Goal: Task Accomplishment & Management: Use online tool/utility

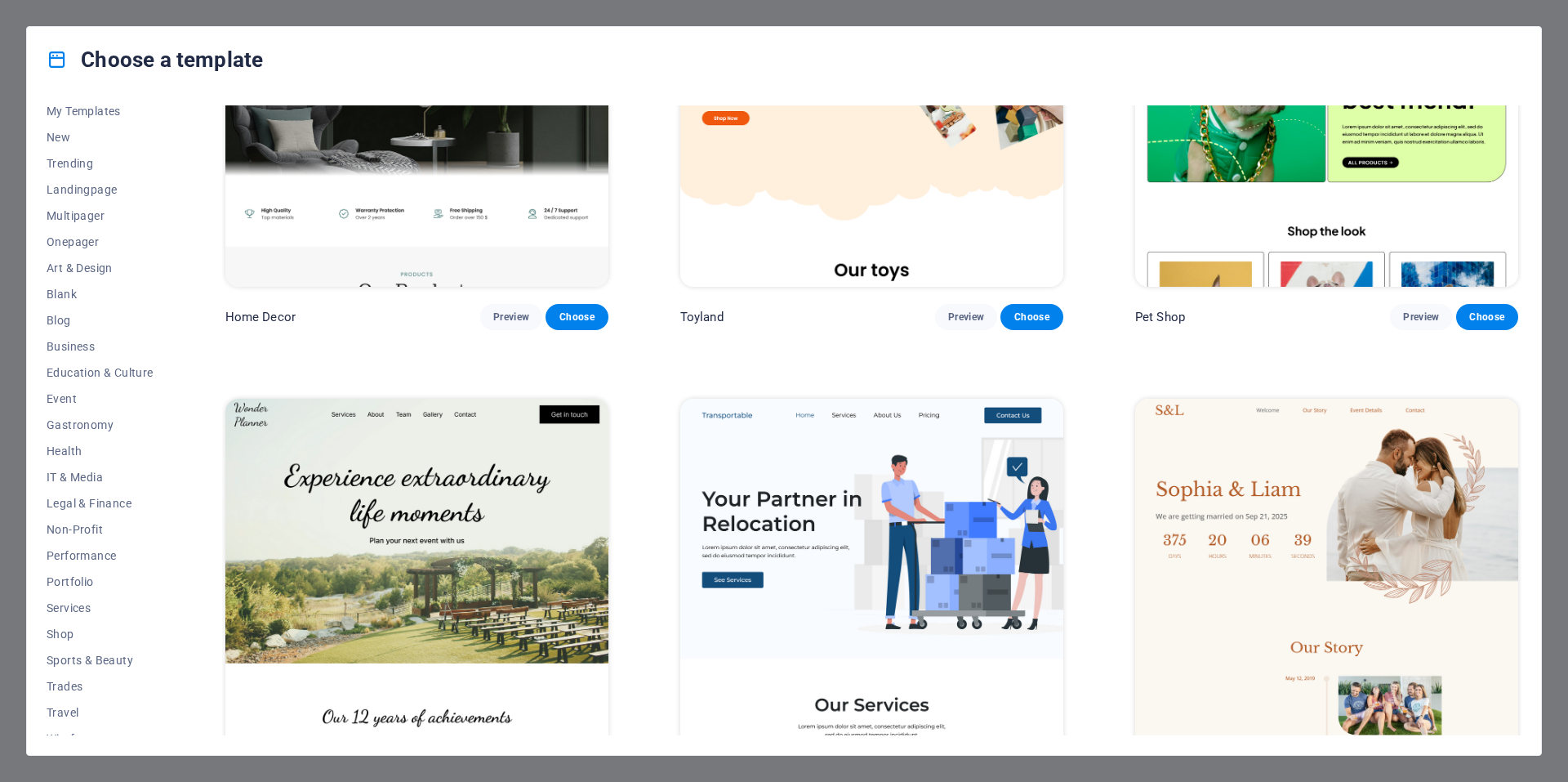
scroll to position [49, 0]
drag, startPoint x: 171, startPoint y: 522, endPoint x: 172, endPoint y: 544, distance: 22.0
click at [172, 544] on div "All Templates My Templates New Trending Landingpage Multipager Onepager Art & D…" at bounding box center [110, 420] width 127 height 630
click at [96, 465] on span "IT & Media" at bounding box center [100, 461] width 107 height 13
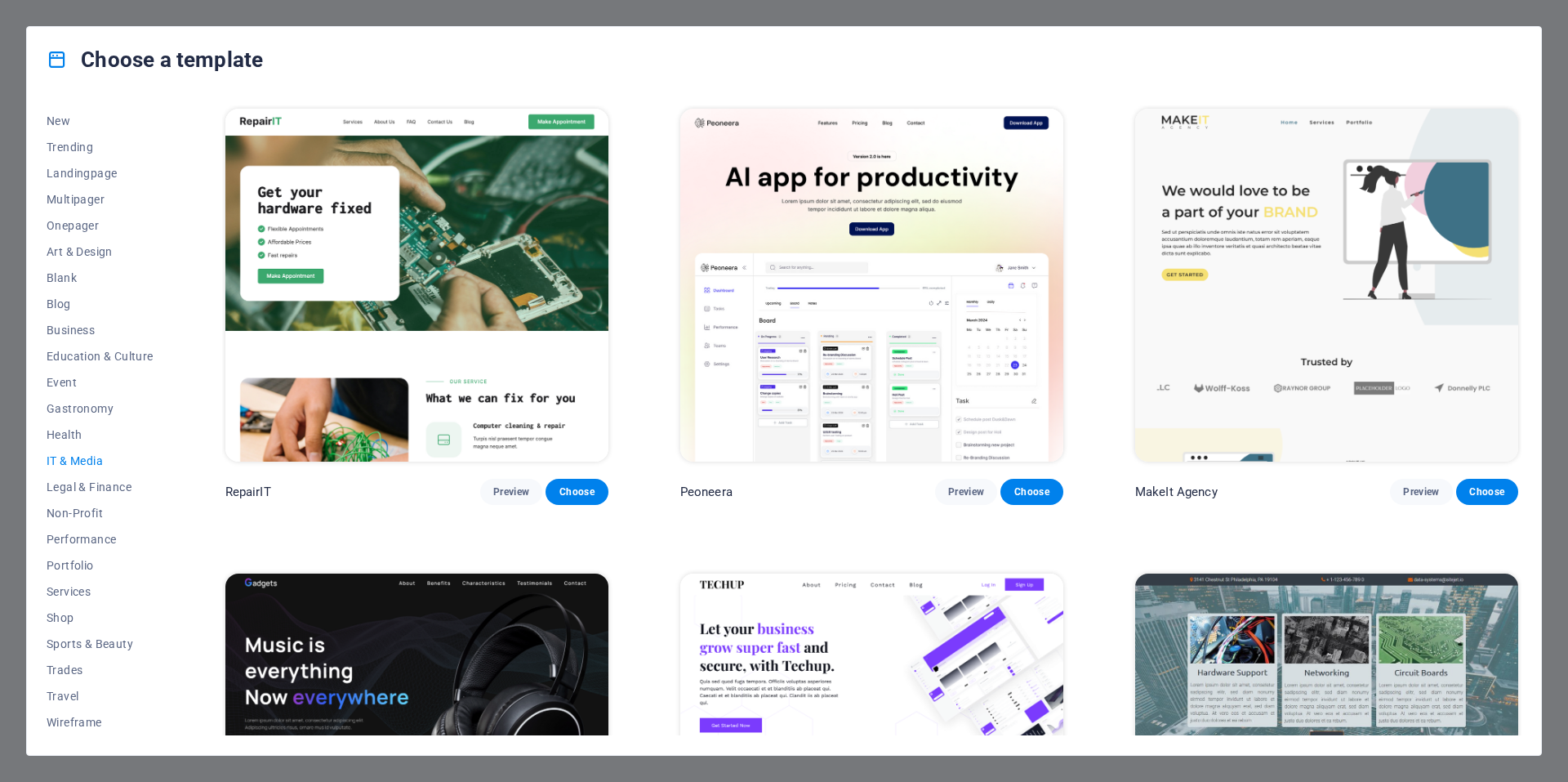
scroll to position [138, 0]
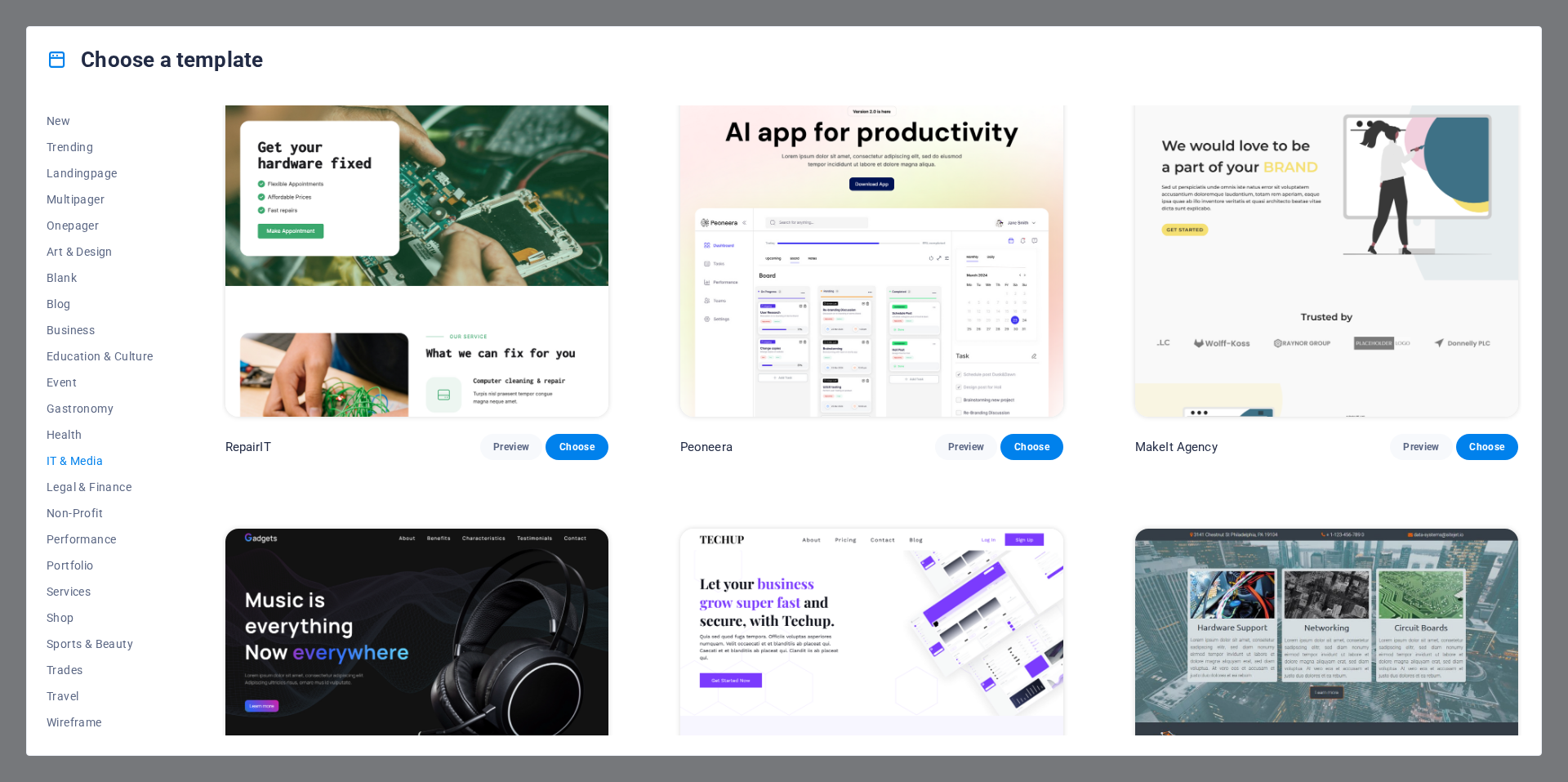
scroll to position [0, 0]
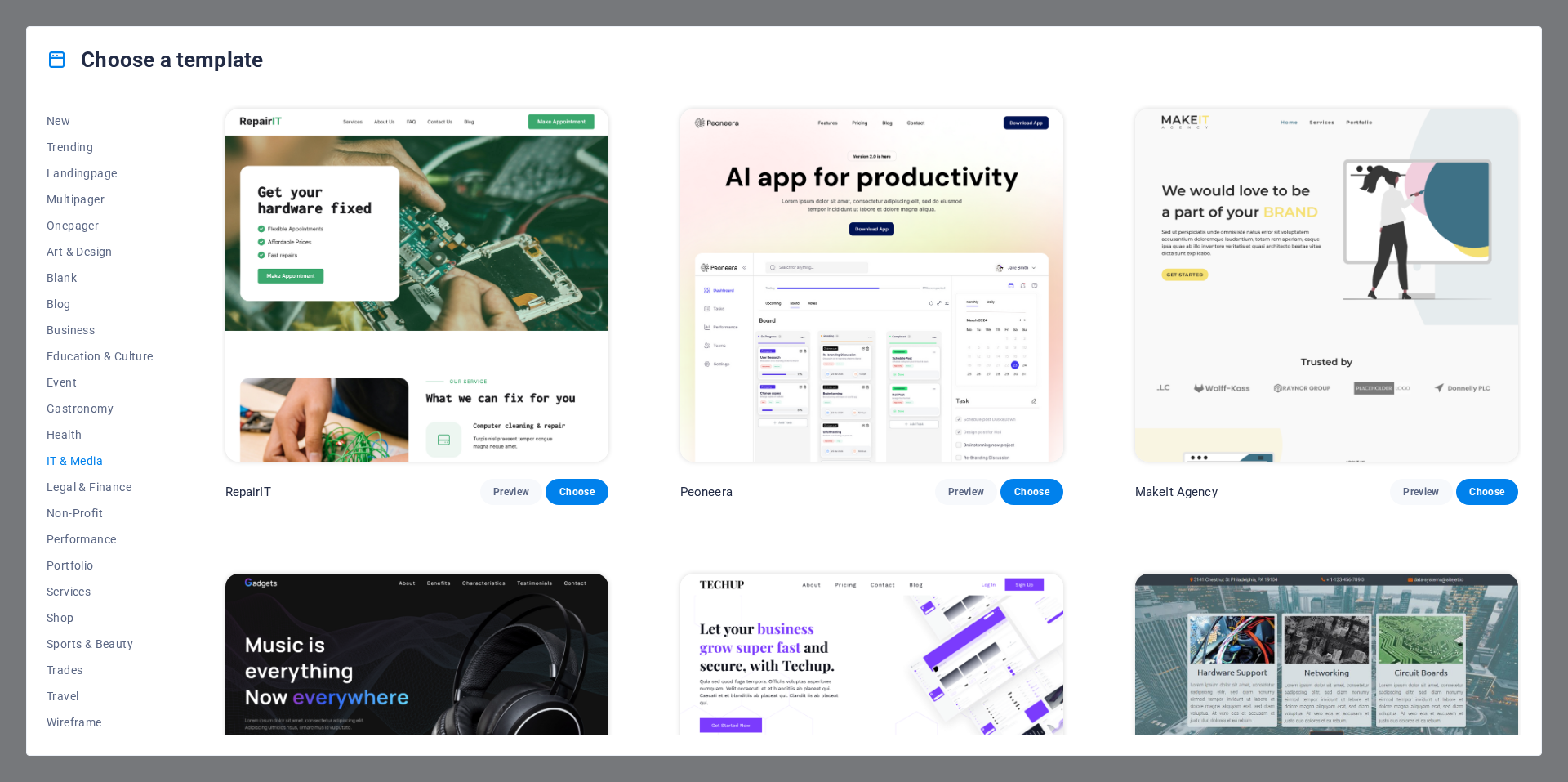
click at [1167, 574] on img at bounding box center [1327, 750] width 383 height 353
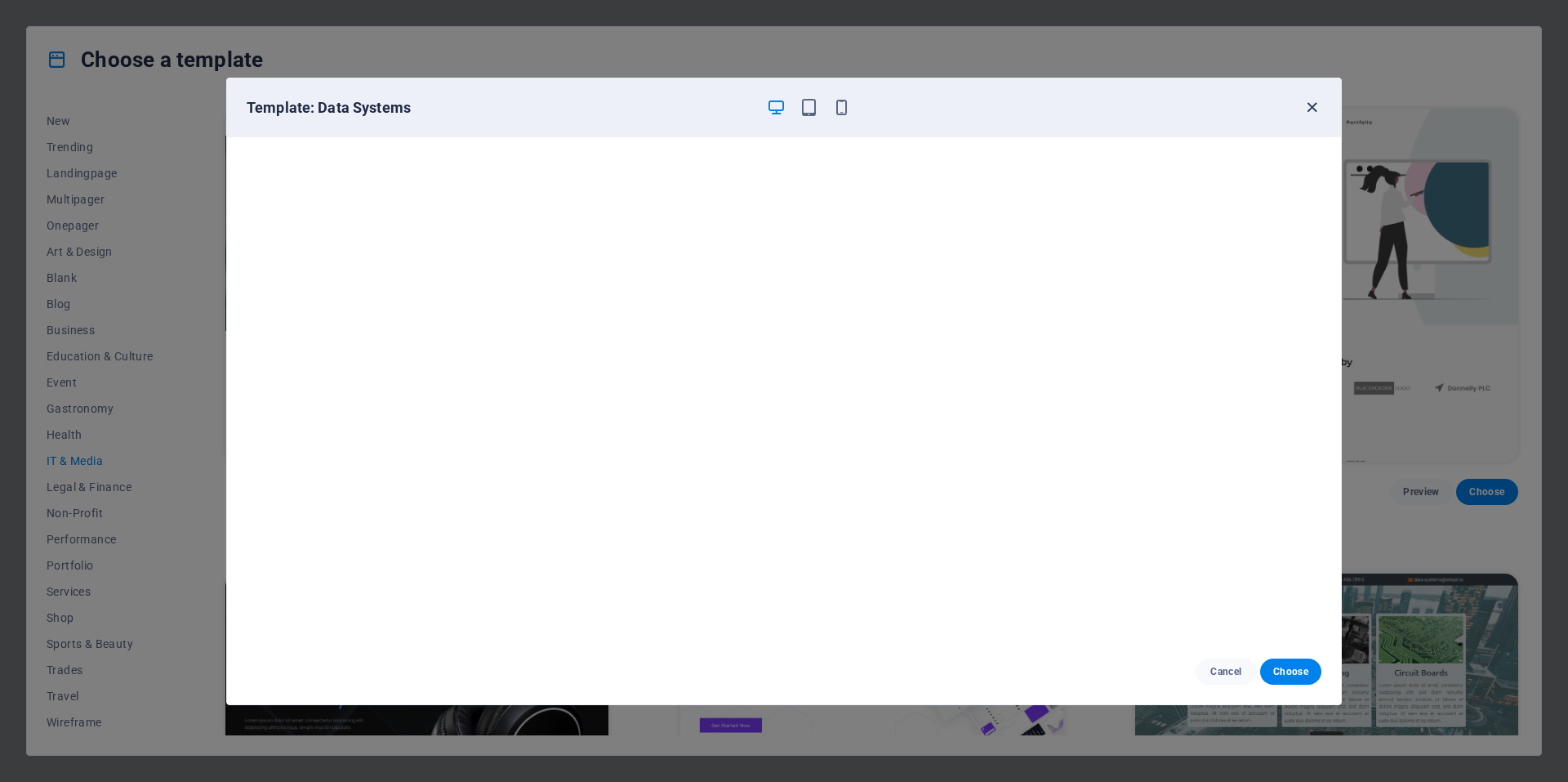
click at [1314, 107] on icon "button" at bounding box center [1312, 107] width 19 height 19
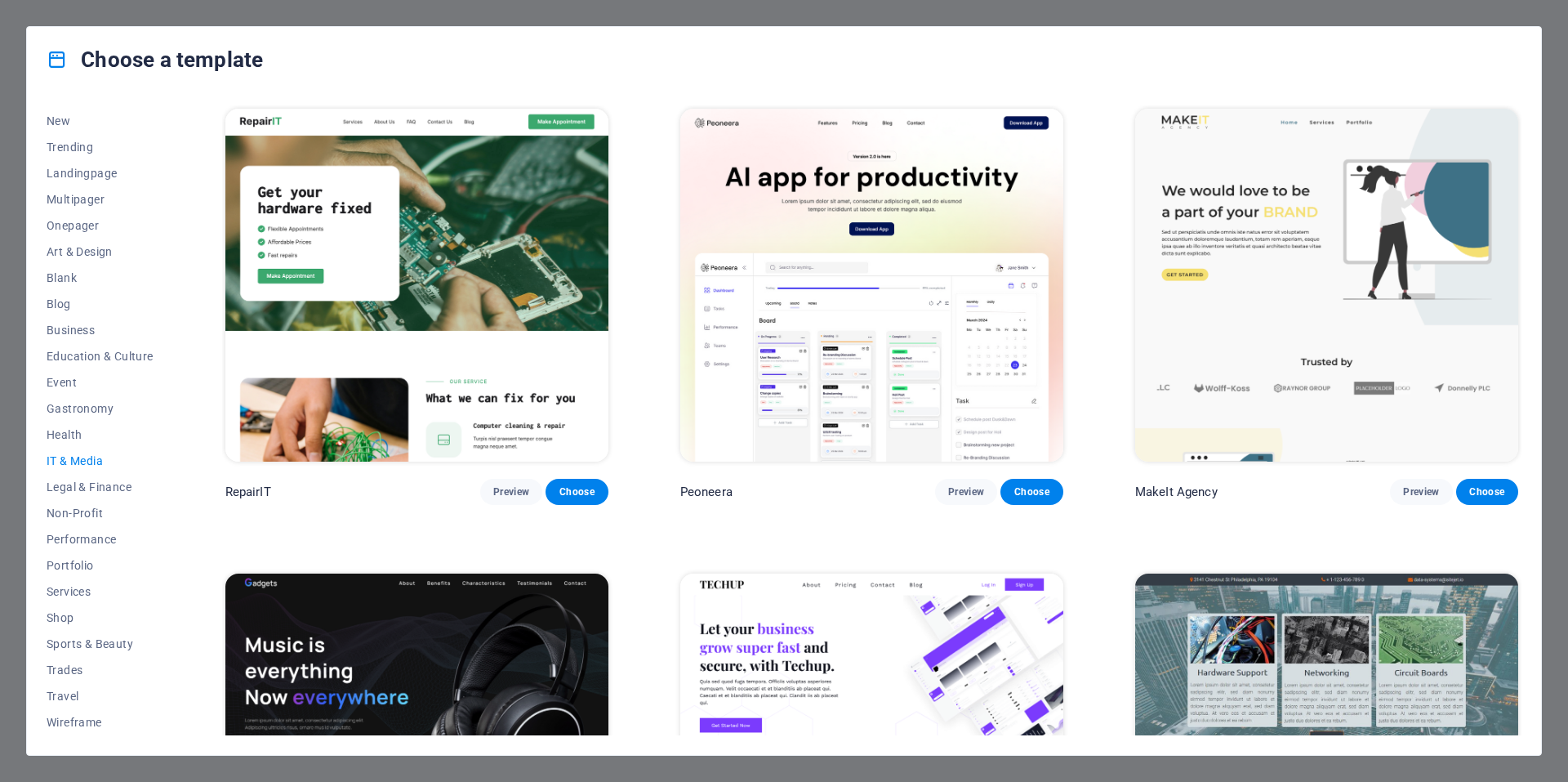
click at [1107, 8] on div "Choose a template All Templates My Templates New Trending Landingpage Multipage…" at bounding box center [784, 391] width 1568 height 782
click at [59, 354] on span "Education & Culture" at bounding box center [100, 356] width 107 height 13
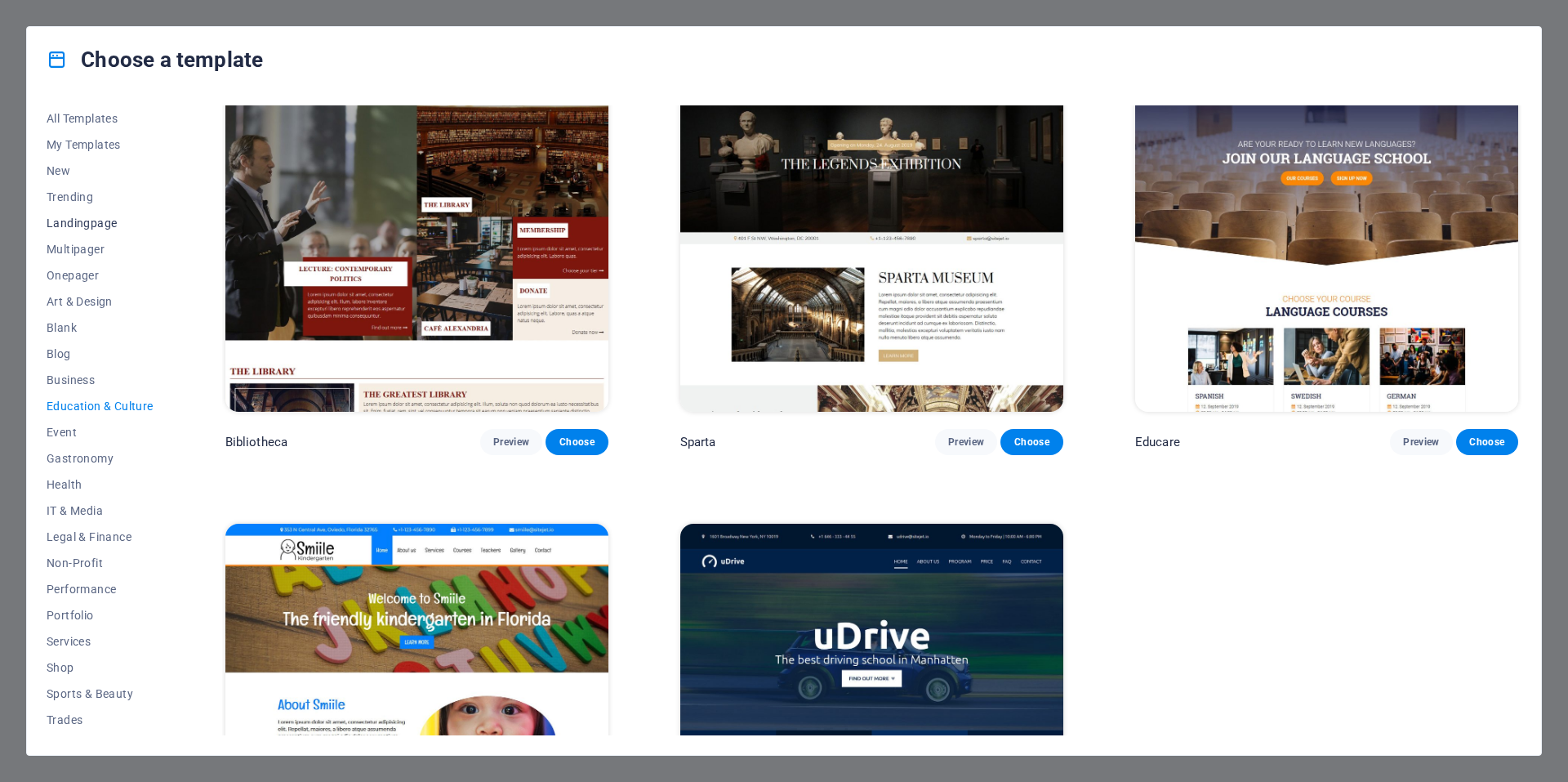
click at [102, 225] on span "Landingpage" at bounding box center [100, 223] width 107 height 13
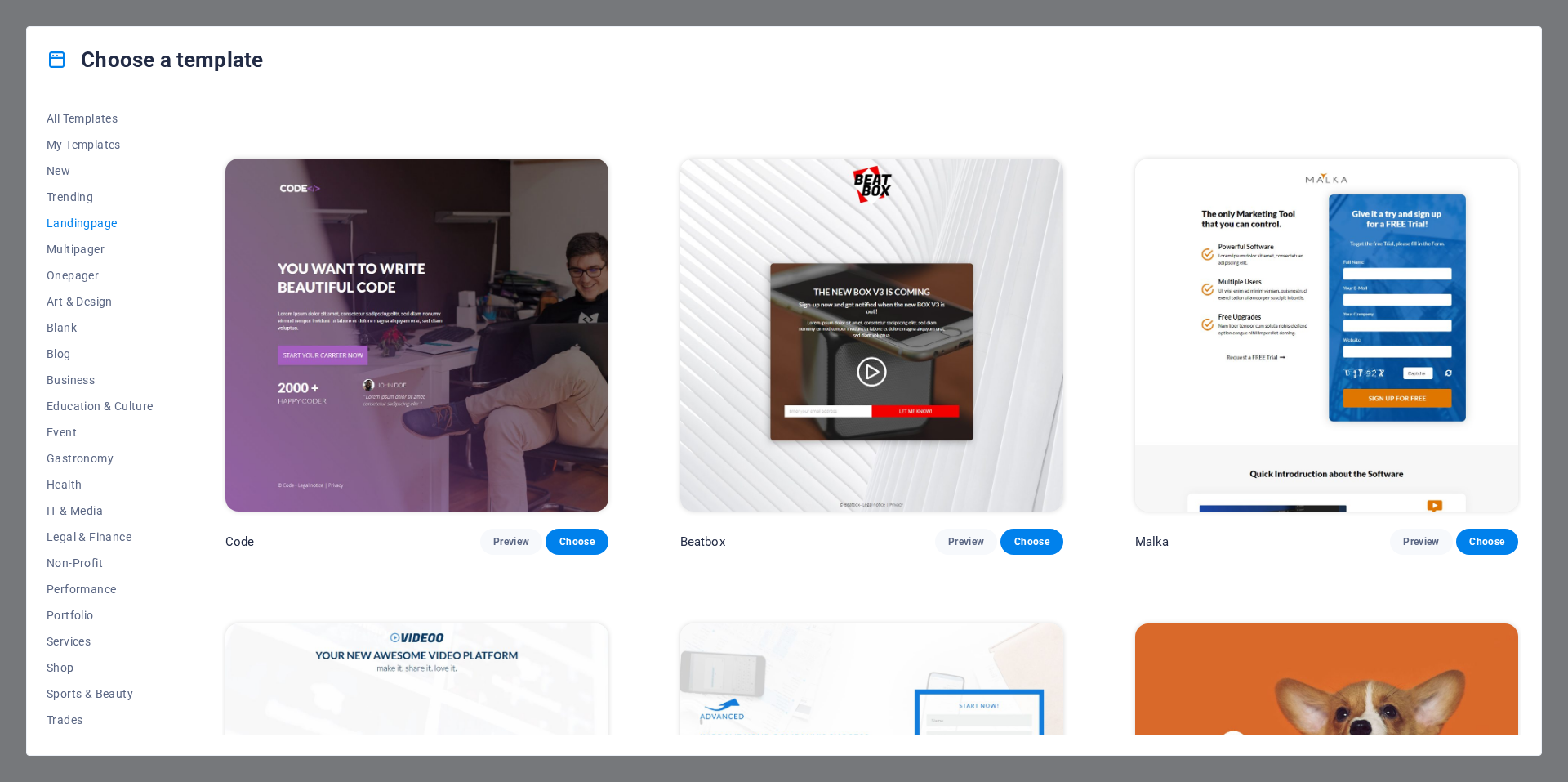
scroll to position [514, 0]
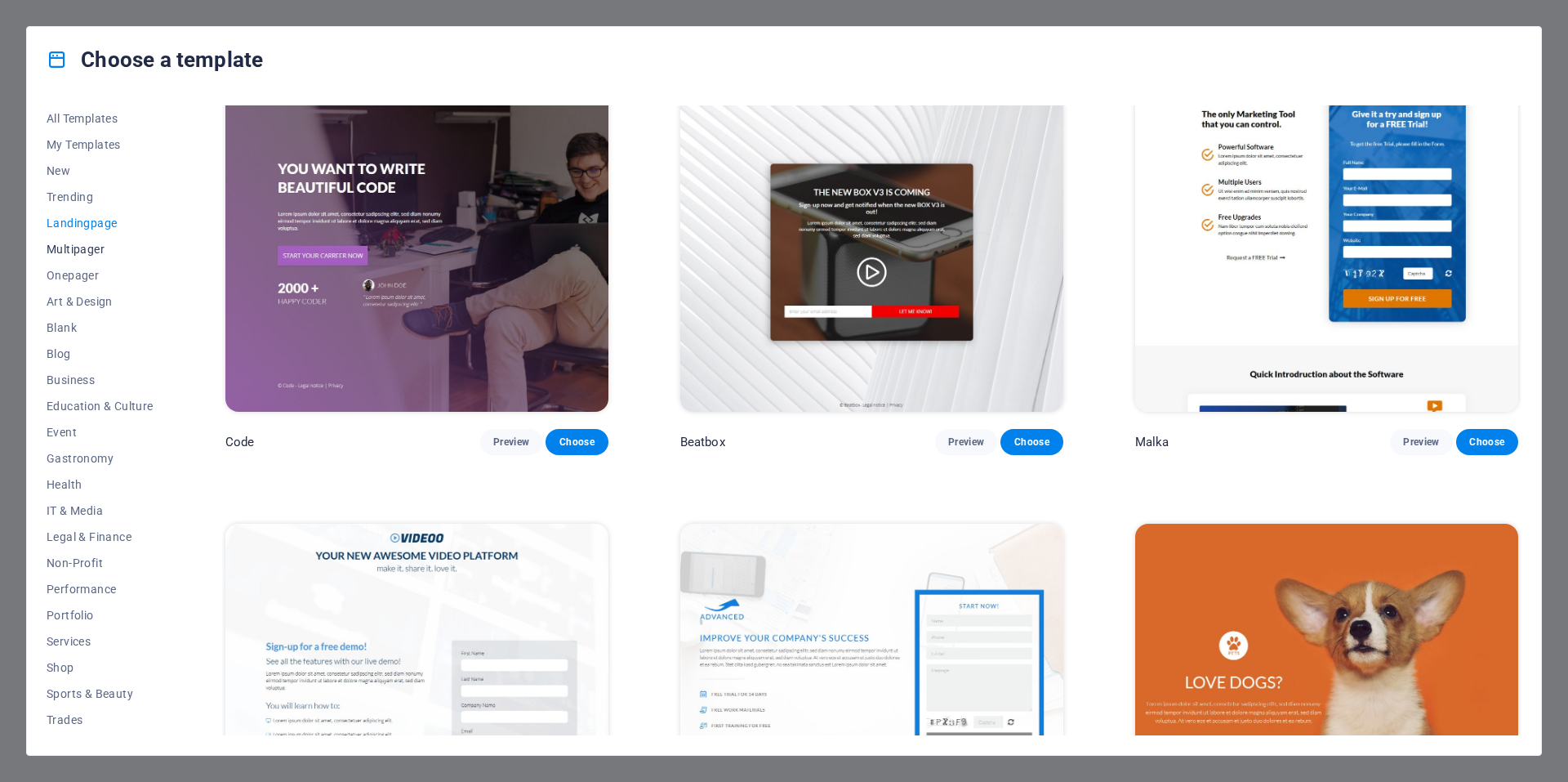
click at [92, 251] on span "Multipager" at bounding box center [100, 249] width 107 height 13
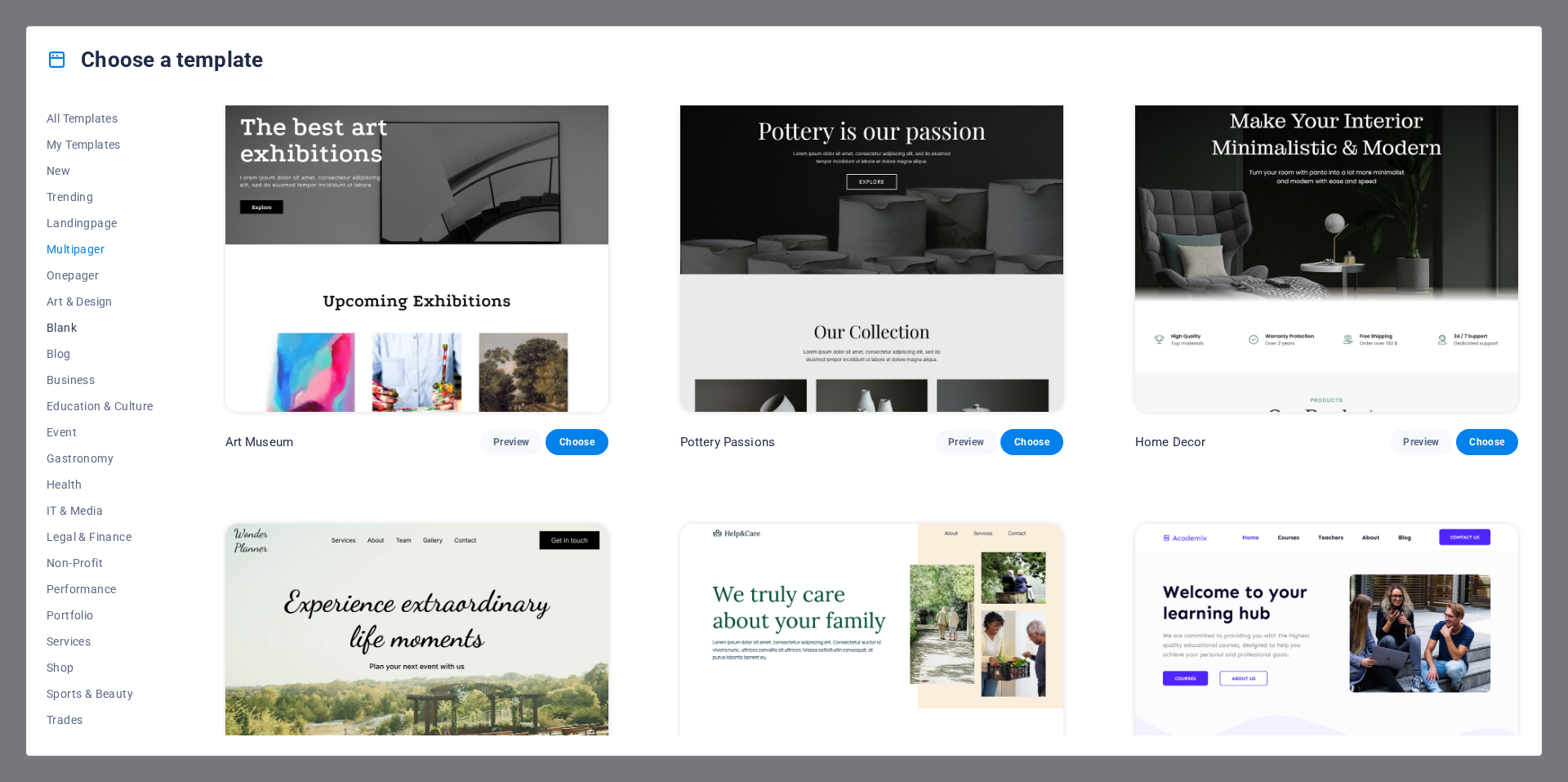
click at [64, 334] on button "Blank" at bounding box center [100, 328] width 107 height 26
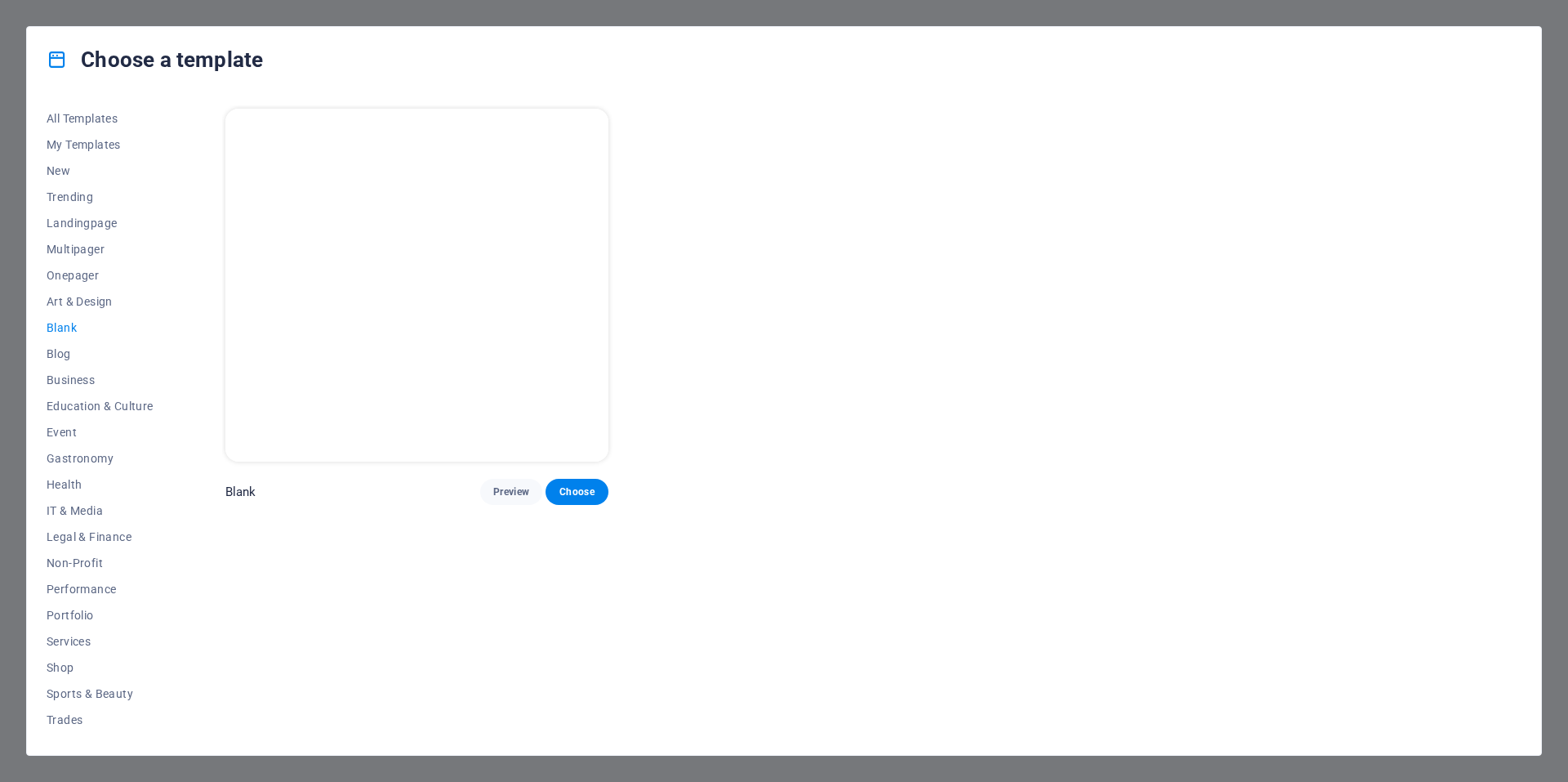
scroll to position [0, 0]
click at [76, 148] on span "My Templates" at bounding box center [100, 145] width 107 height 13
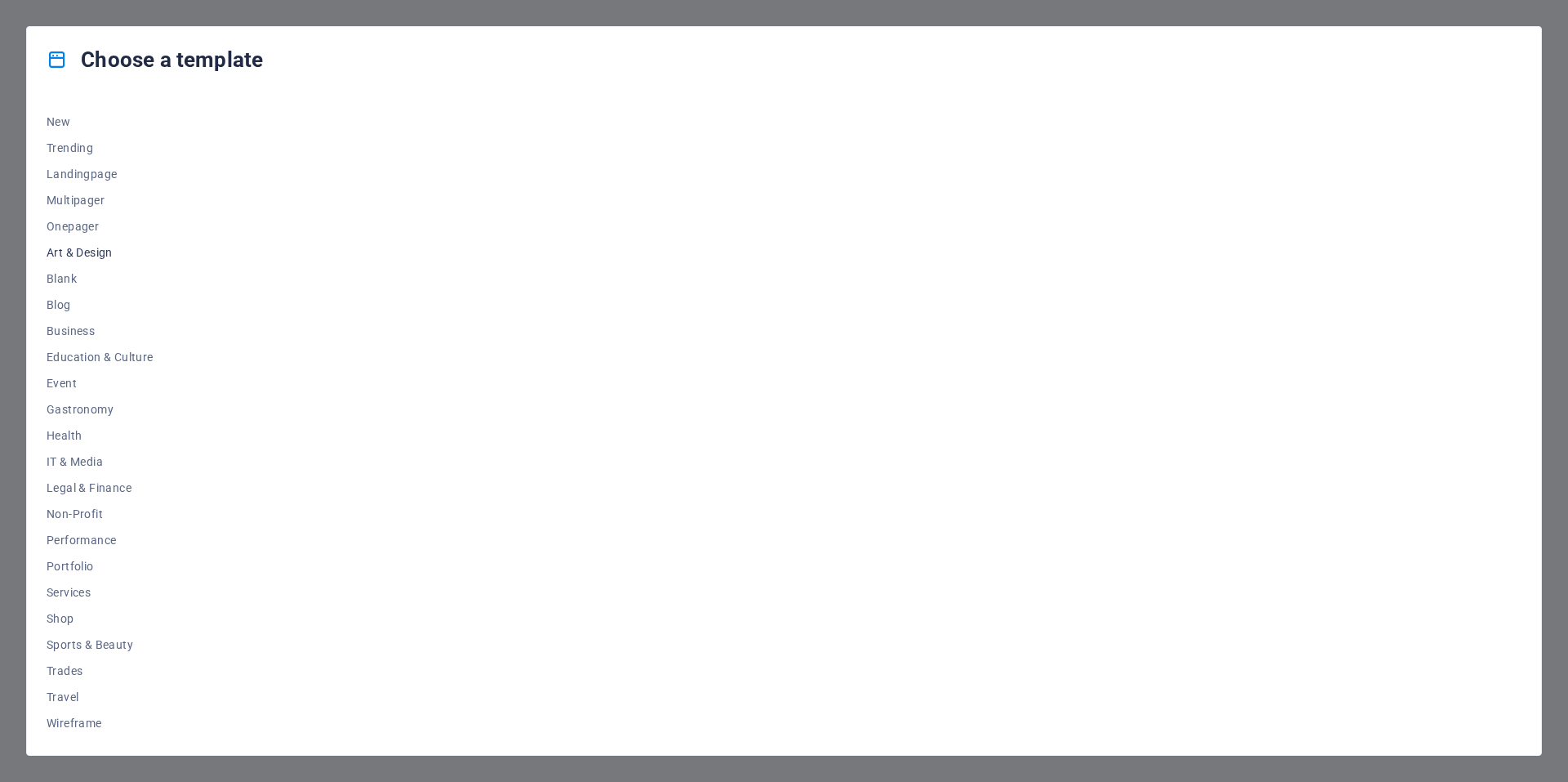
scroll to position [49, 0]
click at [102, 358] on span "Education & Culture" at bounding box center [100, 356] width 107 height 13
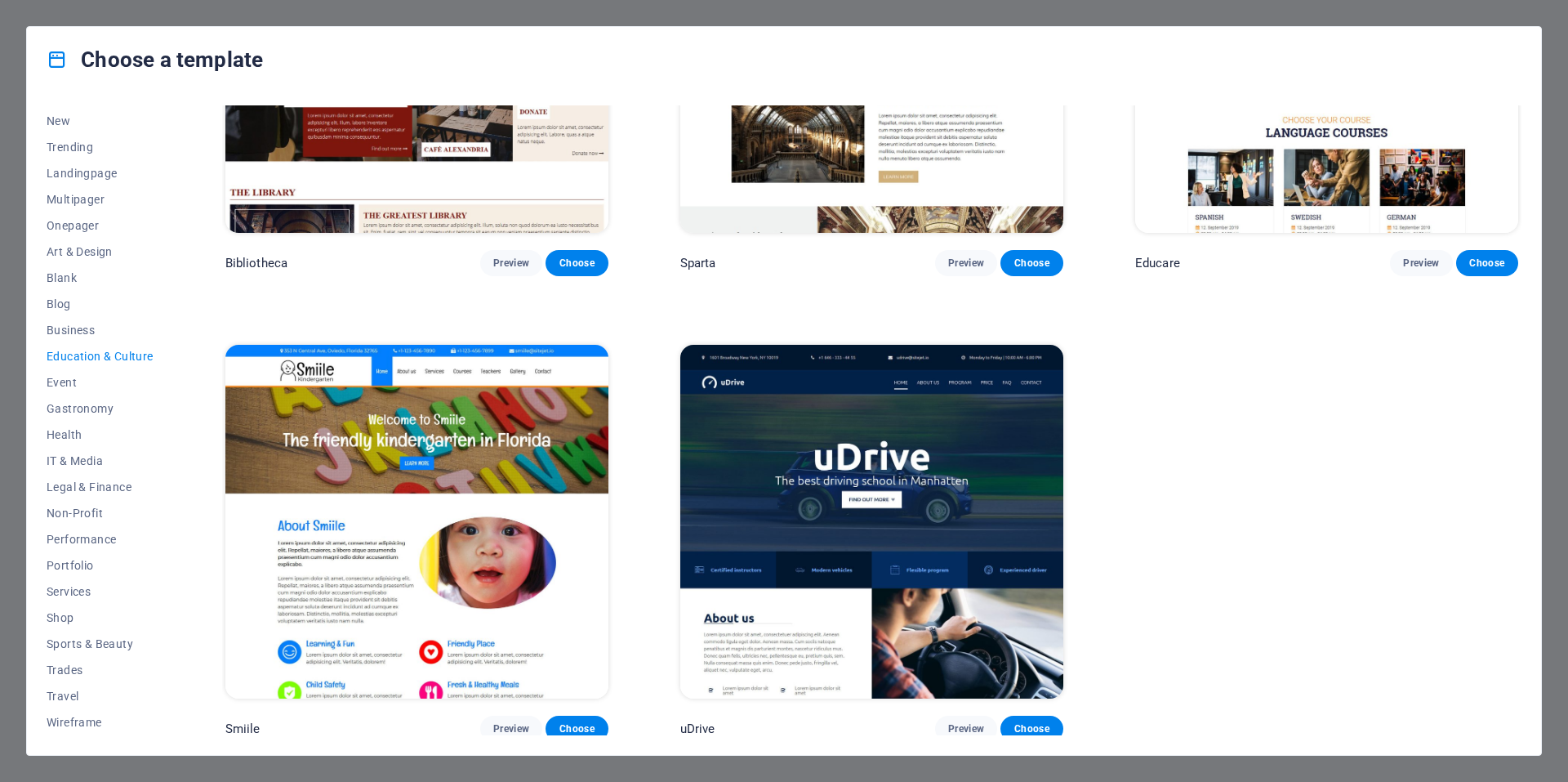
scroll to position [695, 0]
click at [70, 432] on span "Health" at bounding box center [100, 434] width 107 height 13
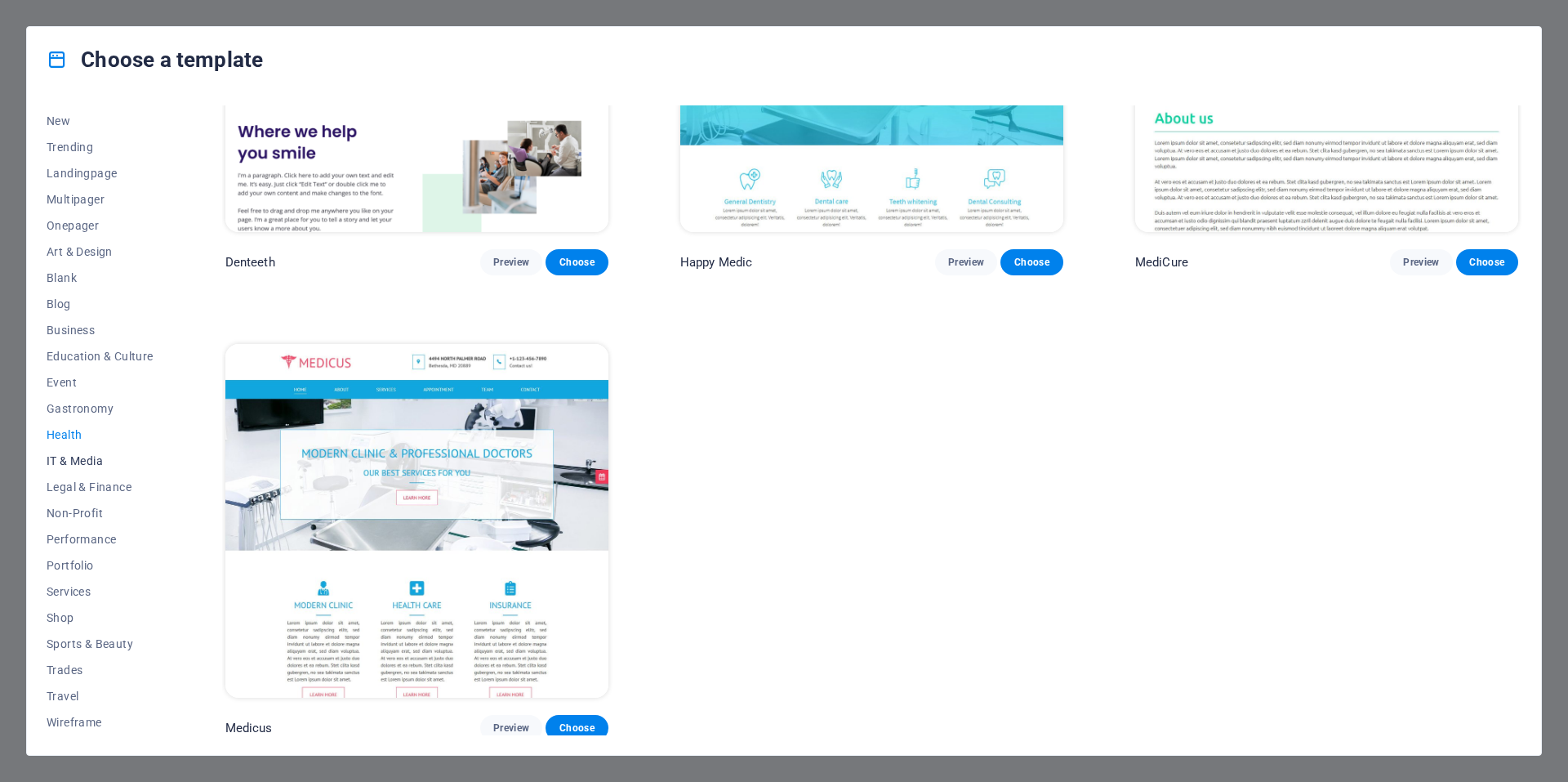
click at [82, 463] on span "IT & Media" at bounding box center [100, 461] width 107 height 13
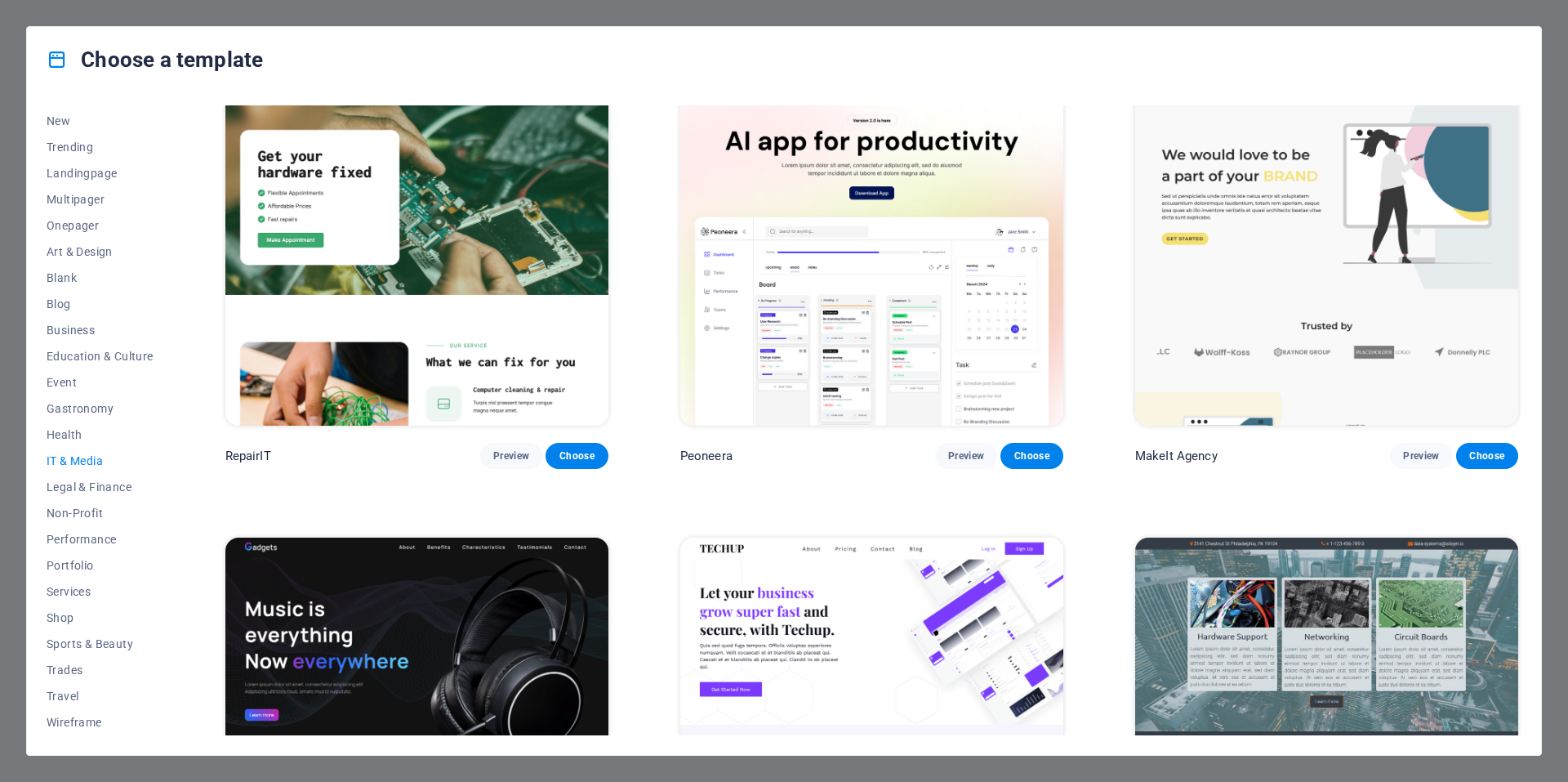
scroll to position [0, 0]
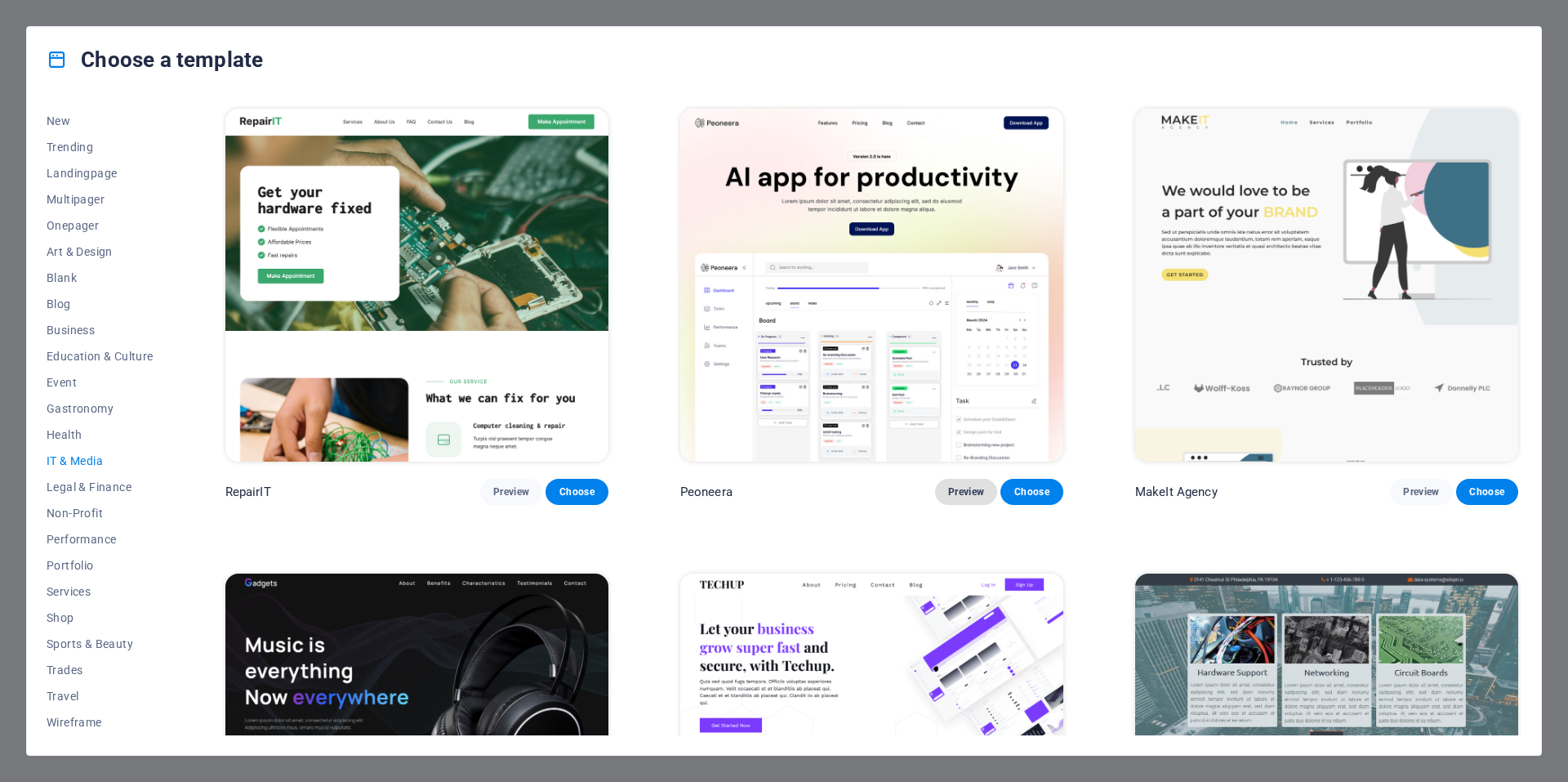
click at [960, 493] on span "Preview" at bounding box center [967, 492] width 36 height 13
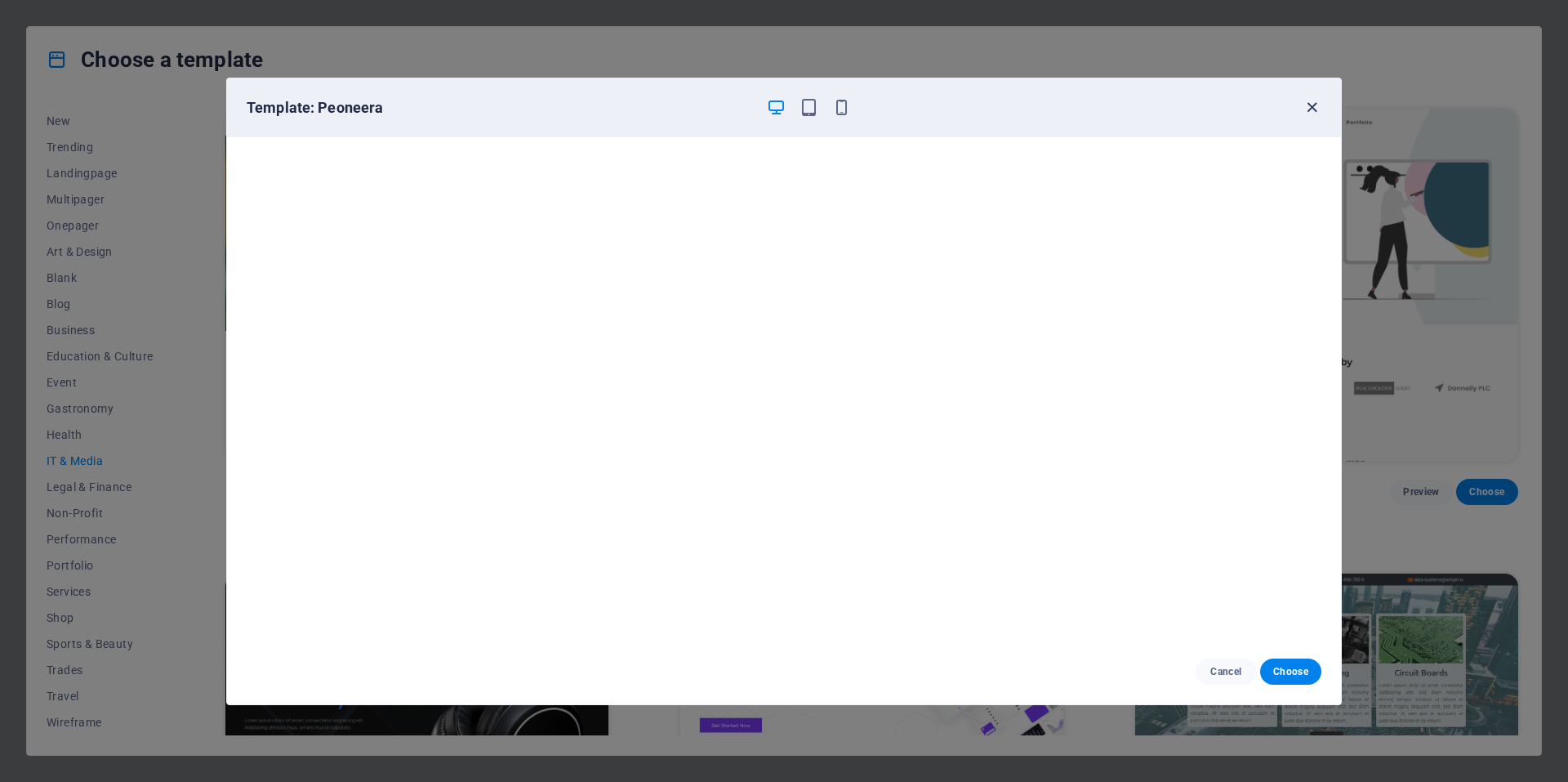
click at [1309, 110] on icon "button" at bounding box center [1312, 107] width 19 height 19
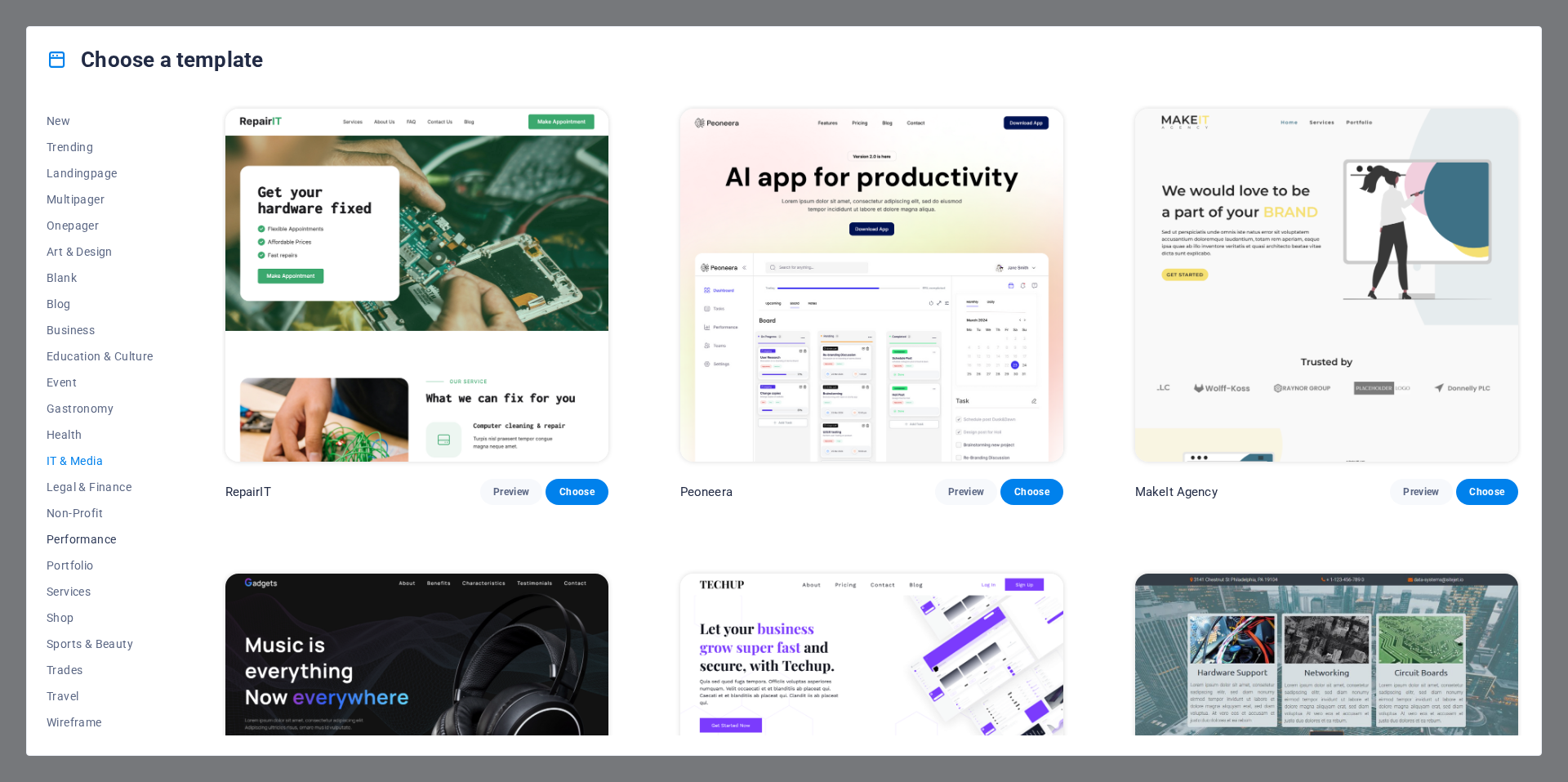
click at [104, 542] on span "Performance" at bounding box center [100, 539] width 107 height 13
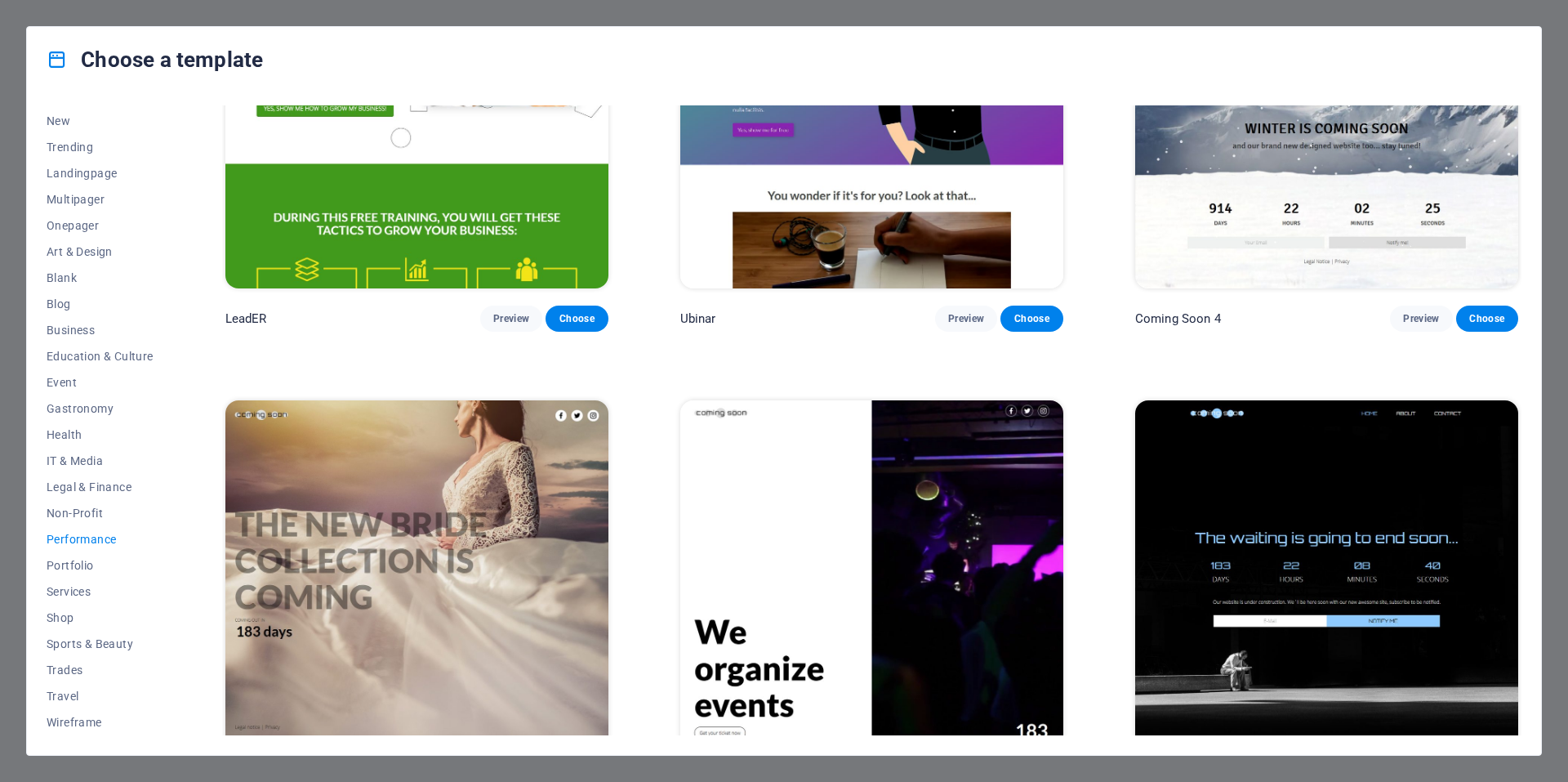
scroll to position [2084, 0]
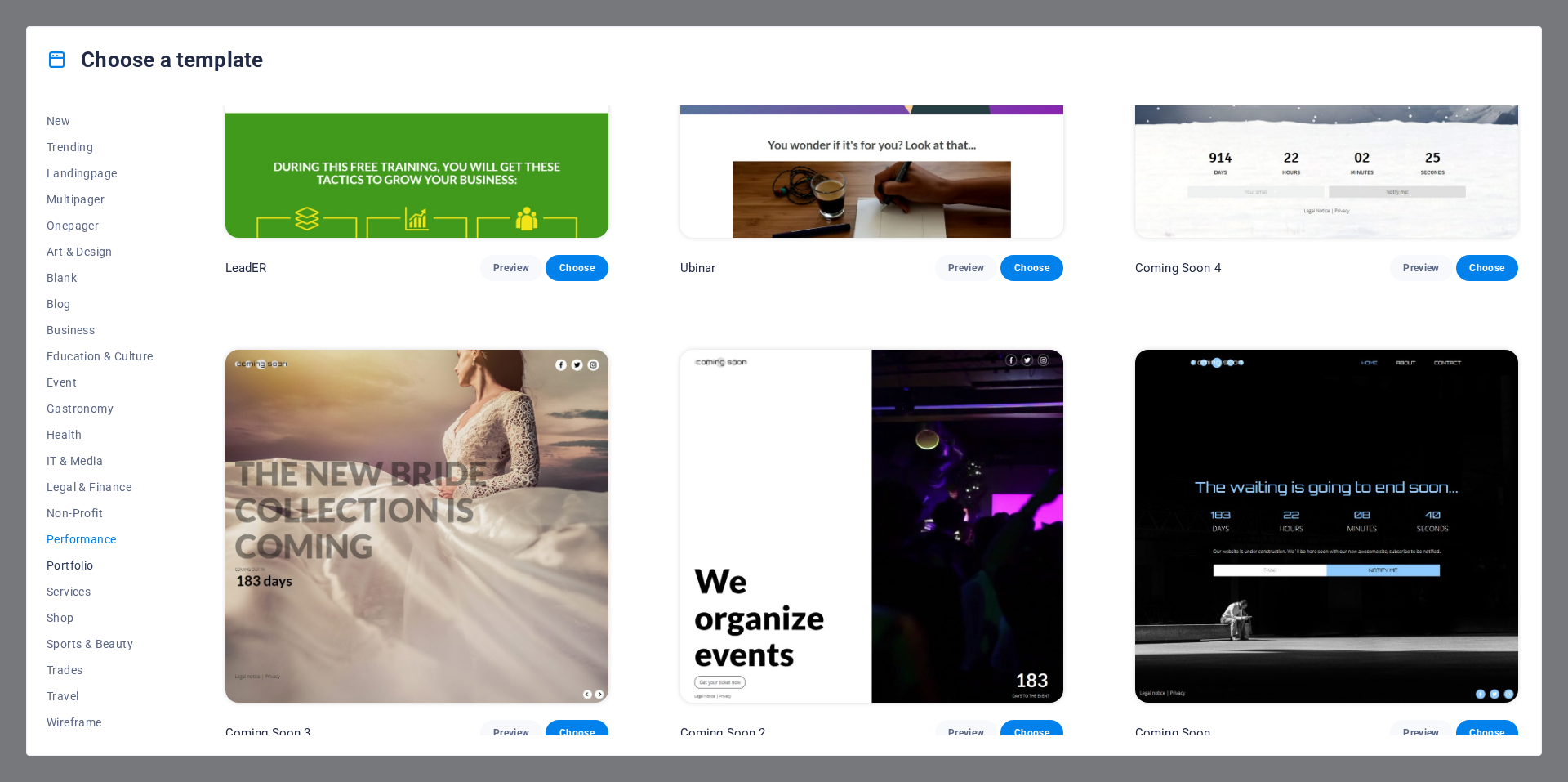
click at [76, 566] on span "Portfolio" at bounding box center [100, 565] width 107 height 13
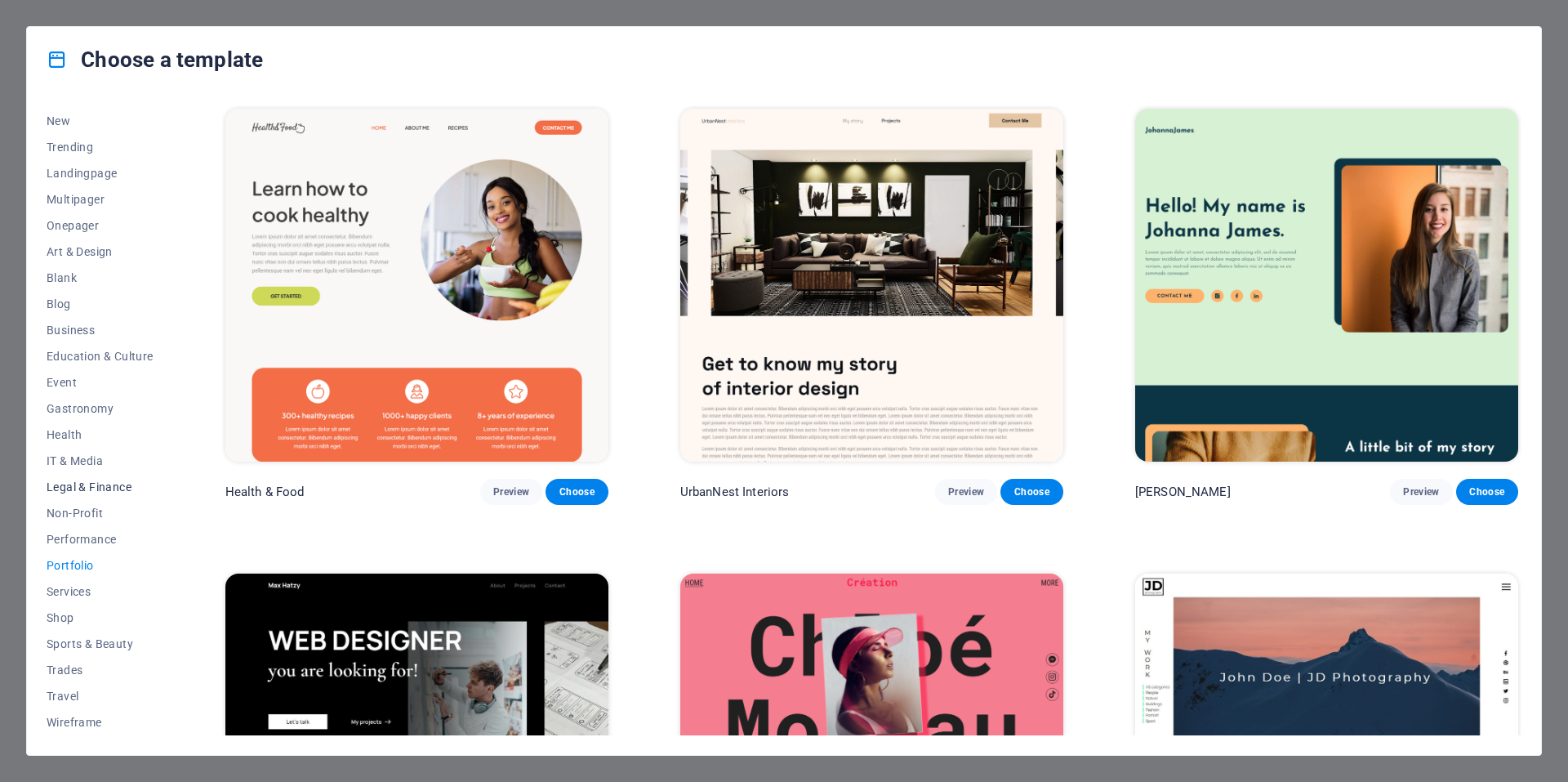
click at [70, 487] on span "Legal & Finance" at bounding box center [100, 487] width 107 height 13
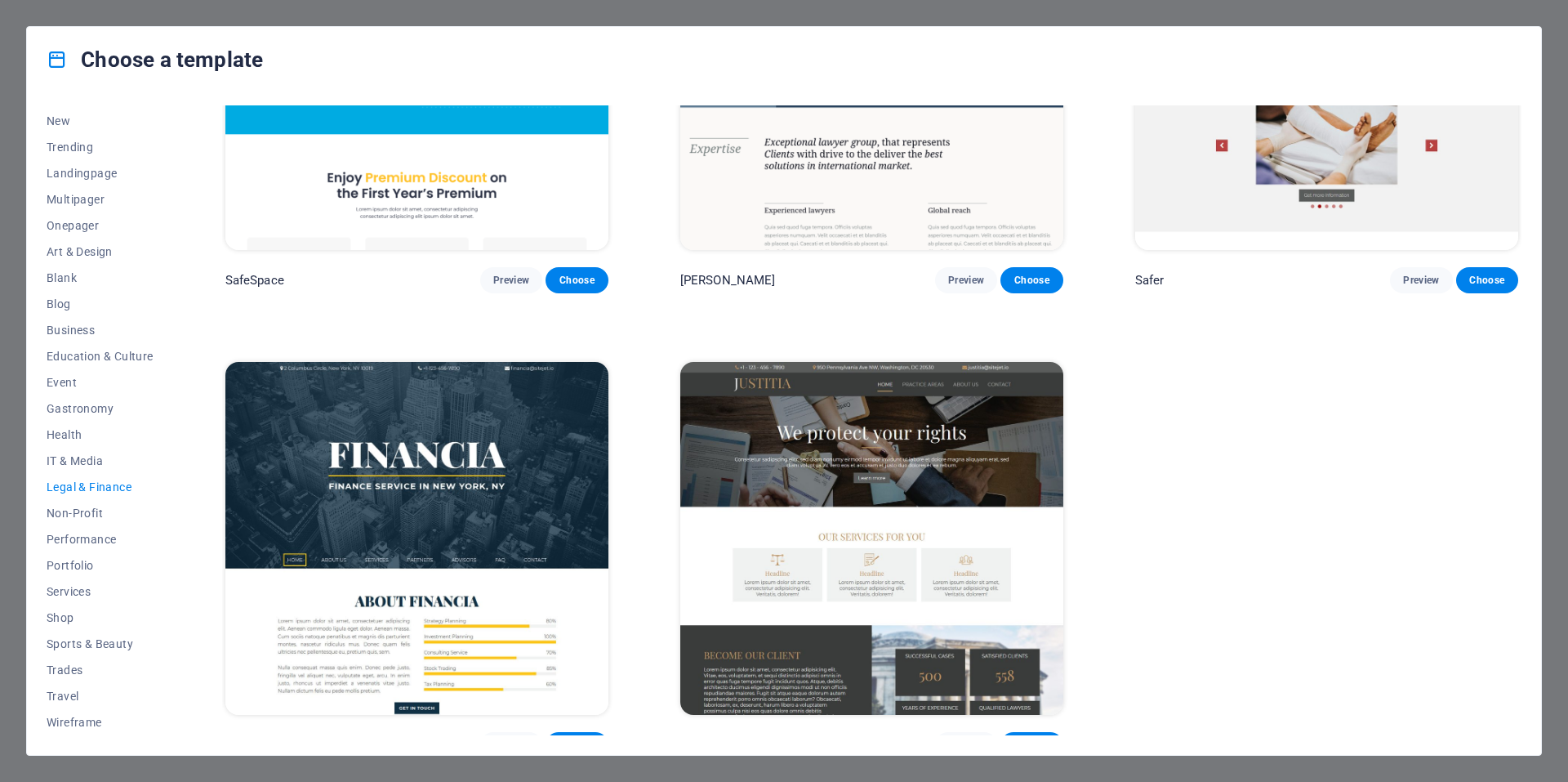
scroll to position [232, 0]
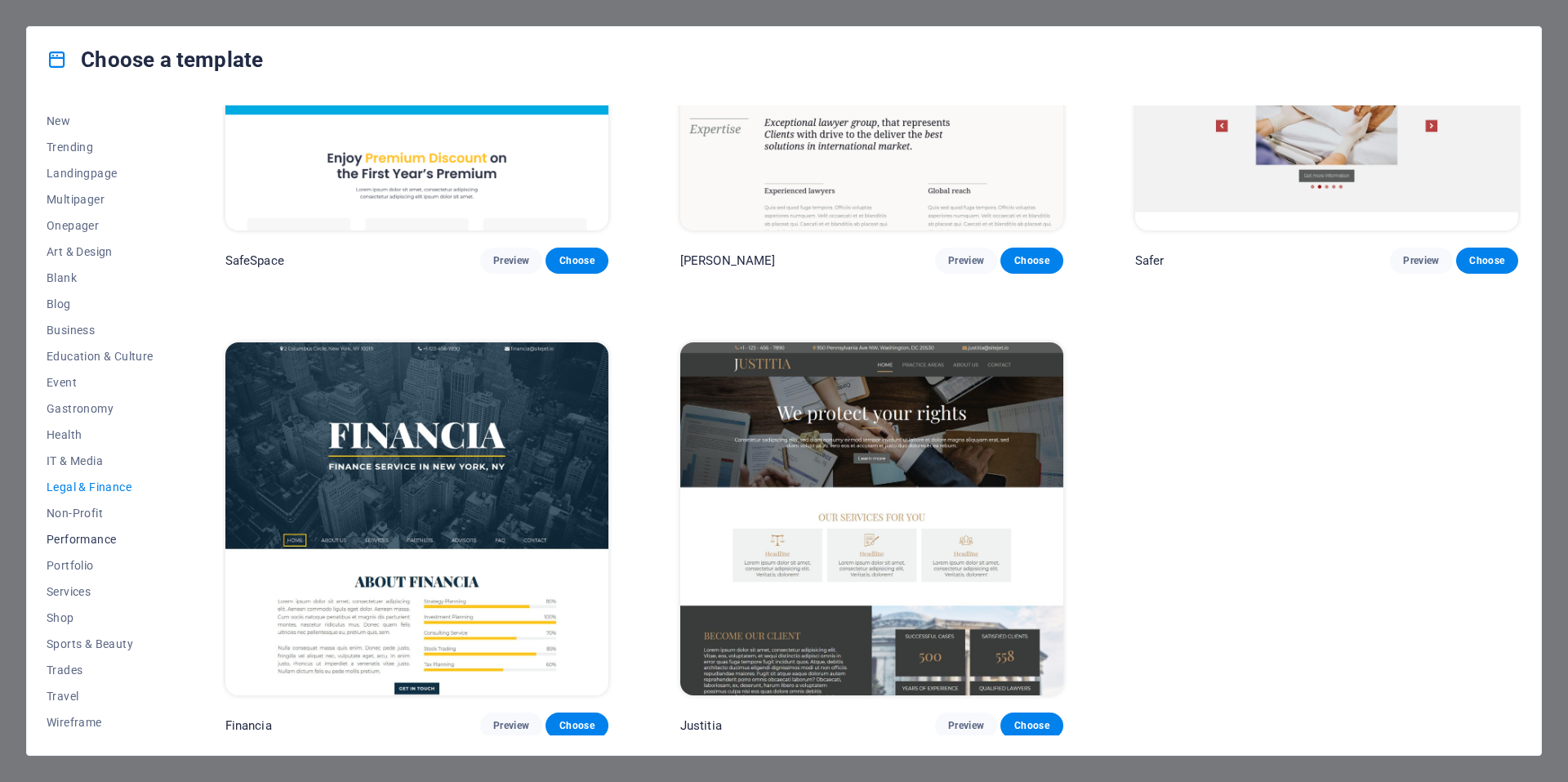
click at [85, 538] on span "Performance" at bounding box center [100, 539] width 107 height 13
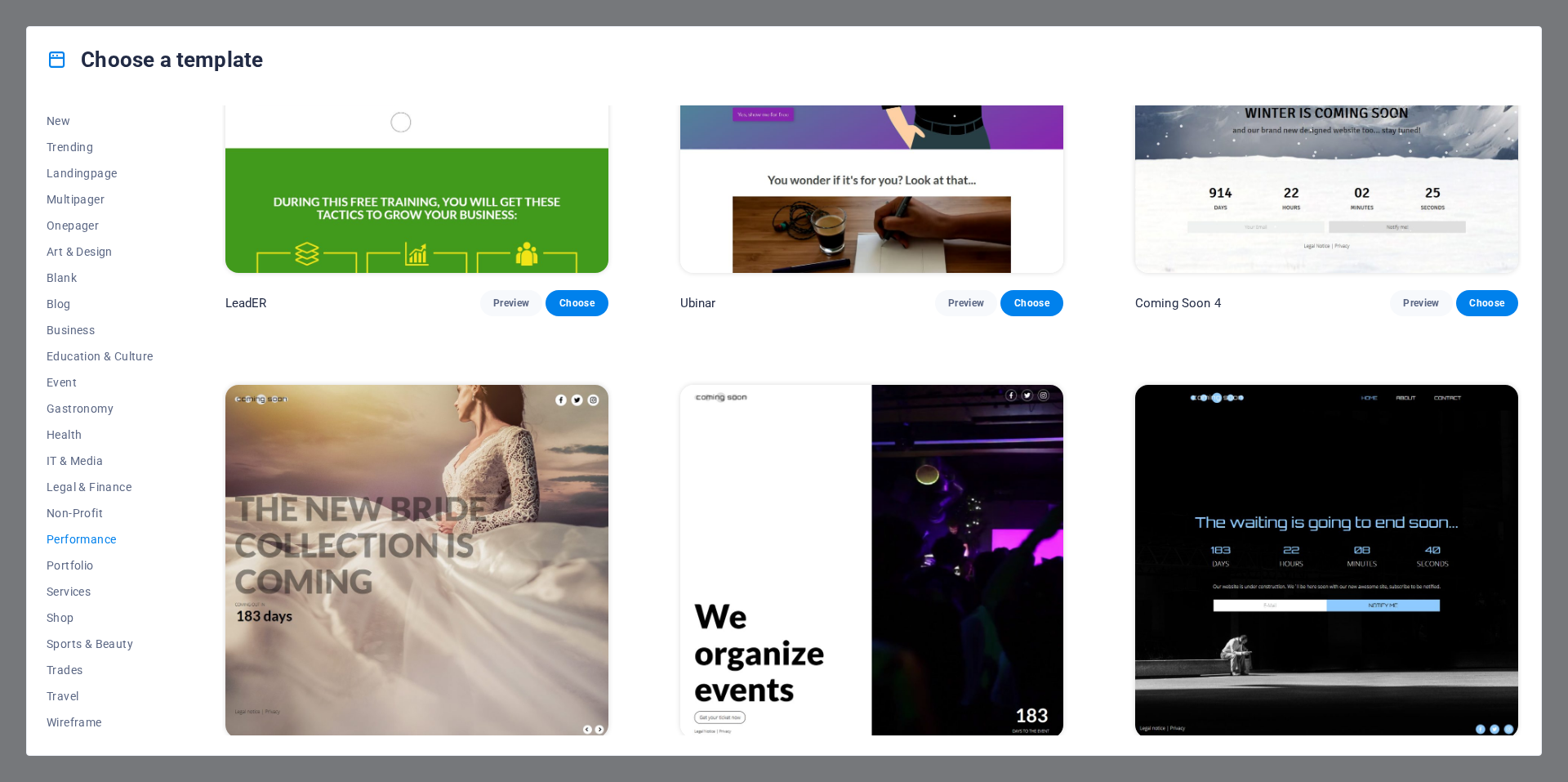
scroll to position [2084, 0]
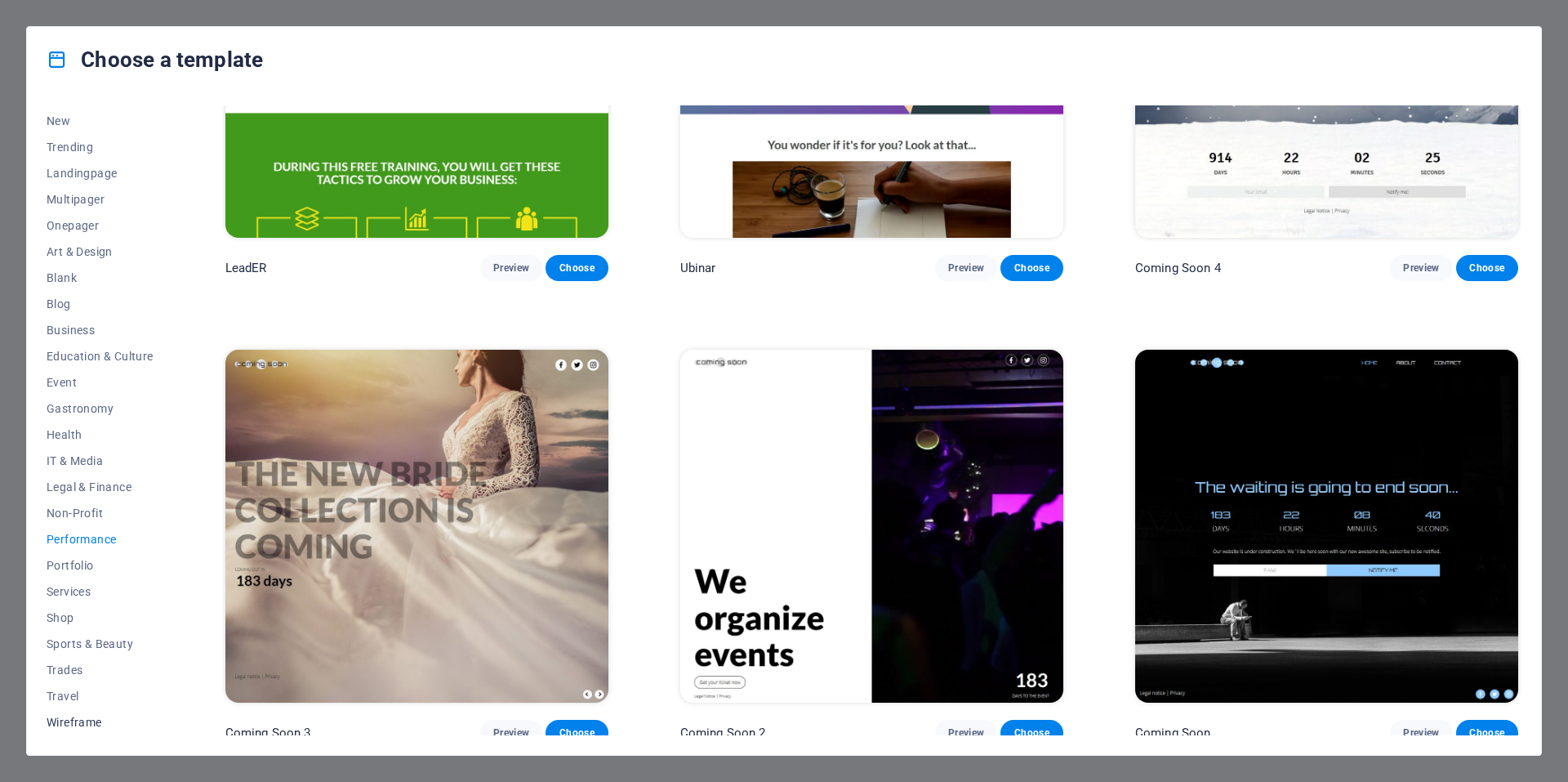
click at [95, 723] on span "Wireframe" at bounding box center [100, 722] width 107 height 13
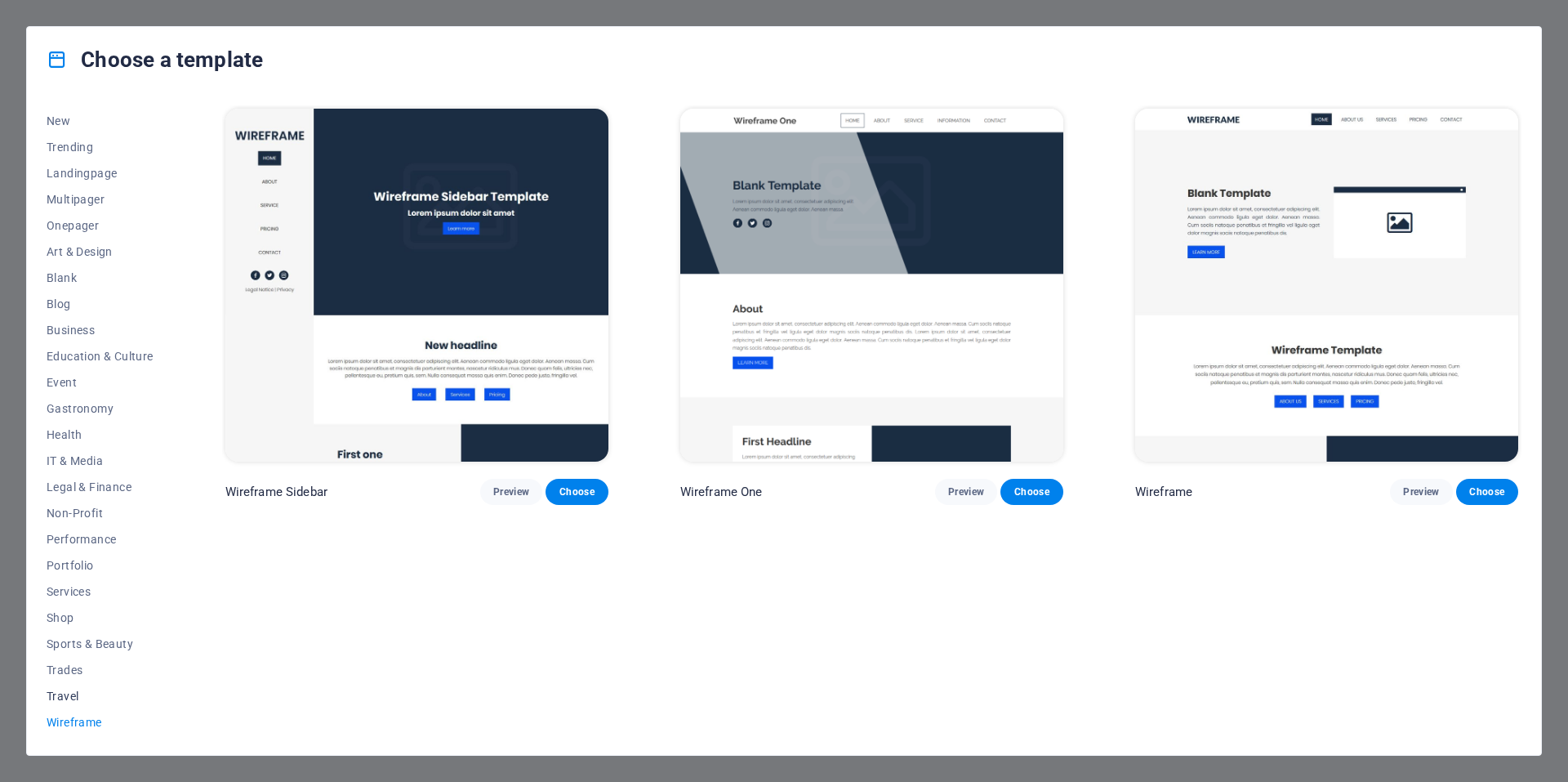
click at [67, 693] on span "Travel" at bounding box center [100, 696] width 107 height 13
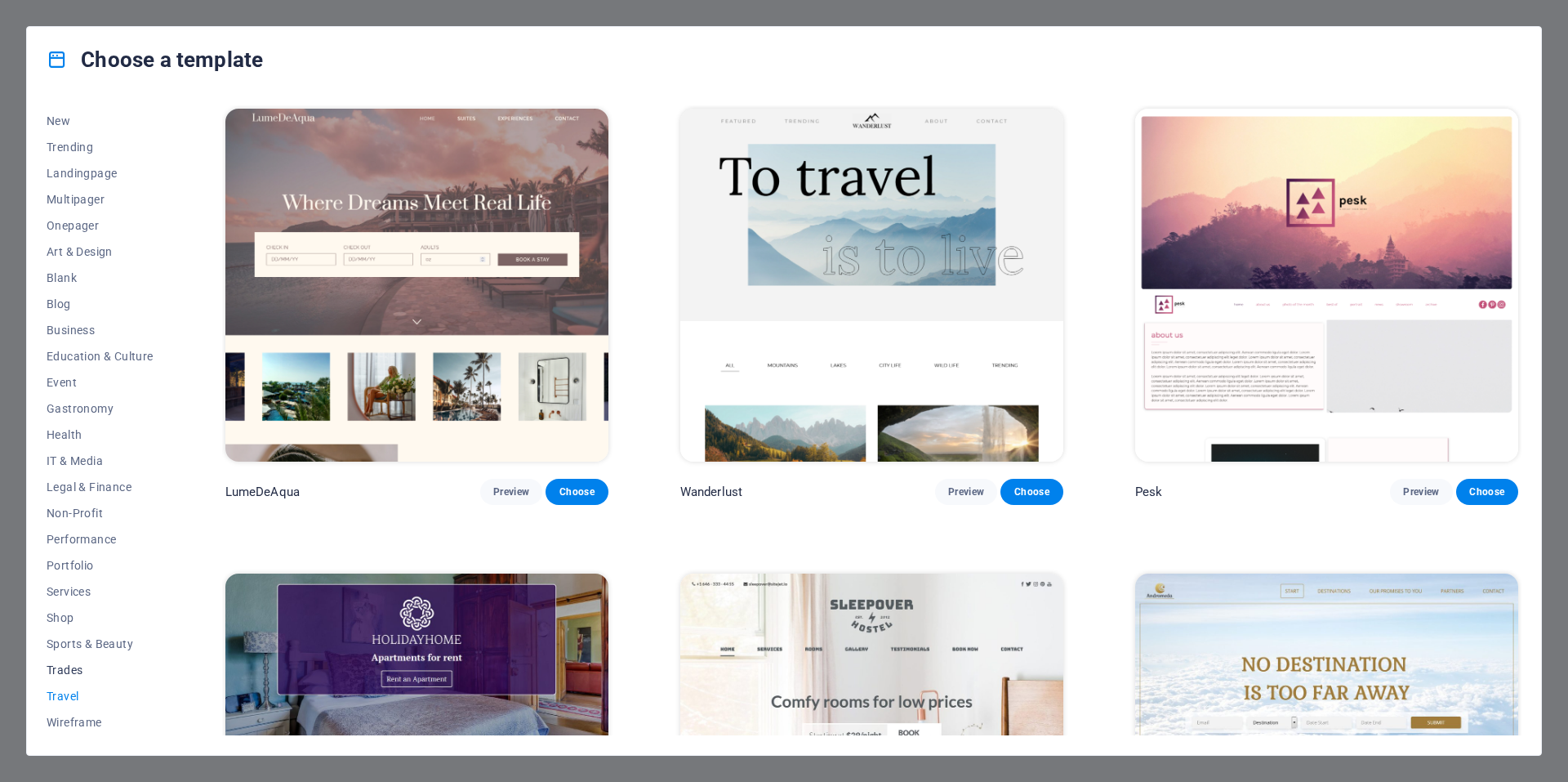
click at [64, 667] on span "Trades" at bounding box center [100, 670] width 107 height 13
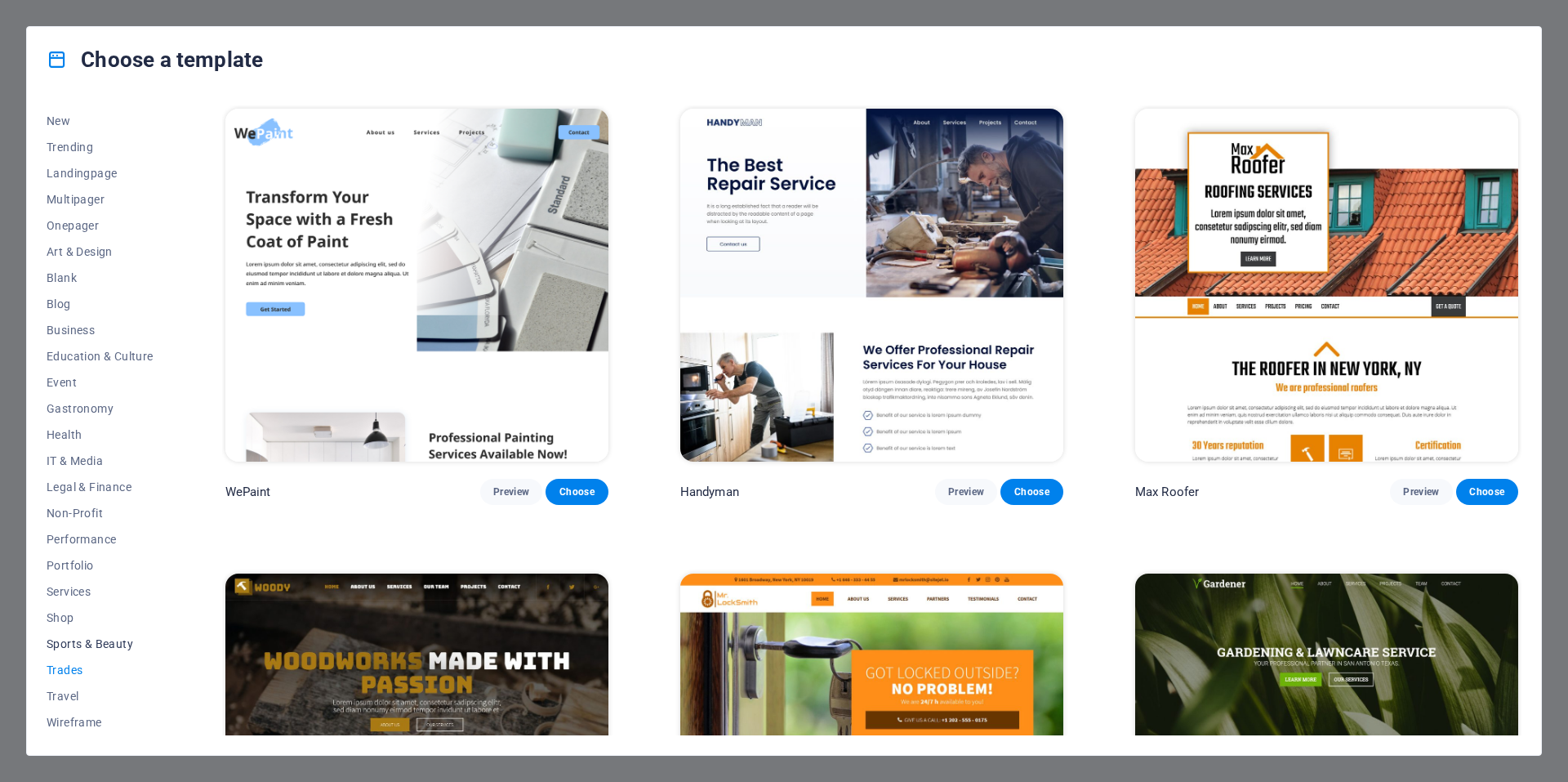
click at [77, 641] on span "Sports & Beauty" at bounding box center [100, 644] width 107 height 13
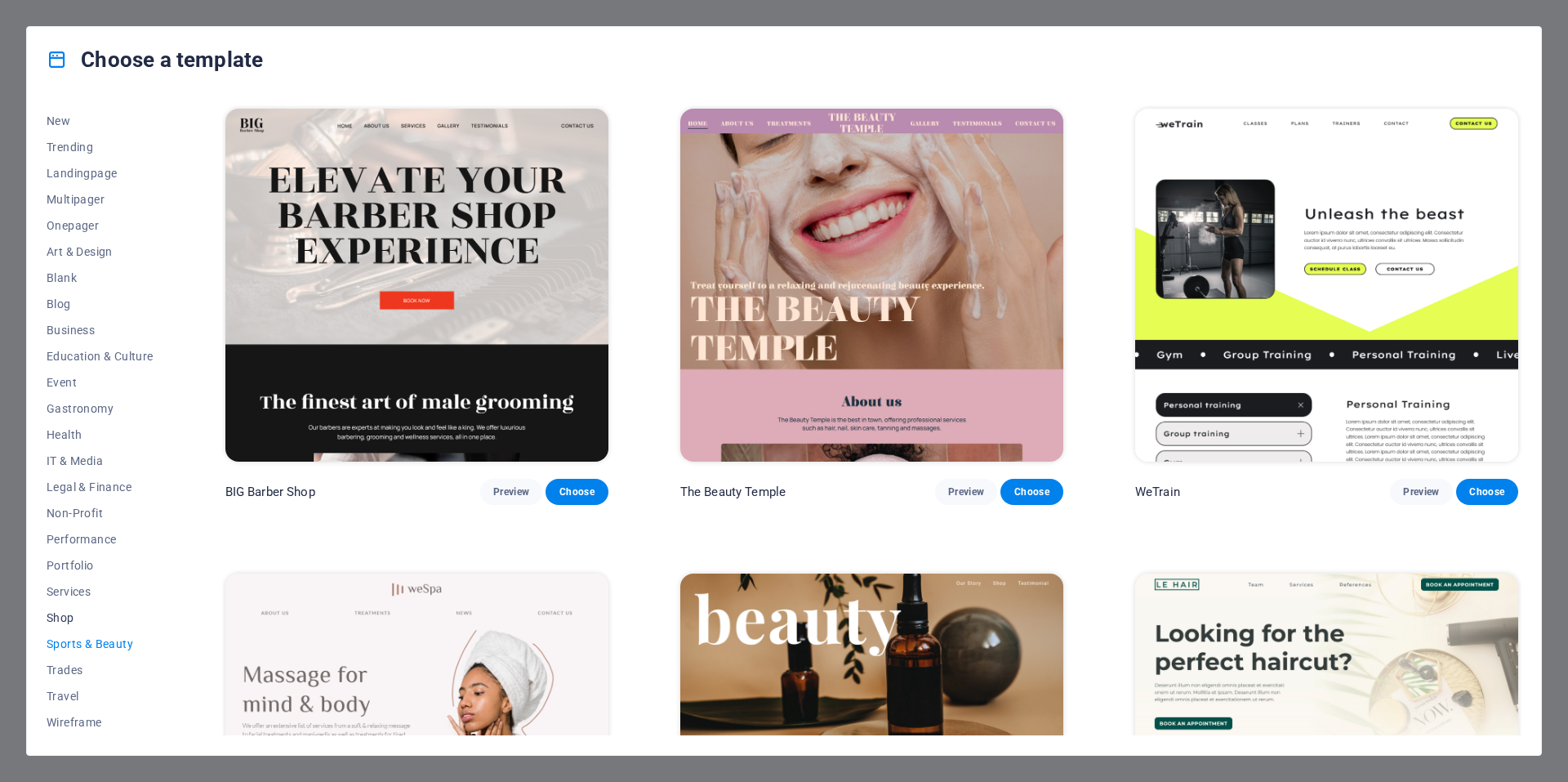
click at [63, 616] on span "Shop" at bounding box center [100, 617] width 107 height 13
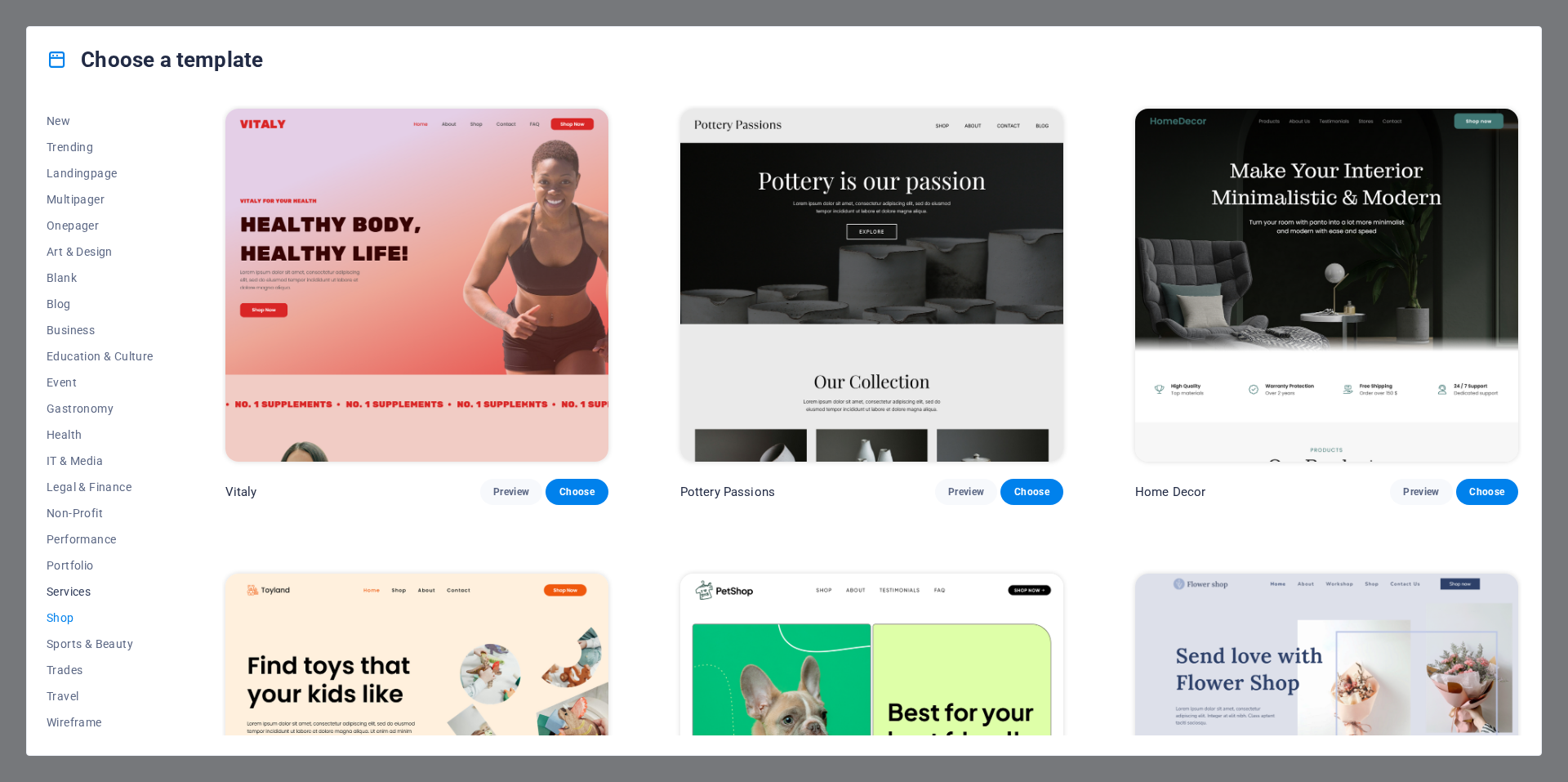
click at [63, 591] on span "Services" at bounding box center [100, 592] width 107 height 13
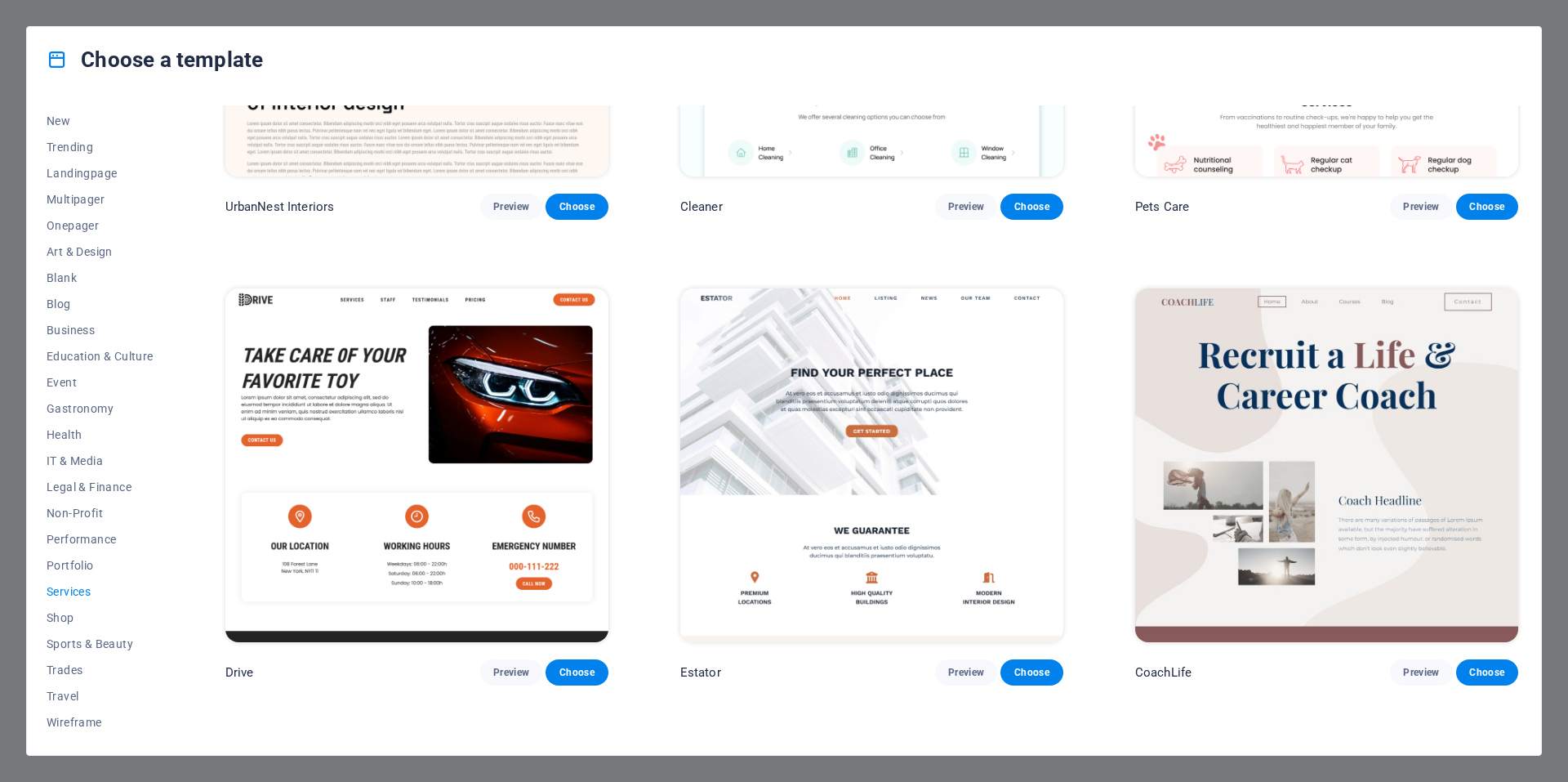
scroll to position [717, 0]
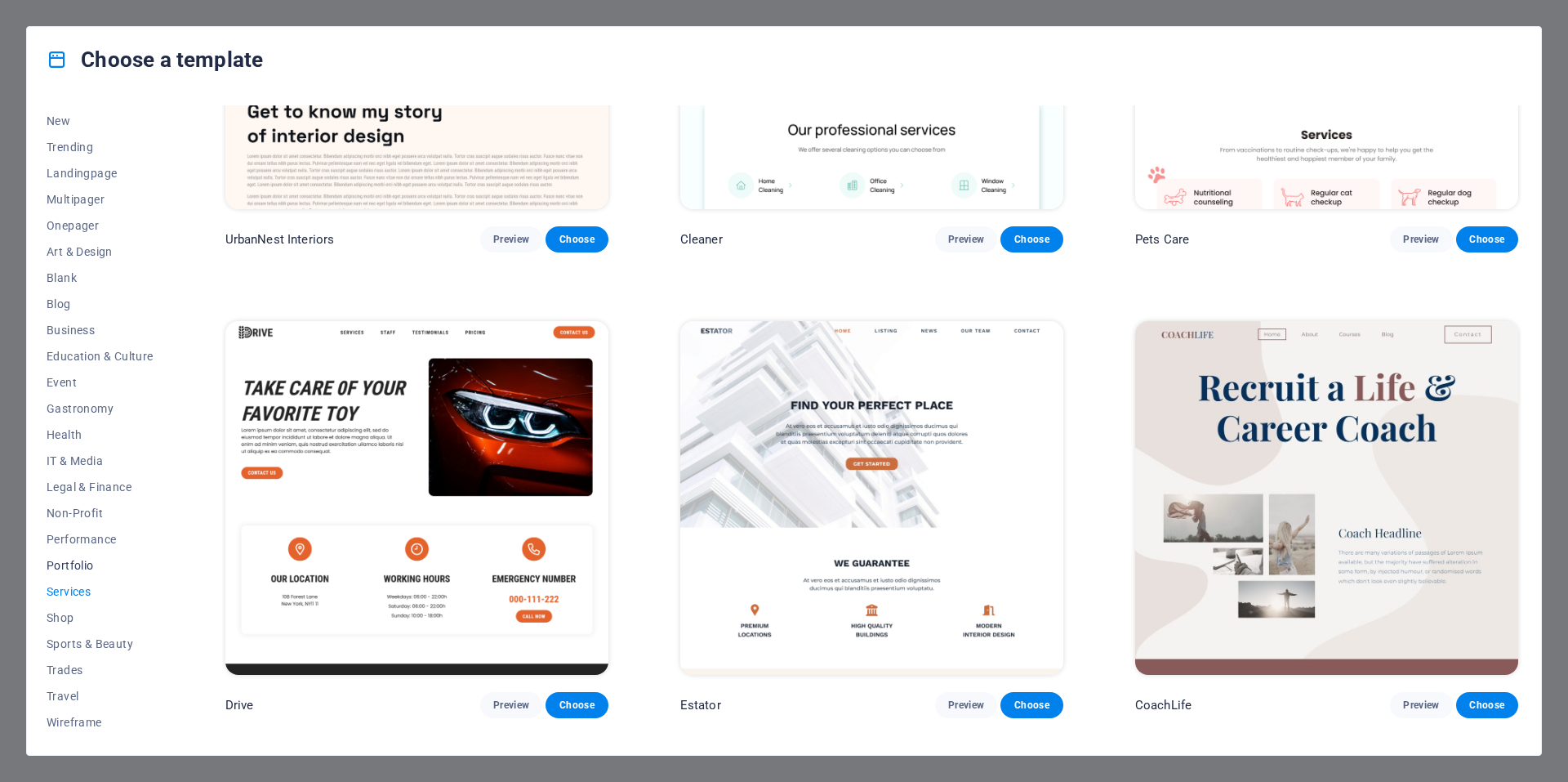
click at [73, 562] on span "Portfolio" at bounding box center [100, 565] width 107 height 13
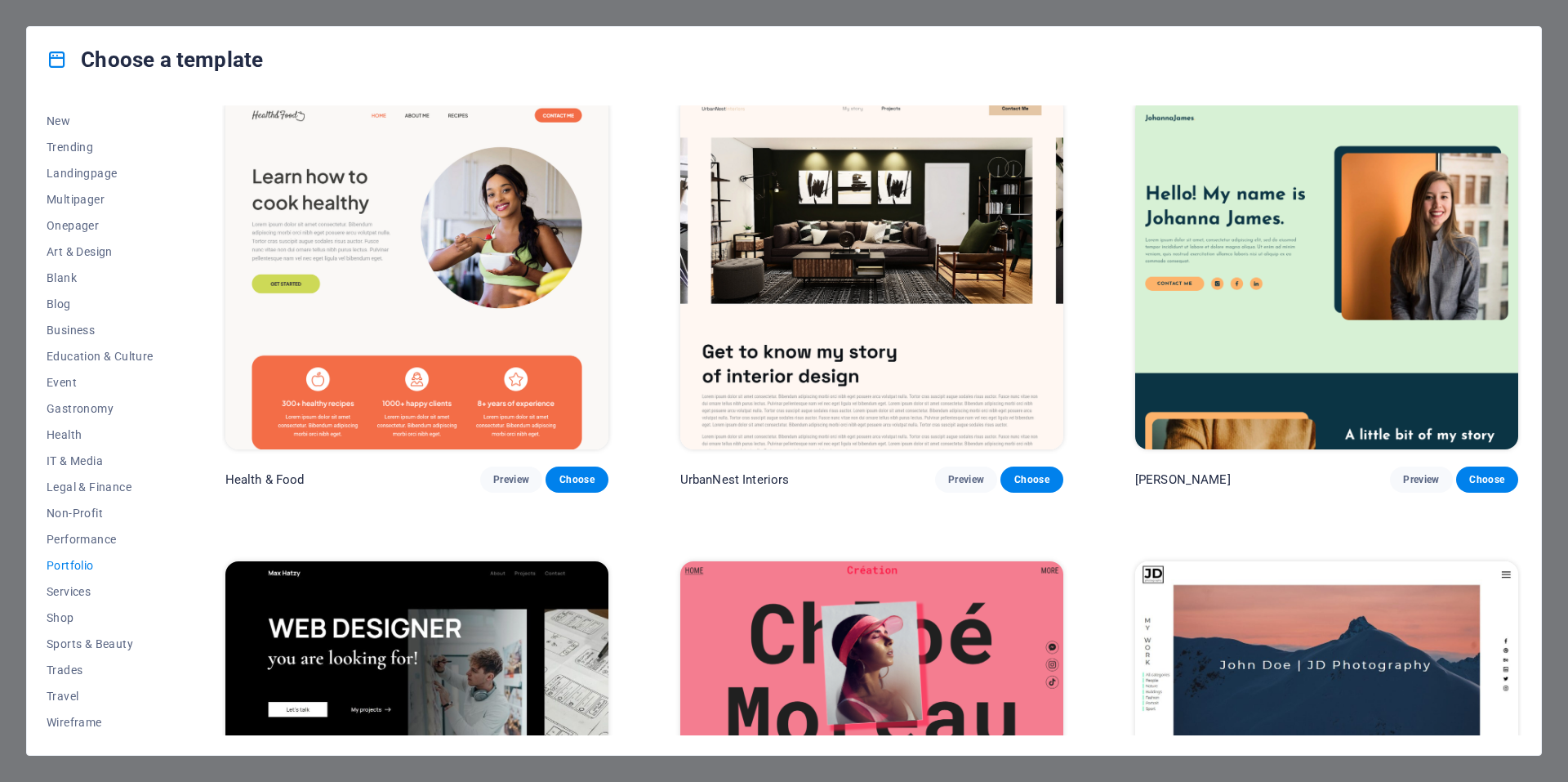
scroll to position [0, 0]
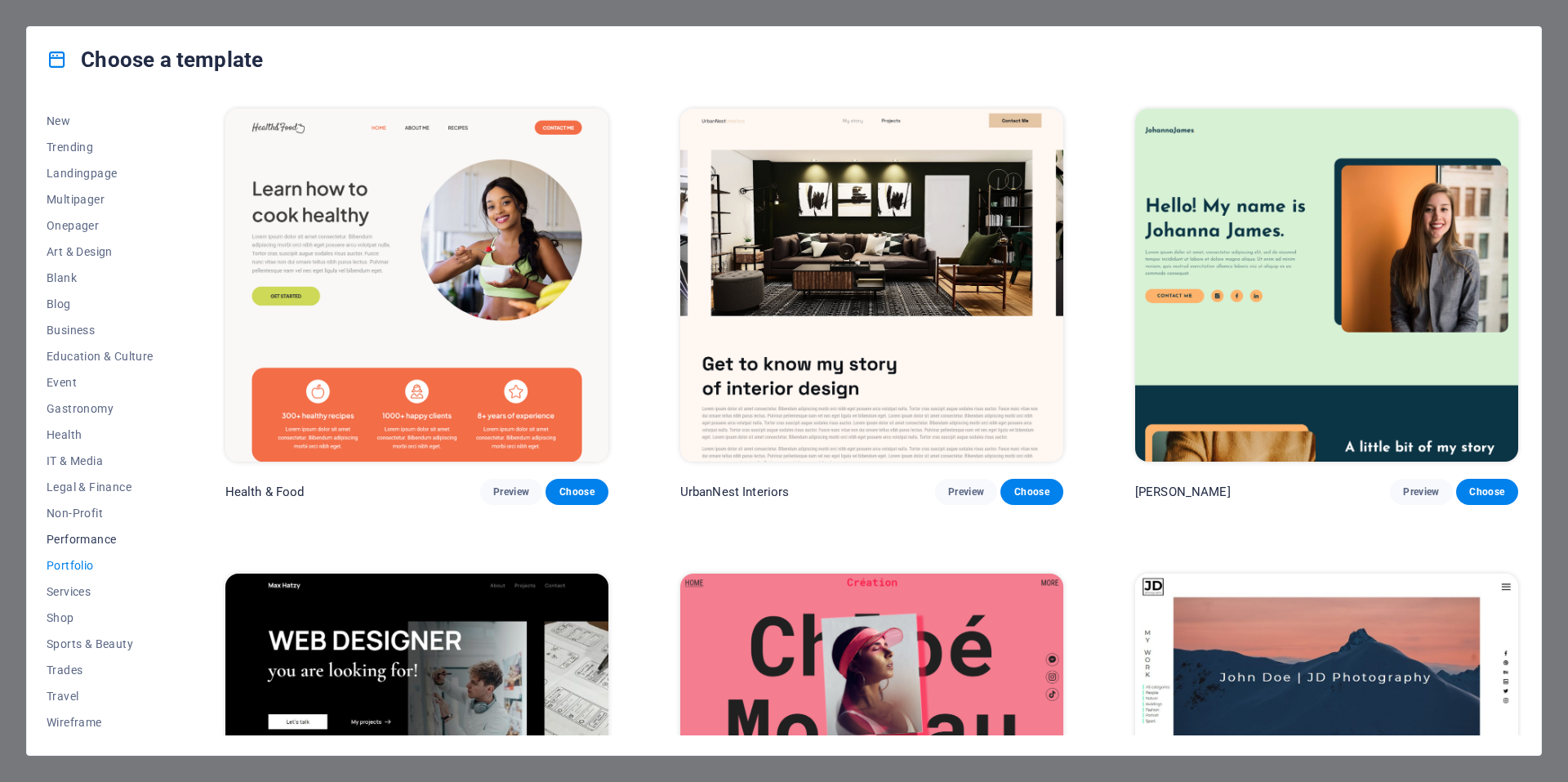
click at [95, 538] on span "Performance" at bounding box center [100, 539] width 107 height 13
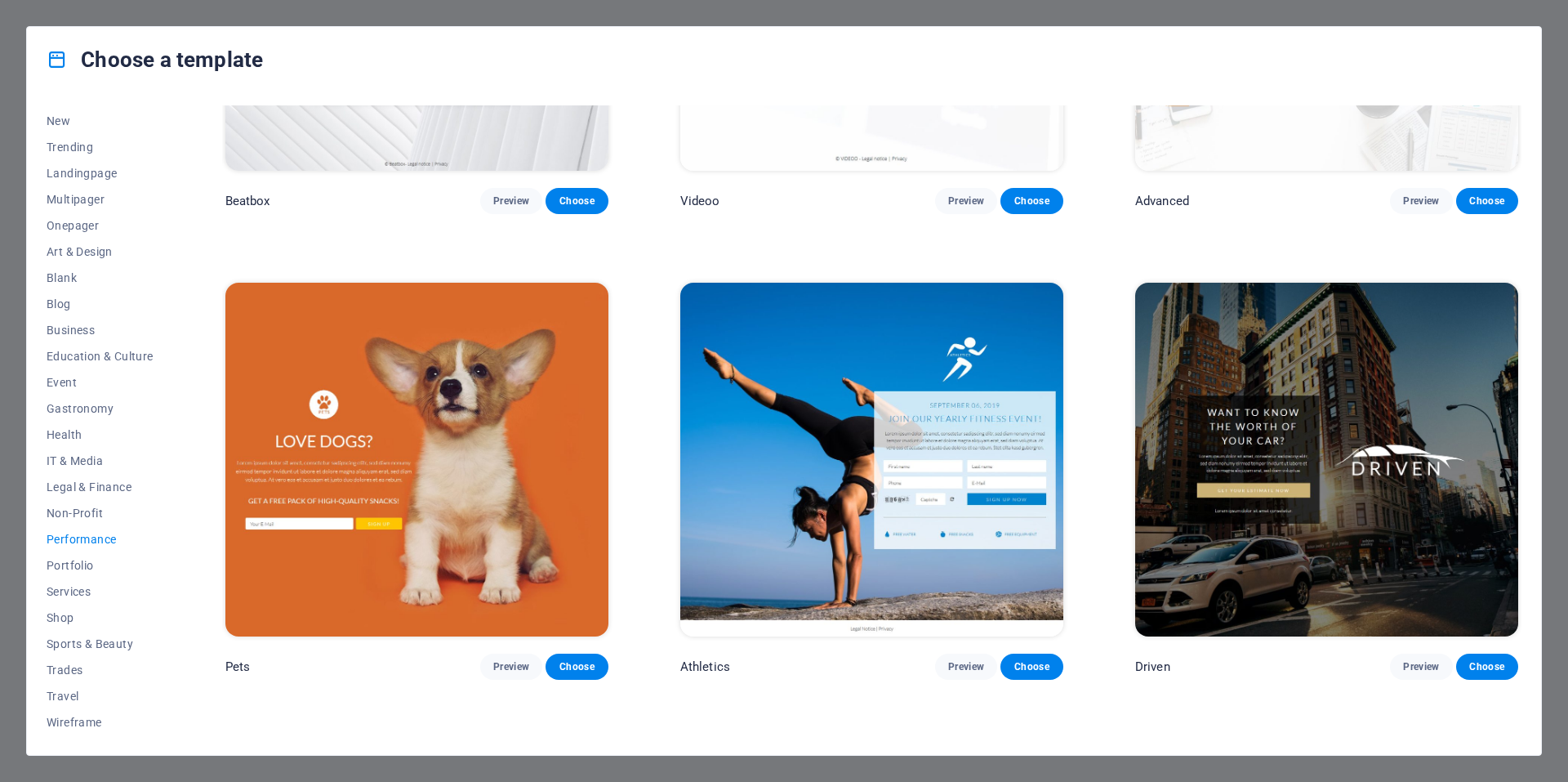
scroll to position [756, 0]
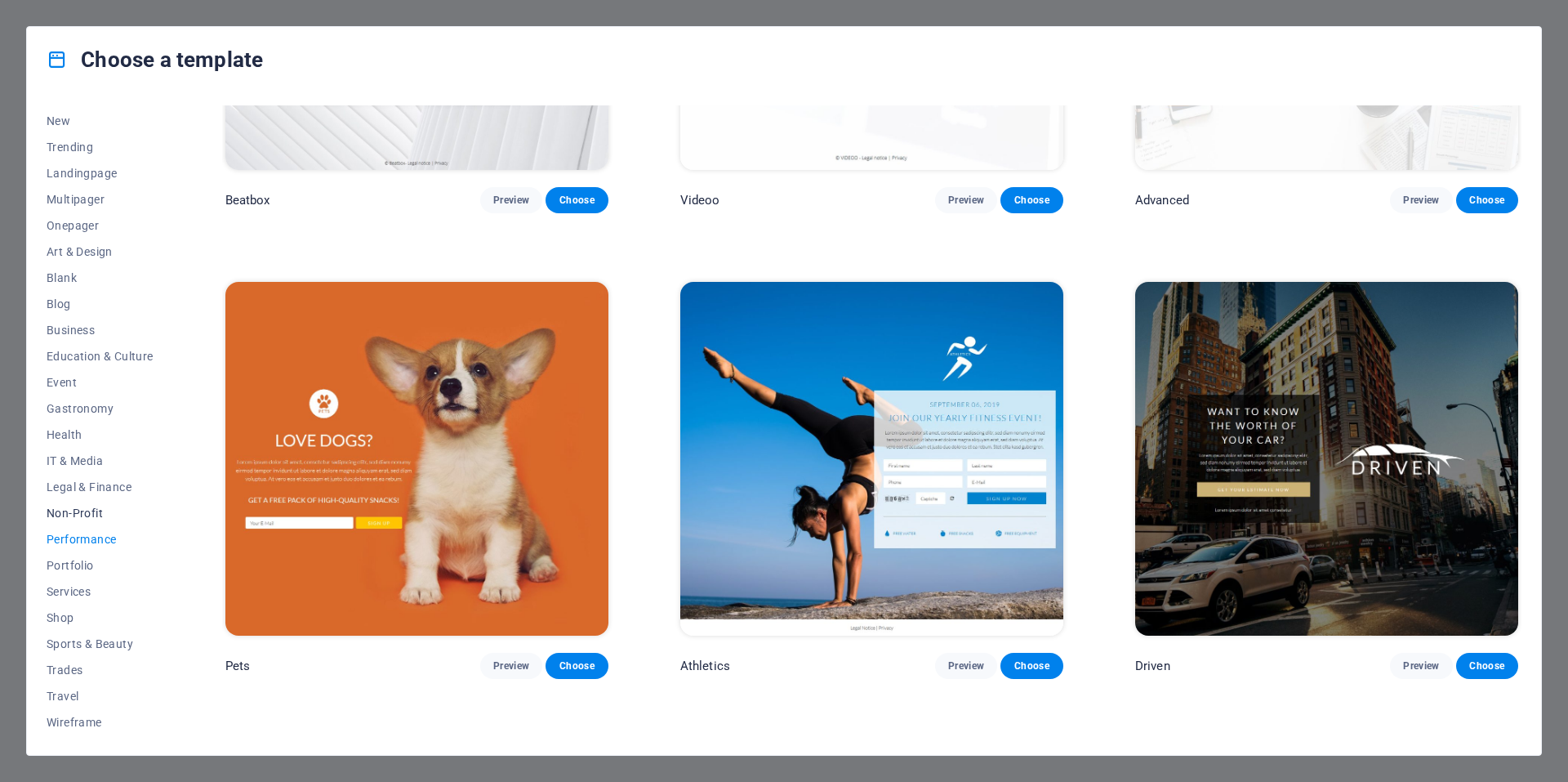
click at [92, 512] on span "Non-Profit" at bounding box center [100, 513] width 107 height 13
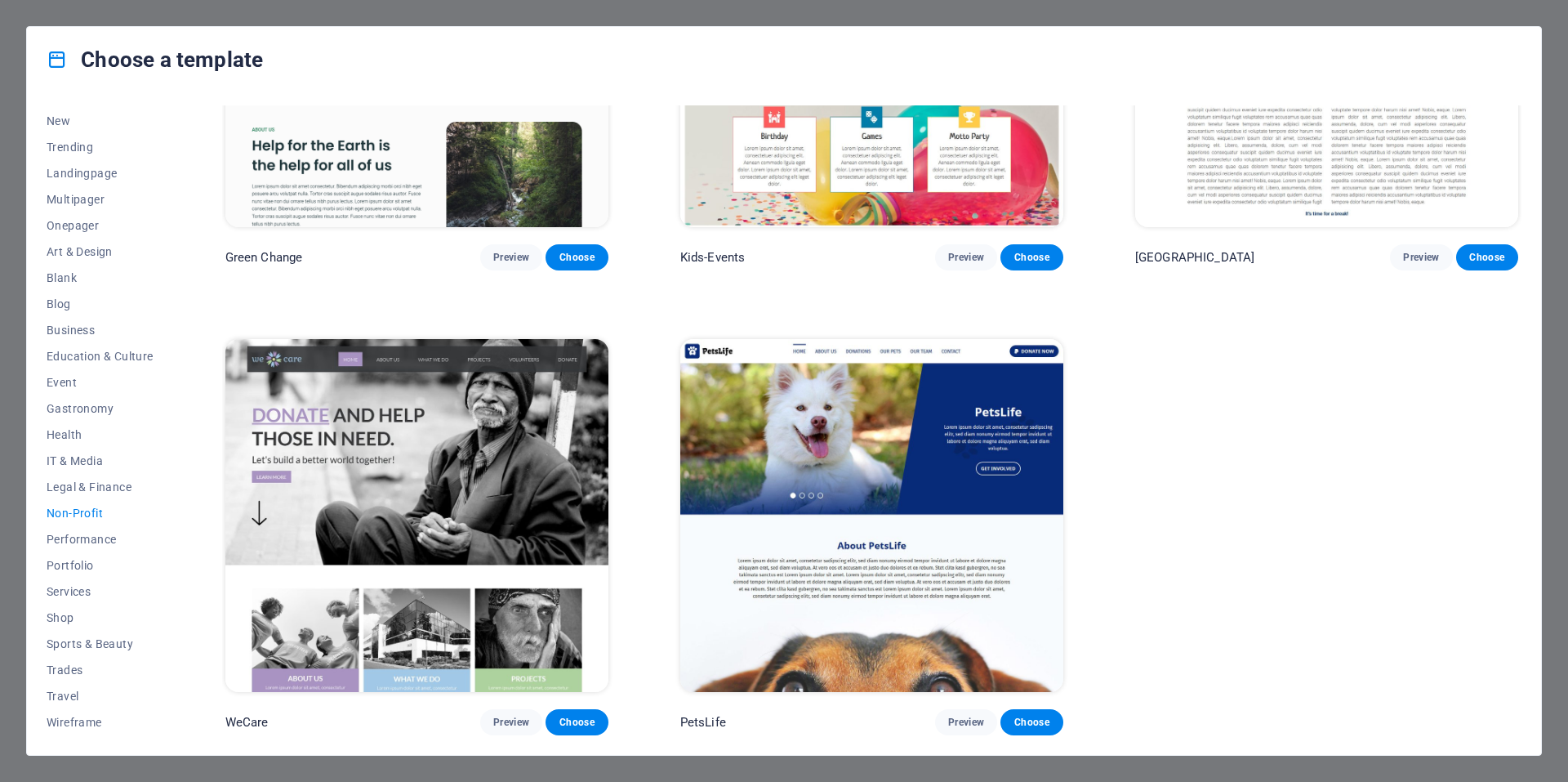
scroll to position [0, 0]
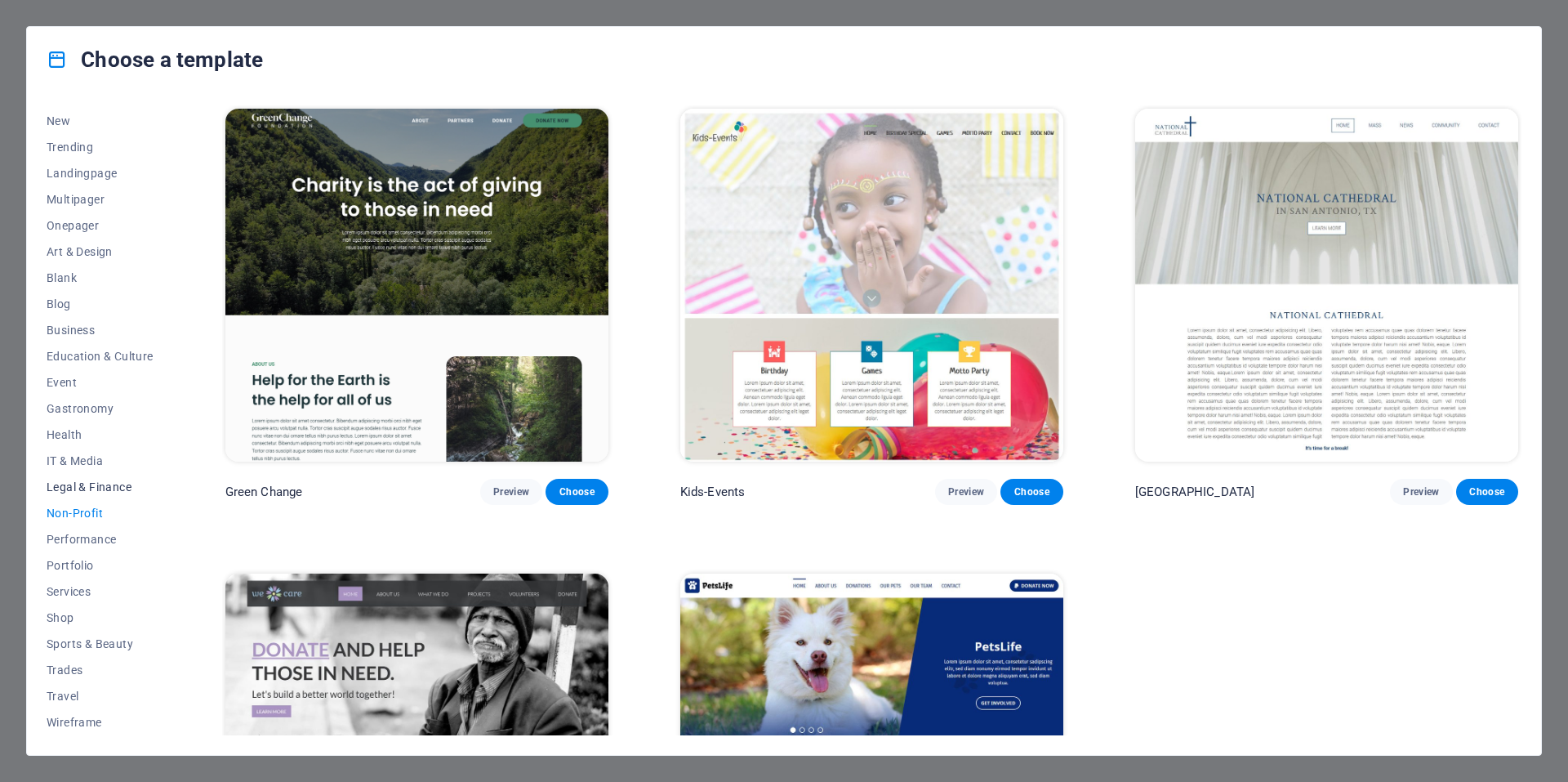
click at [81, 492] on span "Legal & Finance" at bounding box center [100, 487] width 107 height 13
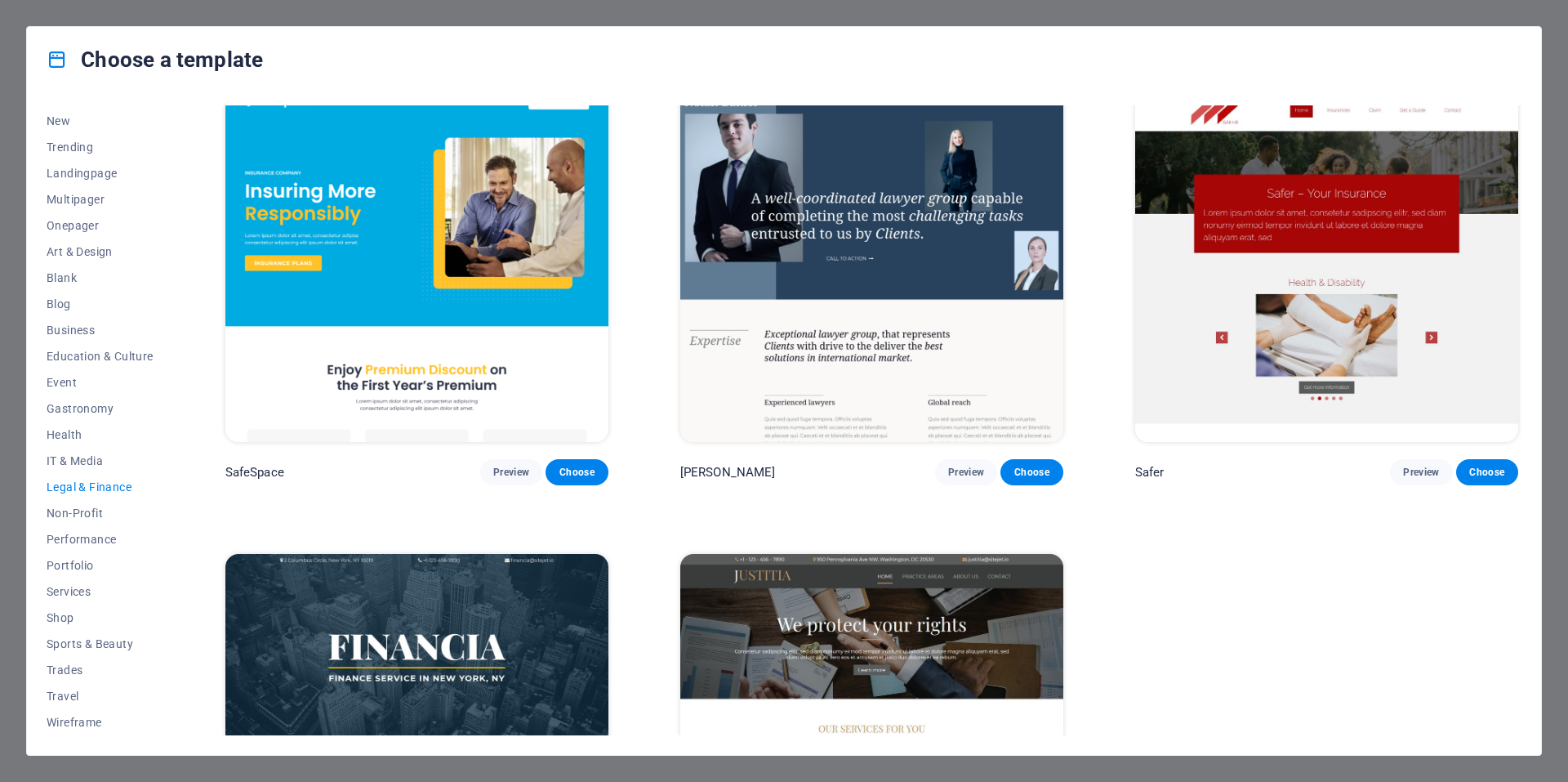
scroll to position [16, 0]
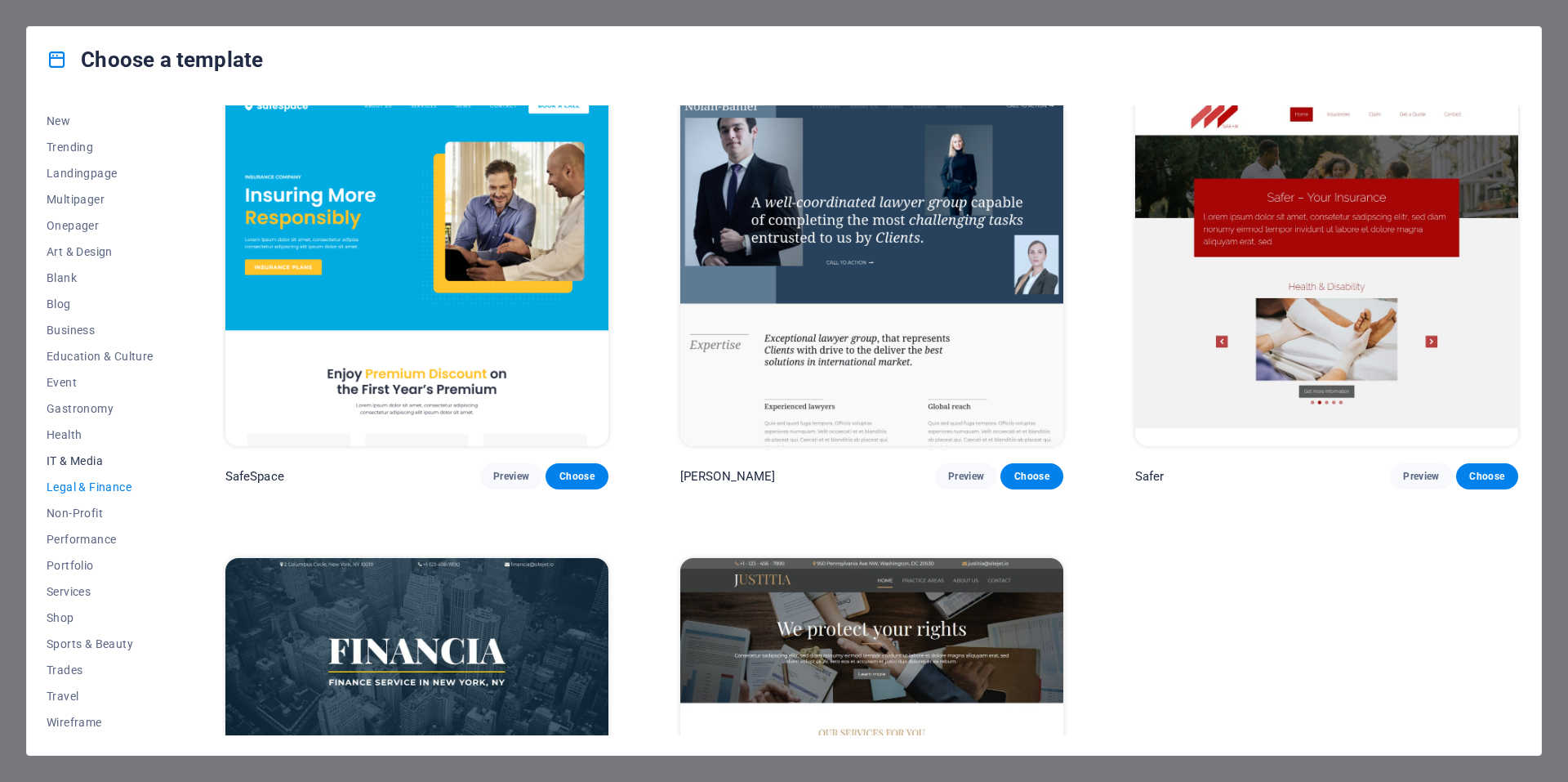
click at [83, 463] on span "IT & Media" at bounding box center [100, 461] width 107 height 13
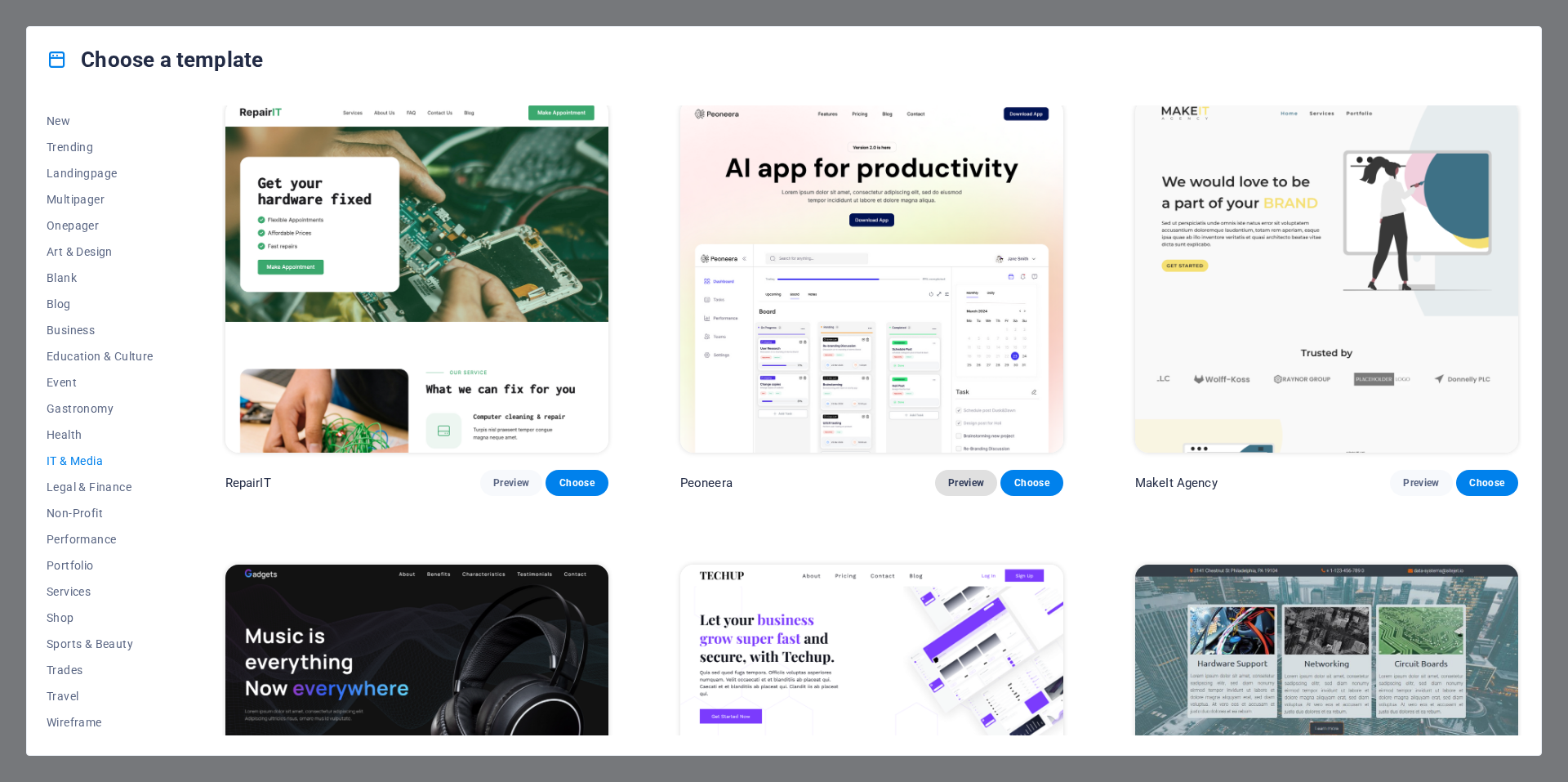
scroll to position [0, 0]
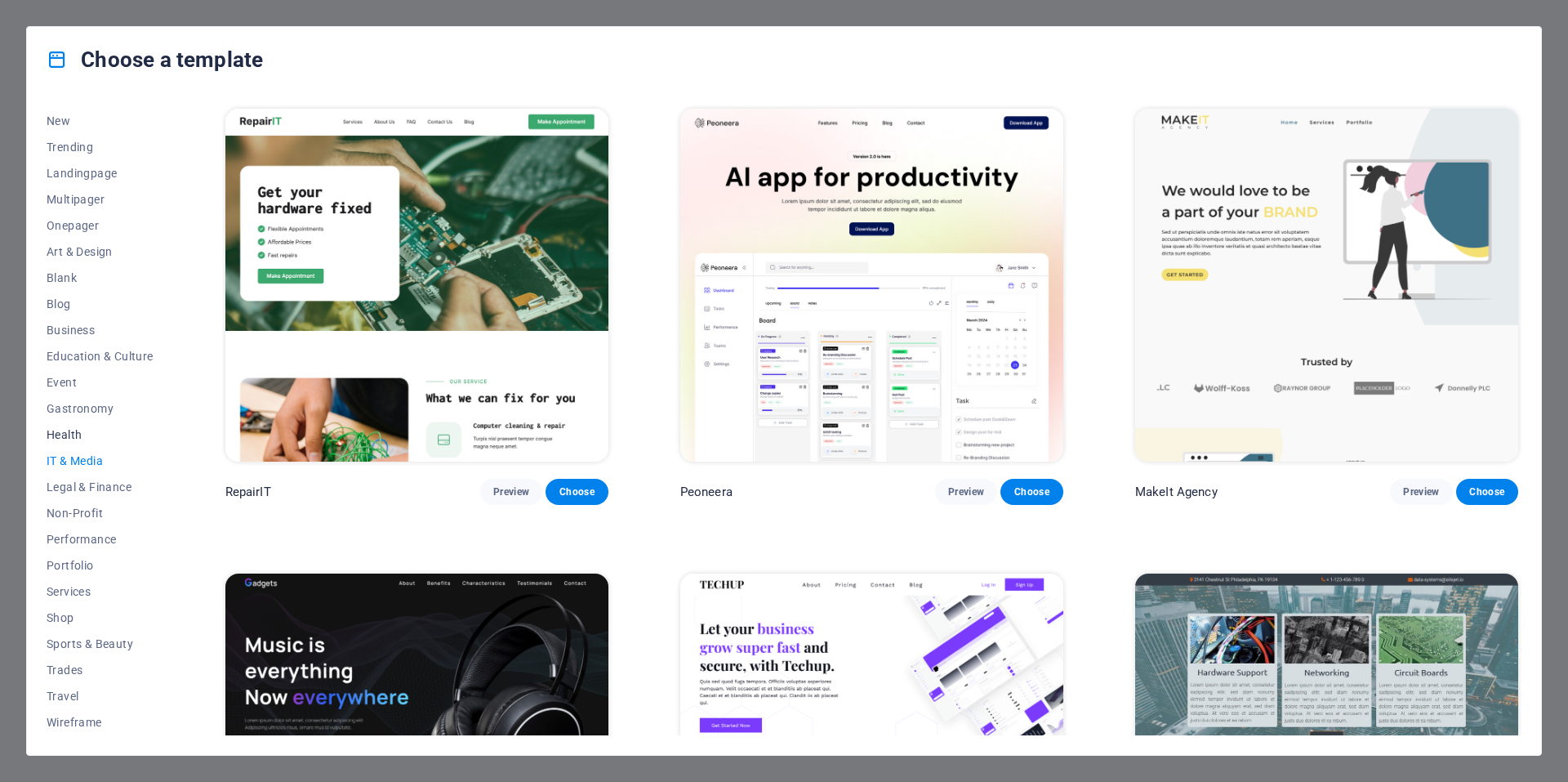
click at [69, 434] on span "Health" at bounding box center [100, 434] width 107 height 13
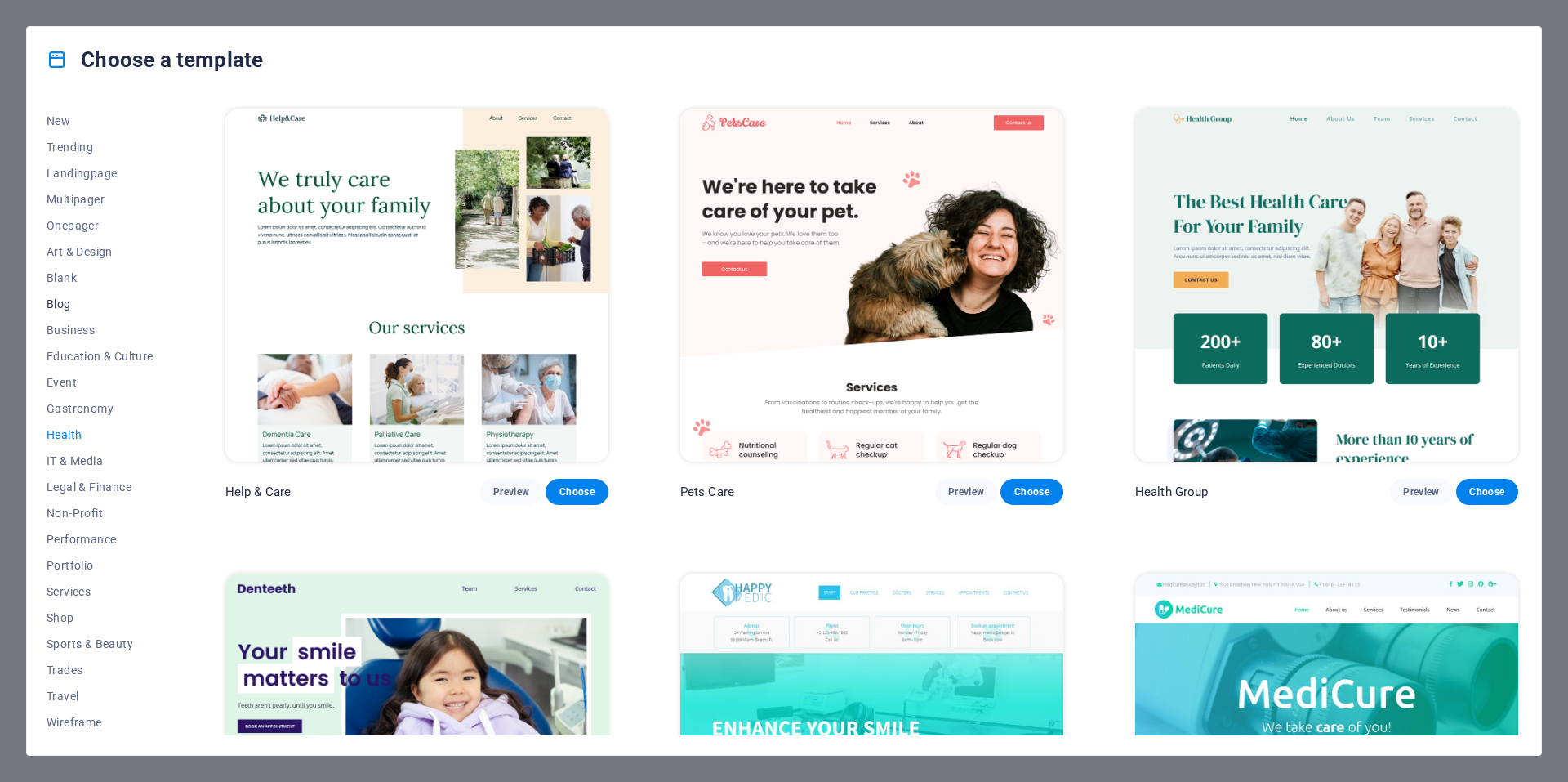
click at [58, 307] on span "Blog" at bounding box center [100, 304] width 107 height 13
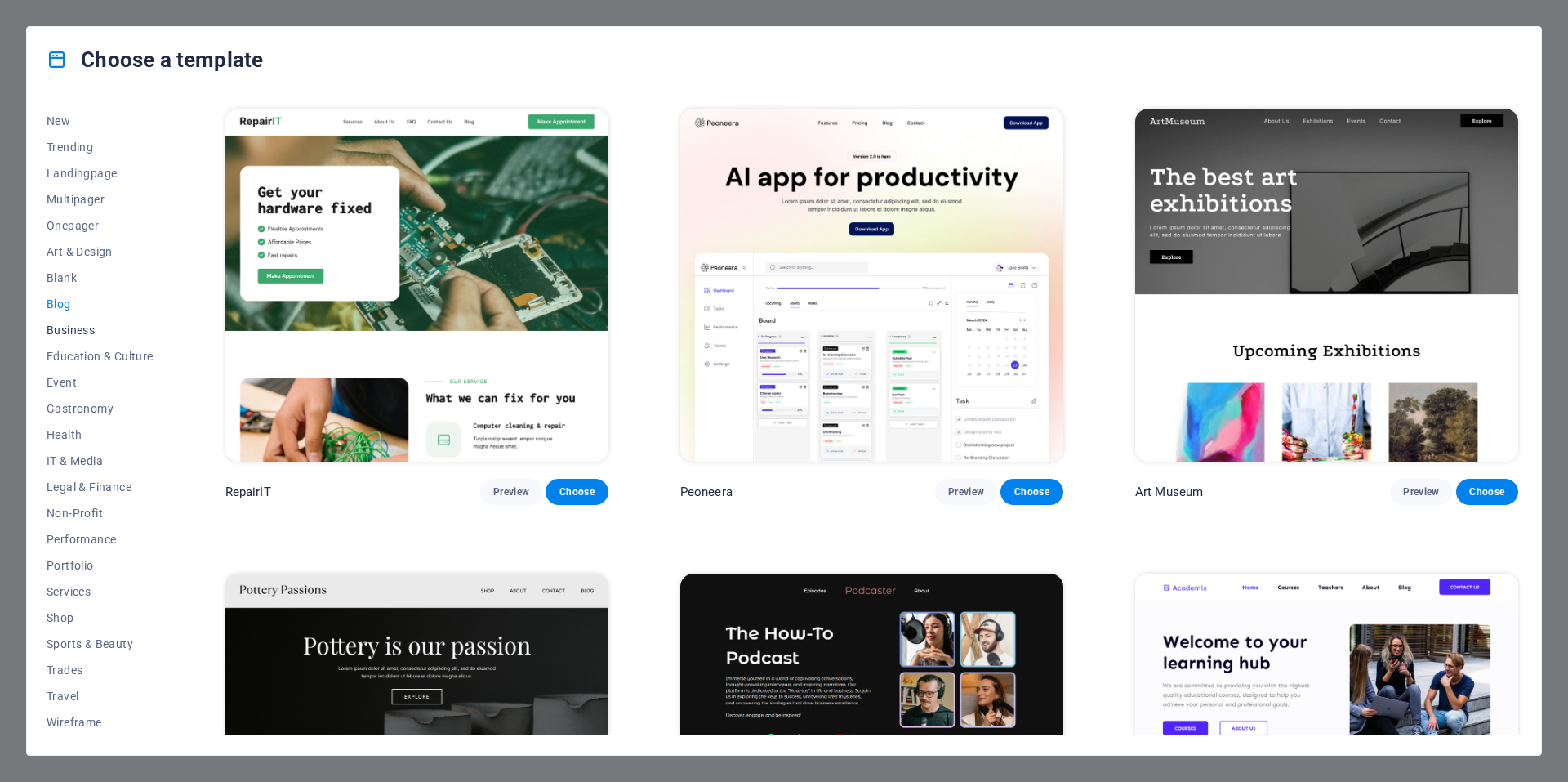
click at [59, 326] on span "Business" at bounding box center [100, 330] width 107 height 13
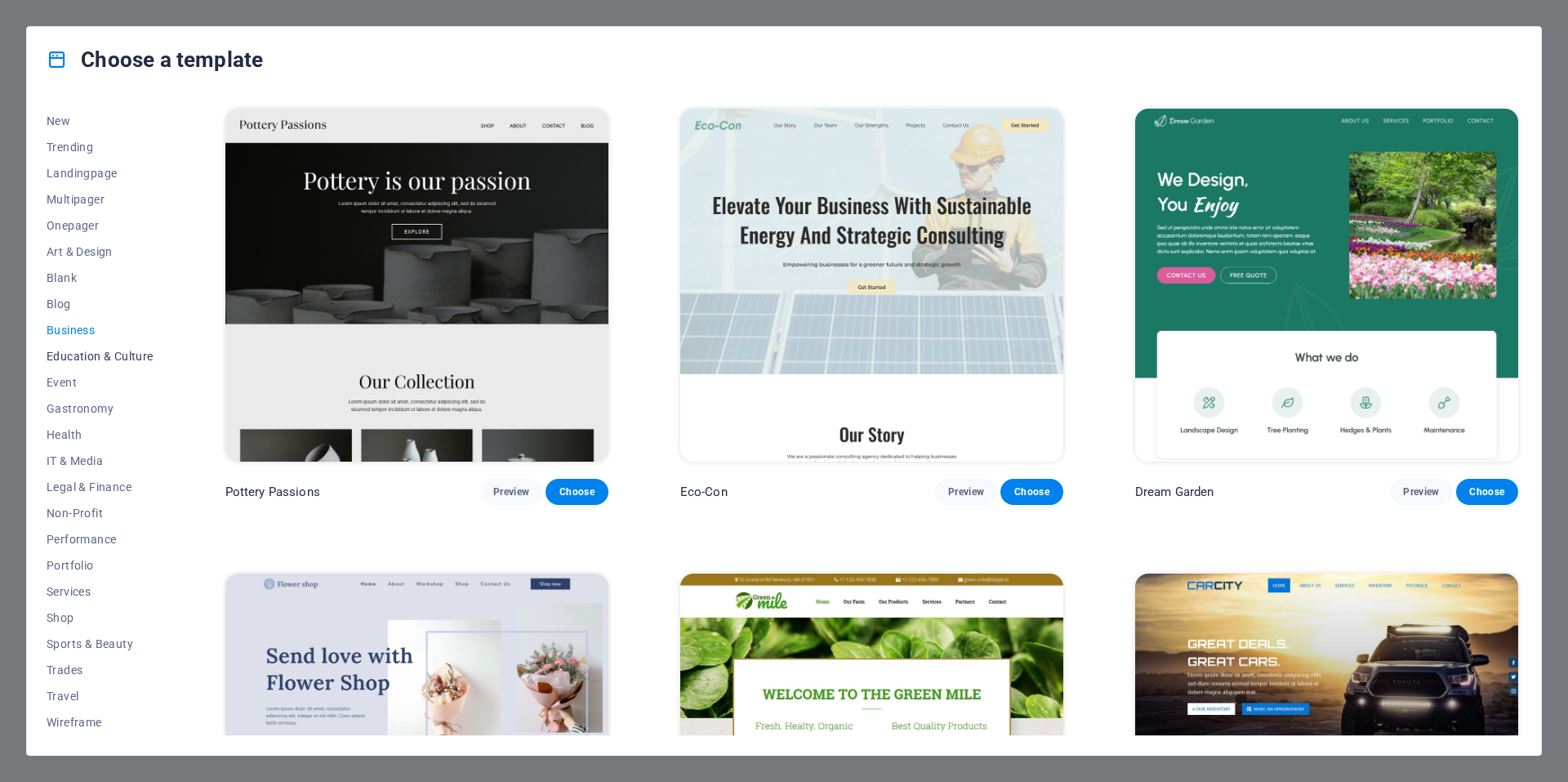
click at [74, 356] on span "Education & Culture" at bounding box center [100, 356] width 107 height 13
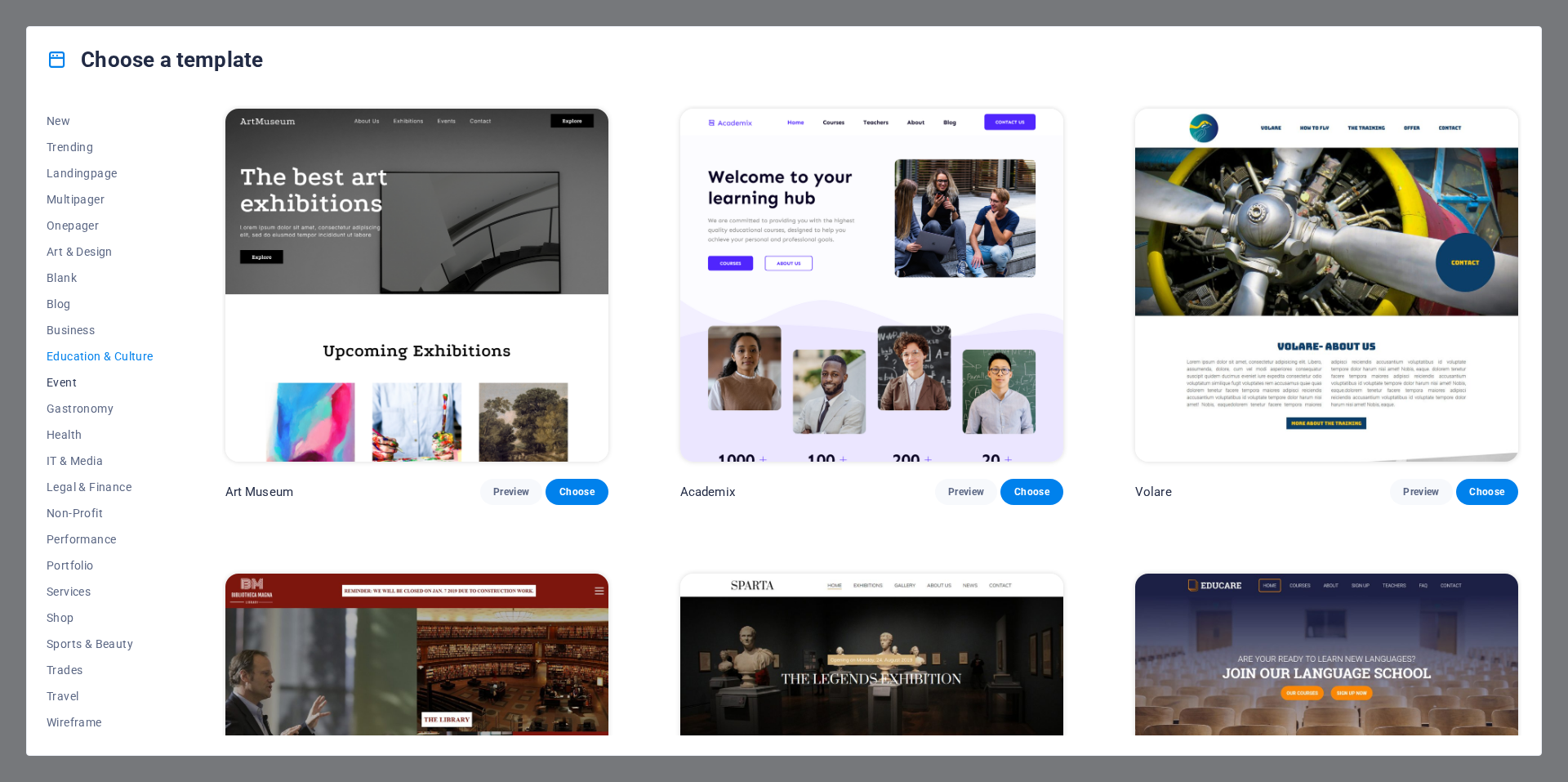
click at [70, 381] on span "Event" at bounding box center [100, 382] width 107 height 13
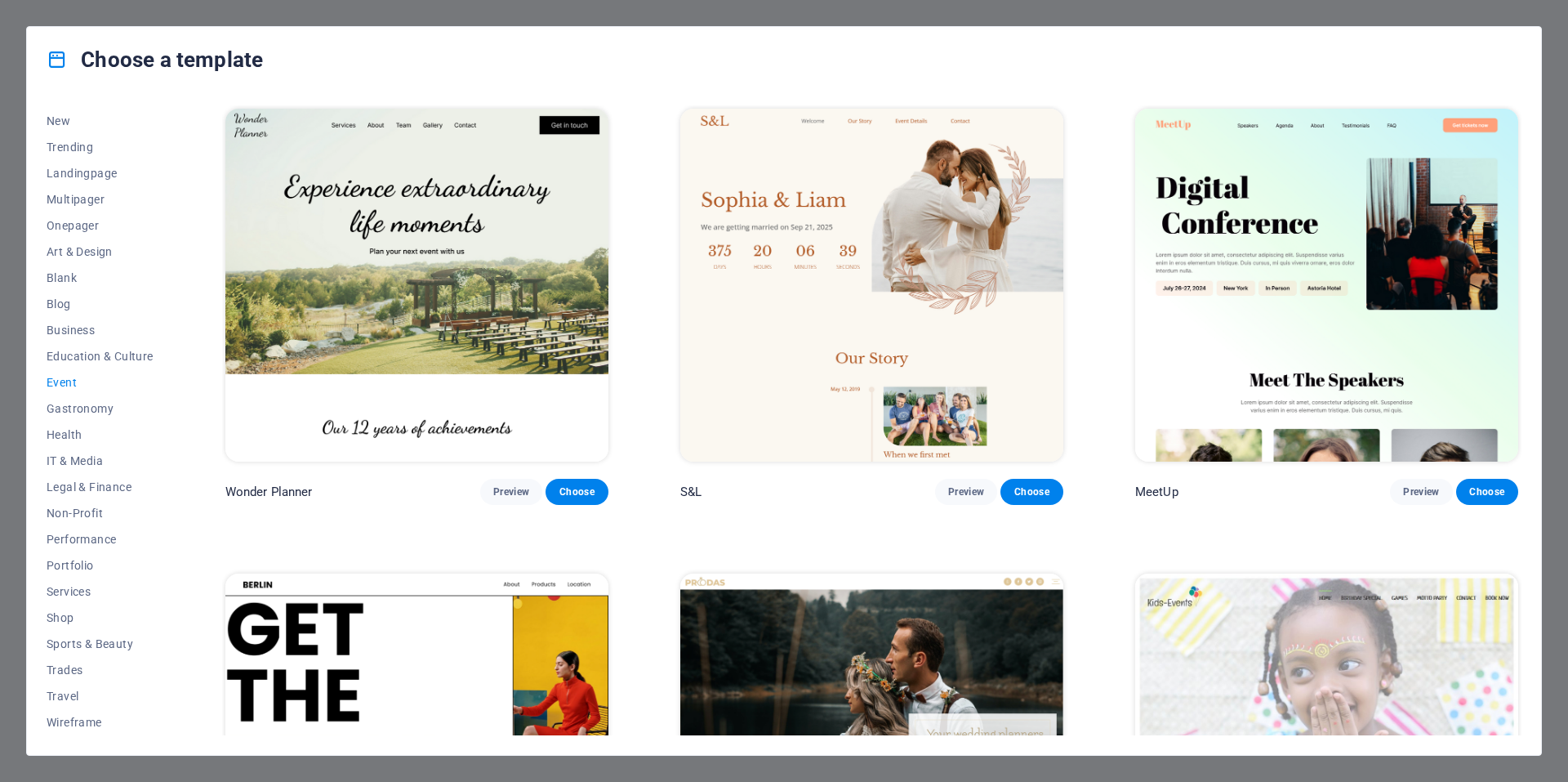
scroll to position [354, 0]
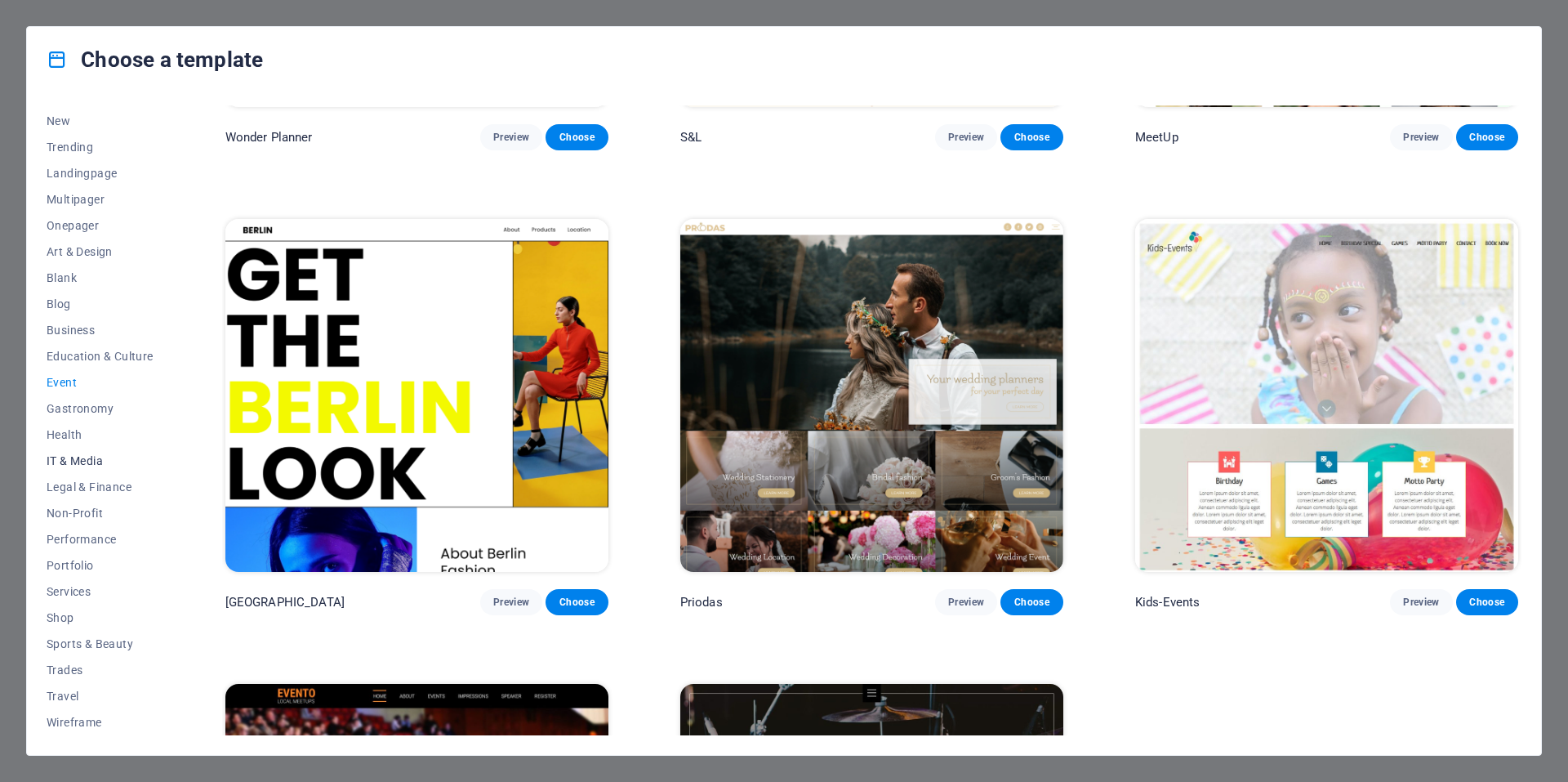
click at [75, 461] on span "IT & Media" at bounding box center [100, 461] width 107 height 13
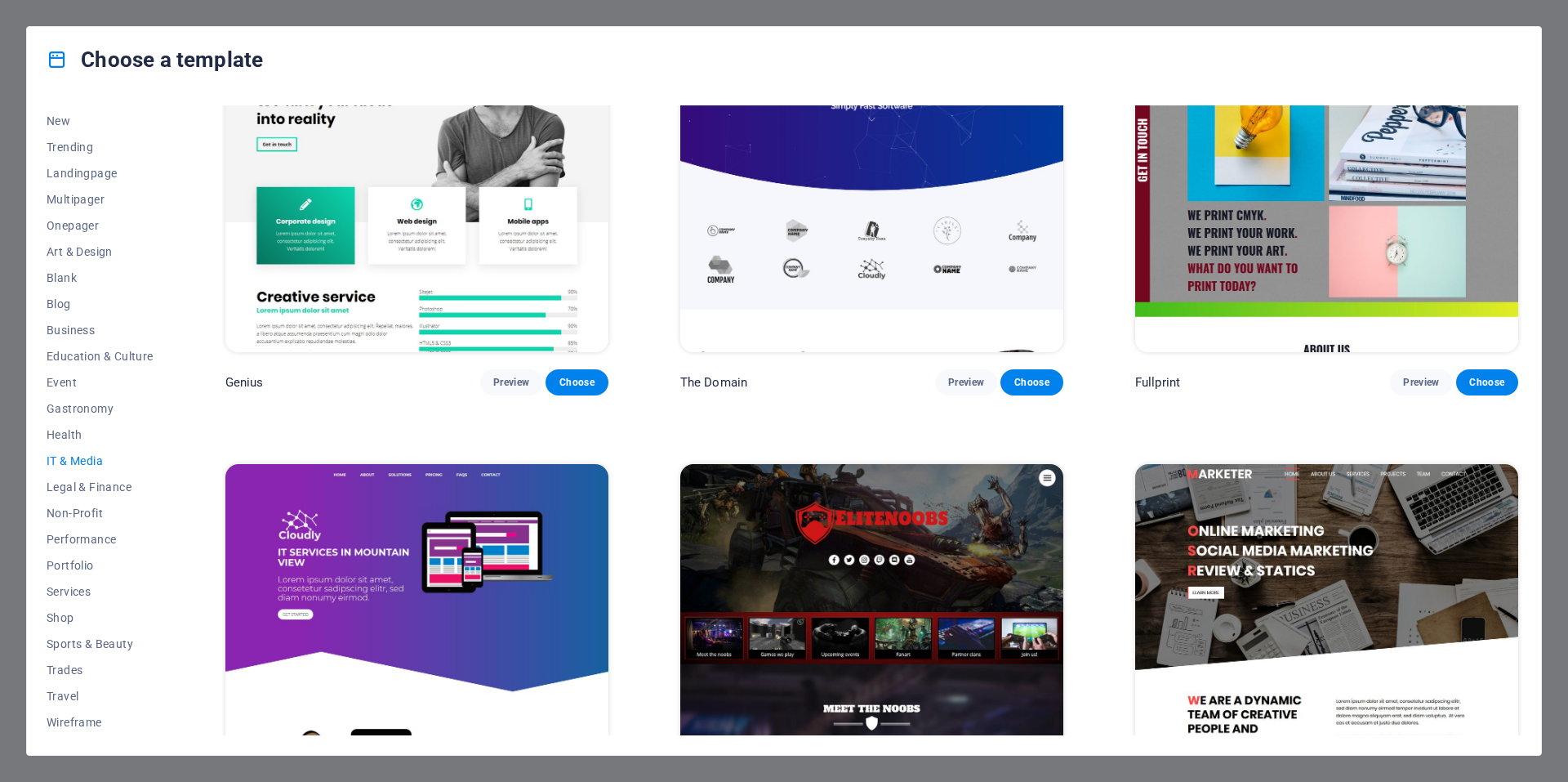
scroll to position [1158, 0]
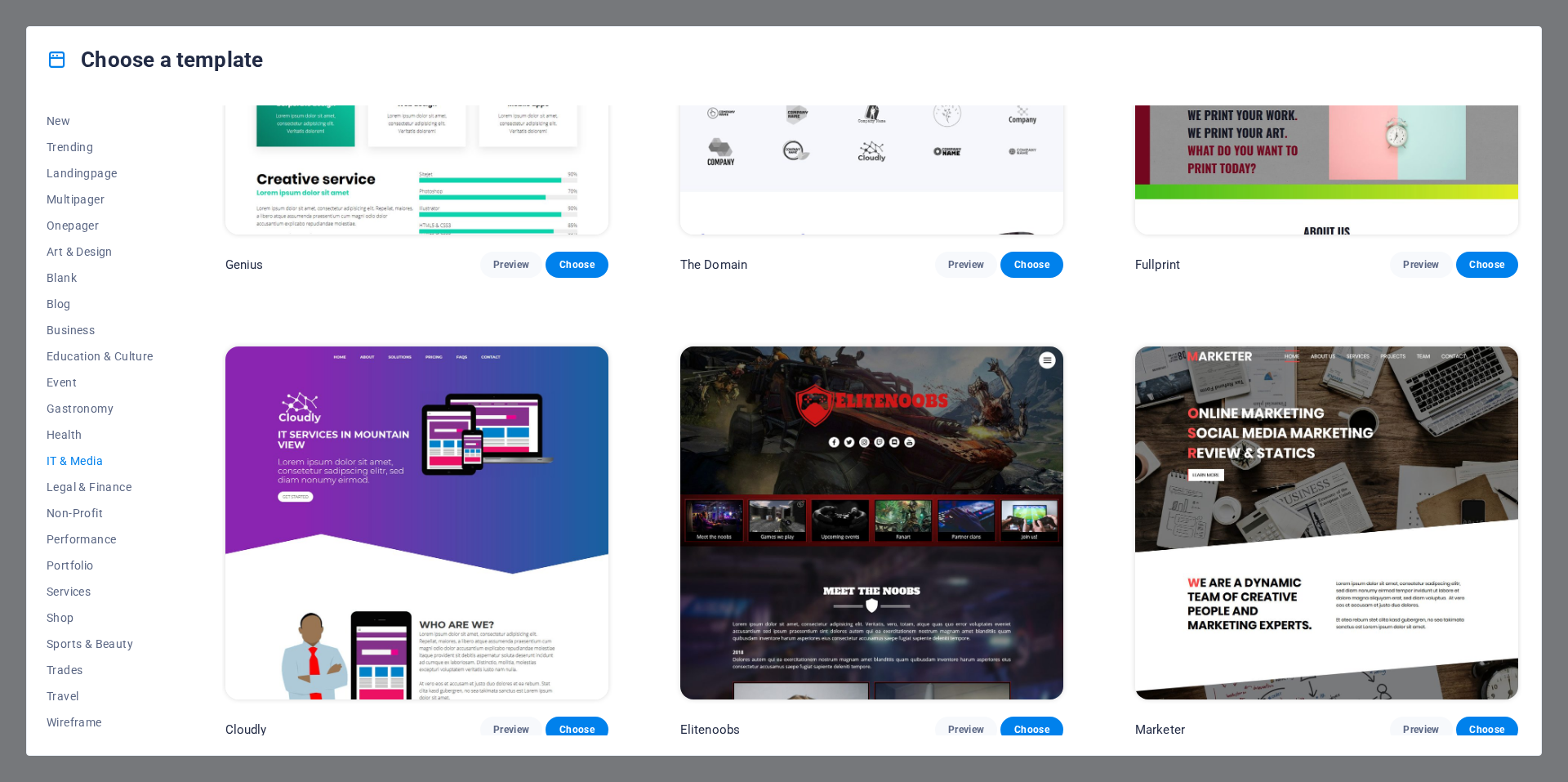
click at [66, 464] on span "IT & Media" at bounding box center [100, 461] width 107 height 13
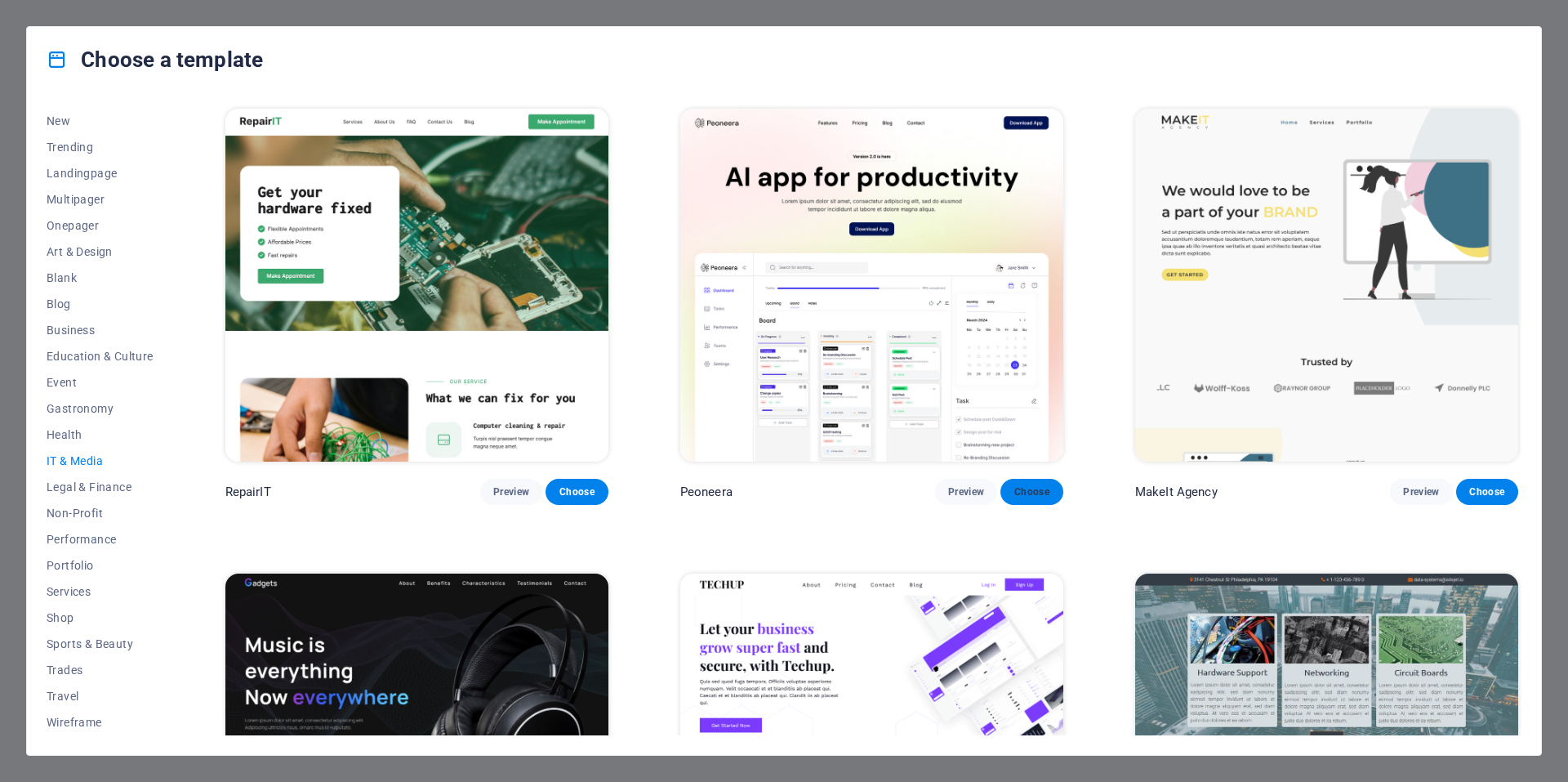
click at [1035, 492] on span "Choose" at bounding box center [1032, 492] width 36 height 13
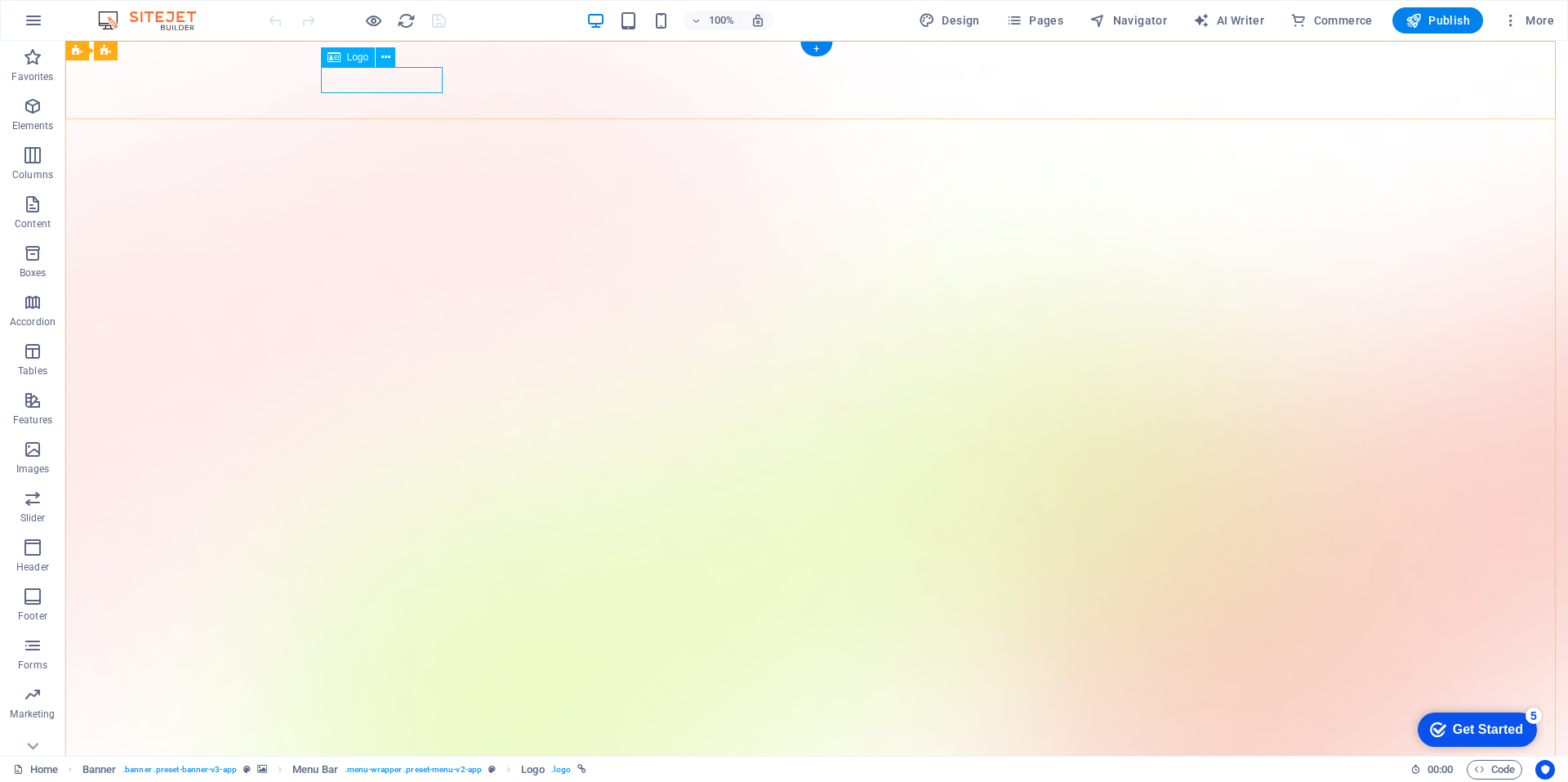
select select "px"
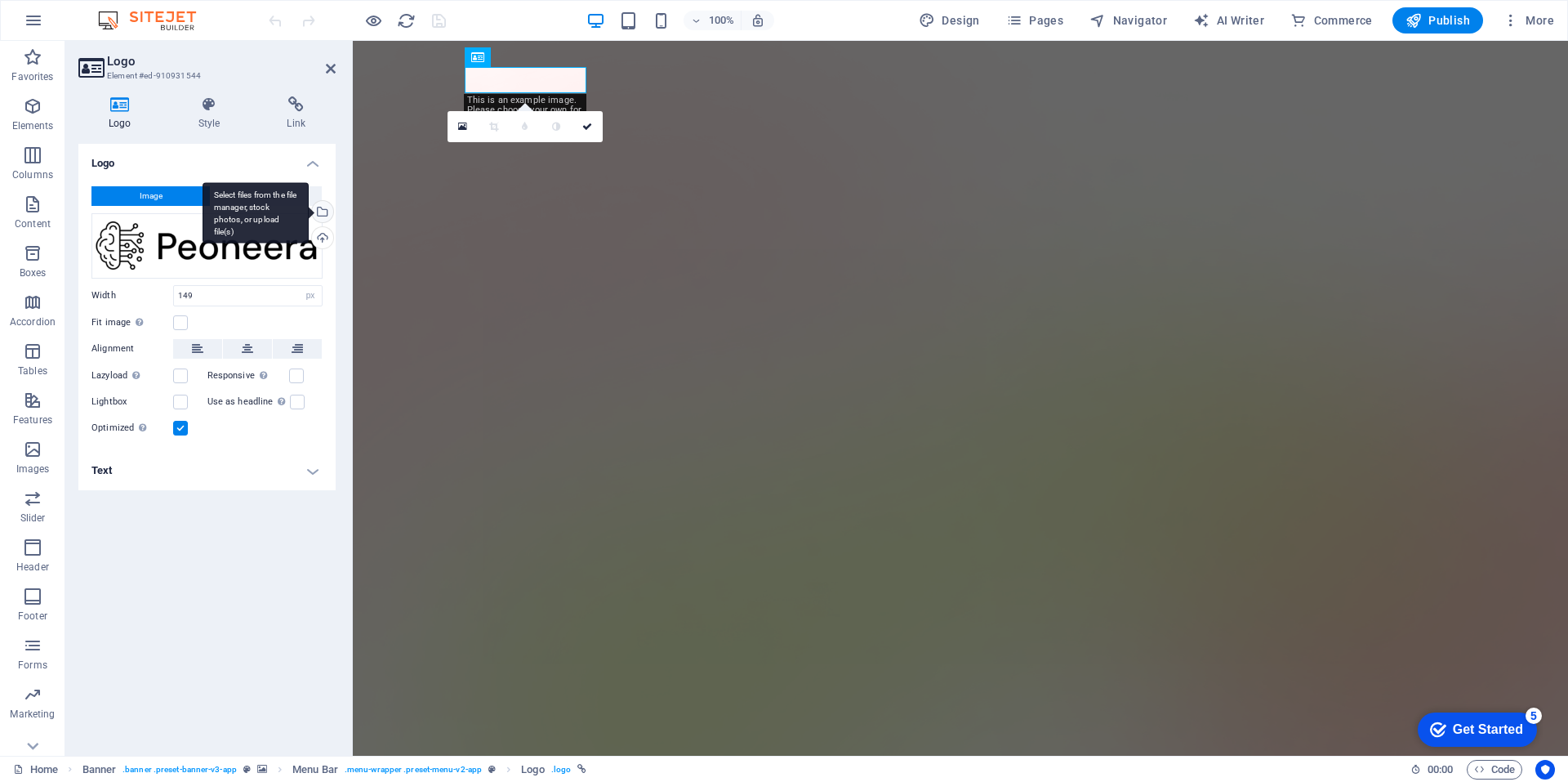
click at [324, 213] on div "Select files from the file manager, stock photos, or upload file(s)" at bounding box center [321, 213] width 25 height 25
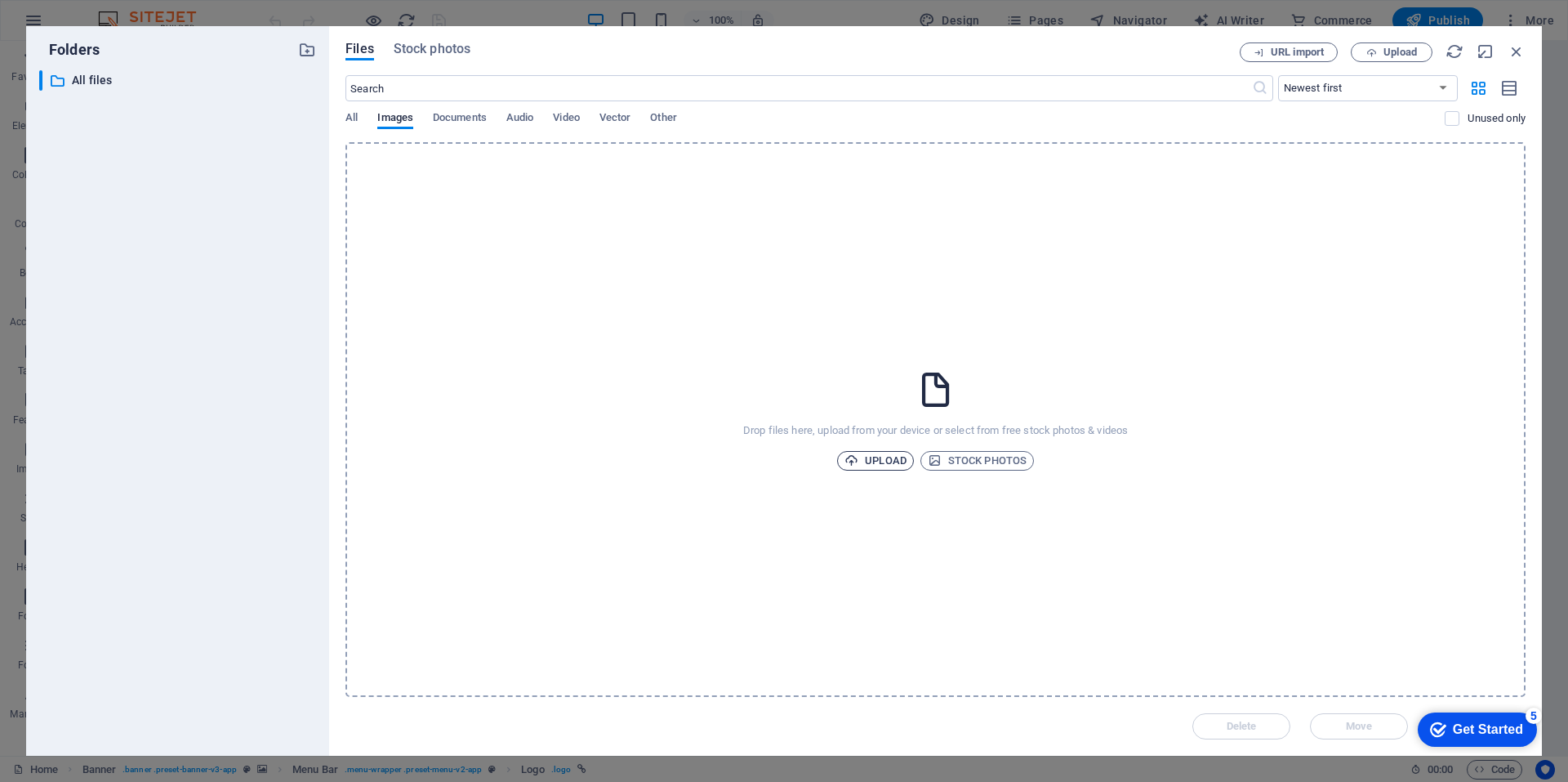
click at [882, 456] on span "Upload" at bounding box center [875, 461] width 62 height 20
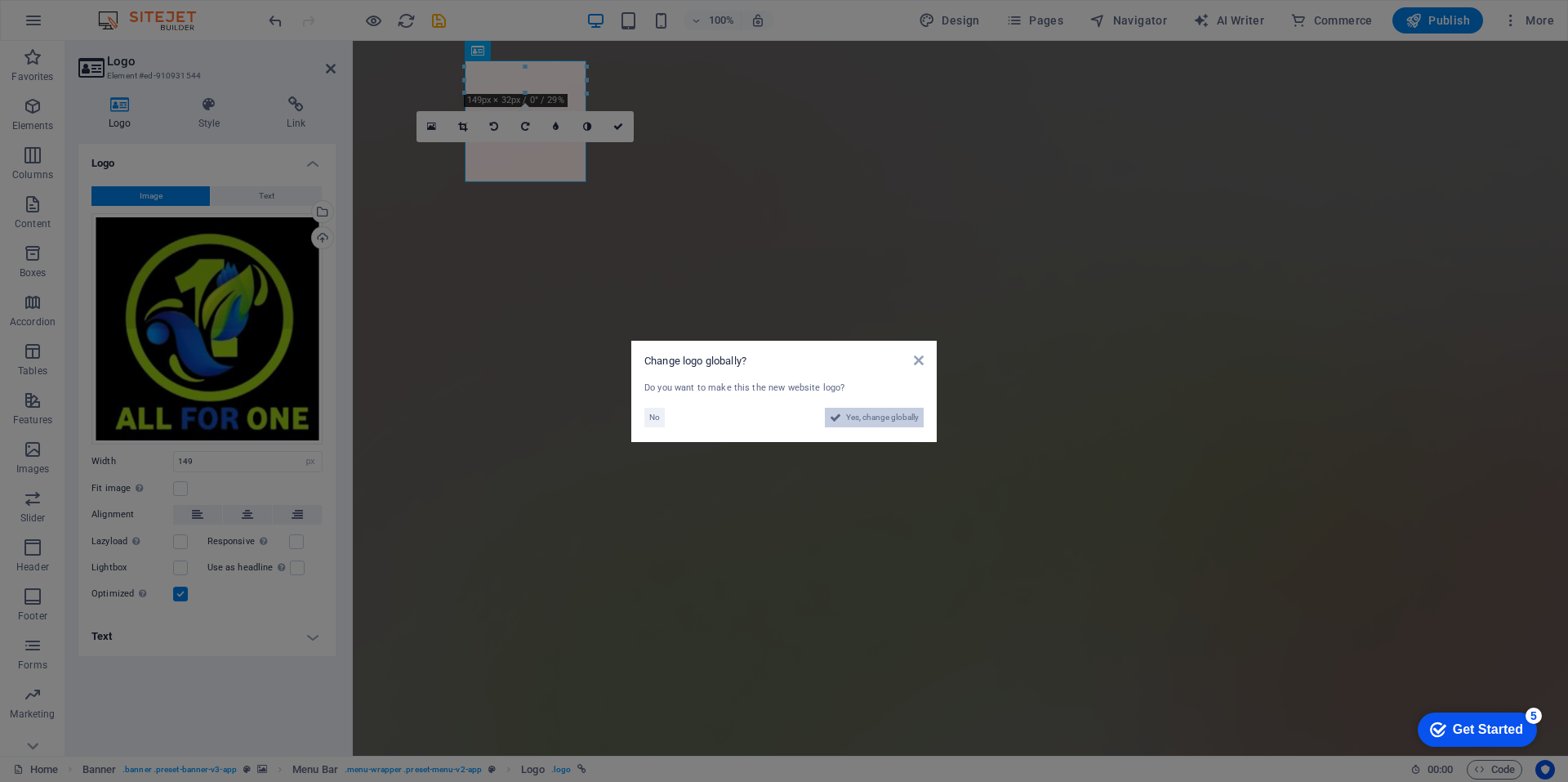
click at [888, 419] on span "Yes, change globally" at bounding box center [882, 418] width 73 height 20
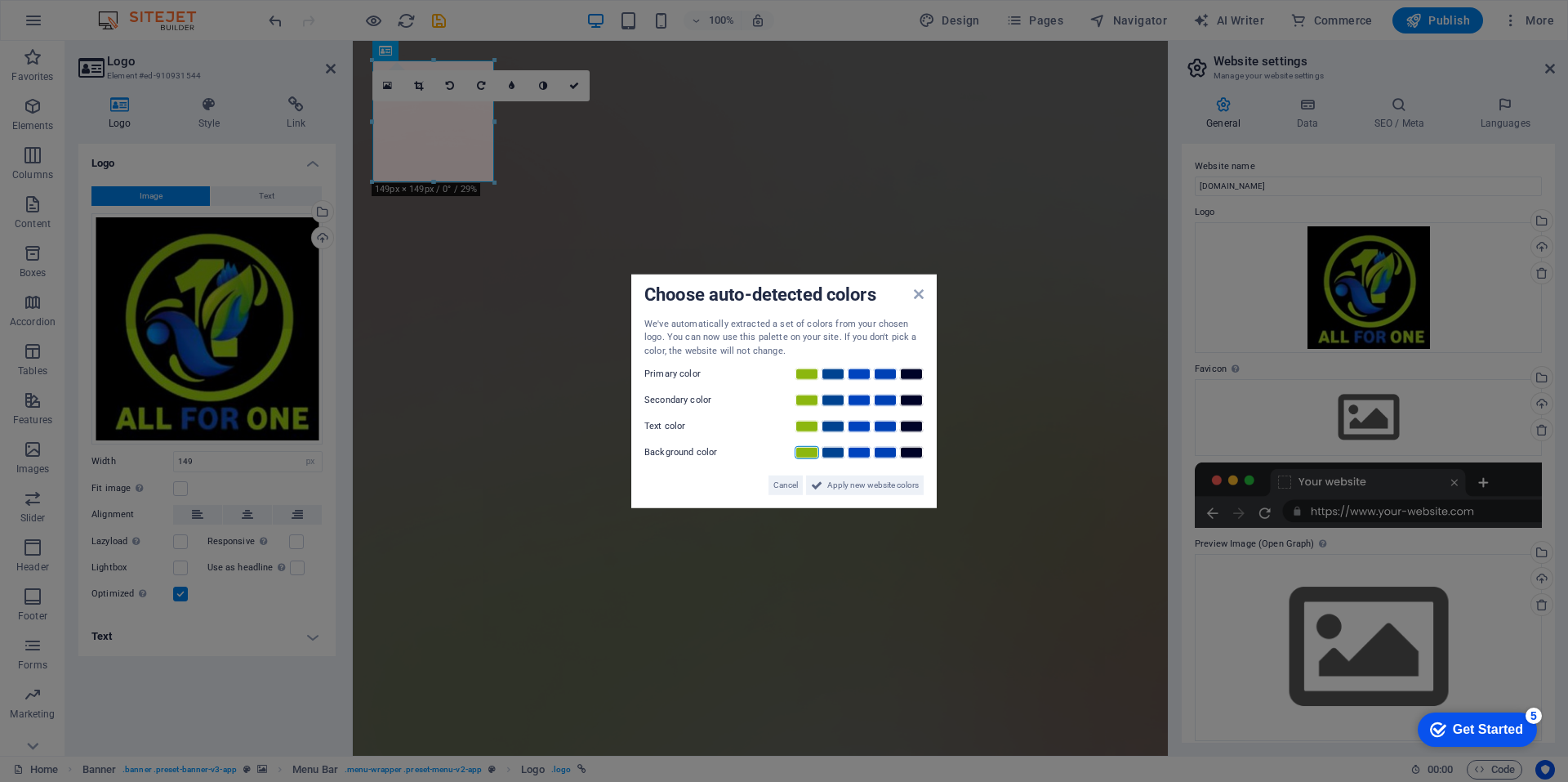
click at [807, 452] on link at bounding box center [807, 452] width 25 height 13
click at [864, 485] on span "Apply new website colors" at bounding box center [873, 485] width 91 height 20
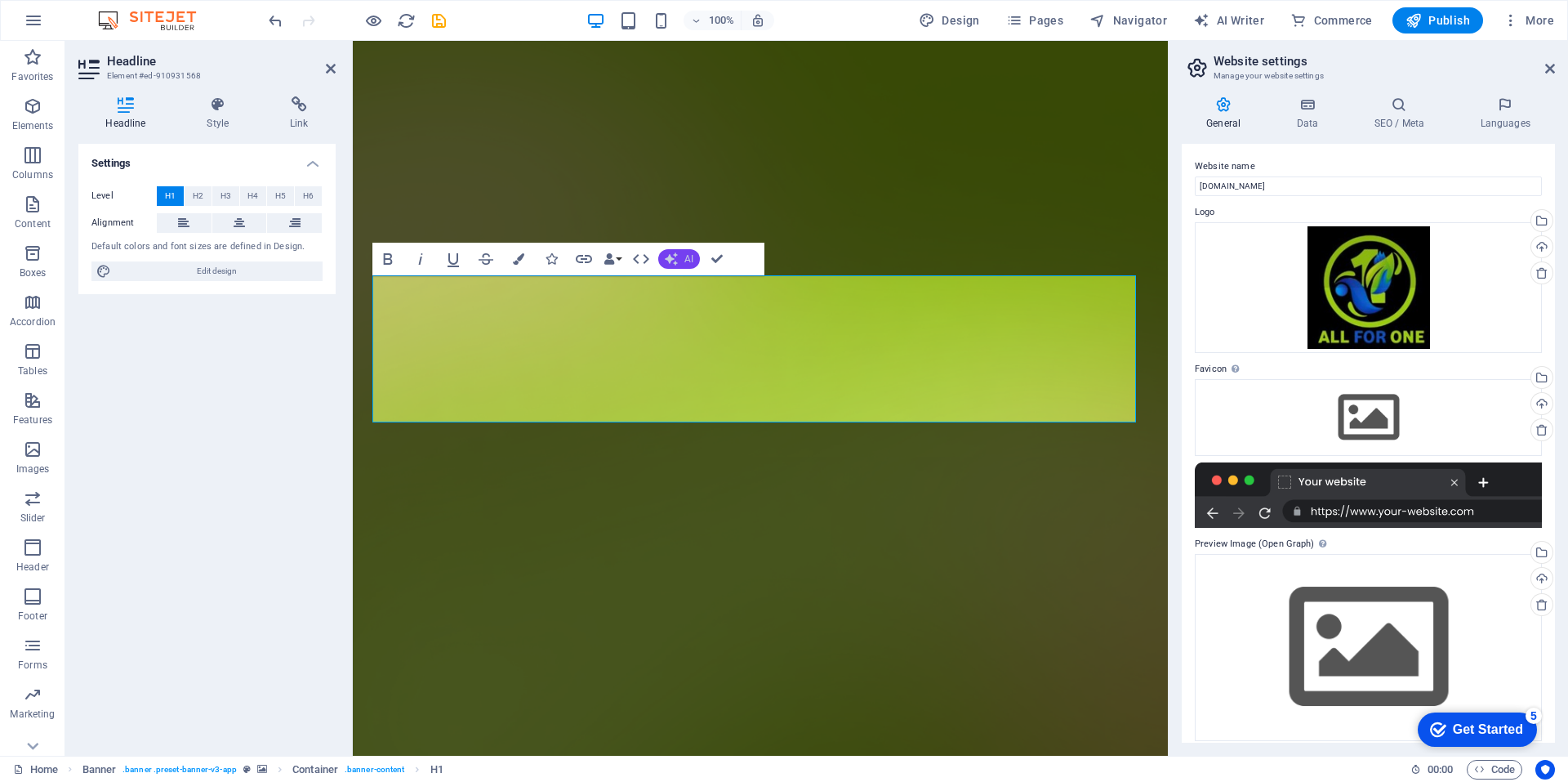
click at [678, 265] on button "AI" at bounding box center [679, 259] width 42 height 20
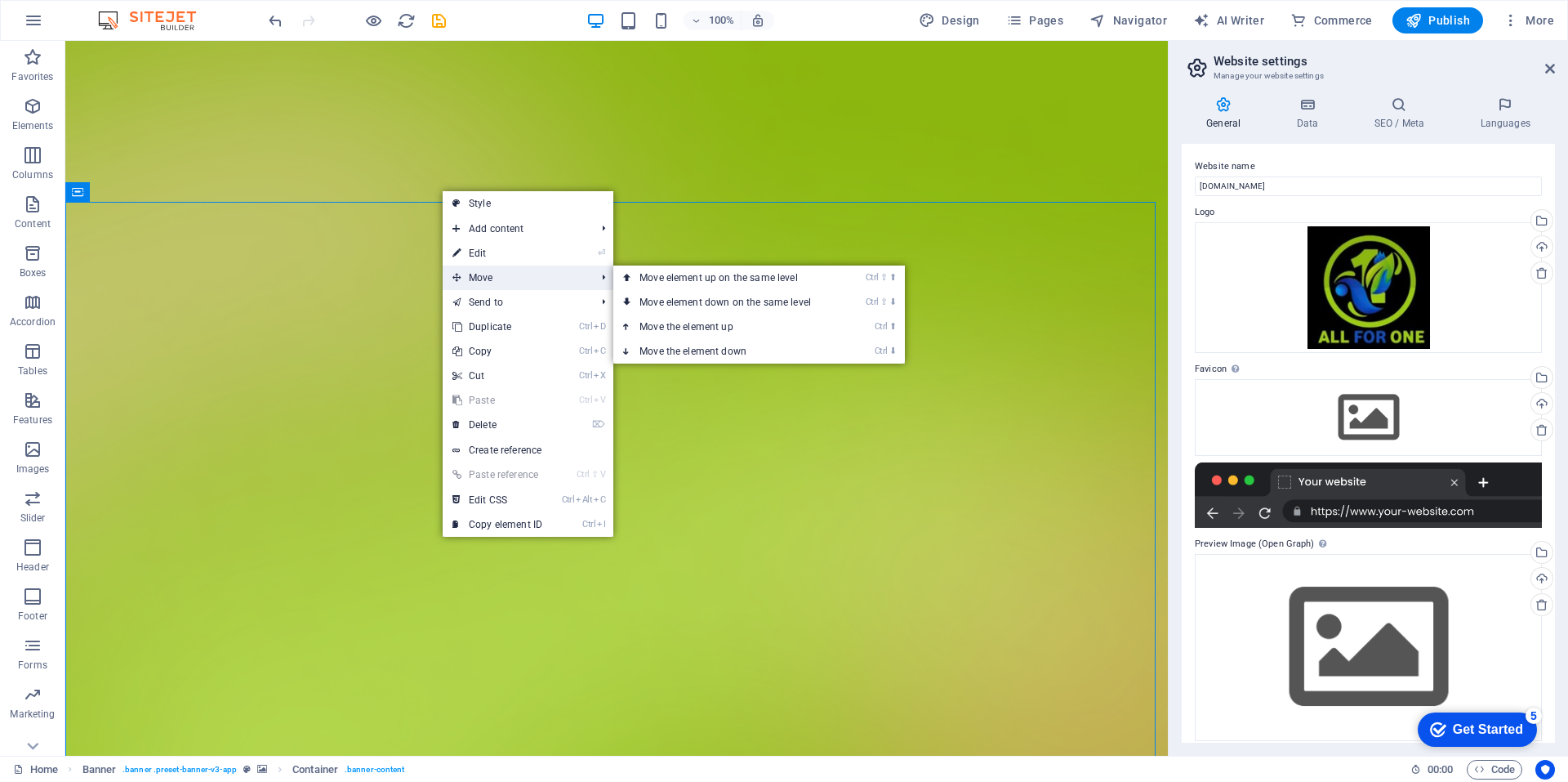
click at [480, 280] on span "Move" at bounding box center [515, 278] width 146 height 25
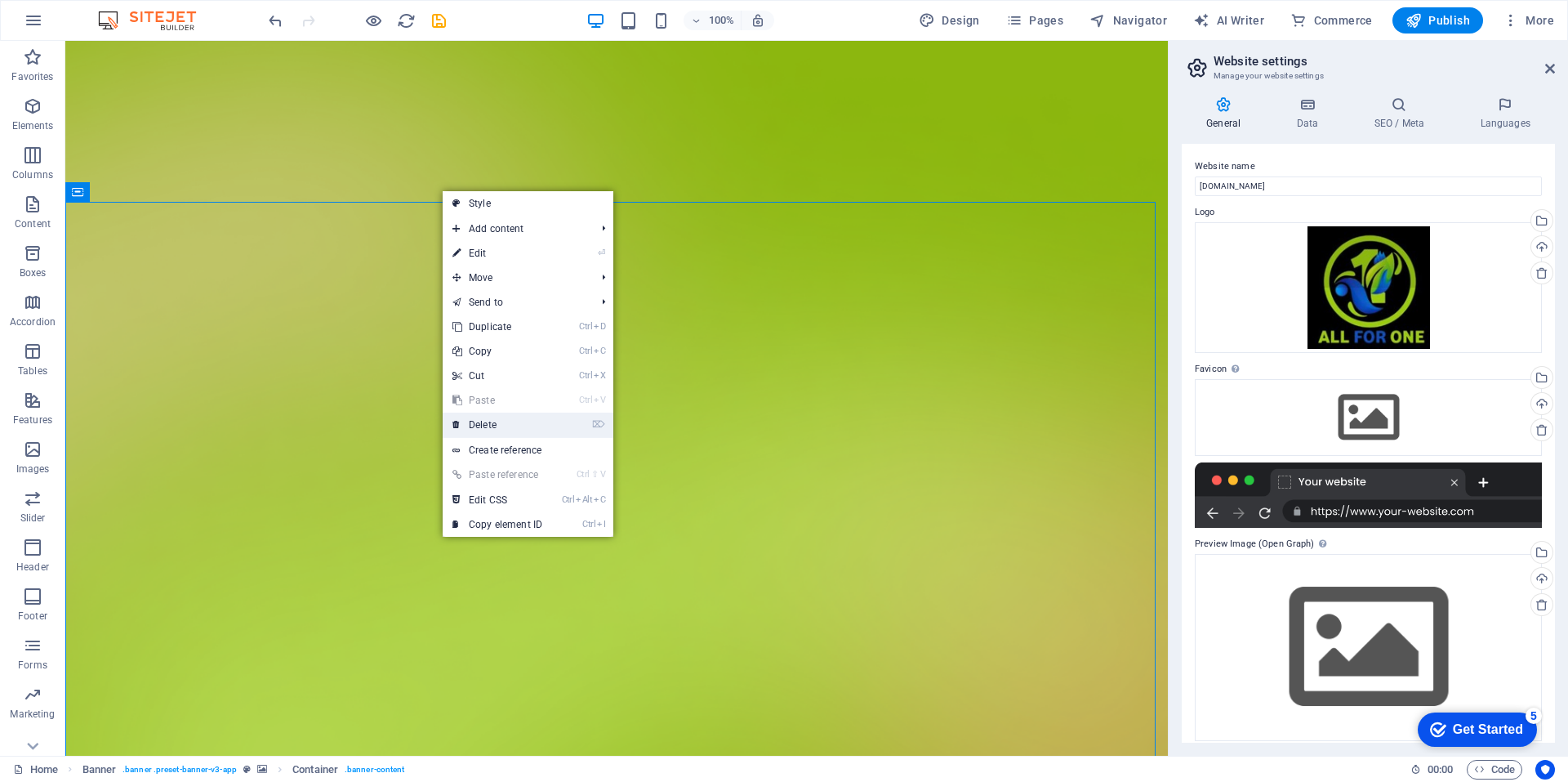
click at [494, 420] on link "⌦ Delete" at bounding box center [497, 425] width 110 height 25
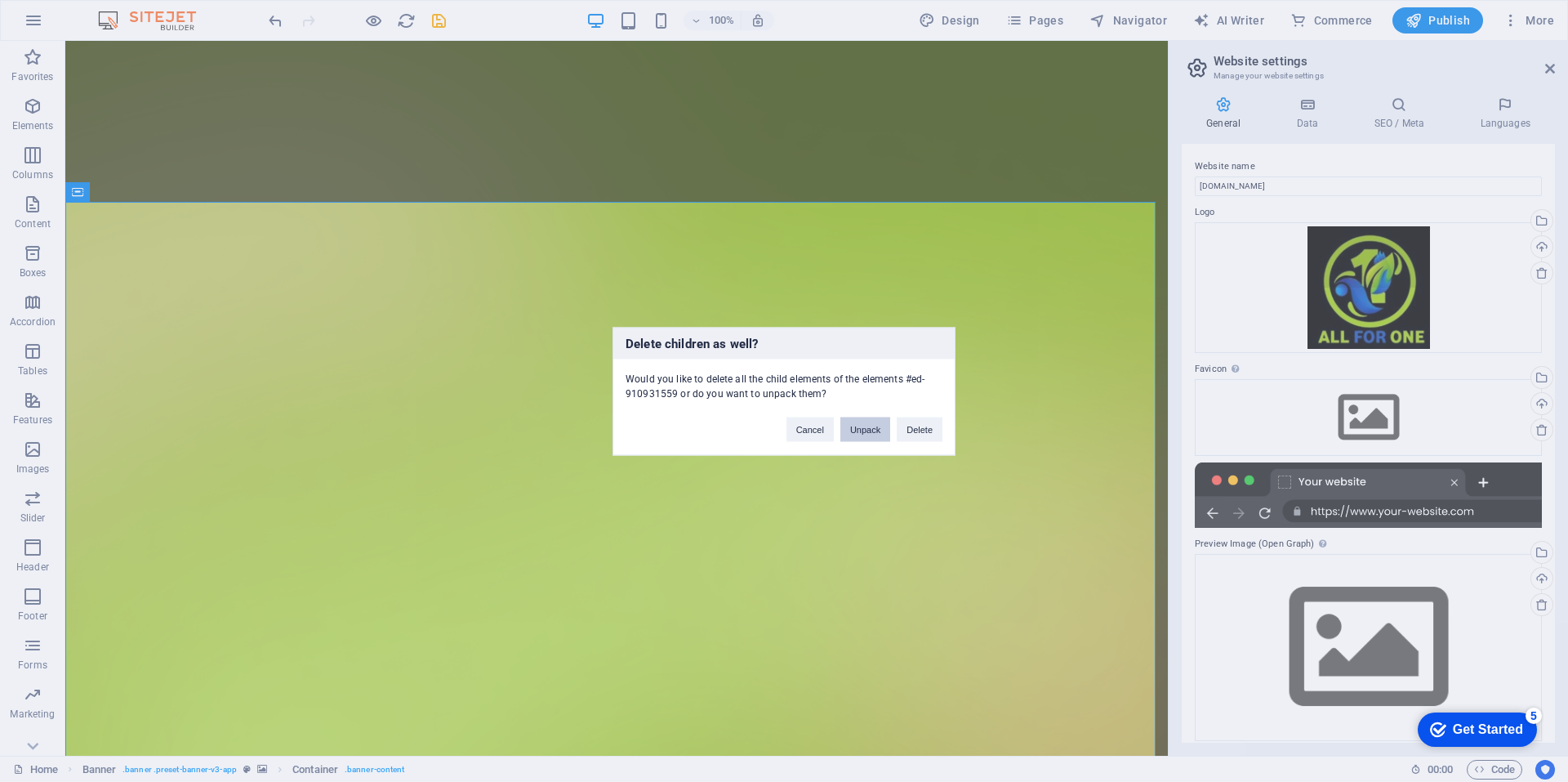
click at [866, 433] on button "Unpack" at bounding box center [865, 429] width 49 height 25
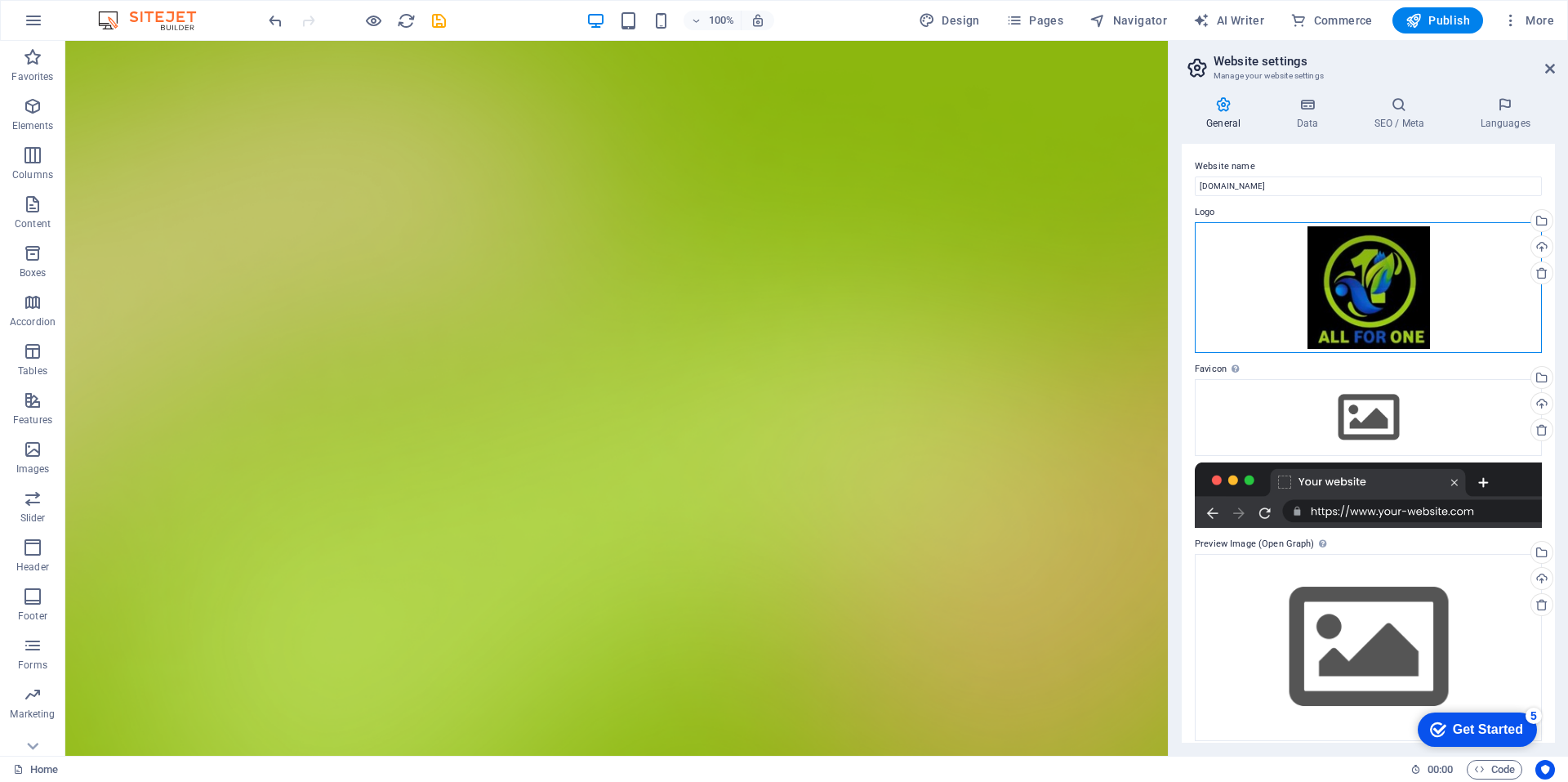
click at [1378, 285] on div "Drag files here, click to choose files or select files from Files or our free s…" at bounding box center [1368, 288] width 347 height 131
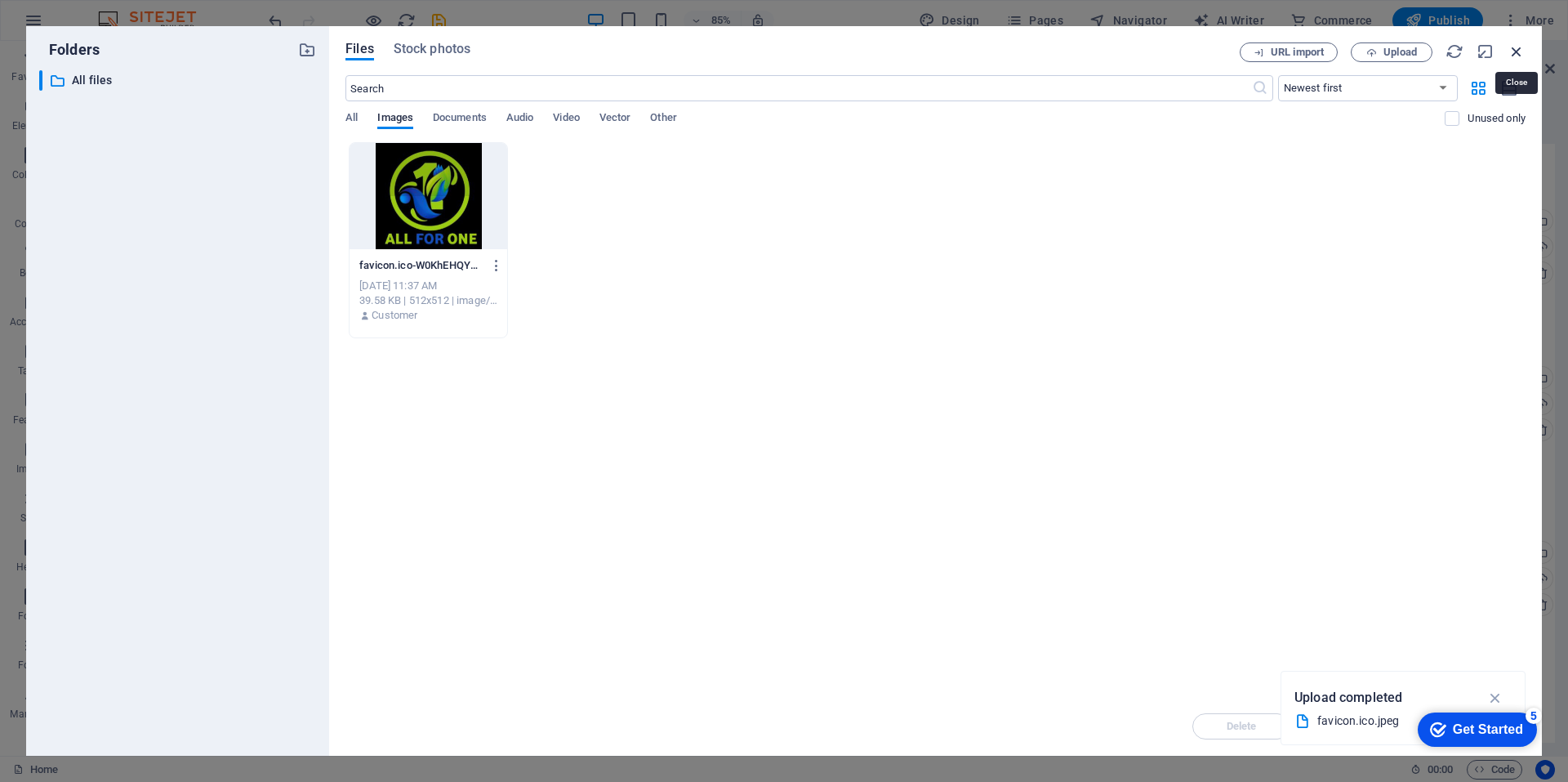
click at [1516, 50] on icon "button" at bounding box center [1517, 52] width 18 height 18
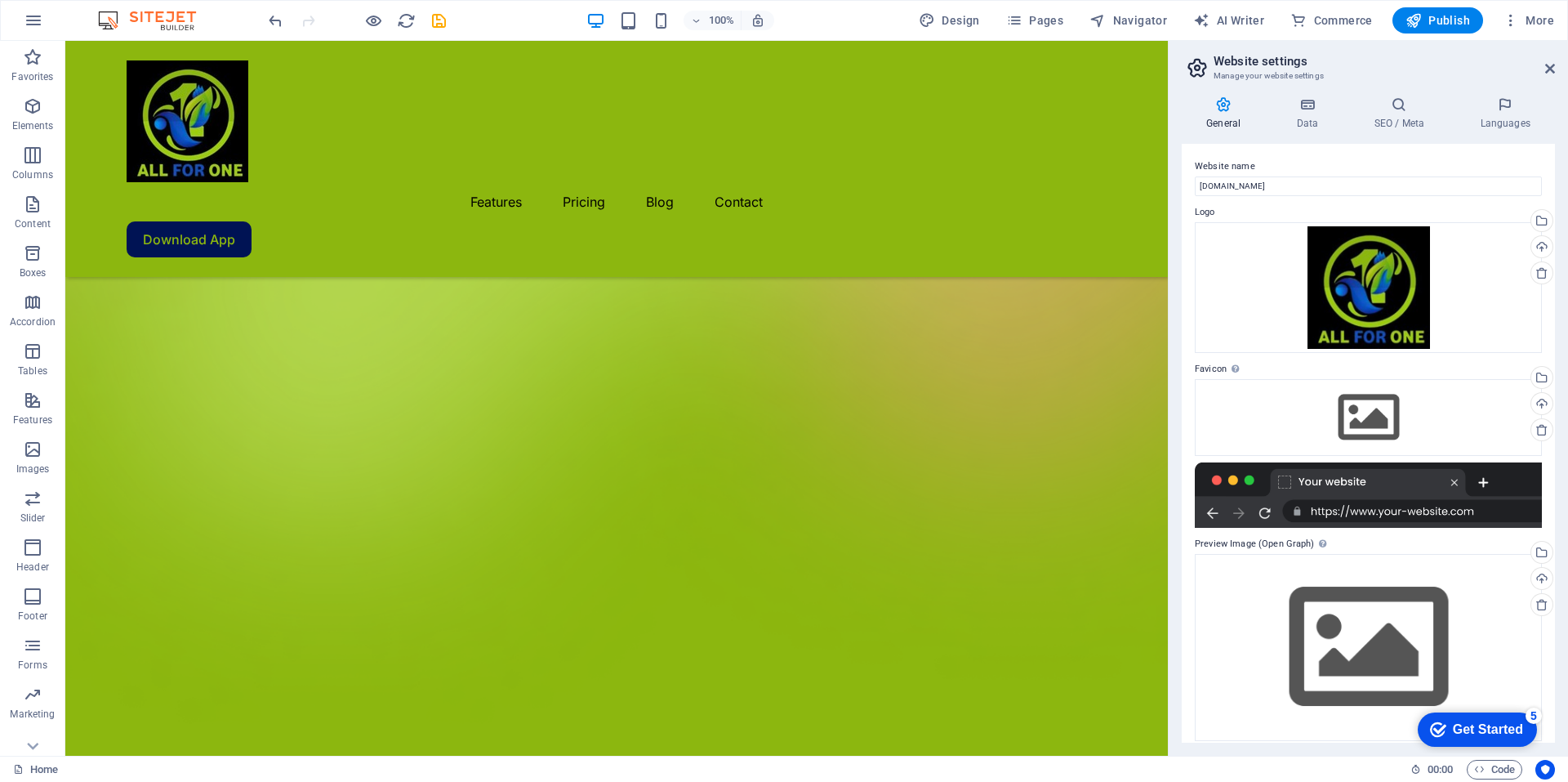
scroll to position [255, 0]
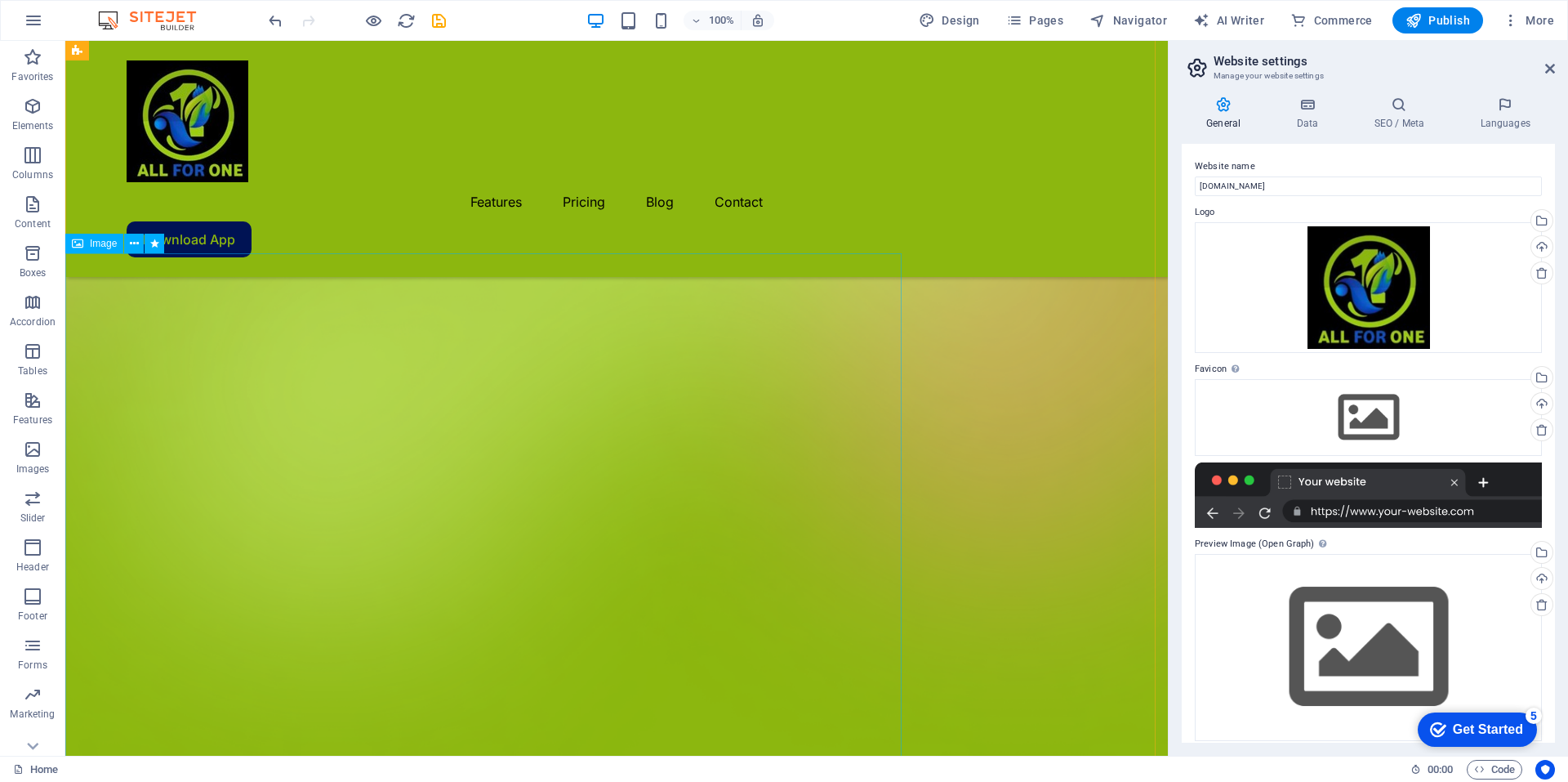
click at [1305, 111] on icon at bounding box center [1307, 105] width 71 height 16
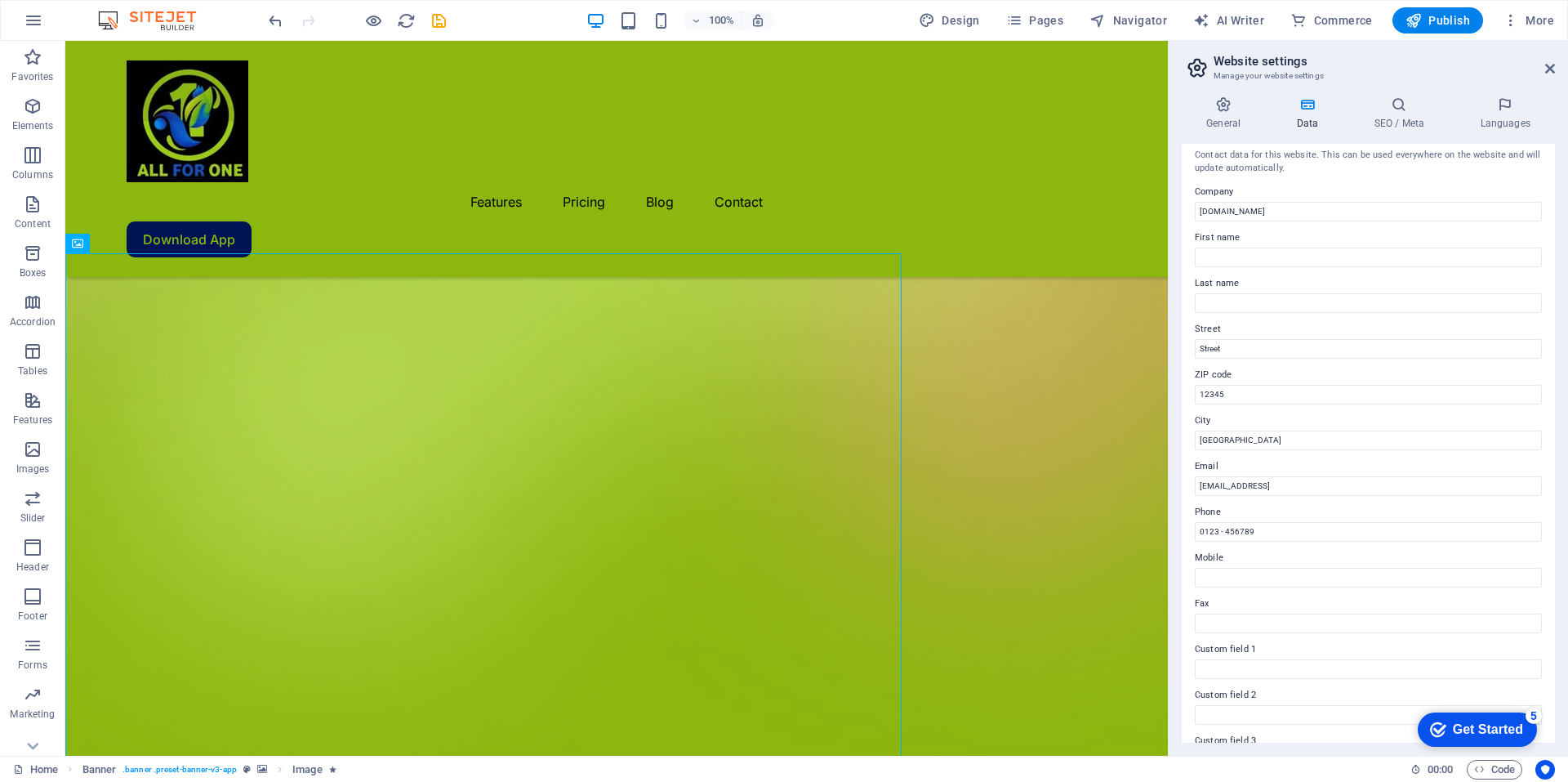
scroll to position [2, 0]
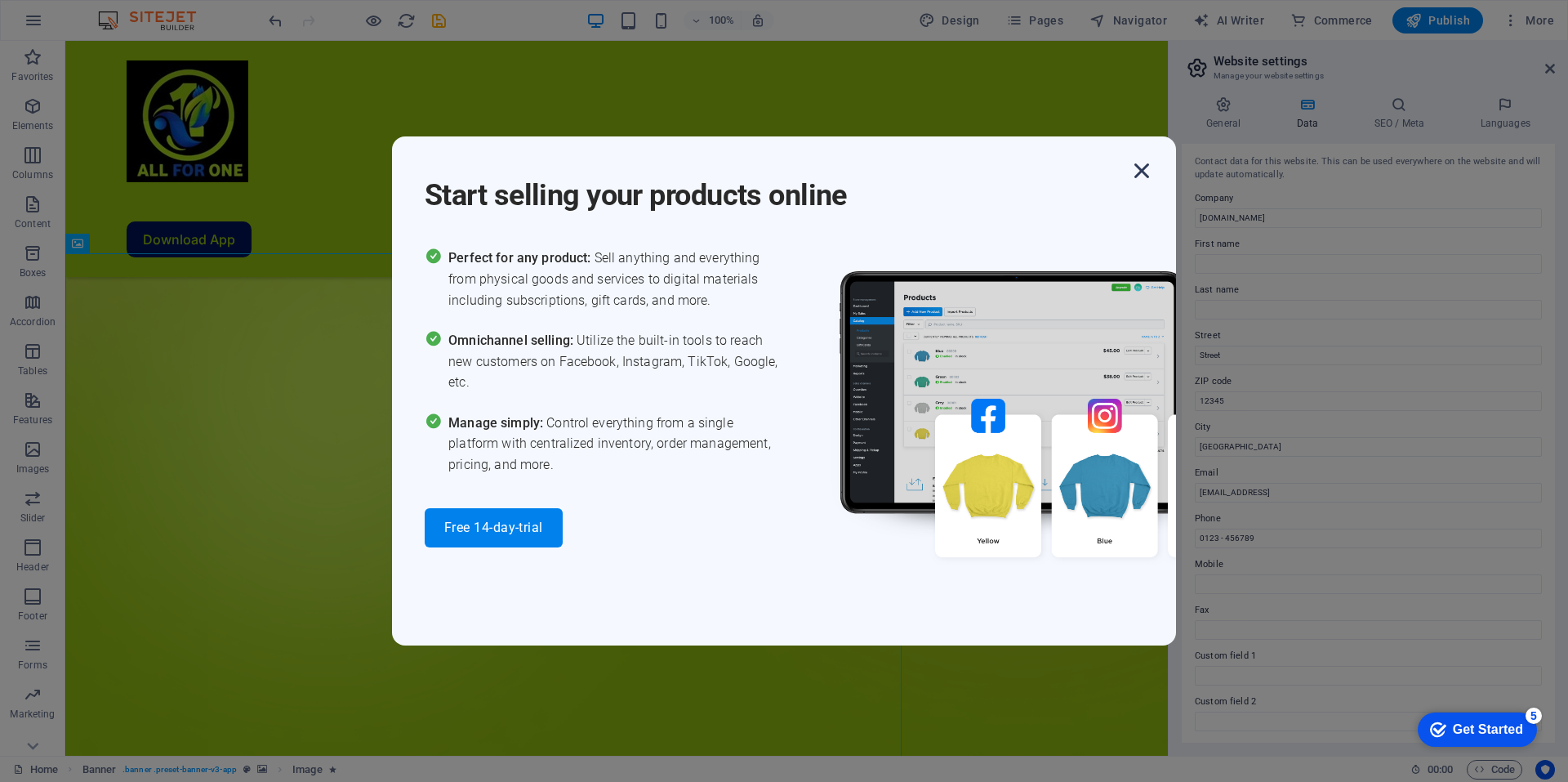
click at [1145, 171] on icon "button" at bounding box center [1142, 171] width 30 height 30
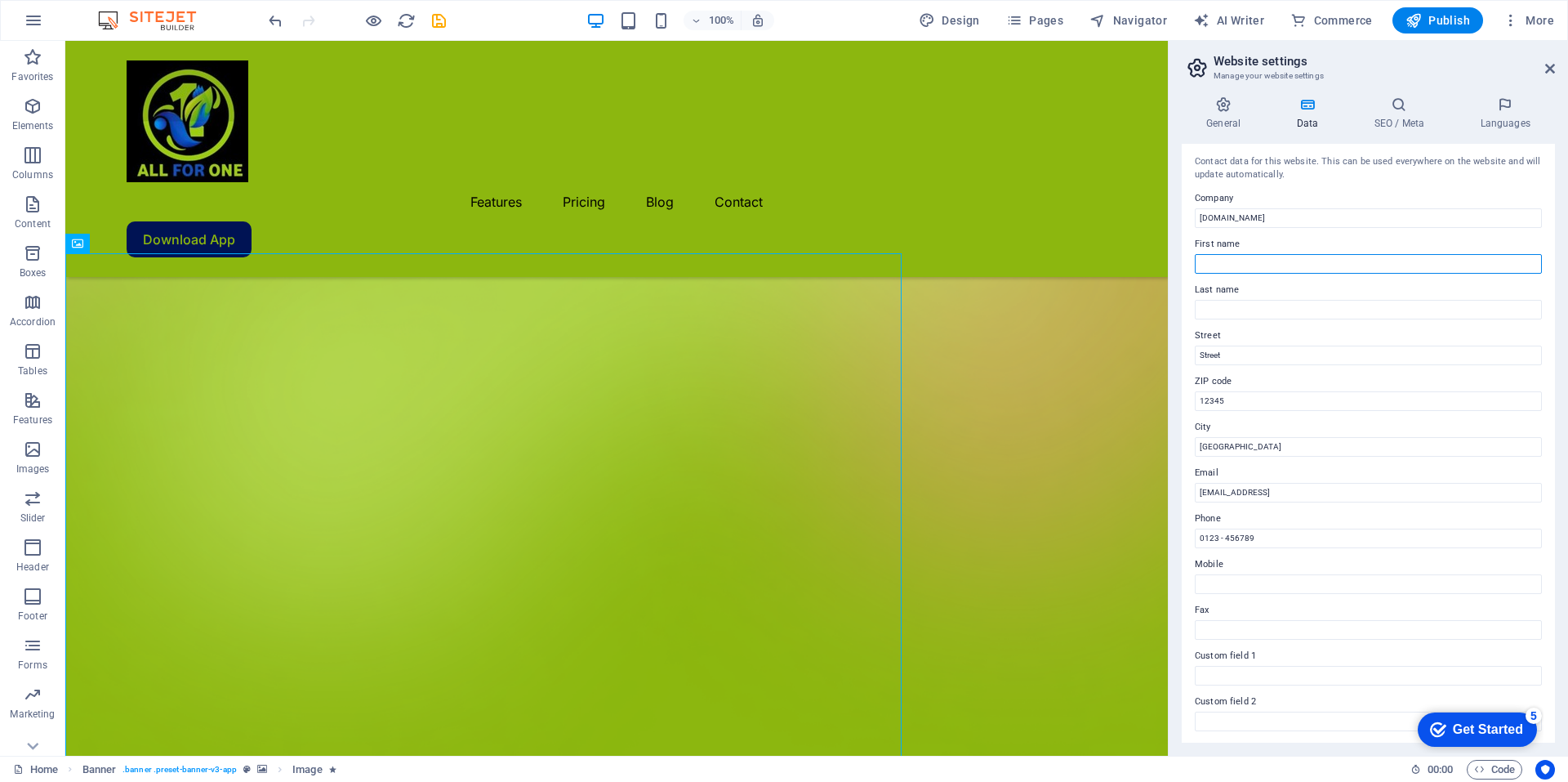
click at [1250, 262] on input "First name" at bounding box center [1368, 264] width 347 height 20
click at [1306, 218] on input "[DOMAIN_NAME]" at bounding box center [1368, 218] width 347 height 20
type input "a"
type input "MAMAG TECHNOLOGIES S.L"
click at [1250, 265] on input "First name" at bounding box center [1368, 264] width 347 height 20
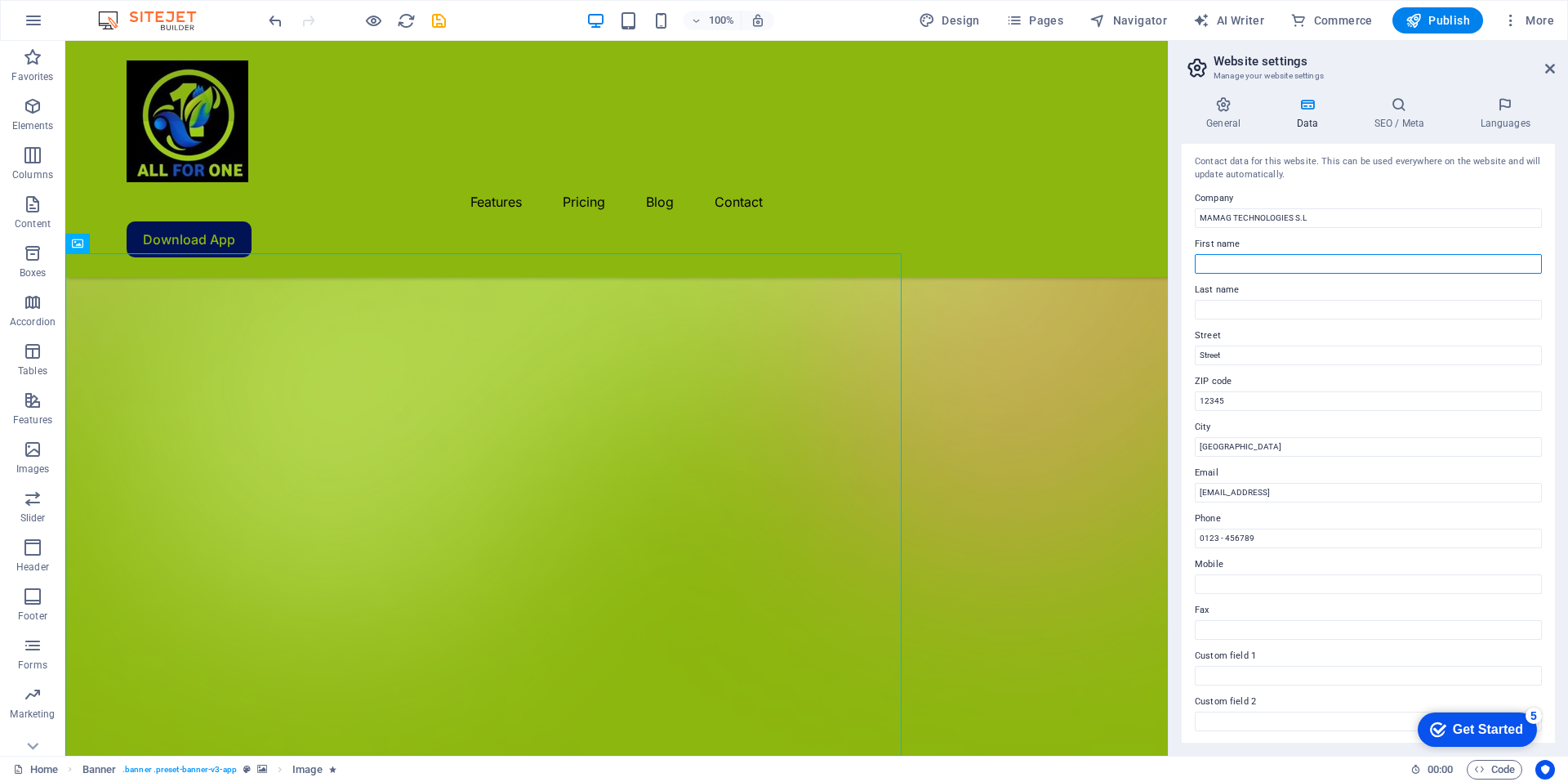
type input "Nicolas"
type input "Esono"
click at [1294, 358] on input "Street" at bounding box center [1368, 355] width 347 height 20
type input "S"
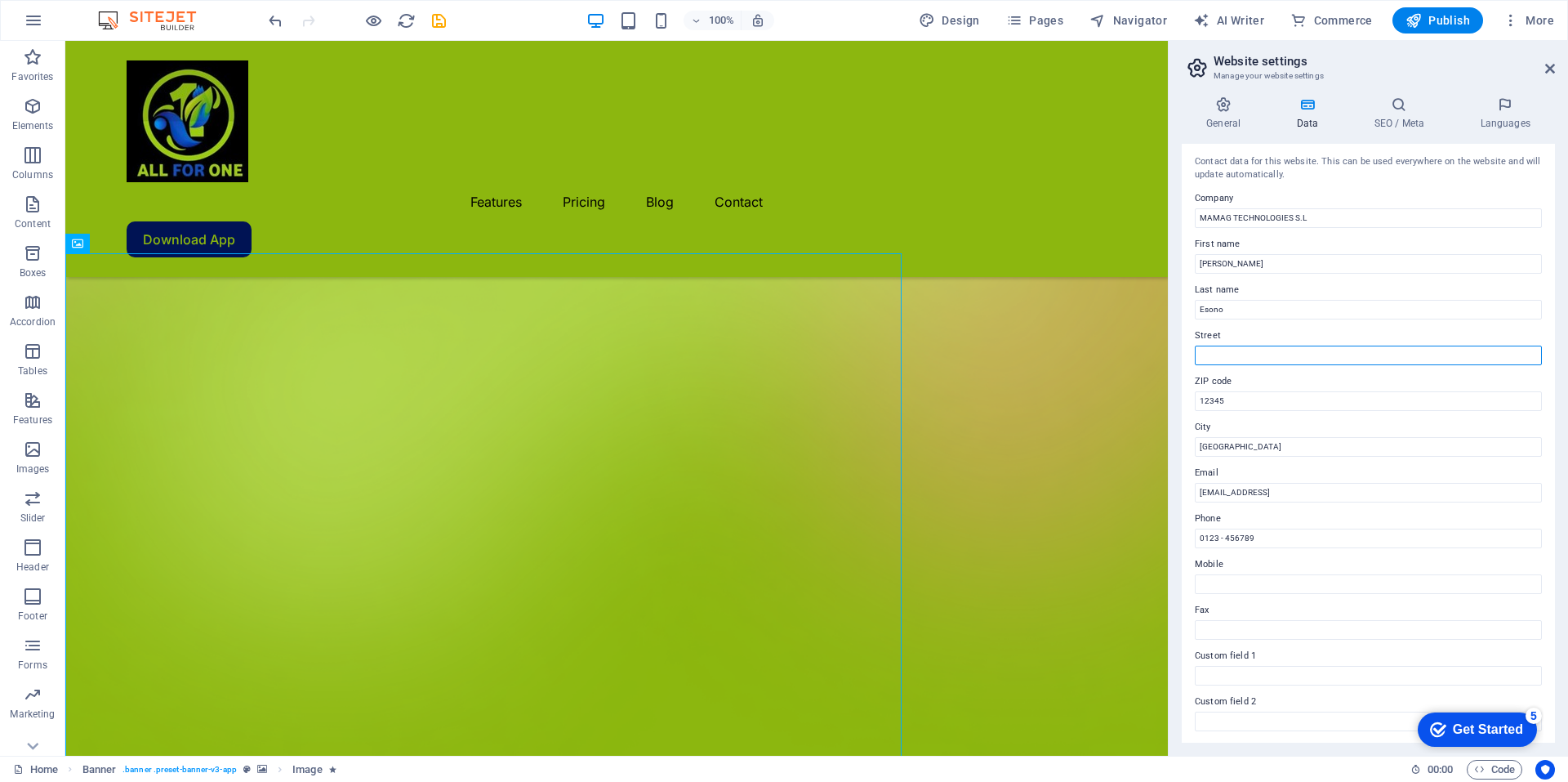
click at [1237, 351] on input "Street" at bounding box center [1368, 355] width 347 height 20
paste input "Entrance to Stiff Warehouse, Semu, Malabo"
type input "Entrance to Stiff Warehouse, Semu, Malabo"
click at [1236, 400] on input "12345" at bounding box center [1368, 401] width 347 height 20
type input "1"
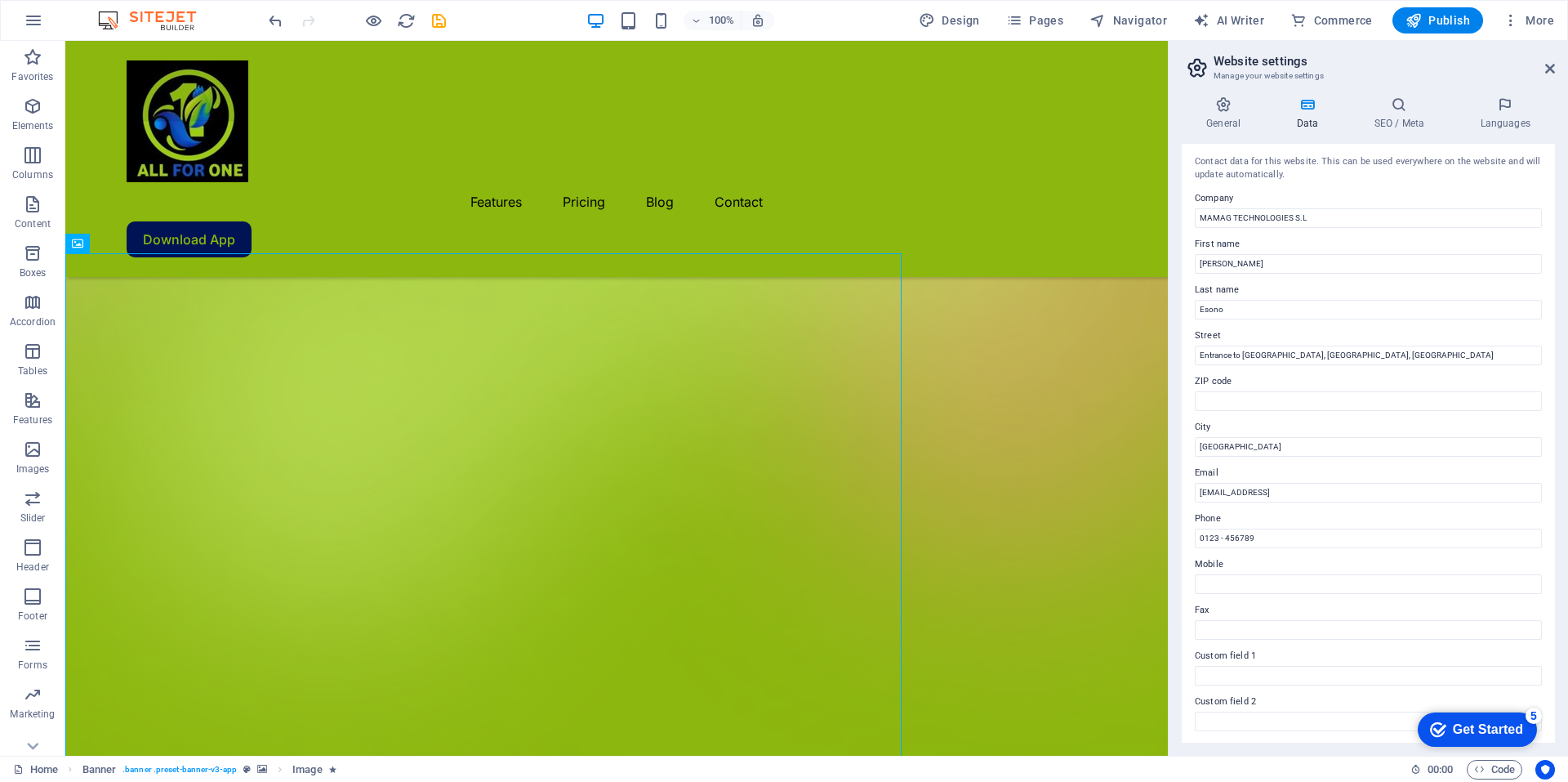
drag, startPoint x: 1230, startPoint y: 381, endPoint x: 1190, endPoint y: 386, distance: 40.3
click at [1190, 386] on div "Contact data for this website. This can be used everywhere on the website and w…" at bounding box center [1368, 443] width 373 height 599
click at [1208, 396] on input "ZIP code" at bounding box center [1368, 401] width 347 height 20
type input "Malabo"
click at [1226, 446] on input "Berlin" at bounding box center [1368, 447] width 347 height 20
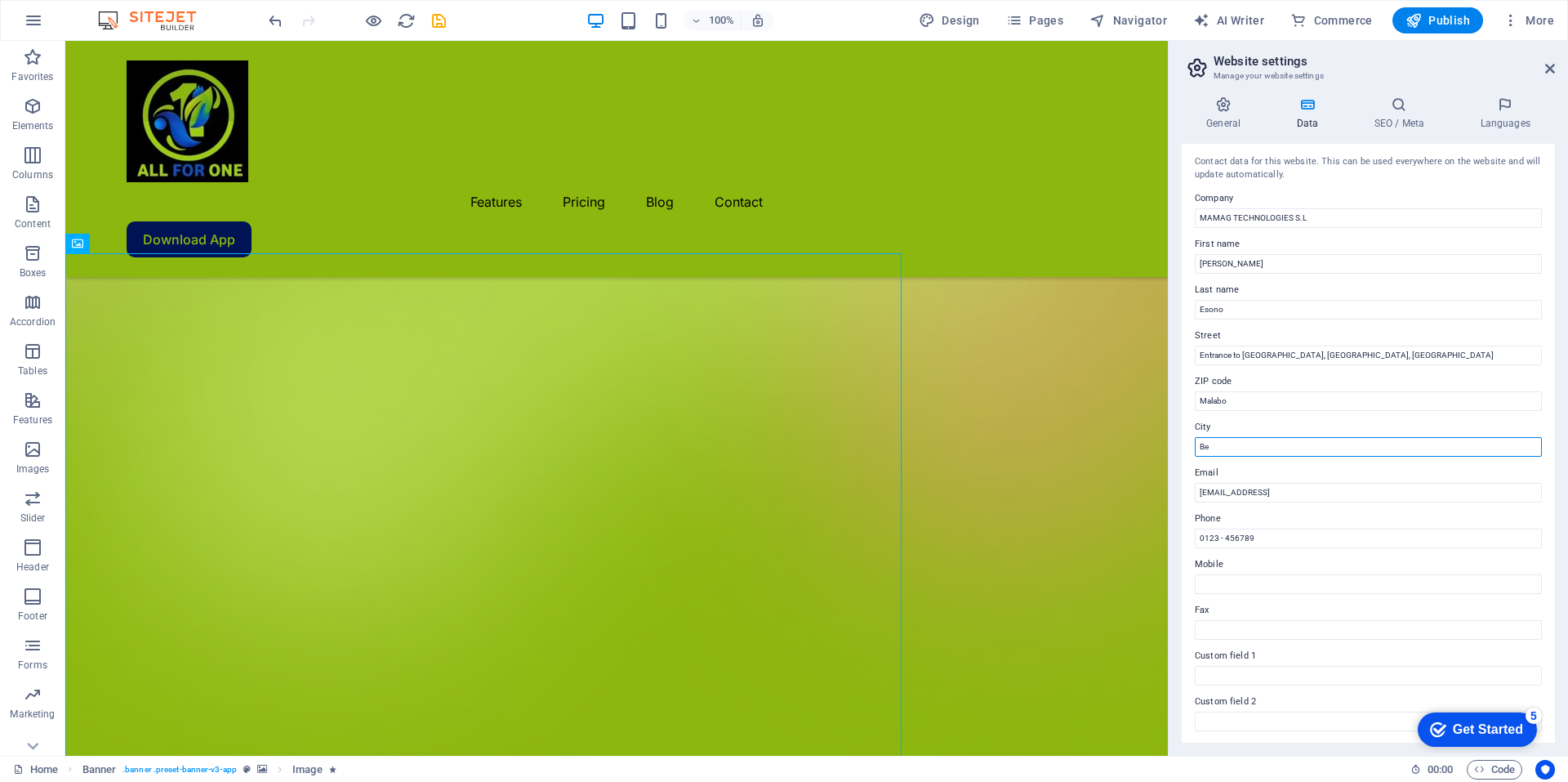
type input "B"
type input "Malabo"
click at [1389, 489] on input "9be09ef9479aa392a33429a343e1c6@cpanel.local" at bounding box center [1368, 493] width 347 height 20
type input "9"
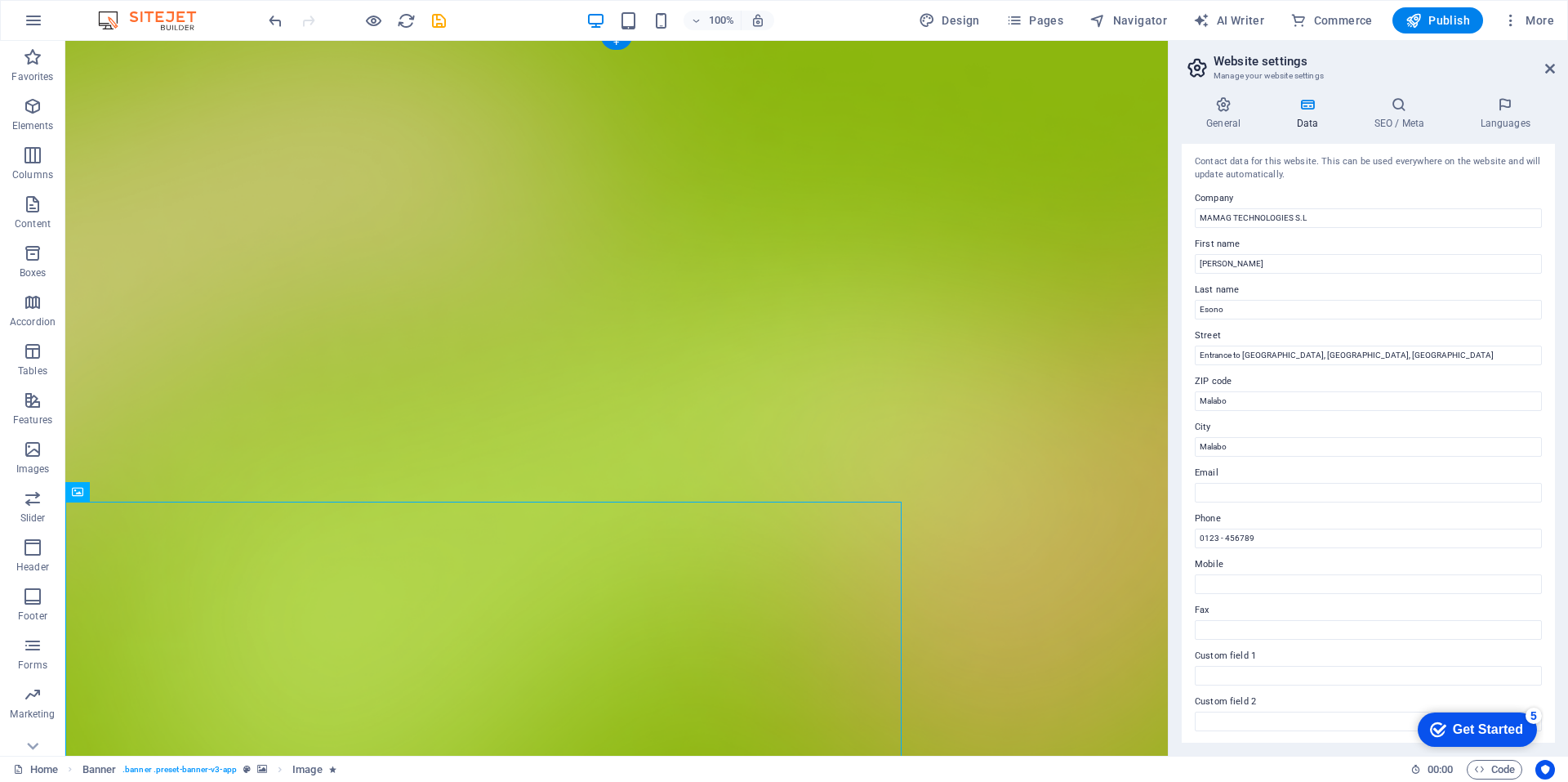
scroll to position [0, 0]
click at [1229, 490] on input "Email" at bounding box center [1368, 493] width 347 height 20
paste input "admin@invest.allforonetrade.com"
click at [1252, 492] on input "admin@invest.allforonetrade.com" at bounding box center [1368, 493] width 347 height 20
type input "admin@agribase.allforonetrade.com"
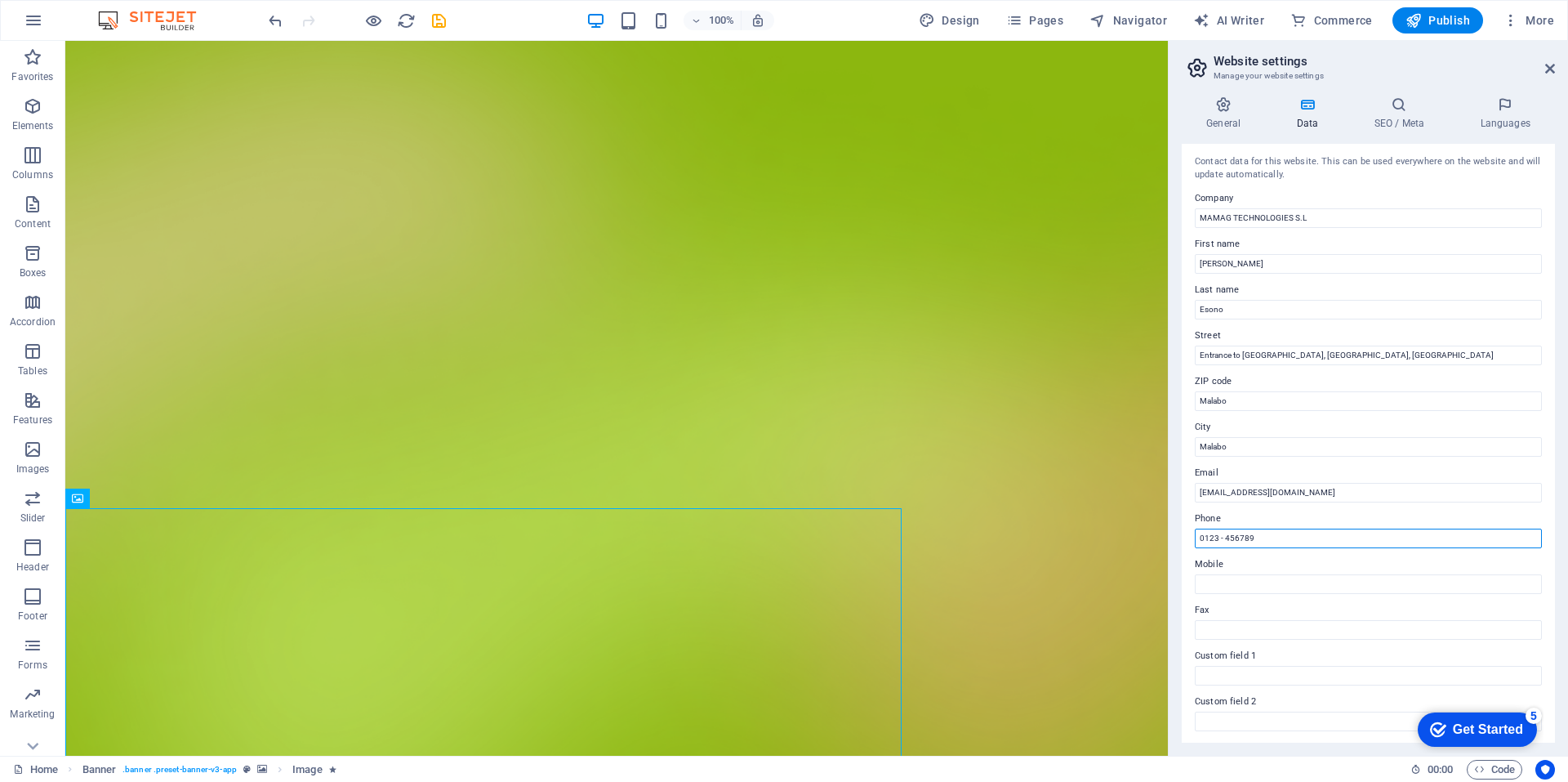
click at [1277, 535] on input "0123 - 456789" at bounding box center [1368, 538] width 347 height 20
type input "0"
drag, startPoint x: 1262, startPoint y: 534, endPoint x: 1182, endPoint y: 540, distance: 80.2
click at [1182, 540] on div "Contact data for this website. This can be used everywhere on the website and w…" at bounding box center [1368, 443] width 373 height 599
type input "+240222522265"
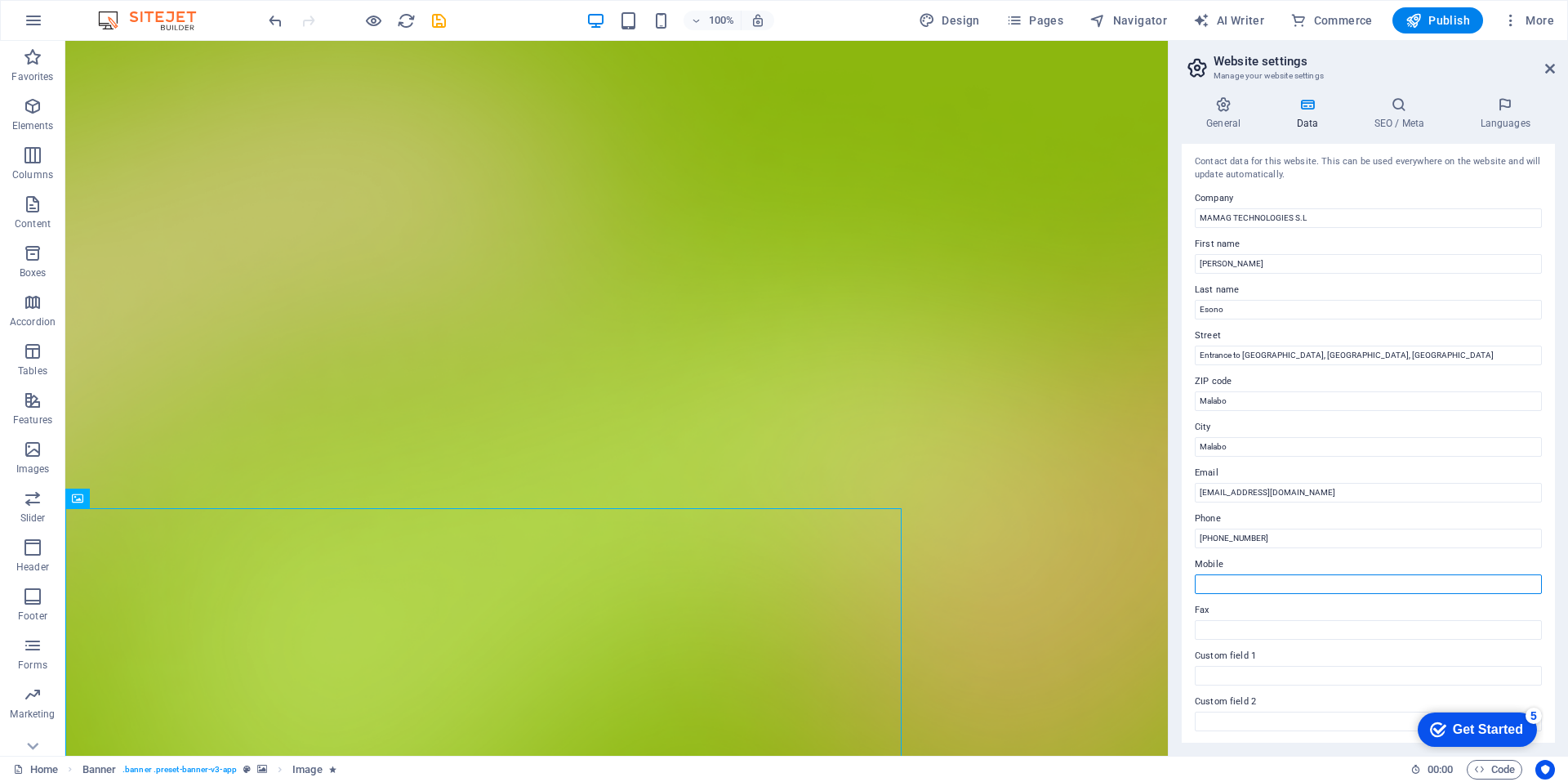
click at [1242, 583] on input "Mobile" at bounding box center [1368, 584] width 347 height 20
paste input "+240222522265"
type input "+240222522265"
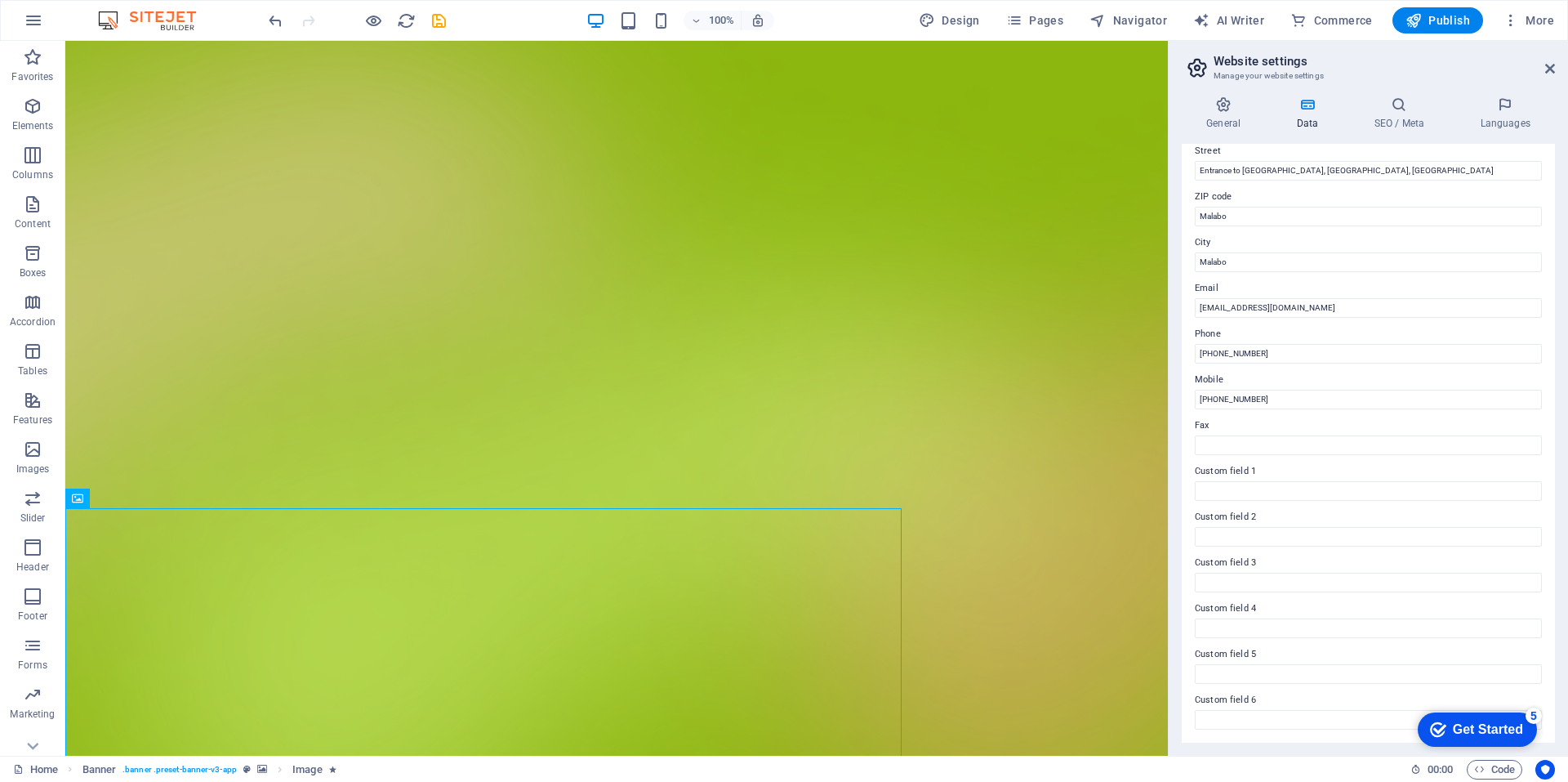
click at [1480, 728] on div "Get Started" at bounding box center [1487, 729] width 70 height 15
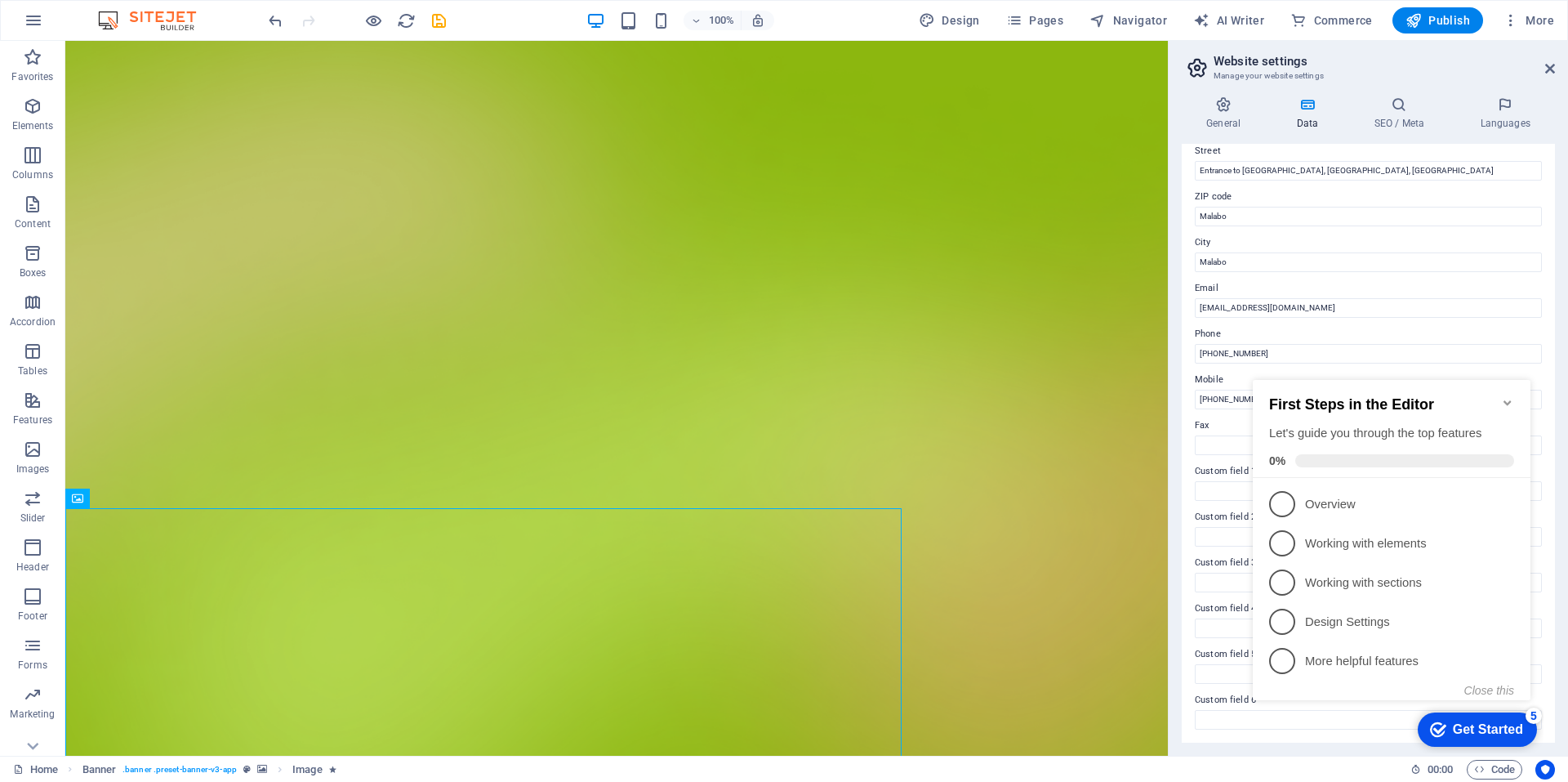
click at [1480, 728] on div "Get Started" at bounding box center [1487, 729] width 70 height 15
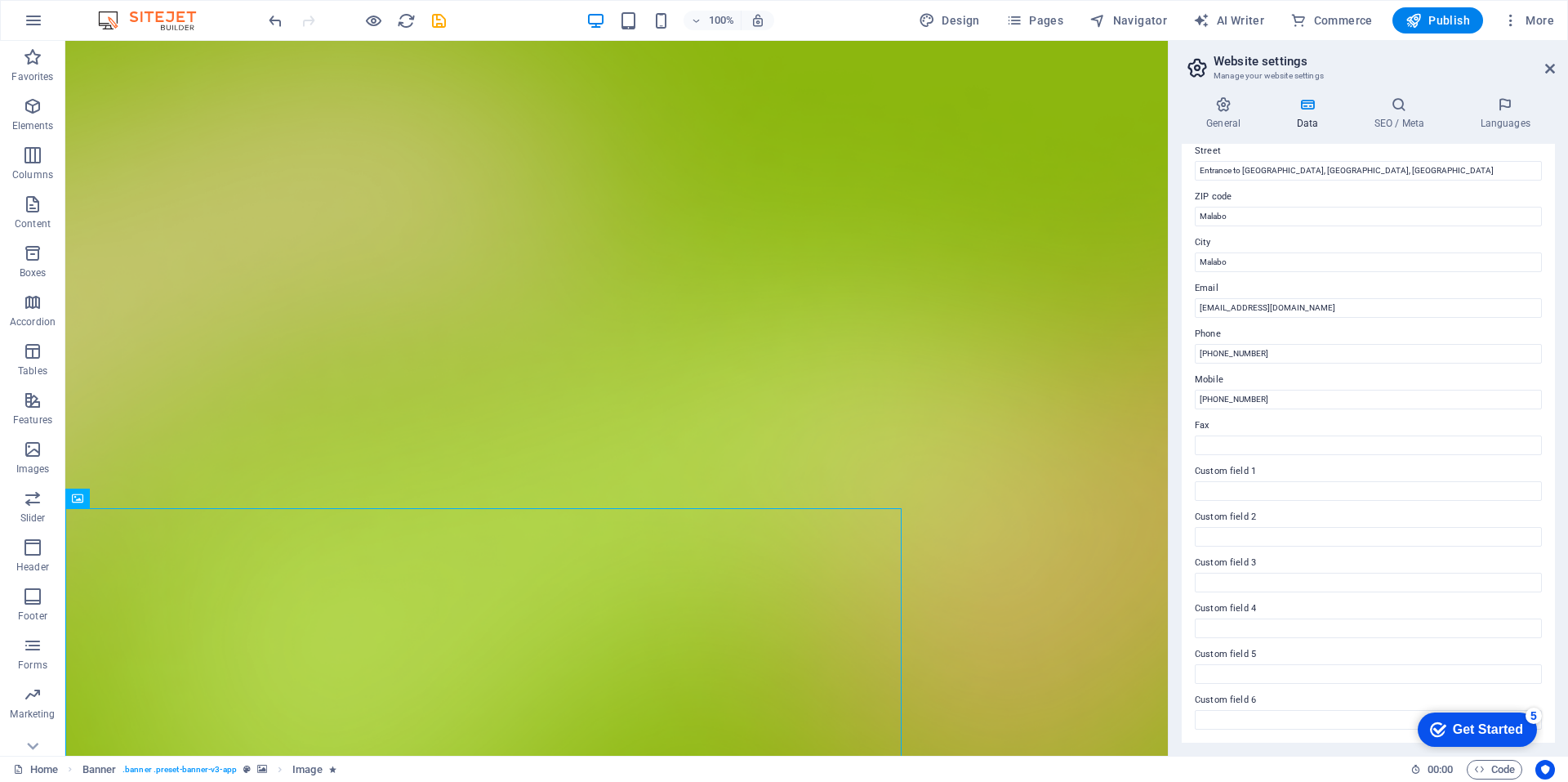
click at [1524, 737] on div "Get Started" at bounding box center [1487, 729] width 70 height 15
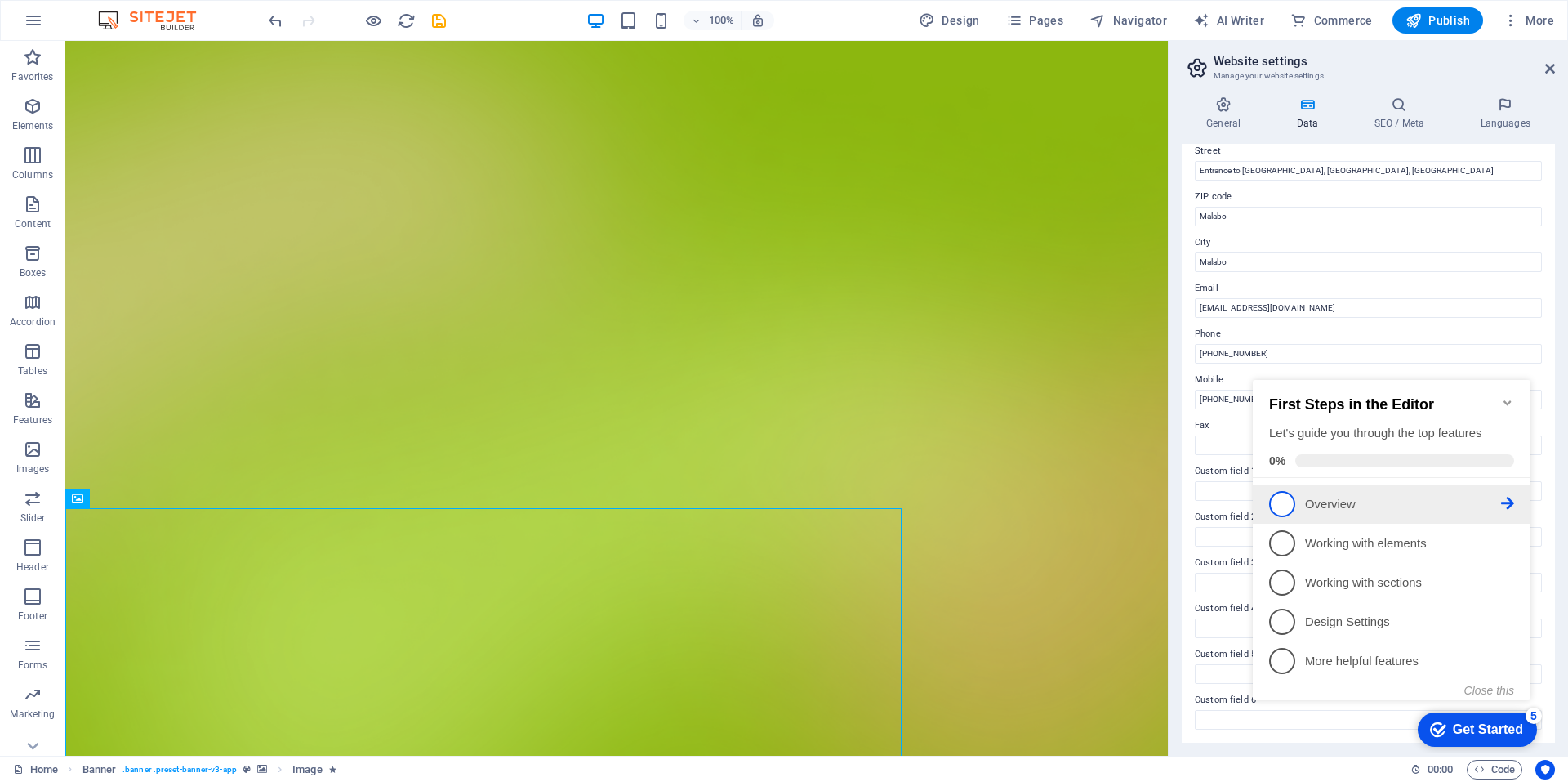
click at [1300, 506] on link "1 Overview - incomplete" at bounding box center [1391, 504] width 245 height 26
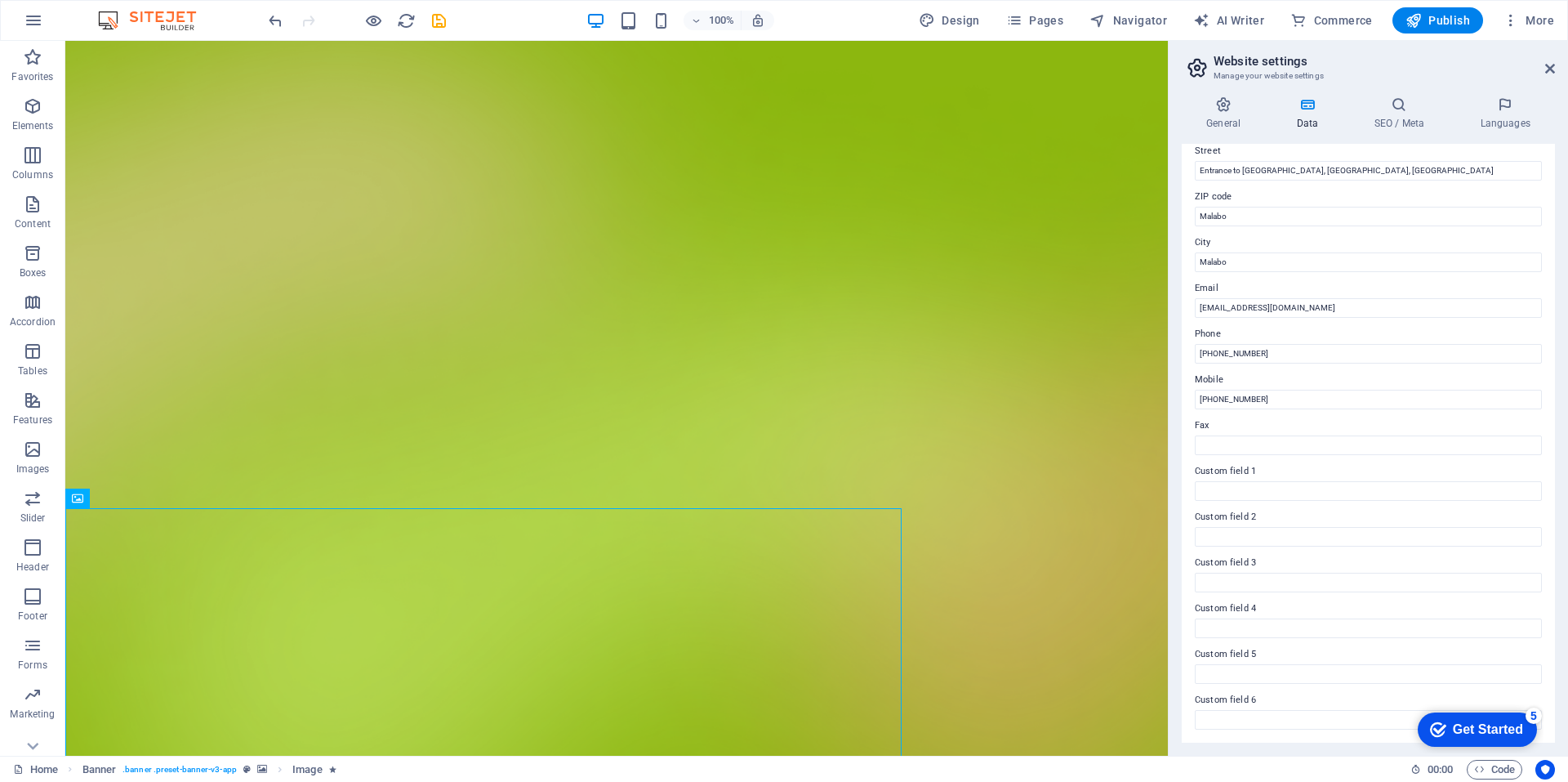
scroll to position [0, 0]
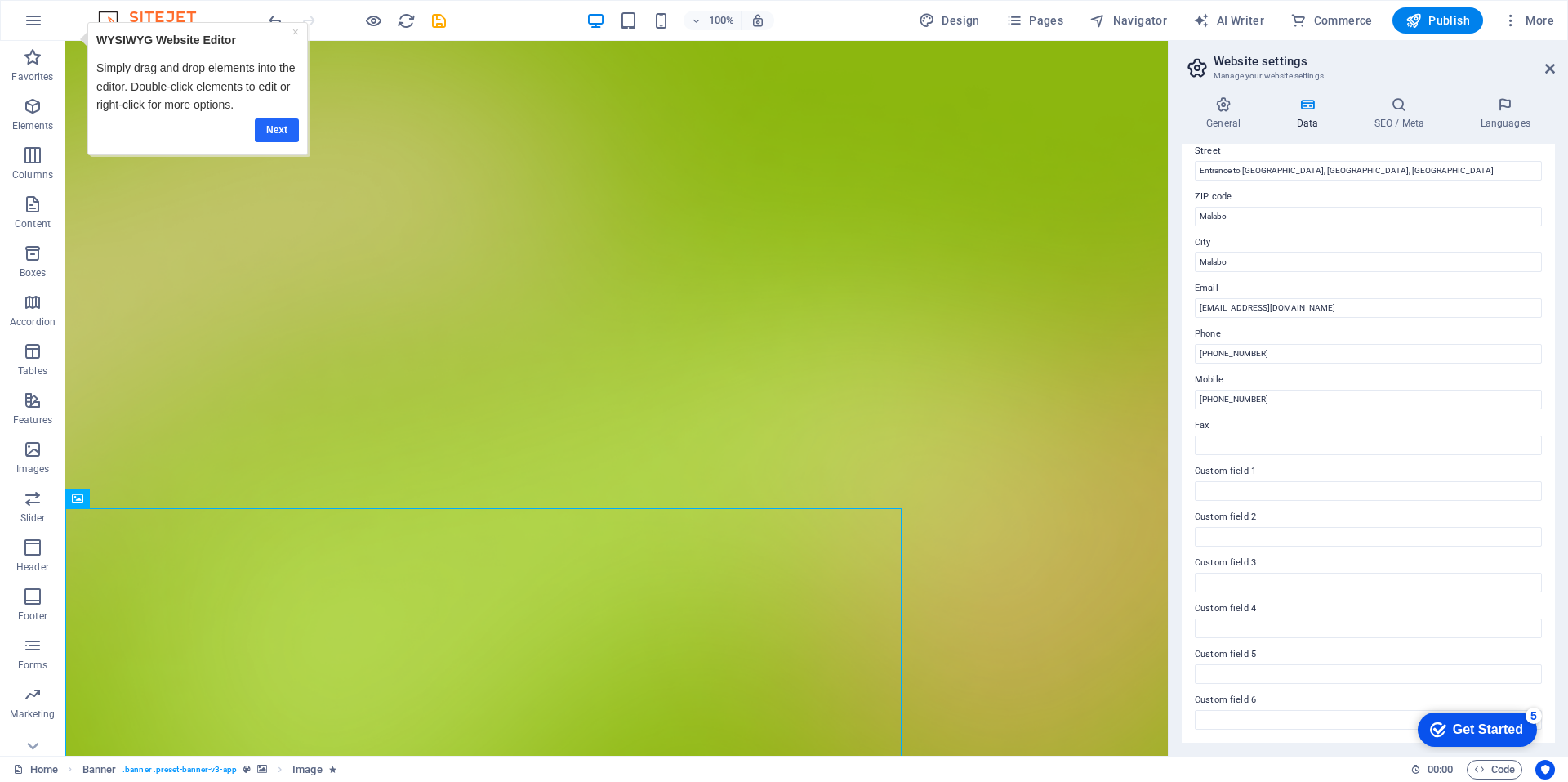
click at [266, 137] on link "Next" at bounding box center [277, 130] width 44 height 24
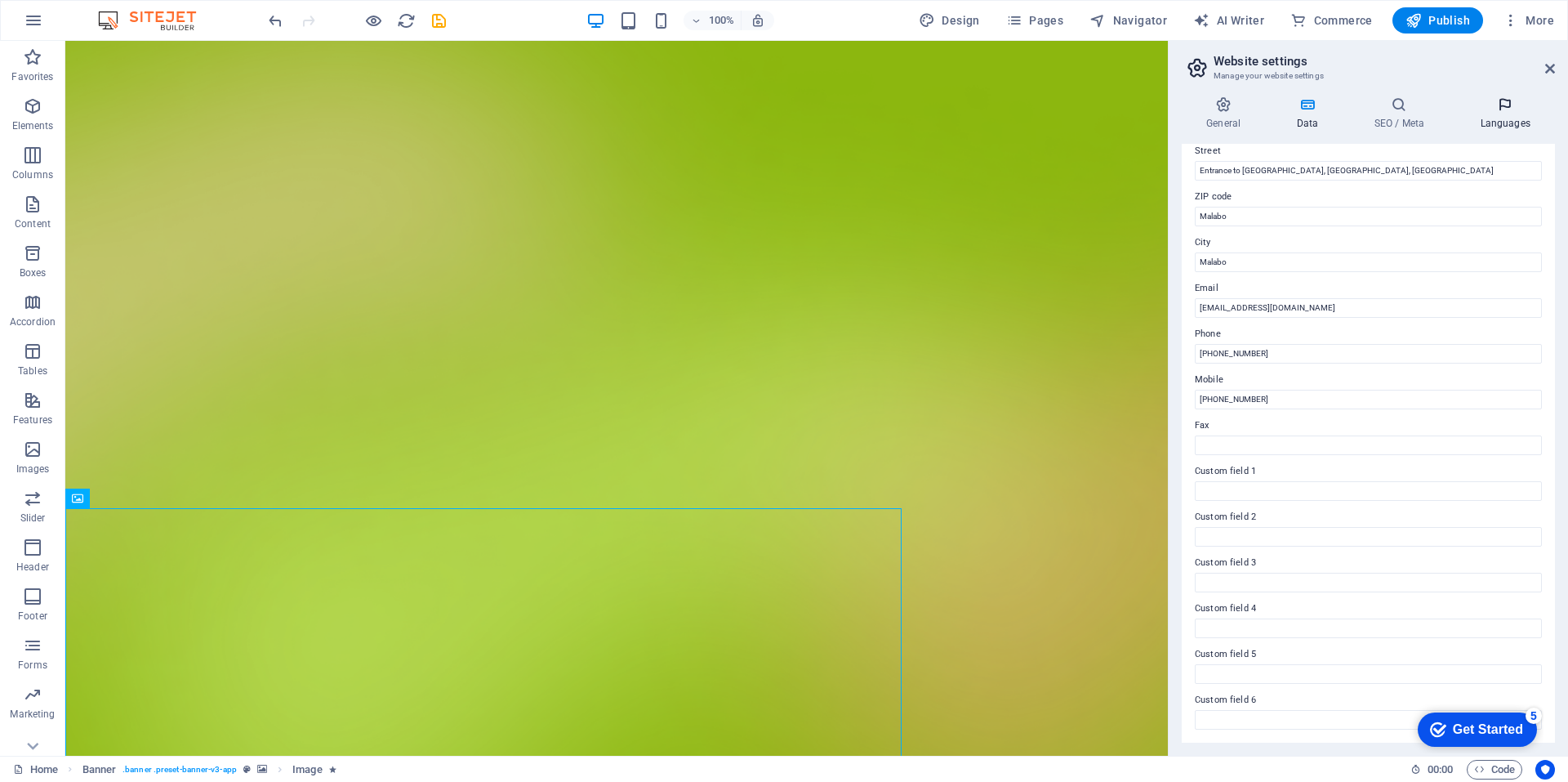
click at [1508, 108] on icon at bounding box center [1505, 105] width 100 height 16
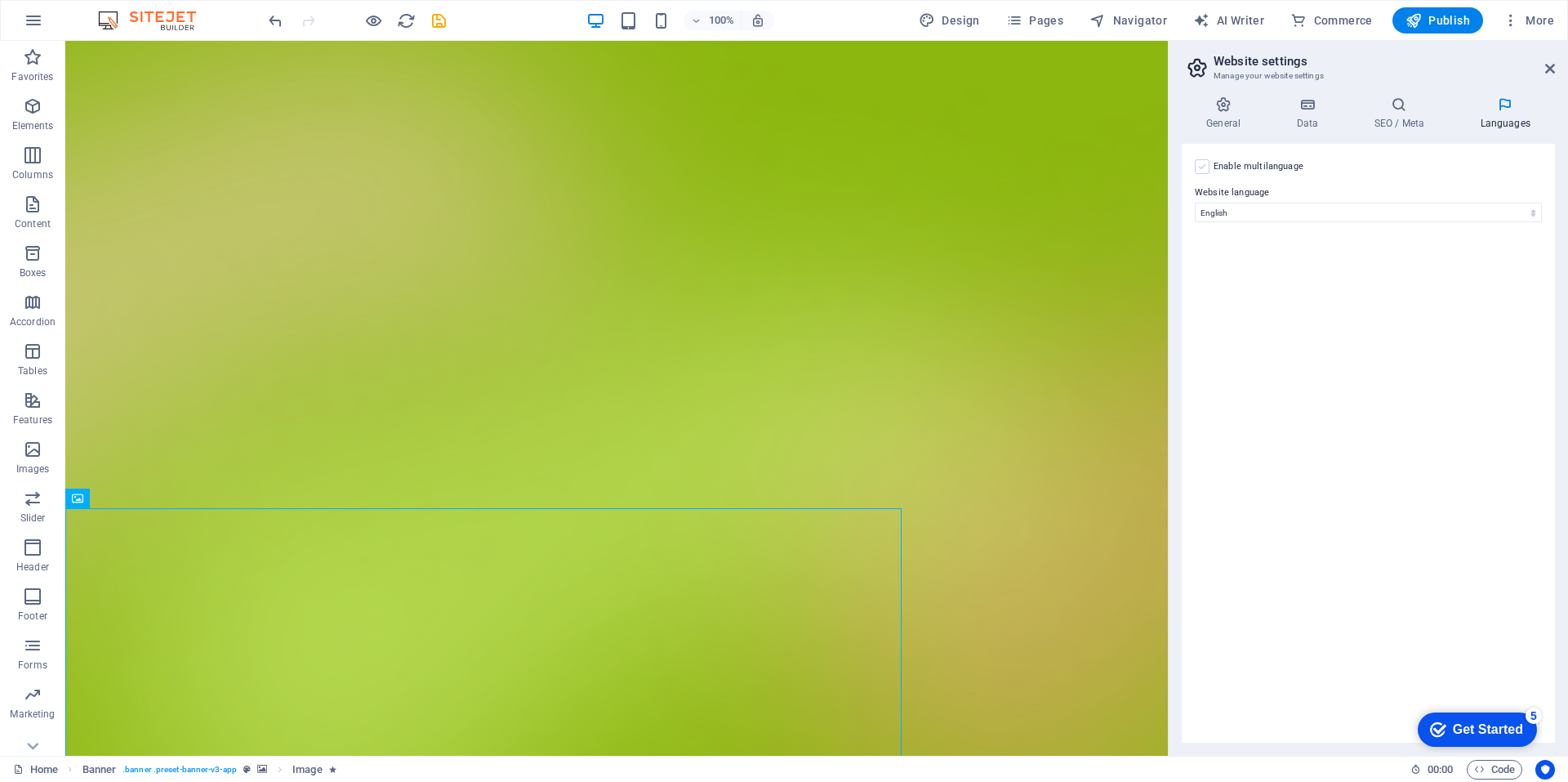
click at [1199, 171] on label at bounding box center [1202, 166] width 15 height 15
click at [0, 0] on input "Enable multilanguage To disable multilanguage delete all languages until only o…" at bounding box center [0, 0] width 0 height 0
click at [1498, 293] on select "Abkhazian Afar Afrikaans Akan Albanian Amharic Arabic Aragonese Armenian Assame…" at bounding box center [1369, 292] width 272 height 20
select select "148"
click at [1233, 282] on select "Abkhazian Afar Afrikaans Akan Albanian Amharic Arabic Aragonese Armenian Assame…" at bounding box center [1369, 292] width 272 height 20
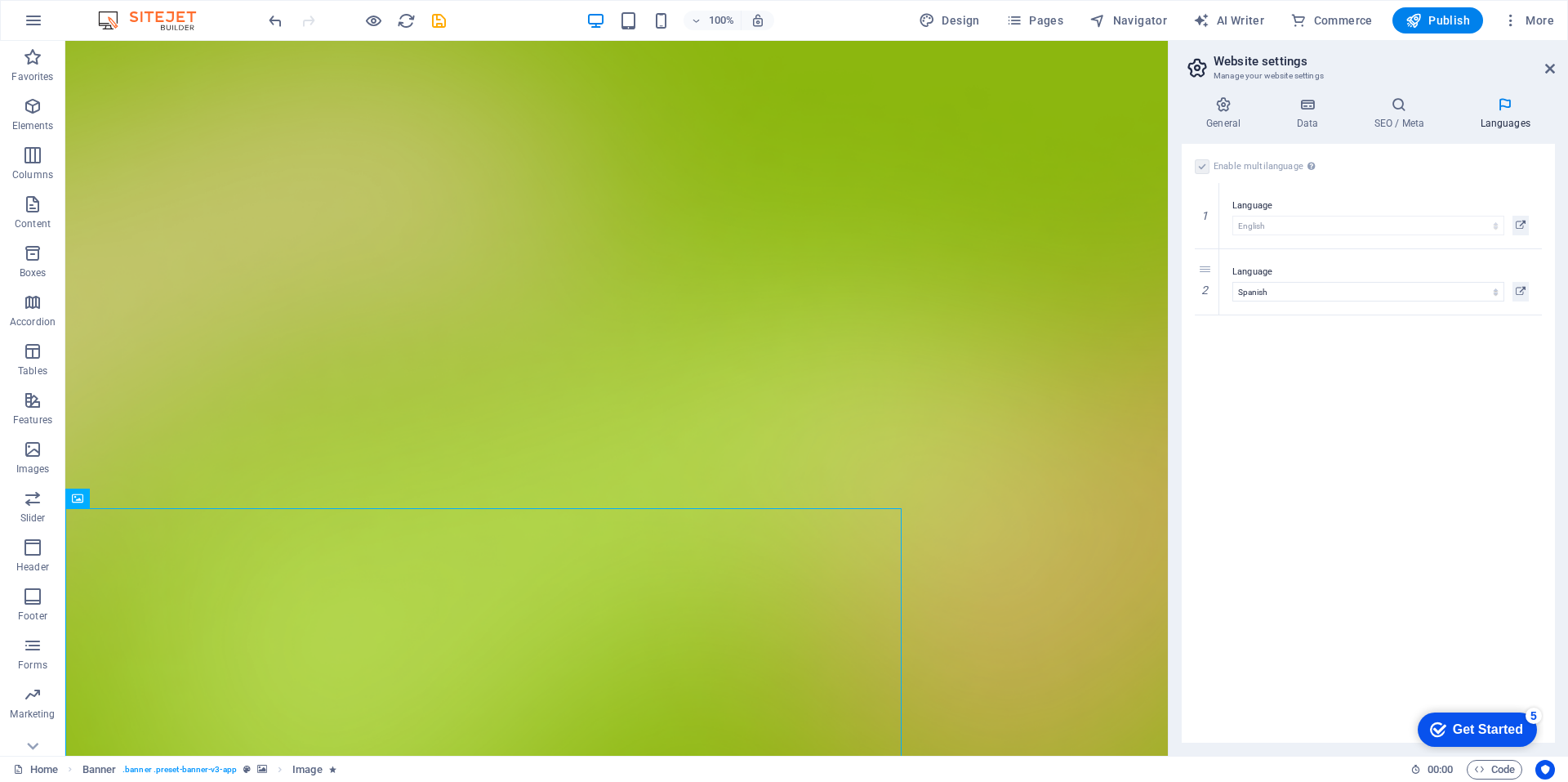
click at [1500, 339] on div "Enable multilanguage To disable multilanguage delete all languages until only o…" at bounding box center [1368, 443] width 373 height 599
drag, startPoint x: 1500, startPoint y: 339, endPoint x: 1538, endPoint y: 361, distance: 43.9
click at [1538, 361] on div "Enable multilanguage To disable multilanguage delete all languages until only o…" at bounding box center [1368, 443] width 373 height 599
click at [1207, 311] on icon at bounding box center [1206, 315] width 9 height 12
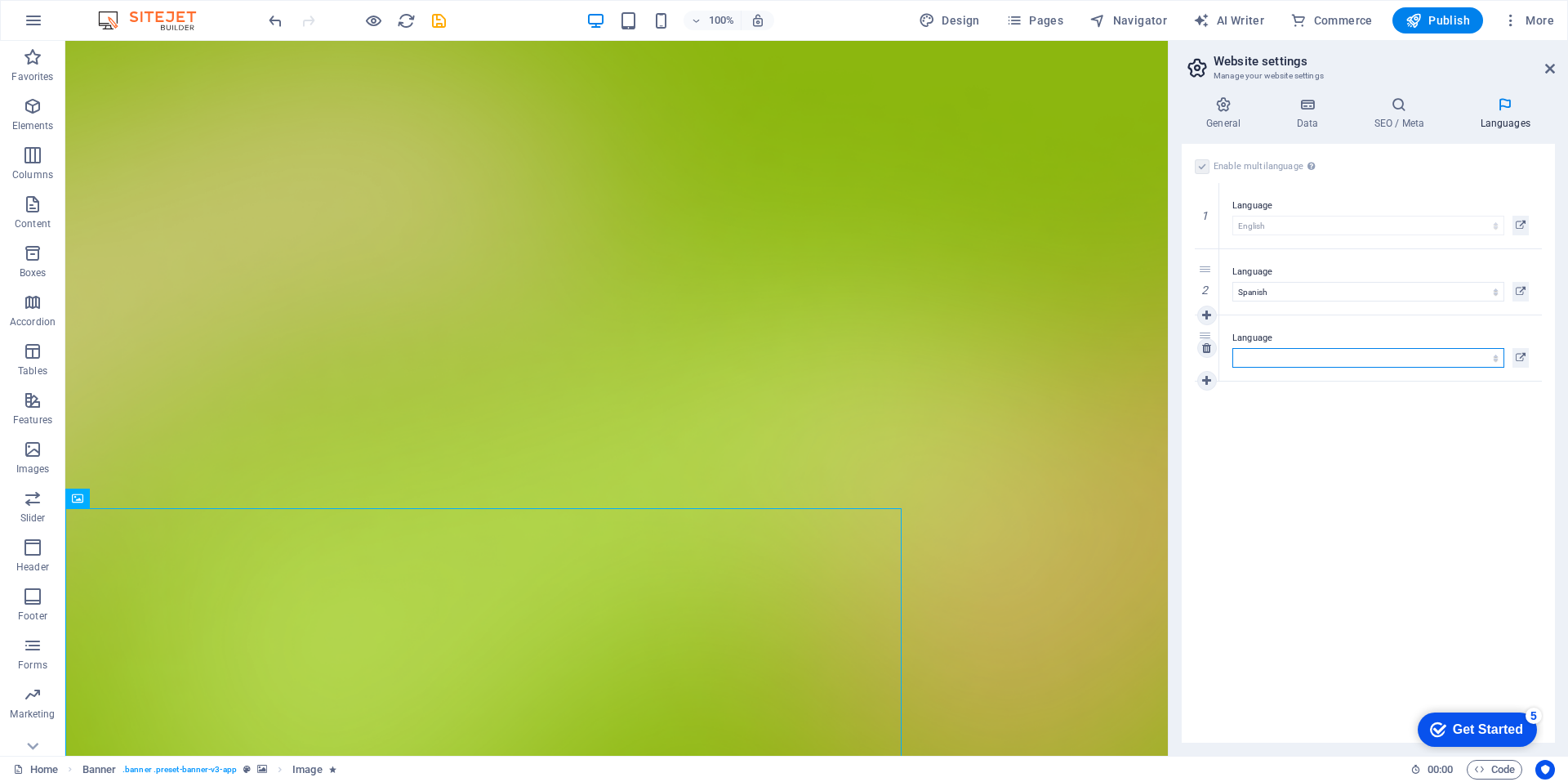
click at [1495, 359] on select "Abkhazian Afar Afrikaans Akan Albanian Amharic Arabic Aragonese Armenian Assame…" at bounding box center [1369, 358] width 272 height 20
select select "49"
click at [1233, 348] on select "Abkhazian Afar Afrikaans Akan Albanian Amharic Arabic Aragonese Armenian Assame…" at bounding box center [1369, 358] width 272 height 20
click at [1210, 382] on icon at bounding box center [1206, 381] width 9 height 12
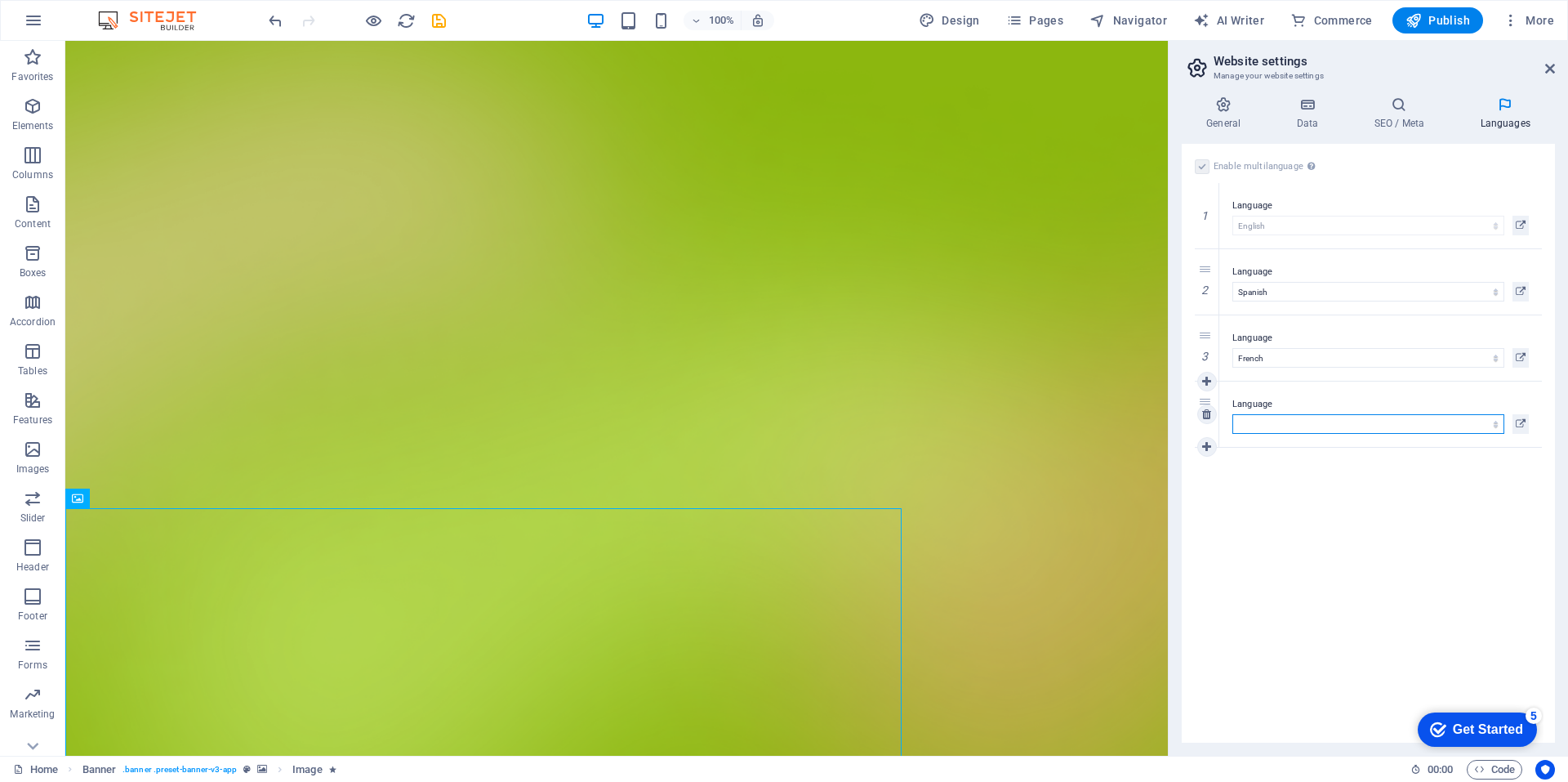
click at [1496, 425] on select "Abkhazian Afar Afrikaans Akan Albanian Amharic Arabic Aragonese Armenian Assame…" at bounding box center [1369, 424] width 272 height 20
select select "128"
click at [1233, 414] on select "Abkhazian Afar Afrikaans Akan Albanian Amharic Arabic Aragonese Armenian Assame…" at bounding box center [1369, 424] width 272 height 20
click at [1210, 448] on icon at bounding box center [1206, 447] width 9 height 12
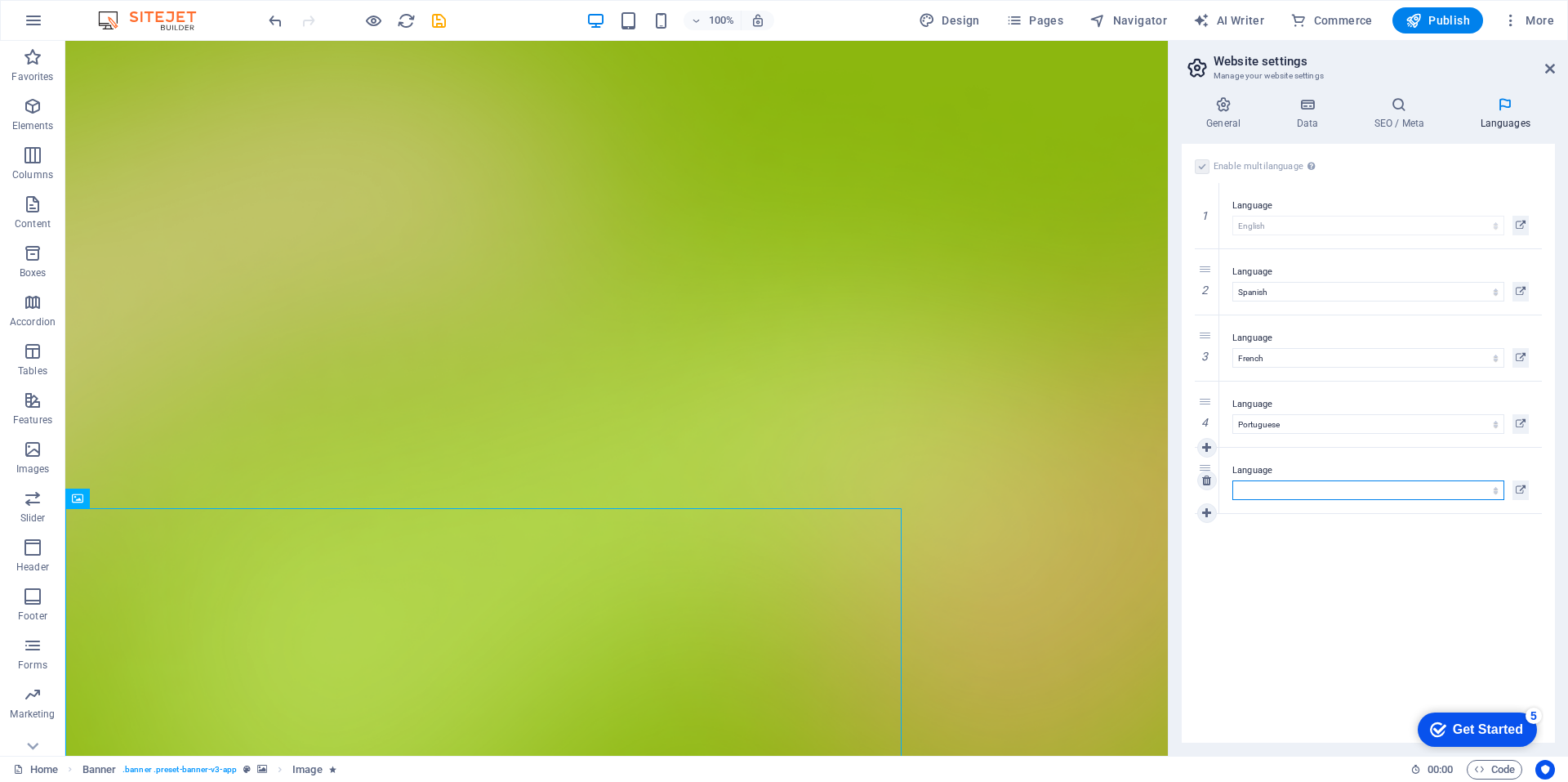
click at [1492, 492] on select "Abkhazian Afar Afrikaans Akan Albanian Amharic Arabic Aragonese Armenian Assame…" at bounding box center [1369, 490] width 272 height 20
click at [1497, 492] on select "Abkhazian Afar Afrikaans Akan Albanian Amharic Arabic Aragonese Armenian Assame…" at bounding box center [1369, 490] width 272 height 20
select select "134"
click at [1233, 480] on select "Abkhazian Afar Afrikaans Akan Albanian Amharic Arabic Aragonese Armenian Assame…" at bounding box center [1369, 490] width 272 height 20
click at [1520, 487] on icon at bounding box center [1521, 490] width 10 height 20
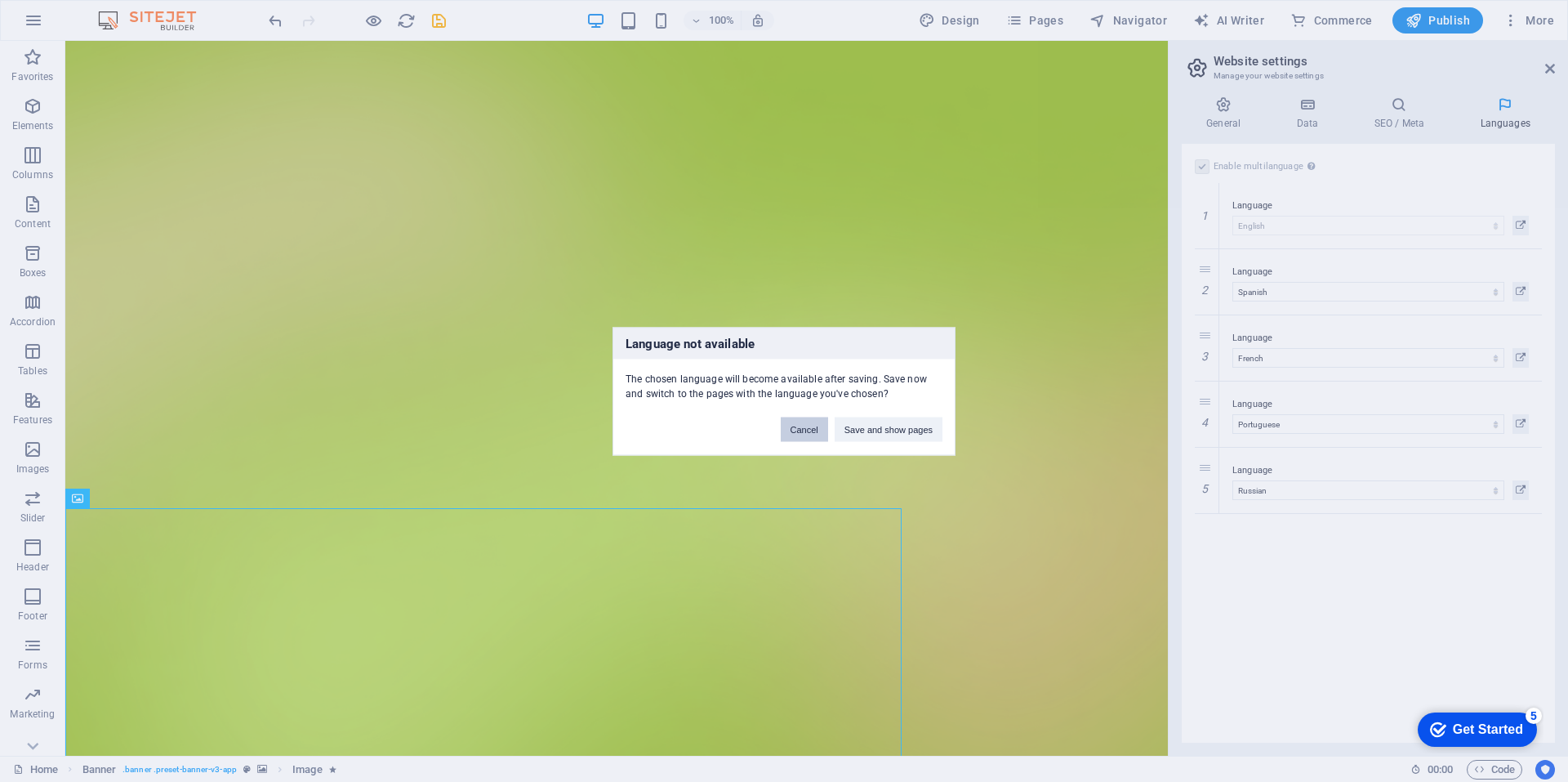
click at [807, 433] on button "Cancel" at bounding box center [804, 429] width 47 height 25
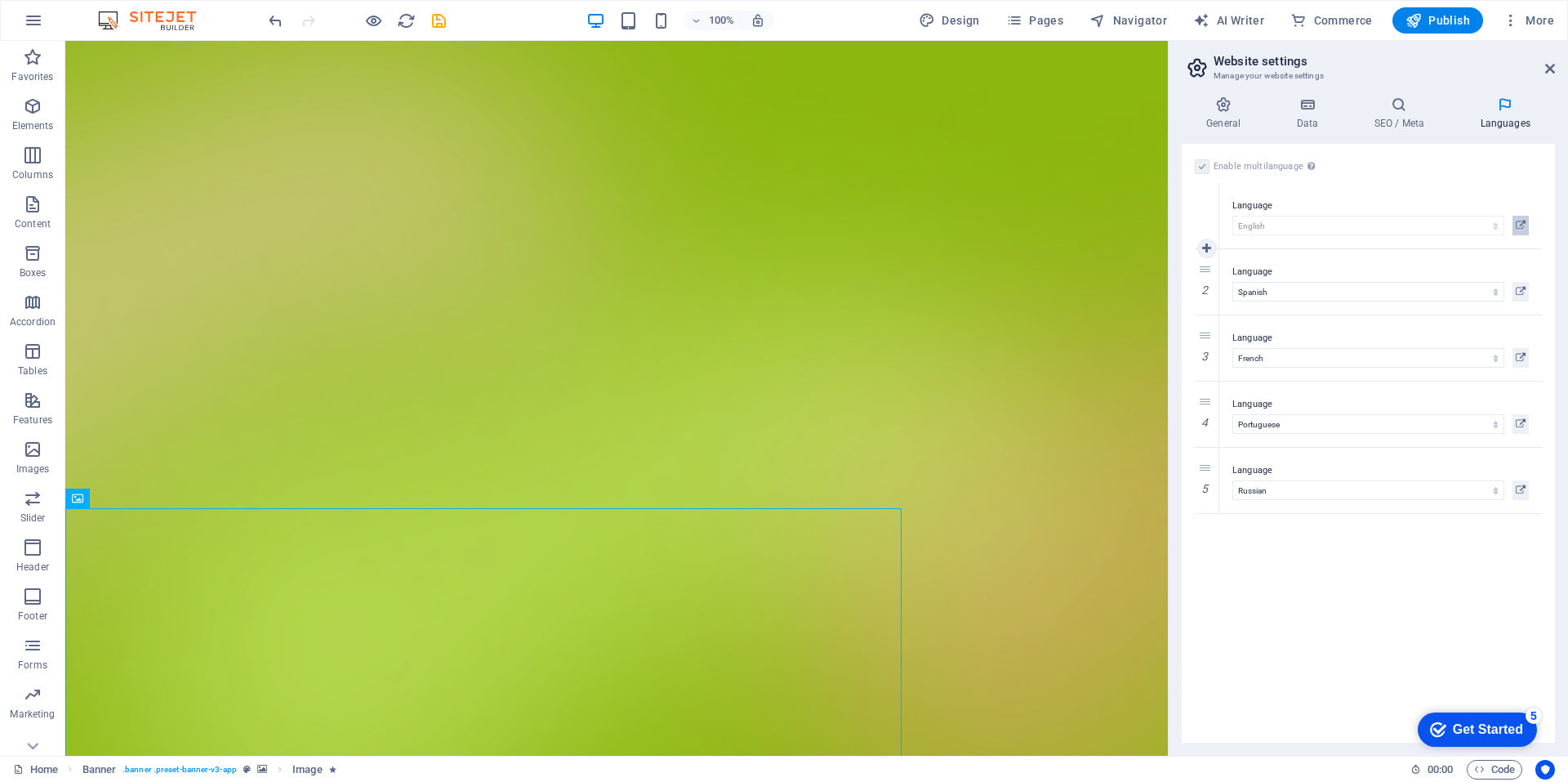
click at [1524, 226] on icon at bounding box center [1521, 226] width 10 height 20
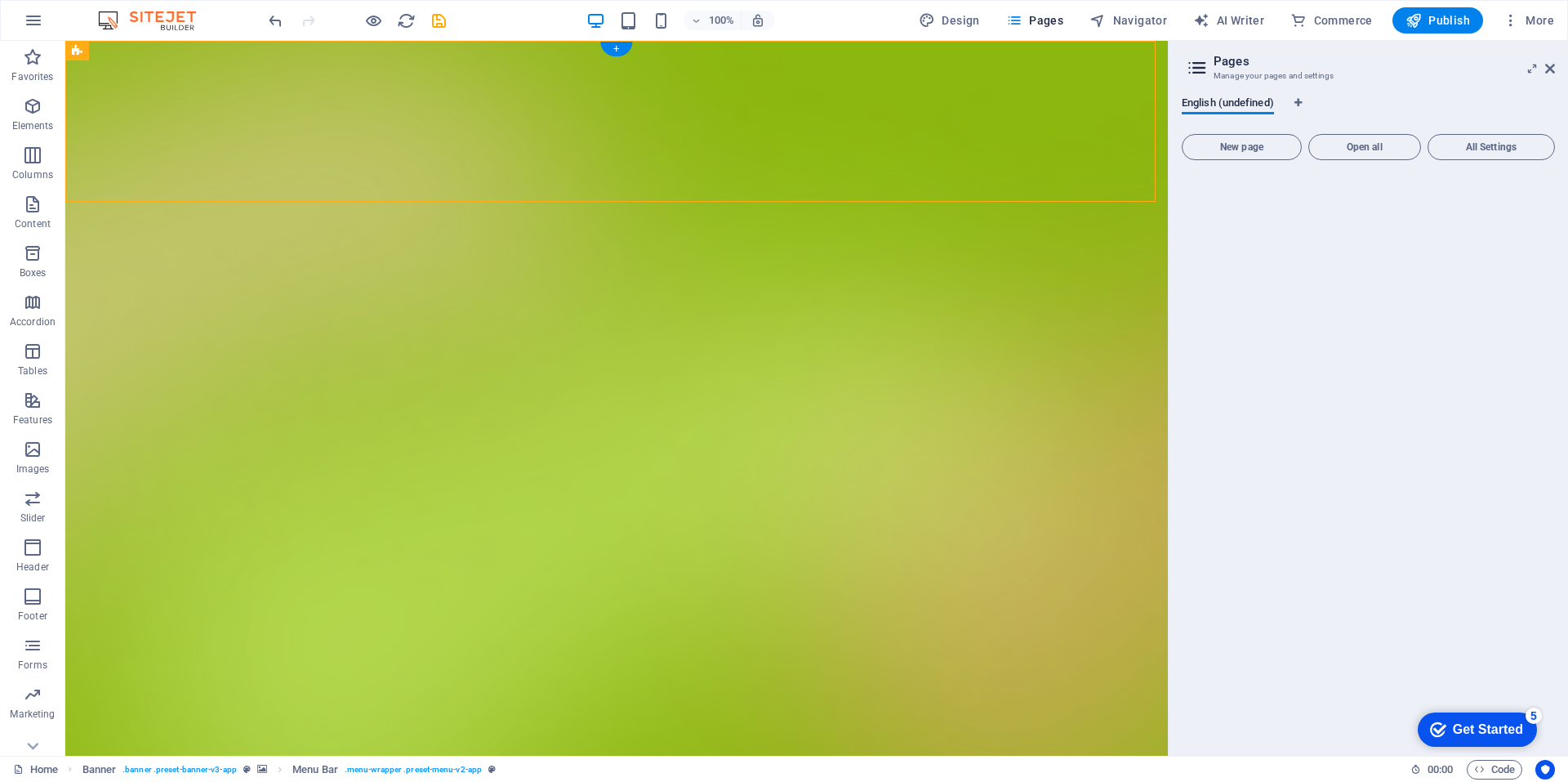
click at [959, 392] on figure at bounding box center [616, 573] width 1102 height 1063
select select "vh"
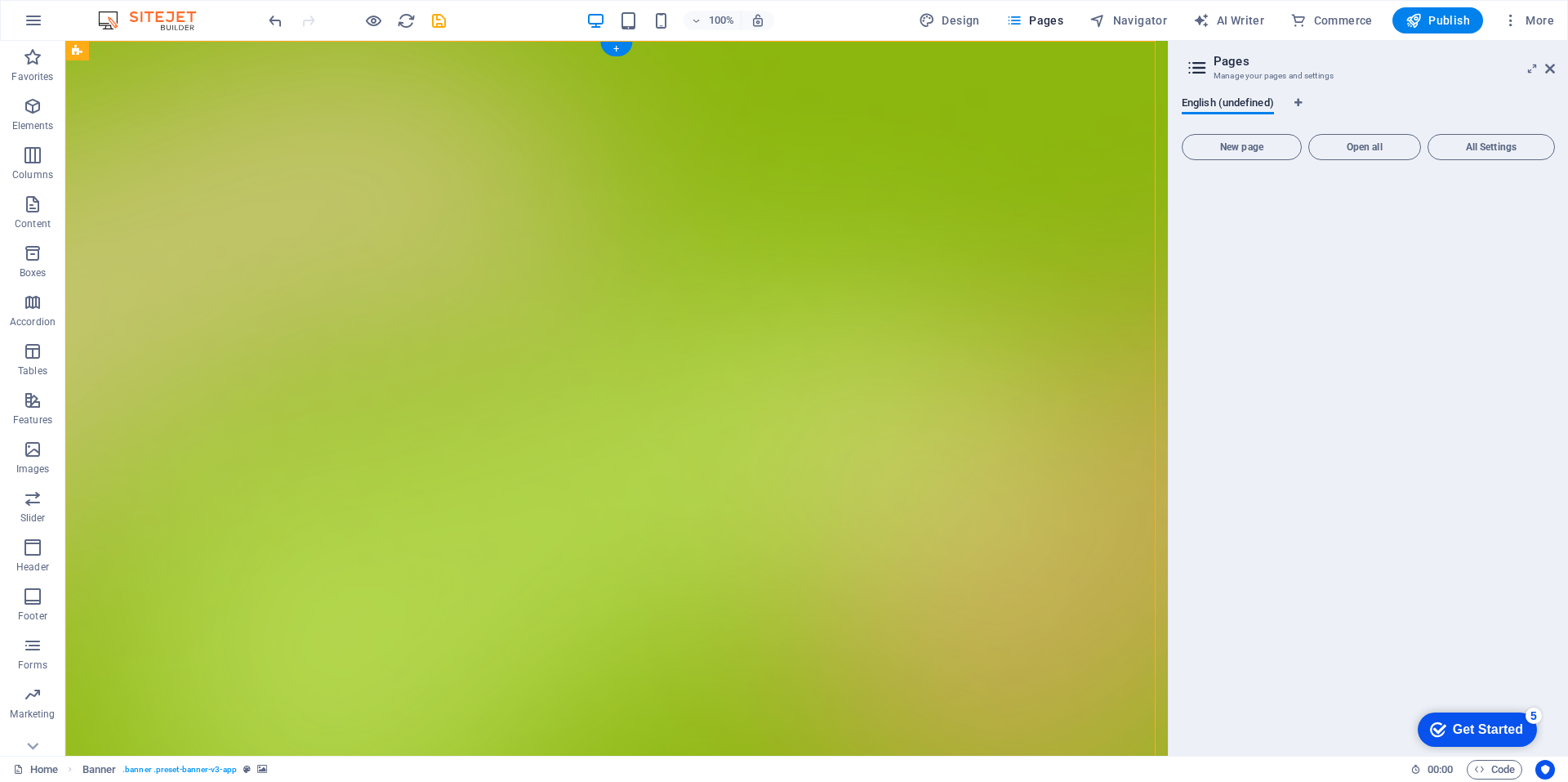
select select "header"
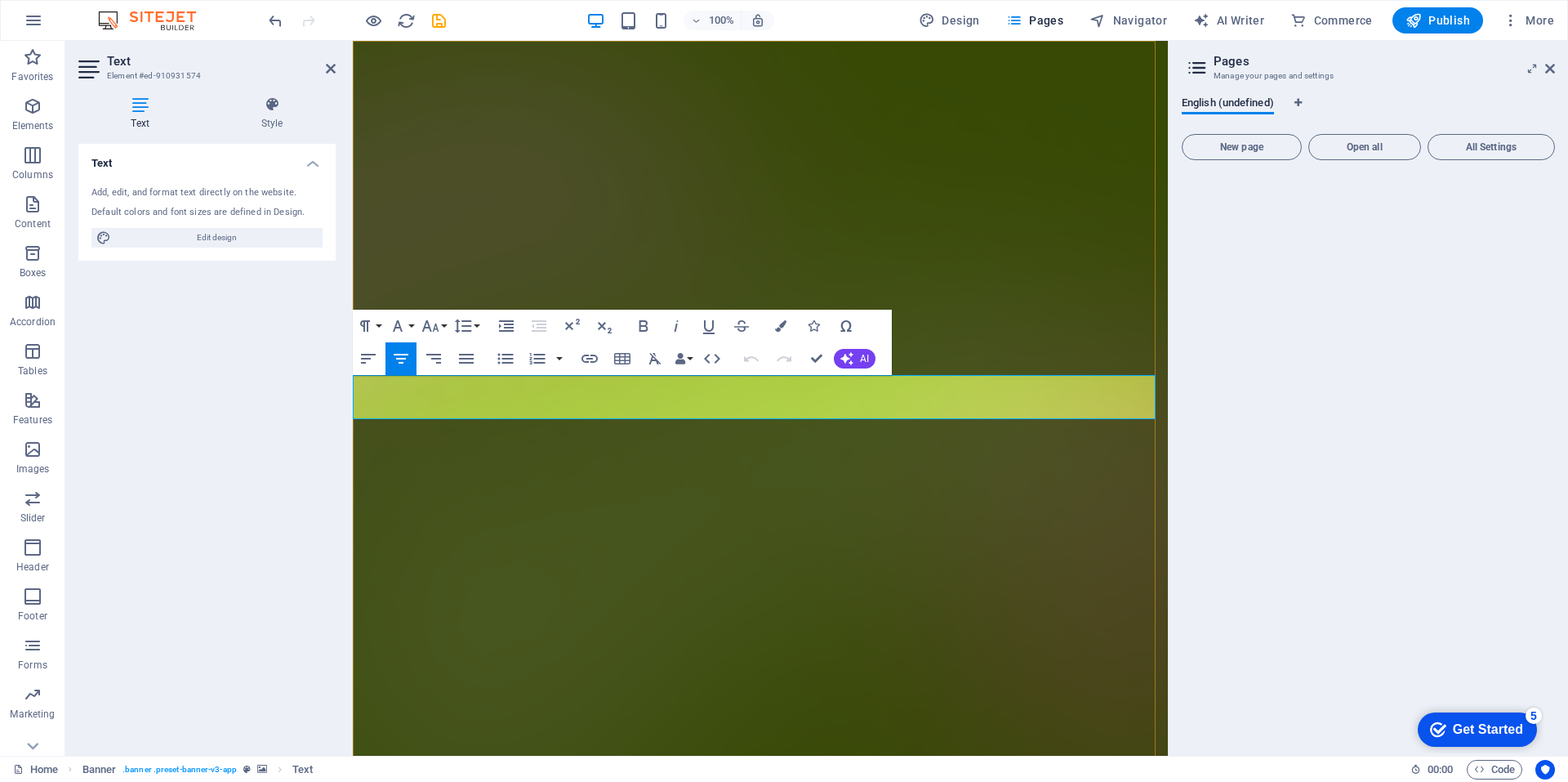
drag, startPoint x: 377, startPoint y: 384, endPoint x: 850, endPoint y: 401, distance: 473.3
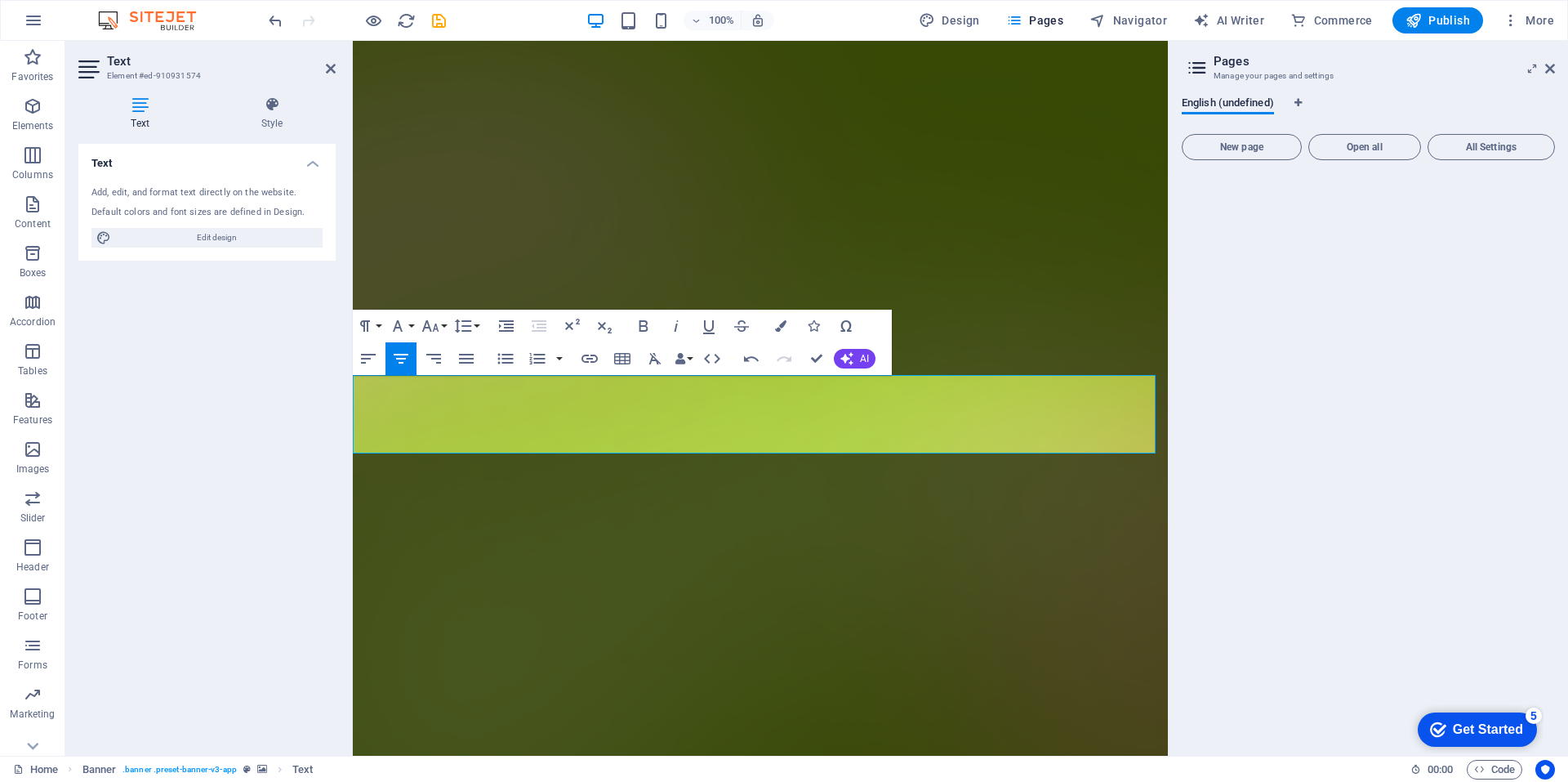
drag, startPoint x: 1013, startPoint y: 442, endPoint x: 362, endPoint y: 374, distance: 654.5
click at [410, 327] on button "Font Family" at bounding box center [401, 326] width 31 height 33
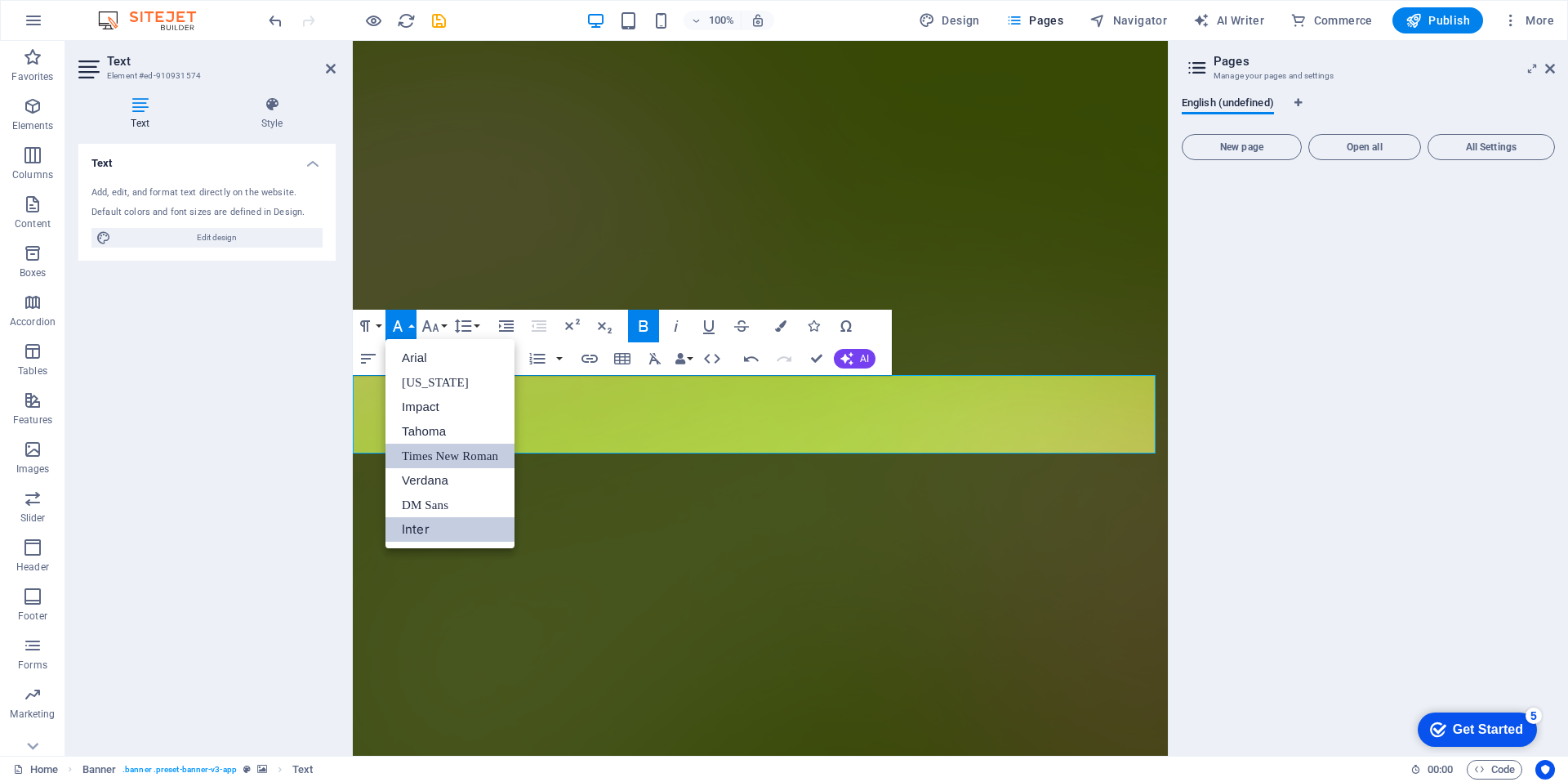
click at [428, 457] on link "Times New Roman" at bounding box center [450, 456] width 129 height 25
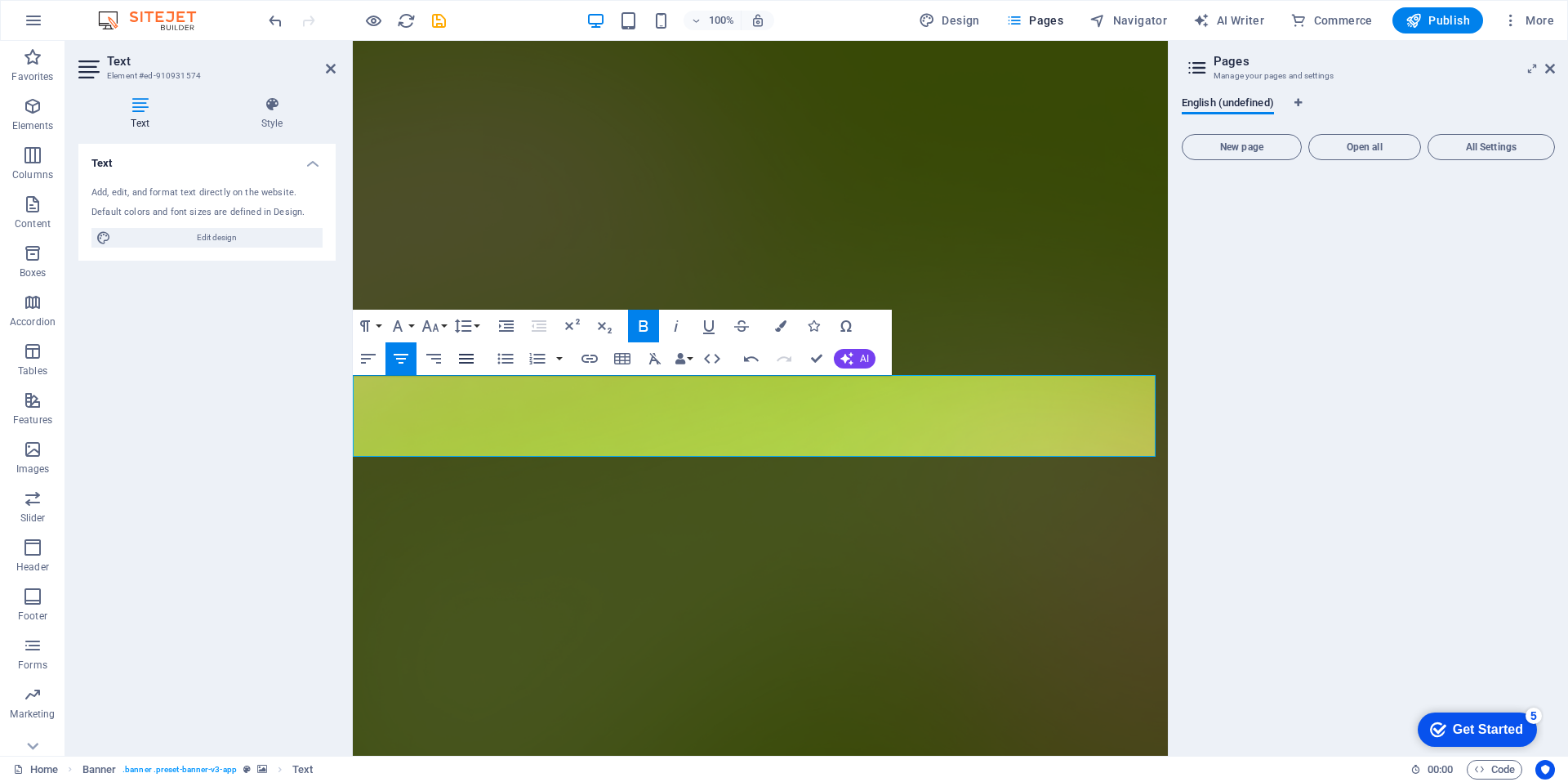
click at [463, 361] on icon "button" at bounding box center [466, 358] width 20 height 20
click at [406, 357] on icon "button" at bounding box center [401, 358] width 20 height 20
click at [469, 355] on icon "button" at bounding box center [466, 358] width 15 height 10
click at [370, 359] on icon "button" at bounding box center [368, 358] width 15 height 10
click at [460, 358] on icon "button" at bounding box center [466, 358] width 15 height 10
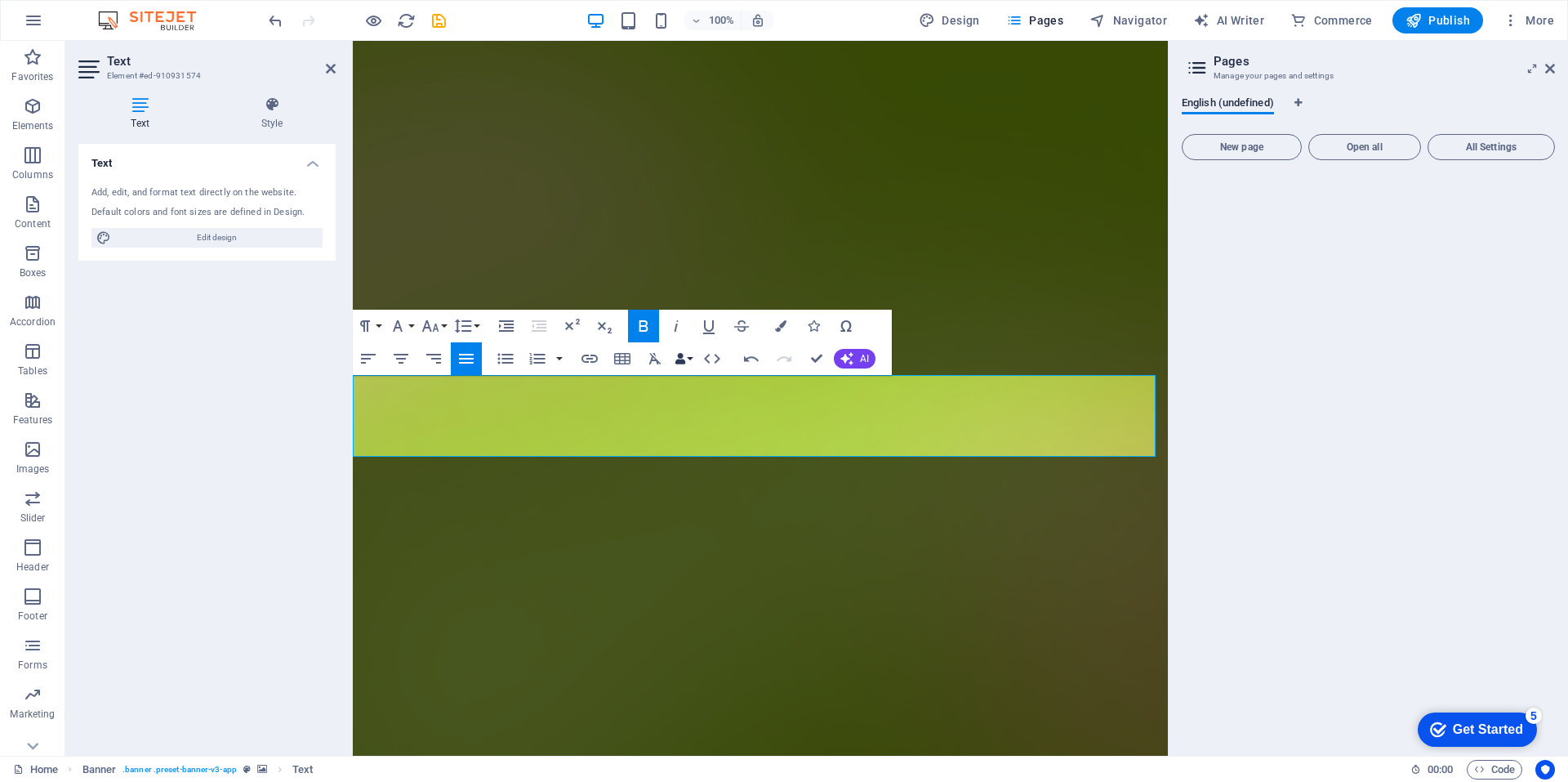
click at [691, 358] on button "Data Bindings" at bounding box center [684, 358] width 23 height 33
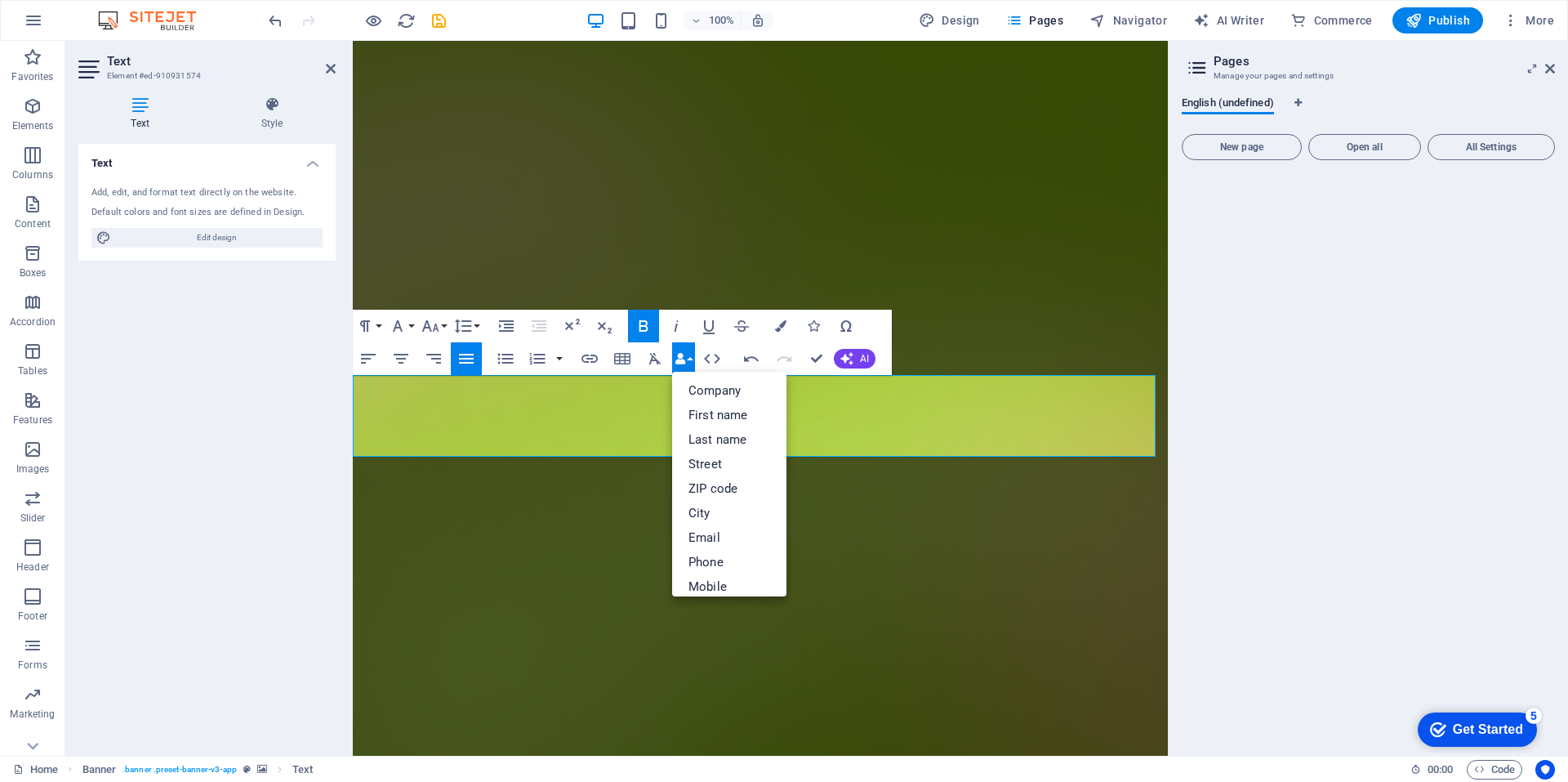
click at [691, 358] on button "Data Bindings" at bounding box center [684, 358] width 23 height 33
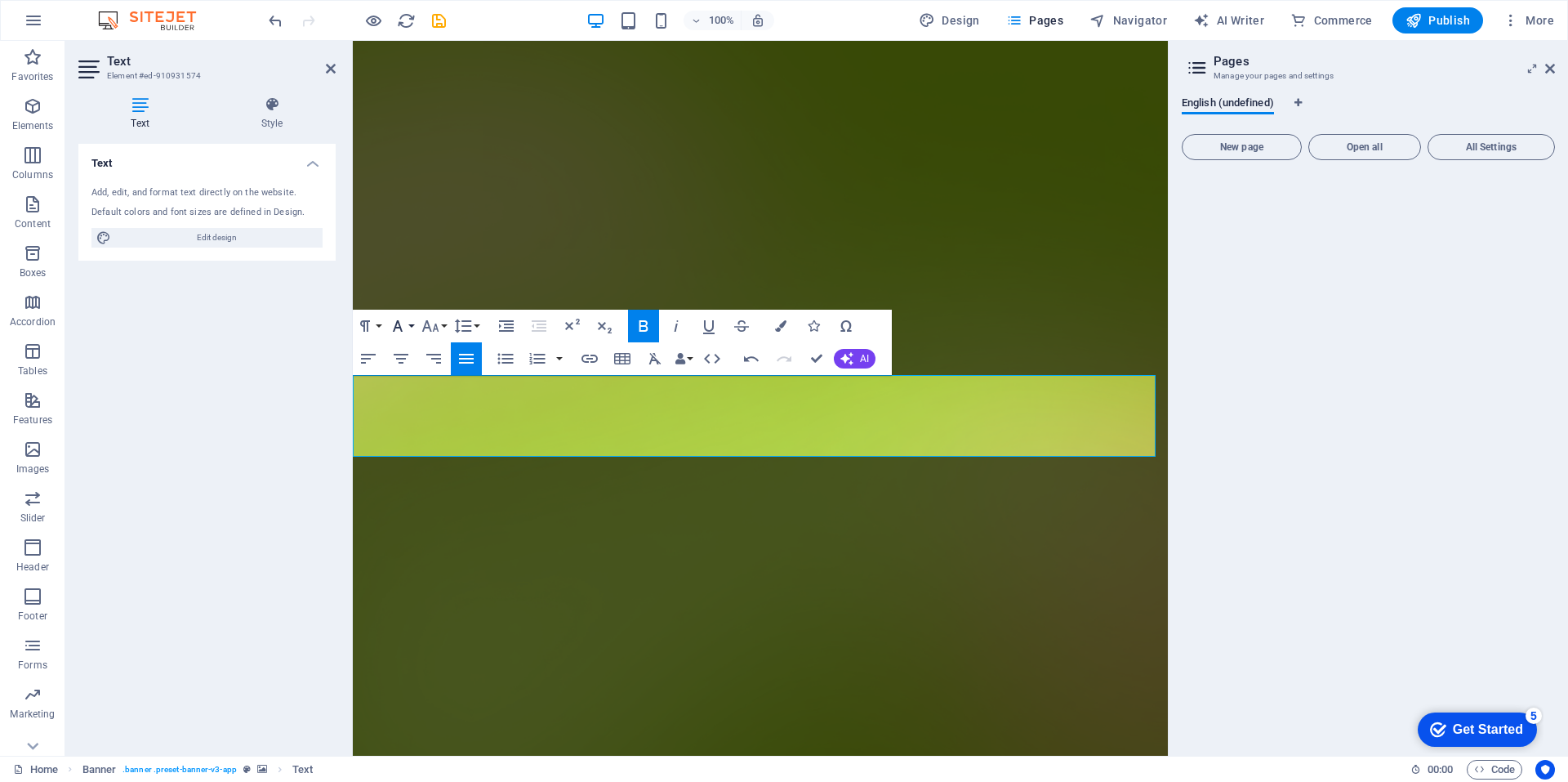
click at [412, 326] on button "Font Family" at bounding box center [401, 326] width 31 height 33
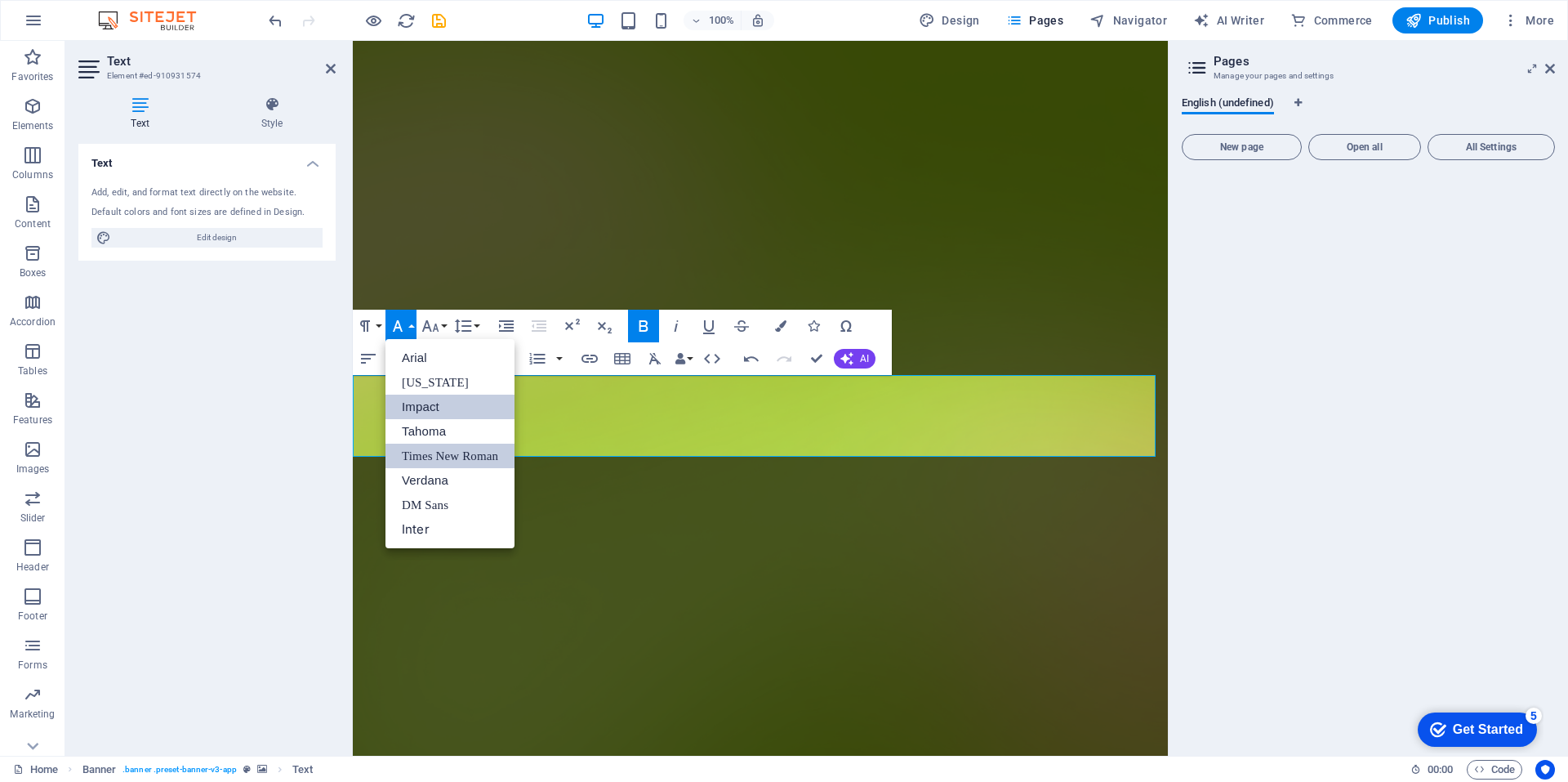
click at [416, 401] on link "Impact" at bounding box center [450, 407] width 129 height 25
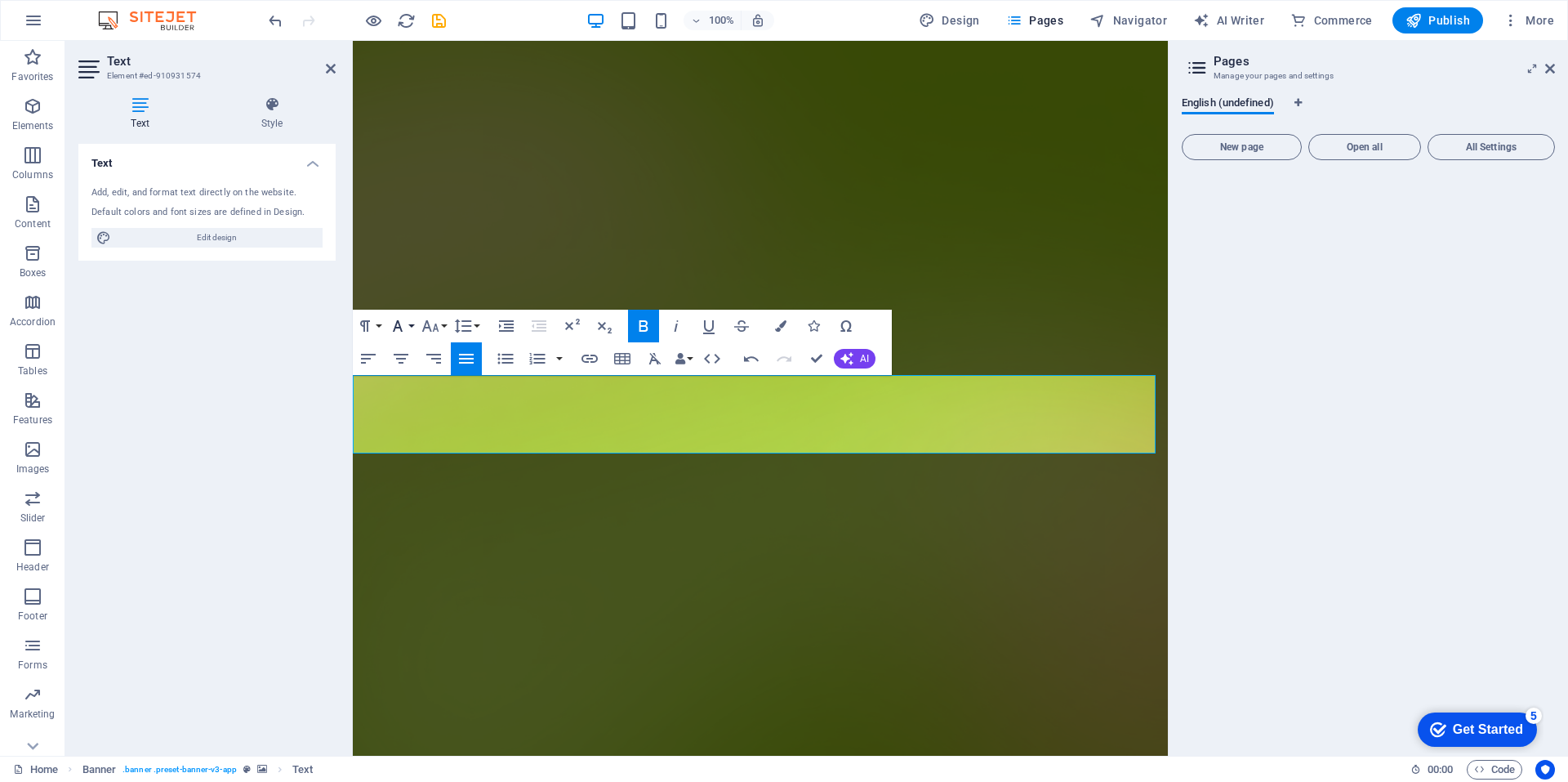
click at [411, 327] on button "Font Family" at bounding box center [401, 326] width 31 height 33
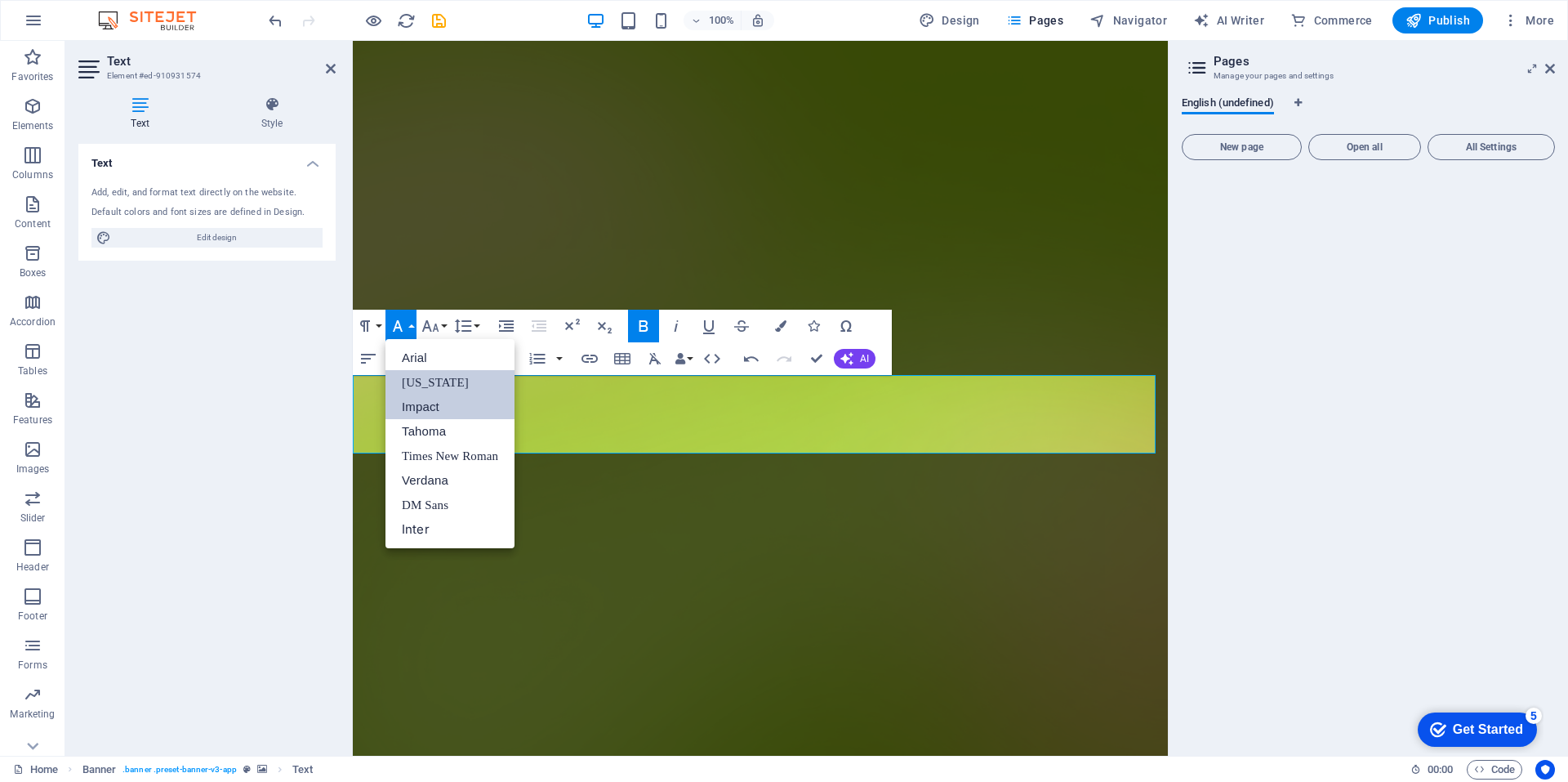
click at [426, 382] on link "Georgia" at bounding box center [450, 382] width 129 height 25
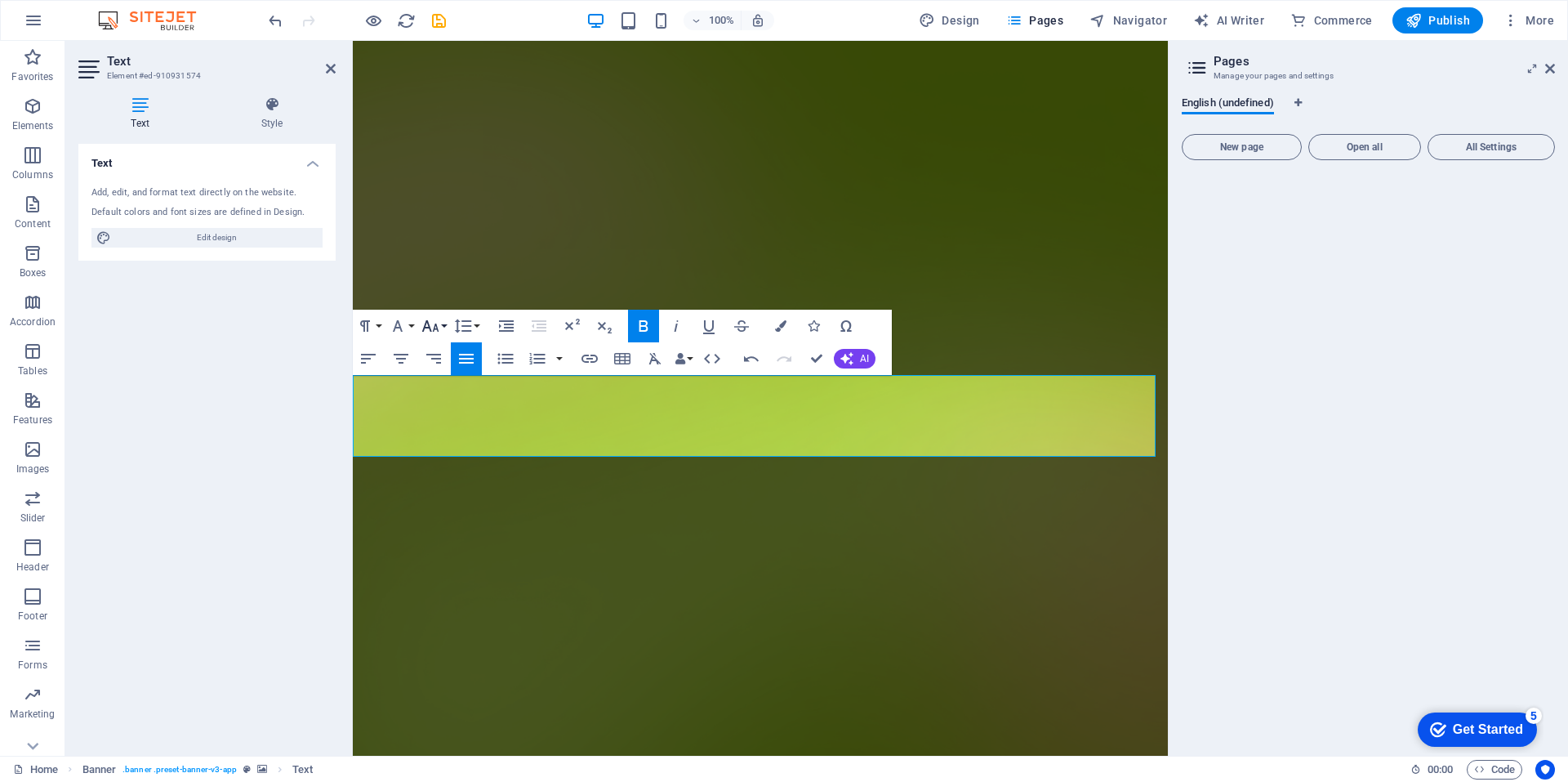
click at [442, 325] on button "Font Size" at bounding box center [433, 326] width 31 height 33
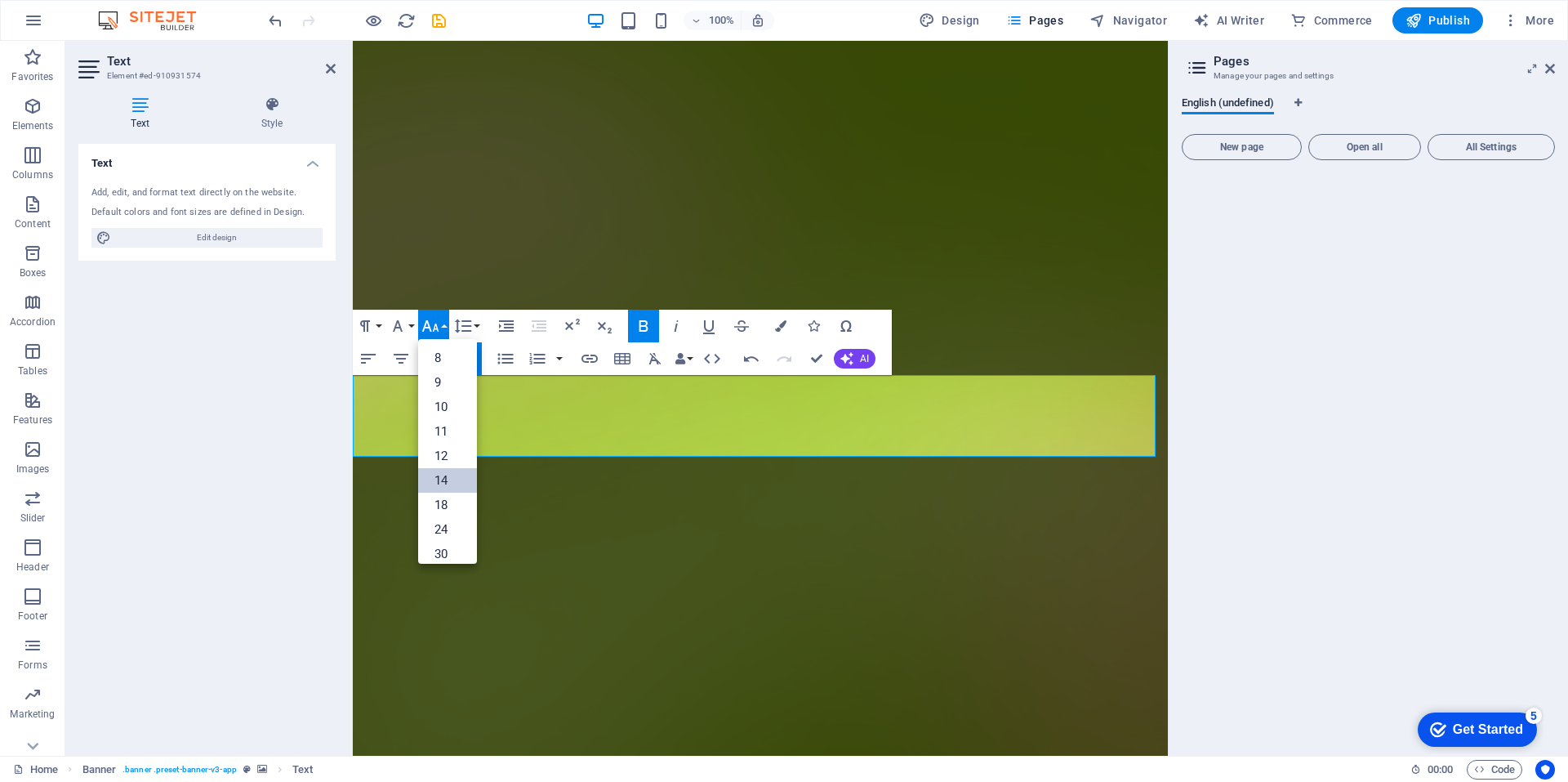
click at [446, 473] on link "14" at bounding box center [447, 480] width 59 height 25
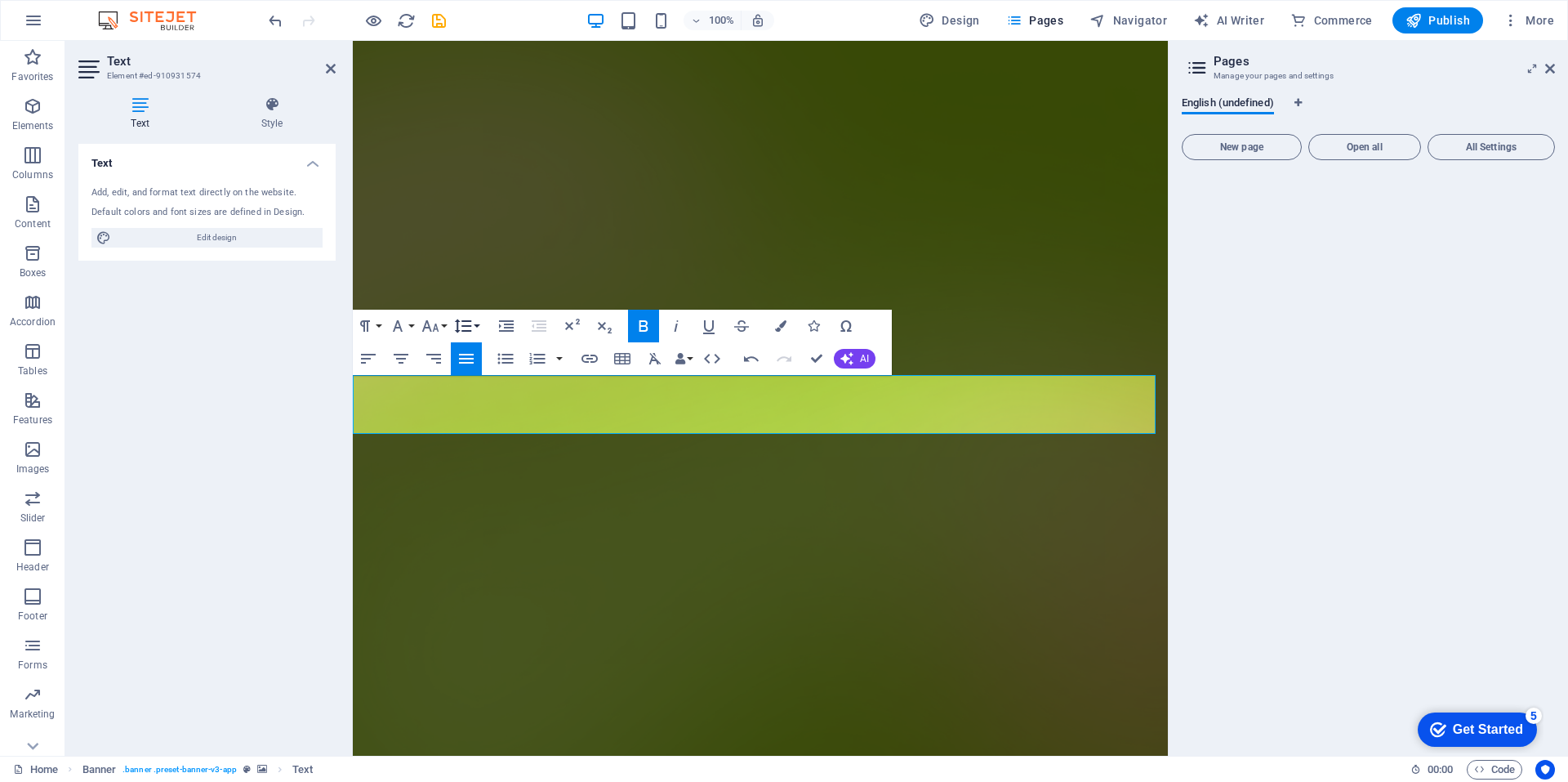
click at [477, 325] on button "Line Height" at bounding box center [466, 326] width 31 height 33
click at [486, 361] on link "Default" at bounding box center [487, 358] width 73 height 25
click at [477, 325] on button "Line Height" at bounding box center [466, 326] width 31 height 33
click at [411, 325] on button "Font Family" at bounding box center [401, 326] width 31 height 33
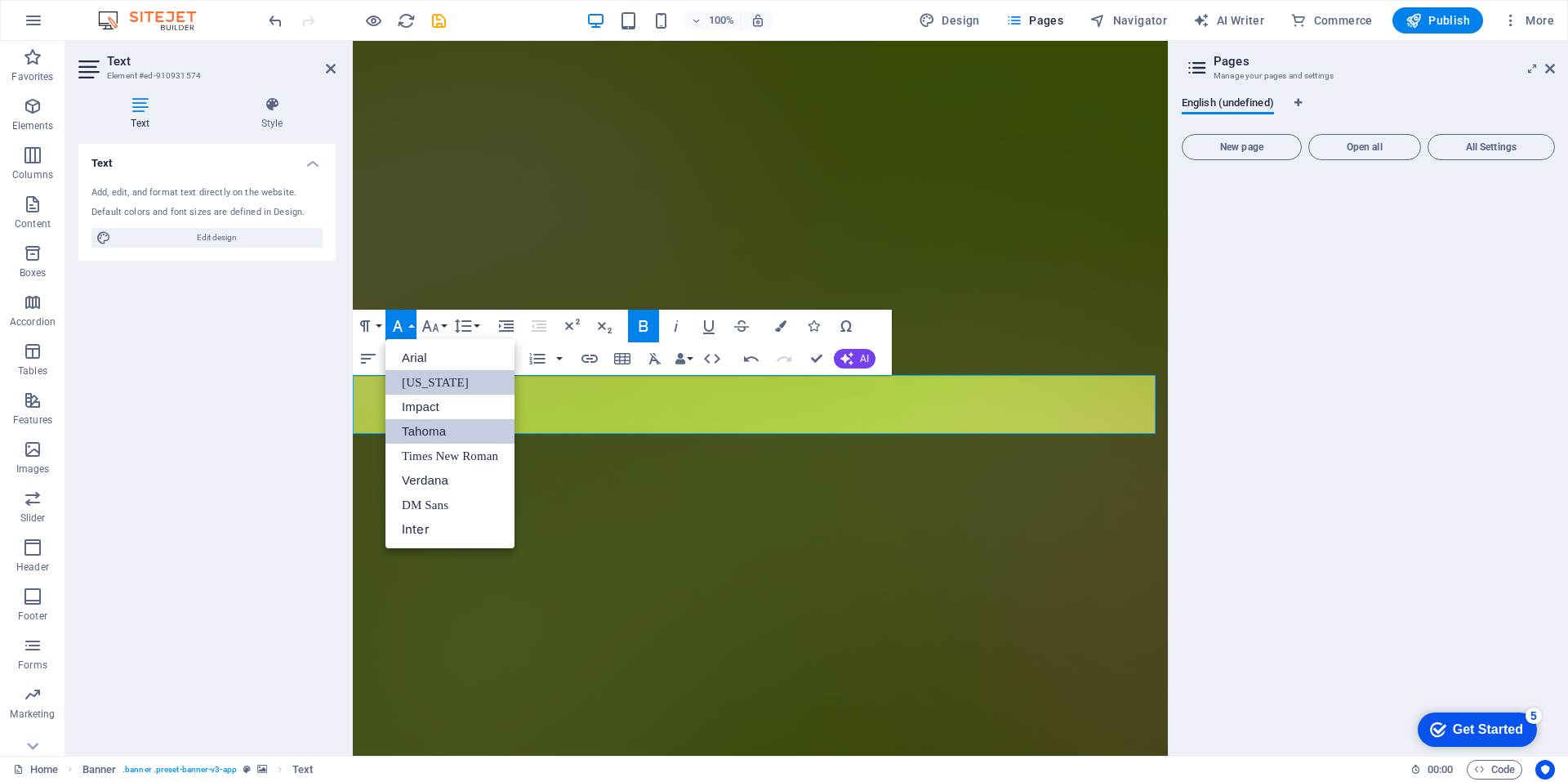
click at [442, 430] on link "Tahoma" at bounding box center [450, 431] width 129 height 25
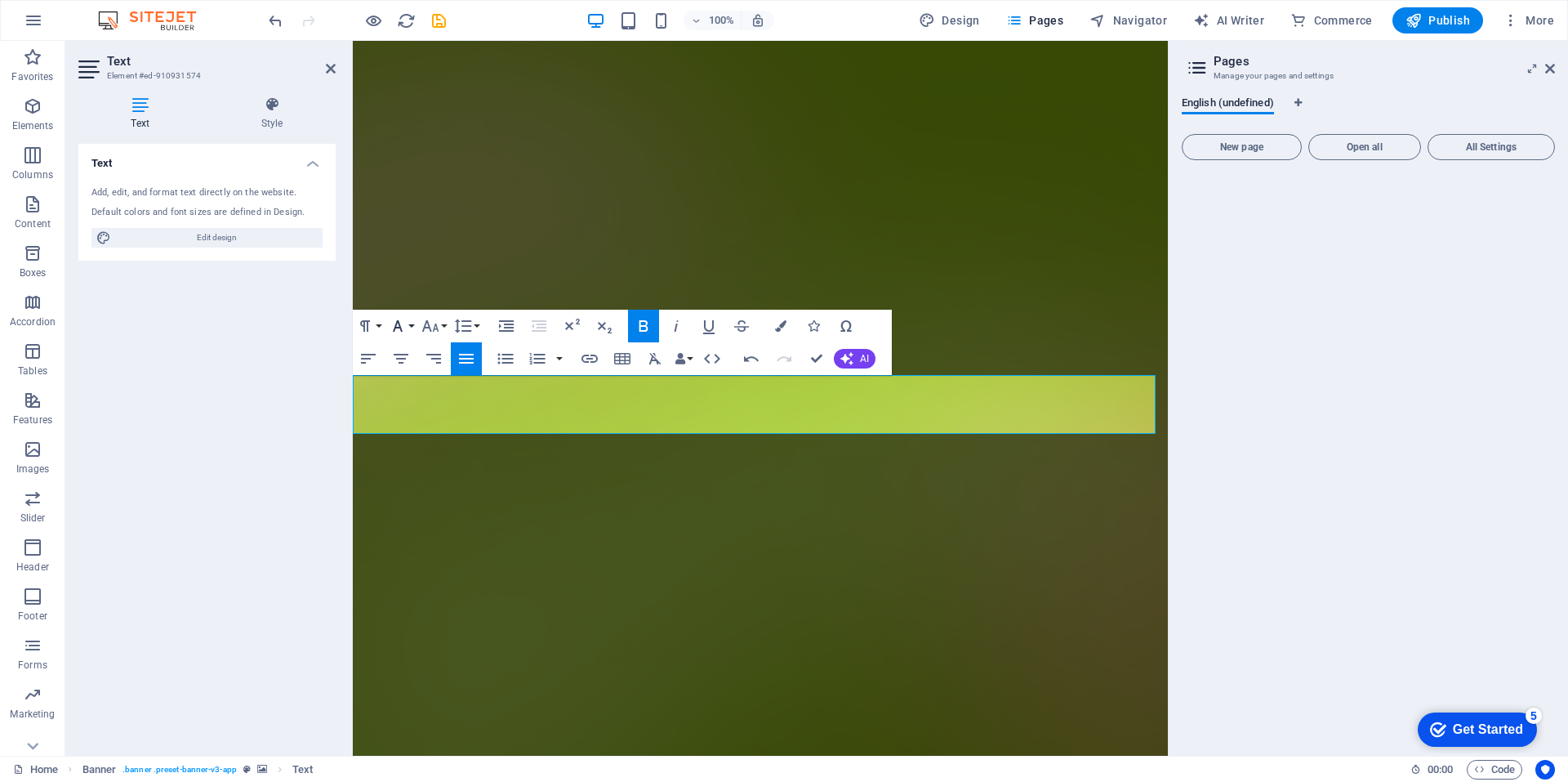
click at [409, 327] on button "Font Family" at bounding box center [401, 326] width 31 height 33
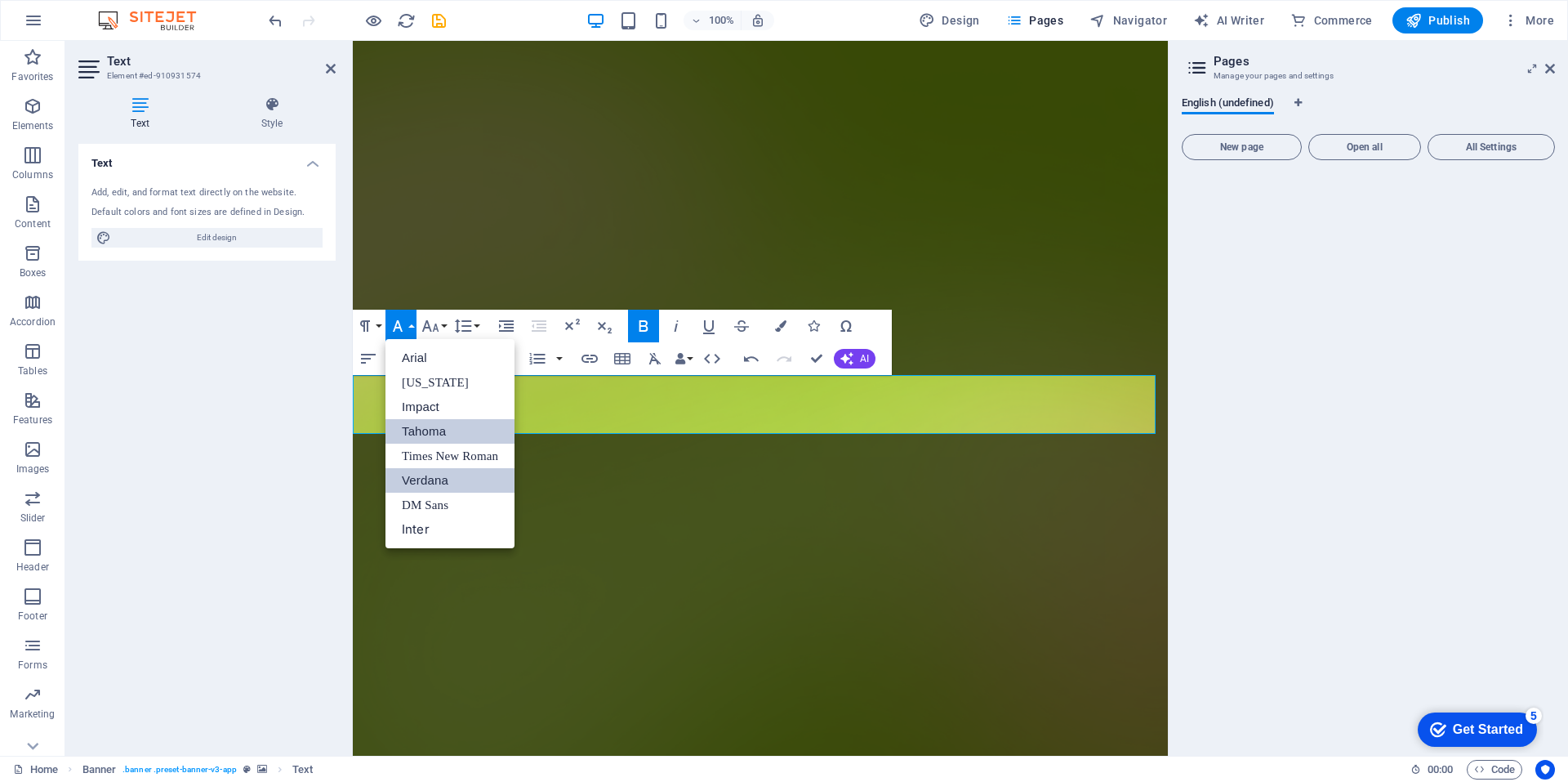
click at [438, 480] on link "Verdana" at bounding box center [450, 480] width 129 height 25
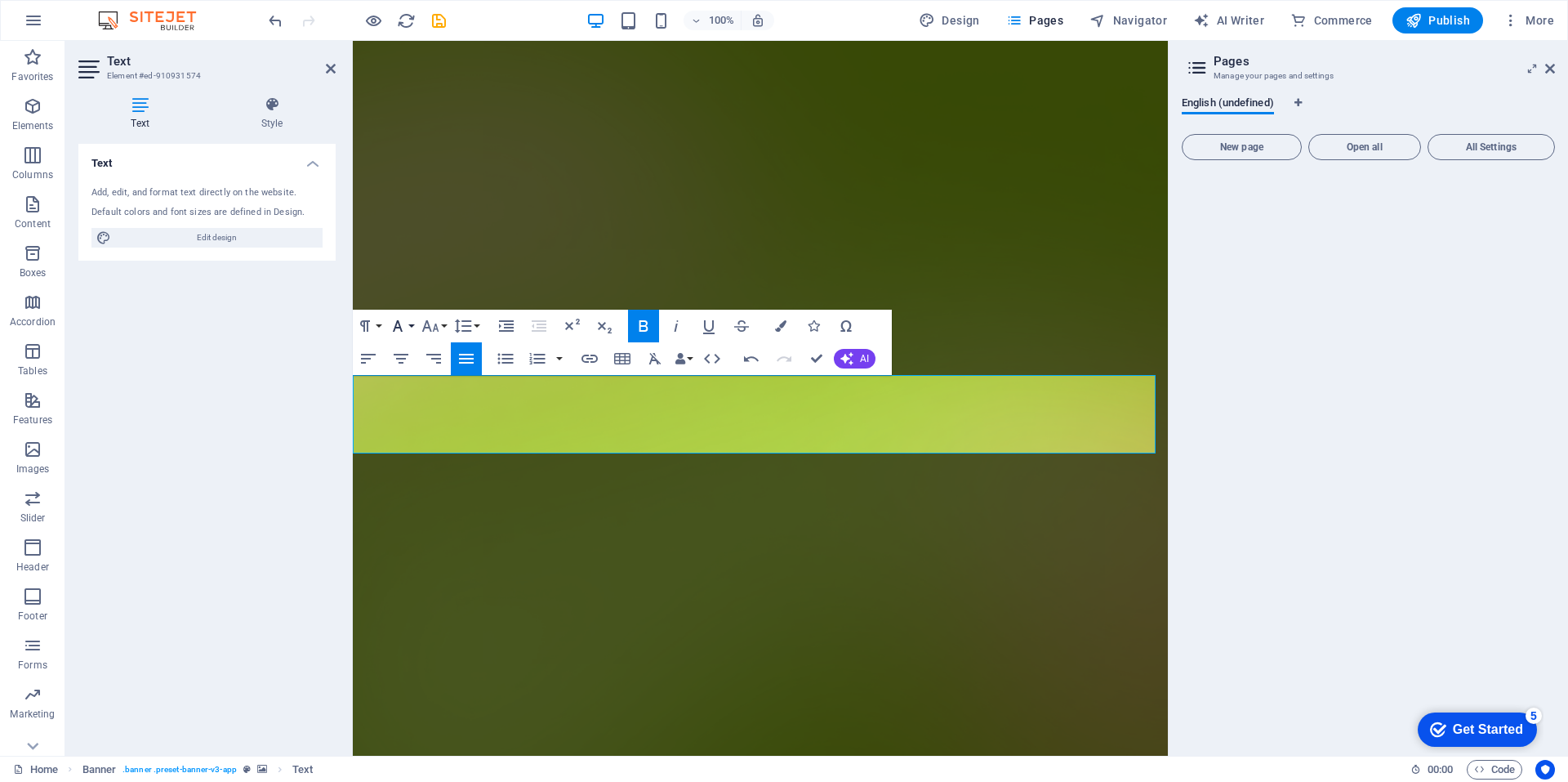
click at [411, 325] on button "Font Family" at bounding box center [401, 326] width 31 height 33
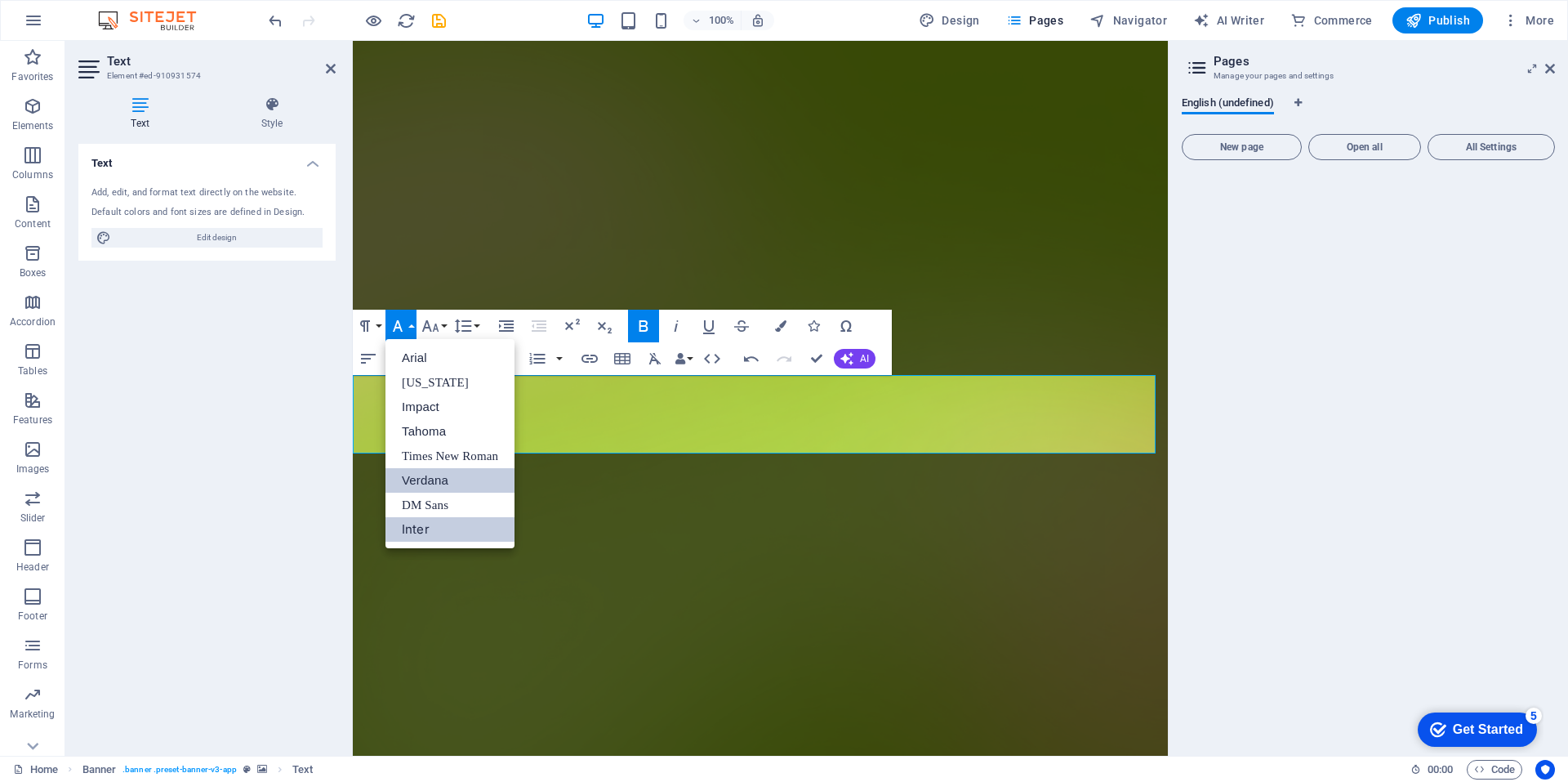
click at [418, 523] on link "Inter" at bounding box center [450, 529] width 129 height 25
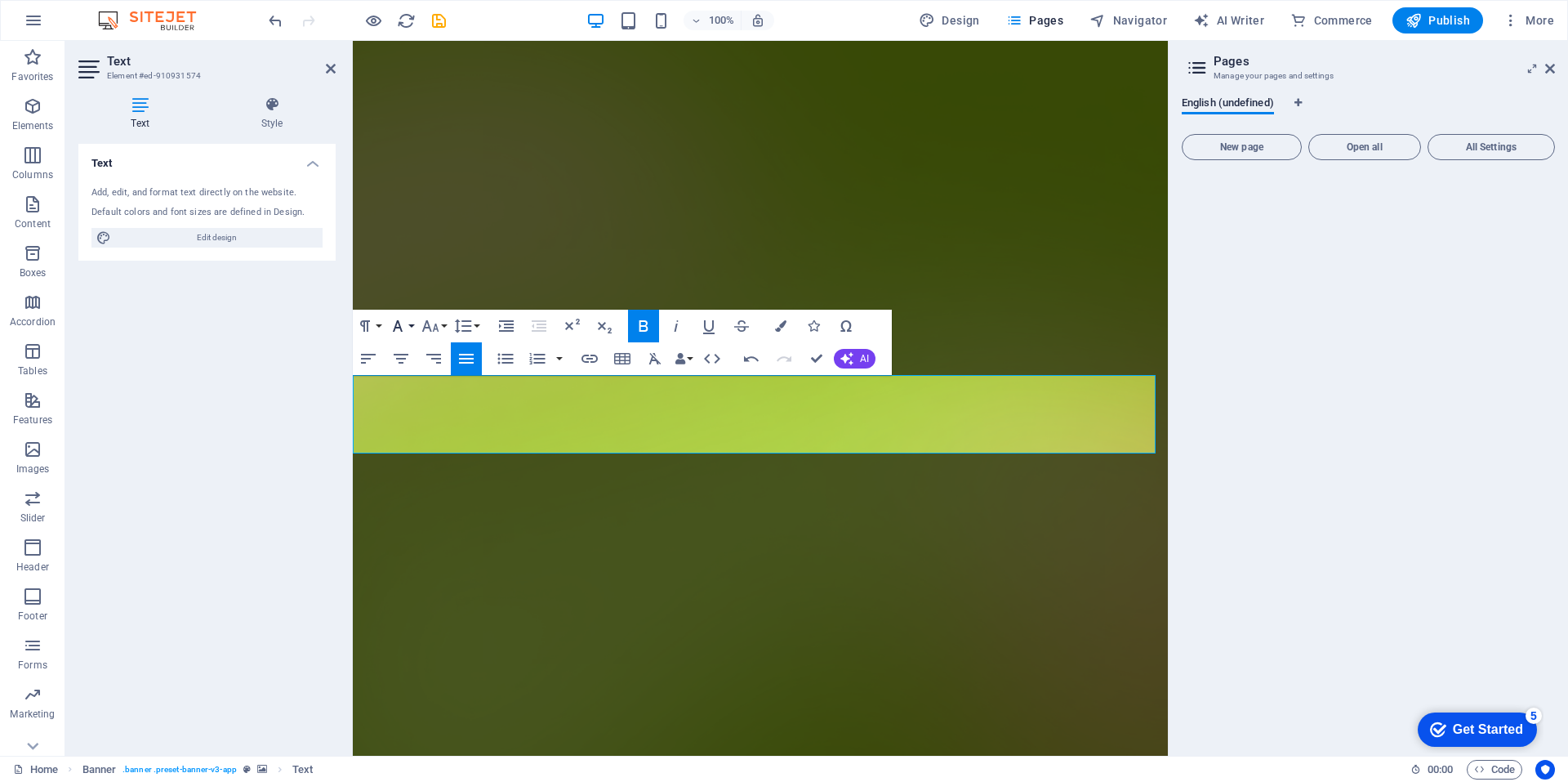
click at [411, 325] on button "Font Family" at bounding box center [401, 326] width 31 height 33
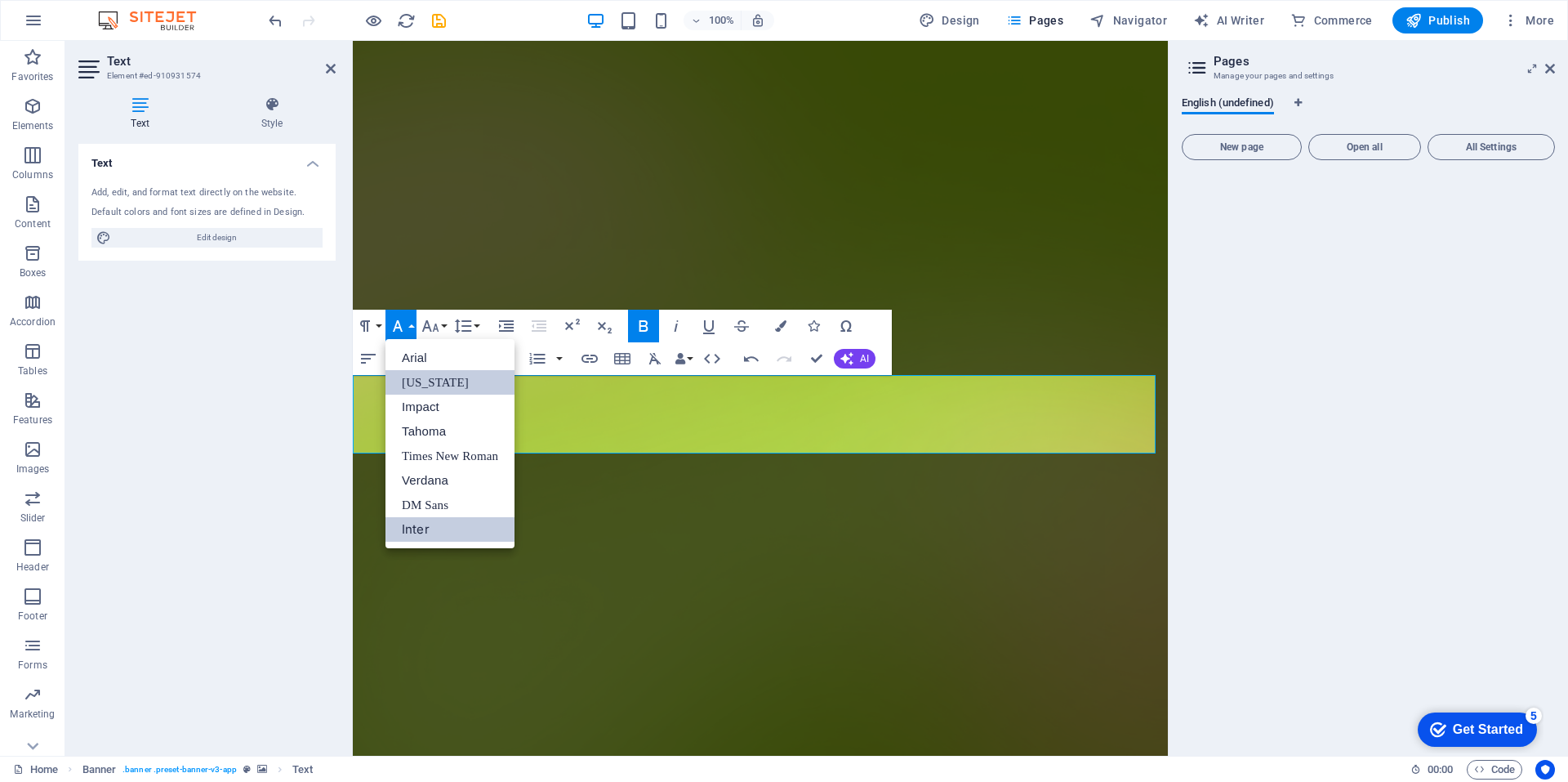
click at [424, 377] on link "Georgia" at bounding box center [450, 382] width 129 height 25
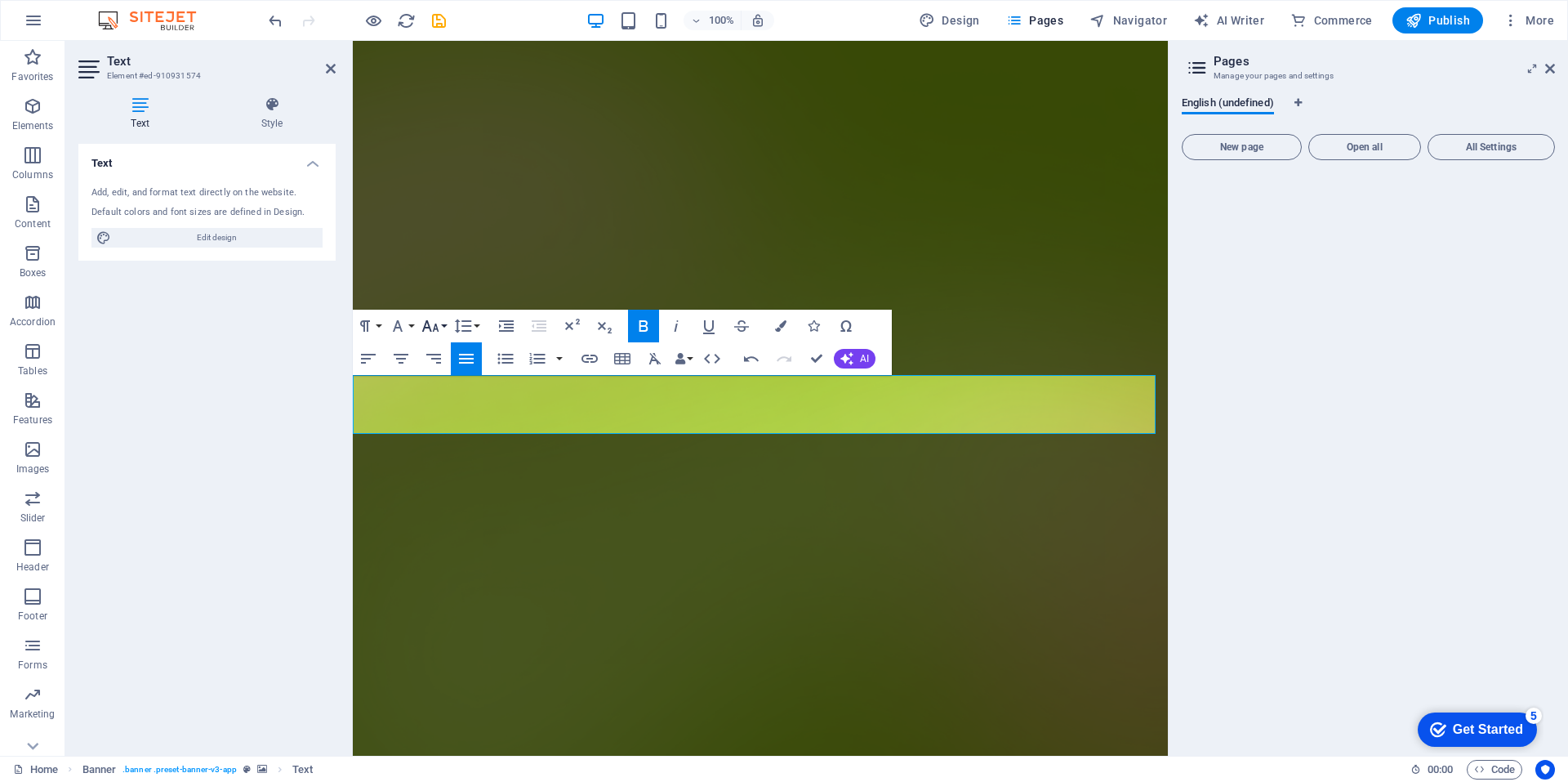
click at [441, 325] on button "Font Size" at bounding box center [433, 326] width 31 height 33
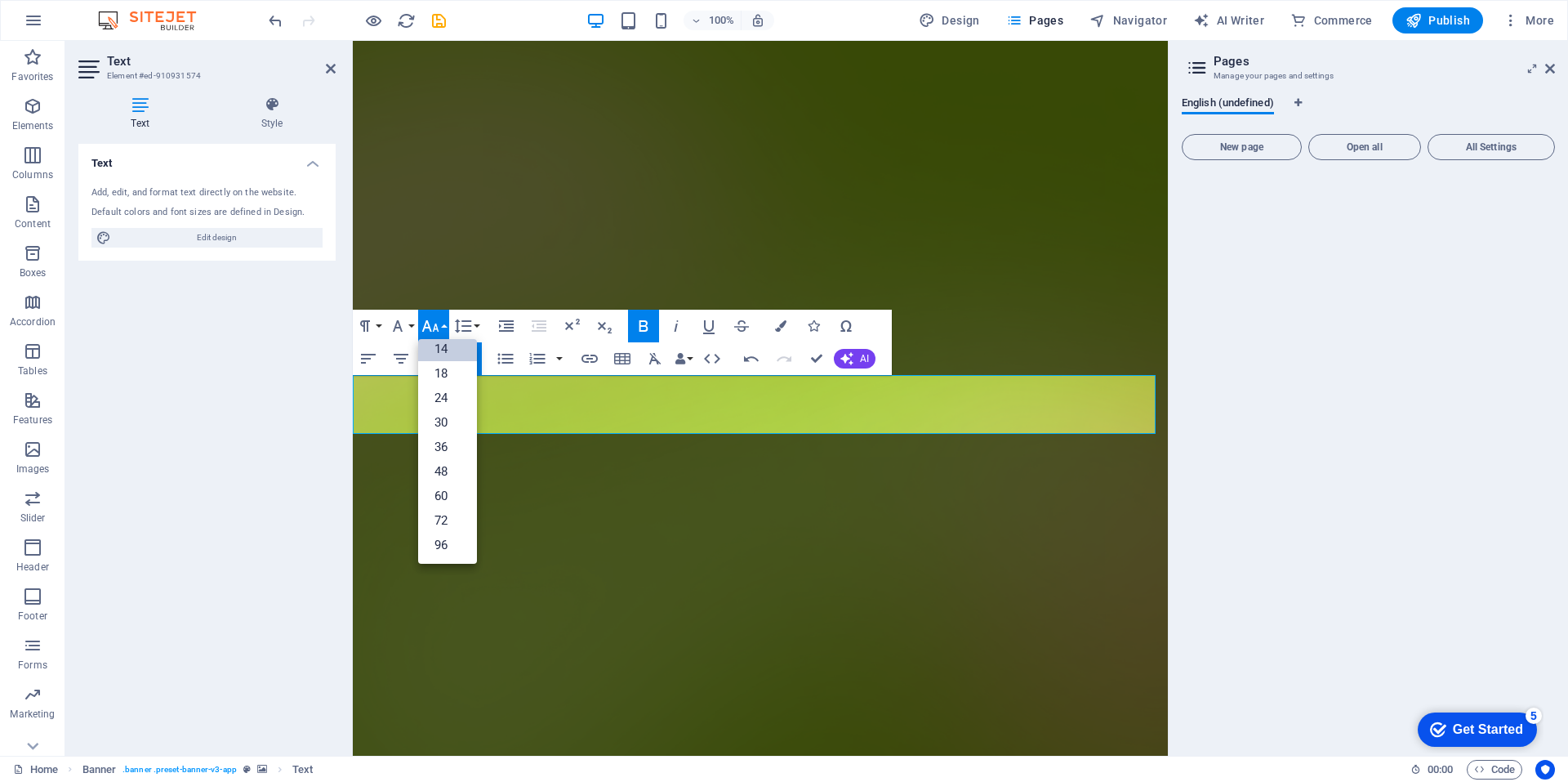
scroll to position [132, 0]
click at [450, 396] on link "24" at bounding box center [447, 398] width 59 height 25
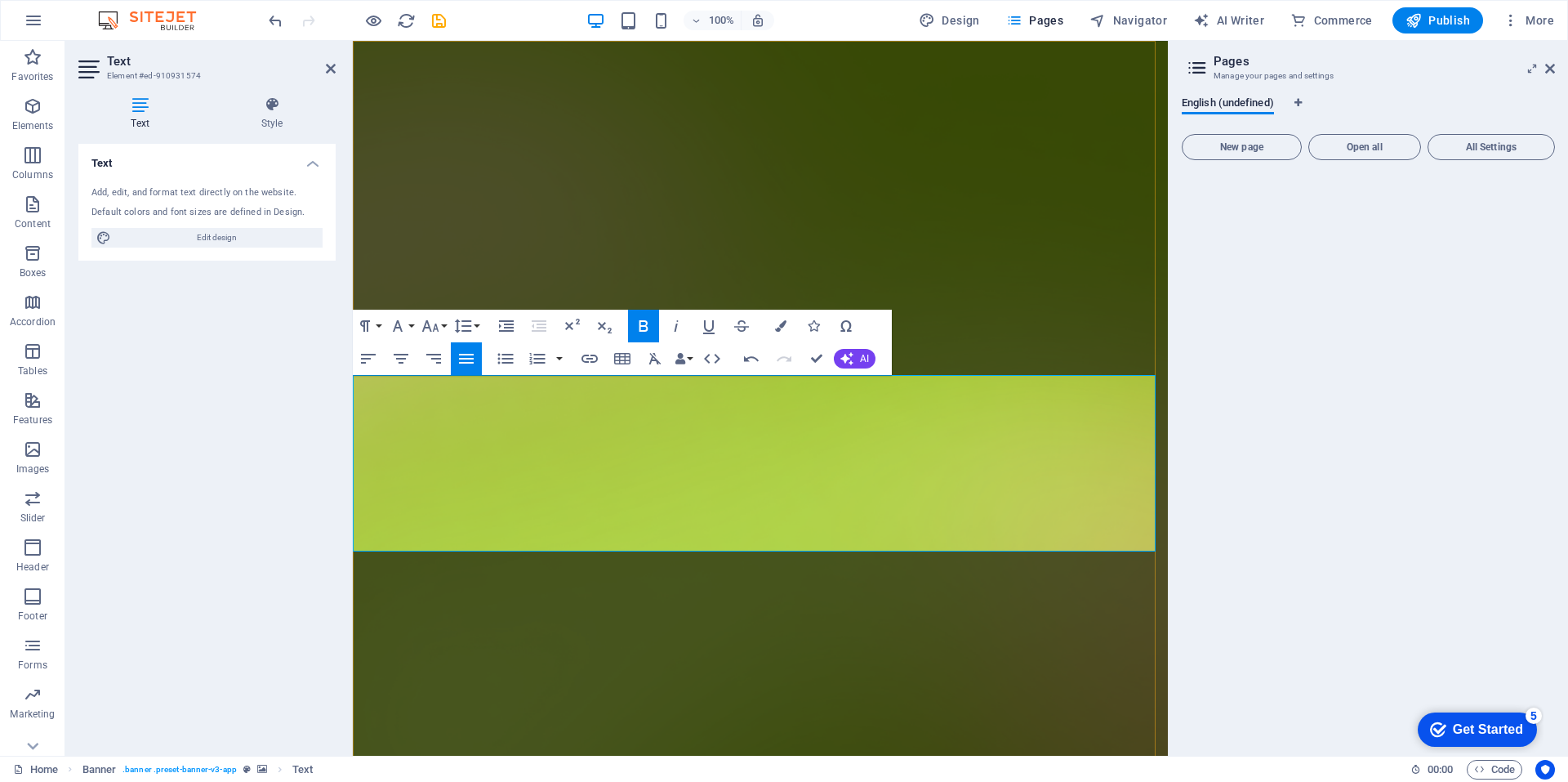
click at [1067, 298] on figure at bounding box center [760, 637] width 815 height 1192
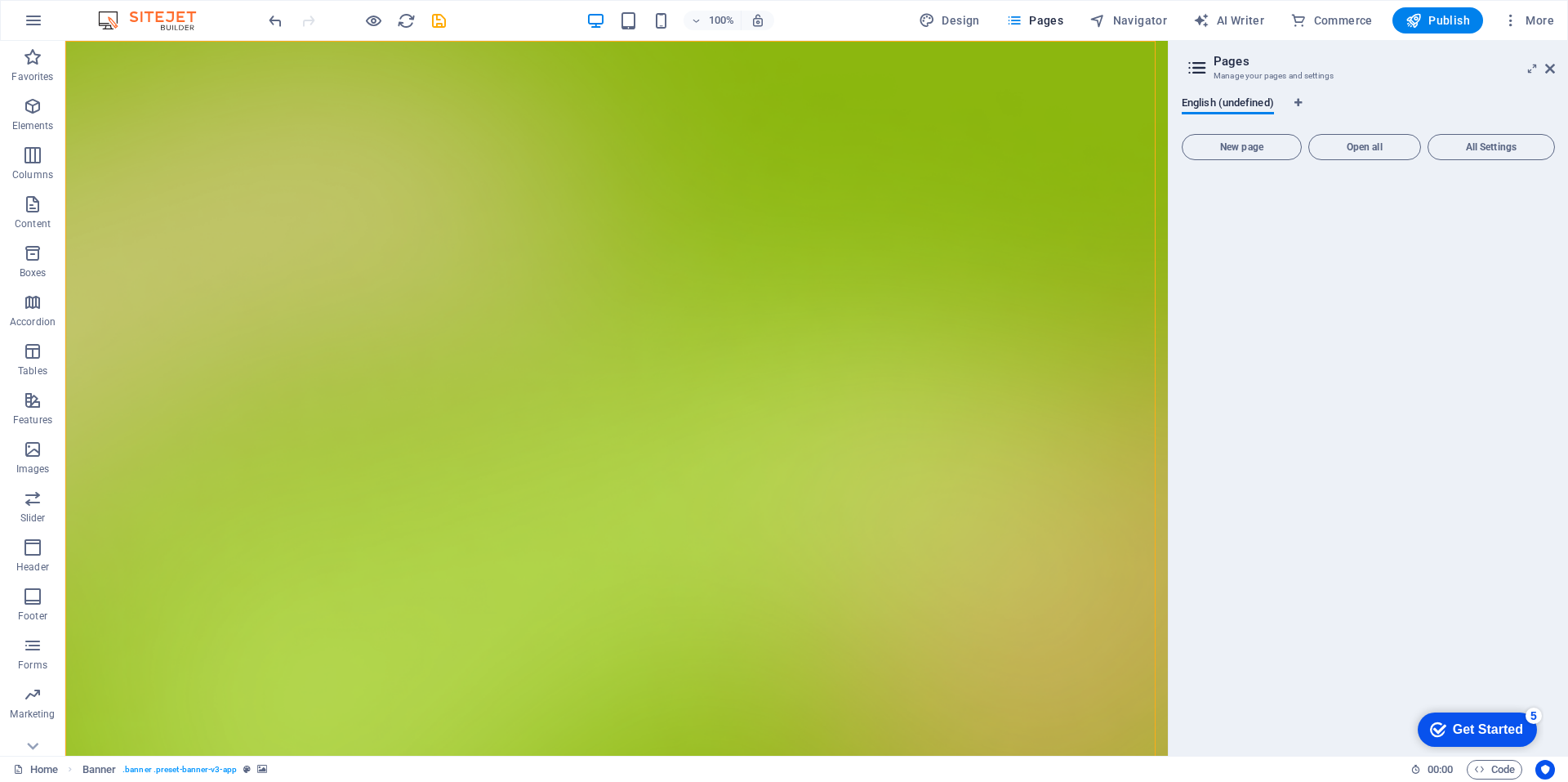
click at [1067, 298] on figure at bounding box center [616, 620] width 1102 height 1159
select select "vh"
select select "header"
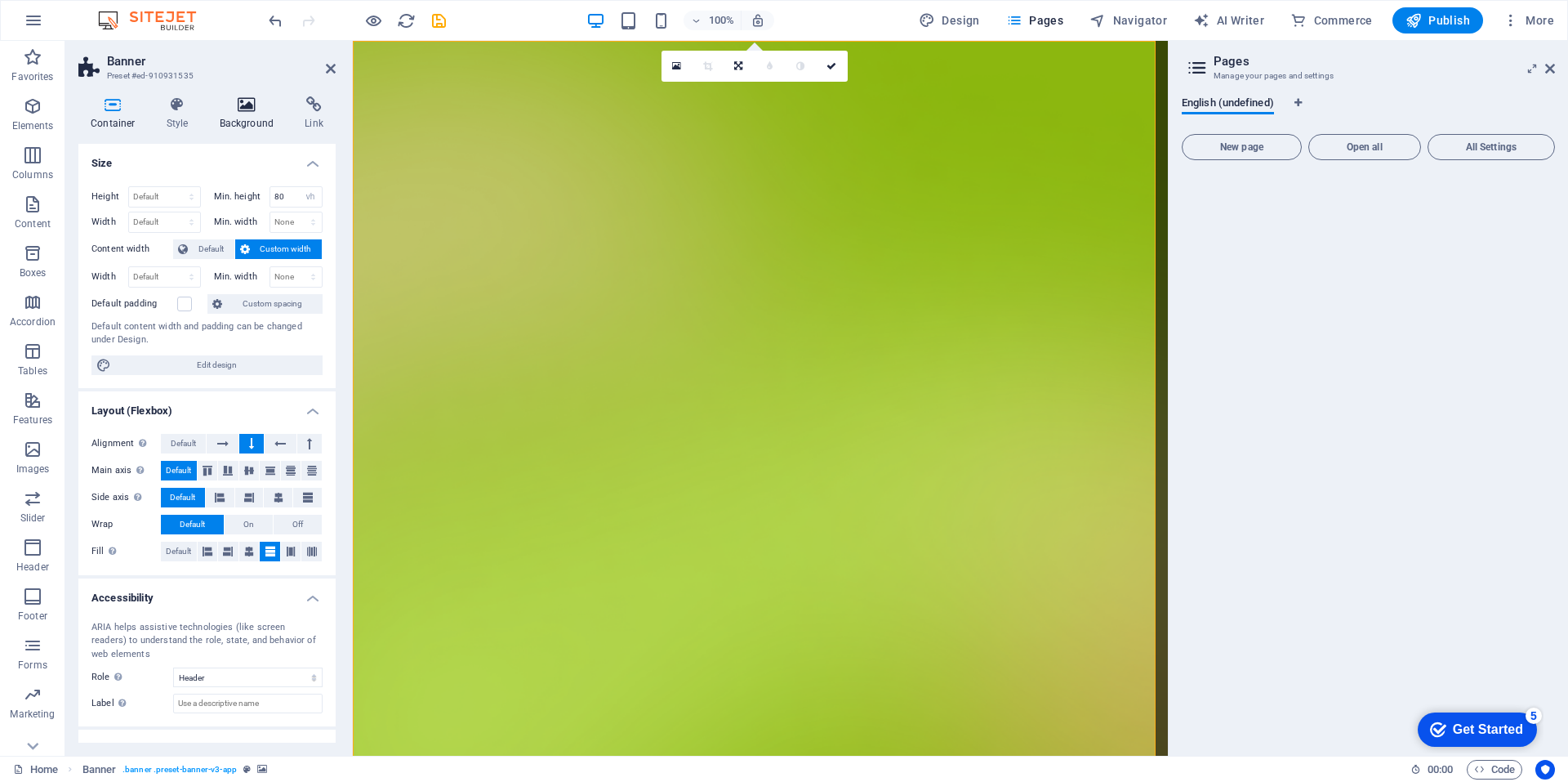
click at [248, 114] on h4 "Background" at bounding box center [250, 114] width 86 height 35
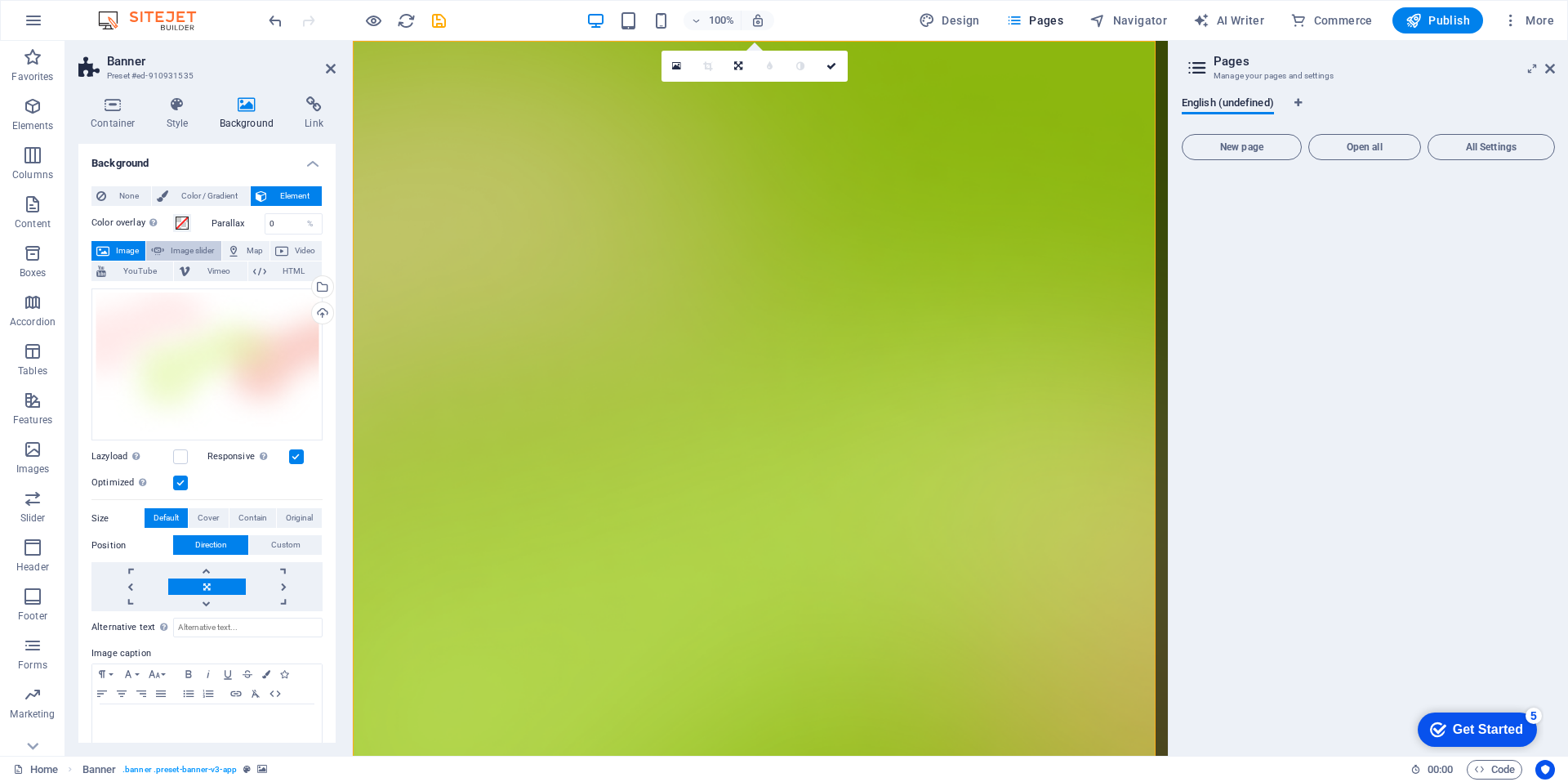
click at [191, 252] on span "Image slider" at bounding box center [192, 251] width 46 height 20
select select "ms"
select select "s"
select select "progressive"
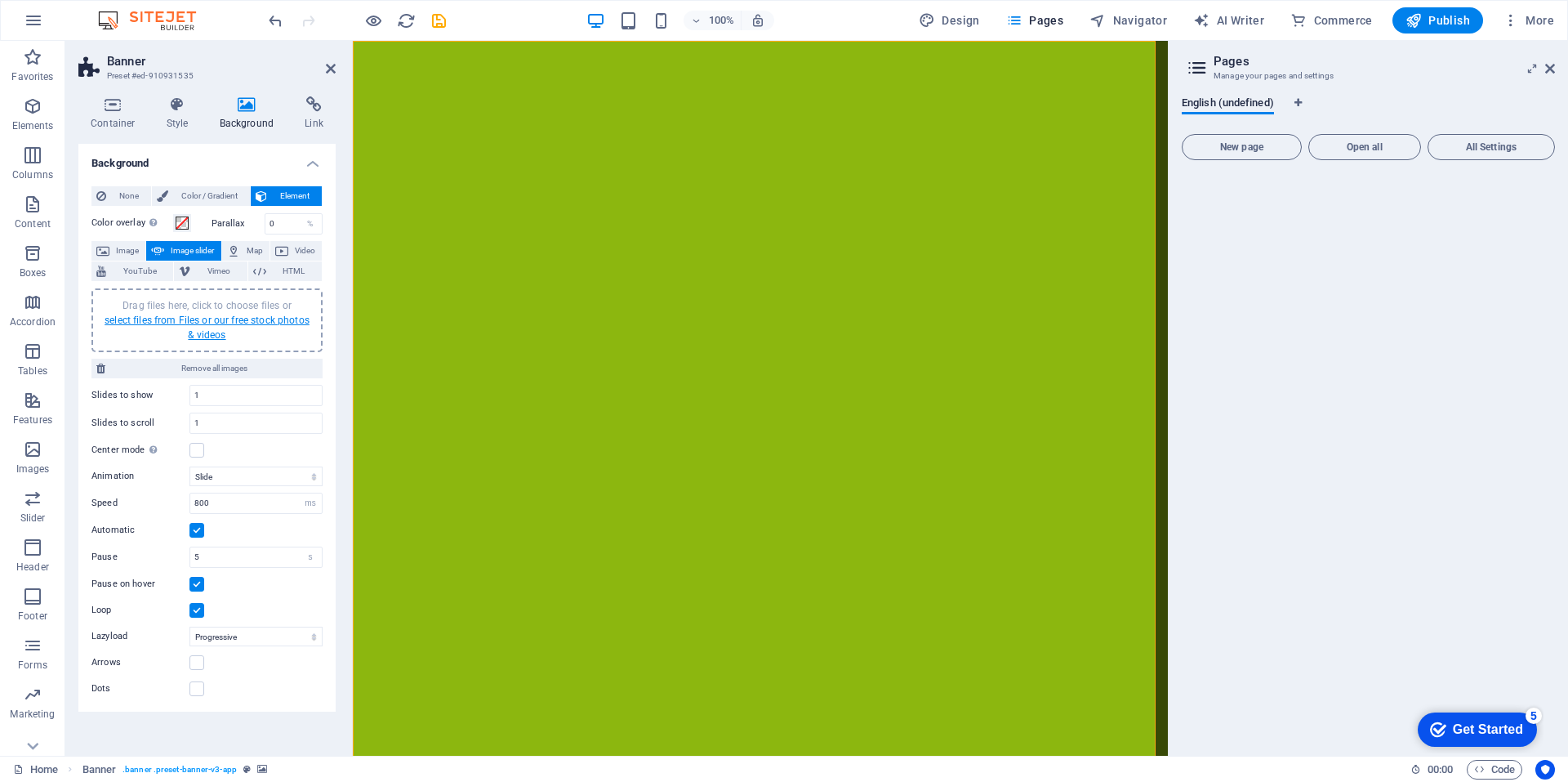
click at [177, 322] on link "select files from Files or our free stock photos & videos" at bounding box center [207, 328] width 205 height 26
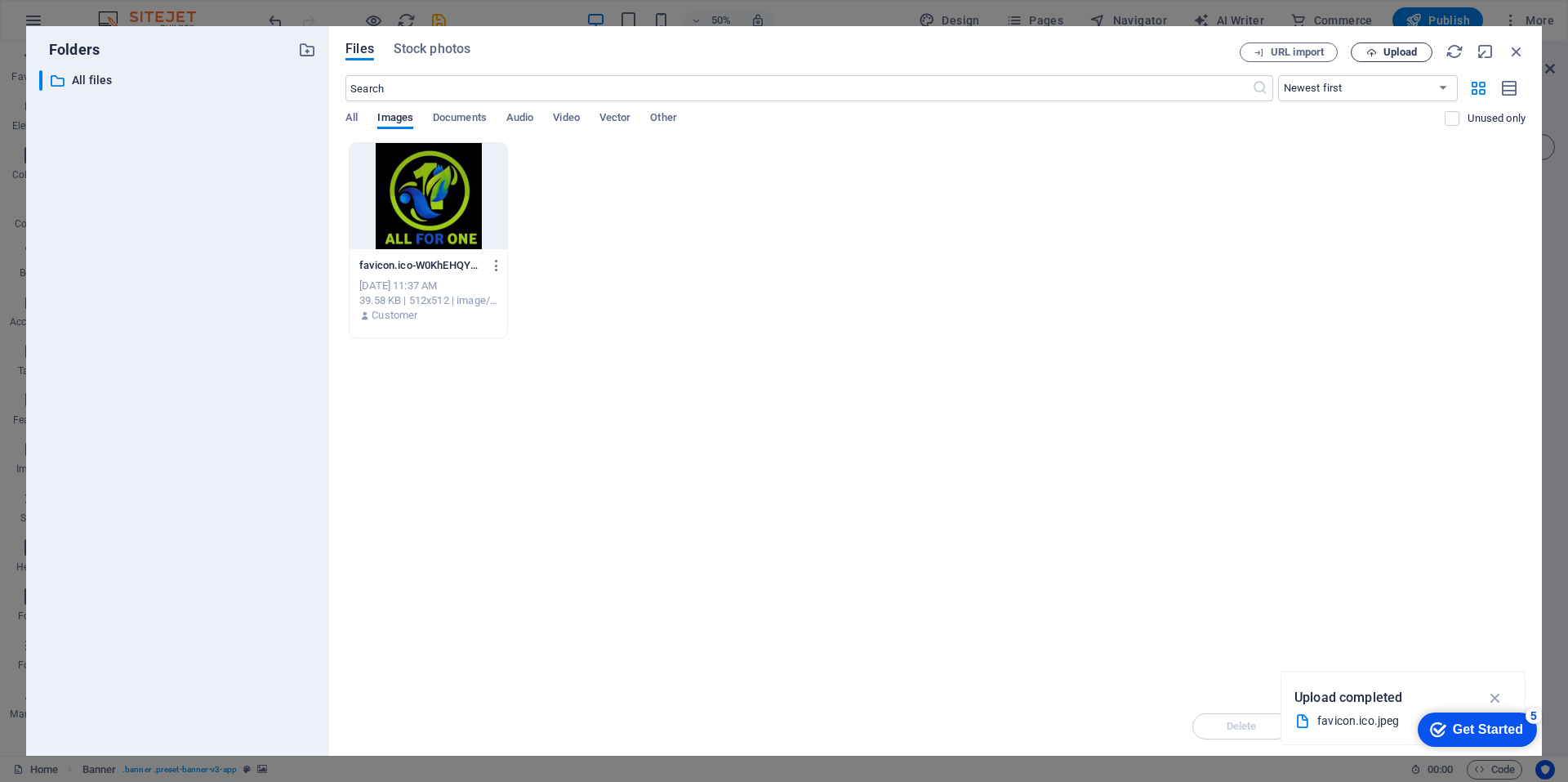
click at [1389, 50] on span "Upload" at bounding box center [1400, 52] width 34 height 10
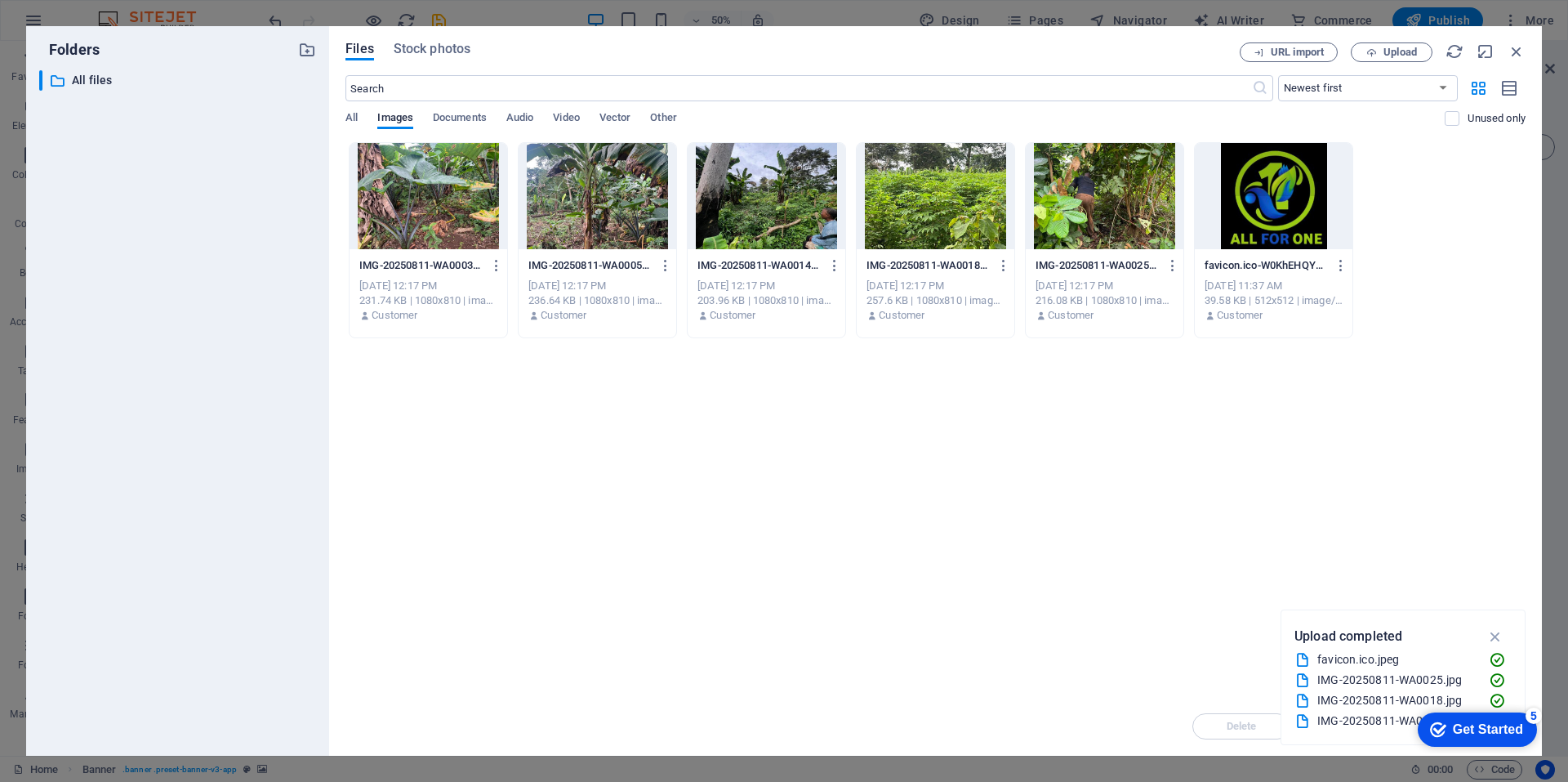
drag, startPoint x: 1071, startPoint y: 406, endPoint x: 859, endPoint y: 248, distance: 264.4
click at [862, 246] on div "Drop files here to upload them instantly IMG-20250811-WA0003-QR-VceFQYmJl9a4LNJ…" at bounding box center [935, 419] width 1180 height 555
click at [1172, 265] on icon "button" at bounding box center [1172, 265] width 16 height 15
click at [433, 191] on div at bounding box center [784, 391] width 1568 height 782
click at [433, 191] on div at bounding box center [428, 195] width 157 height 106
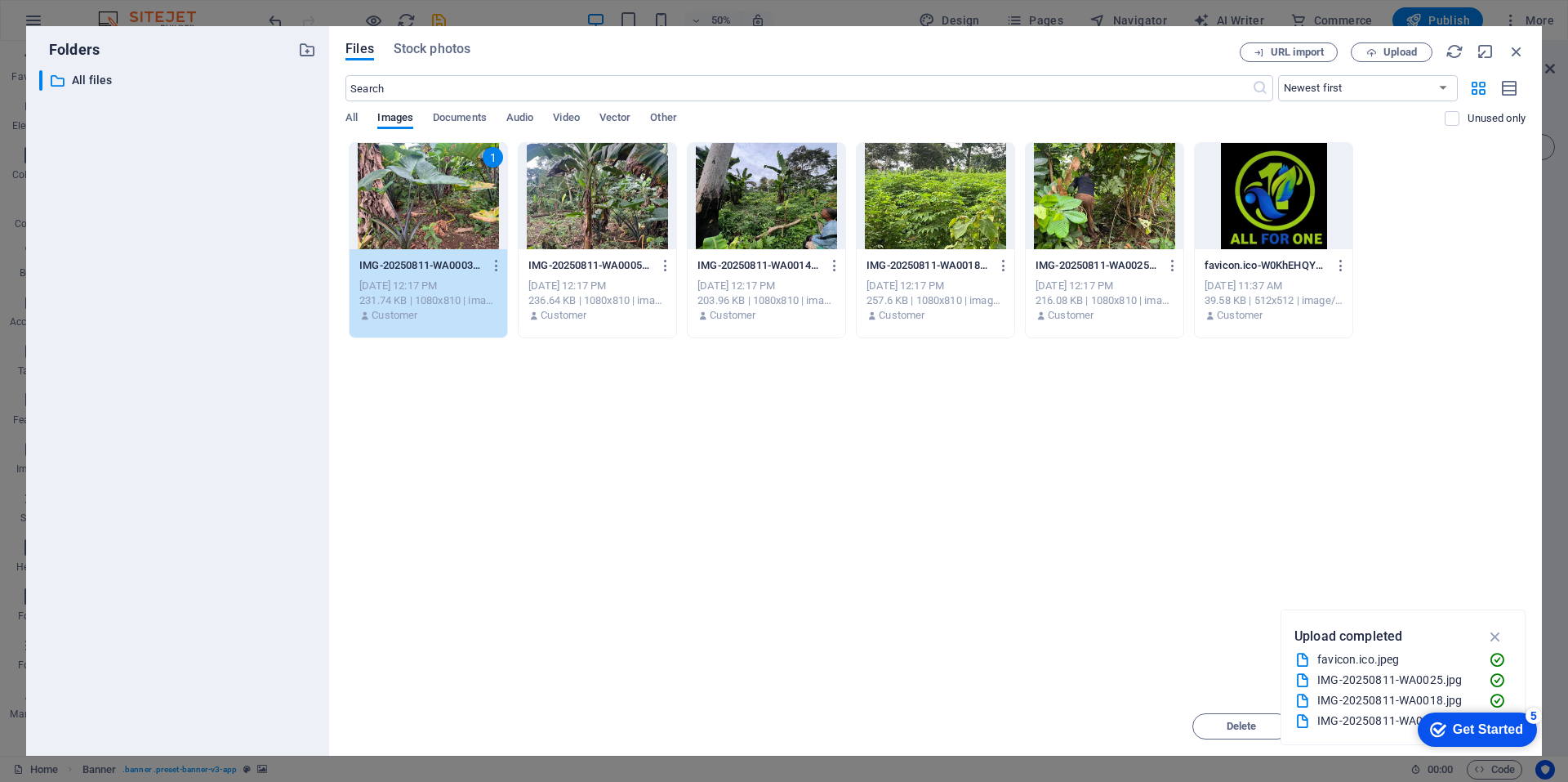
click at [604, 219] on div at bounding box center [597, 195] width 157 height 106
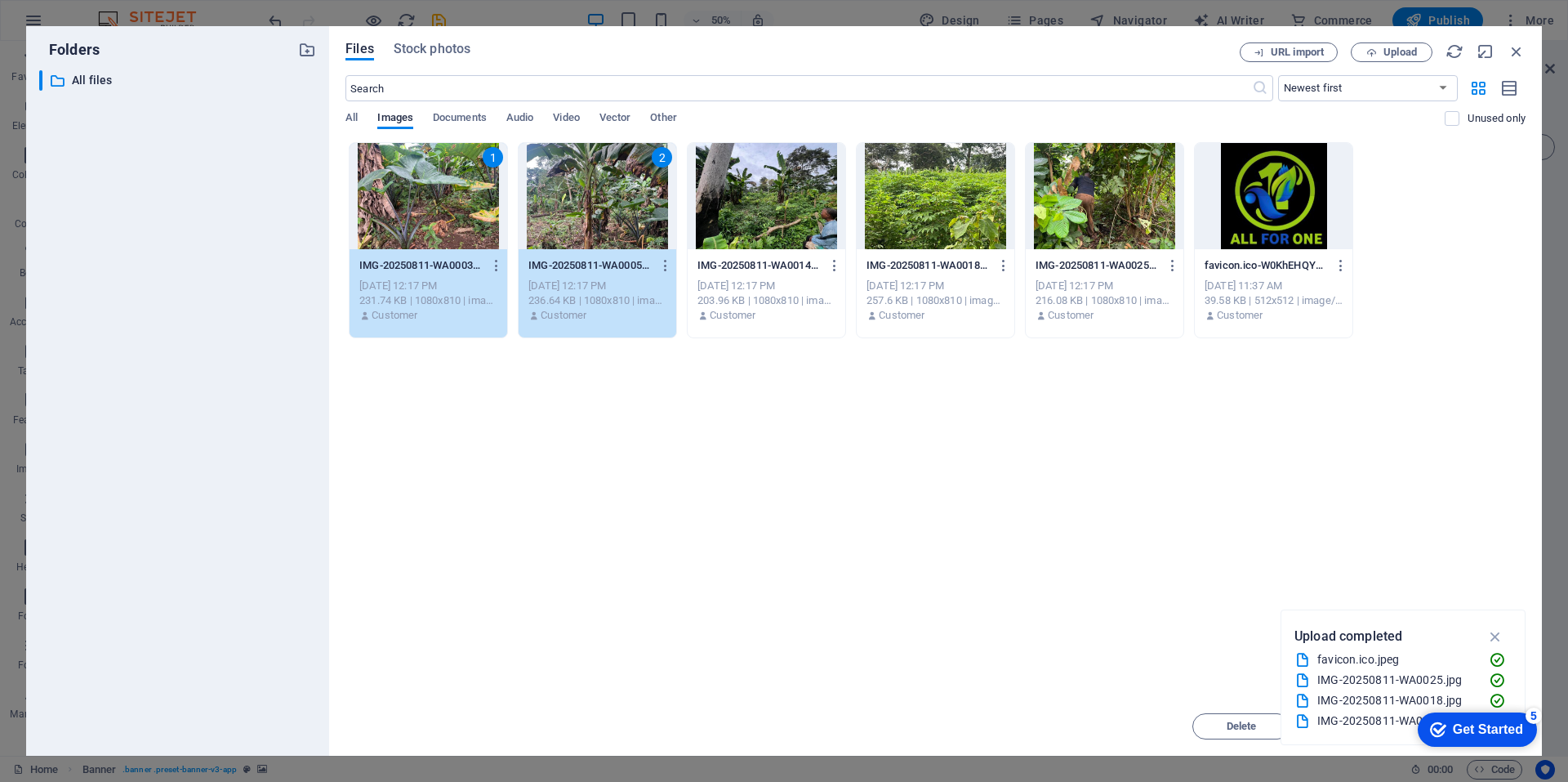
click at [785, 202] on div at bounding box center [766, 195] width 157 height 106
click at [968, 190] on div at bounding box center [935, 195] width 157 height 106
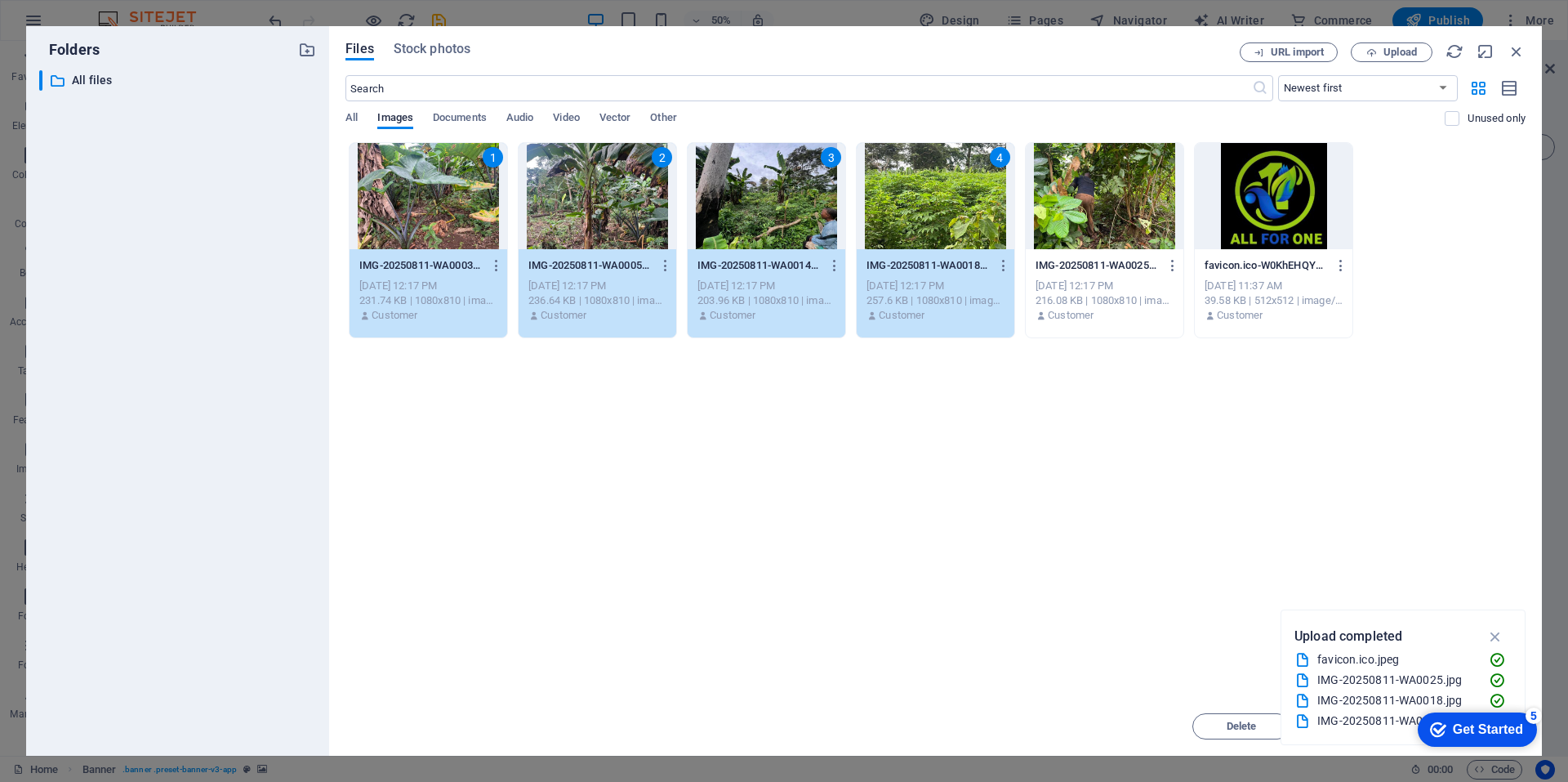
click at [1127, 207] on div at bounding box center [1104, 195] width 157 height 106
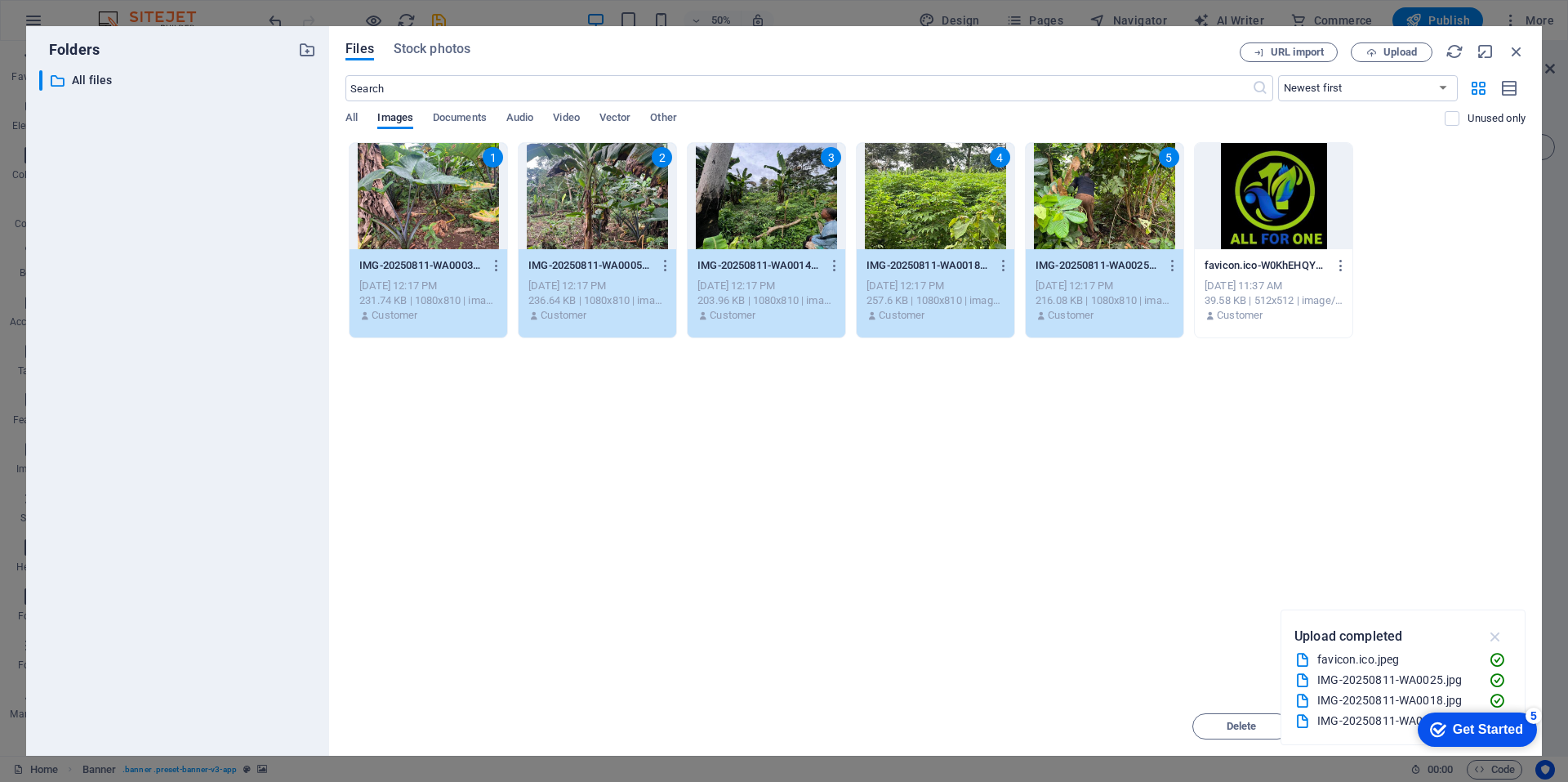
click at [1497, 634] on icon "button" at bounding box center [1495, 636] width 19 height 18
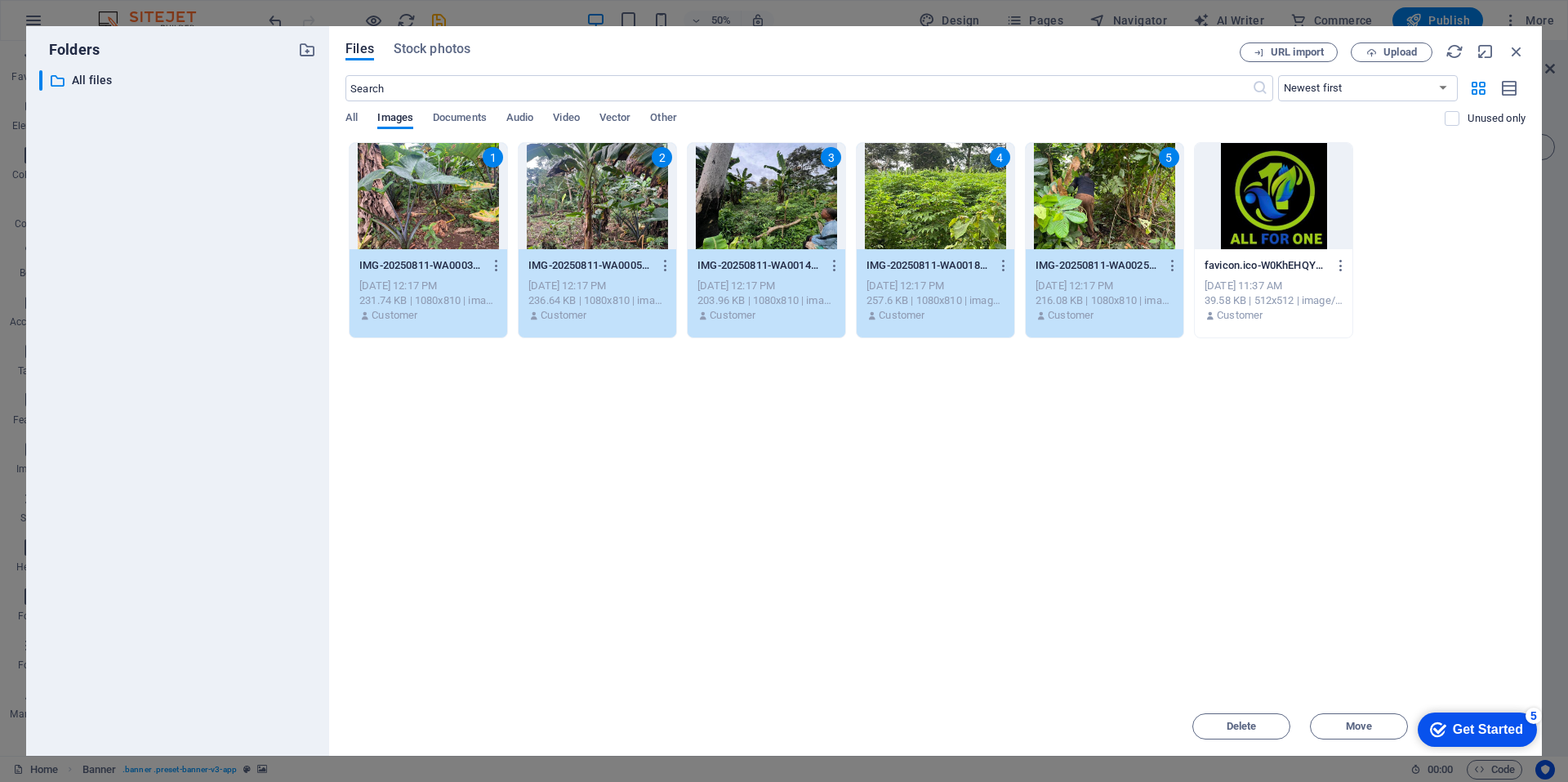
drag, startPoint x: 1205, startPoint y: 40, endPoint x: 1098, endPoint y: 12, distance: 110.6
click at [1098, 12] on div "Folders ​ All files All files Files Stock photos URL import Upload ​ Newest fir…" at bounding box center [784, 391] width 1568 height 782
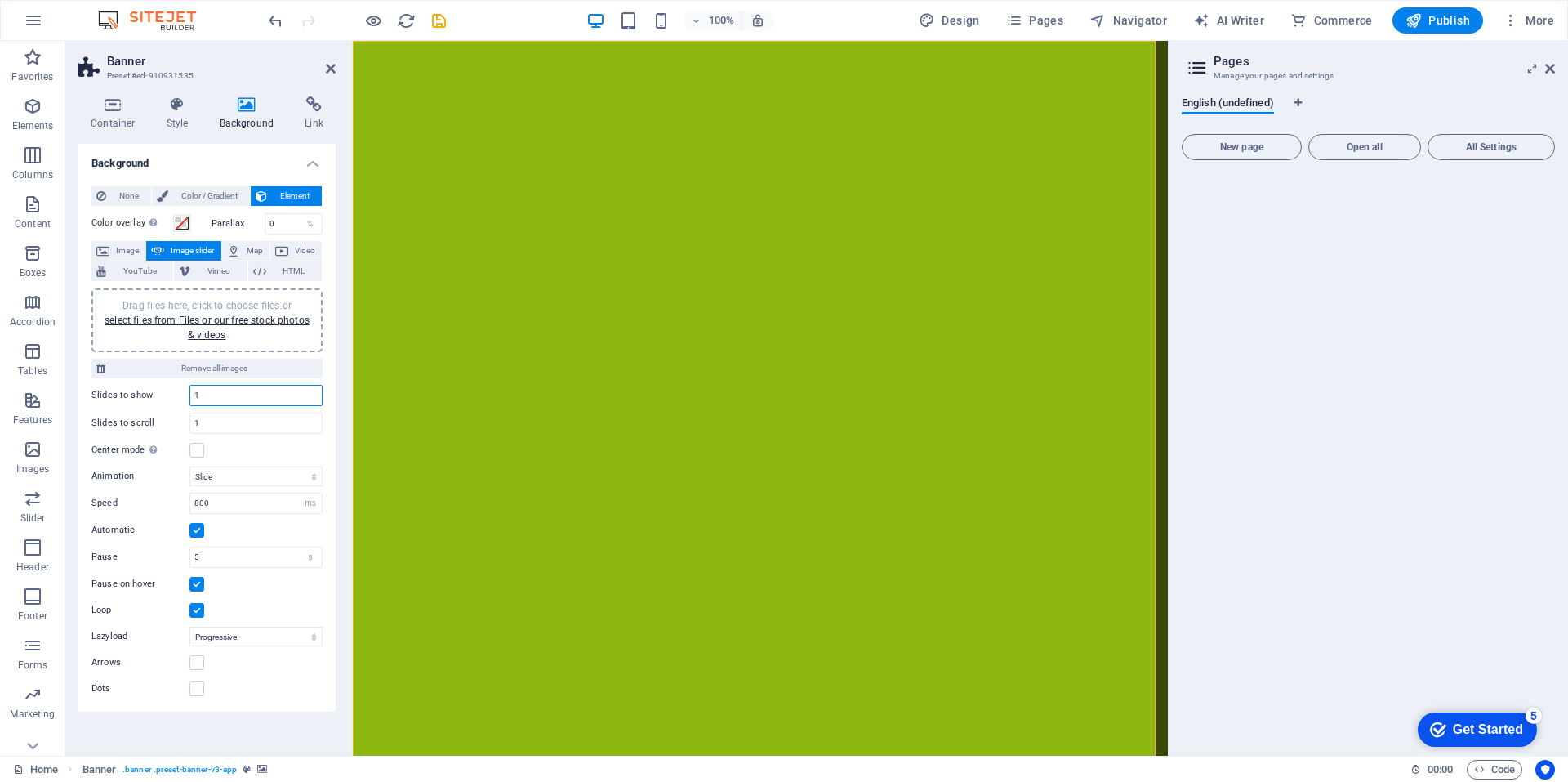
click at [213, 396] on input "1" at bounding box center [256, 396] width 132 height 20
type input "4"
click at [159, 320] on link "select files from Files or our free stock photos & videos" at bounding box center [207, 328] width 205 height 26
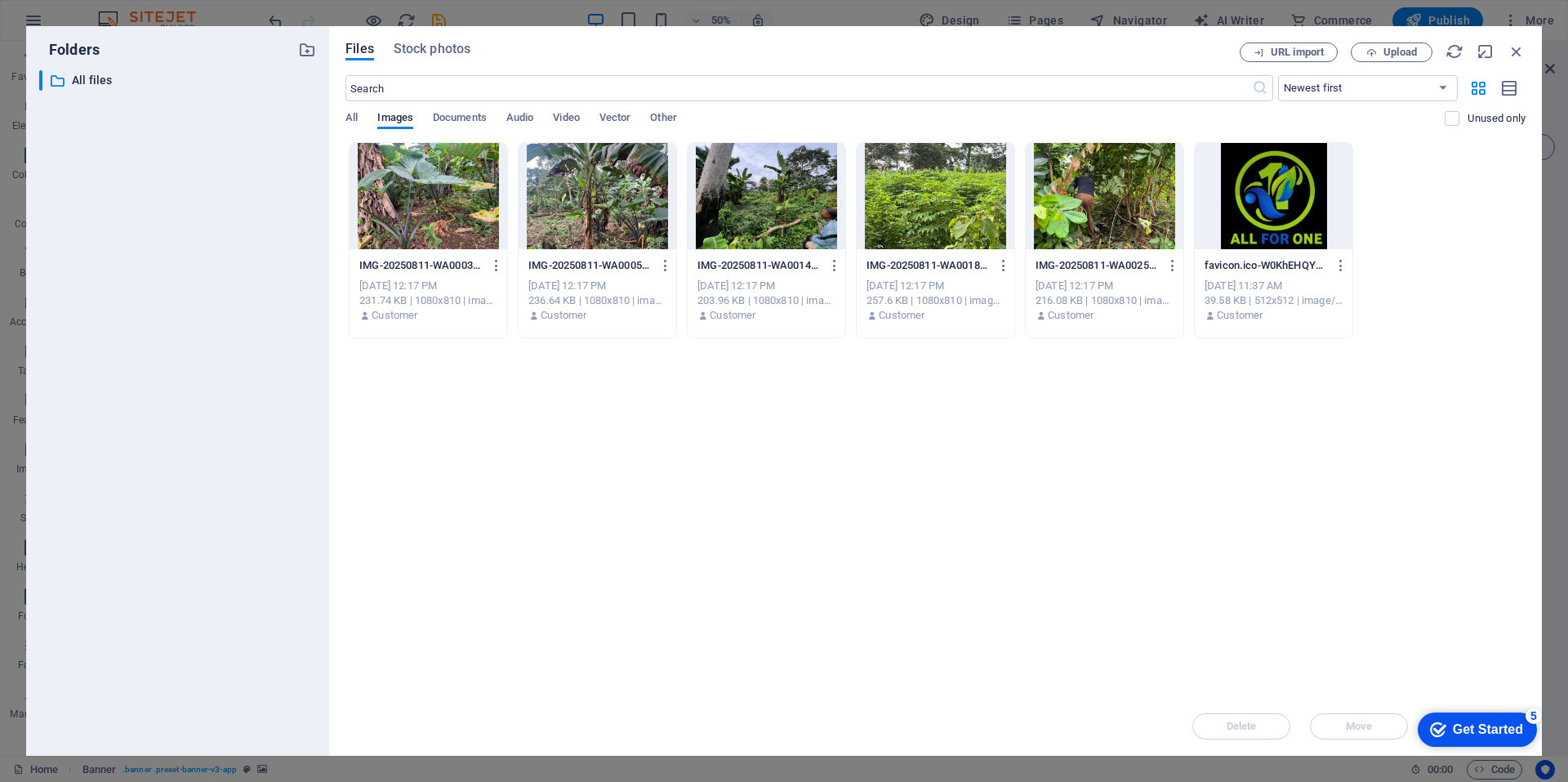
drag, startPoint x: 417, startPoint y: 382, endPoint x: 428, endPoint y: 292, distance: 90.7
click at [428, 292] on div "Drop files here to upload them instantly IMG-20250811-WA0003-QR-VceFQYmJl9a4LNJ…" at bounding box center [935, 419] width 1180 height 555
click at [445, 251] on div "IMG-20250811-WA0003-QR-VceFQYmJl9a4LNJMCcw.jpg IMG-20250811-WA0003-QR-VceFQYmJl…" at bounding box center [428, 290] width 157 height 83
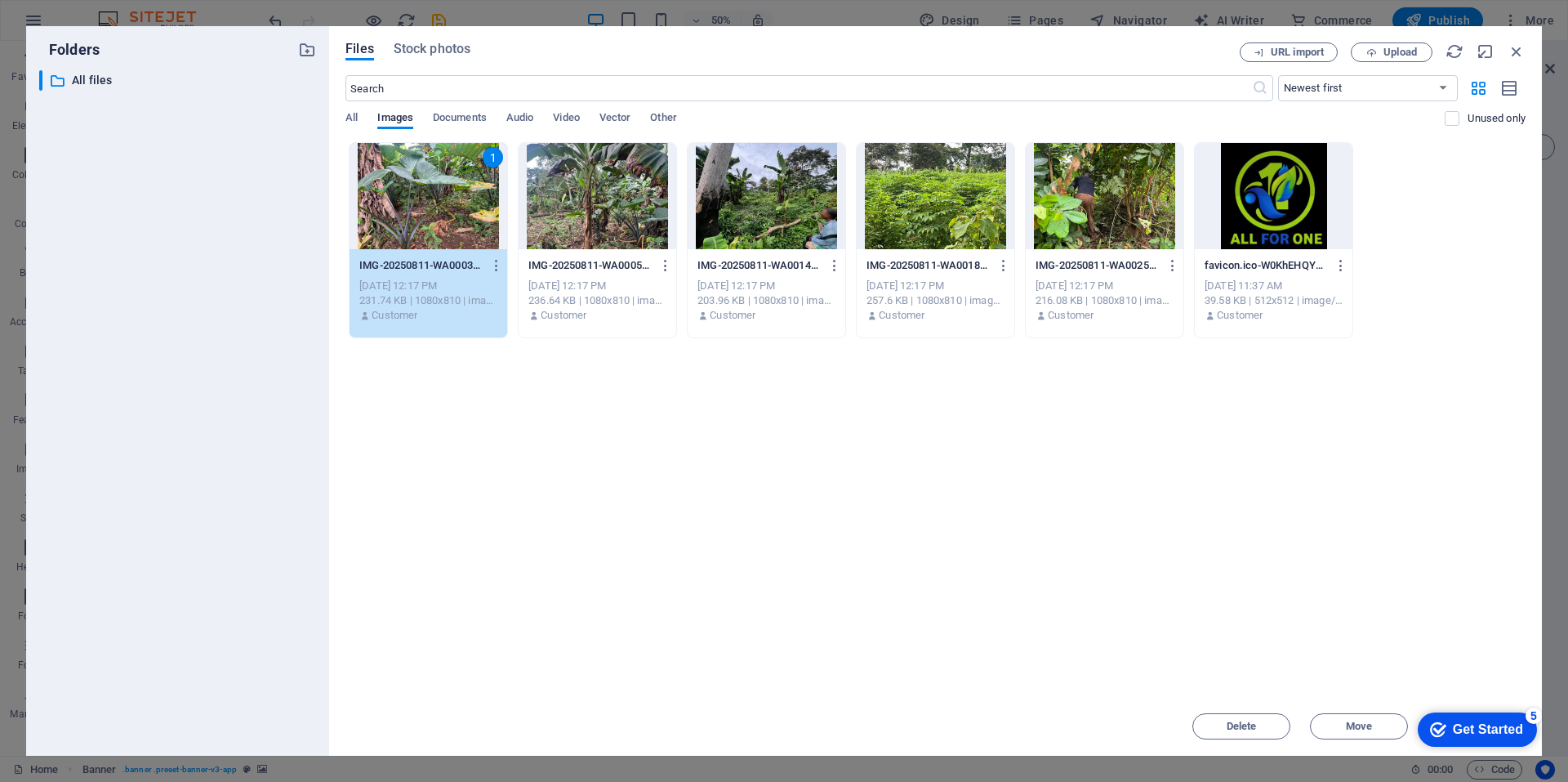
click at [577, 220] on div at bounding box center [597, 195] width 157 height 106
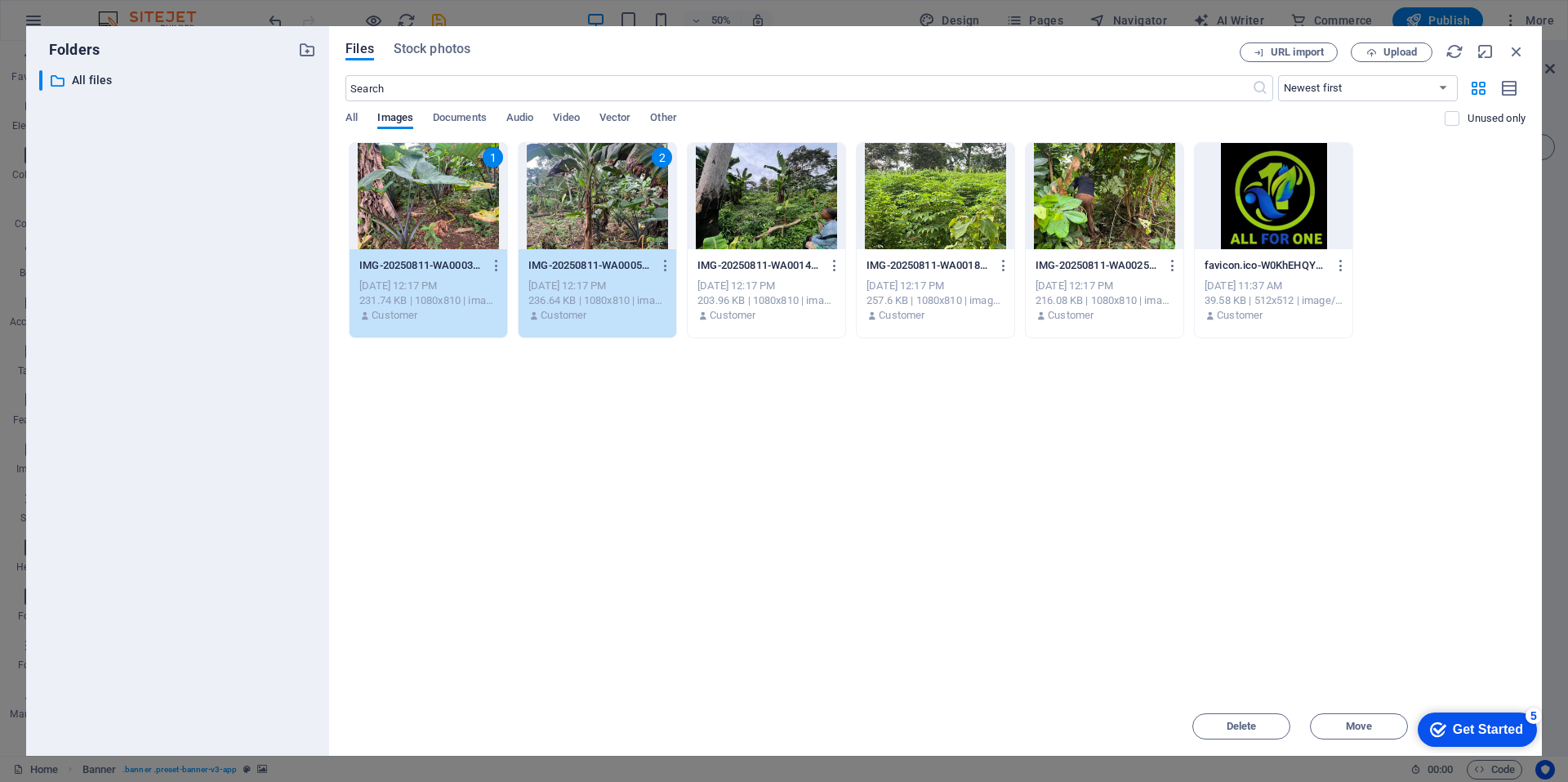
click at [754, 204] on div at bounding box center [766, 195] width 157 height 106
click at [1117, 206] on div at bounding box center [1104, 195] width 157 height 106
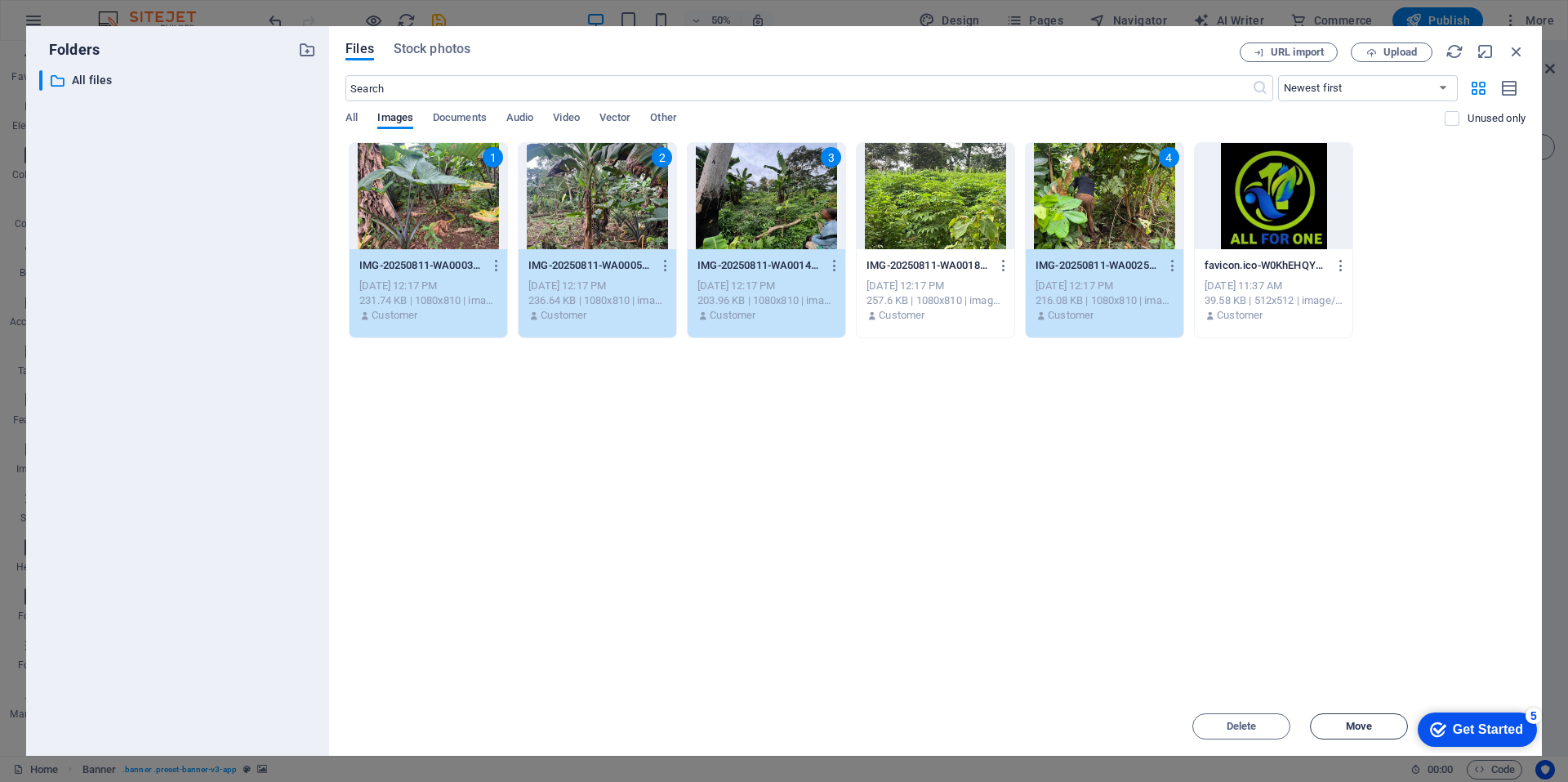
click at [1354, 723] on span "Move" at bounding box center [1360, 726] width 26 height 10
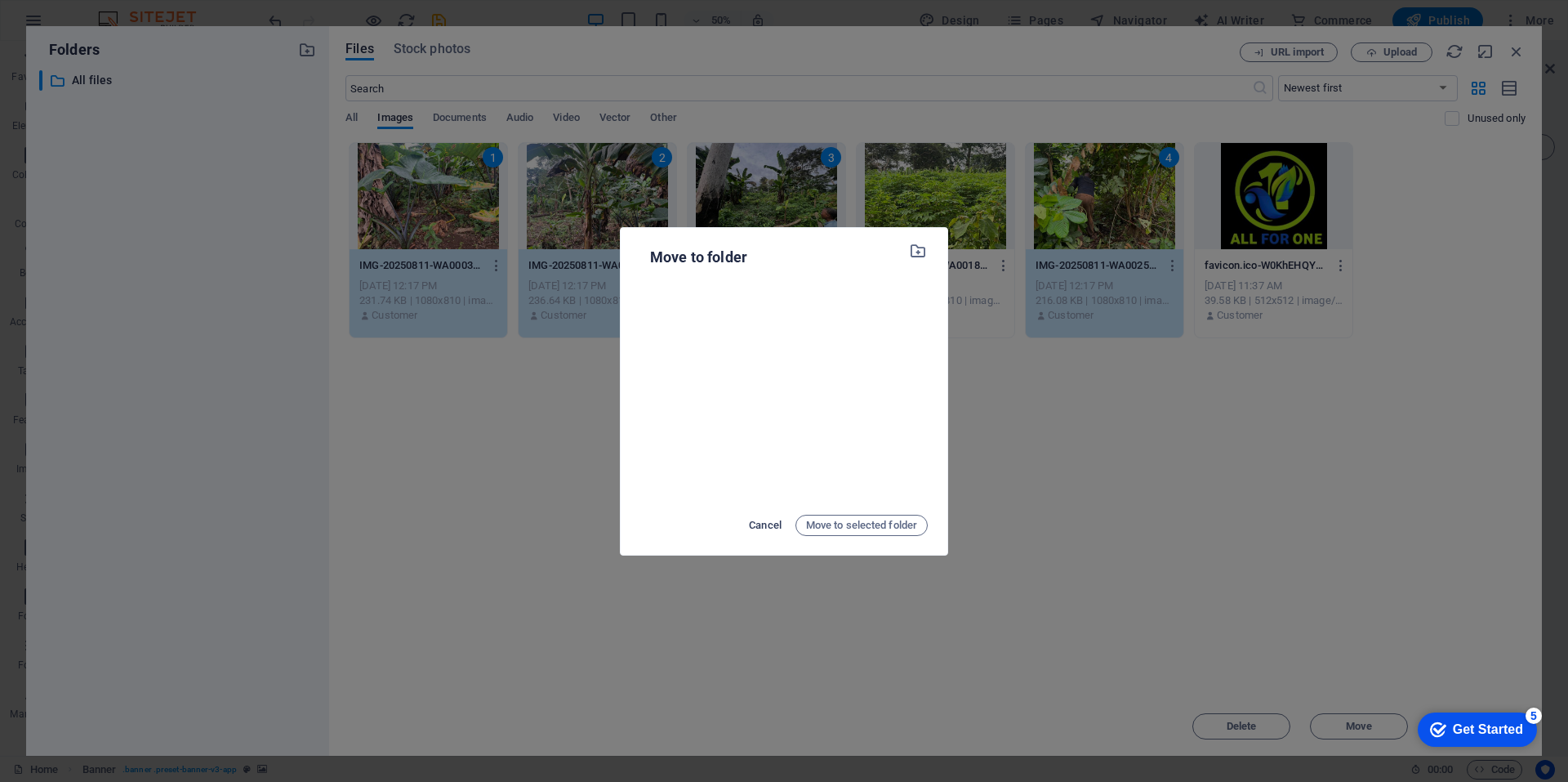
click at [762, 520] on span "Cancel" at bounding box center [765, 525] width 33 height 20
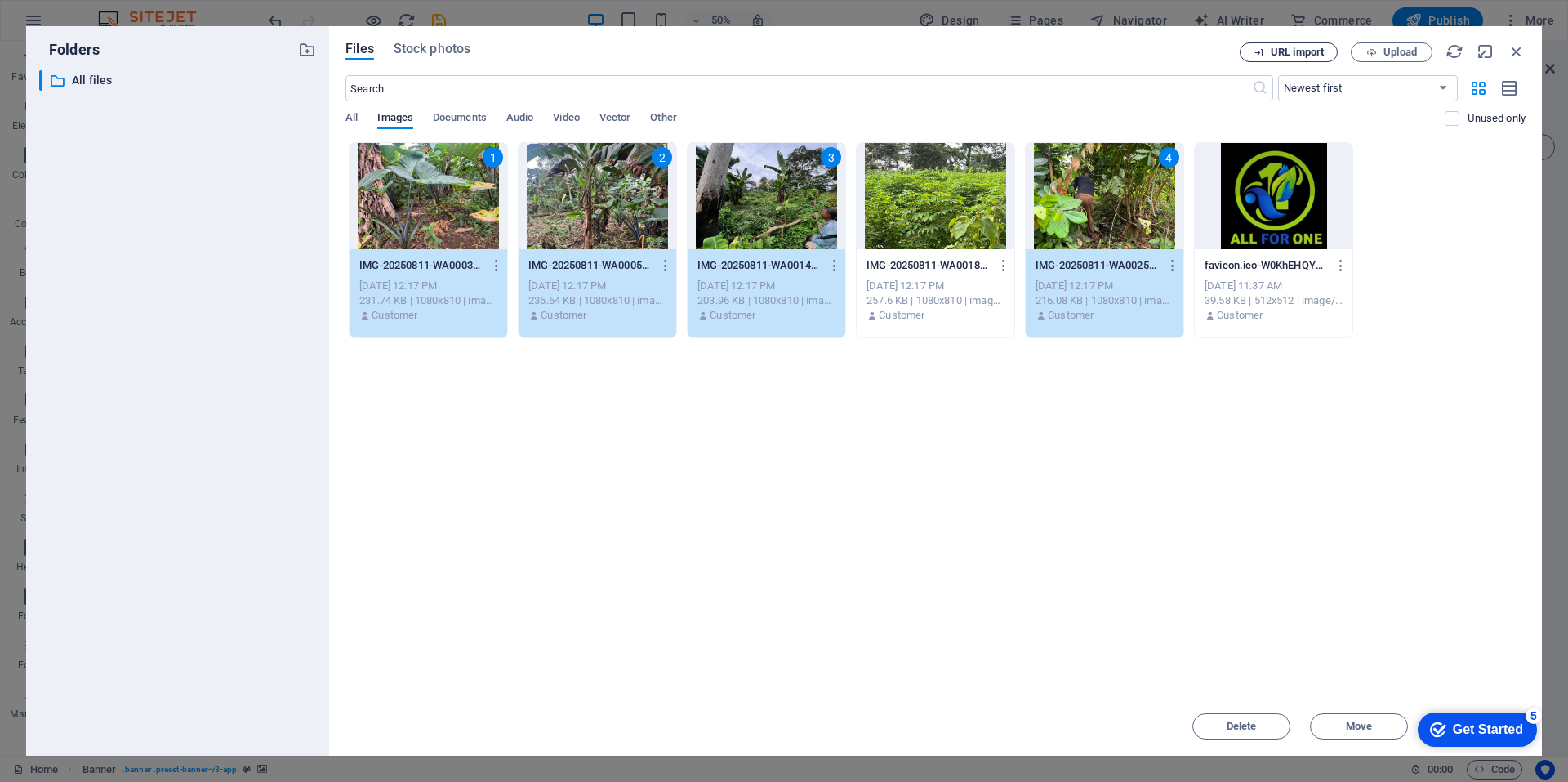
click at [1271, 53] on span "URL import" at bounding box center [1297, 52] width 53 height 10
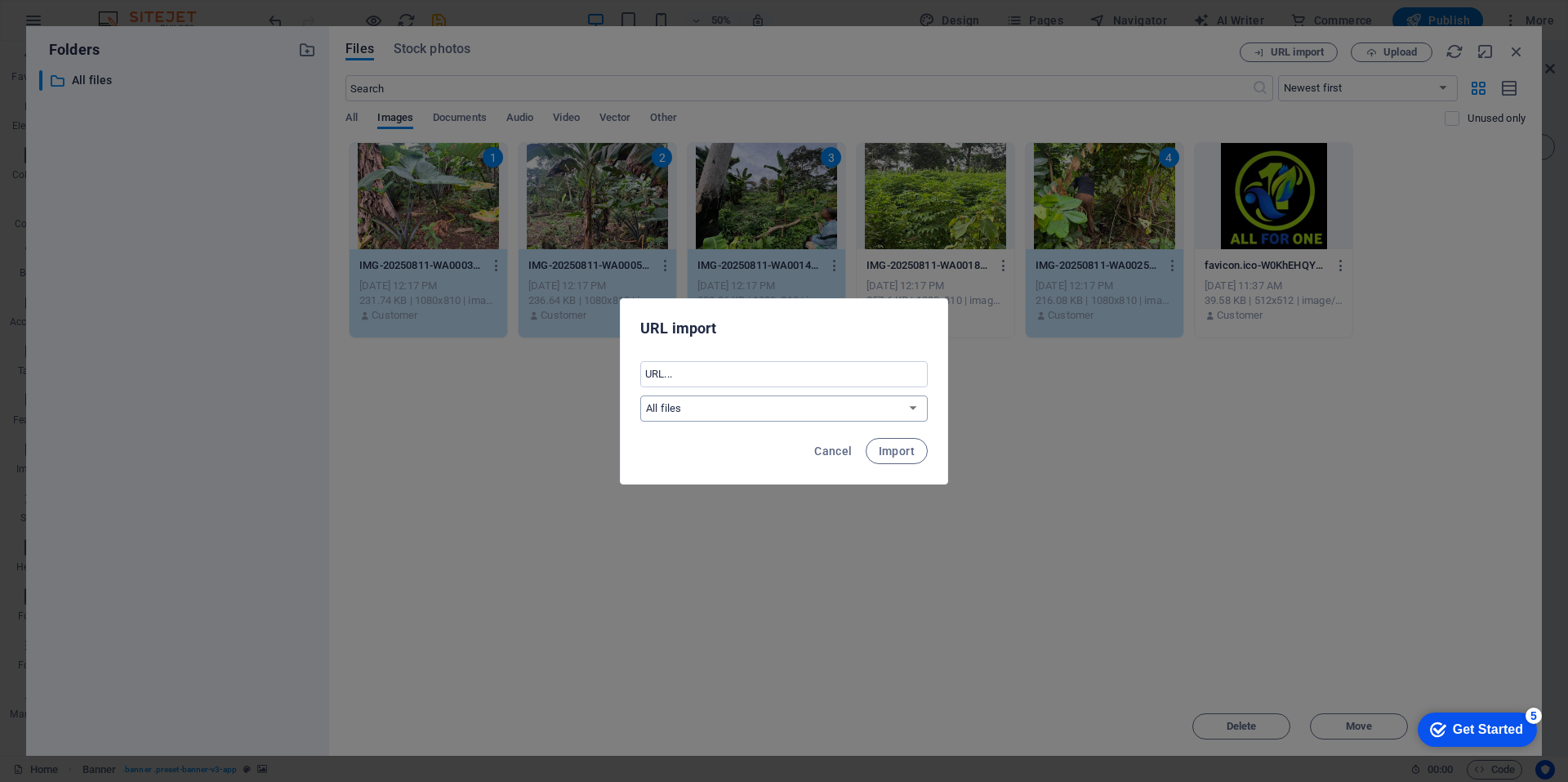
click at [875, 412] on select "All files" at bounding box center [784, 409] width 288 height 26
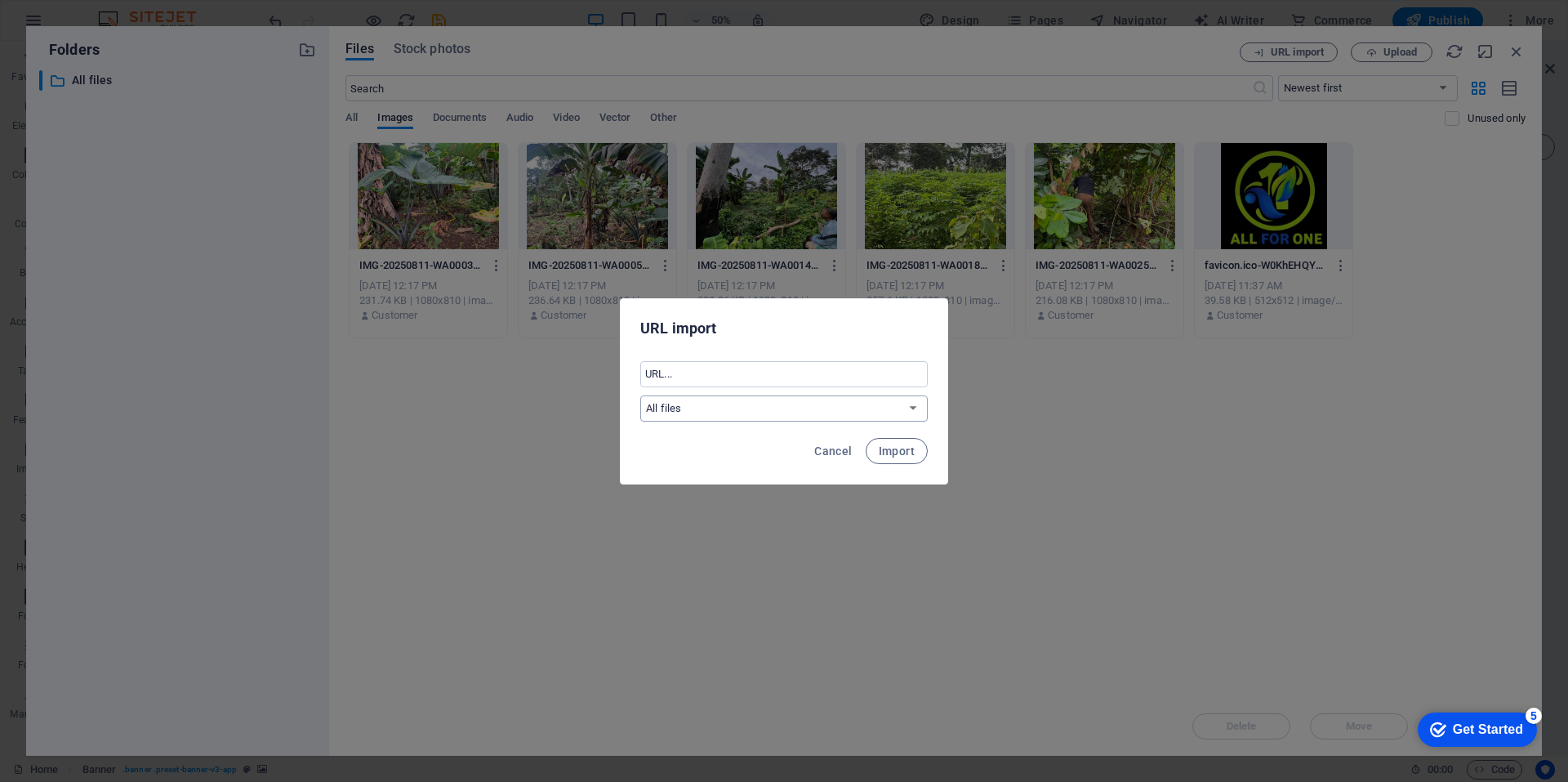
click at [875, 412] on select "All files" at bounding box center [784, 409] width 288 height 26
click at [835, 454] on span "Cancel" at bounding box center [833, 451] width 38 height 13
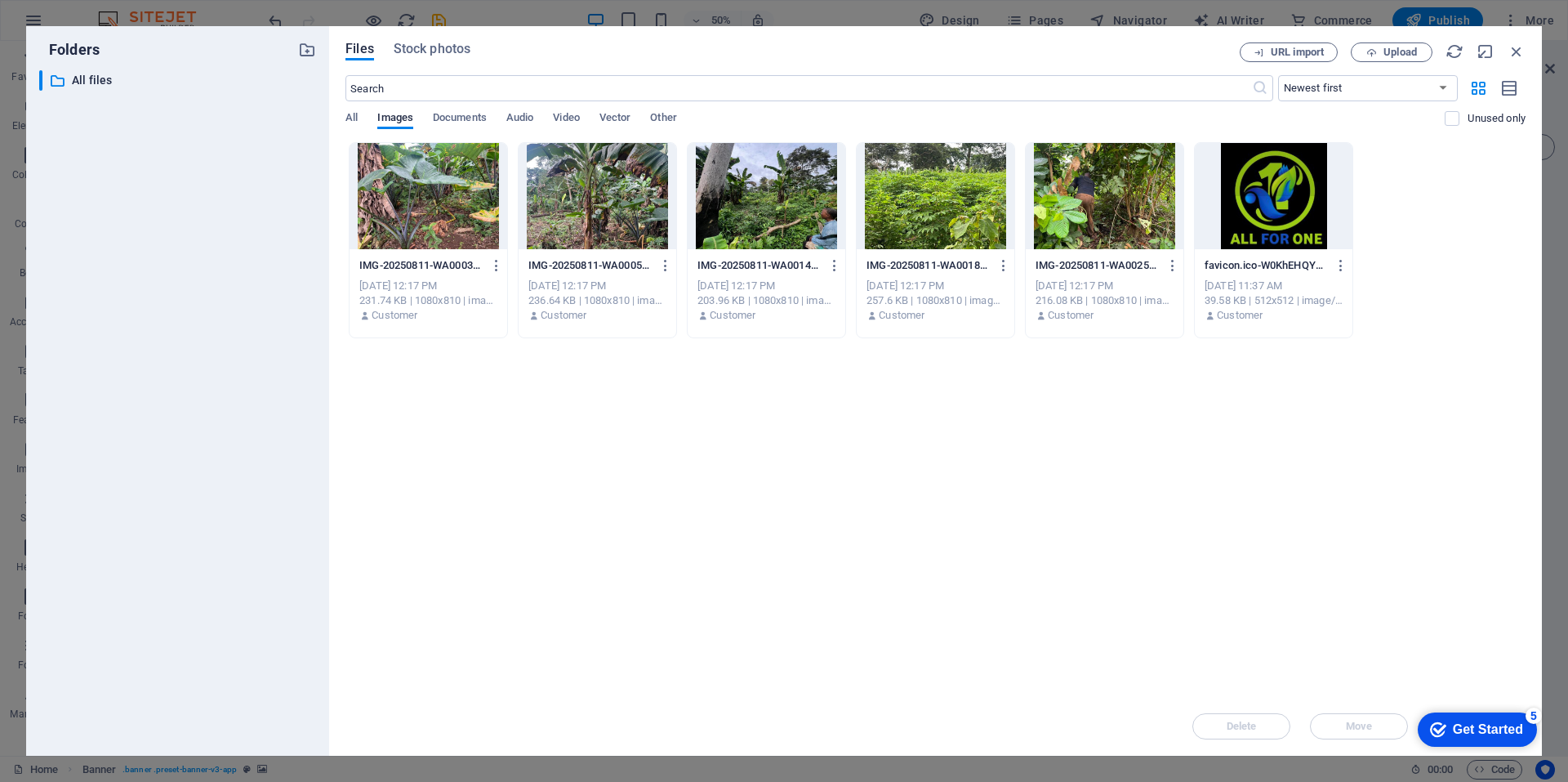
click at [417, 202] on div at bounding box center [428, 195] width 157 height 106
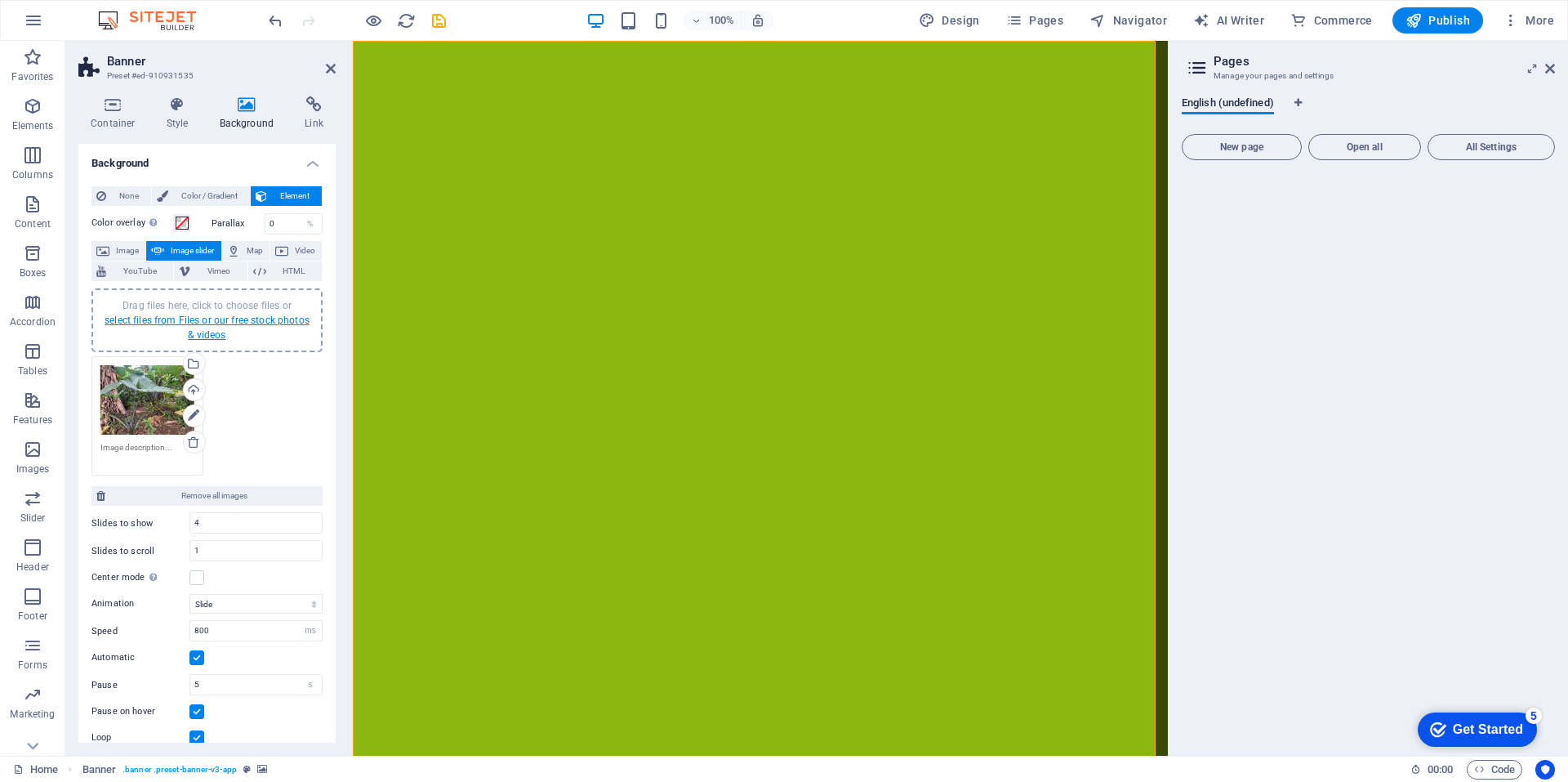
click at [168, 324] on link "select files from Files or our free stock photos & videos" at bounding box center [207, 328] width 205 height 26
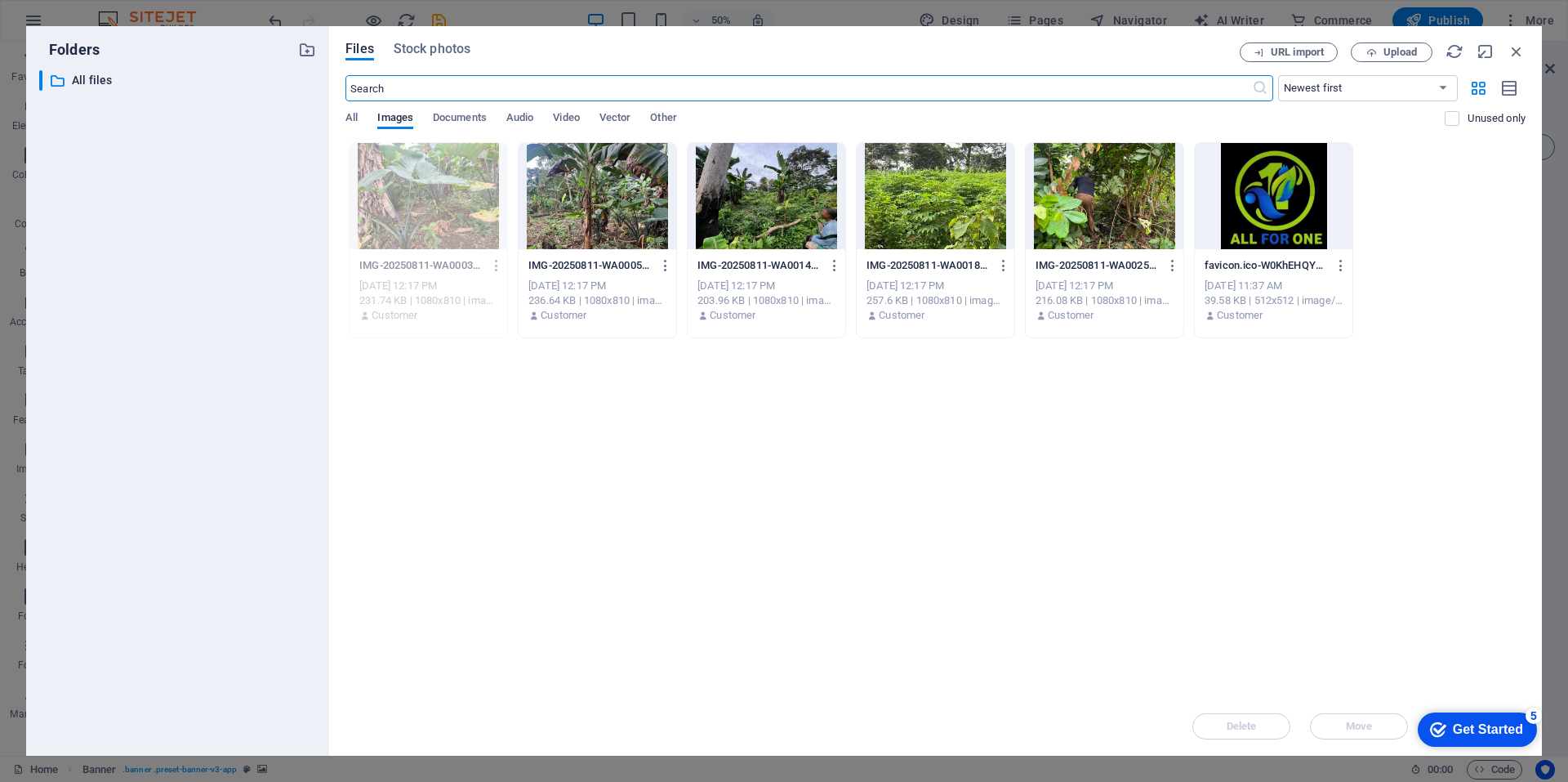
click at [601, 236] on div at bounding box center [597, 195] width 157 height 106
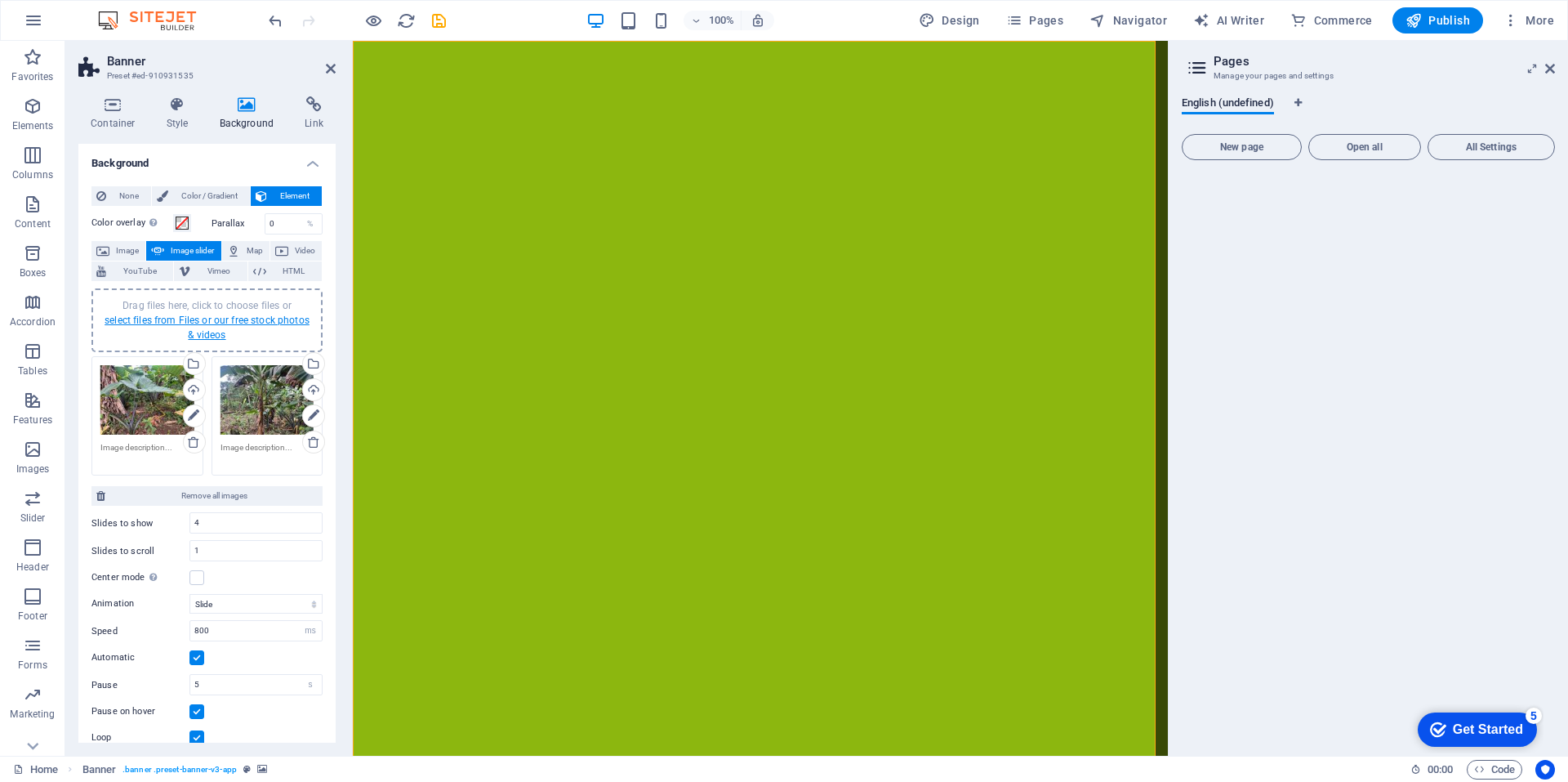
click at [195, 320] on link "select files from Files or our free stock photos & videos" at bounding box center [207, 328] width 205 height 26
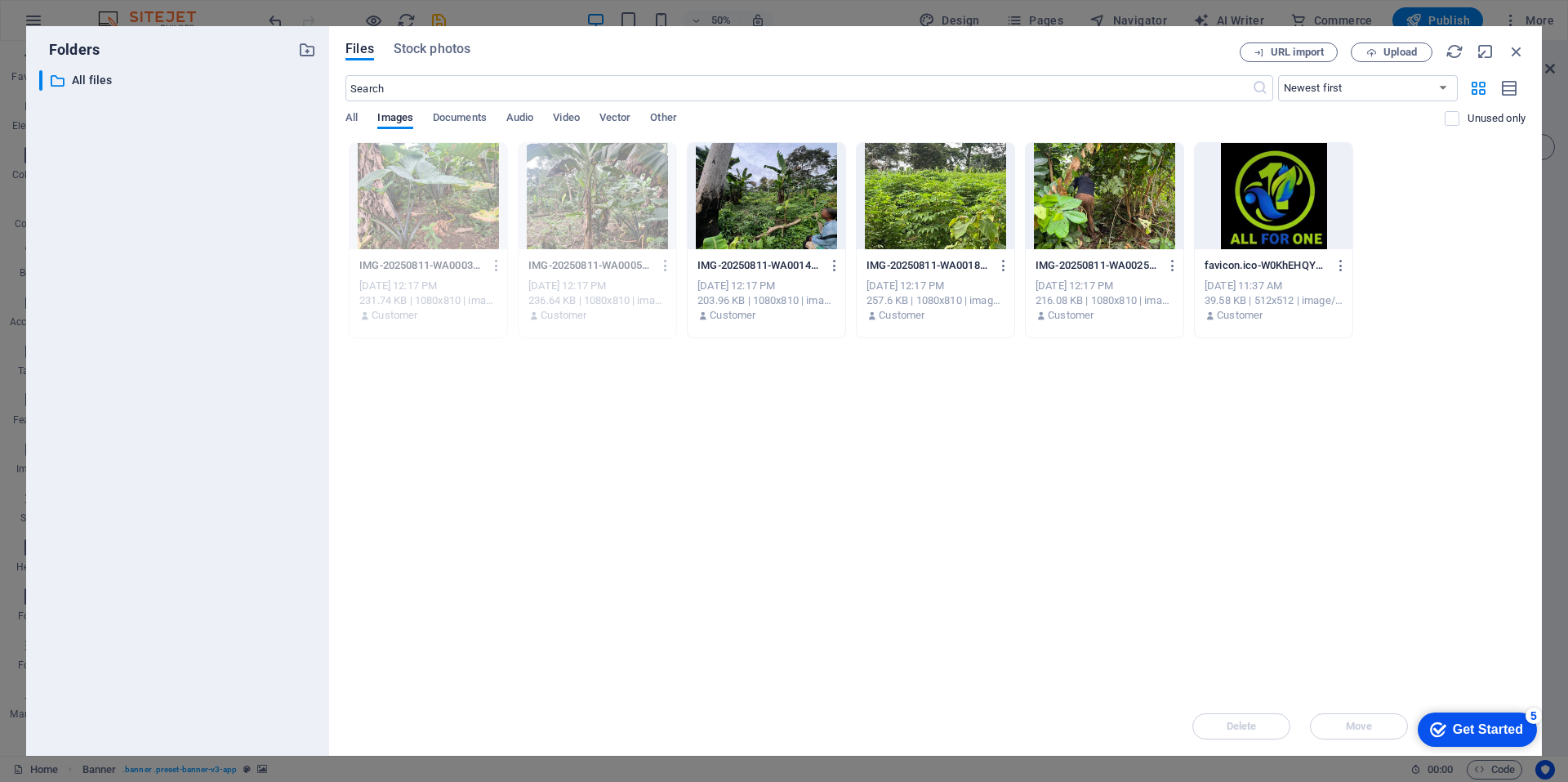
click at [778, 218] on div at bounding box center [766, 195] width 157 height 106
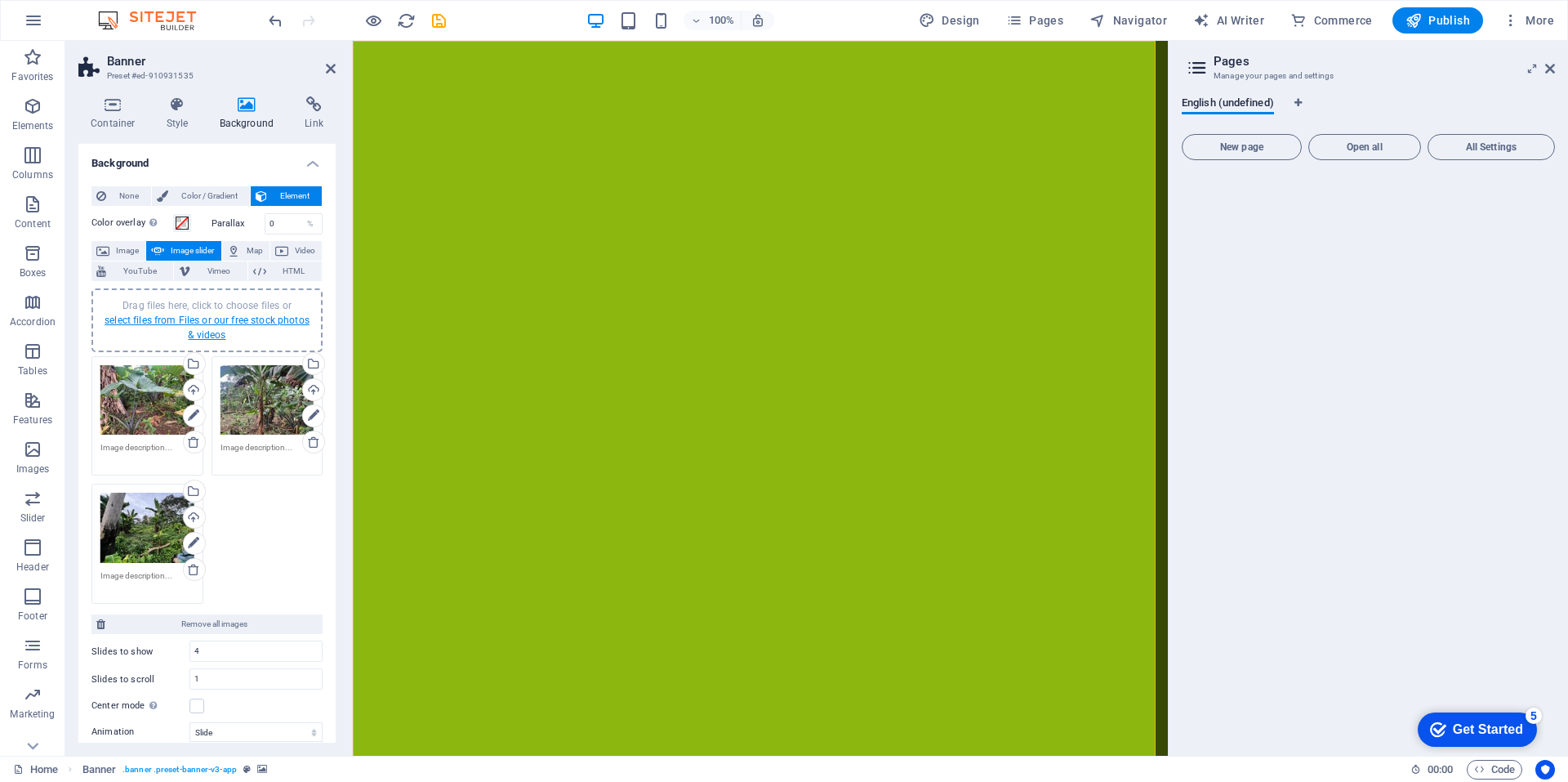
click at [165, 321] on link "select files from Files or our free stock photos & videos" at bounding box center [207, 328] width 205 height 26
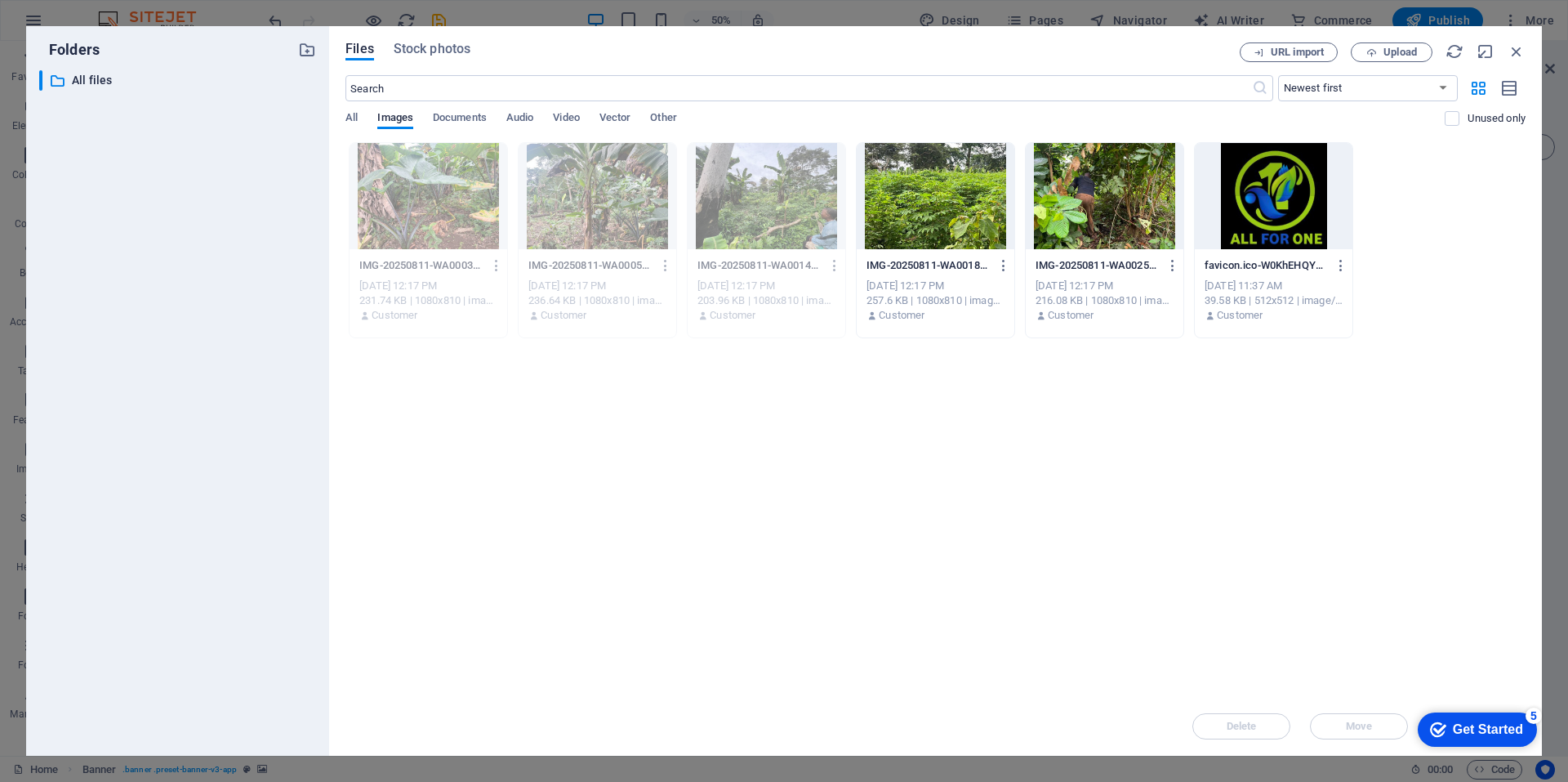
click at [920, 221] on div at bounding box center [935, 195] width 157 height 106
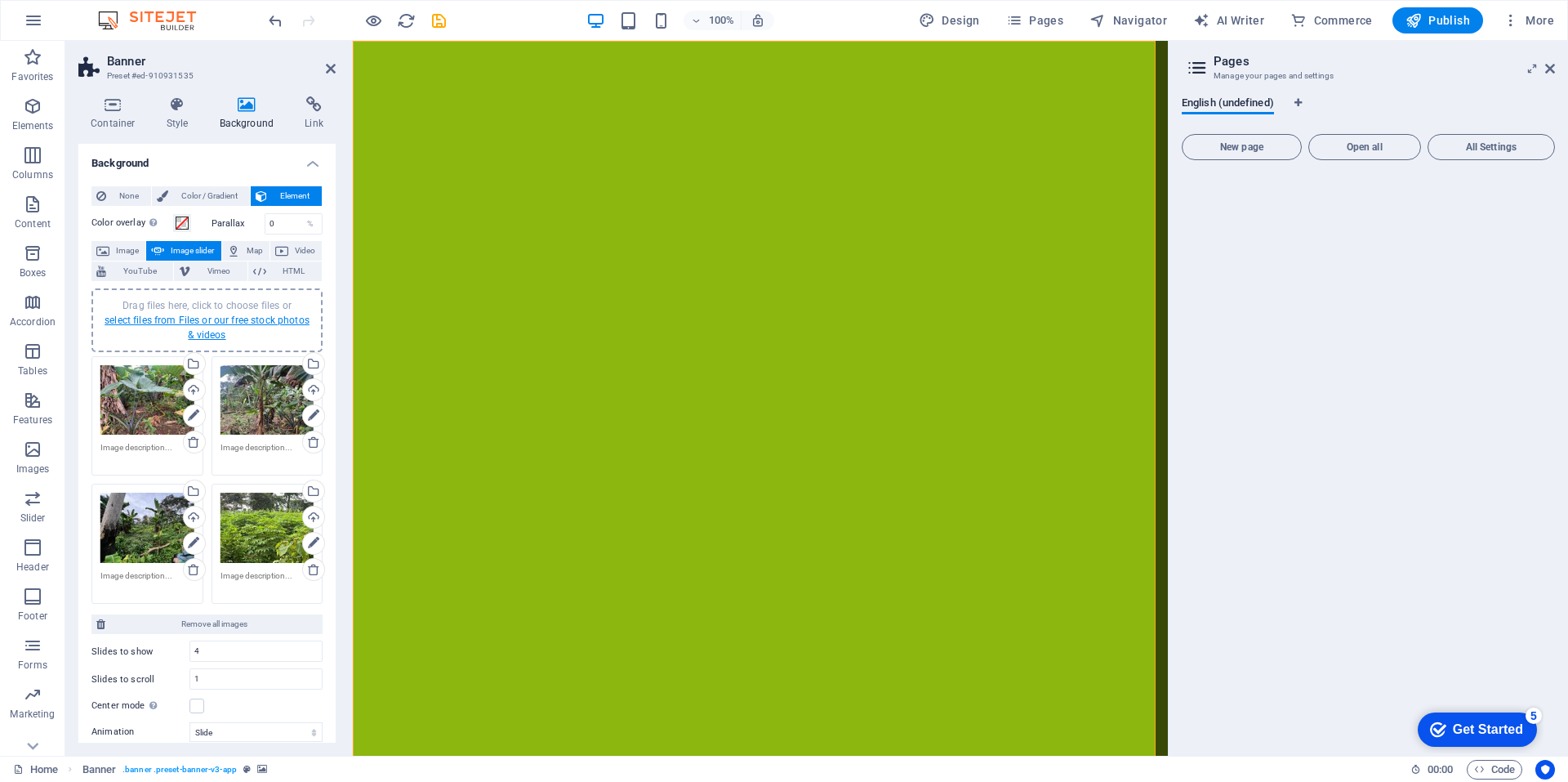
click at [194, 322] on link "select files from Files or our free stock photos & videos" at bounding box center [207, 328] width 205 height 26
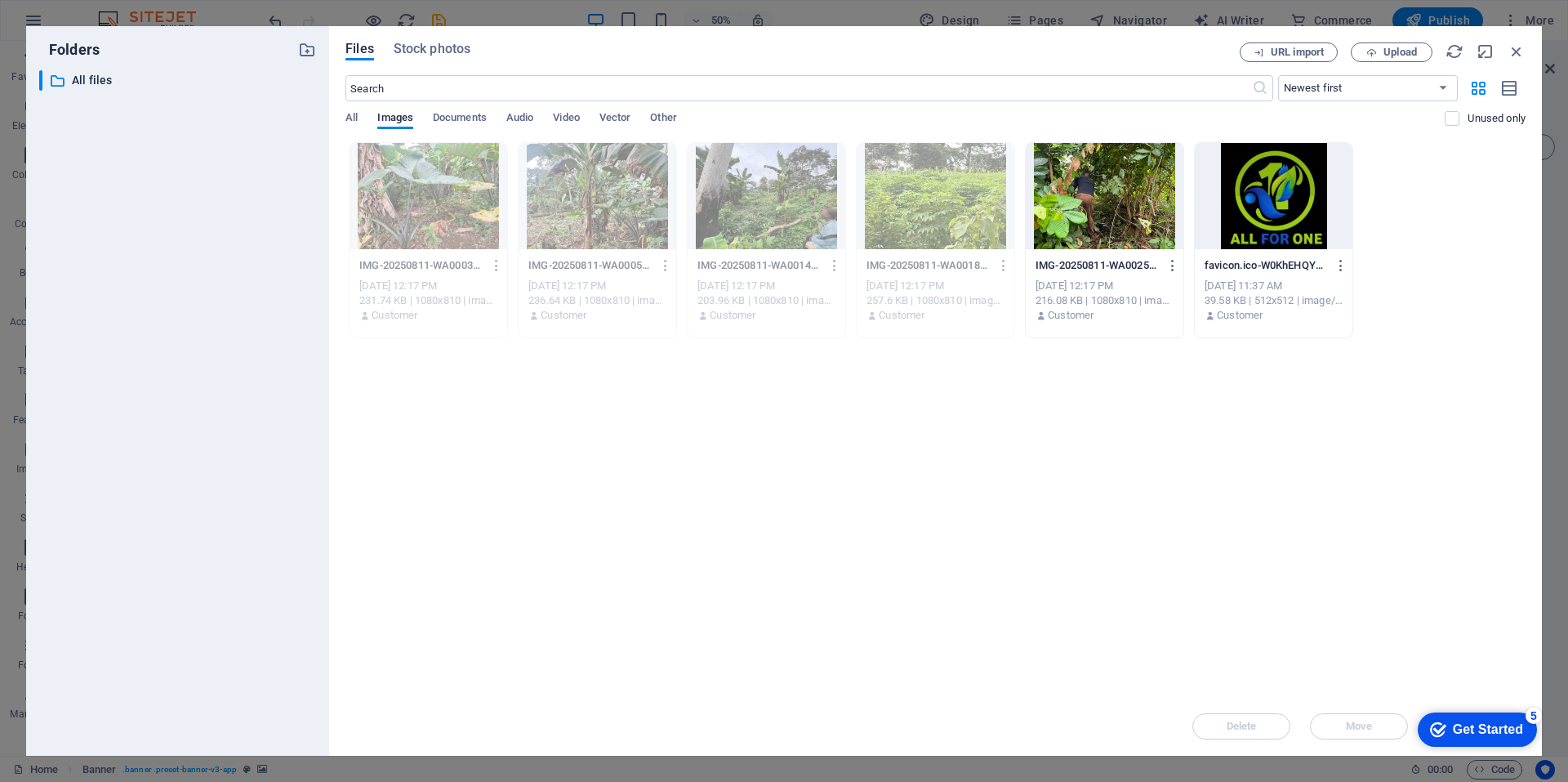
click at [1099, 223] on div at bounding box center [1104, 195] width 157 height 106
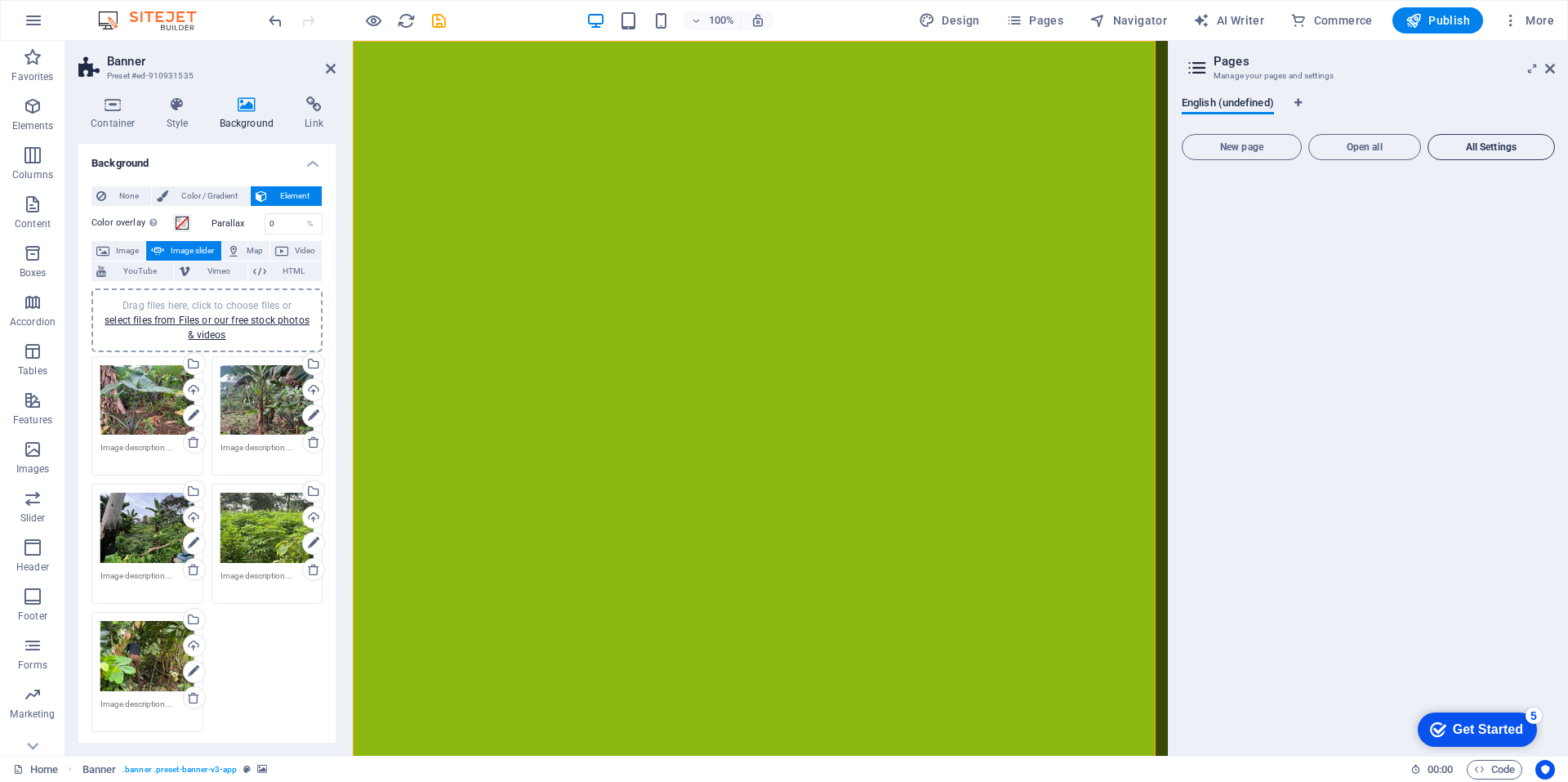
click at [1481, 148] on span "All Settings" at bounding box center [1491, 147] width 113 height 10
click at [1483, 147] on span "All Settings" at bounding box center [1491, 147] width 113 height 10
click at [1549, 69] on icon at bounding box center [1550, 68] width 10 height 13
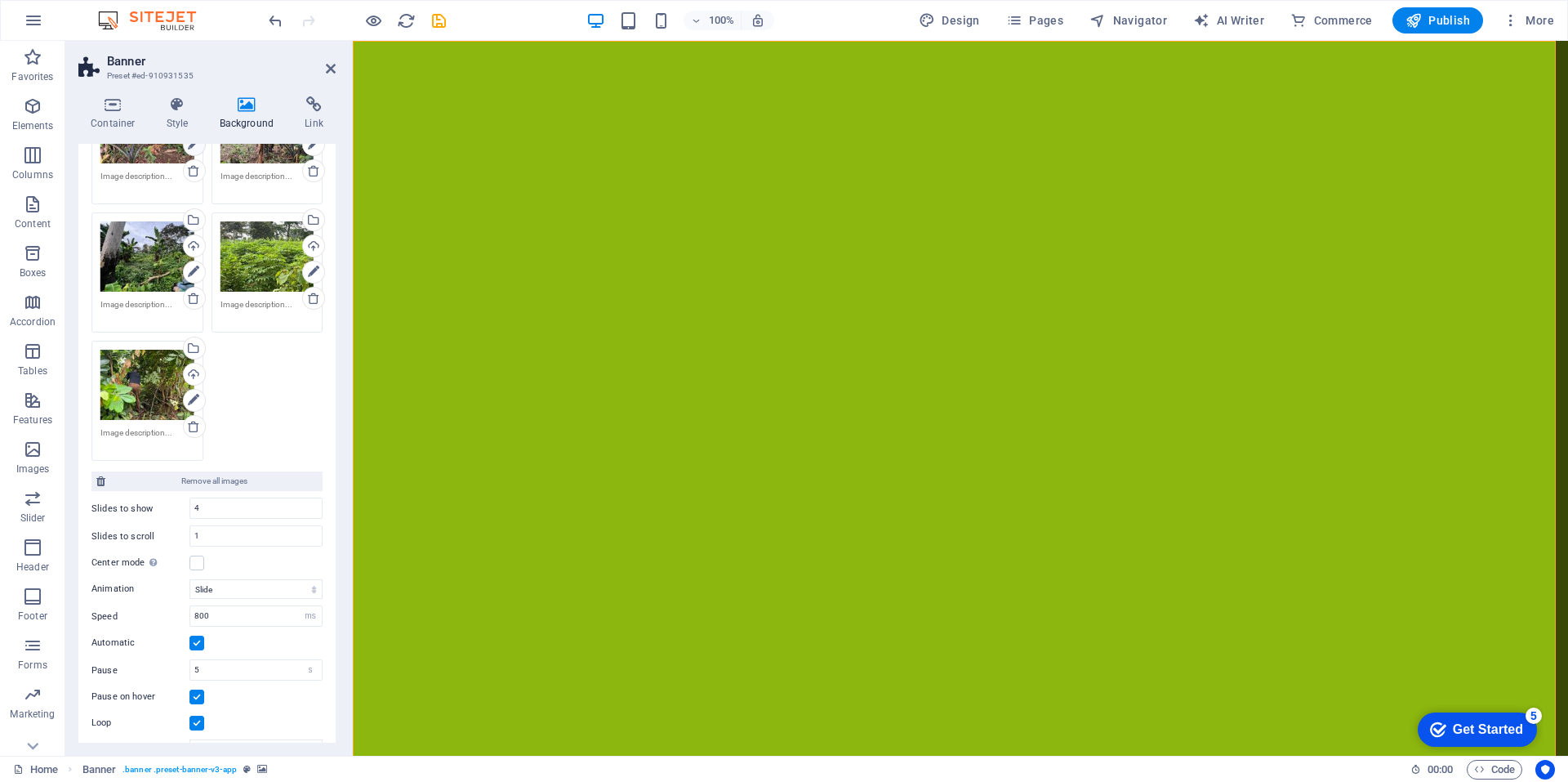
scroll to position [279, 0]
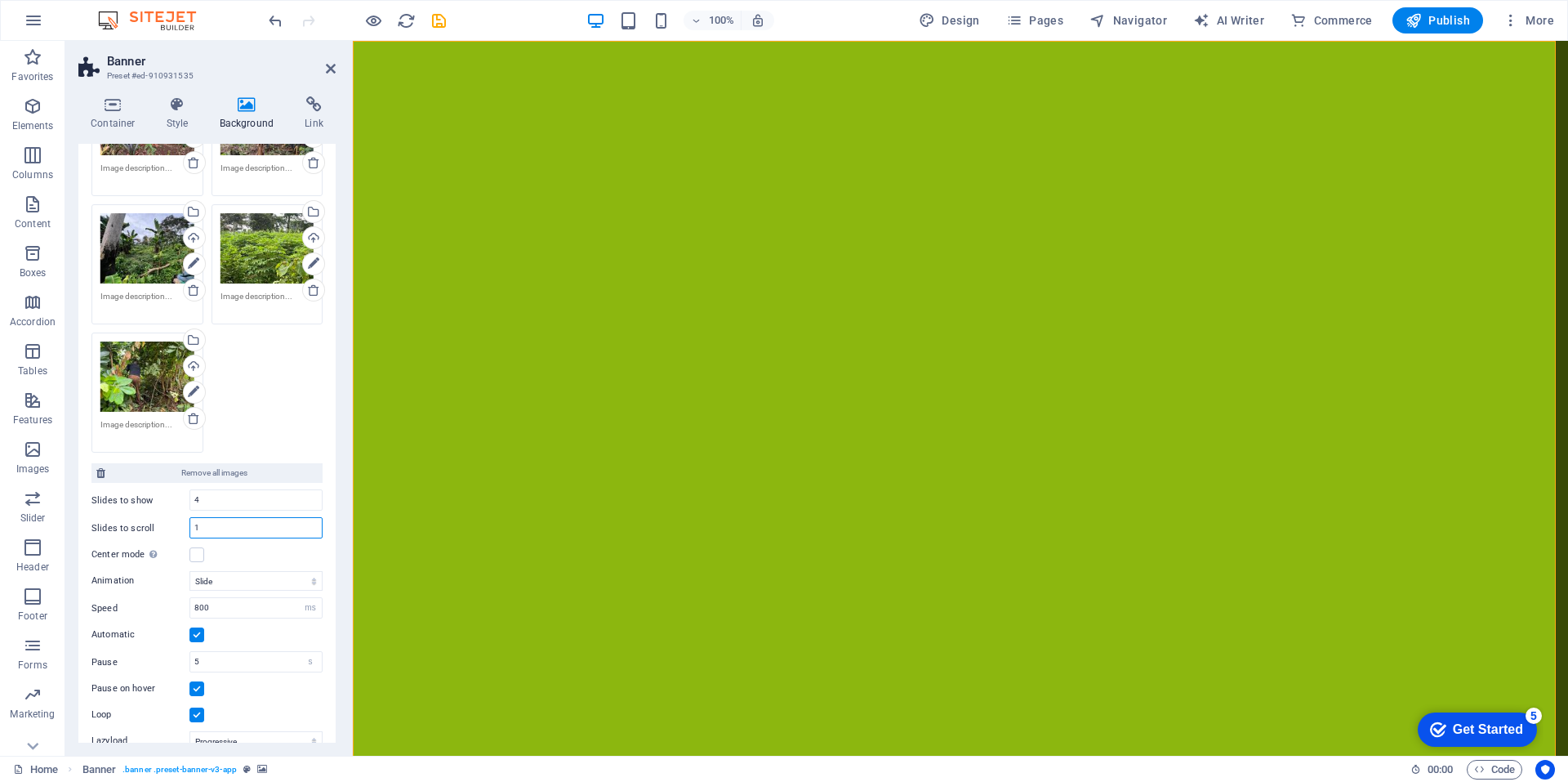
click at [208, 524] on input "1" at bounding box center [256, 527] width 132 height 20
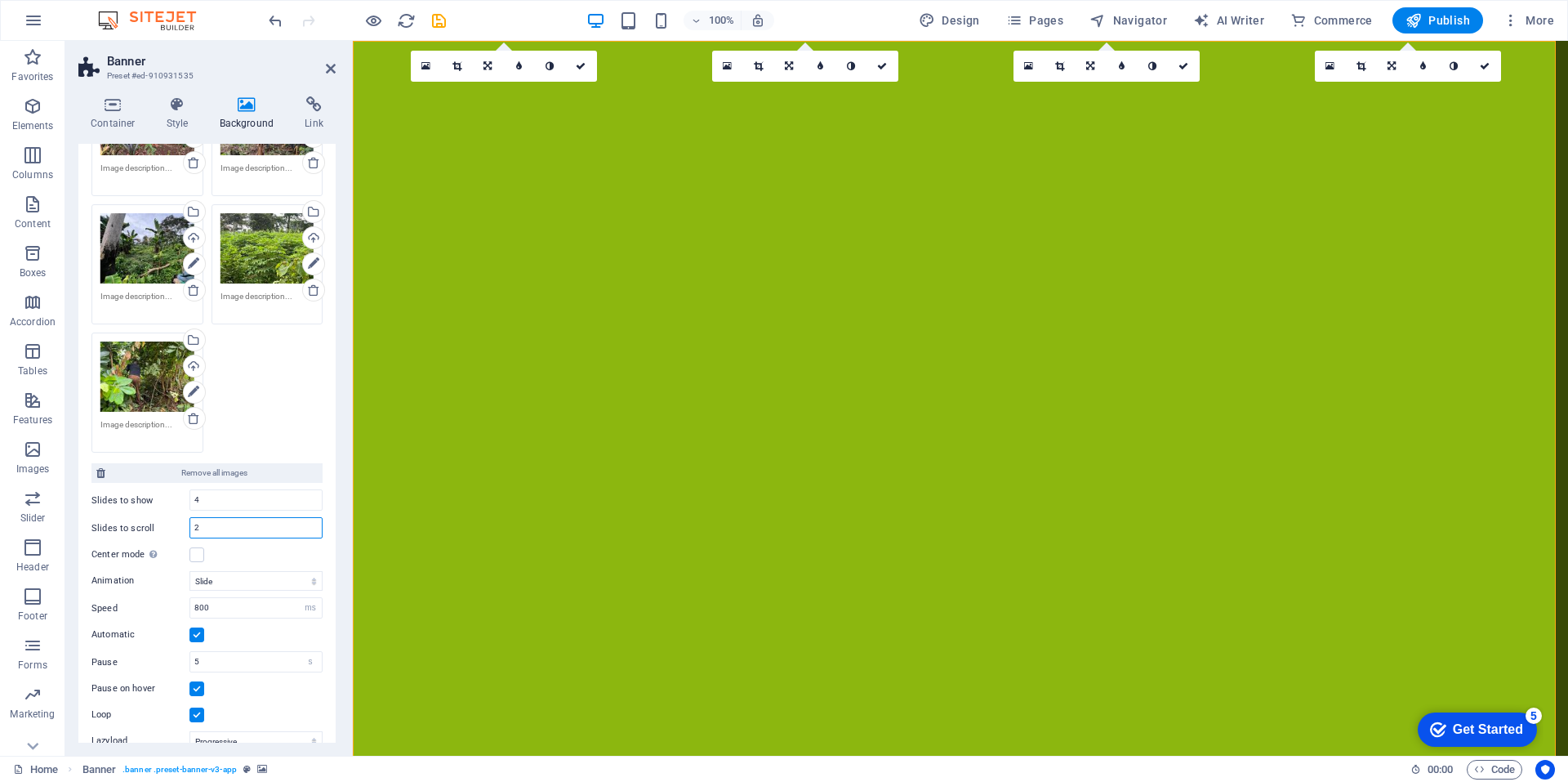
type input "1"
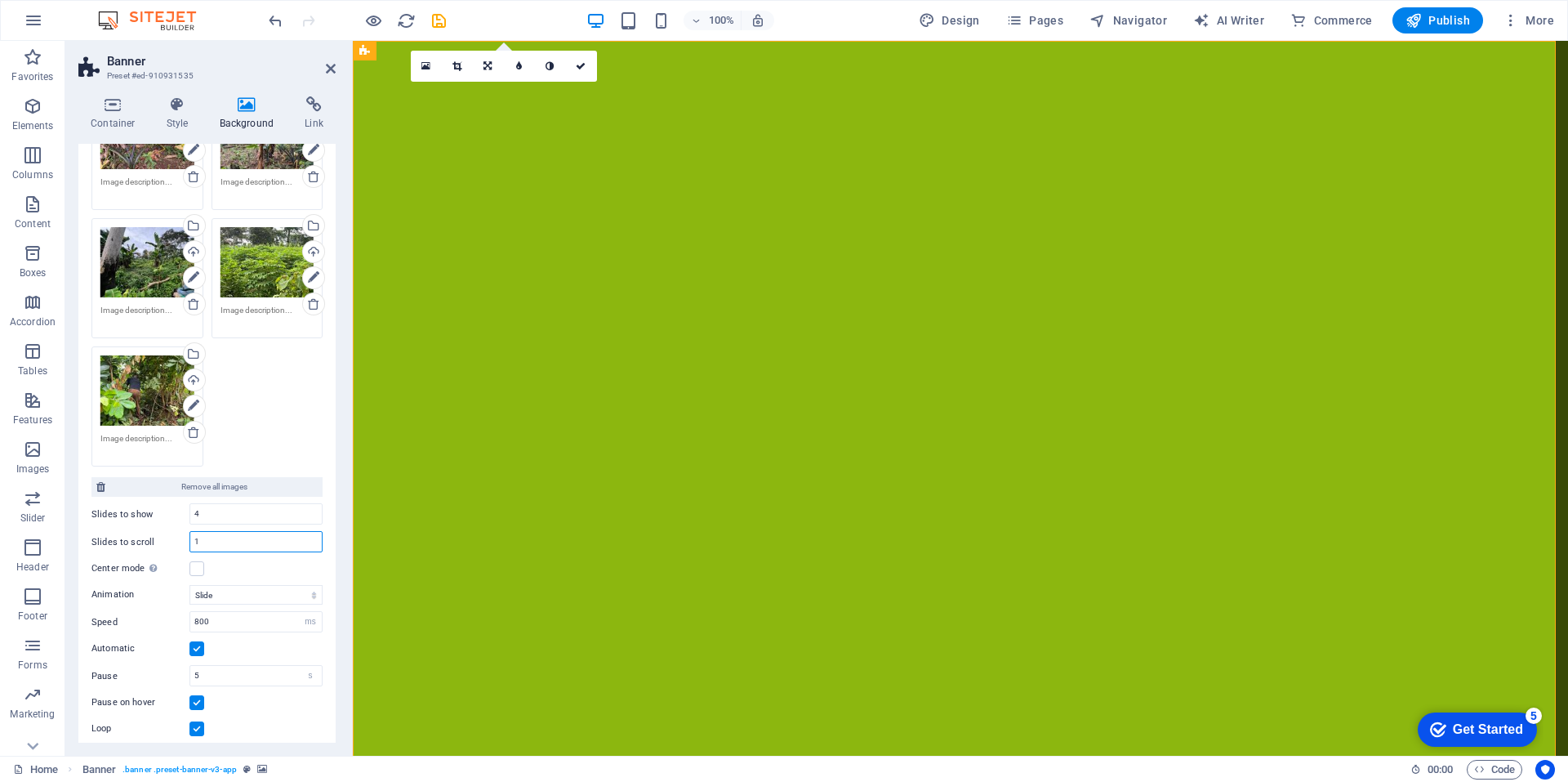
scroll to position [311, 0]
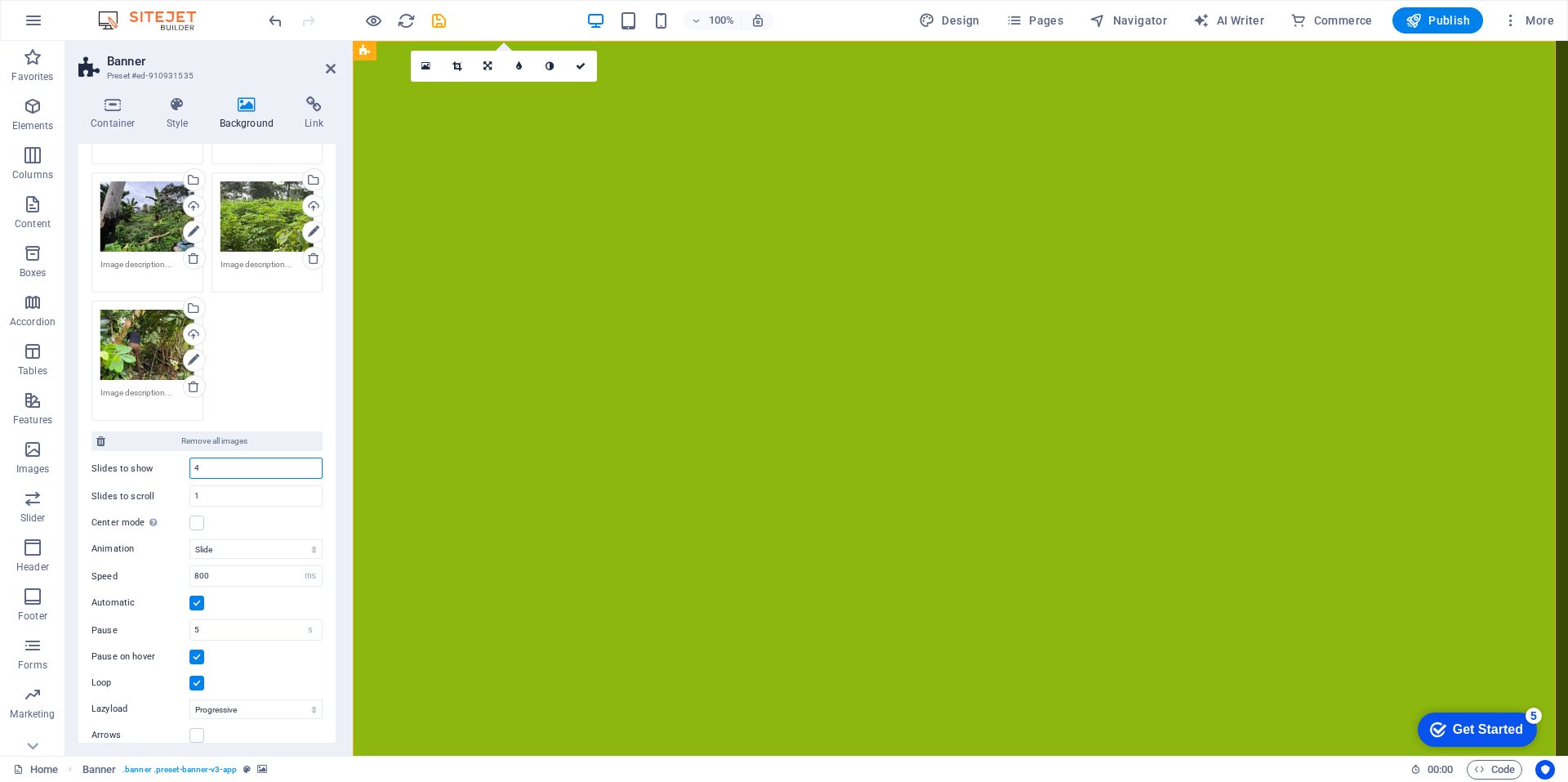
click at [206, 466] on input "4" at bounding box center [256, 468] width 132 height 20
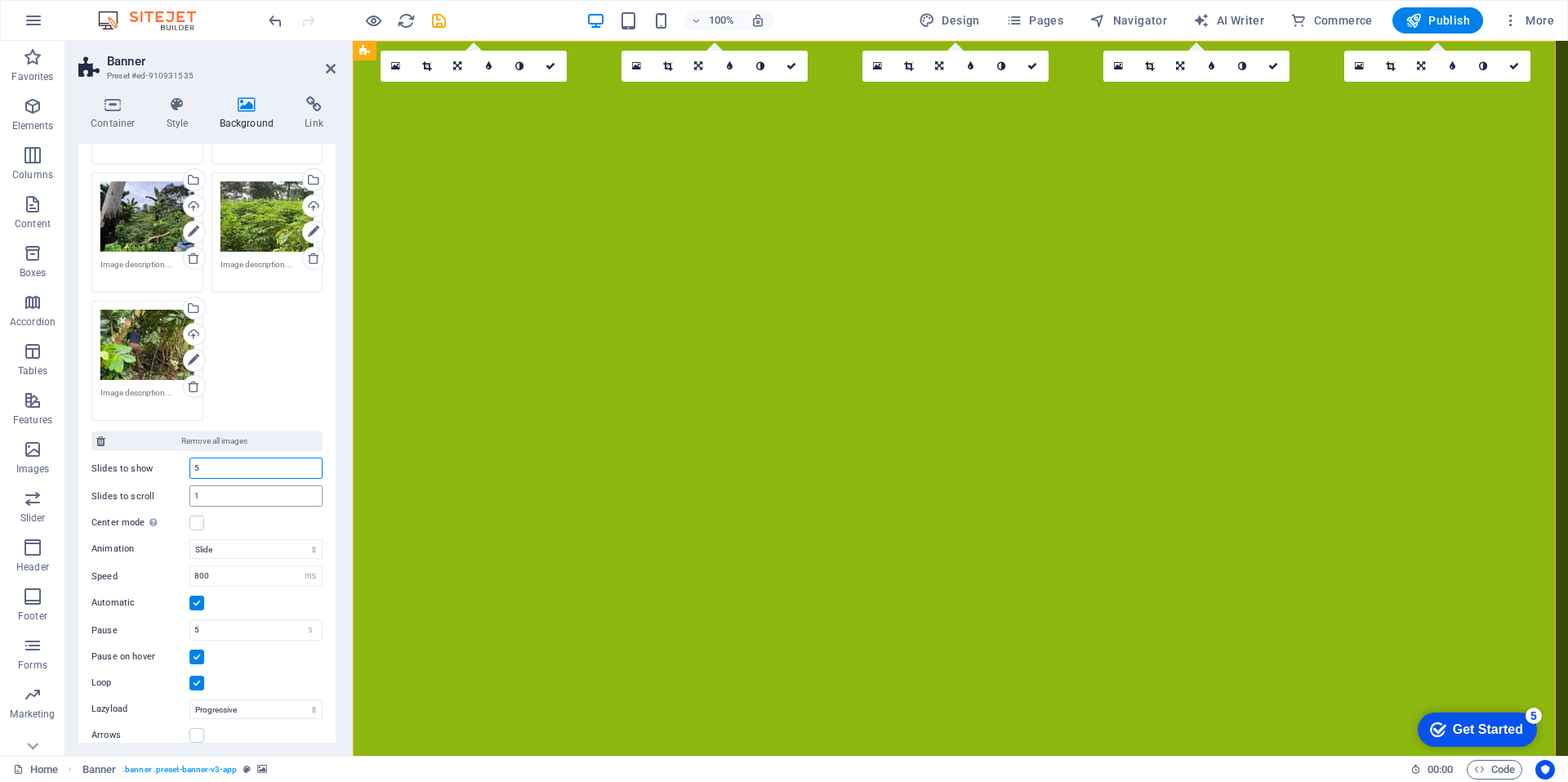
type input "5"
click at [204, 492] on input "1" at bounding box center [256, 496] width 132 height 20
type input "5"
click at [196, 520] on label at bounding box center [197, 522] width 15 height 15
click at [0, 0] on input "Center mode Enables centered view with partial previous/next slide. Use with od…" at bounding box center [0, 0] width 0 height 0
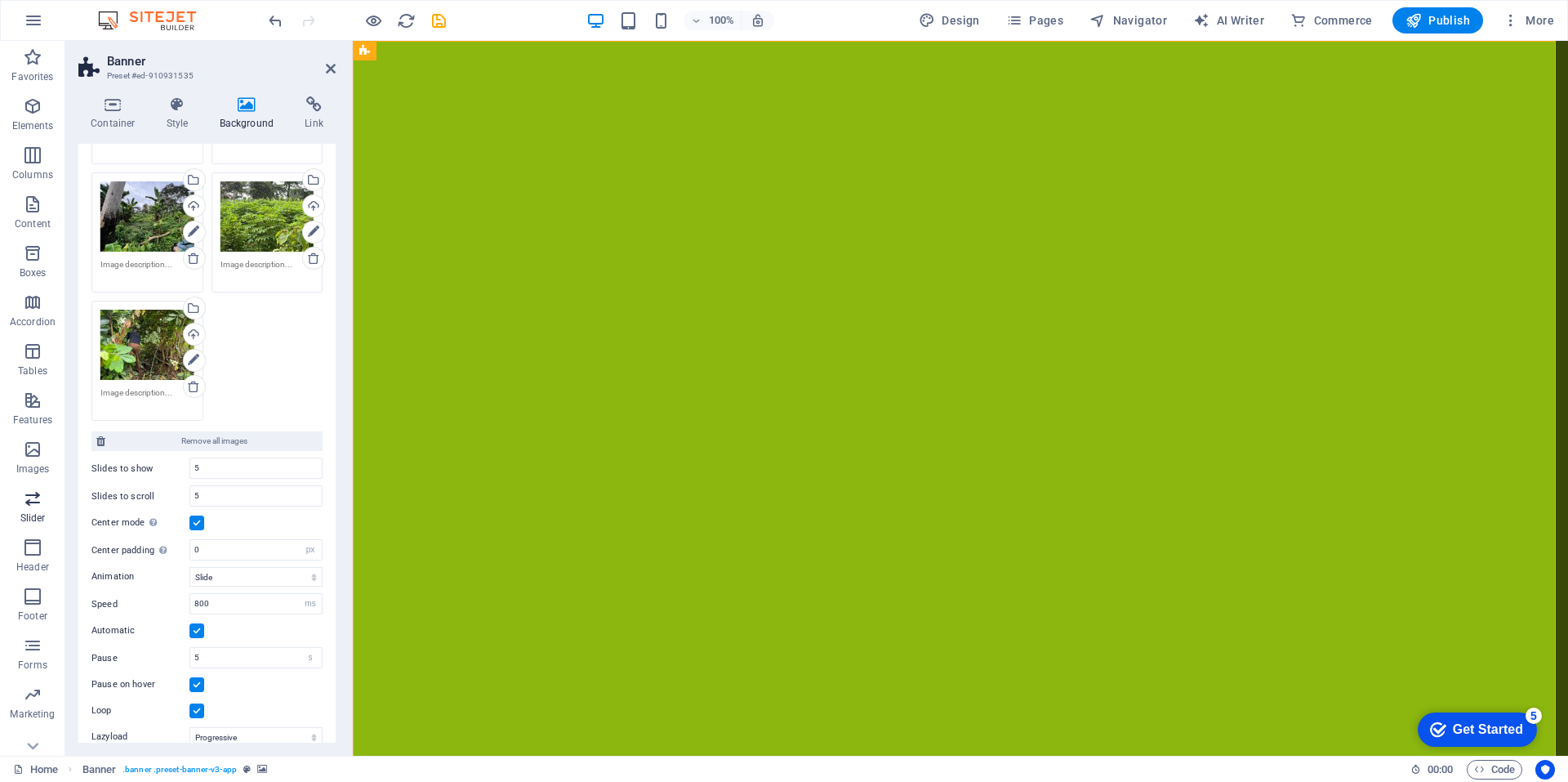
click at [35, 508] on icon "button" at bounding box center [33, 499] width 20 height 20
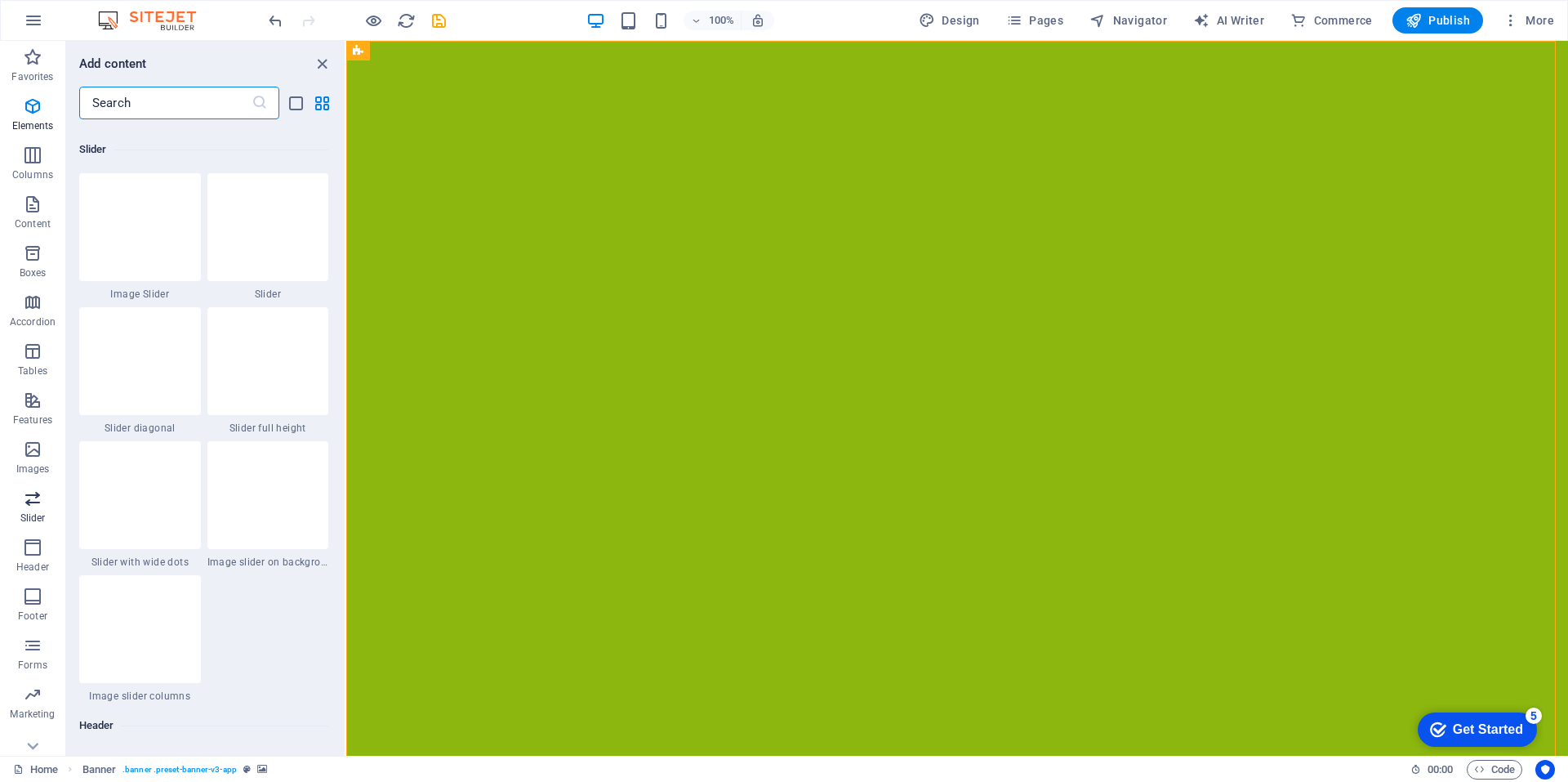
scroll to position [9260, 0]
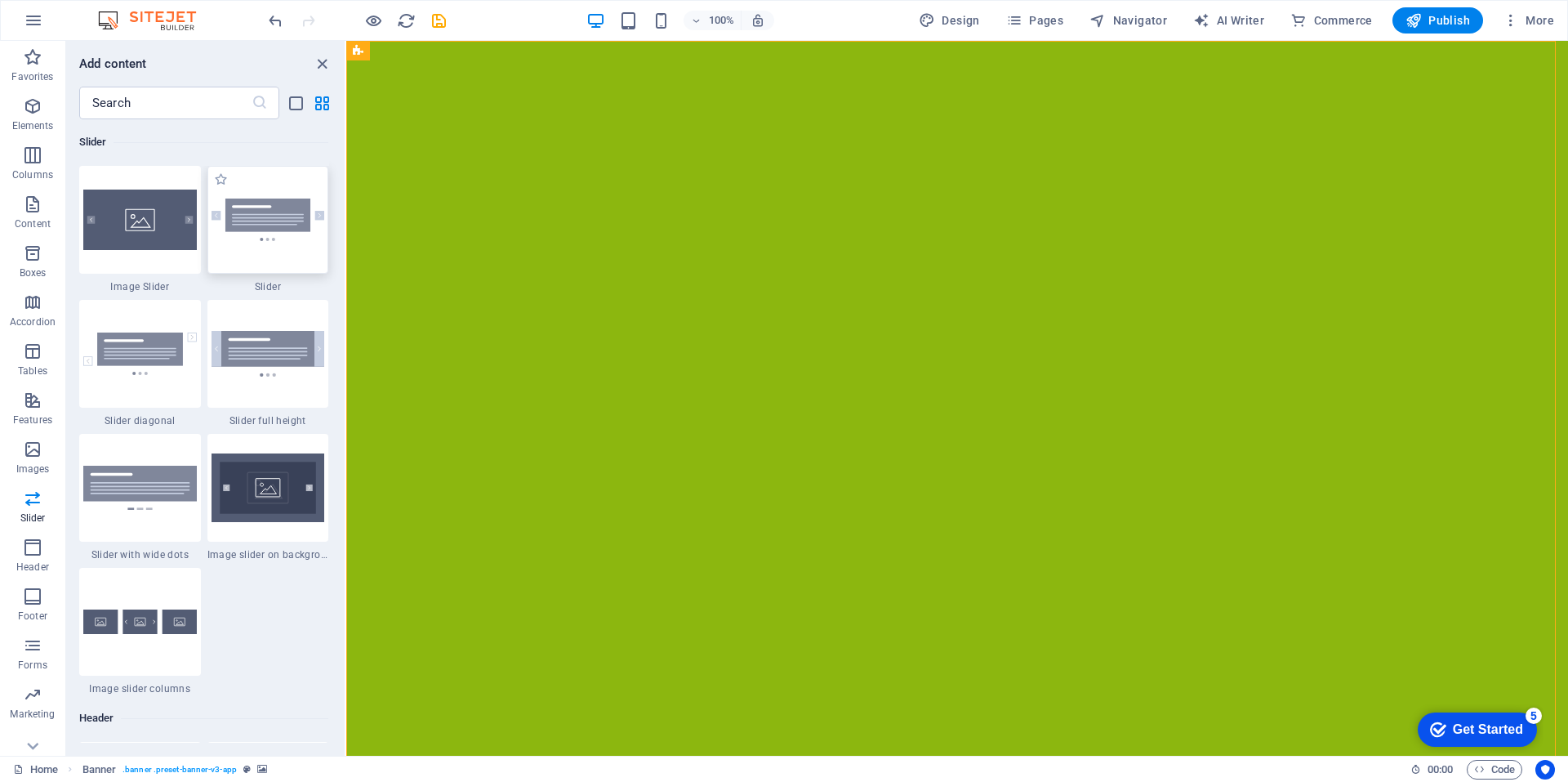
click at [263, 232] on img at bounding box center [269, 220] width 114 height 43
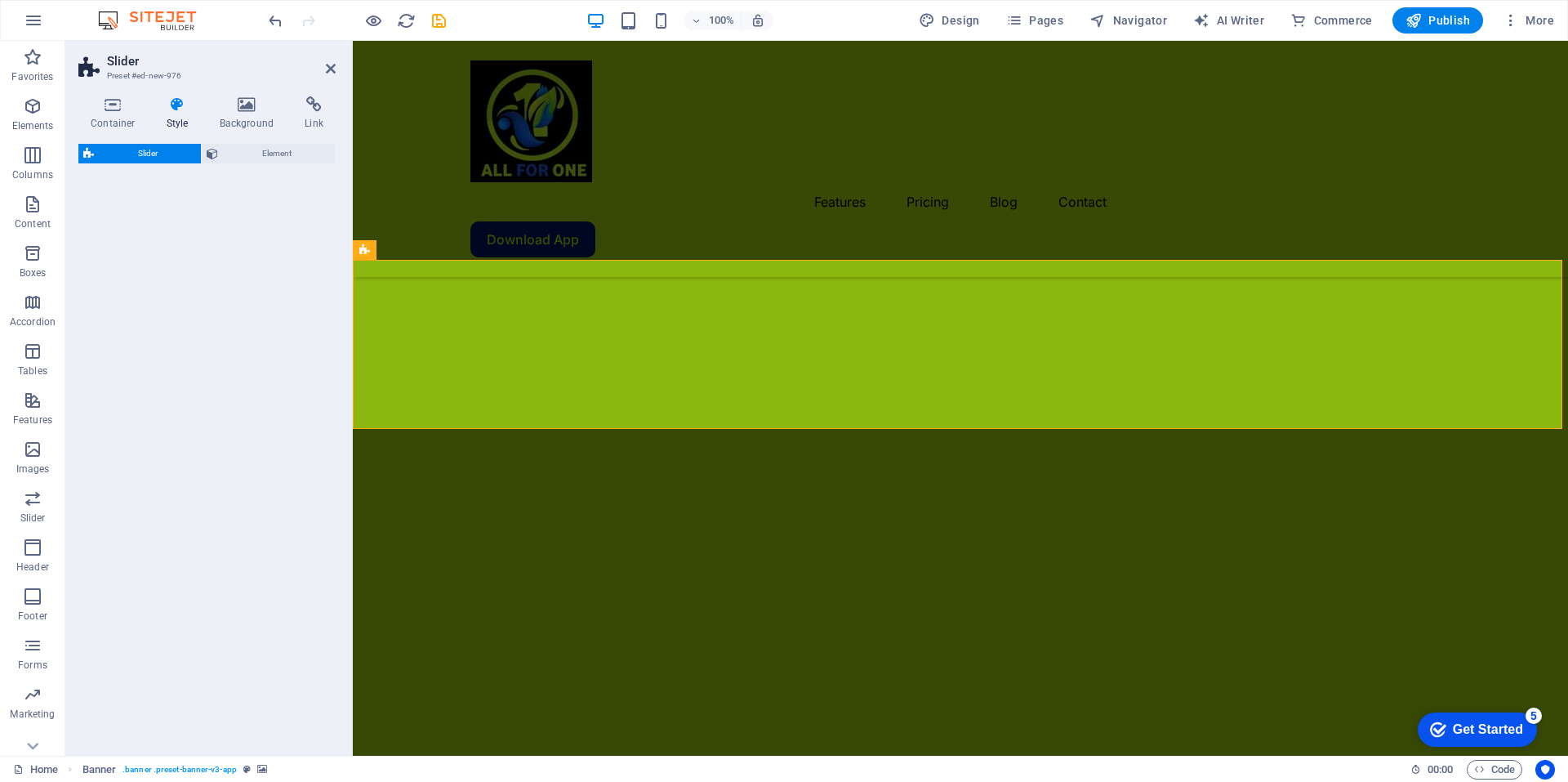
select select "rem"
select select "px"
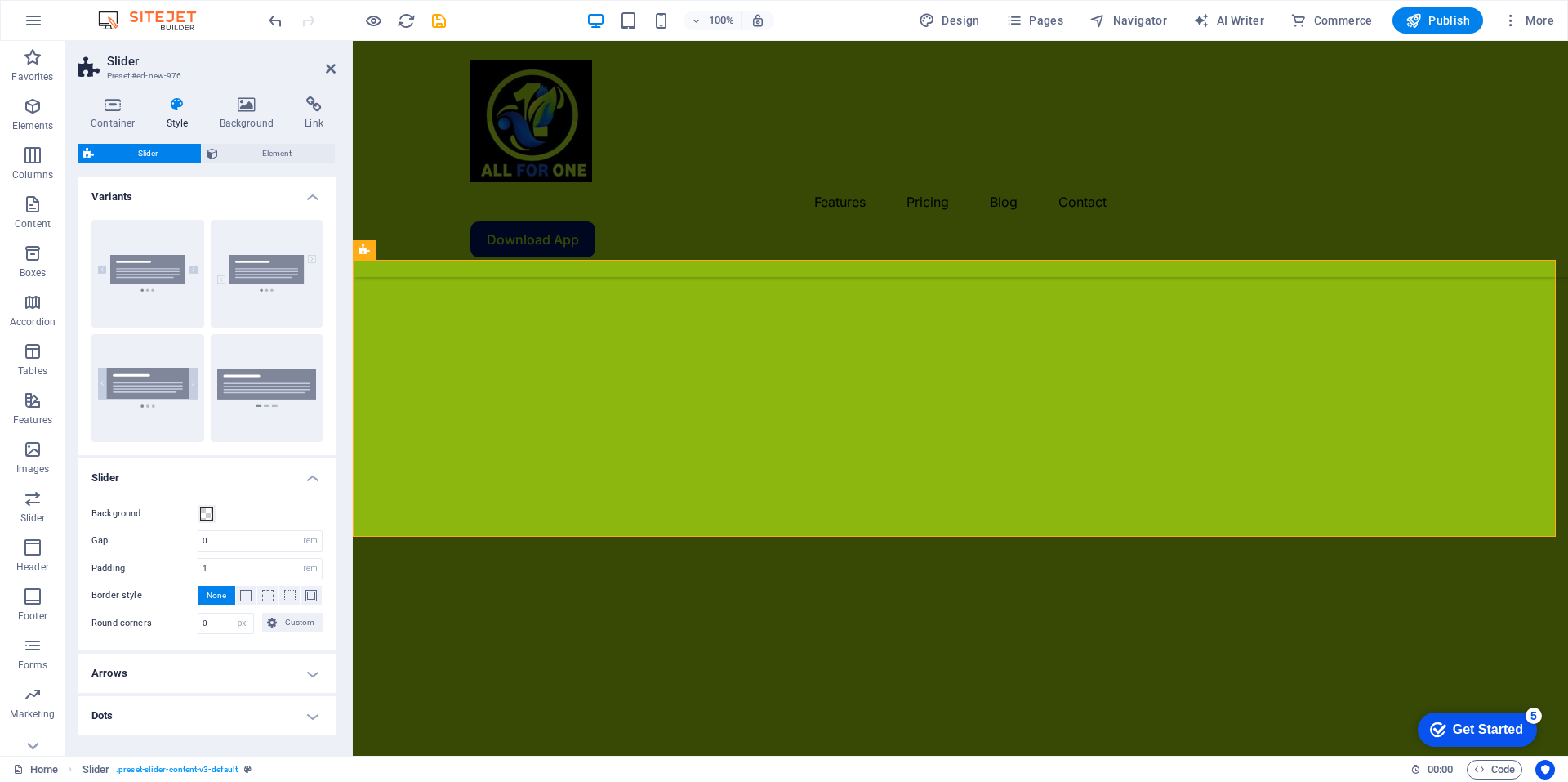
scroll to position [939, 0]
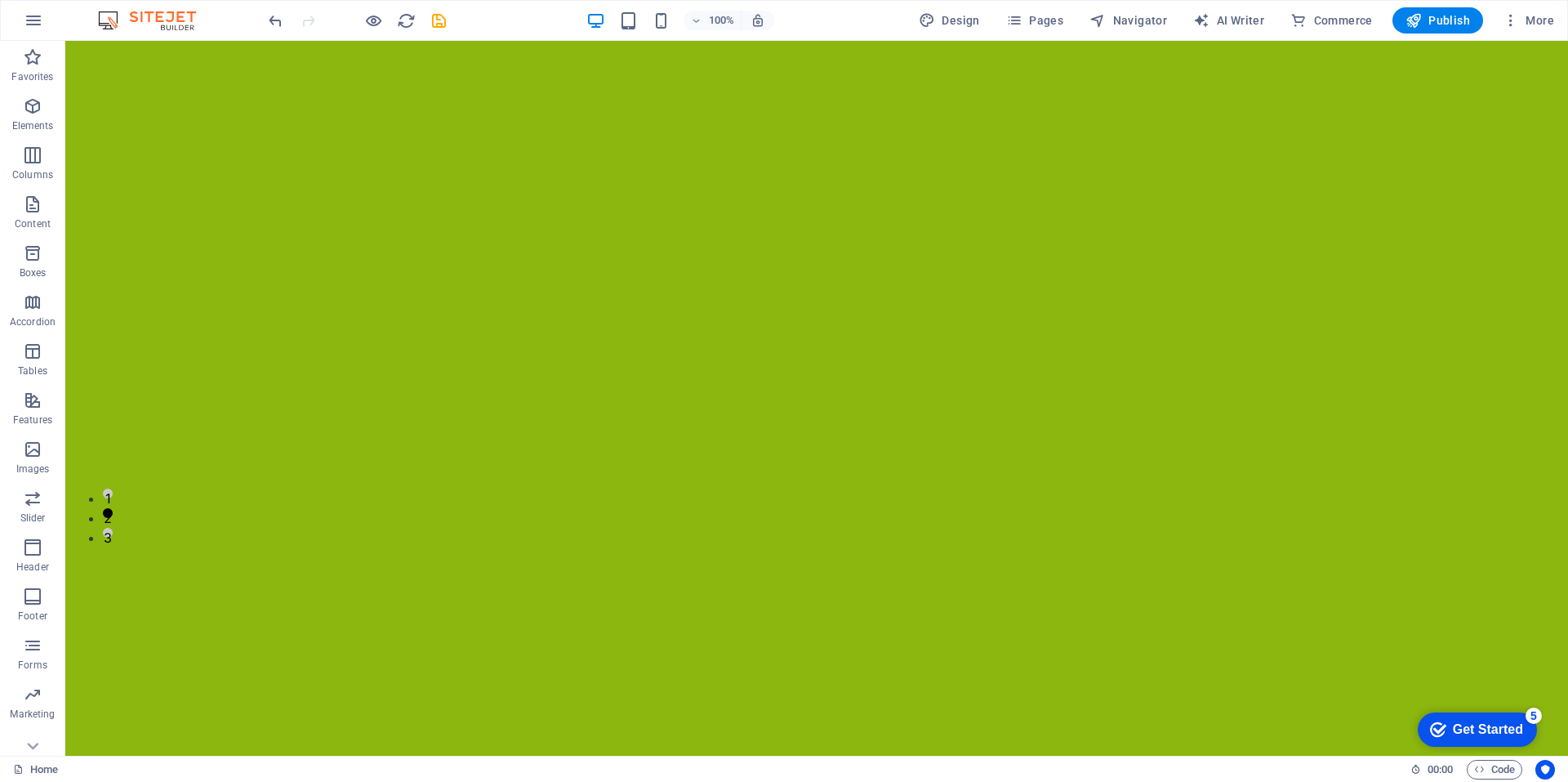
scroll to position [0, 0]
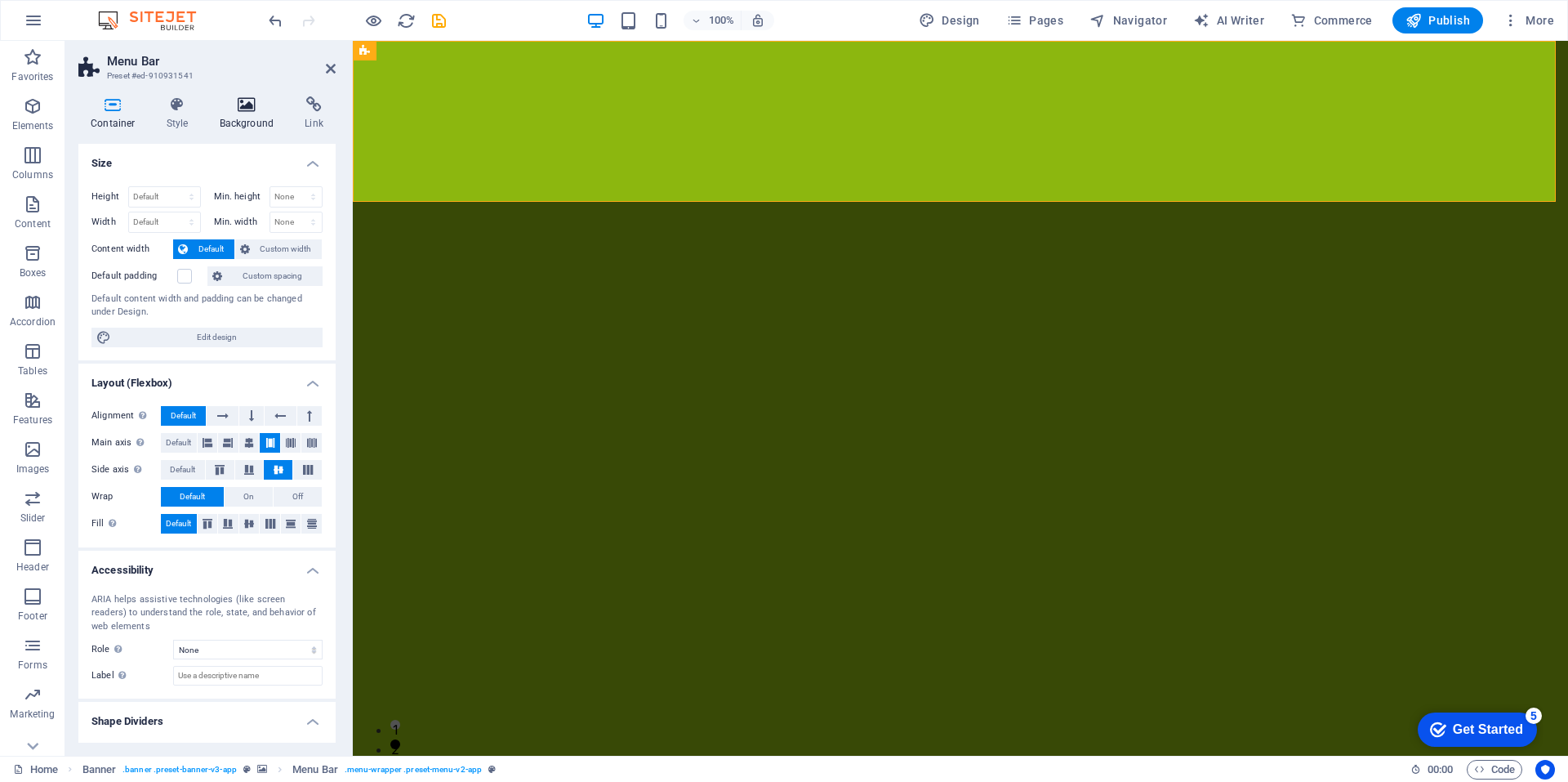
click at [244, 110] on icon at bounding box center [247, 105] width 79 height 16
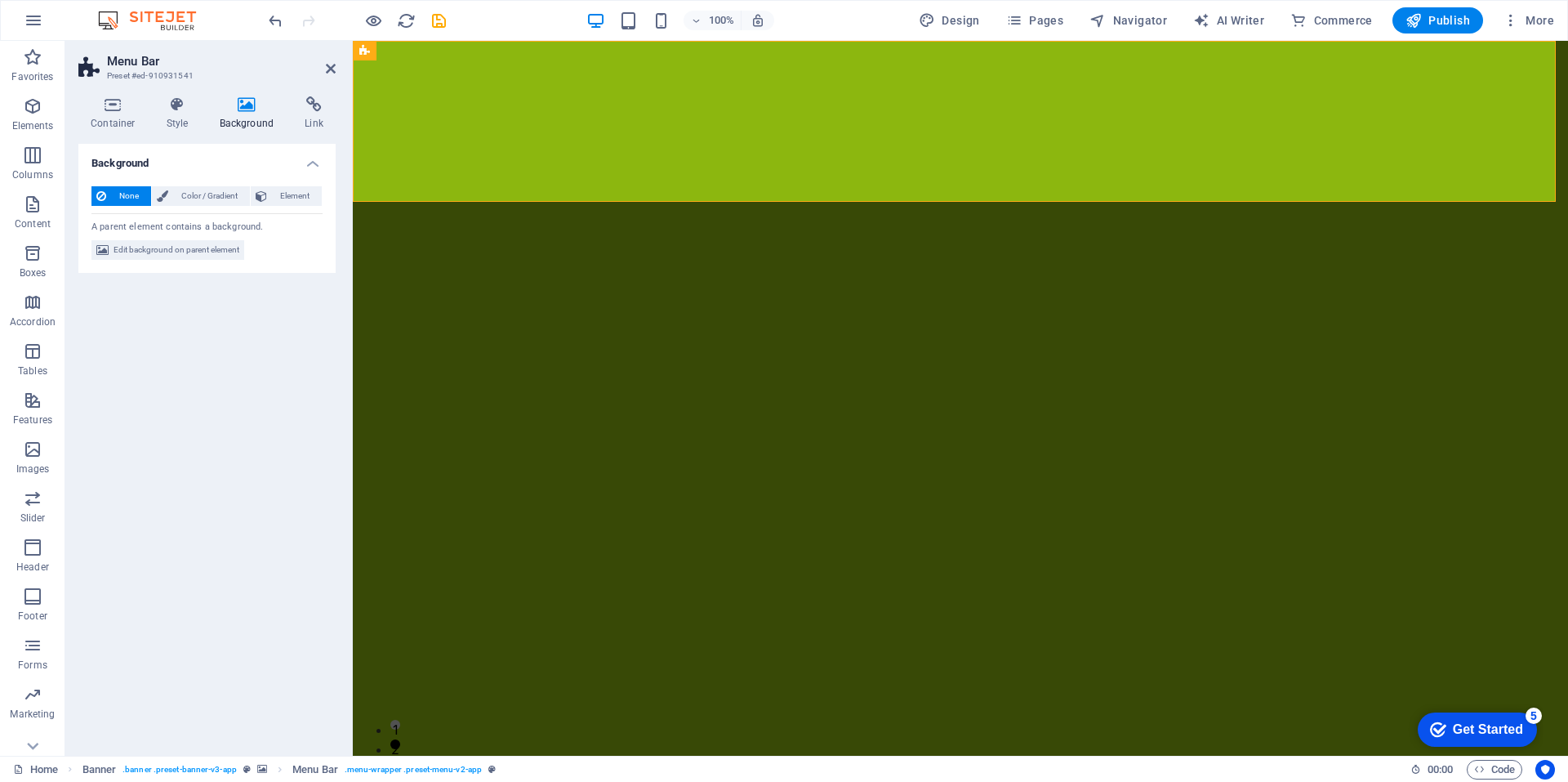
click at [243, 105] on icon at bounding box center [247, 105] width 79 height 16
click at [229, 198] on span "Color / Gradient" at bounding box center [208, 196] width 72 height 20
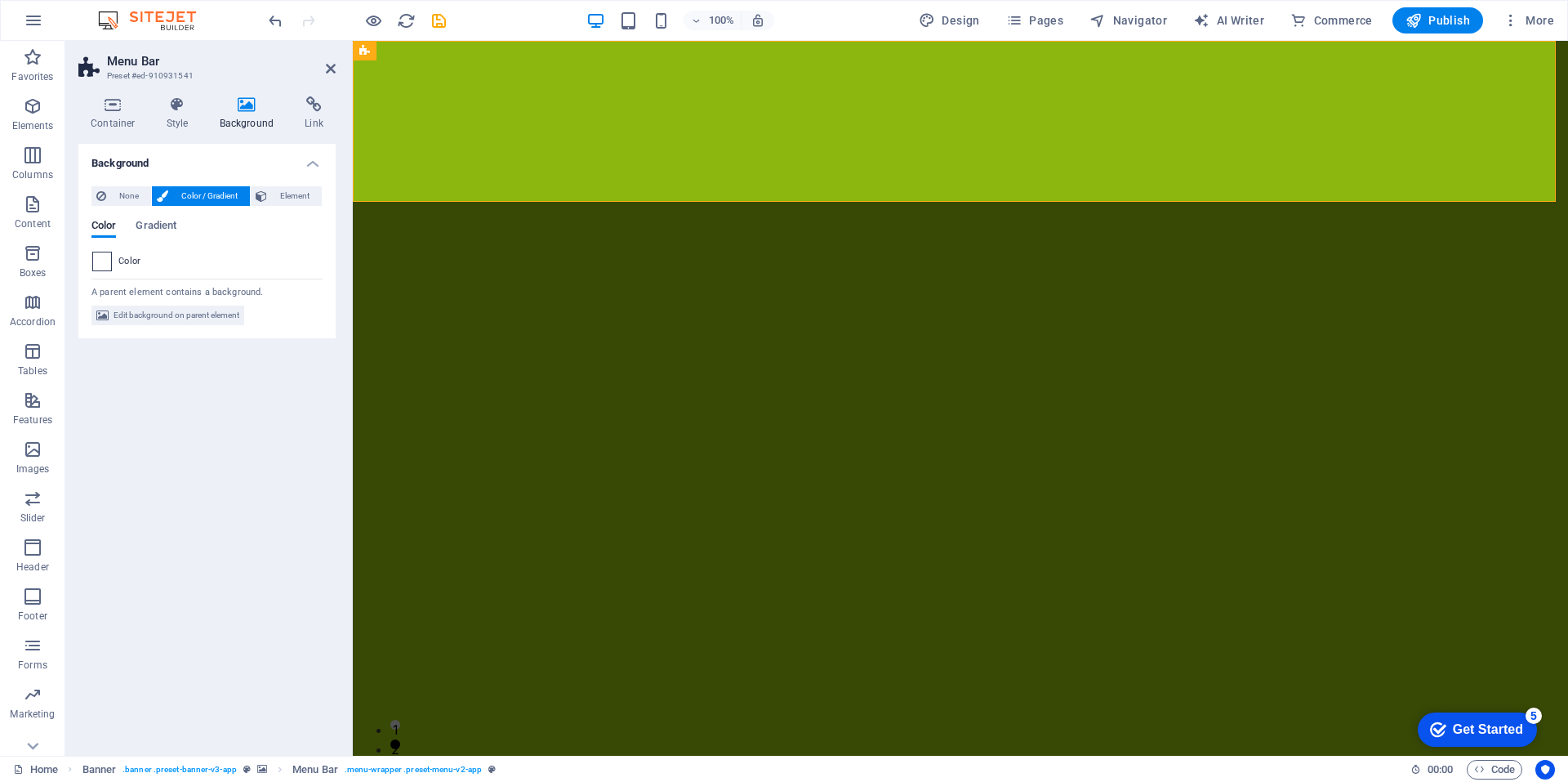
click at [100, 261] on span at bounding box center [102, 261] width 18 height 18
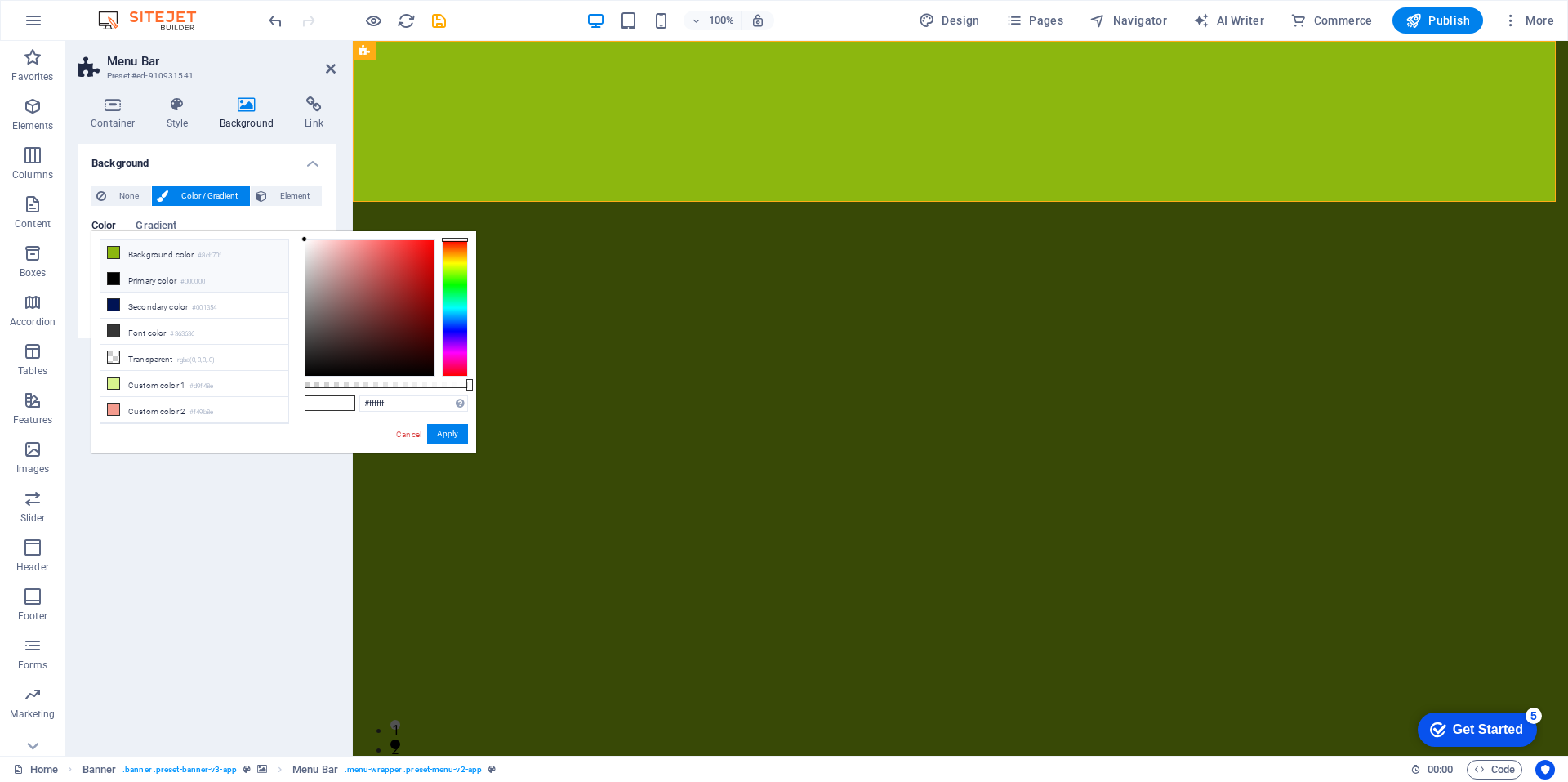
click at [241, 247] on li "Background color #8cb70f" at bounding box center [194, 253] width 188 height 26
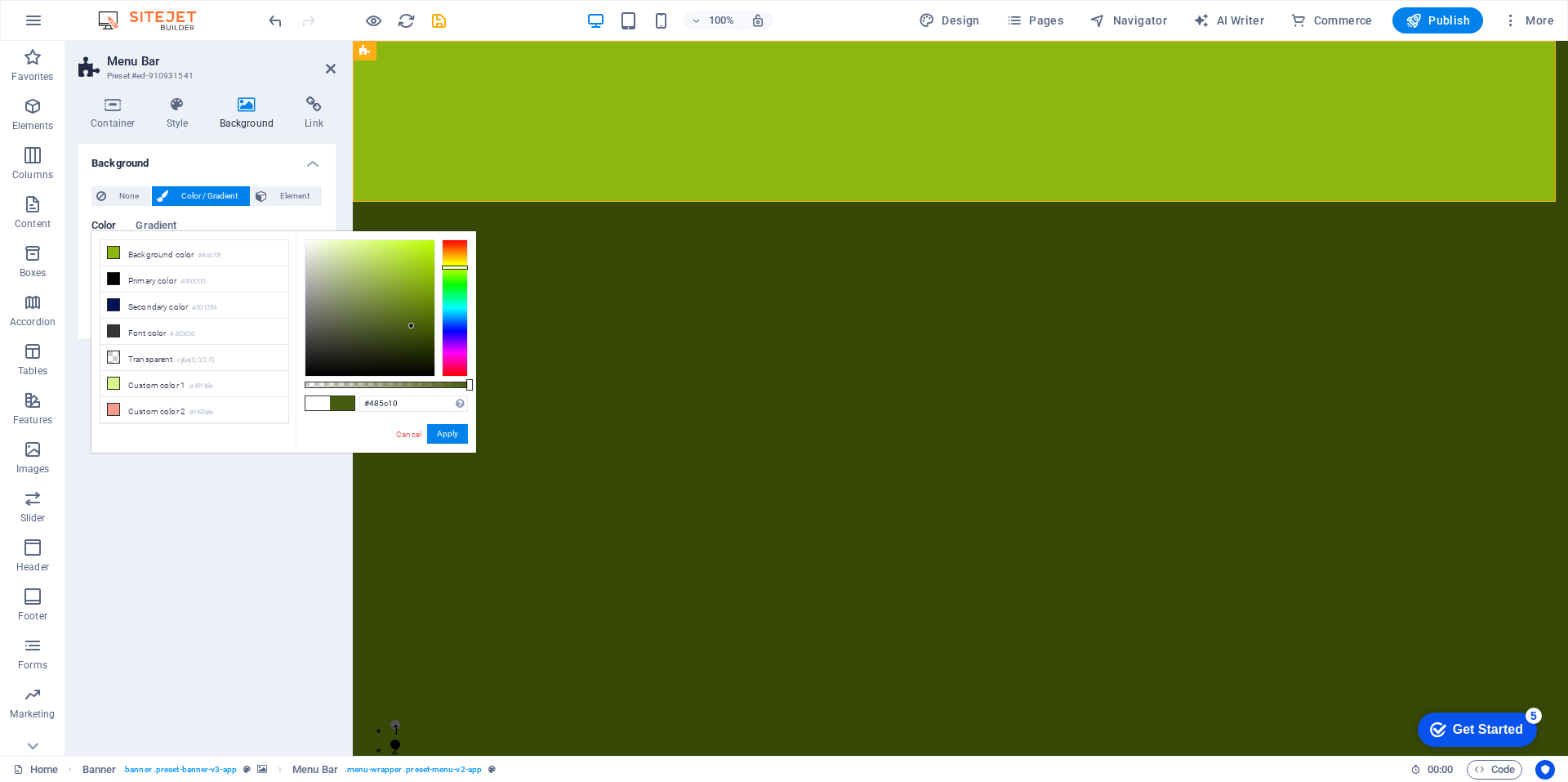
click at [412, 325] on div at bounding box center [370, 307] width 129 height 136
click at [370, 306] on div at bounding box center [370, 307] width 129 height 136
click at [349, 294] on div at bounding box center [370, 307] width 129 height 136
click at [359, 326] on div at bounding box center [370, 307] width 129 height 136
click at [381, 340] on div at bounding box center [370, 307] width 129 height 136
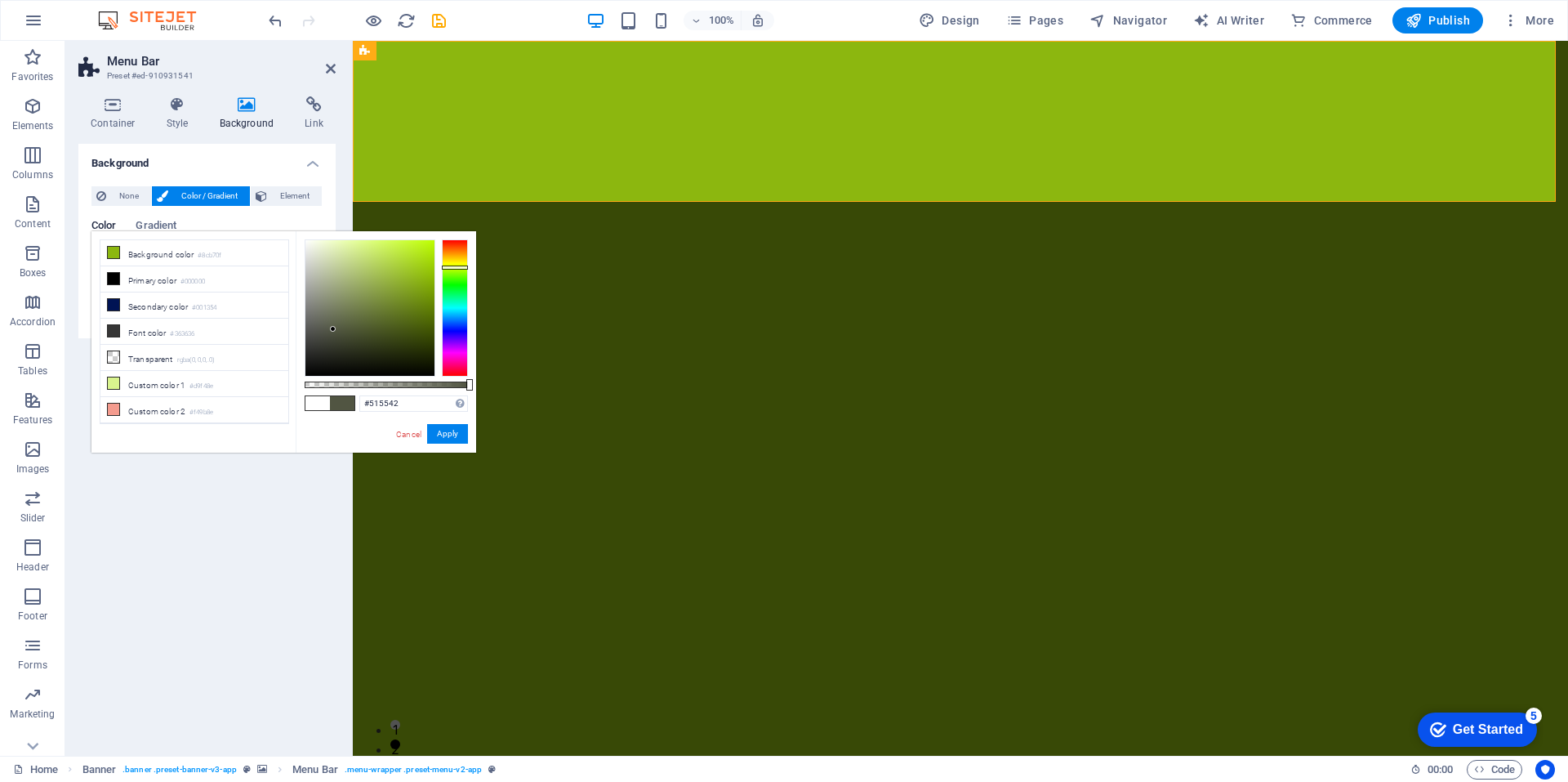
click at [333, 329] on div at bounding box center [370, 307] width 129 height 136
click at [452, 325] on div at bounding box center [455, 307] width 26 height 138
click at [452, 315] on div at bounding box center [455, 307] width 26 height 138
click at [460, 332] on div at bounding box center [455, 307] width 26 height 138
click at [364, 290] on div at bounding box center [370, 307] width 129 height 136
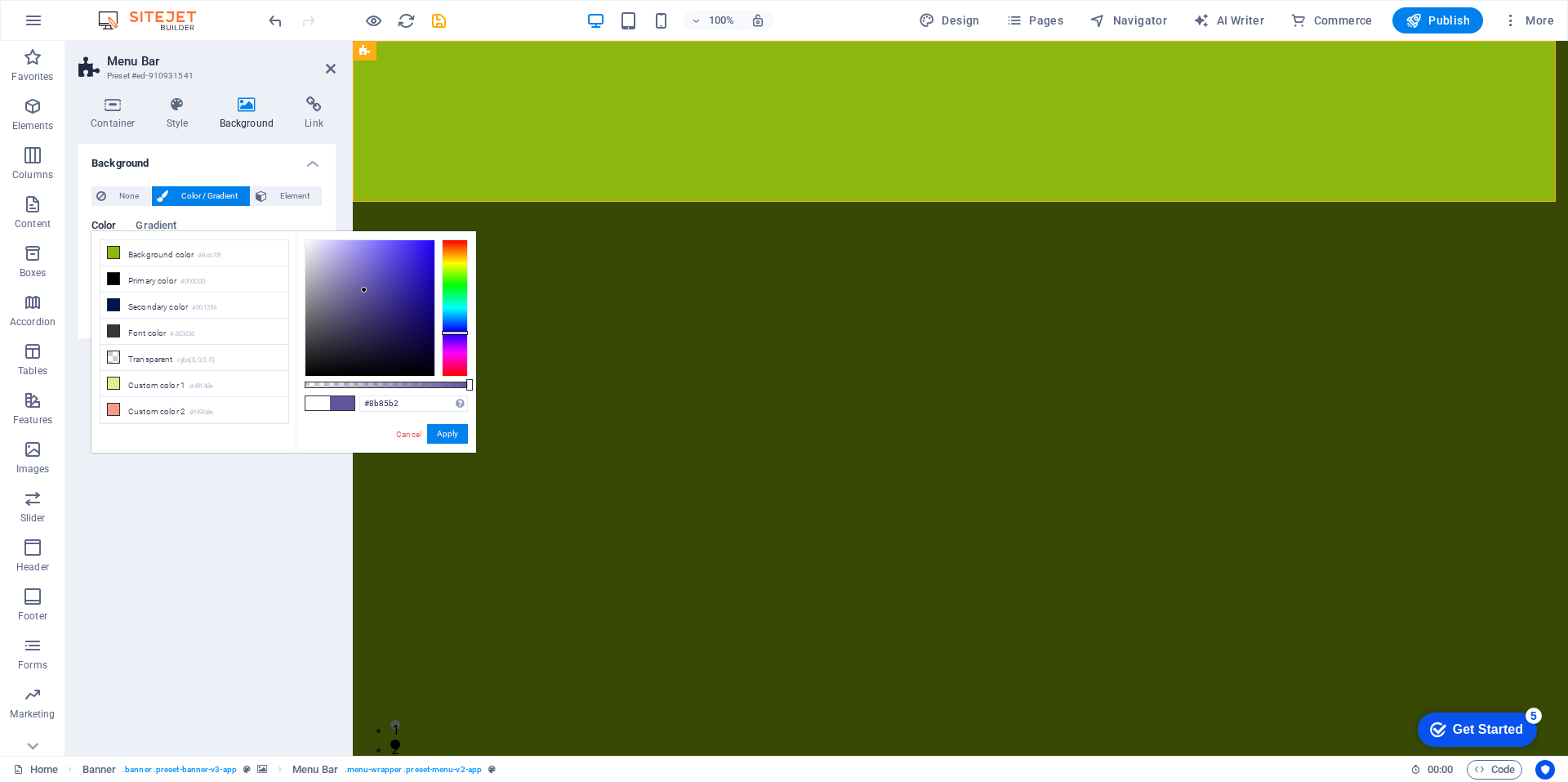
click at [337, 280] on div at bounding box center [370, 307] width 129 height 136
click at [406, 287] on div at bounding box center [370, 307] width 129 height 136
click at [402, 279] on div at bounding box center [370, 307] width 129 height 136
click at [392, 270] on div at bounding box center [370, 307] width 129 height 136
click at [389, 306] on div at bounding box center [370, 307] width 129 height 136
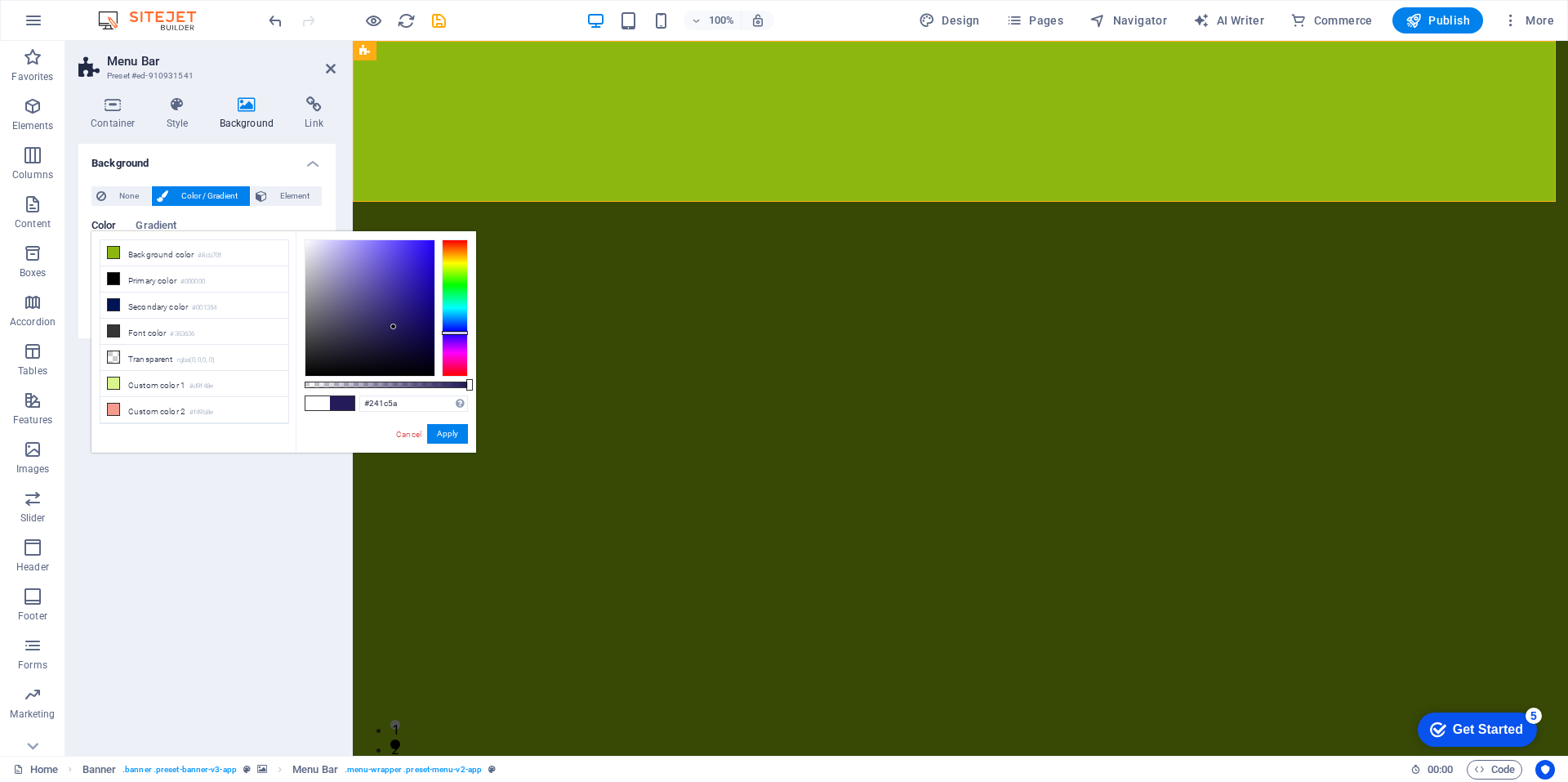
click at [394, 326] on div at bounding box center [370, 307] width 129 height 136
click at [335, 361] on div at bounding box center [370, 307] width 129 height 136
click at [405, 286] on div at bounding box center [370, 307] width 129 height 136
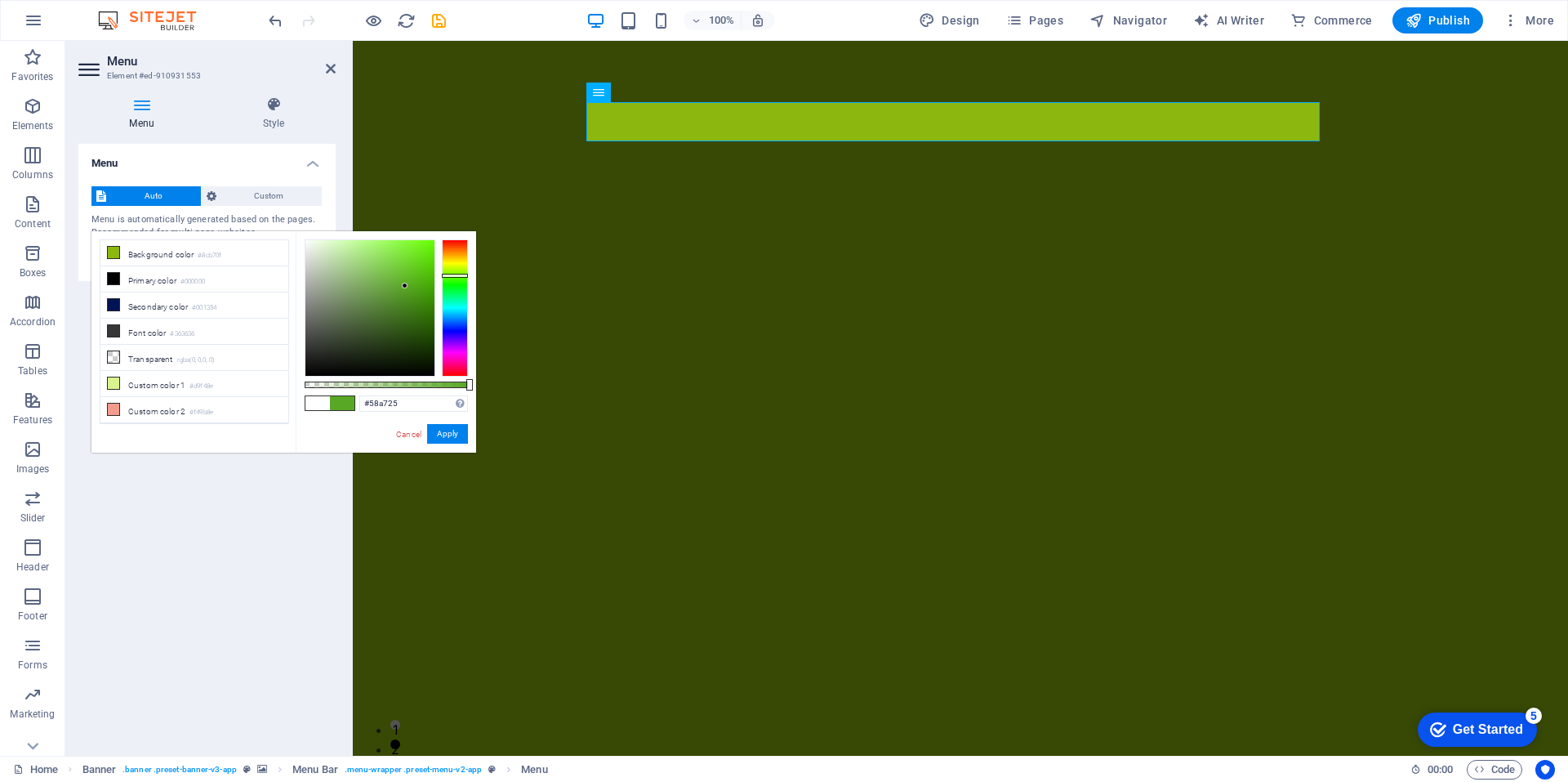
click at [450, 275] on div at bounding box center [455, 307] width 26 height 138
click at [454, 265] on div at bounding box center [455, 307] width 26 height 138
click at [381, 280] on div at bounding box center [370, 307] width 129 height 136
type input "#c2cf72"
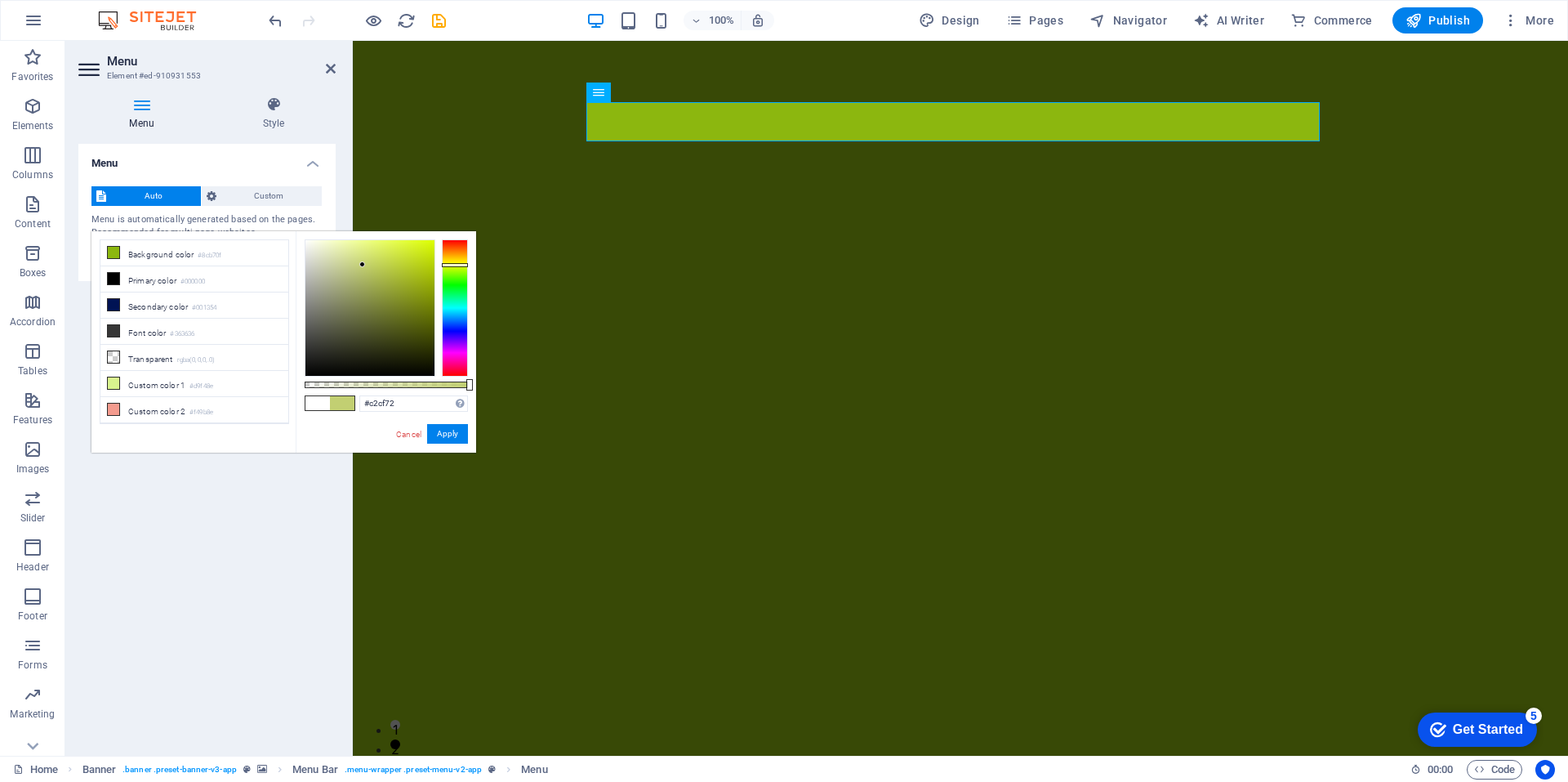
click at [363, 265] on div at bounding box center [370, 307] width 129 height 136
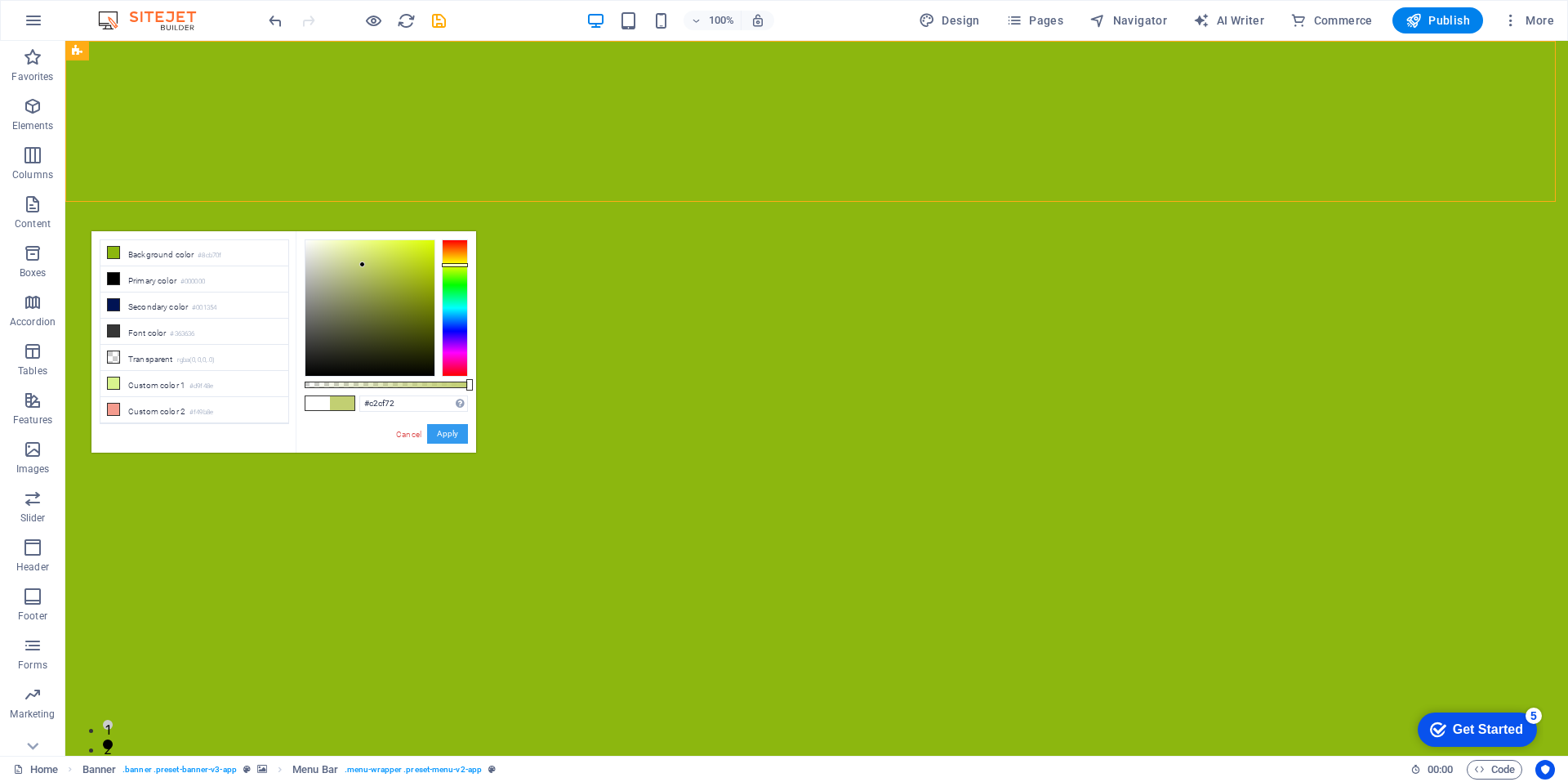
click at [452, 438] on button "Apply" at bounding box center [447, 433] width 41 height 20
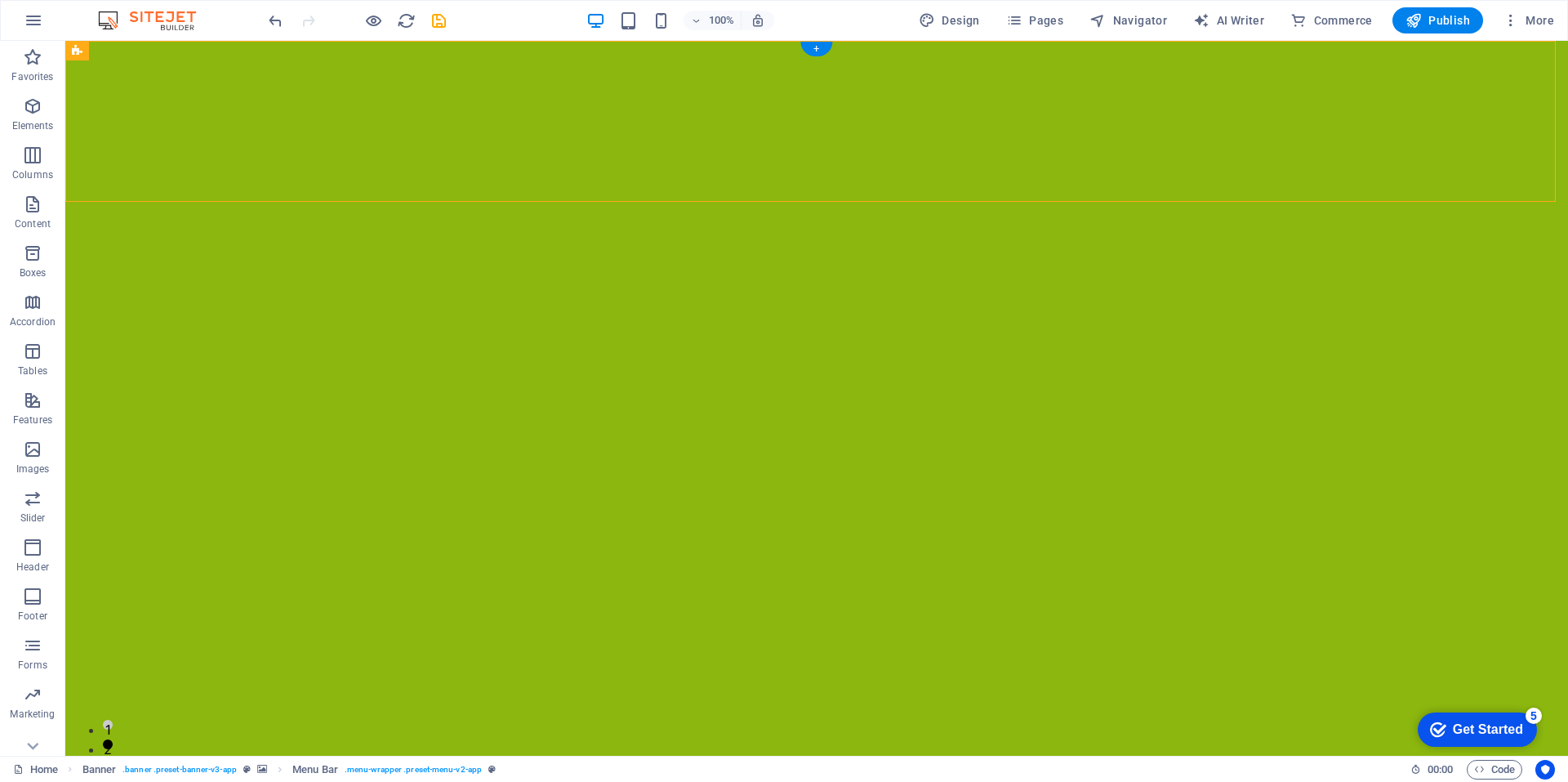
click at [935, 251] on div at bounding box center [817, 606] width 1503 height 1129
select select "px"
select select "ms"
select select "s"
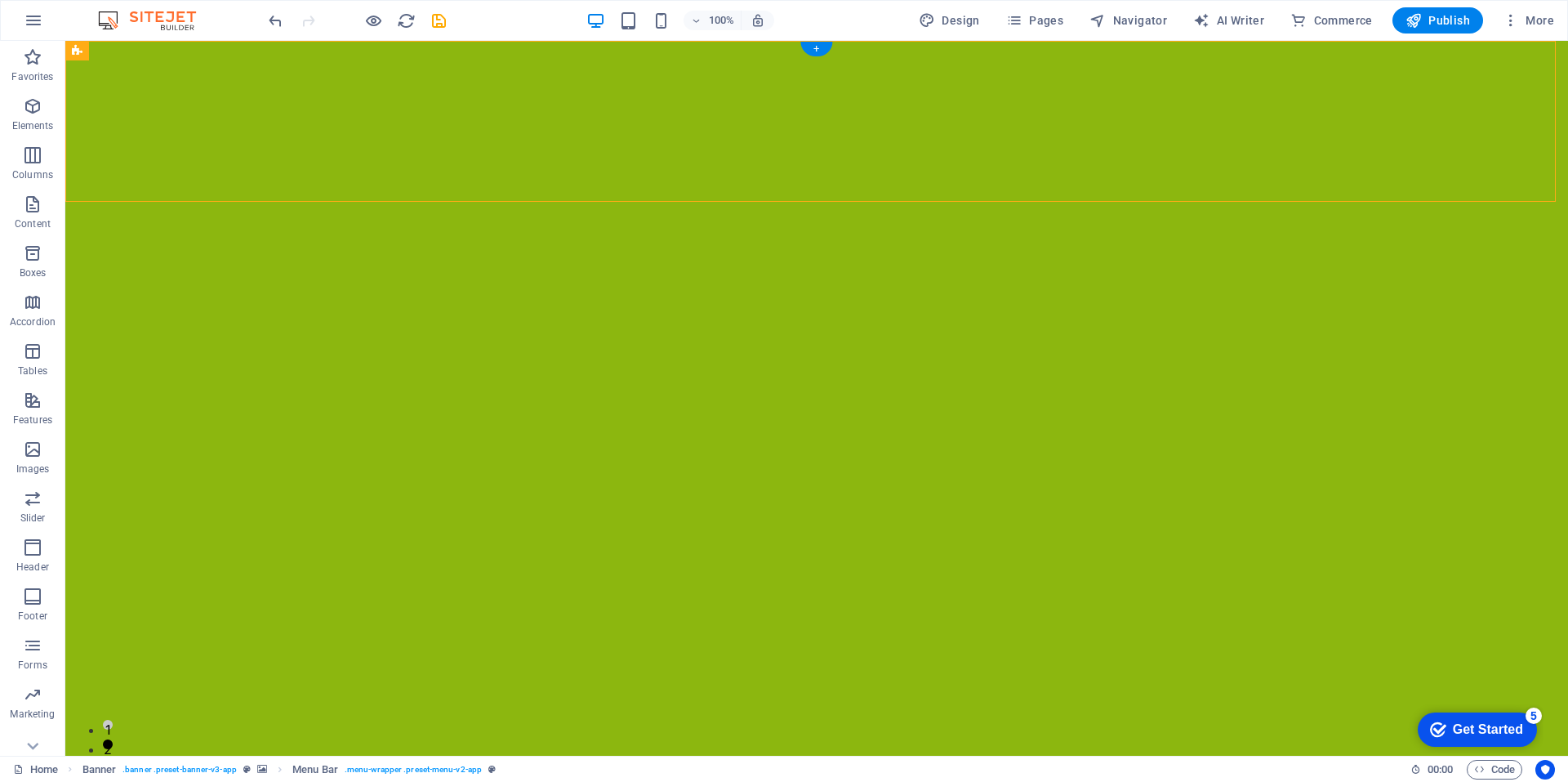
select select "progressive"
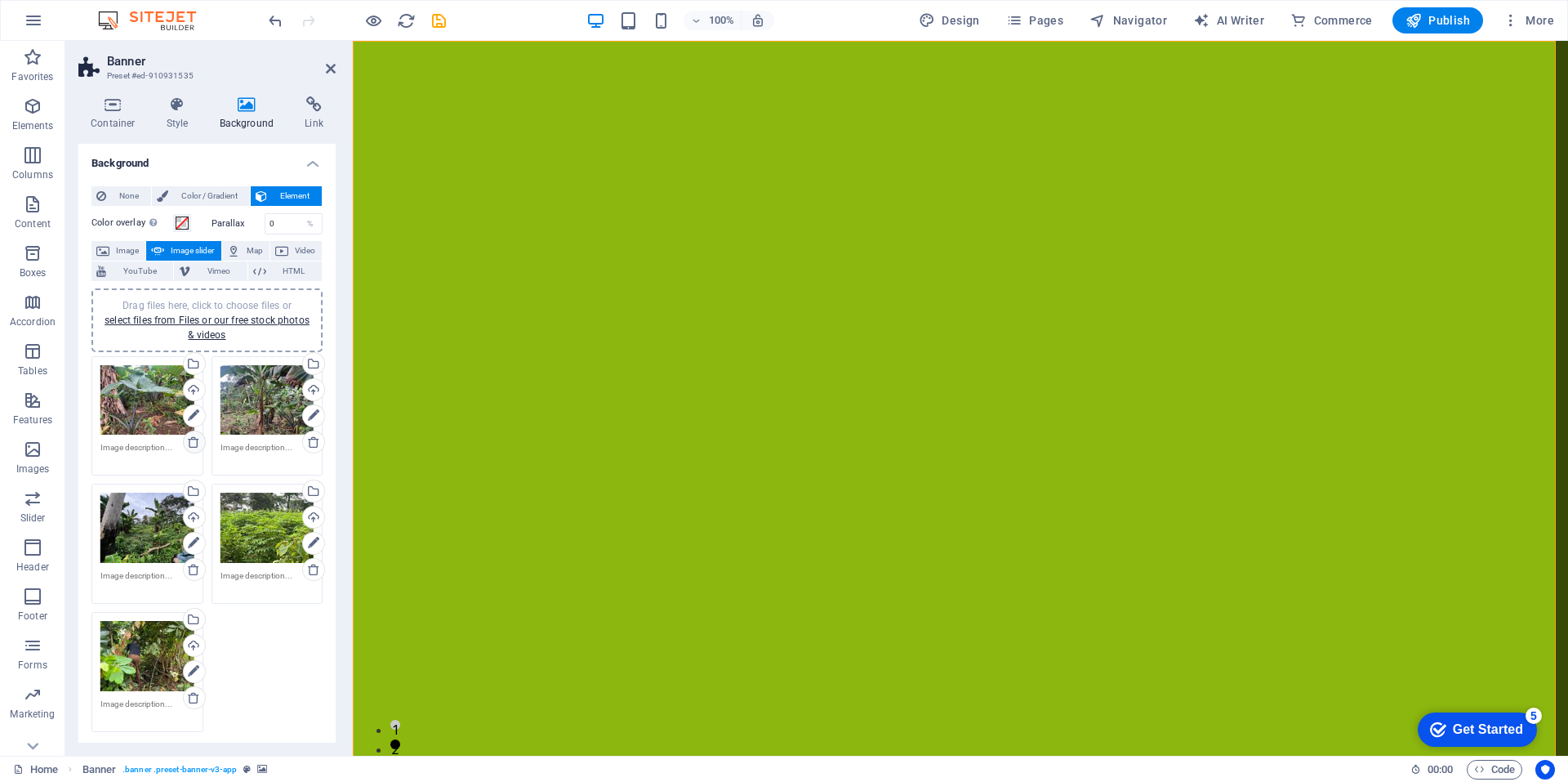
click at [194, 443] on icon at bounding box center [194, 442] width 13 height 13
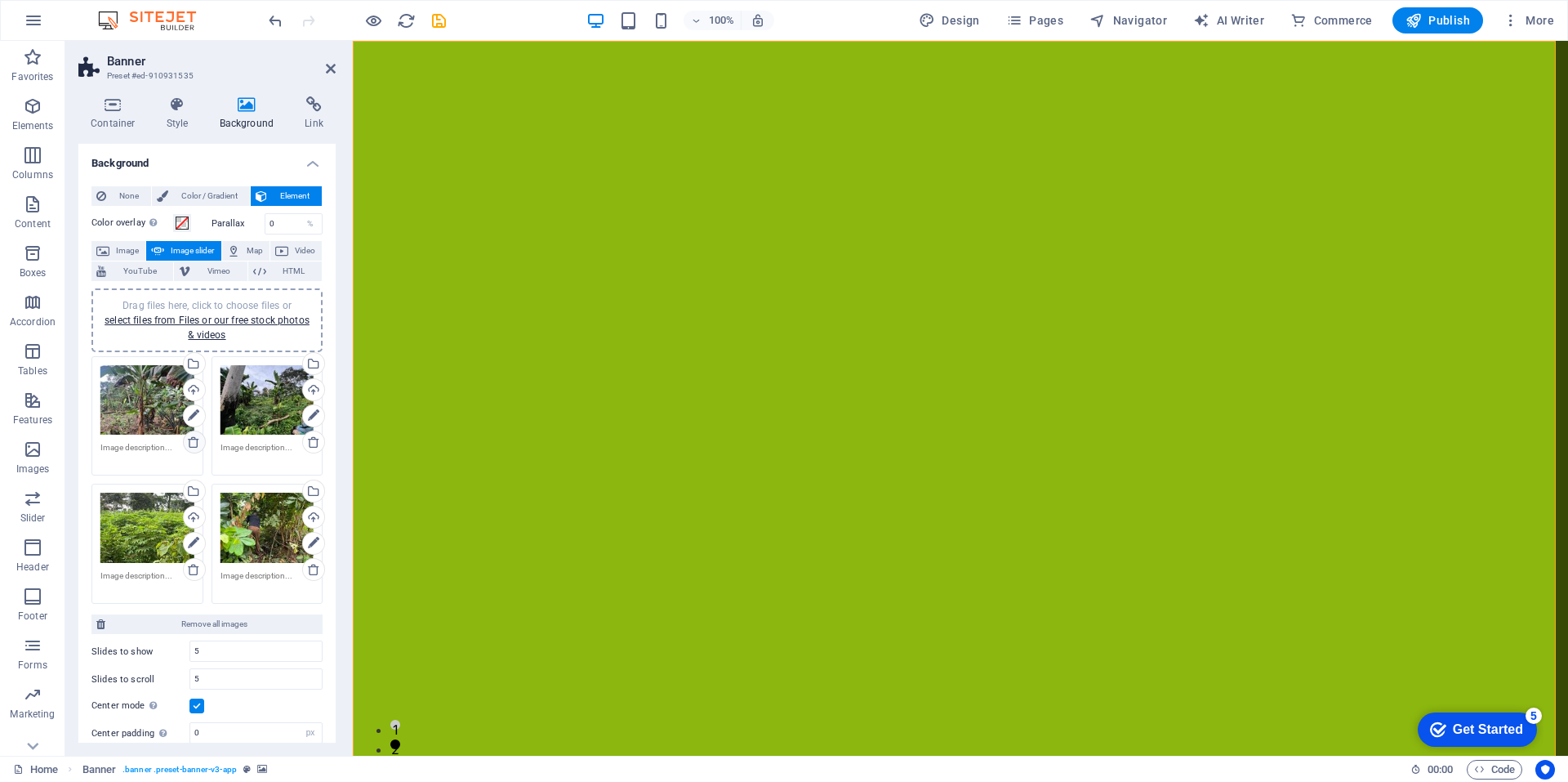
click at [194, 443] on icon at bounding box center [194, 442] width 13 height 13
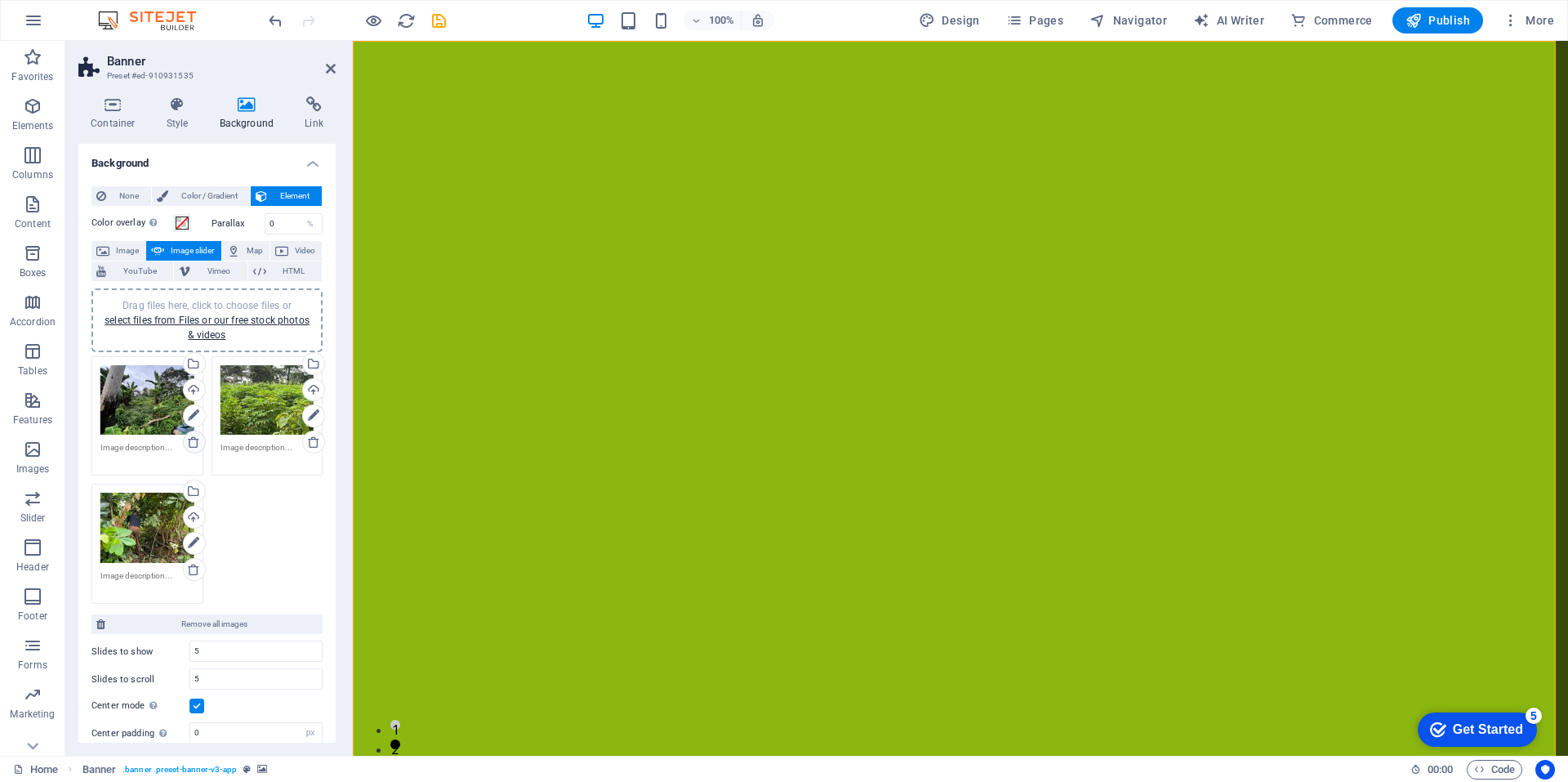
click at [194, 443] on icon at bounding box center [194, 442] width 13 height 13
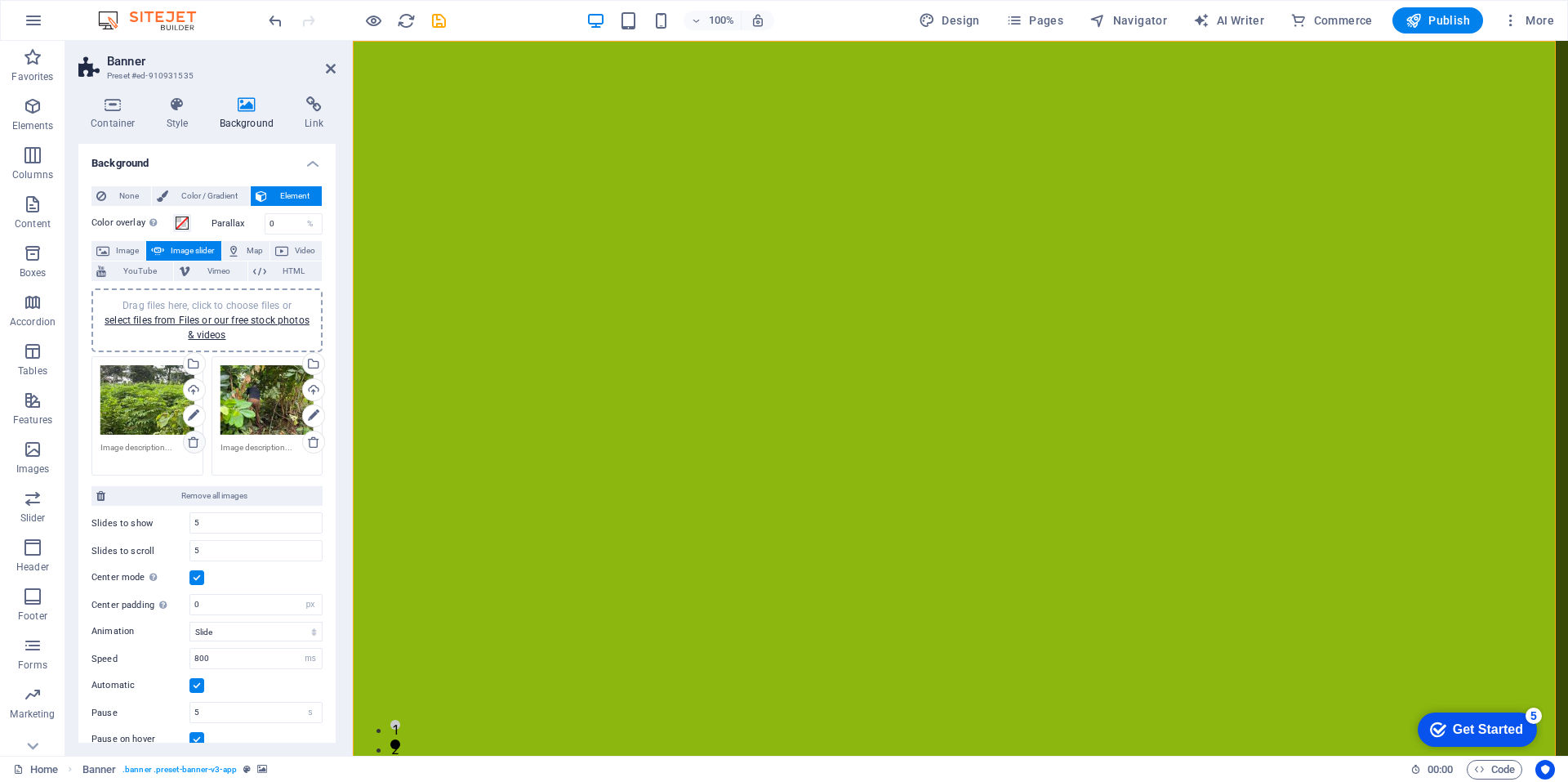
click at [194, 443] on icon at bounding box center [194, 442] width 13 height 13
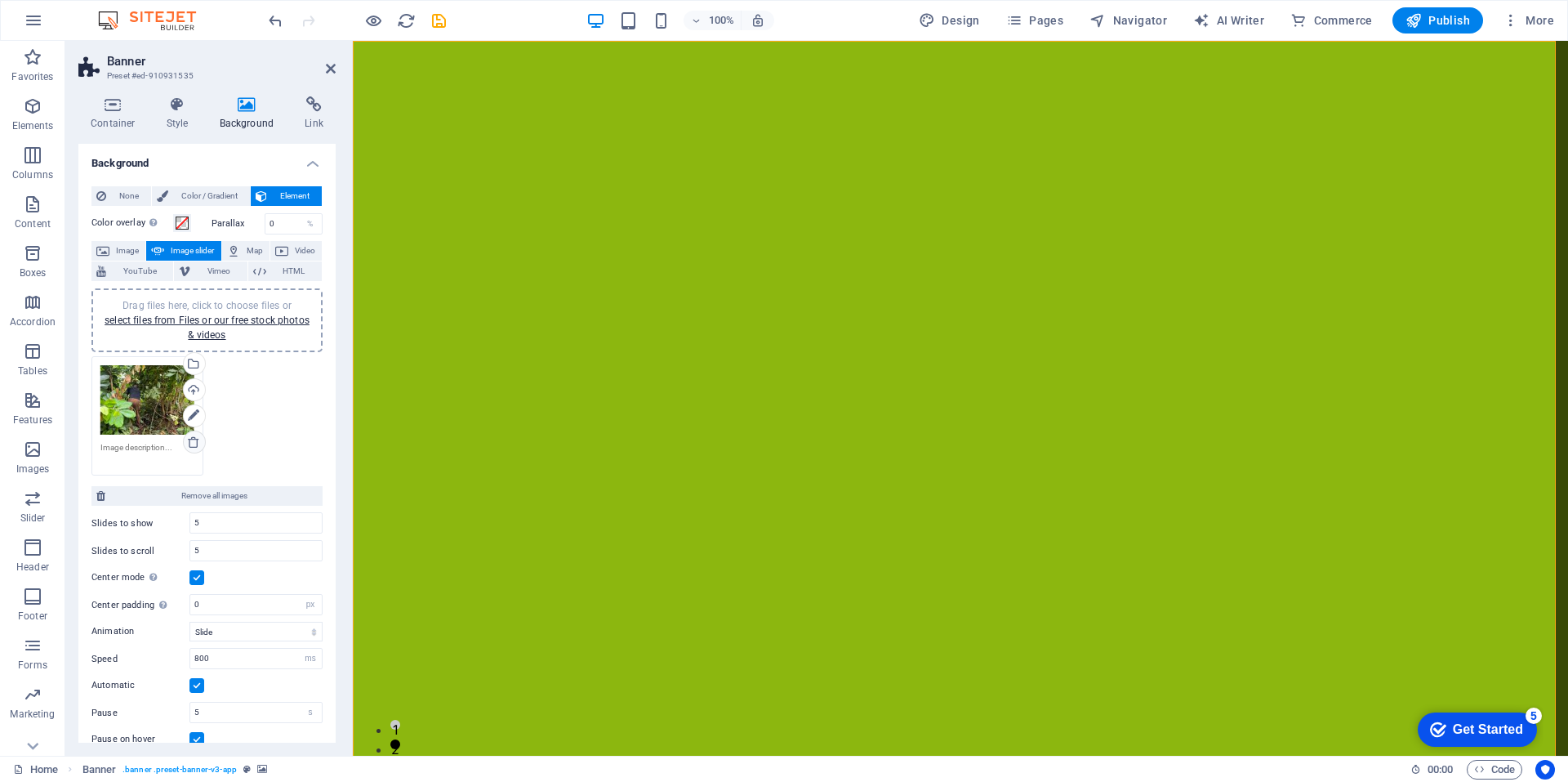
click at [194, 443] on icon at bounding box center [194, 442] width 13 height 13
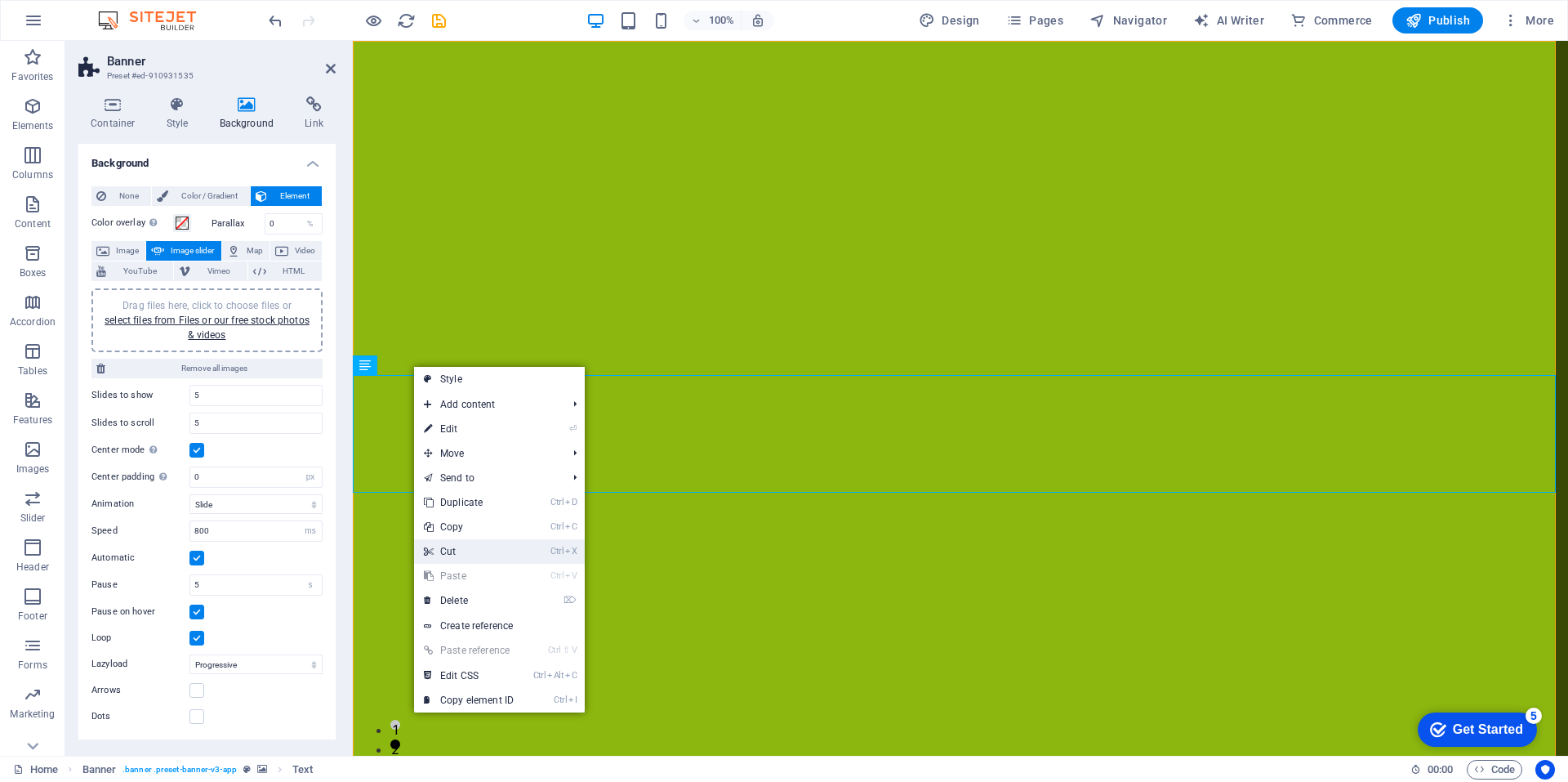
click at [474, 550] on link "Ctrl X Cut" at bounding box center [469, 551] width 110 height 25
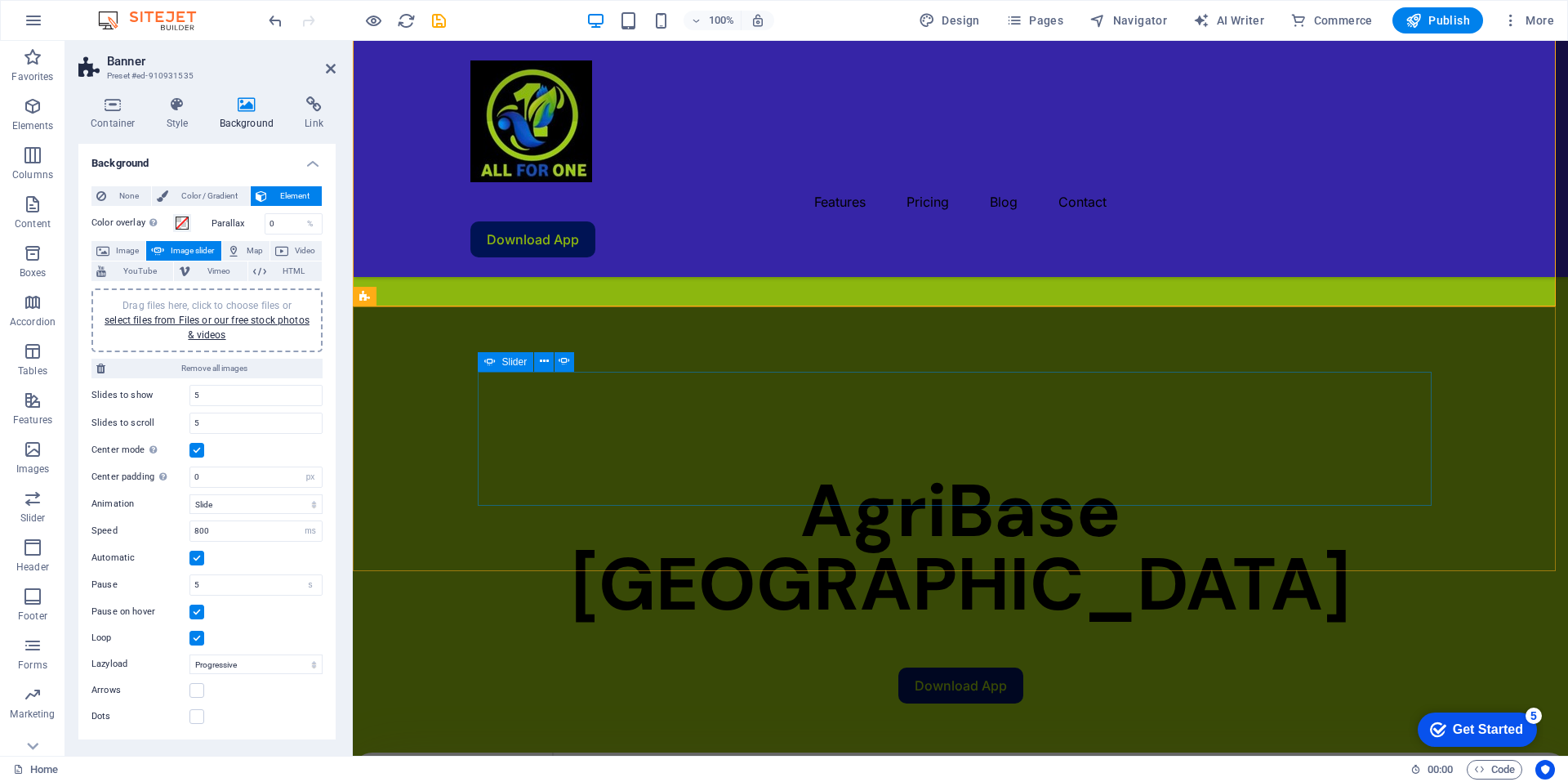
scroll to position [775, 0]
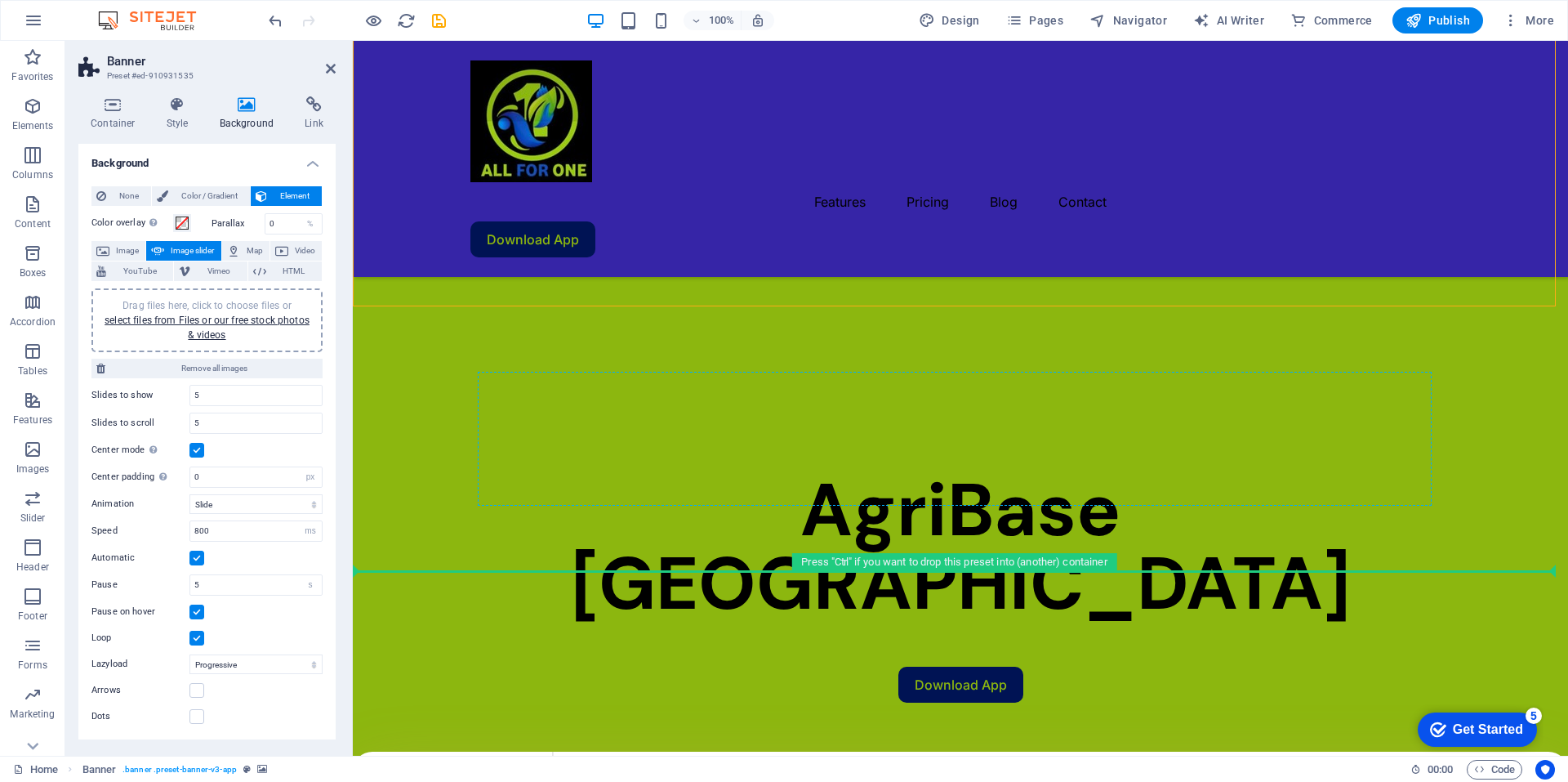
drag, startPoint x: 832, startPoint y: 401, endPoint x: 527, endPoint y: 485, distance: 316.4
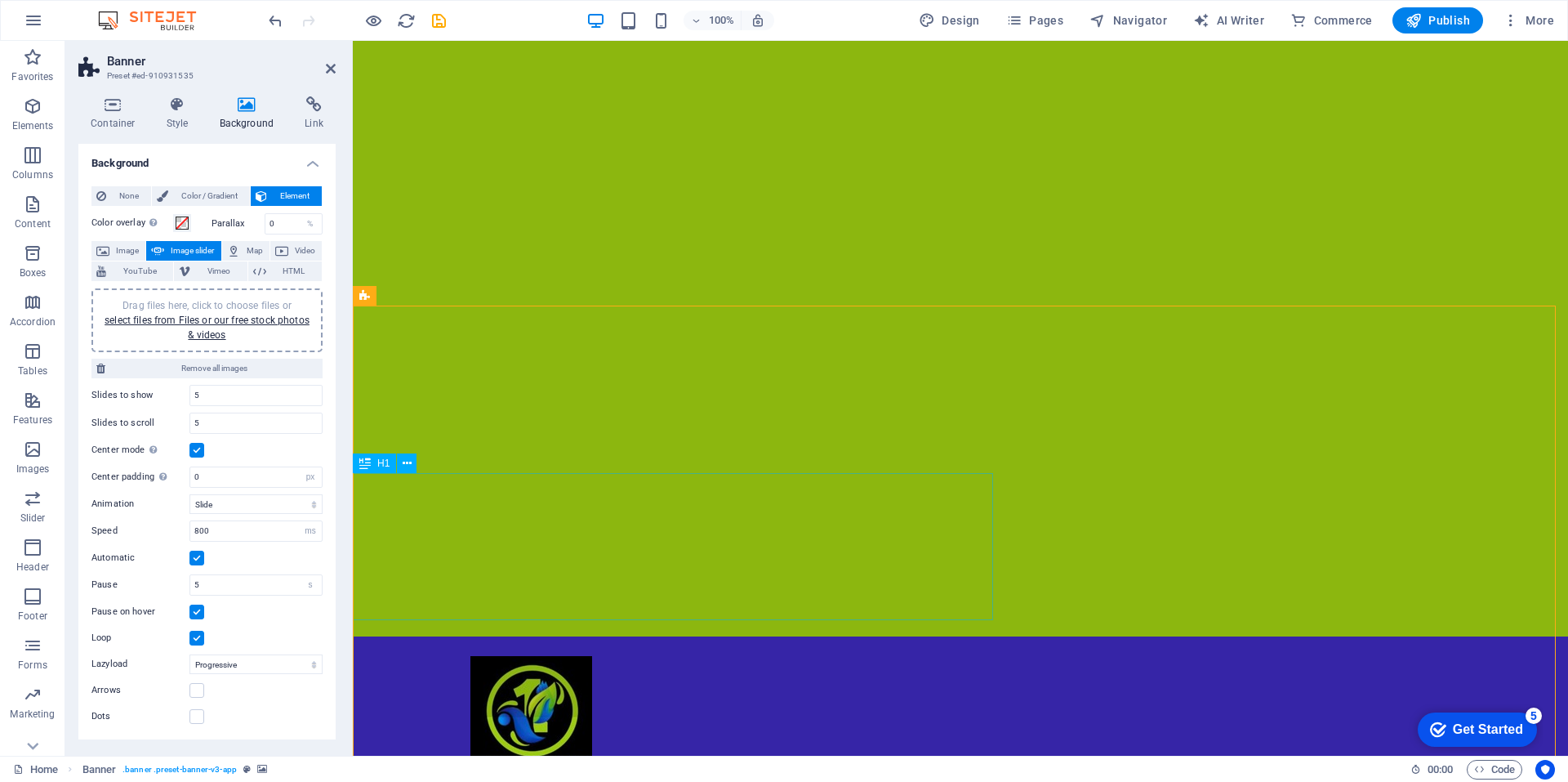
scroll to position [0, 0]
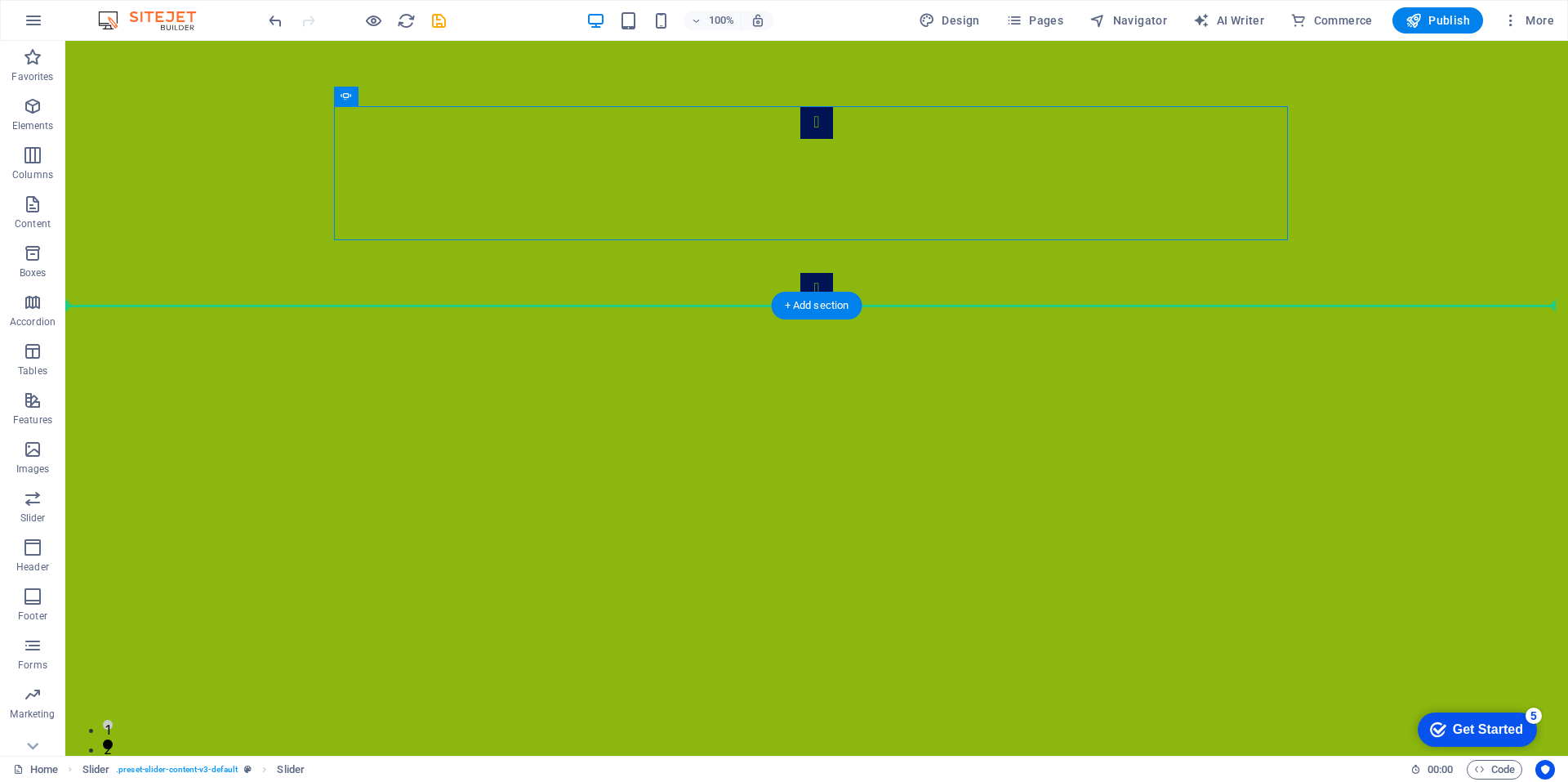
drag, startPoint x: 554, startPoint y: 140, endPoint x: 188, endPoint y: 631, distance: 612.4
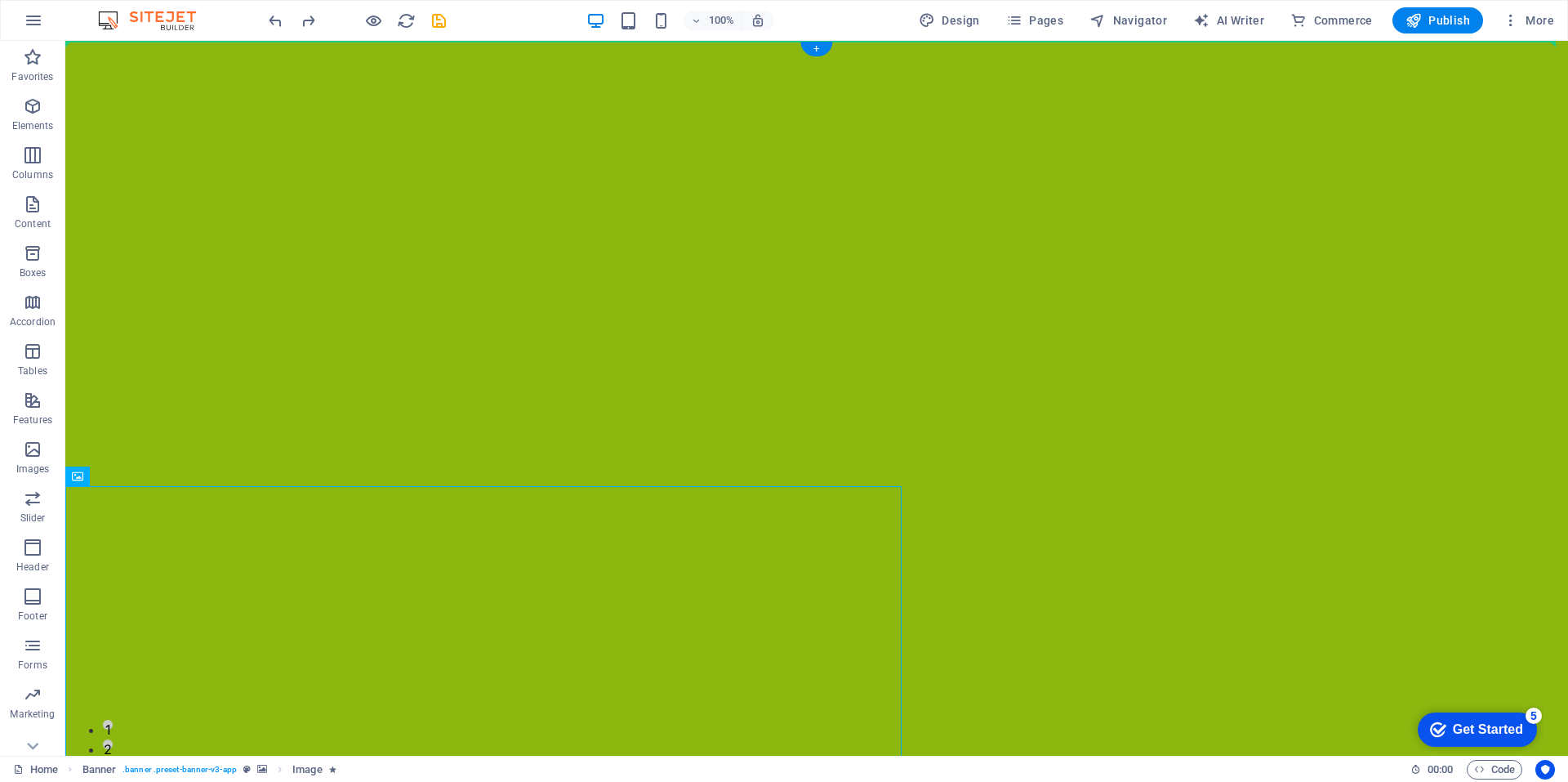
drag, startPoint x: 147, startPoint y: 519, endPoint x: 214, endPoint y: 469, distance: 83.6
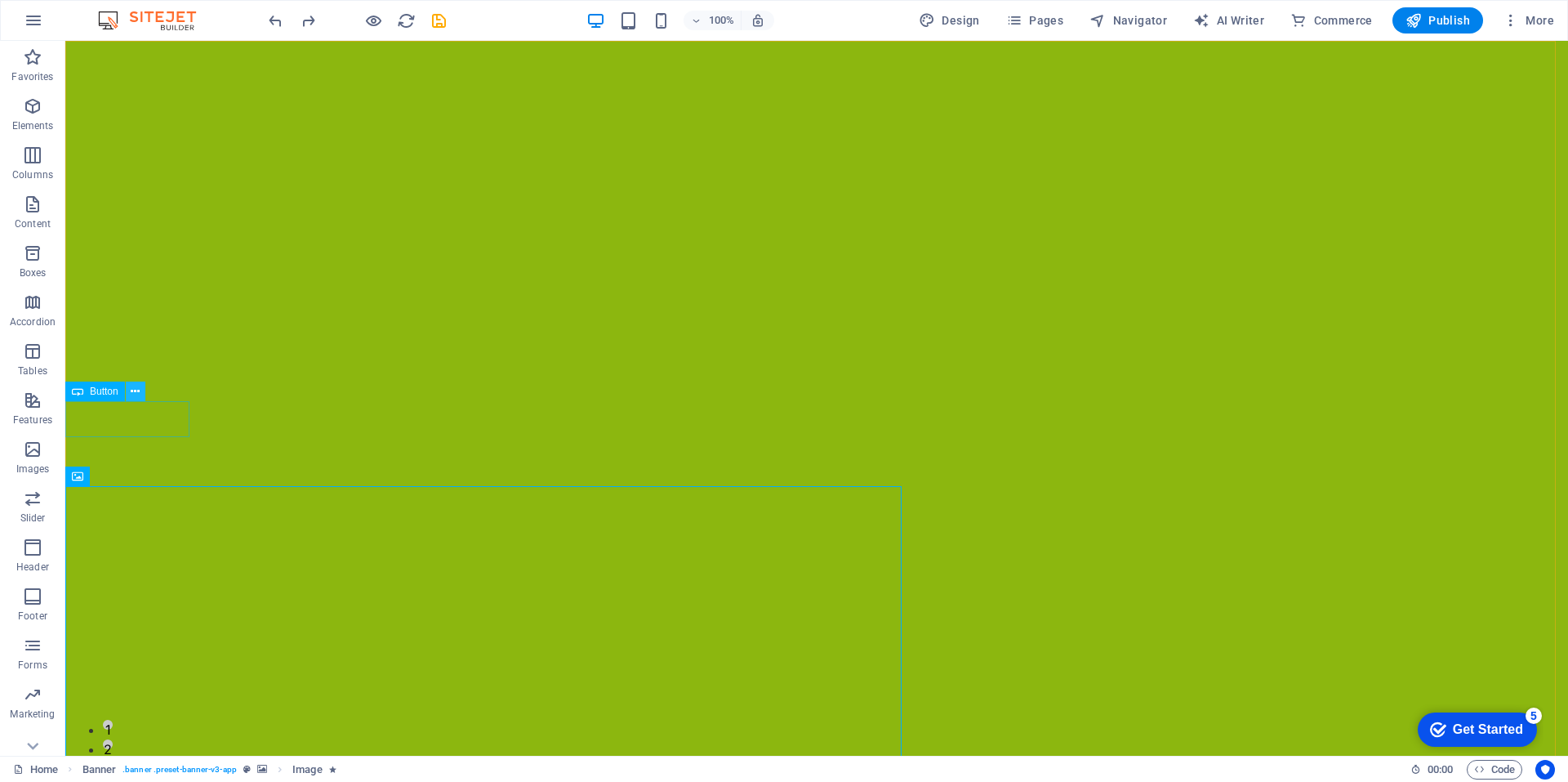
click at [132, 388] on icon at bounding box center [135, 391] width 9 height 17
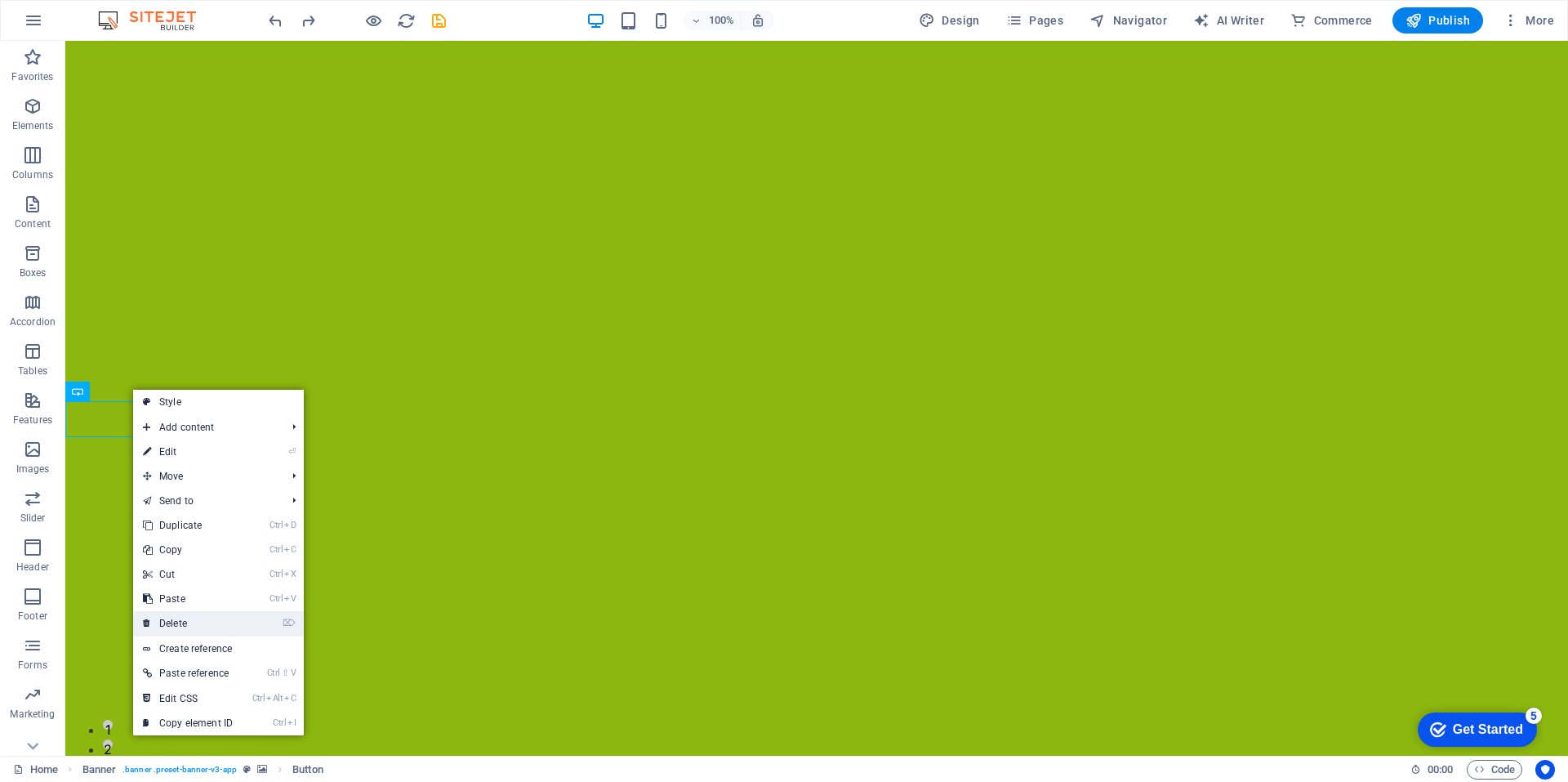
click at [177, 620] on link "⌦ Delete" at bounding box center [188, 623] width 110 height 25
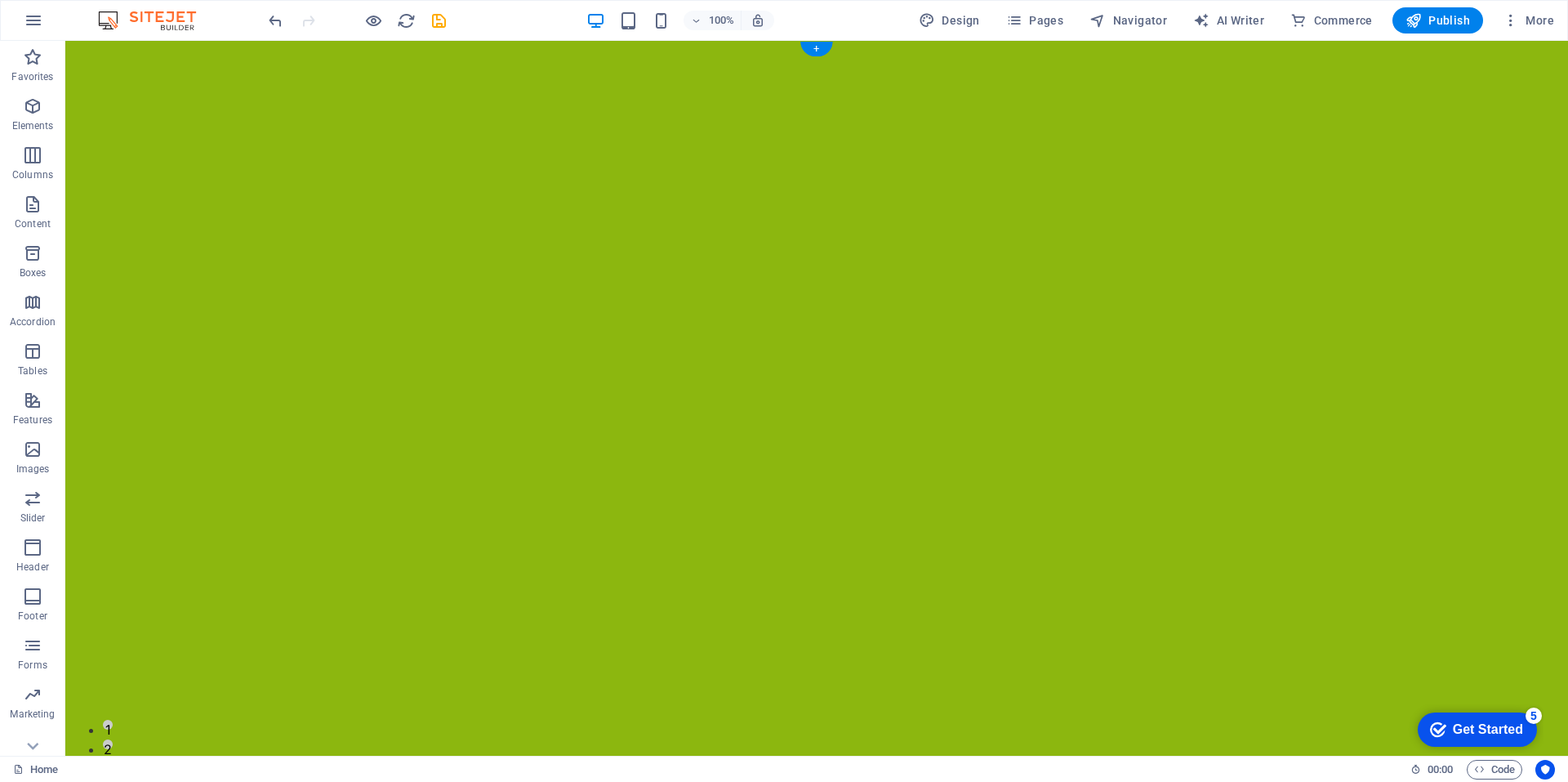
click at [569, 373] on div at bounding box center [817, 543] width 1503 height 1004
drag, startPoint x: 404, startPoint y: 396, endPoint x: 284, endPoint y: 139, distance: 283.6
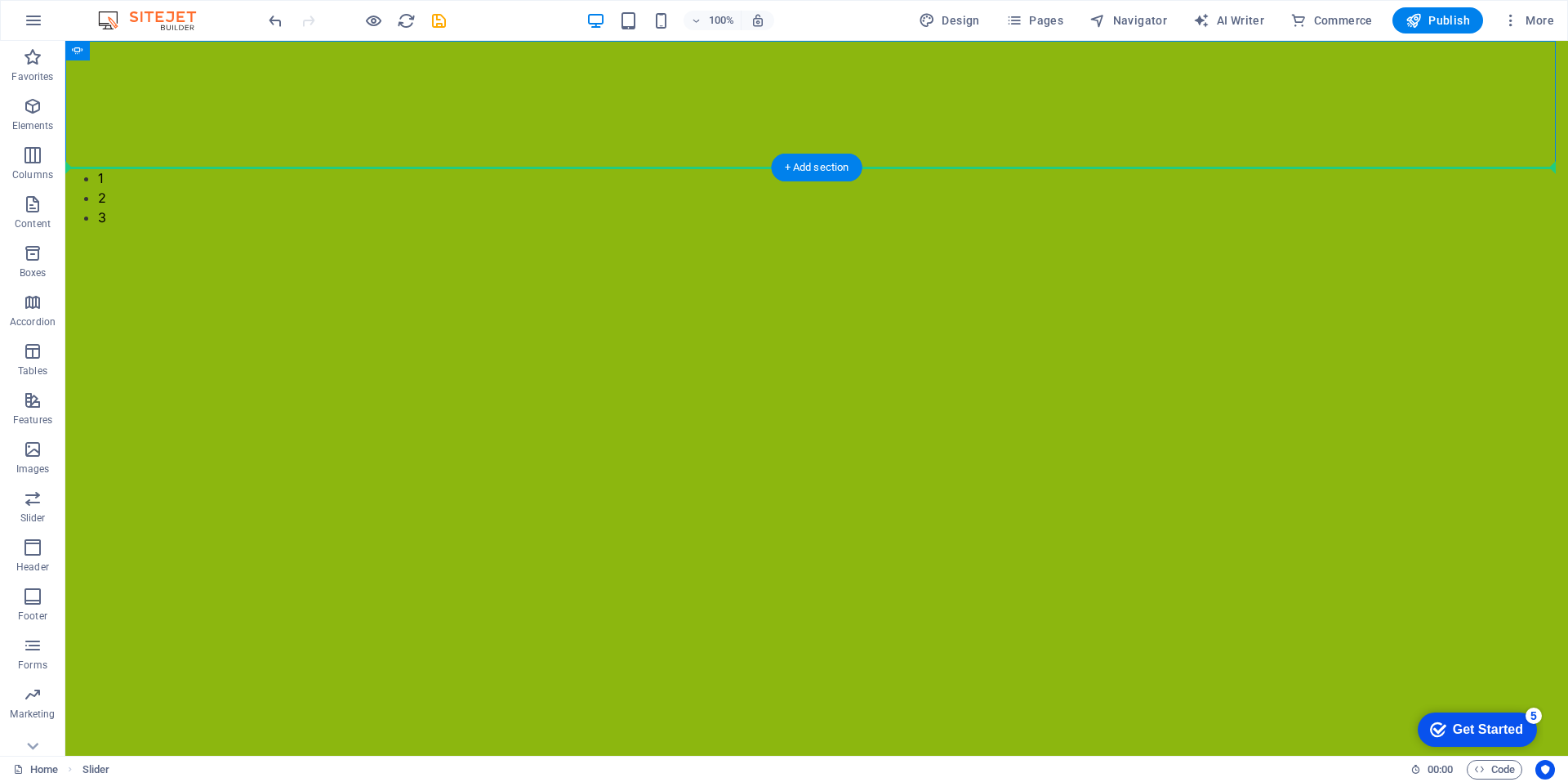
drag, startPoint x: 157, startPoint y: 89, endPoint x: 113, endPoint y: 482, distance: 395.5
drag, startPoint x: 139, startPoint y: 87, endPoint x: 118, endPoint y: 485, distance: 398.6
drag, startPoint x: 142, startPoint y: 89, endPoint x: 160, endPoint y: 403, distance: 314.5
drag, startPoint x: 166, startPoint y: 91, endPoint x: 162, endPoint y: 509, distance: 418.0
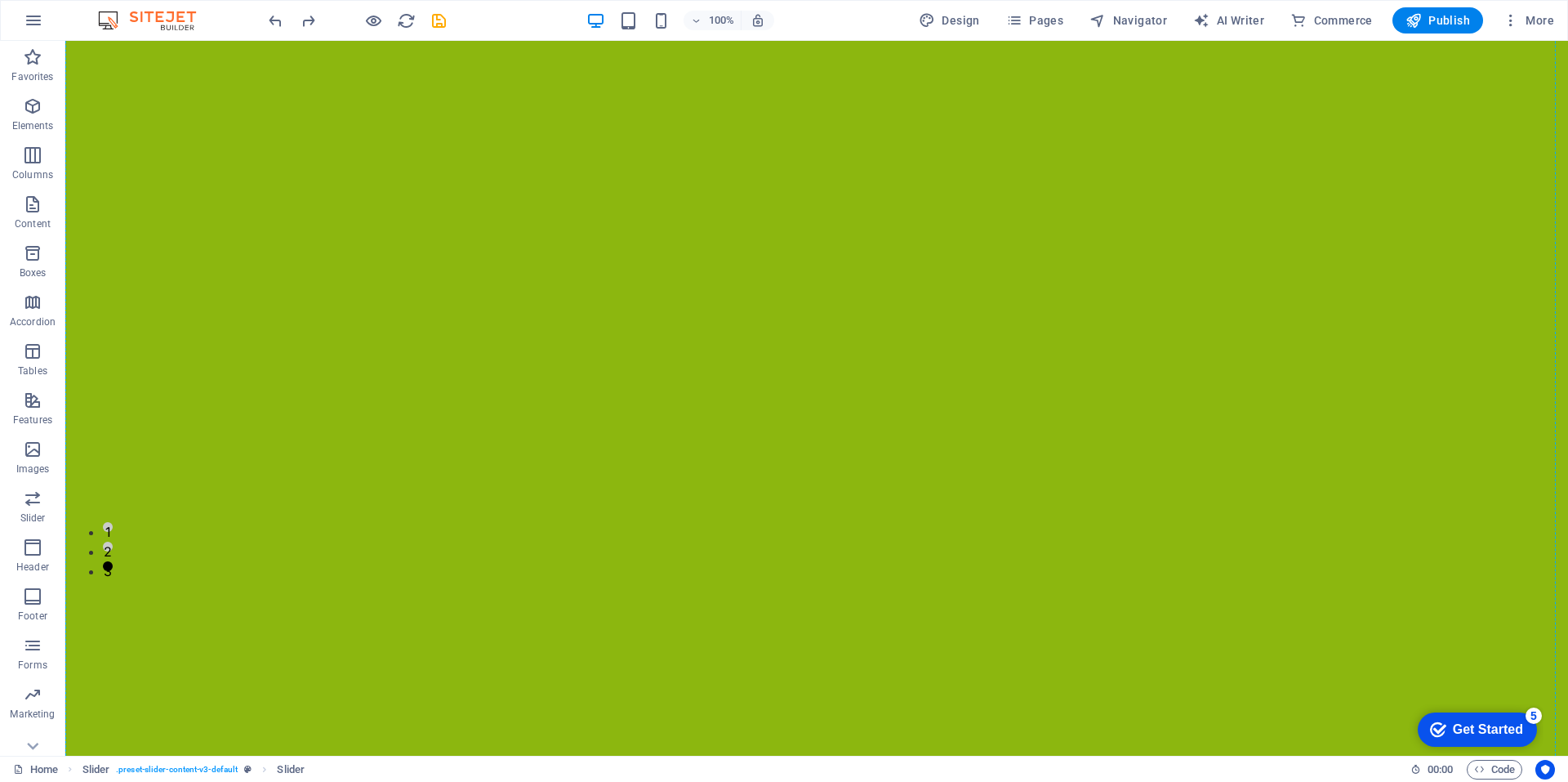
scroll to position [183, 0]
drag, startPoint x: 405, startPoint y: 368, endPoint x: 115, endPoint y: 234, distance: 319.5
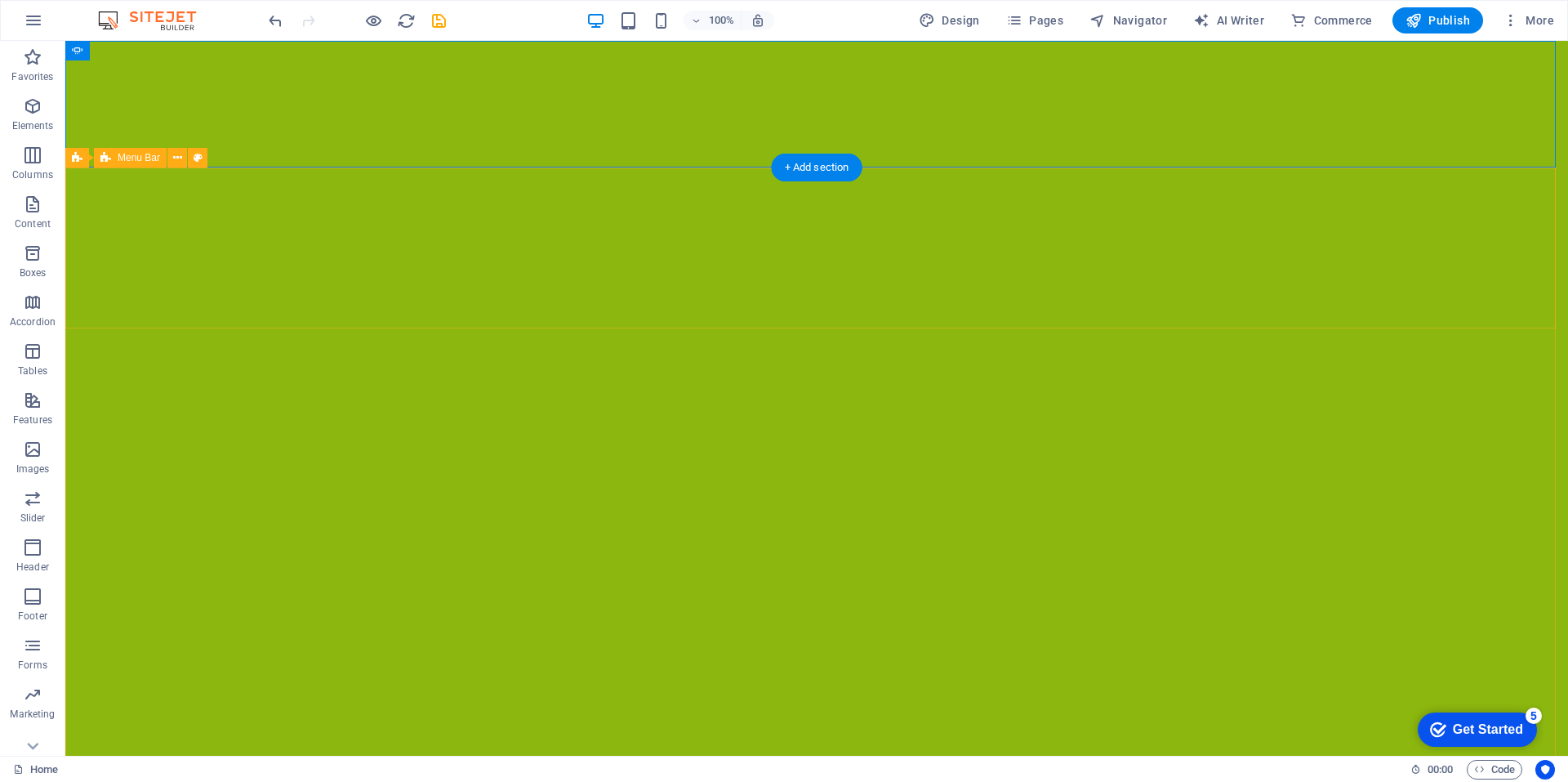
scroll to position [0, 0]
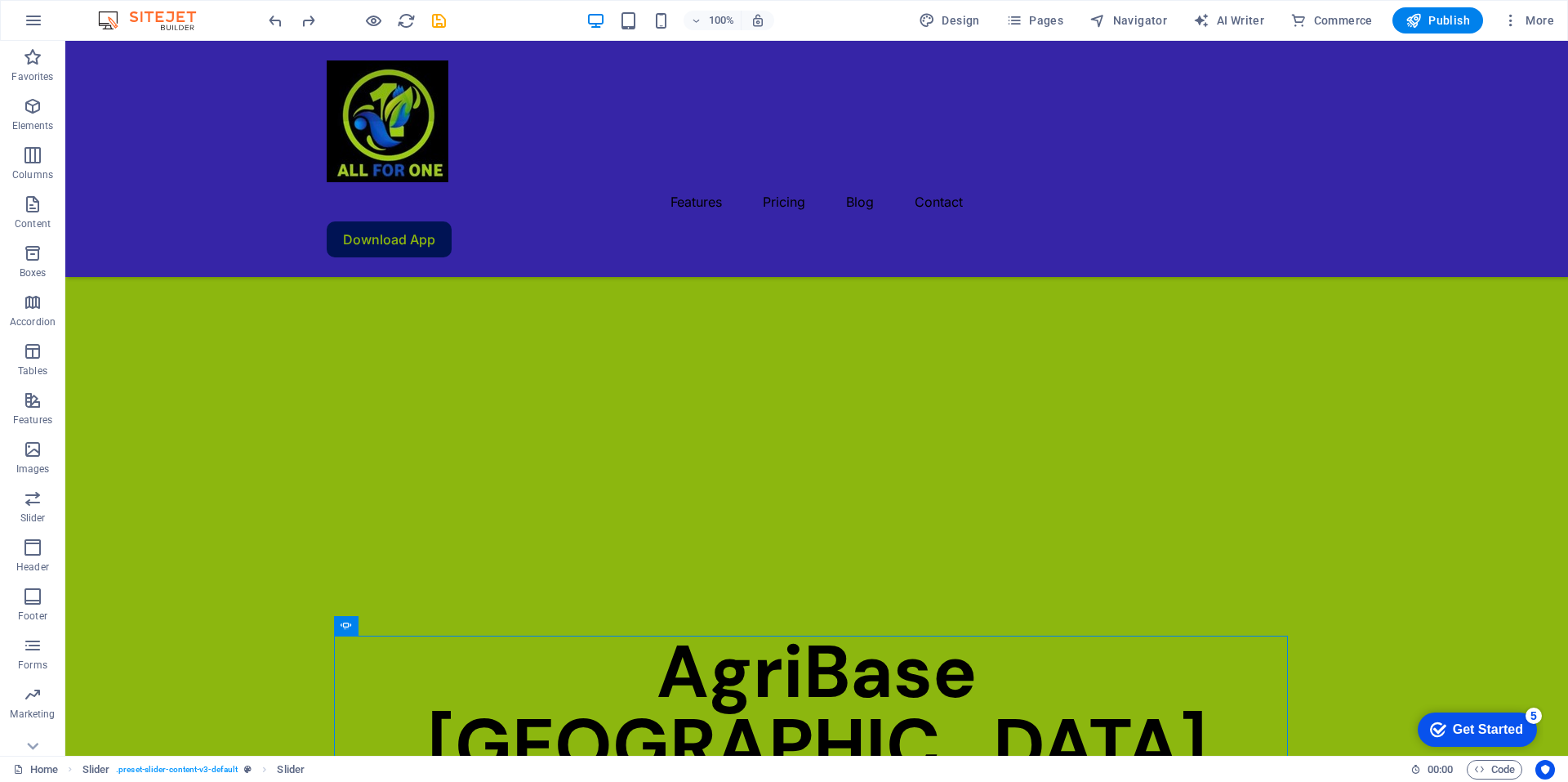
scroll to position [631, 0]
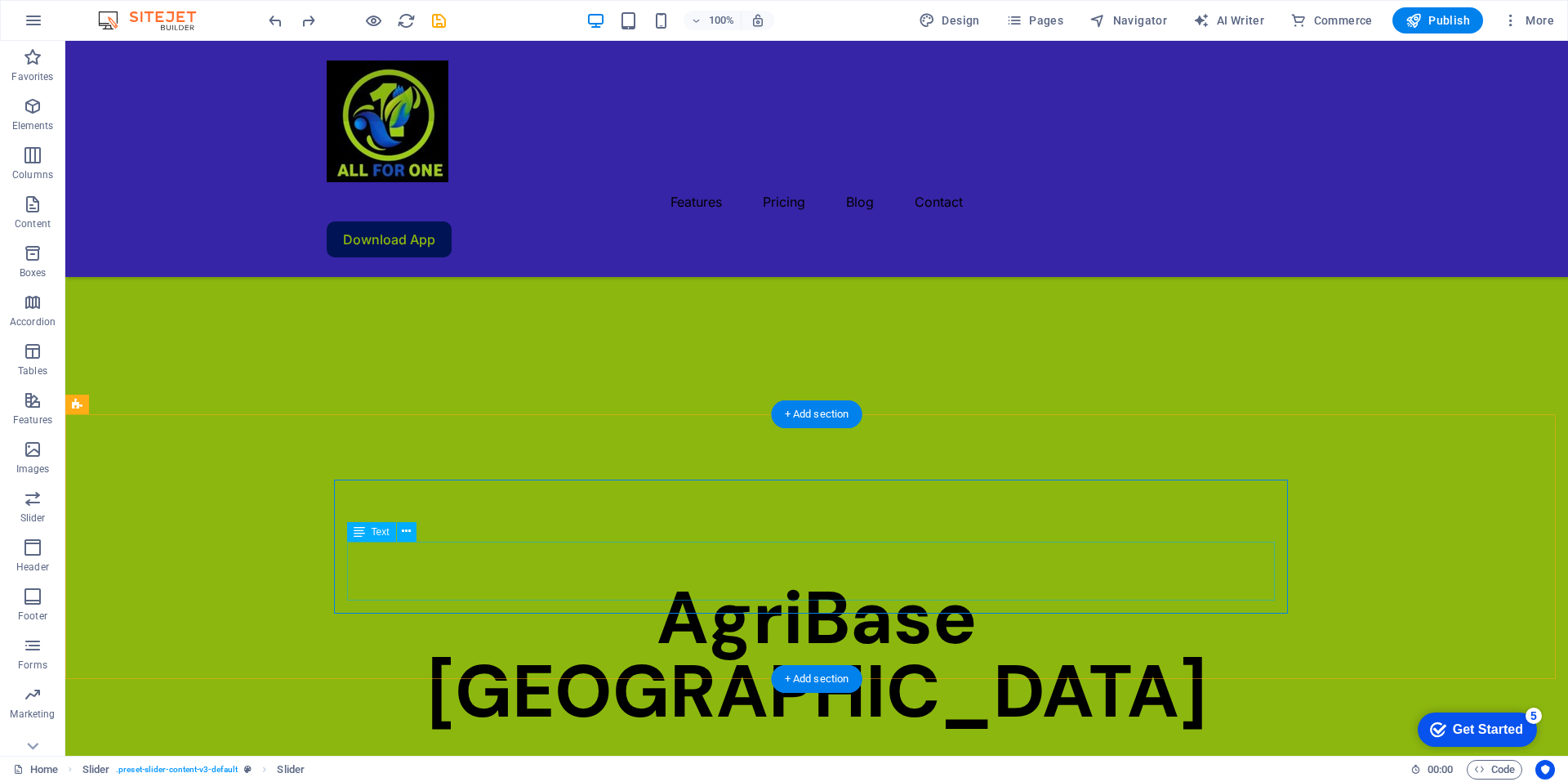
drag, startPoint x: 788, startPoint y: 588, endPoint x: 731, endPoint y: 576, distance: 58.2
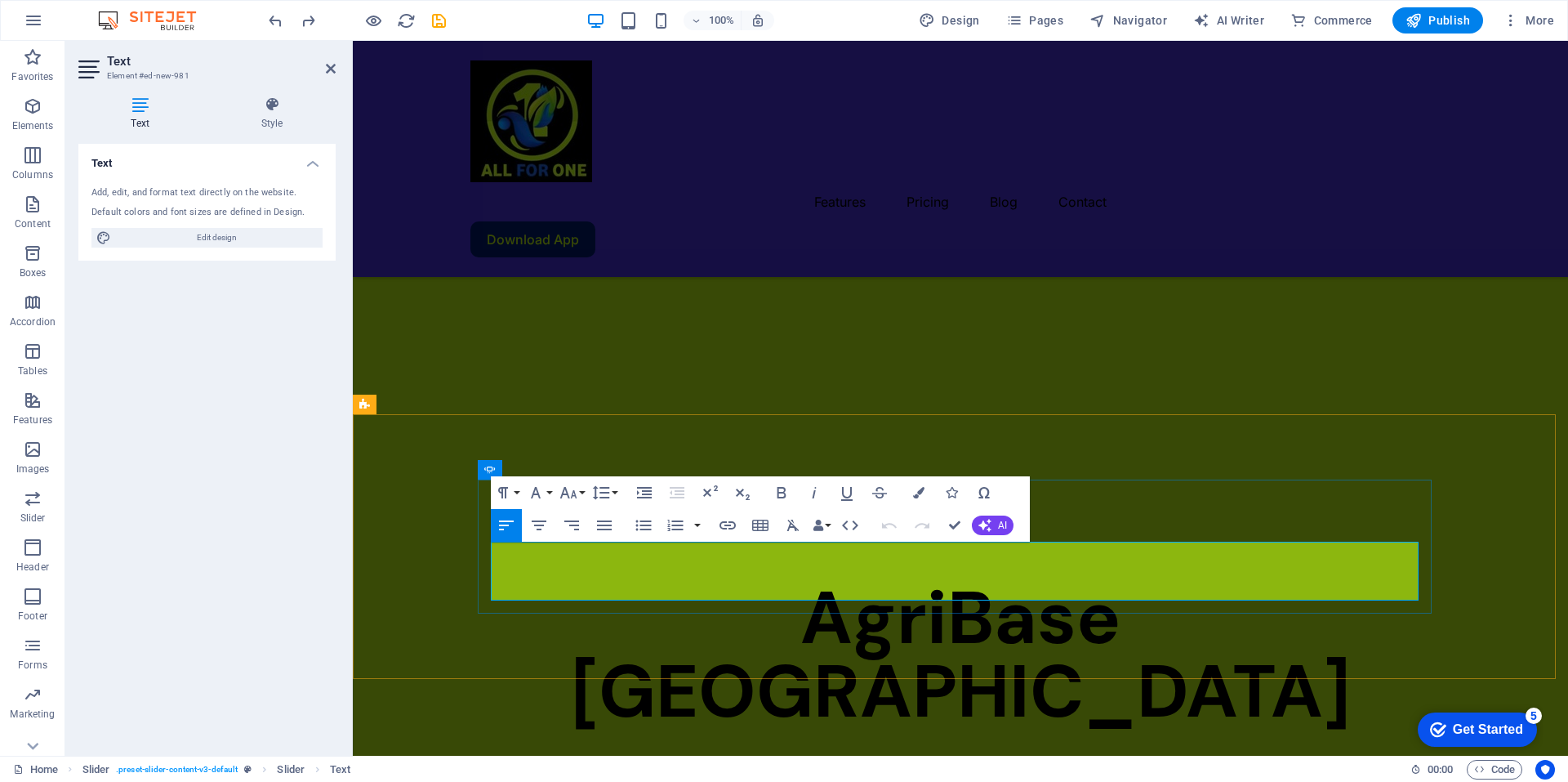
drag, startPoint x: 494, startPoint y: 550, endPoint x: 942, endPoint y: 588, distance: 449.6
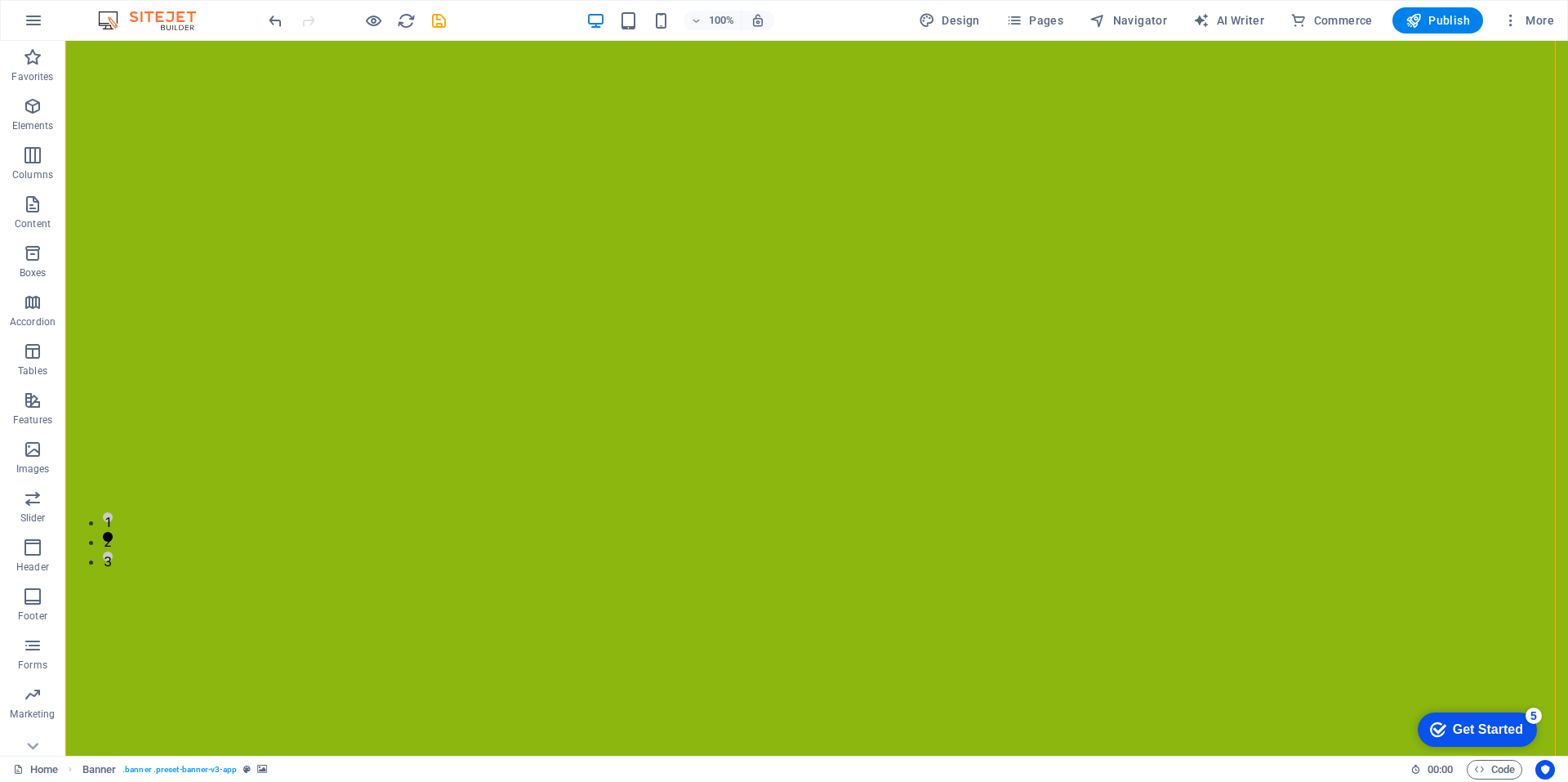
scroll to position [0, 0]
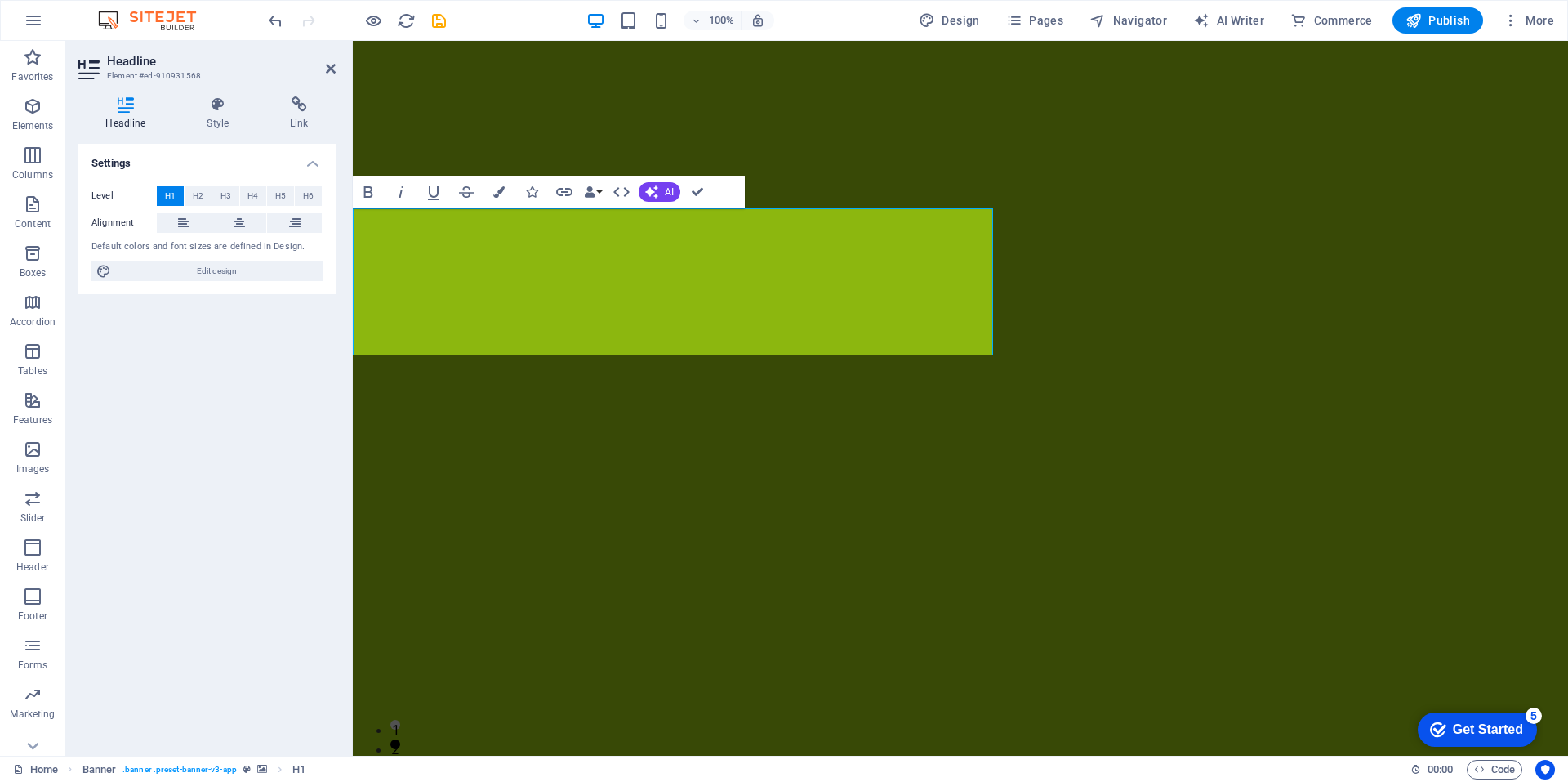
click at [1056, 342] on div at bounding box center [960, 470] width 1215 height 858
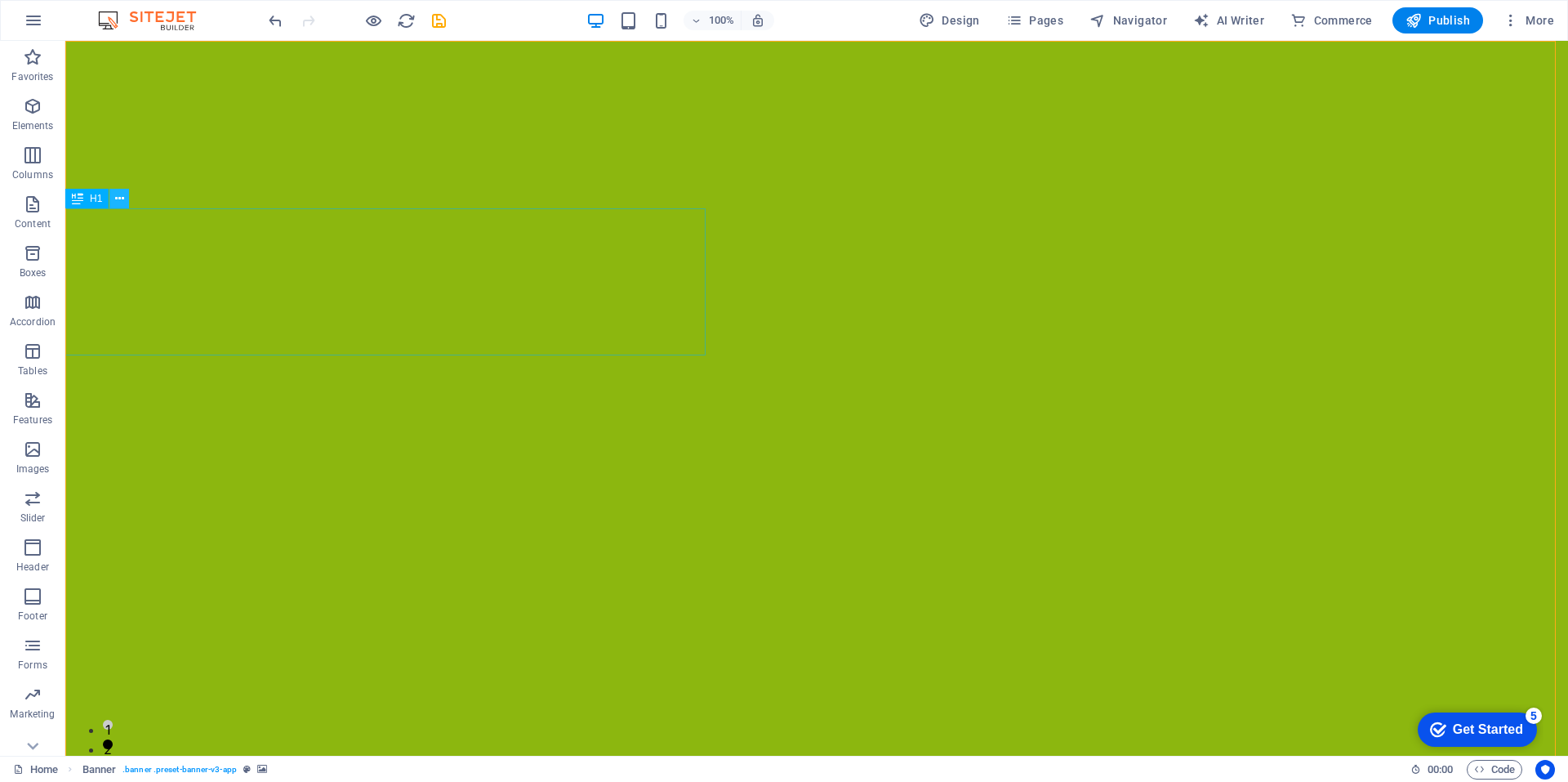
click at [0, 0] on icon at bounding box center [0, 0] width 0 height 0
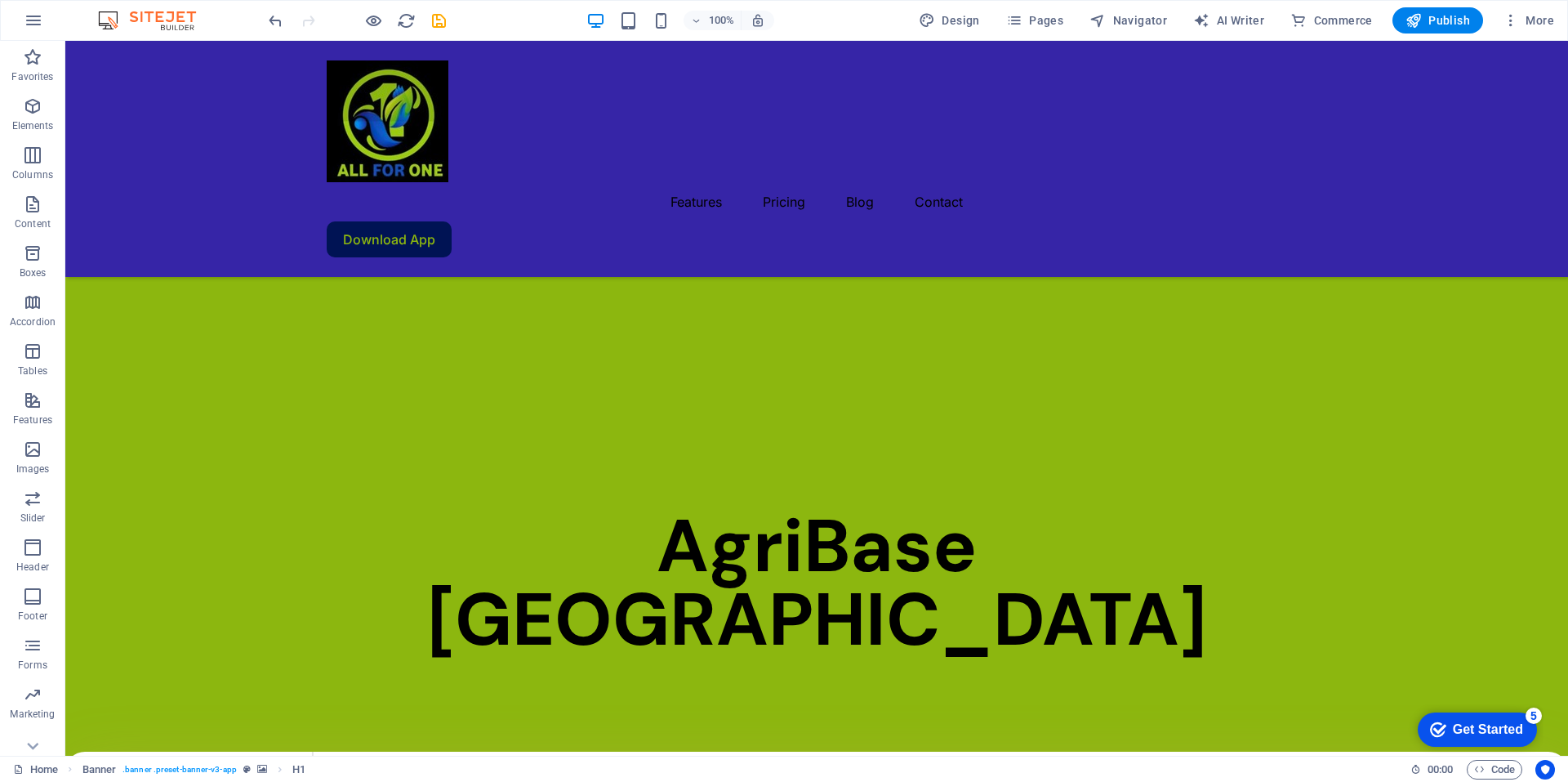
scroll to position [752, 0]
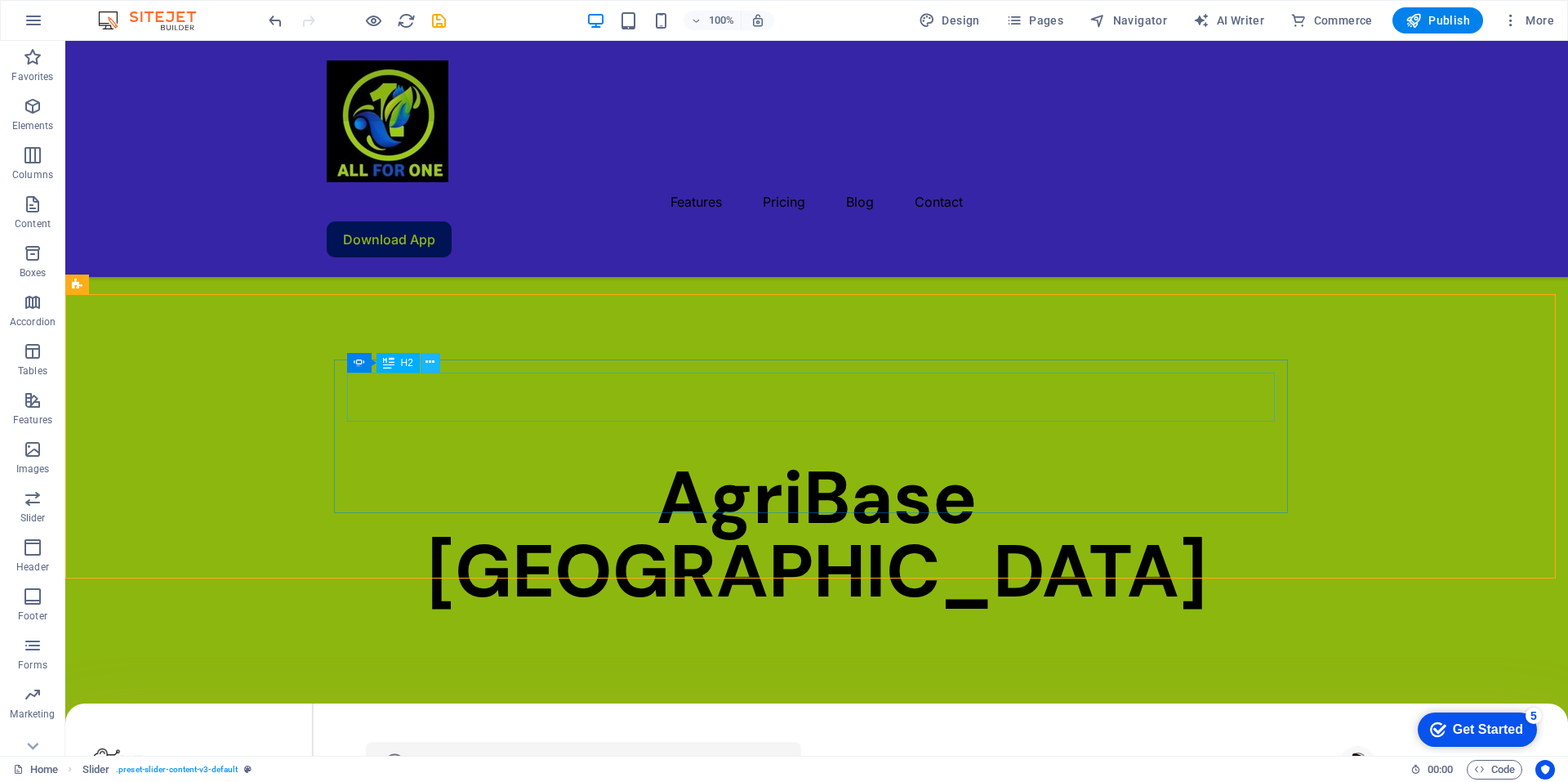
click at [431, 363] on icon at bounding box center [429, 362] width 9 height 17
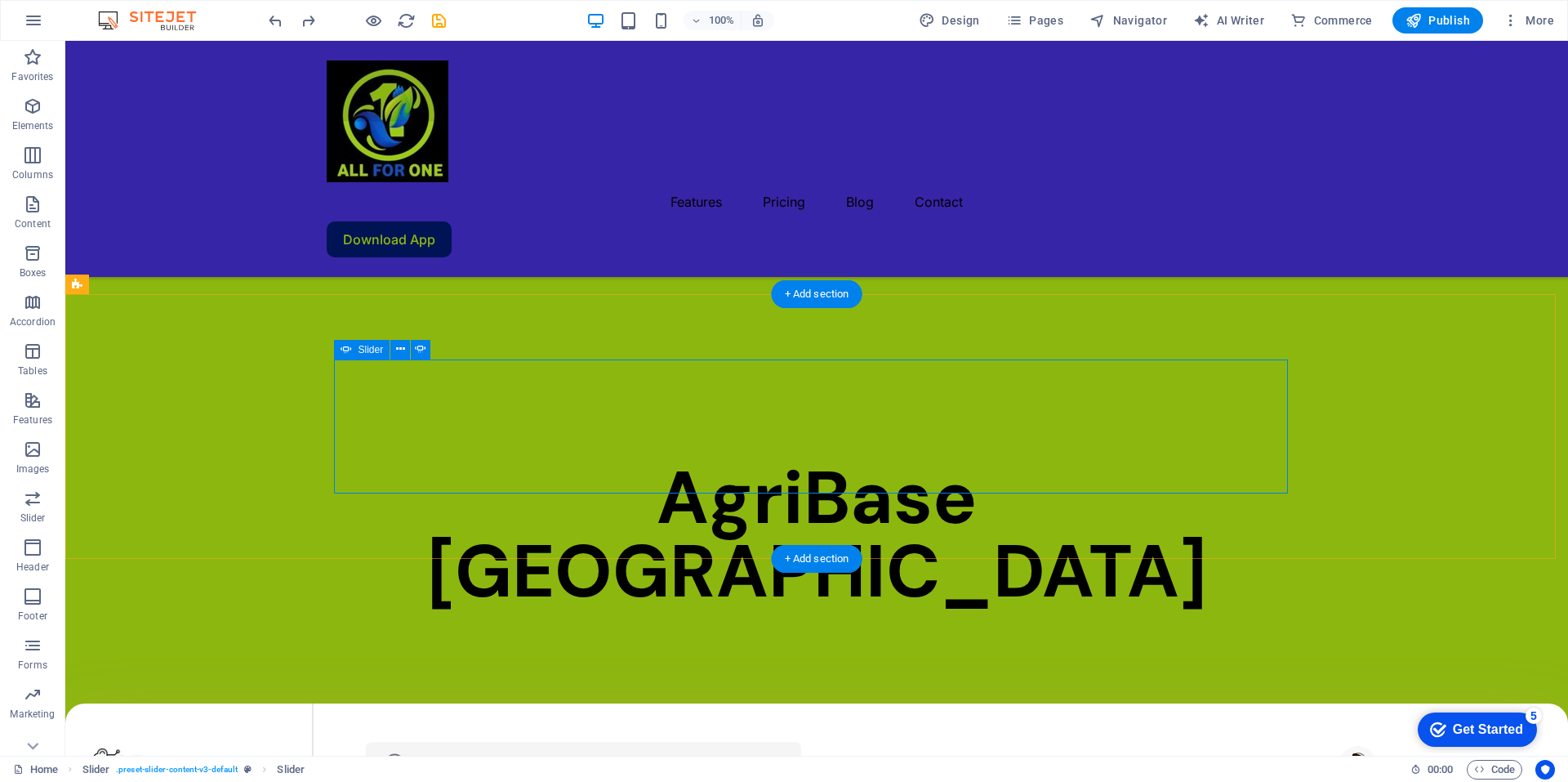
drag, startPoint x: 407, startPoint y: 389, endPoint x: 352, endPoint y: 368, distance: 58.9
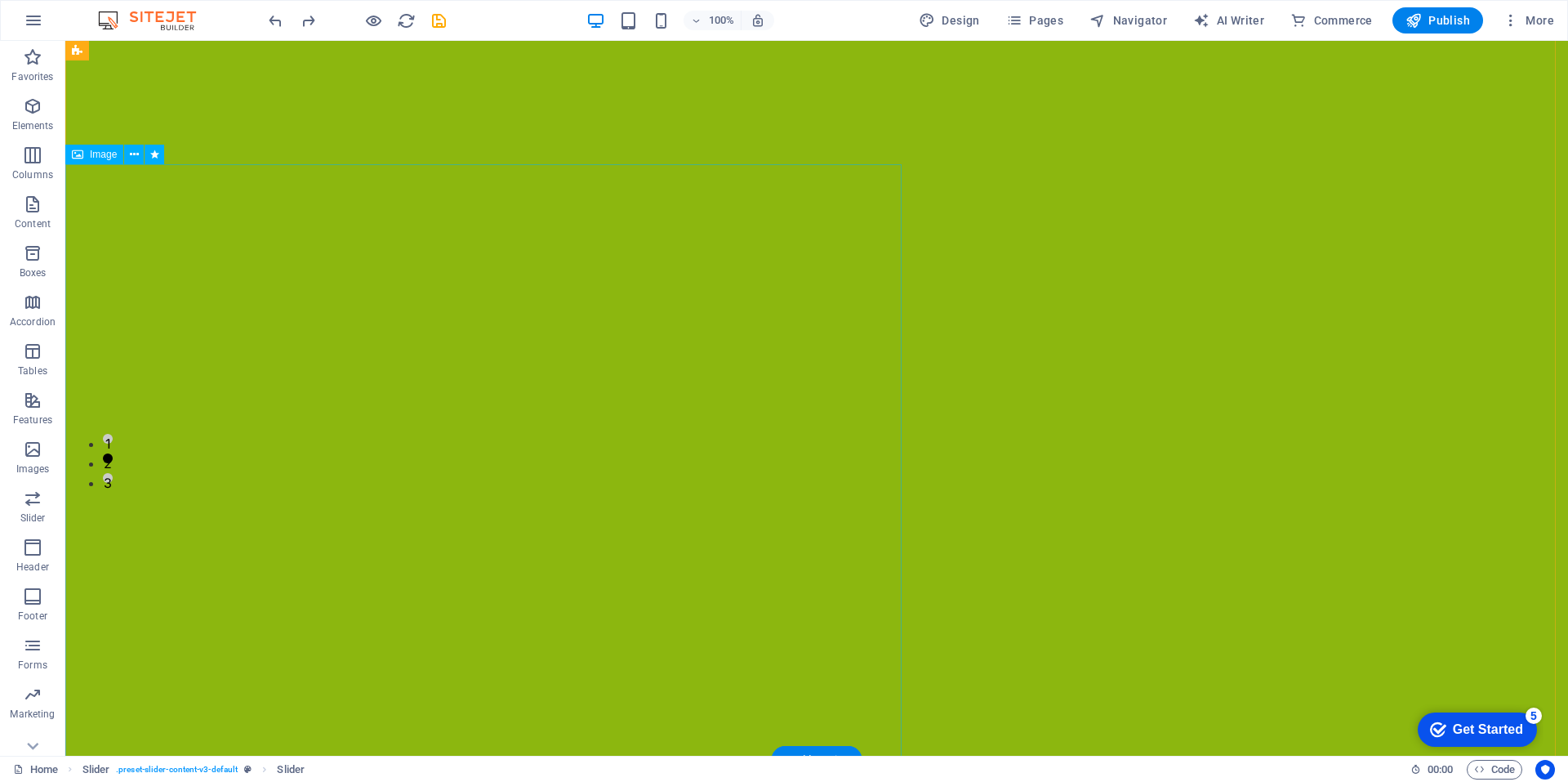
scroll to position [0, 0]
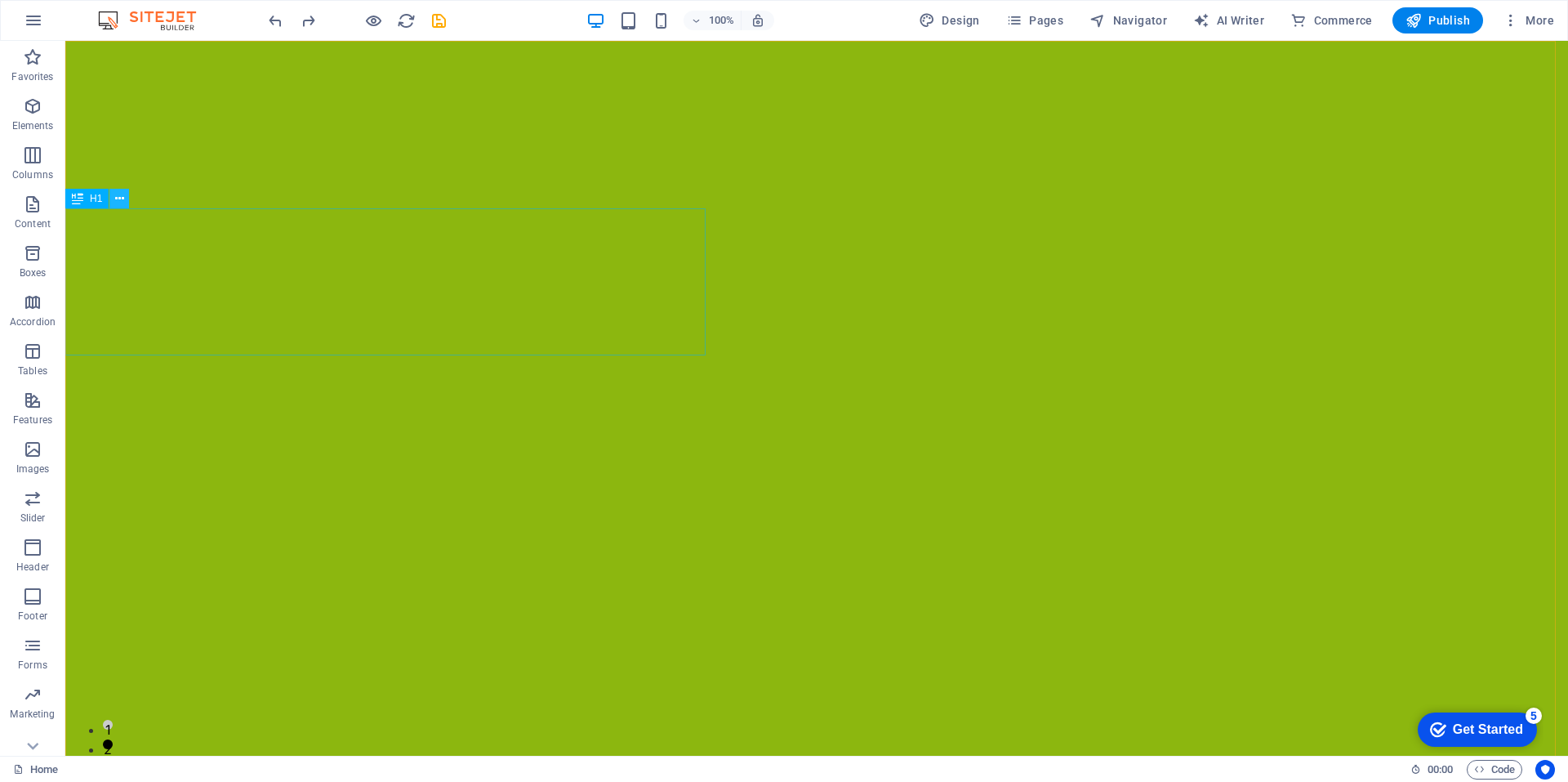
click at [0, 0] on icon at bounding box center [0, 0] width 0 height 0
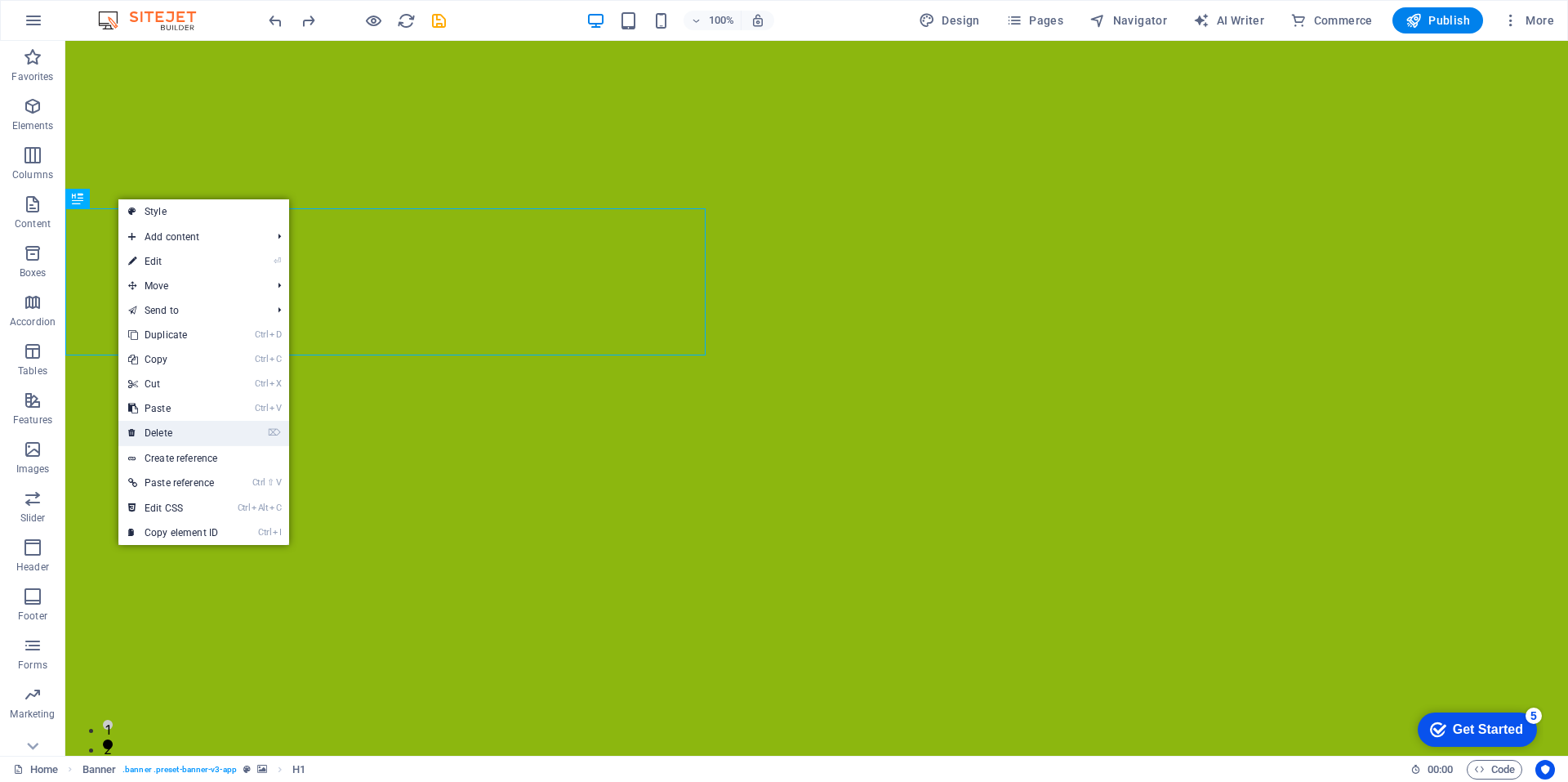
click at [164, 428] on link "⌦ Delete" at bounding box center [173, 433] width 110 height 25
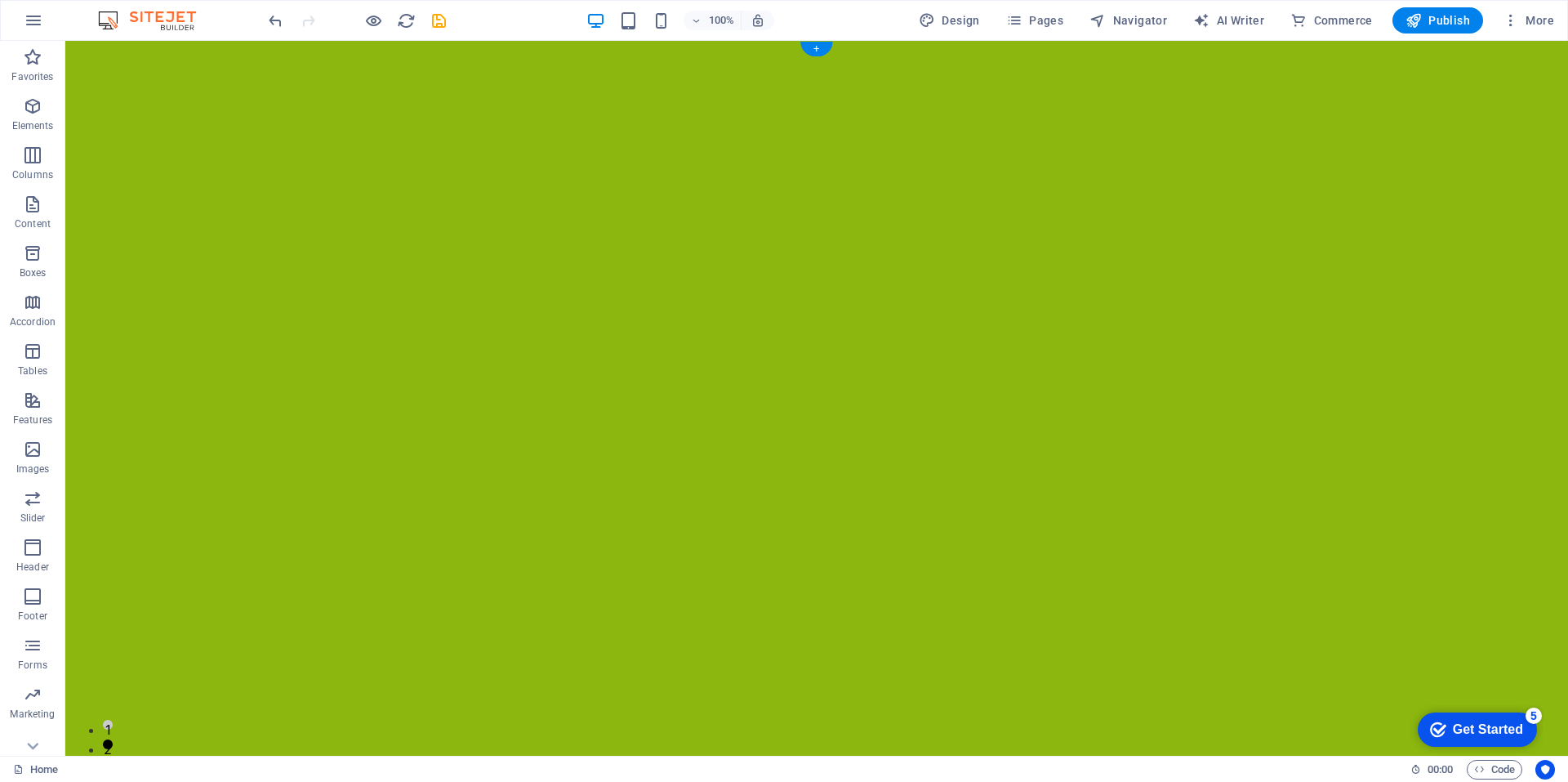
click at [166, 229] on div at bounding box center [817, 470] width 1503 height 858
click at [399, 250] on div at bounding box center [817, 470] width 1503 height 858
click at [234, 255] on div at bounding box center [817, 470] width 1503 height 858
select select "px"
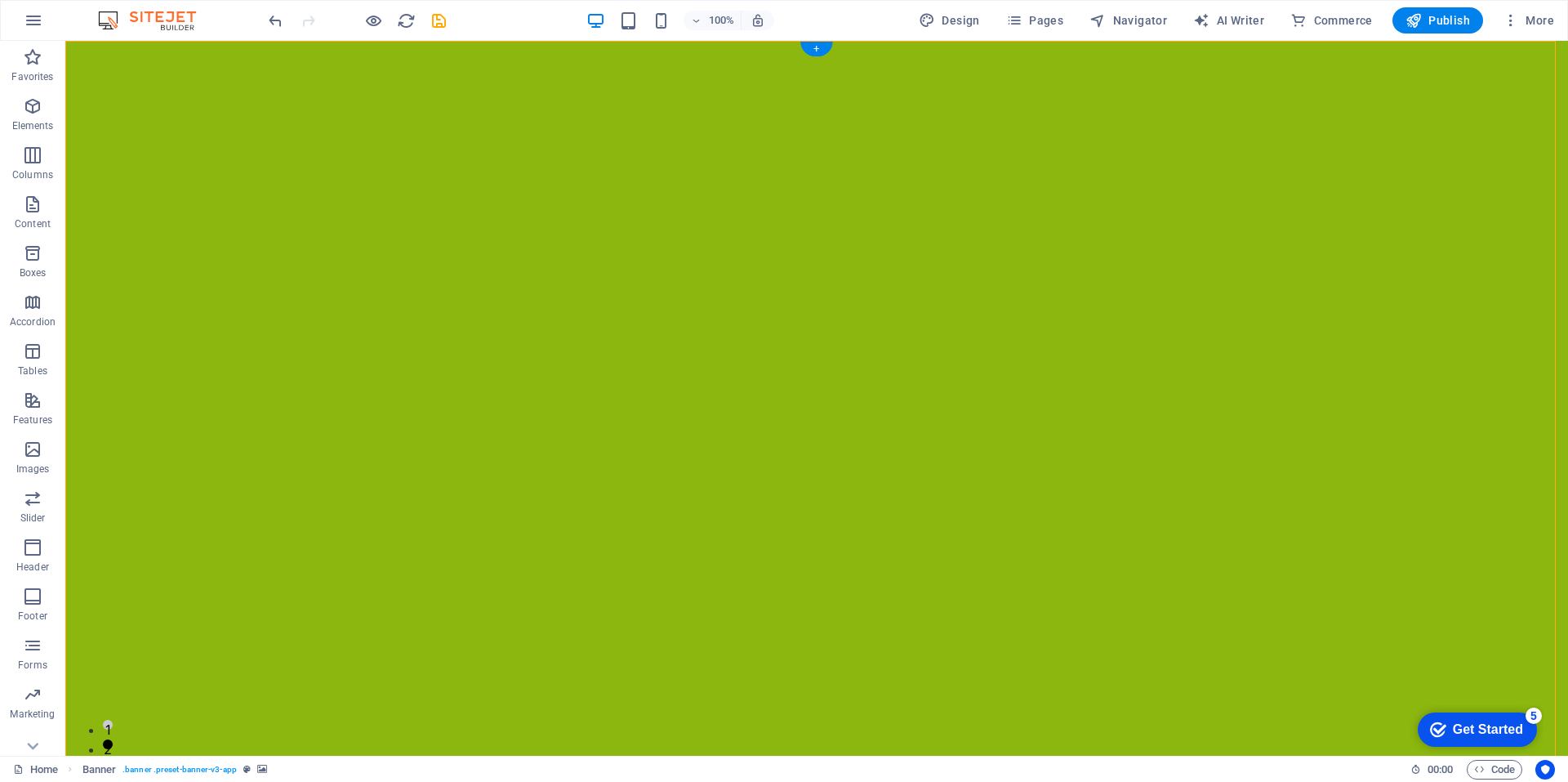
select select "ms"
select select "s"
select select "progressive"
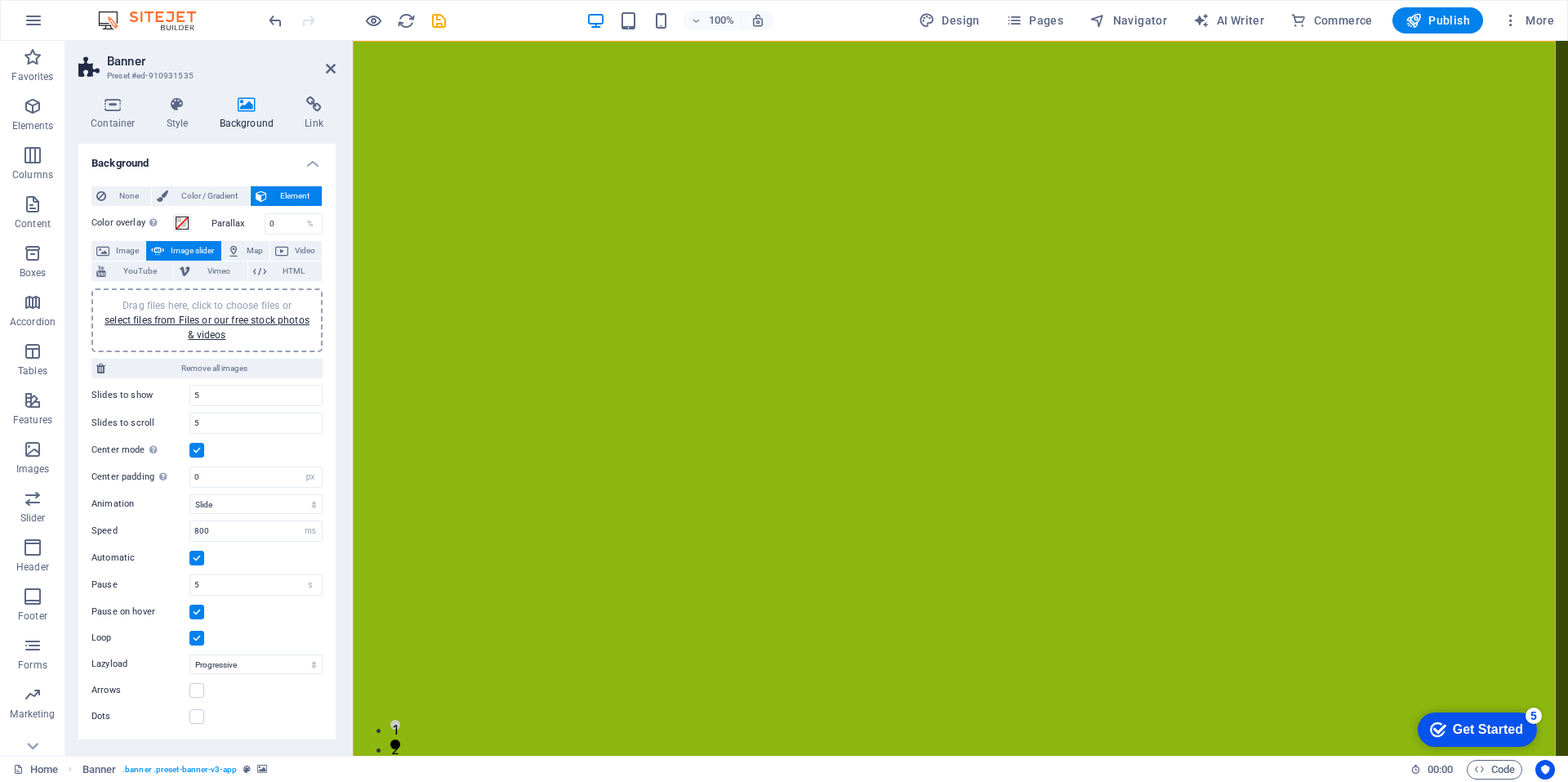
click at [550, 247] on div at bounding box center [960, 470] width 1215 height 858
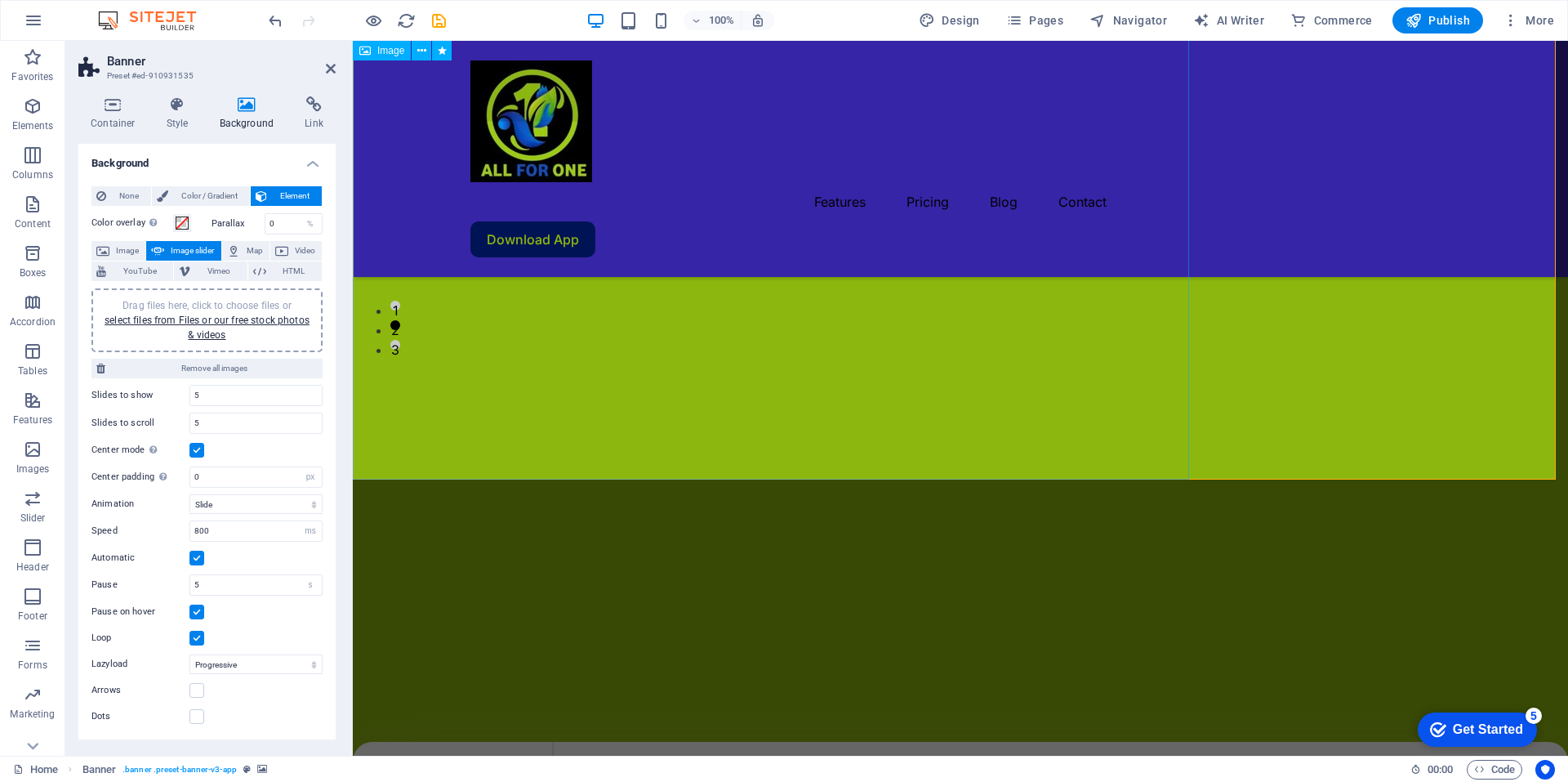
scroll to position [425, 0]
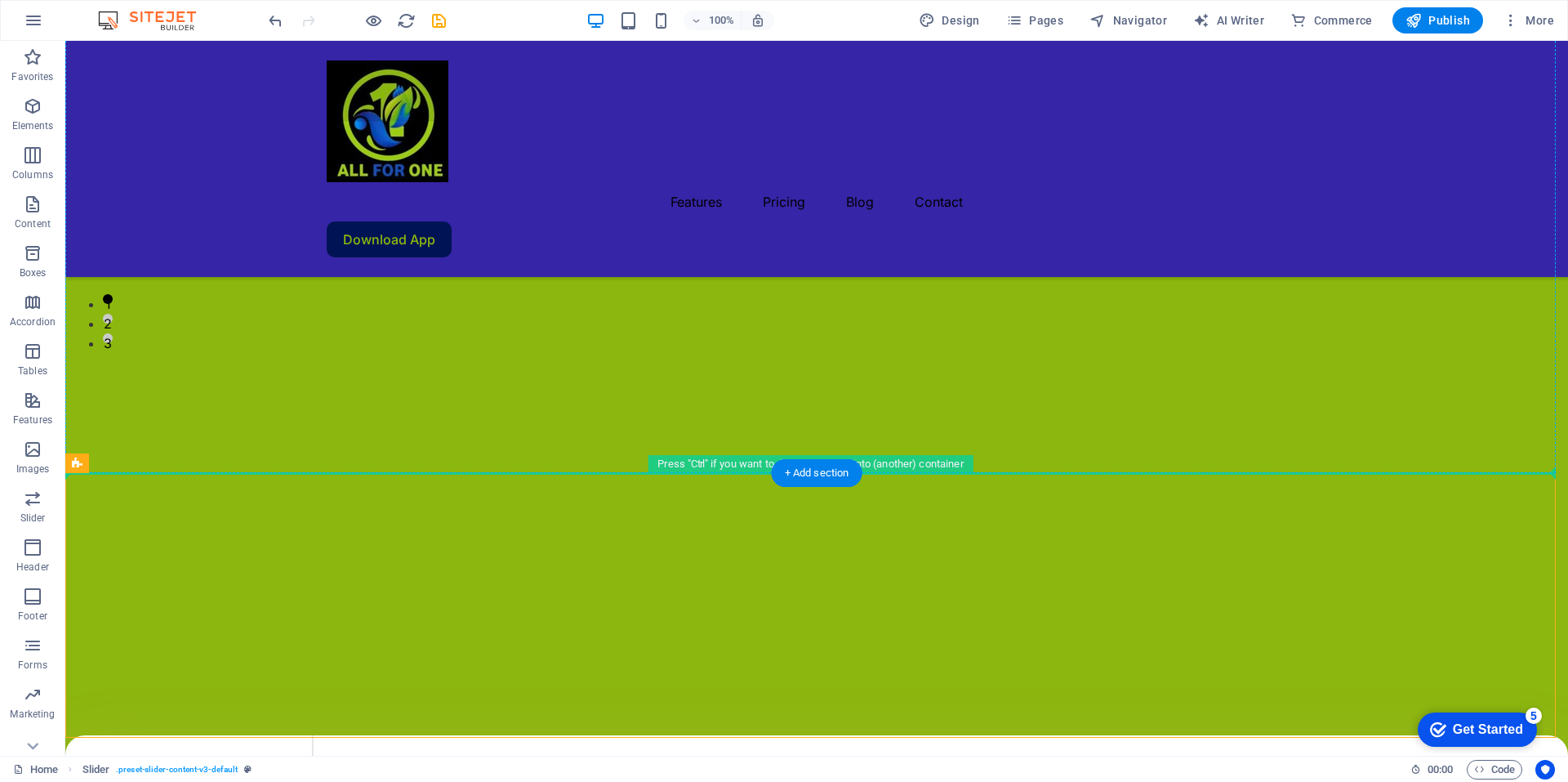
drag, startPoint x: 441, startPoint y: 499, endPoint x: 166, endPoint y: 206, distance: 401.8
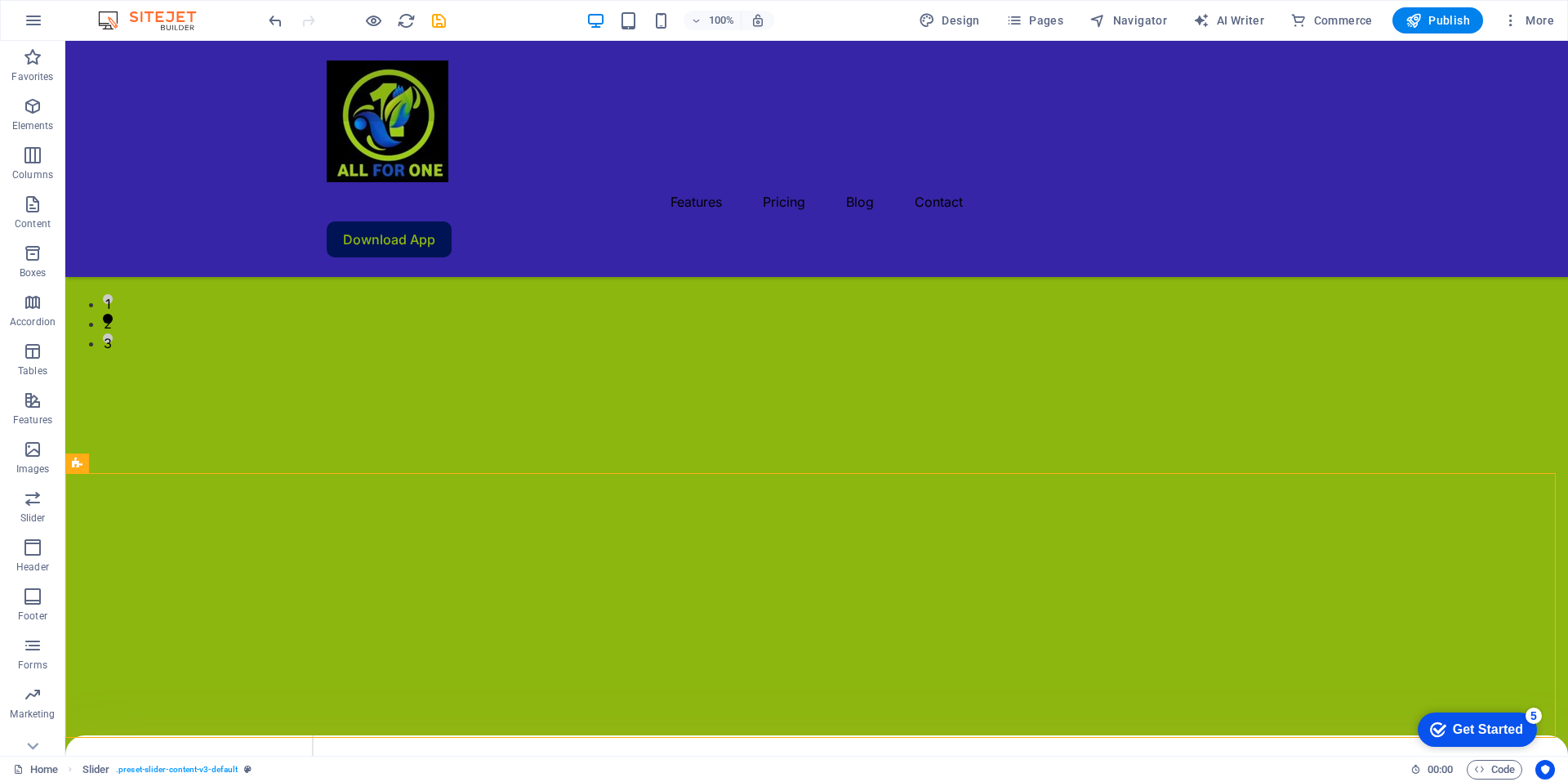
drag, startPoint x: 72, startPoint y: 465, endPoint x: 73, endPoint y: 453, distance: 12.0
click at [73, 453] on icon at bounding box center [77, 463] width 11 height 20
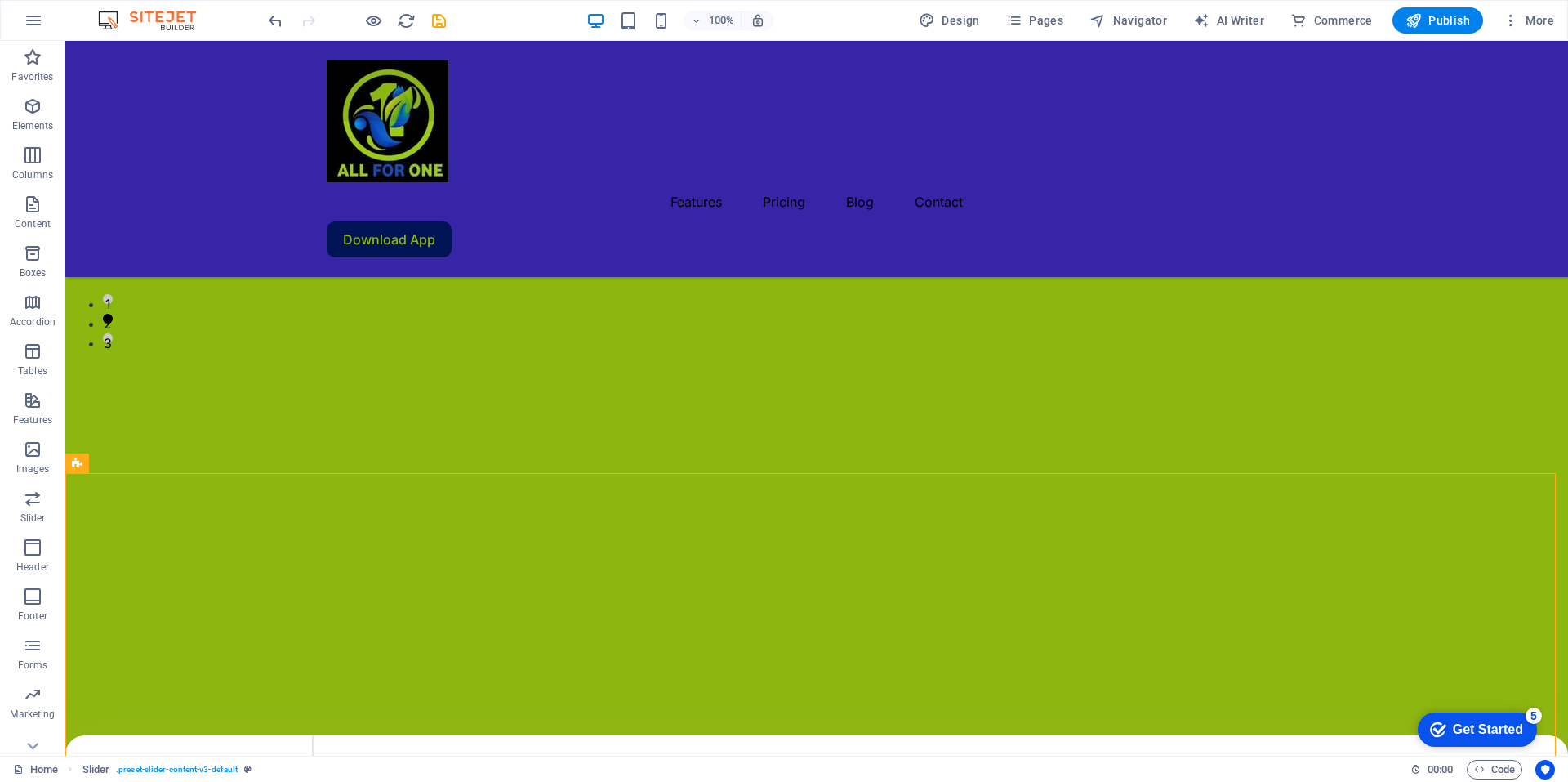
click at [74, 472] on icon at bounding box center [77, 463] width 11 height 20
click at [132, 468] on icon at bounding box center [131, 462] width 9 height 17
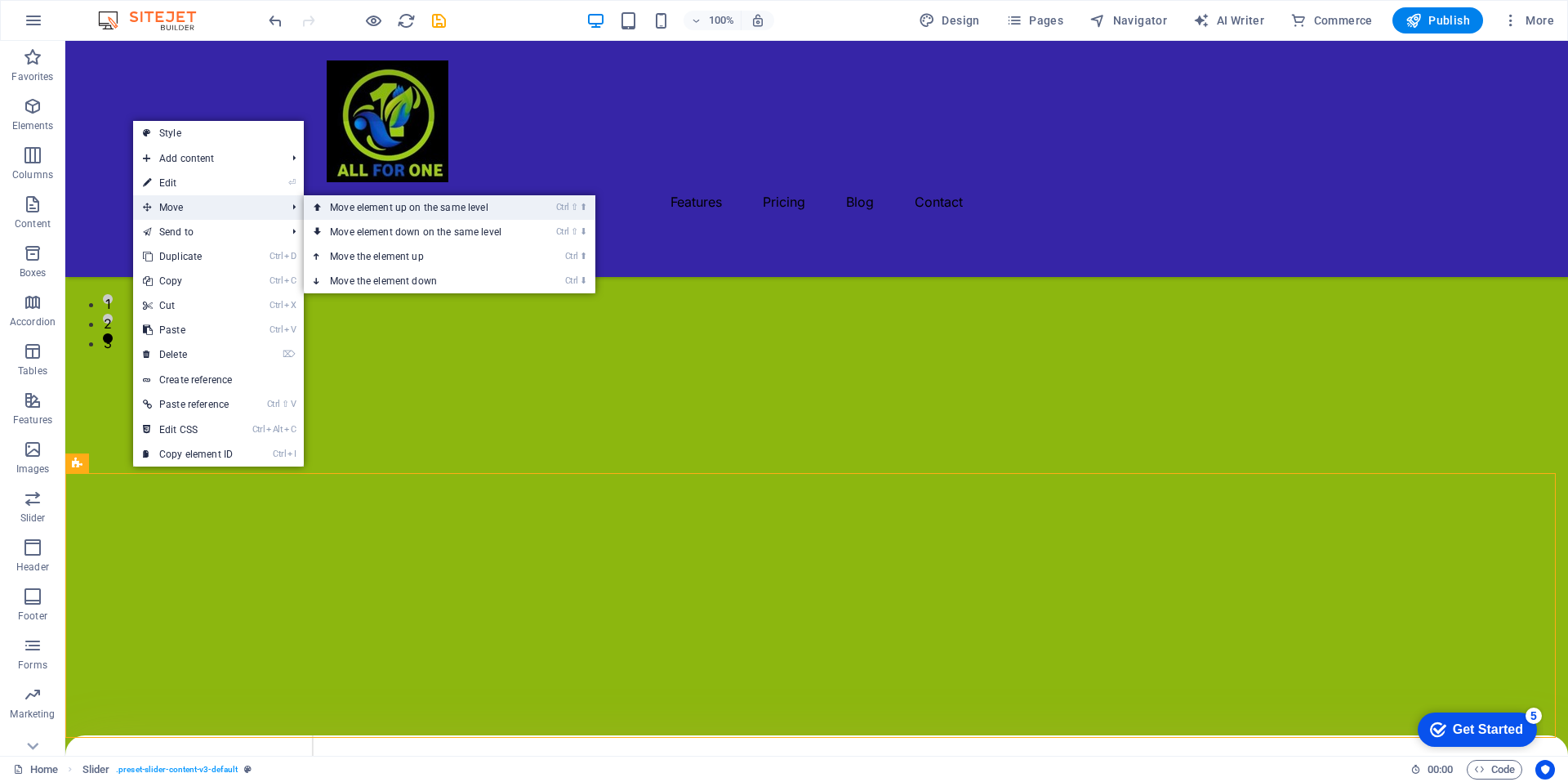
click at [320, 208] on icon at bounding box center [318, 208] width 8 height 25
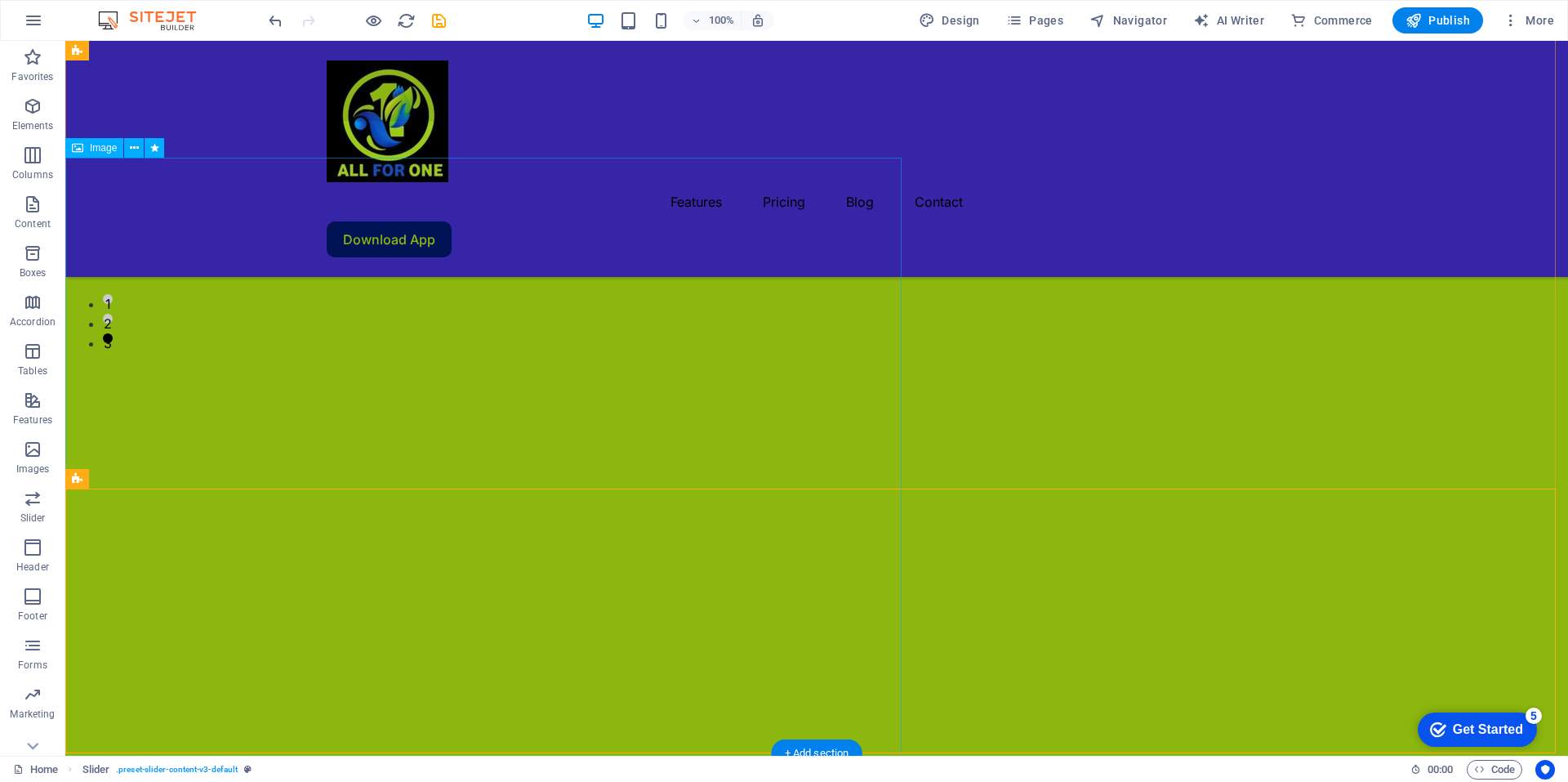
scroll to position [0, 0]
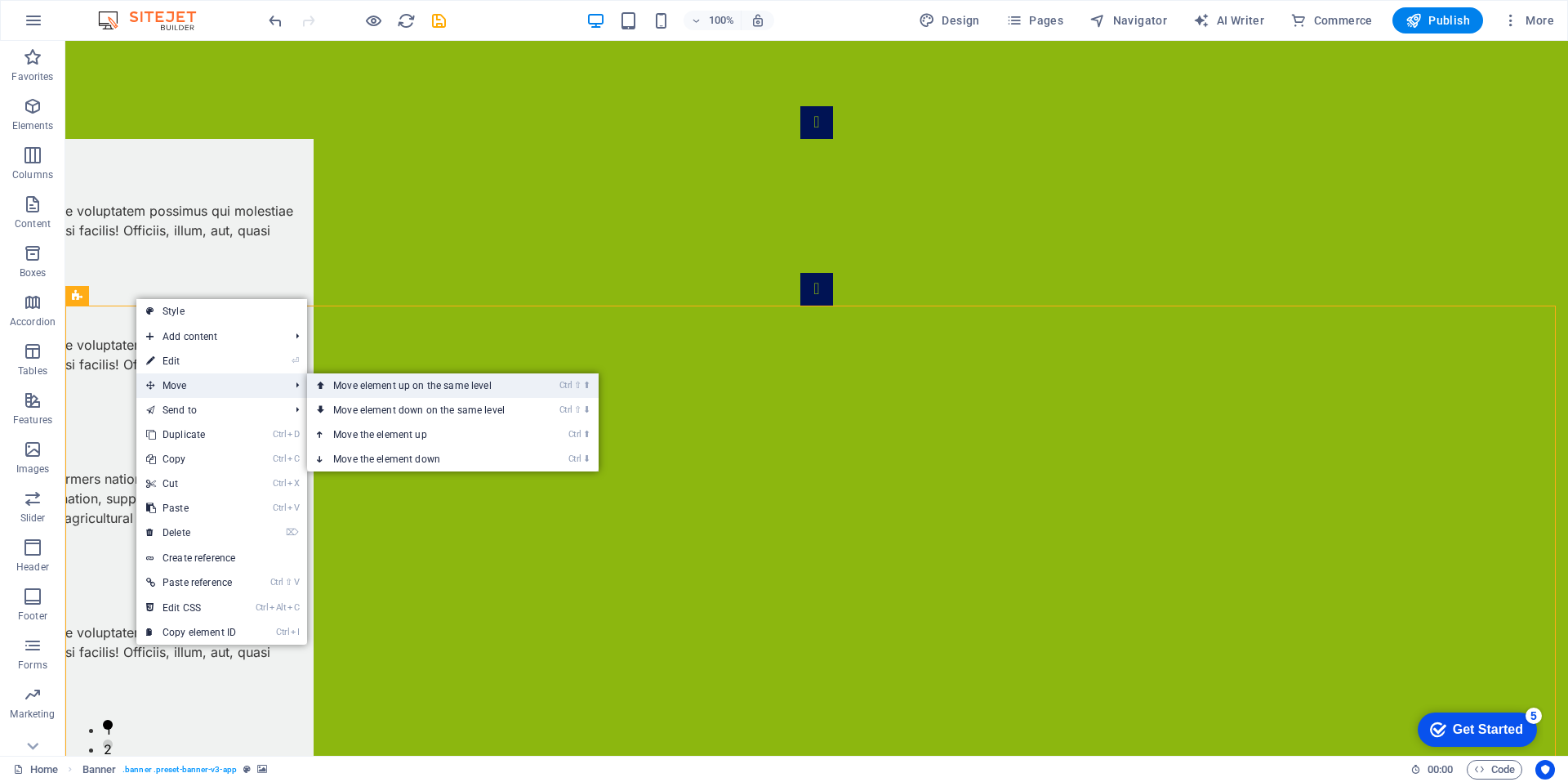
click at [330, 390] on link "Ctrl ⇧ ⬆ Move element up on the same level" at bounding box center [423, 386] width 231 height 25
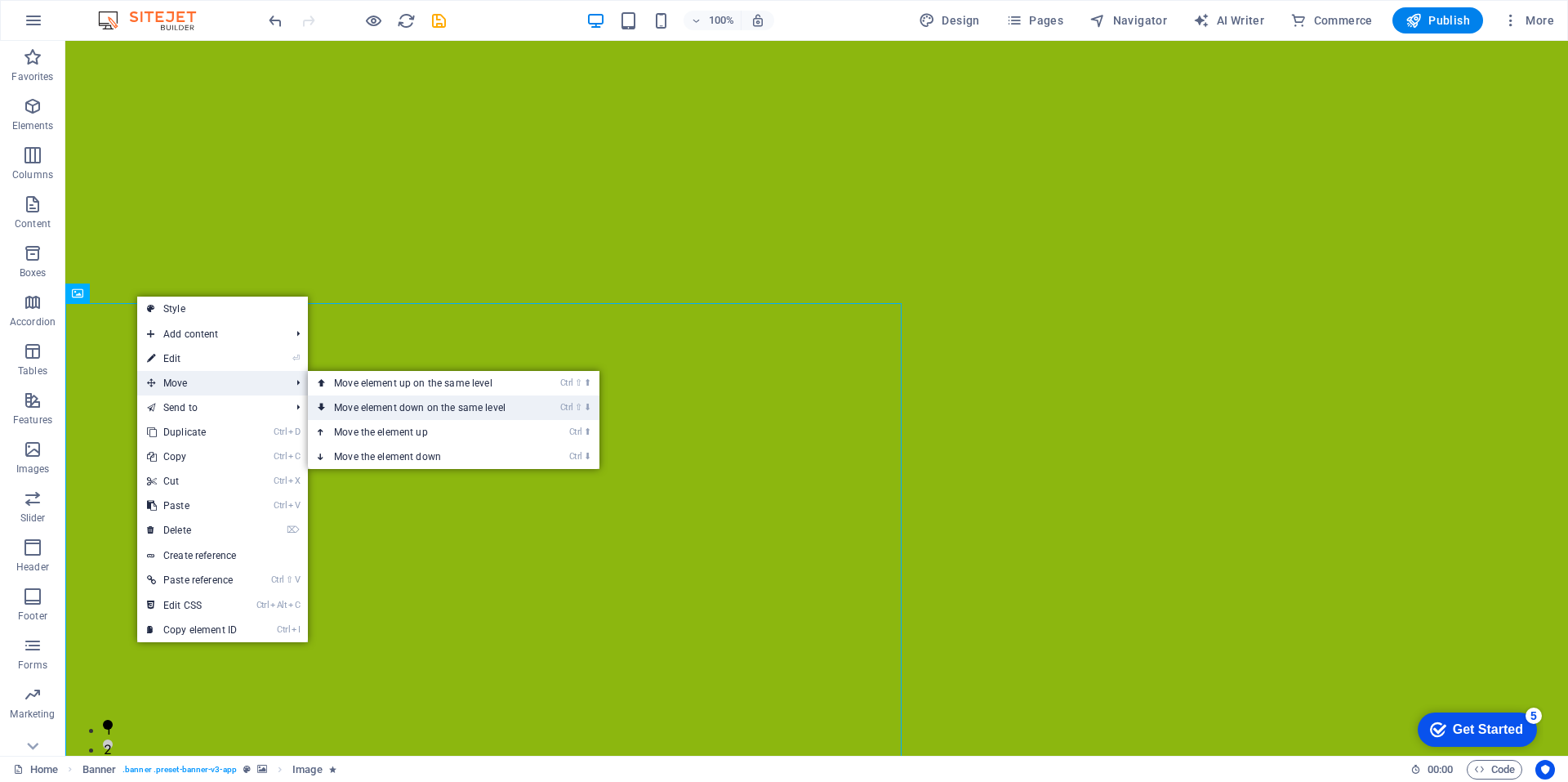
click at [339, 405] on link "Ctrl ⇧ ⬇ Move element down on the same level" at bounding box center [424, 408] width 231 height 25
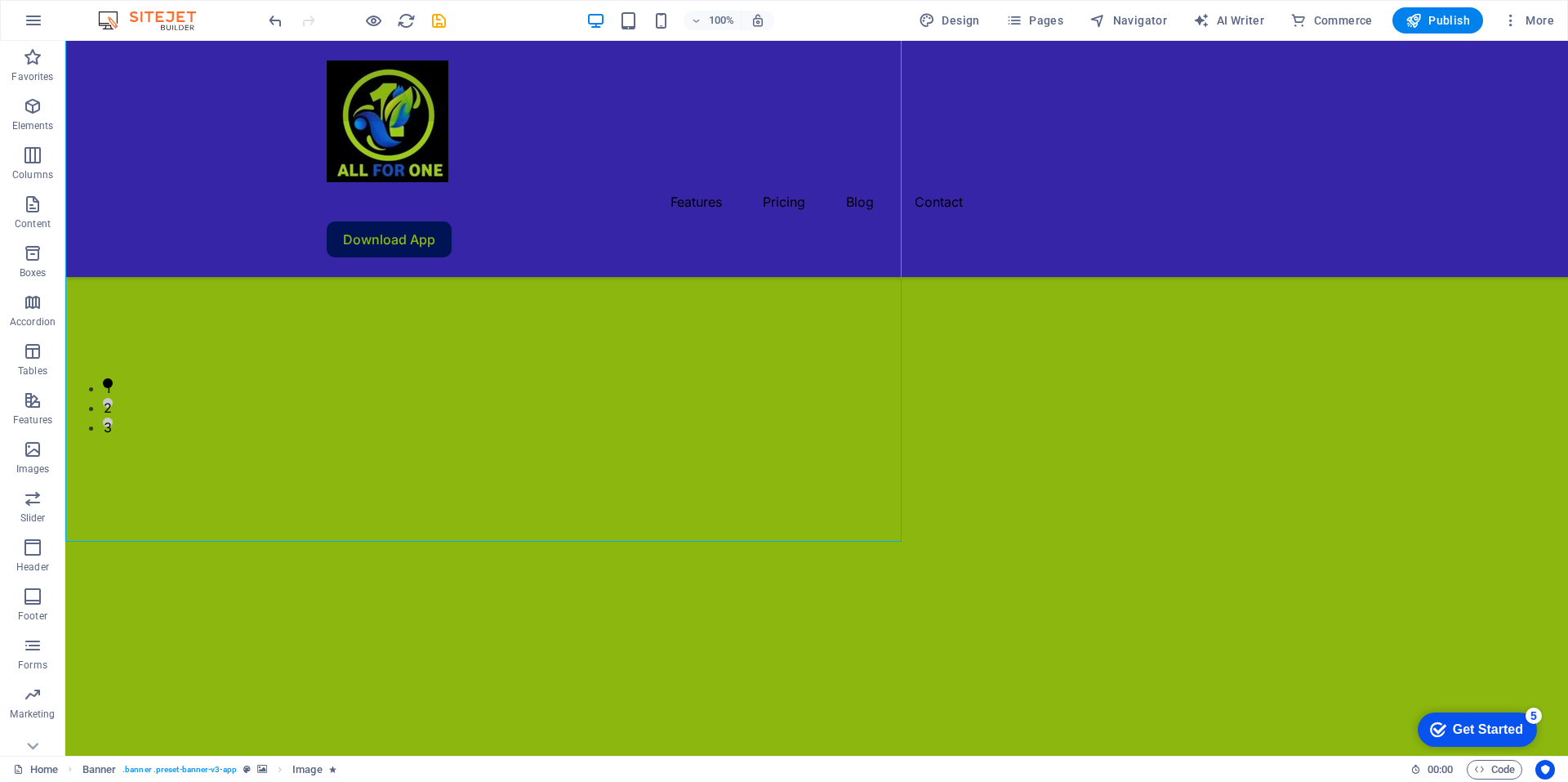
scroll to position [330, 0]
click at [77, 557] on div "Slider" at bounding box center [77, 558] width 24 height 20
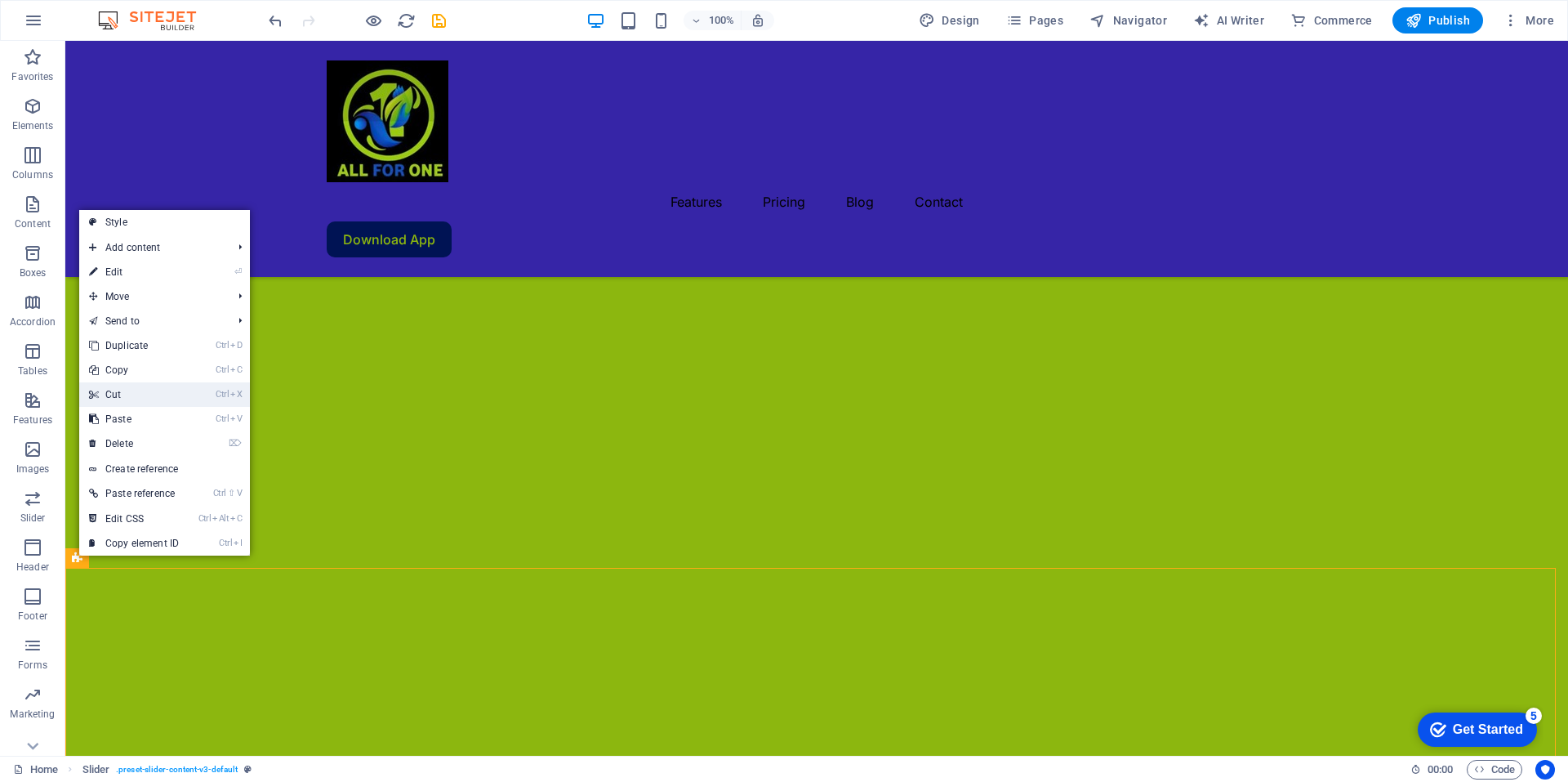
click at [125, 390] on link "Ctrl X Cut" at bounding box center [133, 395] width 110 height 25
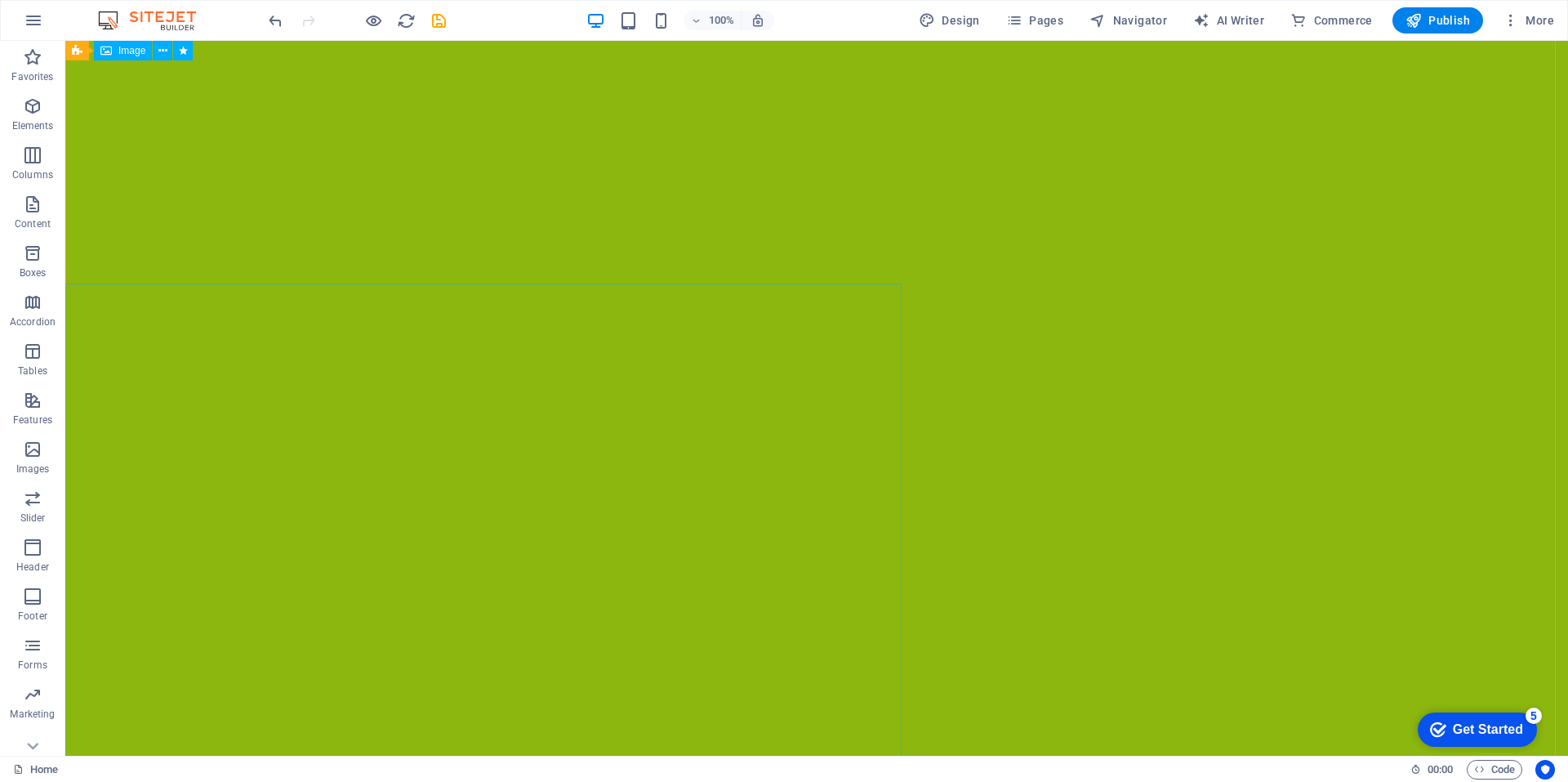
scroll to position [0, 0]
click at [97, 260] on div at bounding box center [817, 470] width 1503 height 858
click at [70, 282] on div at bounding box center [817, 470] width 1503 height 858
click at [84, 269] on div at bounding box center [817, 470] width 1503 height 858
click at [90, 262] on div at bounding box center [817, 470] width 1503 height 858
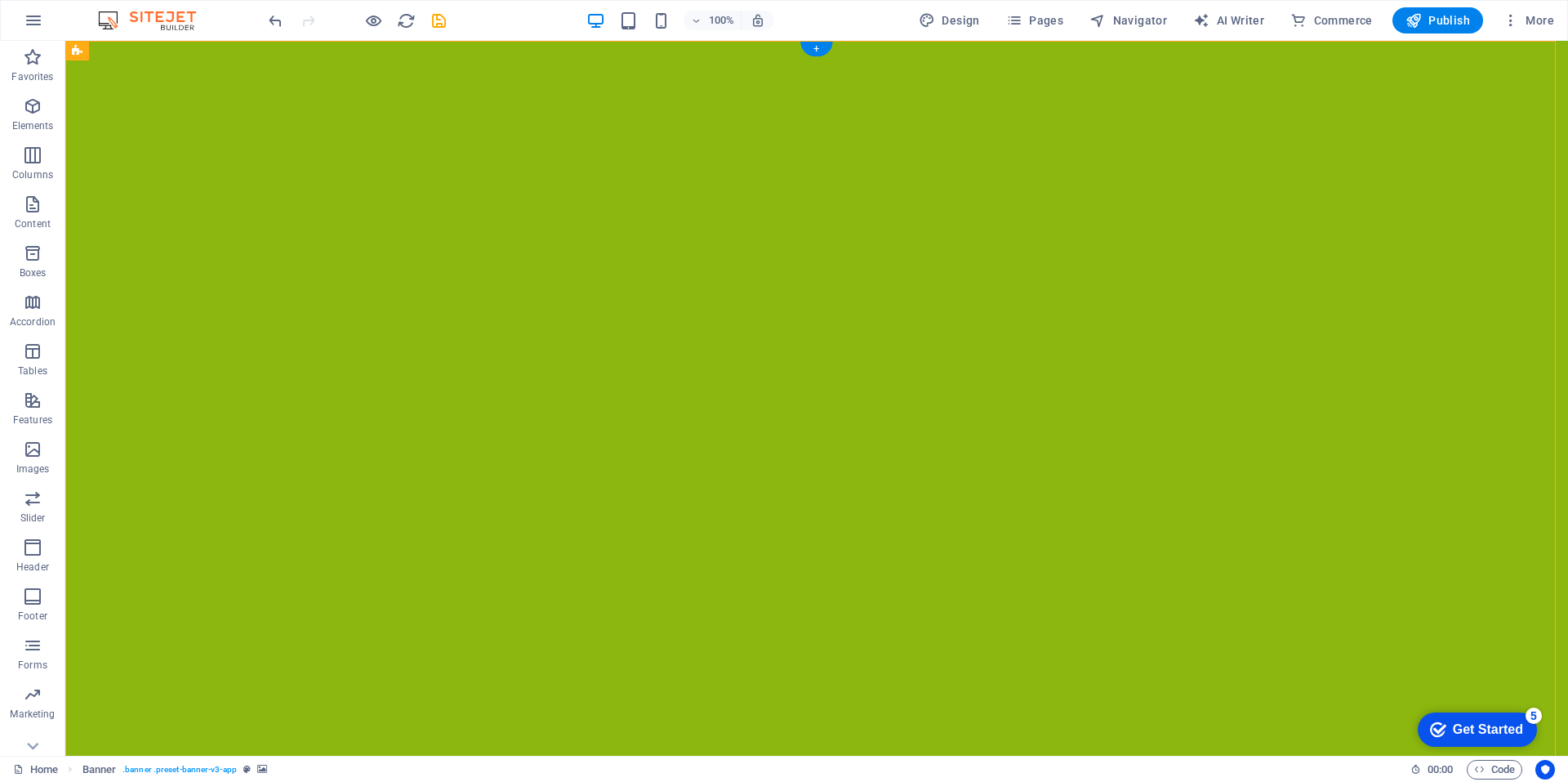
click at [90, 262] on div at bounding box center [817, 470] width 1503 height 858
select select "px"
select select "ms"
select select "s"
select select "progressive"
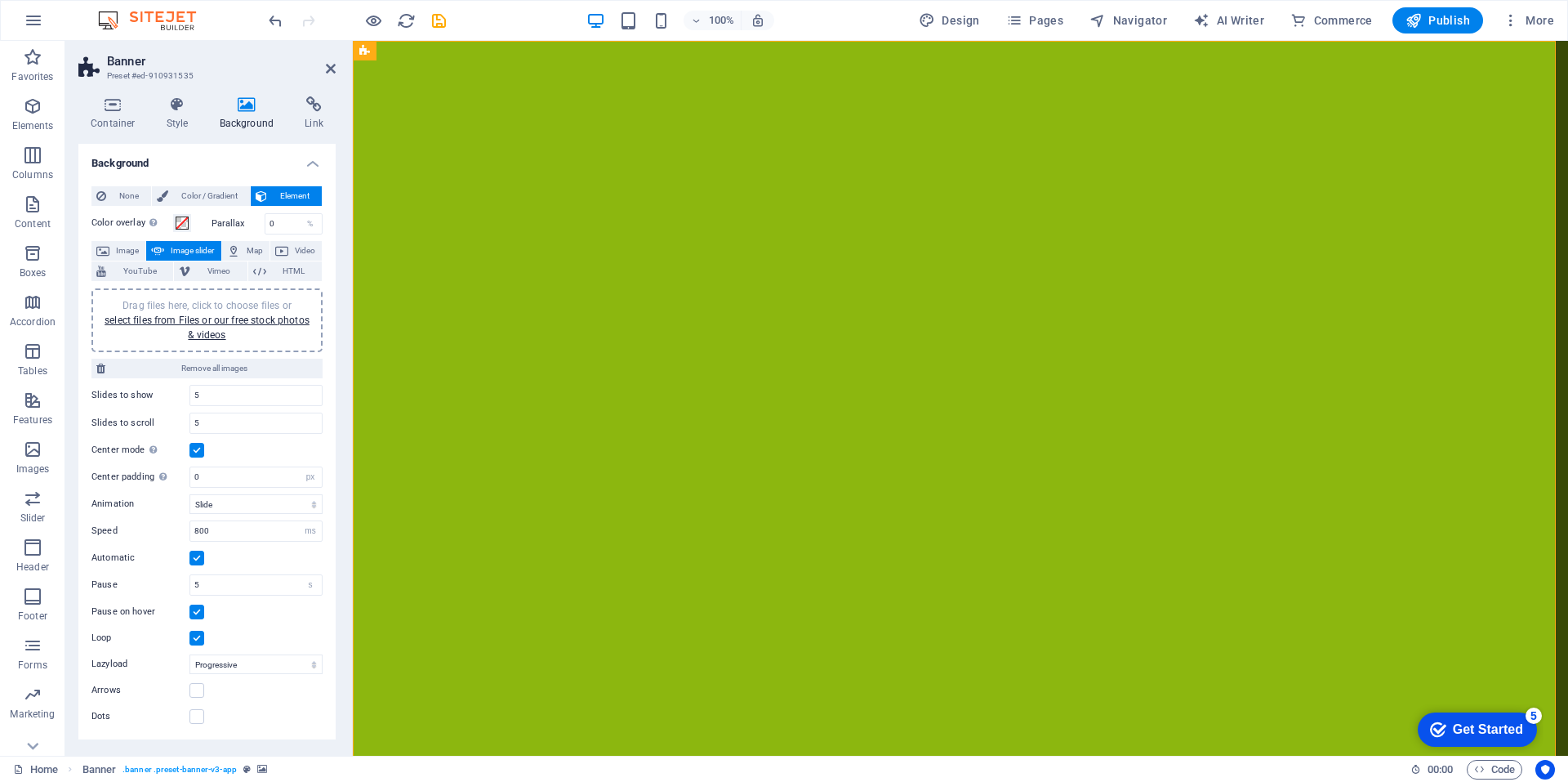
click at [522, 278] on div at bounding box center [960, 470] width 1215 height 858
click at [581, 238] on div at bounding box center [960, 470] width 1215 height 858
click at [442, 251] on div at bounding box center [960, 470] width 1215 height 858
click at [330, 68] on icon at bounding box center [330, 68] width 10 height 13
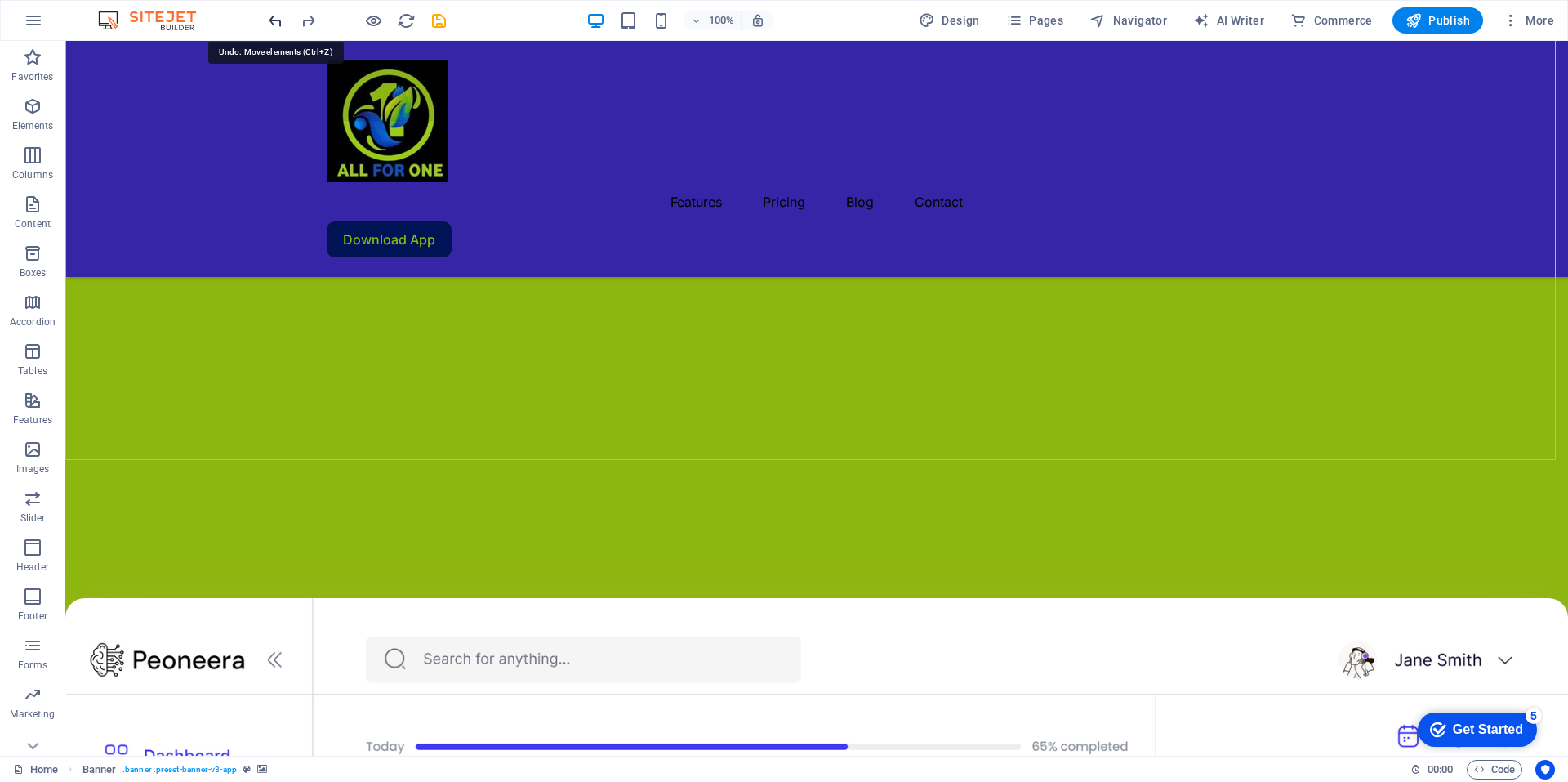
scroll to position [565, 0]
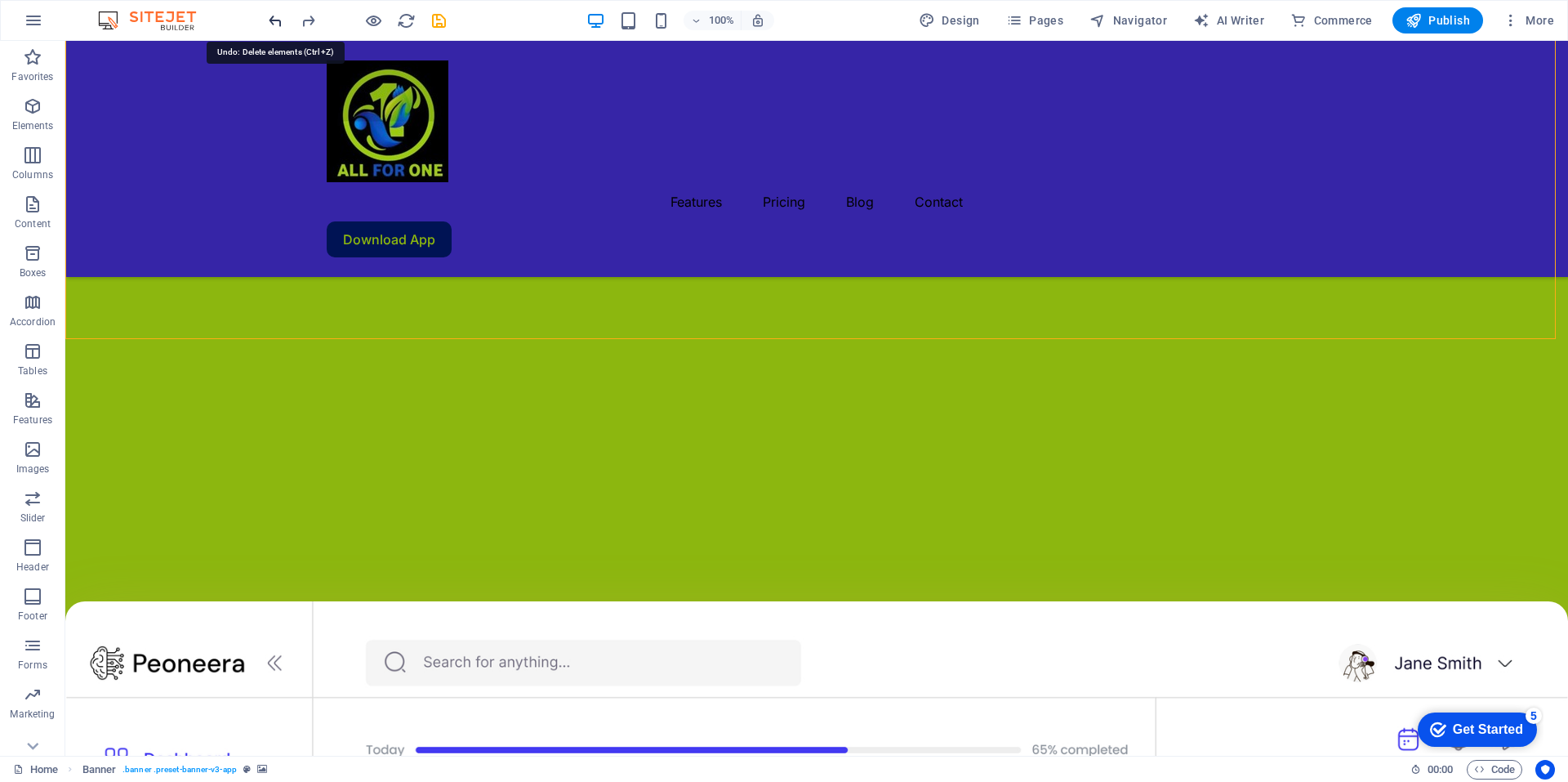
scroll to position [565, 0]
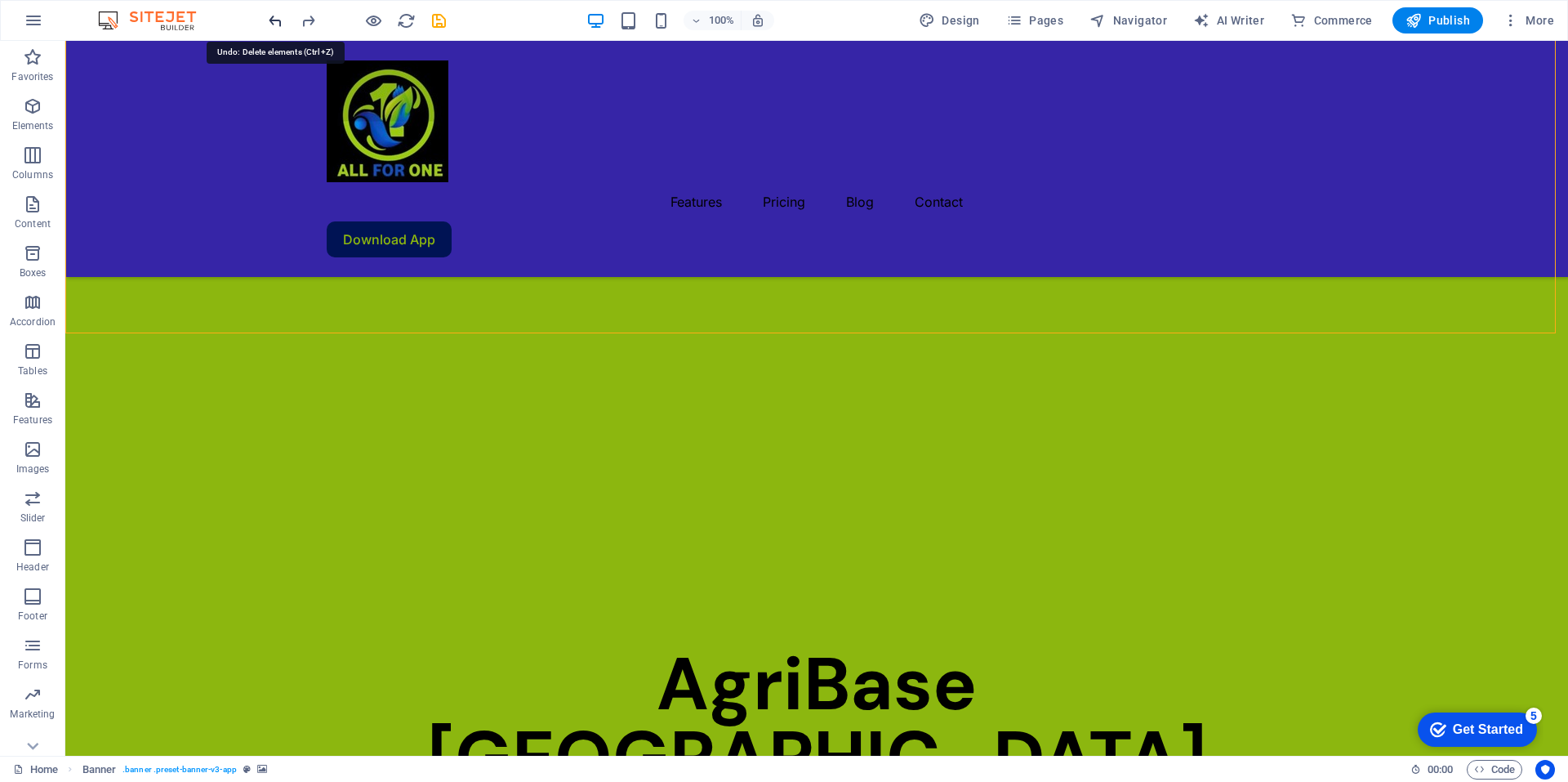
scroll to position [0, 0]
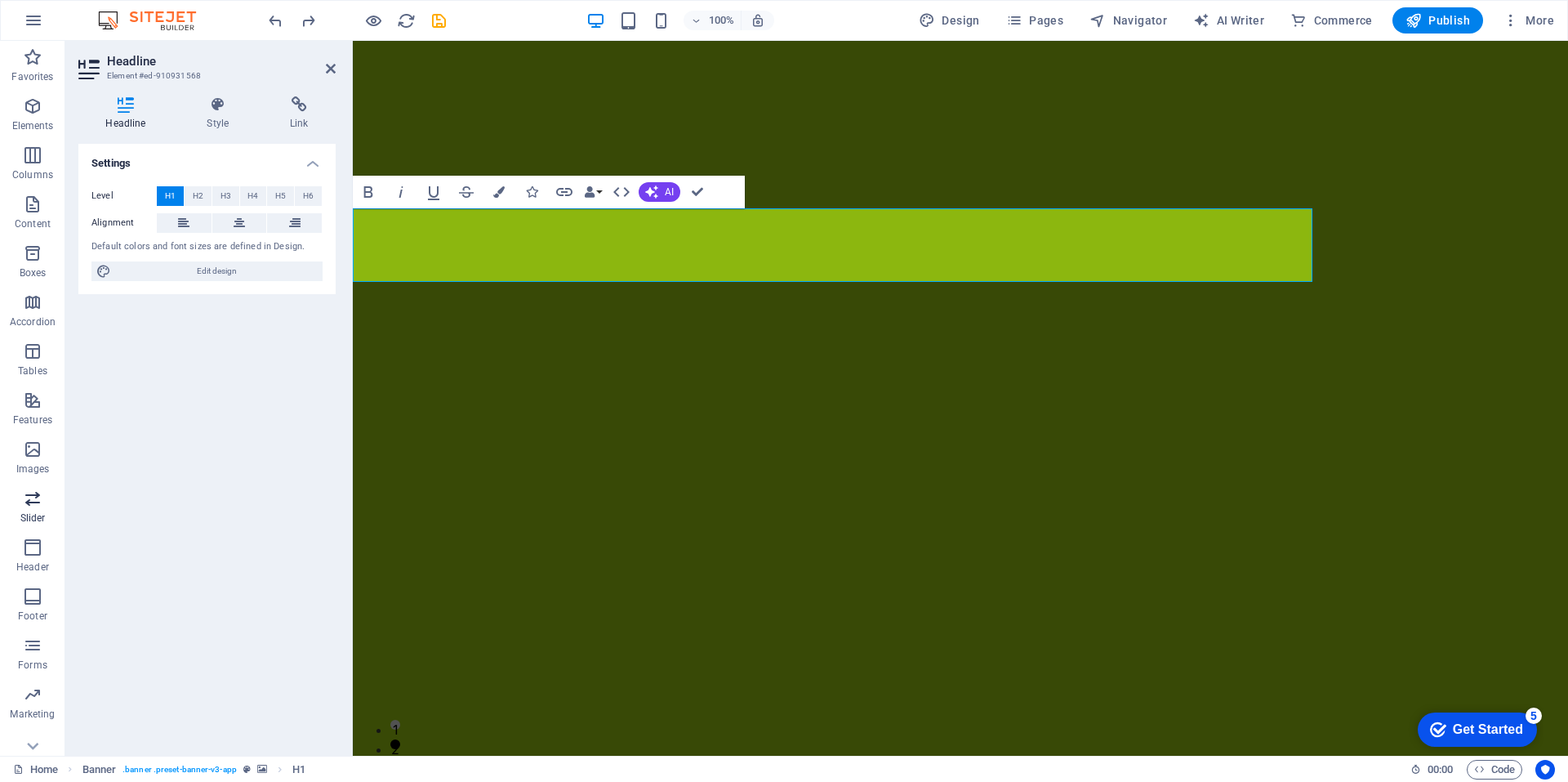
click at [34, 505] on icon "button" at bounding box center [33, 499] width 20 height 20
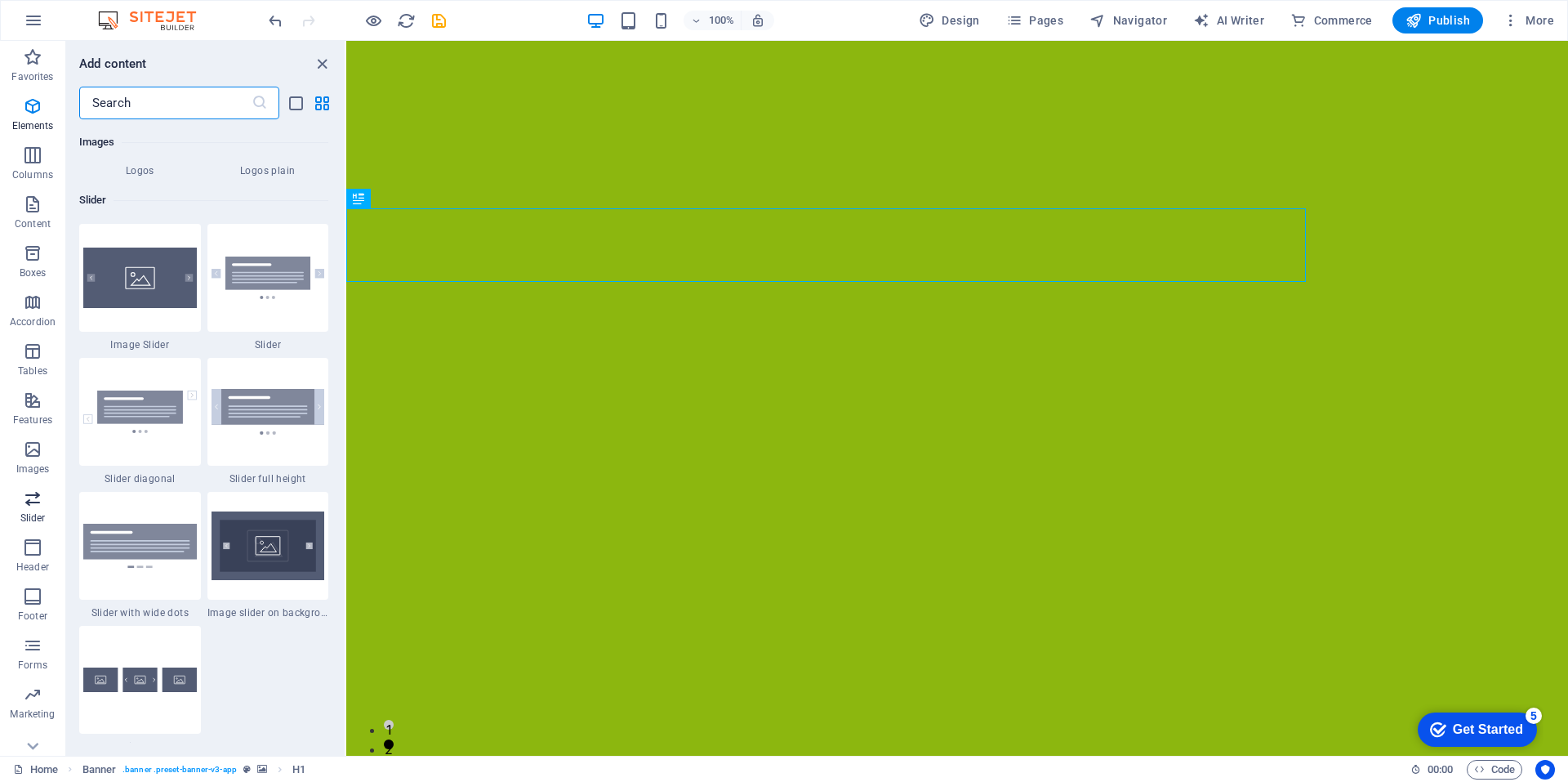
scroll to position [9260, 0]
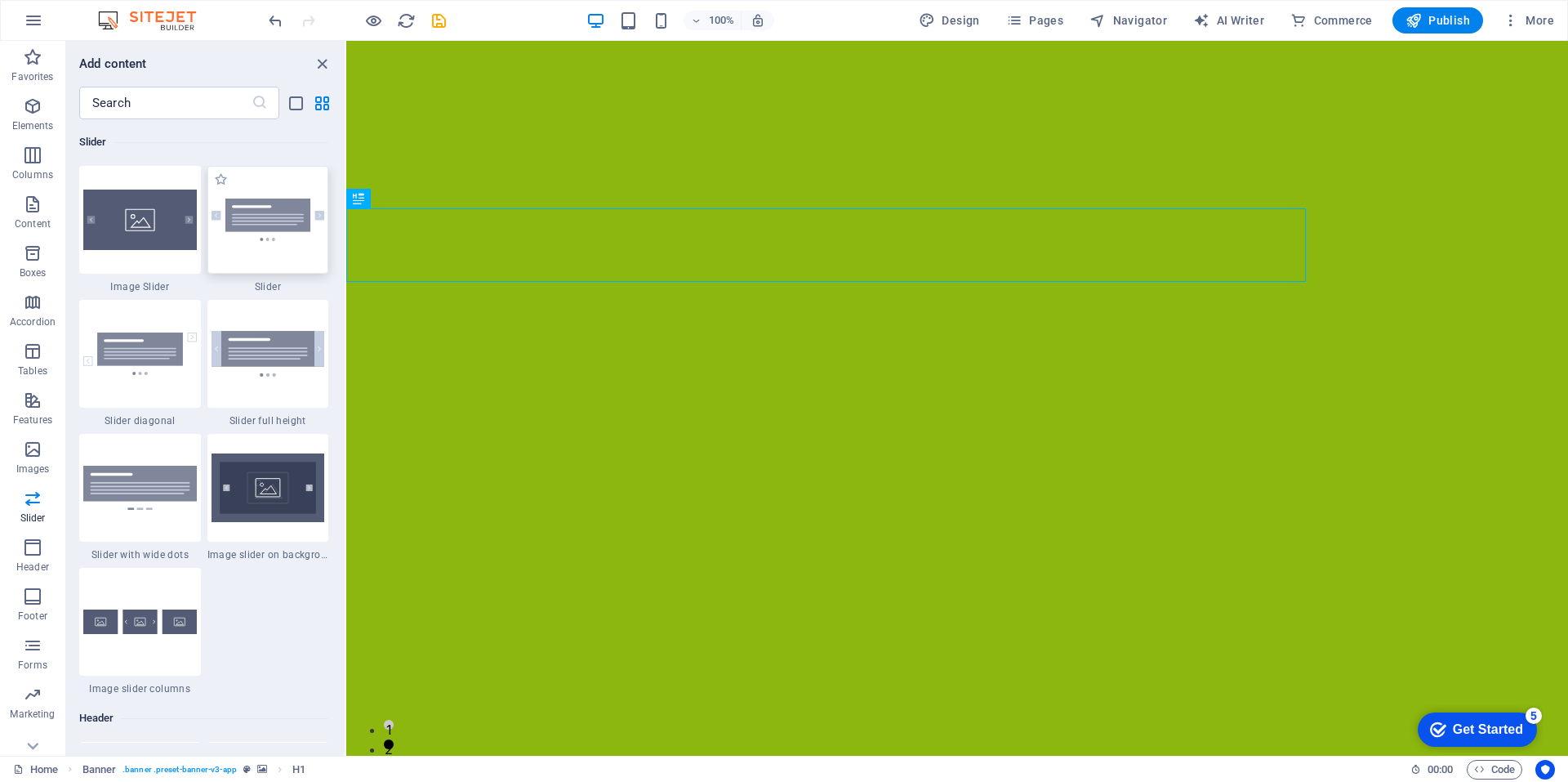
click at [272, 252] on div at bounding box center [269, 219] width 122 height 108
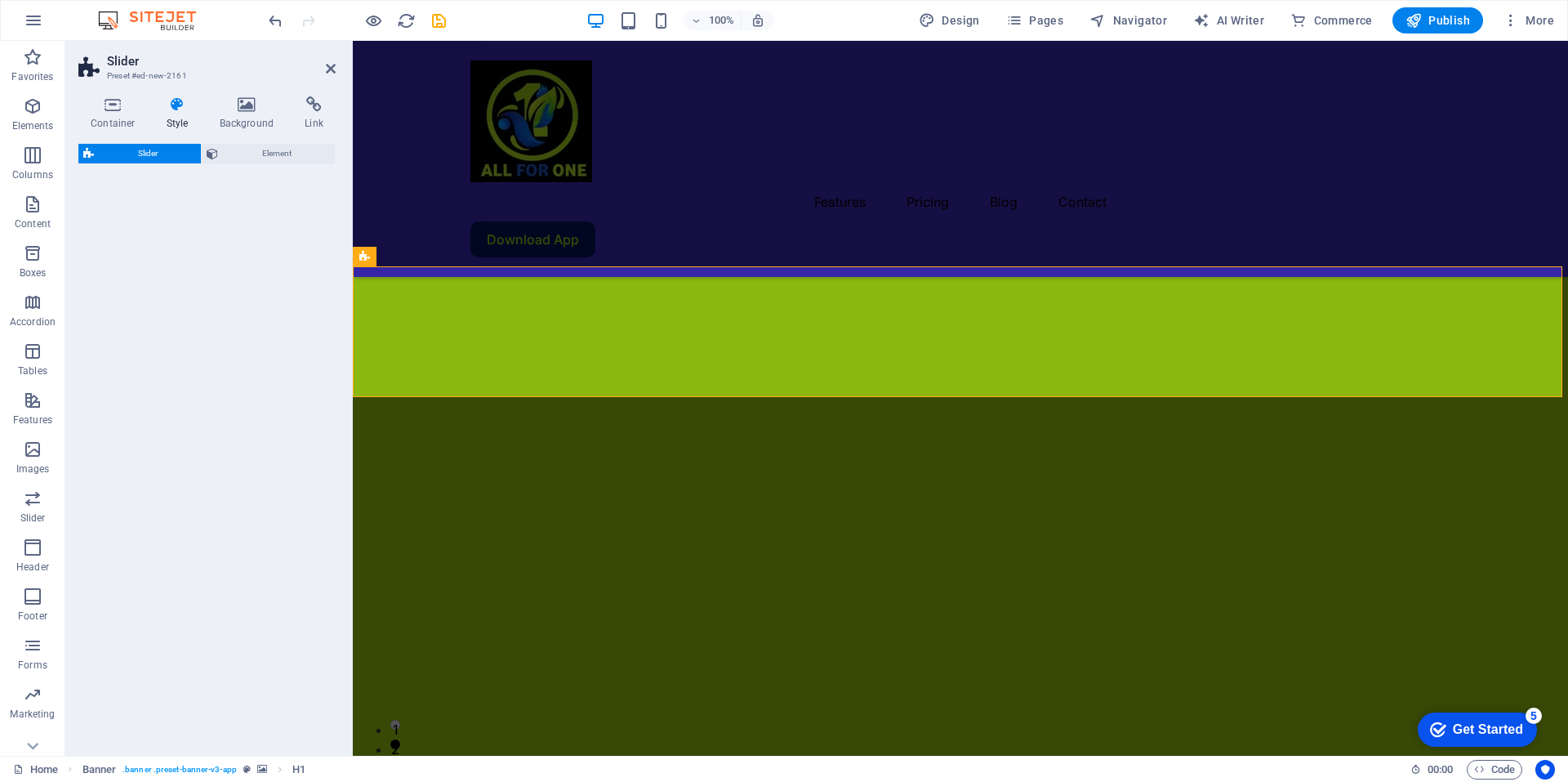
select select "rem"
select select "px"
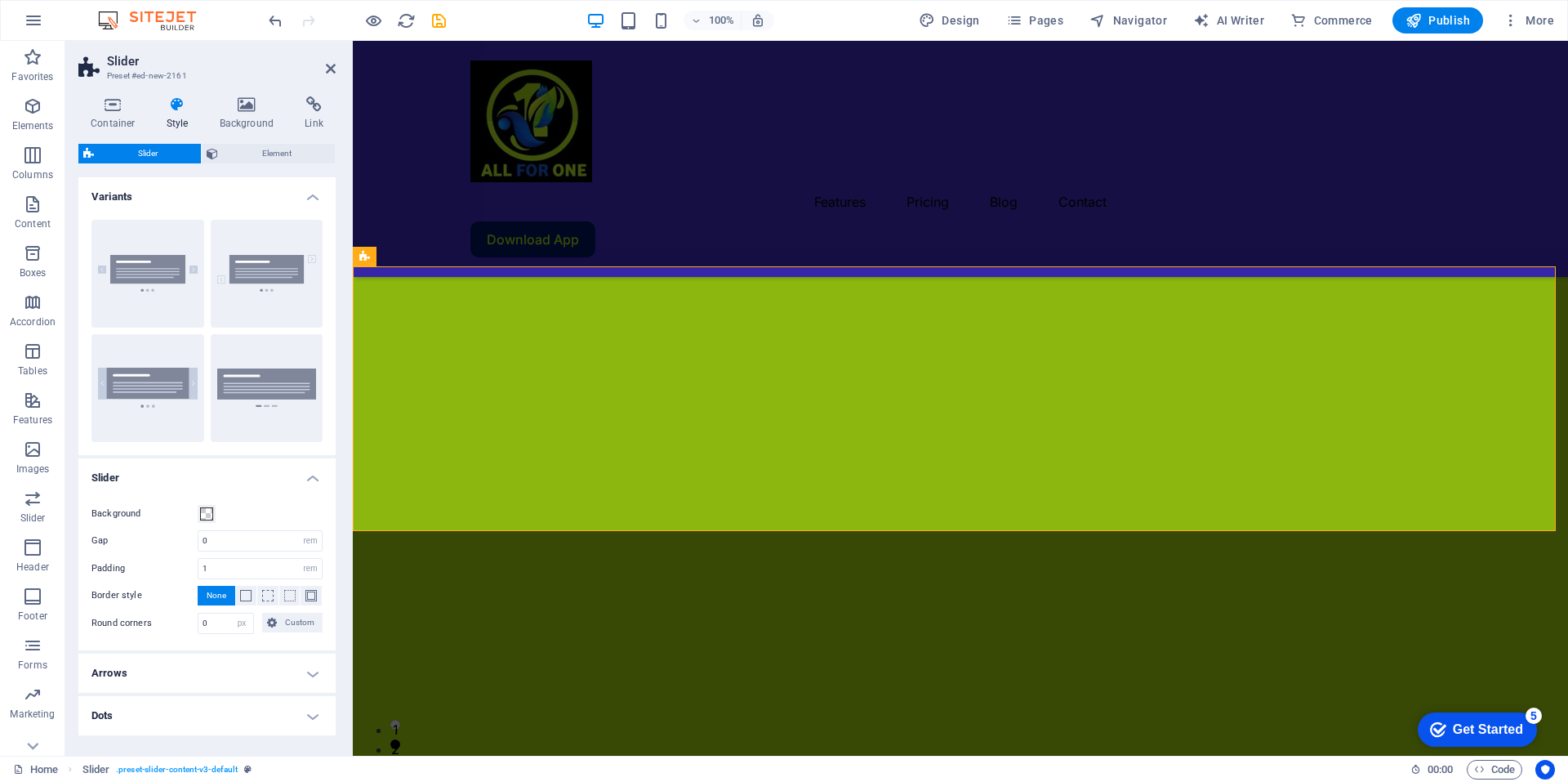
scroll to position [705, 0]
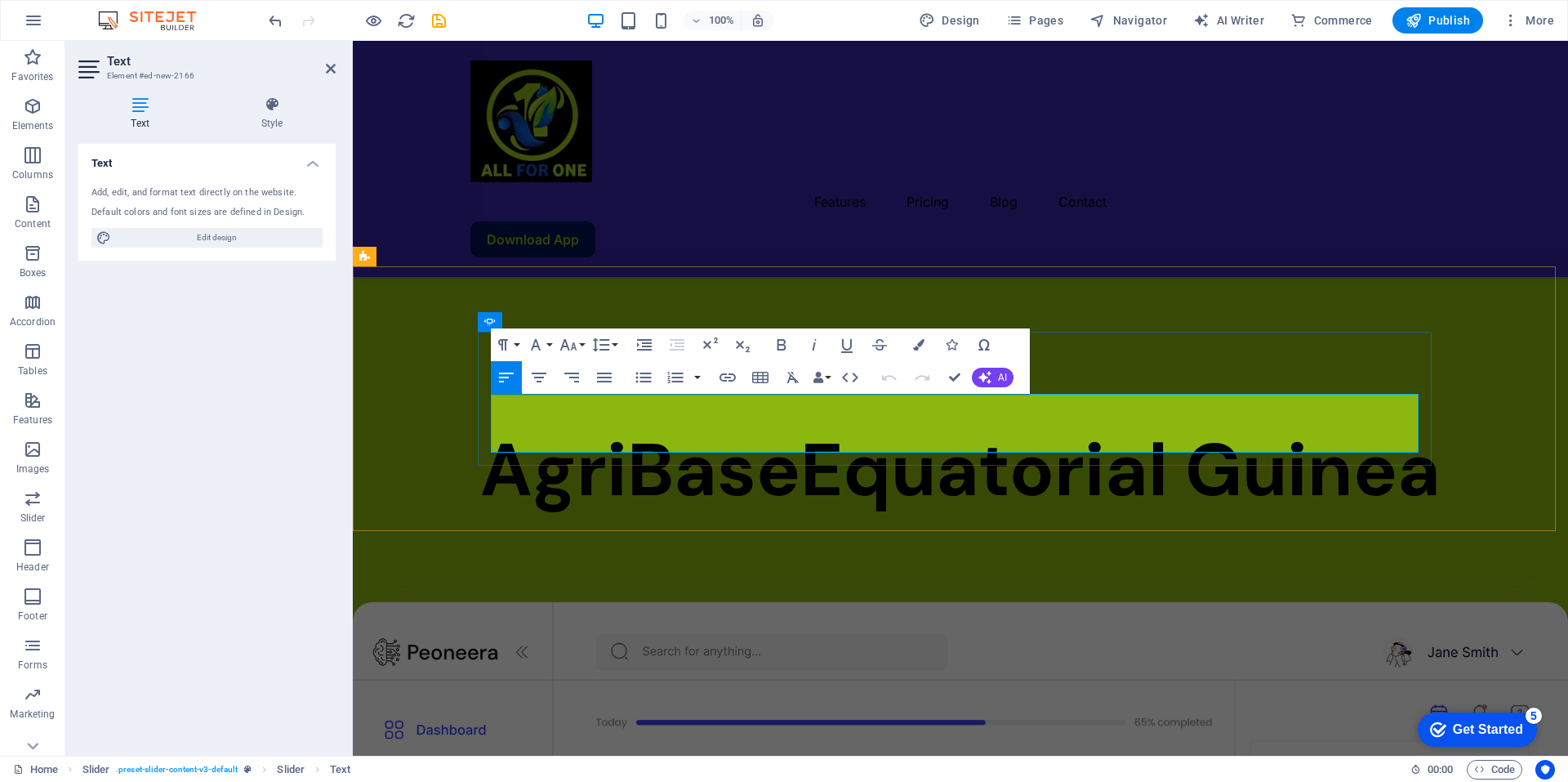
drag, startPoint x: 493, startPoint y: 405, endPoint x: 949, endPoint y: 440, distance: 457.3
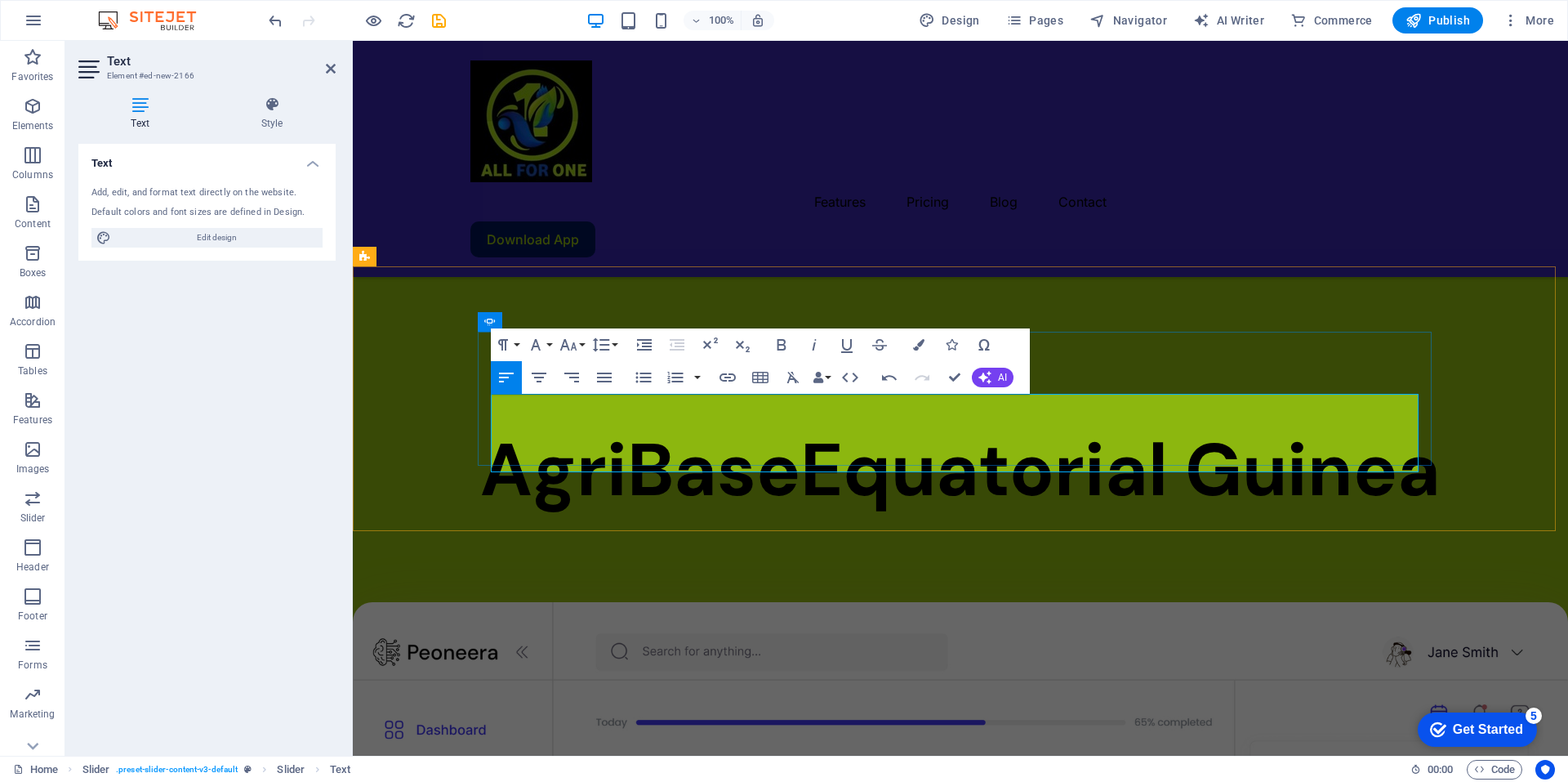
drag, startPoint x: 612, startPoint y: 458, endPoint x: 491, endPoint y: 405, distance: 132.1
click at [583, 344] on button "Font Size" at bounding box center [572, 344] width 31 height 33
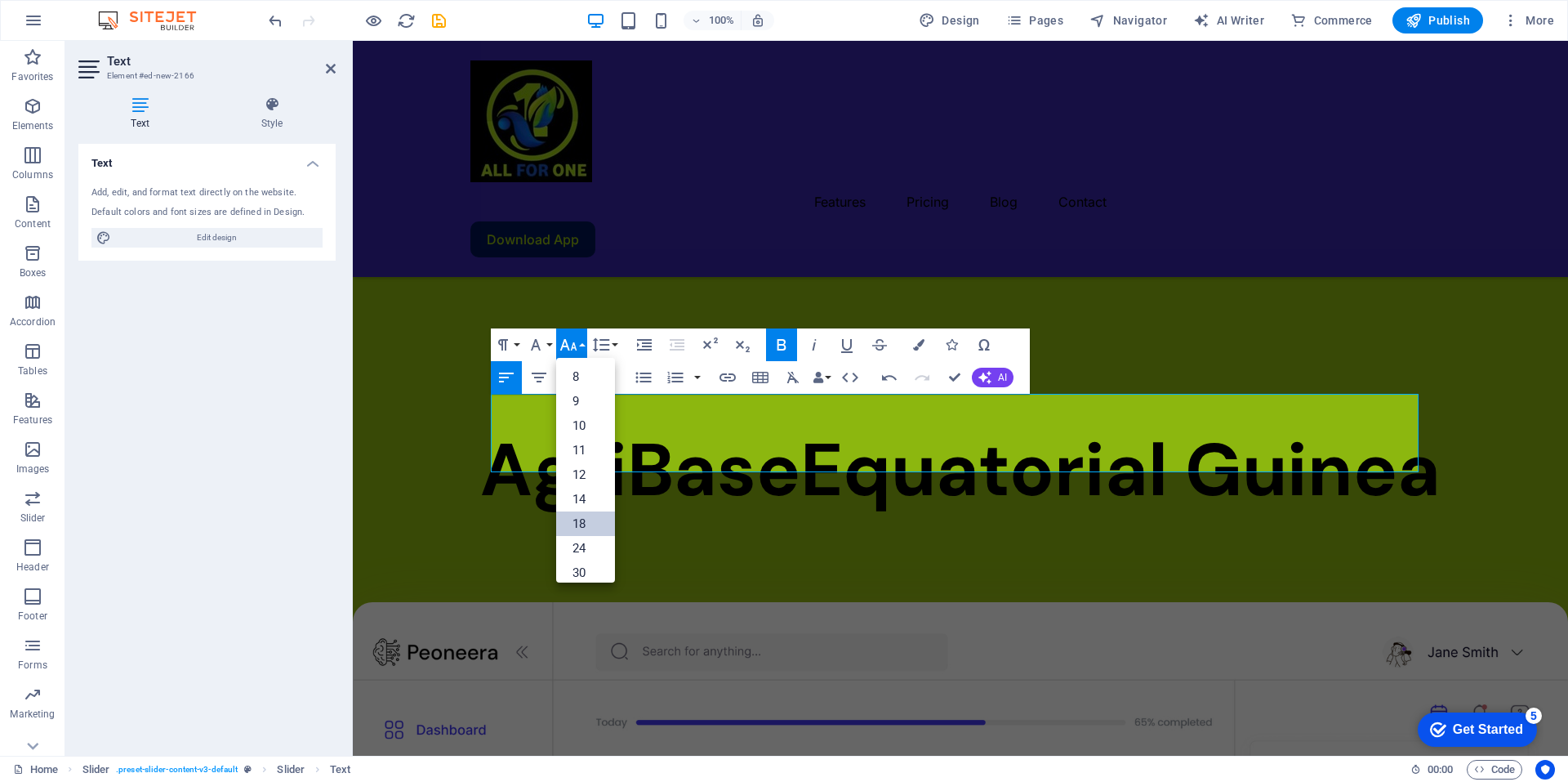
click at [581, 517] on link "18" at bounding box center [585, 523] width 59 height 25
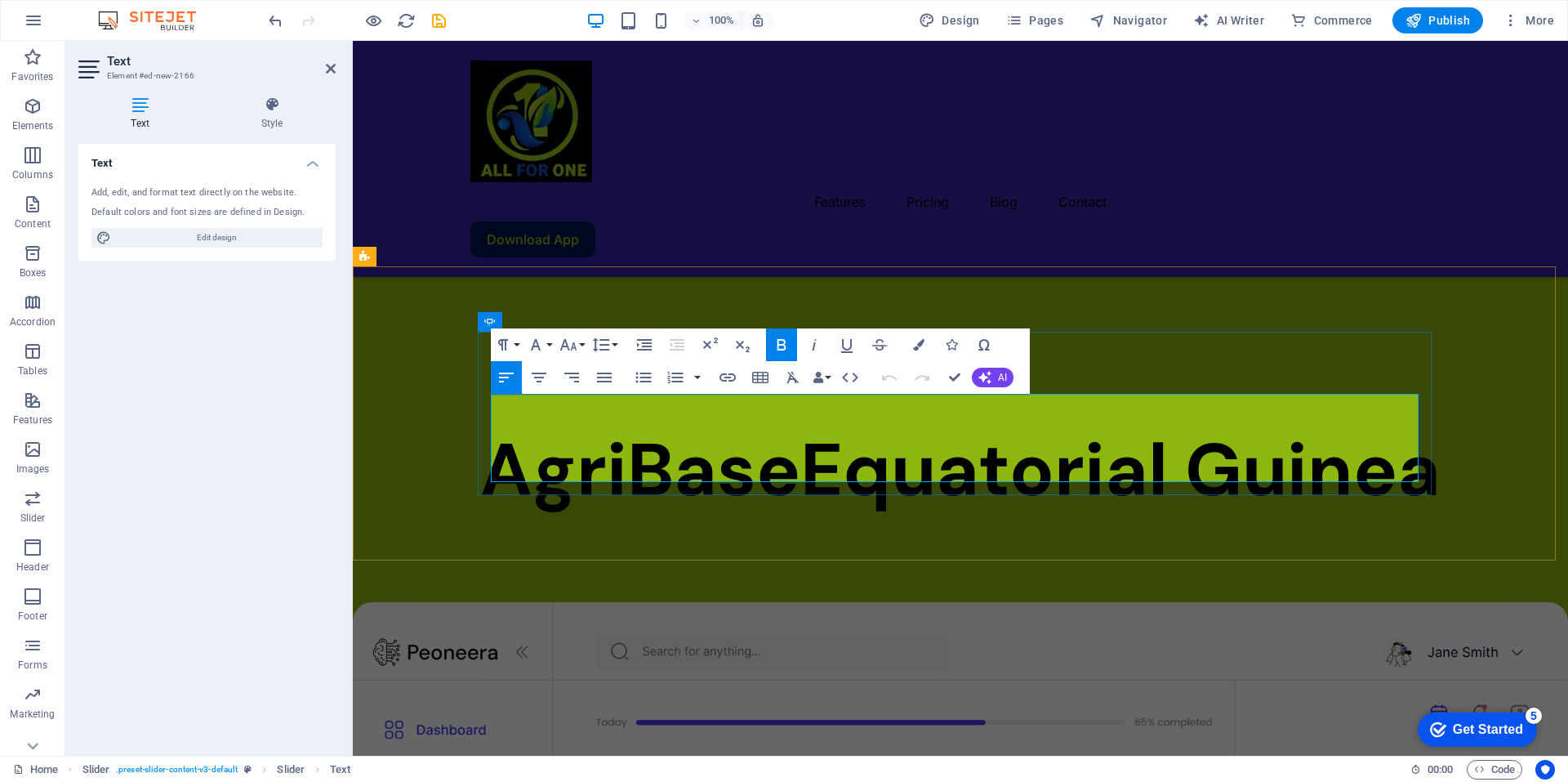
drag, startPoint x: 494, startPoint y: 405, endPoint x: 961, endPoint y: 470, distance: 471.5
click at [604, 380] on icon "button" at bounding box center [605, 377] width 20 height 20
click at [582, 344] on button "Font Size" at bounding box center [572, 344] width 31 height 33
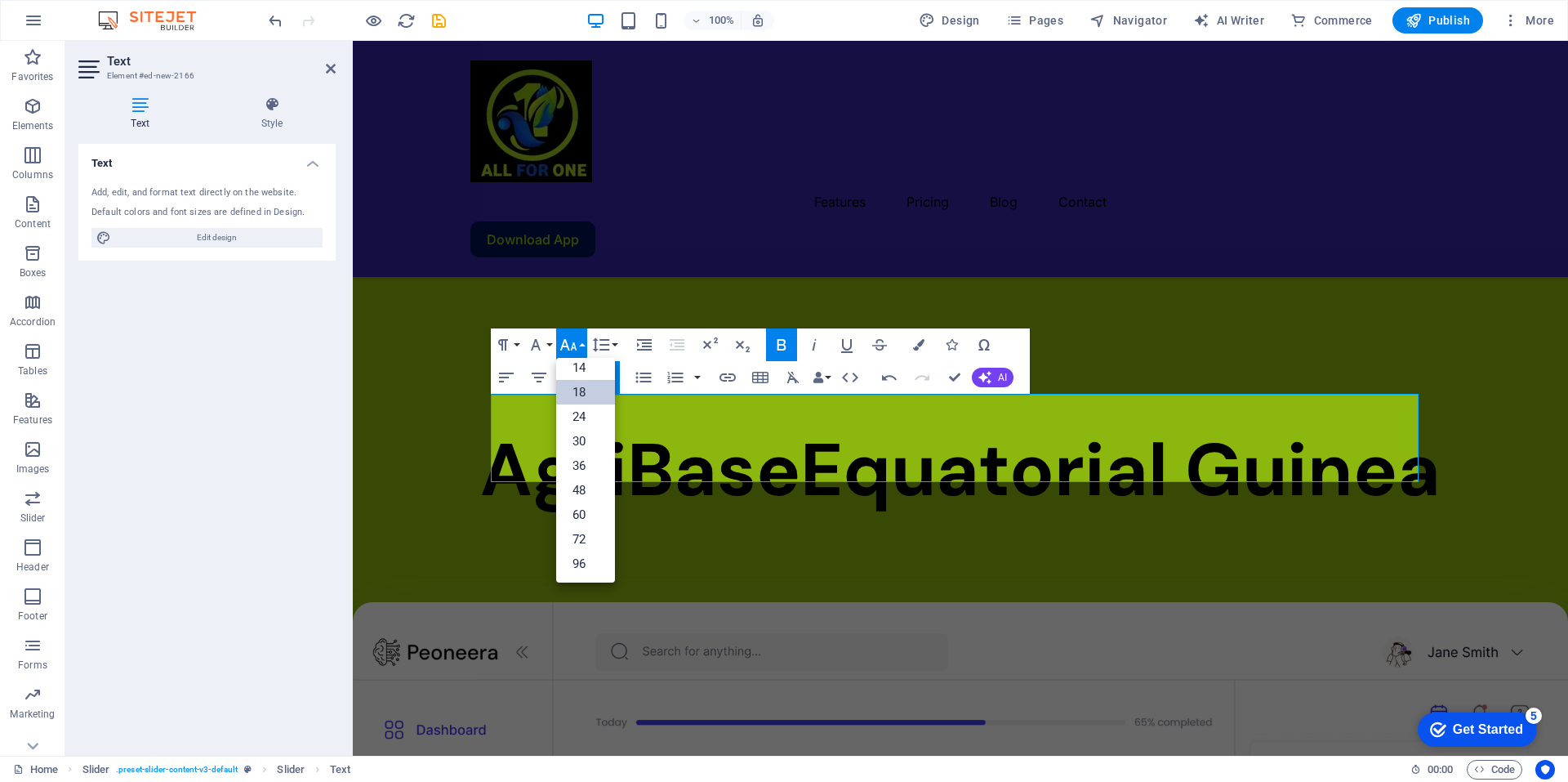
scroll to position [132, 0]
click at [587, 438] on link "30" at bounding box center [585, 441] width 59 height 25
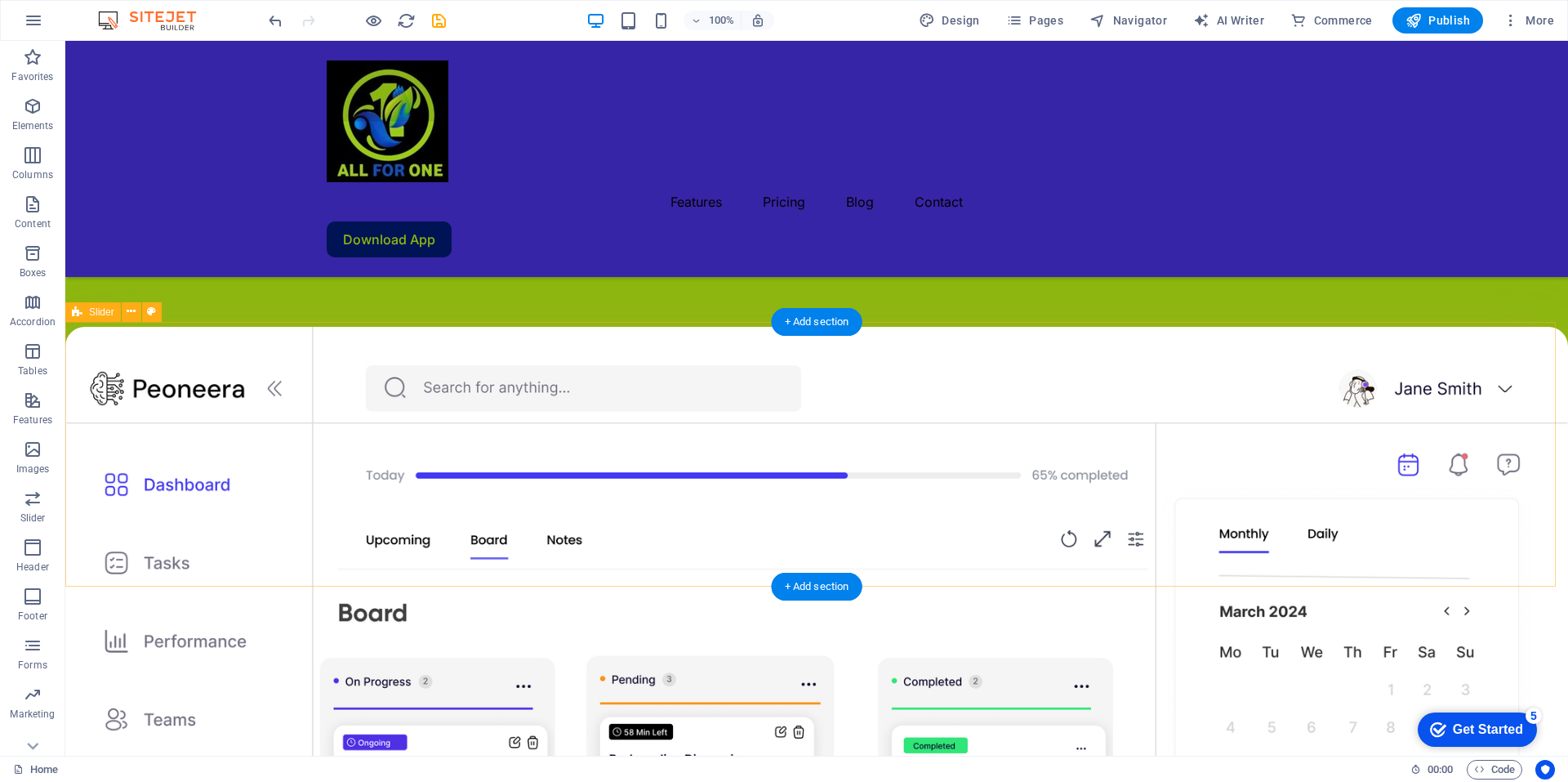
scroll to position [964, 0]
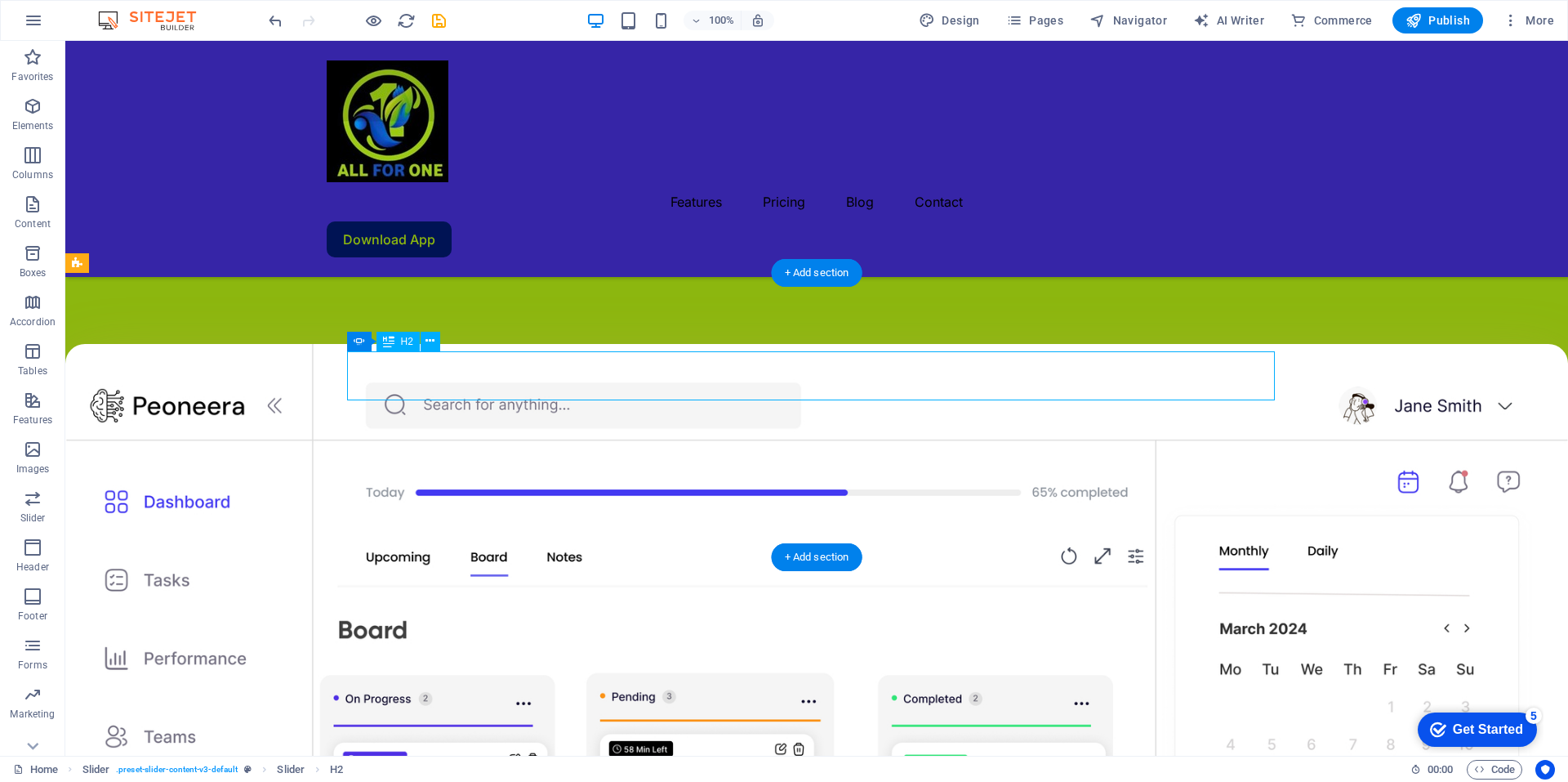
drag, startPoint x: 999, startPoint y: 382, endPoint x: 830, endPoint y: 388, distance: 169.1
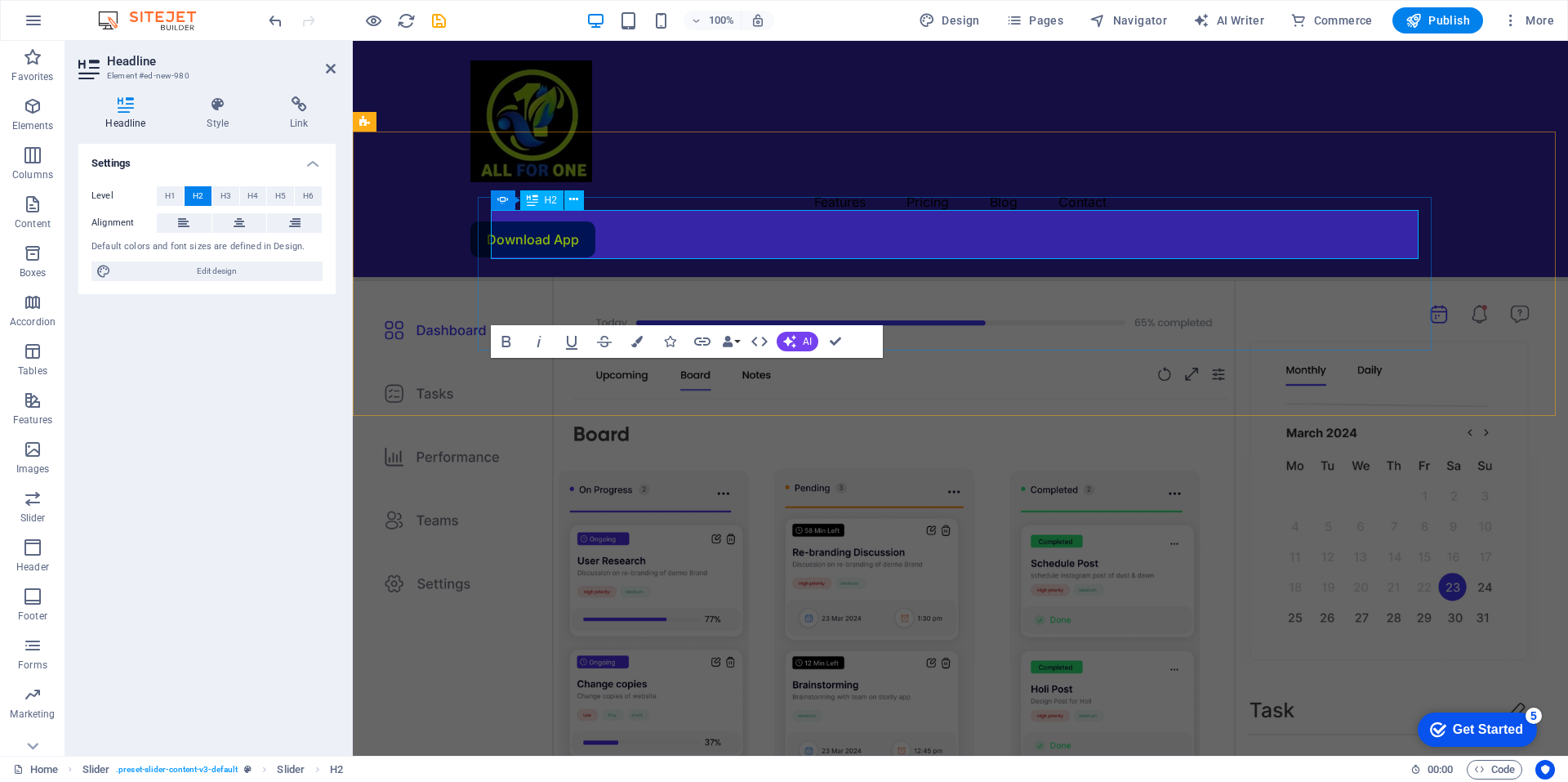
scroll to position [1126, 0]
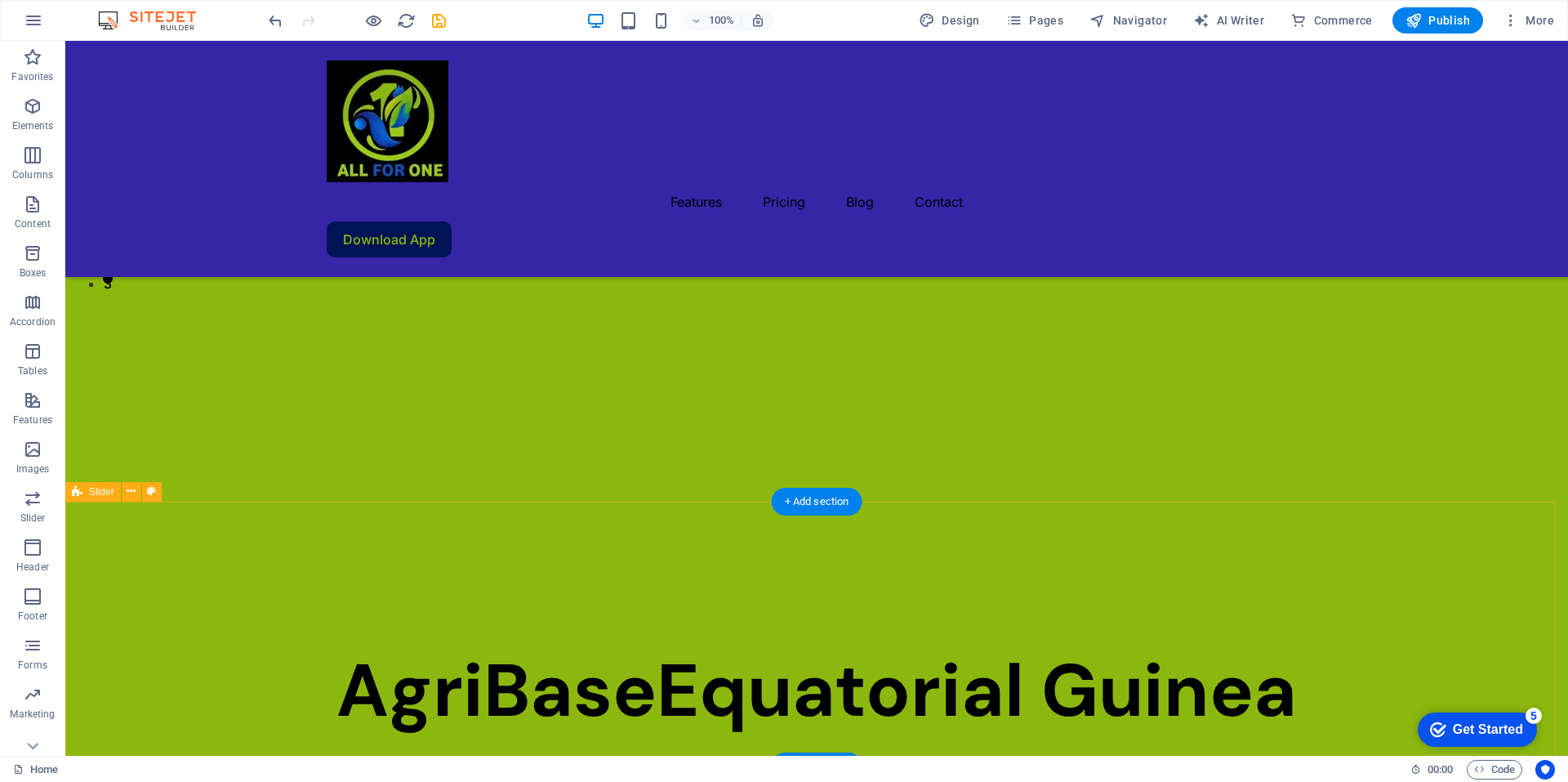
scroll to position [489, 0]
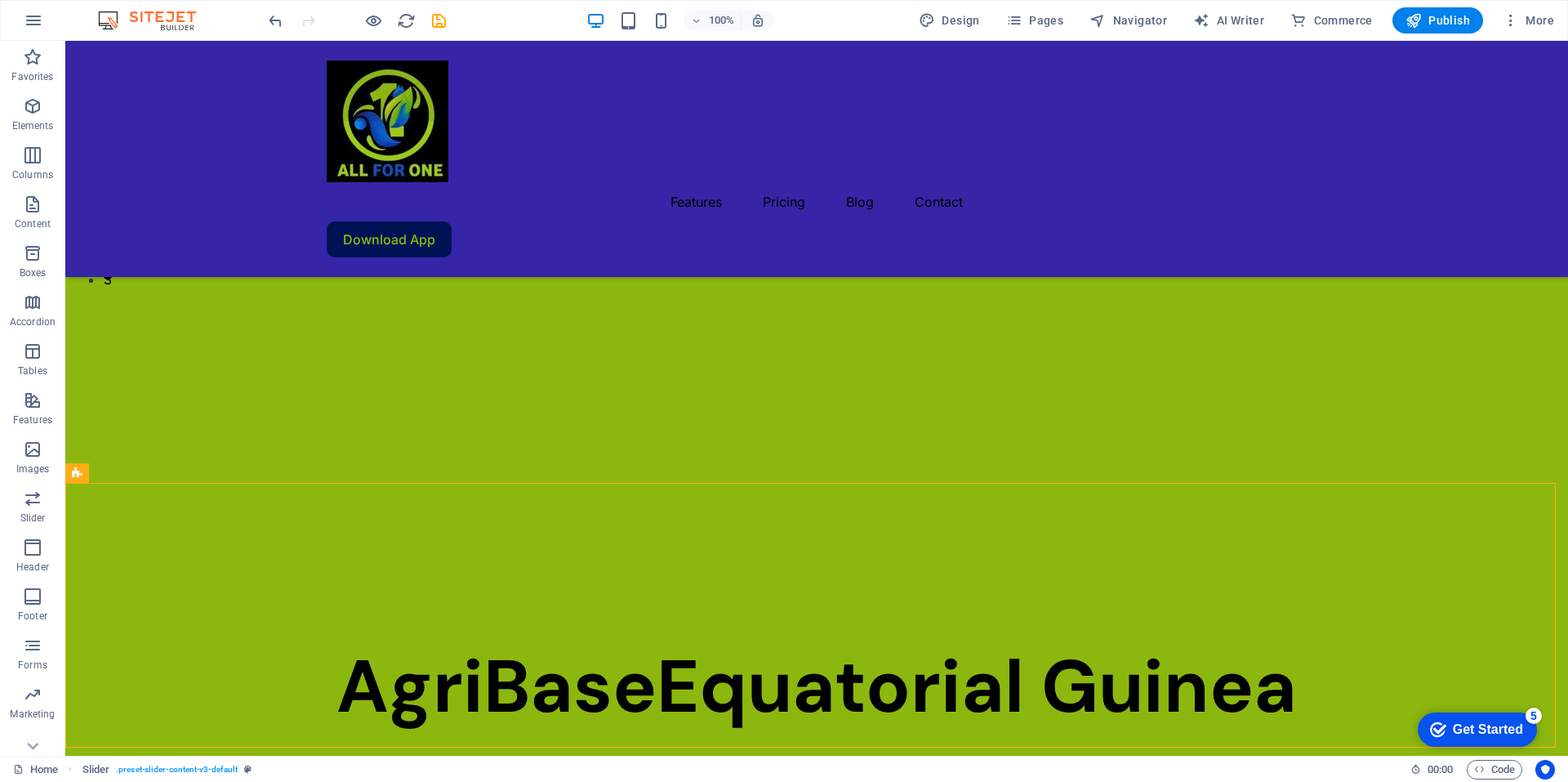
click at [75, 471] on icon at bounding box center [77, 473] width 11 height 20
click at [75, 474] on icon at bounding box center [77, 473] width 11 height 20
select select "rem"
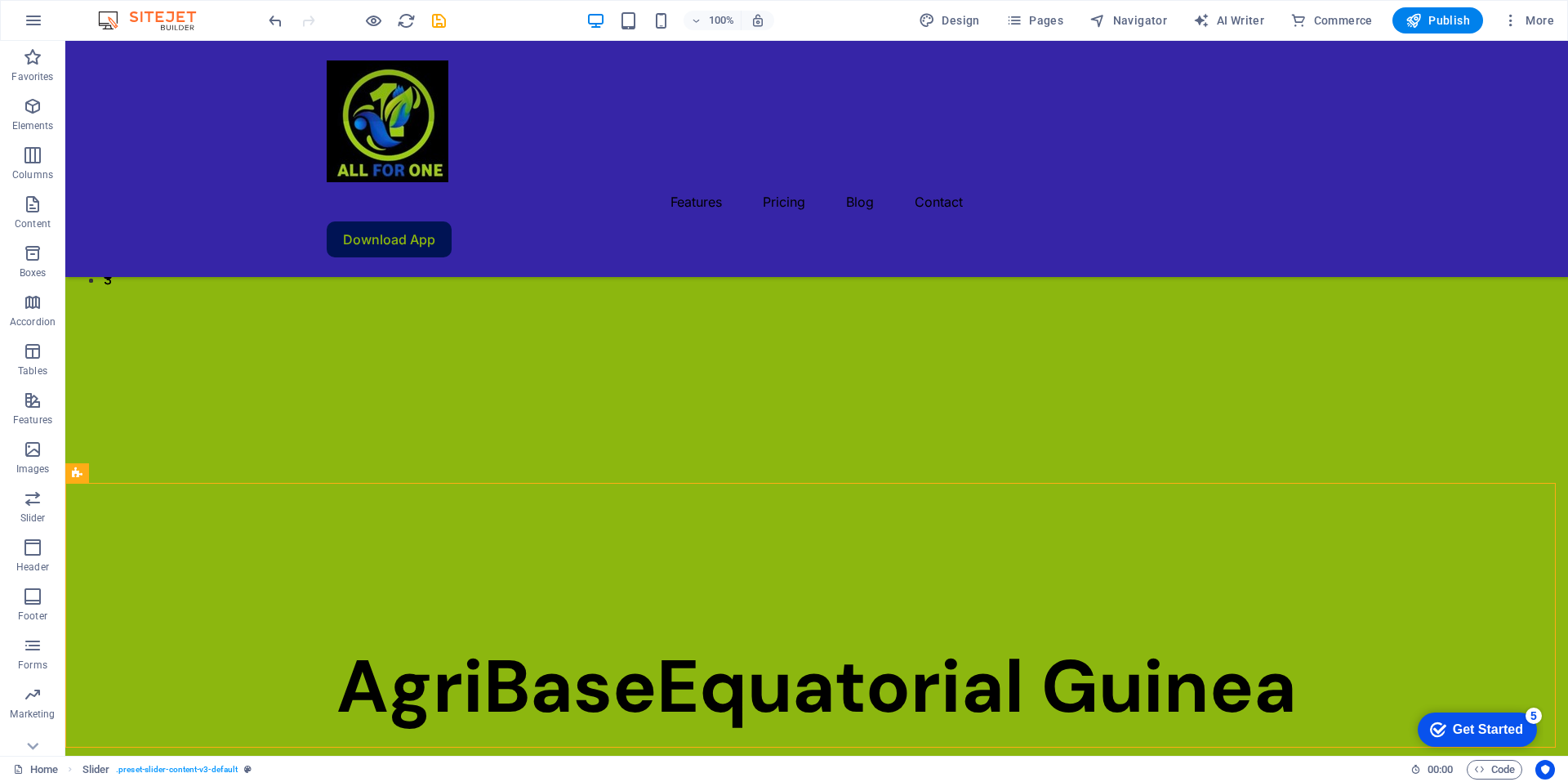
select select "px"
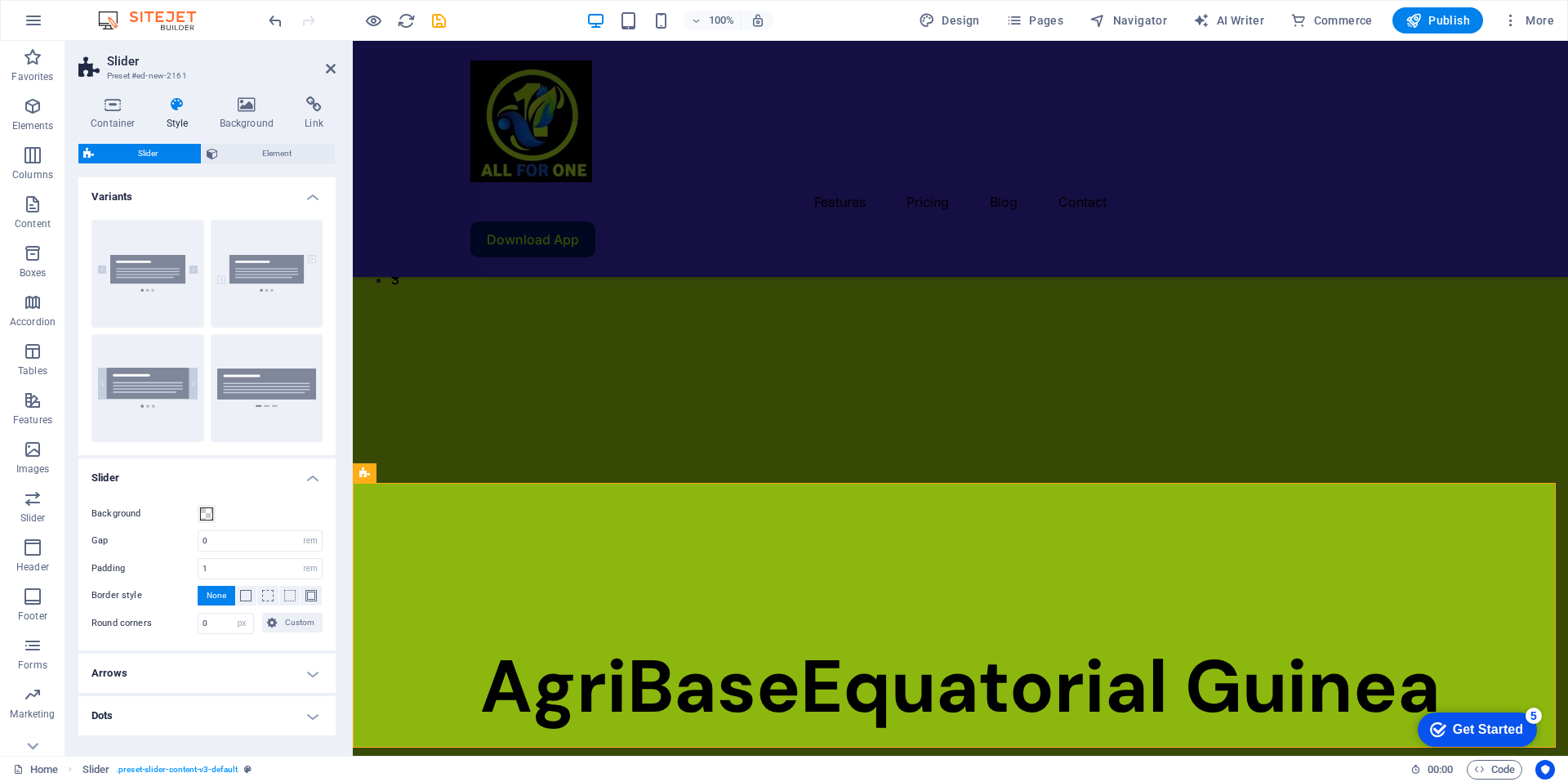
click at [75, 474] on div "Container Style Background Link Size Height Default px rem % vh vw Min. height …" at bounding box center [207, 419] width 283 height 672
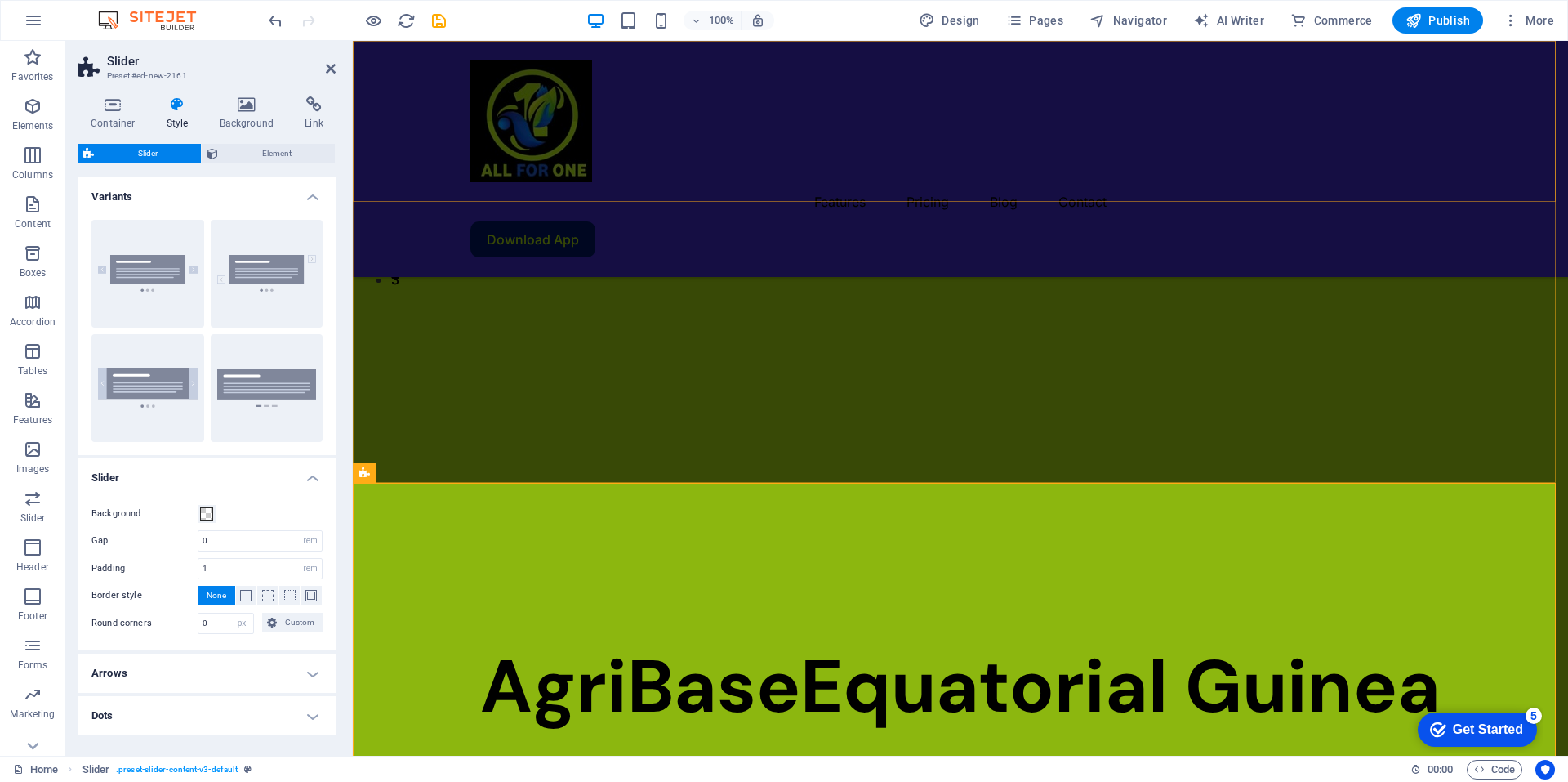
drag, startPoint x: 727, startPoint y: 513, endPoint x: 396, endPoint y: 201, distance: 454.9
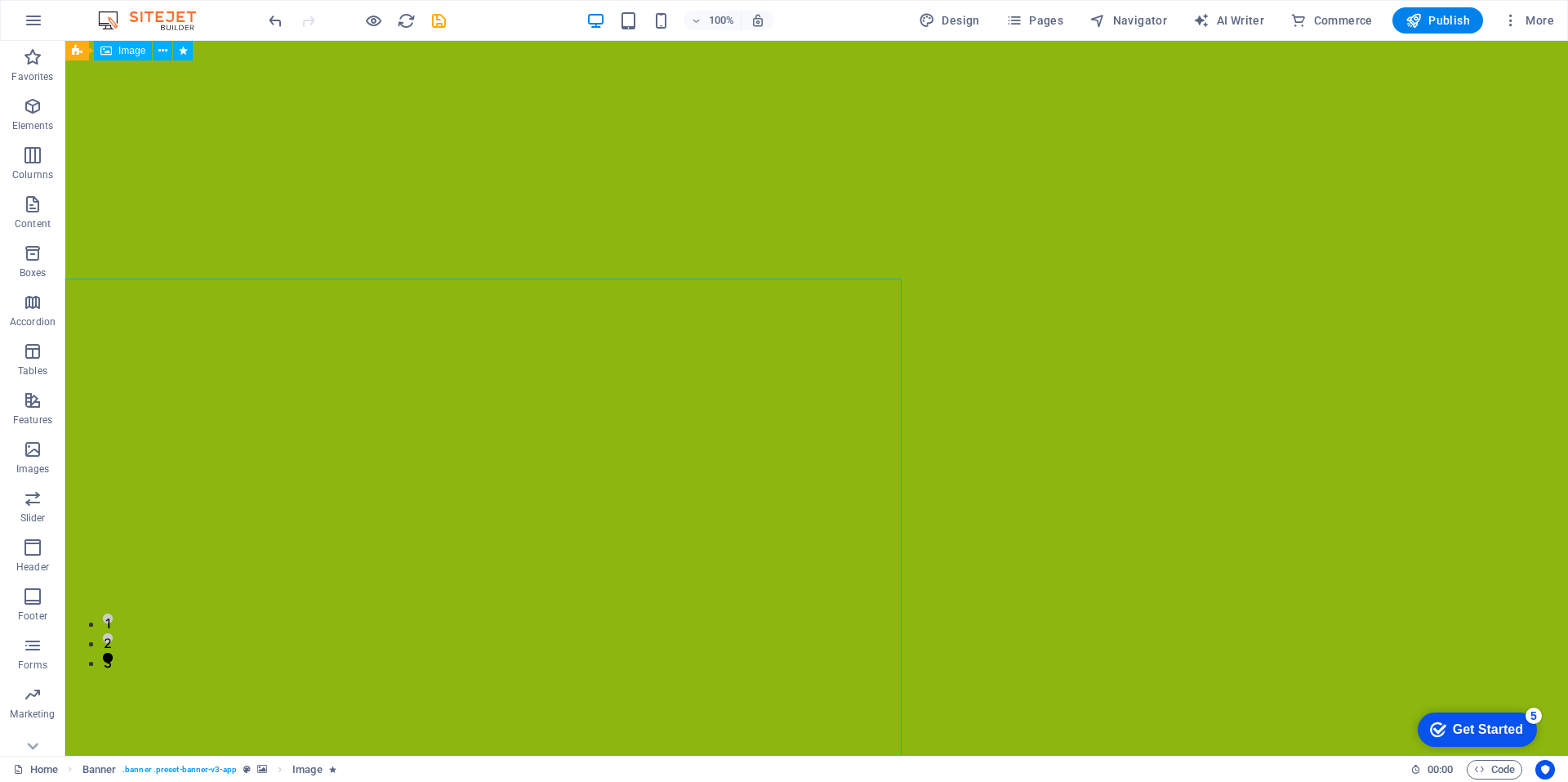
scroll to position [96, 0]
drag, startPoint x: 140, startPoint y: 311, endPoint x: 1133, endPoint y: 469, distance: 1005.5
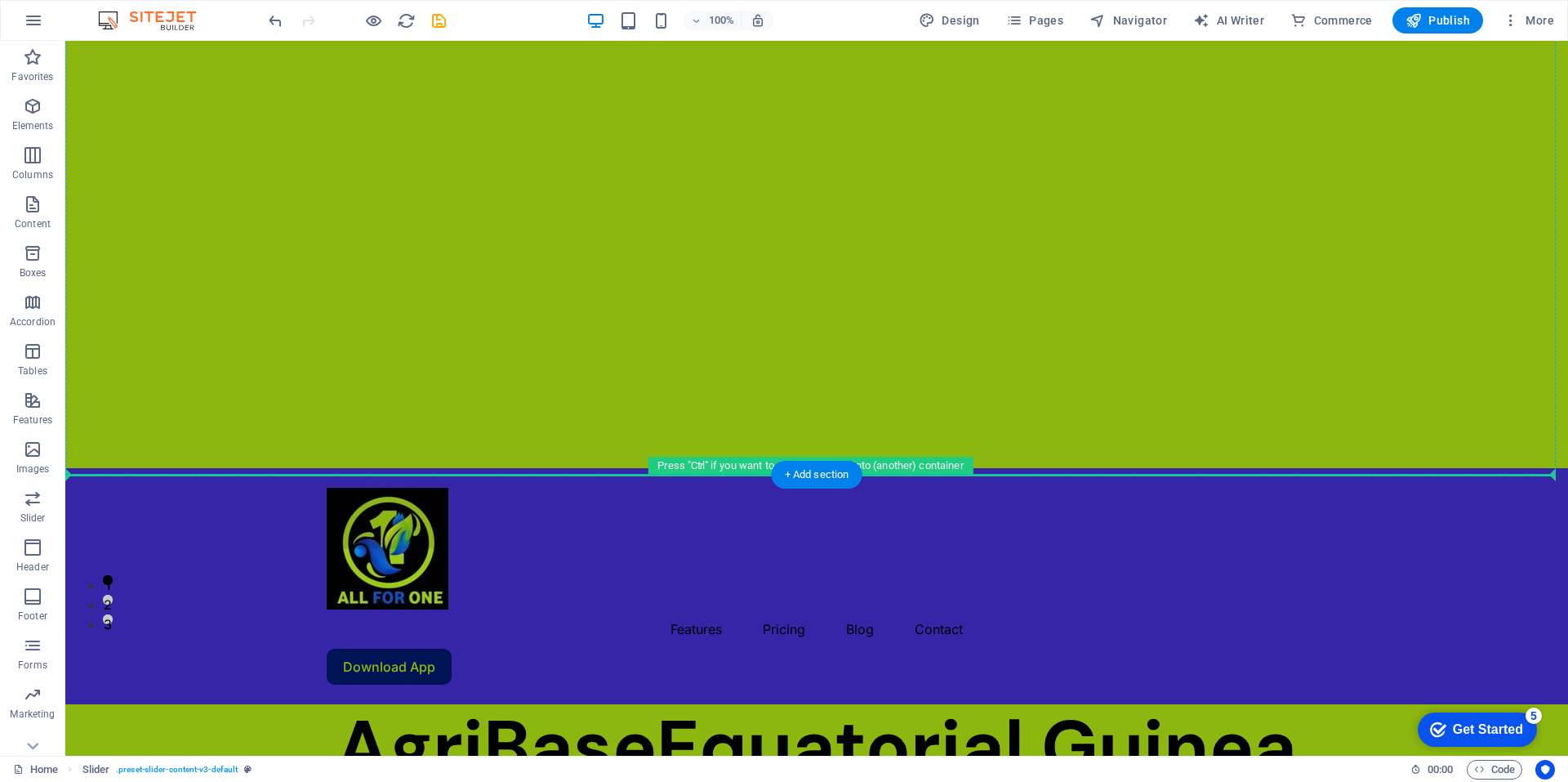
scroll to position [133, 0]
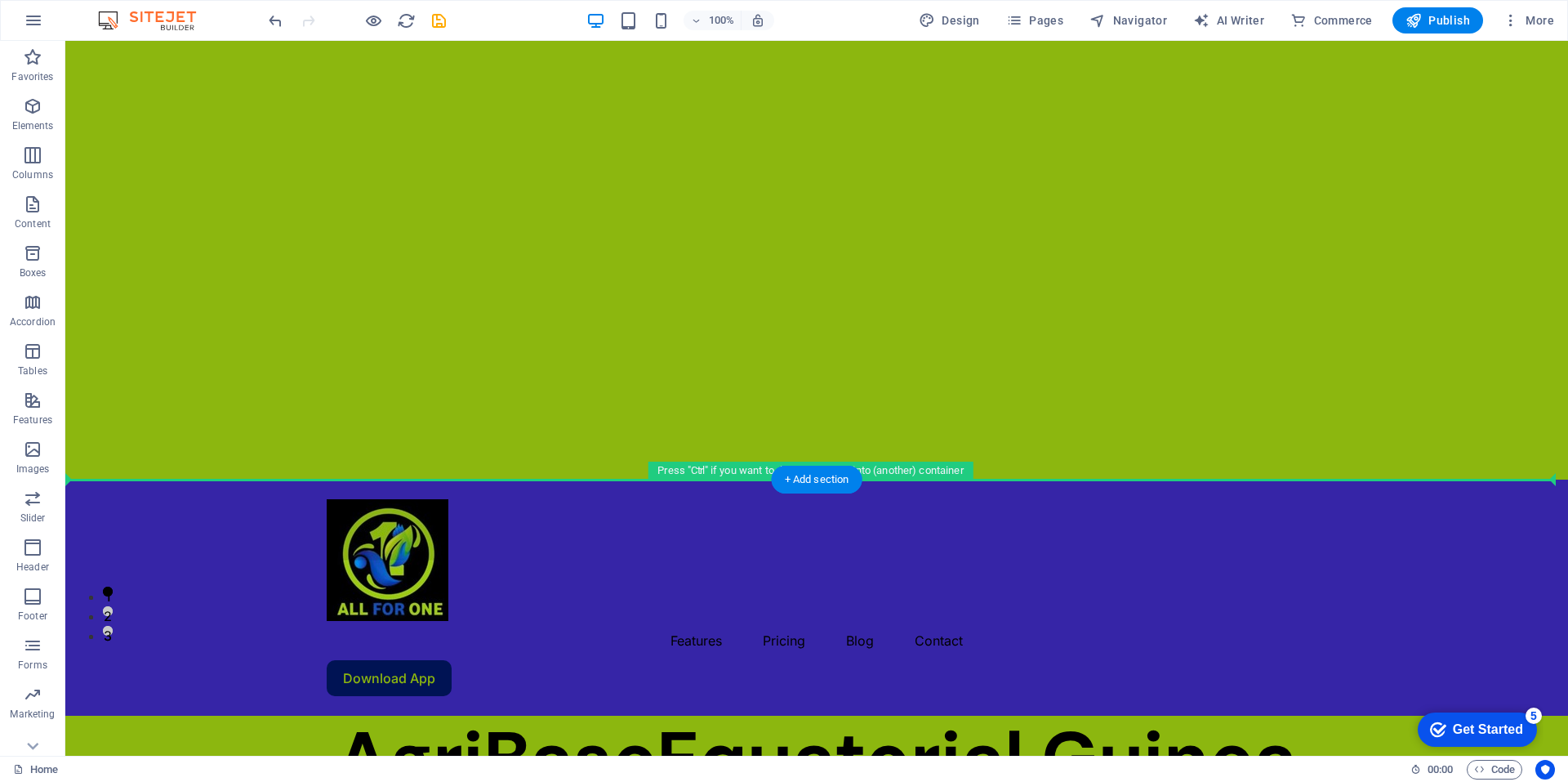
drag, startPoint x: 138, startPoint y: 380, endPoint x: 115, endPoint y: 309, distance: 74.6
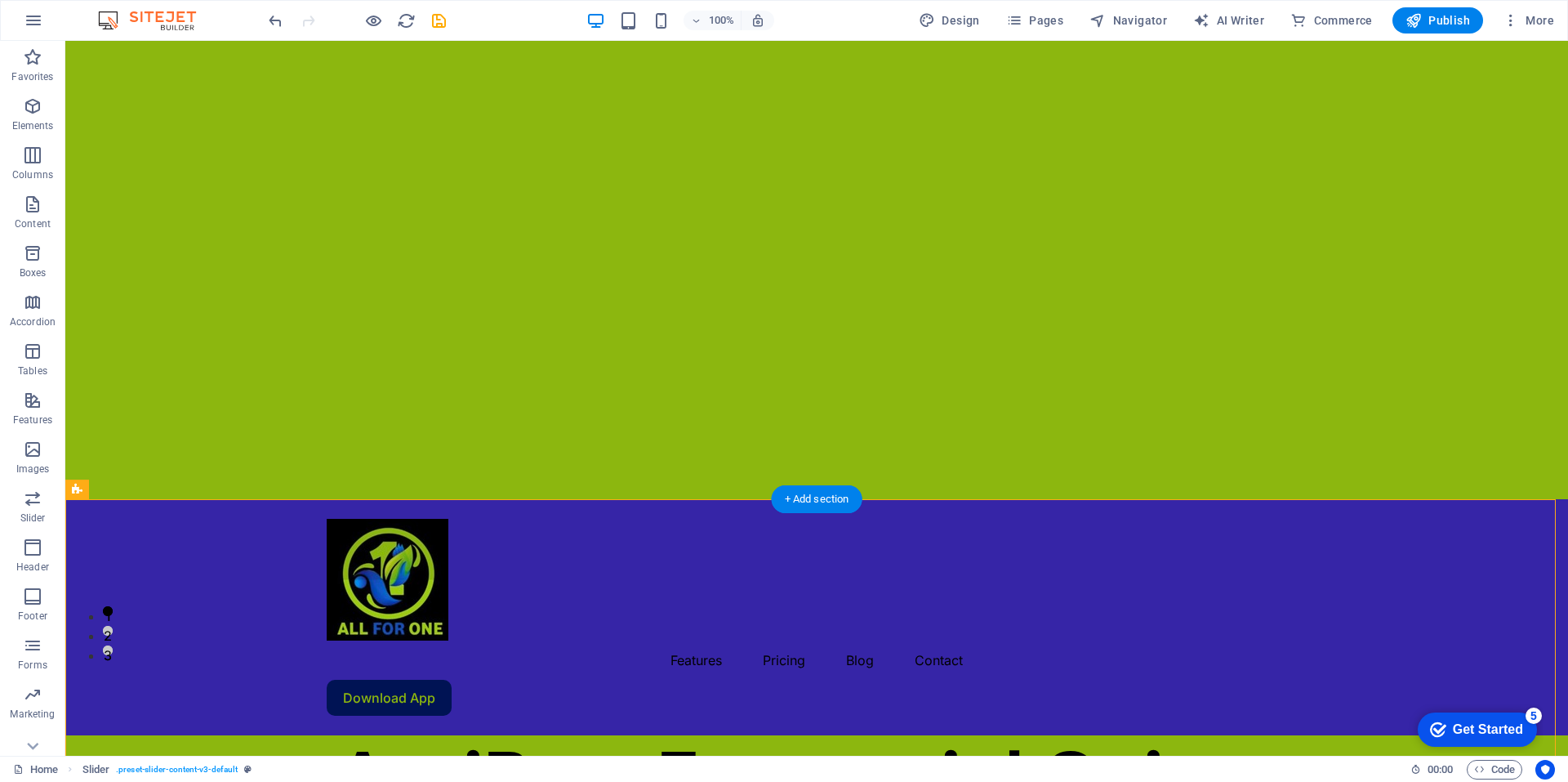
scroll to position [121, 0]
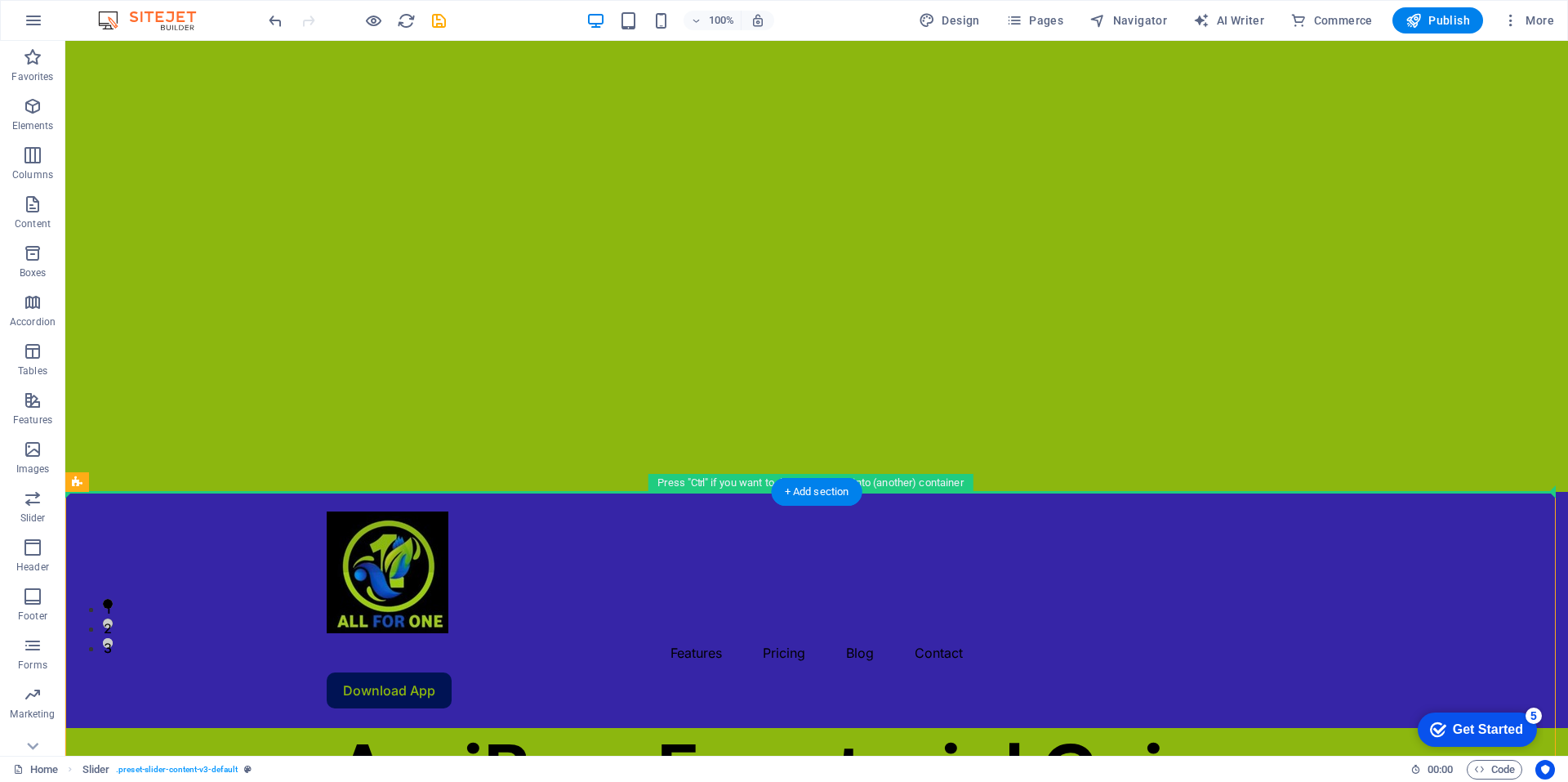
drag, startPoint x: 144, startPoint y: 522, endPoint x: 124, endPoint y: 260, distance: 262.8
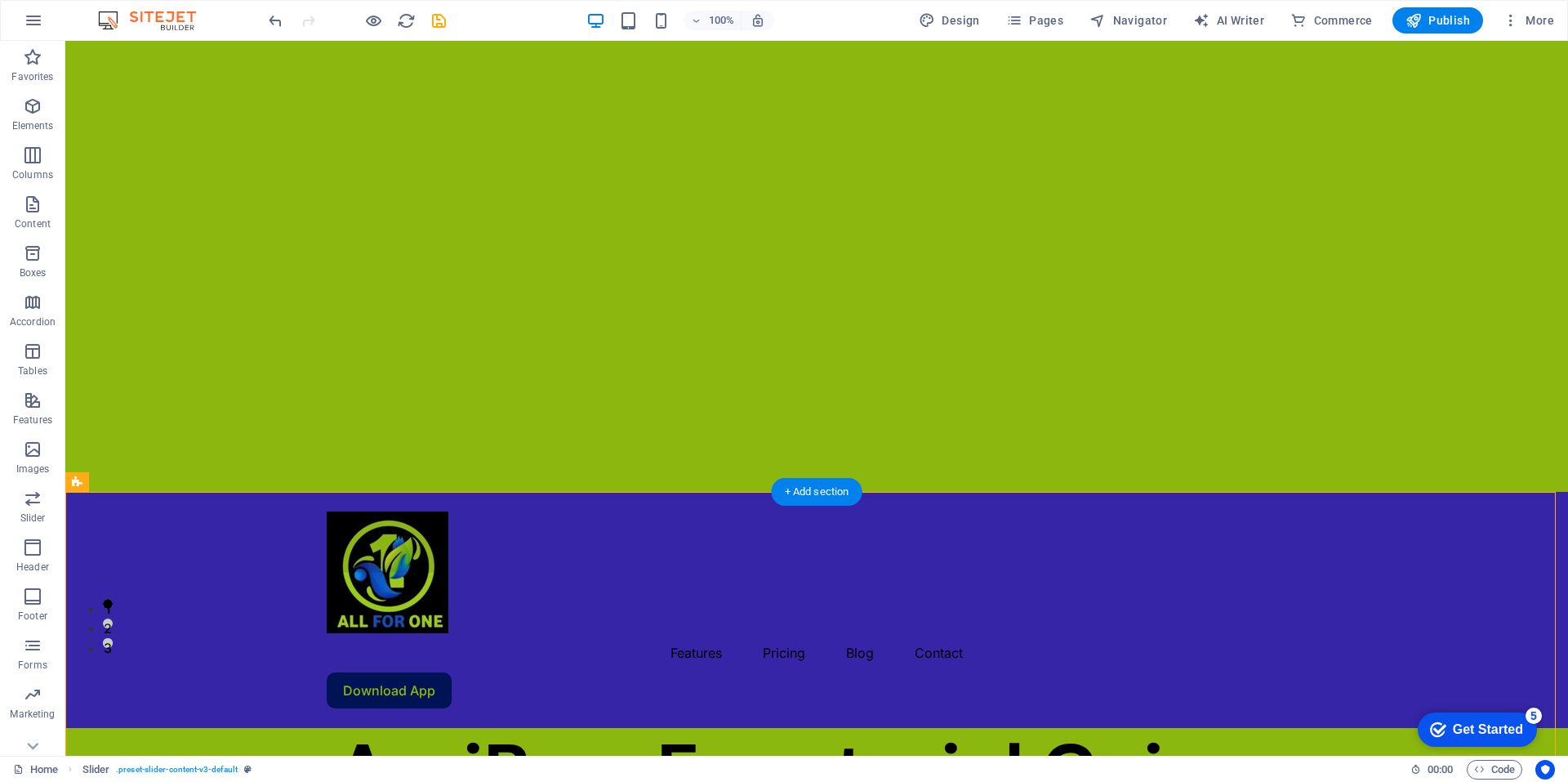
click at [147, 396] on div at bounding box center [817, 206] width 1503 height 572
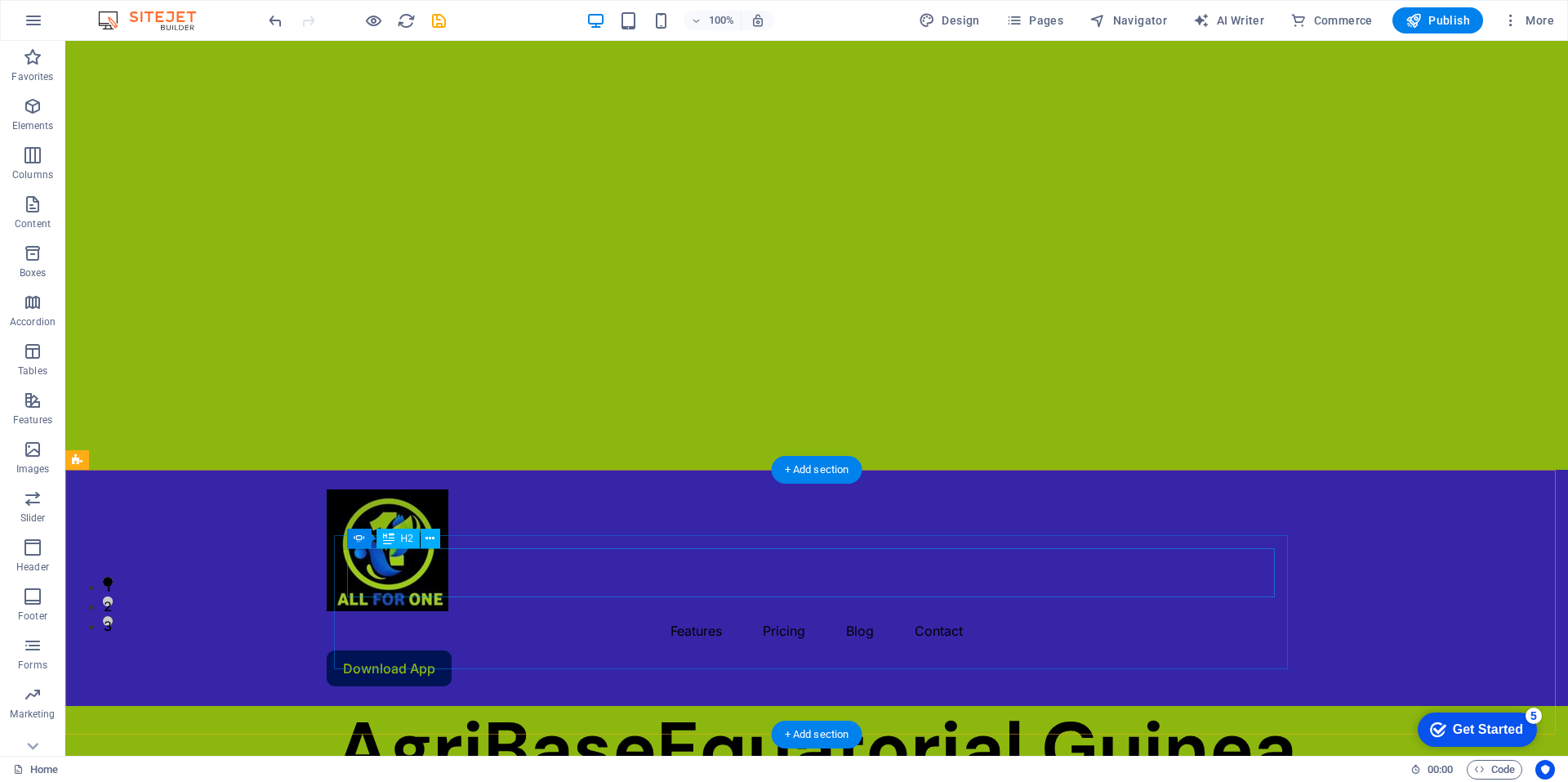
scroll to position [139, 0]
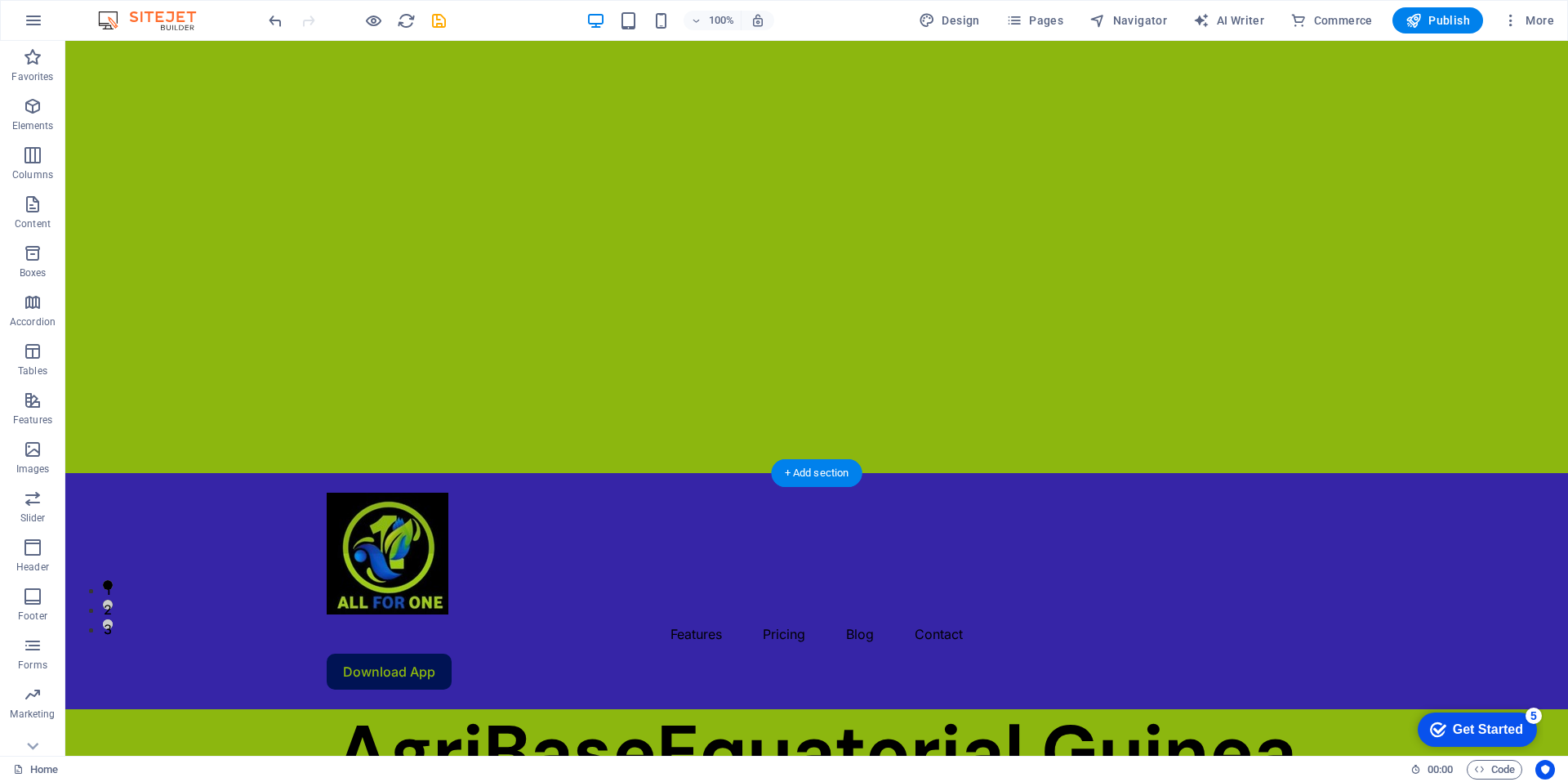
click at [601, 203] on div at bounding box center [817, 187] width 1503 height 572
click at [383, 715] on div "AgriBaseEquatorial Guinea" at bounding box center [817, 752] width 1503 height 73
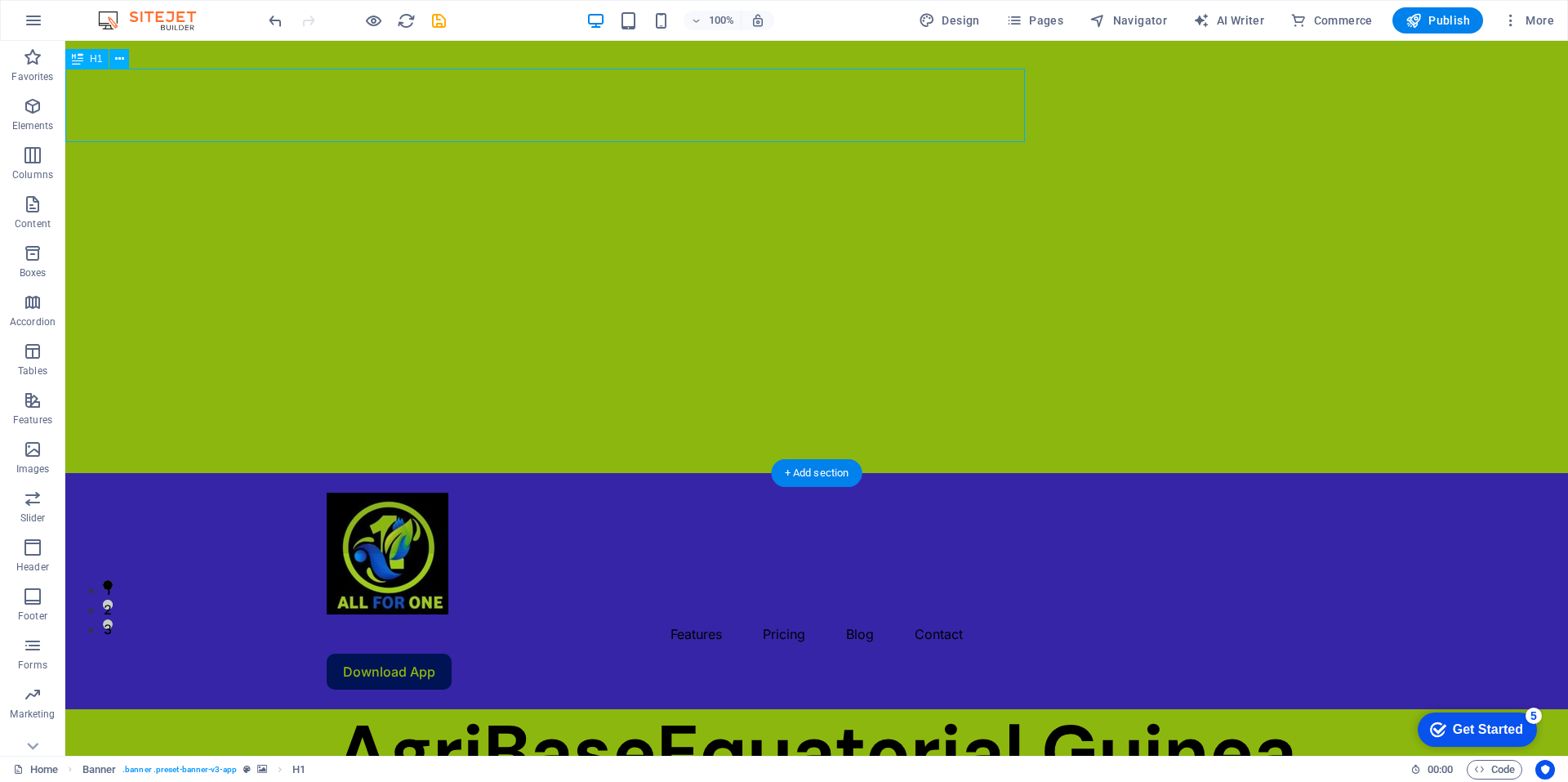
click at [383, 715] on div "AgriBaseEquatorial Guinea" at bounding box center [817, 752] width 1503 height 73
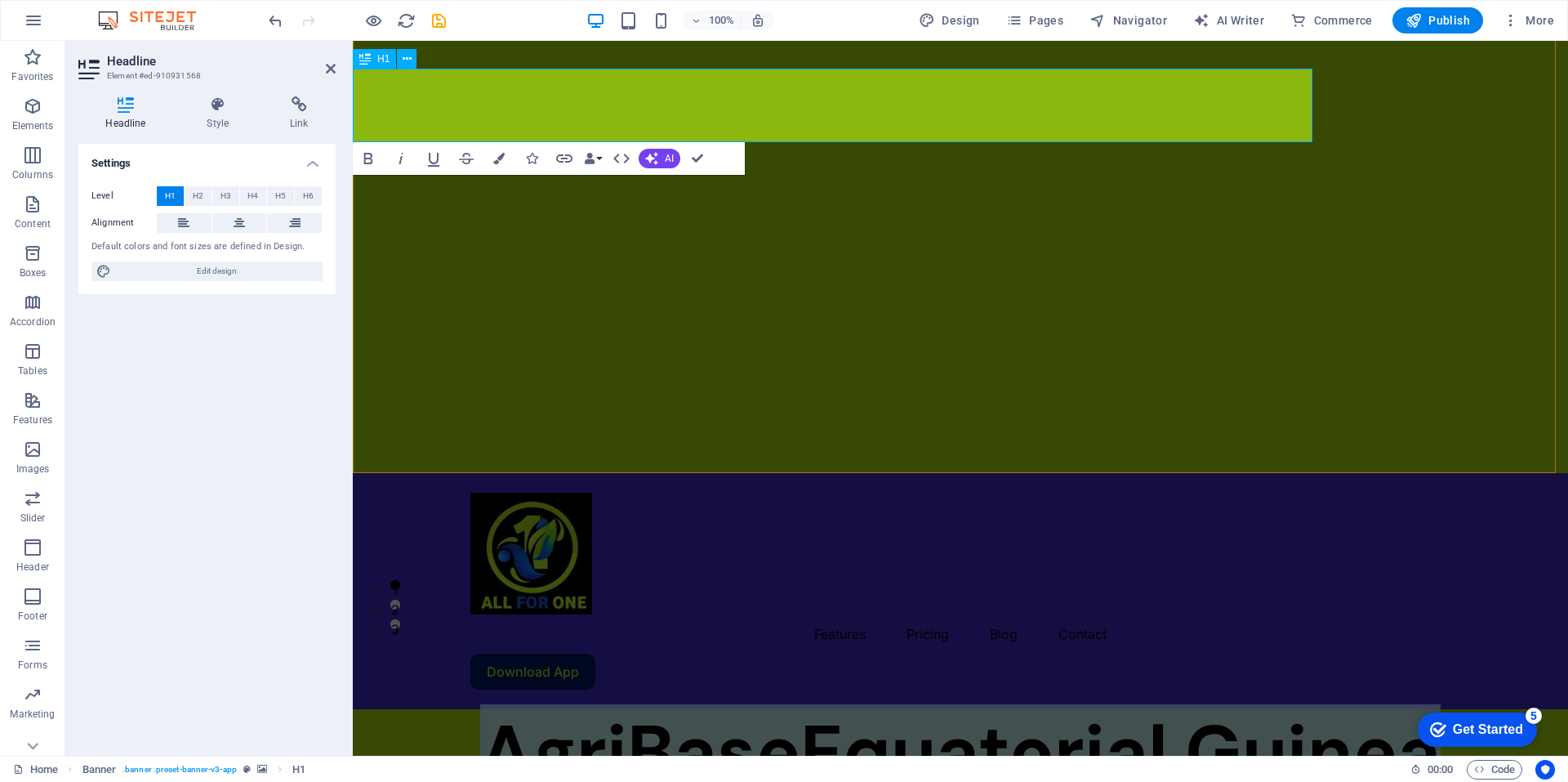
click at [672, 715] on h1 "AgriBaseEquatorial Guinea" at bounding box center [960, 752] width 1215 height 73
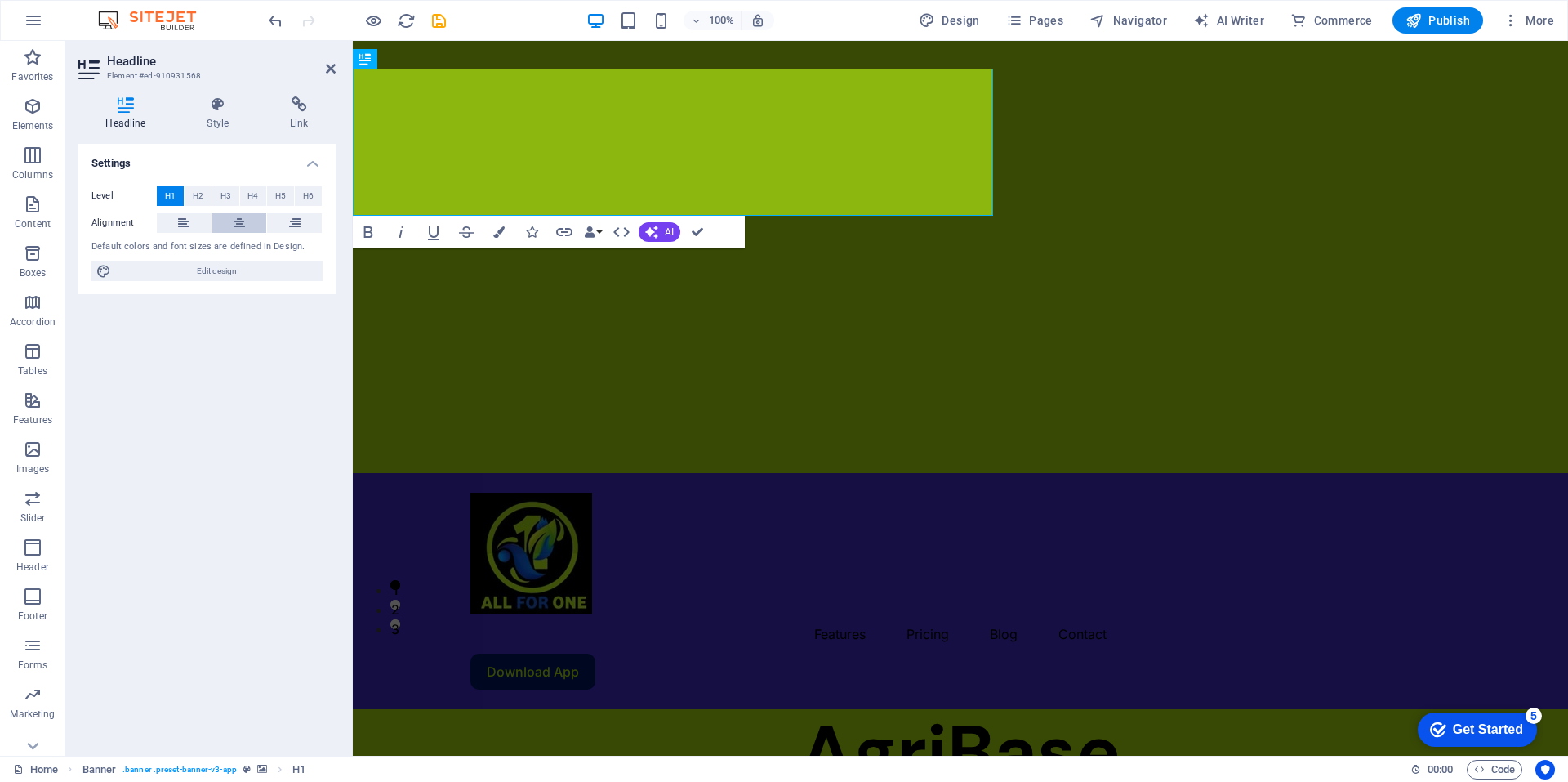
click at [239, 221] on icon at bounding box center [239, 223] width 12 height 20
click at [764, 278] on div at bounding box center [960, 187] width 1215 height 572
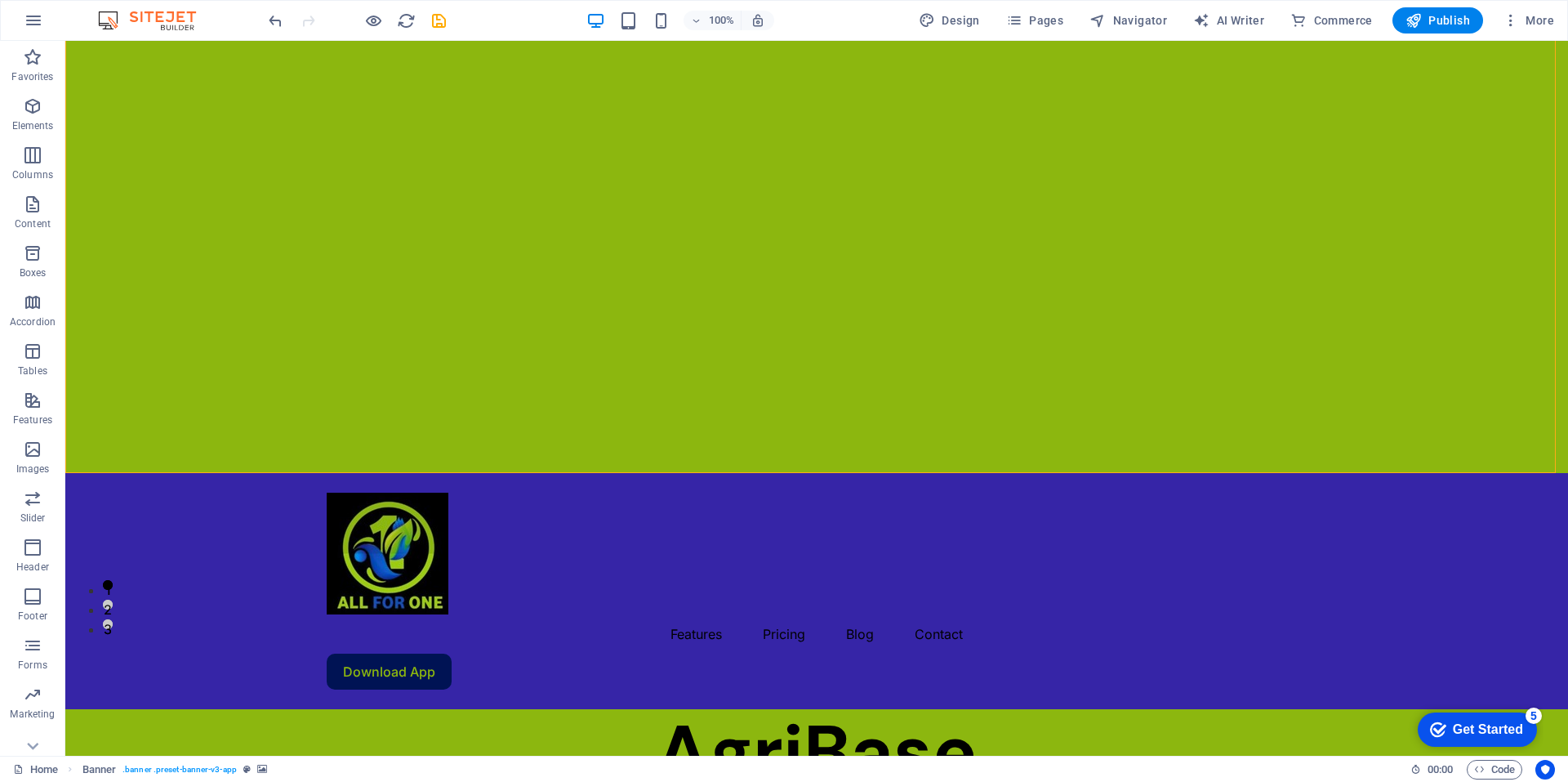
click at [777, 306] on div at bounding box center [817, 187] width 1503 height 572
click at [358, 289] on div at bounding box center [817, 187] width 1503 height 572
select select "px"
select select "ms"
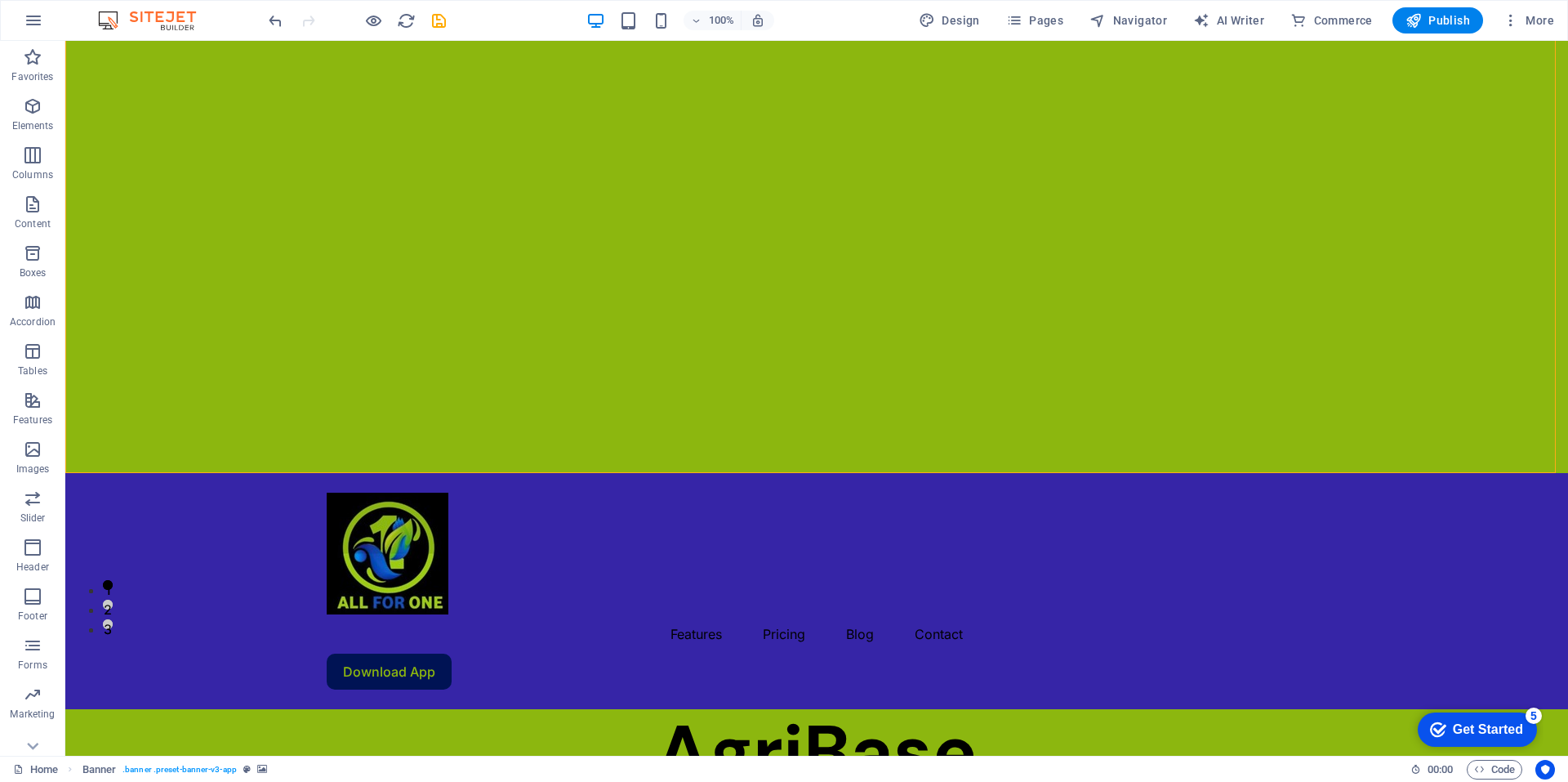
select select "s"
select select "progressive"
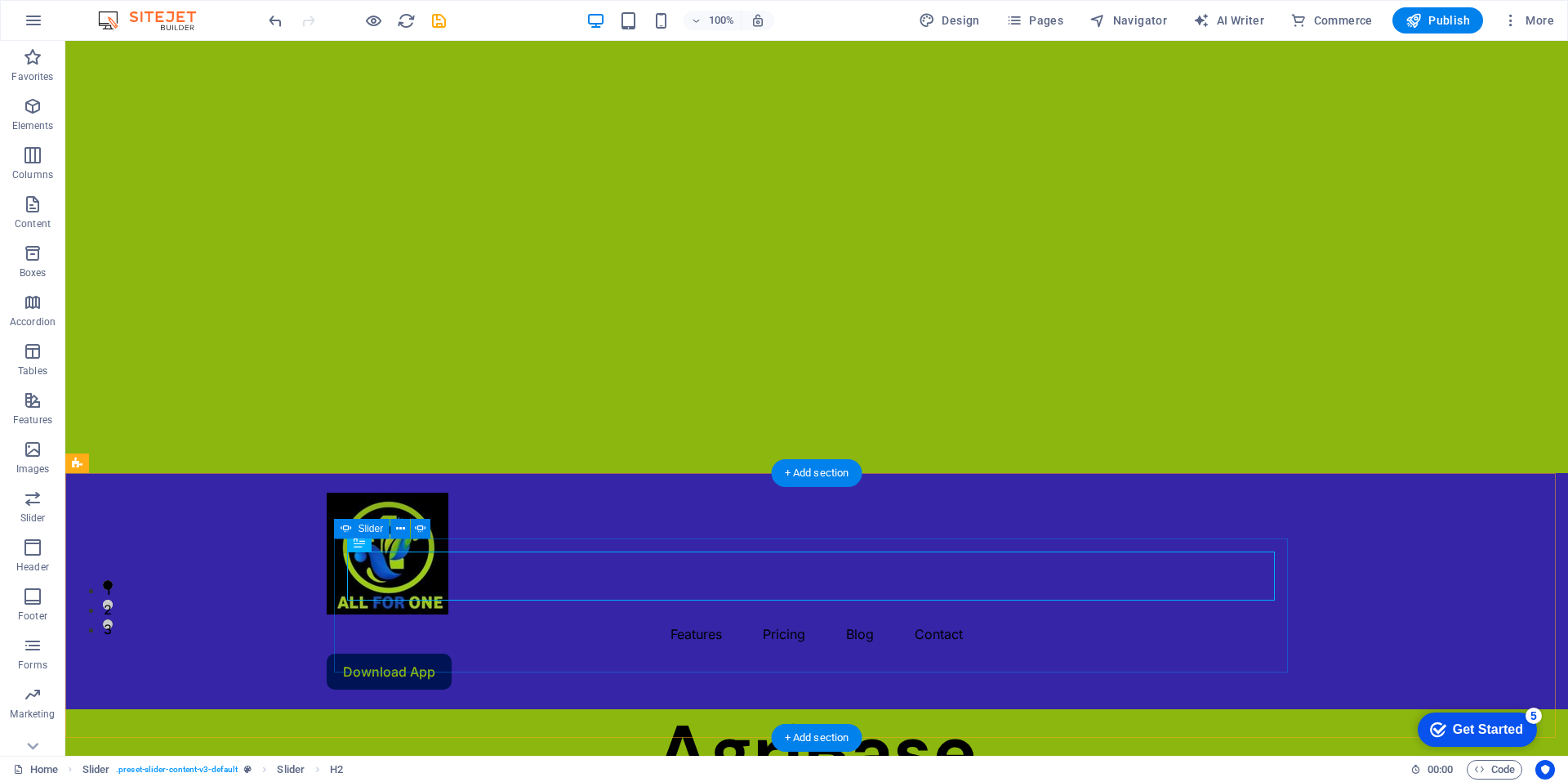
select select "rem"
select select "px"
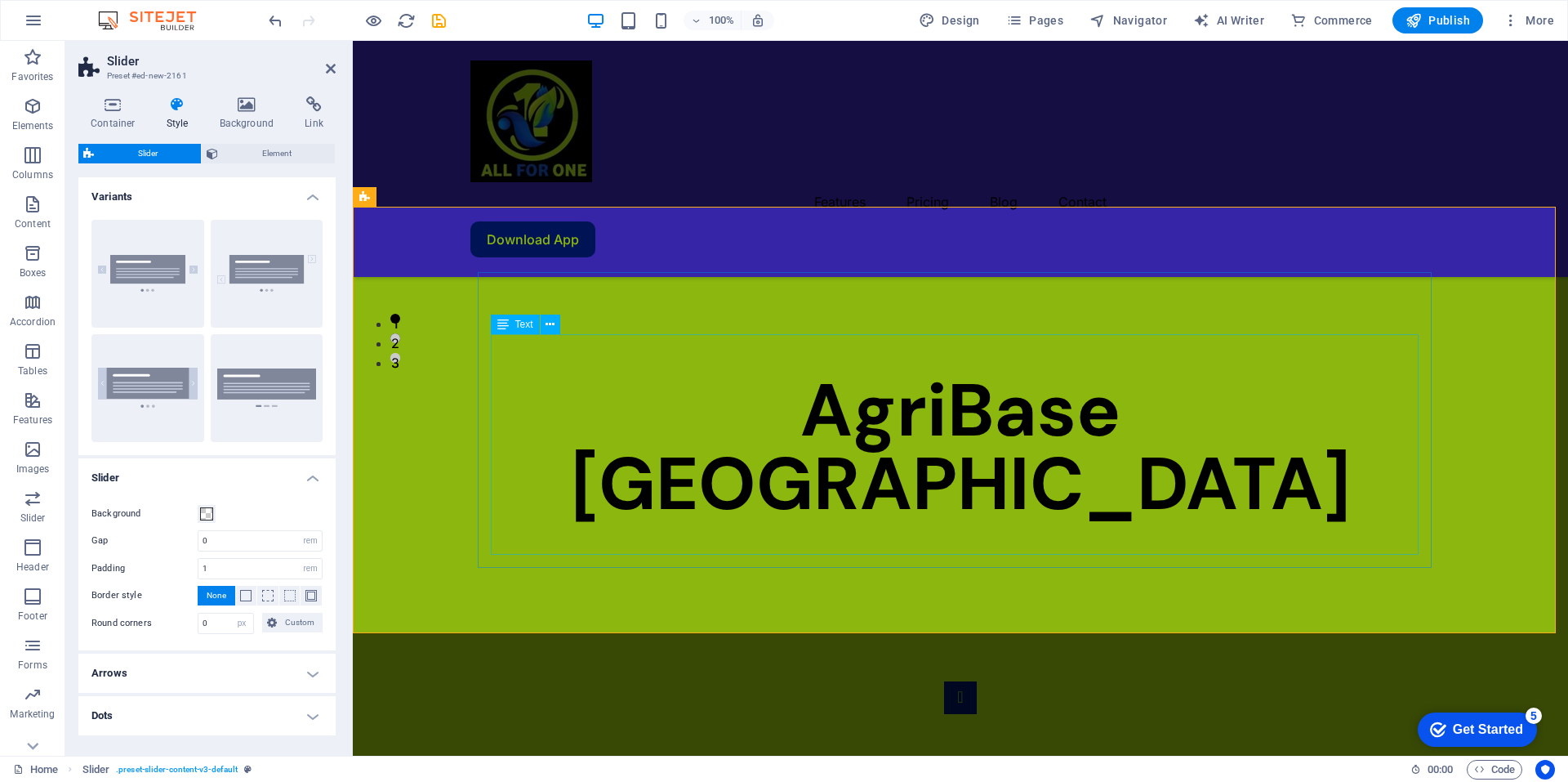
scroll to position [407, 0]
drag, startPoint x: 492, startPoint y: 342, endPoint x: 788, endPoint y: 342, distance: 296.0
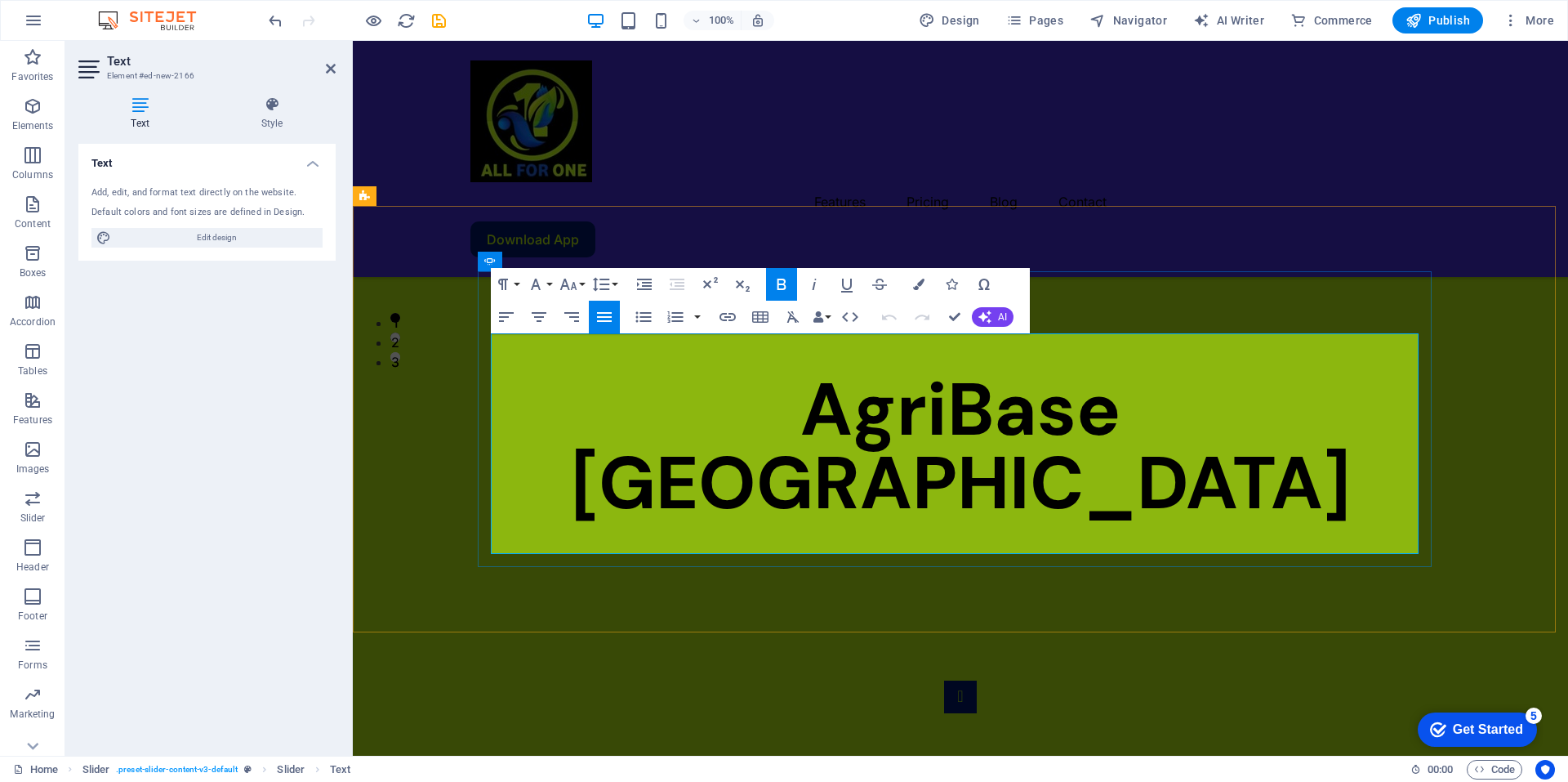
drag, startPoint x: 495, startPoint y: 351, endPoint x: 1274, endPoint y: 528, distance: 798.9
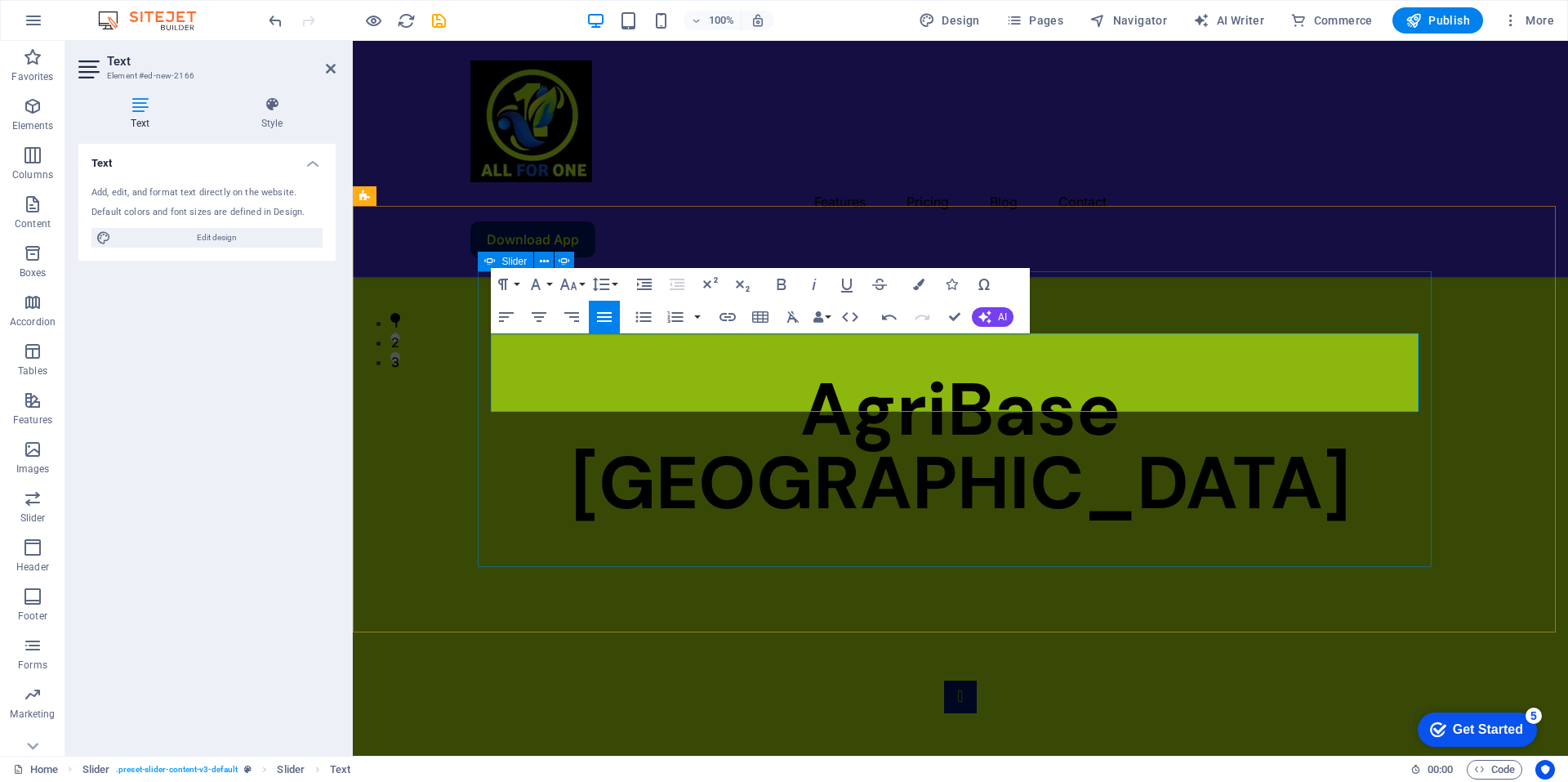
drag, startPoint x: 1094, startPoint y: 405, endPoint x: 489, endPoint y: 347, distance: 607.8
click at [550, 285] on button "Font Family" at bounding box center [539, 284] width 31 height 33
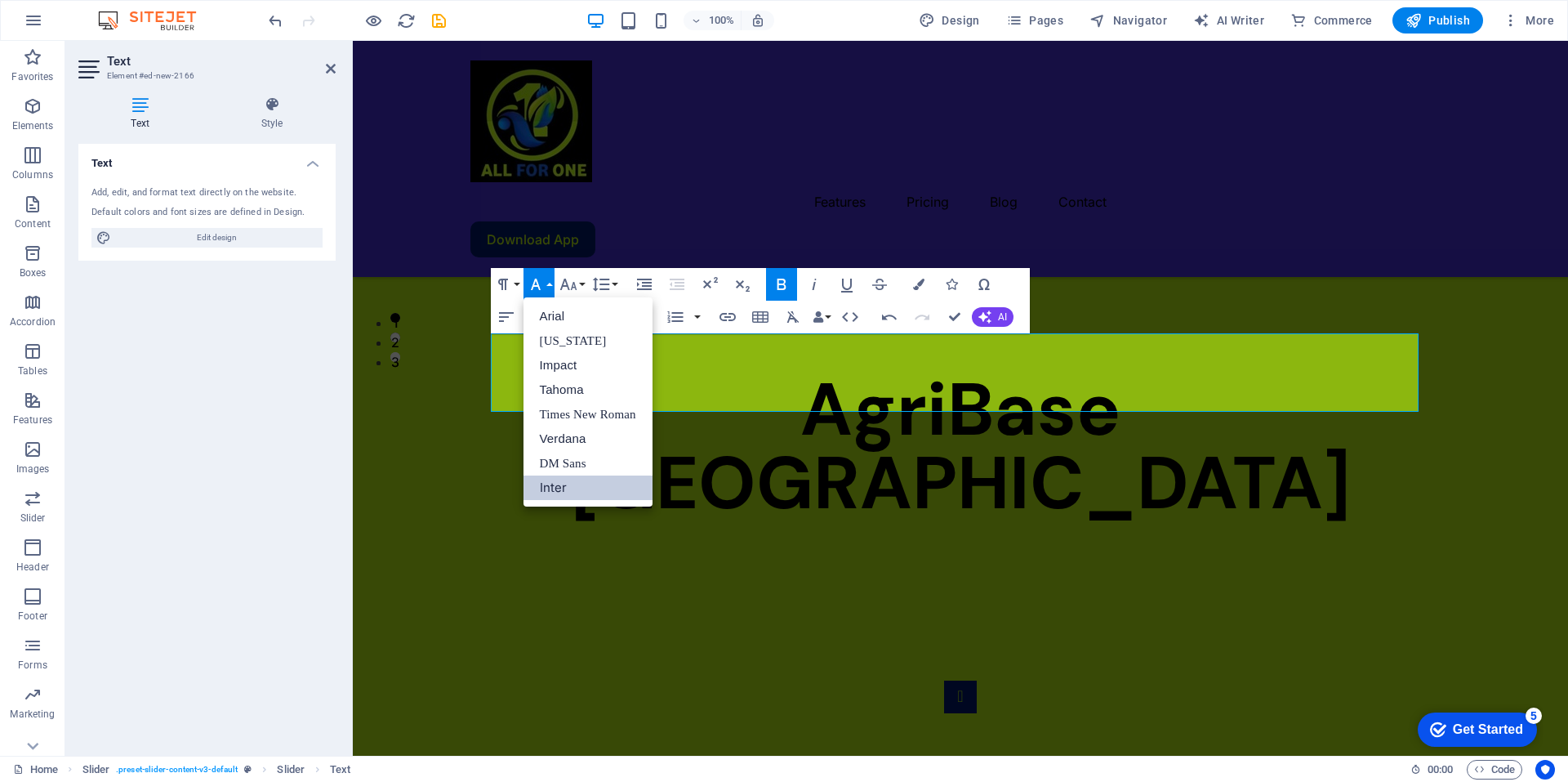
scroll to position [0, 0]
click at [558, 335] on link "Georgia" at bounding box center [587, 340] width 129 height 25
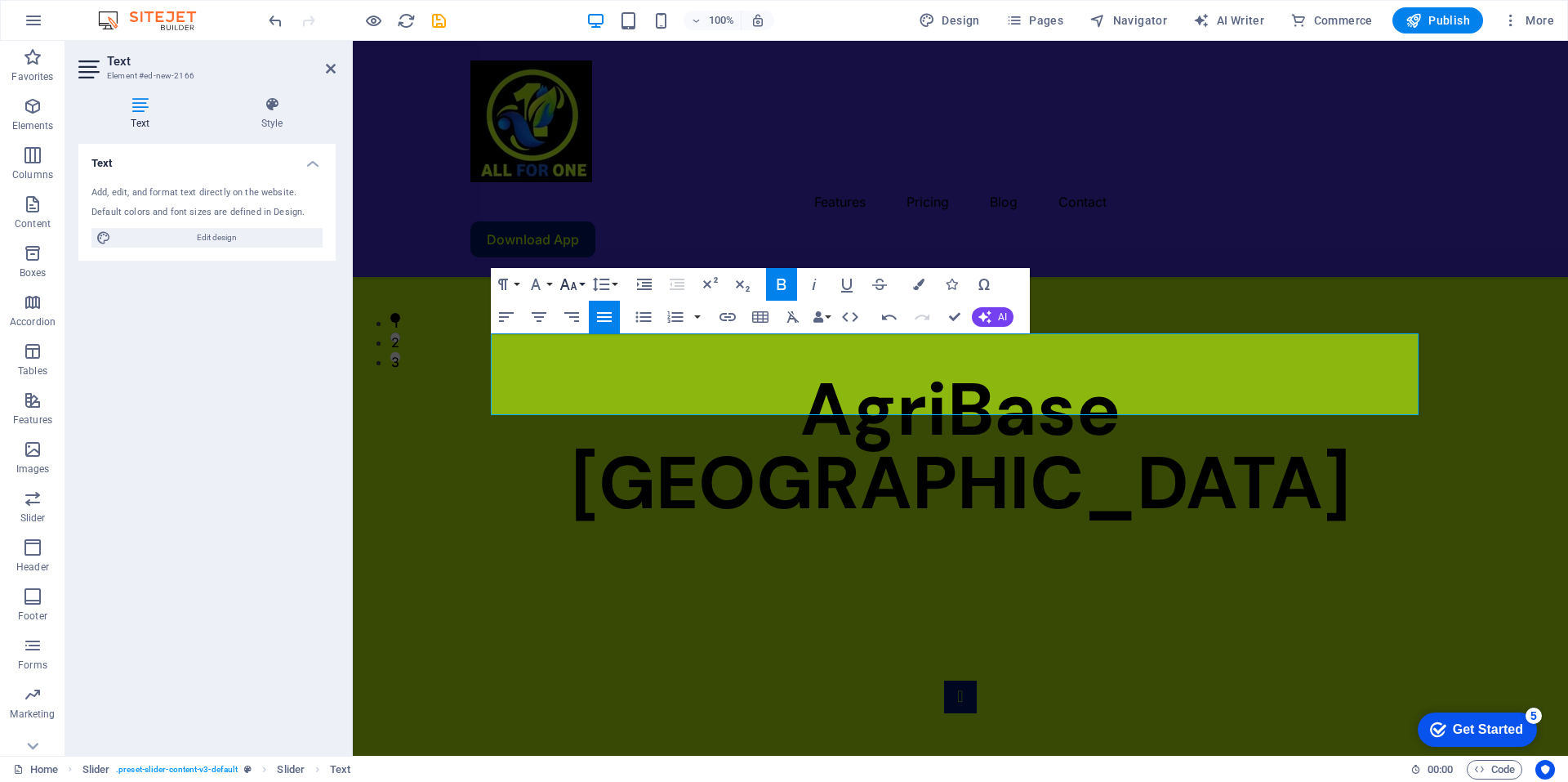
click at [582, 286] on button "Font Size" at bounding box center [572, 284] width 31 height 33
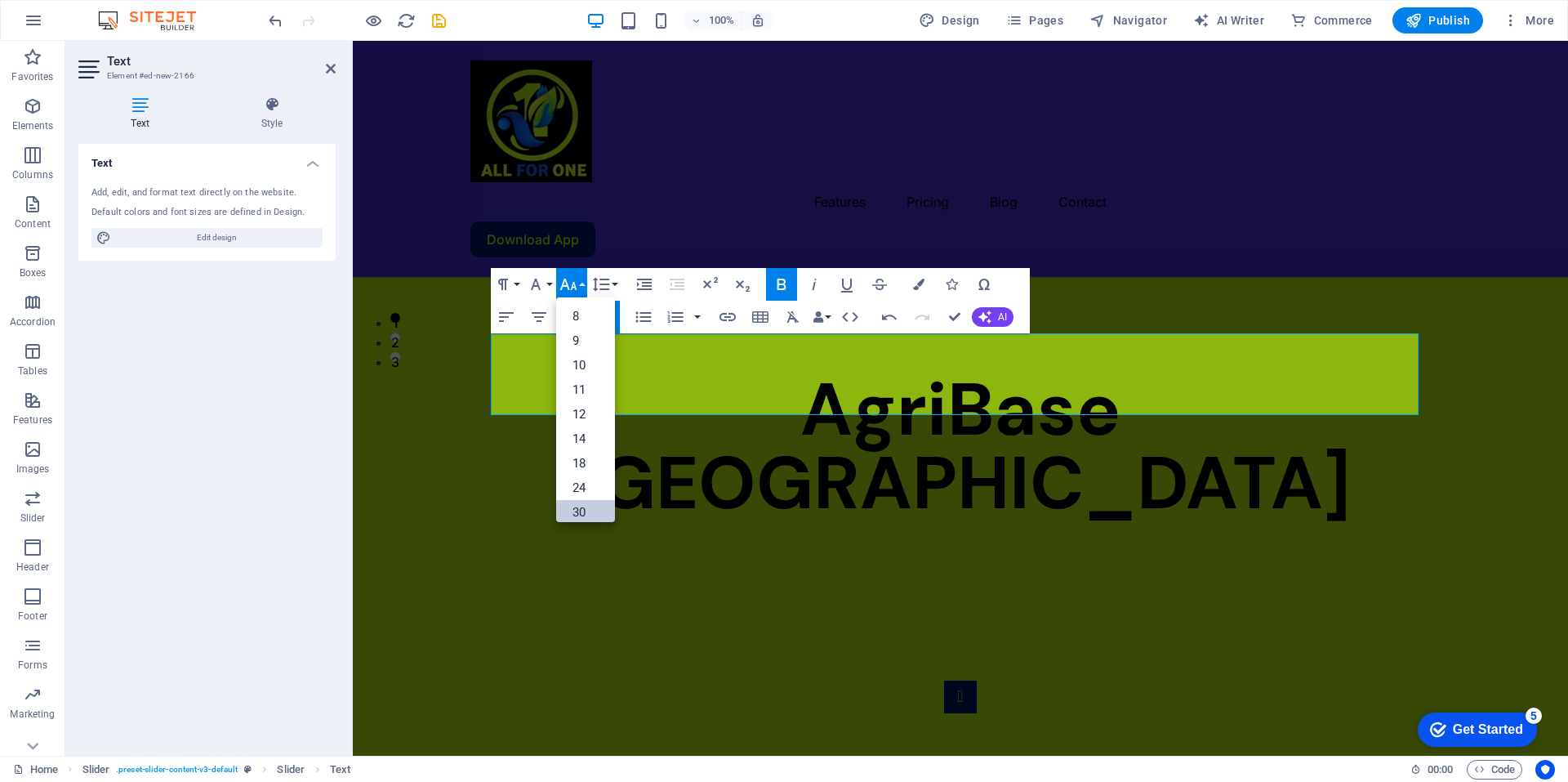
click at [583, 504] on link "30" at bounding box center [585, 513] width 59 height 25
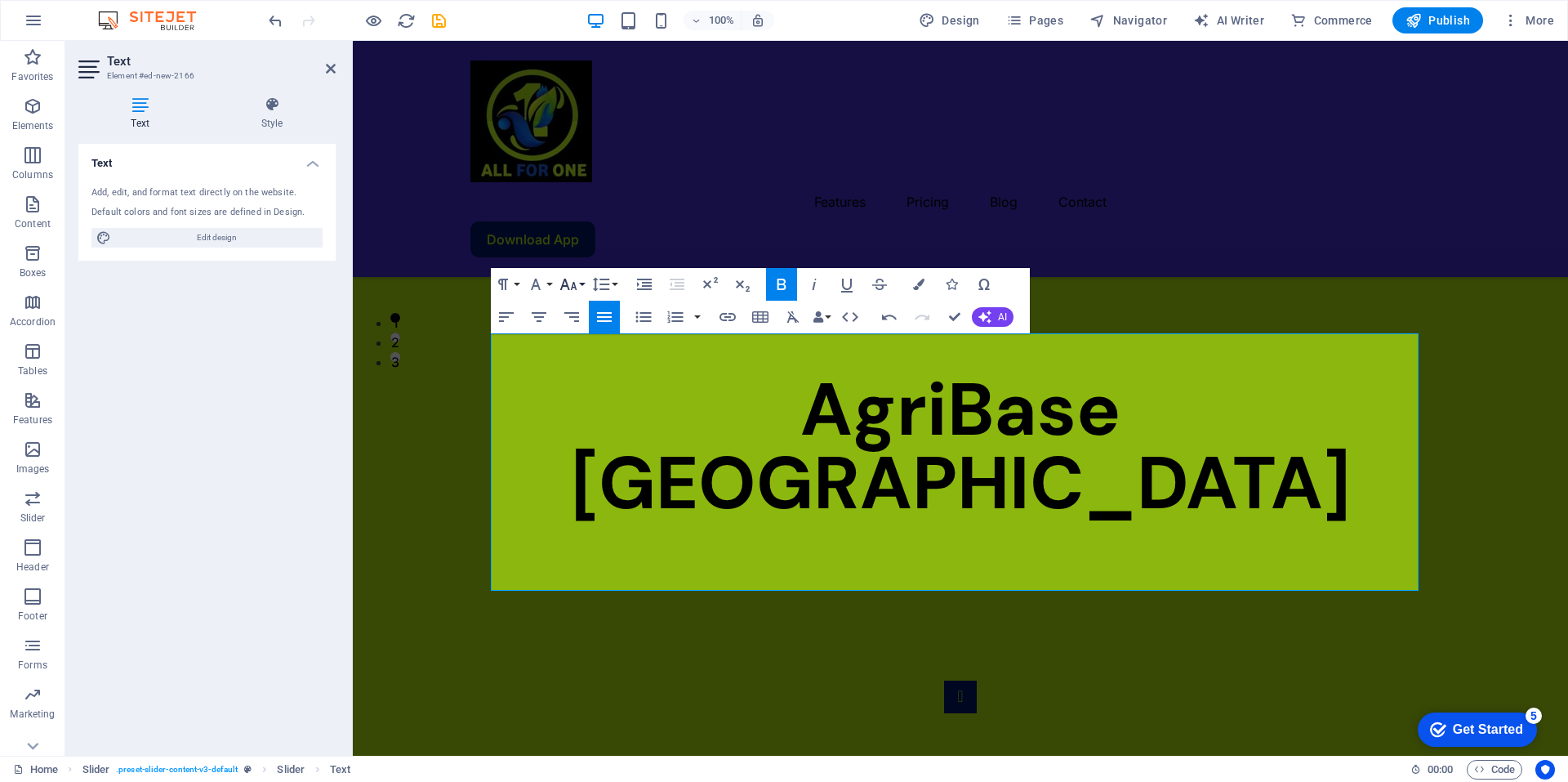
click at [582, 284] on button "Font Size" at bounding box center [572, 284] width 31 height 33
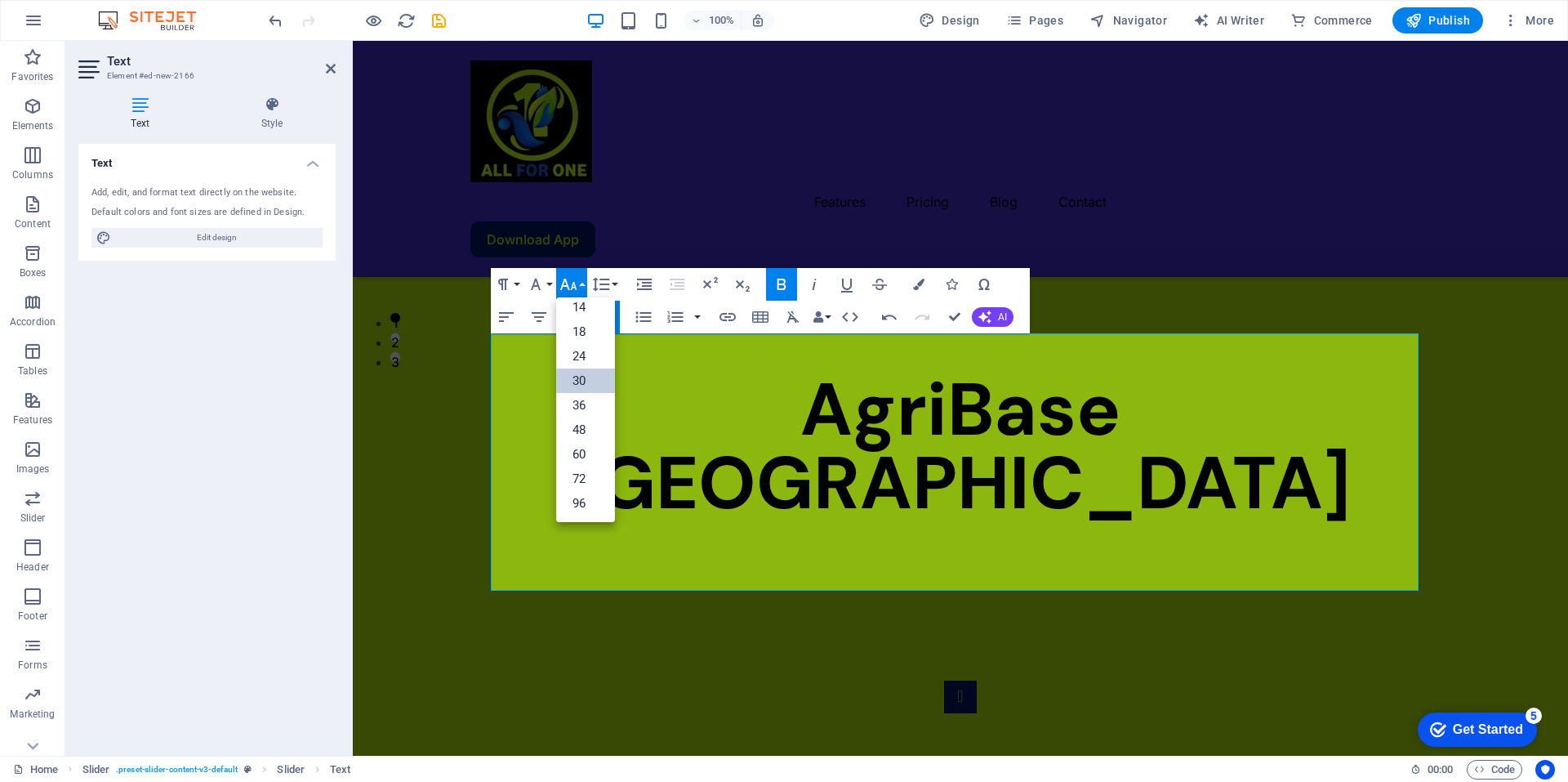
scroll to position [132, 0]
click at [583, 352] on link "24" at bounding box center [585, 356] width 59 height 25
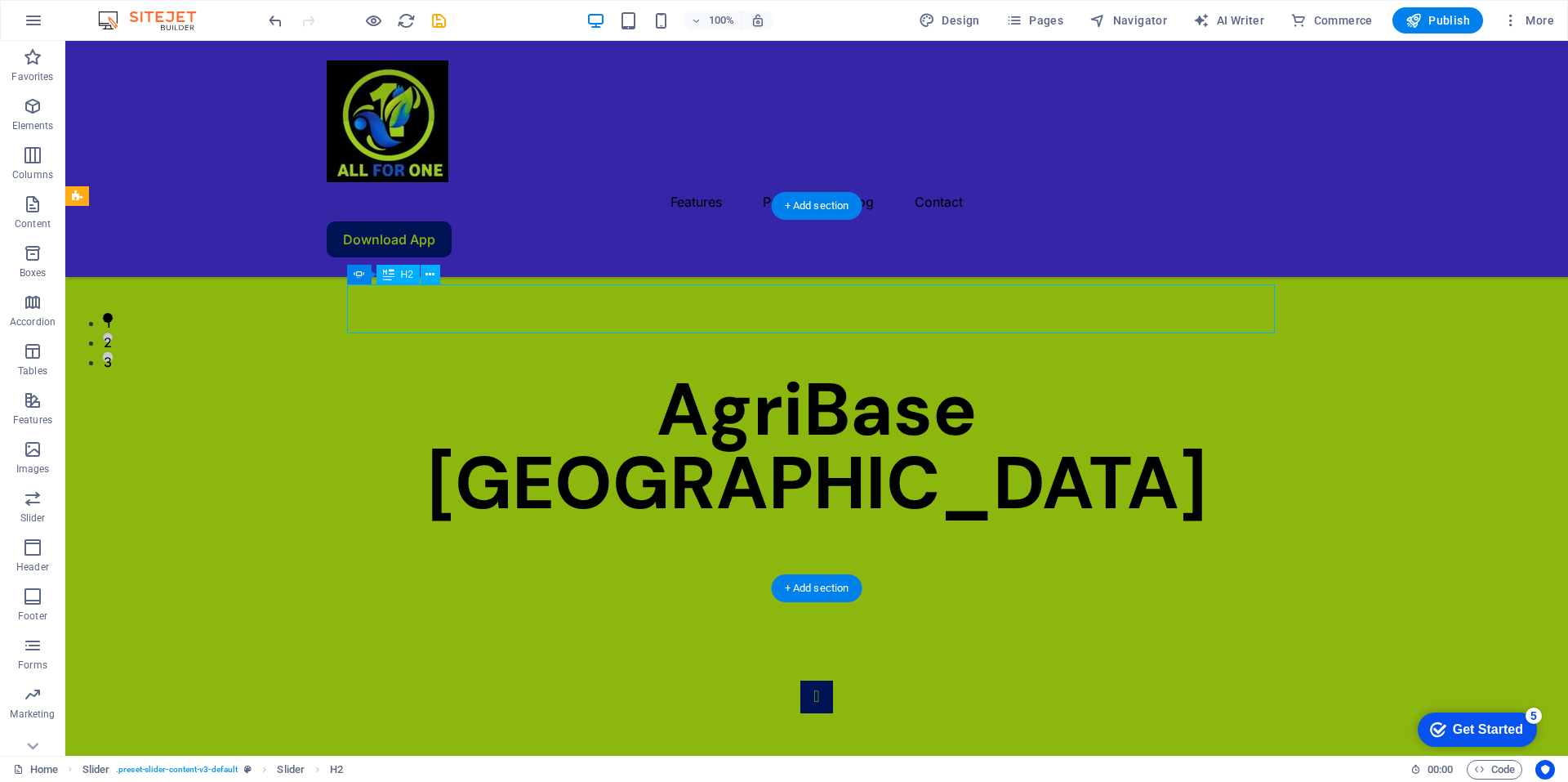
drag, startPoint x: 531, startPoint y: 311, endPoint x: 447, endPoint y: 307, distance: 84.1
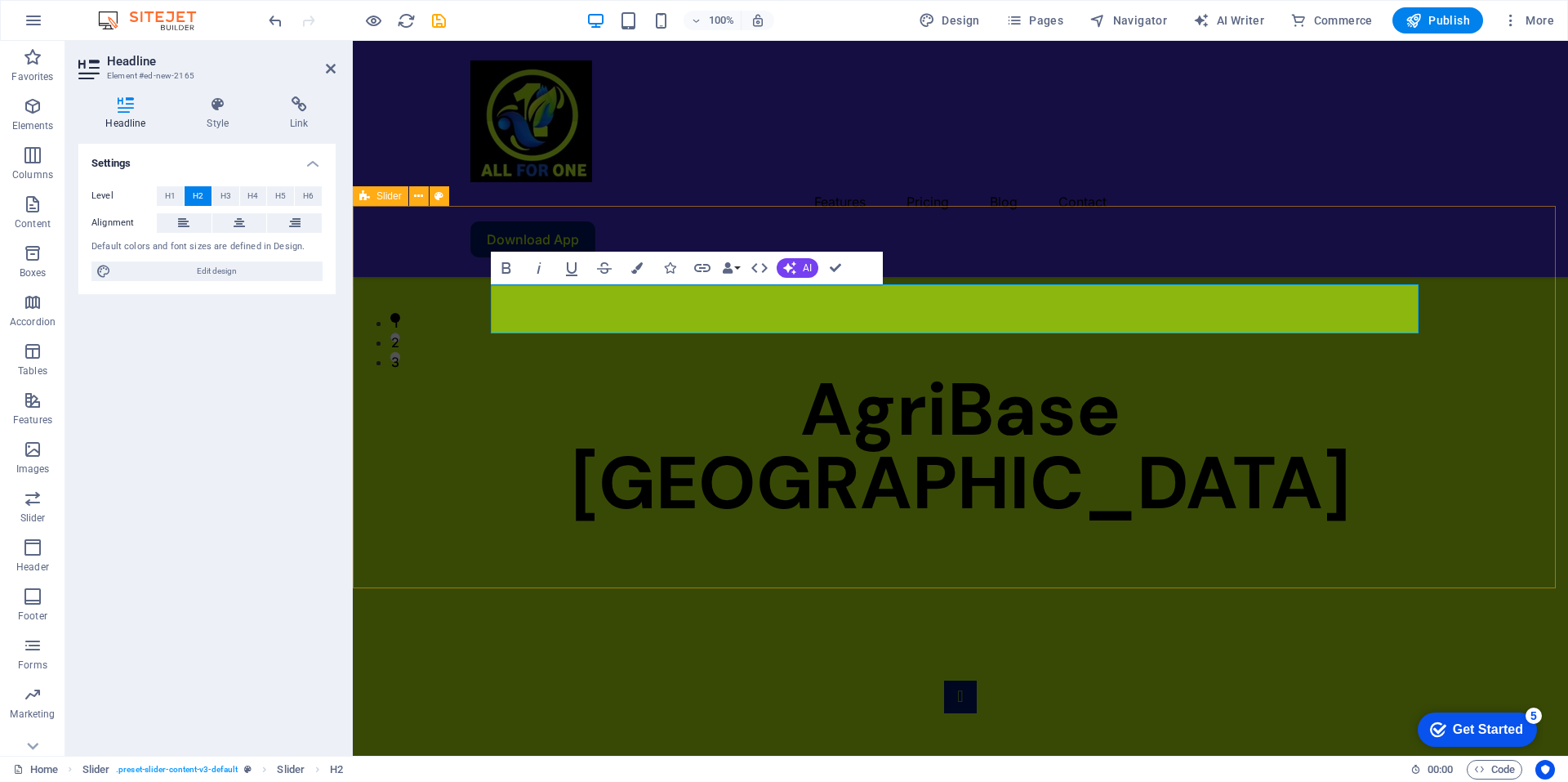
select select "rem"
select select "px"
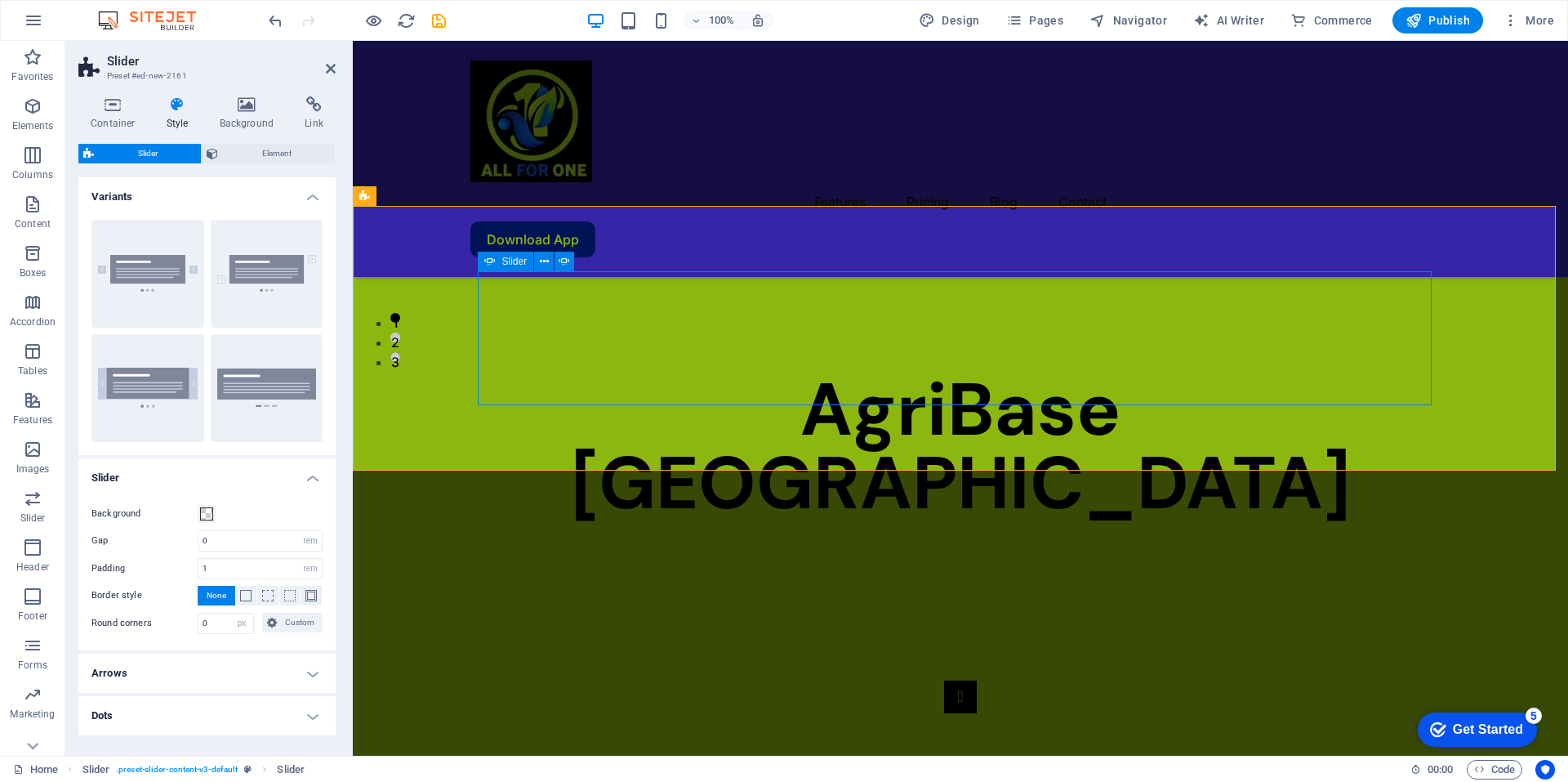
click at [944, 681] on button "Content Slider" at bounding box center [961, 697] width 33 height 33
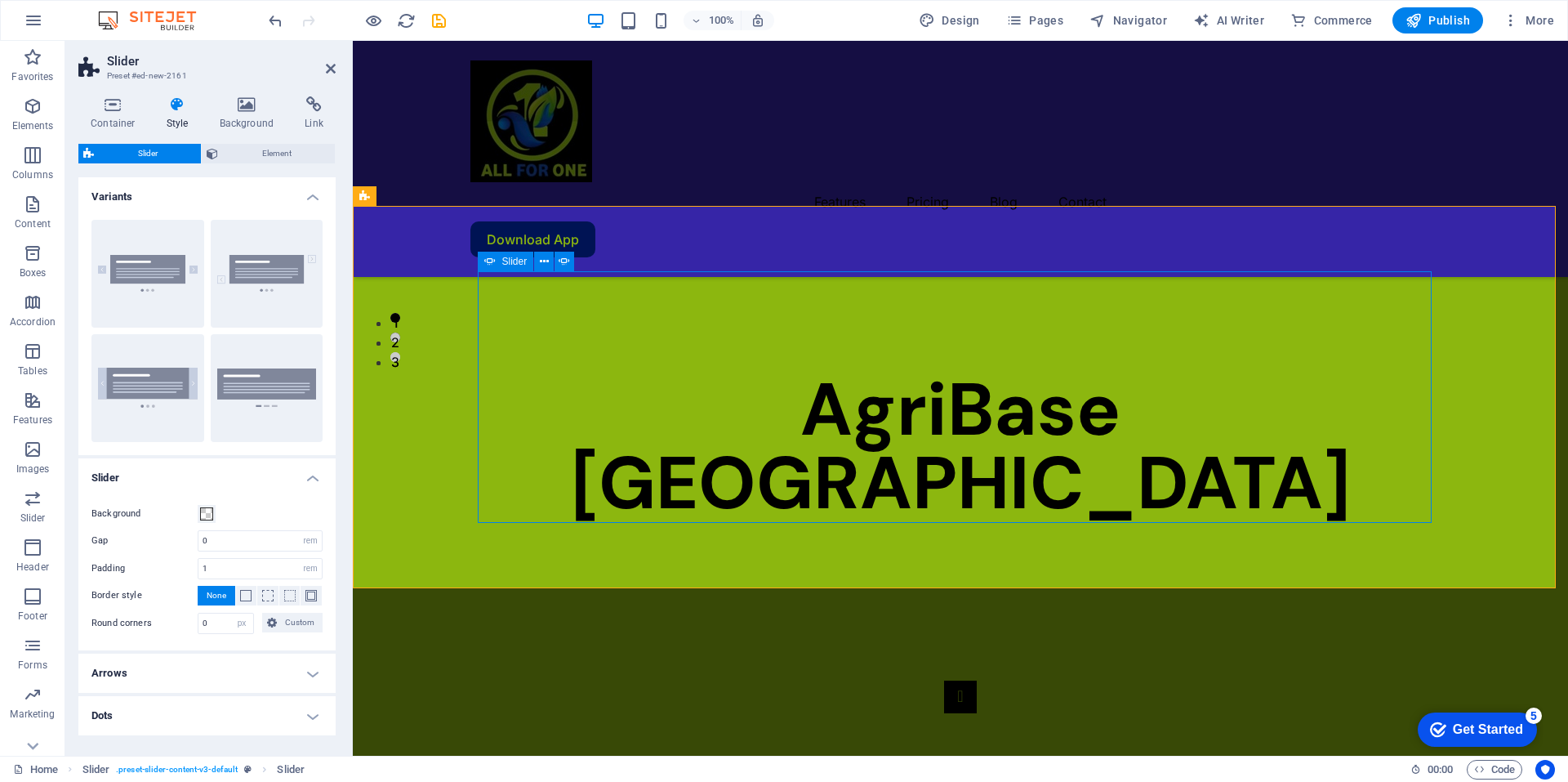
click at [944, 681] on button "Content Slider" at bounding box center [961, 697] width 33 height 33
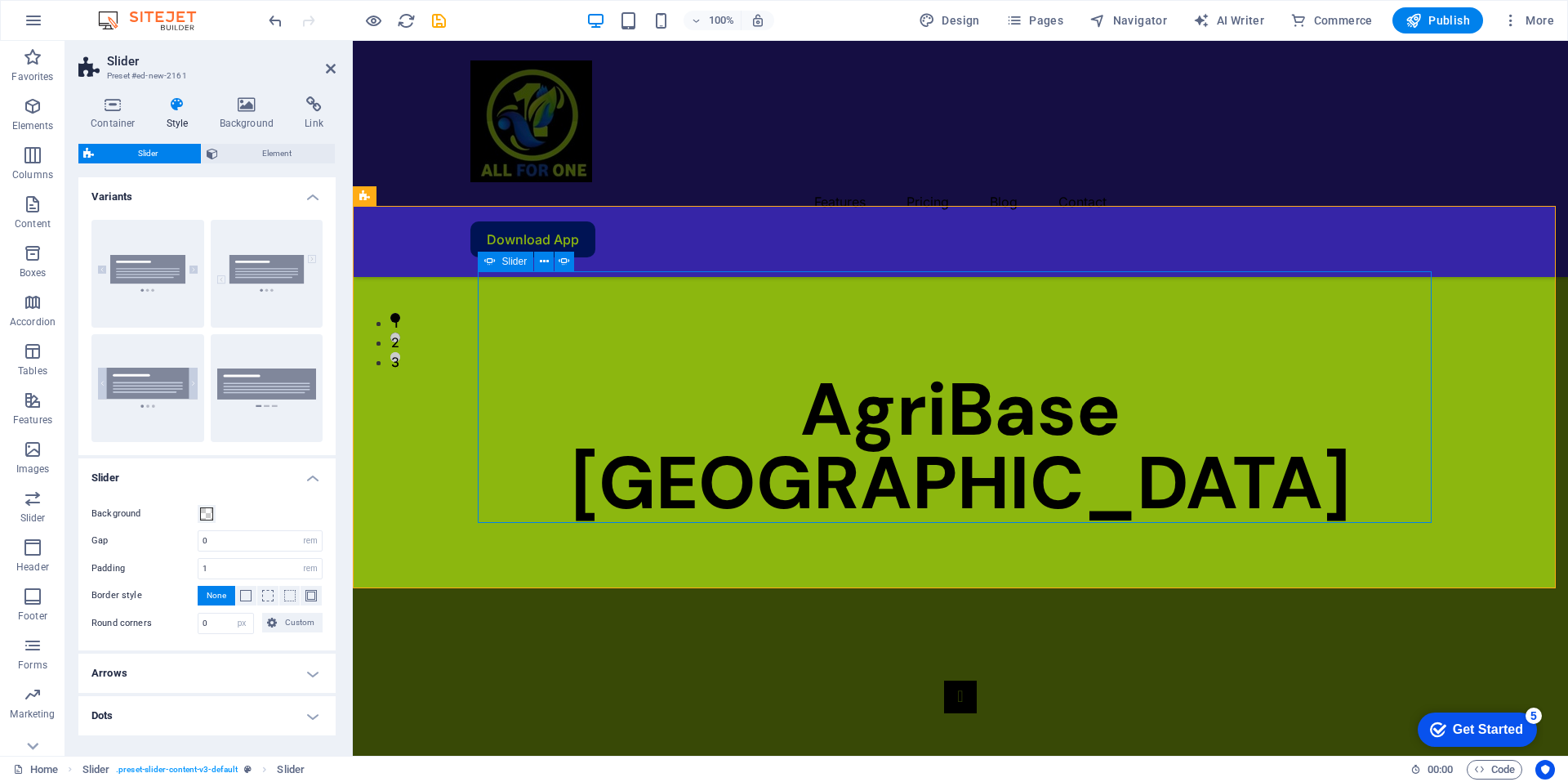
click at [944, 681] on button "Content Slider" at bounding box center [961, 697] width 33 height 33
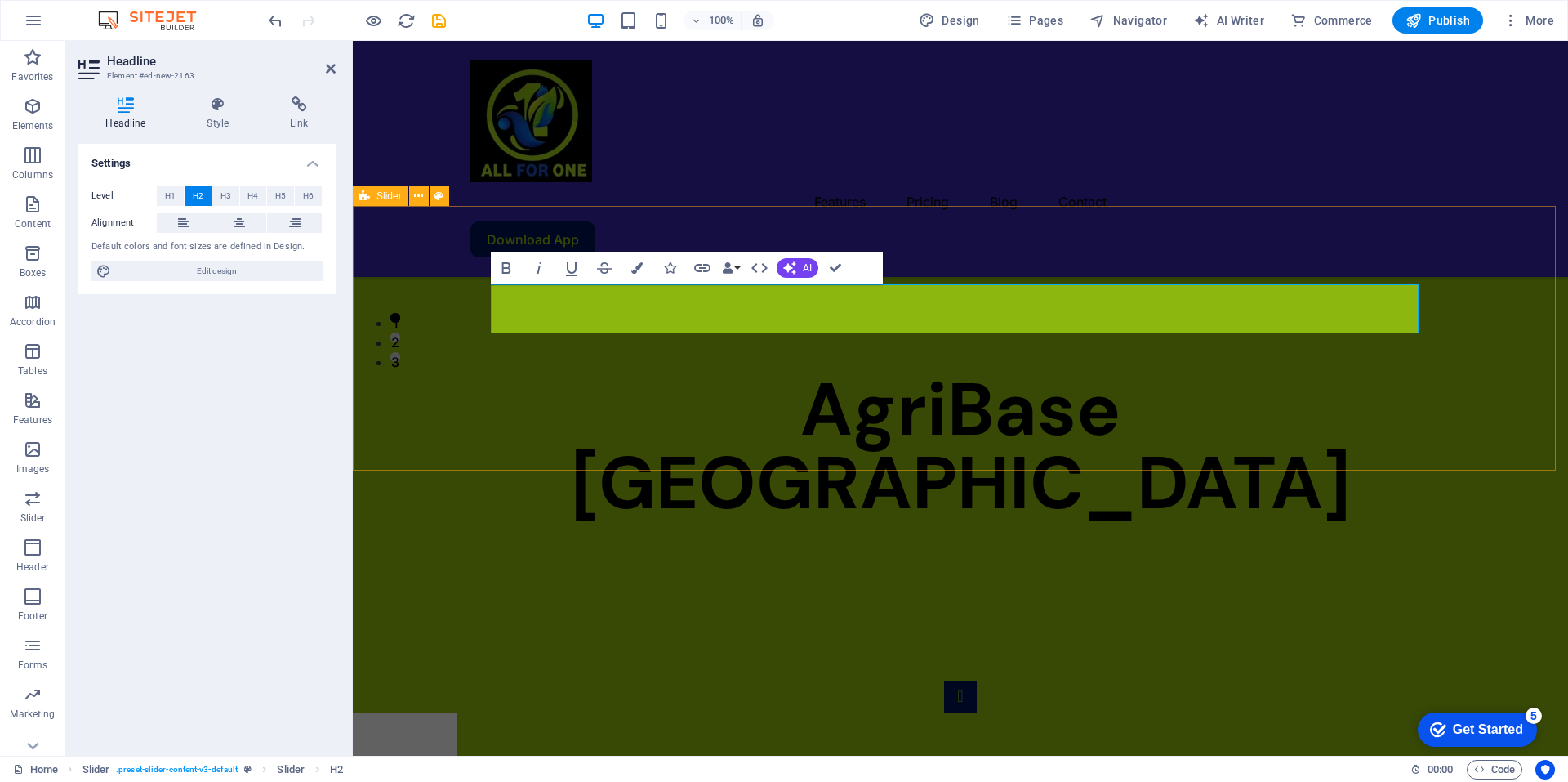
click at [1463, 615] on div "Slide 3 Lorem ipsum dolor sit amet, consectetur adipisicing elit. Id, ipsum, qu…" at bounding box center [960, 780] width 1215 height 330
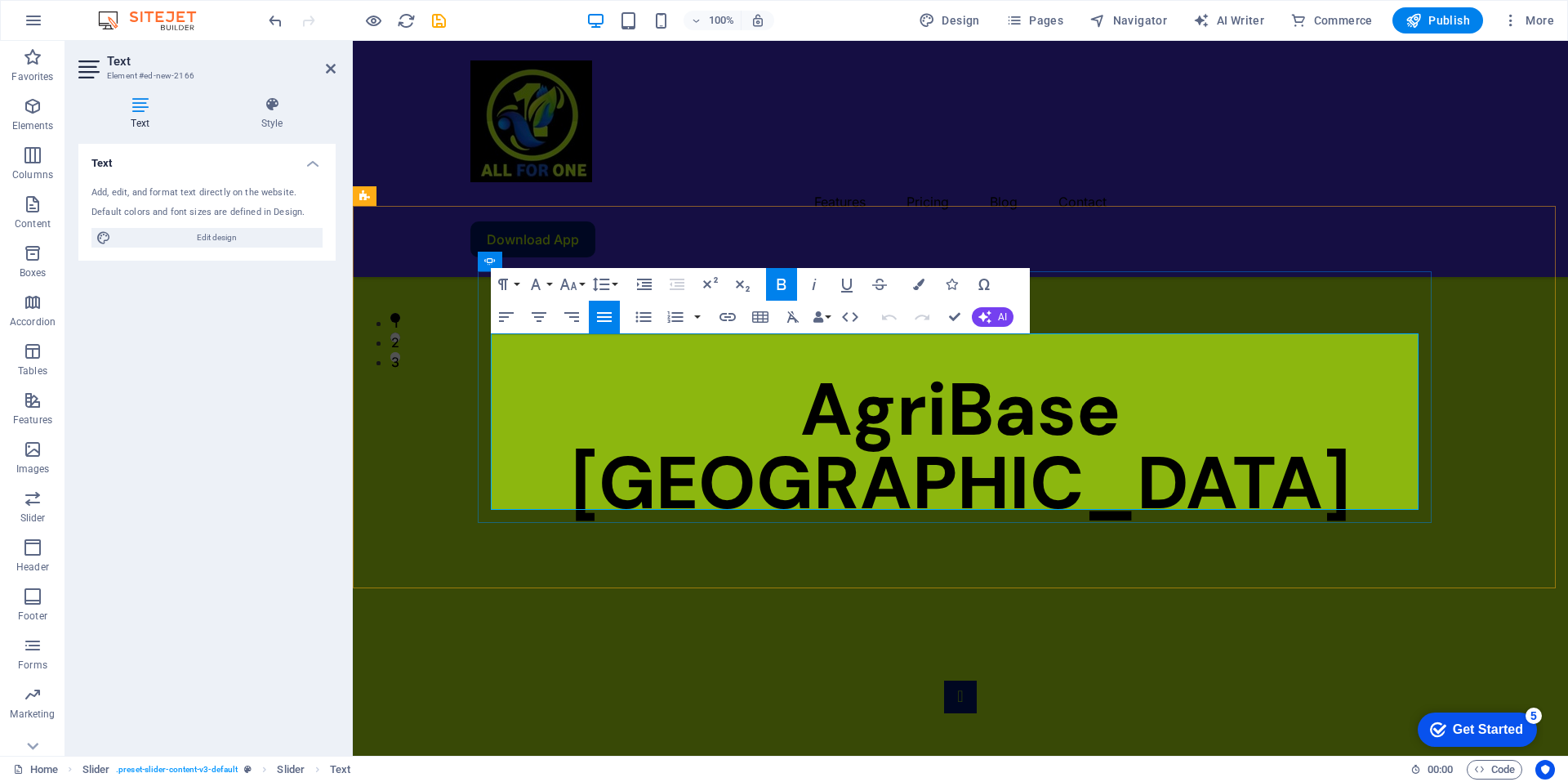
drag, startPoint x: 495, startPoint y: 342, endPoint x: 733, endPoint y: 500, distance: 285.7
copy p "AgriBase es una base de datos agrícola integral diseñada para centralizar y org…"
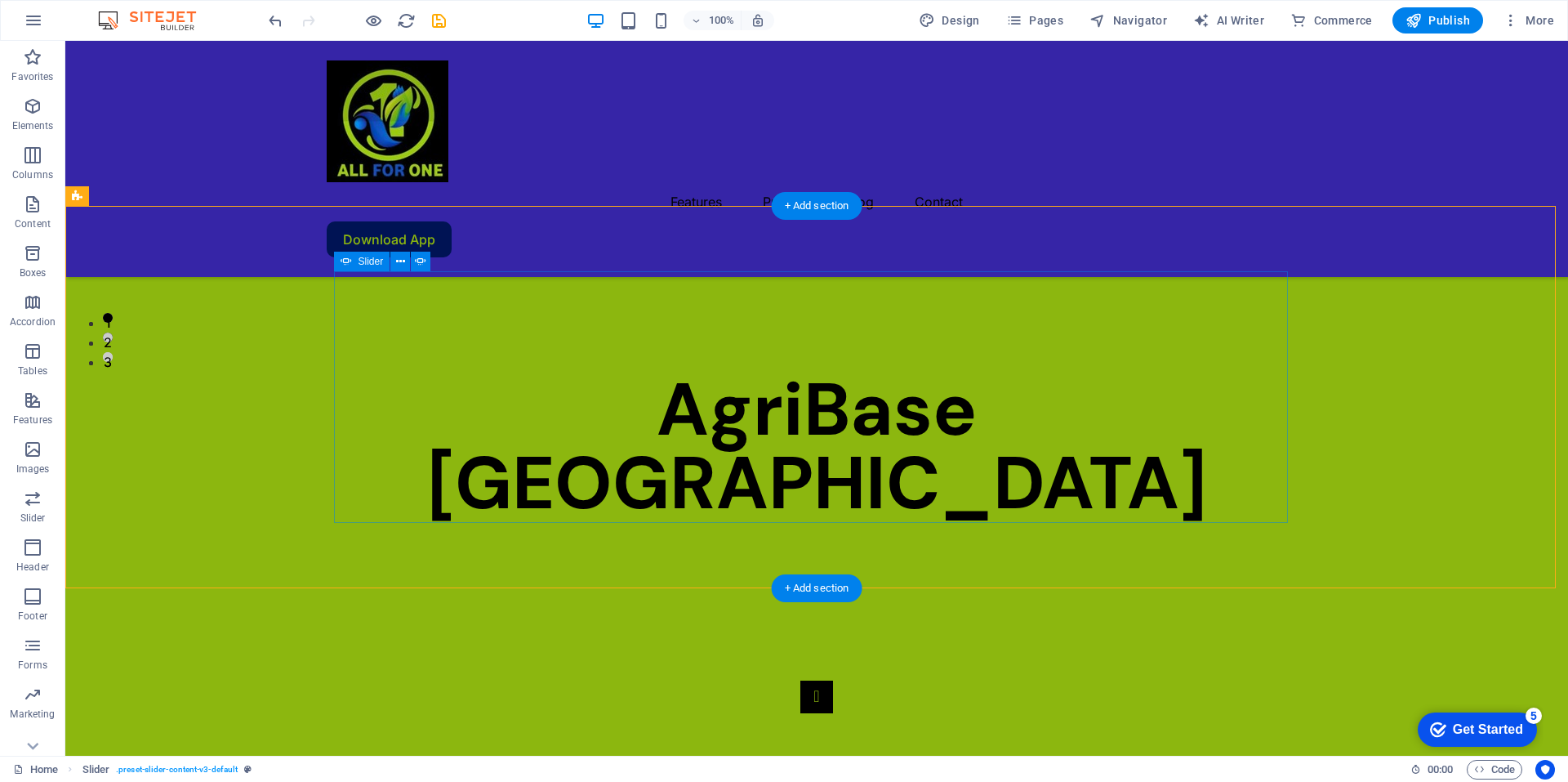
click at [800, 681] on button "Content Slider" at bounding box center [817, 697] width 33 height 33
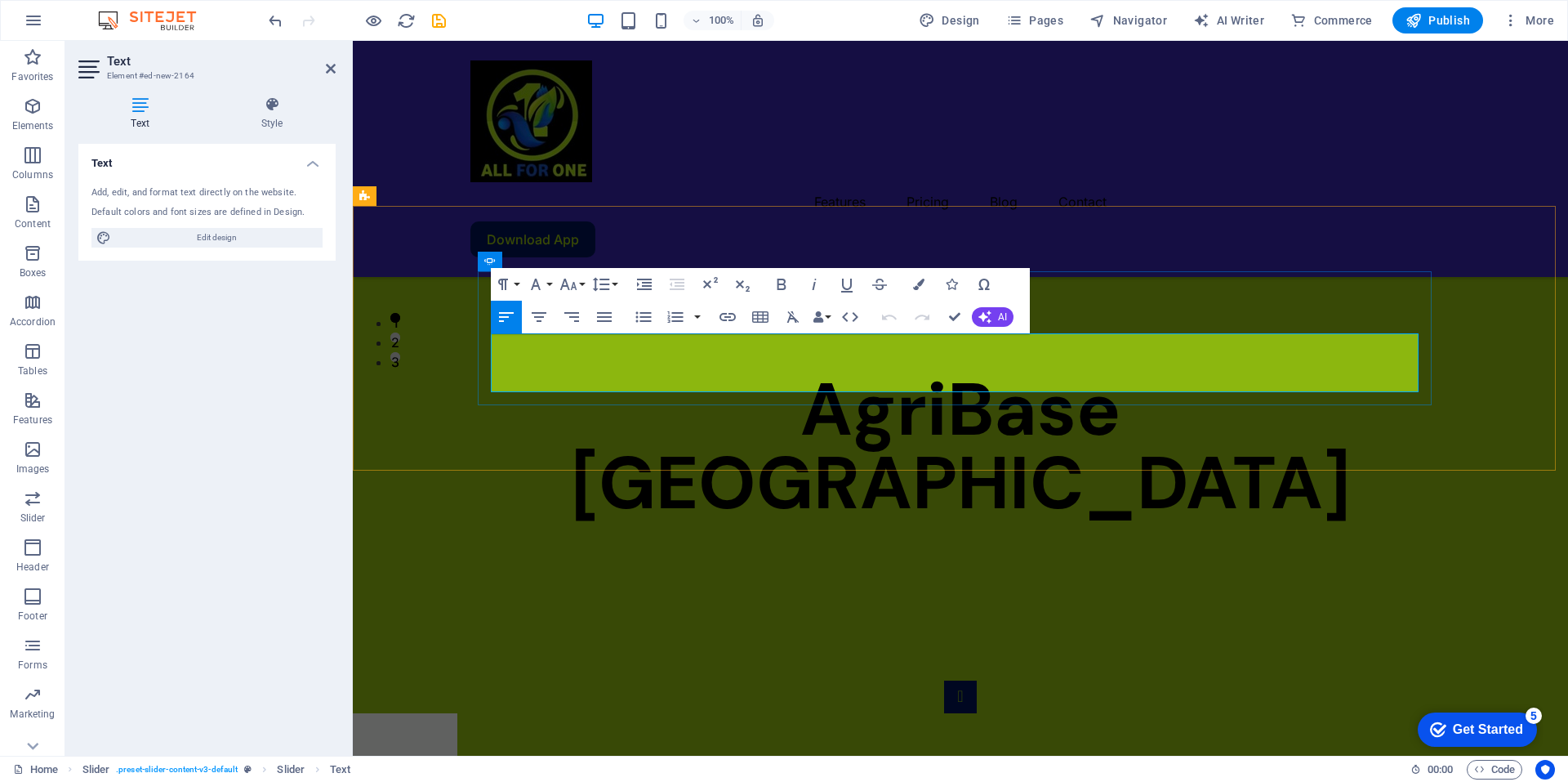
drag, startPoint x: 494, startPoint y: 344, endPoint x: 936, endPoint y: 382, distance: 443.6
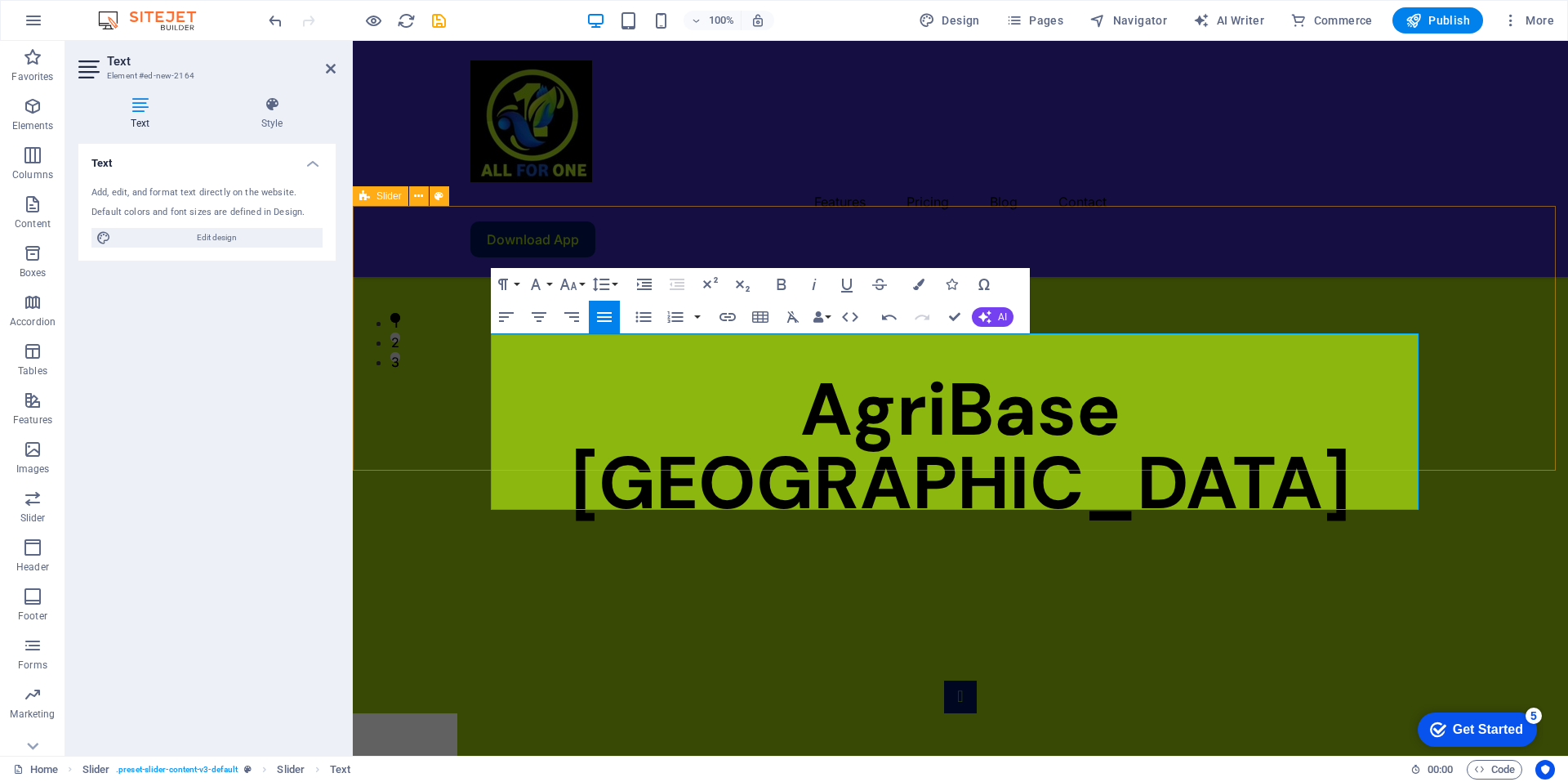
click at [1514, 615] on div "Slide 3 Lorem ipsum dolor sit amet, consectetur adipisicing elit. Id, ipsum, qu…" at bounding box center [960, 780] width 1215 height 330
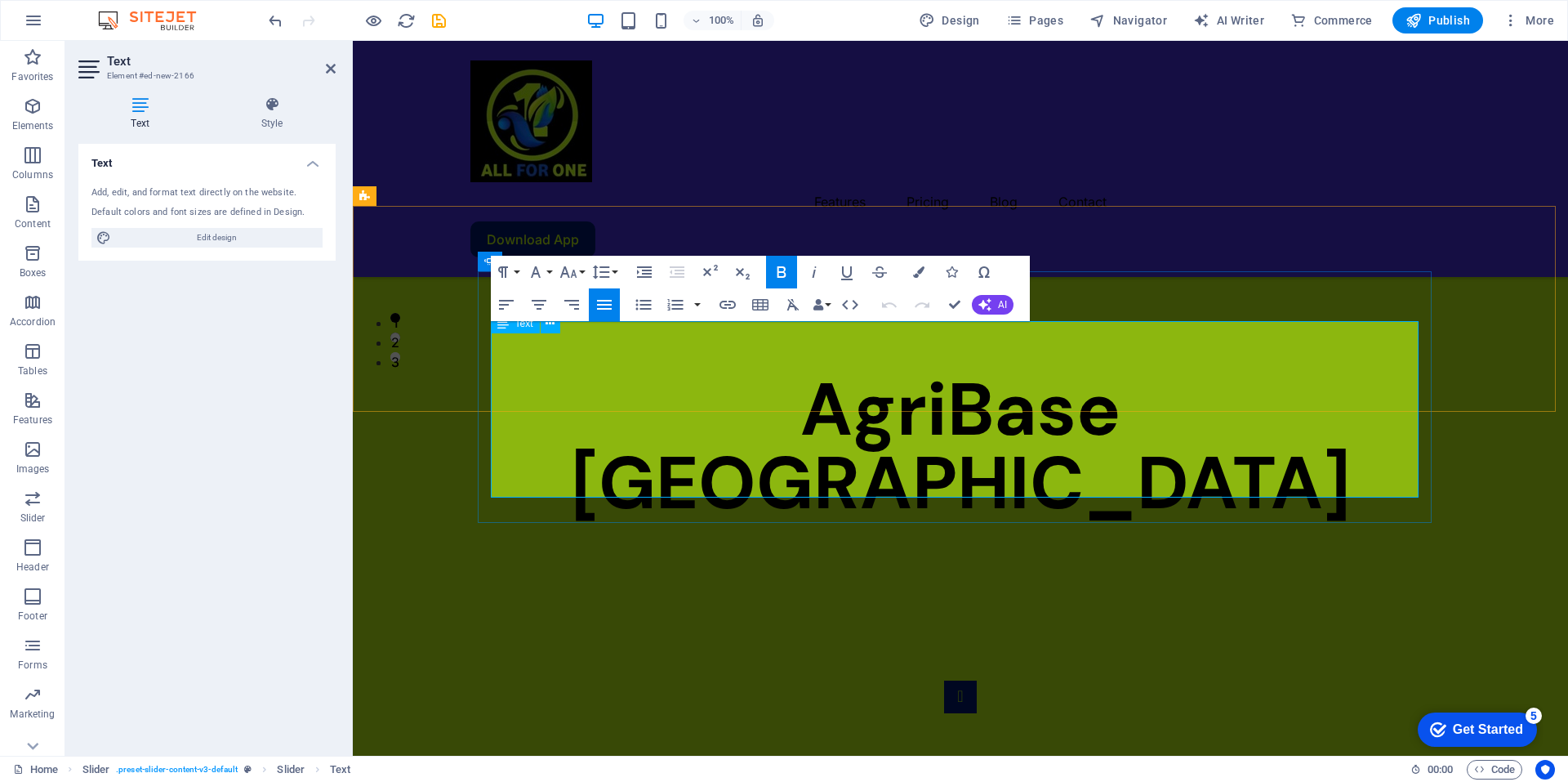
scroll to position [0, 0]
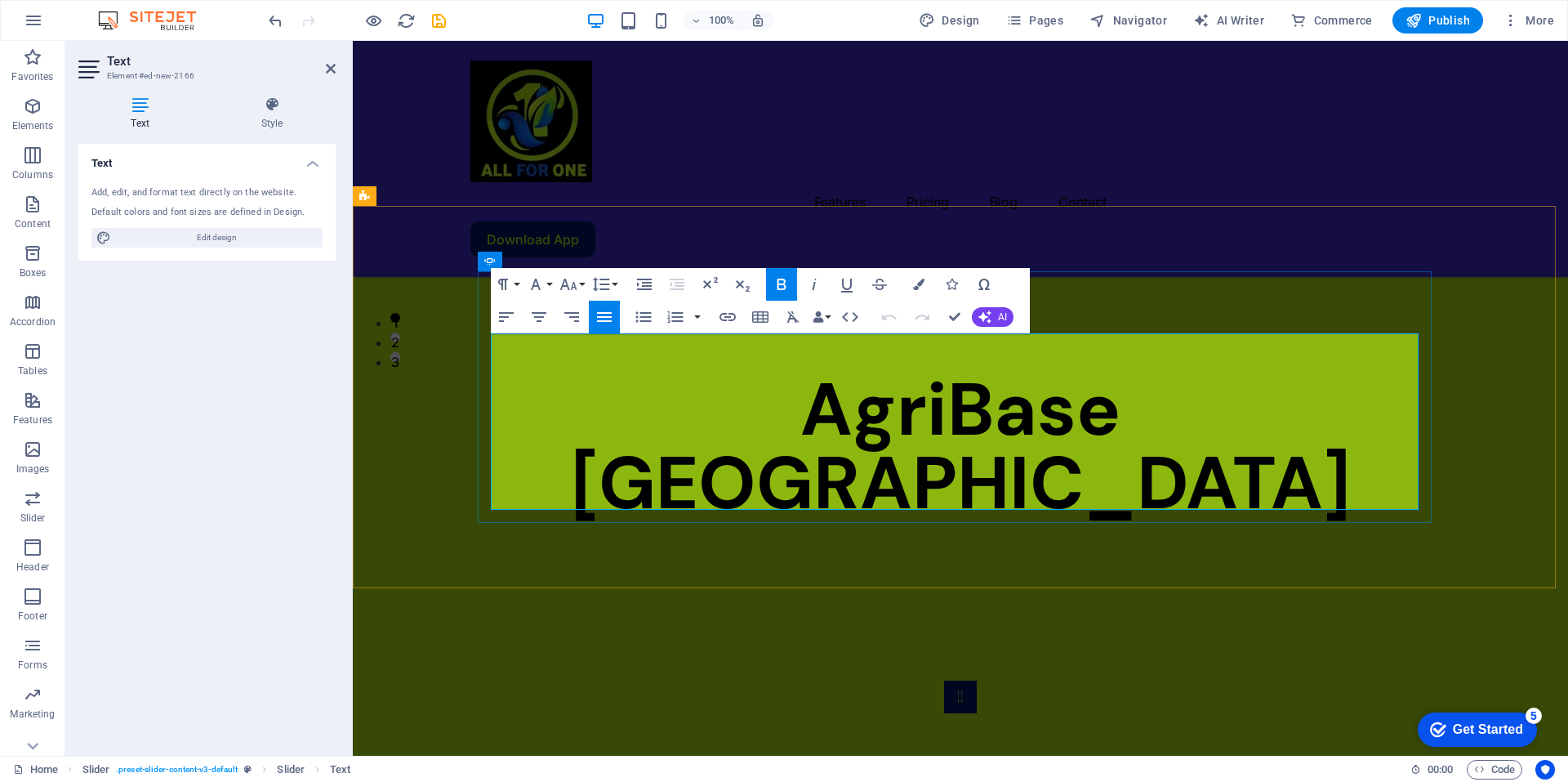
drag, startPoint x: 493, startPoint y: 344, endPoint x: 744, endPoint y: 485, distance: 287.9
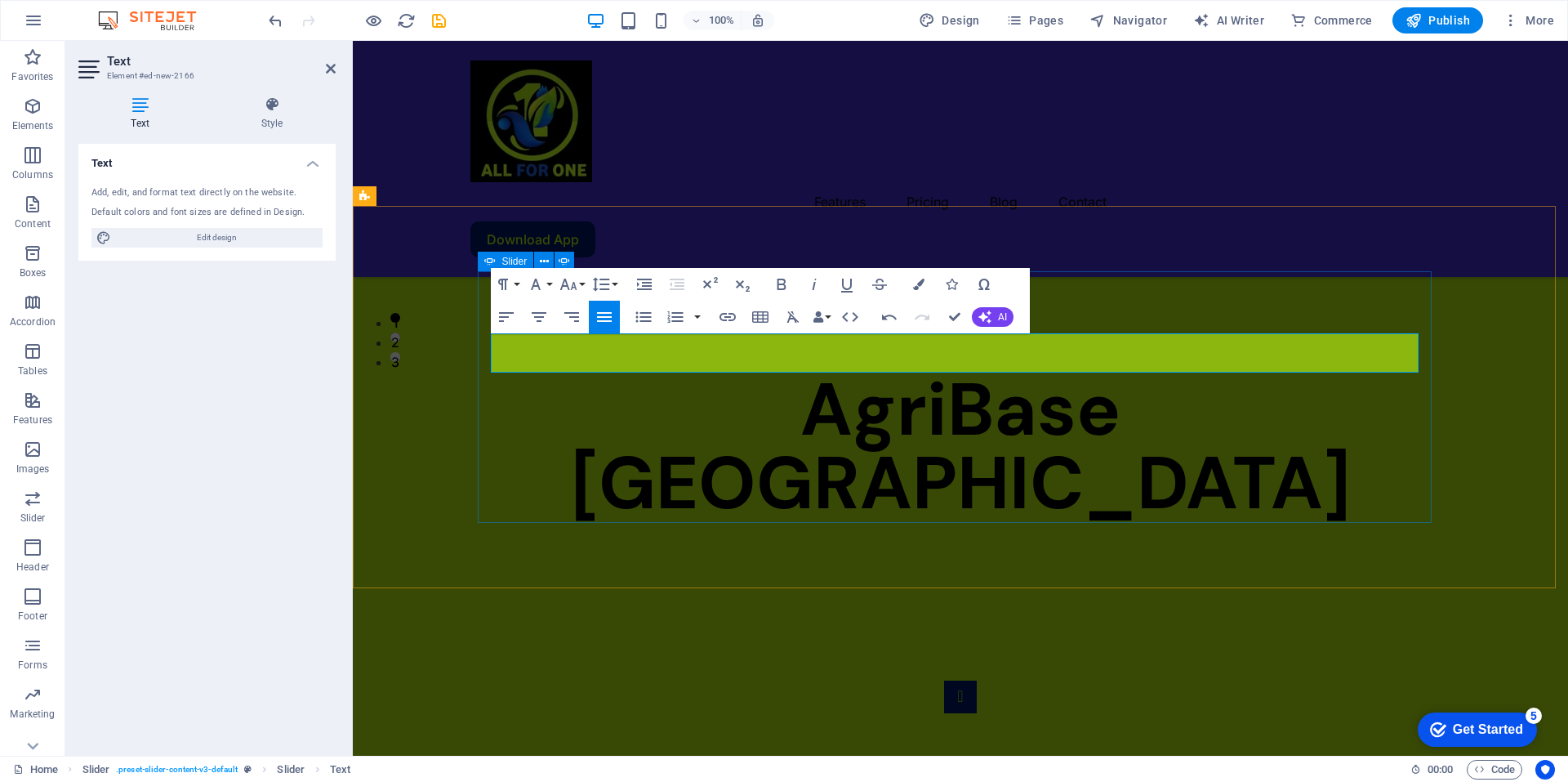
drag, startPoint x: 671, startPoint y: 366, endPoint x: 489, endPoint y: 346, distance: 183.1
click at [579, 281] on button "Font Size" at bounding box center [572, 284] width 31 height 33
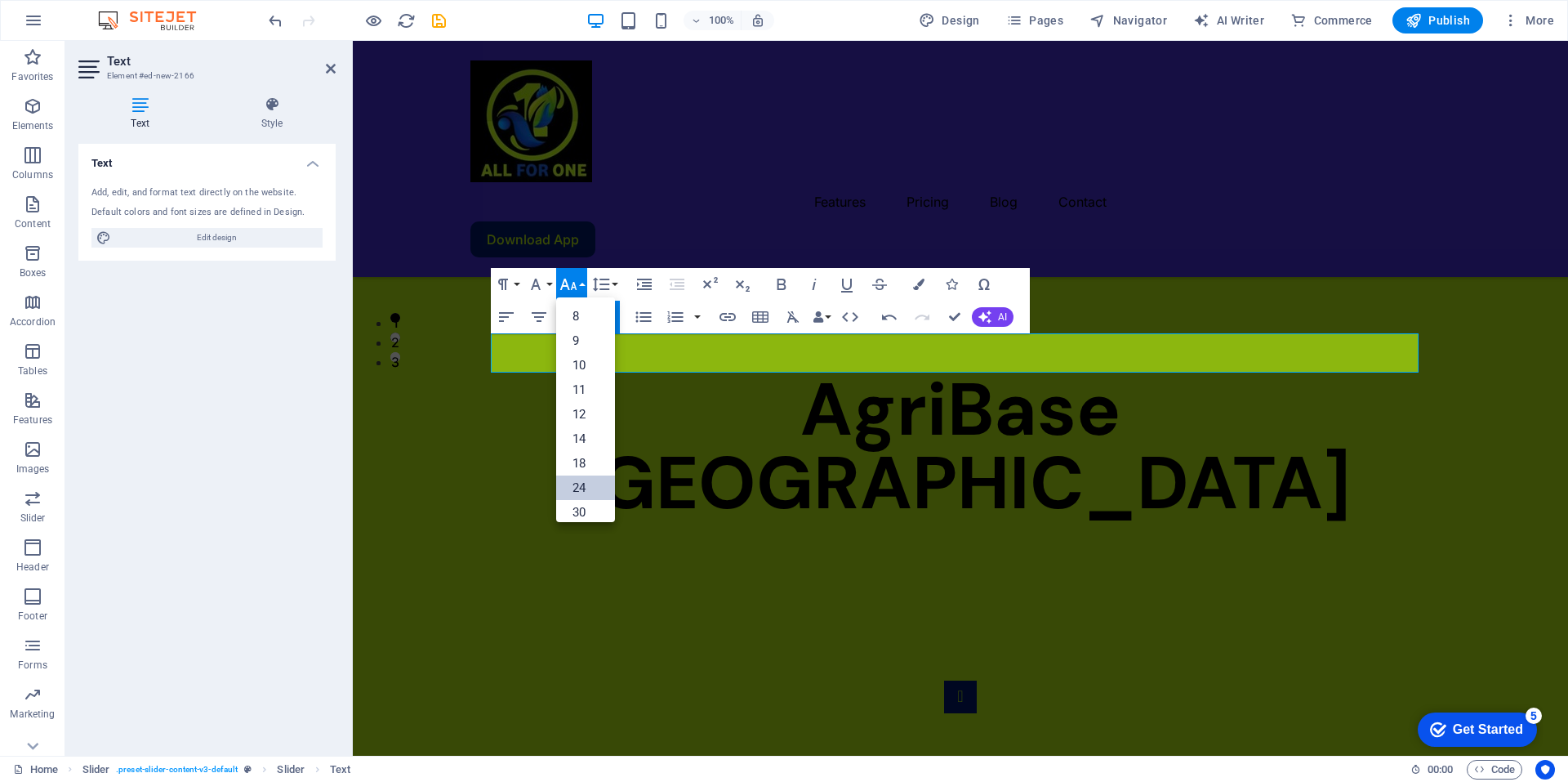
click at [590, 486] on link "24" at bounding box center [585, 488] width 59 height 25
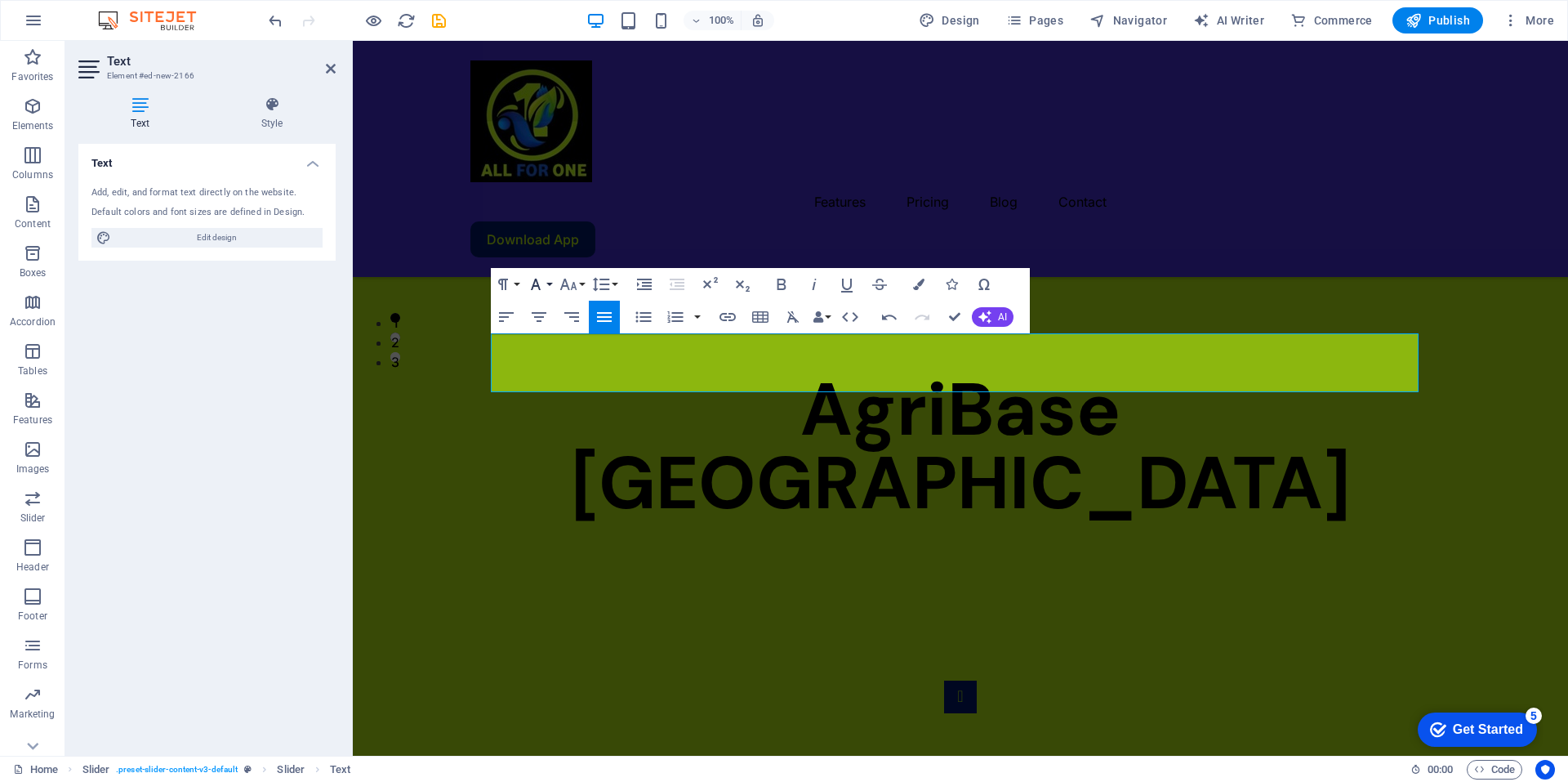
click at [546, 284] on button "Font Family" at bounding box center [539, 284] width 31 height 33
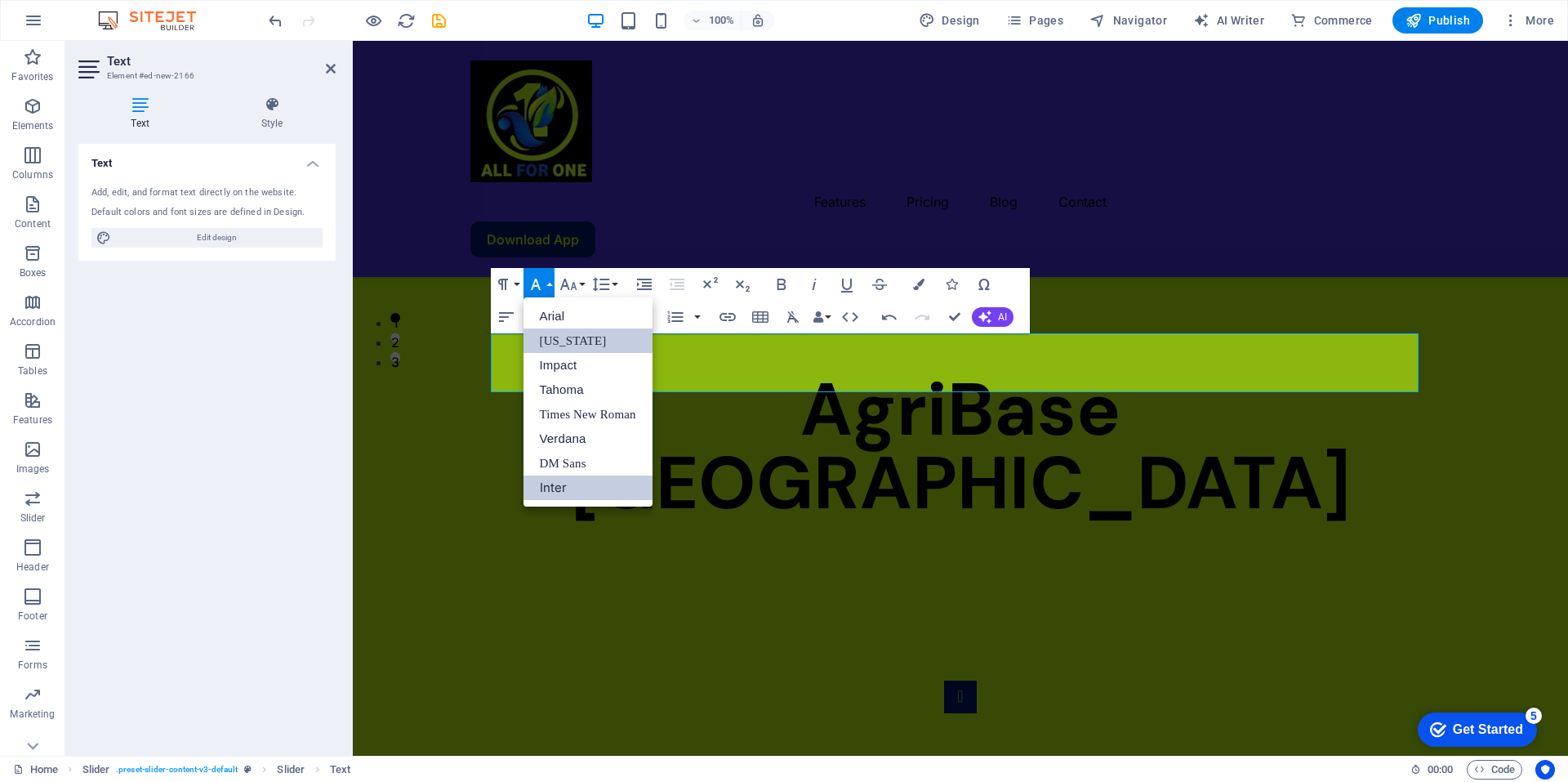
click at [556, 340] on link "Georgia" at bounding box center [587, 340] width 129 height 25
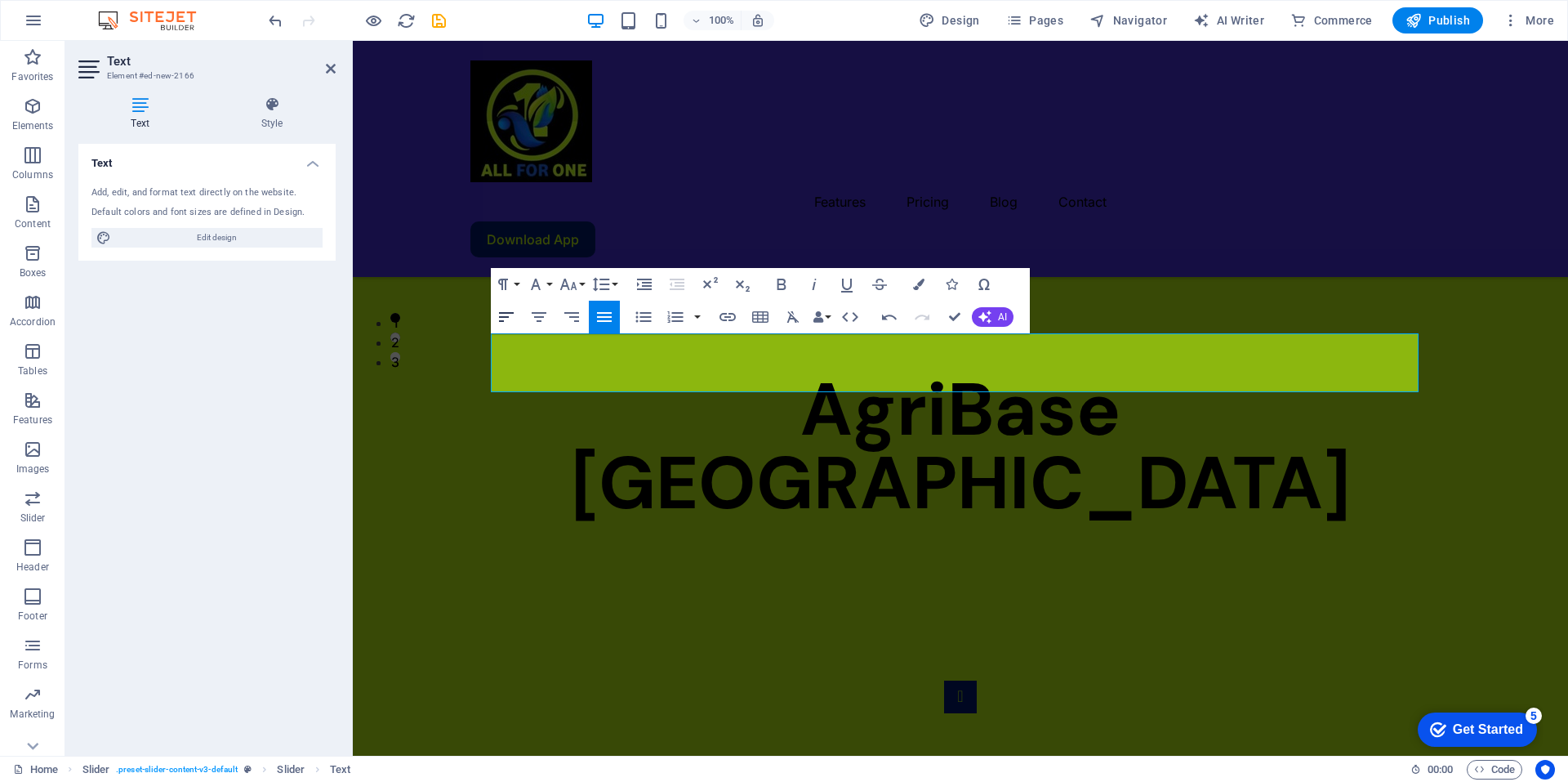
click at [505, 314] on icon "button" at bounding box center [507, 317] width 15 height 10
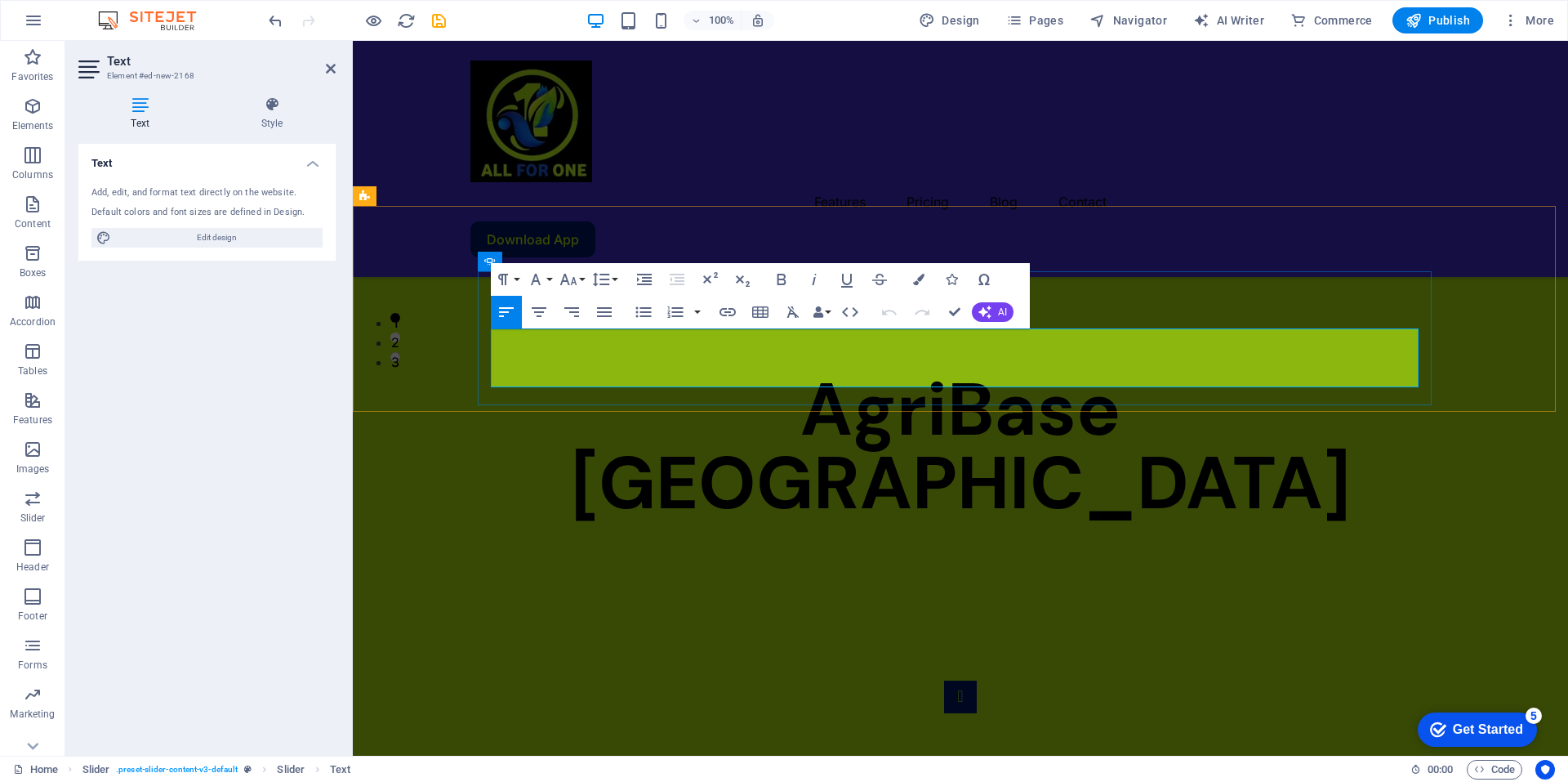
scroll to position [5, 0]
drag, startPoint x: 491, startPoint y: 337, endPoint x: 971, endPoint y: 381, distance: 482.0
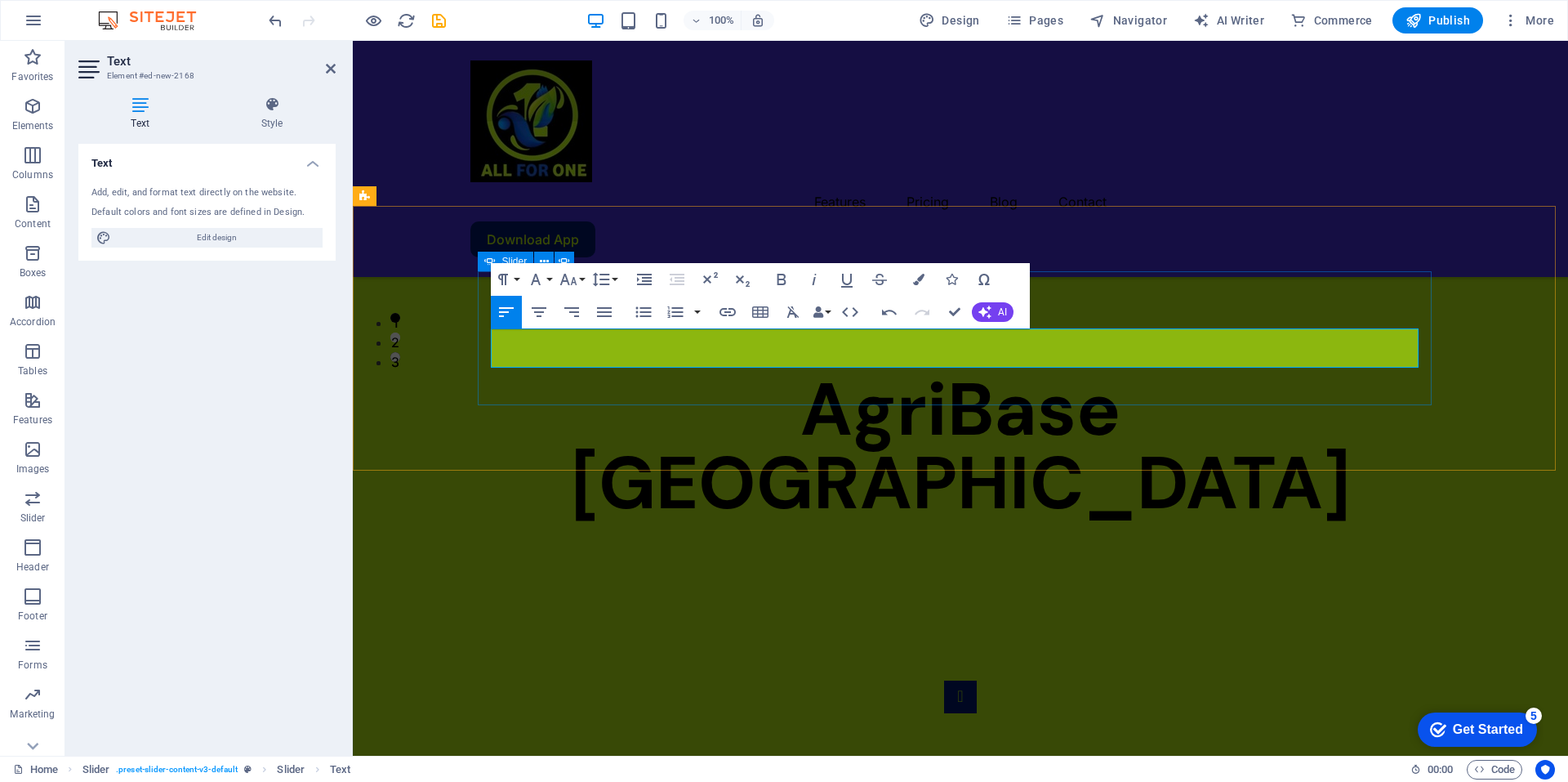
drag, startPoint x: 531, startPoint y: 363, endPoint x: 484, endPoint y: 332, distance: 56.3
click at [484, 681] on div "Impacto y Futuro Lorem ipsum dolor sit amet, consectetur adipisicing elit. Id, …" at bounding box center [961, 780] width 954 height 199
click at [552, 281] on button "Font Family" at bounding box center [539, 279] width 31 height 33
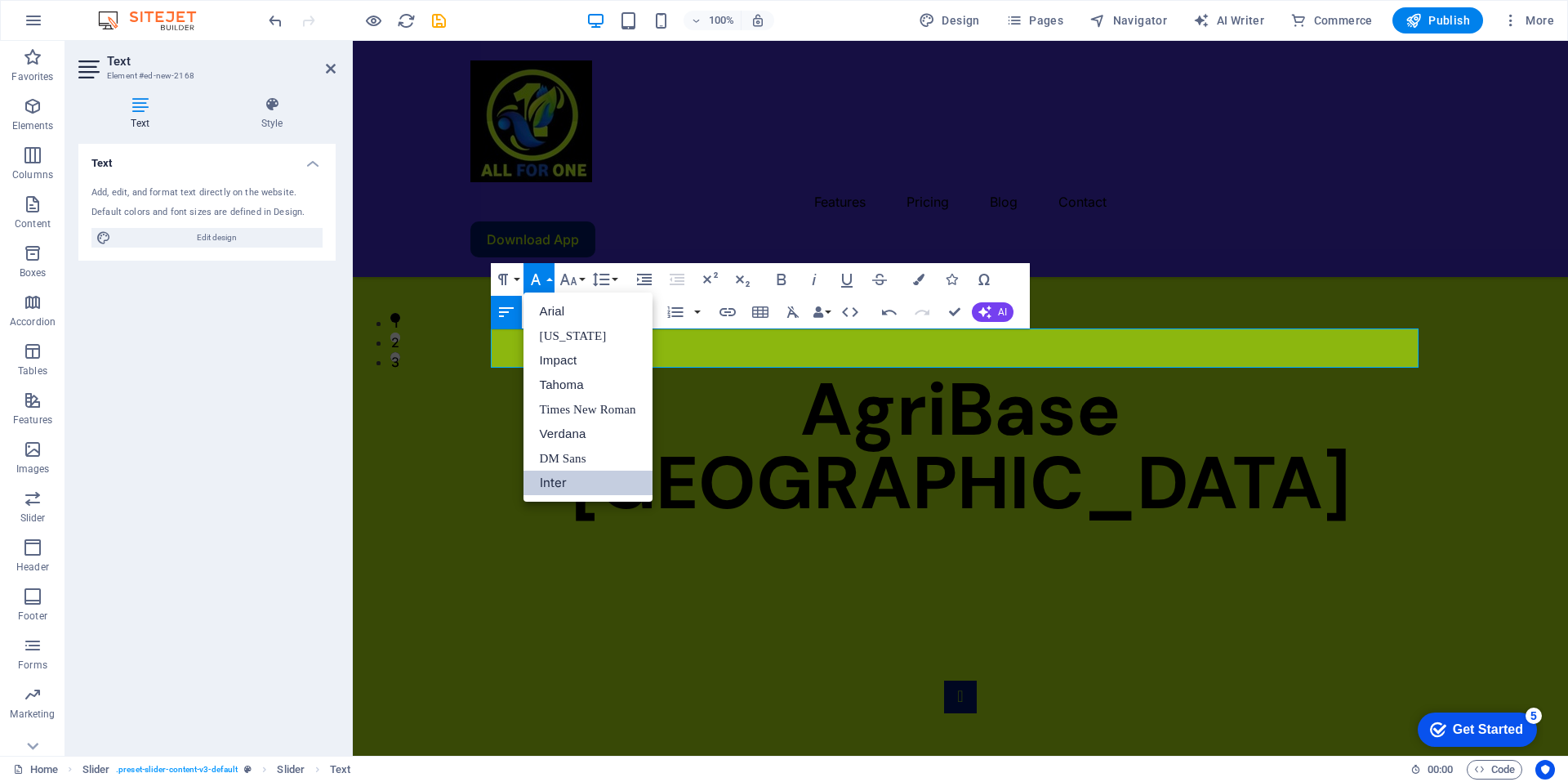
scroll to position [0, 0]
click at [554, 335] on link "Georgia" at bounding box center [587, 336] width 129 height 25
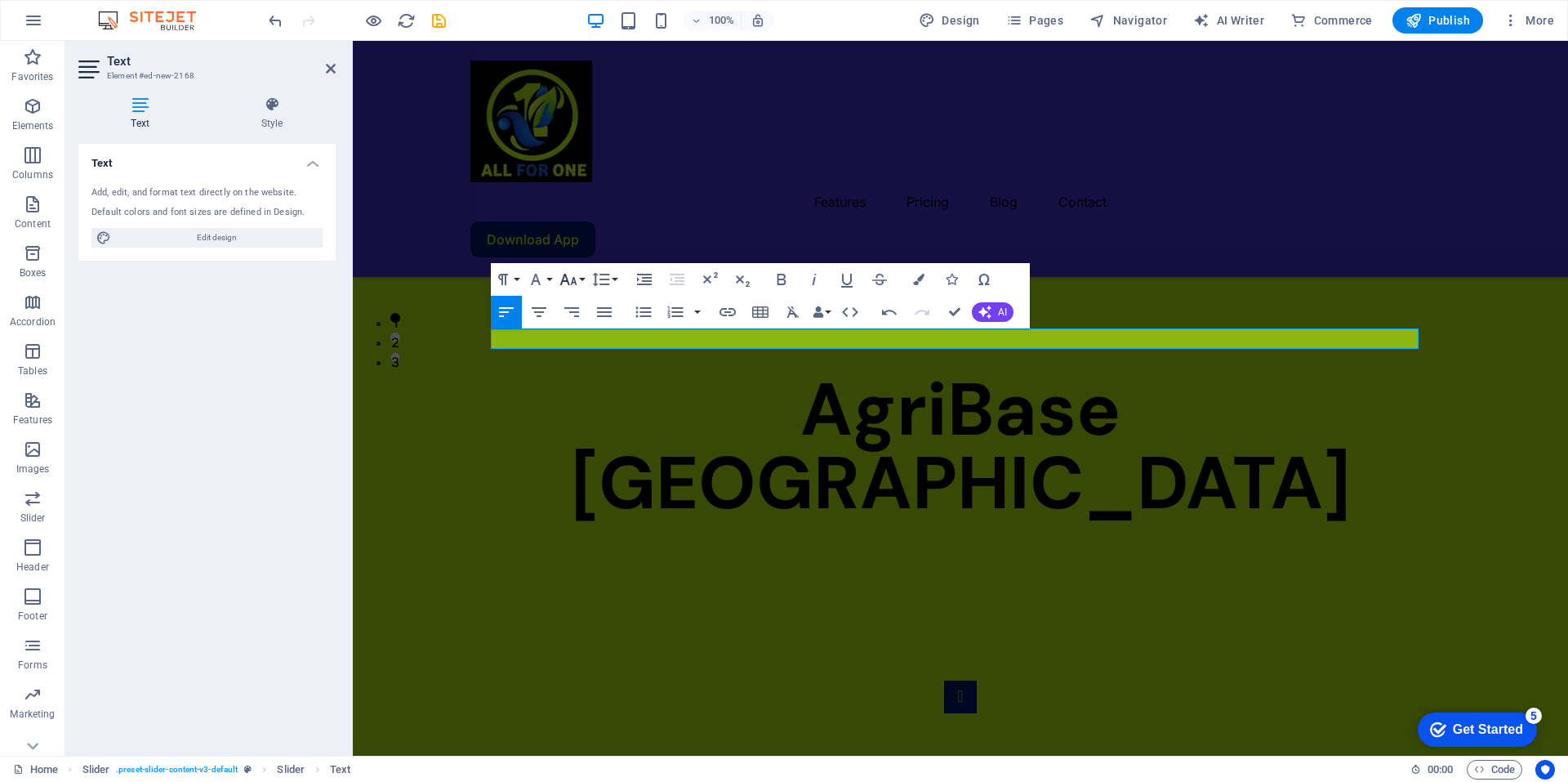
click at [579, 281] on button "Font Size" at bounding box center [572, 279] width 31 height 33
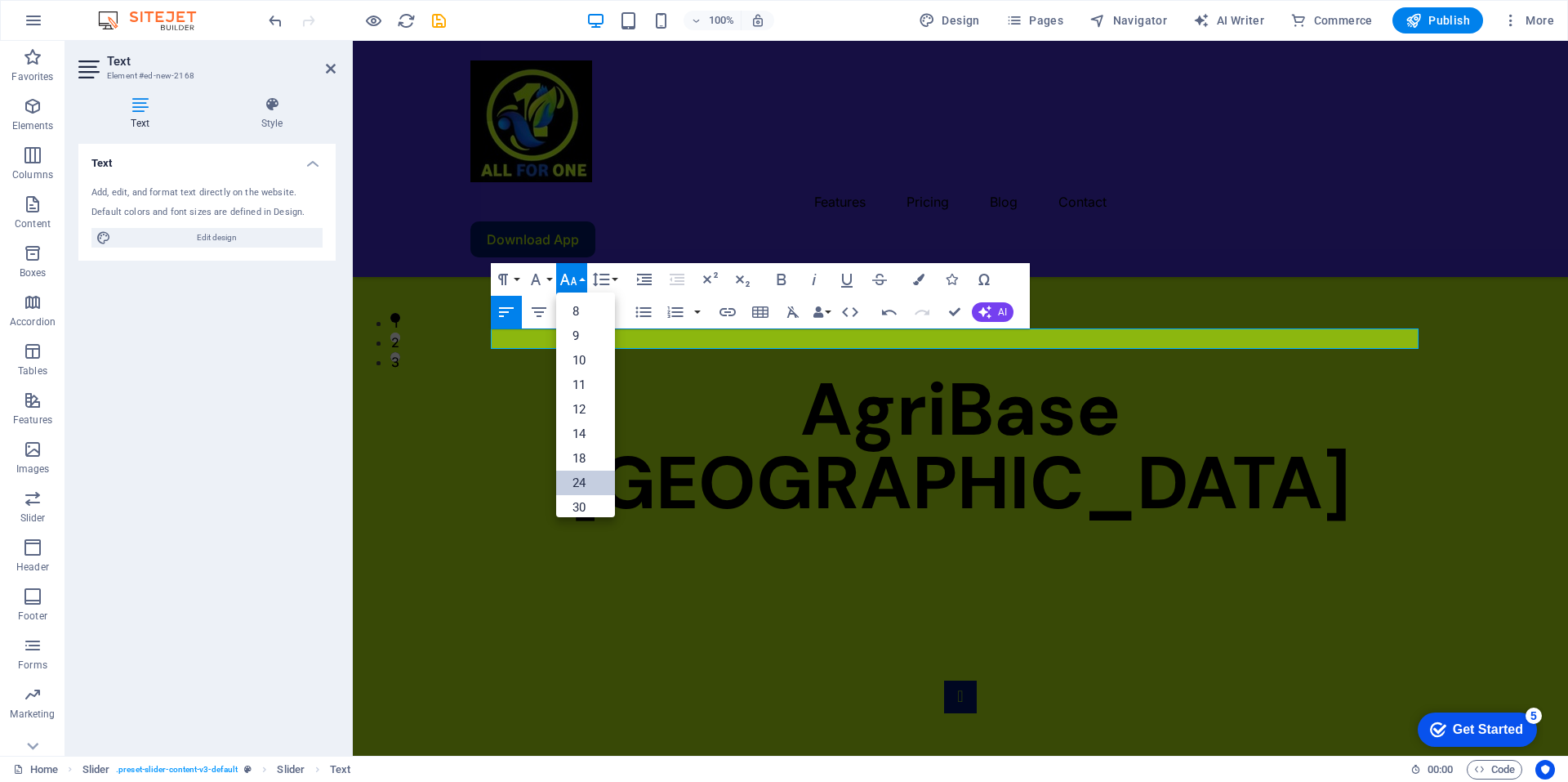
click at [587, 481] on link "24" at bounding box center [585, 483] width 59 height 25
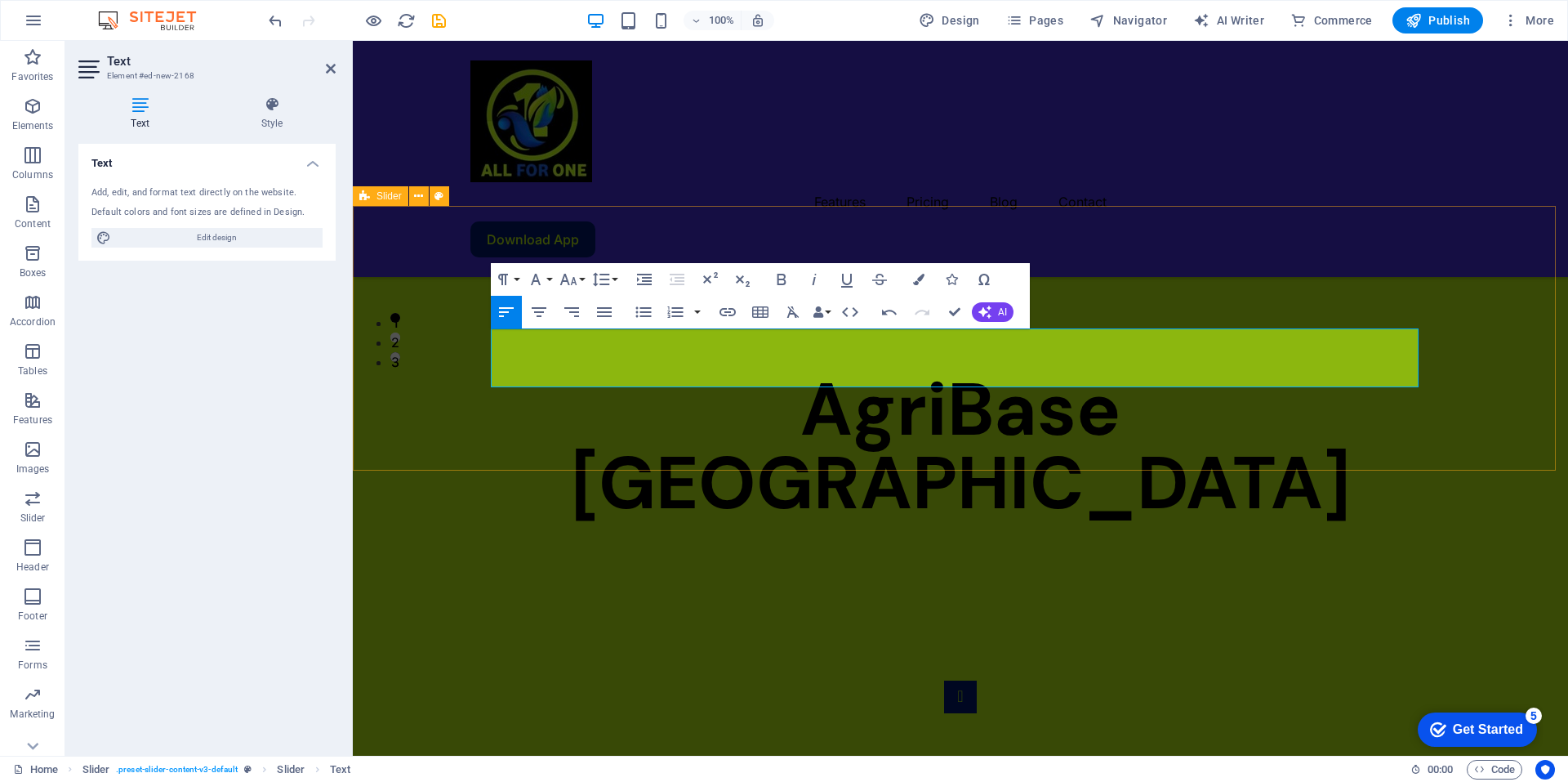
click at [1196, 615] on div "Impacto y Futuro Lorem ipsum dolor sit amet, consectetur adipisicing elit. Id, …" at bounding box center [960, 780] width 1215 height 330
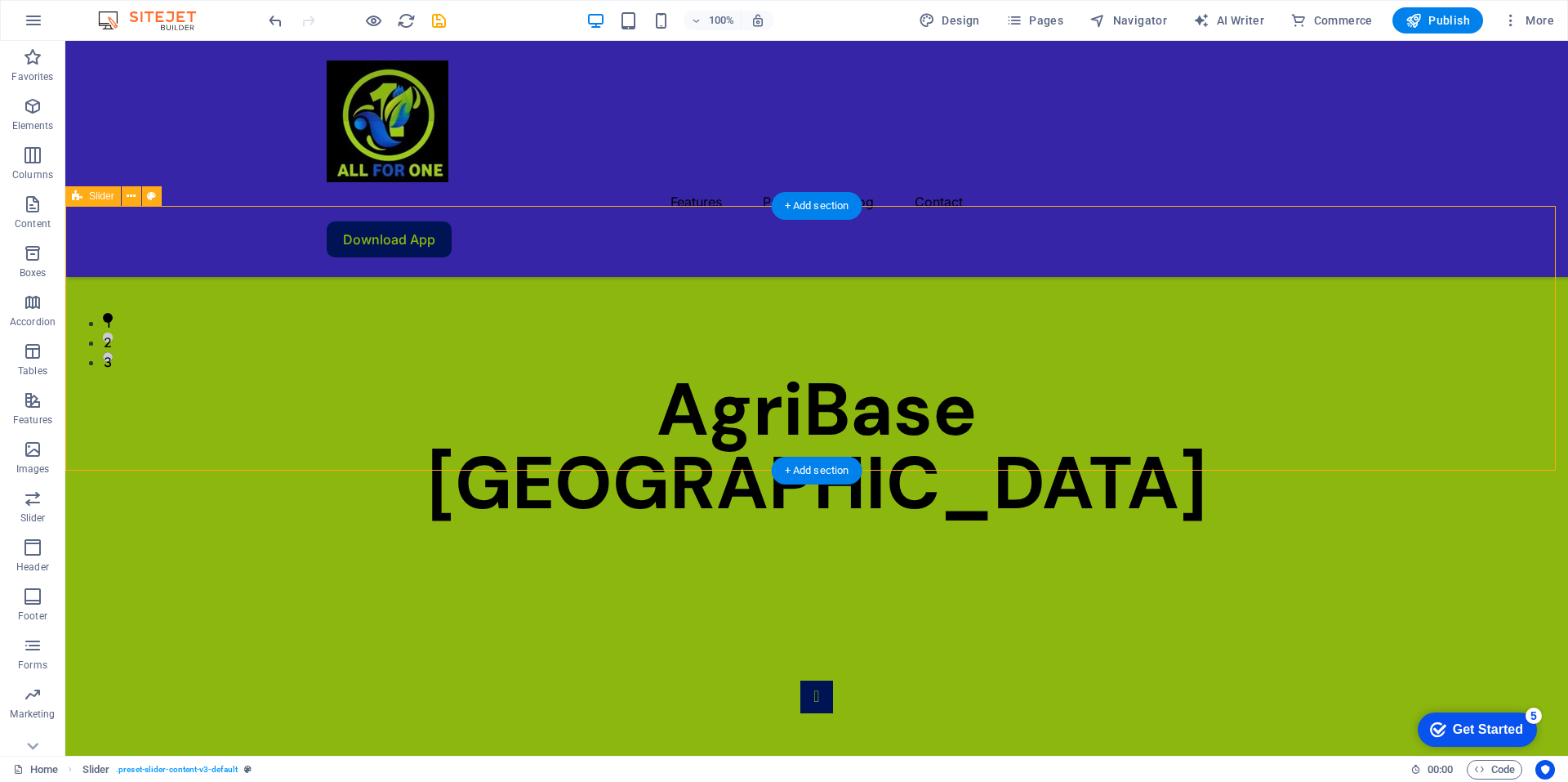
click at [1402, 615] on div "Impacto y Futuro Con enfoque profesional y visión sostenible, AgriBase fortalec…" at bounding box center [817, 780] width 1503 height 330
select select "rem"
select select "px"
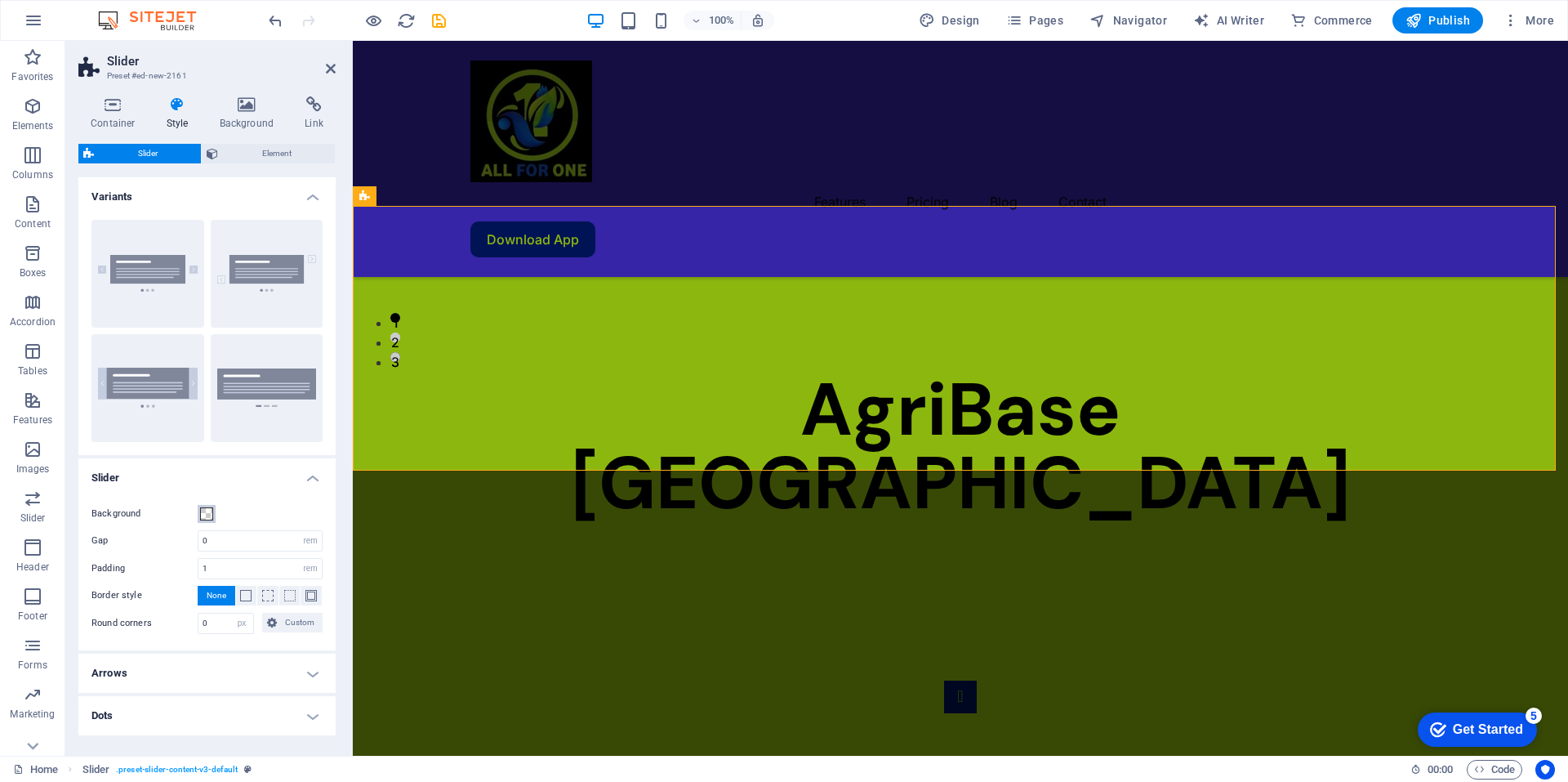
click at [204, 517] on span at bounding box center [207, 514] width 13 height 13
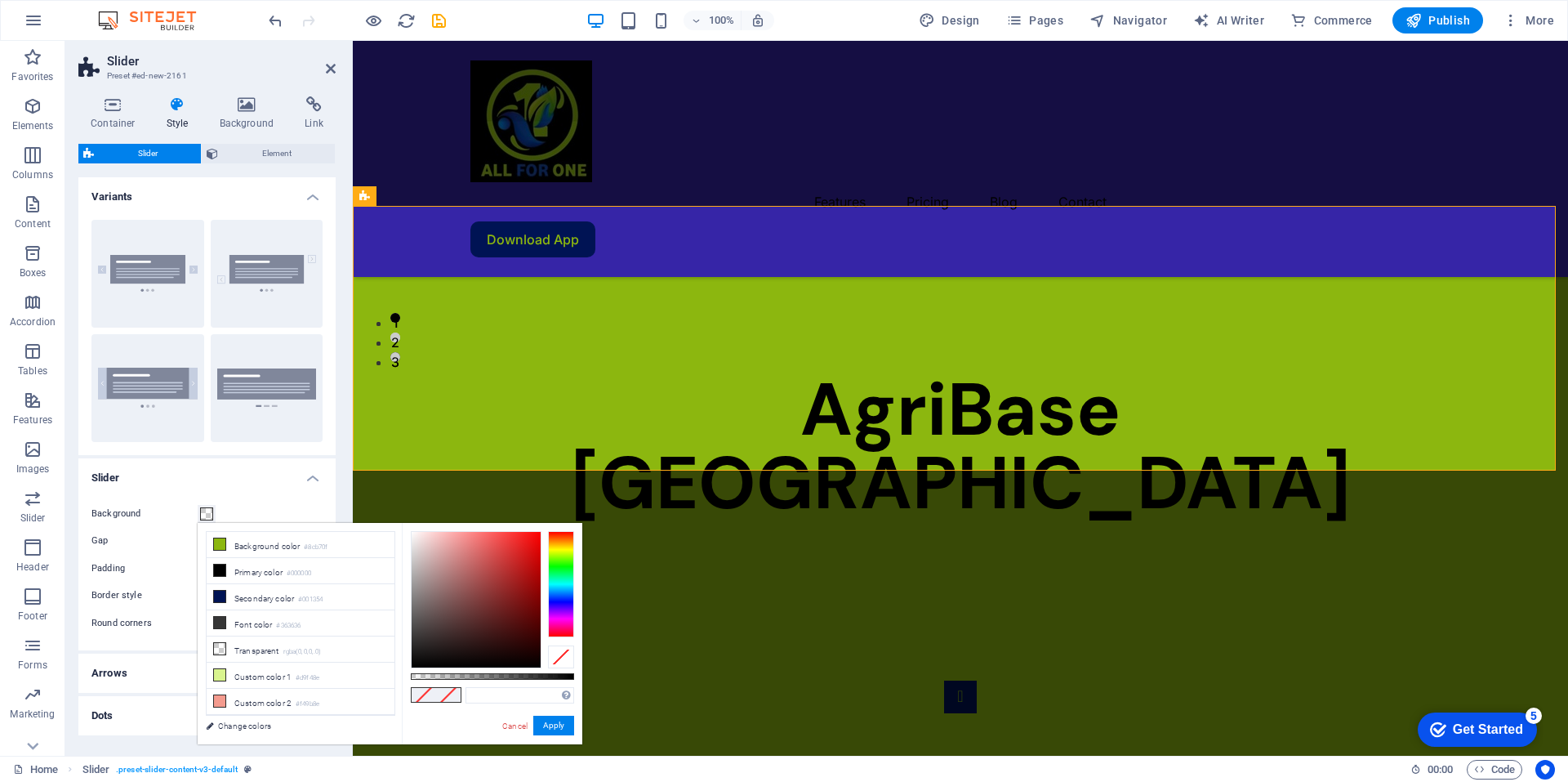
click at [204, 517] on span at bounding box center [207, 514] width 13 height 13
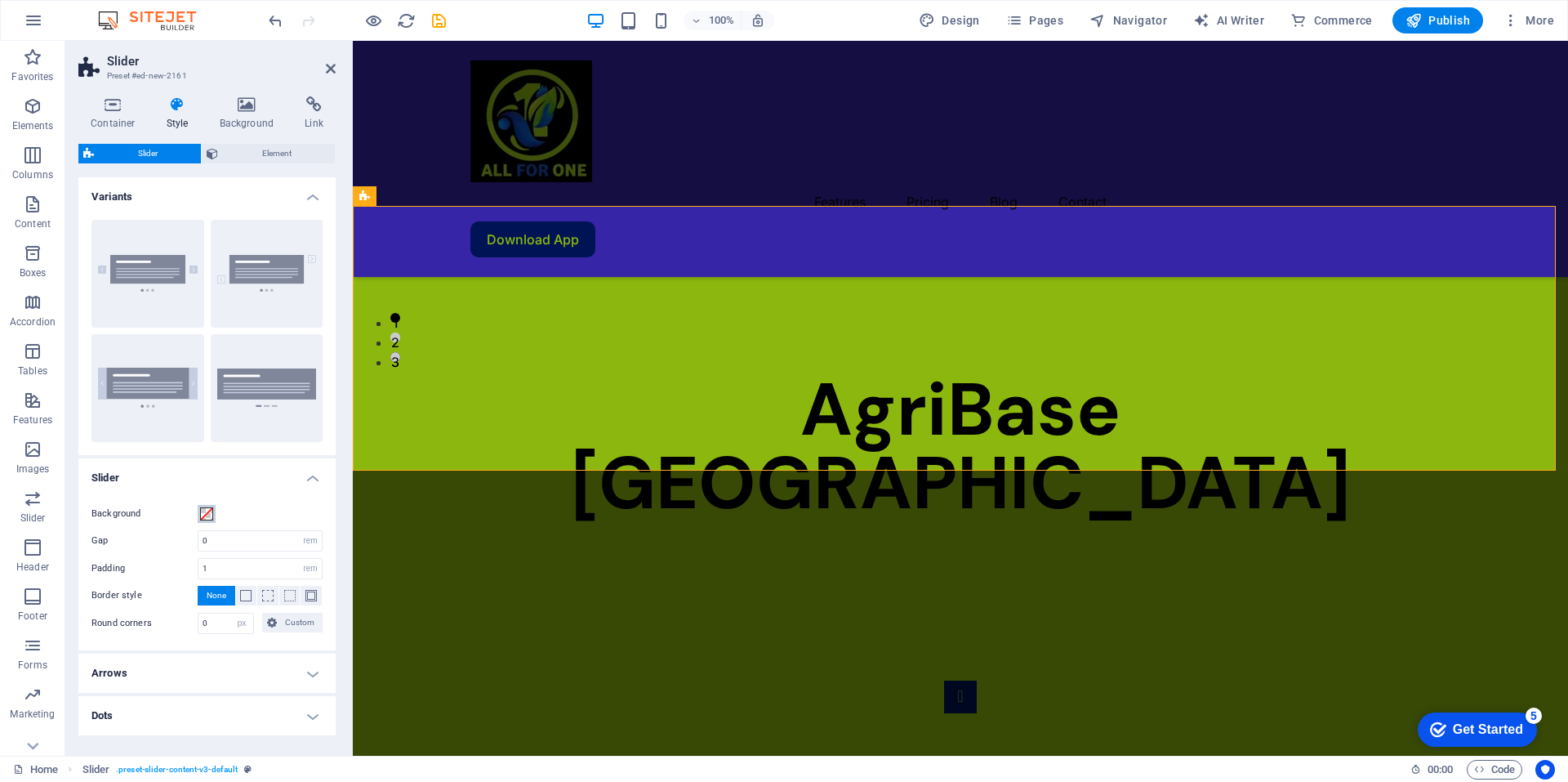
click at [204, 517] on span at bounding box center [207, 514] width 13 height 13
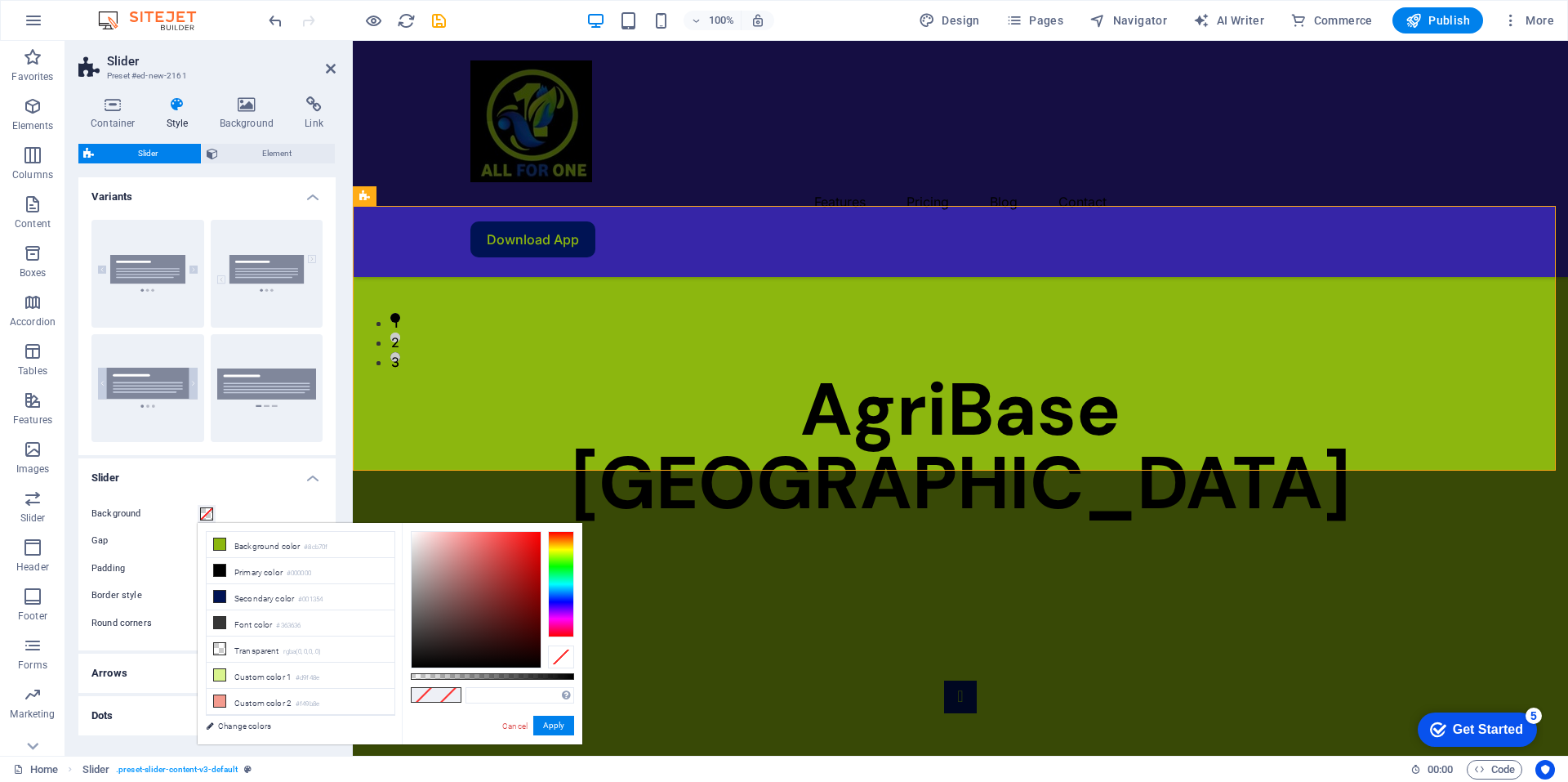
click at [255, 502] on div "Background Gap 0 px rem % vh vw Padding 1 px rem % vh vw Border style None - Wi…" at bounding box center [207, 569] width 264 height 162
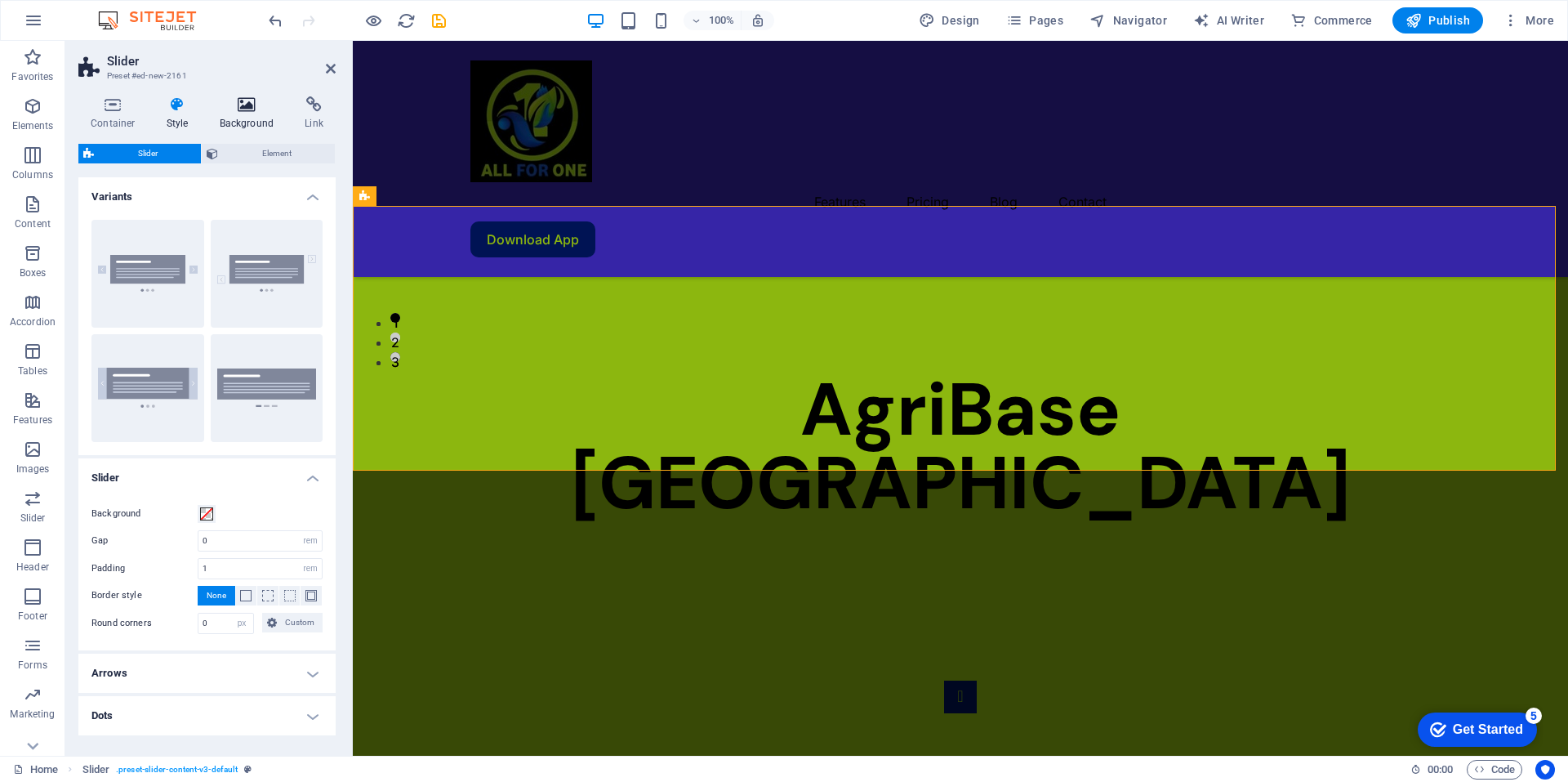
click at [240, 119] on h4 "Background" at bounding box center [250, 114] width 86 height 35
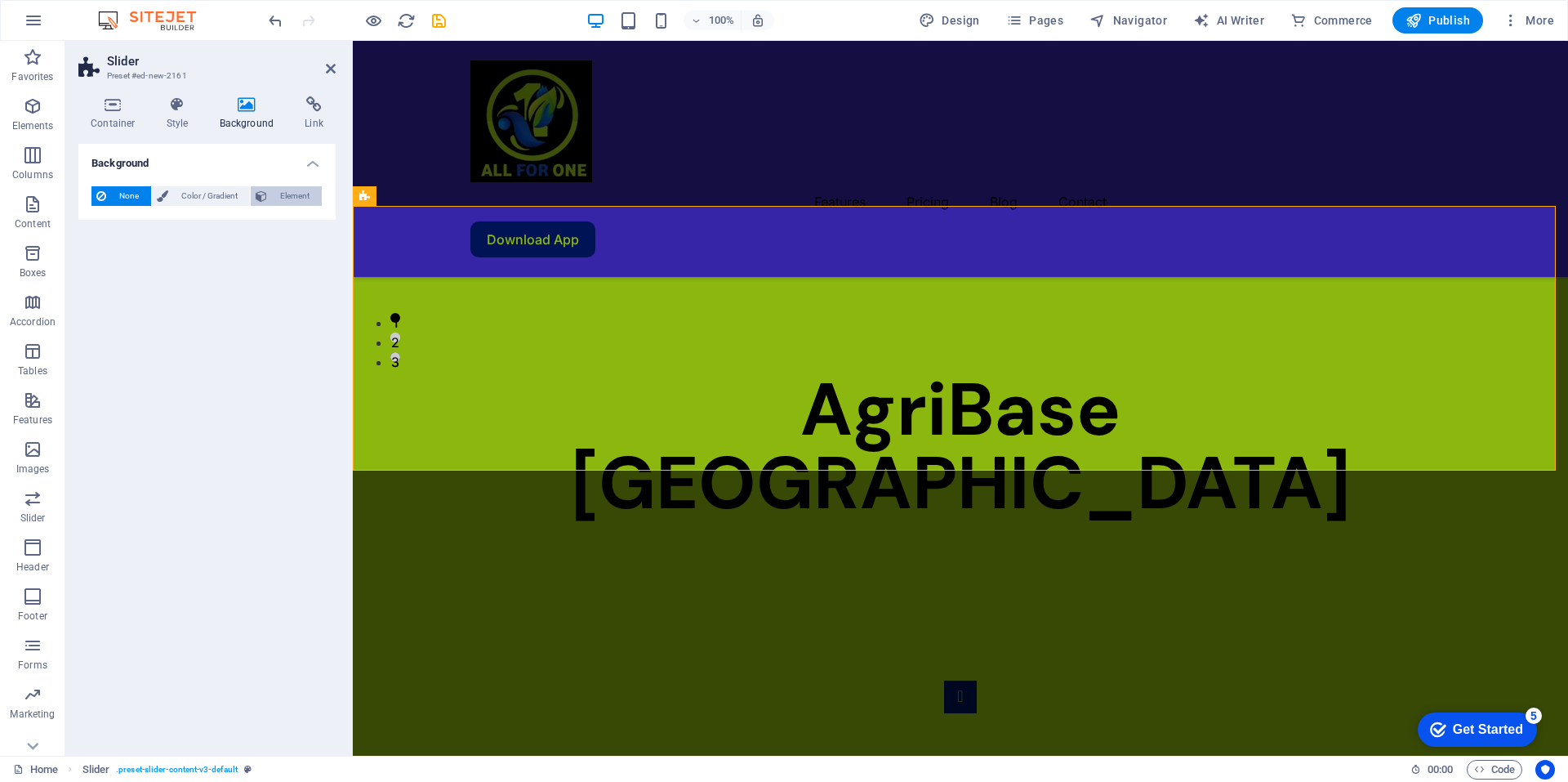
click at [298, 192] on span "Element" at bounding box center [294, 196] width 45 height 20
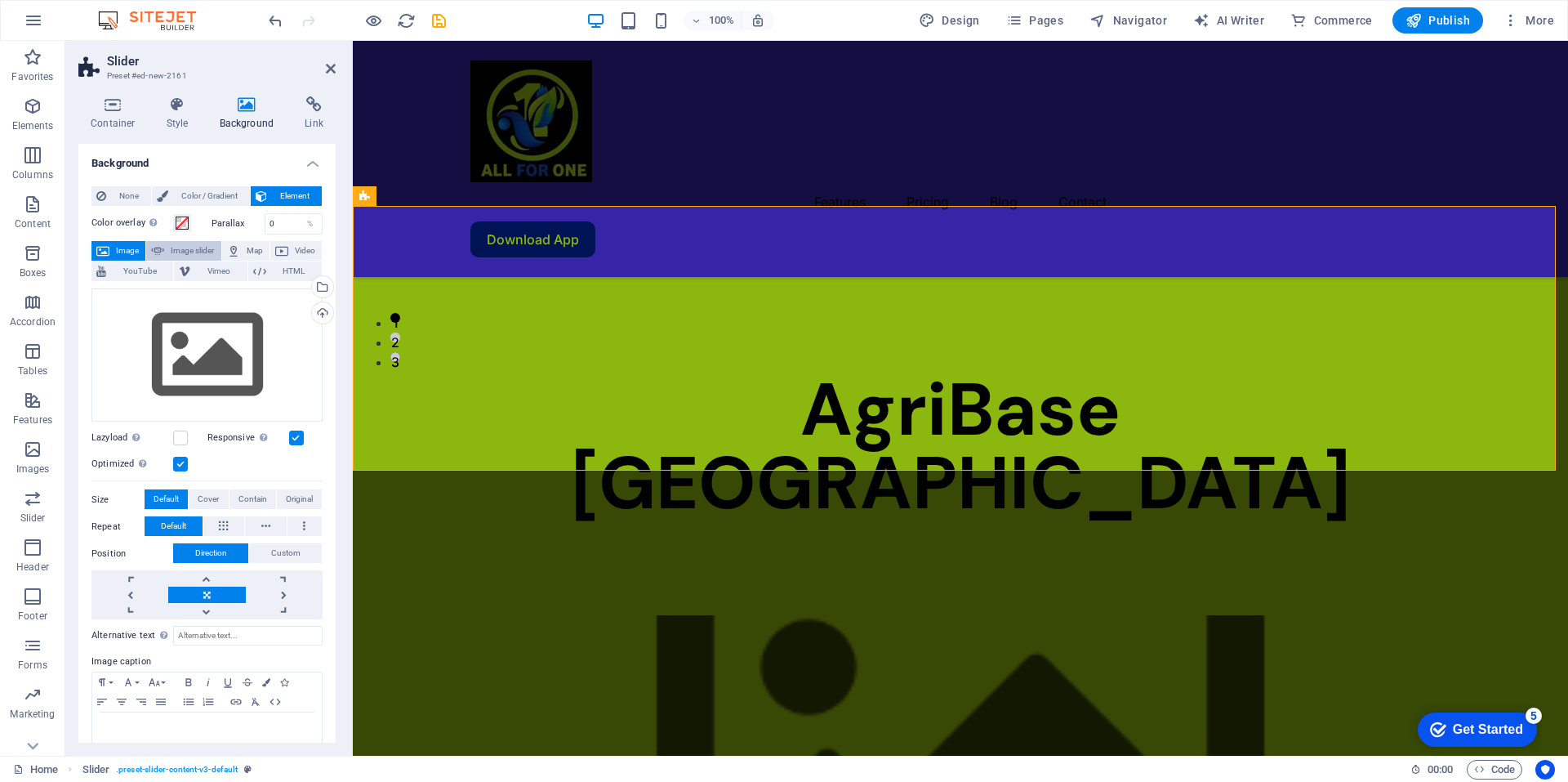
click at [188, 251] on span "Image slider" at bounding box center [192, 251] width 46 height 20
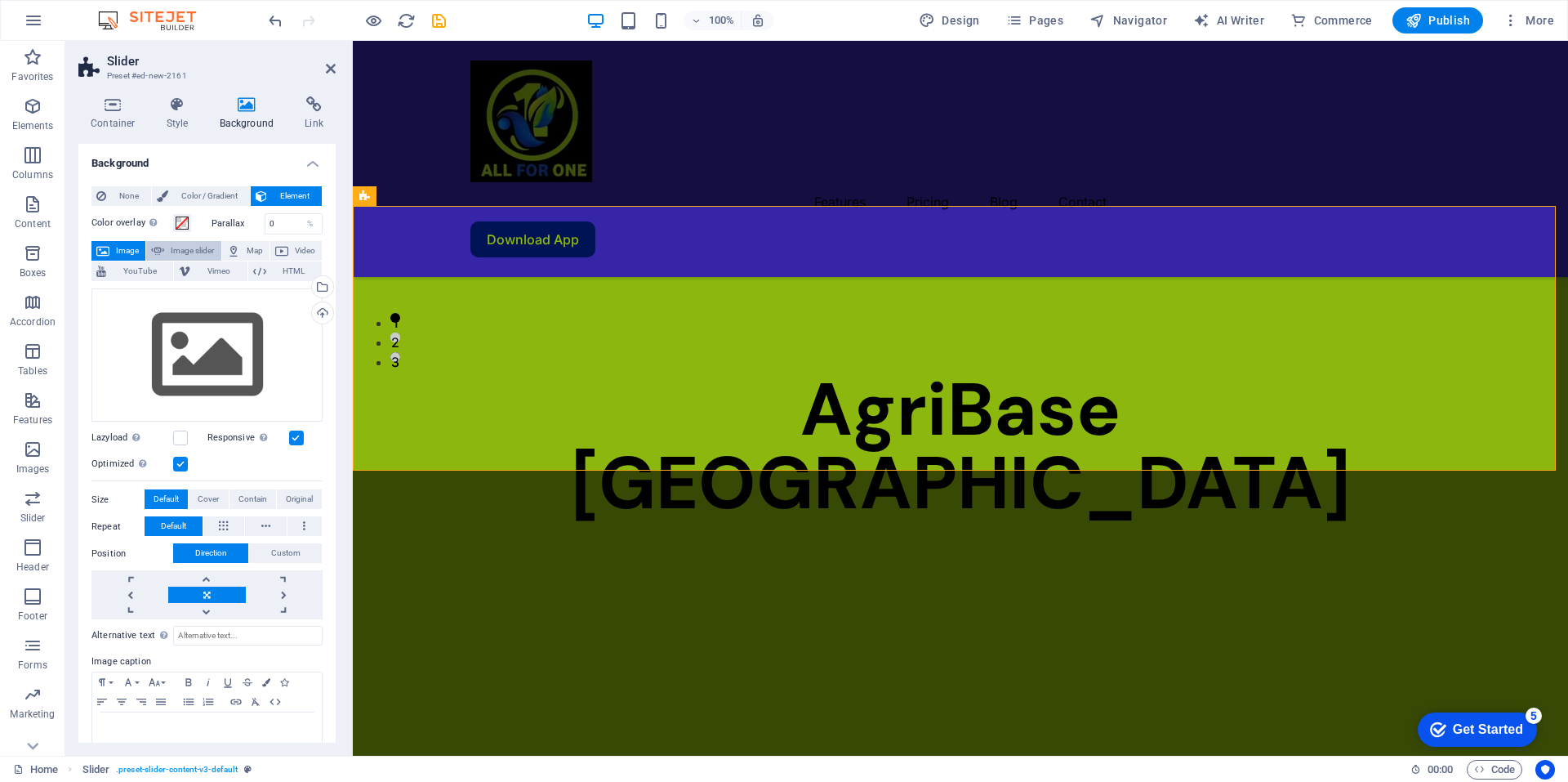
select select "ms"
select select "s"
select select "progressive"
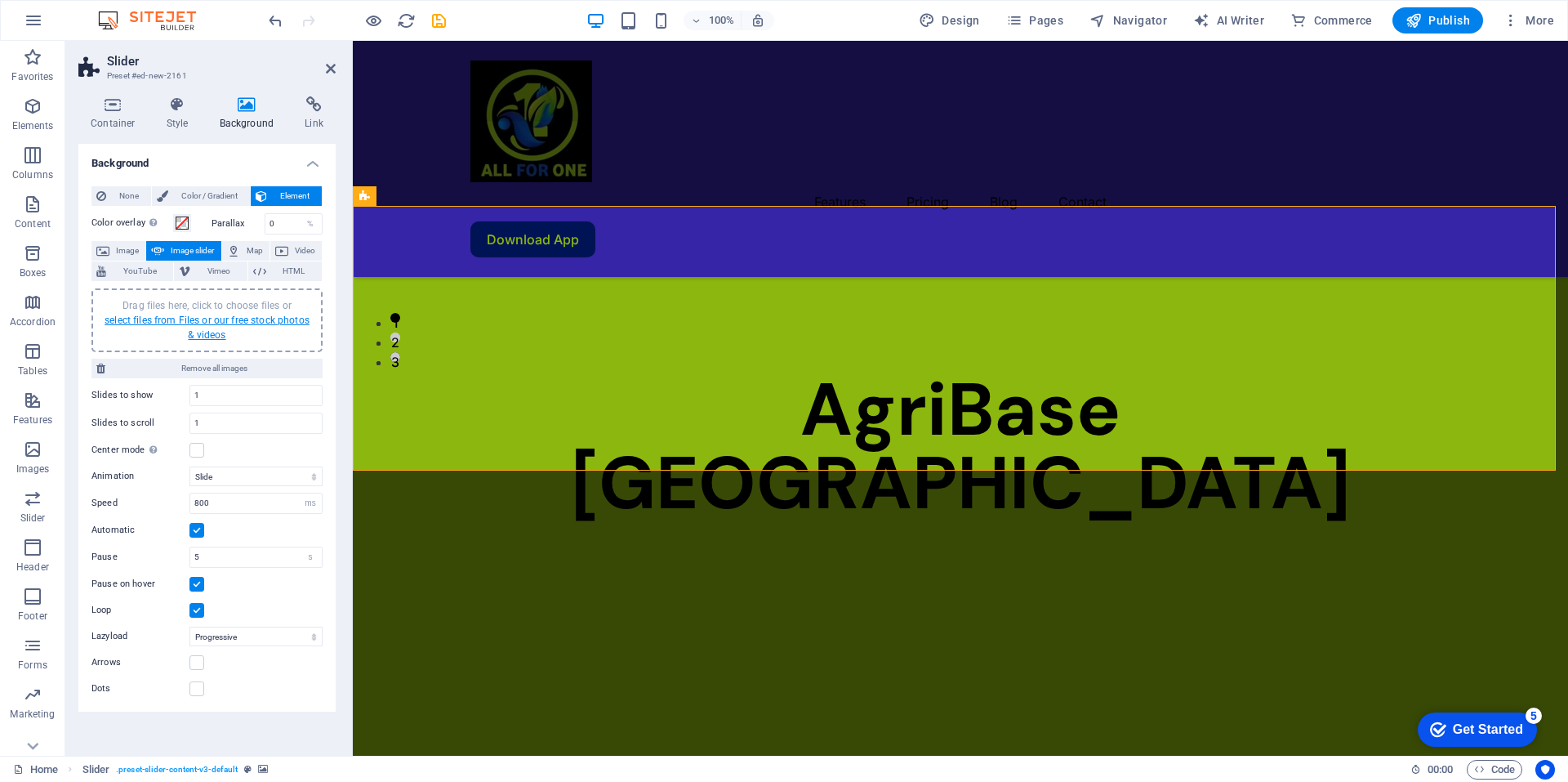
click at [155, 316] on link "select files from Files or our free stock photos & videos" at bounding box center [207, 328] width 205 height 26
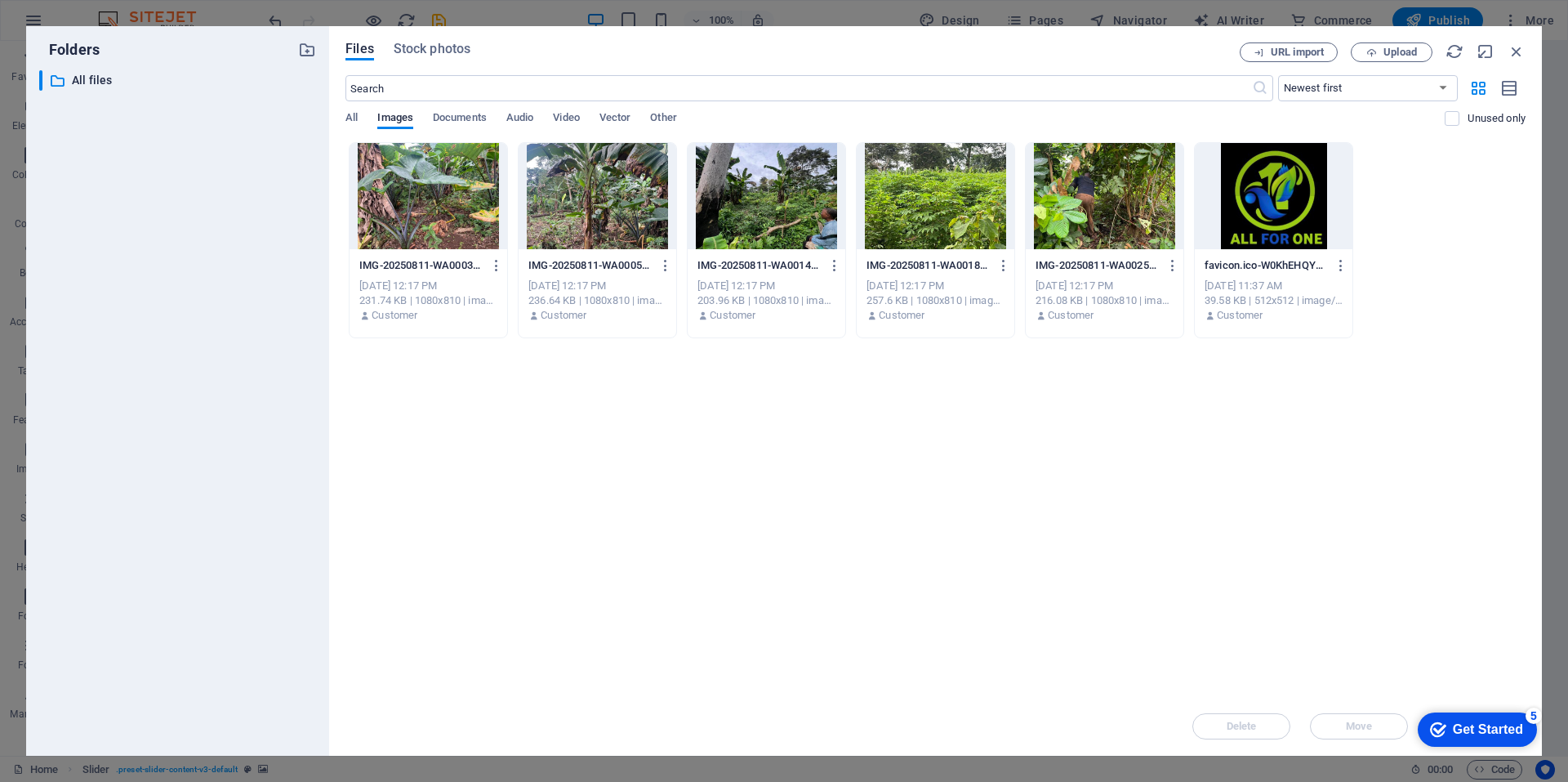
click at [628, 216] on div at bounding box center [597, 195] width 157 height 106
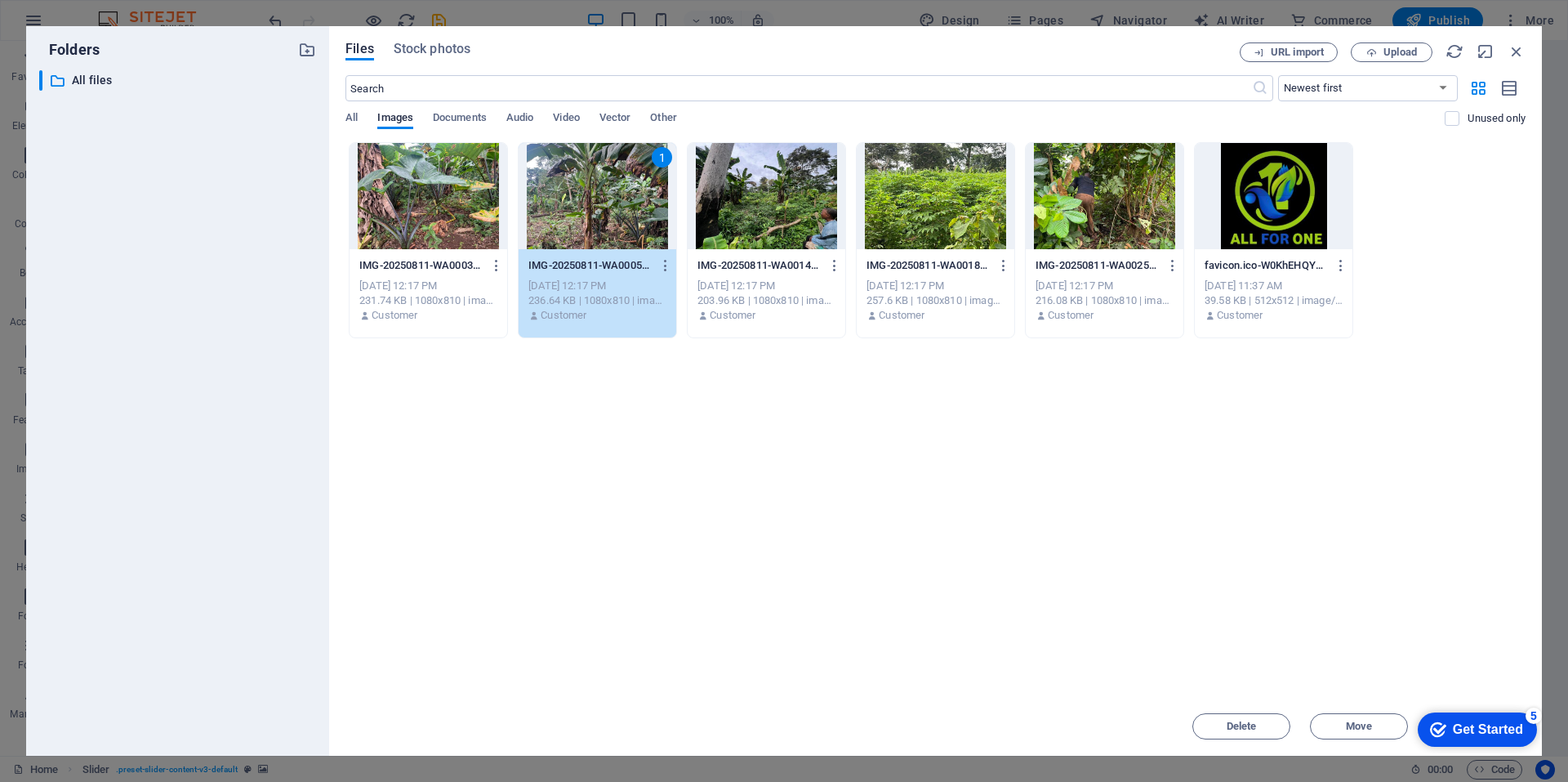
click at [628, 216] on div "1" at bounding box center [597, 195] width 157 height 106
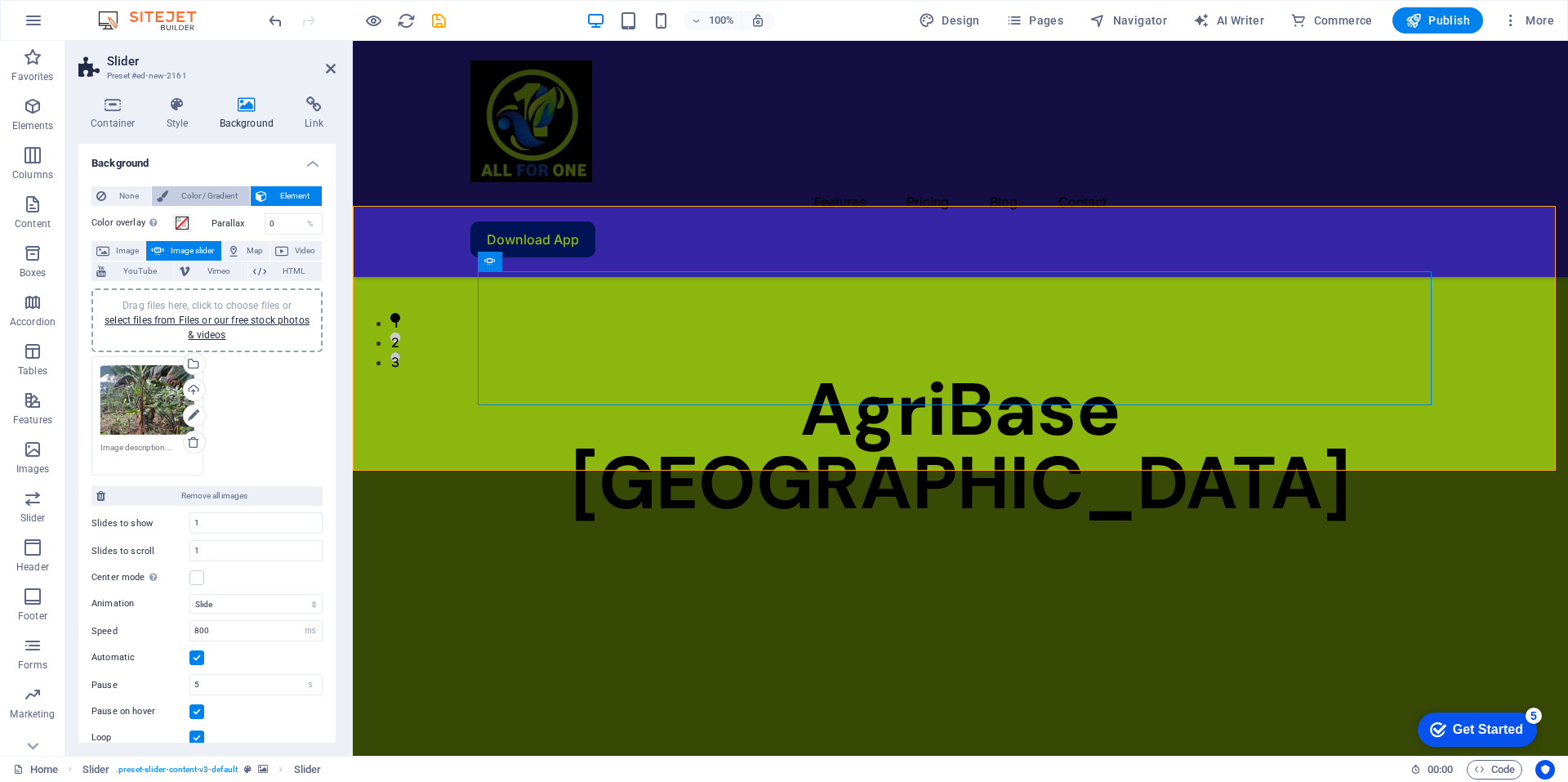
click at [226, 201] on span "Color / Gradient" at bounding box center [208, 196] width 72 height 20
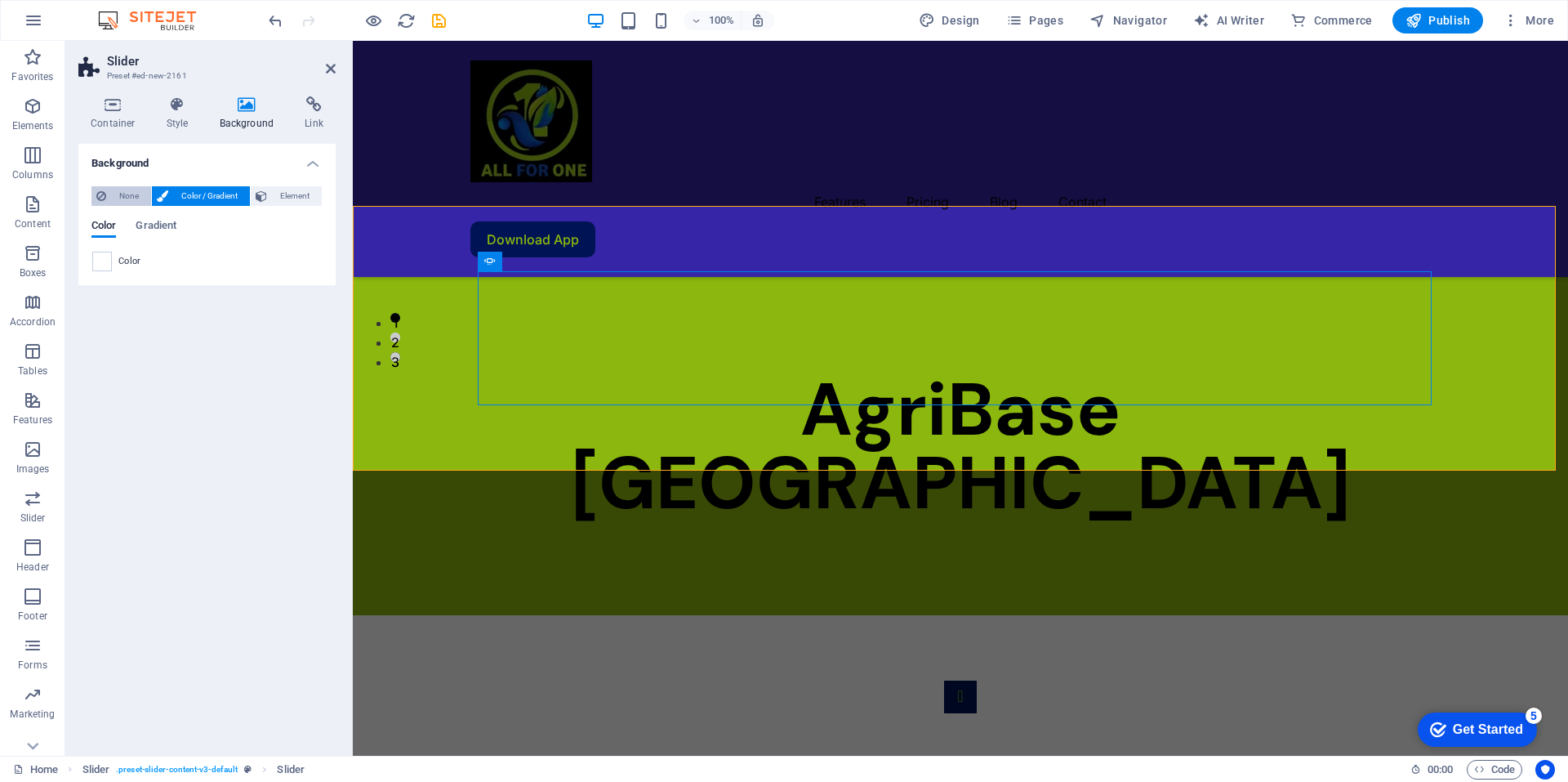
click at [131, 197] on span "None" at bounding box center [129, 196] width 35 height 20
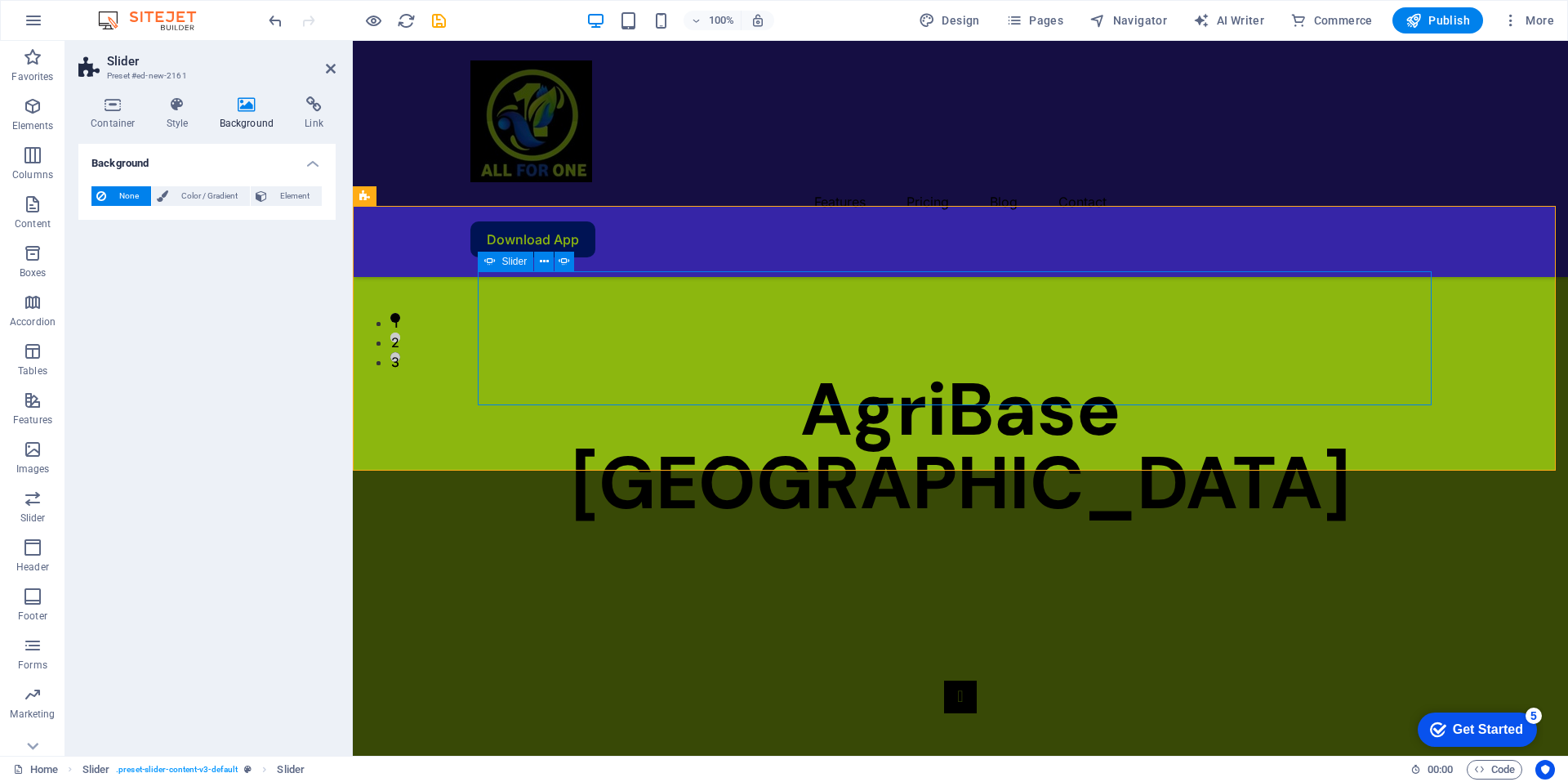
click at [944, 681] on button "Content Slider" at bounding box center [961, 697] width 33 height 33
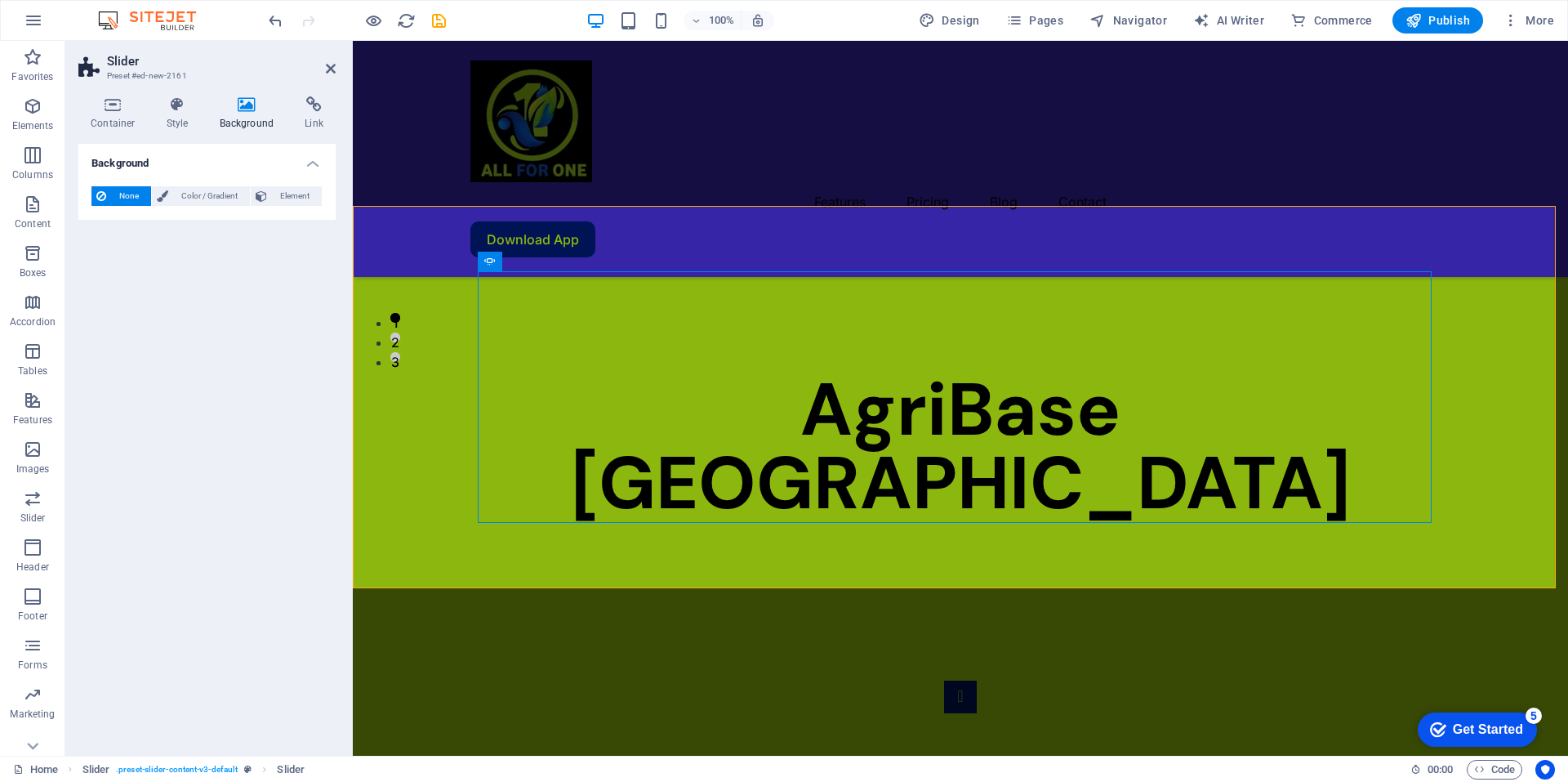
click at [166, 74] on h3 "Preset #ed-new-2161" at bounding box center [205, 76] width 196 height 15
click at [115, 110] on icon at bounding box center [113, 105] width 69 height 16
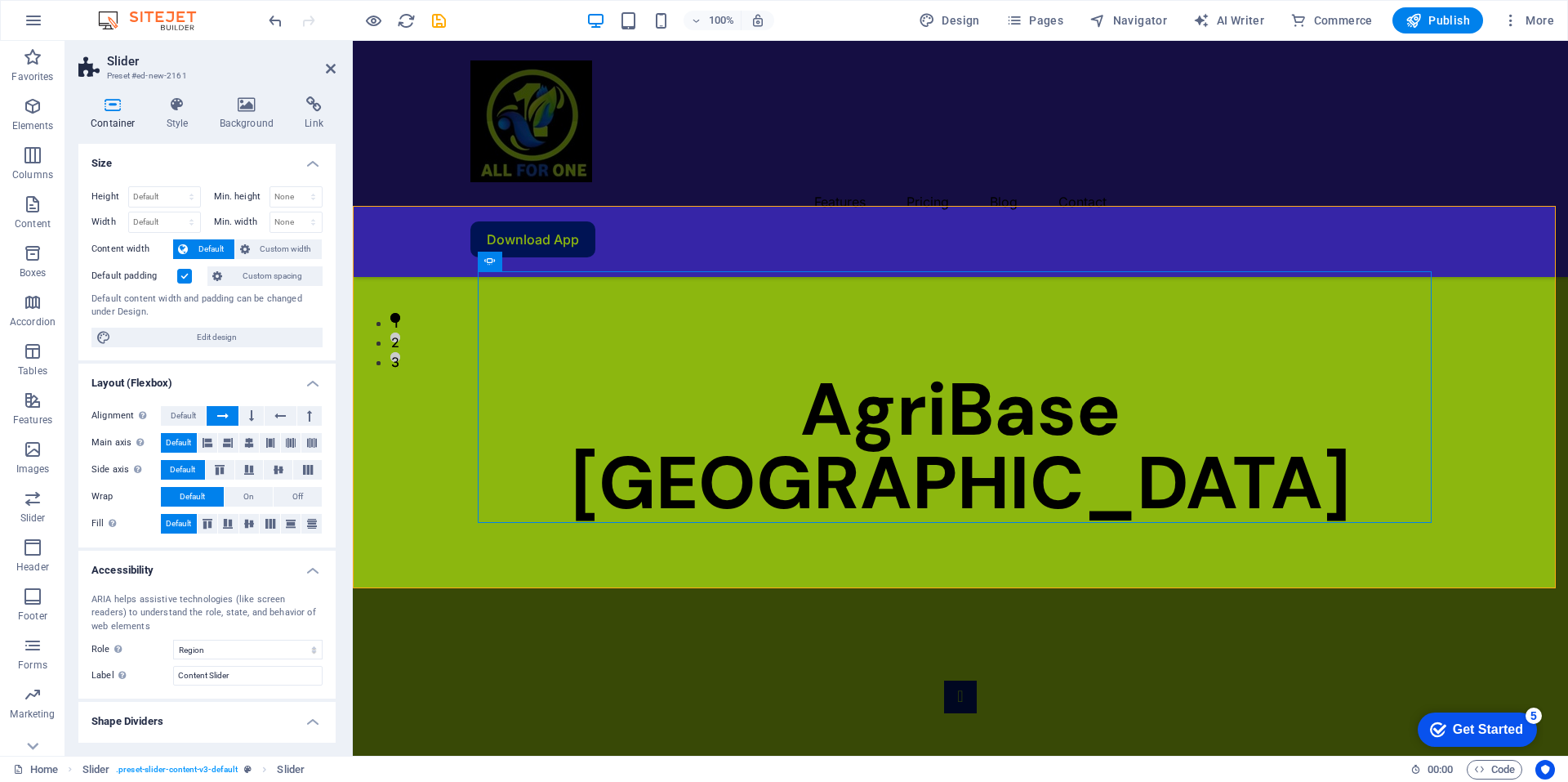
scroll to position [35, 0]
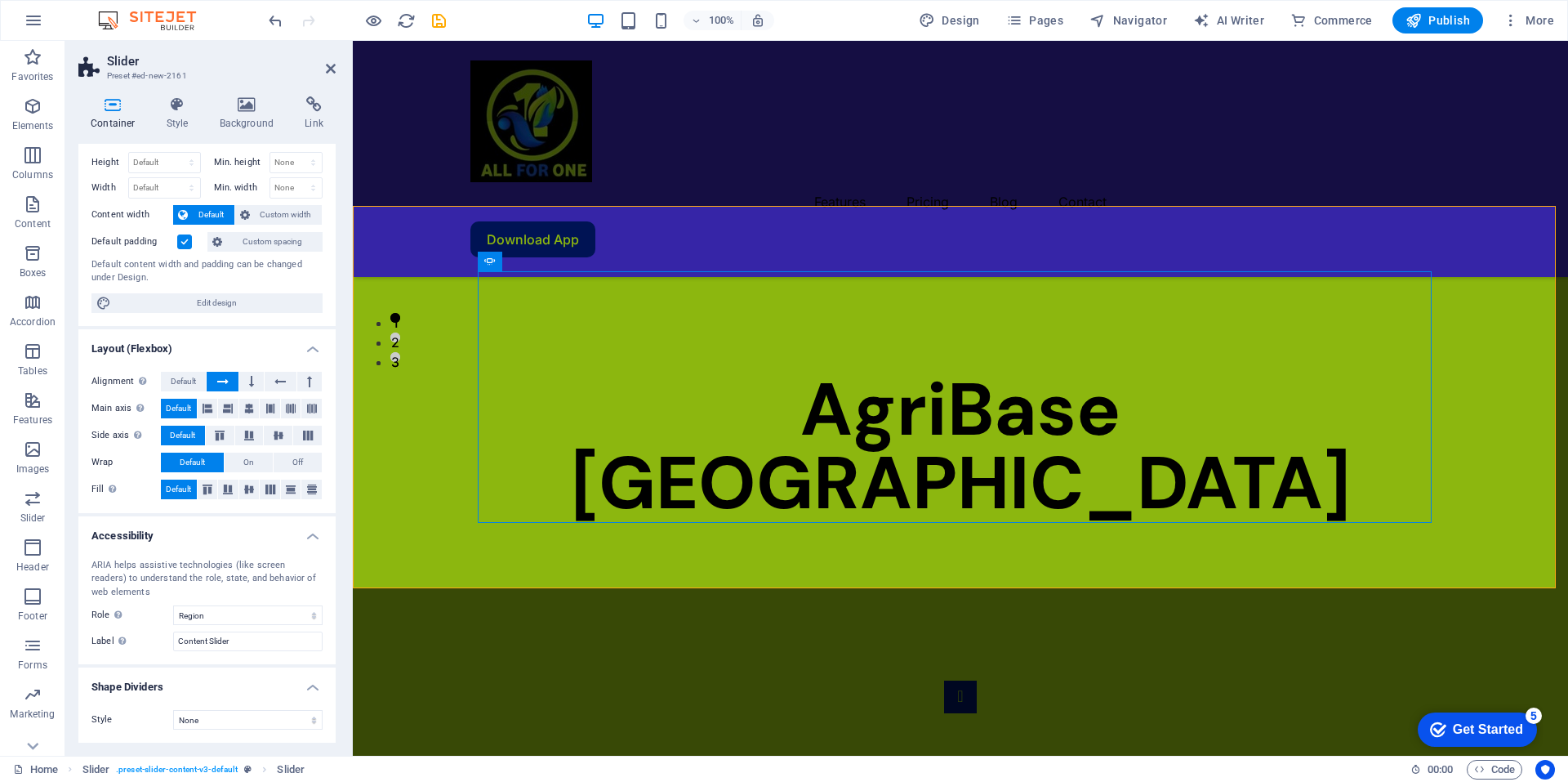
click at [312, 688] on h4 "Shape Dividers" at bounding box center [207, 682] width 257 height 30
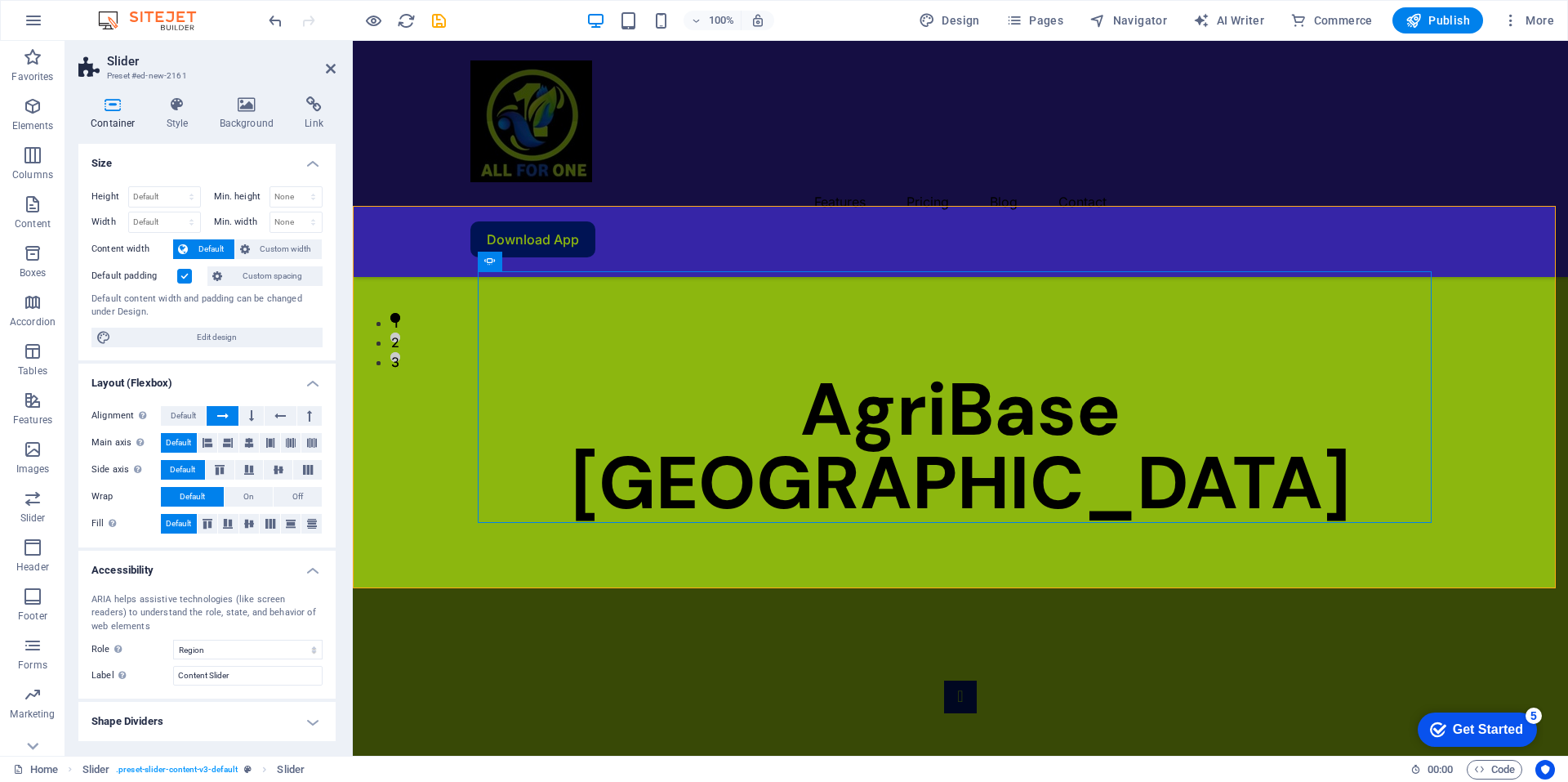
scroll to position [0, 0]
click at [243, 681] on input "Content Slider" at bounding box center [247, 676] width 149 height 20
click at [267, 630] on div "ARIA helps assistive technologies (like screen readers) to understand the role,…" at bounding box center [207, 614] width 232 height 41
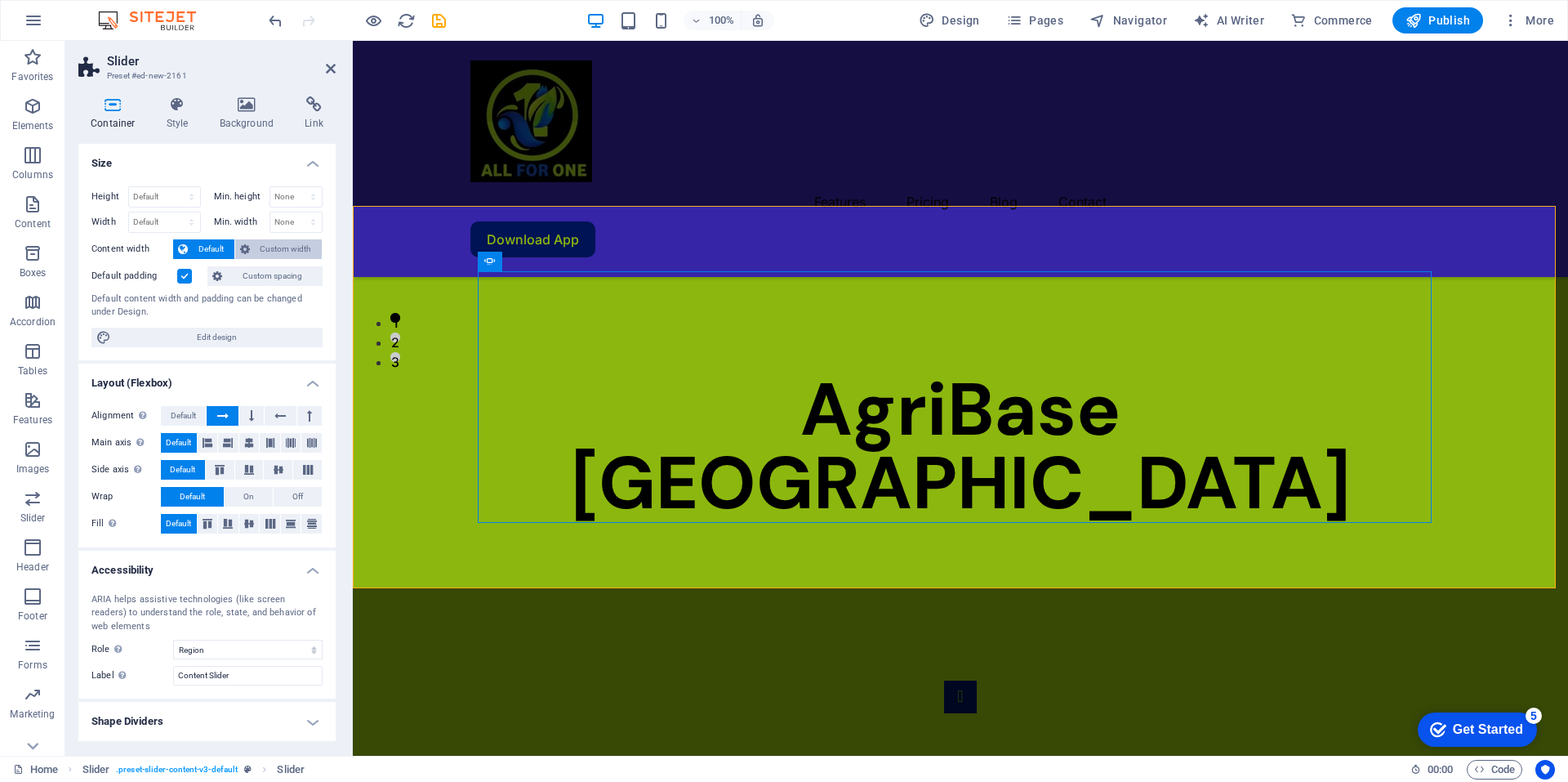
click at [265, 254] on span "Custom width" at bounding box center [286, 249] width 63 height 20
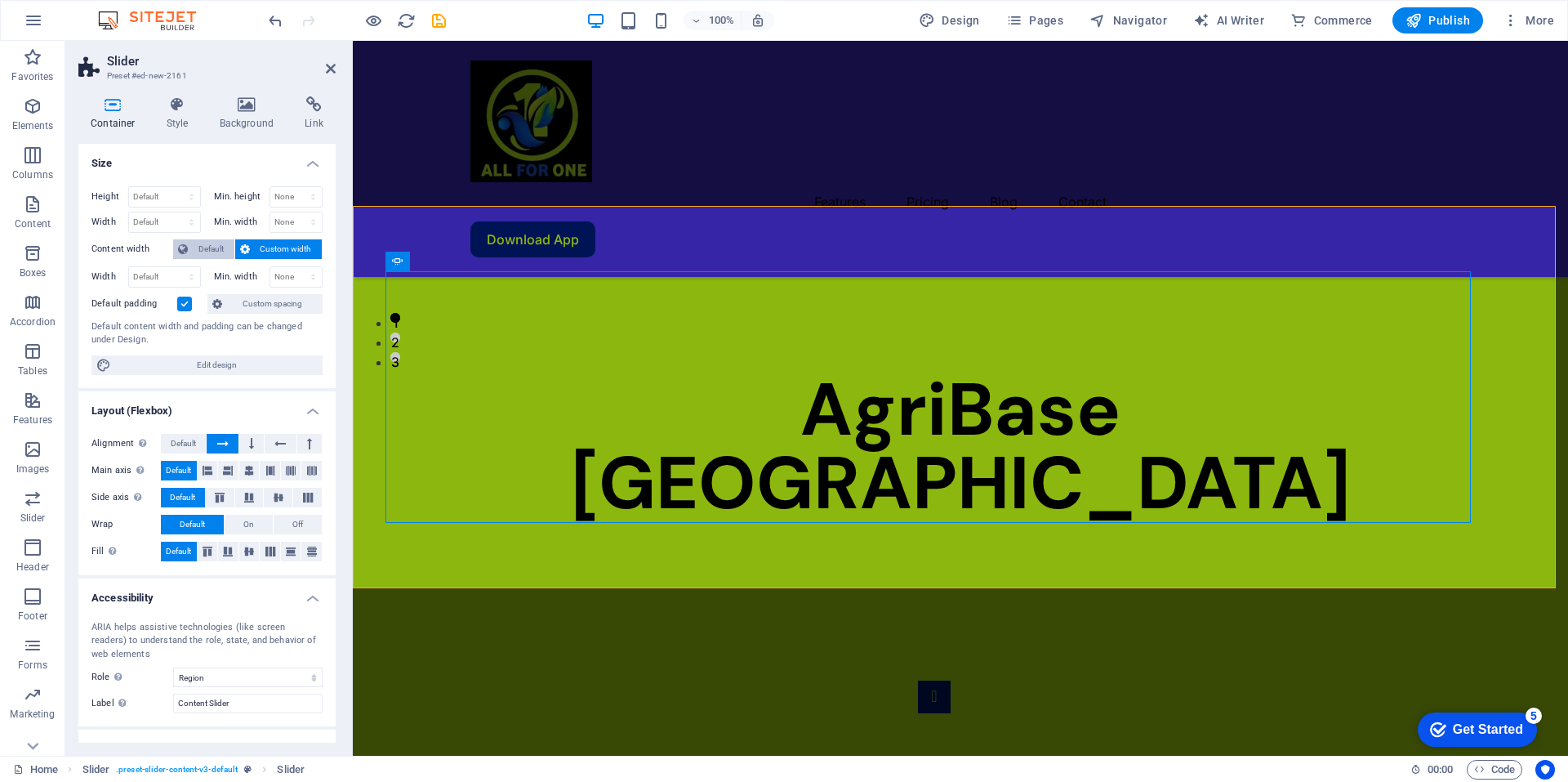
click at [199, 249] on span "Default" at bounding box center [211, 249] width 37 height 20
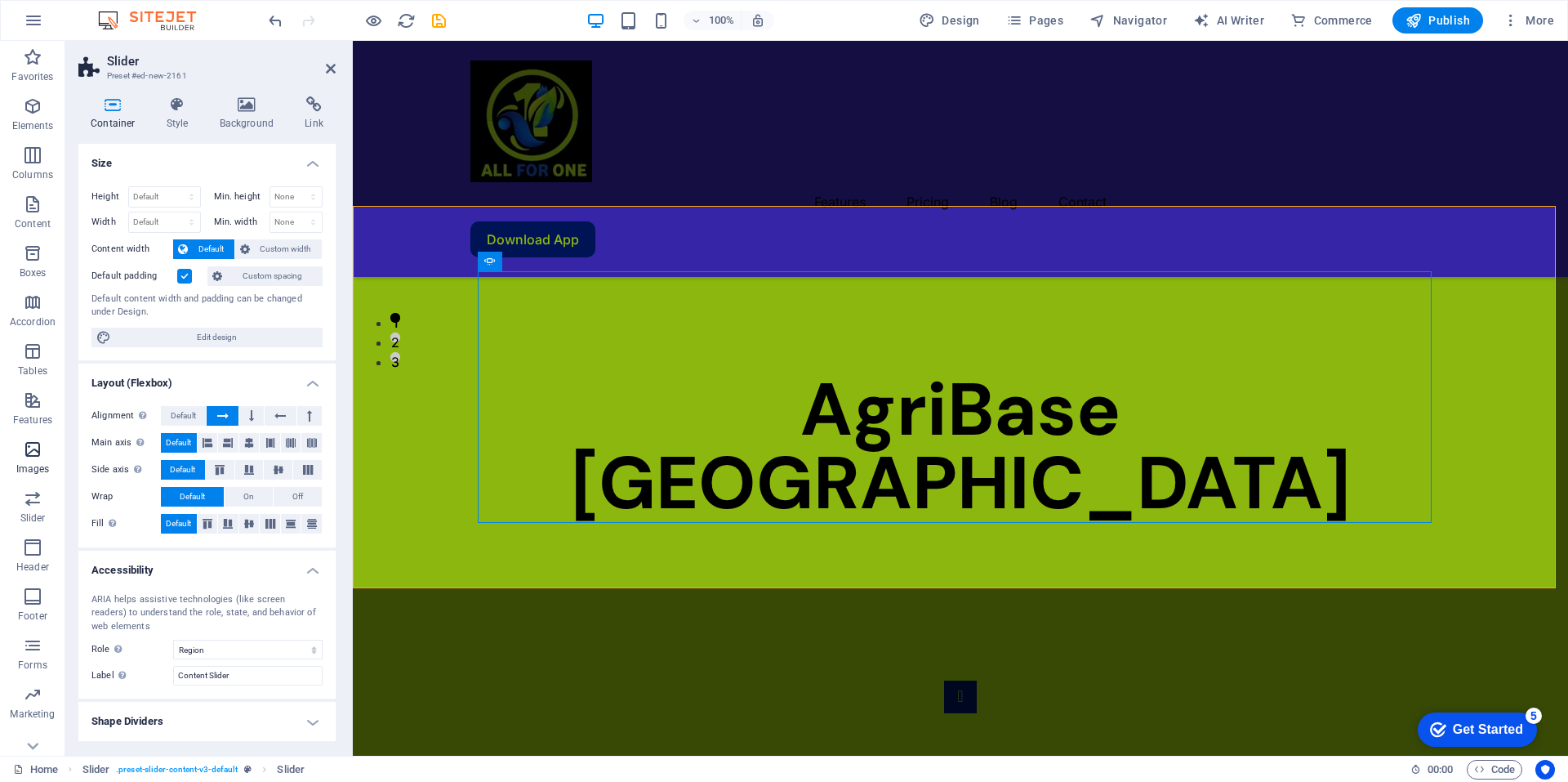
click at [38, 466] on p "Images" at bounding box center [33, 469] width 34 height 13
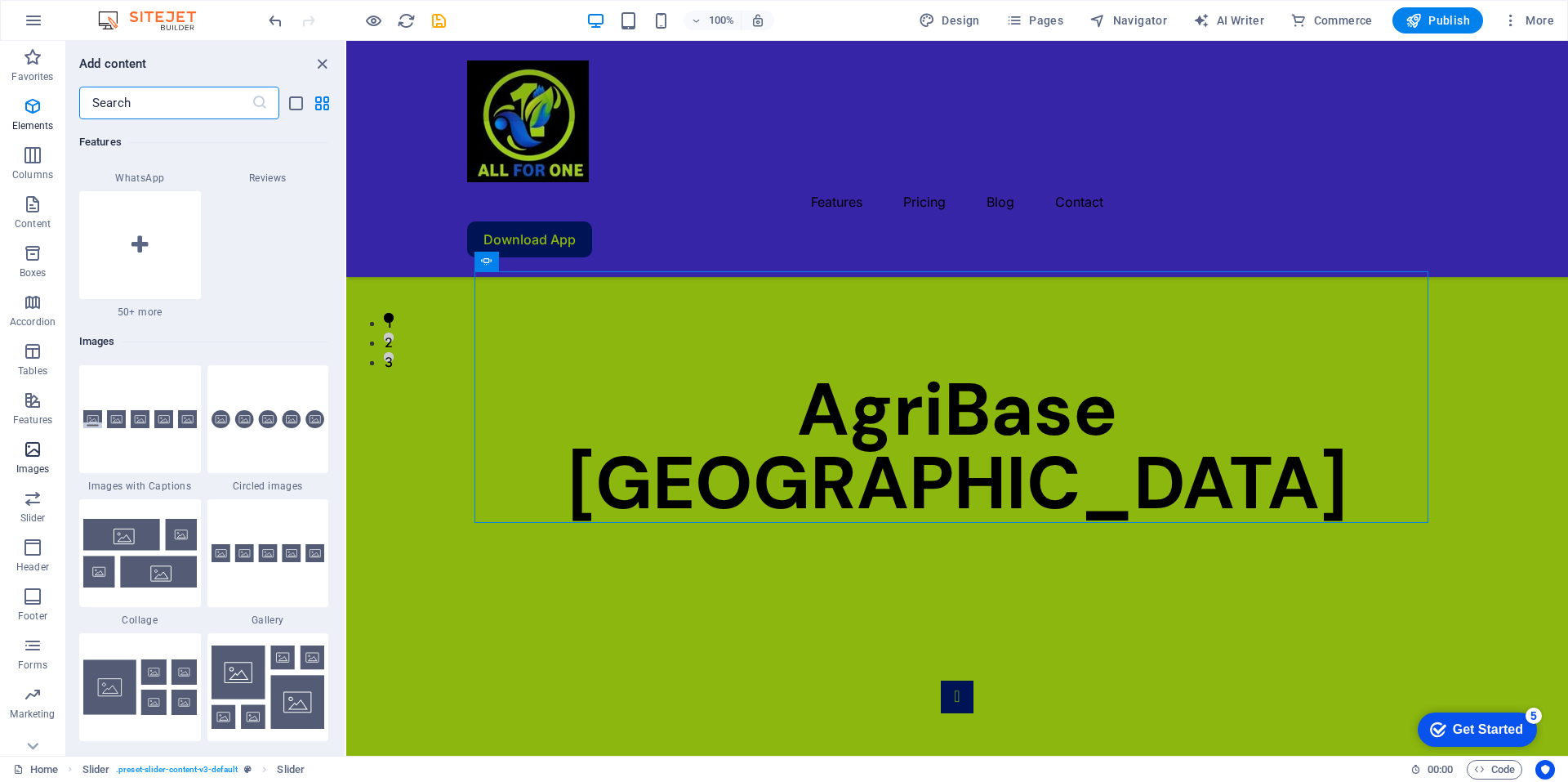
scroll to position [8282, 0]
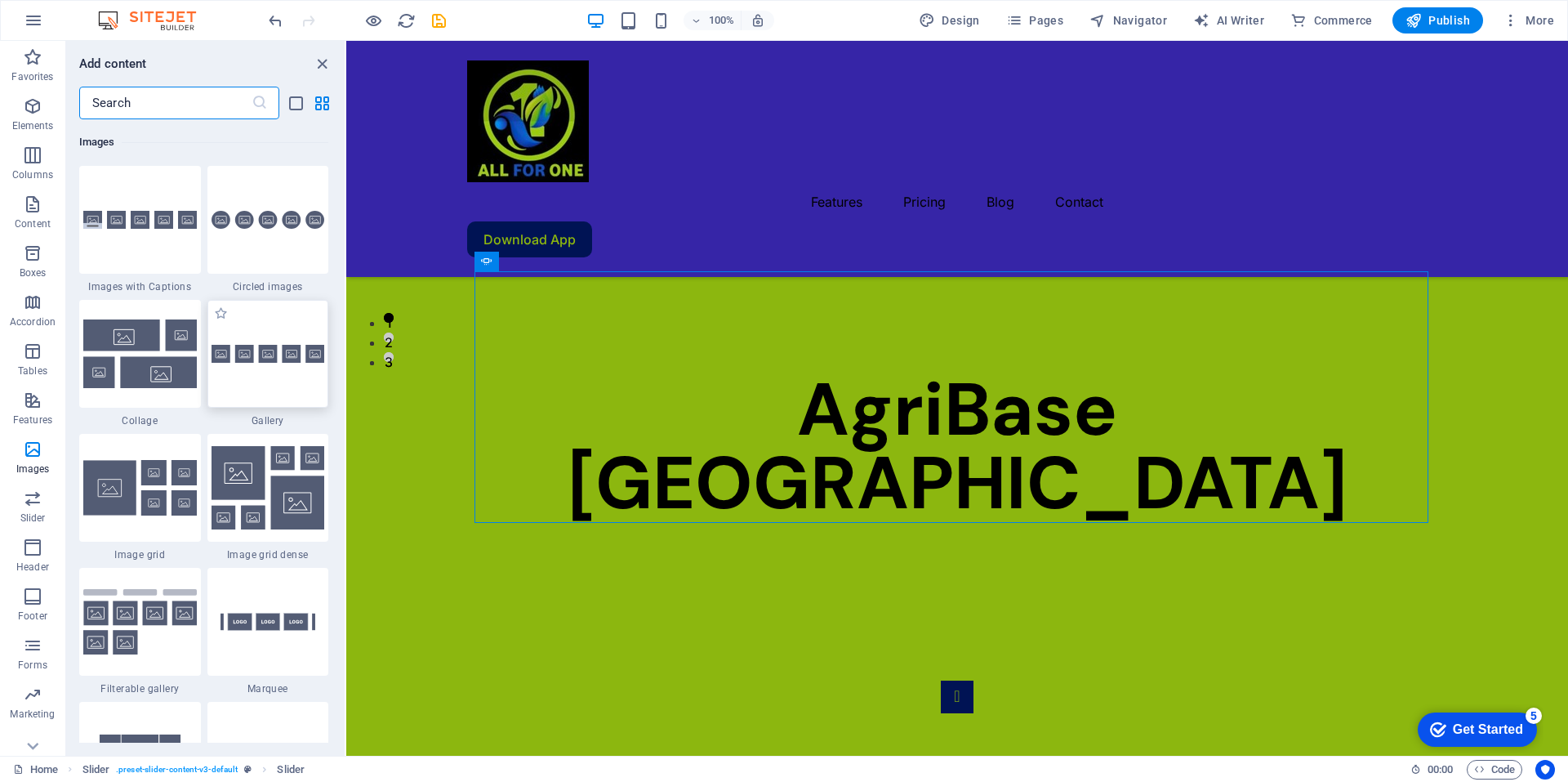
click at [237, 335] on div at bounding box center [269, 354] width 122 height 108
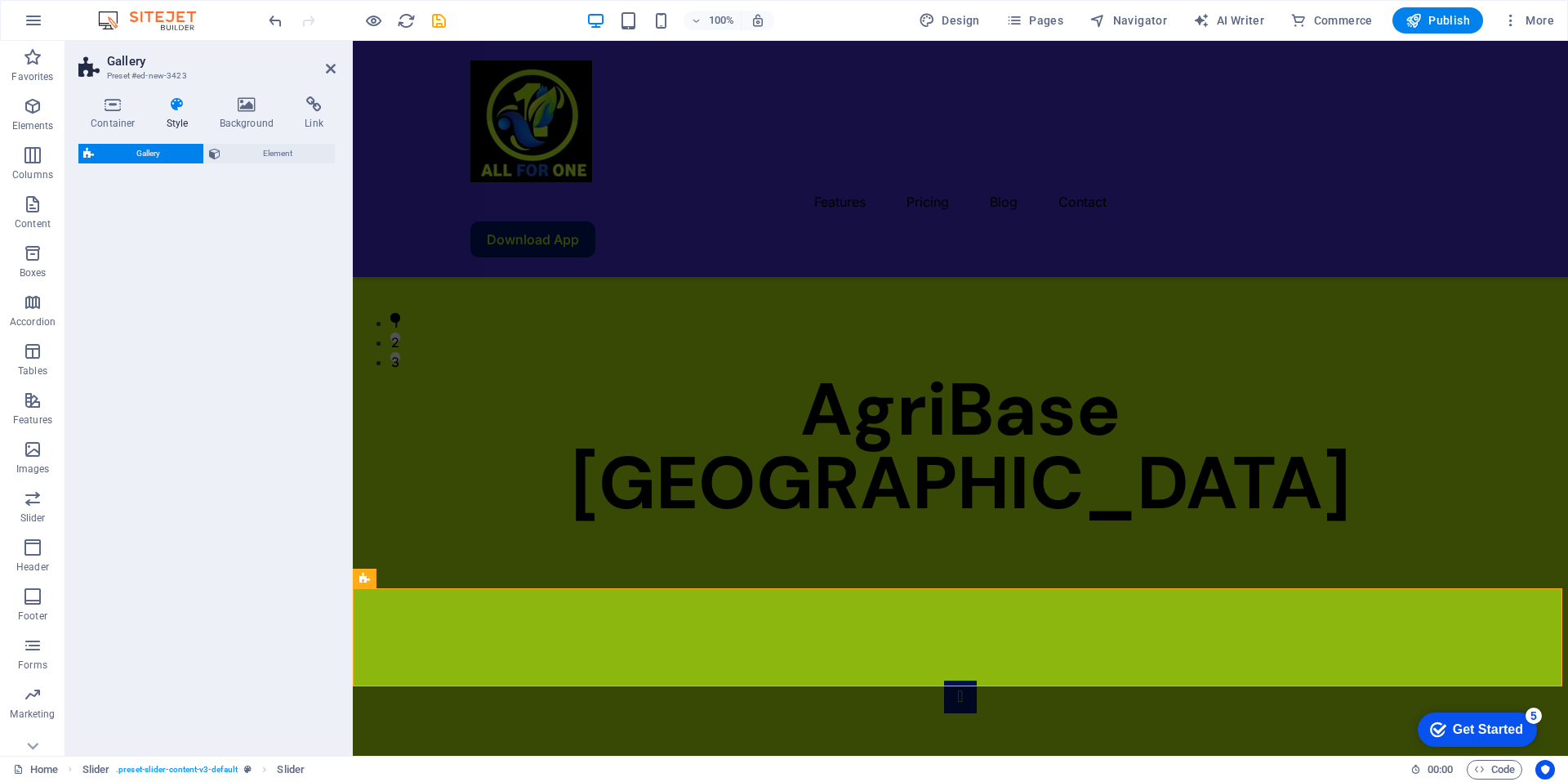
select select "rem"
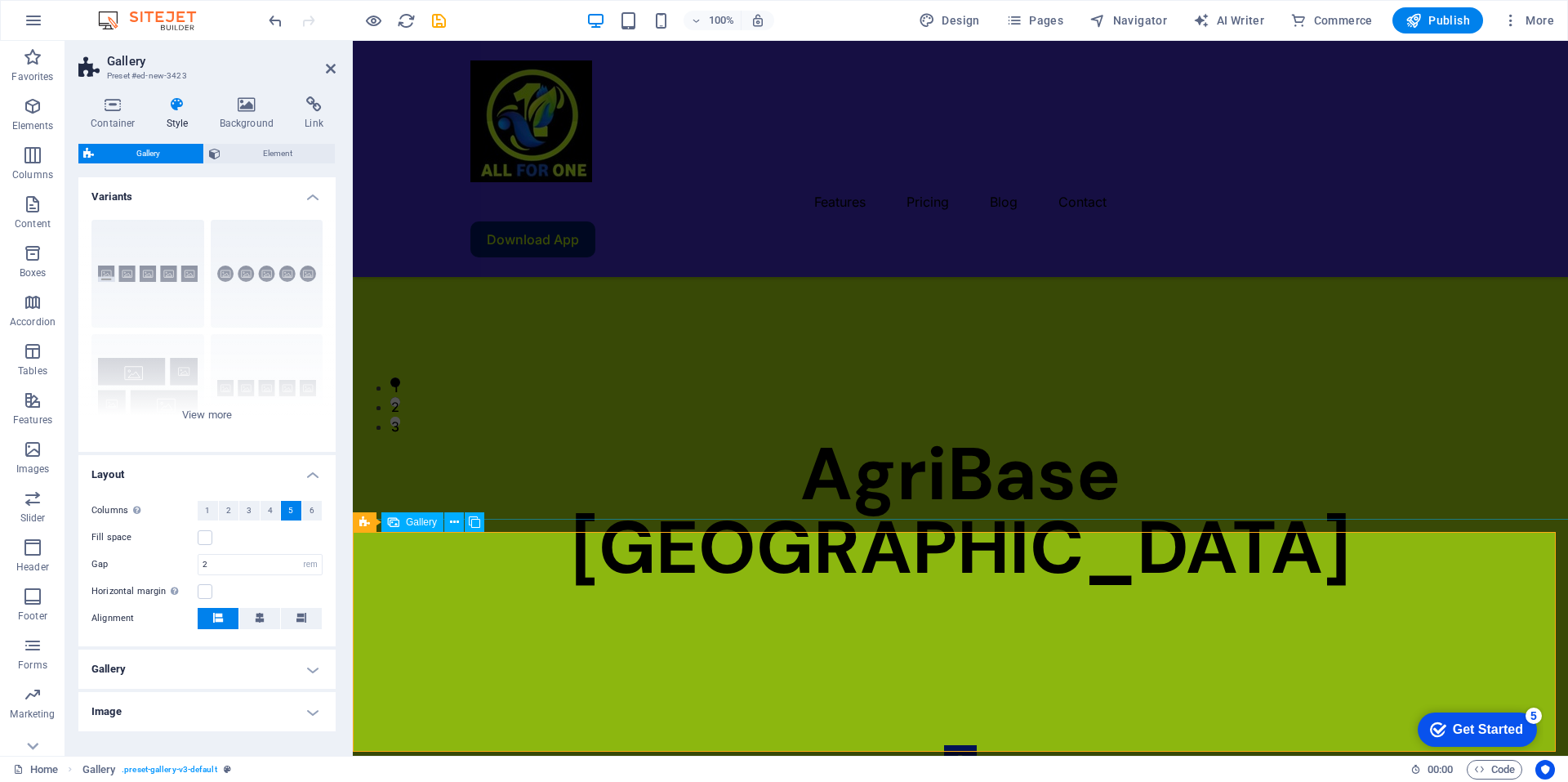
scroll to position [341, 0]
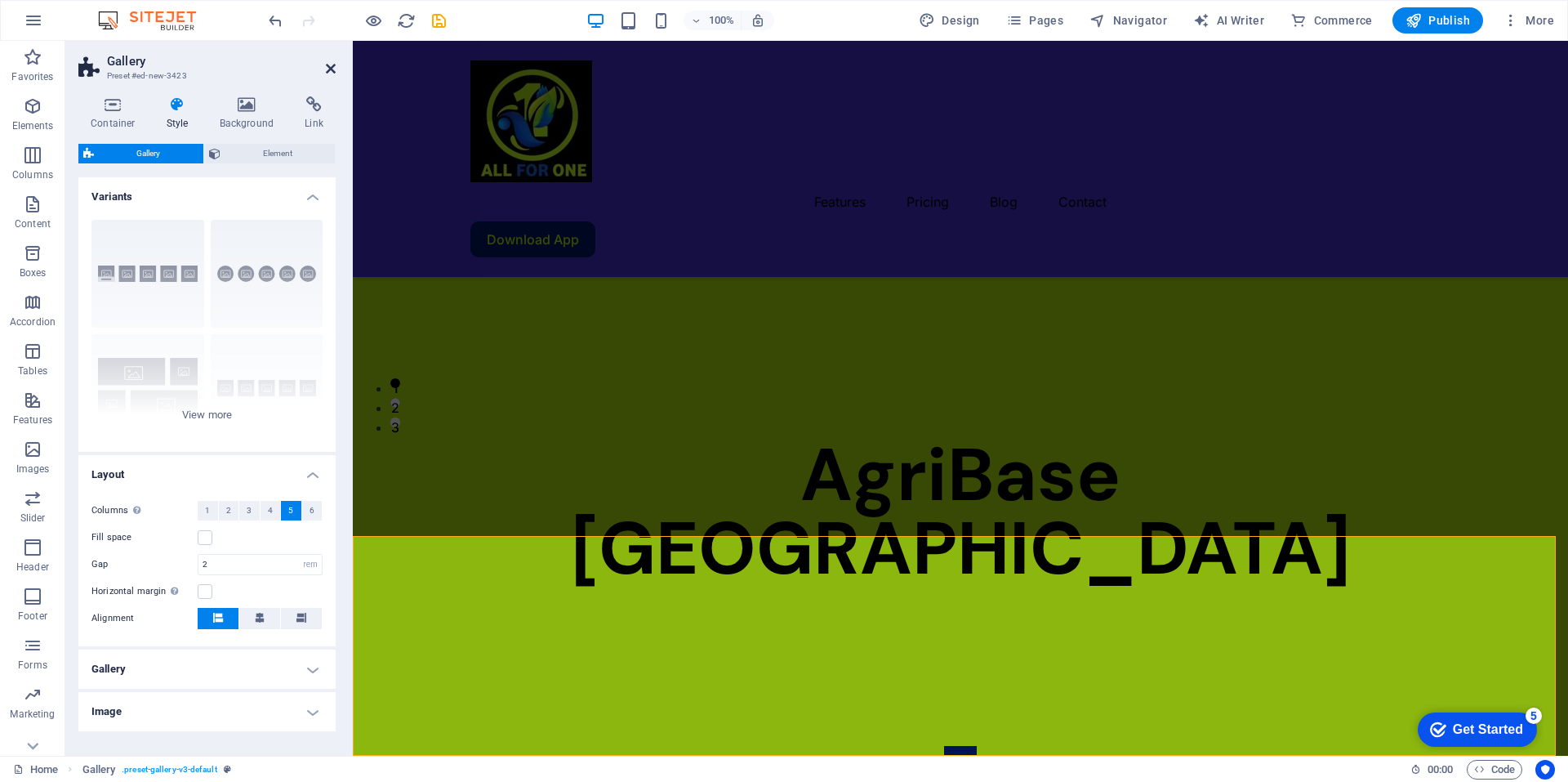
click at [329, 68] on icon at bounding box center [330, 68] width 10 height 13
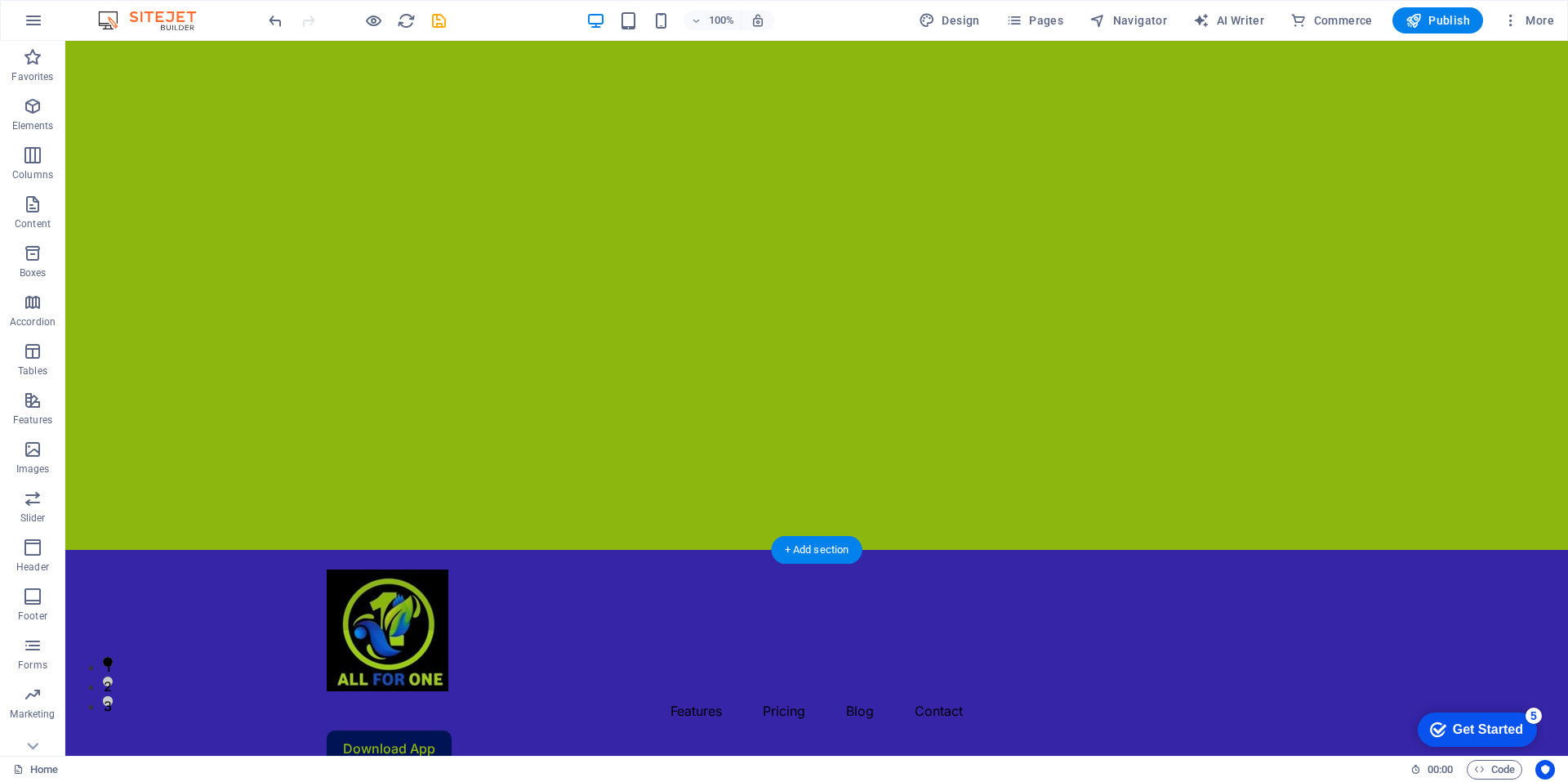
scroll to position [63, 0]
click at [227, 358] on div at bounding box center [817, 263] width 1503 height 572
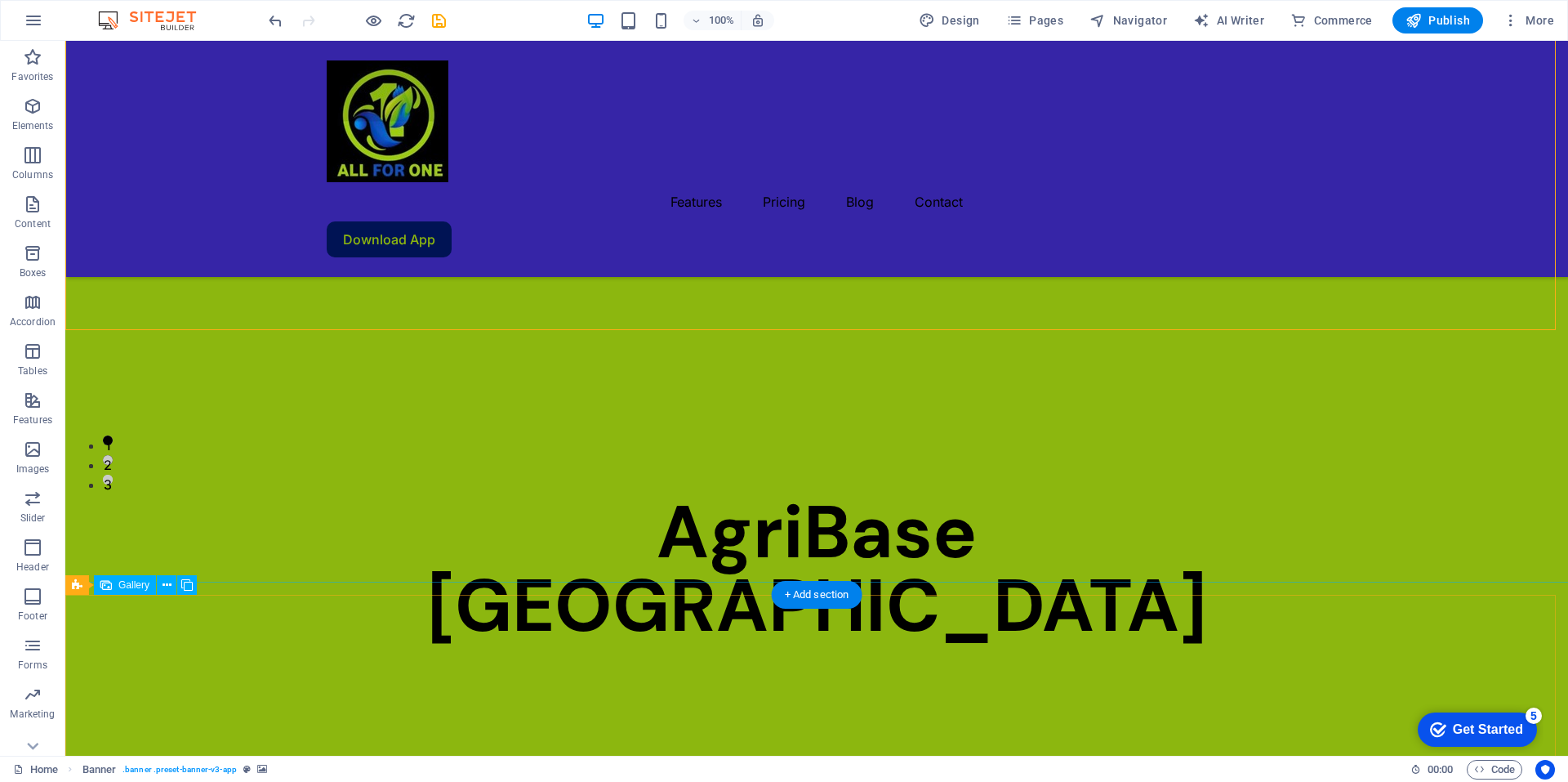
scroll to position [286, 0]
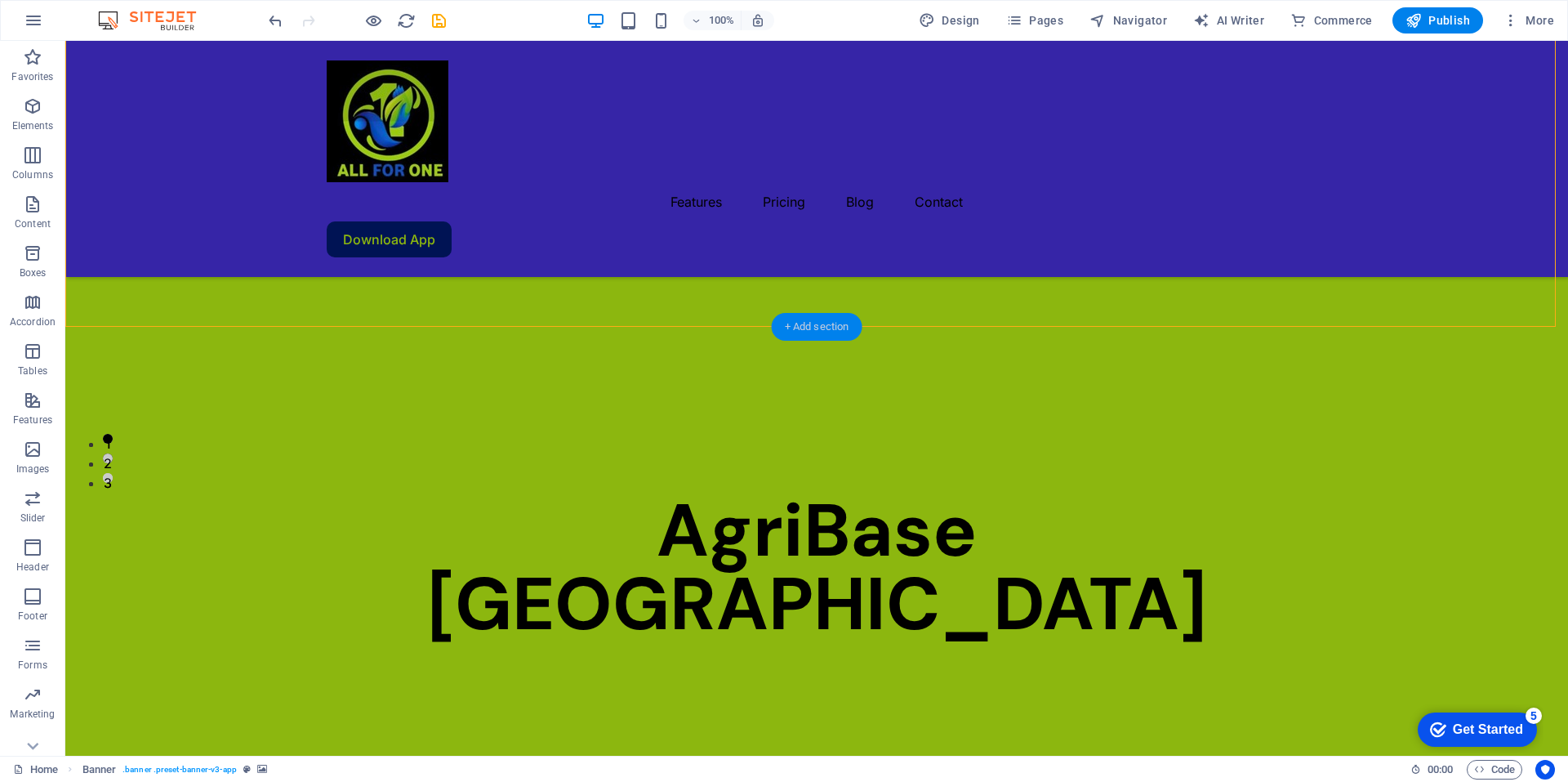
click at [807, 320] on div "+ Add section" at bounding box center [817, 327] width 91 height 28
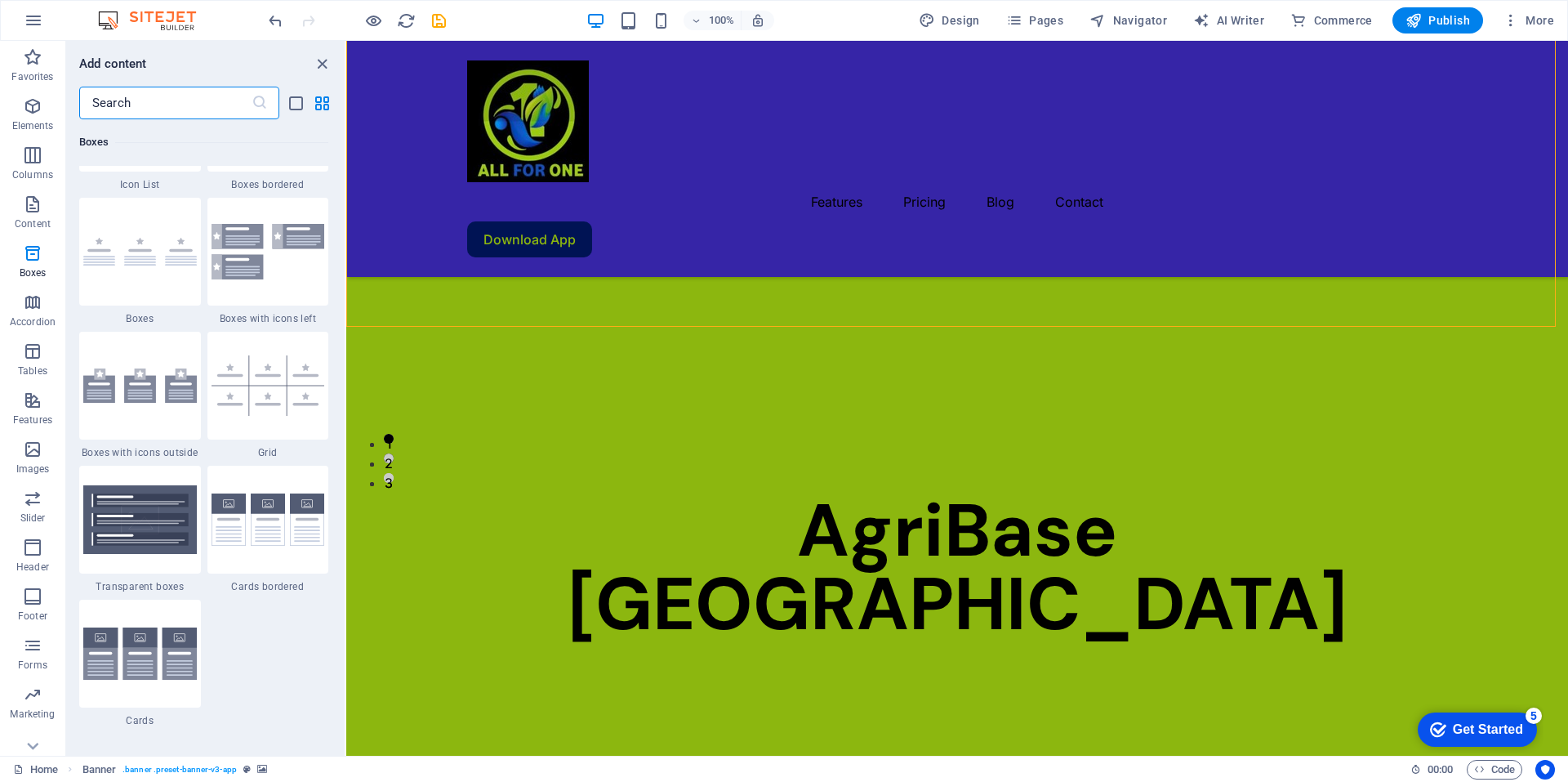
scroll to position [4611, 0]
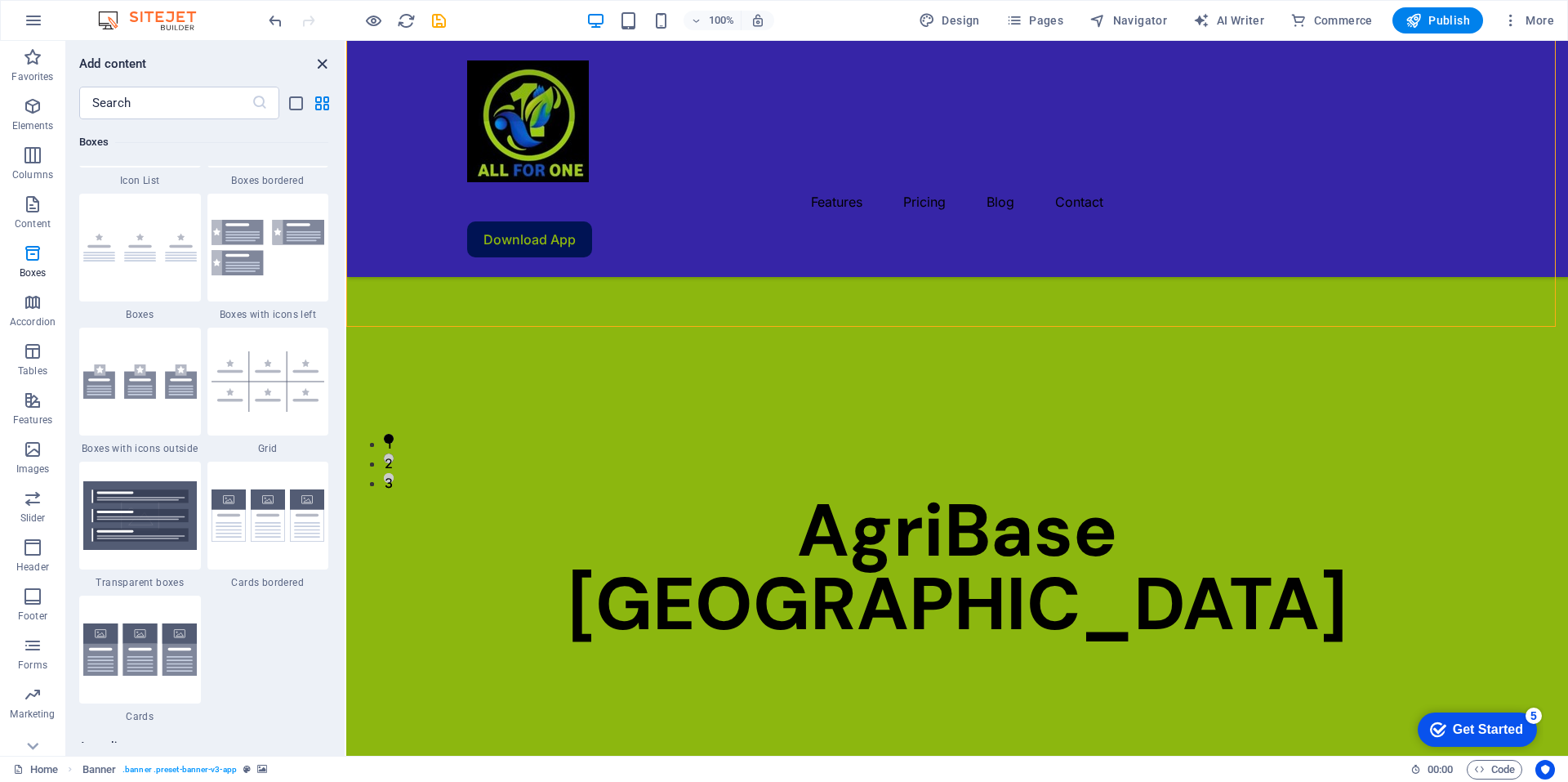
click at [317, 64] on icon "close panel" at bounding box center [322, 63] width 19 height 19
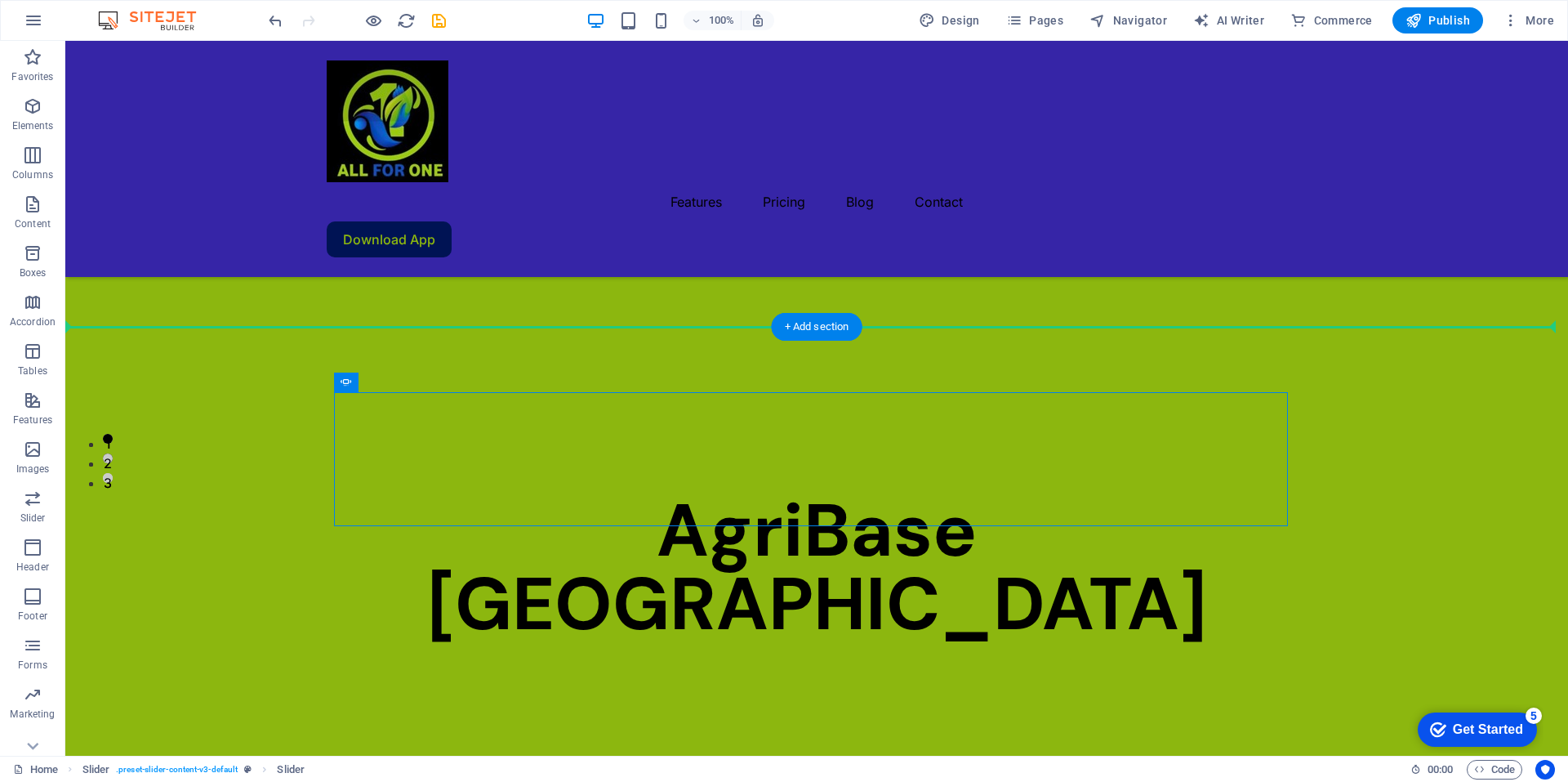
drag, startPoint x: 414, startPoint y: 422, endPoint x: 329, endPoint y: 285, distance: 161.2
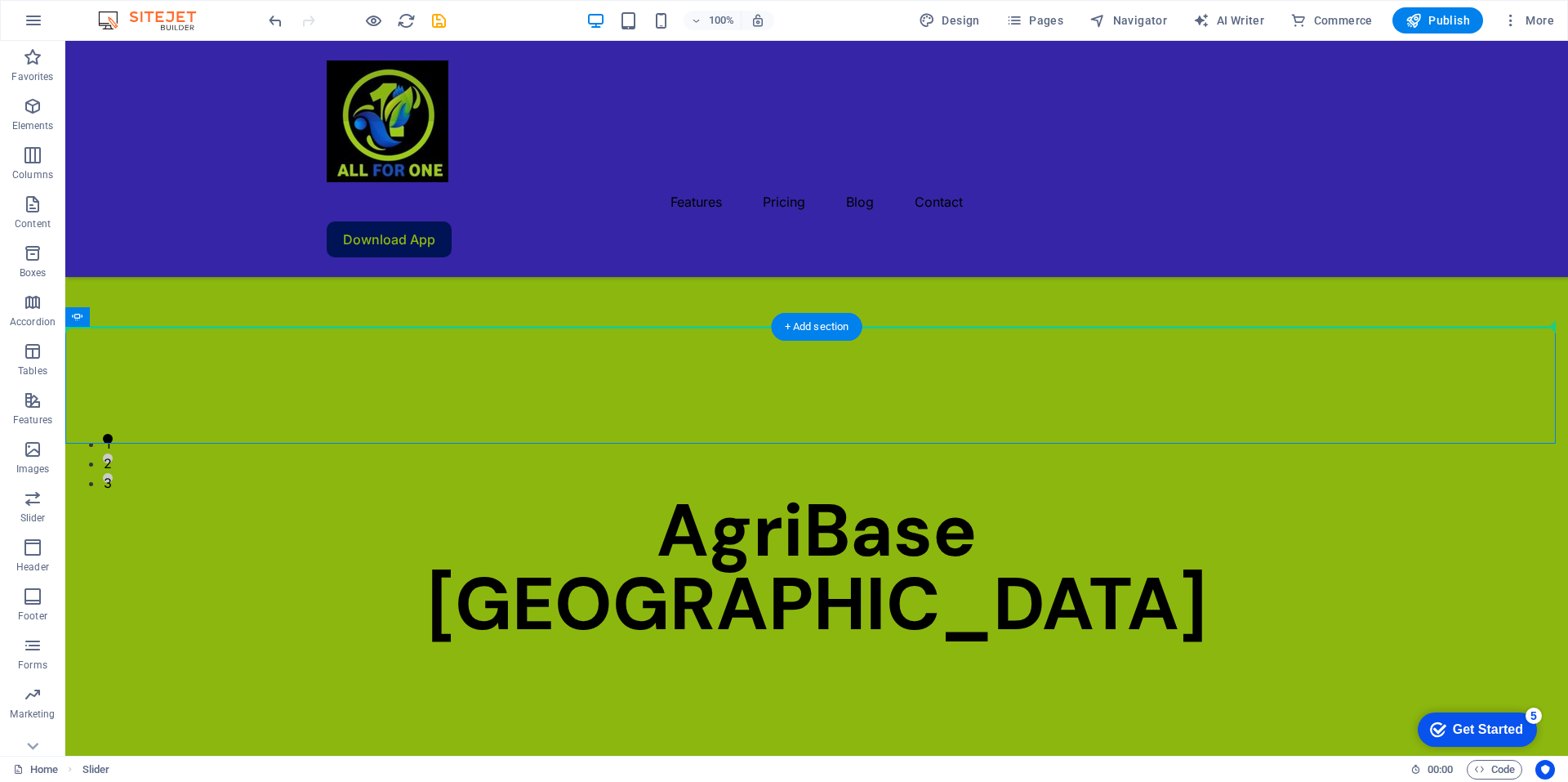
drag, startPoint x: 142, startPoint y: 354, endPoint x: 124, endPoint y: 241, distance: 114.4
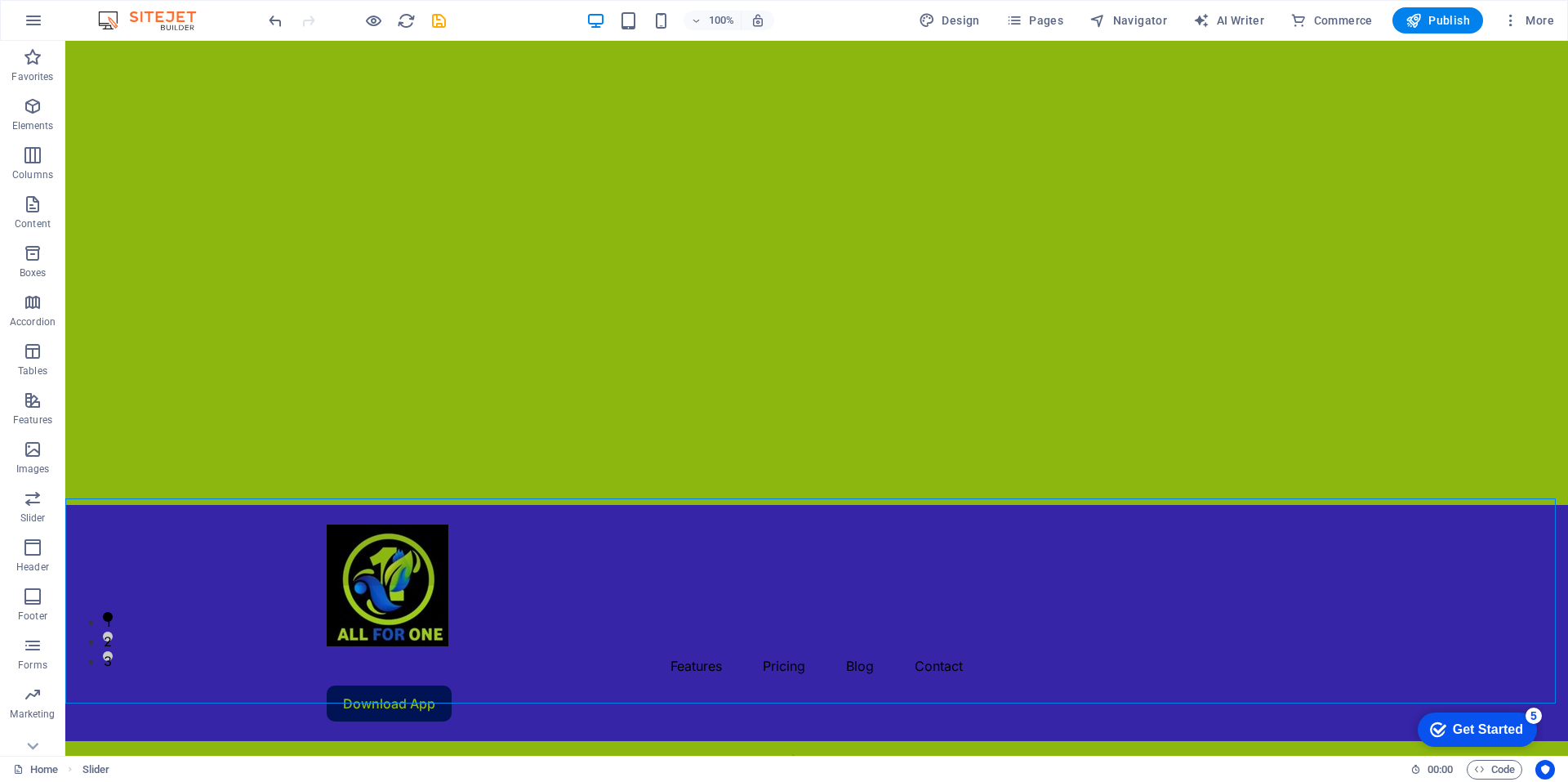
scroll to position [122, 0]
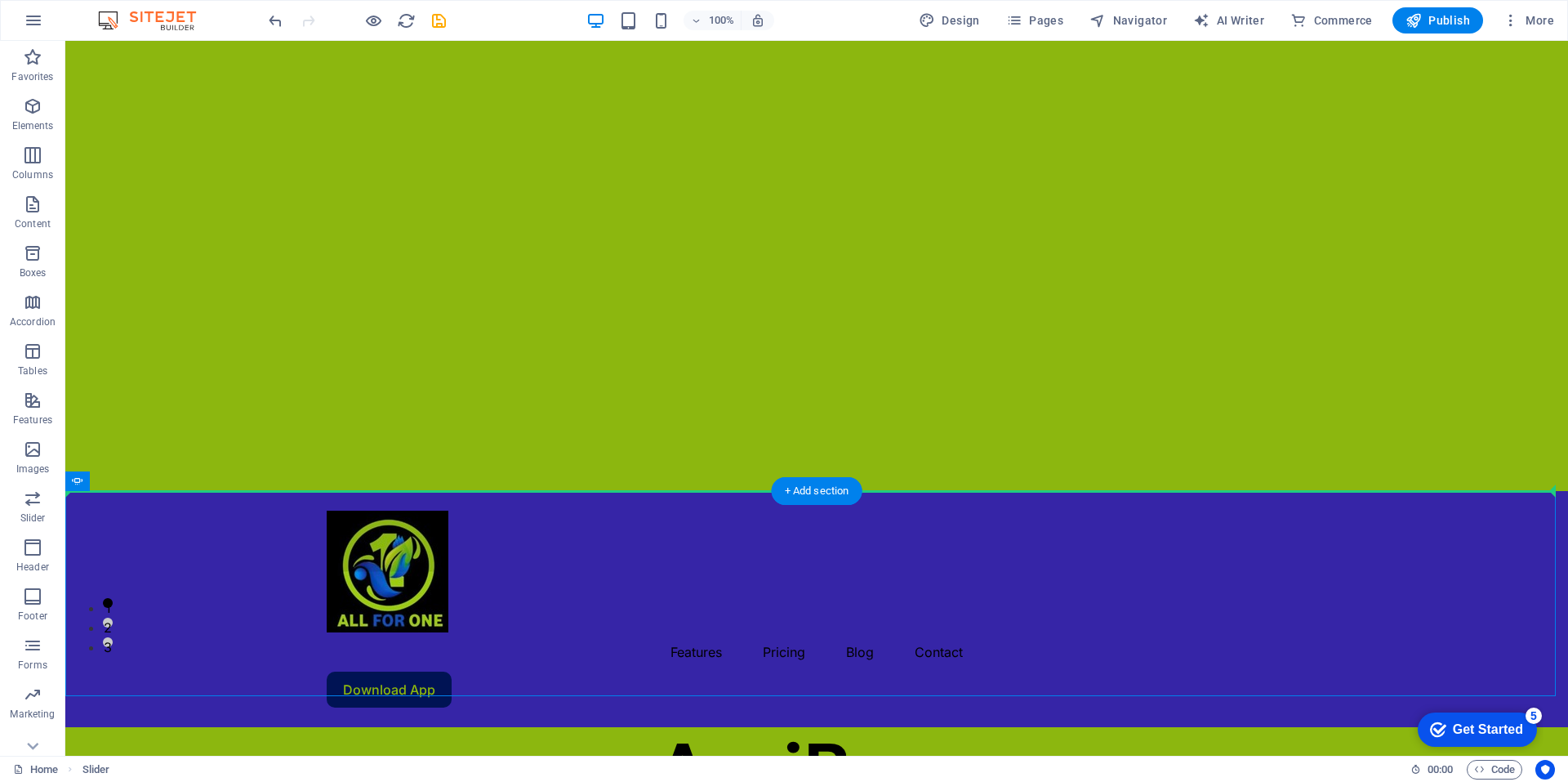
drag, startPoint x: 141, startPoint y: 524, endPoint x: 170, endPoint y: 242, distance: 283.5
drag, startPoint x: 138, startPoint y: 522, endPoint x: 143, endPoint y: 190, distance: 332.0
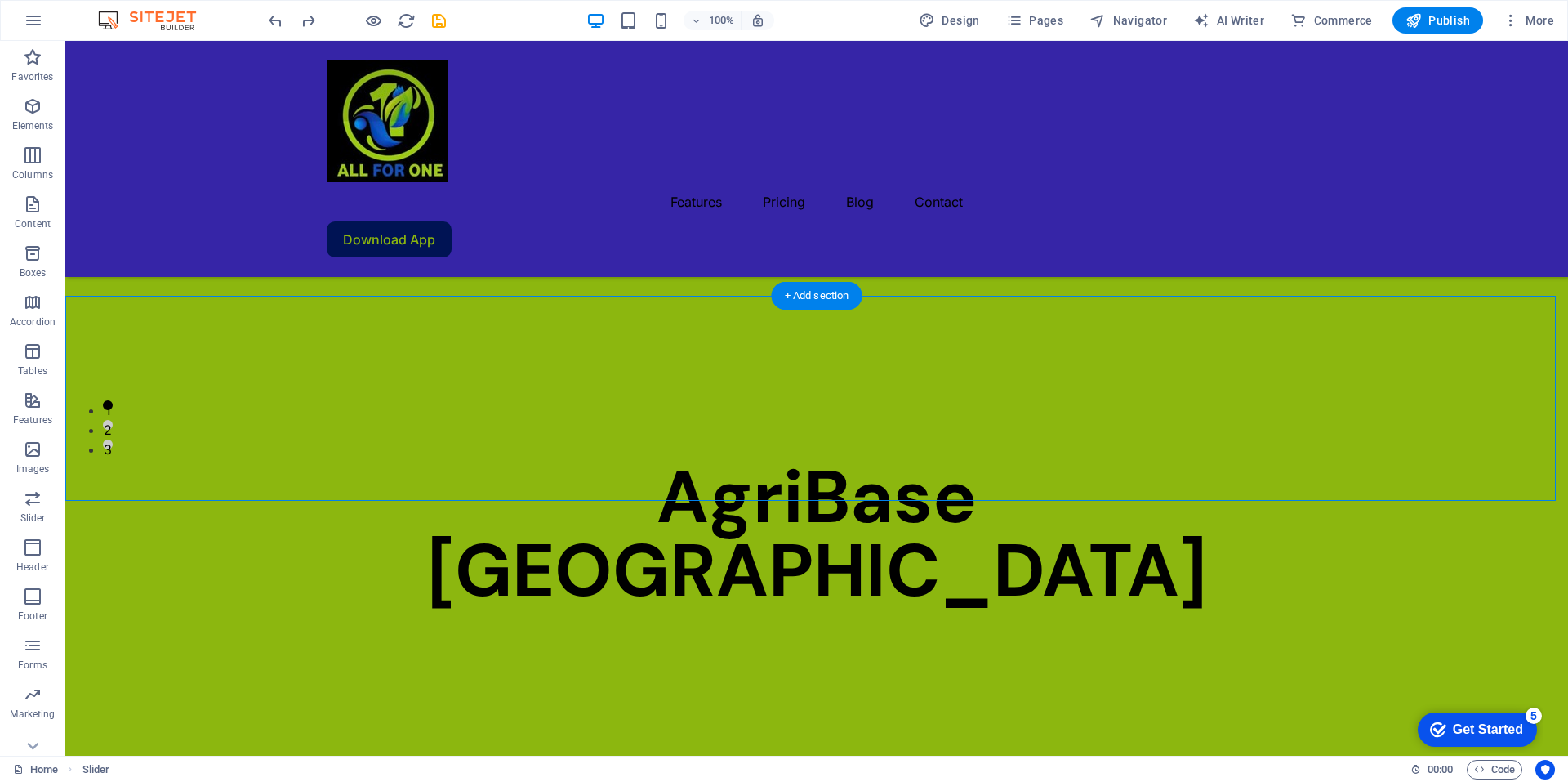
scroll to position [317, 0]
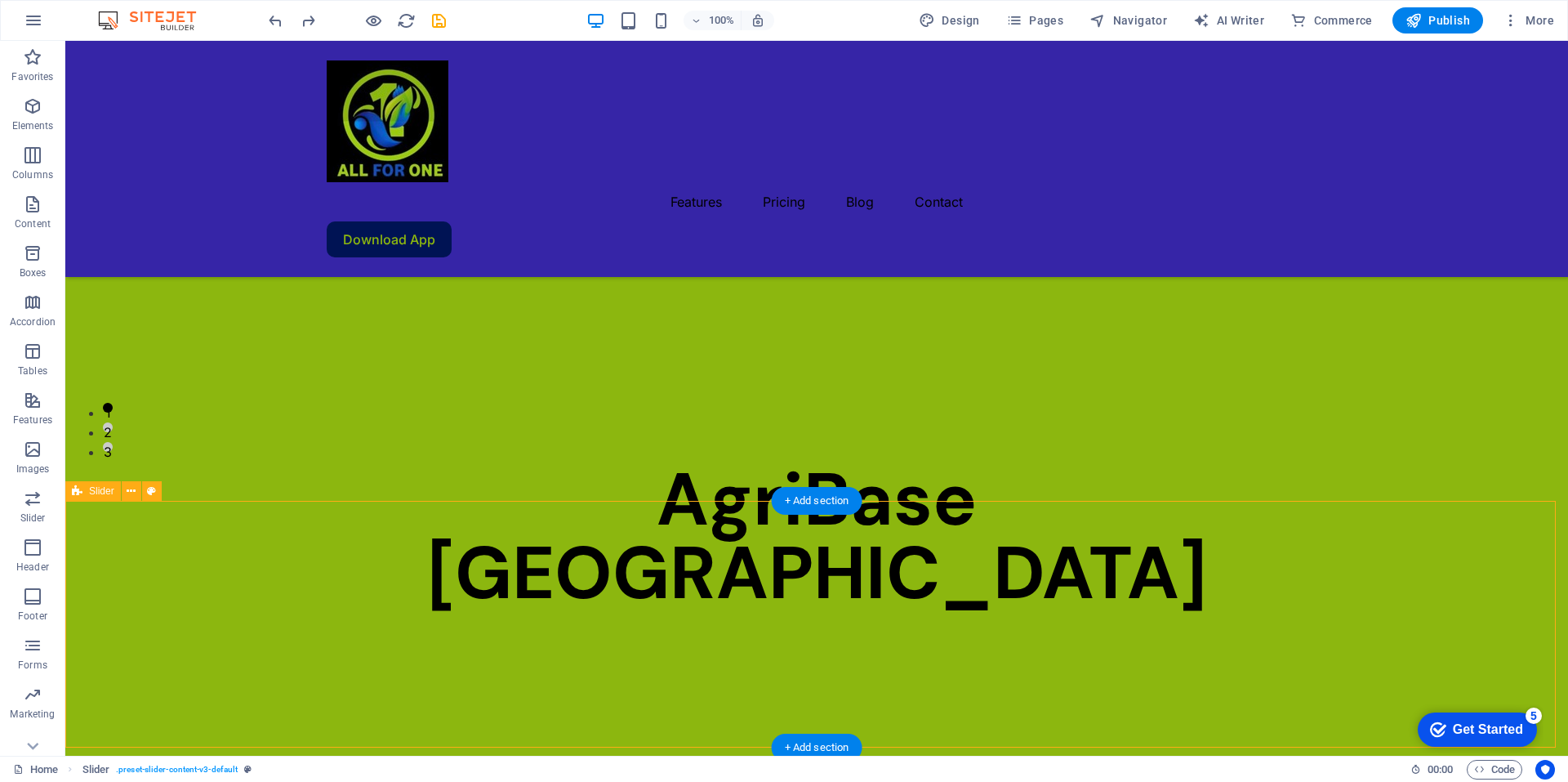
drag, startPoint x: 791, startPoint y: 577, endPoint x: 662, endPoint y: 574, distance: 129.0
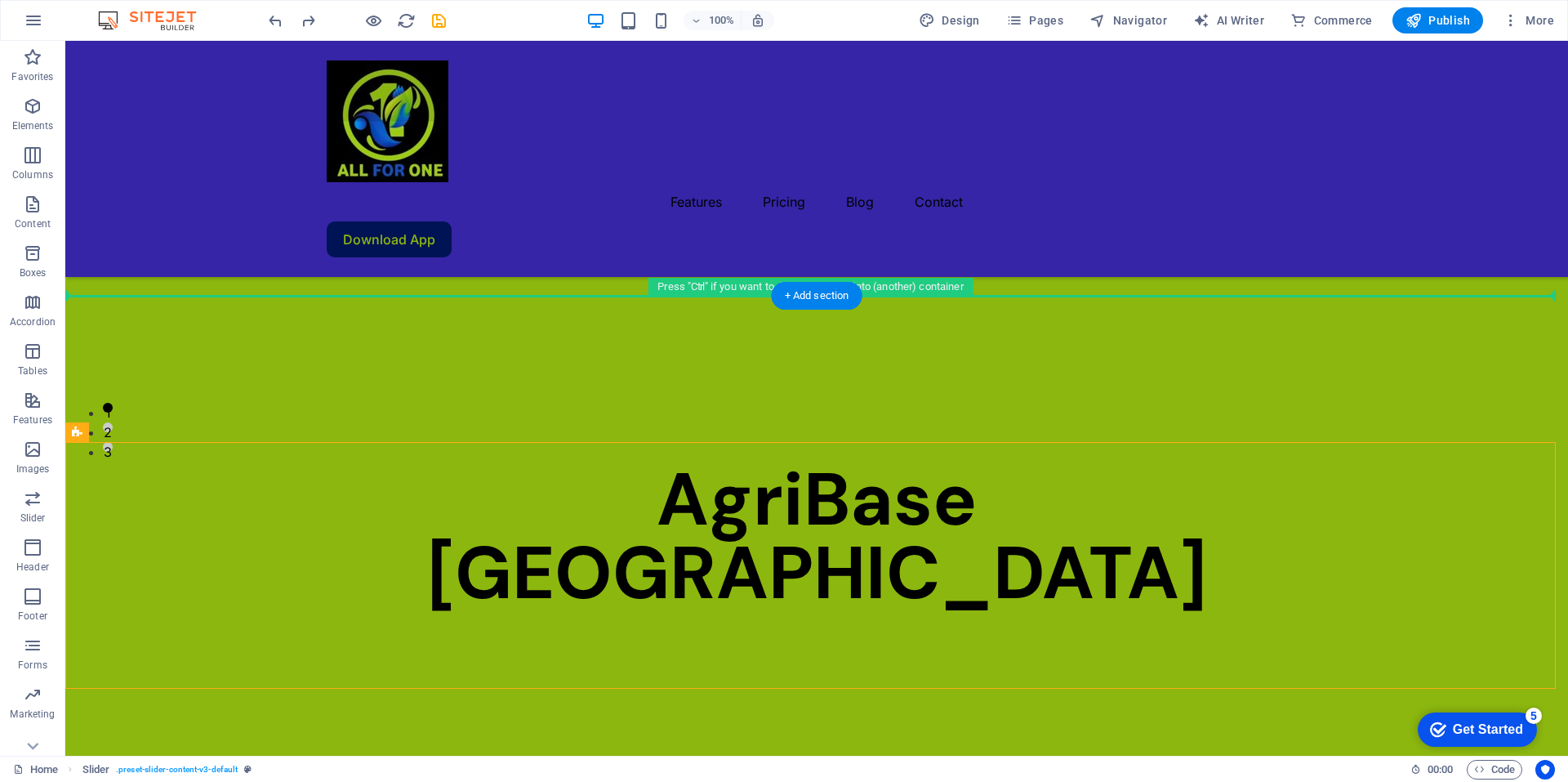
drag, startPoint x: 738, startPoint y: 509, endPoint x: 630, endPoint y: 265, distance: 266.8
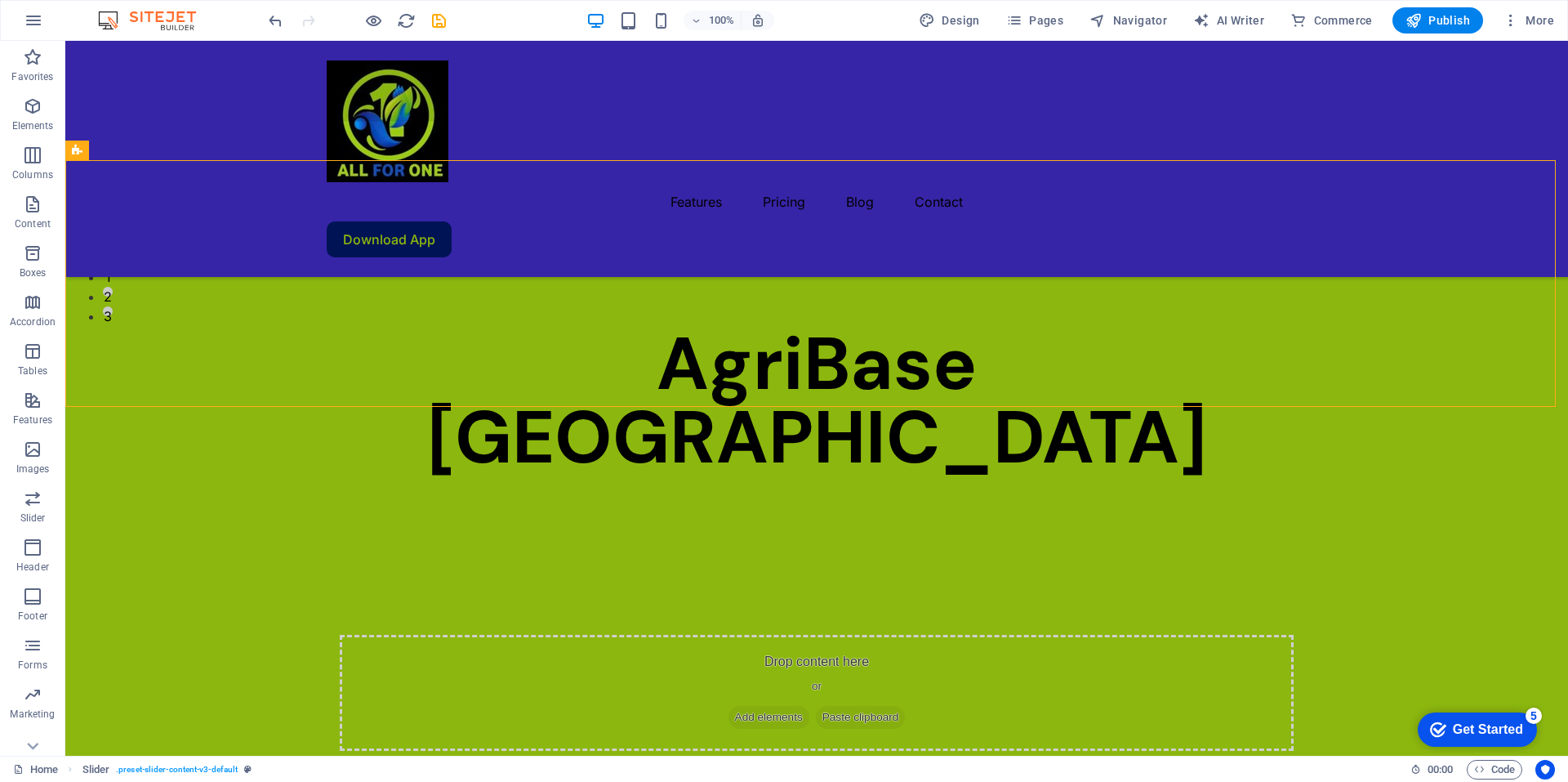
scroll to position [480, 0]
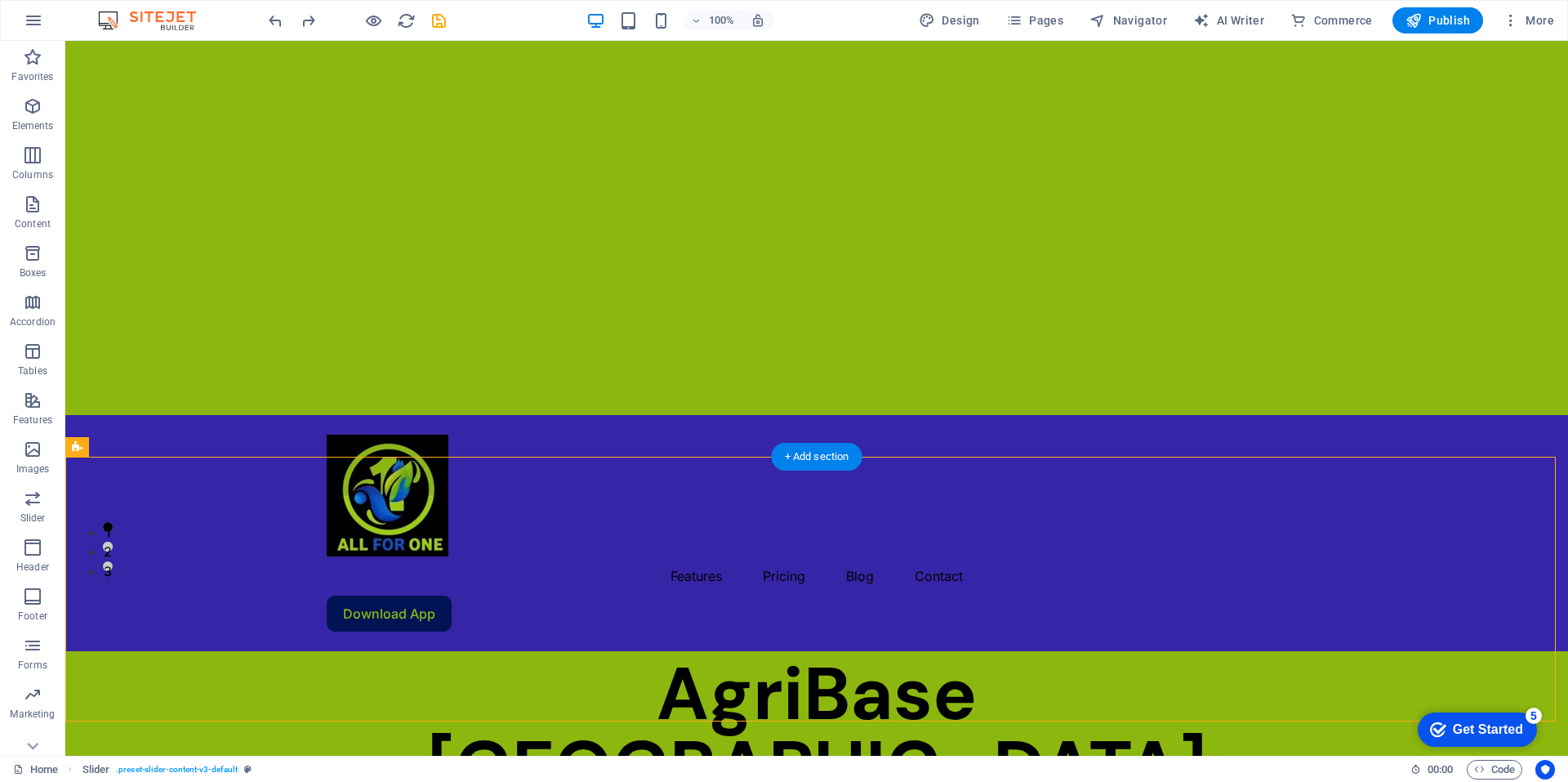
scroll to position [0, 0]
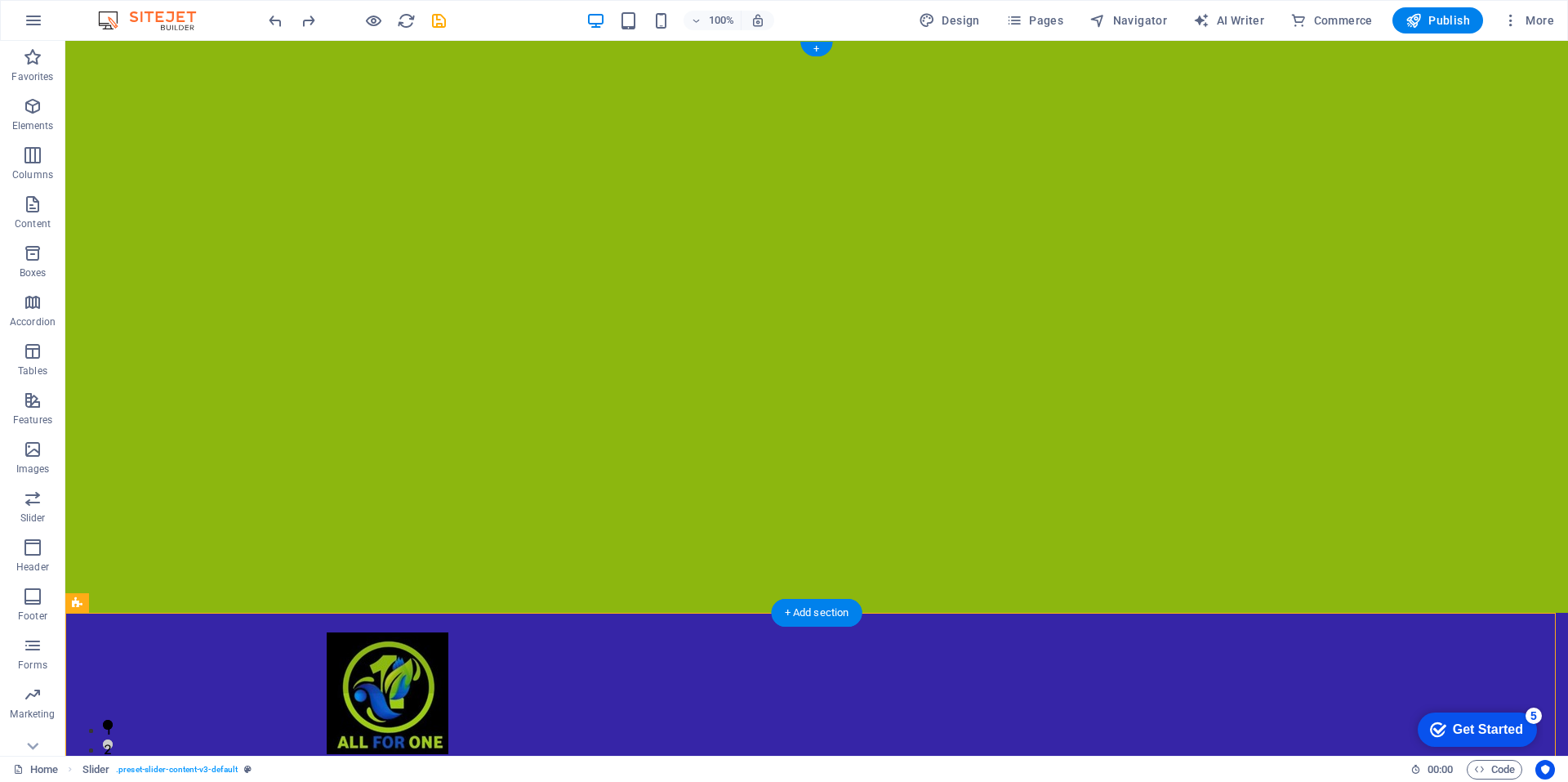
click at [915, 450] on div at bounding box center [817, 327] width 1503 height 572
click at [911, 472] on div at bounding box center [817, 327] width 1503 height 572
select select "px"
select select "ms"
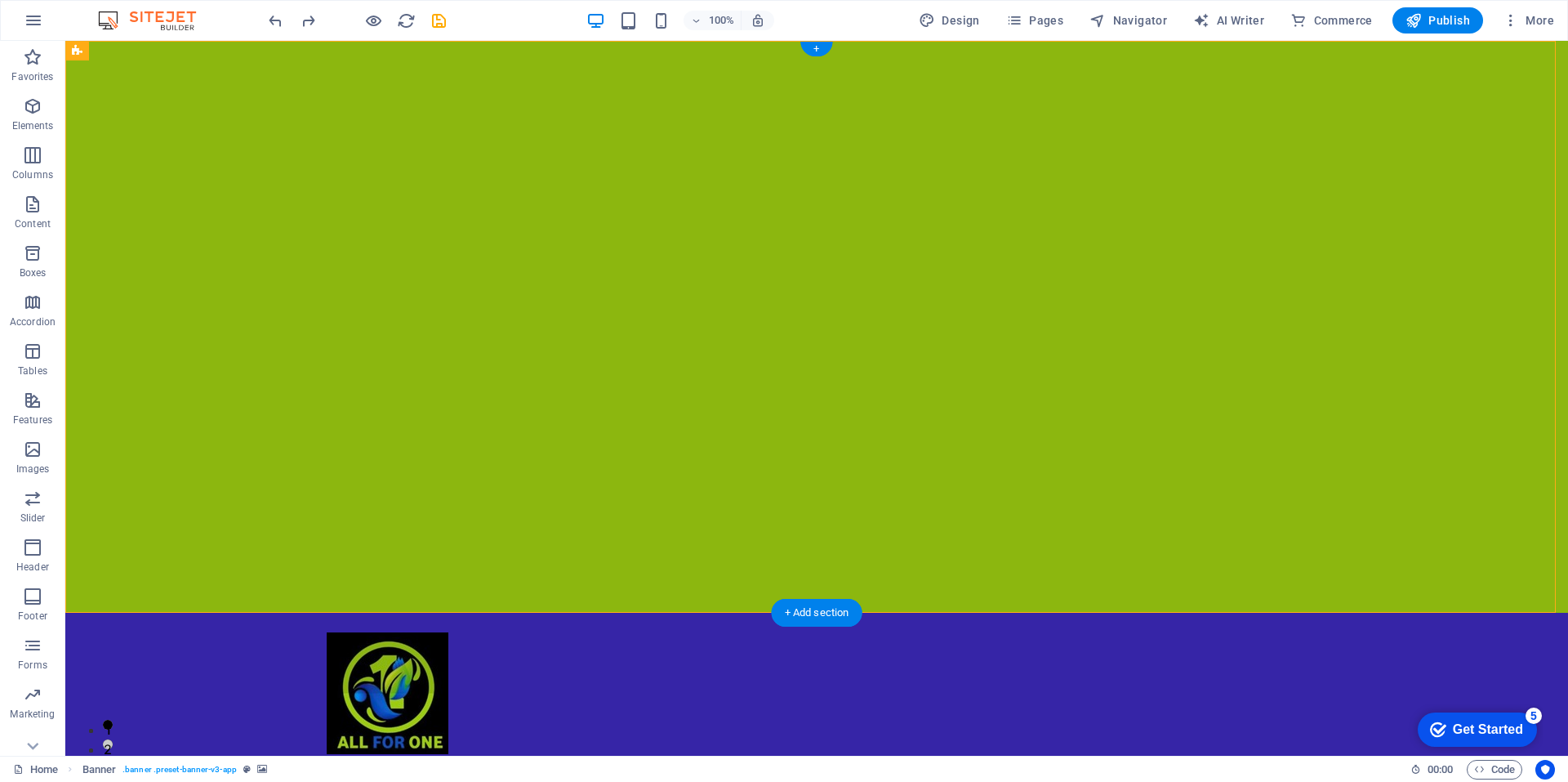
select select "s"
select select "progressive"
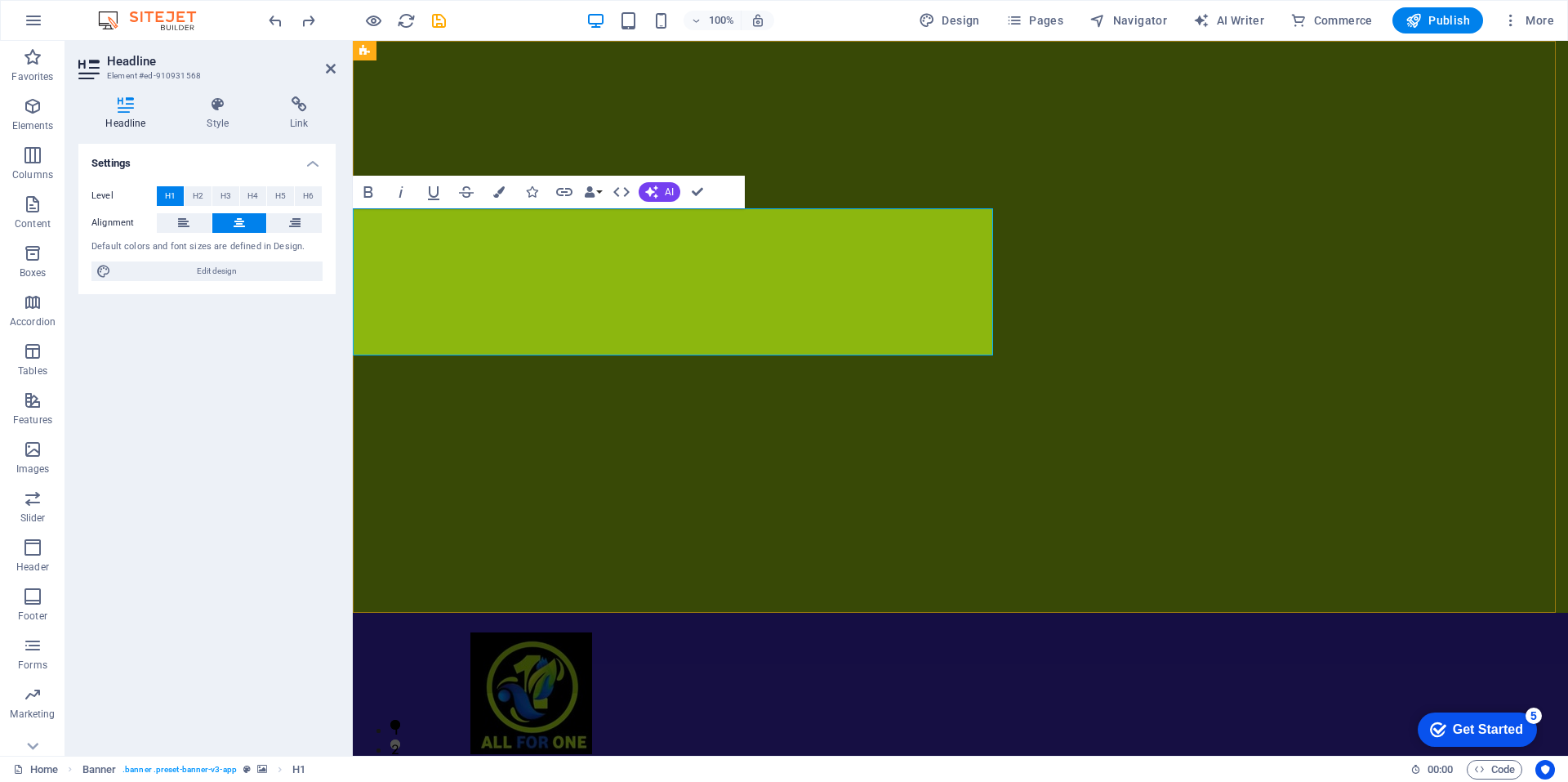
click at [190, 222] on icon at bounding box center [184, 223] width 12 height 20
click at [663, 485] on div at bounding box center [960, 327] width 1215 height 572
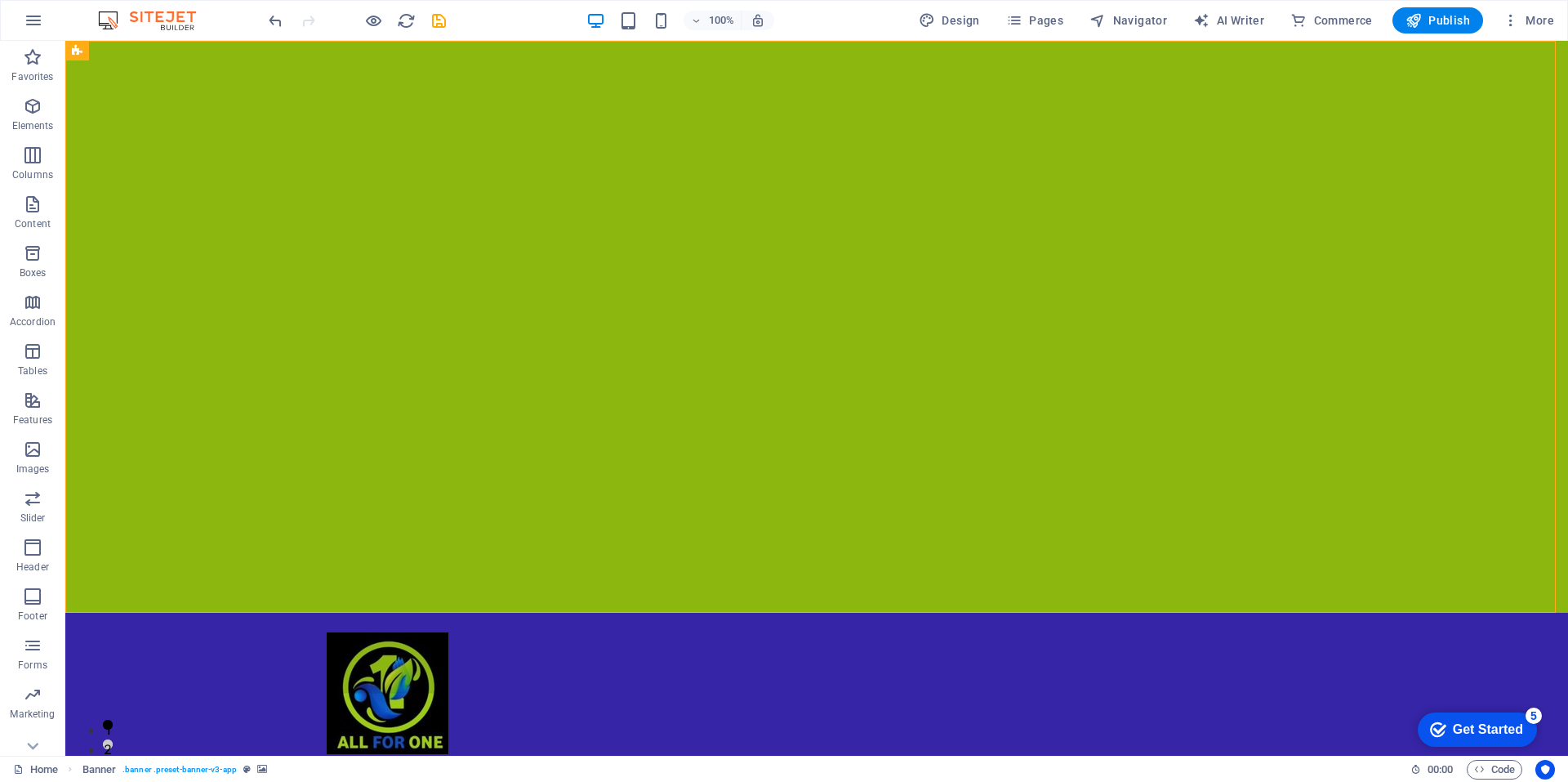
click at [605, 484] on div at bounding box center [817, 327] width 1503 height 572
select select "px"
select select "ms"
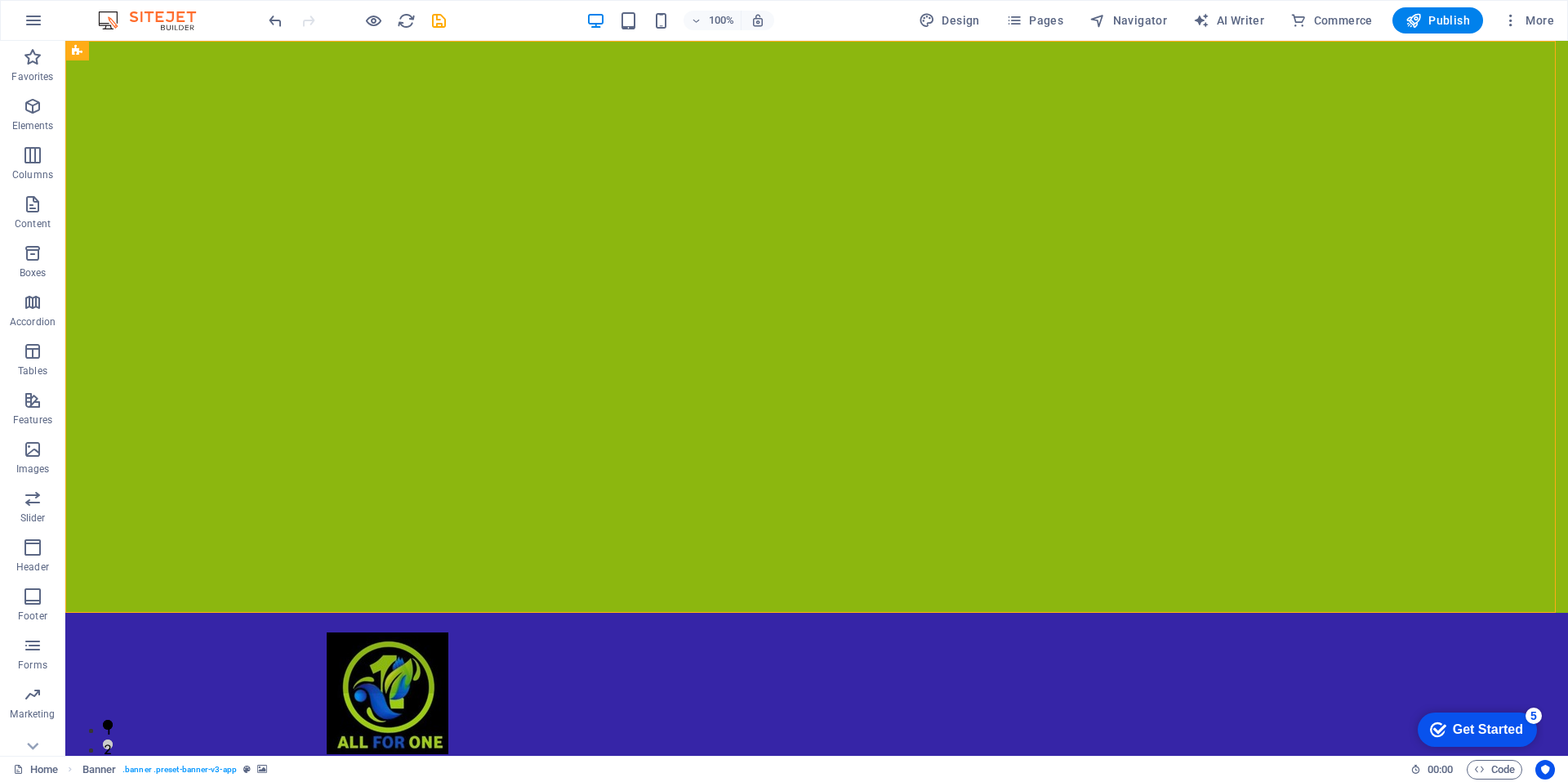
select select "s"
select select "progressive"
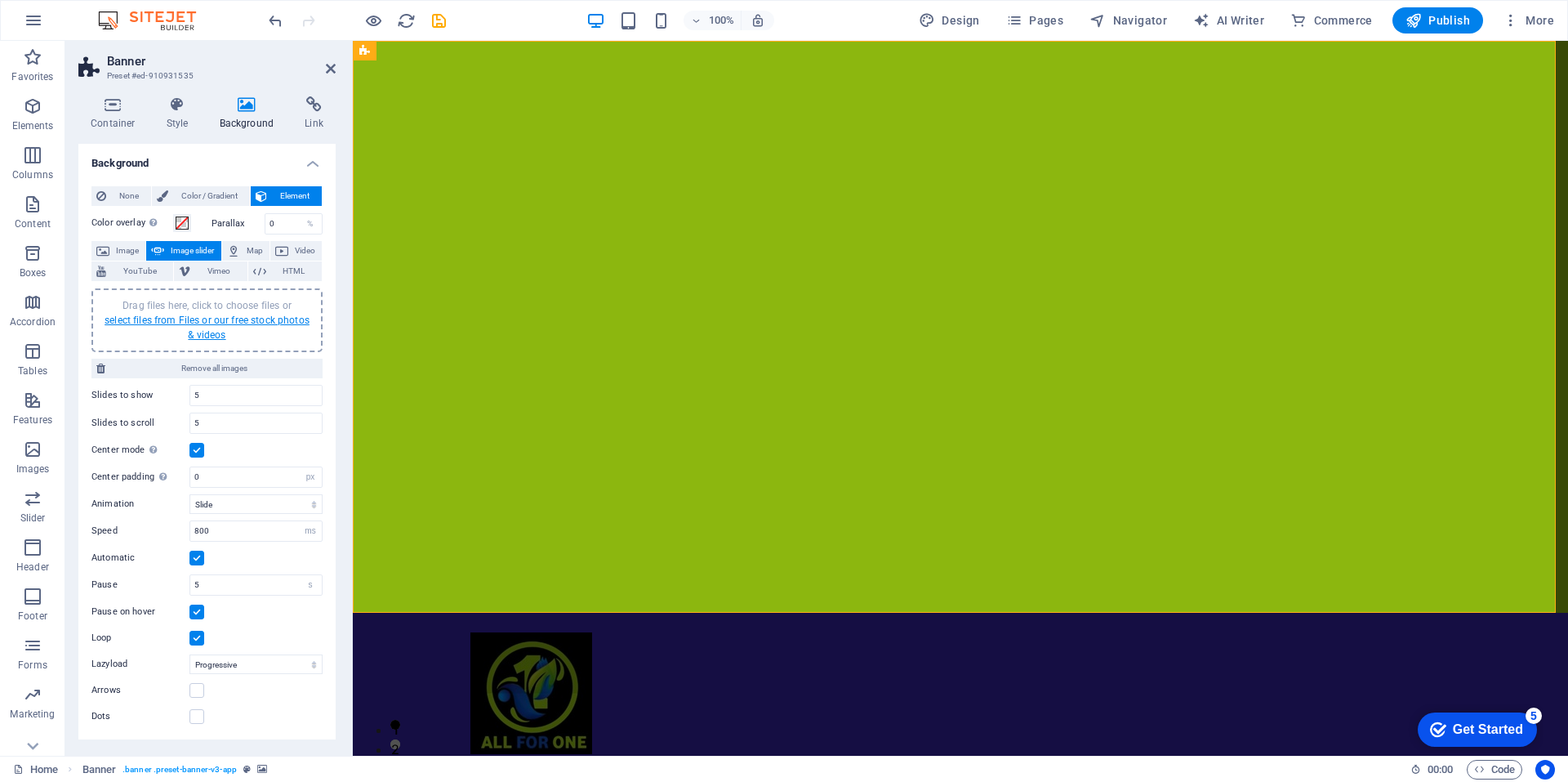
click at [193, 324] on link "select files from Files or our free stock photos & videos" at bounding box center [207, 328] width 205 height 26
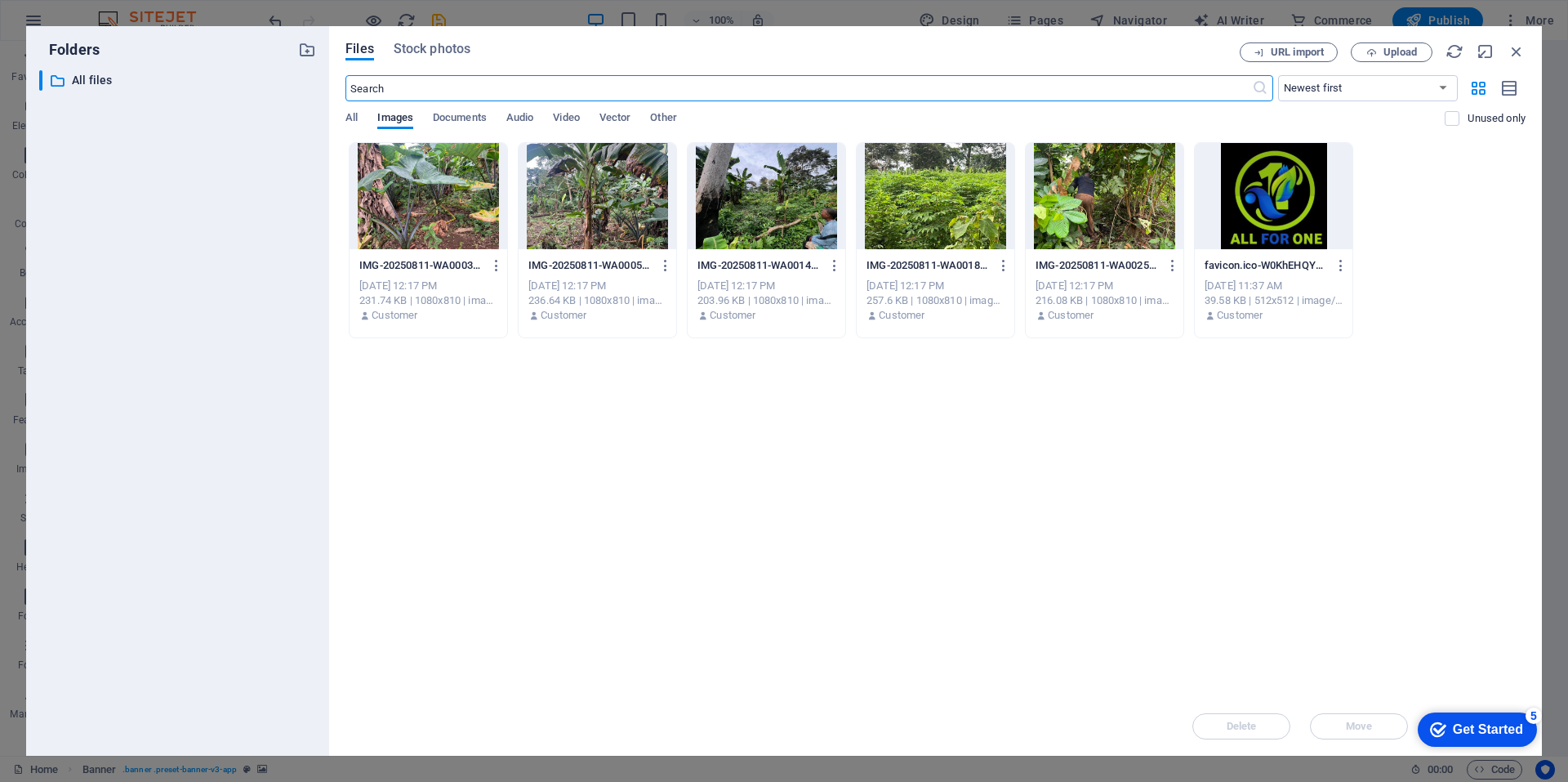
click at [1075, 193] on div at bounding box center [1104, 195] width 157 height 106
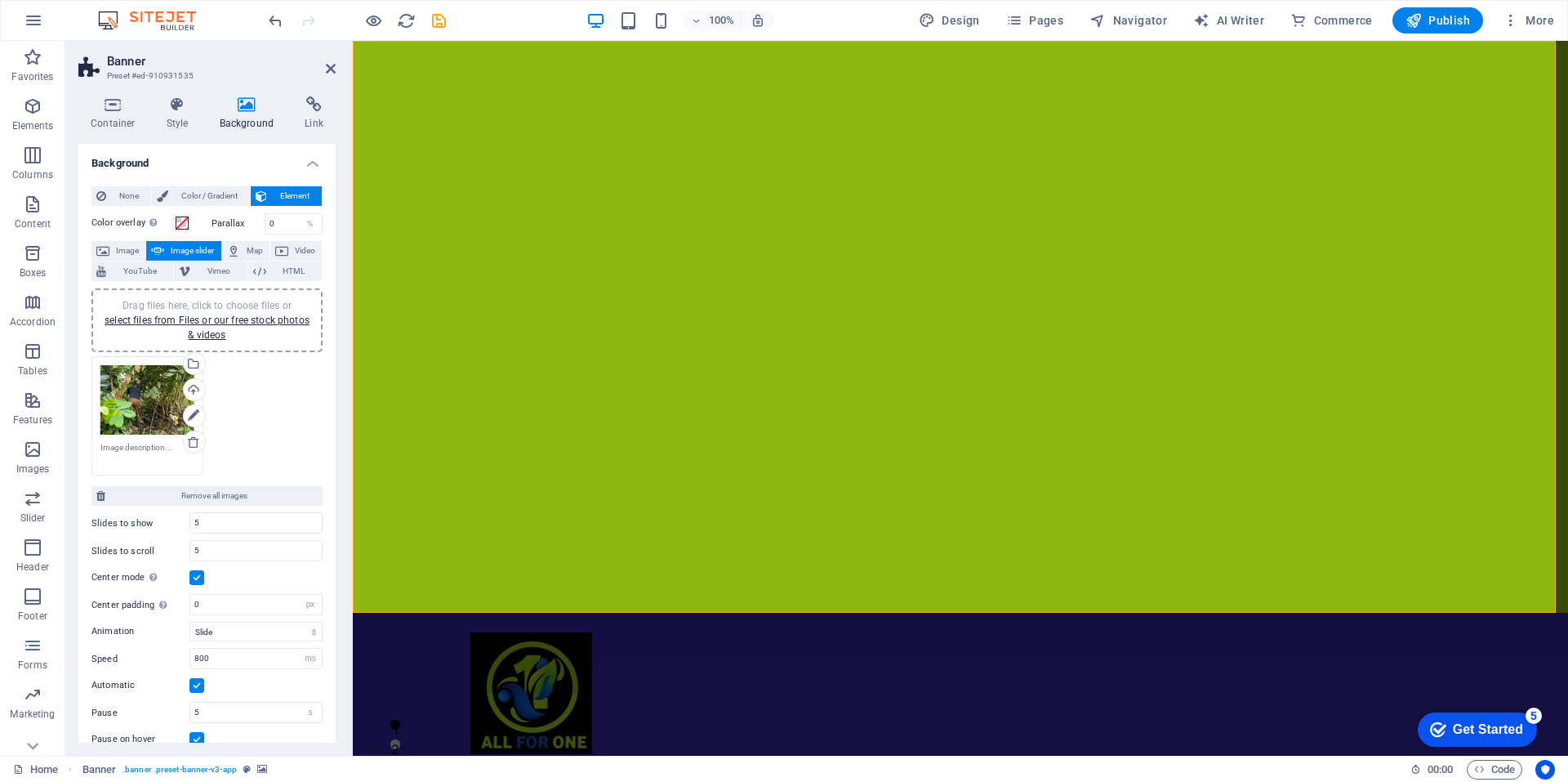
click at [789, 489] on div at bounding box center [960, 327] width 1215 height 572
click at [793, 479] on div at bounding box center [960, 327] width 1215 height 572
drag, startPoint x: 816, startPoint y: 475, endPoint x: 851, endPoint y: 472, distance: 35.1
click at [851, 472] on div at bounding box center [960, 327] width 1215 height 572
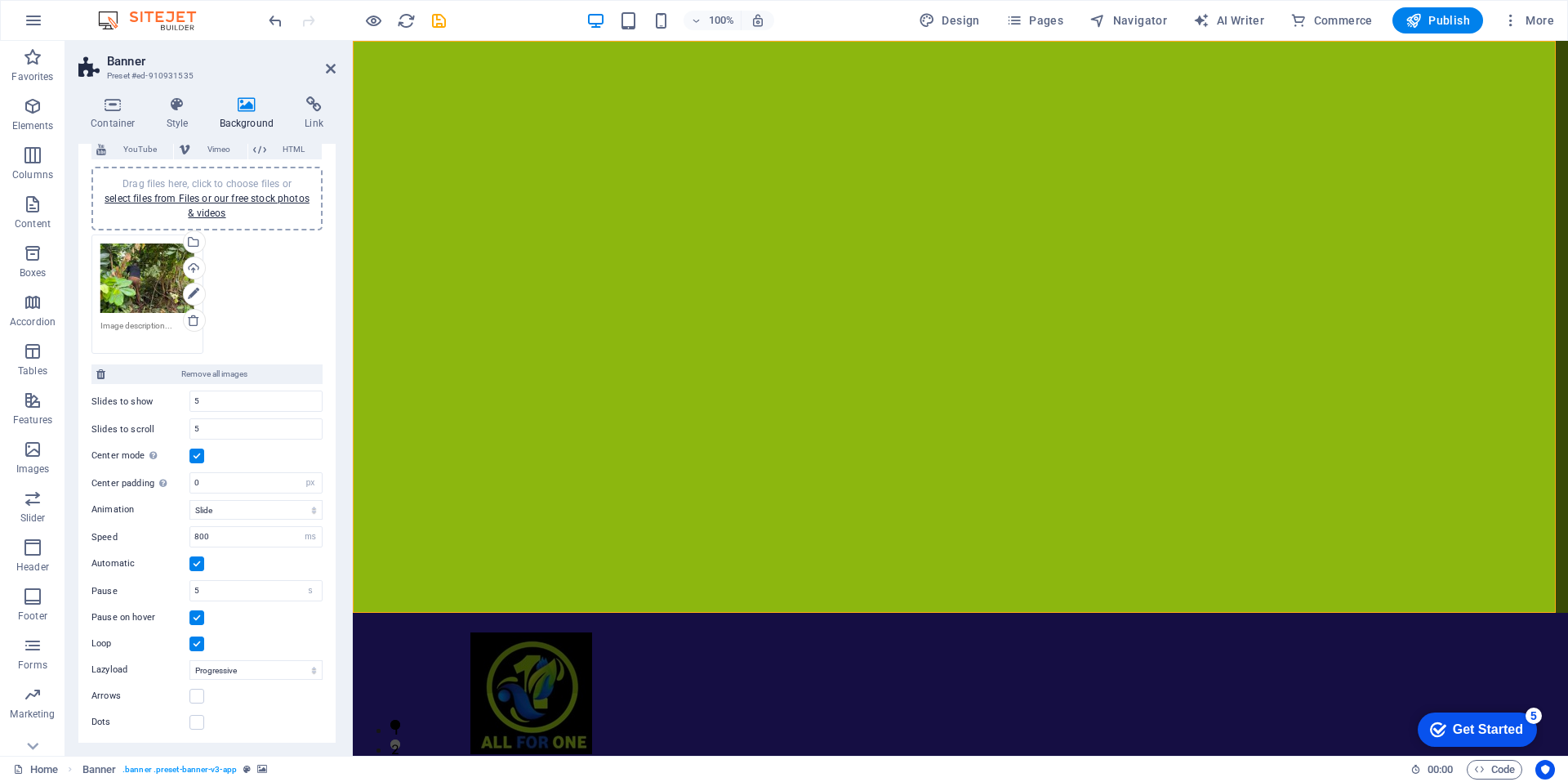
scroll to position [124, 0]
click at [268, 511] on select "Slide Fade" at bounding box center [256, 508] width 133 height 20
click at [190, 499] on select "Slide Fade" at bounding box center [256, 508] width 133 height 20
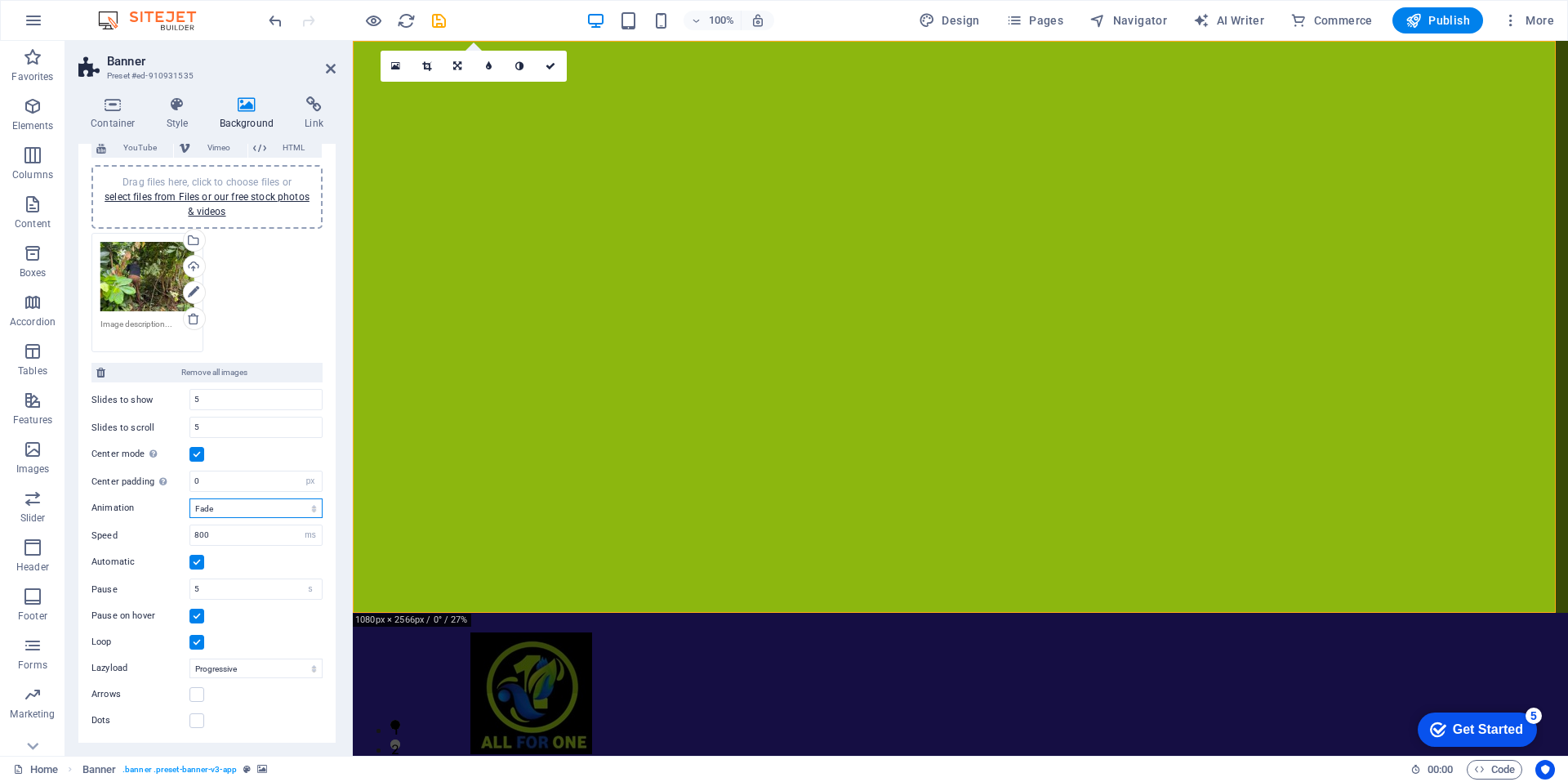
click at [311, 509] on select "Slide Fade" at bounding box center [256, 508] width 133 height 20
select select "slide"
click at [190, 499] on select "Slide Fade" at bounding box center [256, 508] width 133 height 20
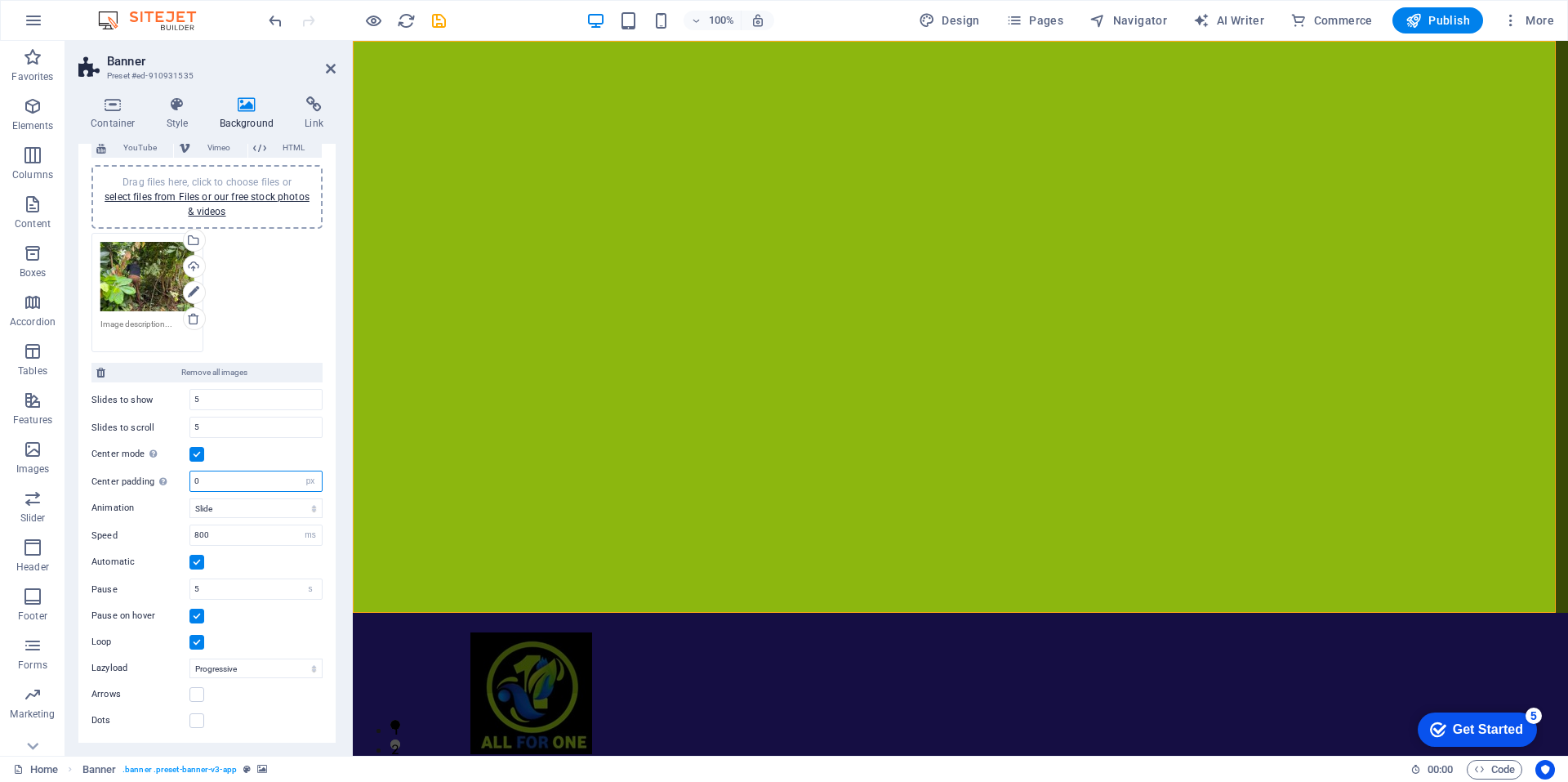
click at [226, 485] on input "0" at bounding box center [256, 481] width 132 height 20
type input "6"
click at [195, 613] on label at bounding box center [197, 616] width 15 height 15
click at [0, 0] on input "Pause on hover" at bounding box center [0, 0] width 0 height 0
click at [198, 585] on input "5" at bounding box center [256, 589] width 132 height 20
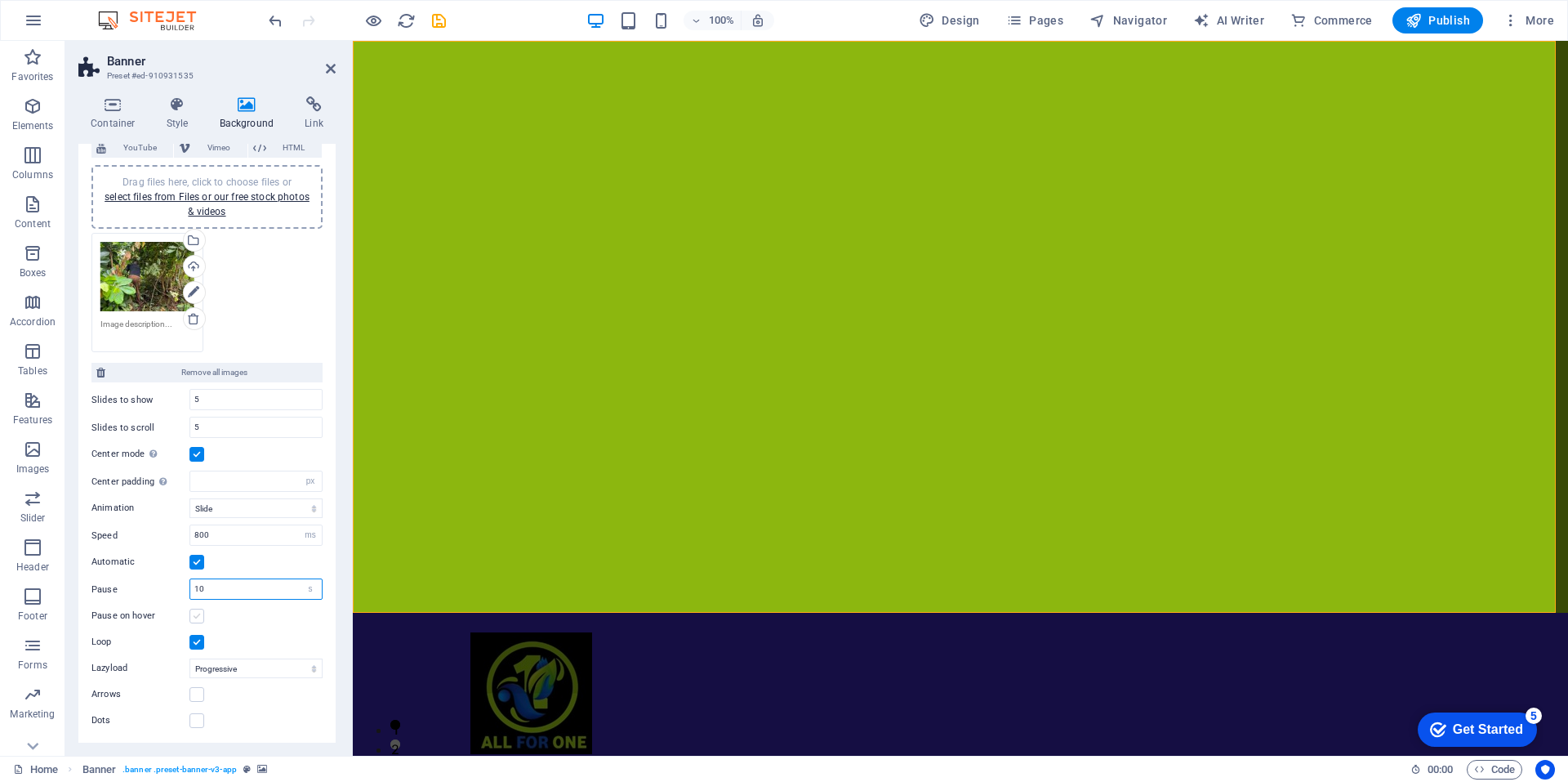
type input "10"
click at [194, 616] on label at bounding box center [197, 616] width 15 height 15
click at [0, 0] on input "Pause on hover" at bounding box center [0, 0] width 0 height 0
click at [194, 696] on label at bounding box center [197, 695] width 15 height 15
click at [0, 0] on input "Arrows" at bounding box center [0, 0] width 0 height 0
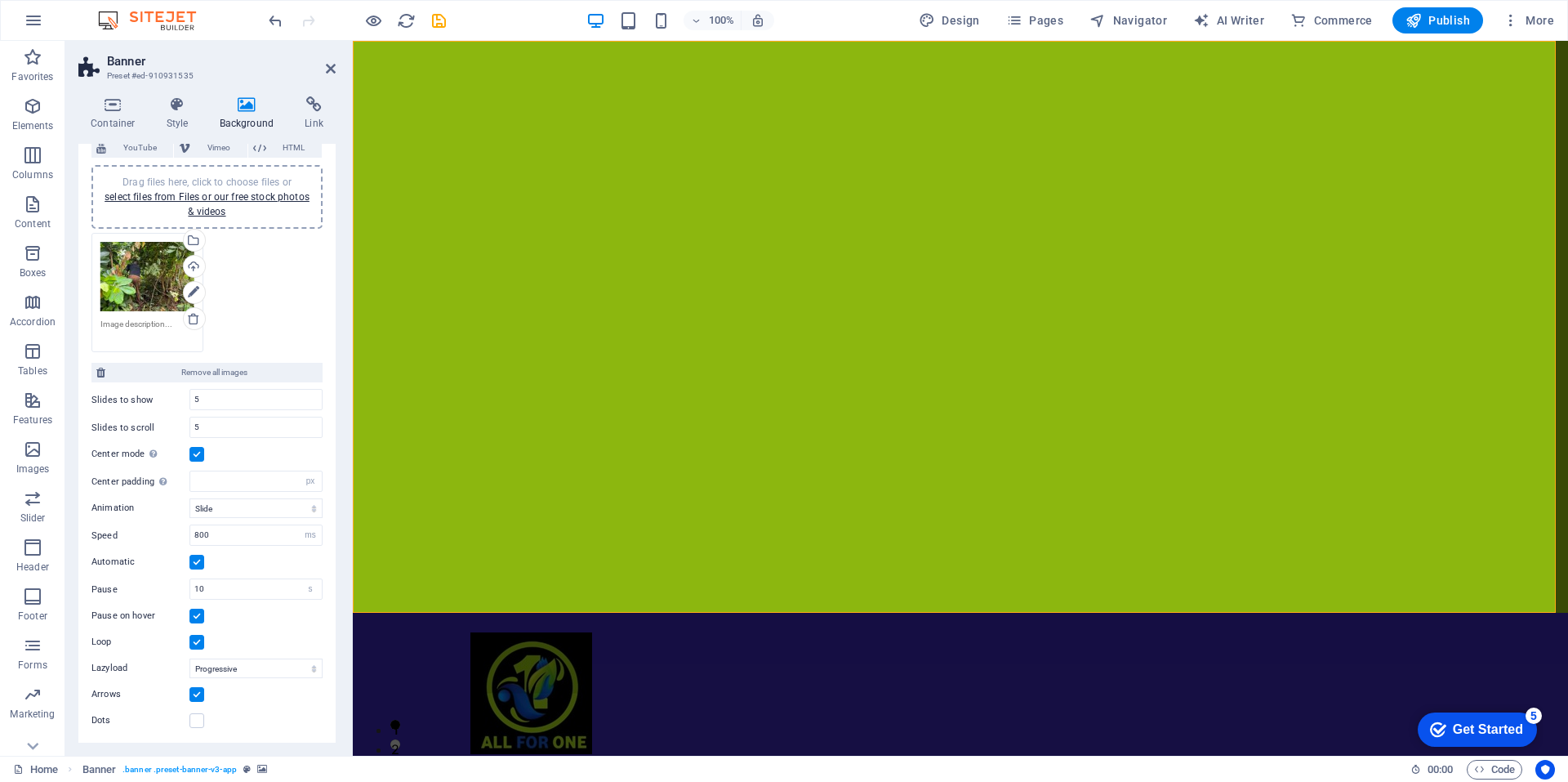
click at [194, 696] on label at bounding box center [197, 695] width 15 height 15
click at [0, 0] on input "Arrows" at bounding box center [0, 0] width 0 height 0
click at [196, 717] on label at bounding box center [197, 720] width 15 height 15
click at [0, 0] on input "Dots" at bounding box center [0, 0] width 0 height 0
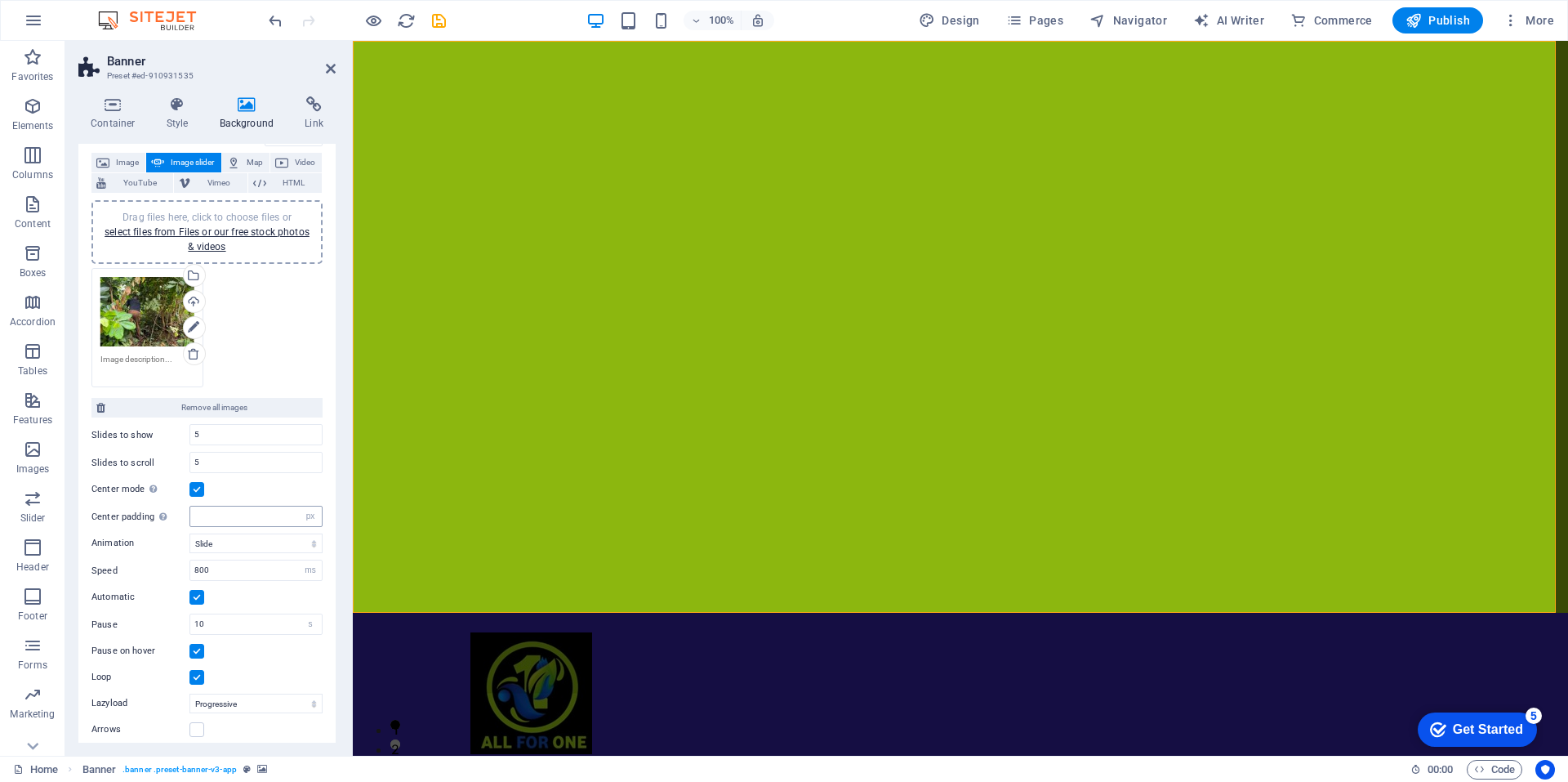
scroll to position [85, 0]
click at [211, 237] on link "select files from Files or our free stock photos & videos" at bounding box center [207, 243] width 205 height 26
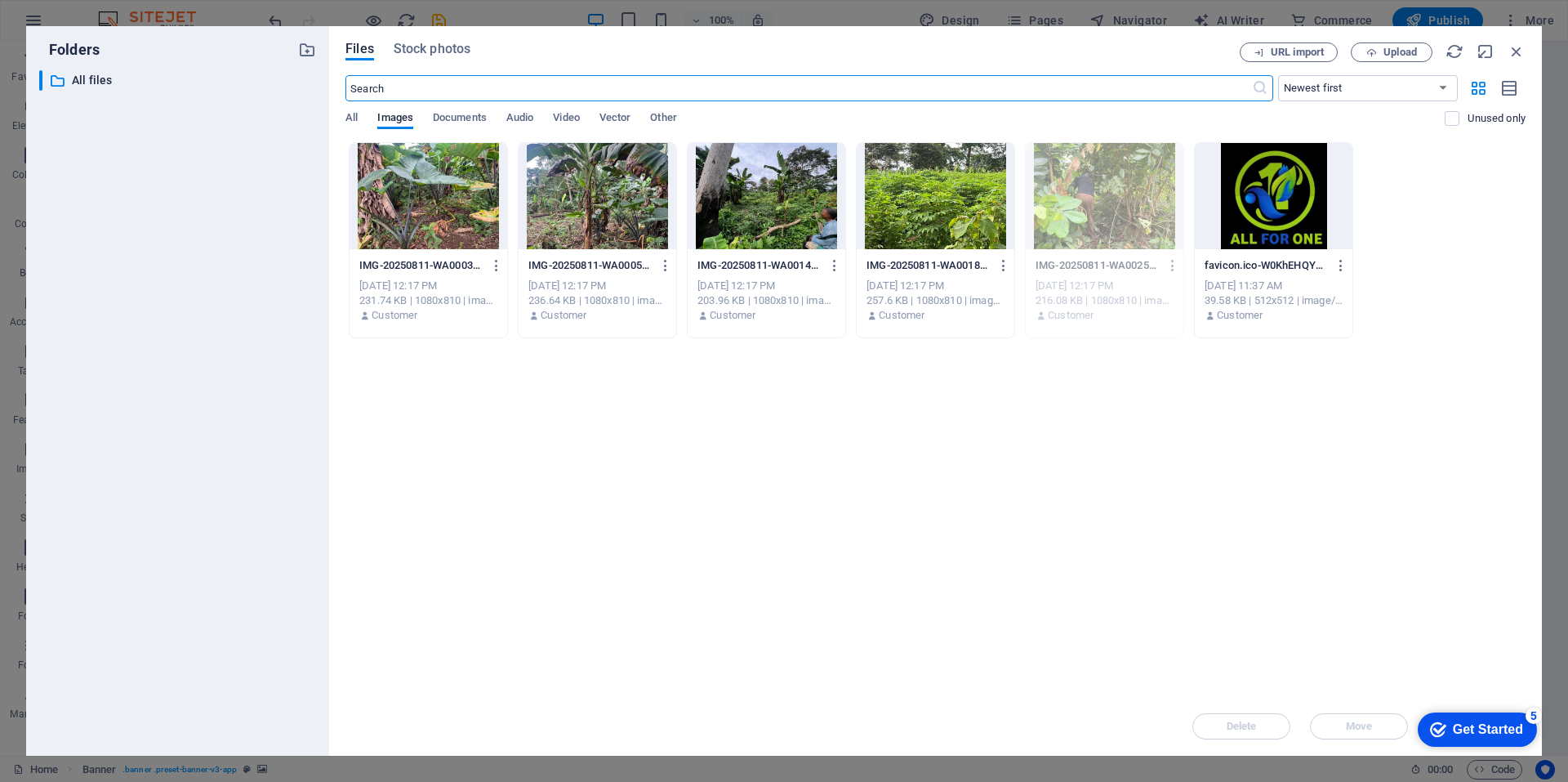
type input "6"
click at [756, 223] on div at bounding box center [766, 195] width 157 height 106
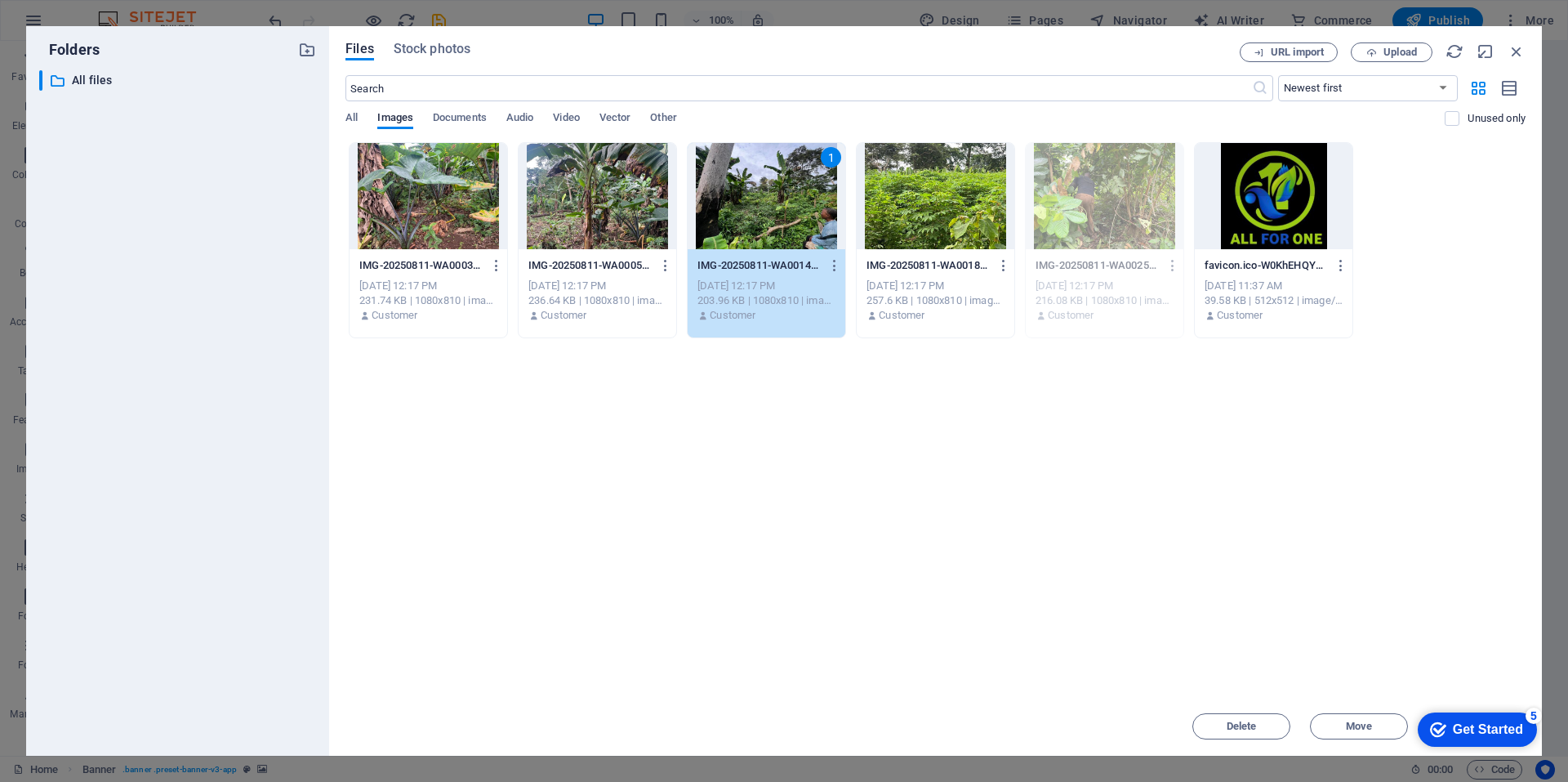
click at [756, 223] on div "1" at bounding box center [766, 195] width 157 height 106
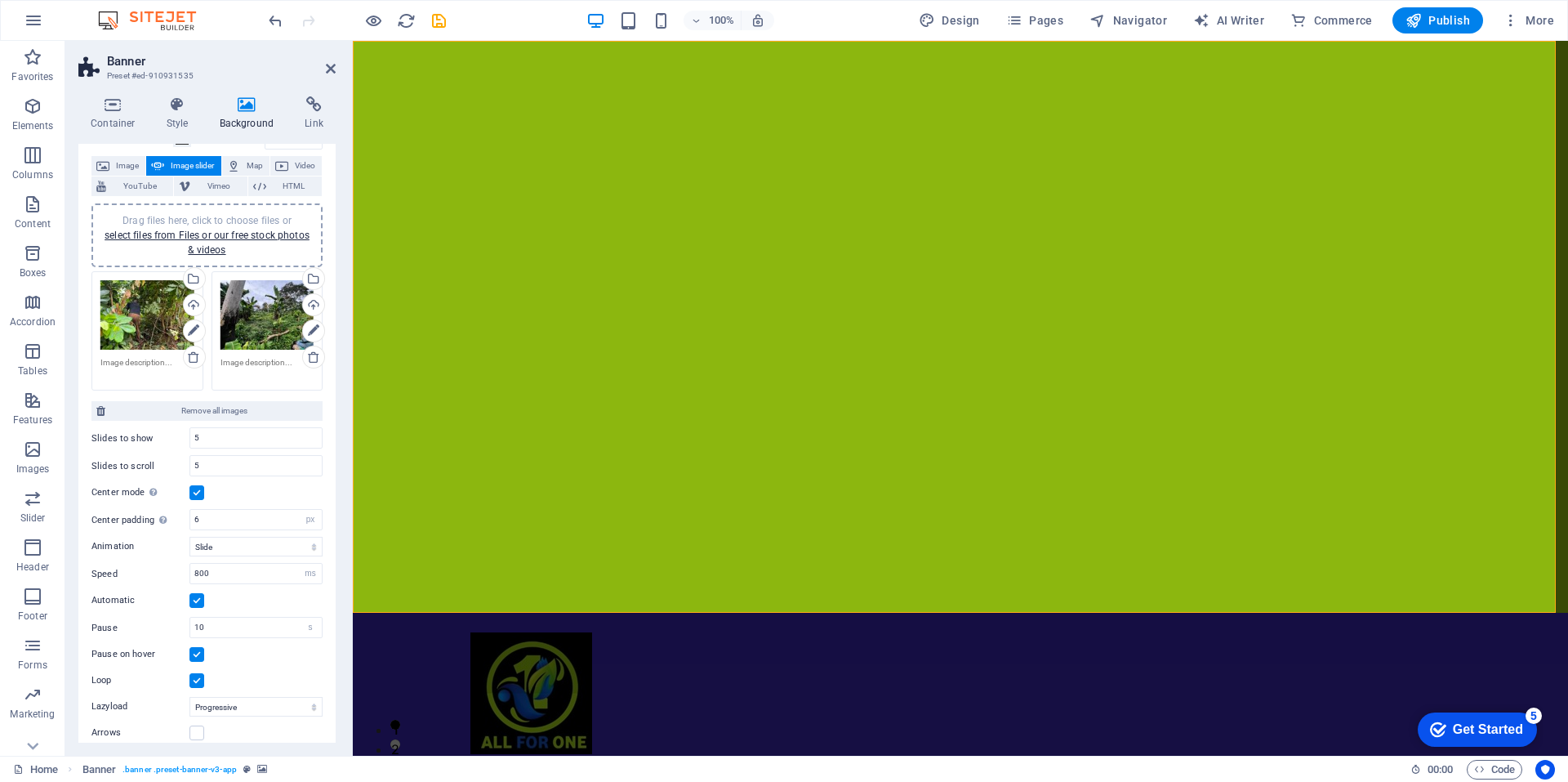
click at [951, 442] on div at bounding box center [960, 327] width 1215 height 572
click at [723, 436] on div at bounding box center [960, 327] width 1215 height 572
drag, startPoint x: 1009, startPoint y: 401, endPoint x: 1069, endPoint y: 392, distance: 60.7
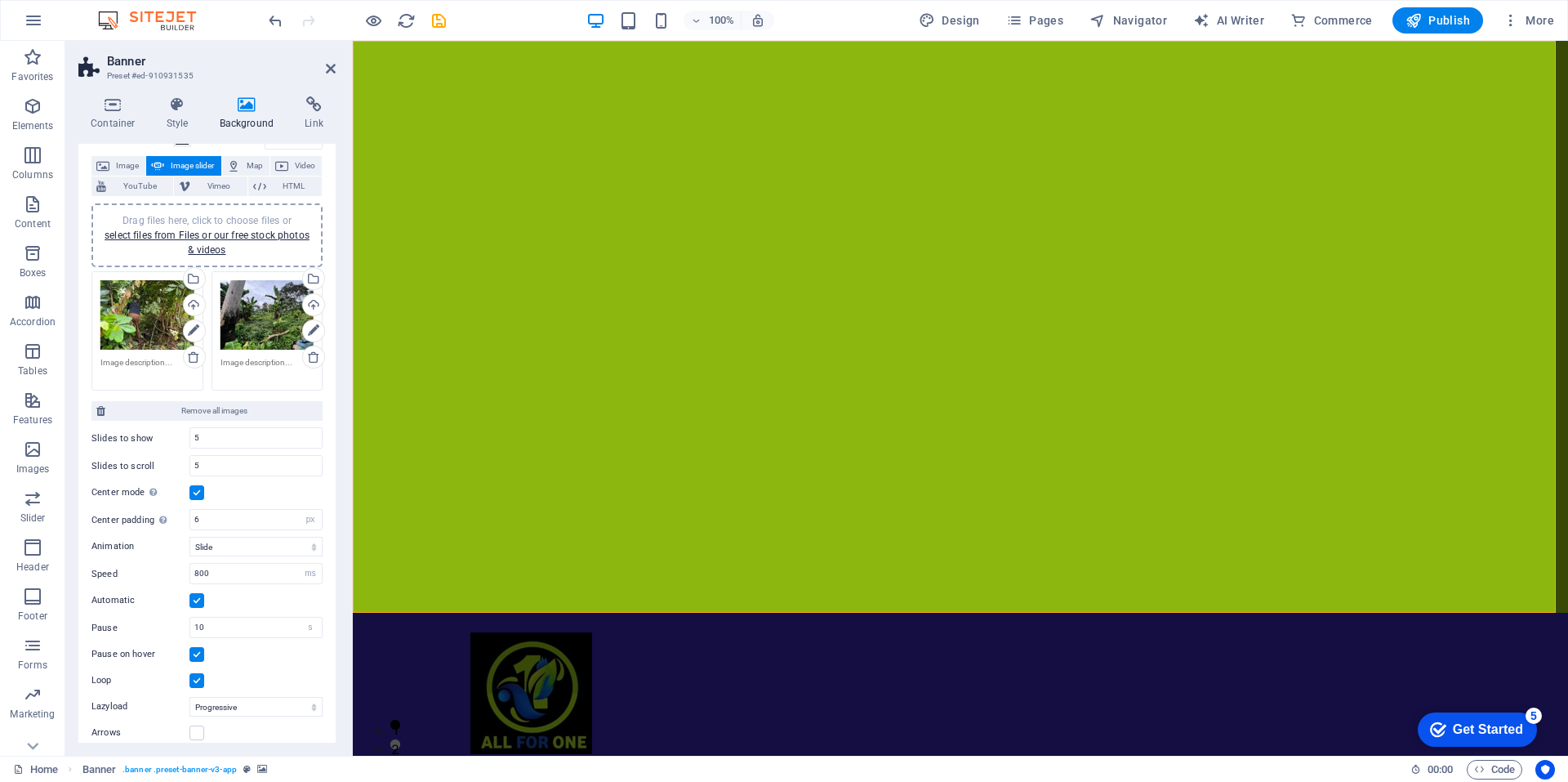
click at [1069, 392] on div at bounding box center [960, 327] width 1215 height 572
click at [1021, 405] on div at bounding box center [960, 327] width 1215 height 572
click at [116, 165] on span "Image" at bounding box center [128, 166] width 26 height 20
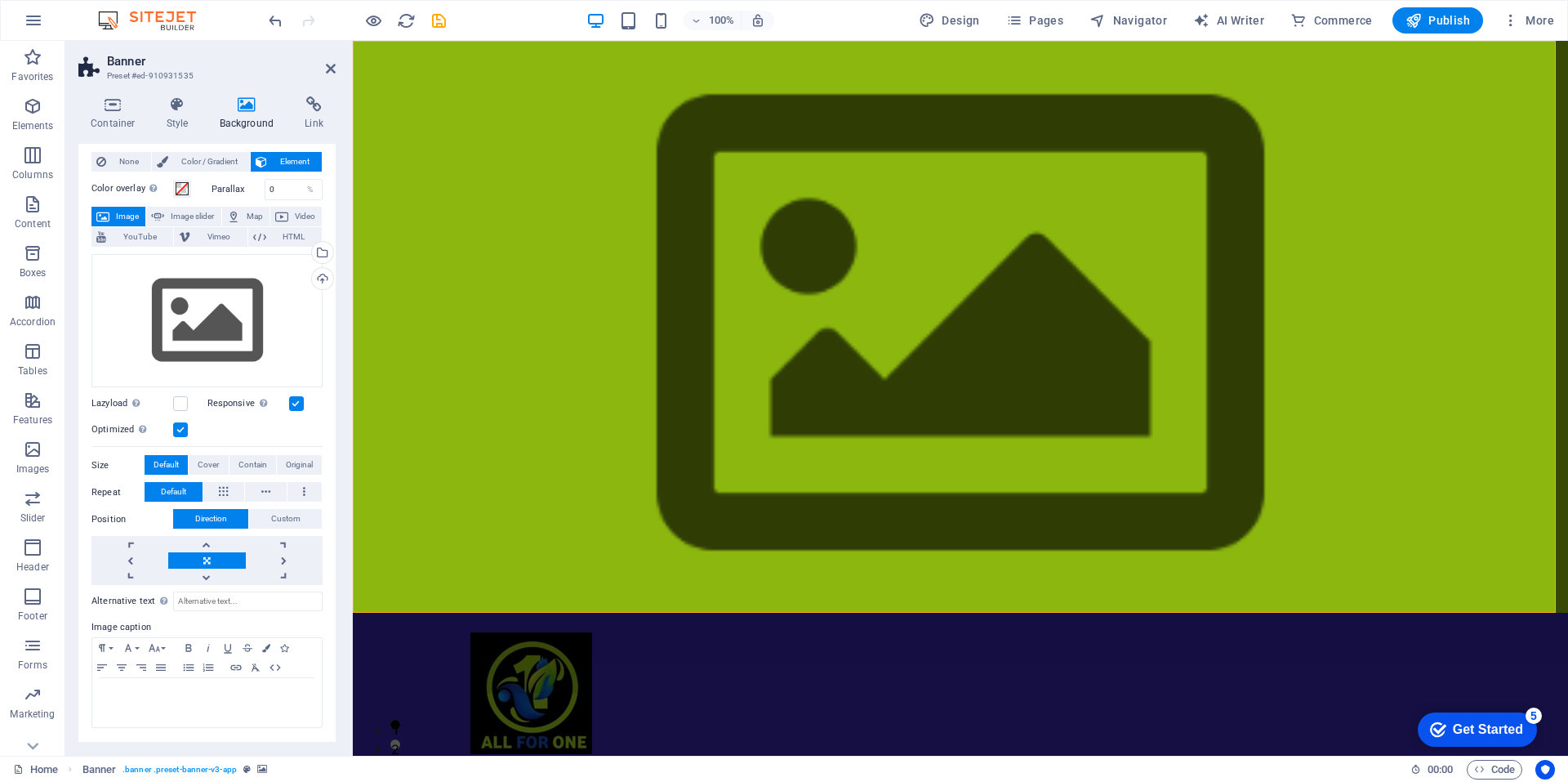
scroll to position [0, 0]
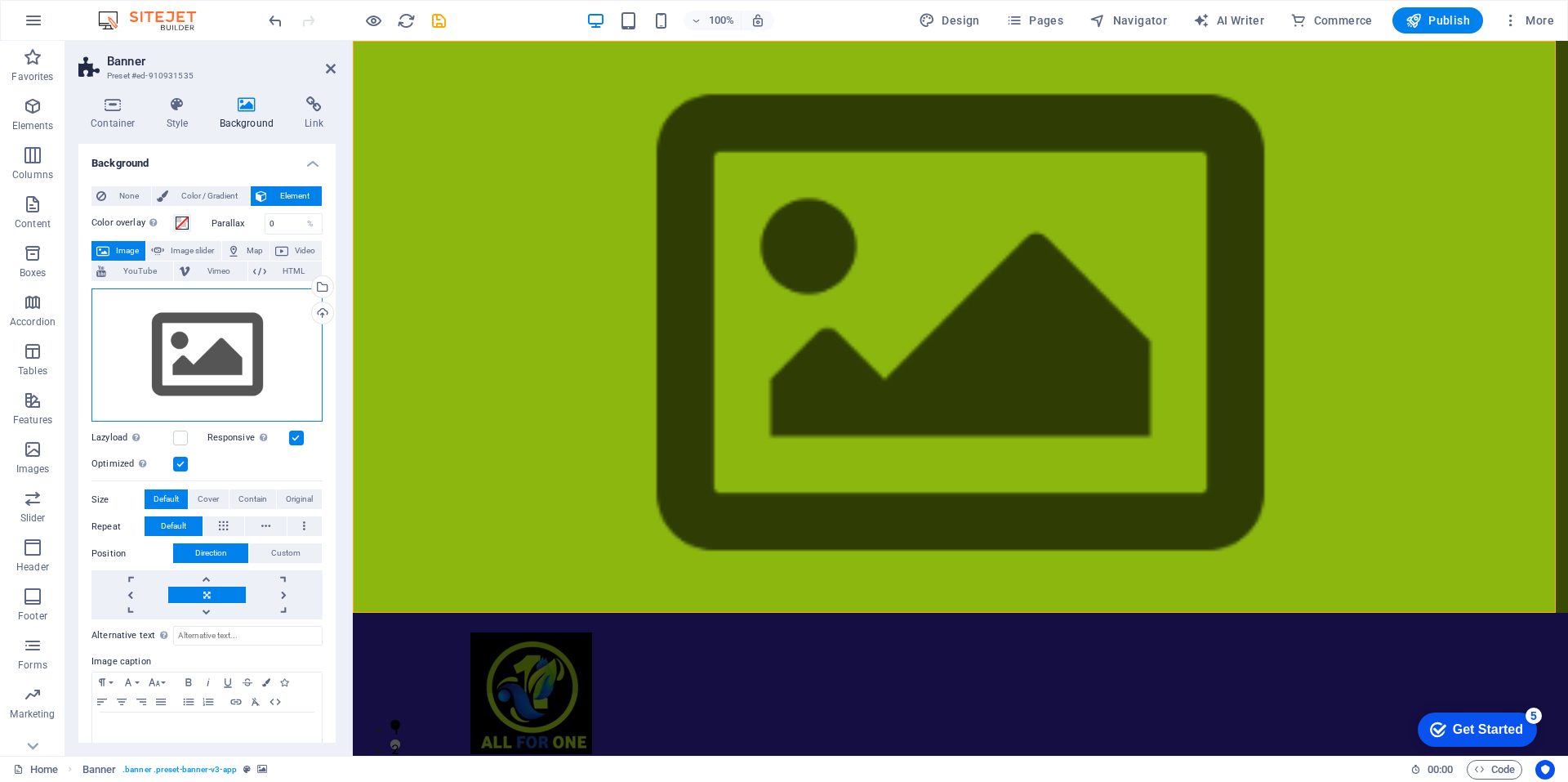
click at [214, 364] on div "Drag files here, click to choose files or select files from Files or our free s…" at bounding box center [207, 355] width 232 height 134
click at [214, 364] on body "agribase.allforonetrade.com Home Favorites Elements Columns Content Boxes Accor…" at bounding box center [784, 391] width 1568 height 782
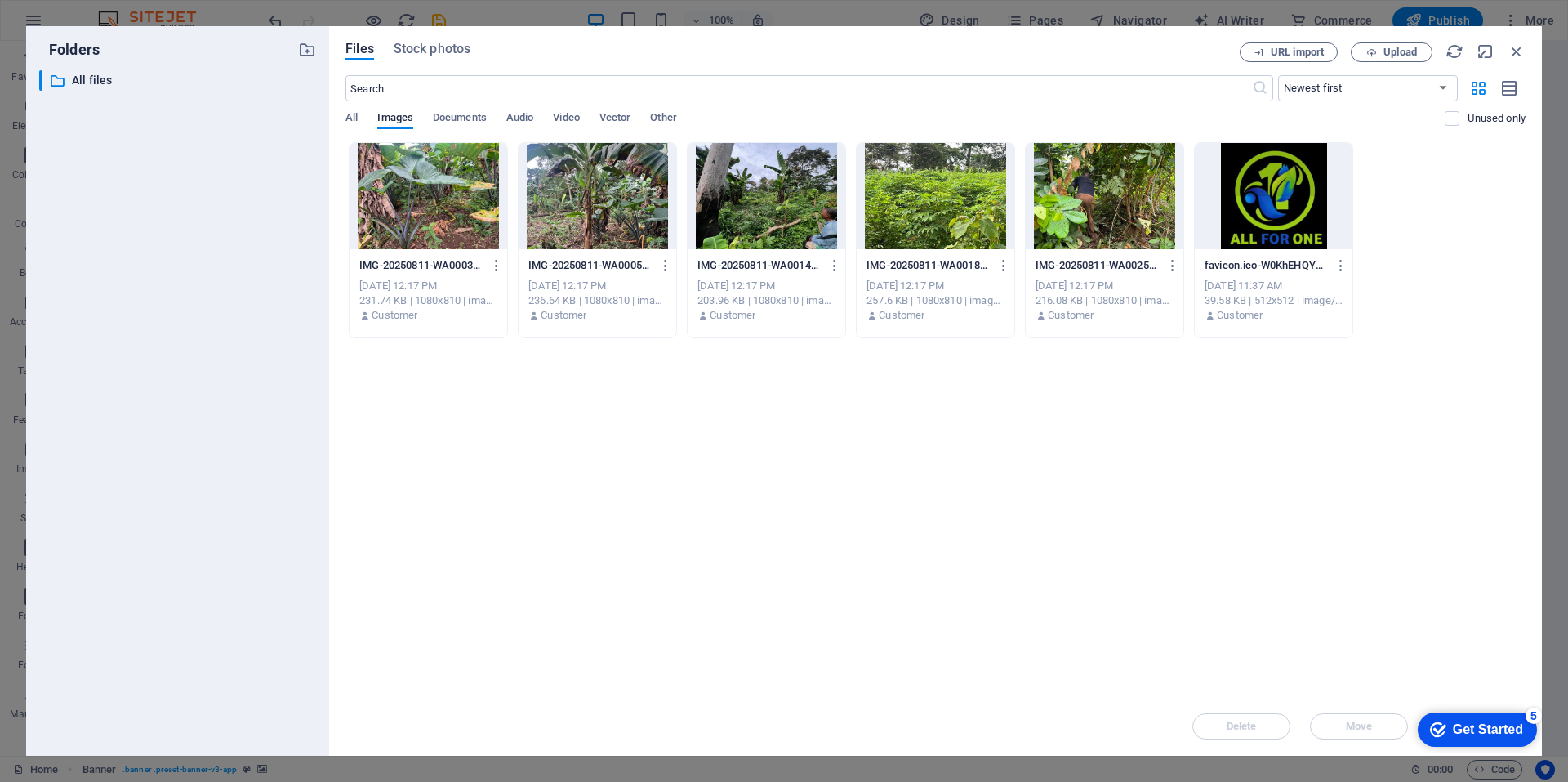
click at [1079, 188] on div at bounding box center [1104, 195] width 157 height 106
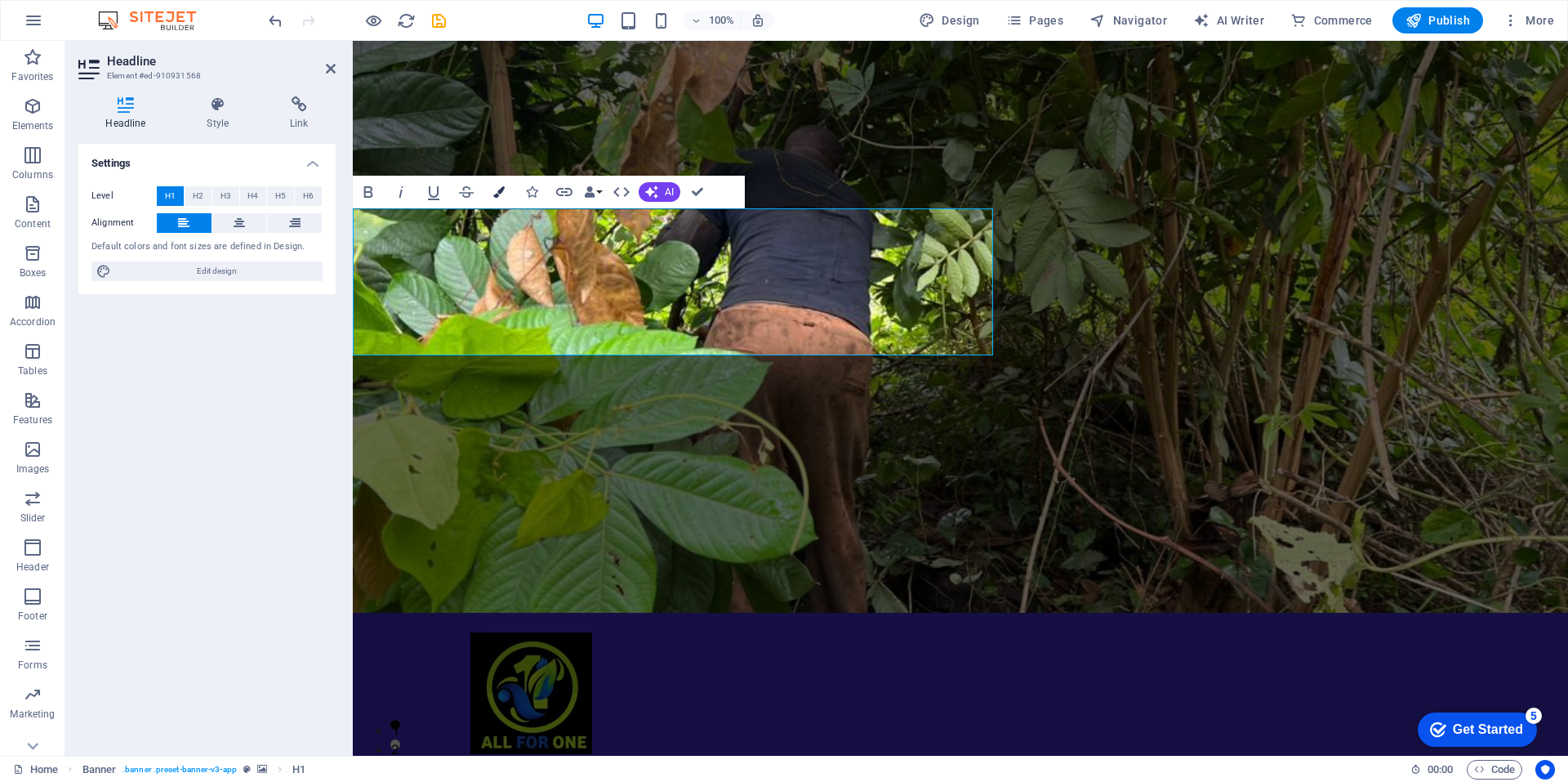
click at [496, 193] on icon "button" at bounding box center [499, 192] width 12 height 12
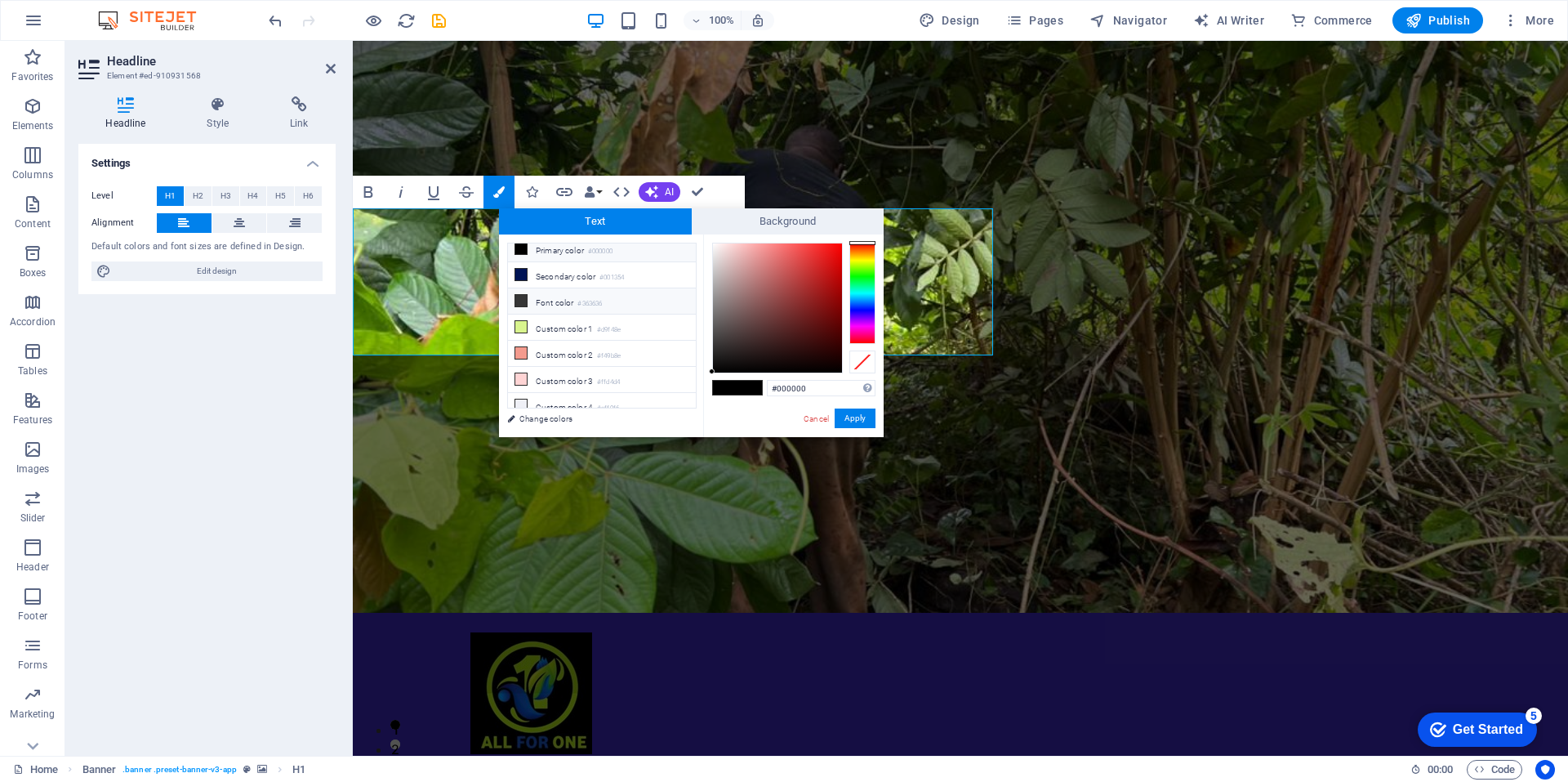
scroll to position [63, 0]
click at [819, 274] on div at bounding box center [777, 307] width 129 height 129
click at [822, 255] on div at bounding box center [777, 307] width 129 height 129
click at [527, 372] on span at bounding box center [521, 375] width 13 height 13
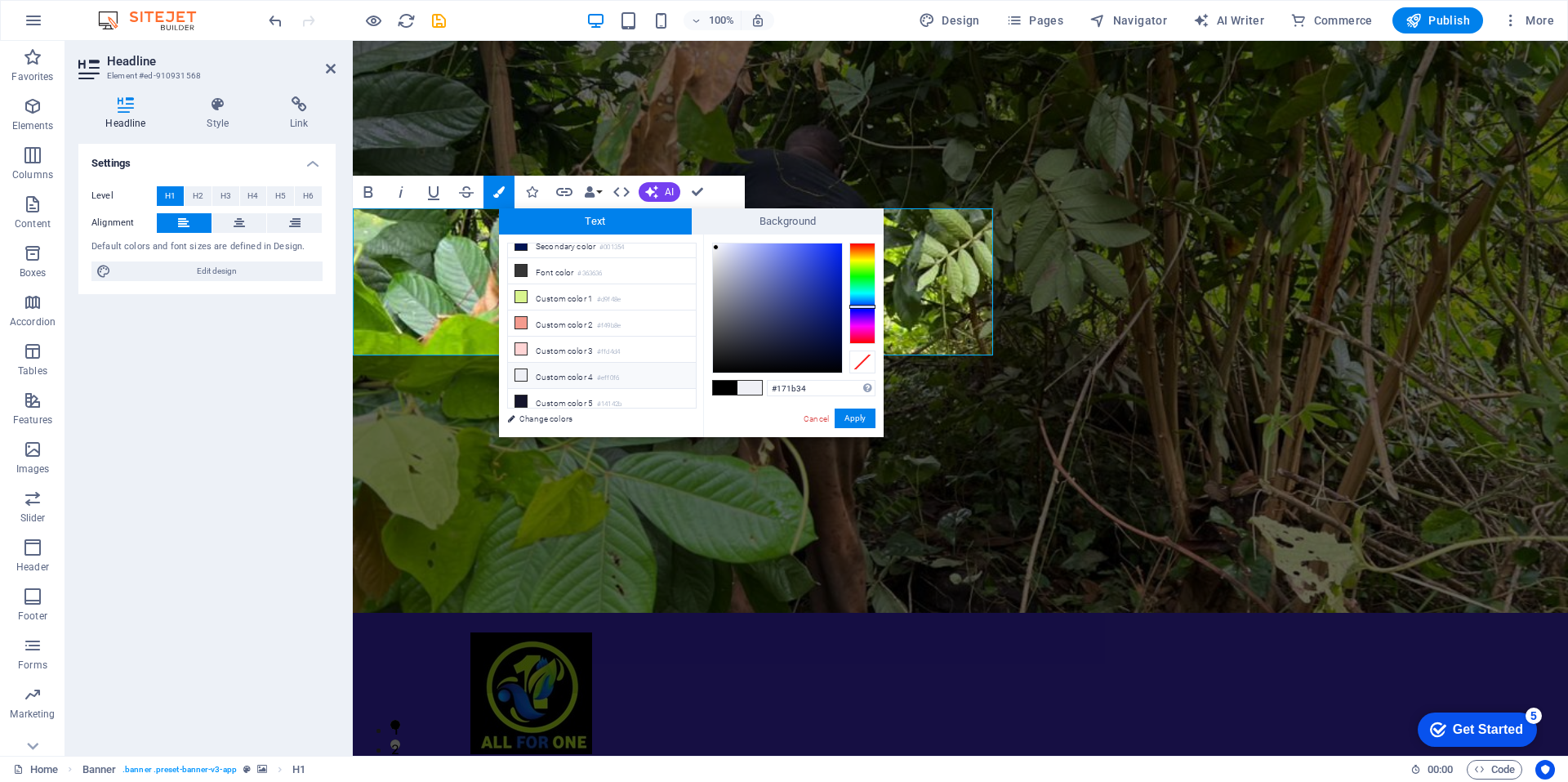
click at [784, 345] on div at bounding box center [777, 307] width 129 height 129
type input "#d4d5e0"
click at [719, 258] on div at bounding box center [777, 307] width 129 height 129
click at [848, 418] on button "Apply" at bounding box center [855, 419] width 41 height 20
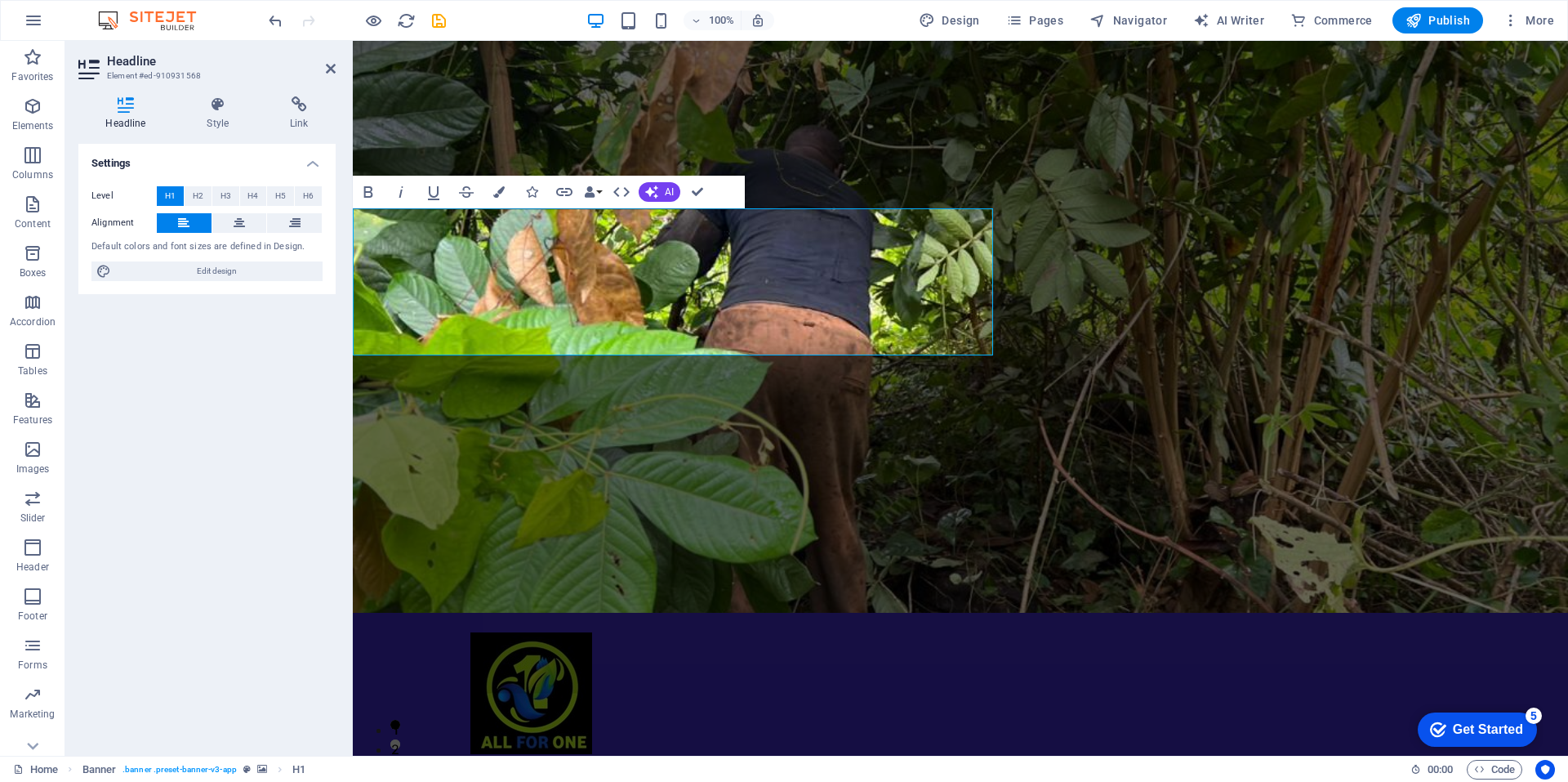
click at [1096, 414] on figure at bounding box center [960, 327] width 1215 height 572
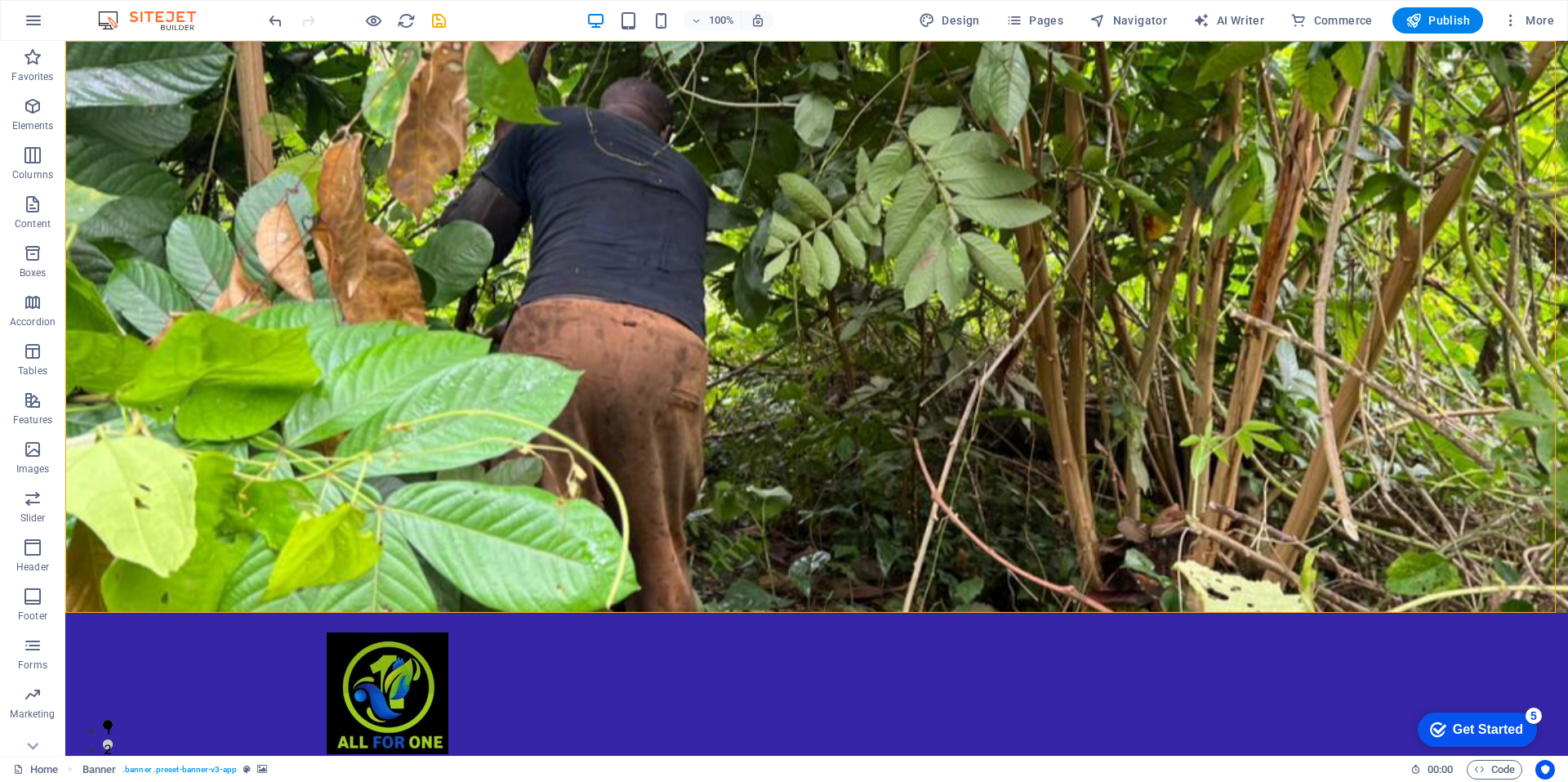
click at [1096, 414] on figure at bounding box center [817, 327] width 1503 height 572
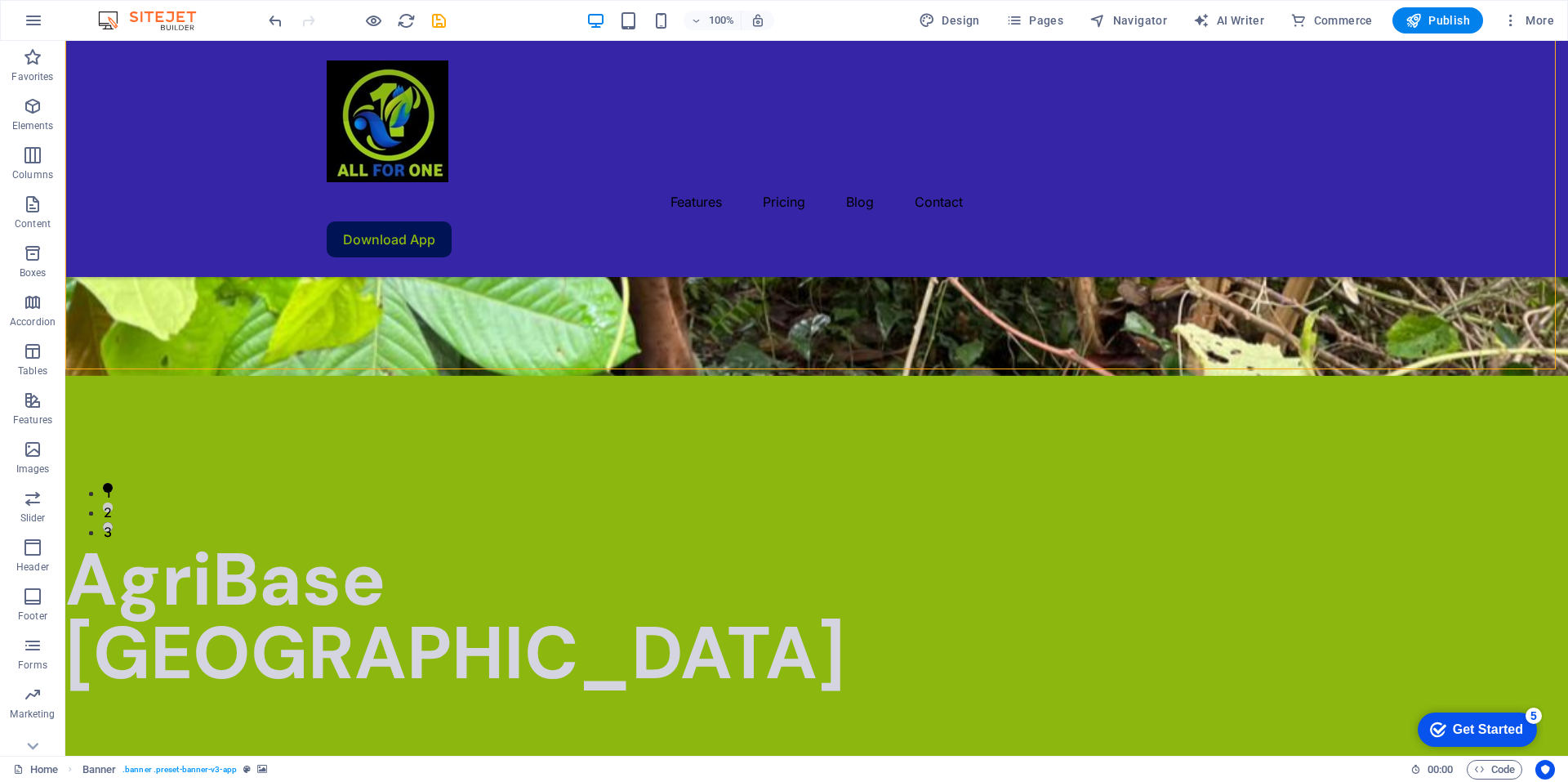
scroll to position [243, 0]
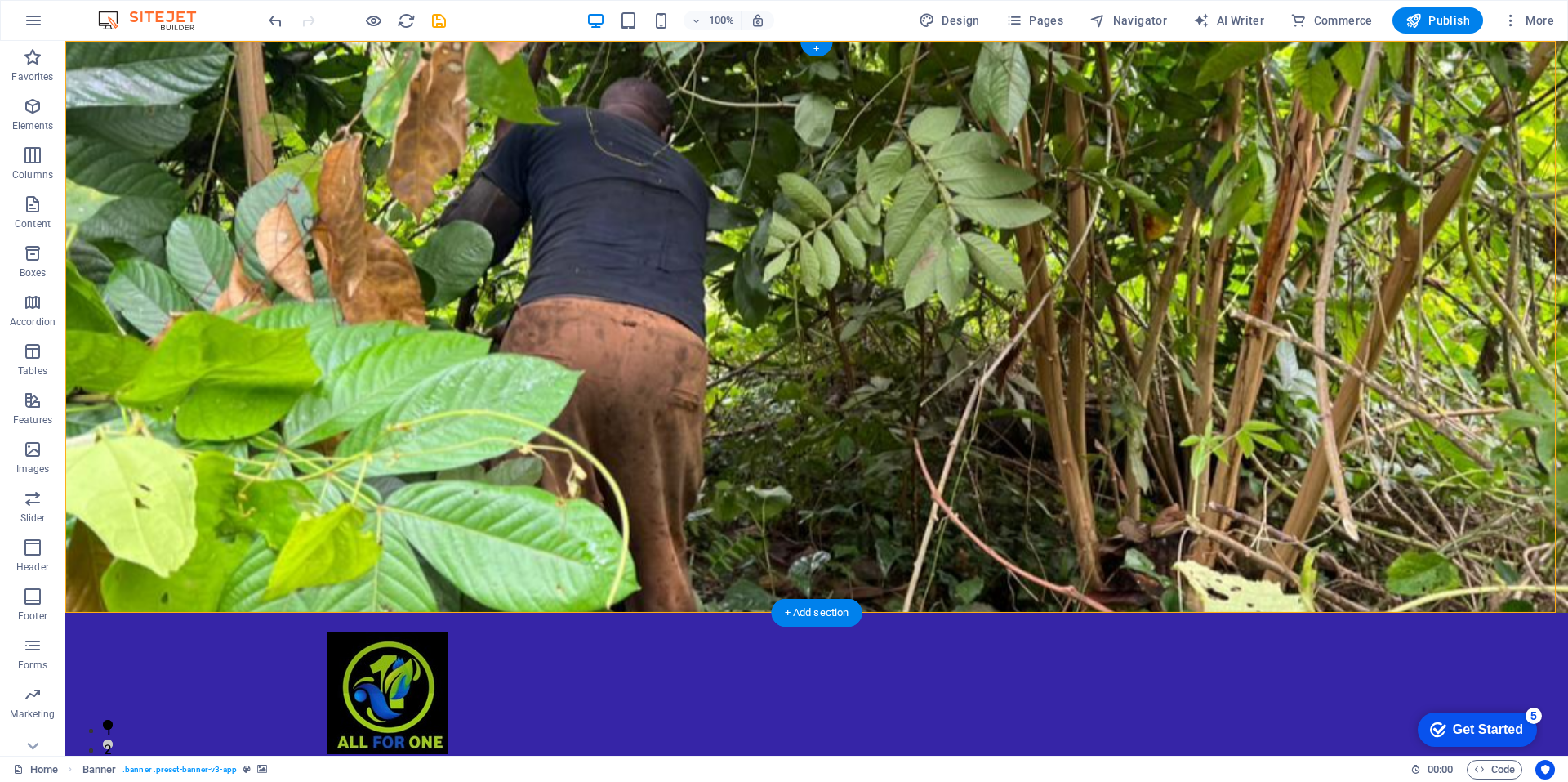
click at [182, 507] on figure at bounding box center [817, 327] width 1503 height 572
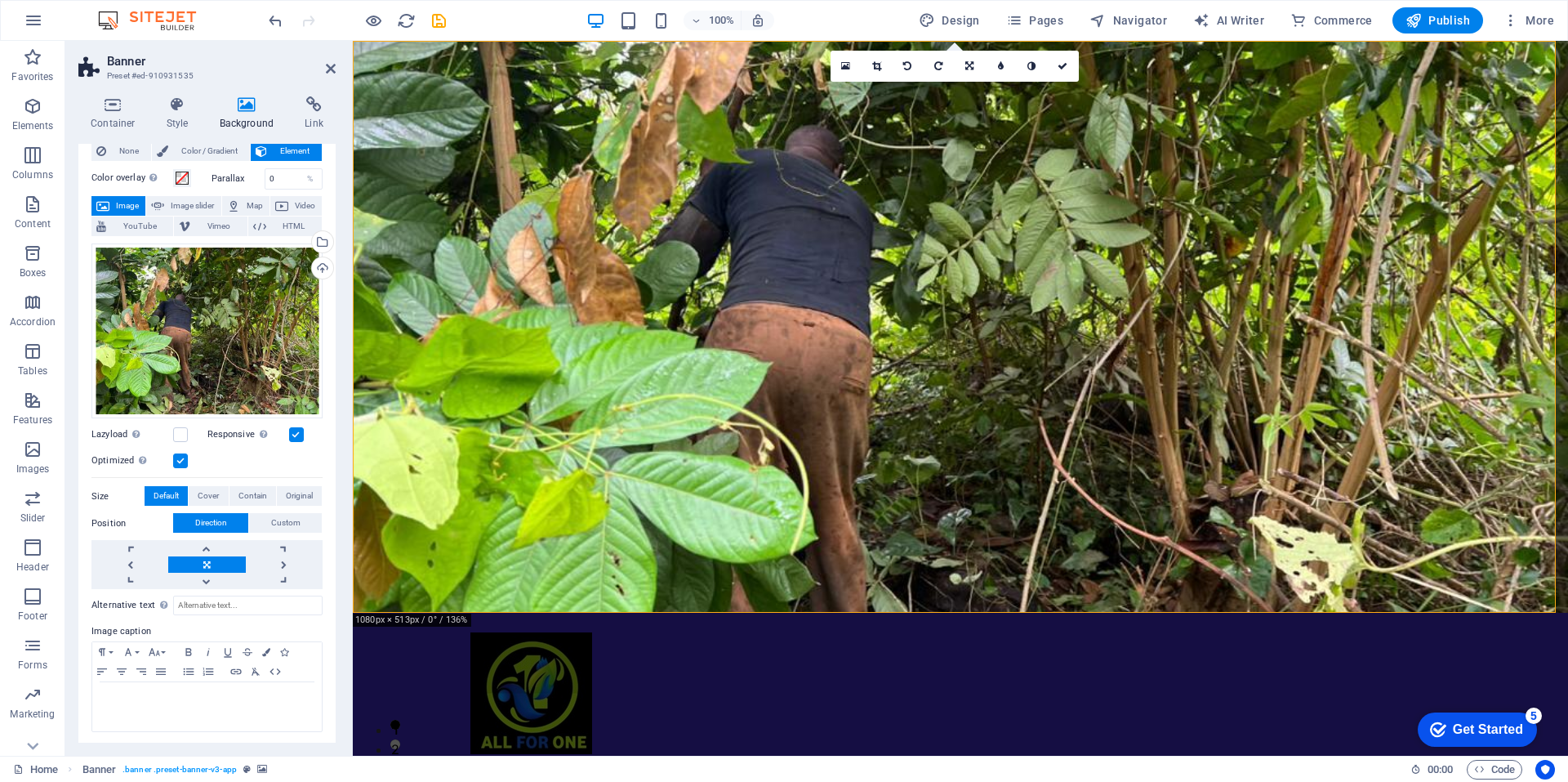
scroll to position [46, 0]
click at [102, 497] on label "Size" at bounding box center [118, 496] width 53 height 20
click at [169, 492] on span "Default" at bounding box center [166, 495] width 26 height 20
click at [111, 104] on icon at bounding box center [113, 105] width 69 height 16
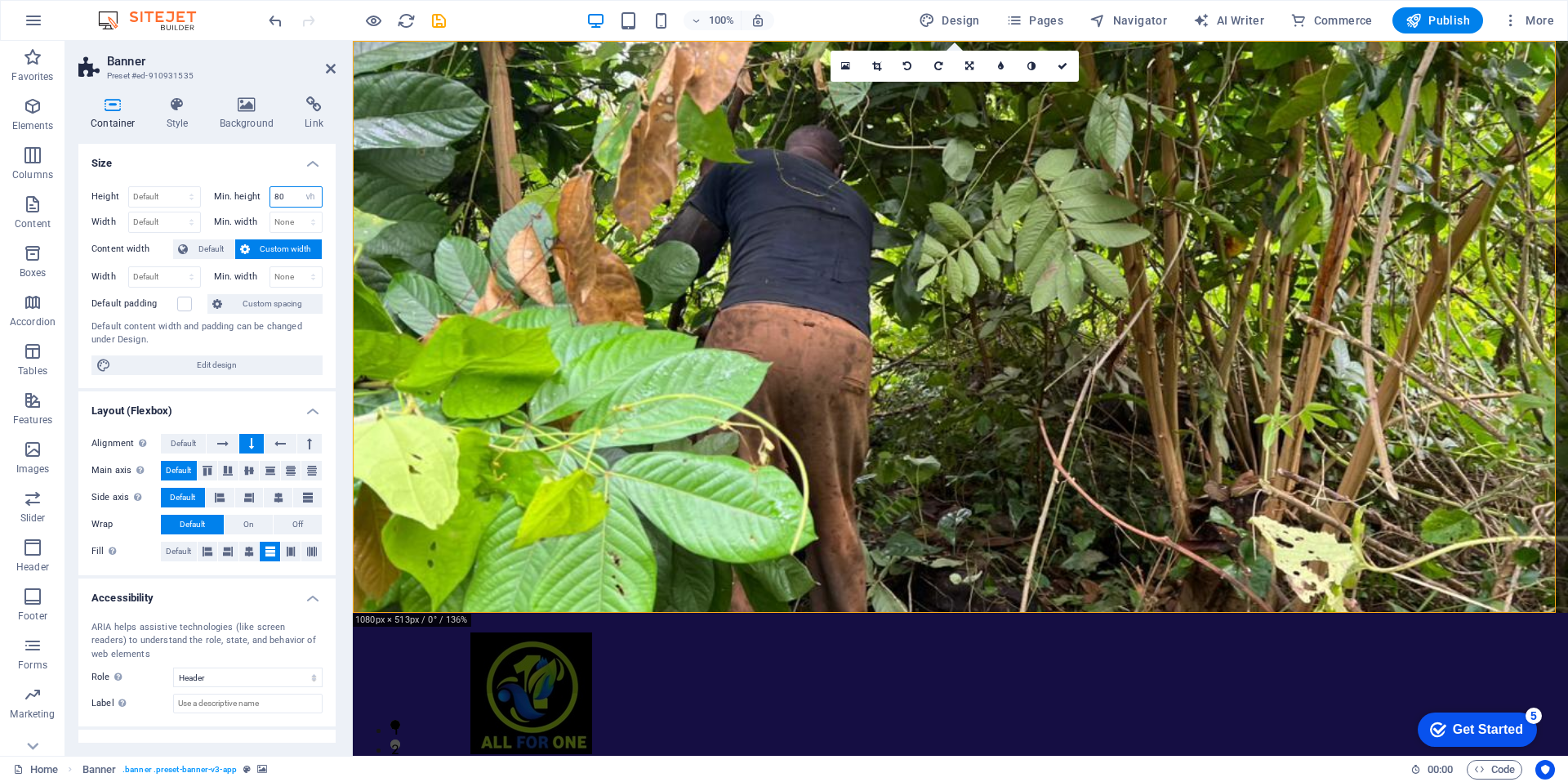
click at [292, 199] on input "80" at bounding box center [296, 197] width 52 height 20
type input "8"
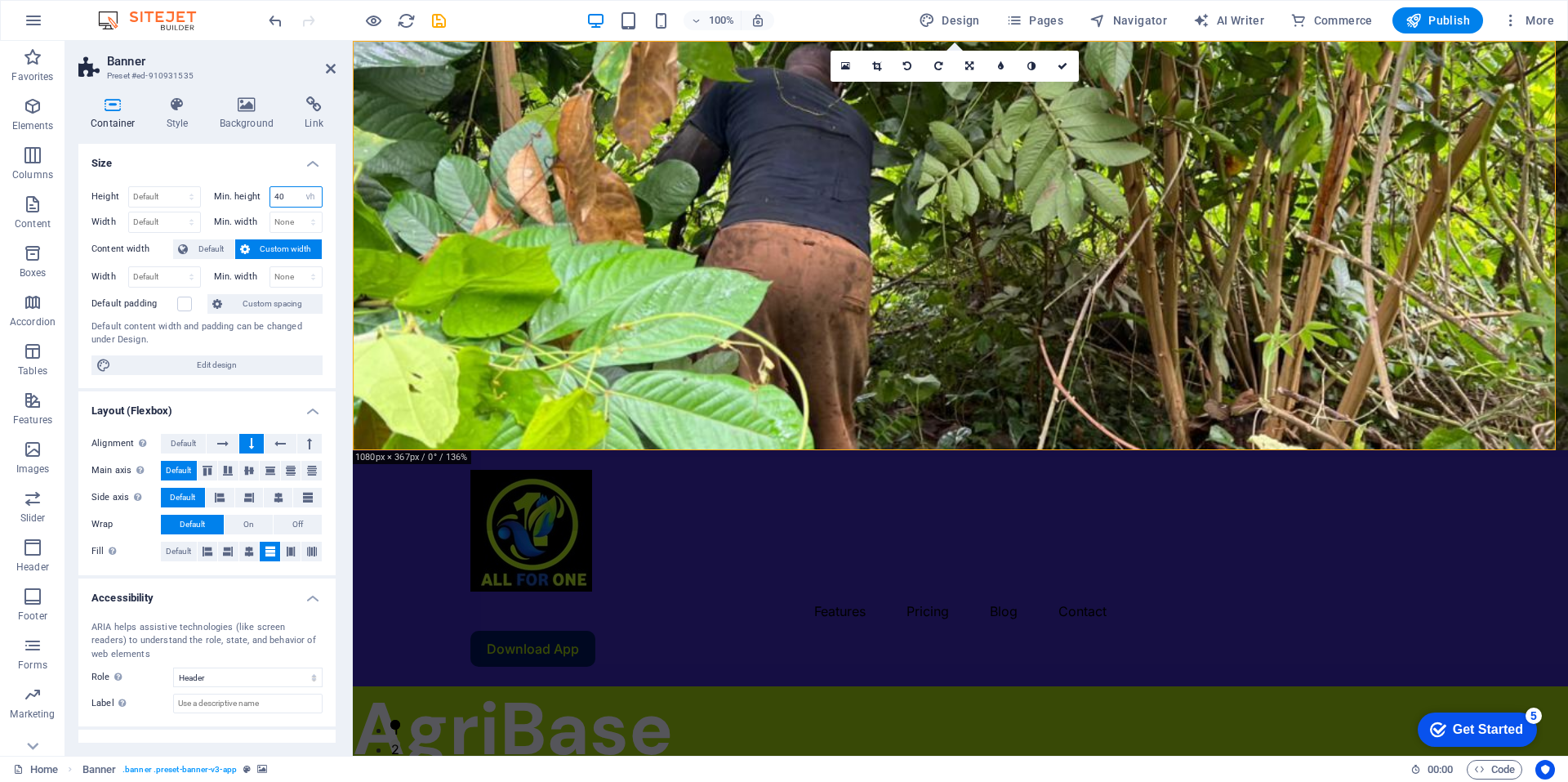
type input "40"
click at [327, 69] on icon at bounding box center [330, 68] width 10 height 13
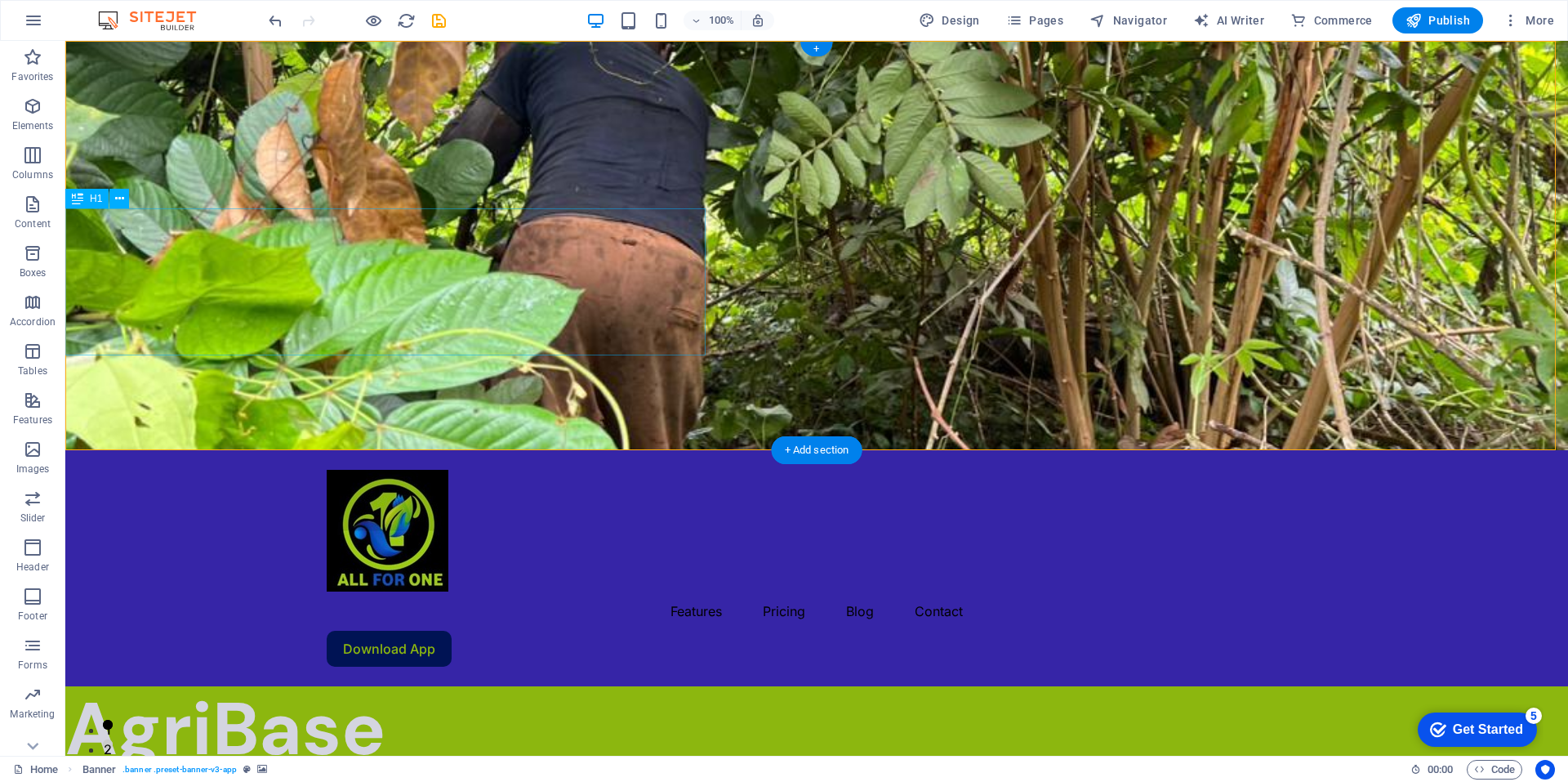
click at [154, 693] on div "AgriBase Equatorial Guinea" at bounding box center [817, 766] width 1503 height 147
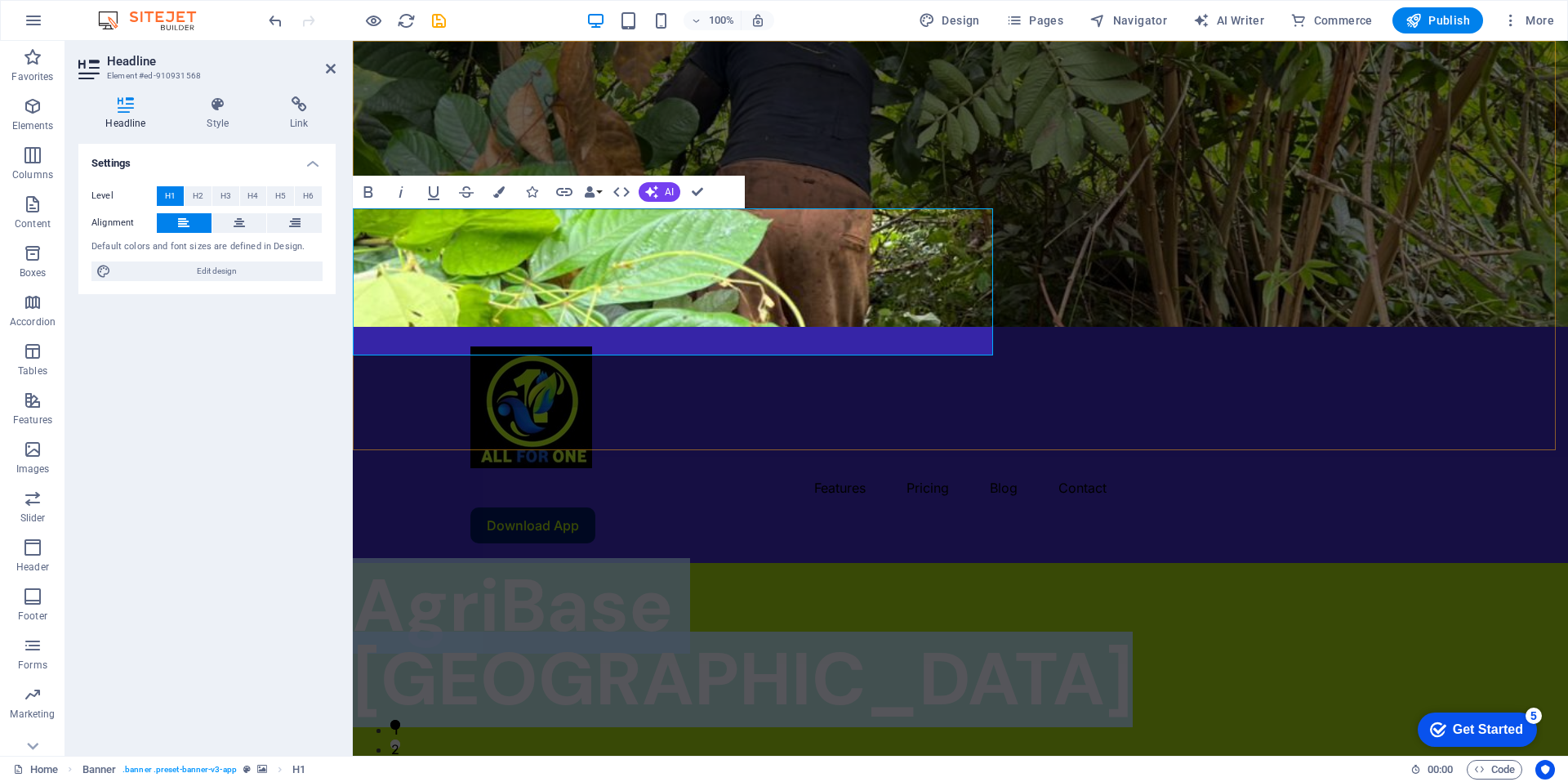
click at [745, 558] on span "AgriBase Equatorial Guinea" at bounding box center [742, 642] width 780 height 169
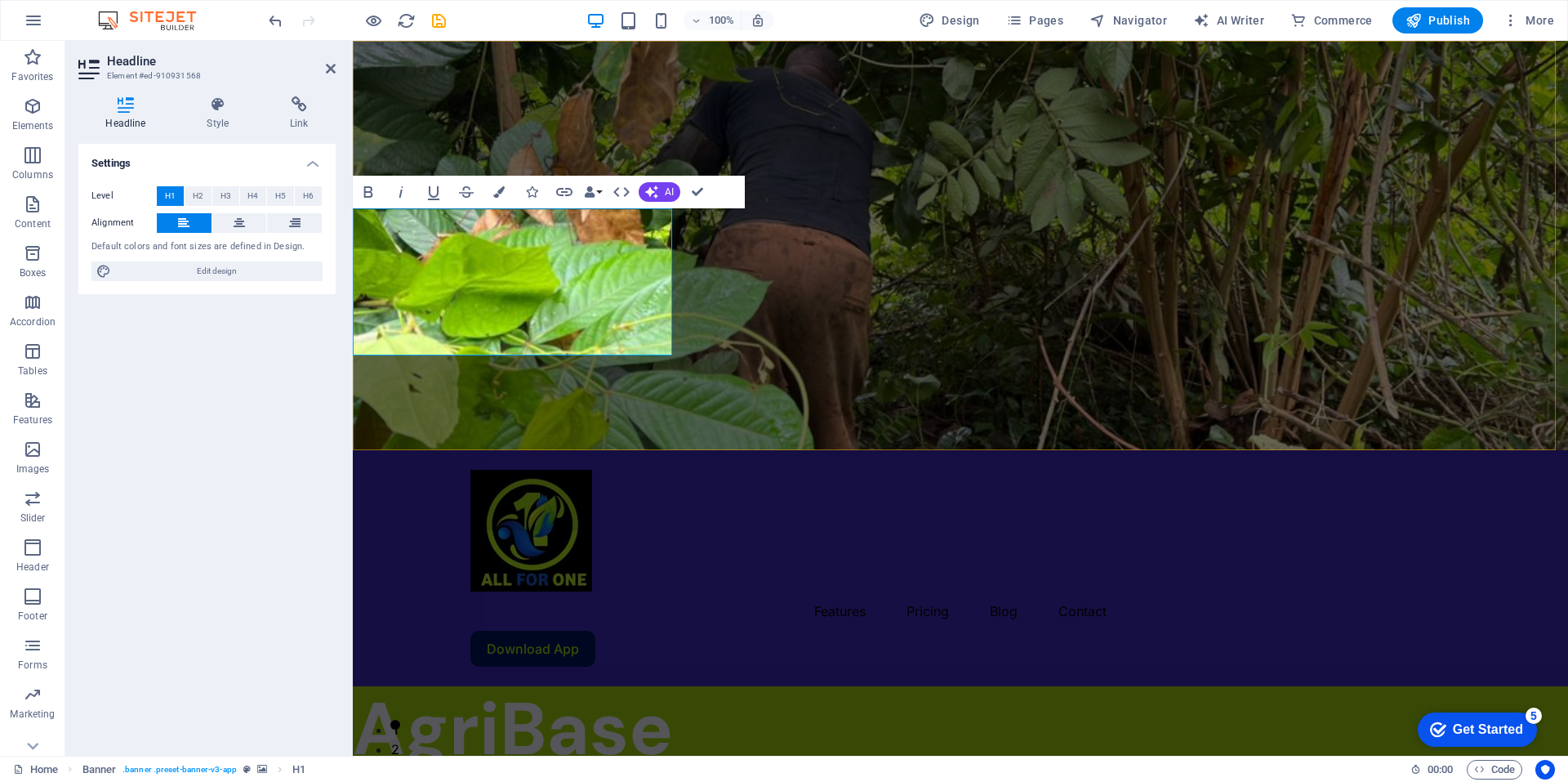
click at [635, 693] on h1 "AgriBase Guinea" at bounding box center [960, 766] width 1215 height 147
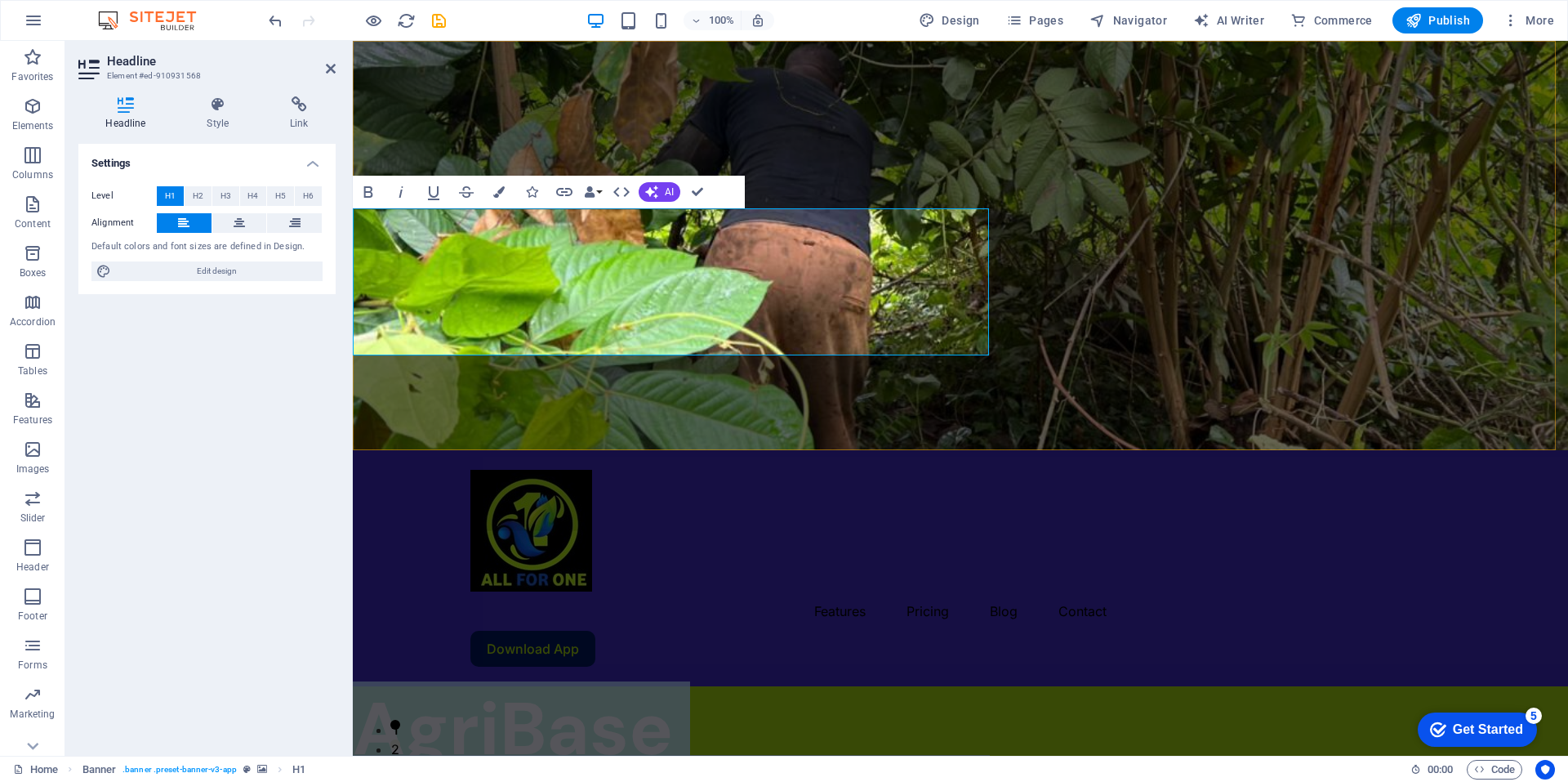
drag, startPoint x: 367, startPoint y: 237, endPoint x: 986, endPoint y: 300, distance: 622.2
click at [986, 681] on span "AgriBase Guinea Ecuatorial" at bounding box center [671, 766] width 637 height 169
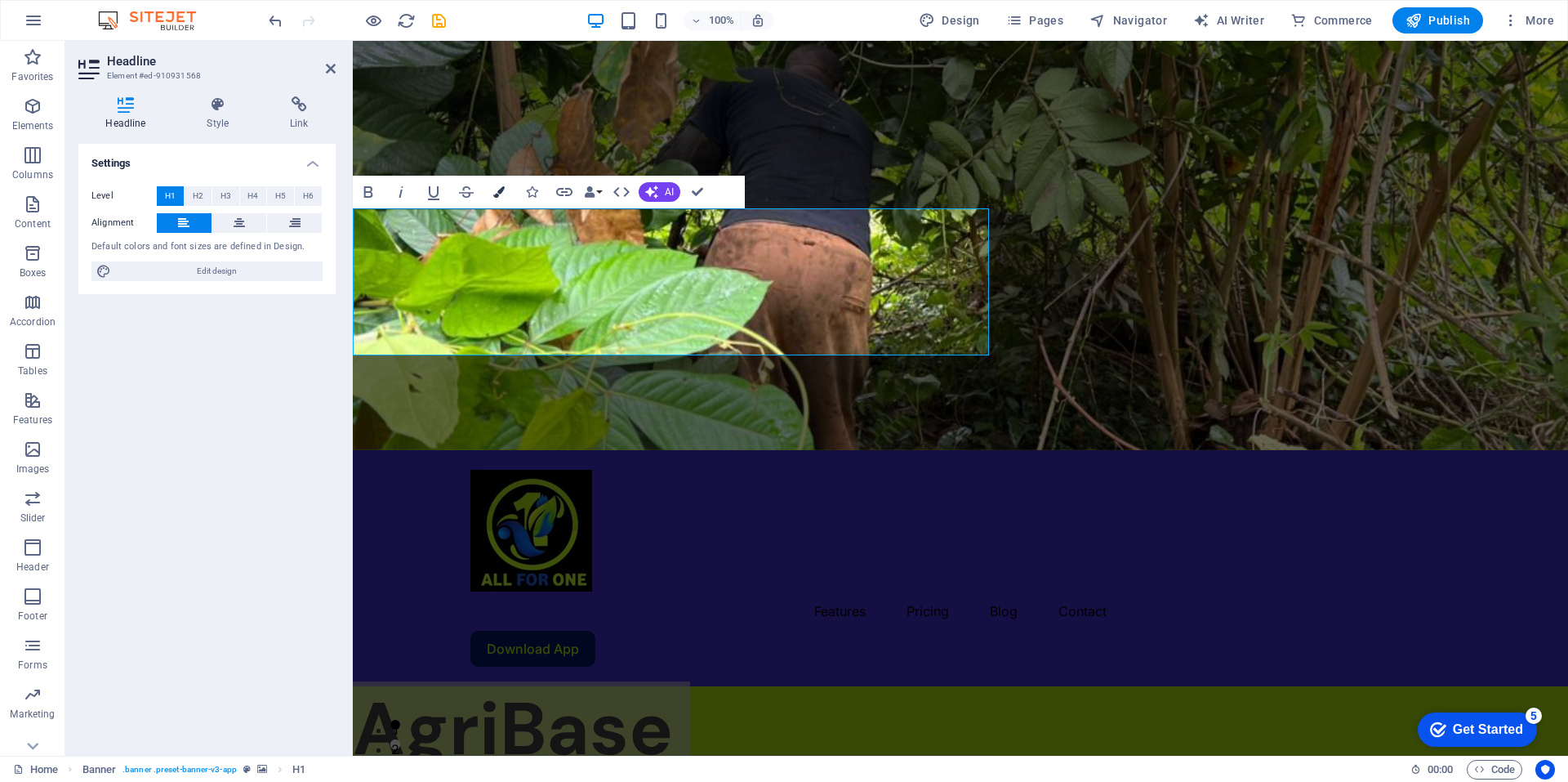
click at [503, 188] on icon "button" at bounding box center [499, 192] width 12 height 12
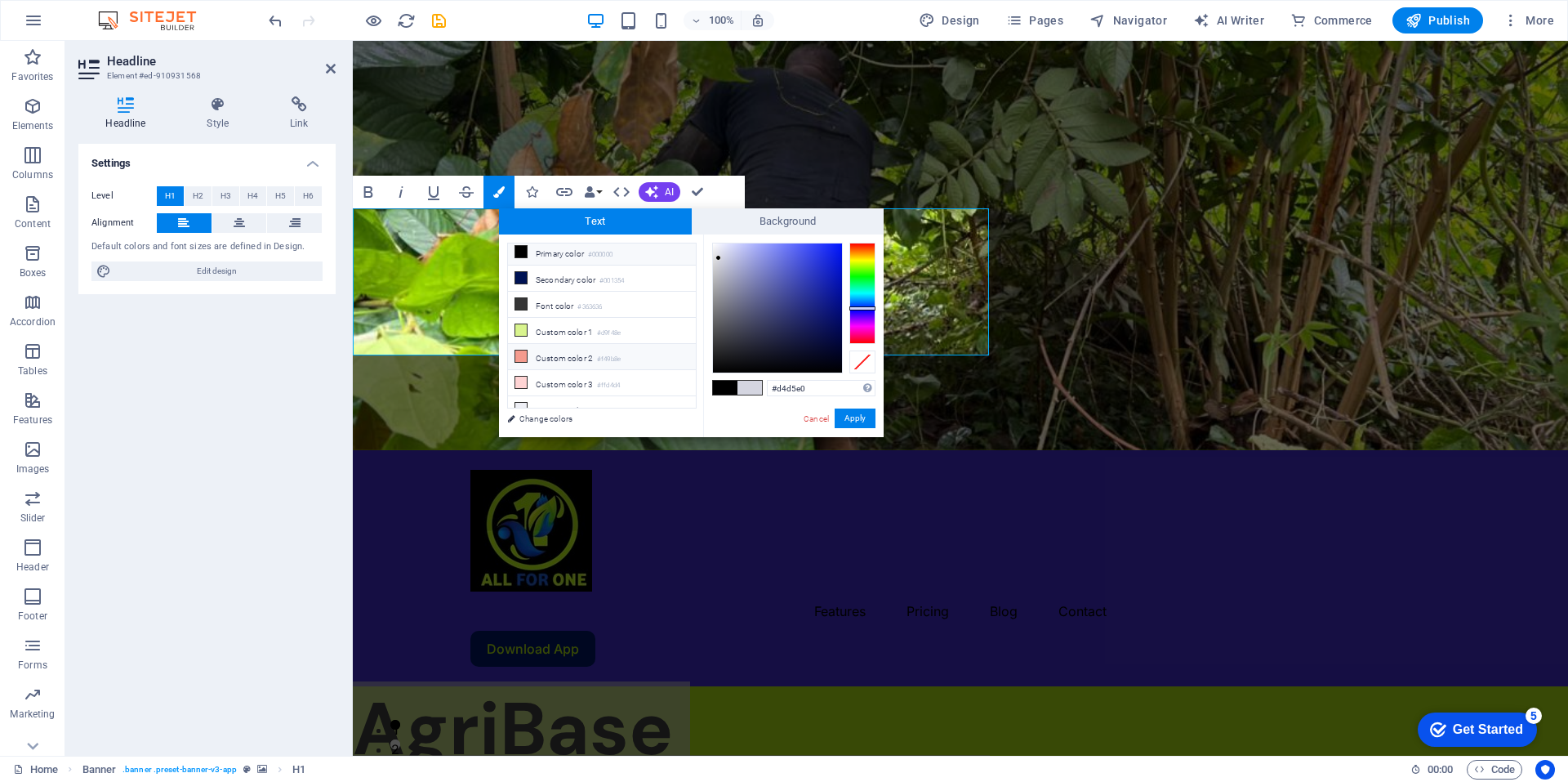
scroll to position [63, 0]
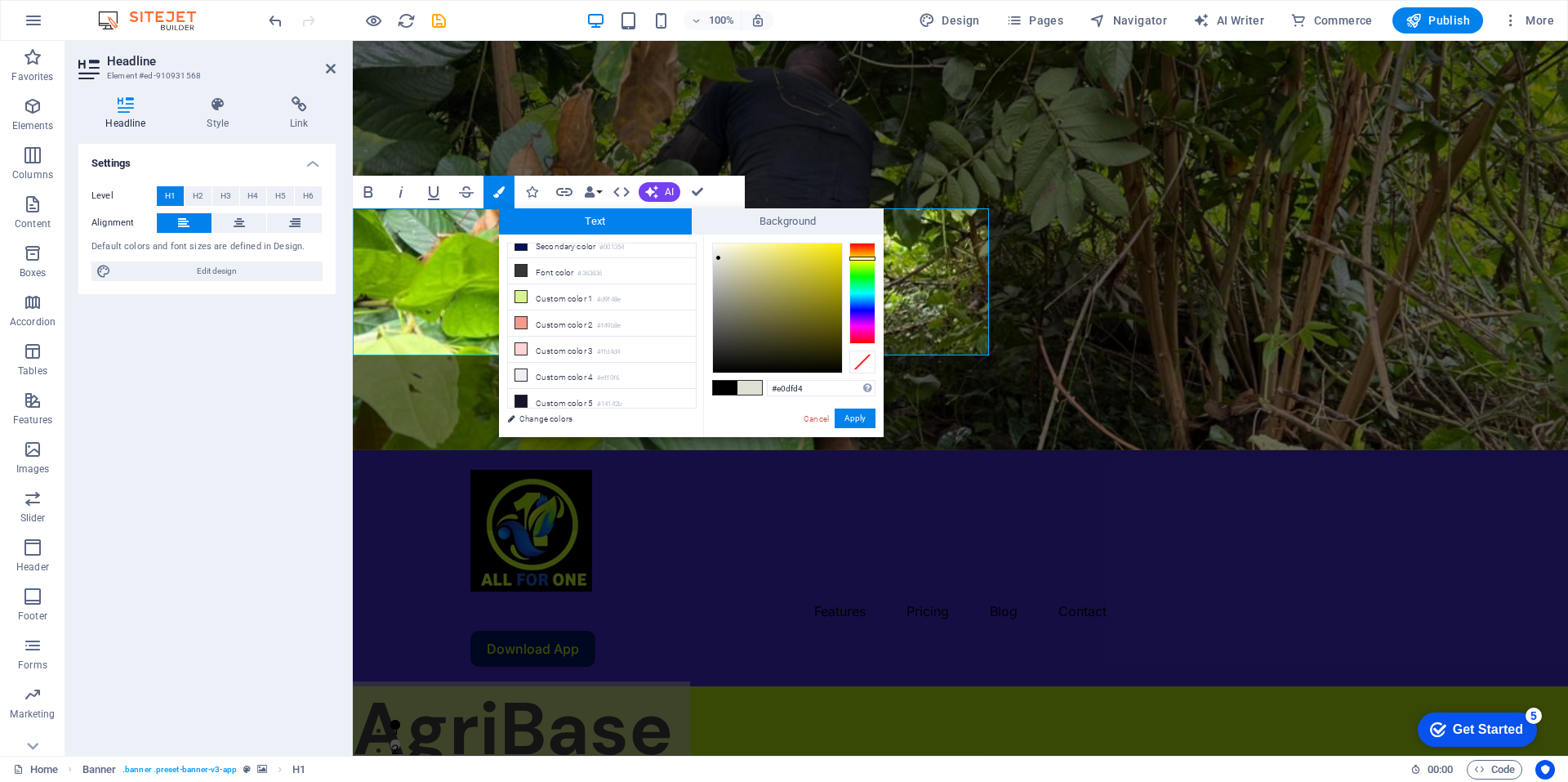
click at [856, 258] on div at bounding box center [863, 293] width 26 height 101
type input "#e5db4d"
click at [798, 255] on div at bounding box center [777, 307] width 129 height 129
click at [861, 417] on button "Apply" at bounding box center [855, 419] width 41 height 20
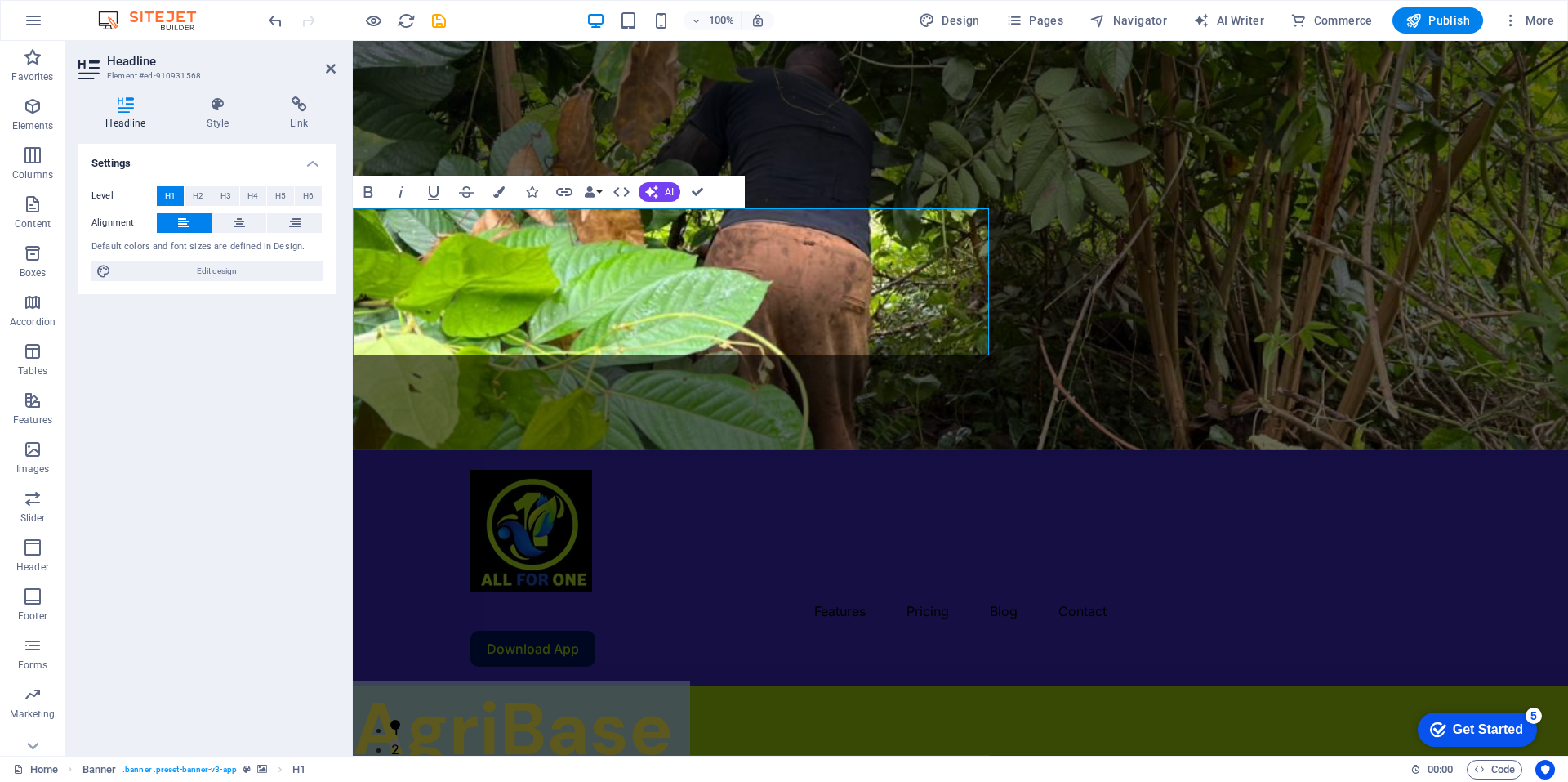
click at [1146, 376] on figure at bounding box center [960, 246] width 1215 height 410
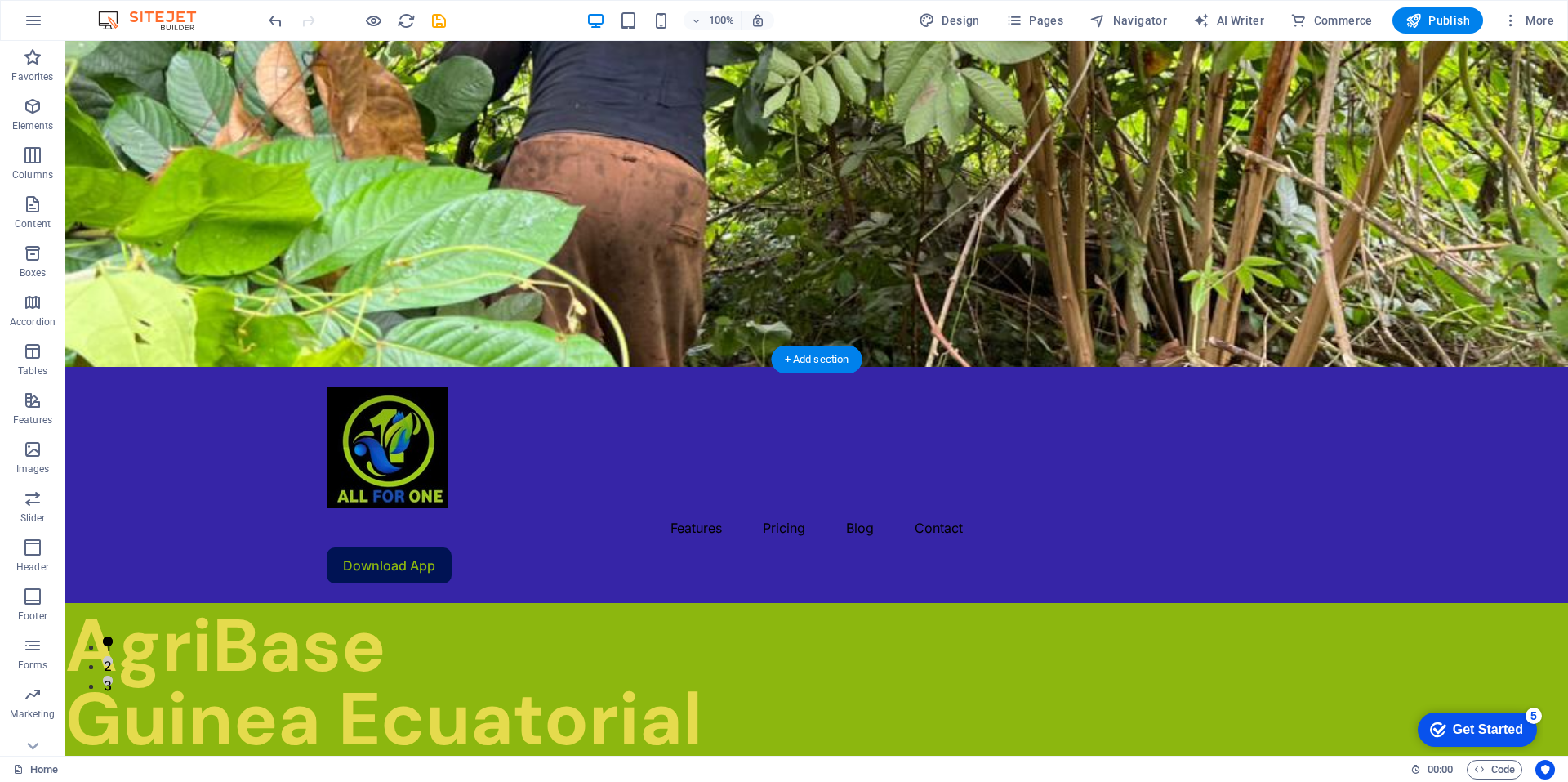
scroll to position [0, 0]
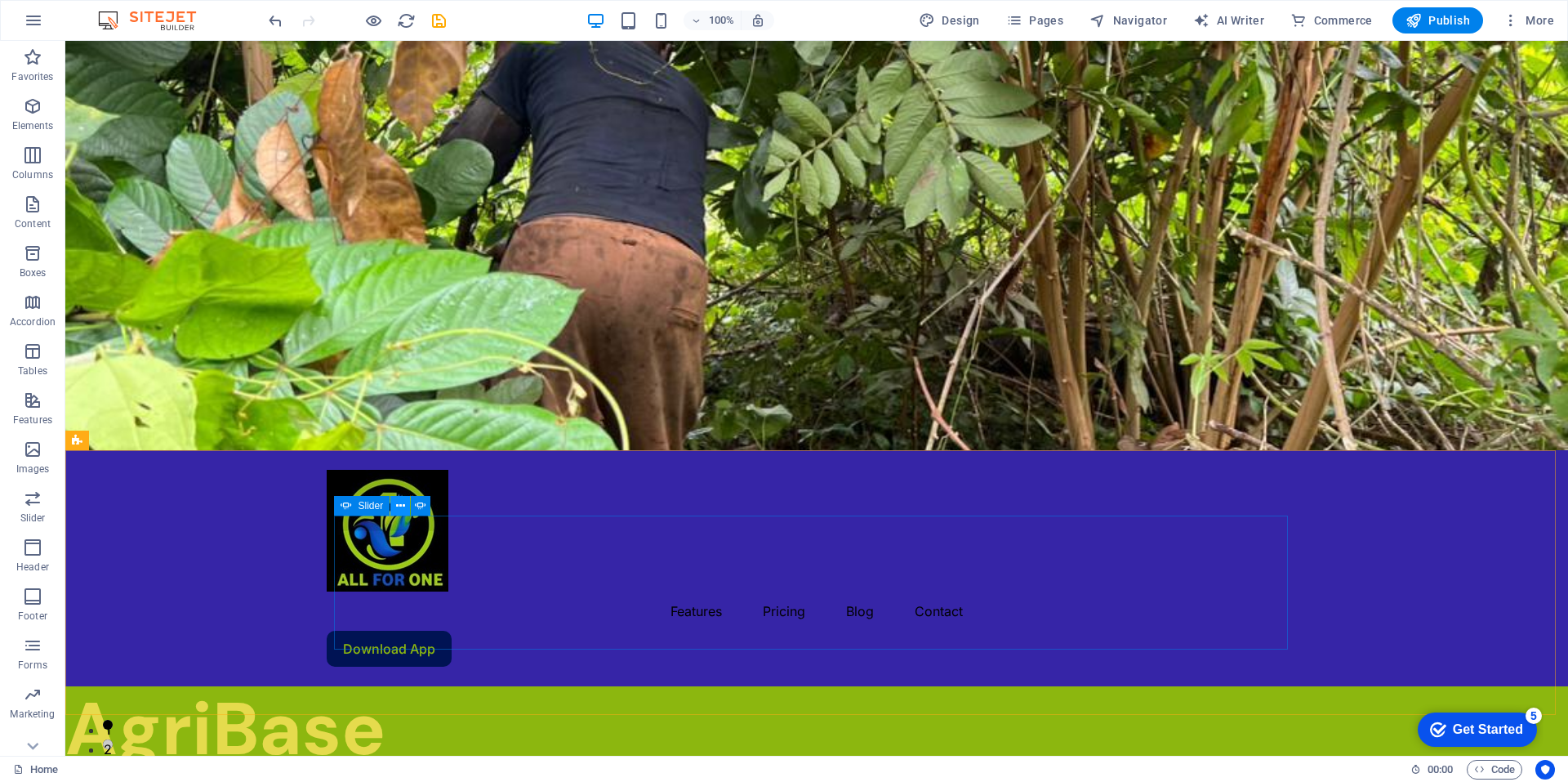
click at [1004, 279] on figure at bounding box center [817, 246] width 1503 height 410
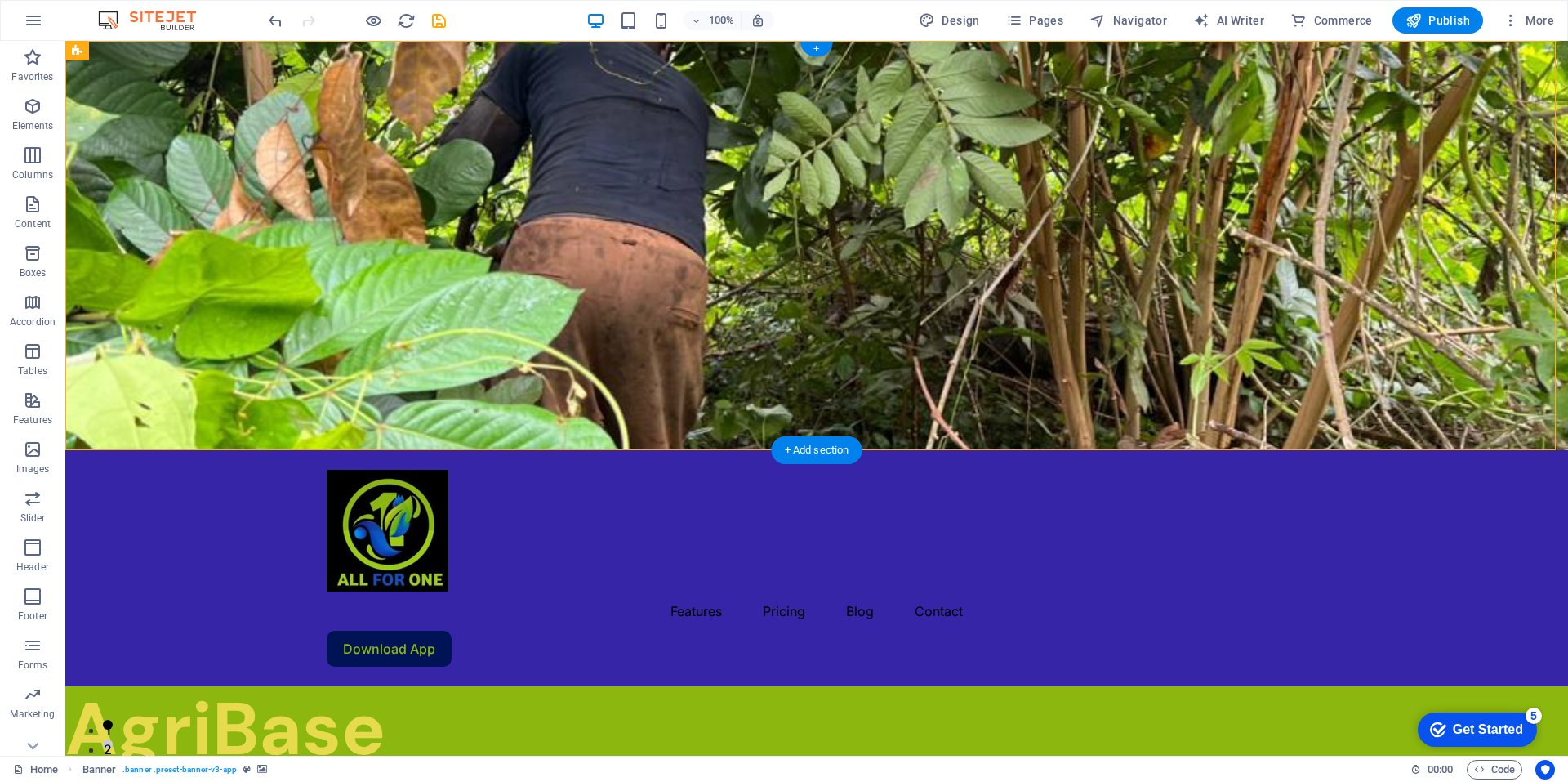
click at [1001, 286] on figure at bounding box center [817, 246] width 1503 height 410
select select "vh"
select select "header"
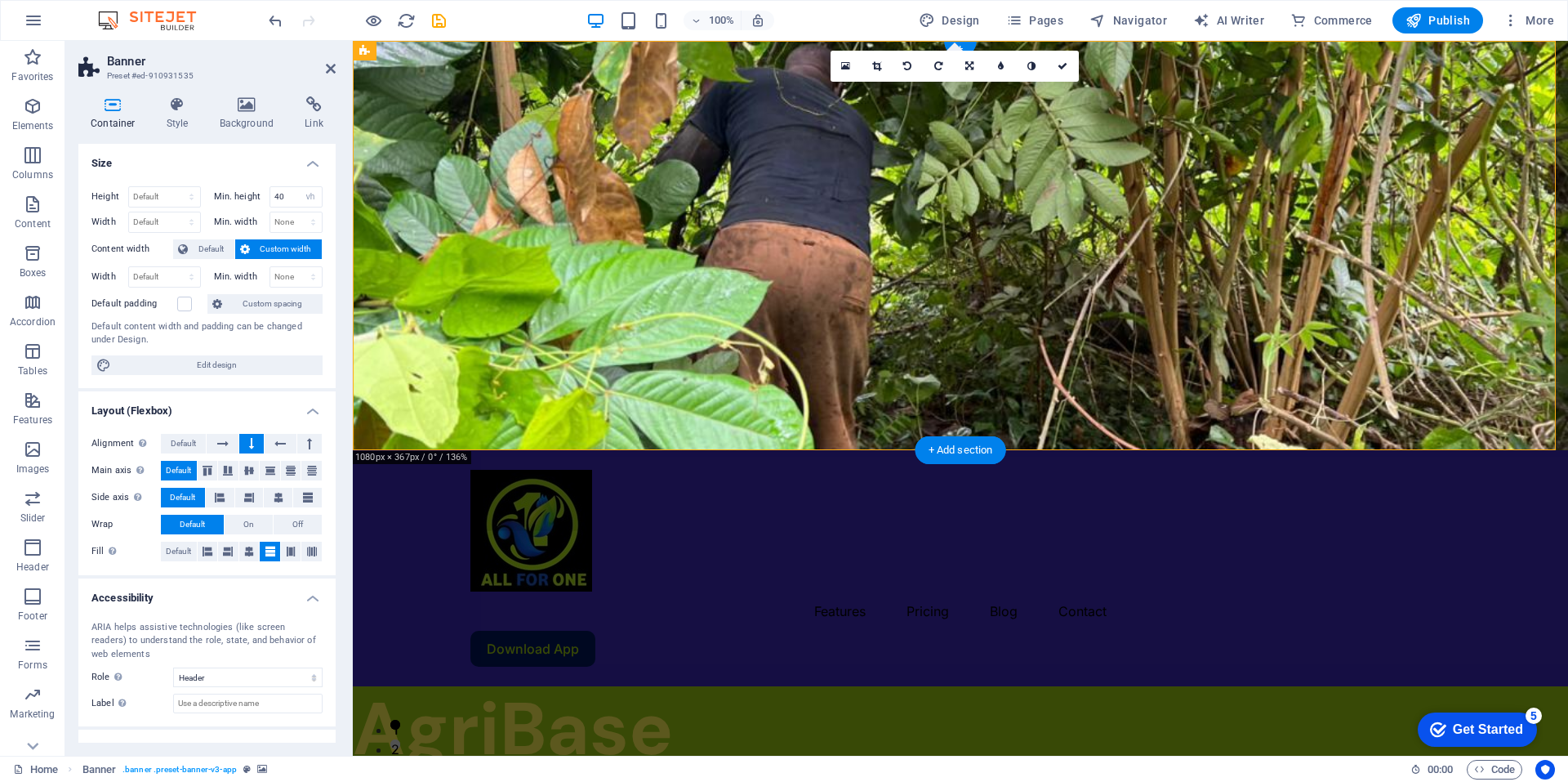
click at [1094, 285] on figure at bounding box center [960, 246] width 1215 height 410
click at [213, 445] on button at bounding box center [222, 443] width 31 height 20
click at [115, 110] on icon at bounding box center [113, 105] width 69 height 16
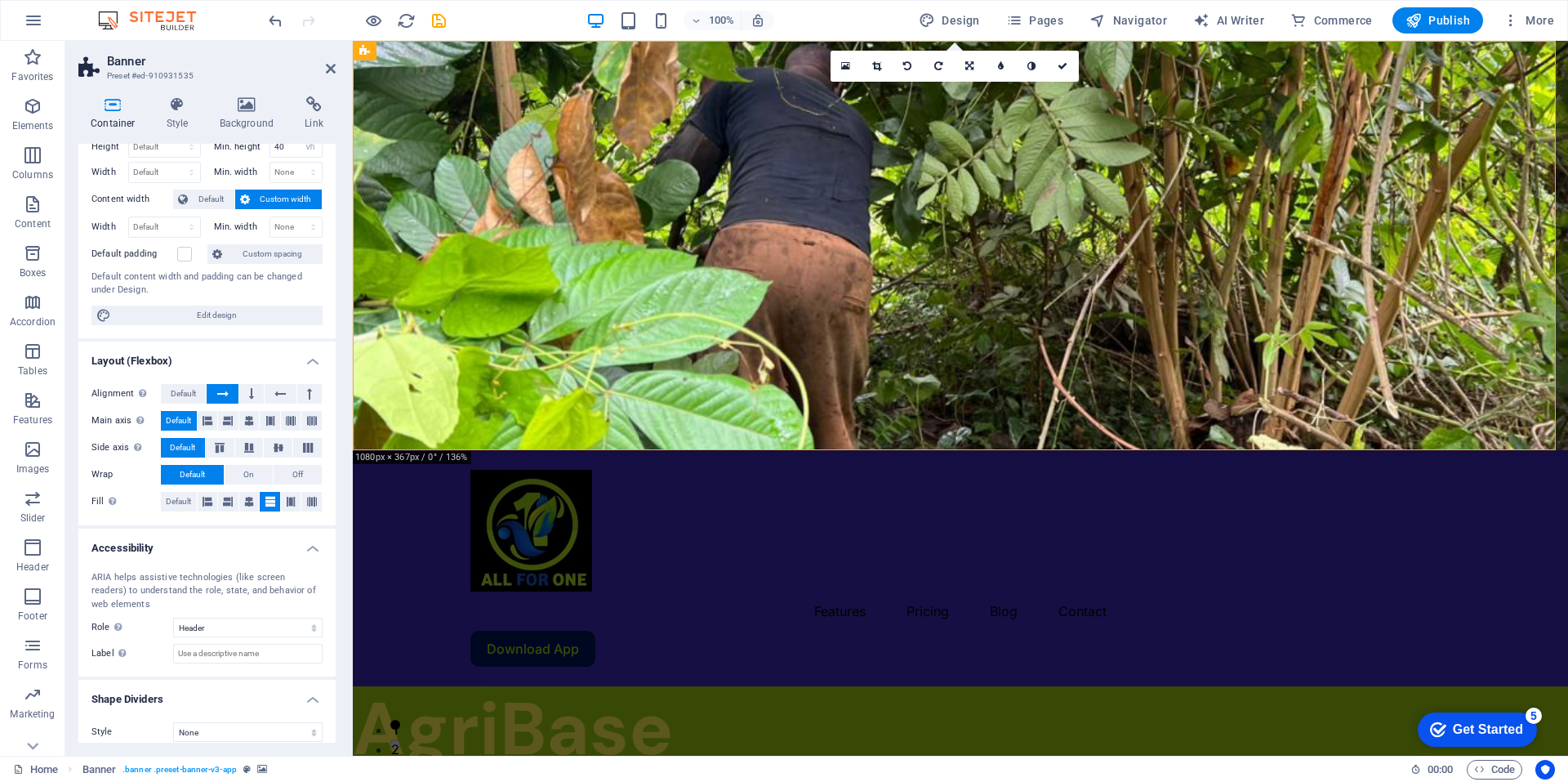
scroll to position [62, 0]
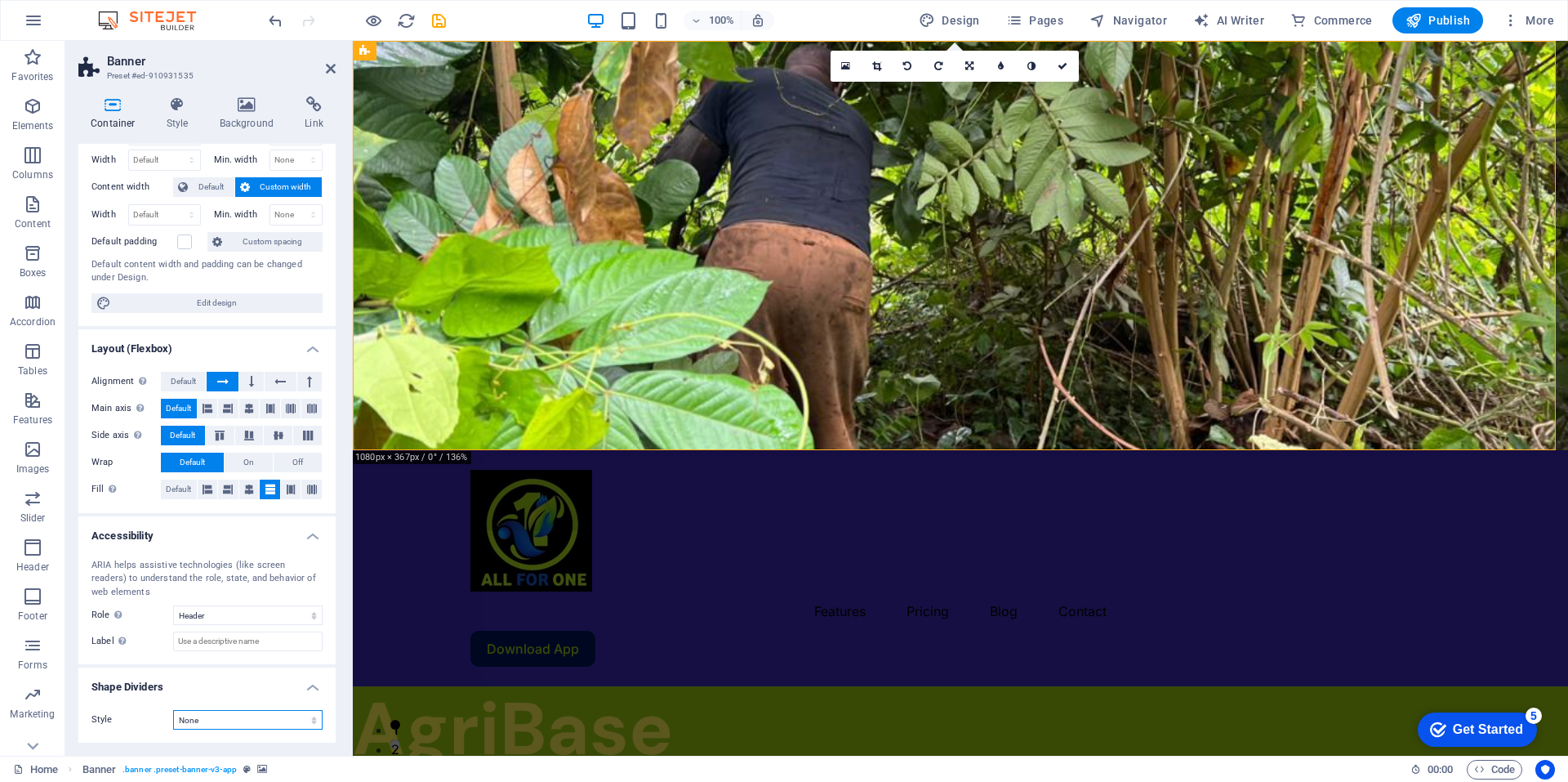
click at [236, 715] on select "None Triangle Square Diagonal Polygon 1 Polygon 2 Zigzag Multiple Zigzags Waves…" at bounding box center [247, 719] width 149 height 20
click at [180, 127] on h4 "Style" at bounding box center [180, 114] width 53 height 35
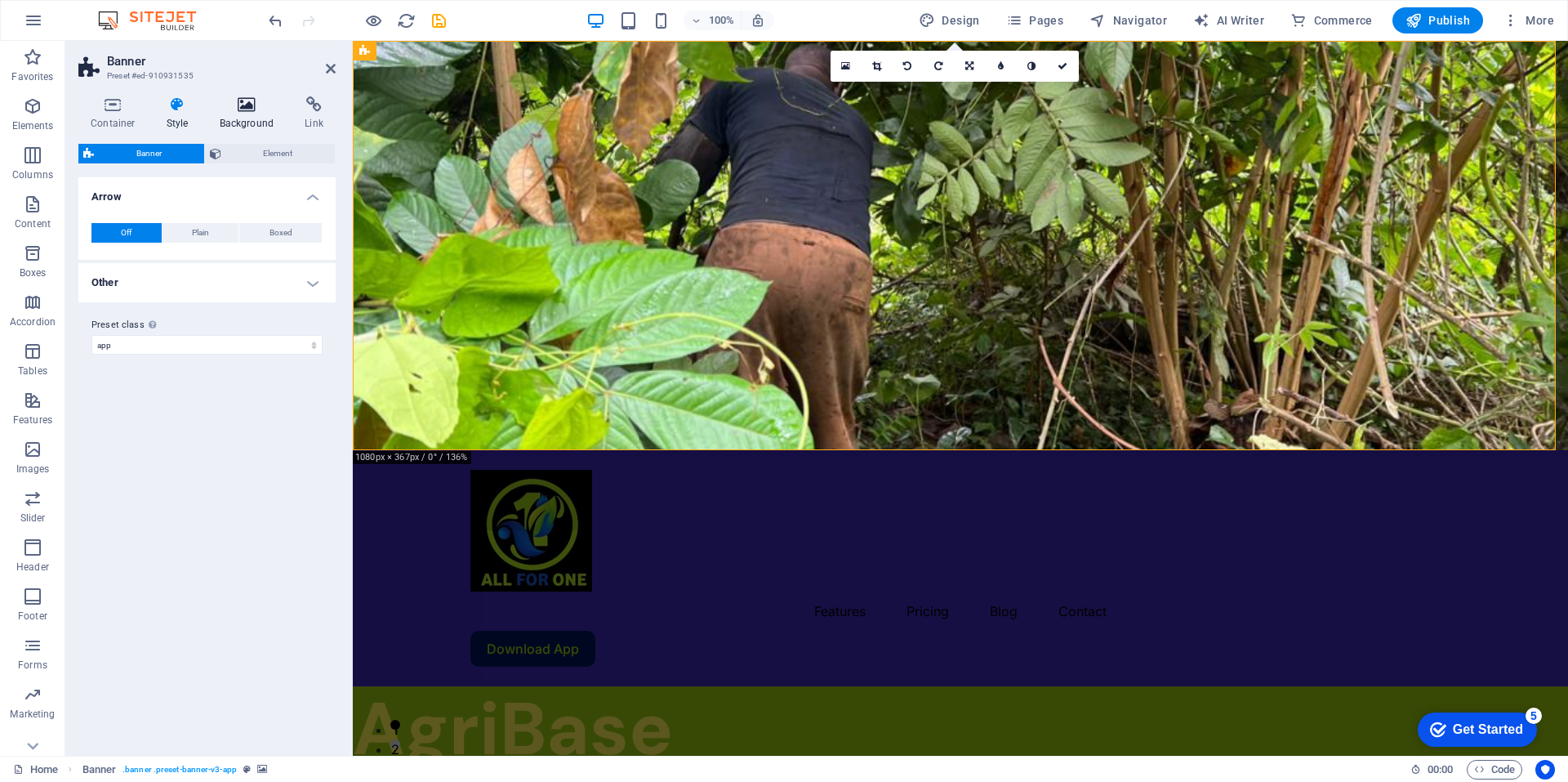
click at [241, 116] on h4 "Background" at bounding box center [250, 114] width 86 height 35
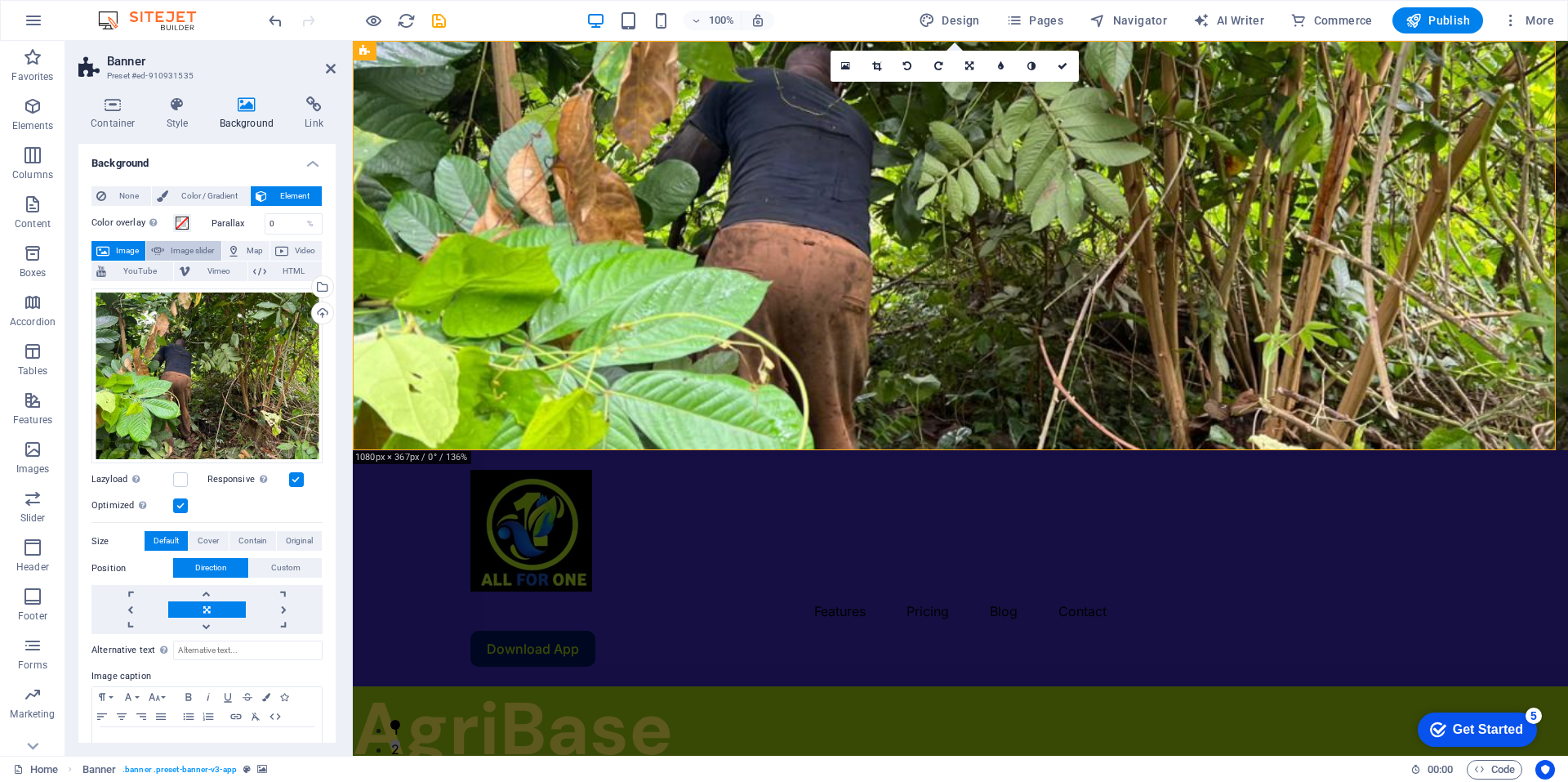
click at [195, 249] on span "Image slider" at bounding box center [192, 251] width 46 height 20
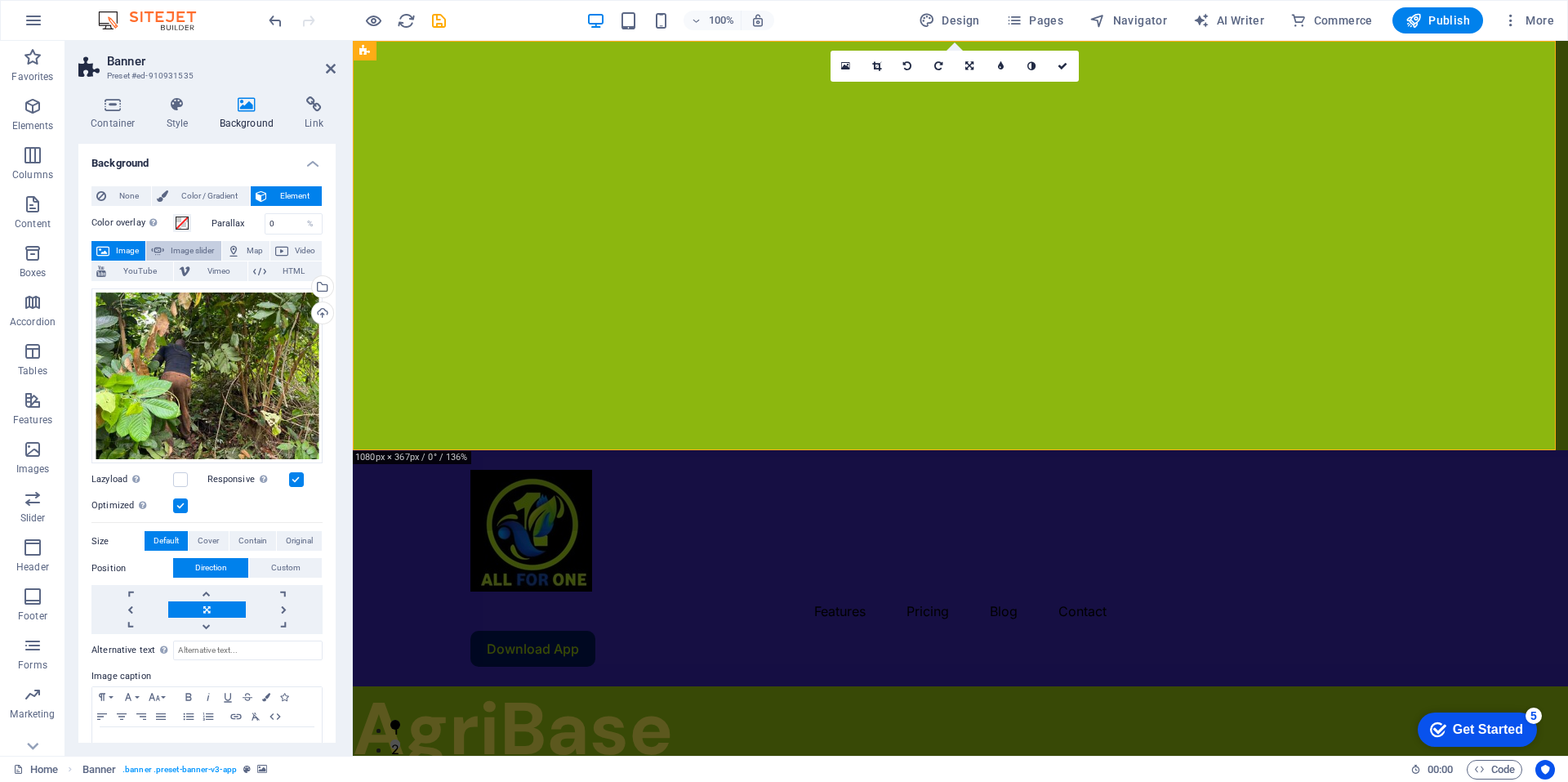
select select "ms"
select select "s"
select select "progressive"
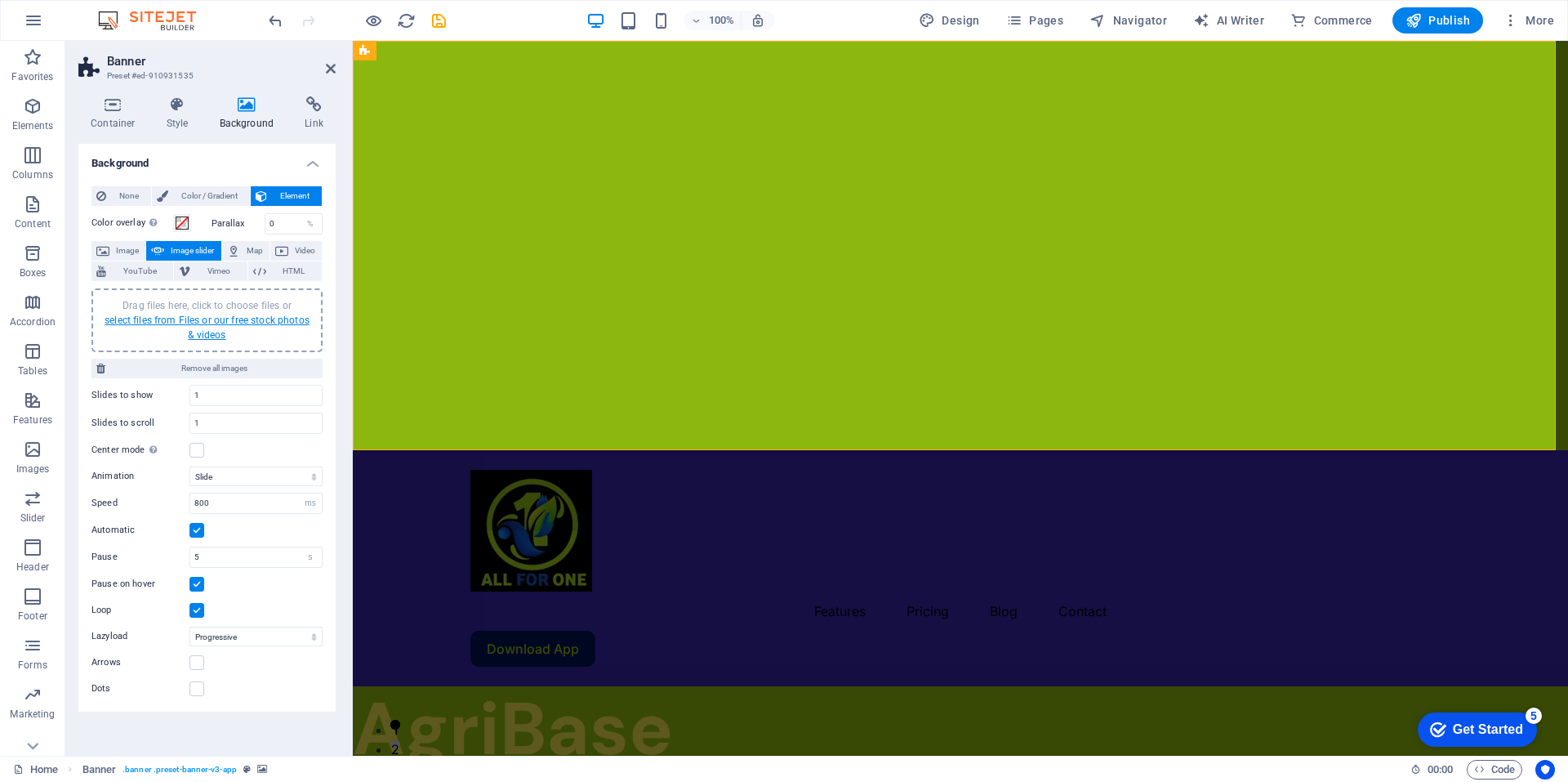
click at [176, 319] on link "select files from Files or our free stock photos & videos" at bounding box center [207, 328] width 205 height 26
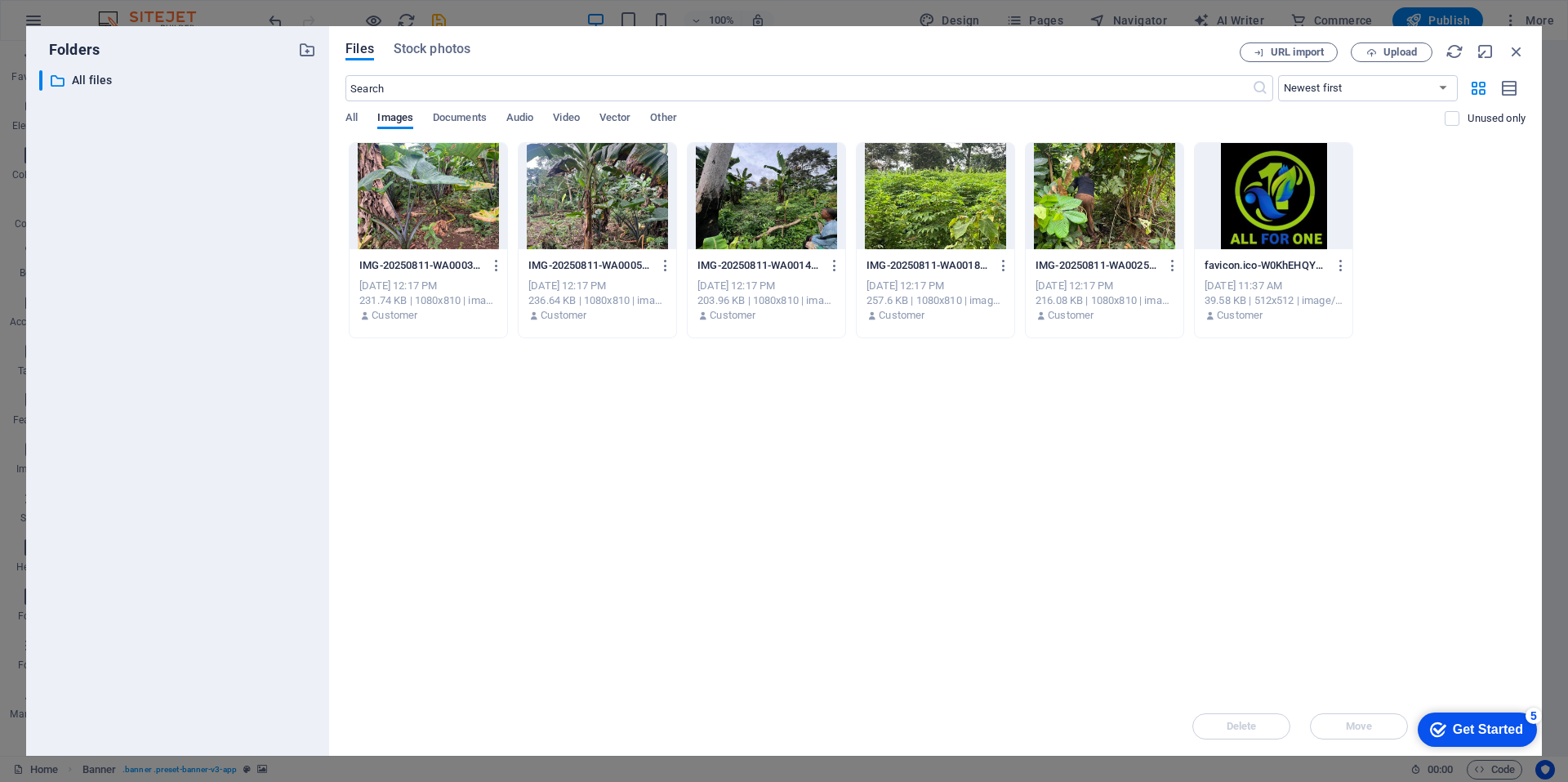
click at [774, 218] on div at bounding box center [766, 195] width 157 height 106
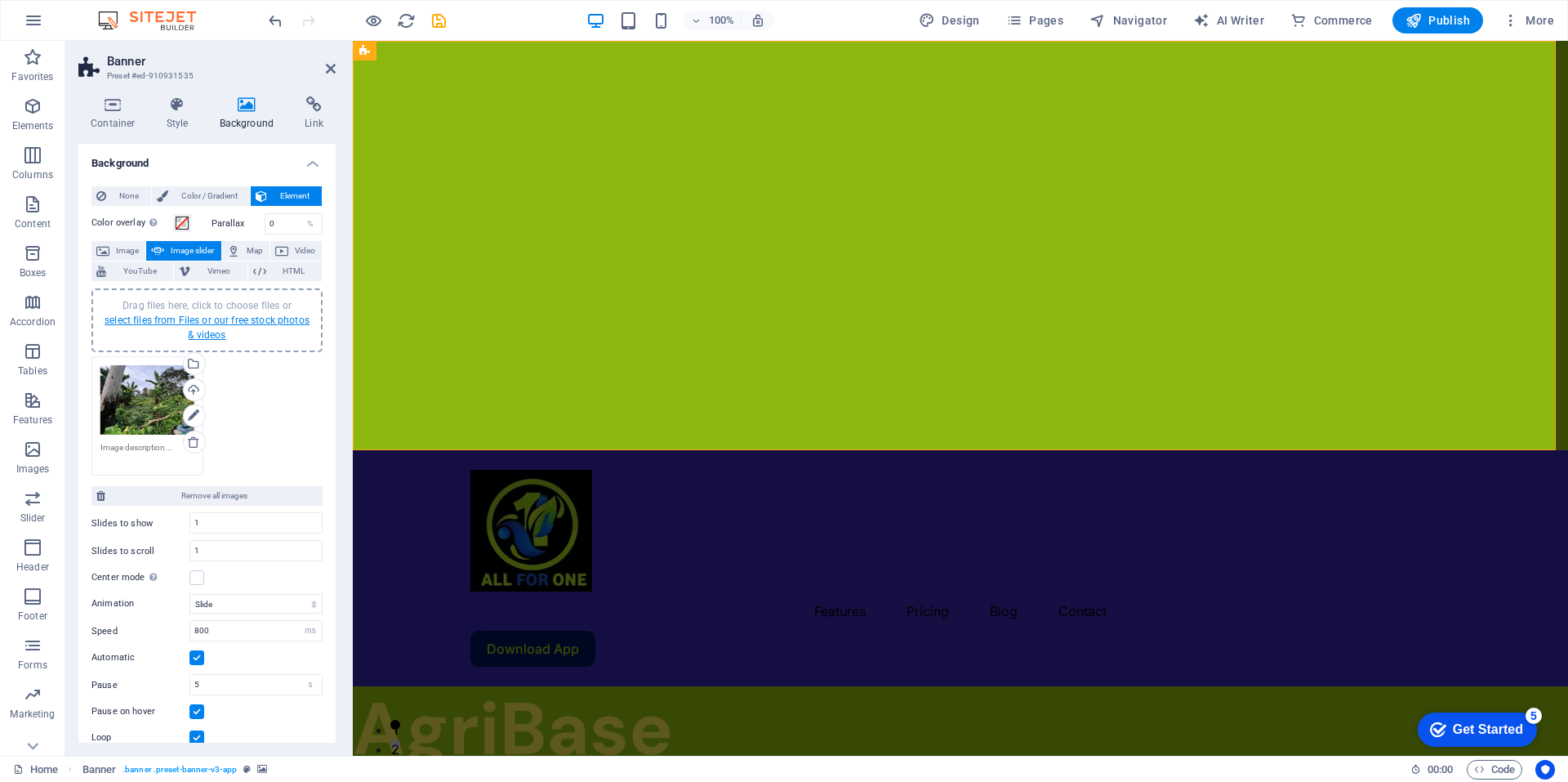
click at [199, 323] on link "select files from Files or our free stock photos & videos" at bounding box center [207, 328] width 205 height 26
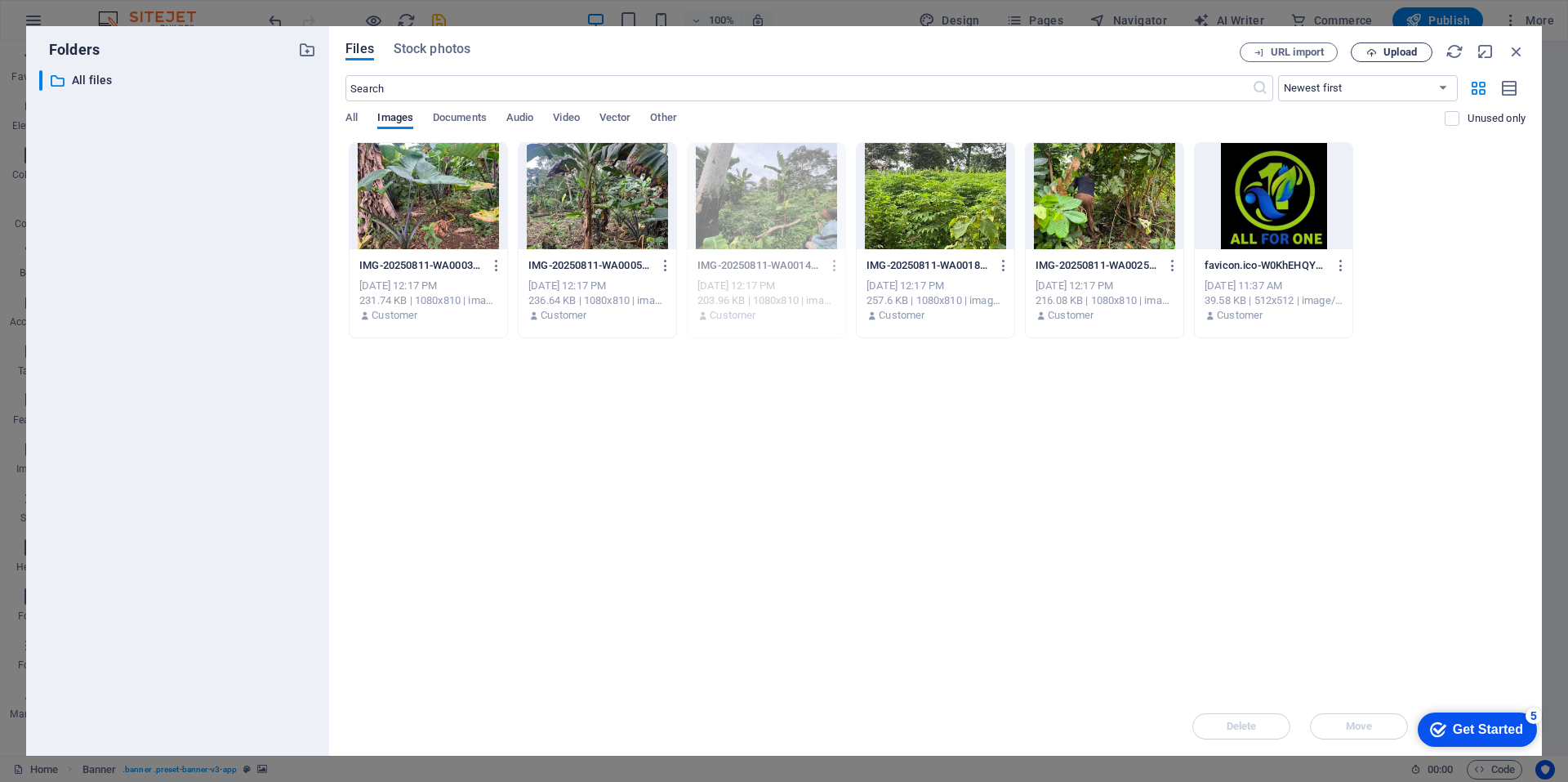
click at [1382, 52] on span "Upload" at bounding box center [1391, 52] width 67 height 11
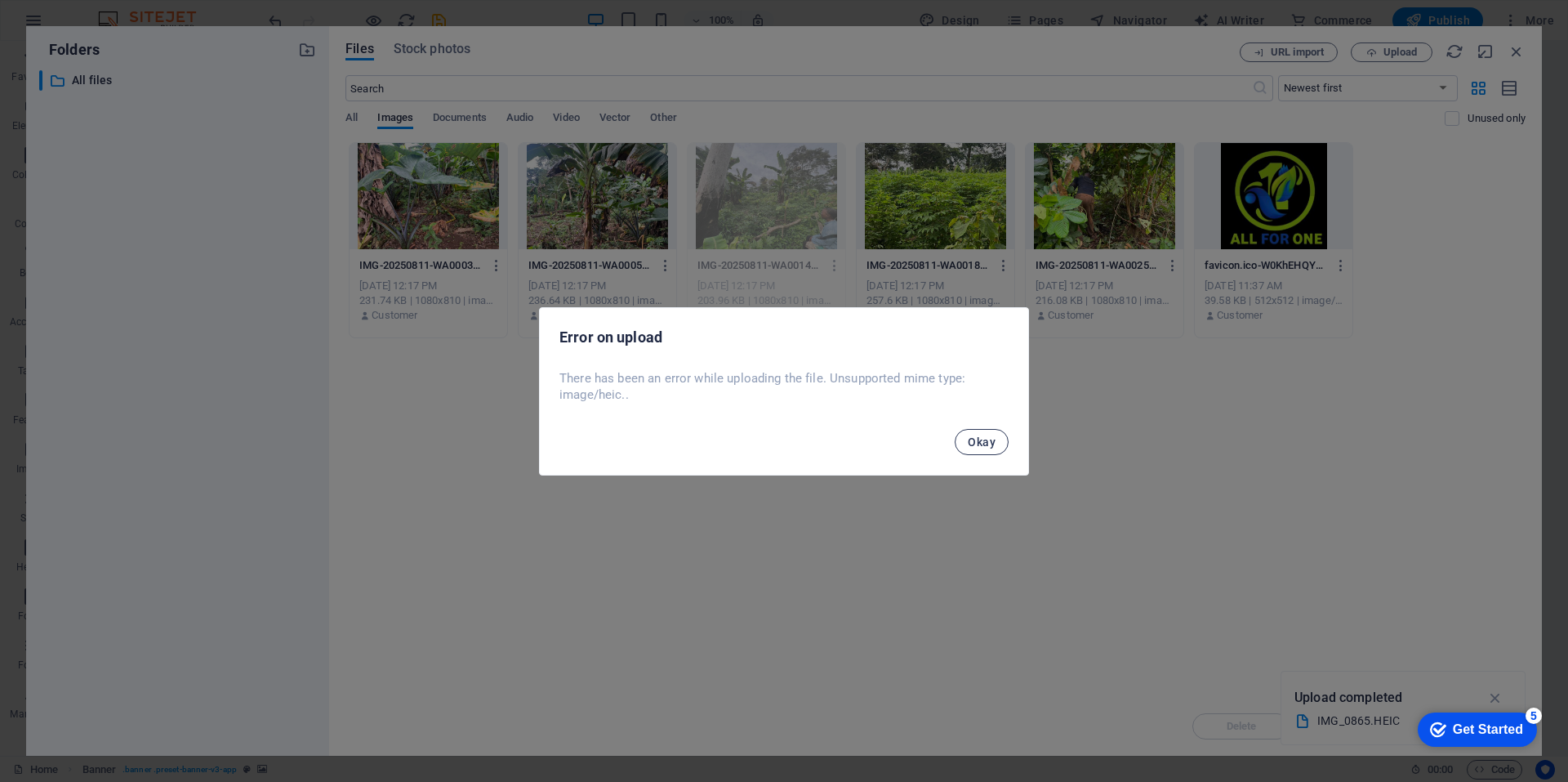
click at [978, 438] on span "Okay" at bounding box center [982, 442] width 28 height 13
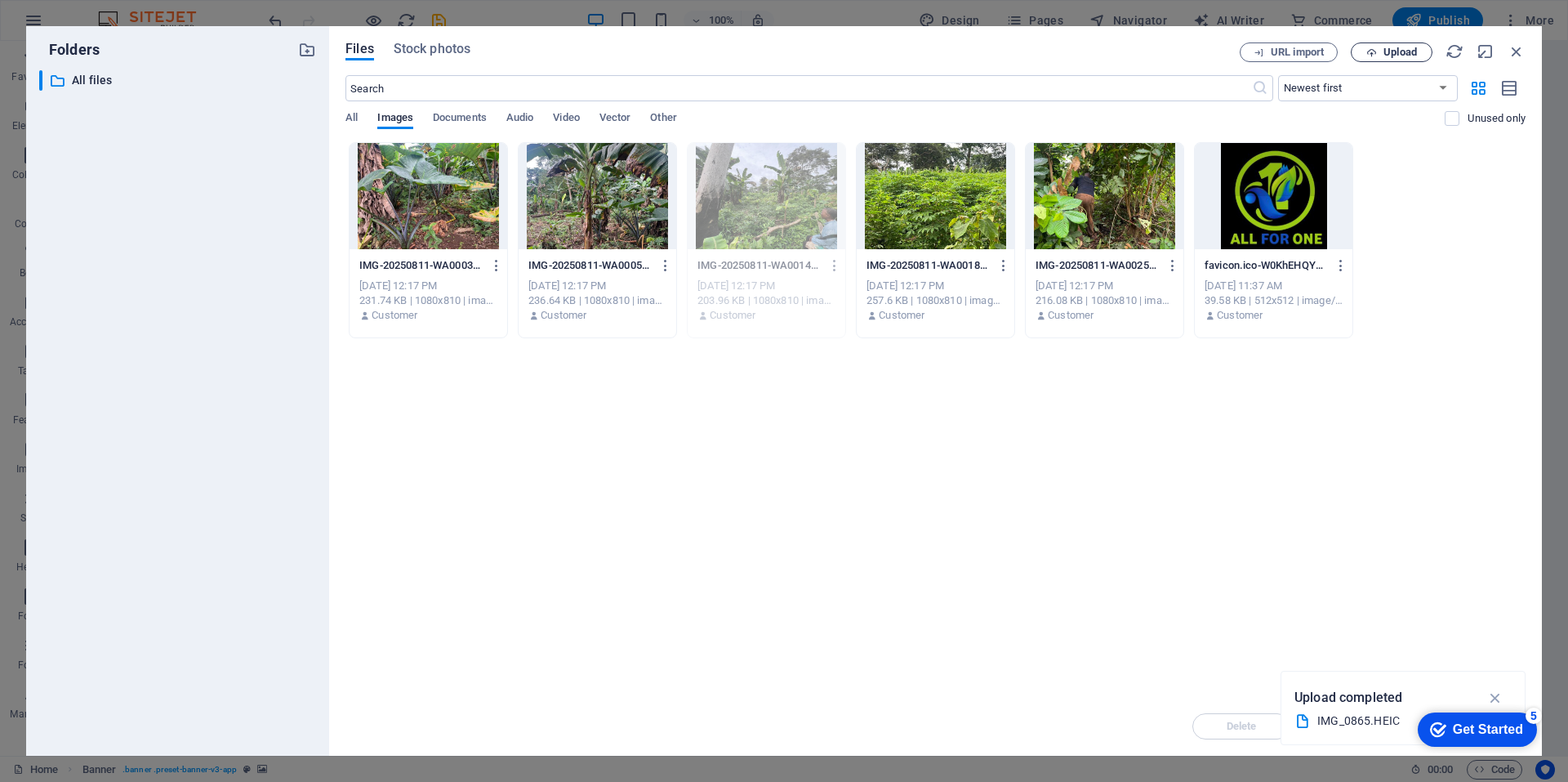
click at [1393, 53] on span "Upload" at bounding box center [1400, 52] width 34 height 10
click at [1388, 51] on span "Upload" at bounding box center [1400, 52] width 34 height 10
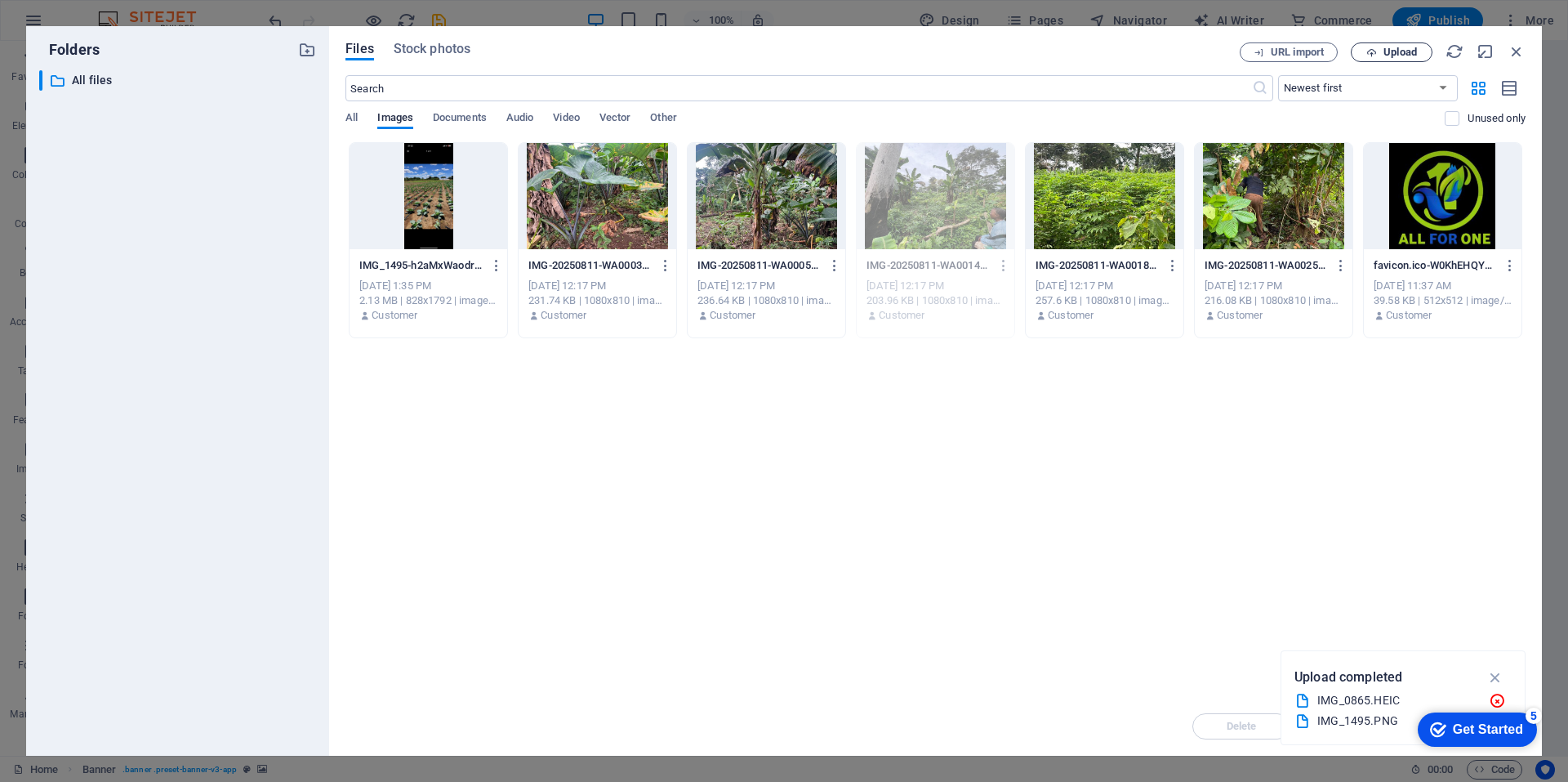
click at [1392, 50] on span "Upload" at bounding box center [1400, 52] width 34 height 10
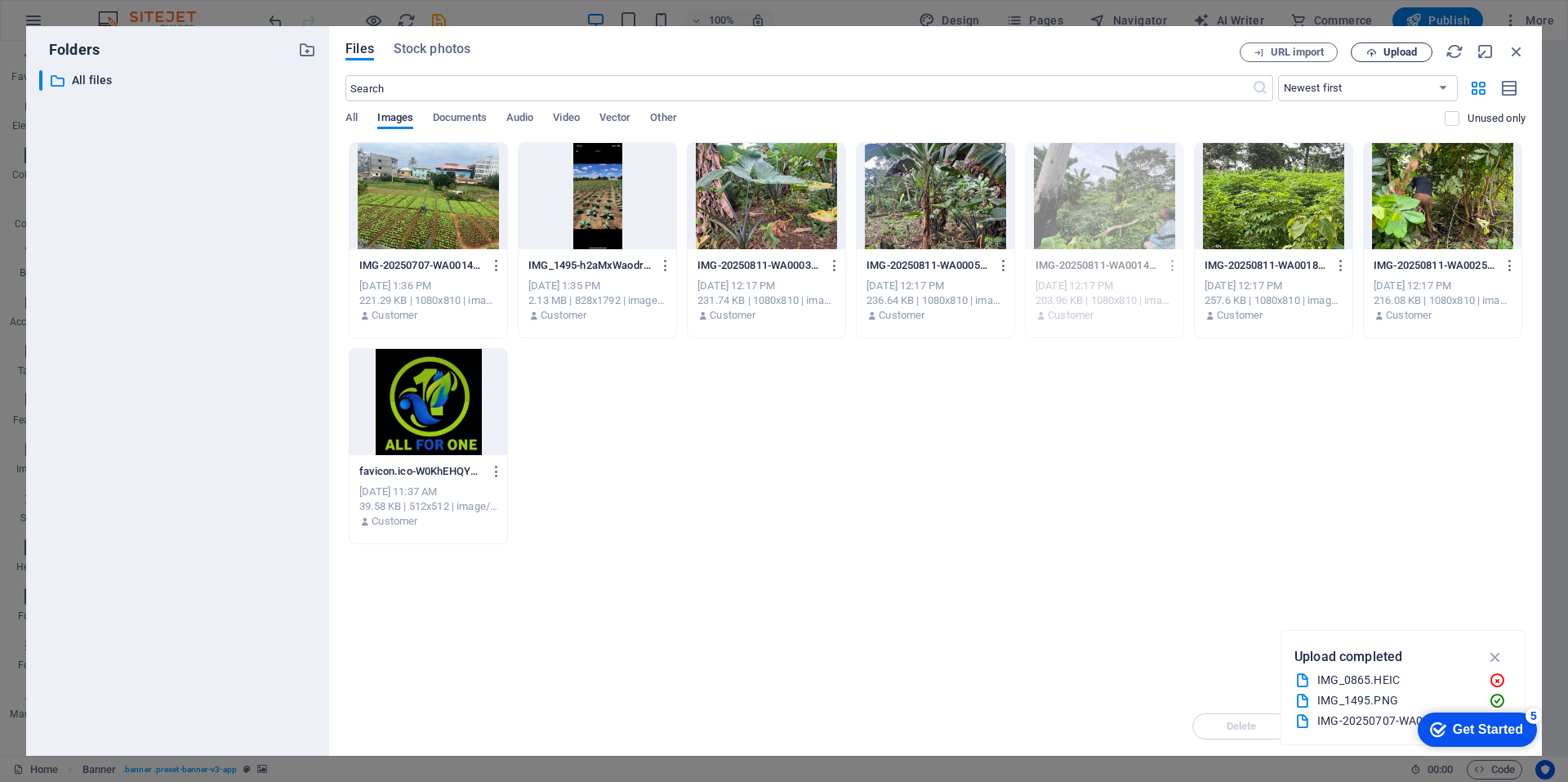
click at [1402, 54] on span "Upload" at bounding box center [1400, 52] width 34 height 10
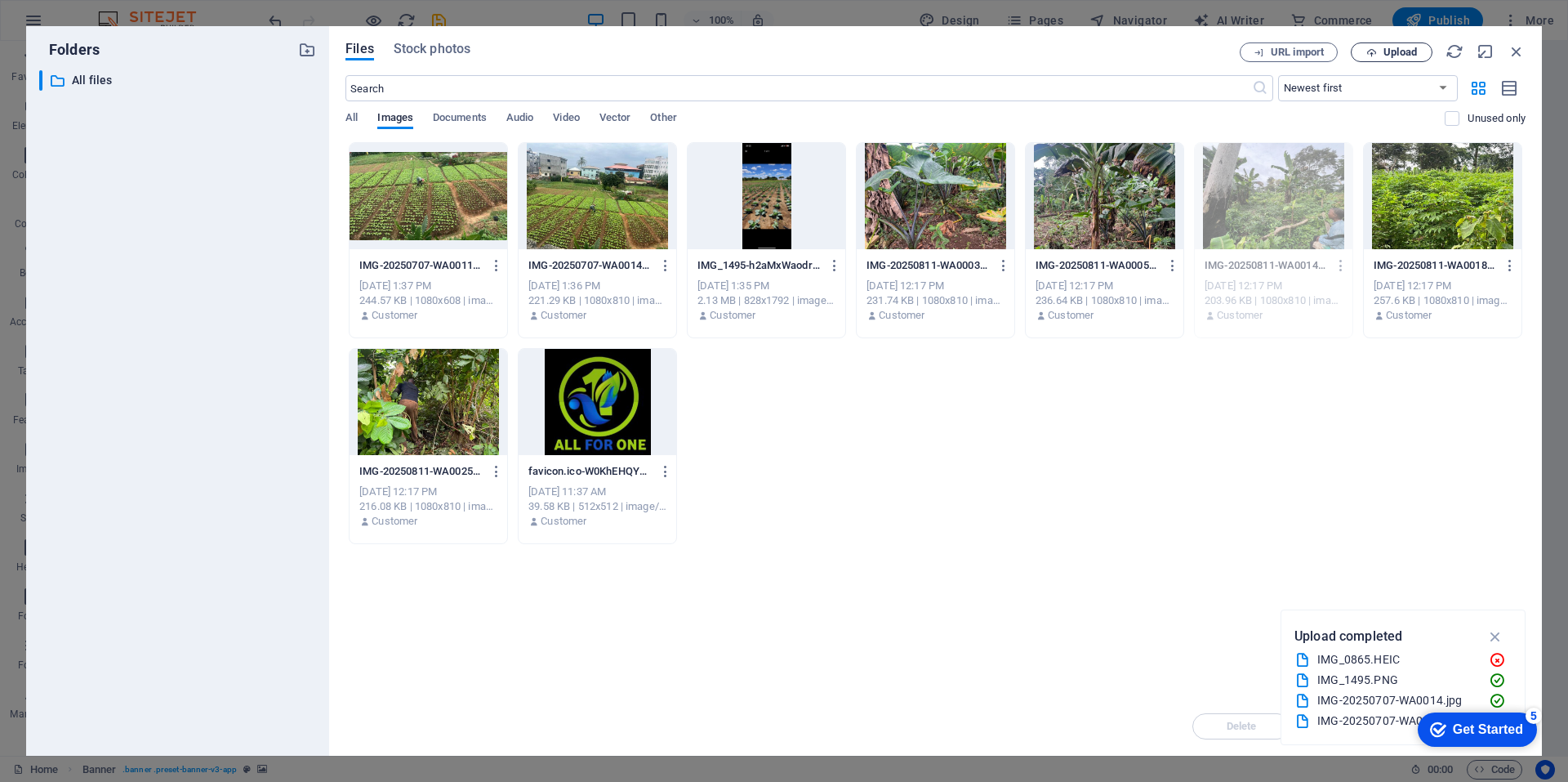
click at [1403, 54] on span "Upload" at bounding box center [1400, 52] width 34 height 10
click at [484, 224] on div at bounding box center [428, 195] width 157 height 106
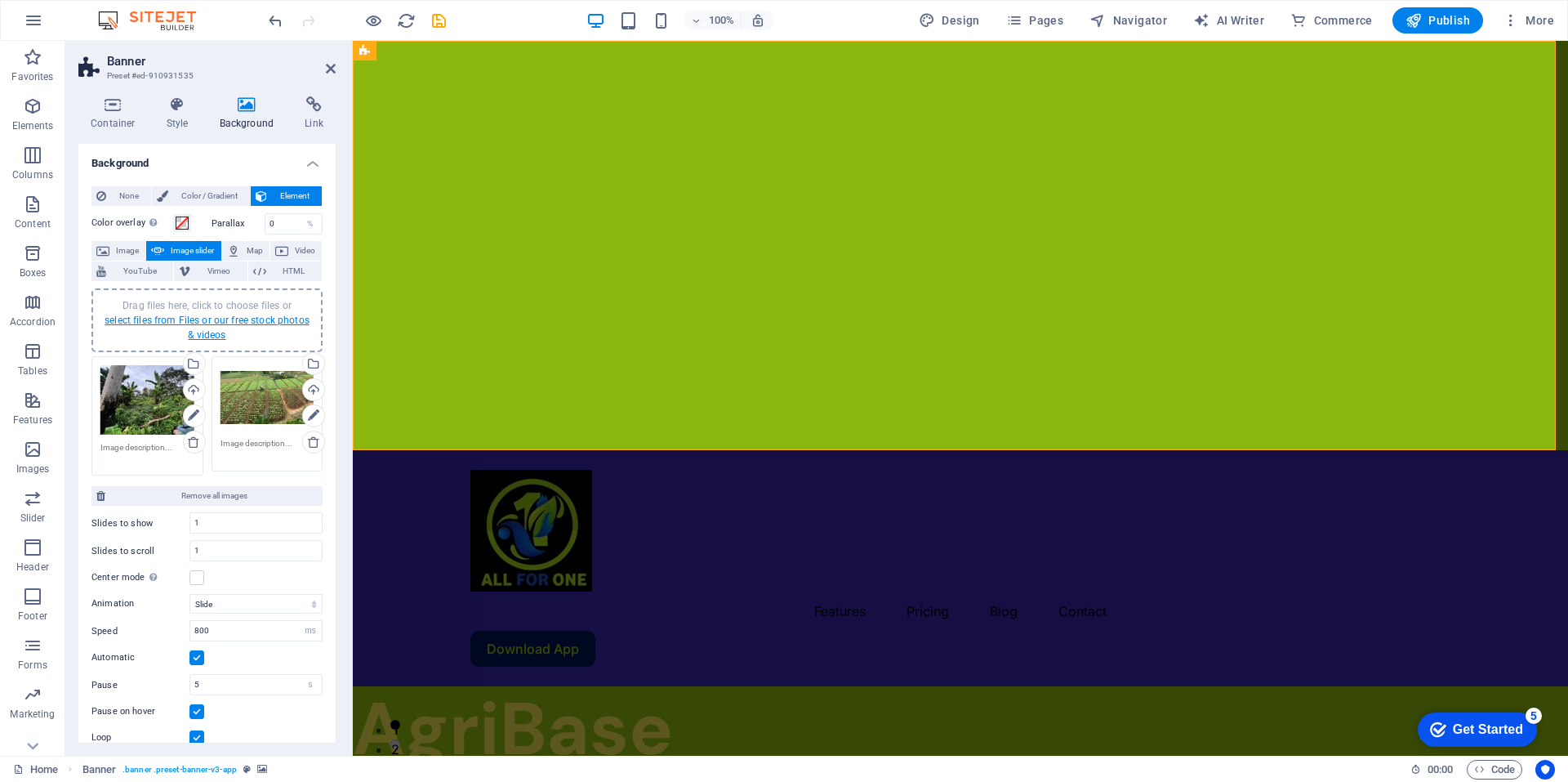
click at [222, 316] on link "select files from Files or our free stock photos & videos" at bounding box center [207, 328] width 205 height 26
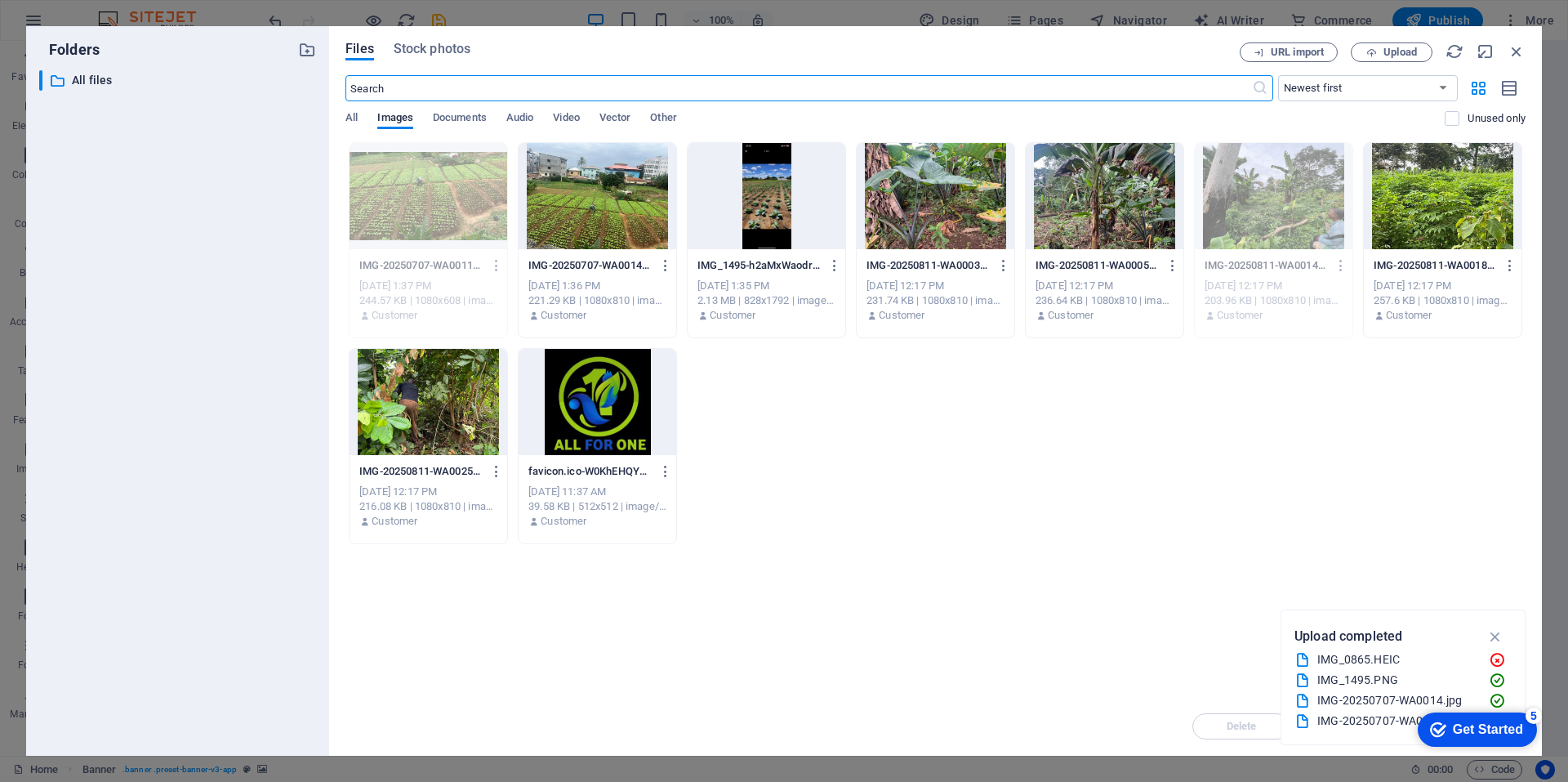
click at [619, 239] on div at bounding box center [597, 195] width 157 height 106
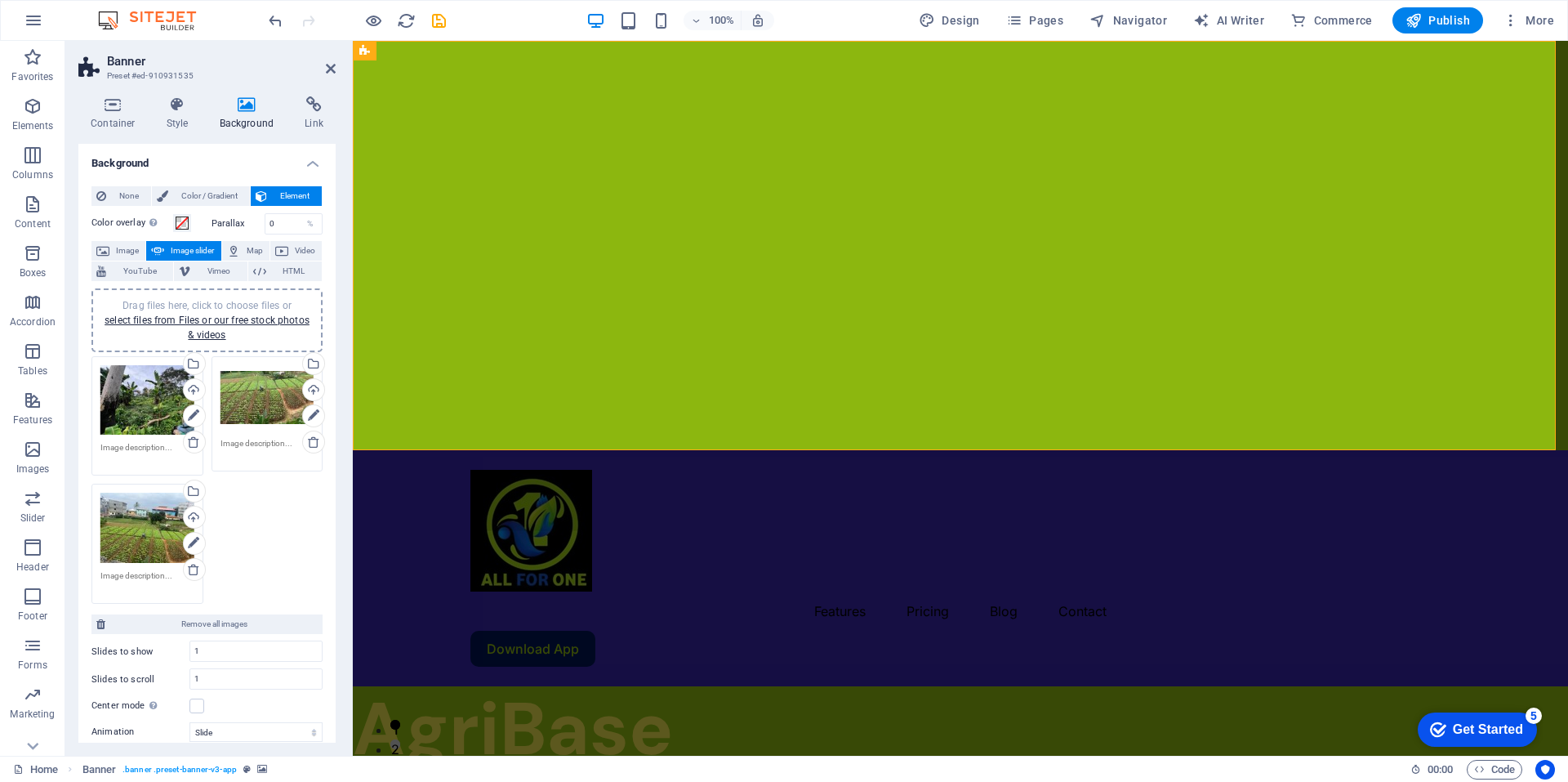
click at [225, 325] on div "Drag files here, click to choose files or select files from Files or our free s…" at bounding box center [207, 321] width 212 height 44
click at [214, 326] on div "Drag files here, click to choose files or select files from Files or our free s…" at bounding box center [207, 321] width 212 height 44
click at [181, 321] on link "select files from Files or our free stock photos & videos" at bounding box center [207, 328] width 205 height 26
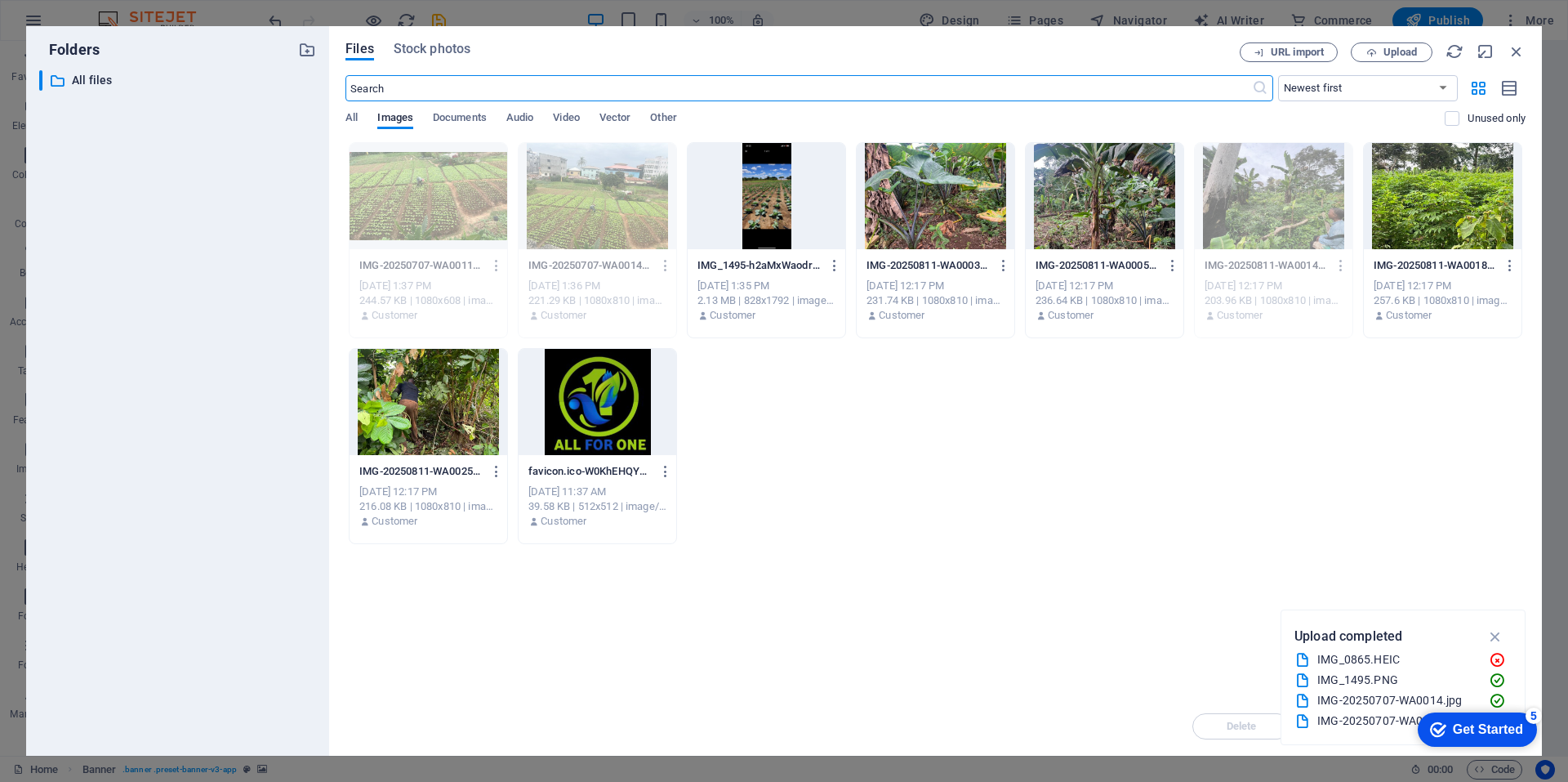
click at [1072, 232] on div at bounding box center [1104, 195] width 157 height 106
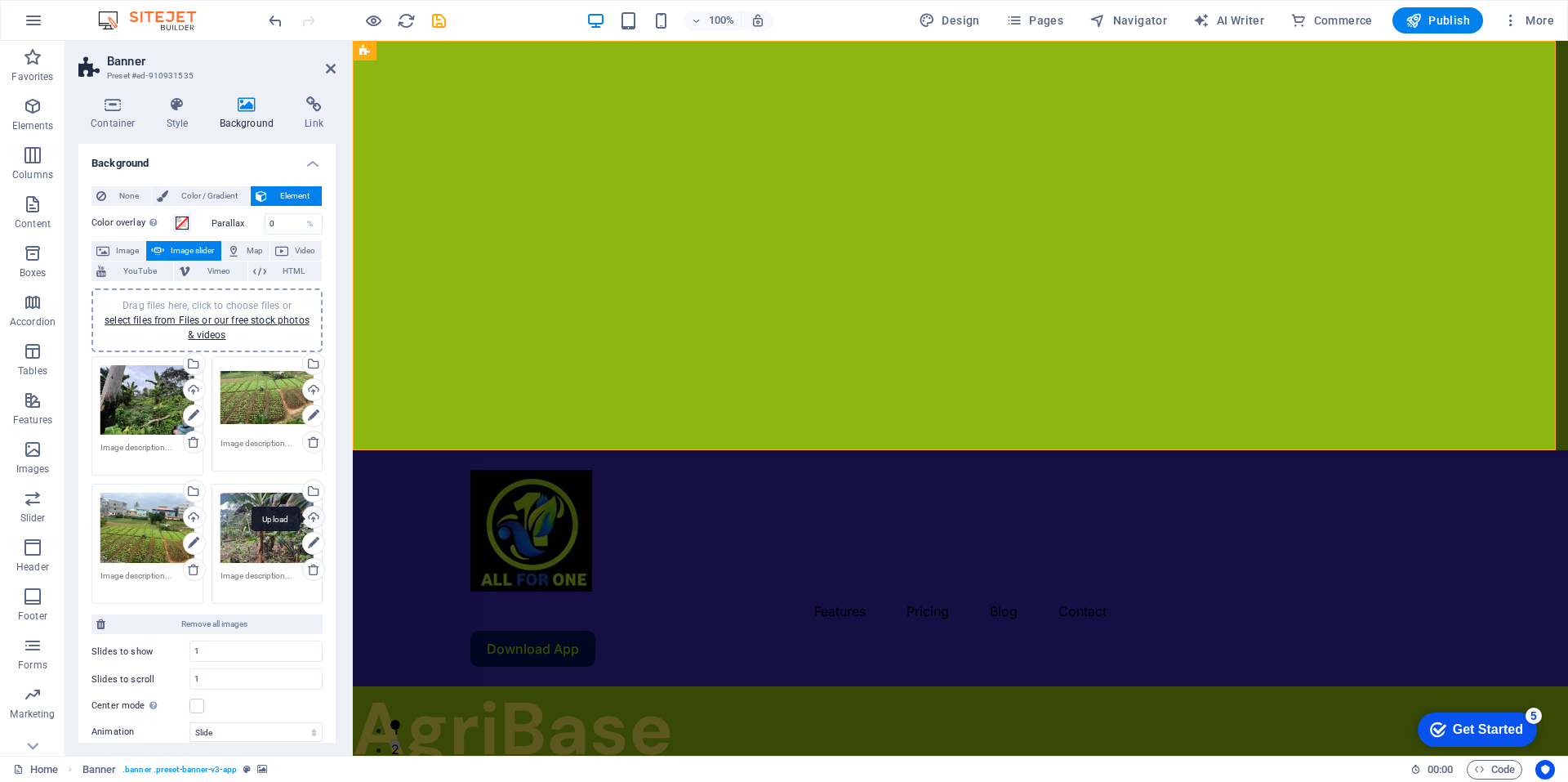
click at [310, 517] on div "Upload" at bounding box center [312, 519] width 25 height 25
click at [261, 389] on div "Drag files here, click to choose files or select files from Files or our free s…" at bounding box center [268, 397] width 94 height 65
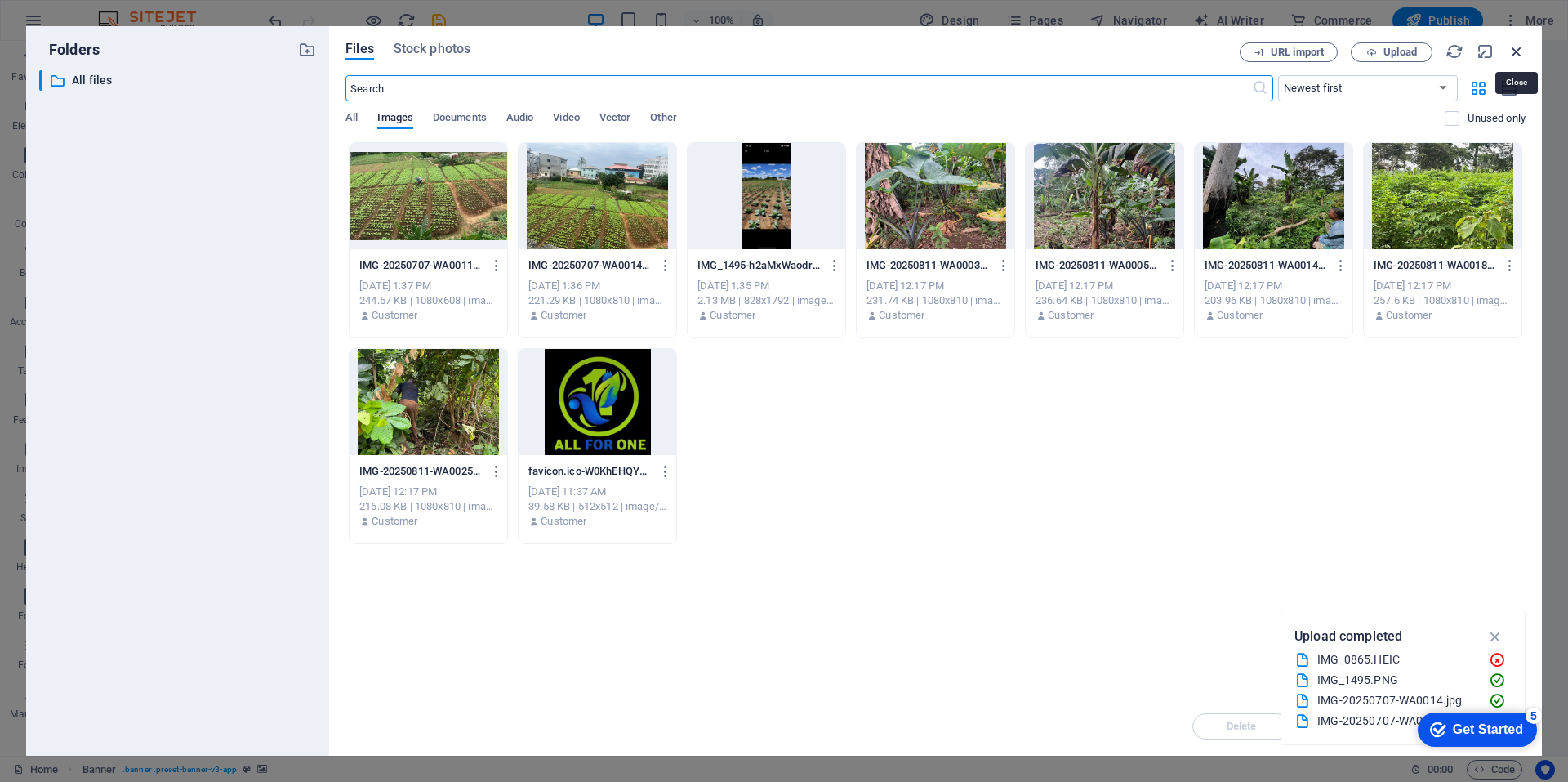
click at [1515, 49] on icon "button" at bounding box center [1517, 52] width 18 height 18
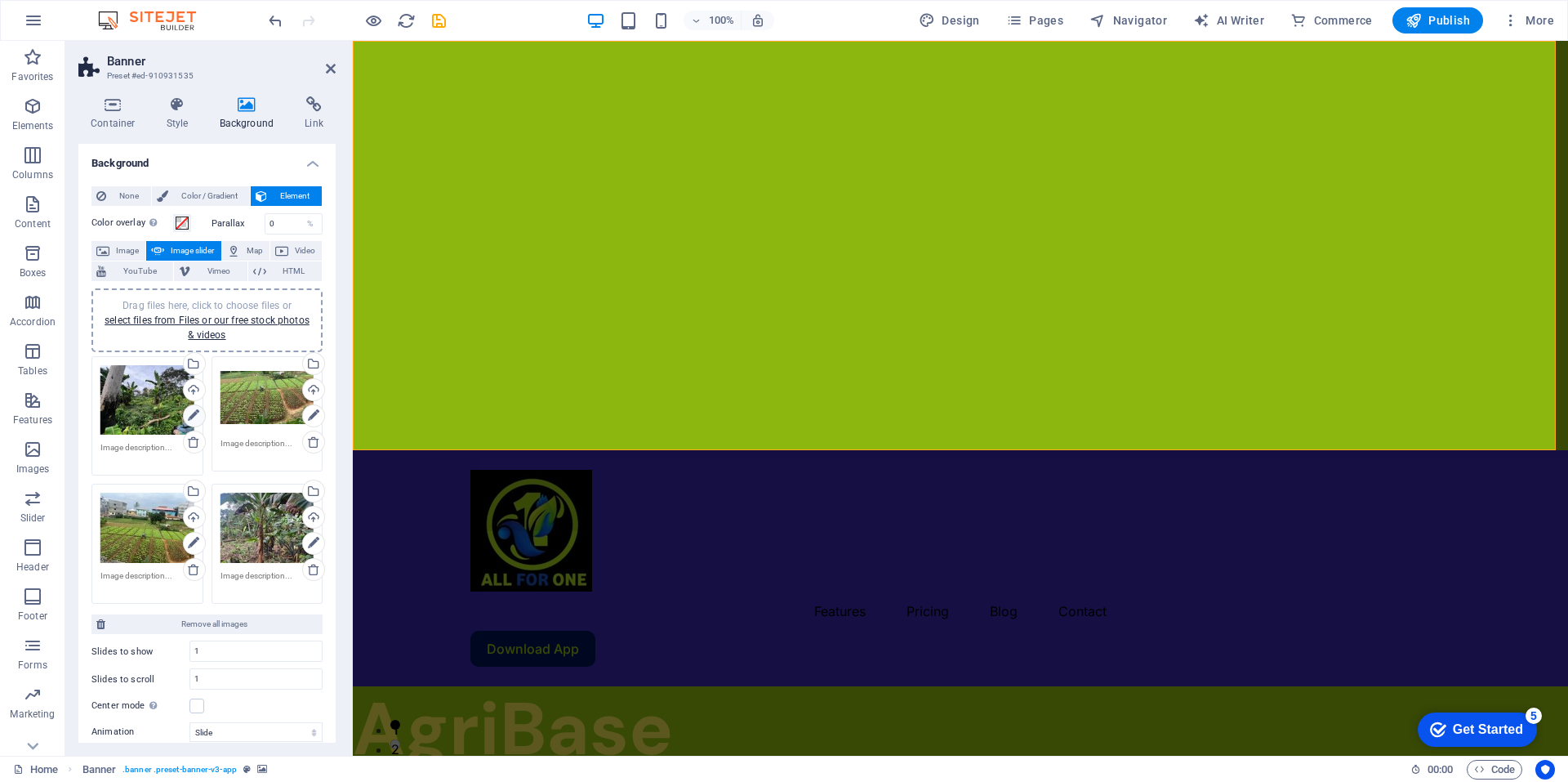
click at [192, 418] on icon at bounding box center [194, 416] width 12 height 20
click at [310, 416] on icon at bounding box center [314, 416] width 12 height 20
click at [191, 541] on icon at bounding box center [194, 543] width 12 height 20
click at [308, 546] on icon at bounding box center [314, 543] width 12 height 20
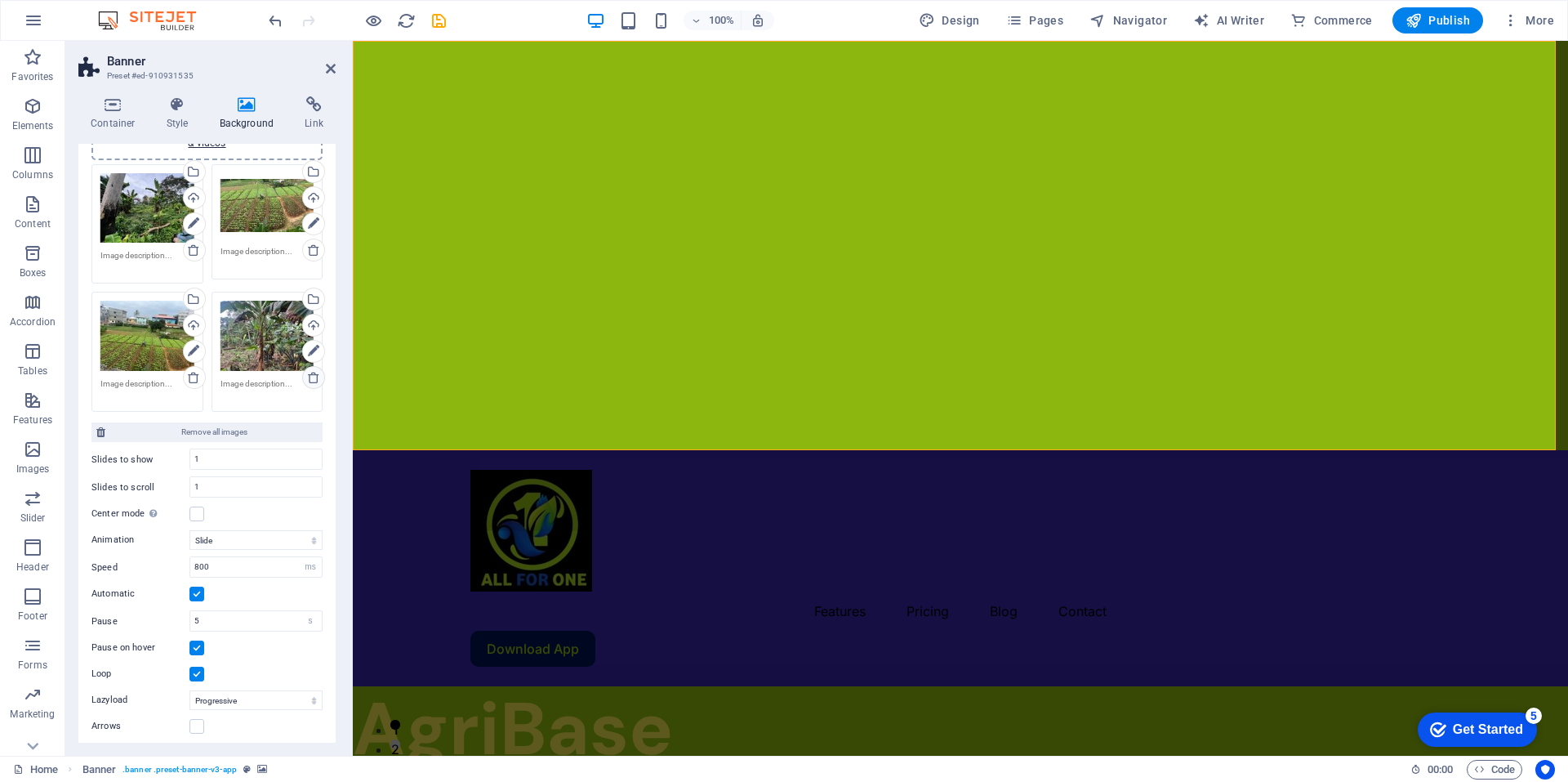
scroll to position [197, 0]
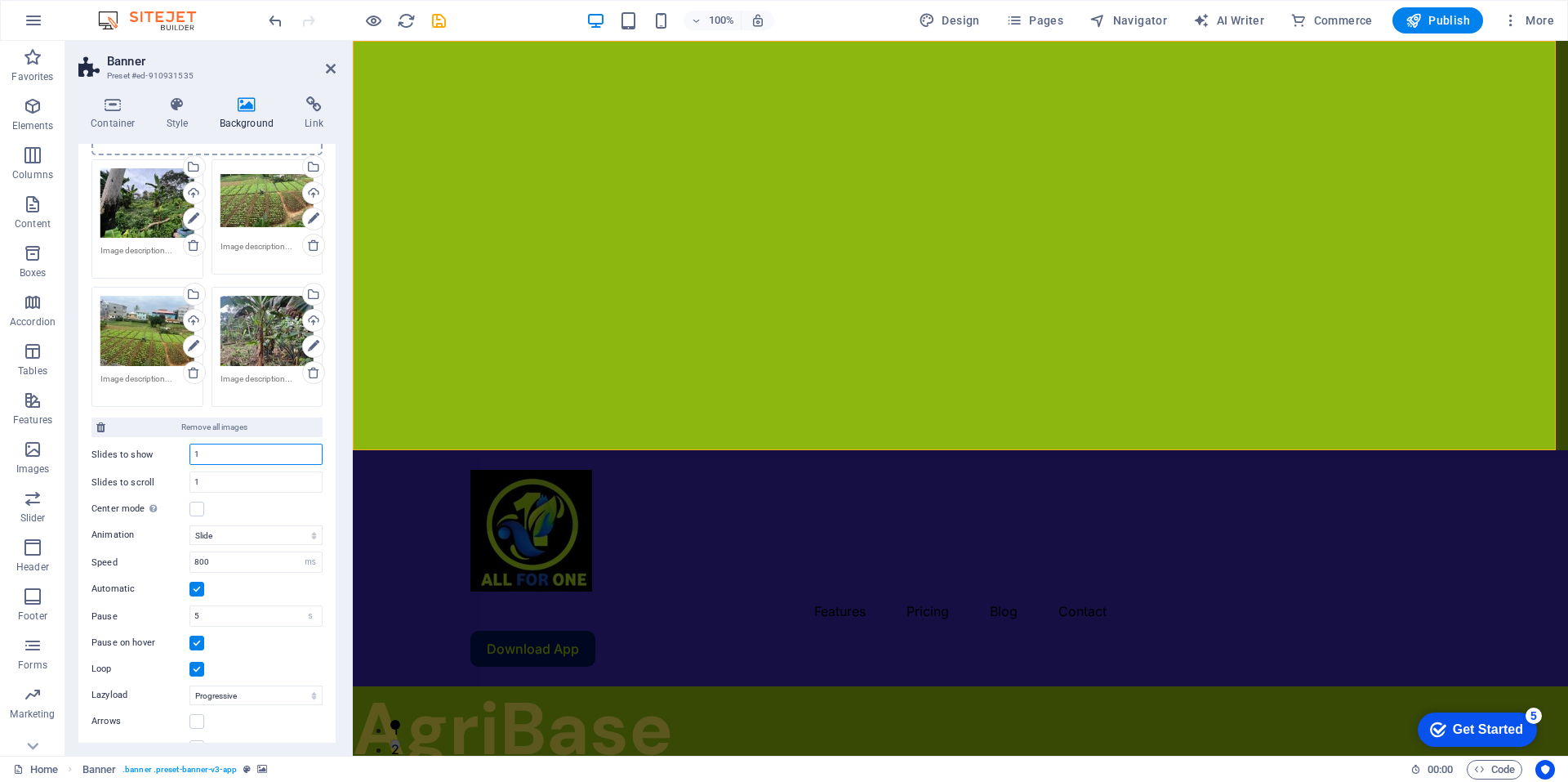
click at [222, 455] on input "1" at bounding box center [256, 454] width 132 height 20
type input "4"
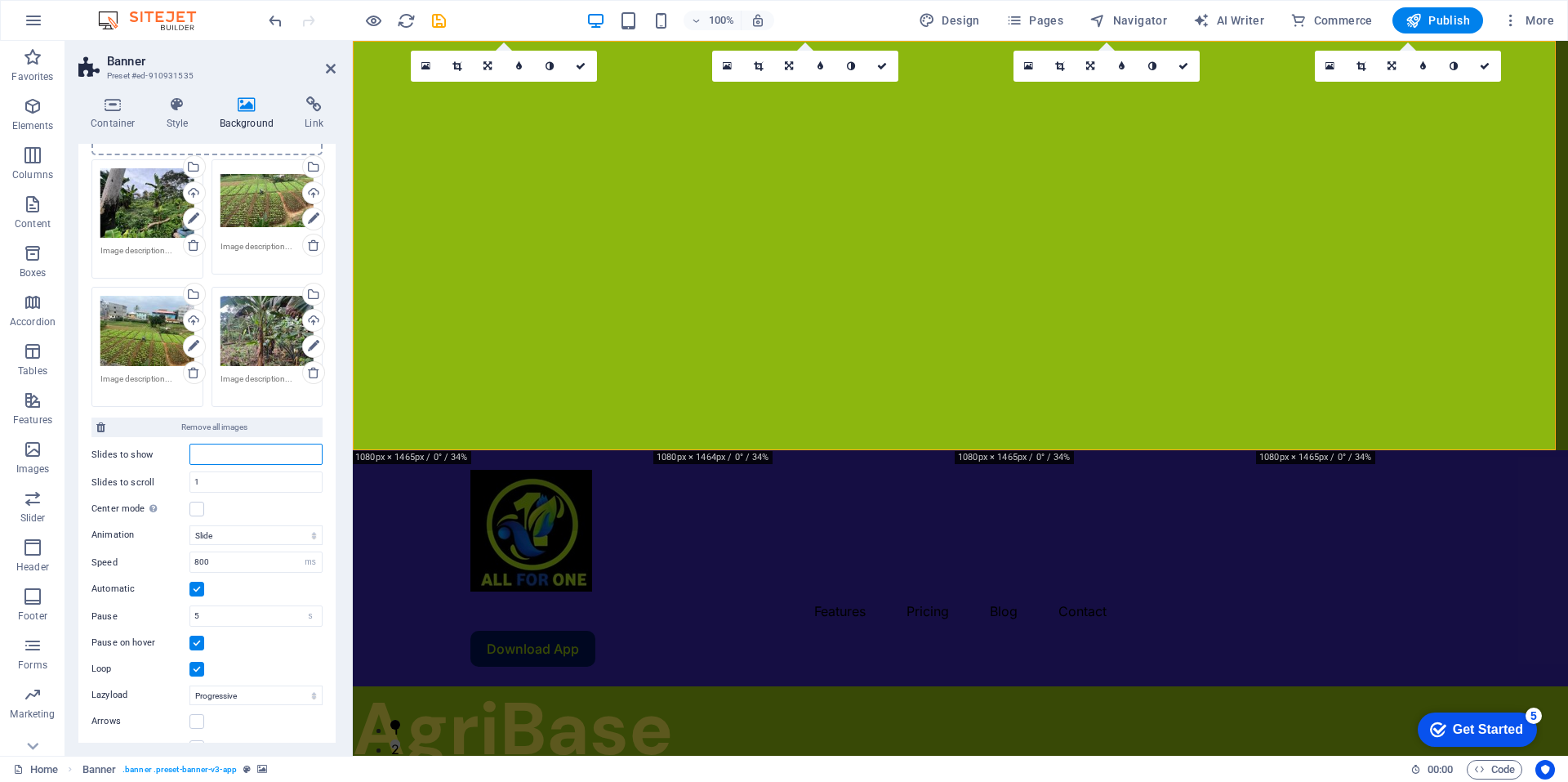
type input "1"
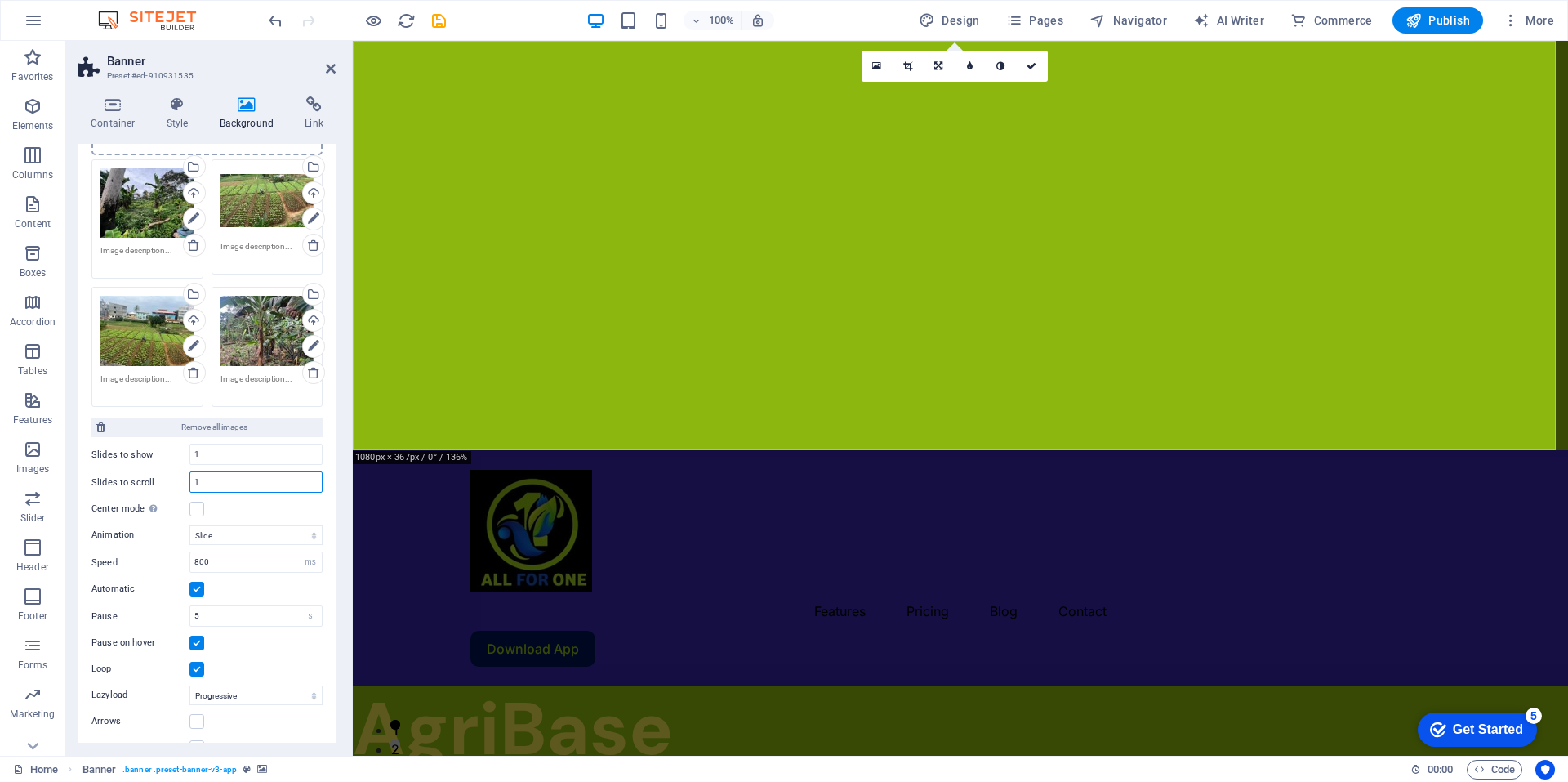
click at [214, 479] on input "1" at bounding box center [256, 482] width 132 height 20
type input "4"
click at [211, 561] on input "800" at bounding box center [256, 562] width 132 height 20
type input "8"
type input "1"
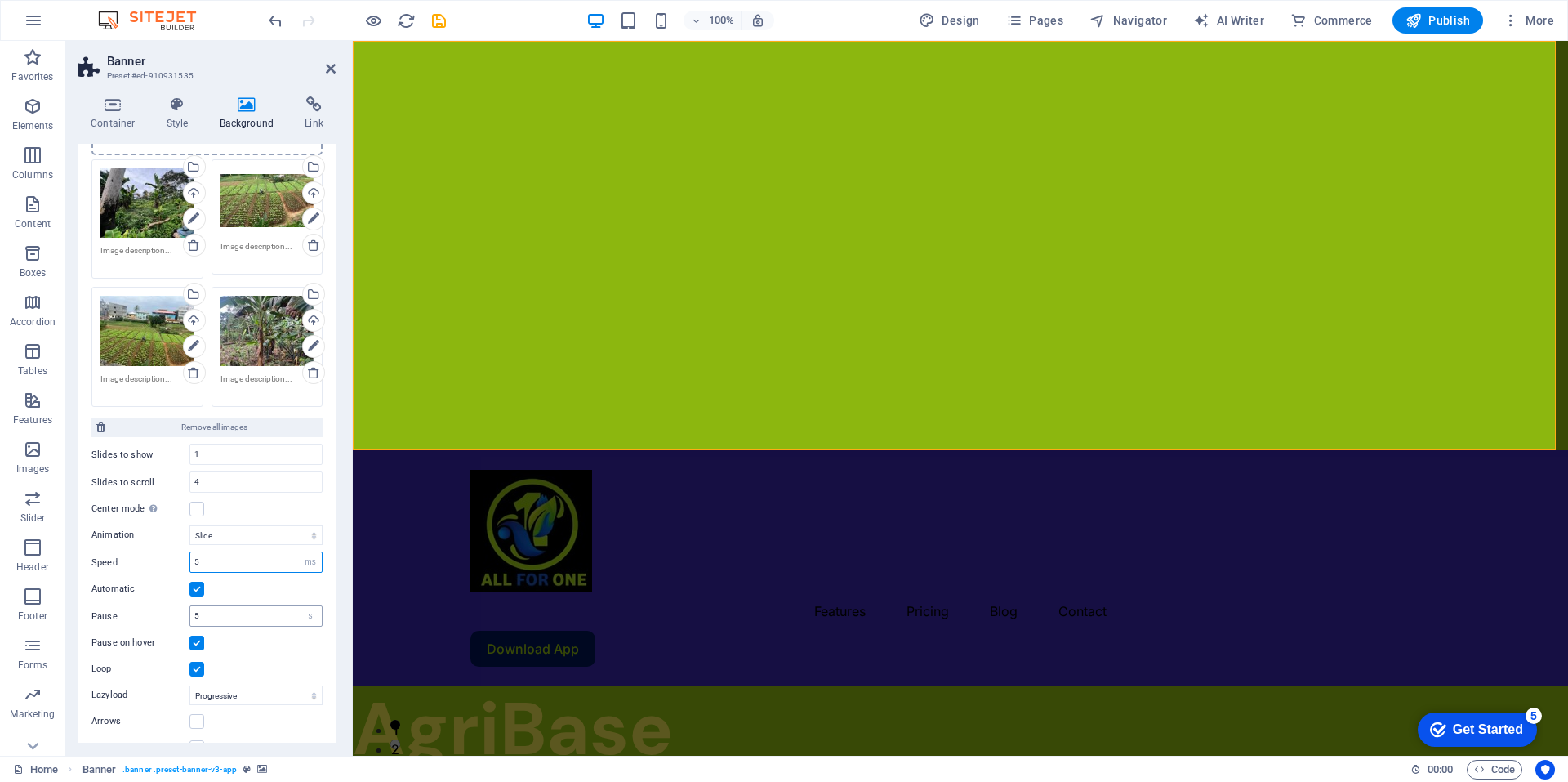
type input "5"
click at [228, 611] on input "5" at bounding box center [256, 616] width 132 height 20
type input "1"
click at [198, 504] on label at bounding box center [197, 509] width 15 height 15
click at [0, 0] on input "Center mode Enables centered view with partial previous/next slide. Use with od…" at bounding box center [0, 0] width 0 height 0
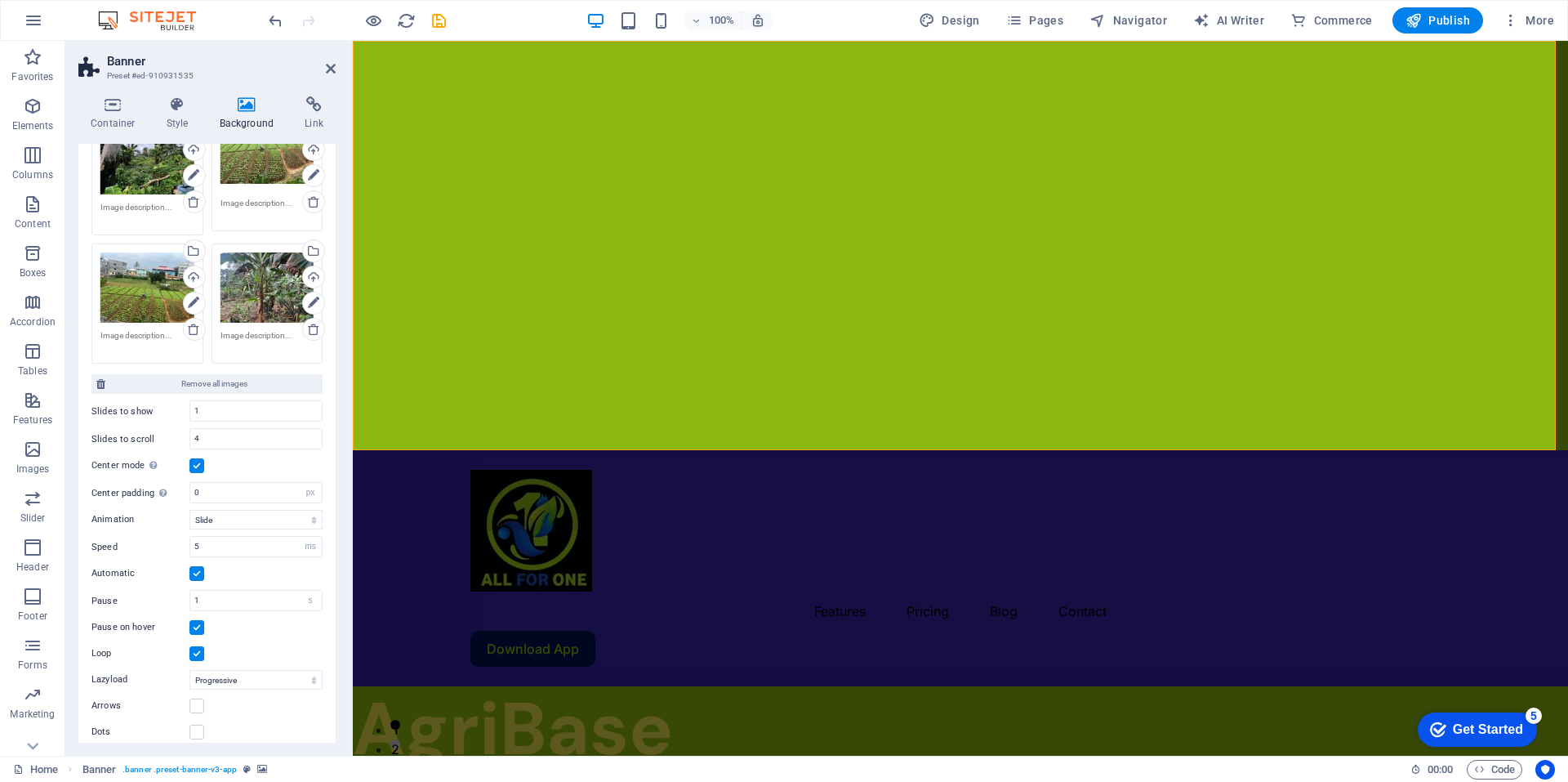
scroll to position [250, 0]
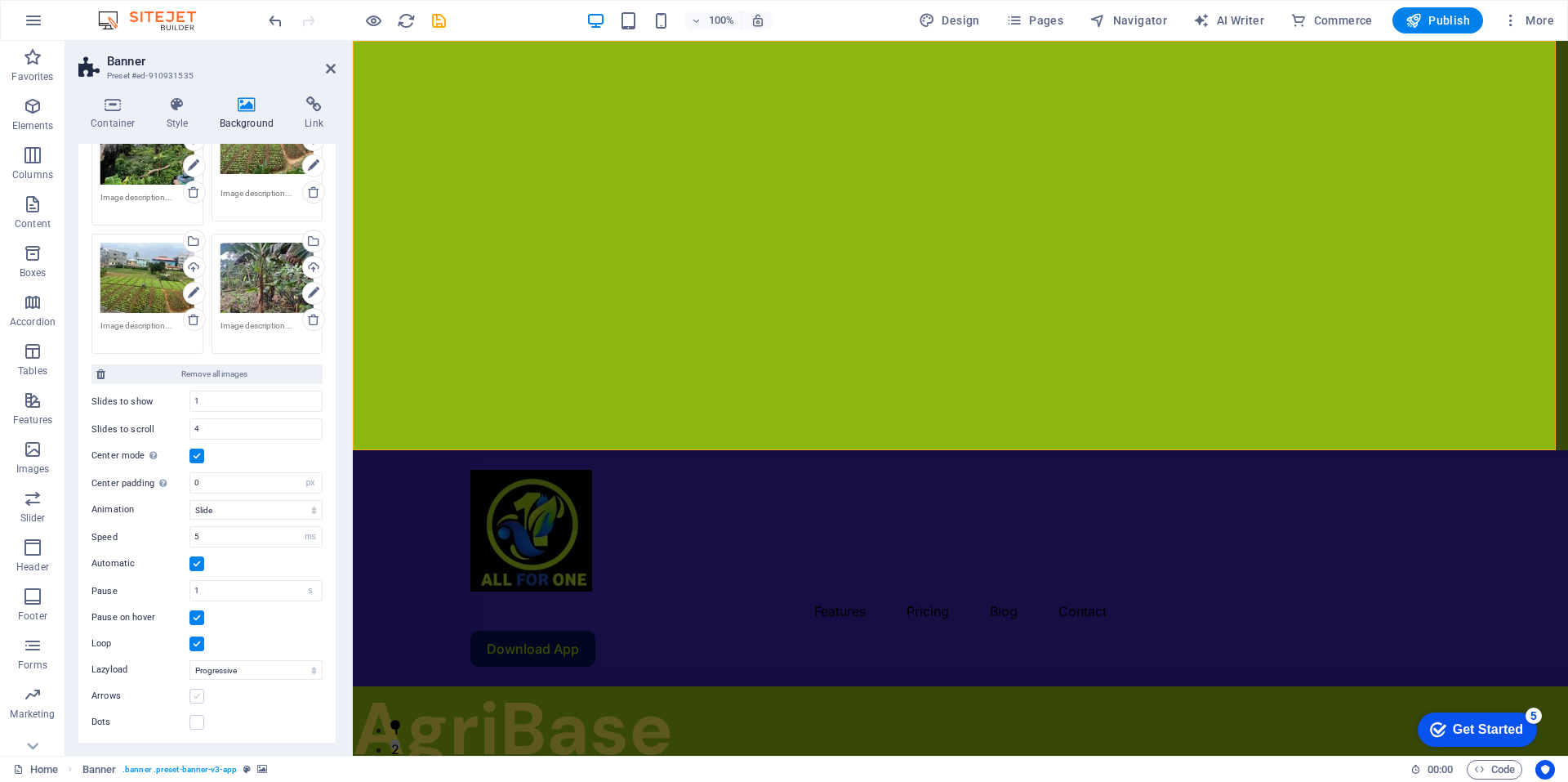
click at [196, 696] on label at bounding box center [197, 696] width 15 height 15
click at [0, 0] on input "Arrows" at bounding box center [0, 0] width 0 height 0
click at [197, 717] on label at bounding box center [197, 722] width 15 height 15
click at [0, 0] on input "Dots" at bounding box center [0, 0] width 0 height 0
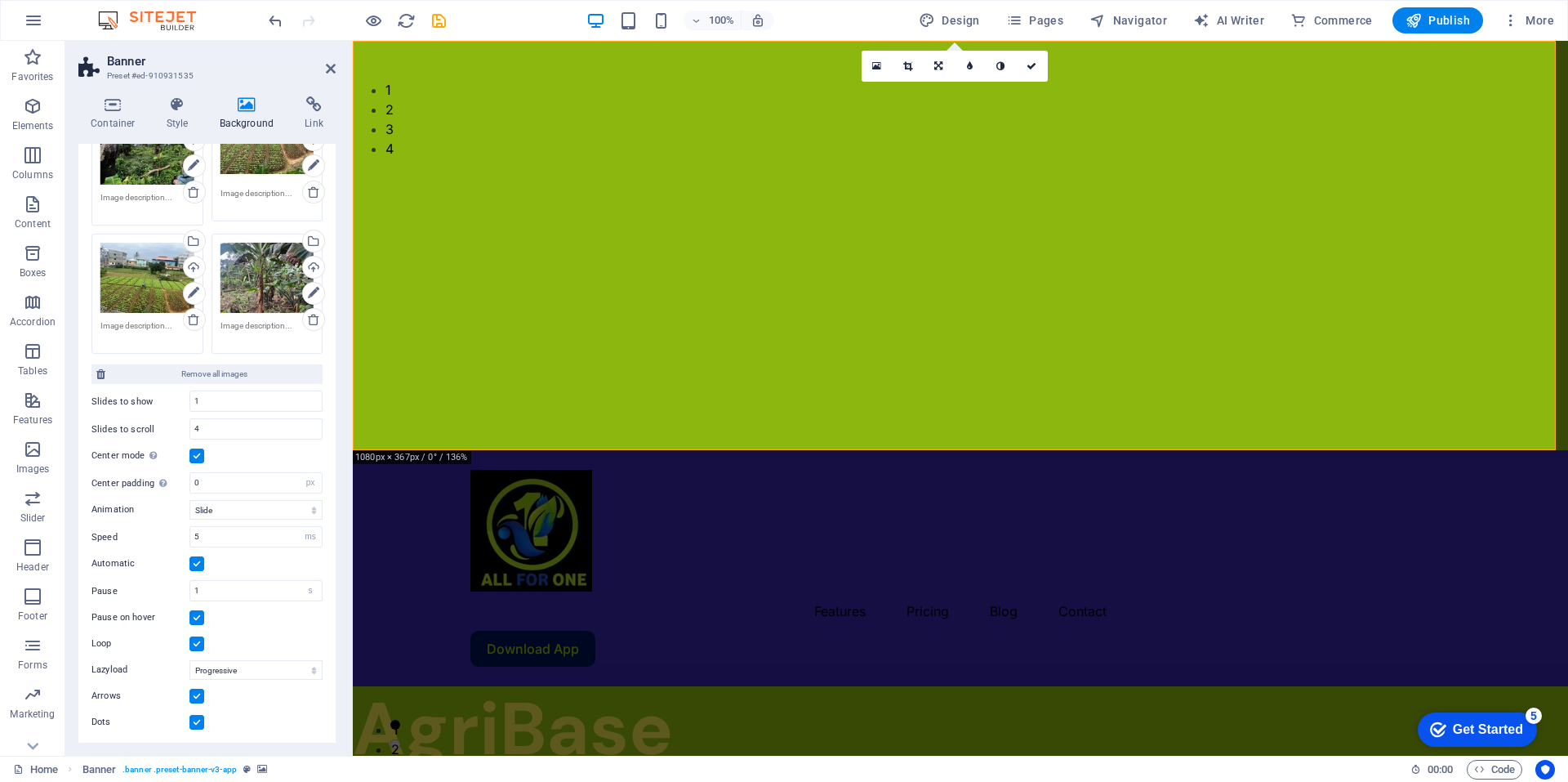
click at [196, 694] on label at bounding box center [197, 696] width 15 height 15
click at [0, 0] on input "Arrows" at bounding box center [0, 0] width 0 height 0
click at [197, 449] on label at bounding box center [197, 456] width 15 height 15
click at [0, 0] on input "Center mode Enables centered view with partial previous/next slide. Use with od…" at bounding box center [0, 0] width 0 height 0
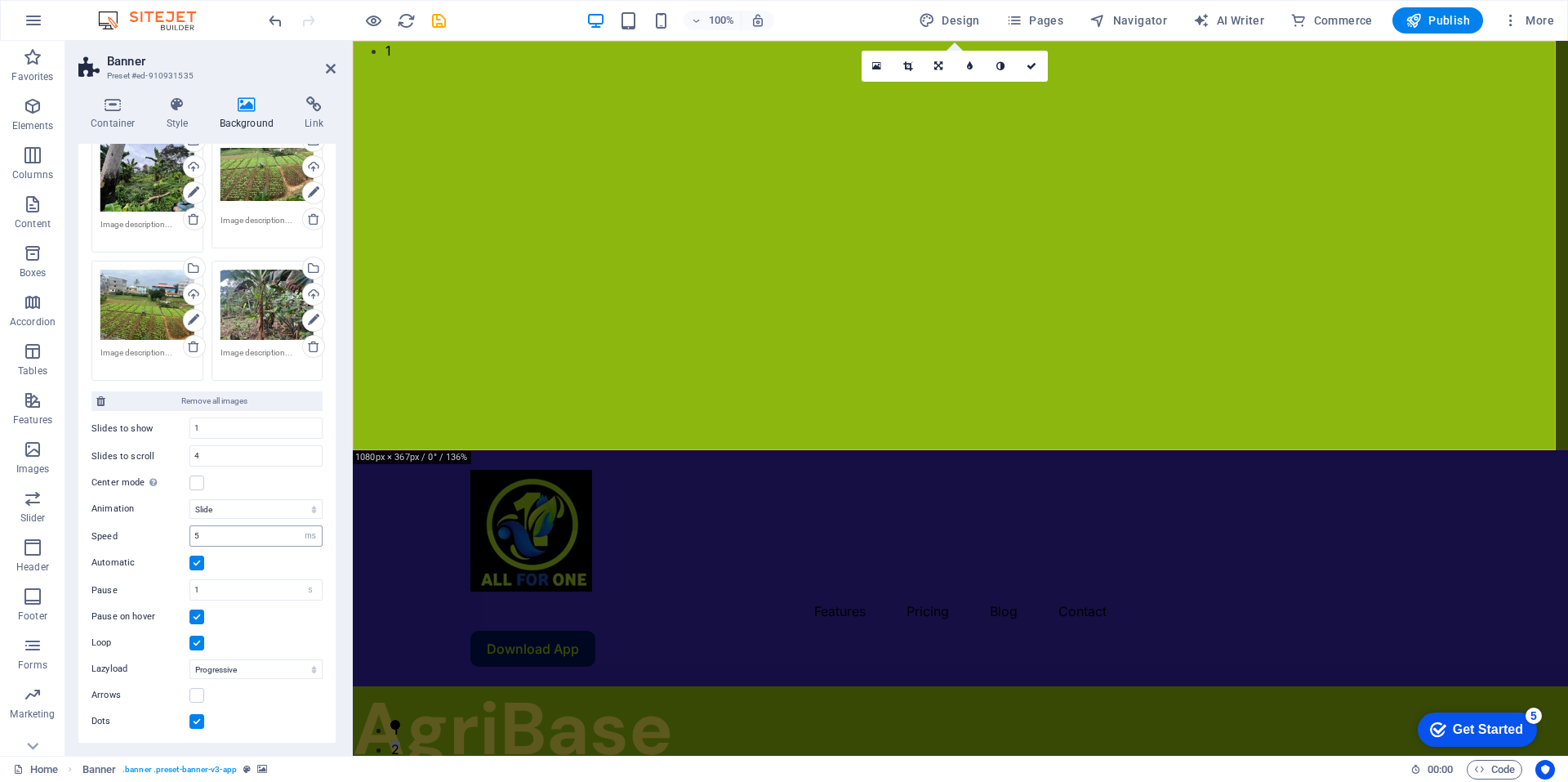
scroll to position [222, 0]
click at [311, 508] on select "Slide Fade" at bounding box center [256, 510] width 133 height 20
click at [190, 500] on select "Slide Fade" at bounding box center [256, 510] width 133 height 20
click at [311, 506] on select "Slide Fade" at bounding box center [256, 510] width 133 height 20
select select "slide"
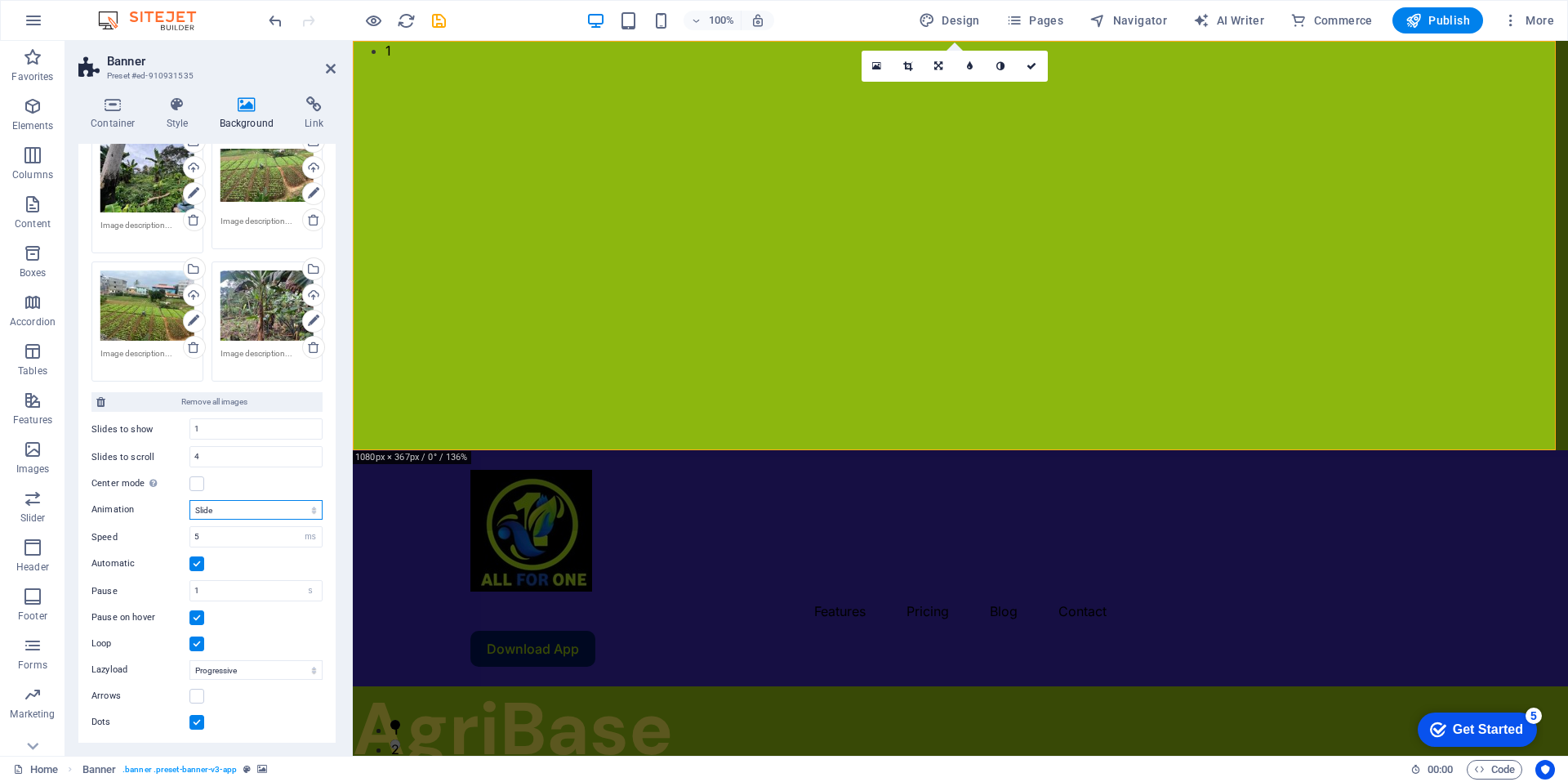
click at [190, 500] on select "Slide Fade" at bounding box center [256, 510] width 133 height 20
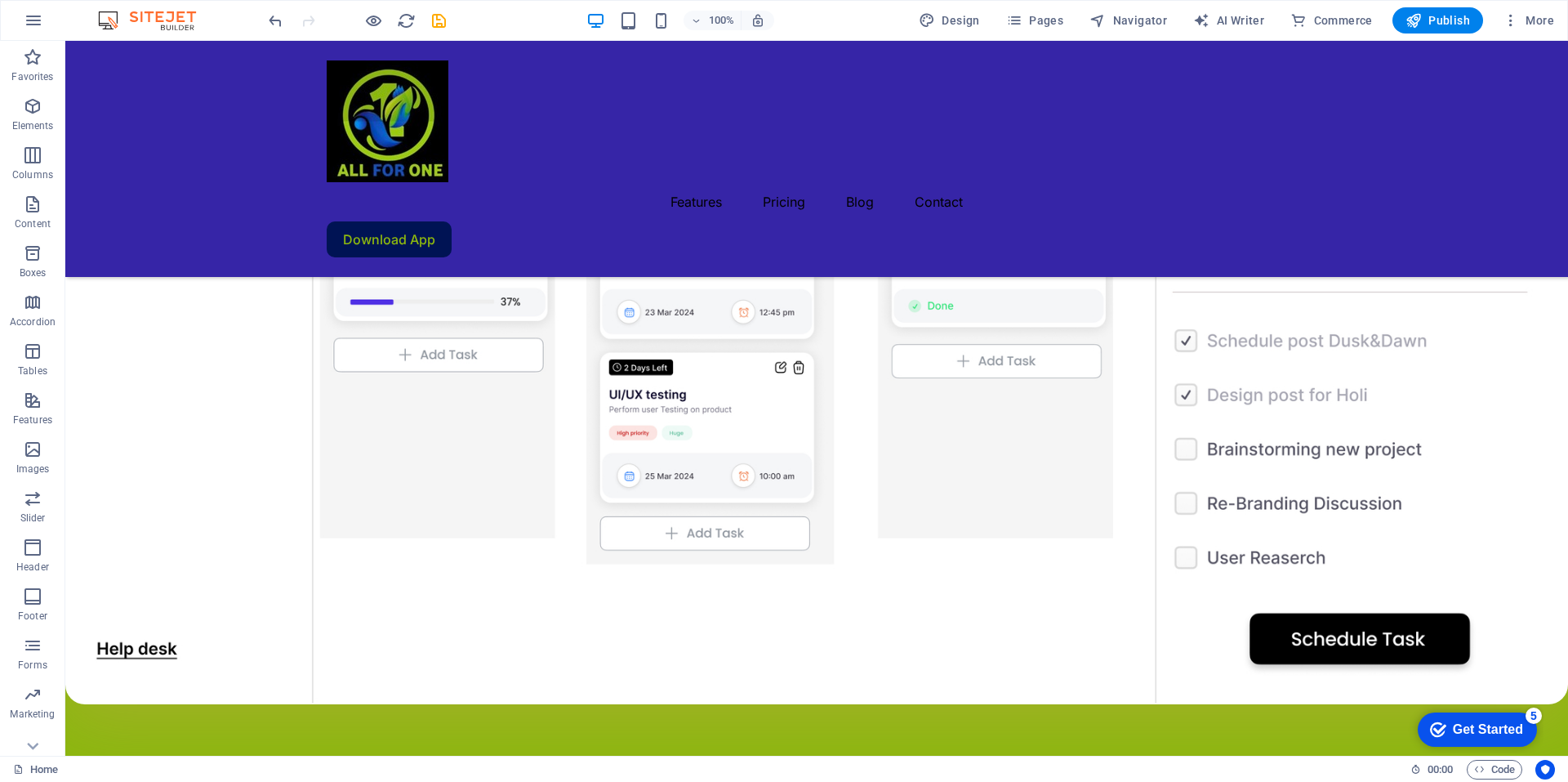
scroll to position [1899, 0]
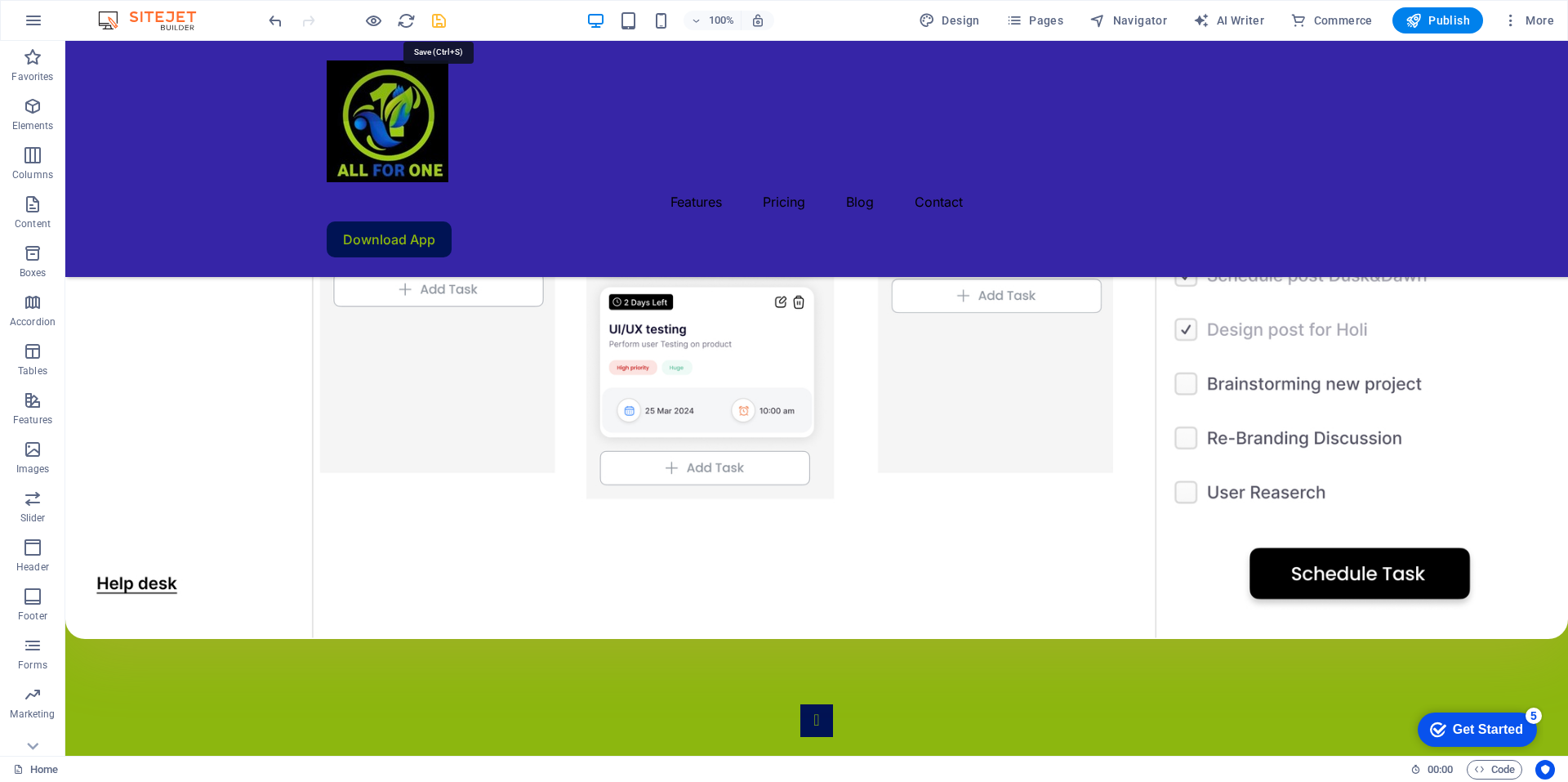
click at [433, 21] on icon "save" at bounding box center [438, 21] width 19 height 19
click at [696, 19] on icon "button" at bounding box center [696, 21] width 12 height 11
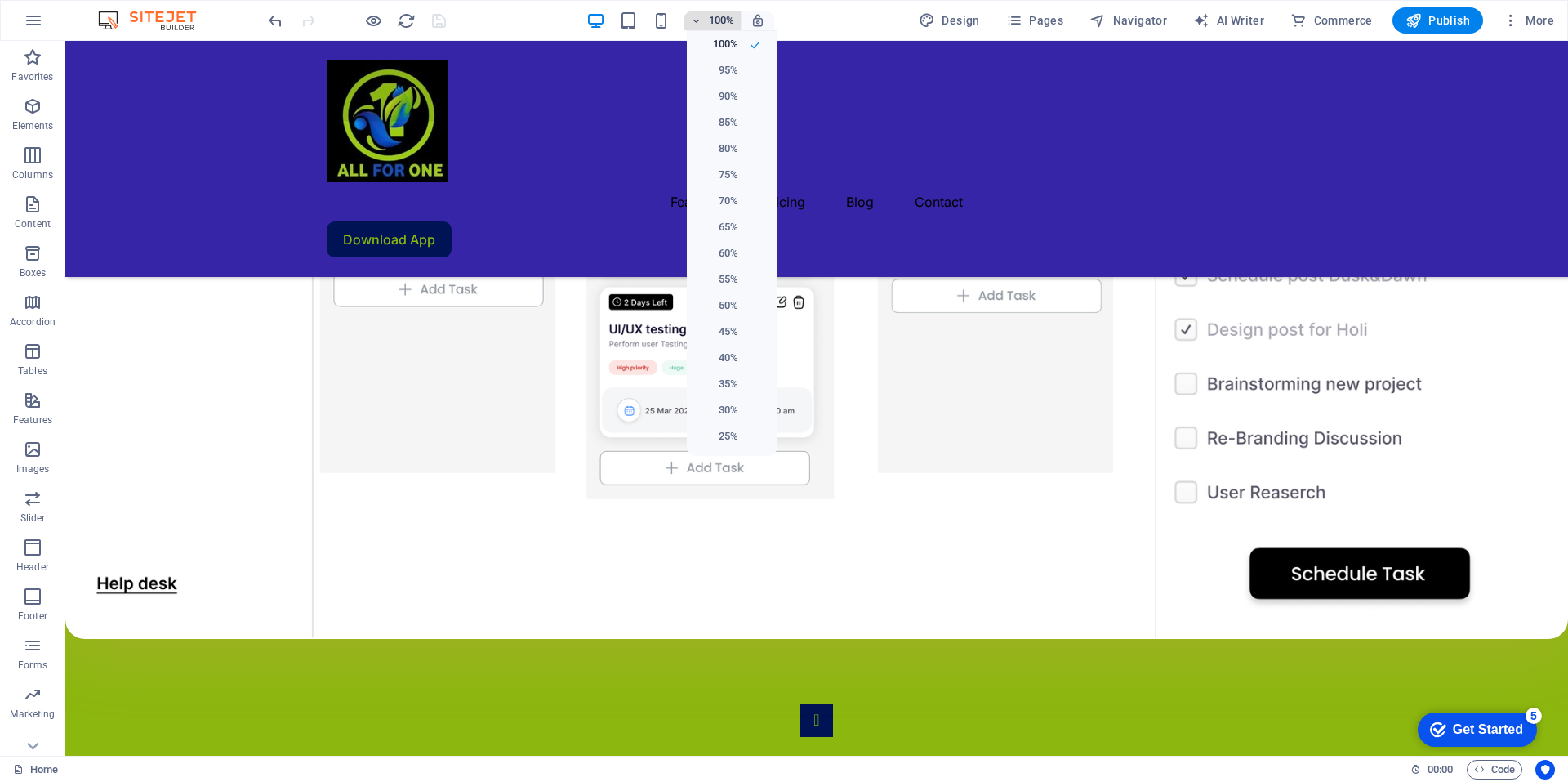
click at [696, 19] on div at bounding box center [784, 391] width 1568 height 782
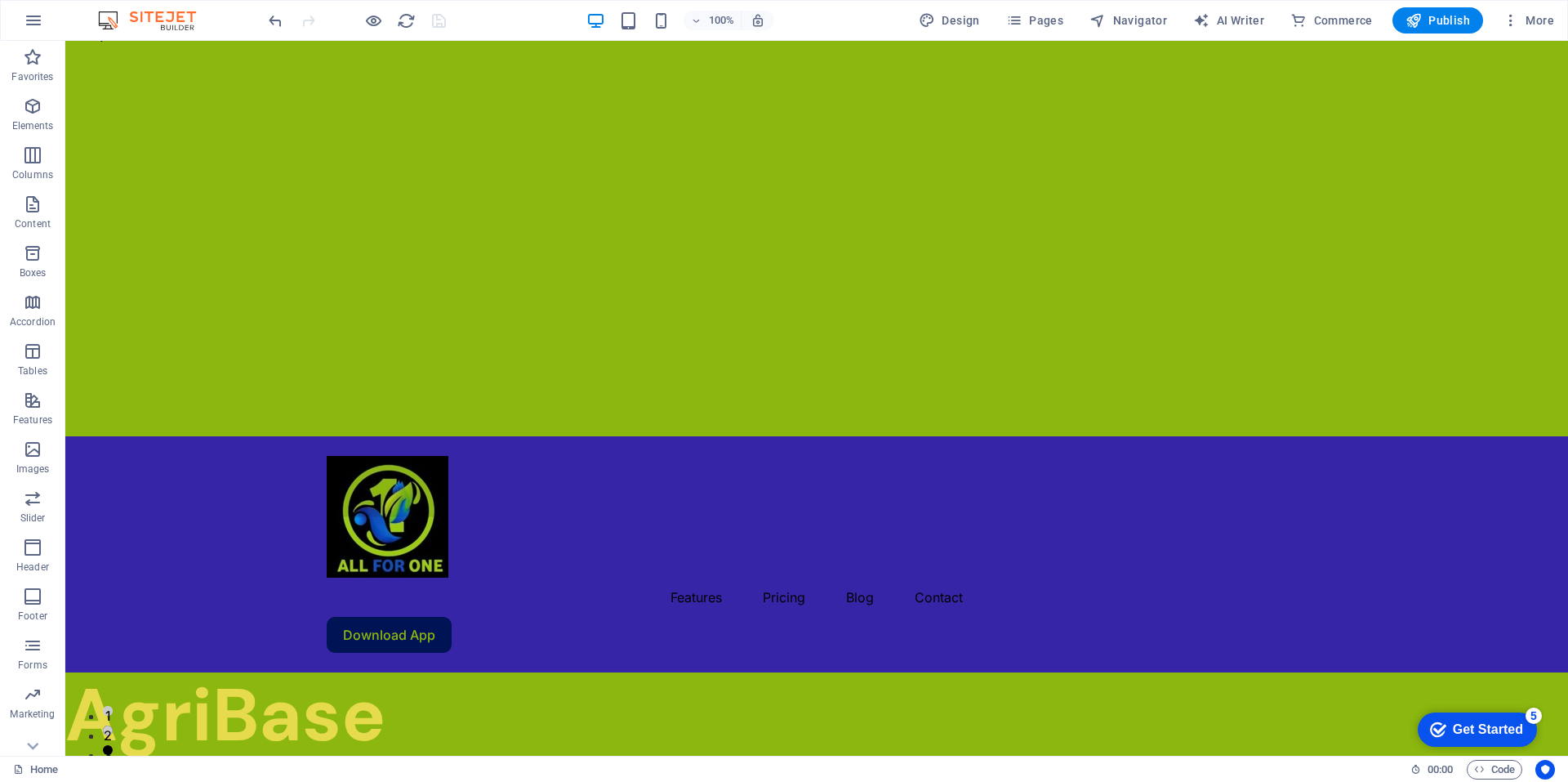
scroll to position [0, 0]
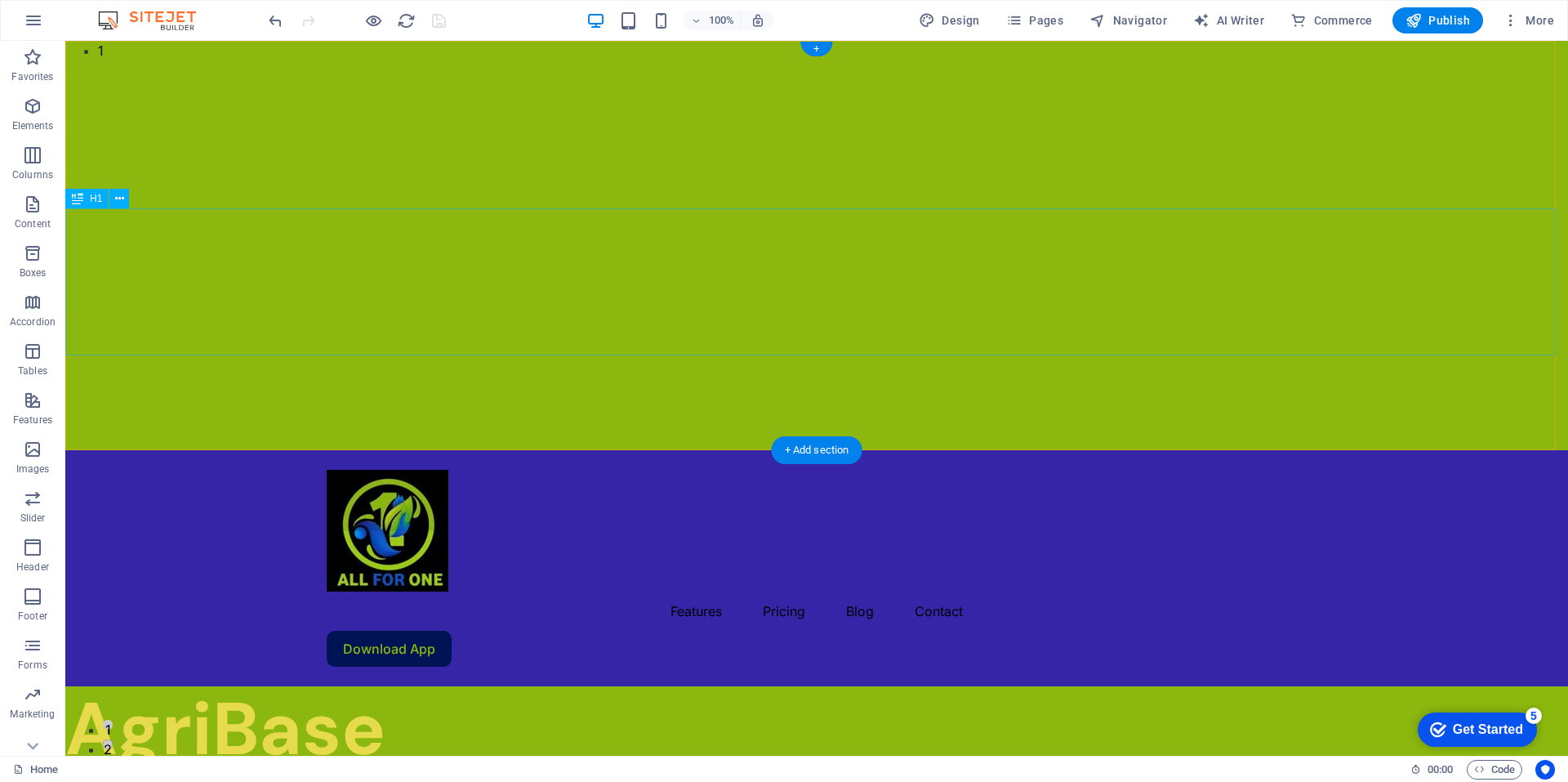
click at [1324, 693] on div "AgriBase Guinea Ecuatorial" at bounding box center [817, 766] width 1503 height 147
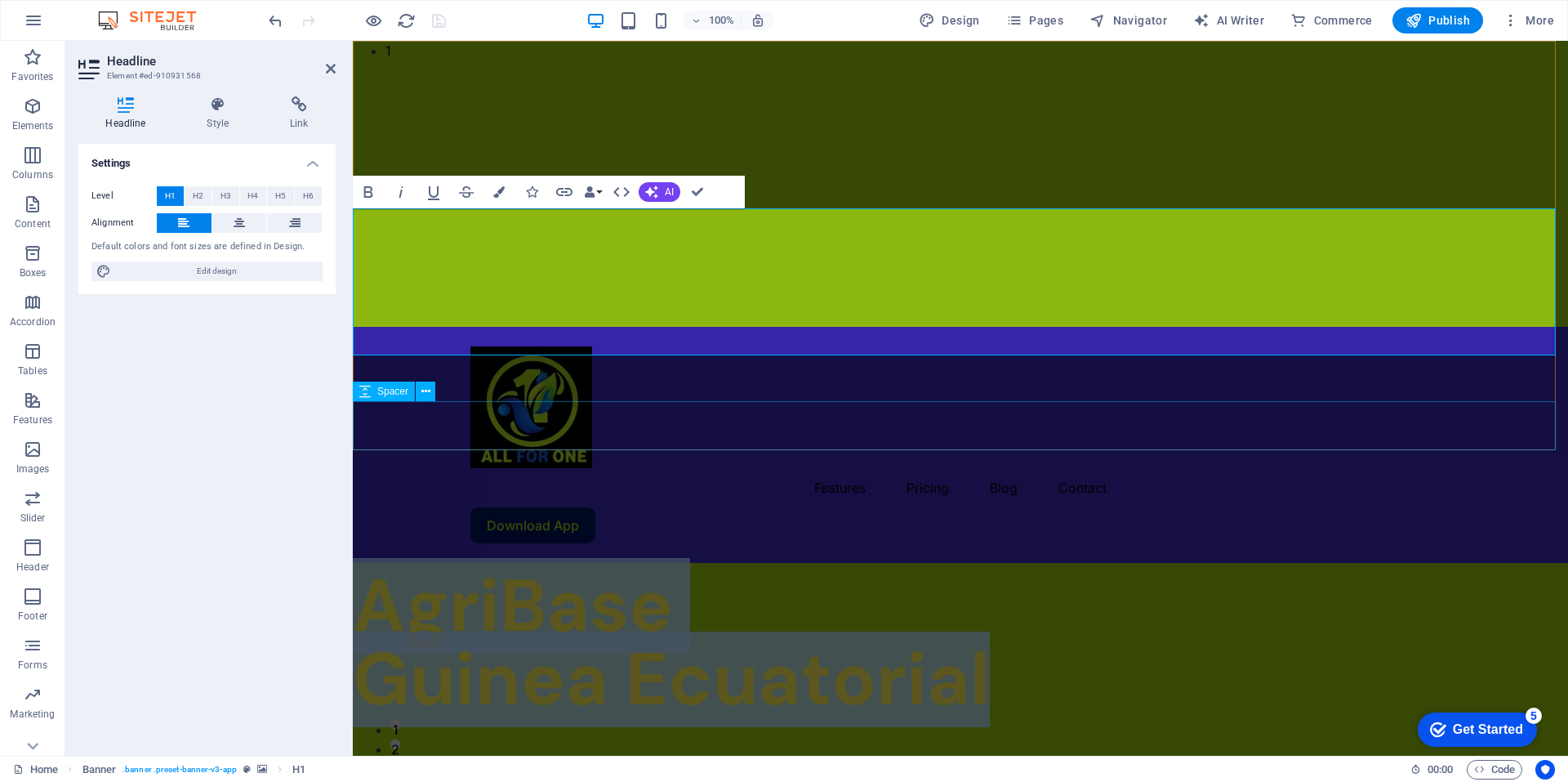
click at [1303, 762] on div at bounding box center [960, 786] width 1215 height 49
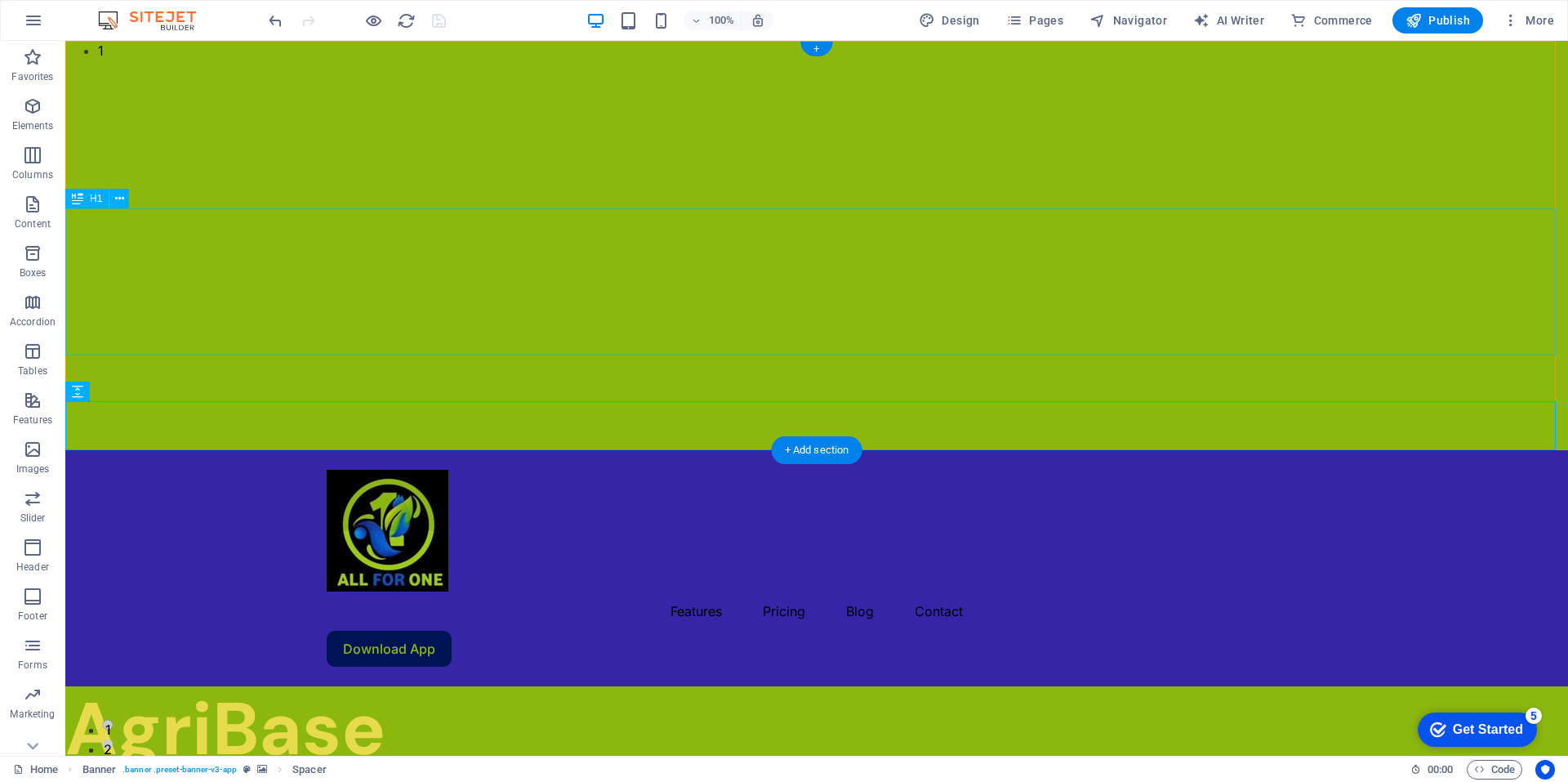
click at [1290, 693] on div "AgriBase Guinea Ecuatorial" at bounding box center [817, 766] width 1503 height 147
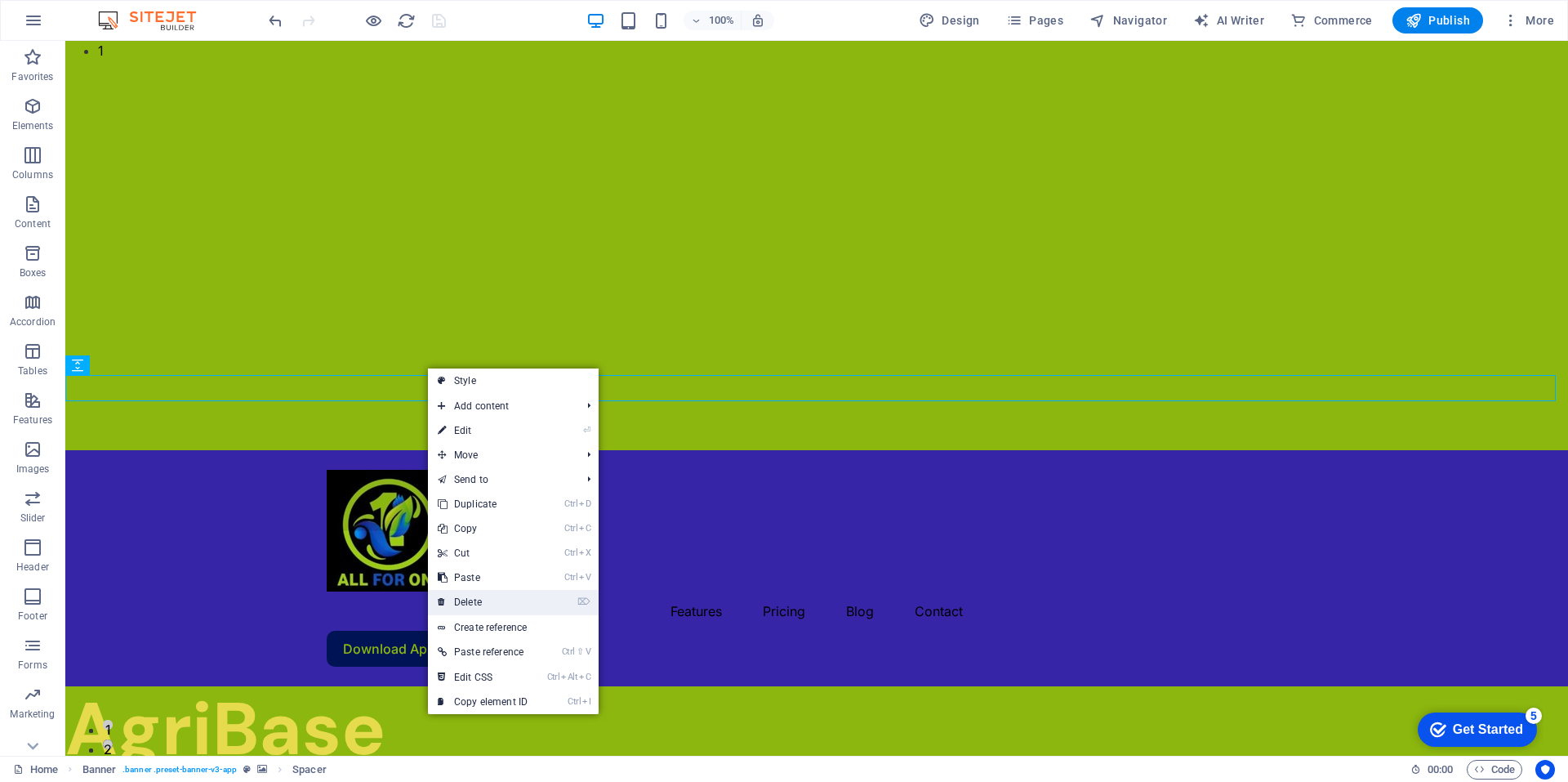
click at [478, 602] on link "⌦ Delete" at bounding box center [482, 602] width 110 height 25
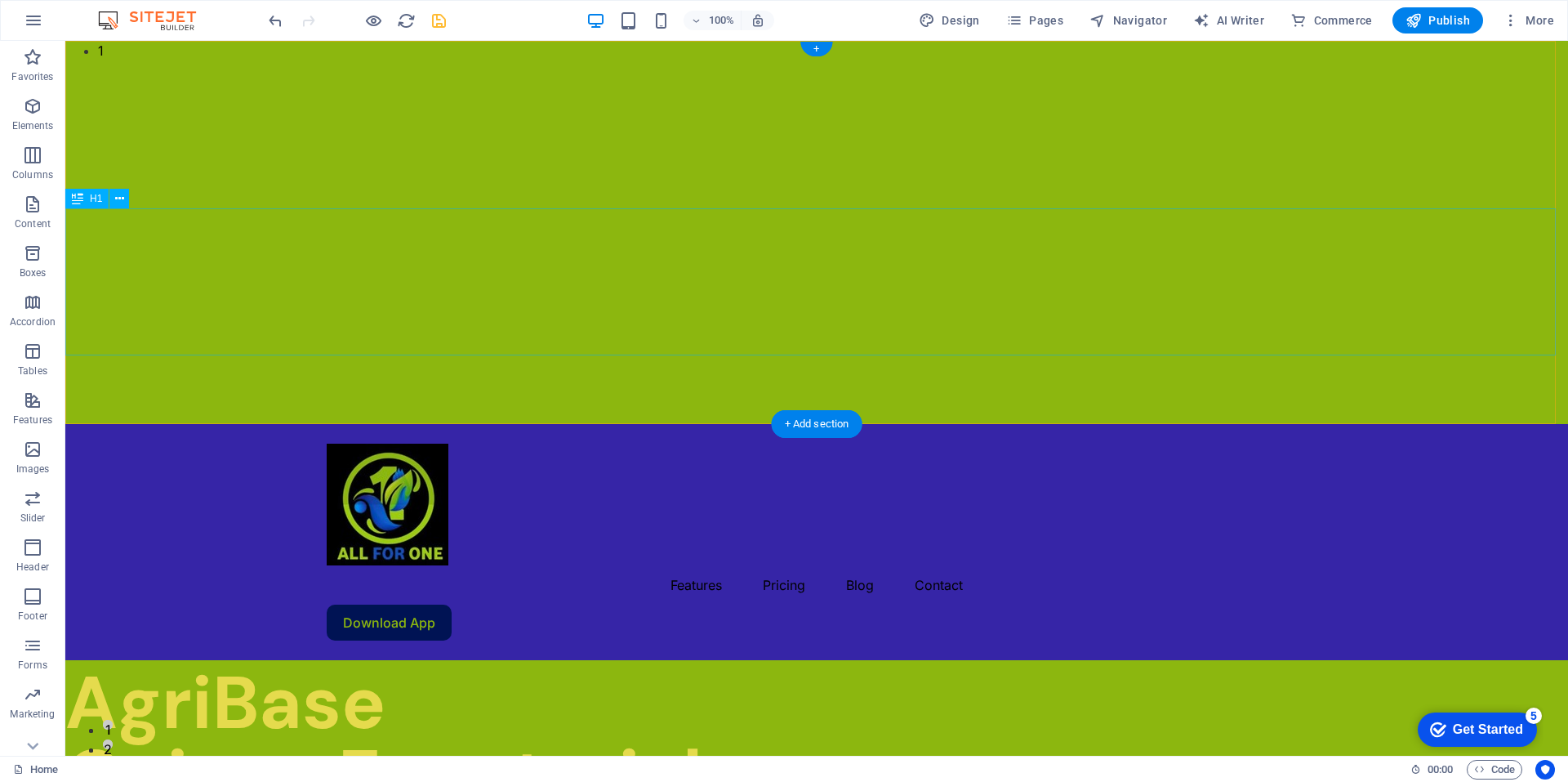
click at [719, 667] on div "AgriBase Guinea Ecuatorial" at bounding box center [817, 740] width 1503 height 147
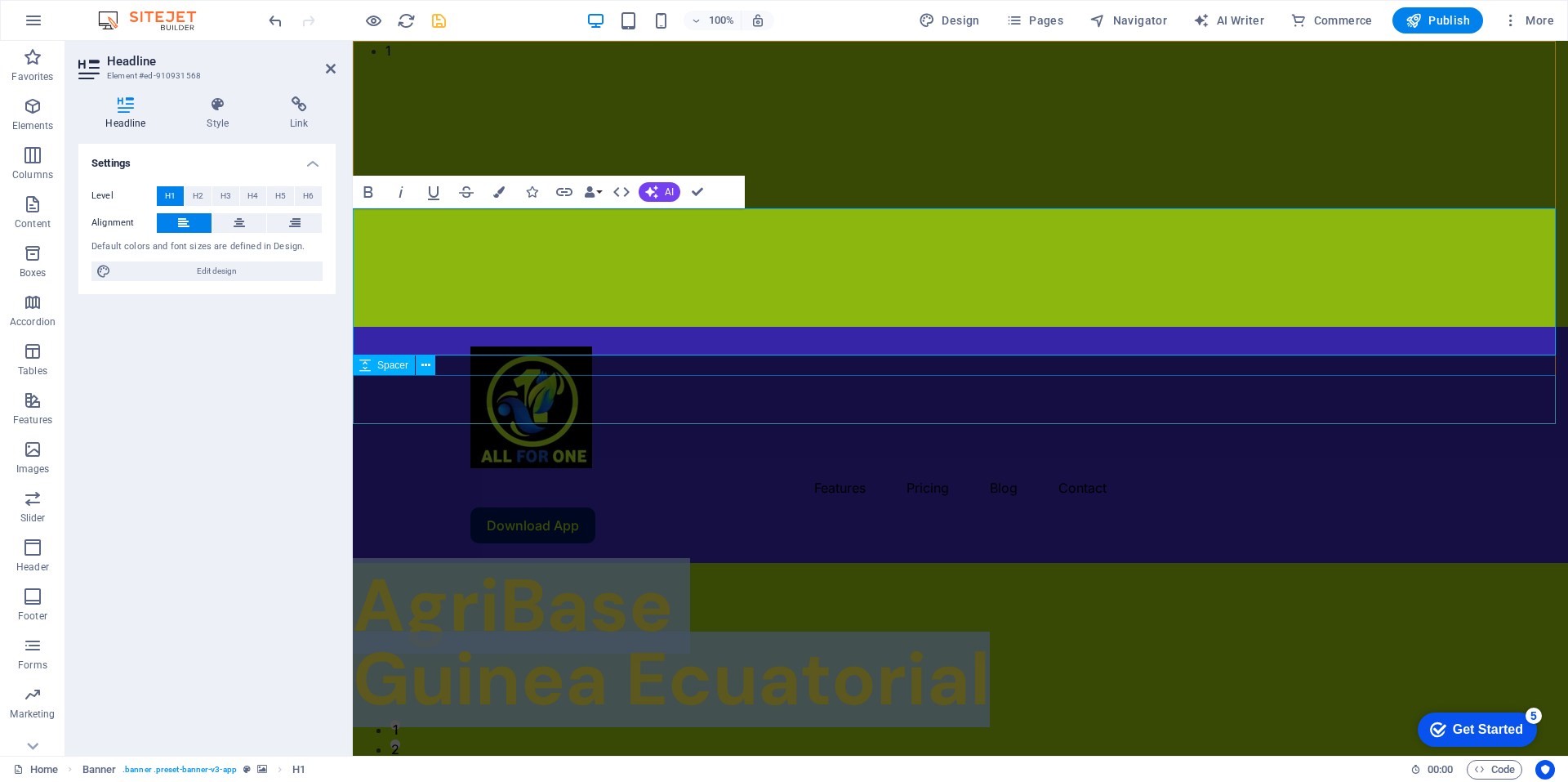
click at [1055, 736] on div at bounding box center [960, 760] width 1215 height 49
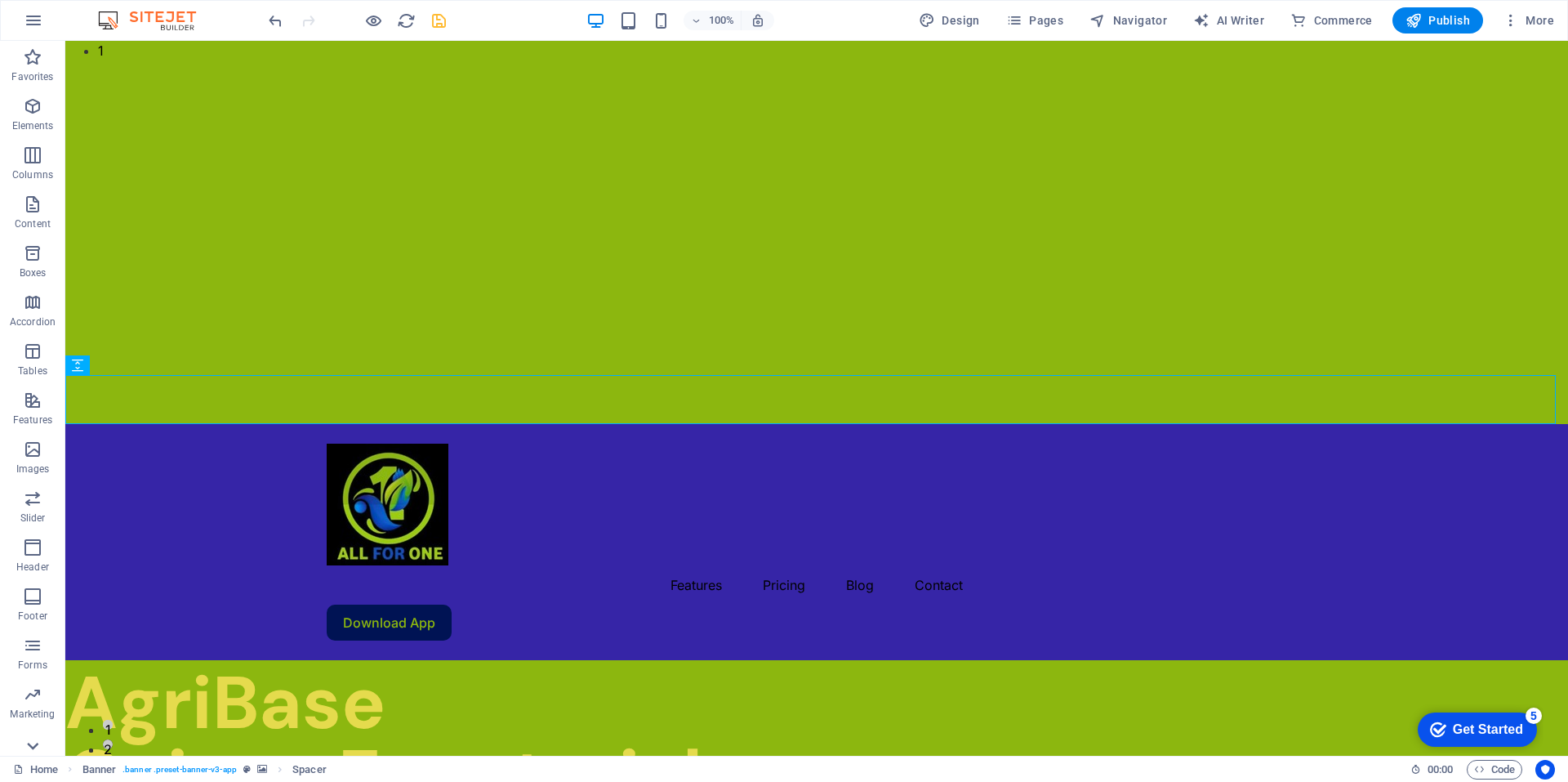
click at [32, 743] on icon at bounding box center [33, 746] width 23 height 23
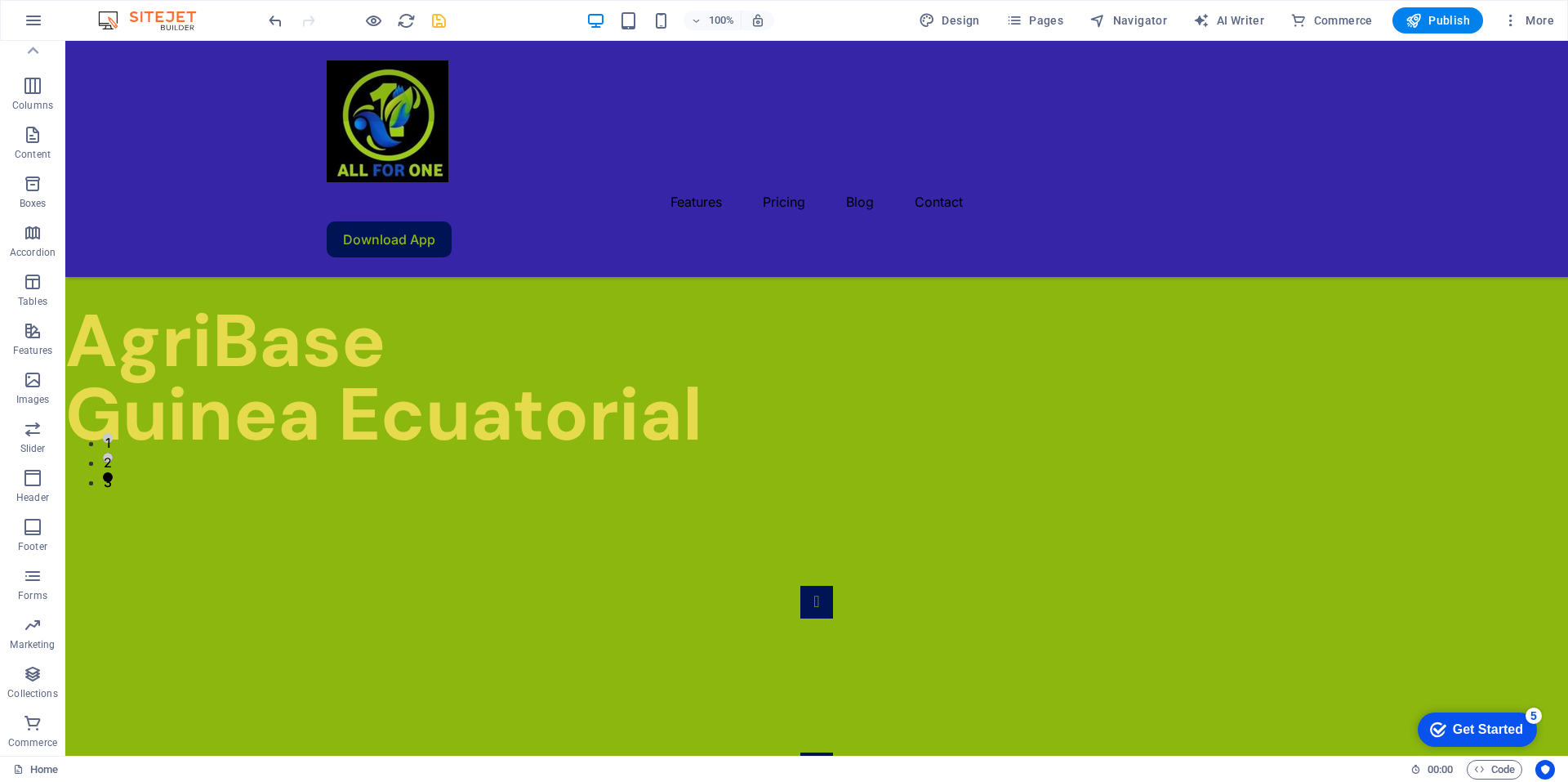
scroll to position [261, 0]
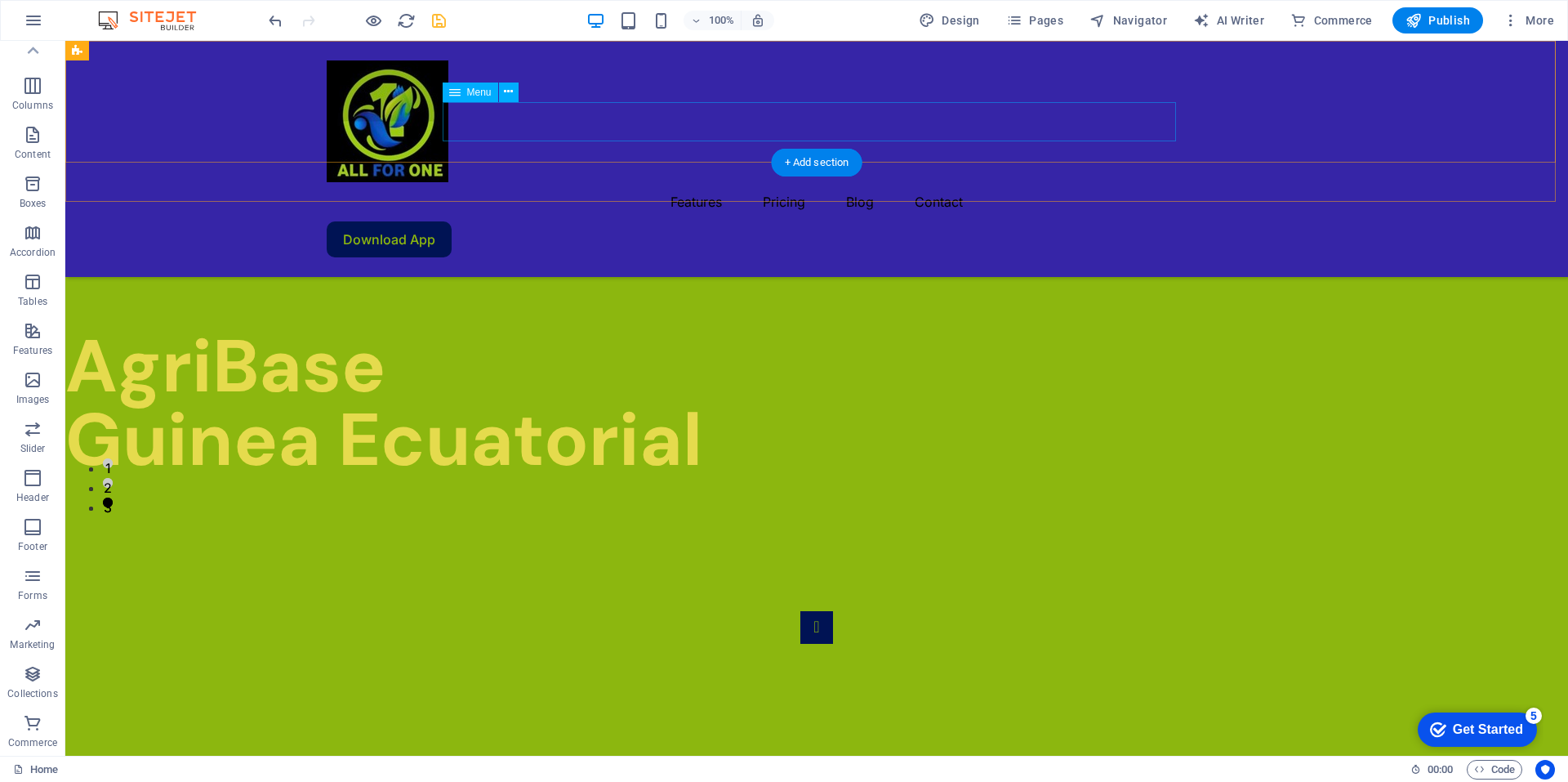
click at [778, 182] on nav "Features Pricing Blog Contact" at bounding box center [816, 202] width 980 height 40
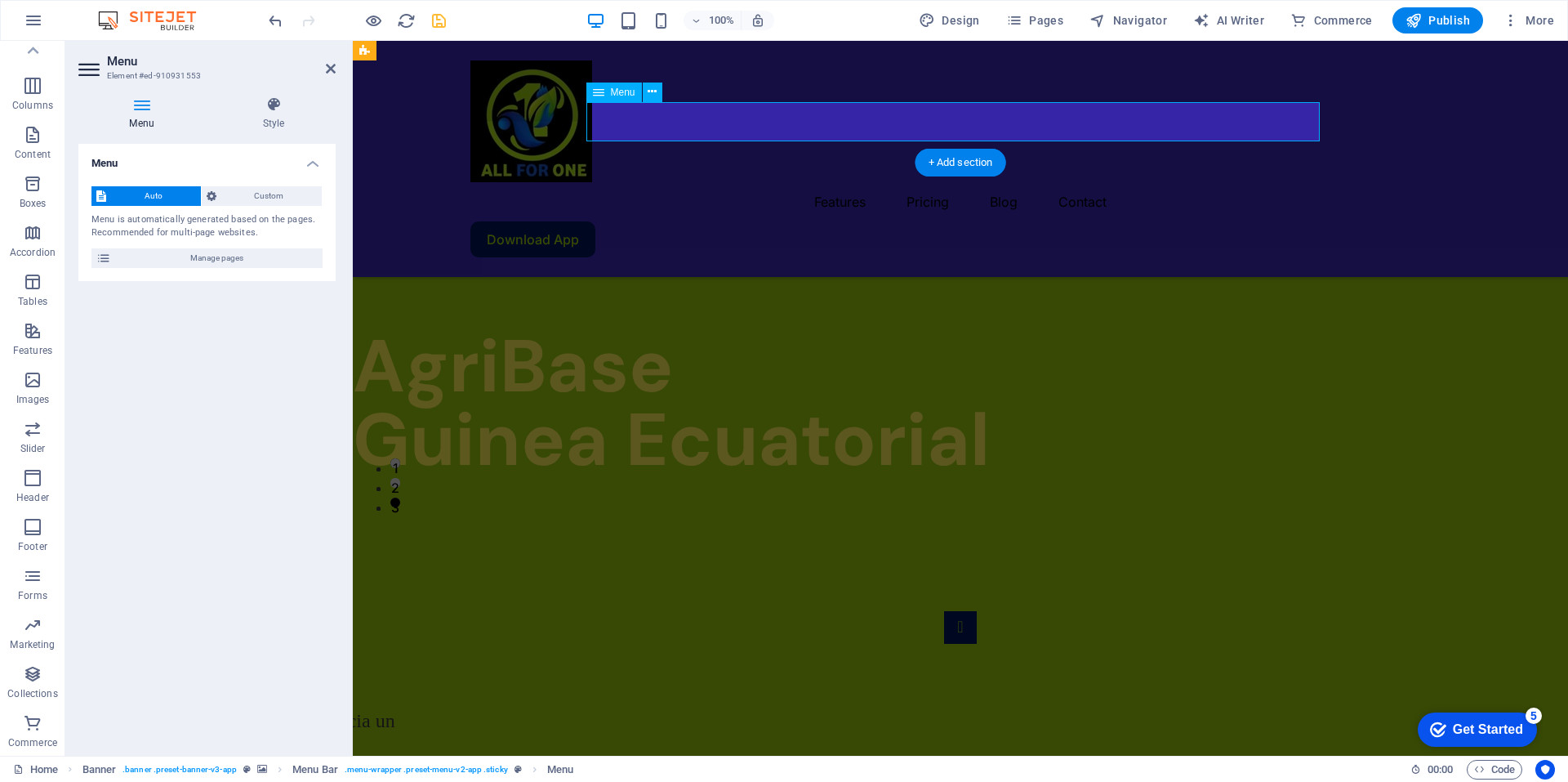
click at [866, 182] on nav "Features Pricing Blog Contact" at bounding box center [960, 202] width 980 height 40
click at [846, 182] on nav "Features Pricing Blog Contact" at bounding box center [960, 202] width 980 height 40
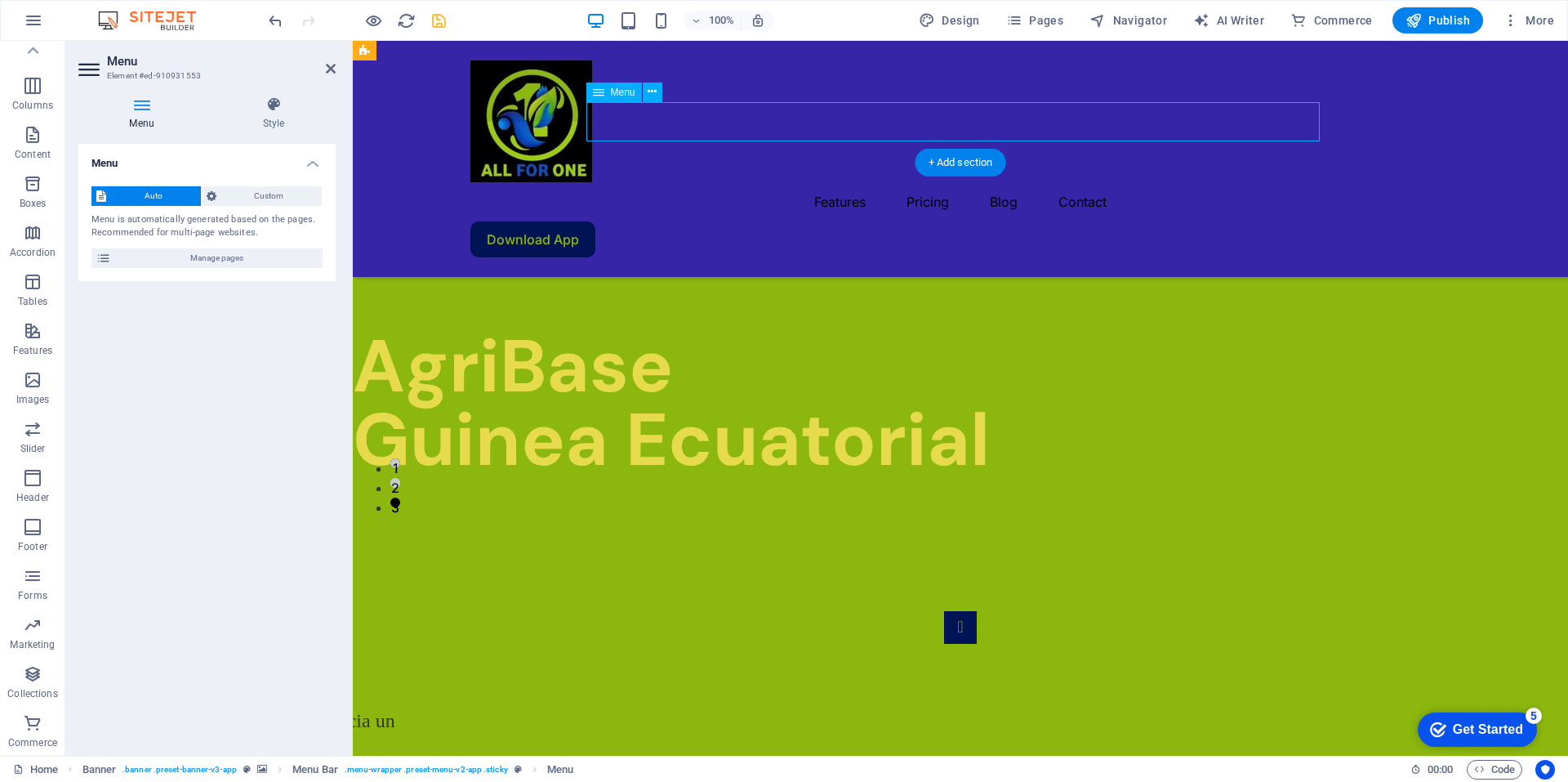
click at [846, 182] on nav "Features Pricing Blog Contact" at bounding box center [960, 202] width 980 height 40
click at [831, 182] on nav "Features Pricing Blog Contact" at bounding box center [960, 202] width 980 height 40
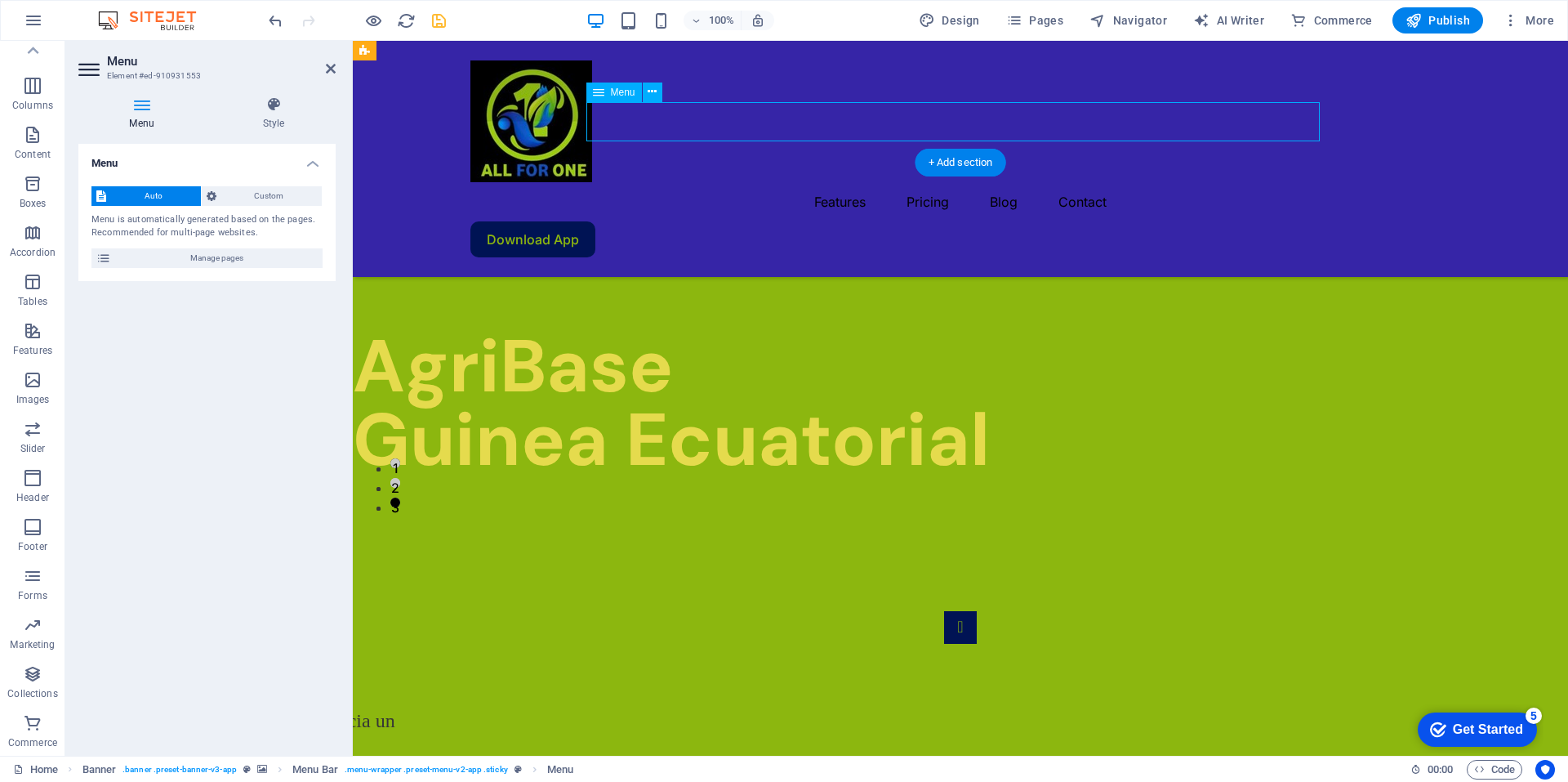
click at [911, 182] on nav "Features Pricing Blog Contact" at bounding box center [960, 202] width 980 height 40
click at [933, 182] on nav "Features Pricing Blog Contact" at bounding box center [960, 202] width 980 height 40
click at [937, 182] on nav "Features Pricing Blog Contact" at bounding box center [960, 202] width 980 height 40
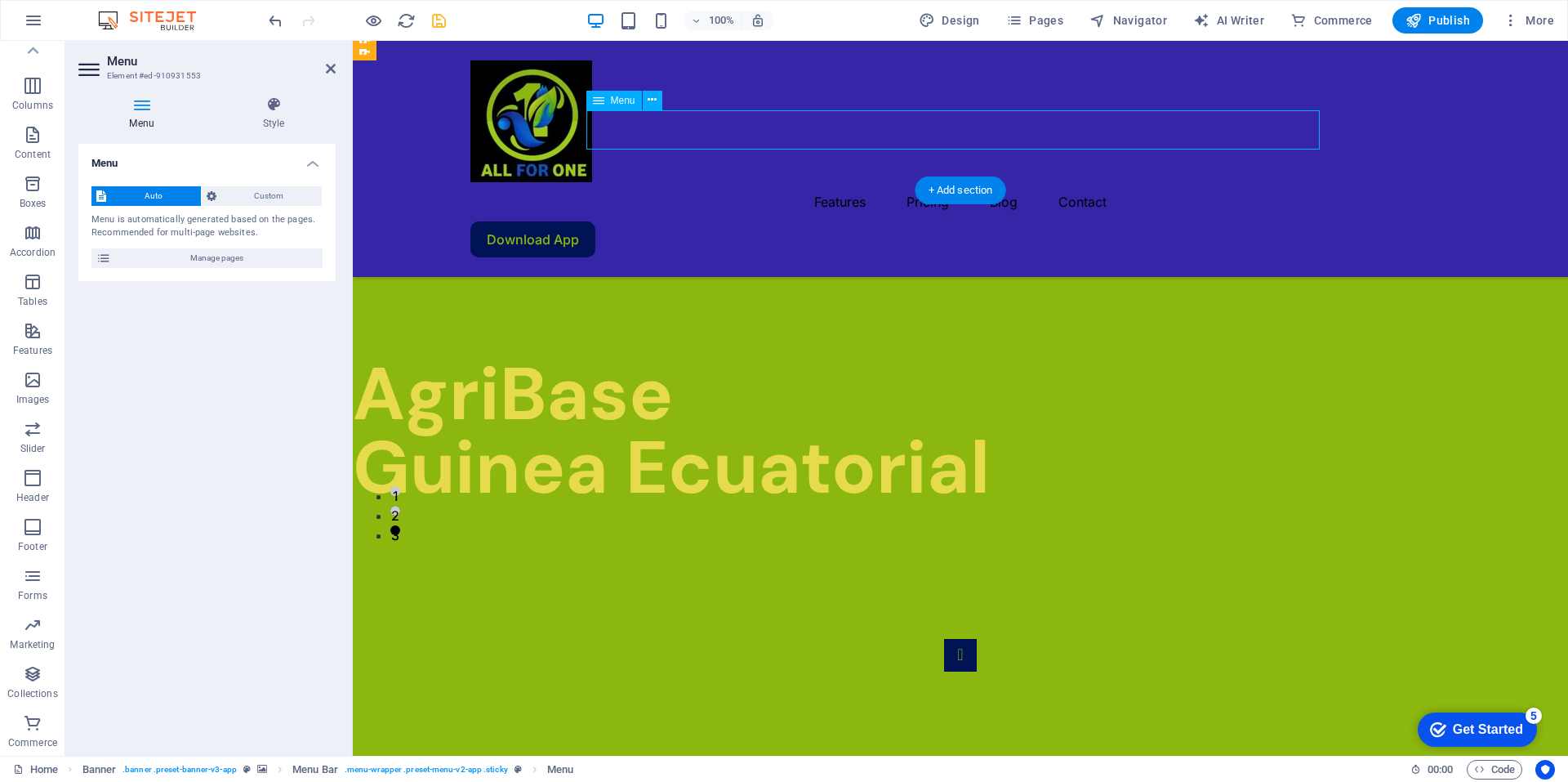
drag, startPoint x: 957, startPoint y: 121, endPoint x: 971, endPoint y: 136, distance: 20.5
click at [971, 182] on nav "Features Pricing Blog Contact" at bounding box center [960, 202] width 980 height 40
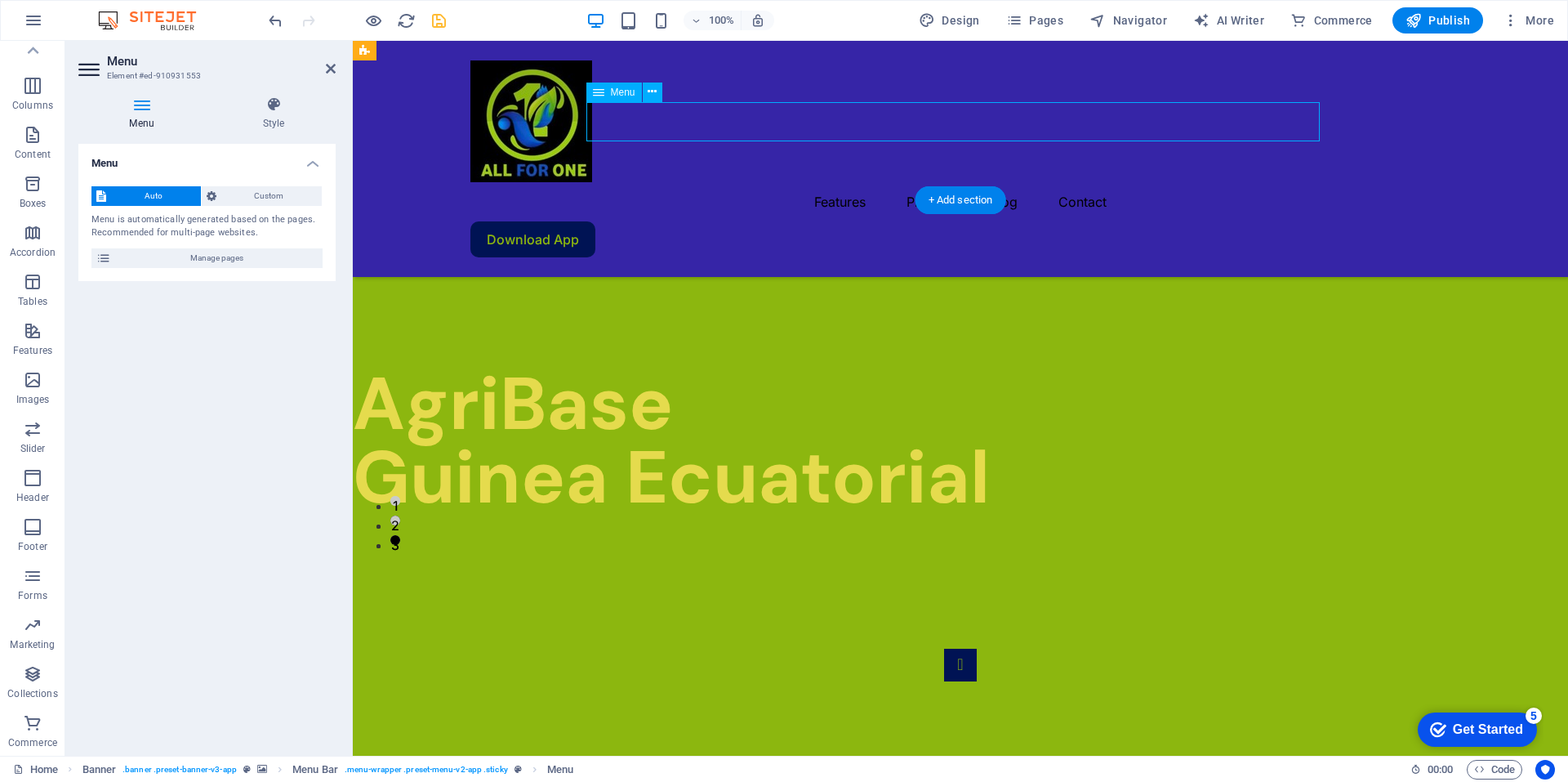
click at [1027, 182] on nav "Features Pricing Blog Contact" at bounding box center [960, 202] width 980 height 40
click at [1078, 182] on nav "Features Pricing Blog Contact" at bounding box center [960, 202] width 980 height 40
click at [1104, 182] on nav "Features Pricing Blog Contact" at bounding box center [960, 202] width 980 height 40
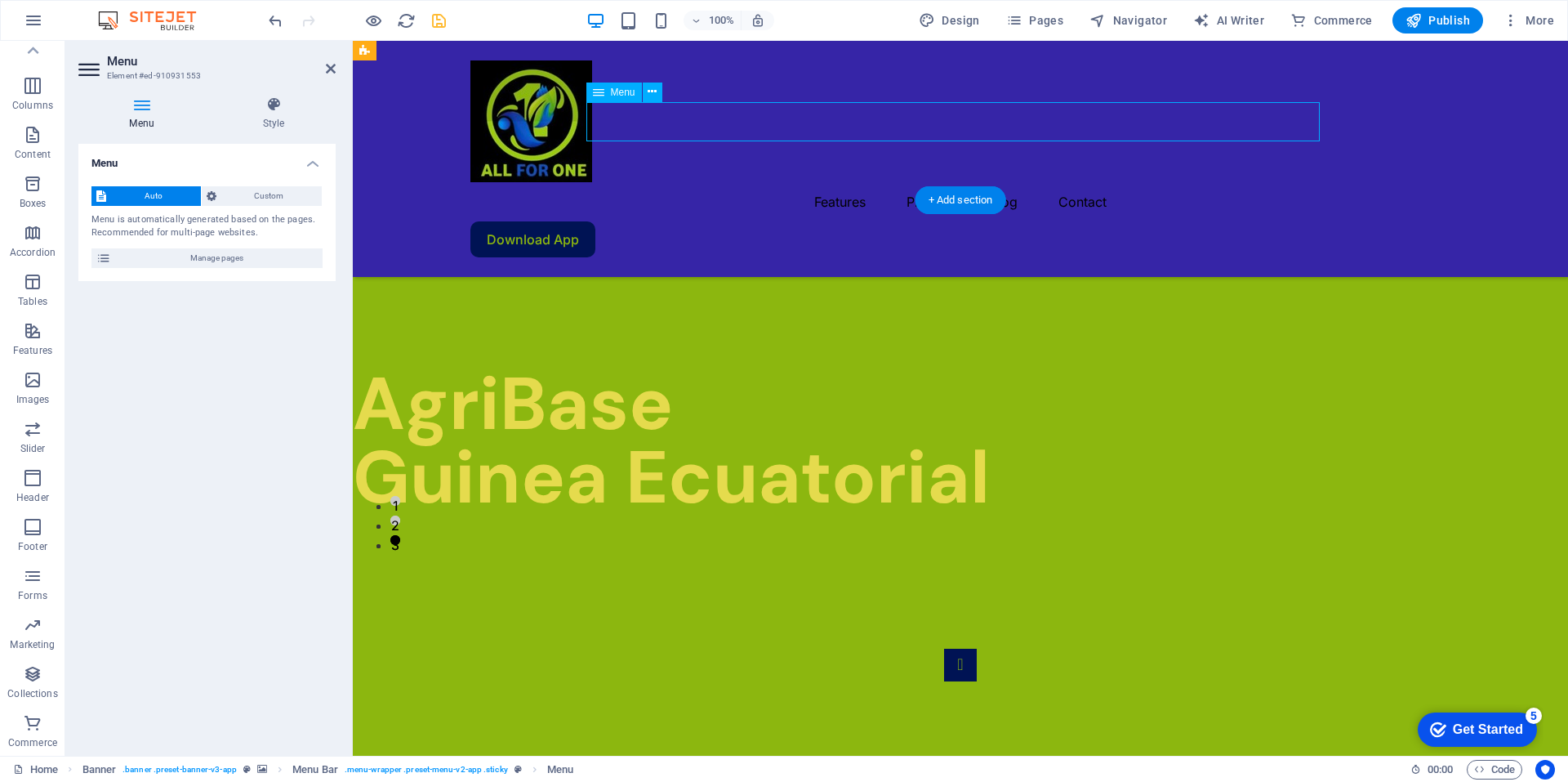
scroll to position [209, 0]
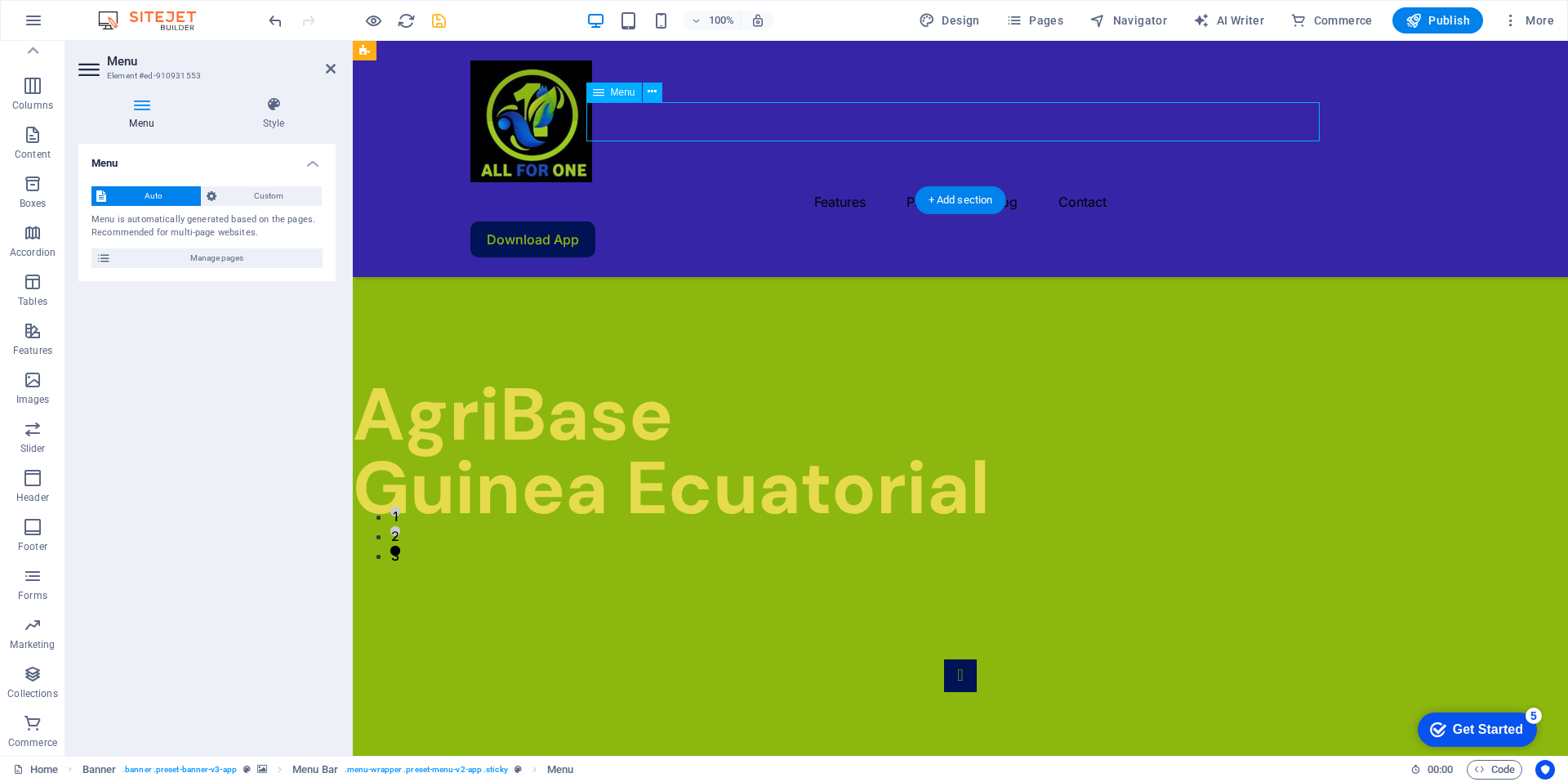
drag, startPoint x: 1104, startPoint y: 115, endPoint x: 1087, endPoint y: 124, distance: 19.2
click at [1087, 182] on nav "Features Pricing Blog Contact" at bounding box center [960, 202] width 980 height 40
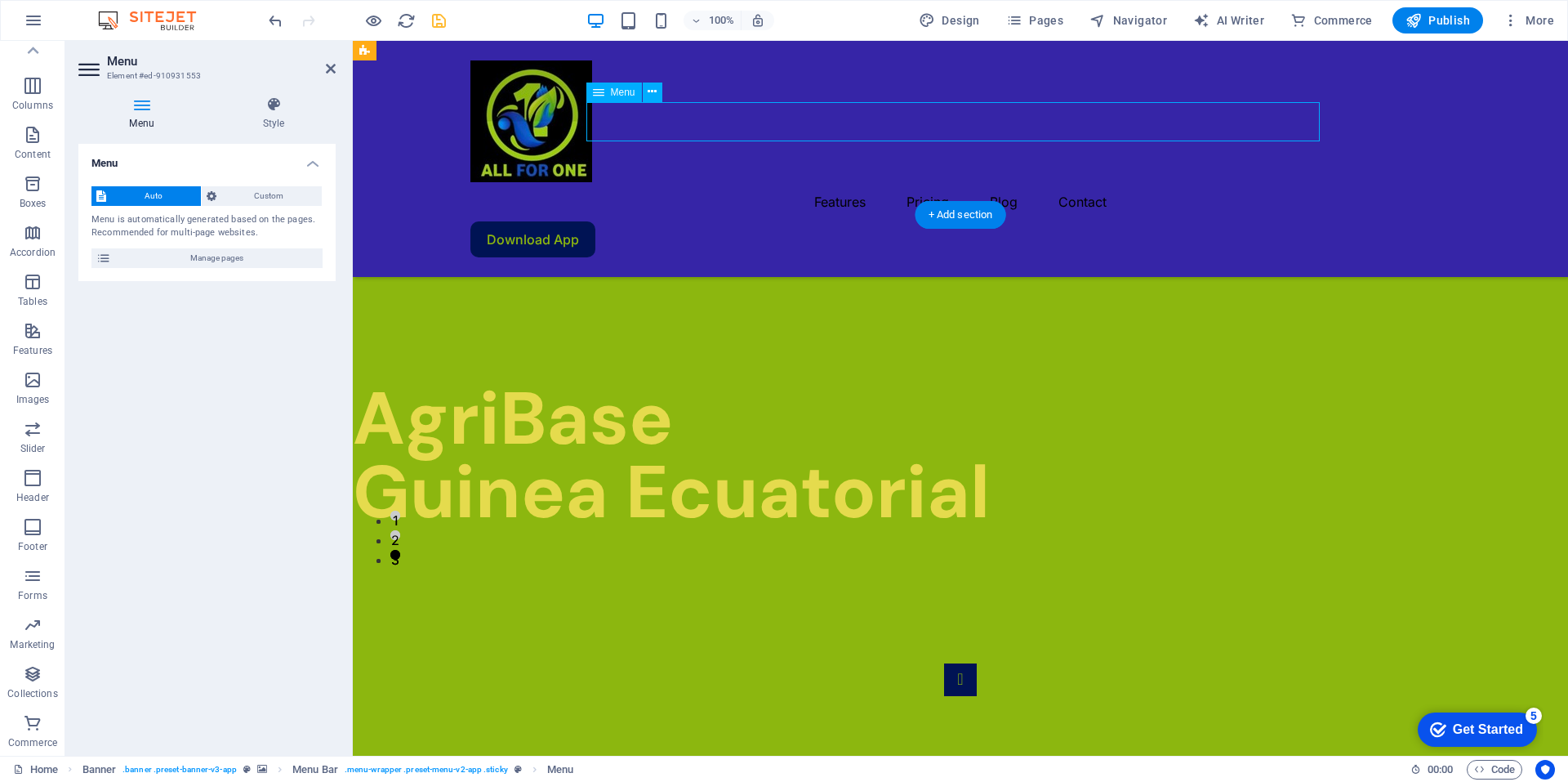
click at [1087, 182] on nav "Features Pricing Blog Contact" at bounding box center [960, 202] width 980 height 40
click at [1086, 182] on nav "Features Pricing Blog Contact" at bounding box center [960, 202] width 980 height 40
click at [1088, 182] on nav "Features Pricing Blog Contact" at bounding box center [960, 202] width 980 height 40
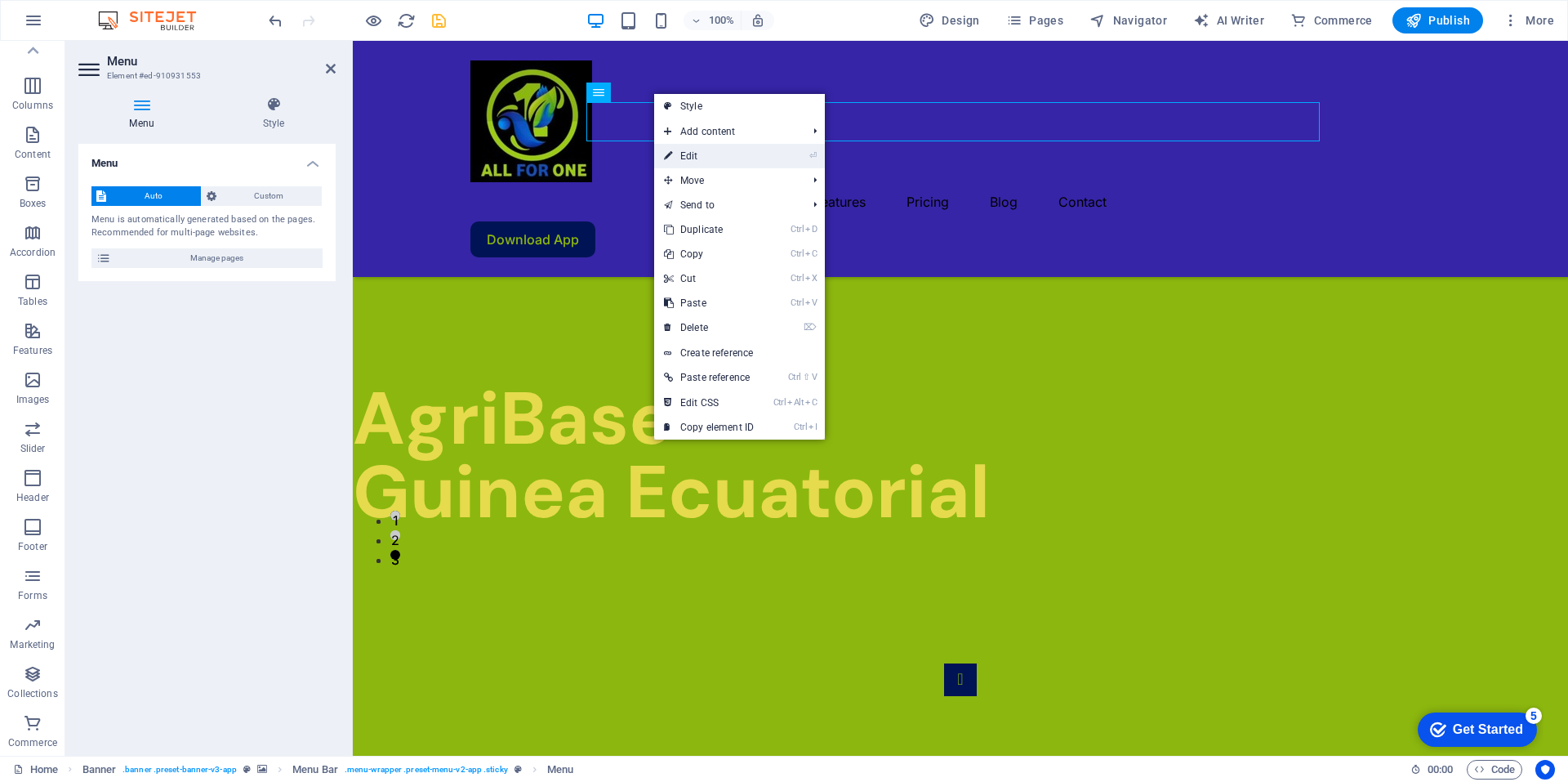
click at [690, 156] on link "⏎ Edit" at bounding box center [709, 156] width 110 height 25
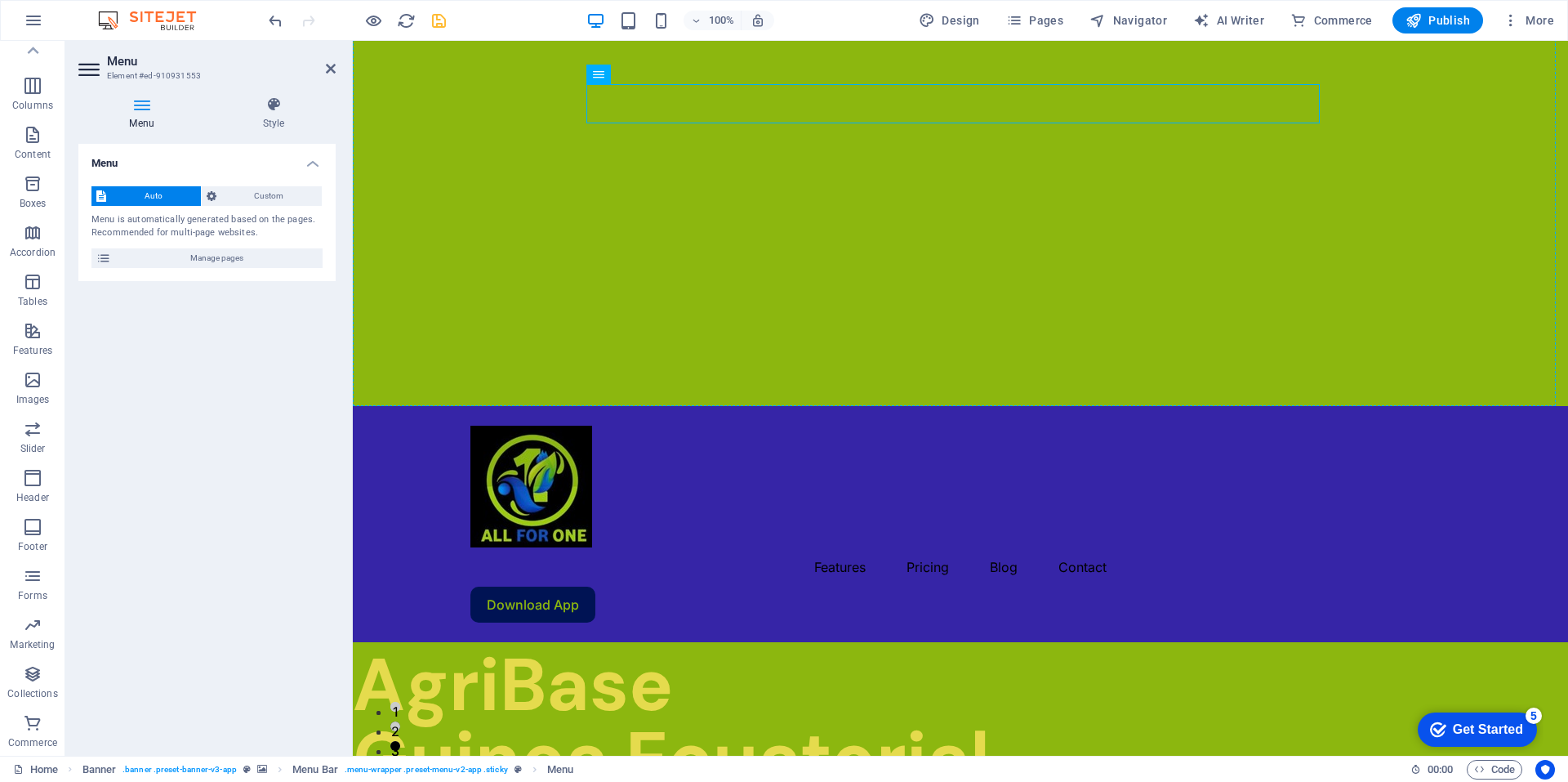
drag, startPoint x: 962, startPoint y: 136, endPoint x: 628, endPoint y: 81, distance: 338.5
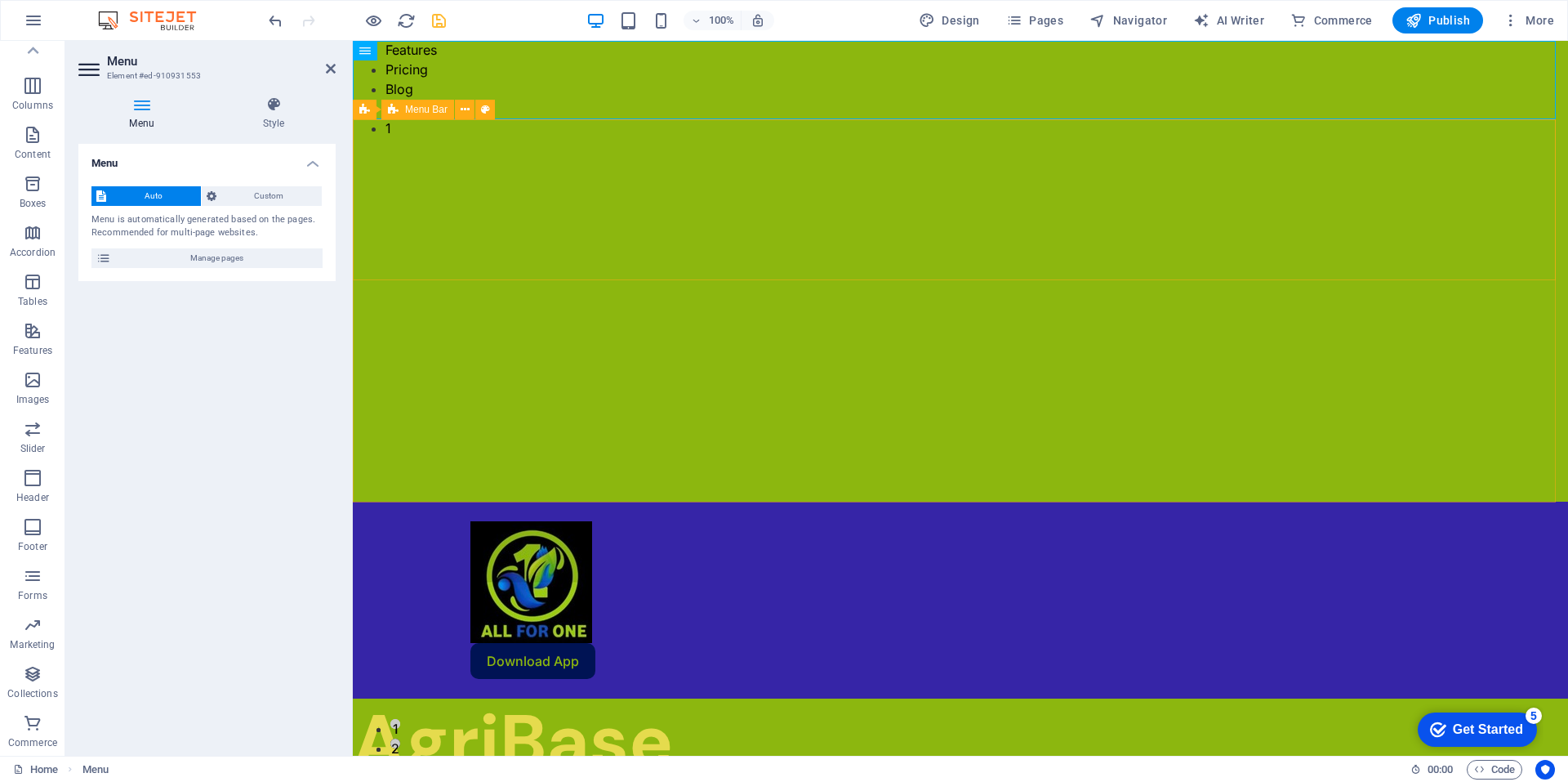
scroll to position [0, 0]
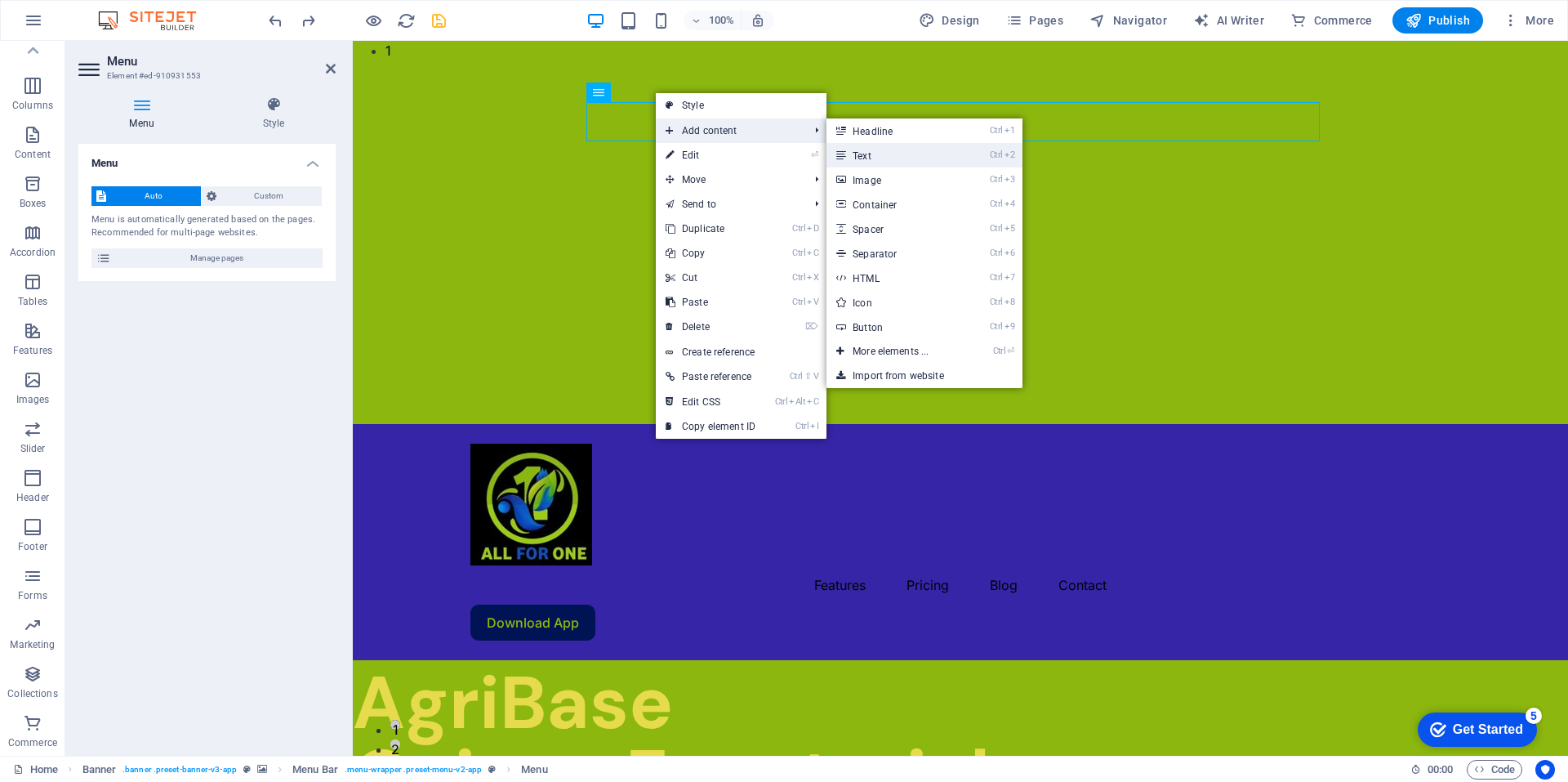
click at [839, 154] on icon at bounding box center [840, 155] width 8 height 25
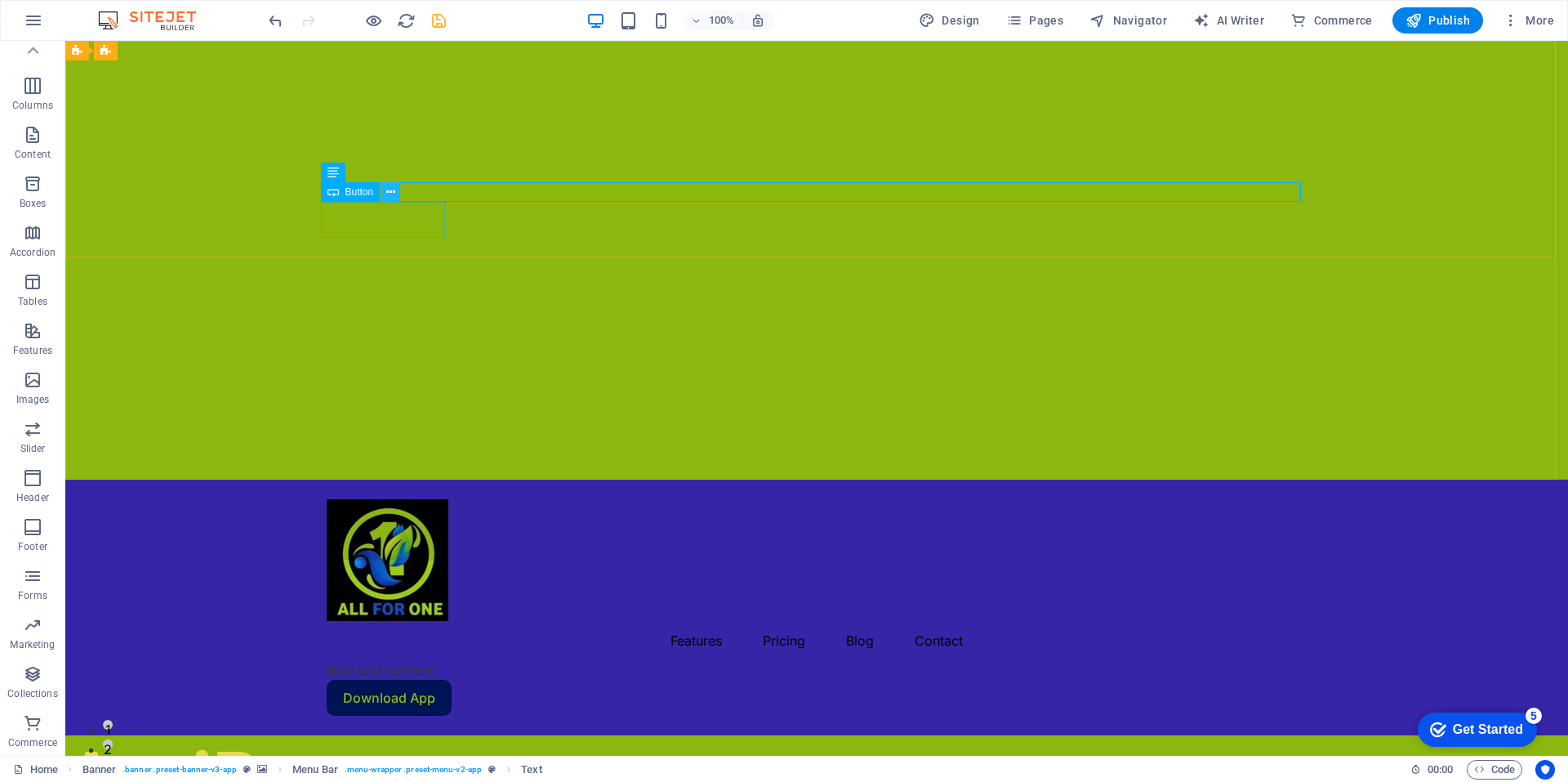
click at [0, 0] on icon at bounding box center [0, 0] width 0 height 0
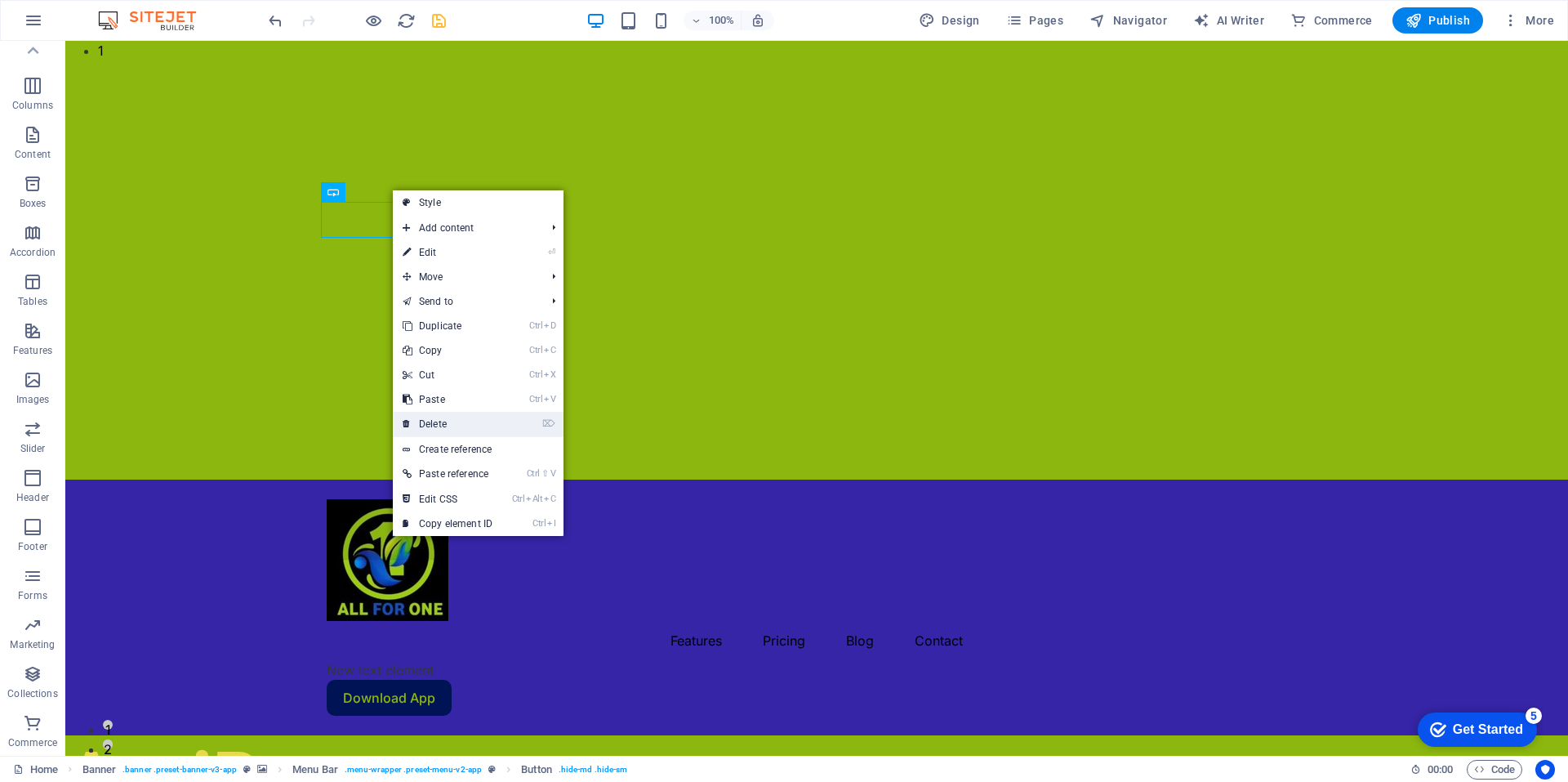
click at [441, 419] on link "⌦ Delete" at bounding box center [447, 424] width 110 height 25
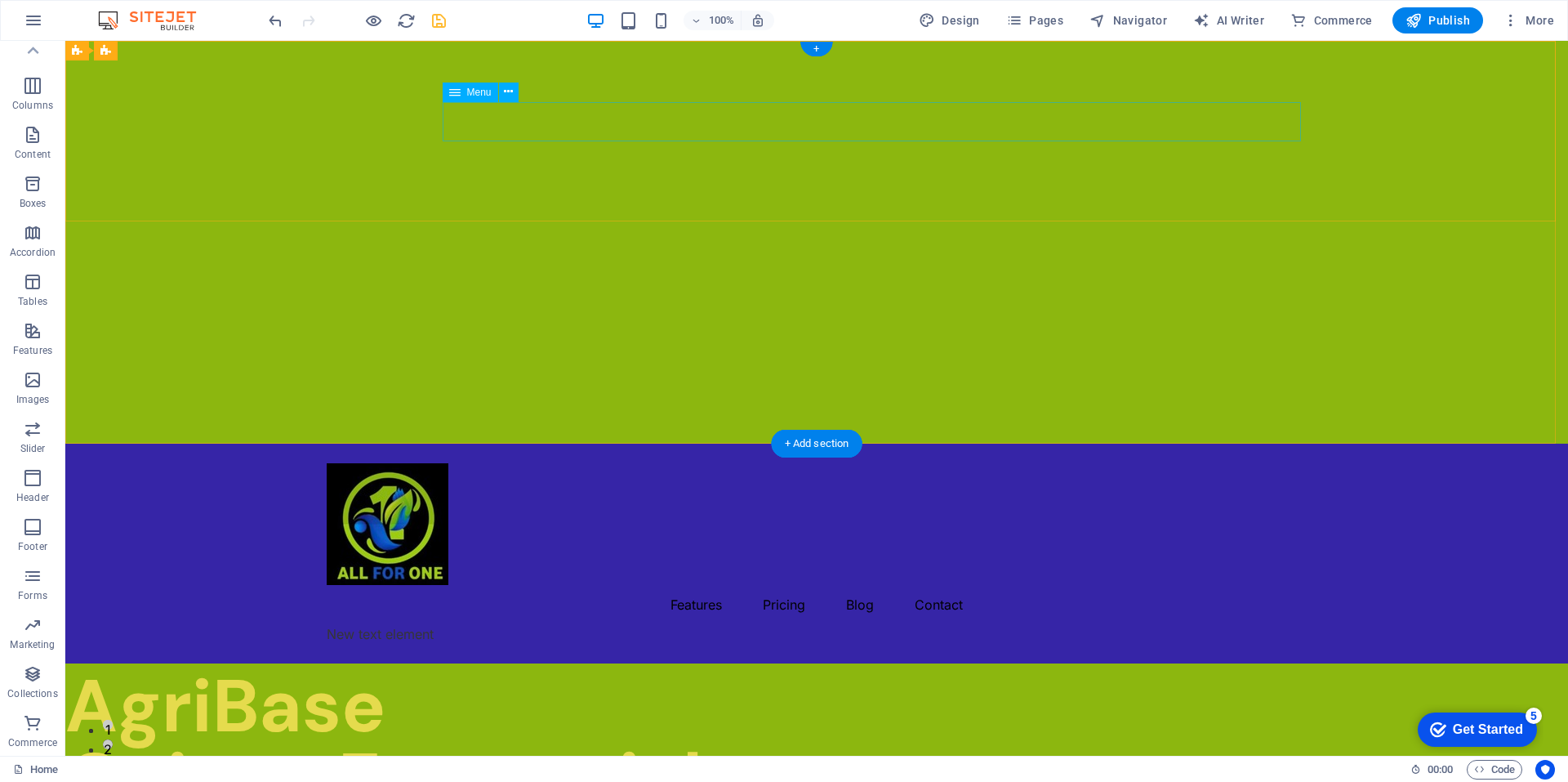
click at [837, 585] on nav "Features Pricing Blog Contact" at bounding box center [816, 605] width 980 height 40
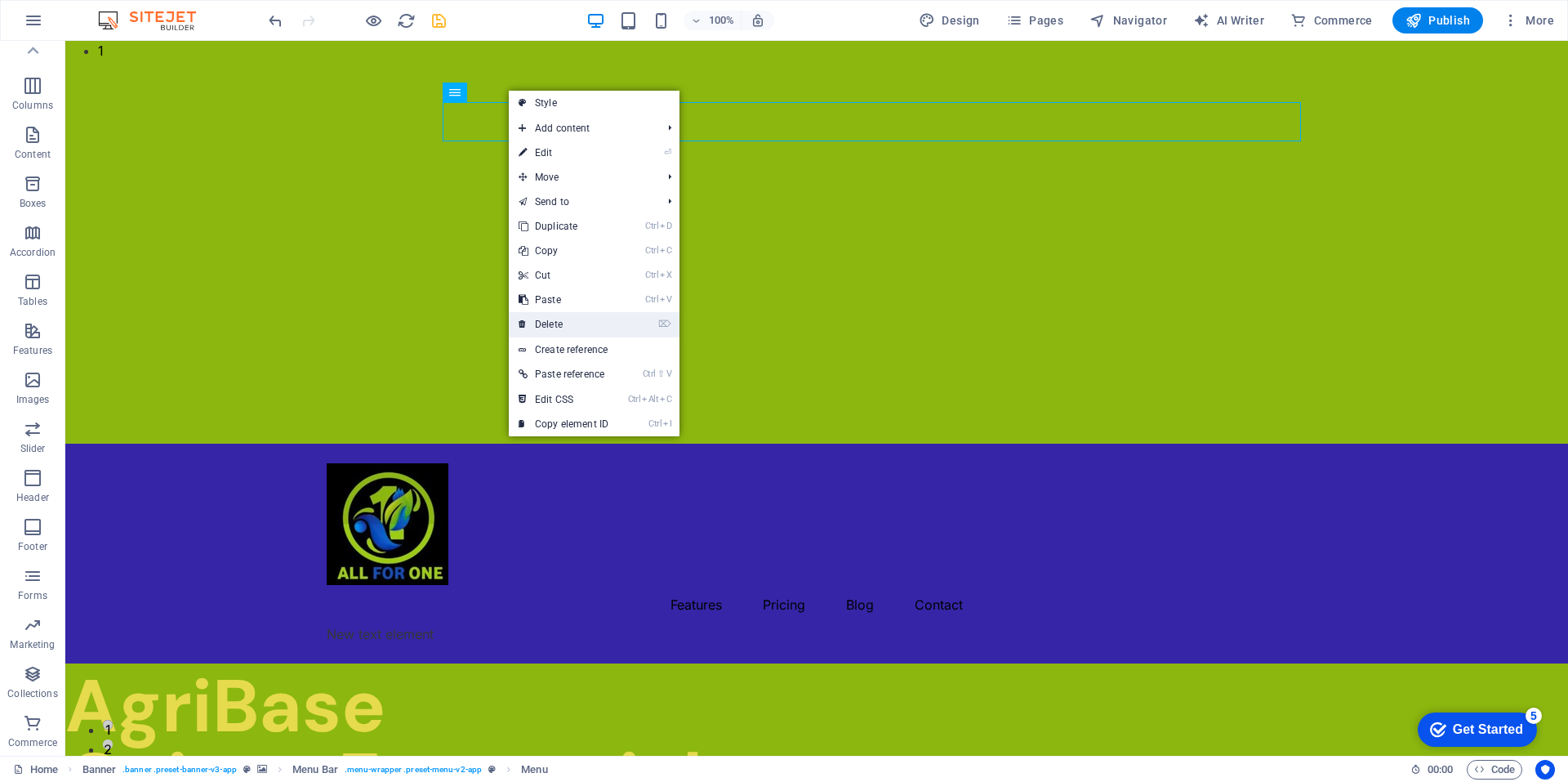
click at [559, 321] on link "⌦ Delete" at bounding box center [564, 325] width 110 height 25
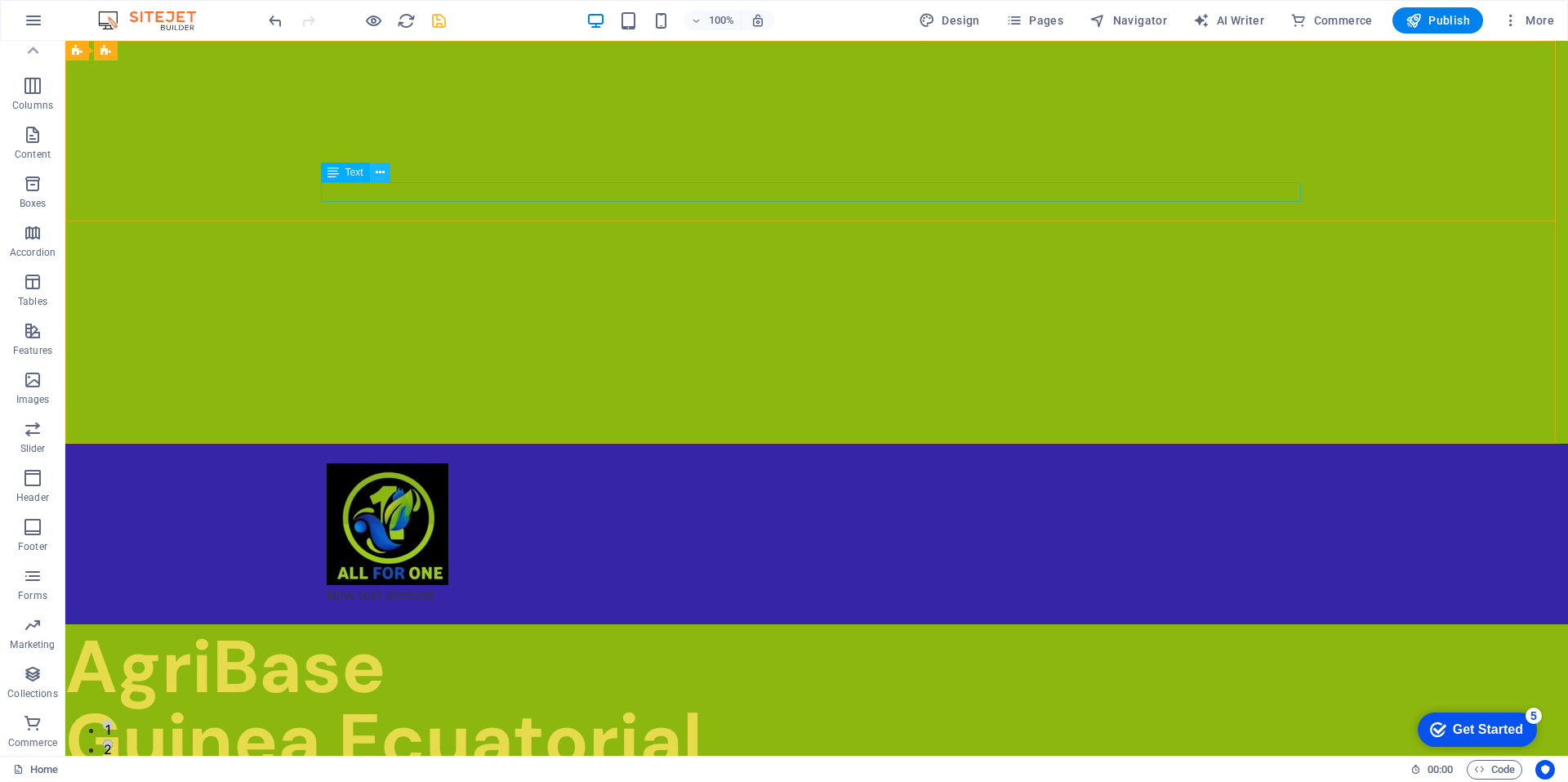
click at [381, 171] on icon at bounding box center [380, 172] width 9 height 17
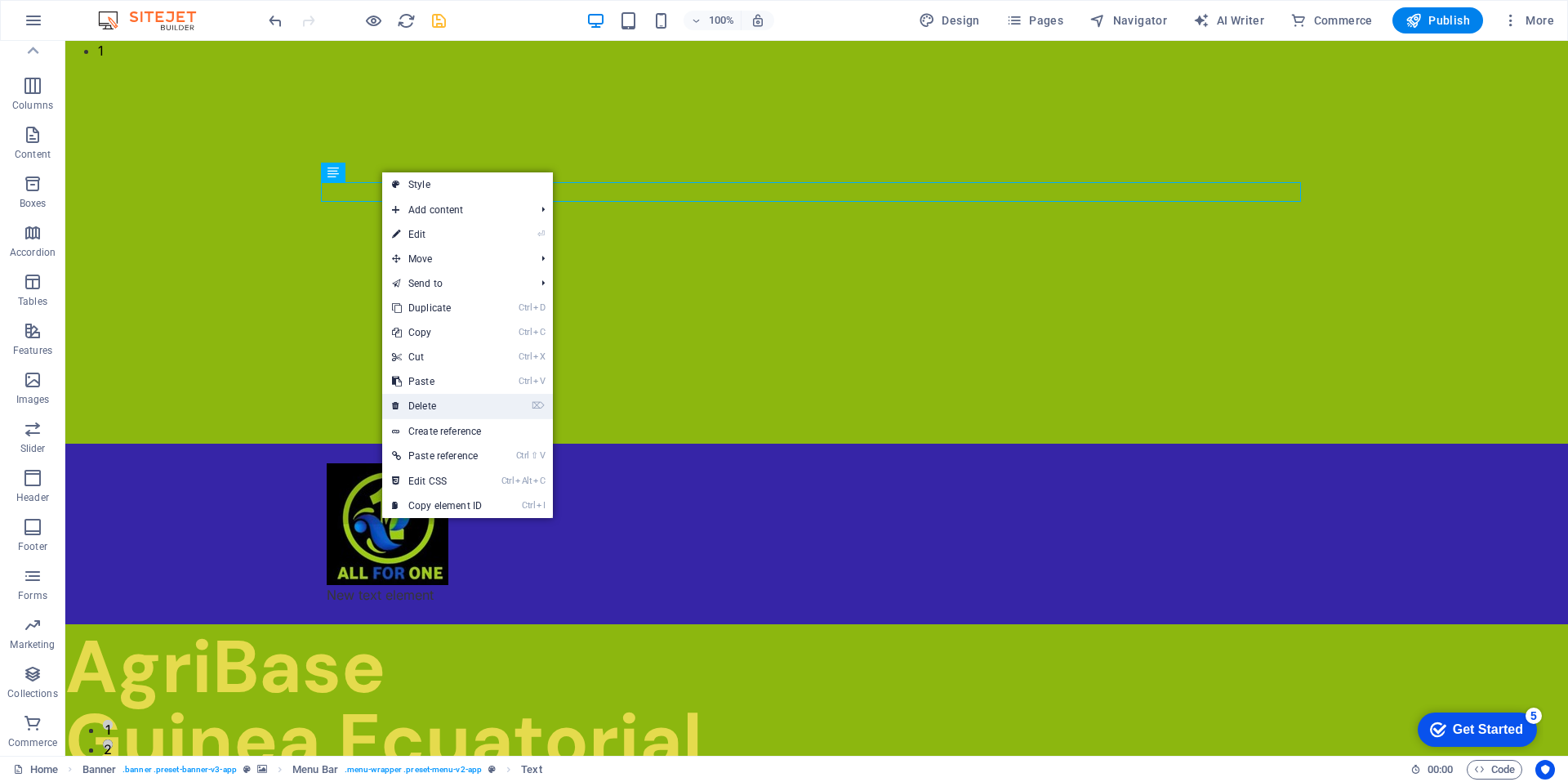
click at [438, 405] on link "⌦ Delete" at bounding box center [437, 406] width 110 height 25
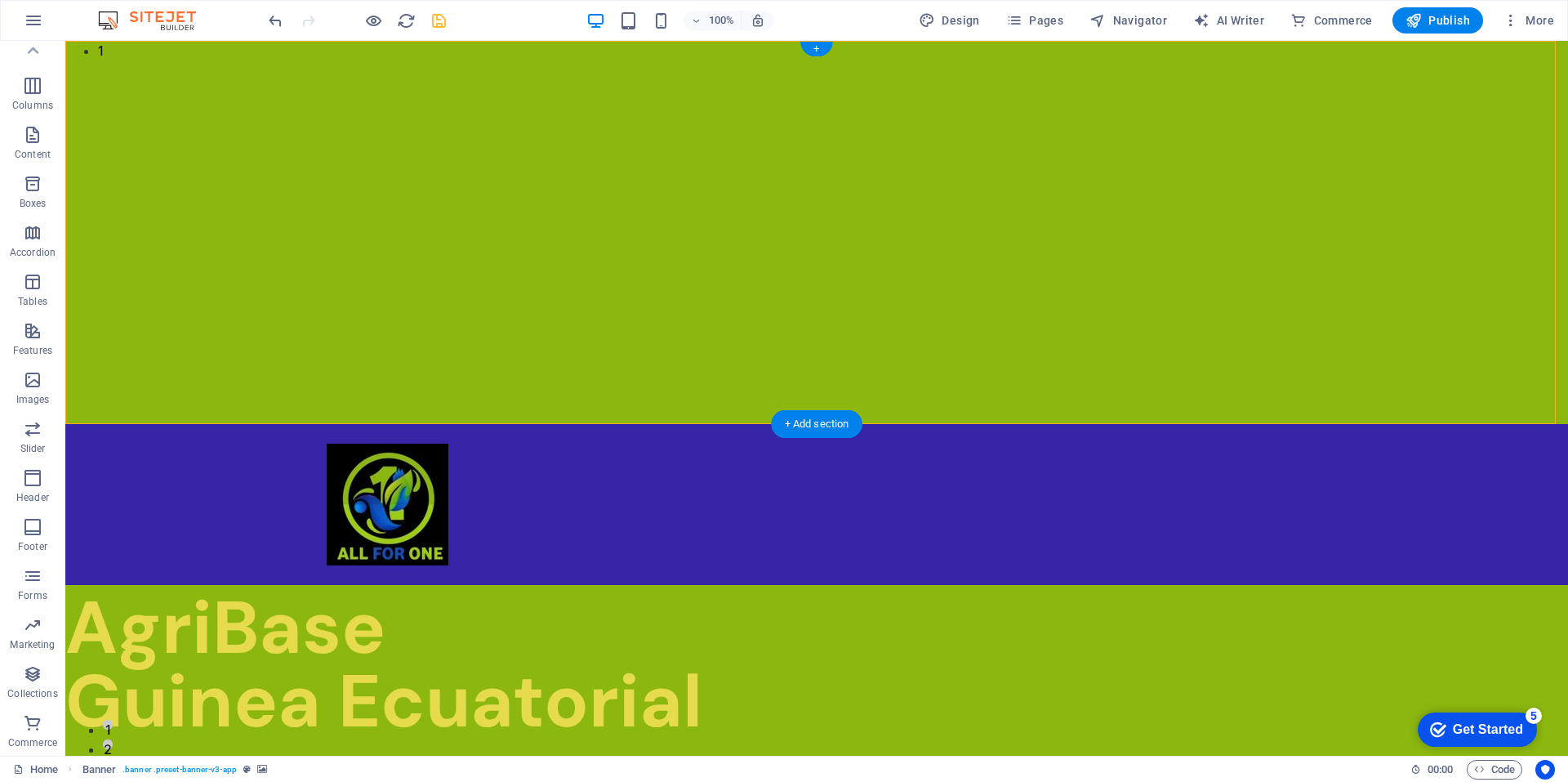
drag, startPoint x: 405, startPoint y: 144, endPoint x: 261, endPoint y: 131, distance: 144.6
click at [261, 424] on div at bounding box center [817, 503] width 1503 height 161
click at [522, 424] on div at bounding box center [817, 503] width 1503 height 161
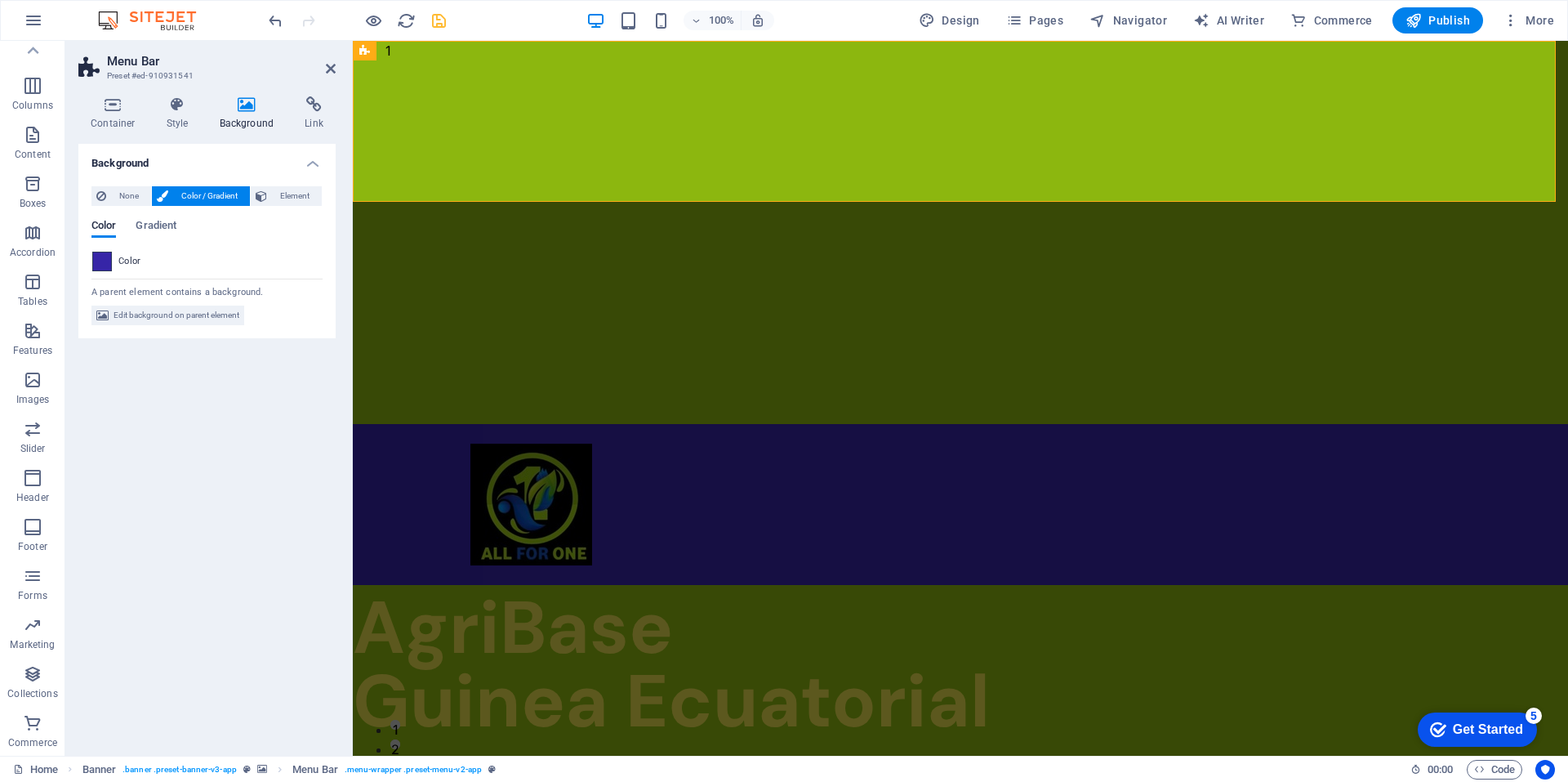
click at [105, 264] on span at bounding box center [102, 261] width 18 height 18
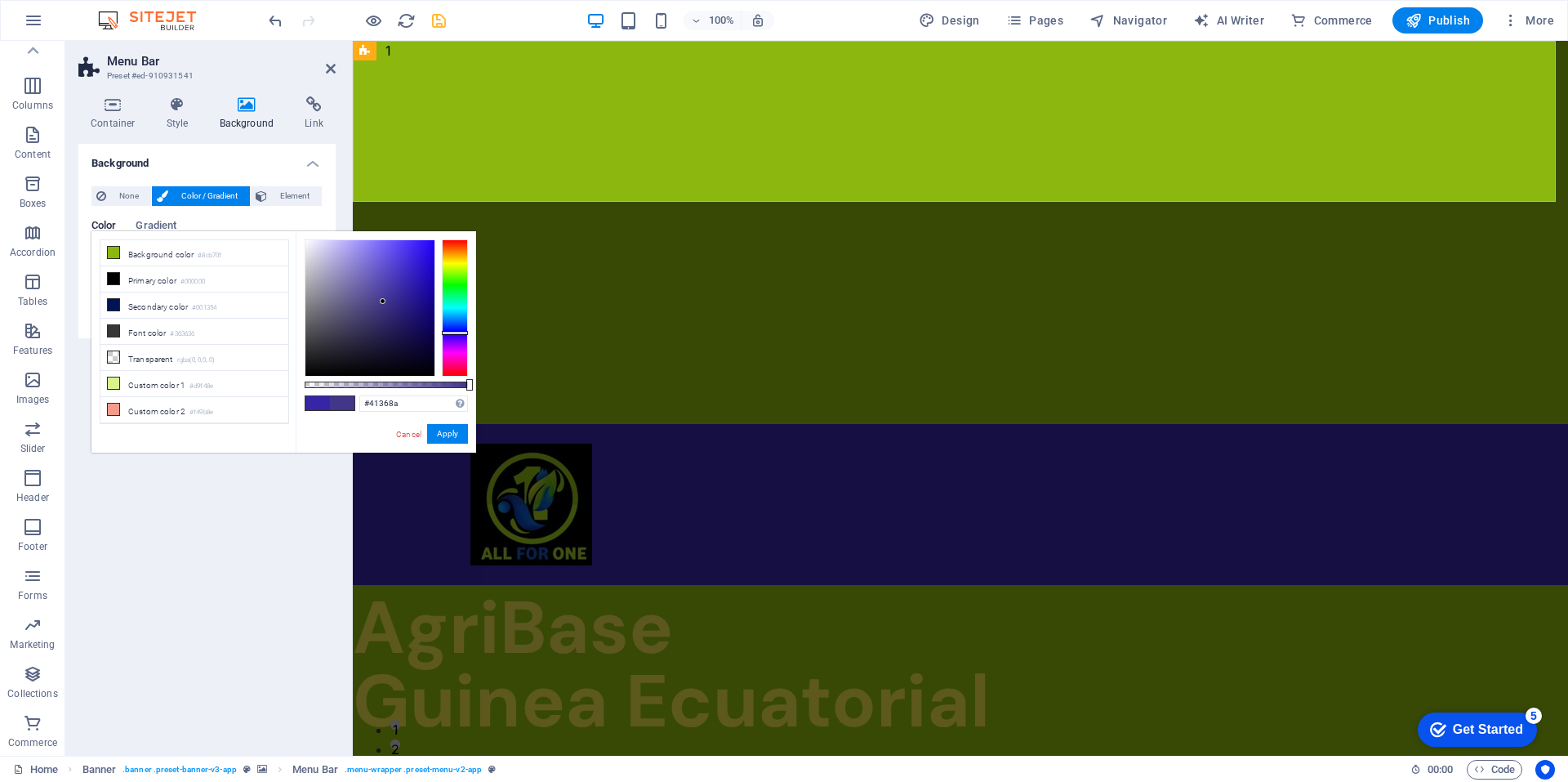
click at [383, 302] on div at bounding box center [370, 307] width 129 height 136
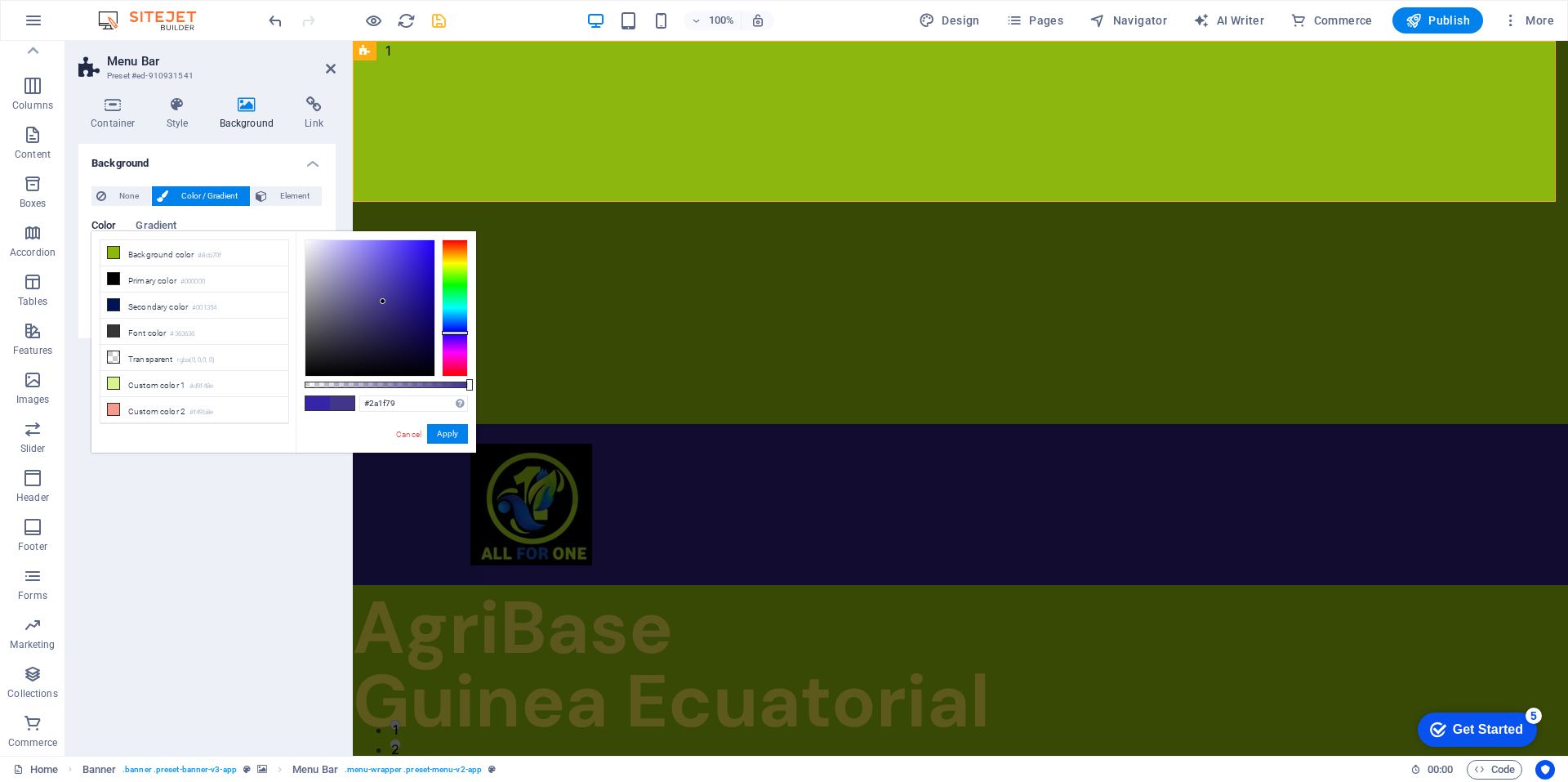
click at [401, 311] on div at bounding box center [370, 307] width 129 height 136
type input "#1a1157"
click at [409, 328] on div at bounding box center [370, 307] width 129 height 136
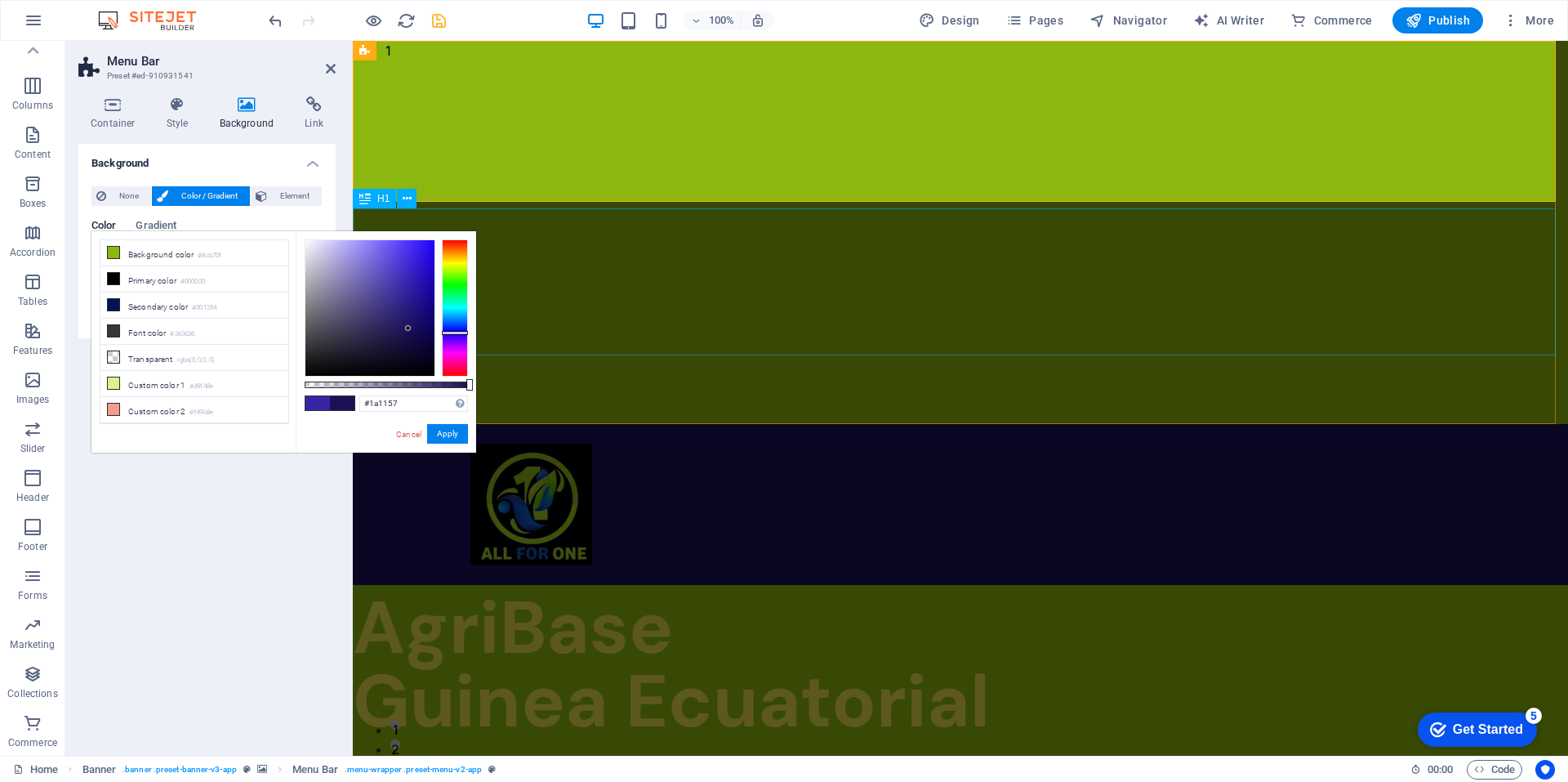
click at [749, 592] on div "AgriBase Guinea Ecuatorial" at bounding box center [960, 665] width 1215 height 147
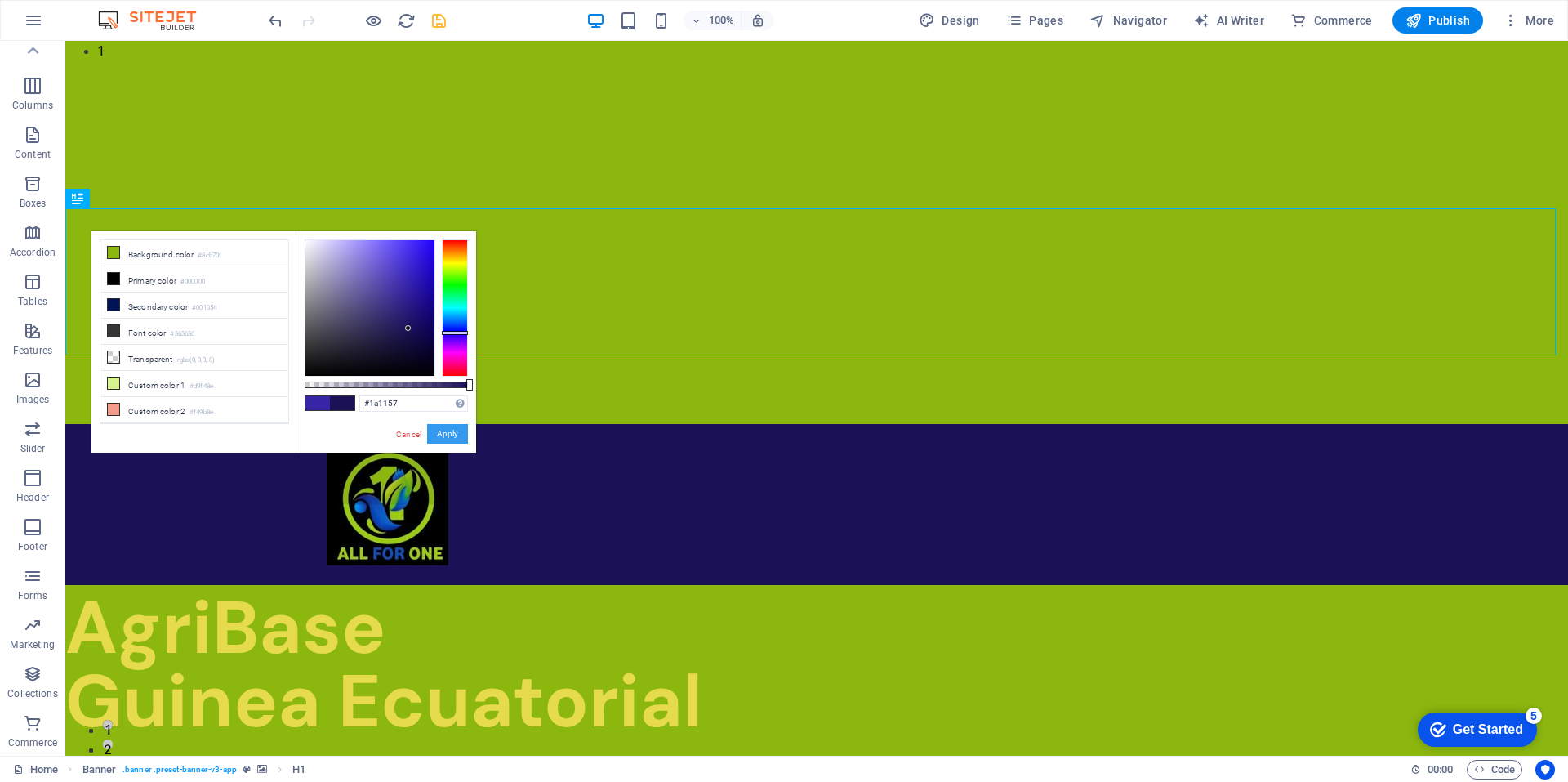
click at [451, 437] on button "Apply" at bounding box center [447, 433] width 41 height 20
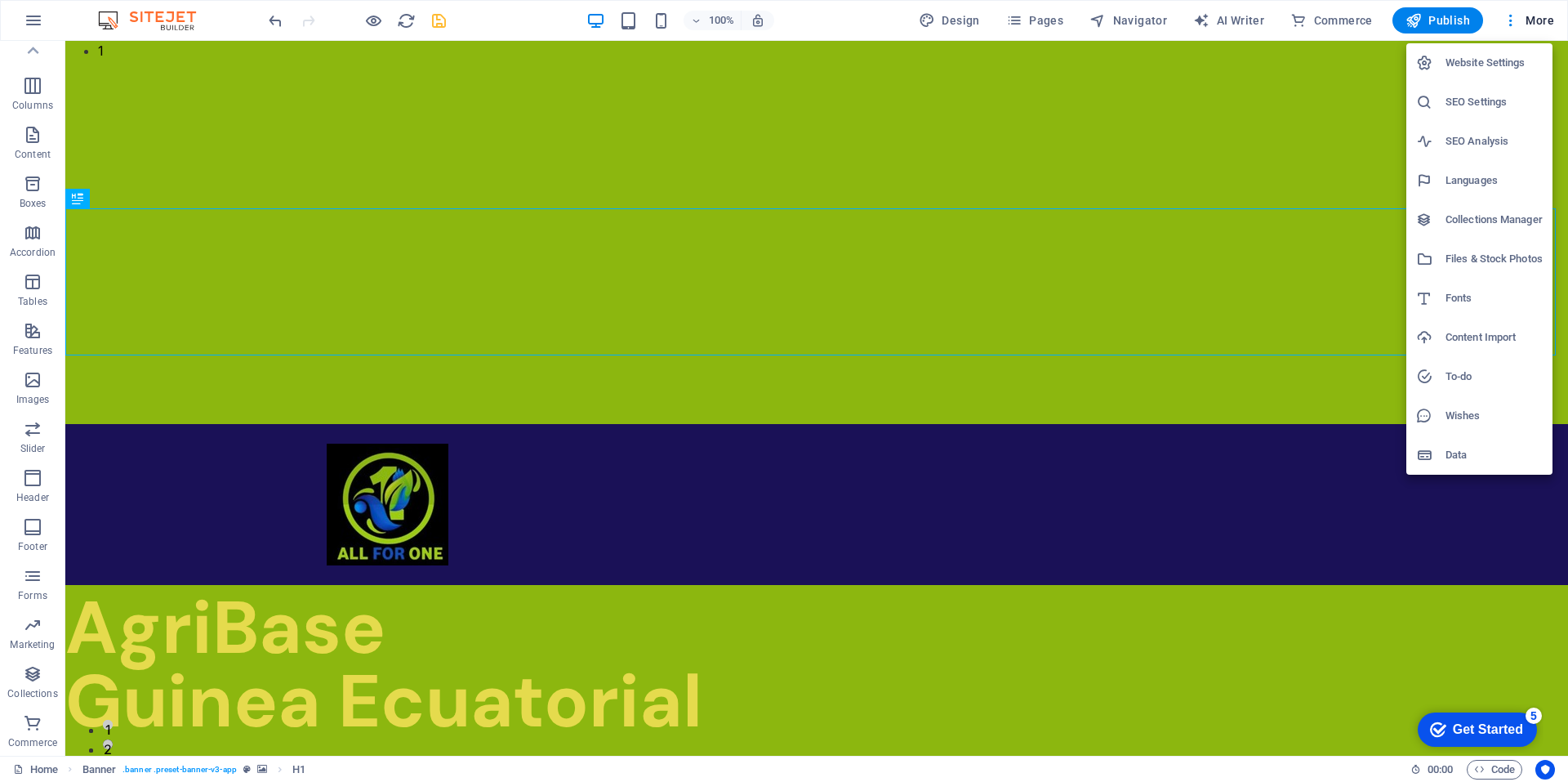
click at [1477, 179] on h6 "Languages" at bounding box center [1494, 180] width 97 height 20
select select "41"
select select "148"
select select "49"
select select "128"
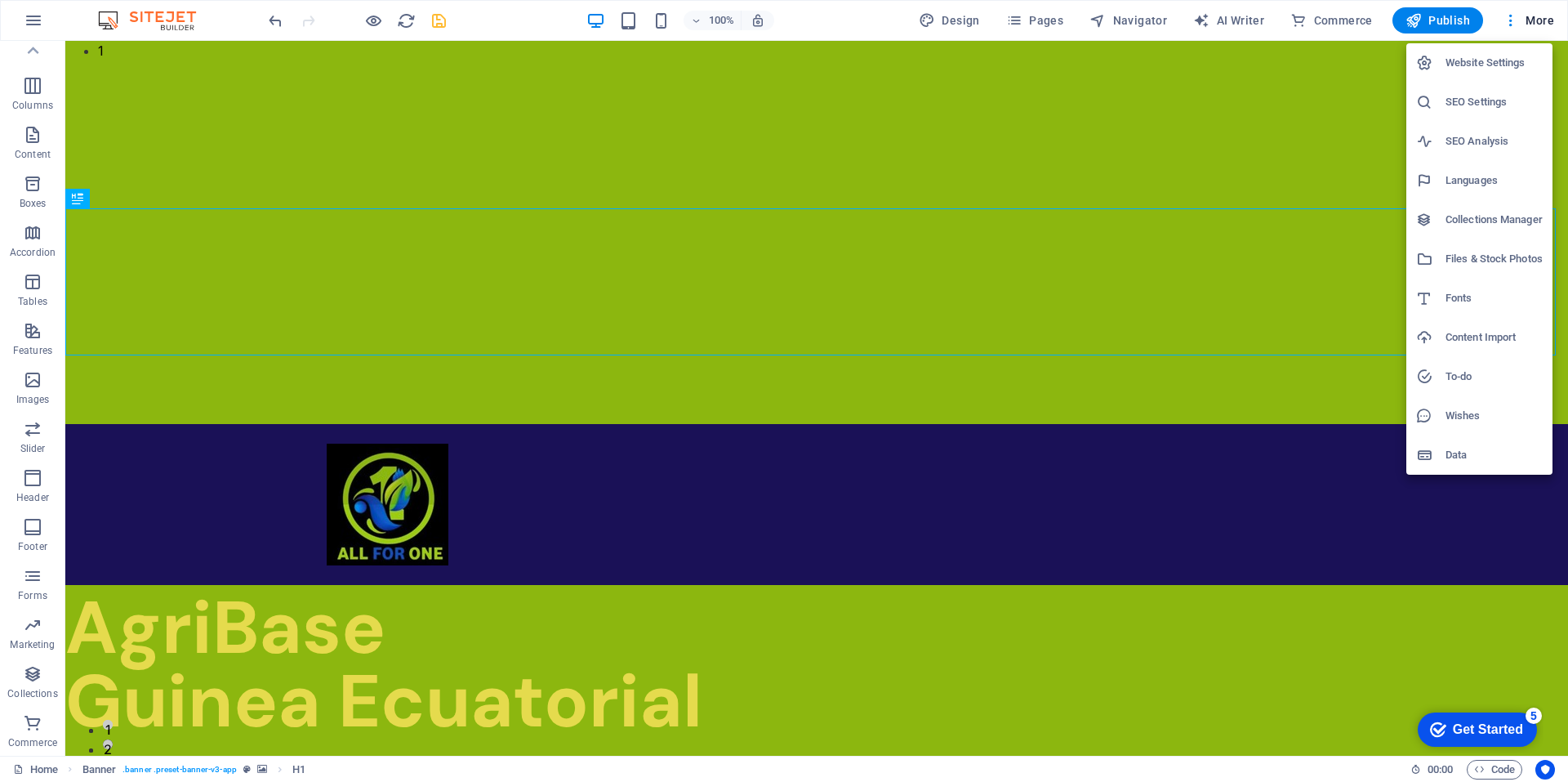
select select "134"
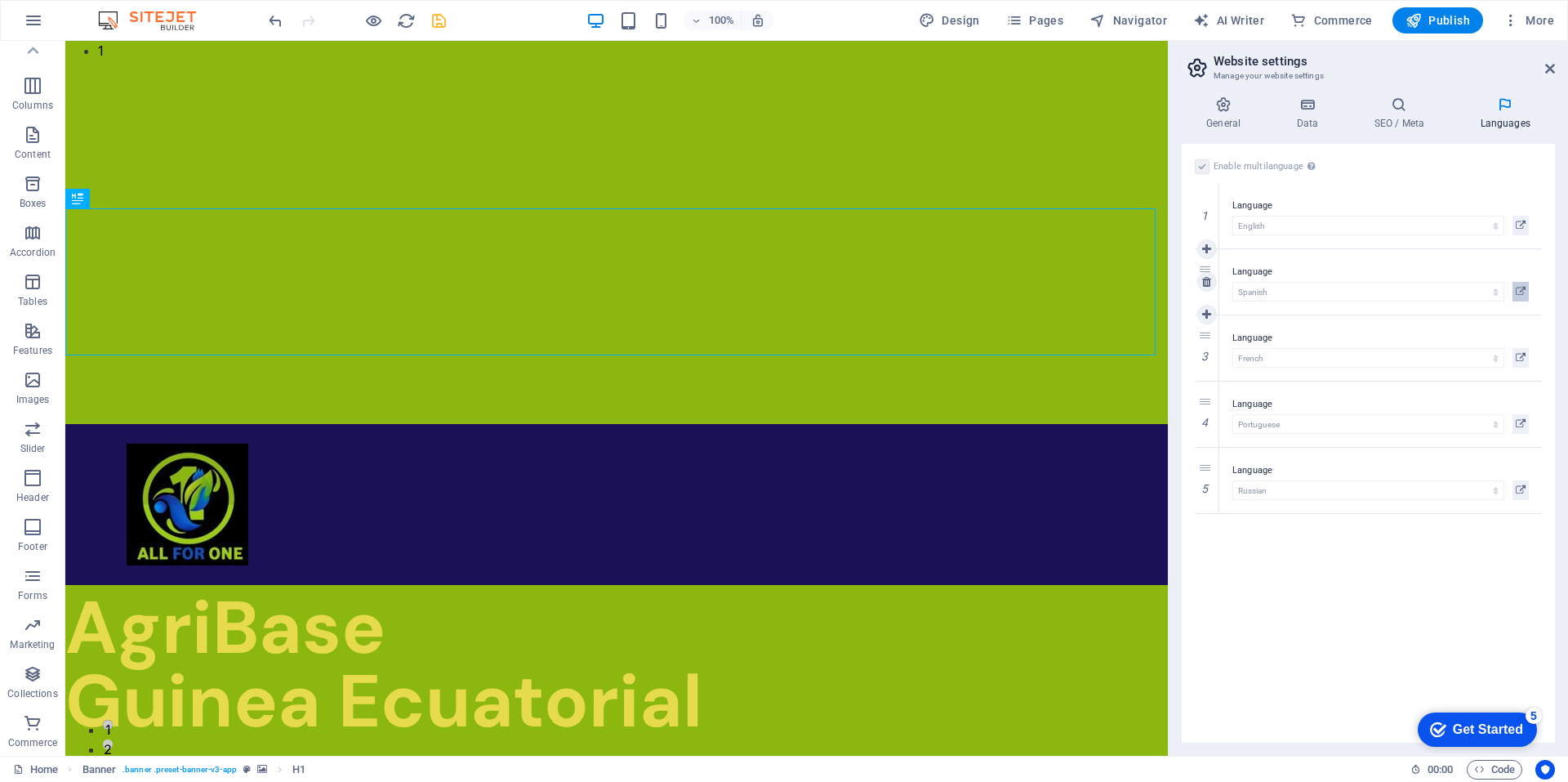
click at [1523, 290] on icon at bounding box center [1521, 292] width 10 height 20
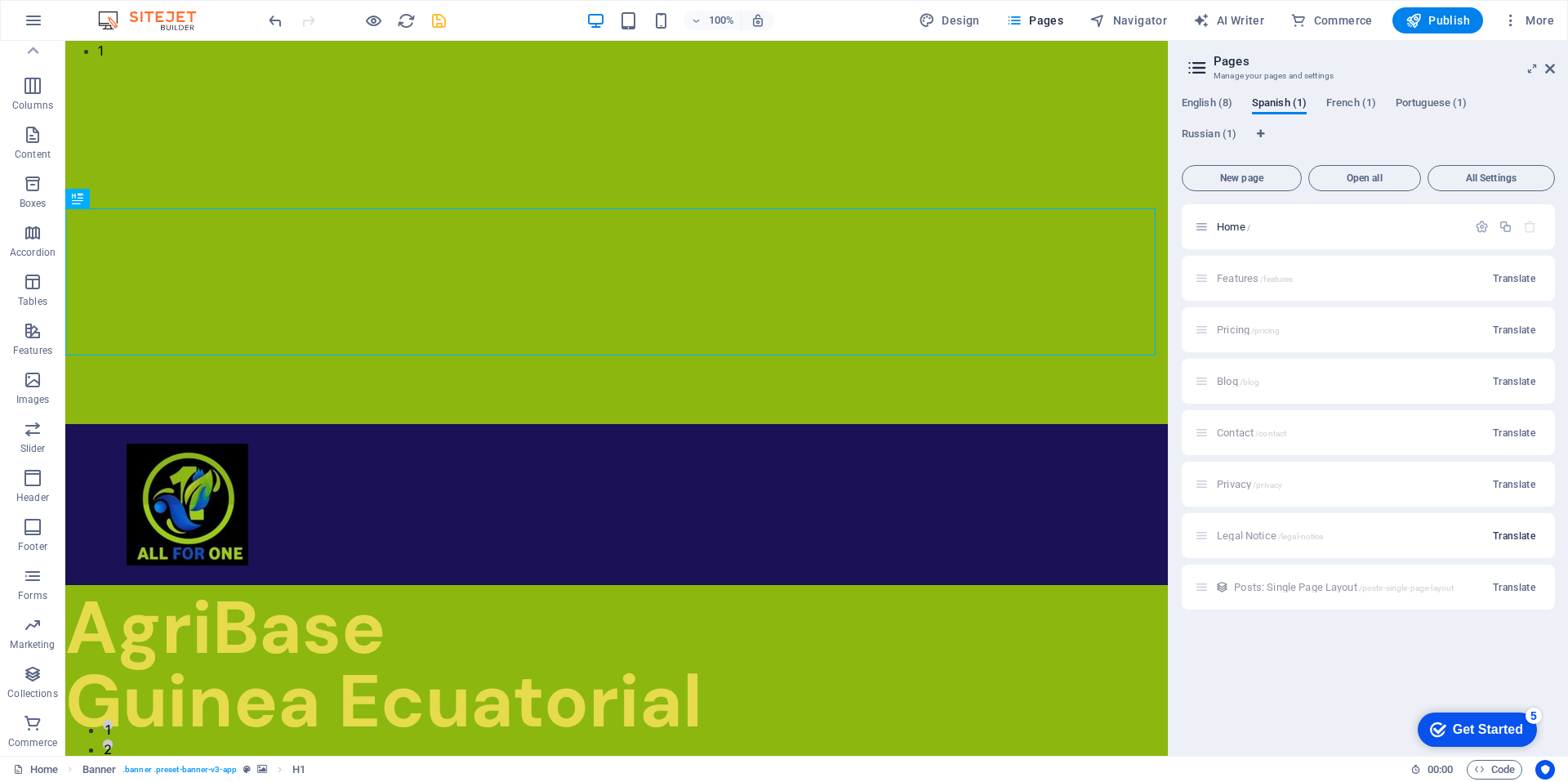
click at [1510, 537] on span "Translate" at bounding box center [1514, 536] width 43 height 13
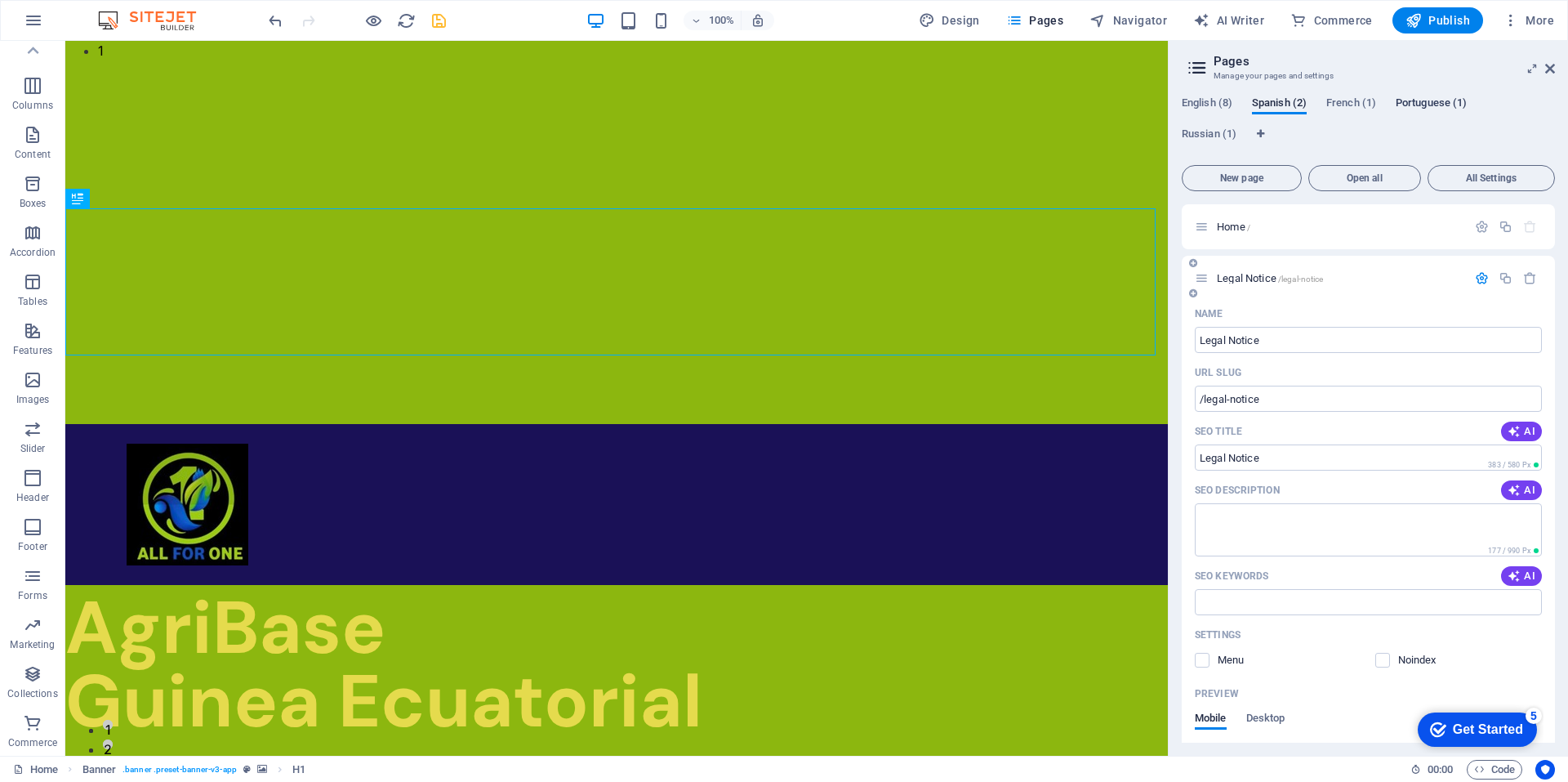
click at [1425, 101] on span "Portuguese (1)" at bounding box center [1431, 105] width 71 height 23
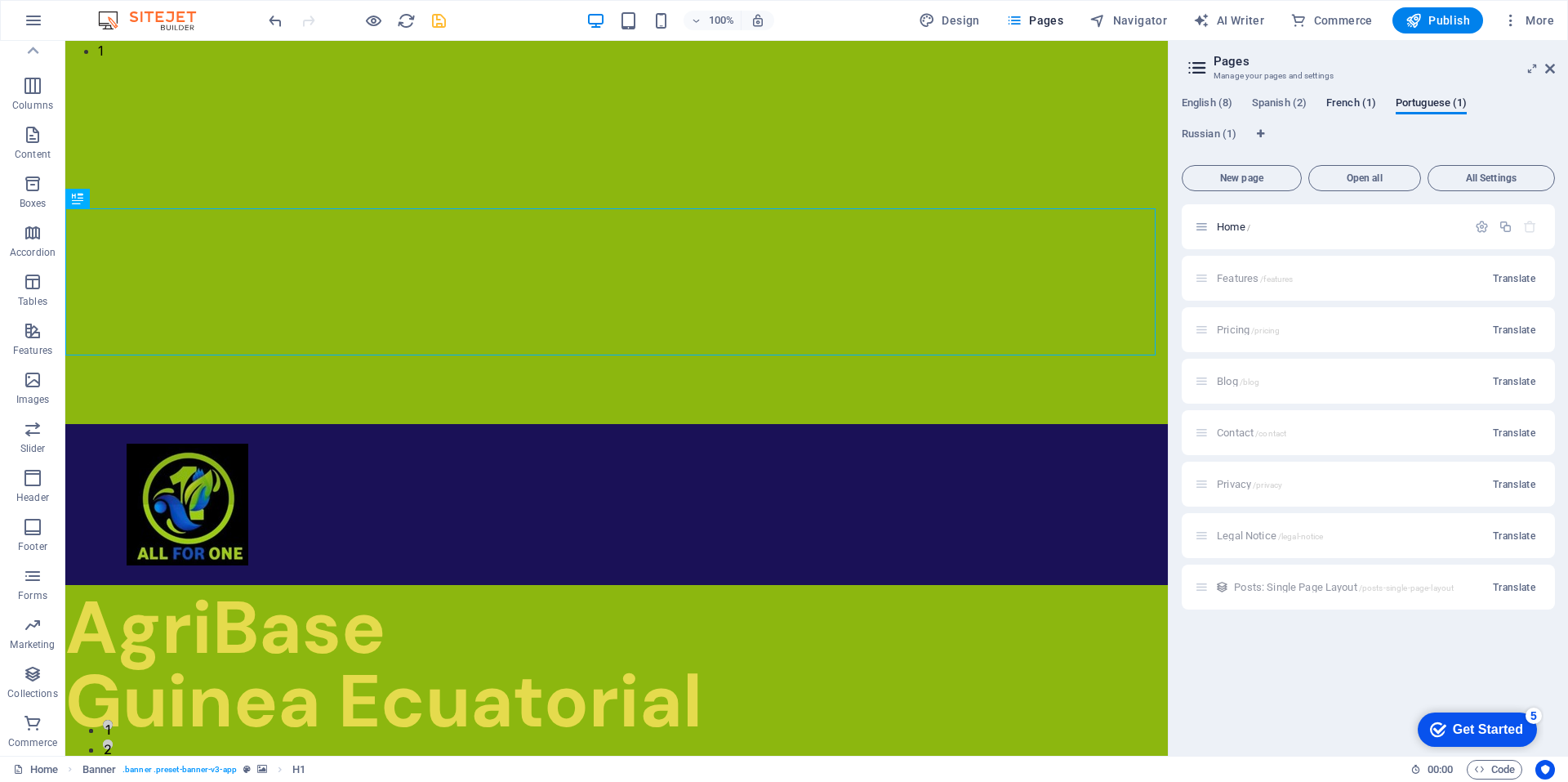
click at [1360, 105] on span "French (1)" at bounding box center [1351, 105] width 49 height 23
click at [1280, 102] on span "Spanish (2)" at bounding box center [1280, 105] width 54 height 23
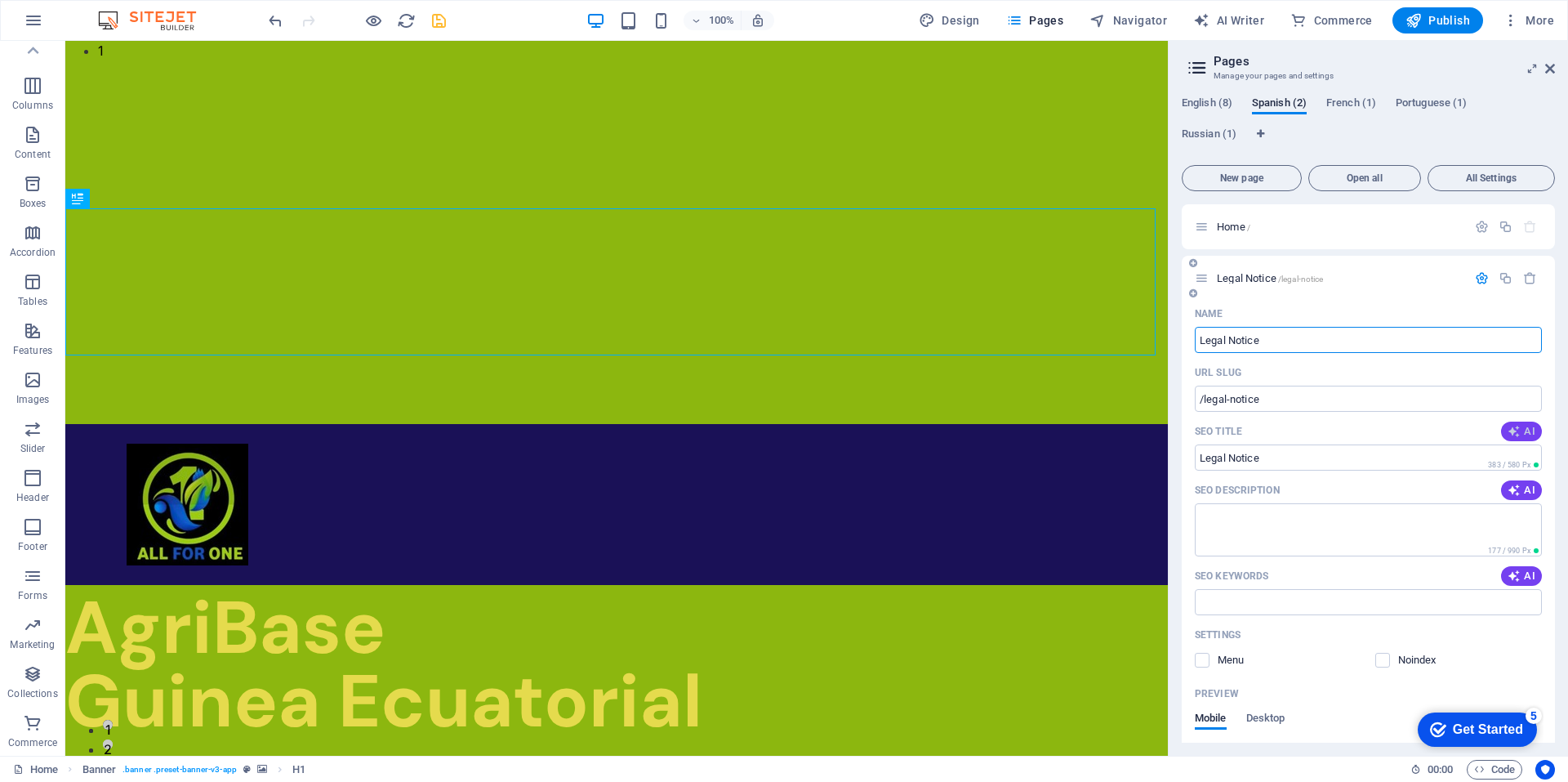
click at [1524, 433] on span "AI" at bounding box center [1522, 431] width 28 height 13
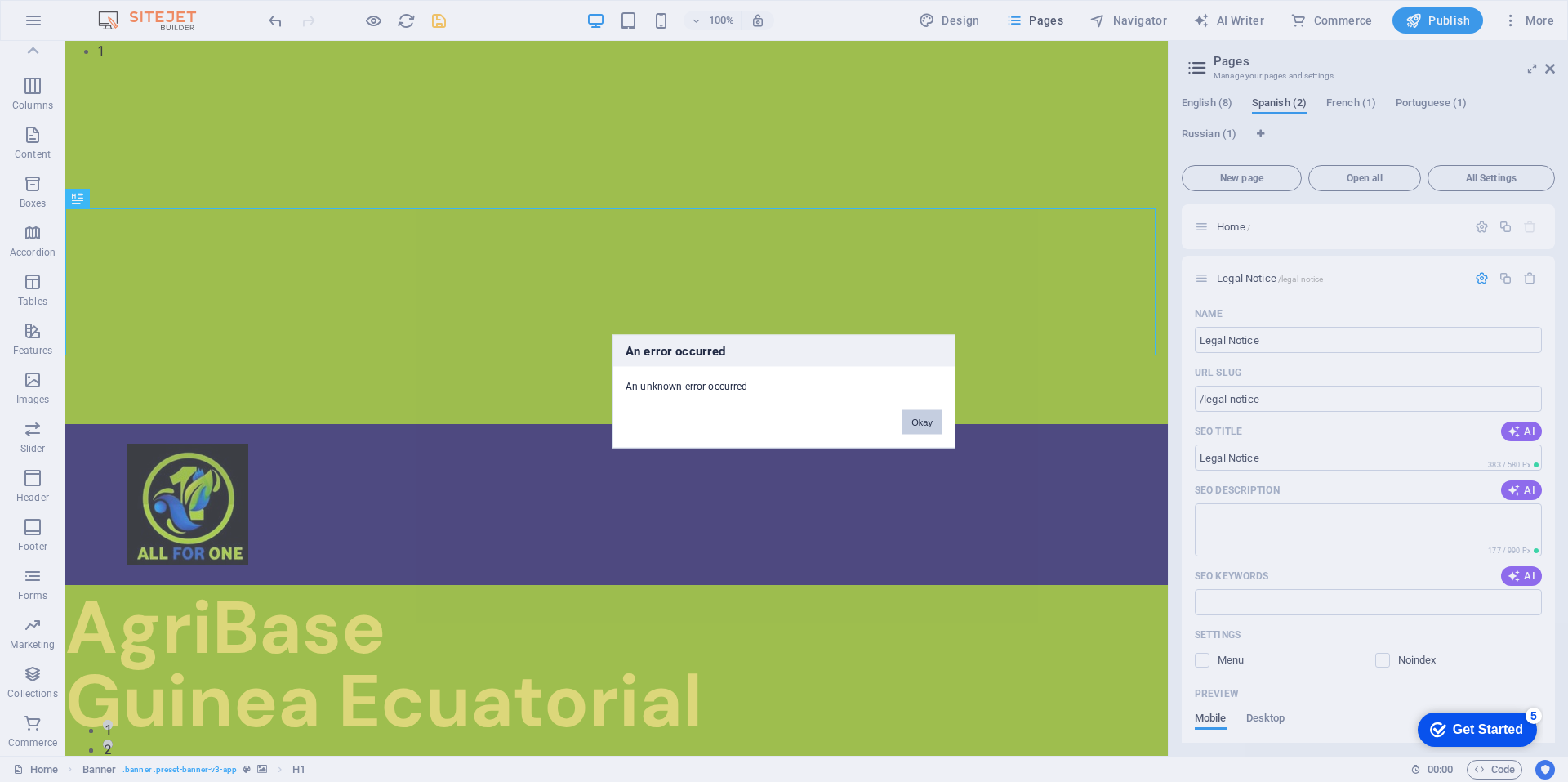
click at [929, 422] on button "Okay" at bounding box center [922, 422] width 41 height 25
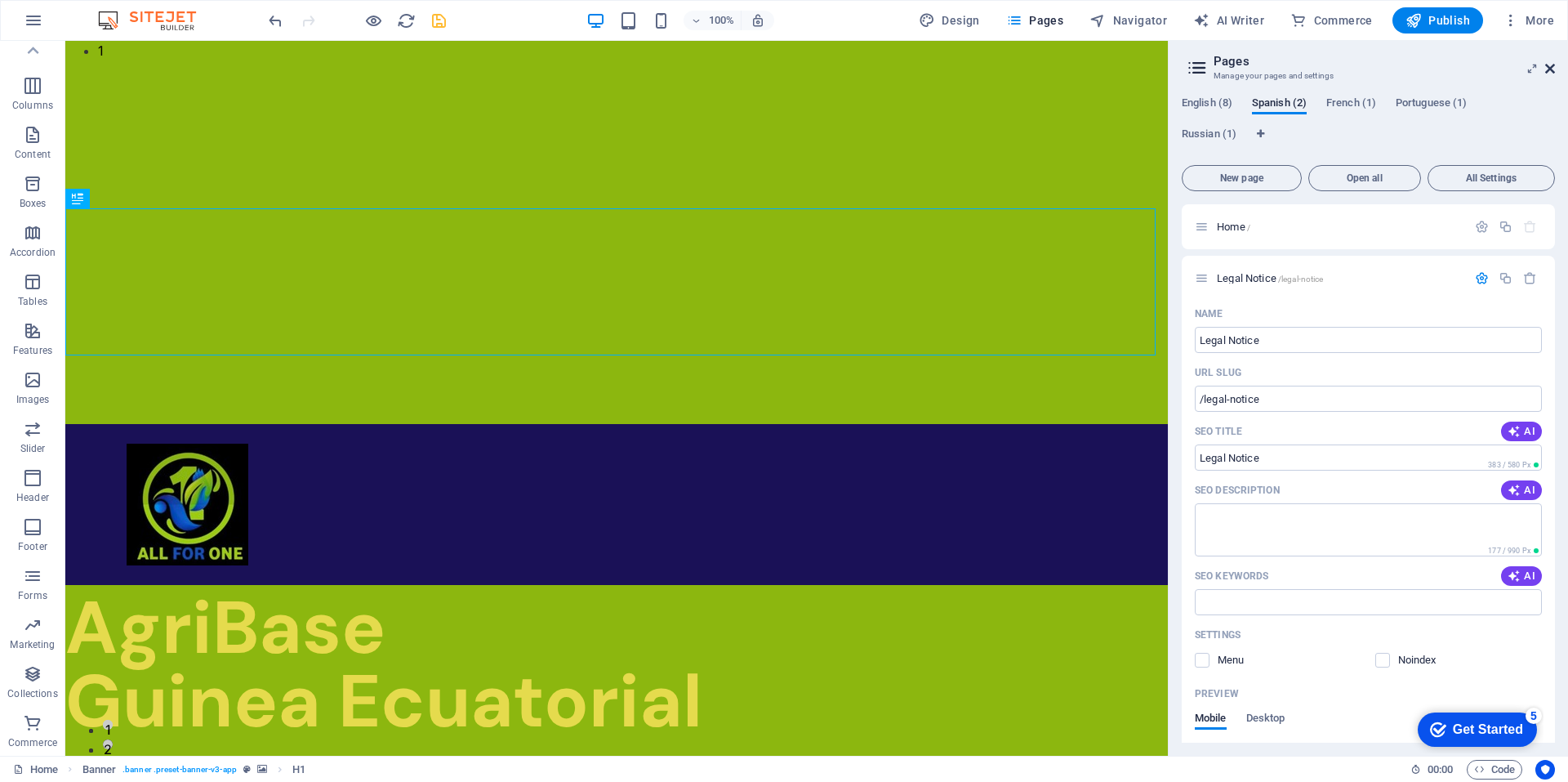
click at [1552, 68] on icon at bounding box center [1550, 68] width 10 height 13
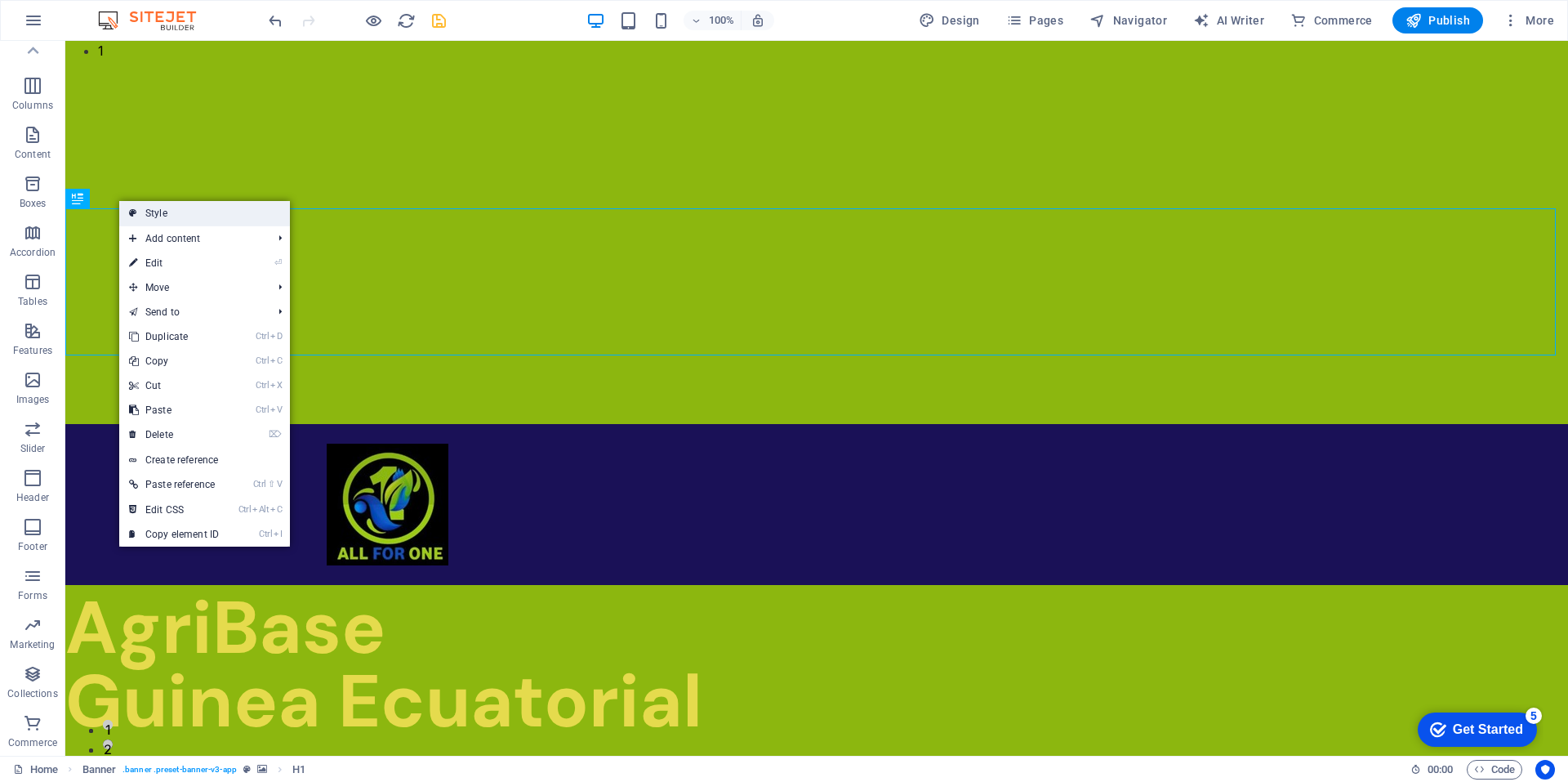
click at [163, 217] on link "Style" at bounding box center [204, 213] width 171 height 25
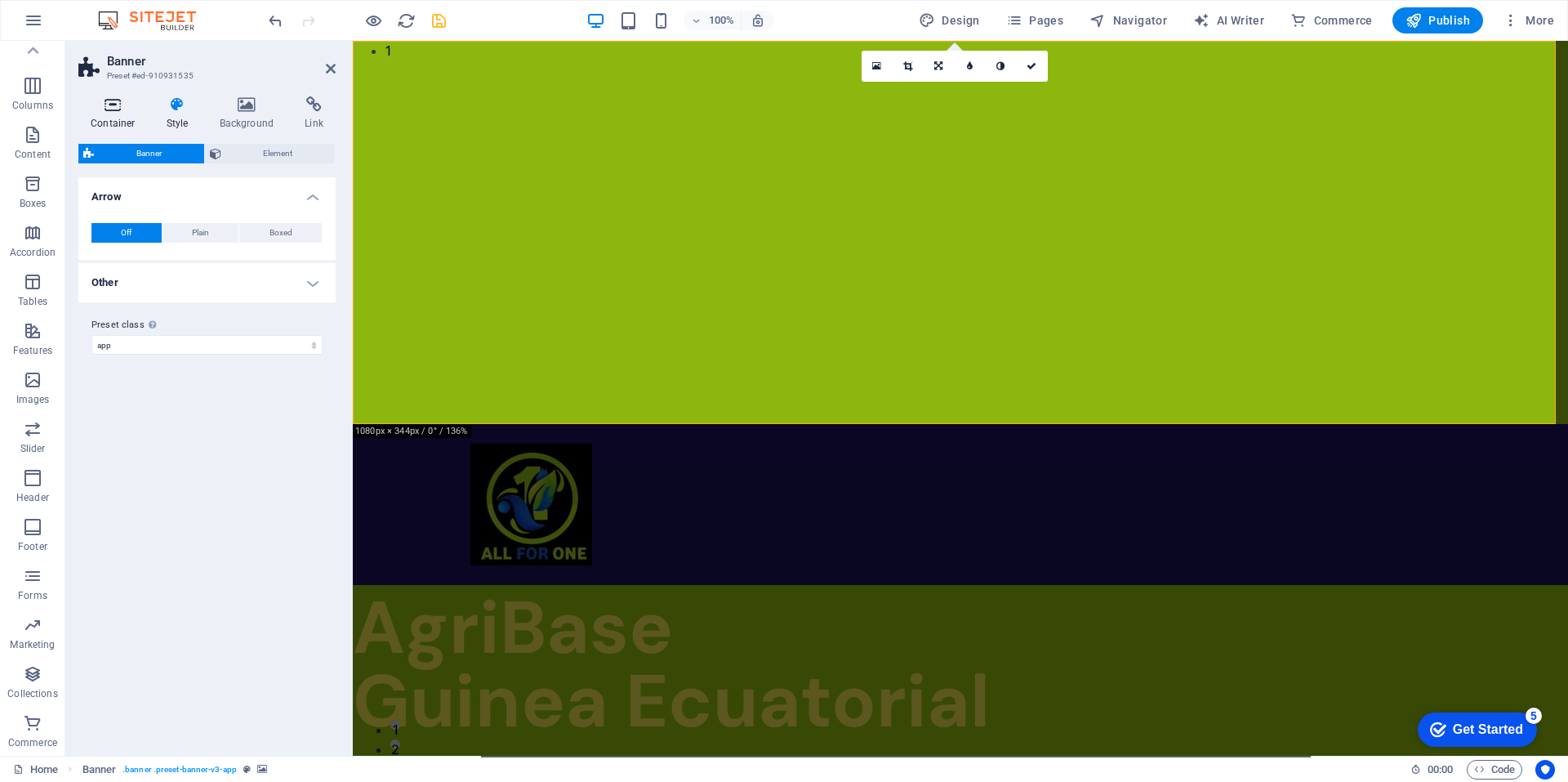
click at [119, 115] on h4 "Container" at bounding box center [116, 114] width 76 height 35
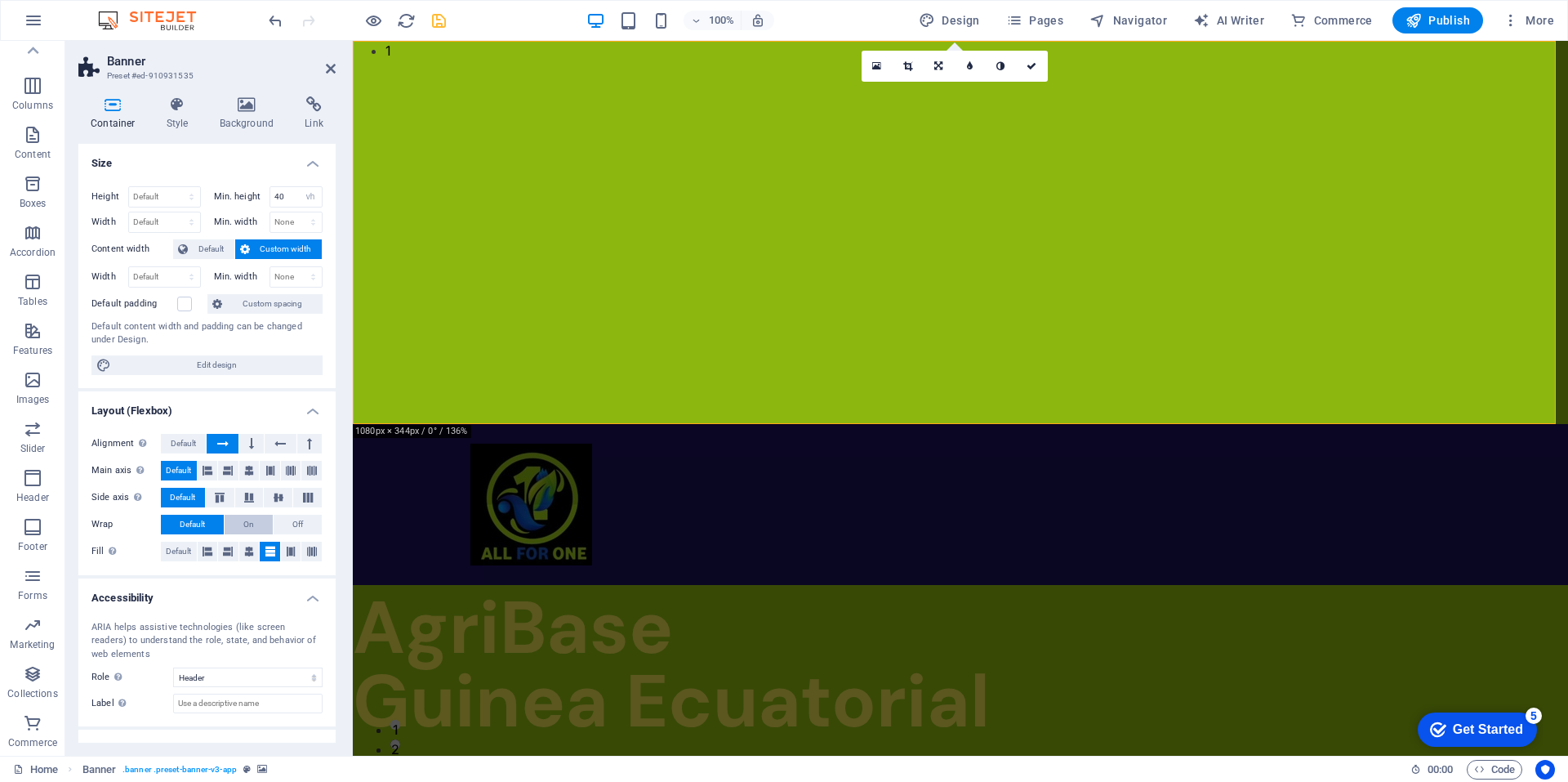
click at [243, 520] on span "On" at bounding box center [248, 524] width 11 height 20
click at [203, 522] on span "Default" at bounding box center [192, 524] width 26 height 20
click at [244, 109] on icon at bounding box center [247, 105] width 79 height 16
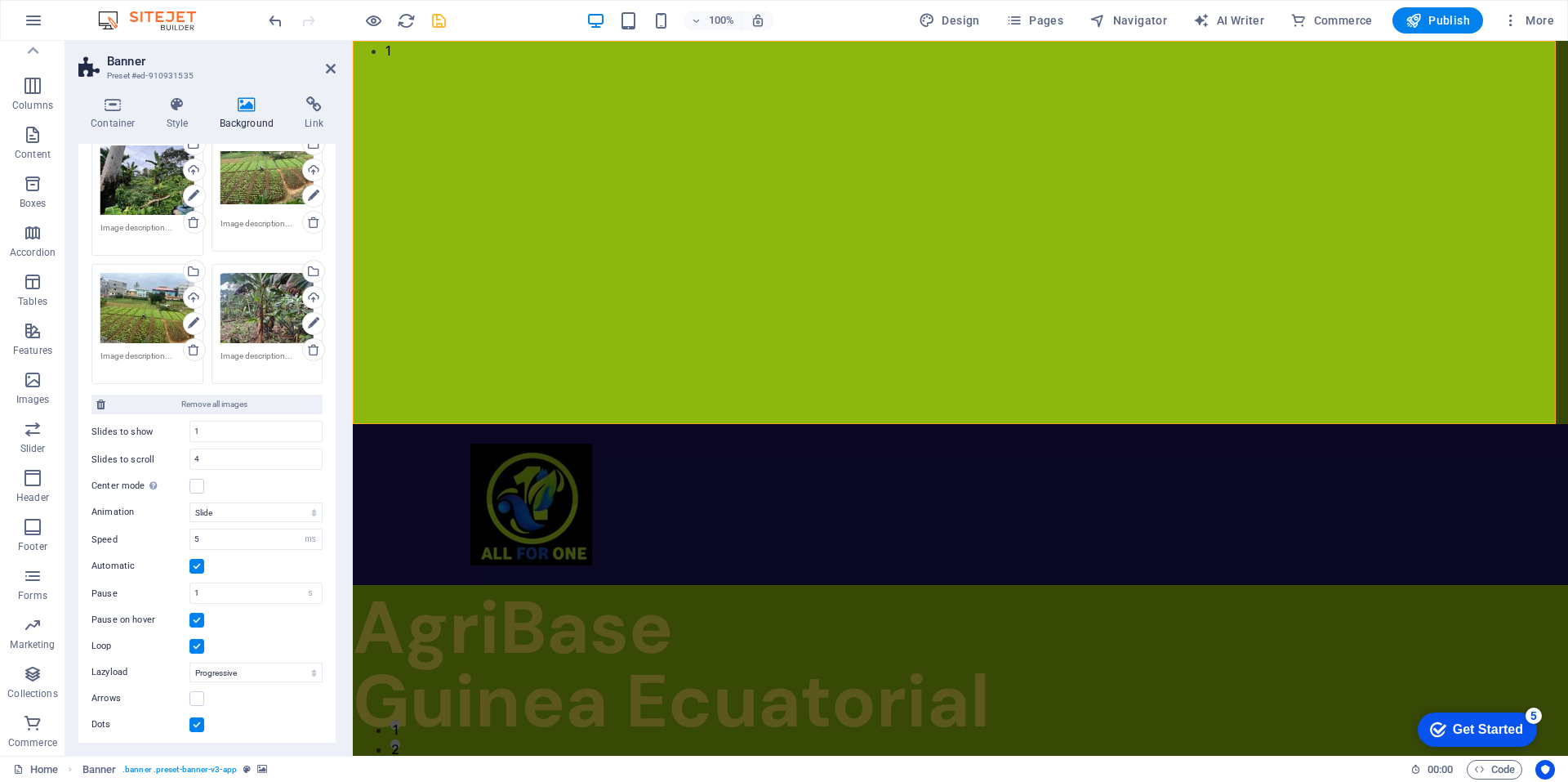
scroll to position [222, 0]
click at [233, 428] on input "1" at bounding box center [256, 428] width 132 height 20
type input "4"
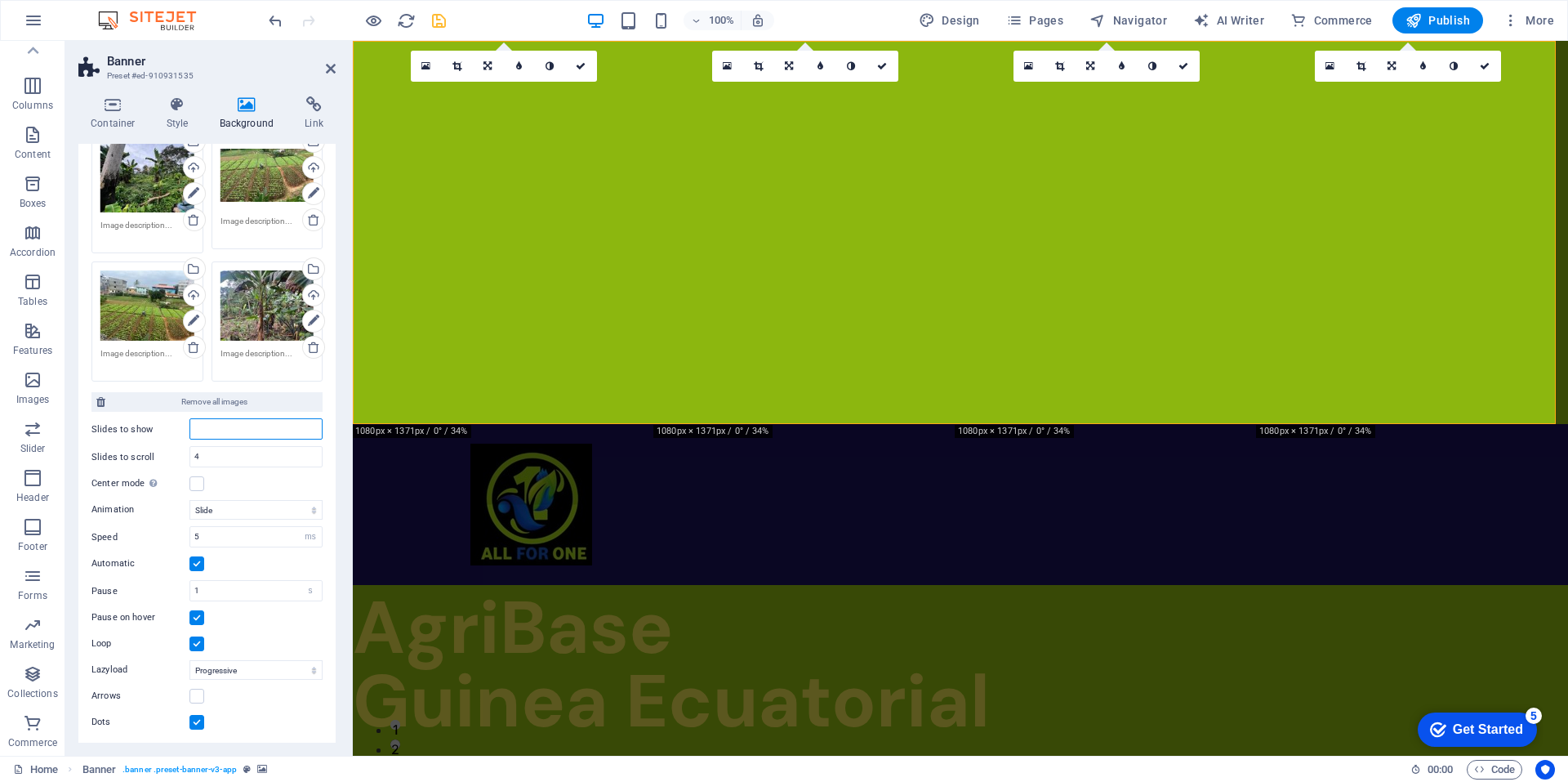
type input "1"
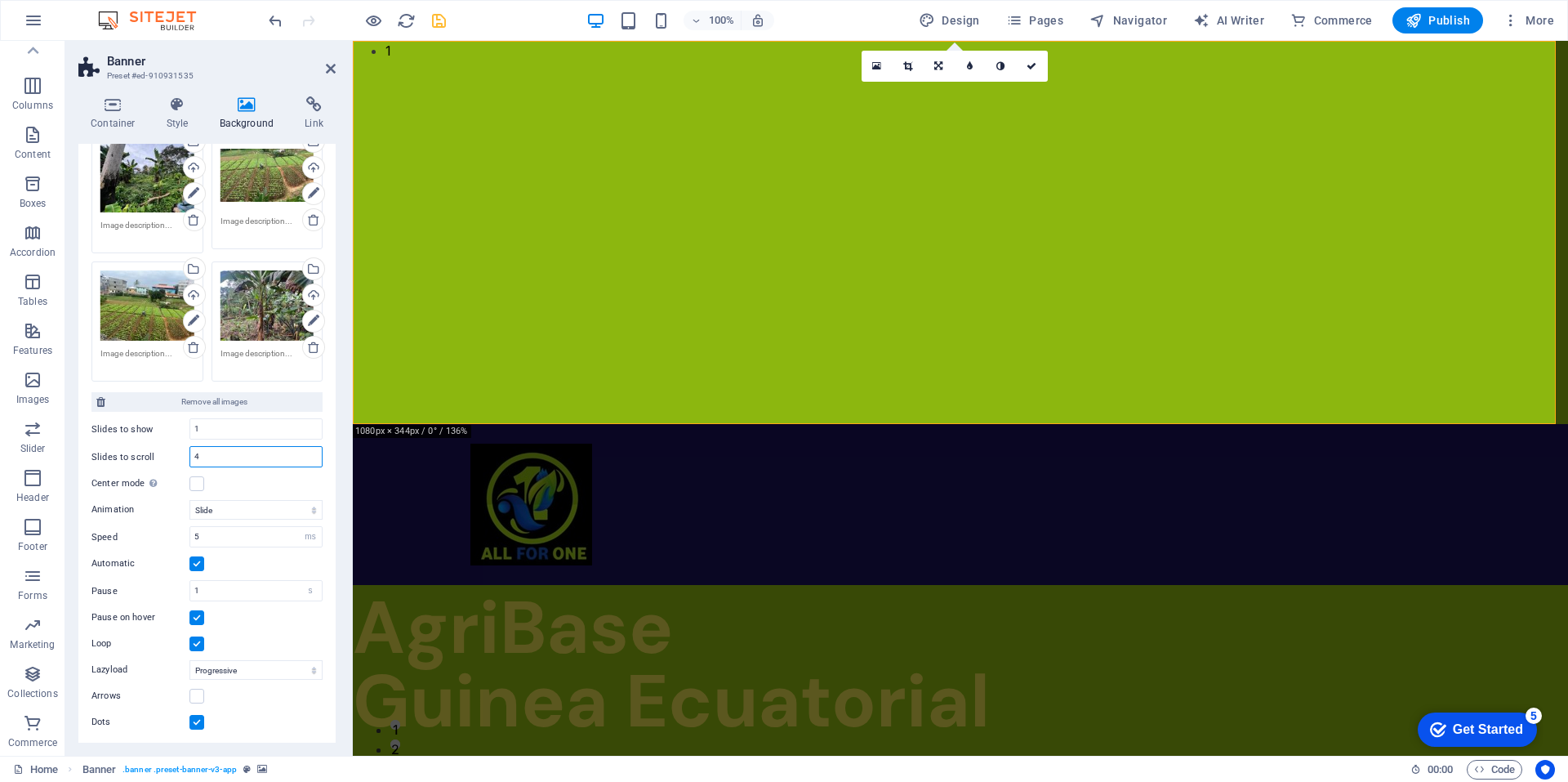
click at [208, 454] on input "4" at bounding box center [256, 457] width 132 height 20
type input "4"
click at [1031, 70] on icon at bounding box center [1032, 66] width 10 height 10
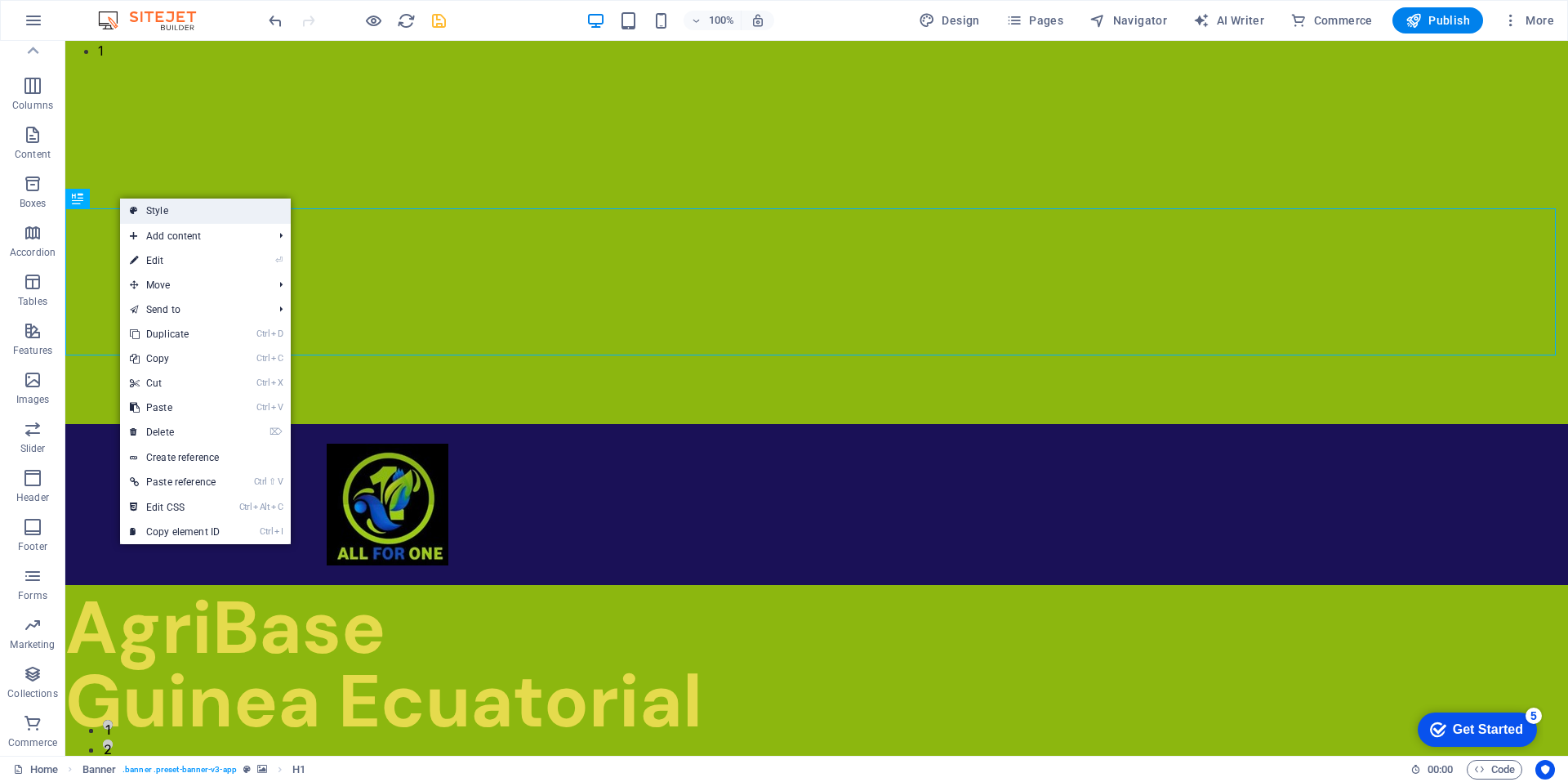
click at [163, 209] on link "Style" at bounding box center [205, 211] width 171 height 25
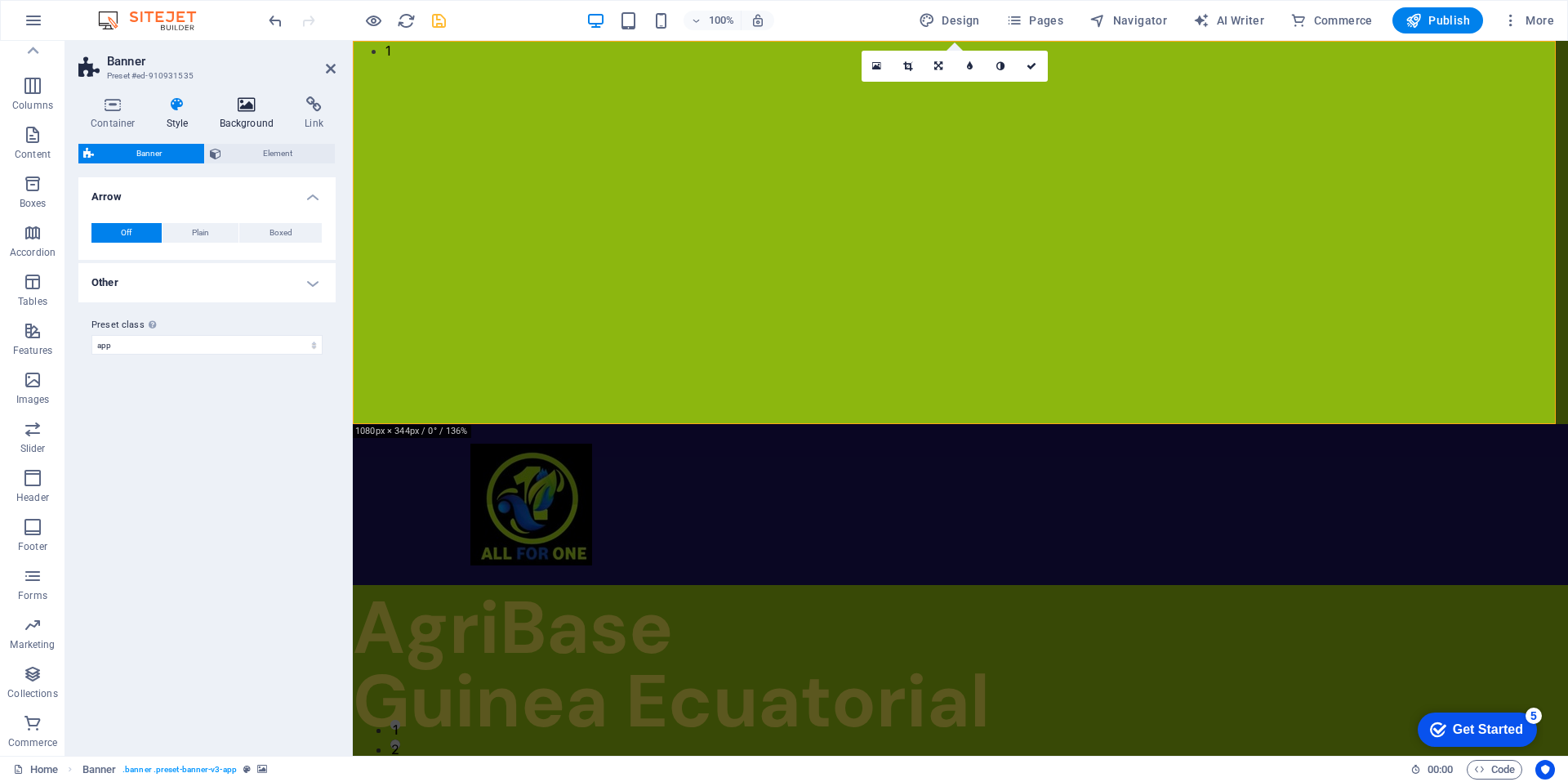
click at [250, 110] on icon at bounding box center [247, 105] width 79 height 16
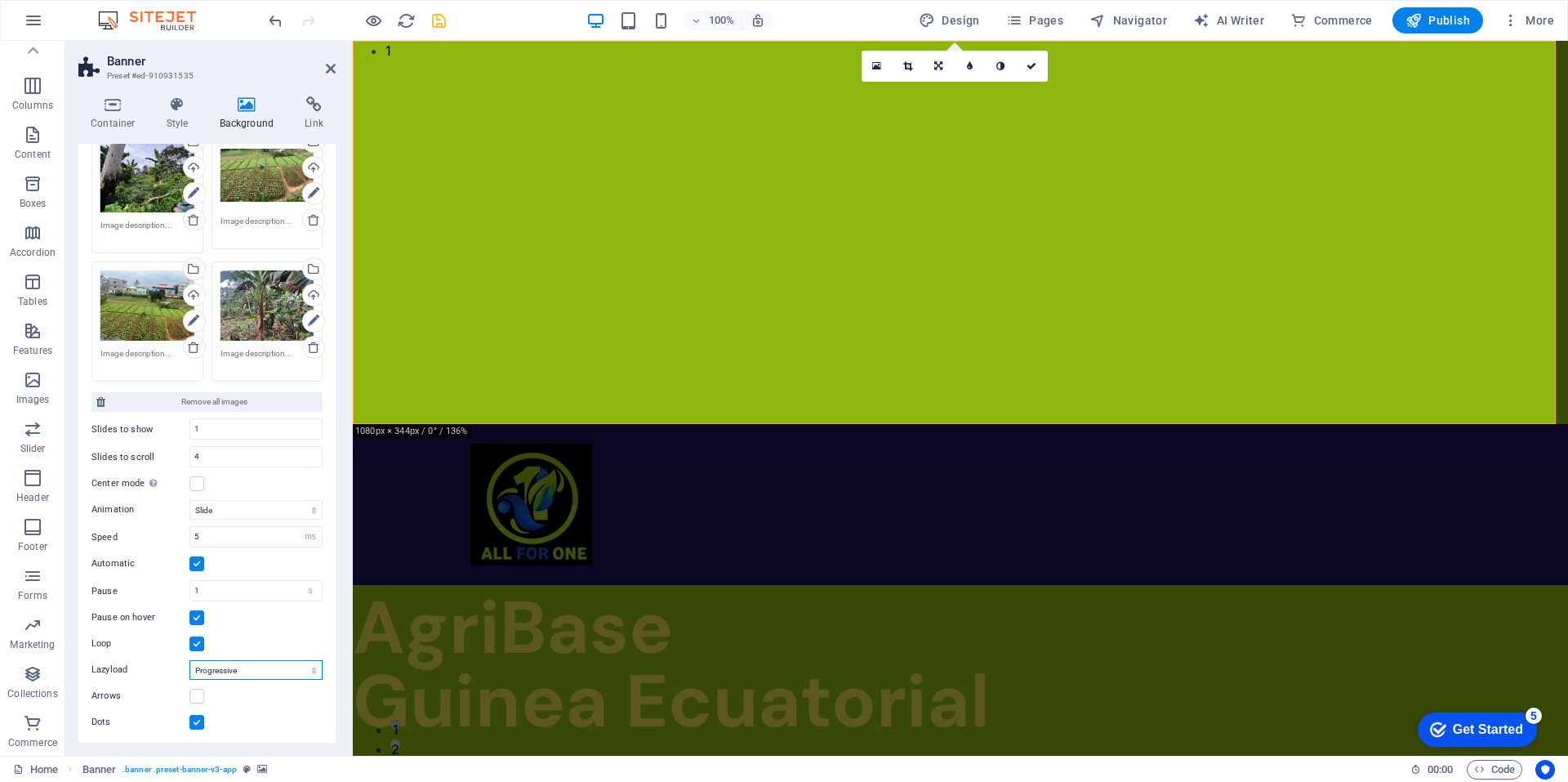
click at [292, 669] on select "Off On demand Progressive" at bounding box center [256, 670] width 133 height 20
select select "ondemand"
click at [190, 660] on select "Off On demand Progressive" at bounding box center [256, 670] width 133 height 20
click at [302, 668] on select "Off On demand Progressive" at bounding box center [256, 670] width 133 height 20
select select
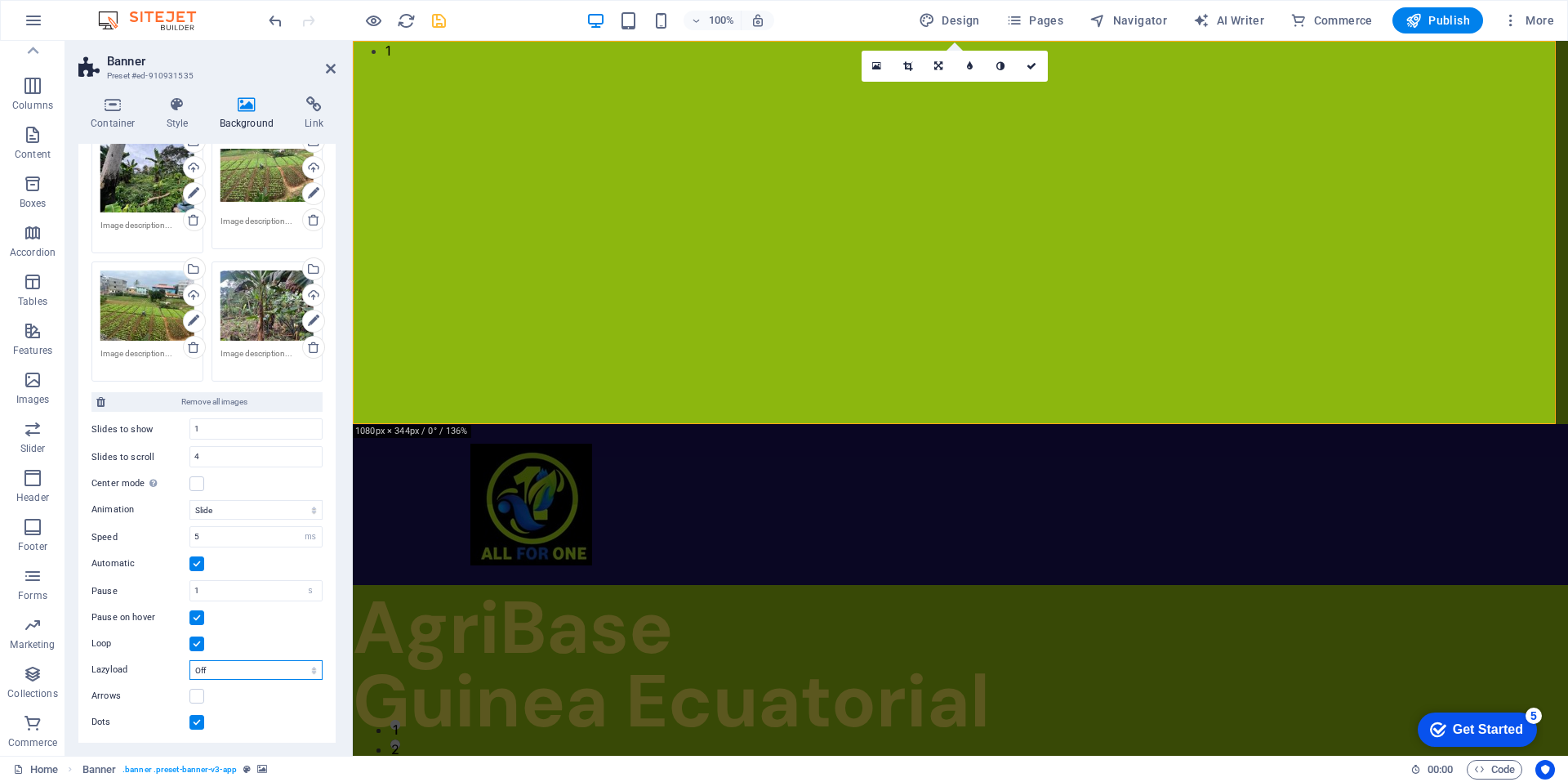
click at [190, 660] on select "Off On demand Progressive" at bounding box center [256, 670] width 133 height 20
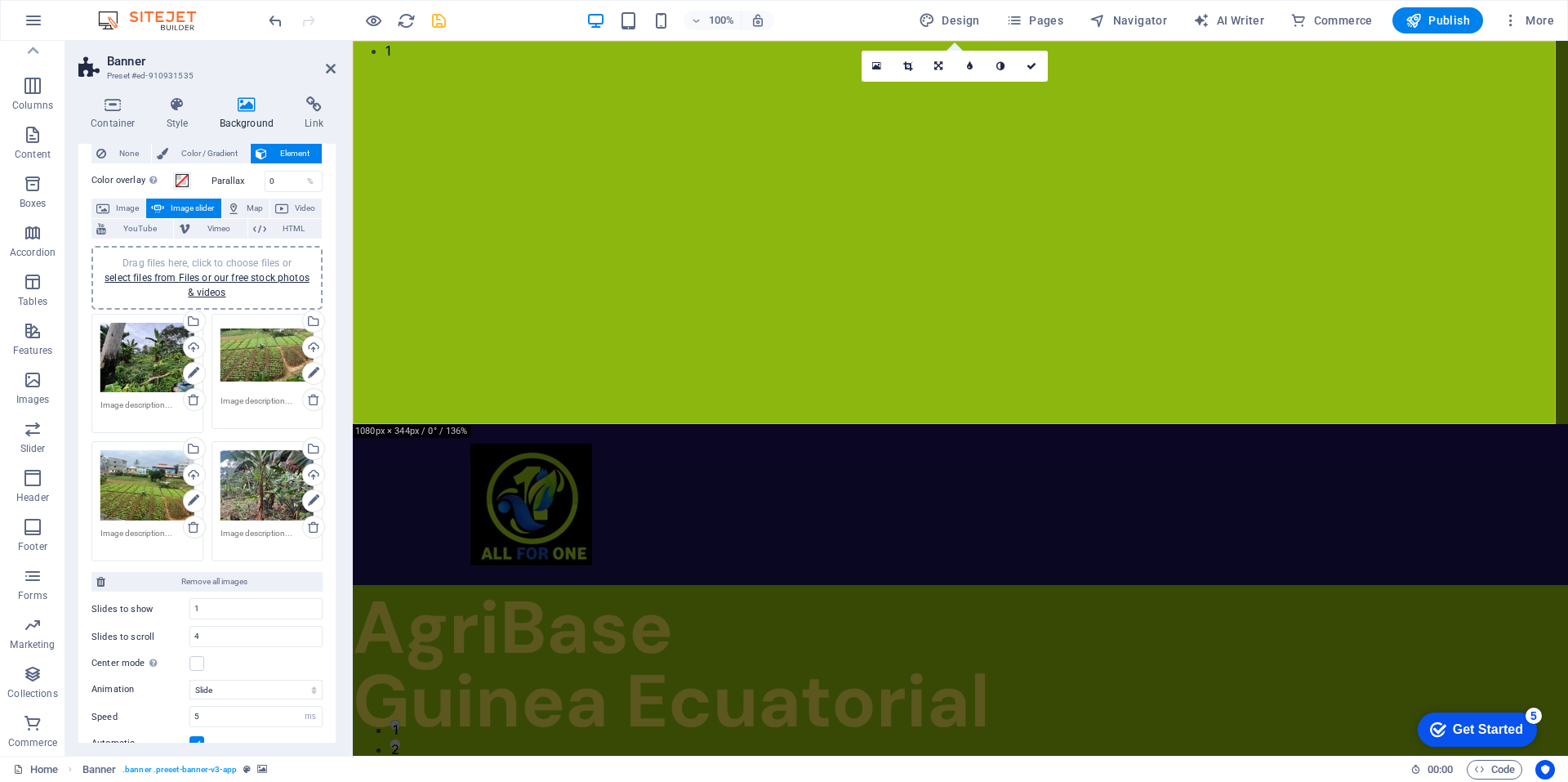
scroll to position [0, 0]
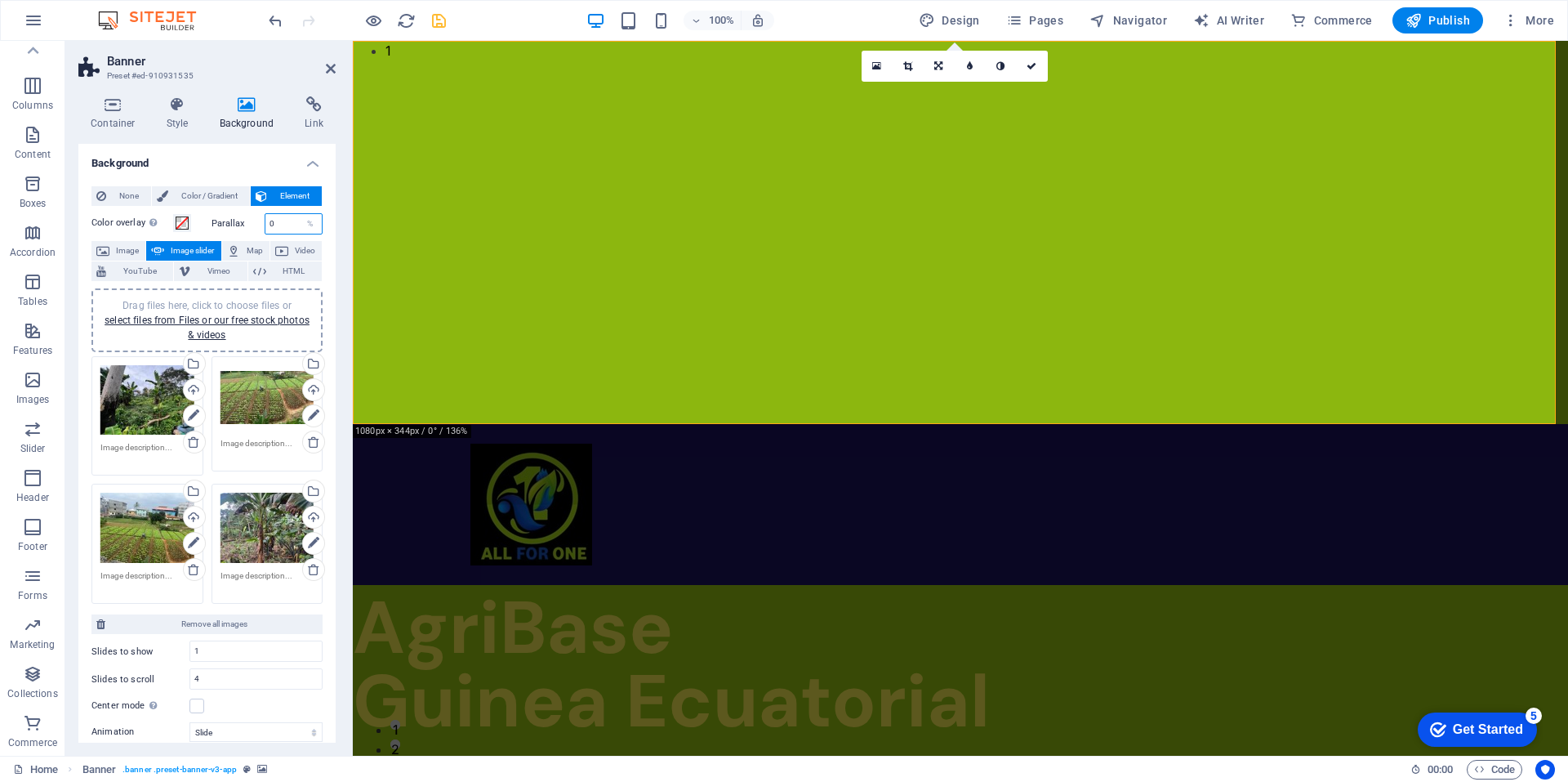
click at [275, 222] on input "0" at bounding box center [293, 224] width 57 height 20
click at [181, 222] on span at bounding box center [182, 223] width 13 height 13
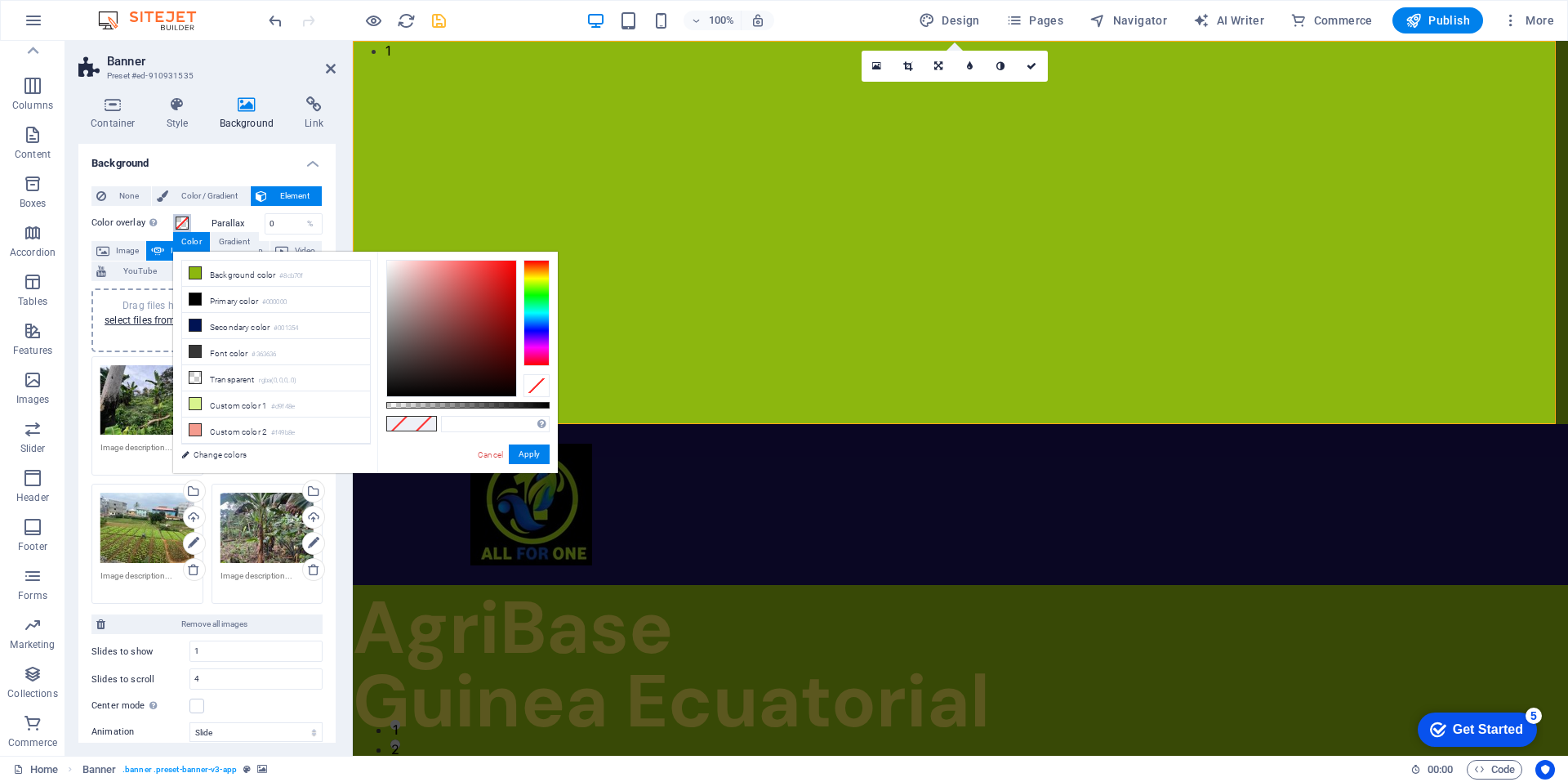
click at [181, 222] on span at bounding box center [182, 223] width 13 height 13
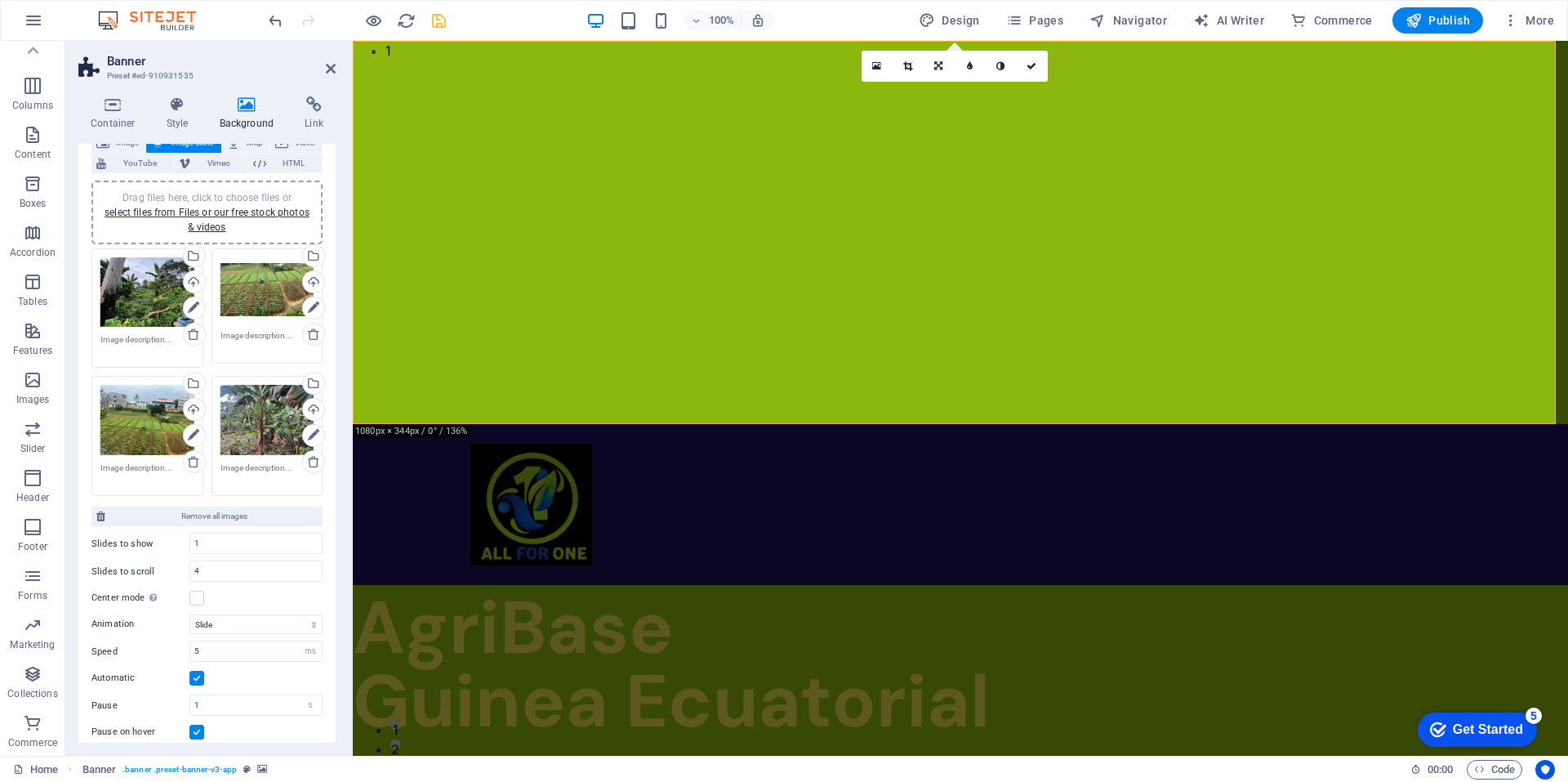
scroll to position [115, 0]
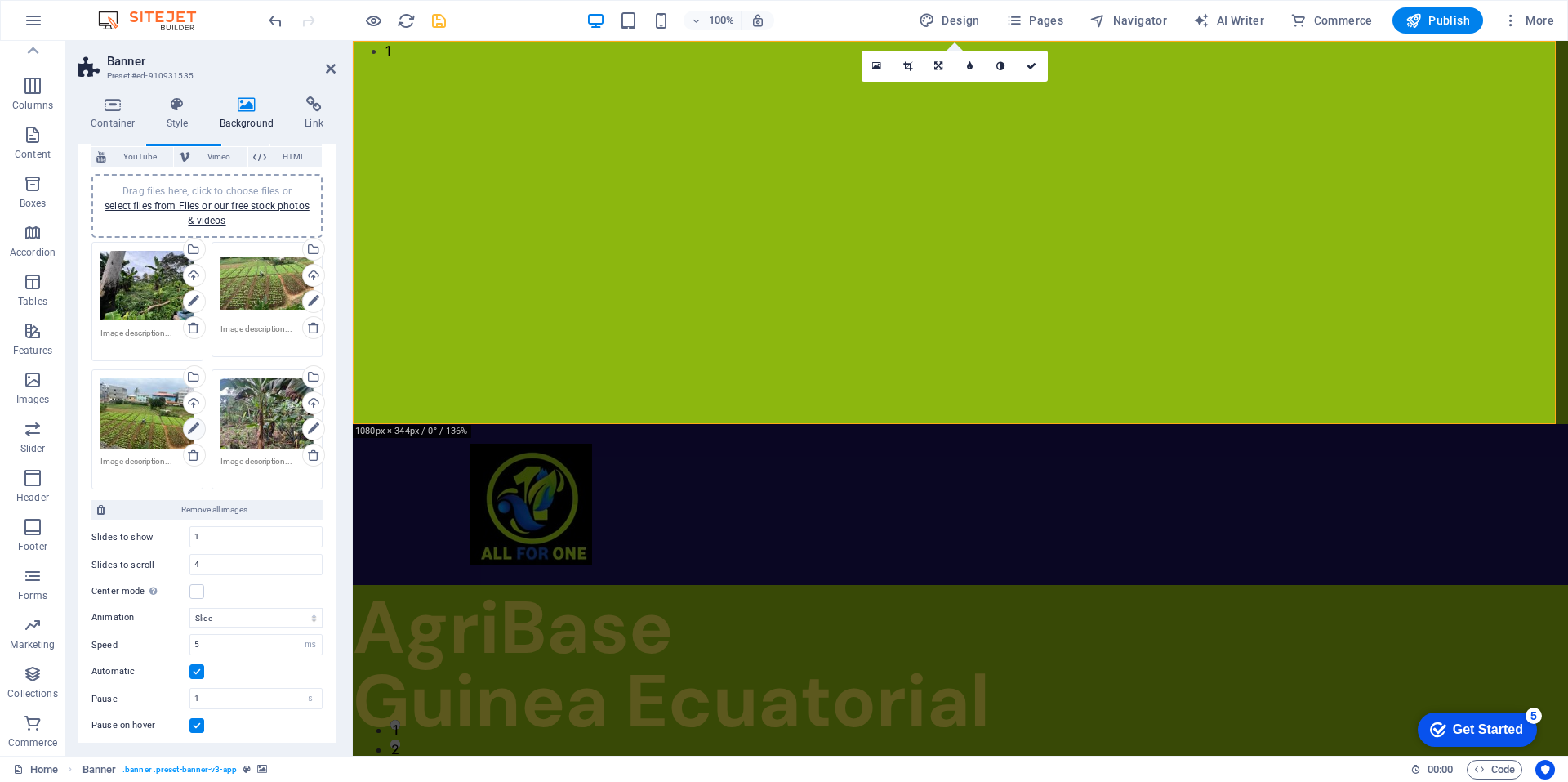
click at [192, 427] on icon at bounding box center [194, 428] width 12 height 20
click at [194, 427] on icon at bounding box center [194, 428] width 12 height 20
click at [309, 425] on icon at bounding box center [314, 428] width 12 height 20
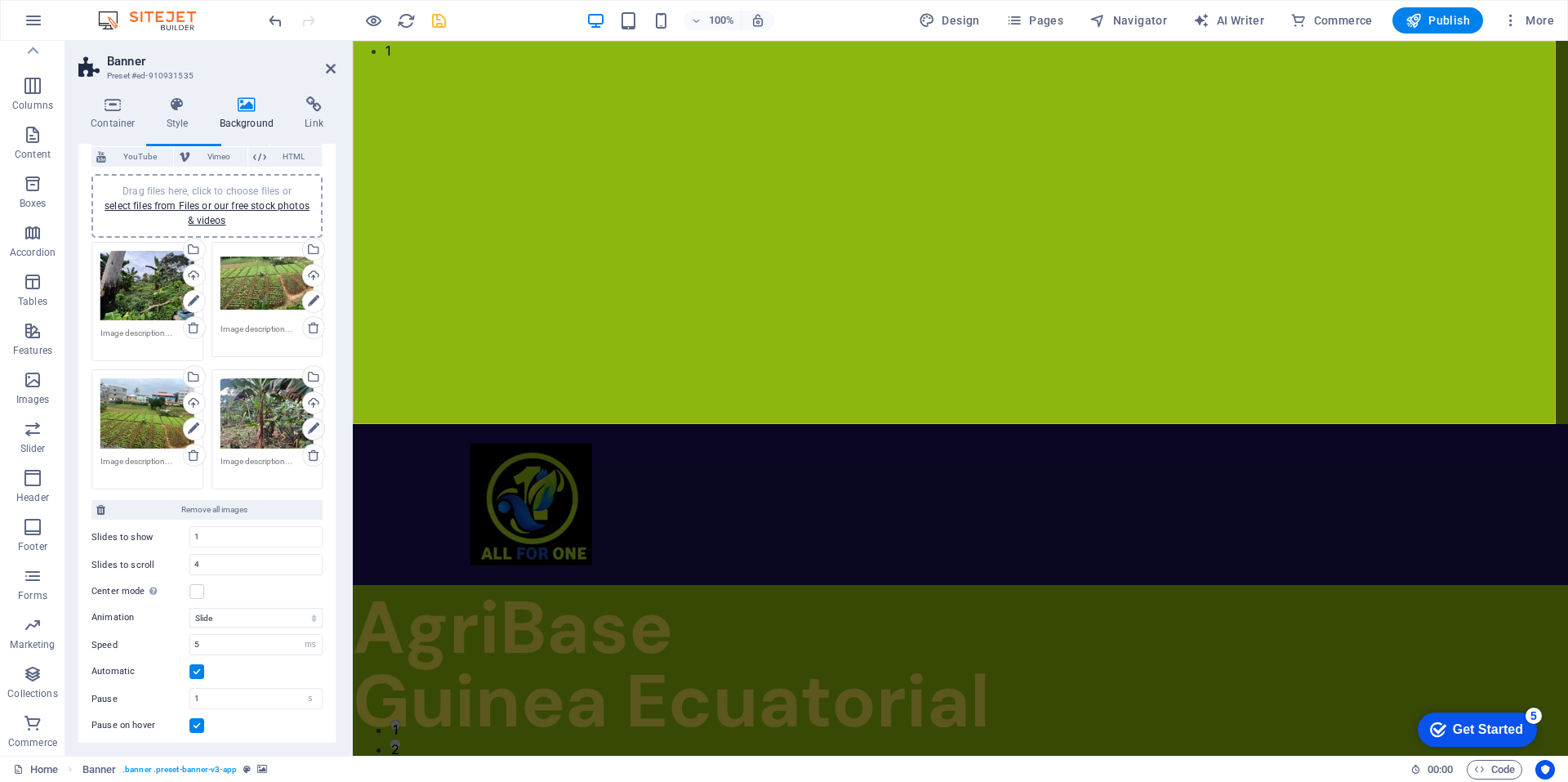
click at [309, 425] on icon at bounding box center [314, 428] width 12 height 20
click at [313, 302] on icon at bounding box center [314, 302] width 12 height 20
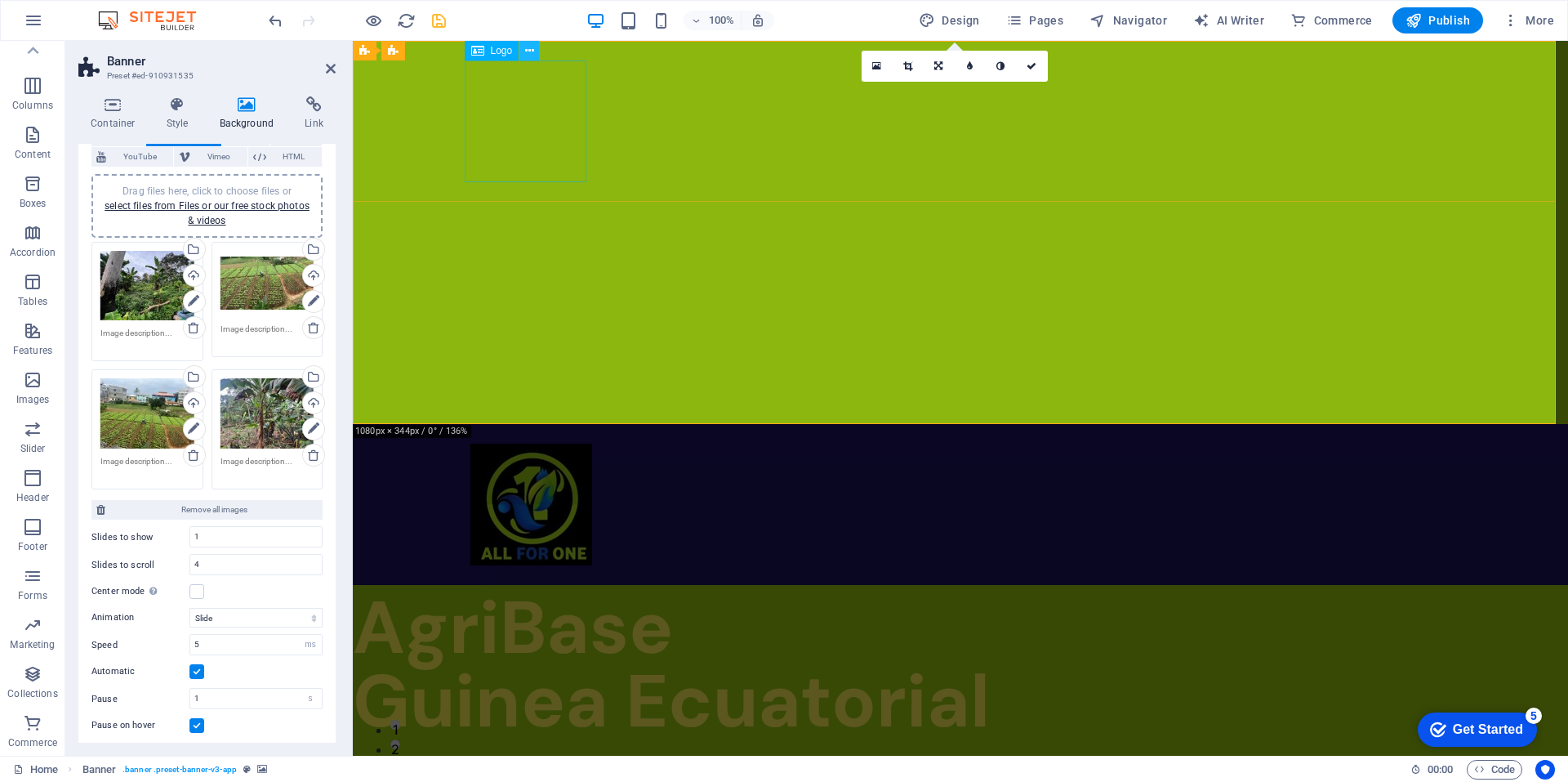
click at [526, 48] on icon at bounding box center [529, 51] width 9 height 17
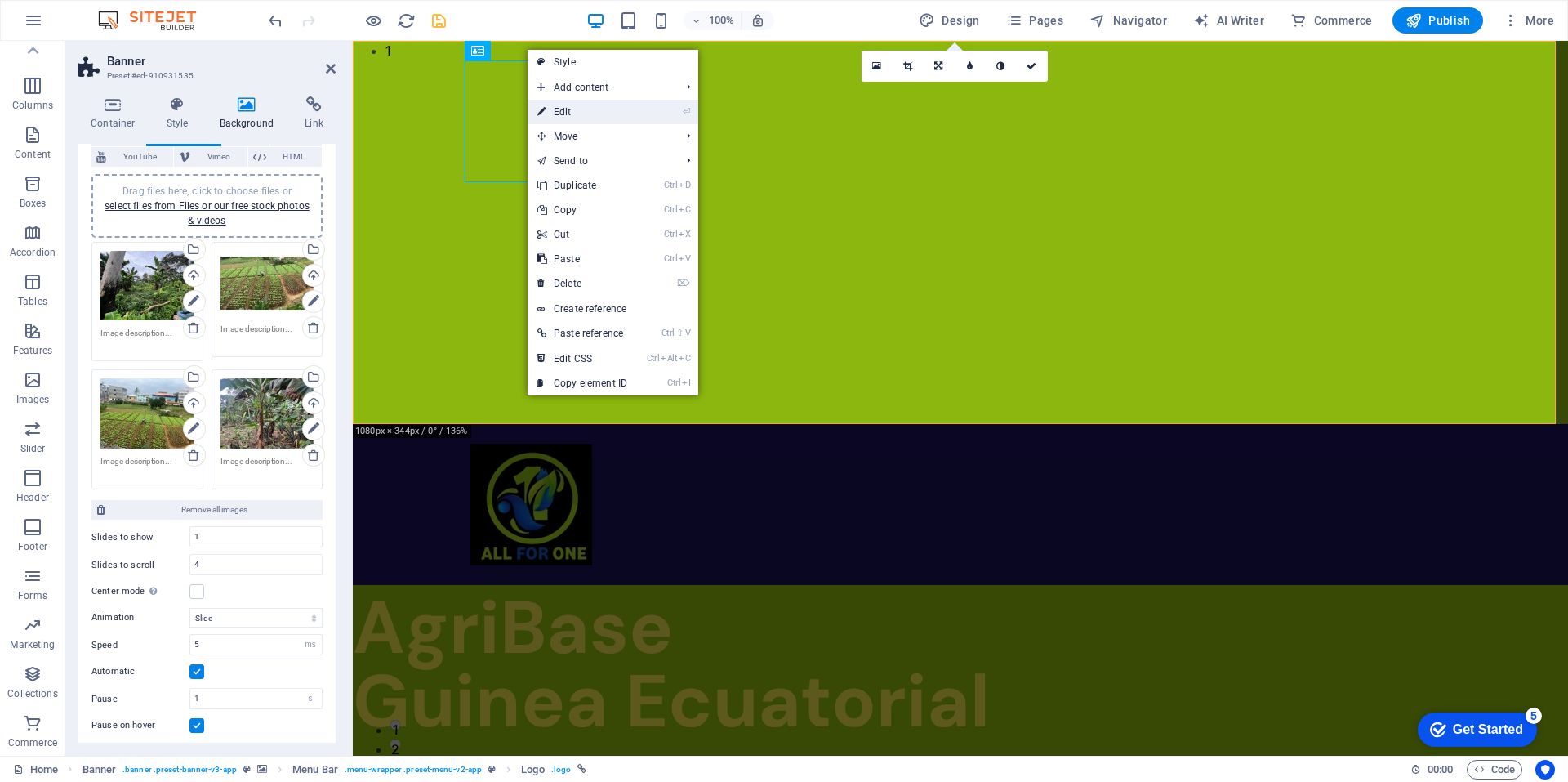
click at [581, 108] on link "⏎ Edit" at bounding box center [582, 112] width 110 height 25
select select "px"
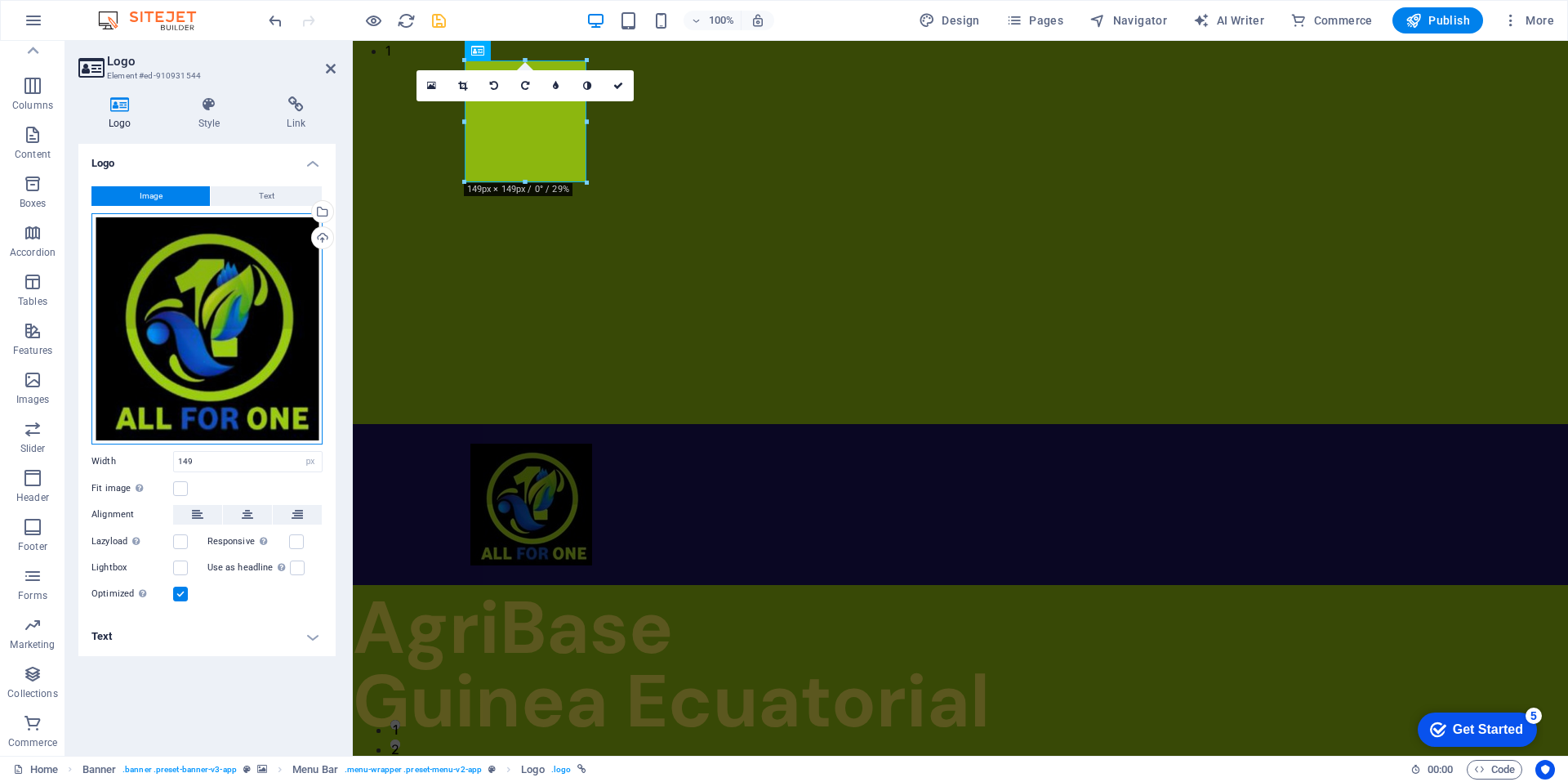
click at [241, 297] on div "Drag files here, click to choose files or select files from Files or our free s…" at bounding box center [207, 329] width 232 height 232
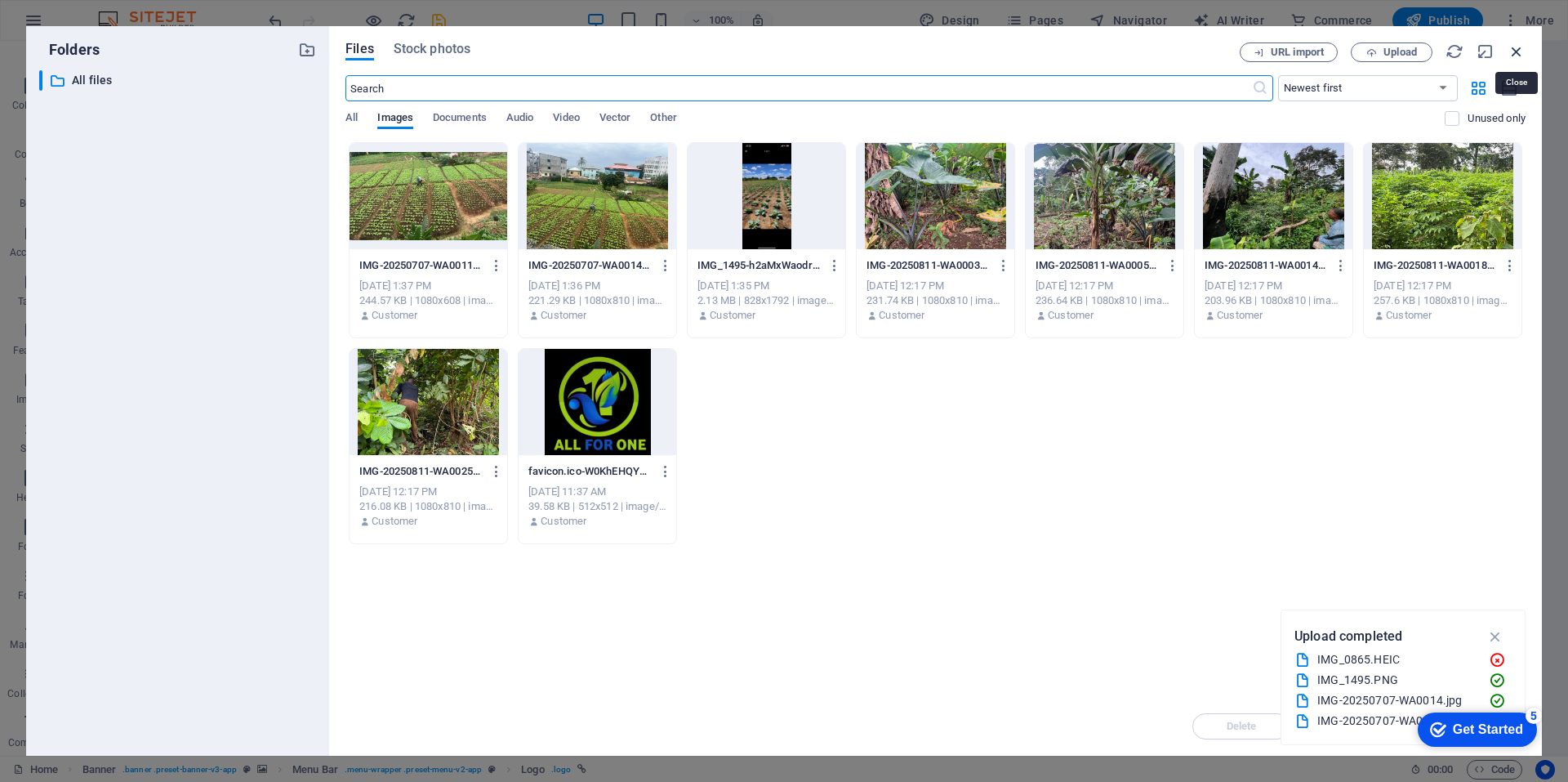
click at [1519, 50] on icon "button" at bounding box center [1517, 52] width 18 height 18
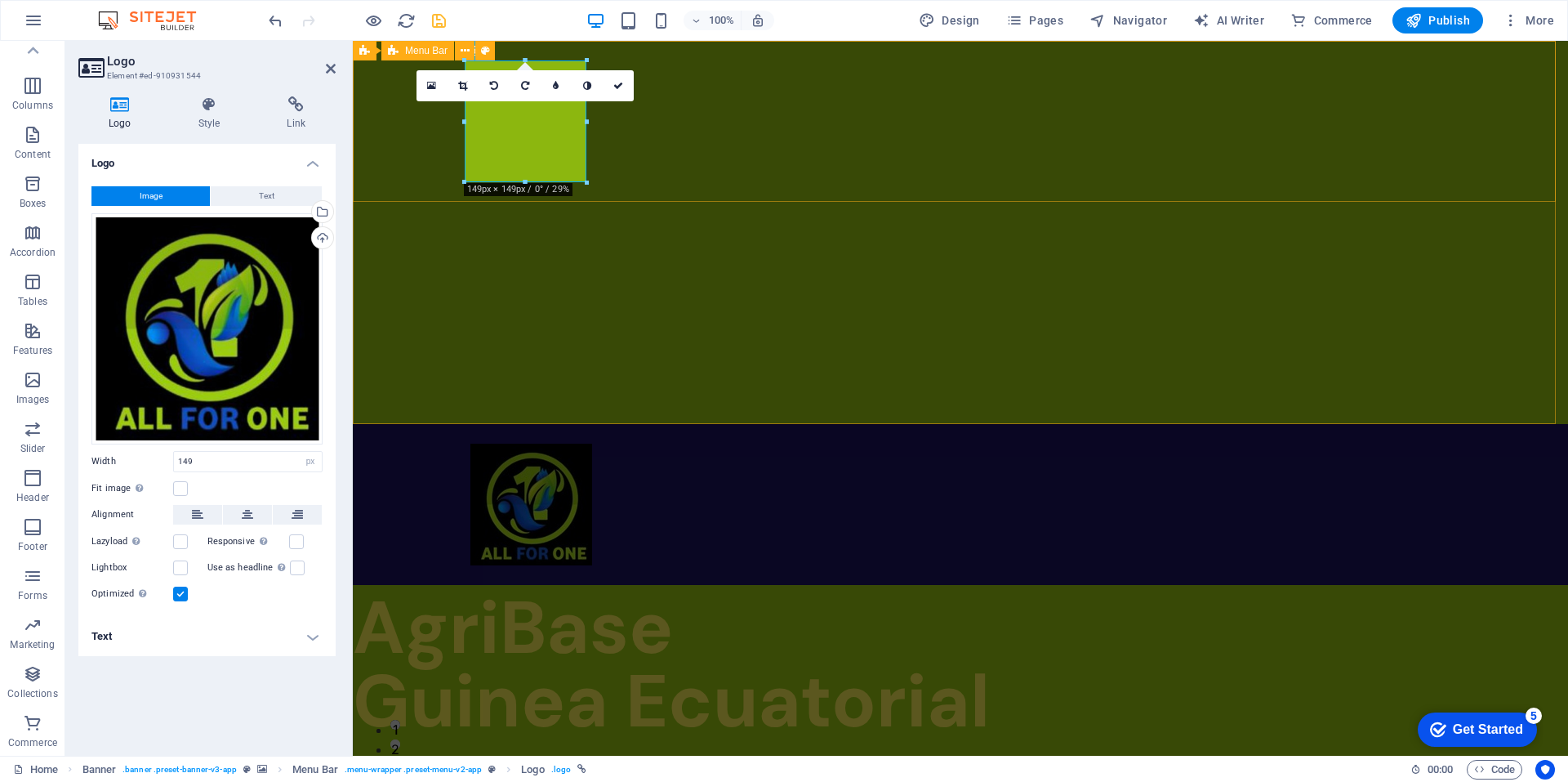
click at [749, 424] on div at bounding box center [960, 503] width 1215 height 161
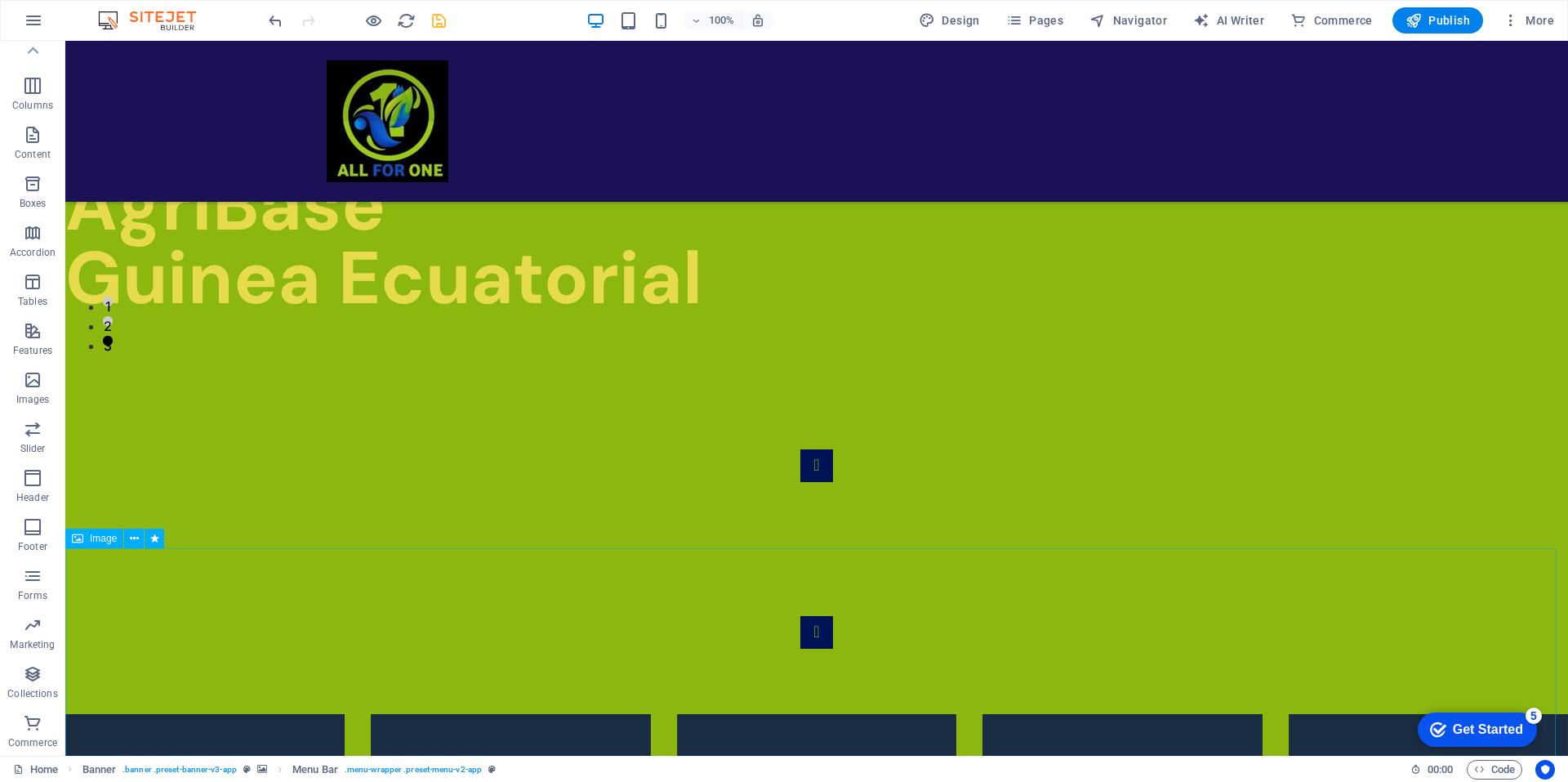
scroll to position [438, 0]
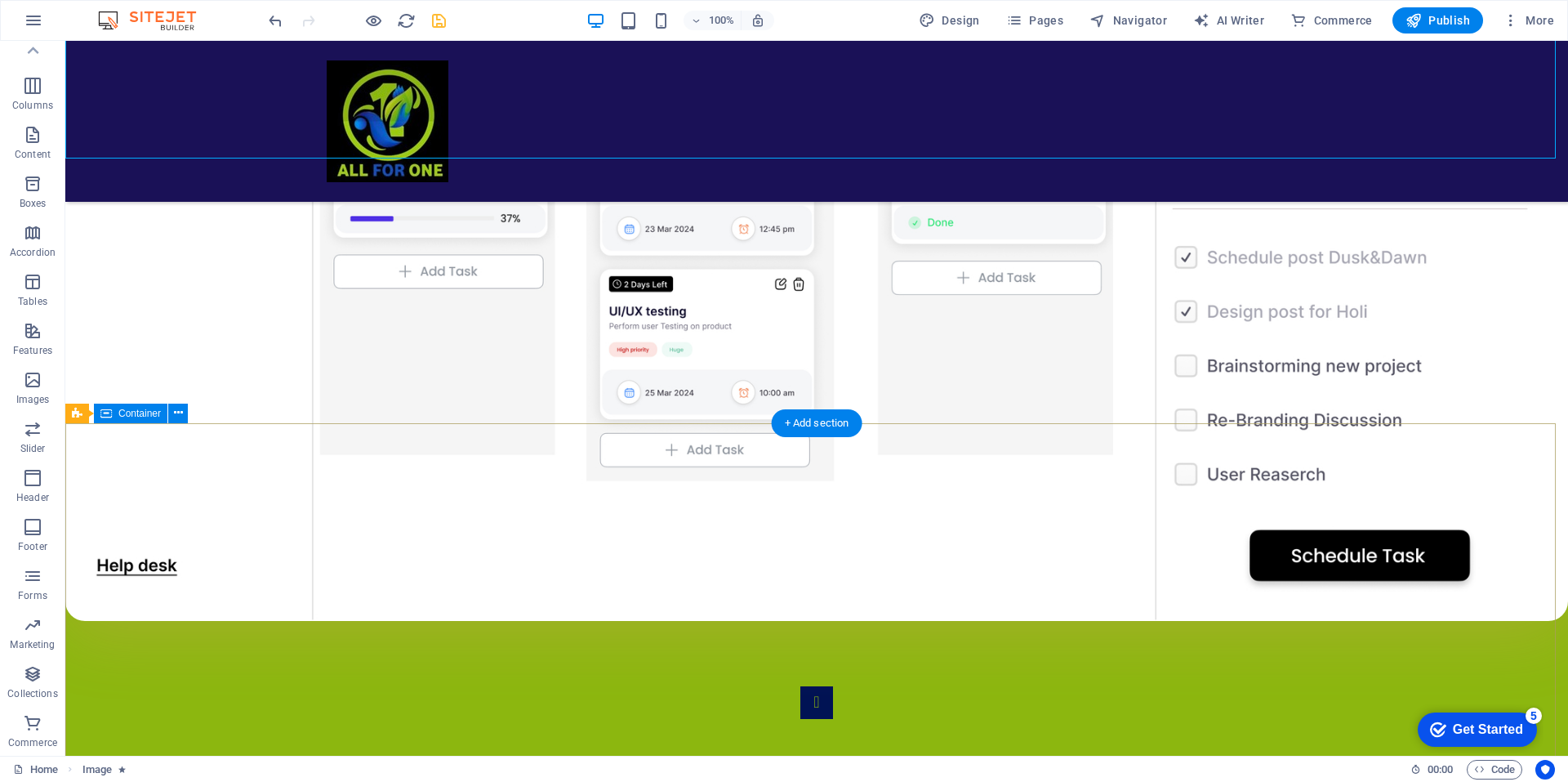
scroll to position [1868, 0]
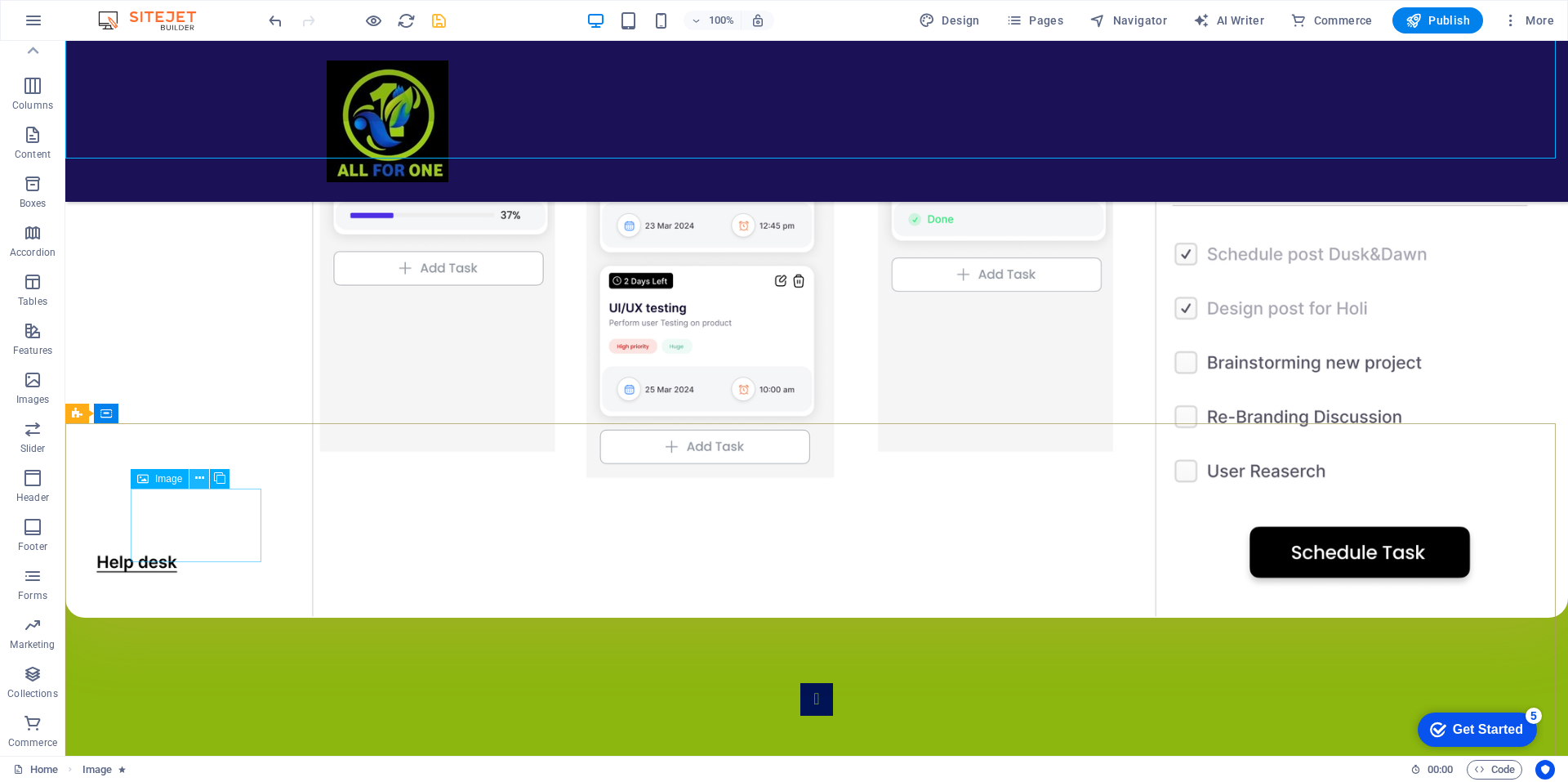
click at [195, 479] on icon at bounding box center [199, 478] width 9 height 17
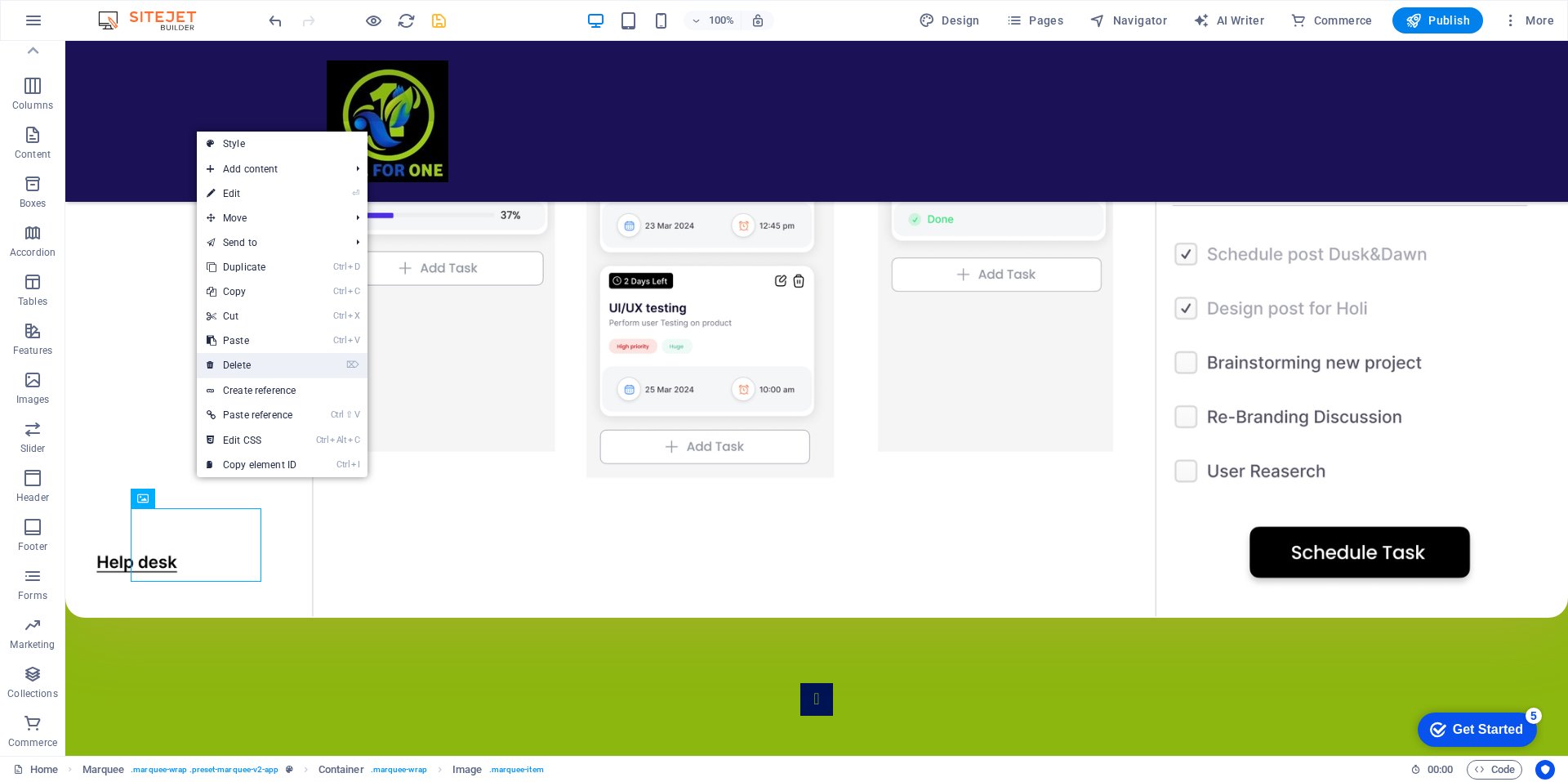
click at [250, 362] on link "⌦ Delete" at bounding box center [251, 365] width 110 height 25
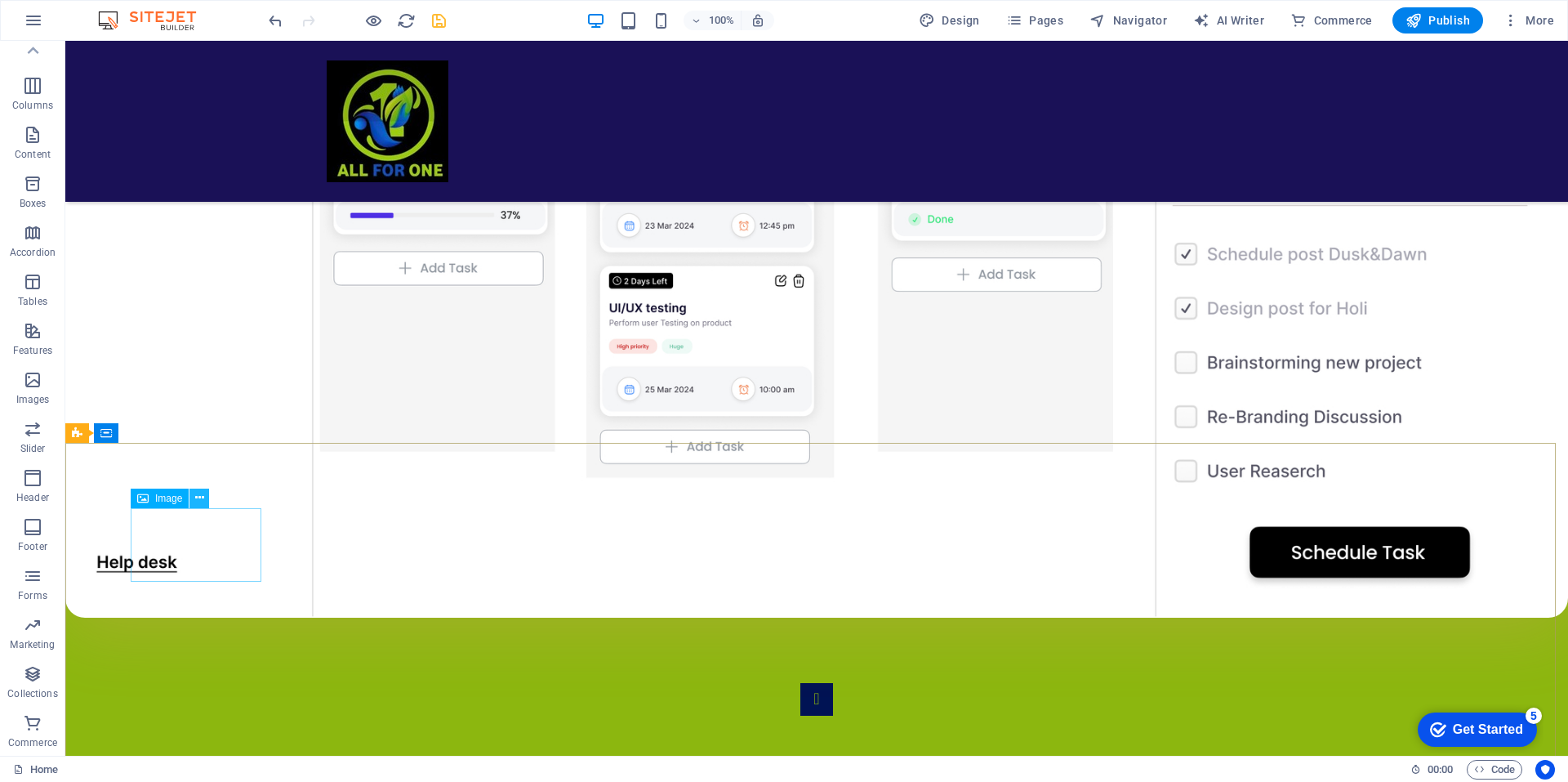
click at [196, 496] on icon at bounding box center [199, 498] width 9 height 17
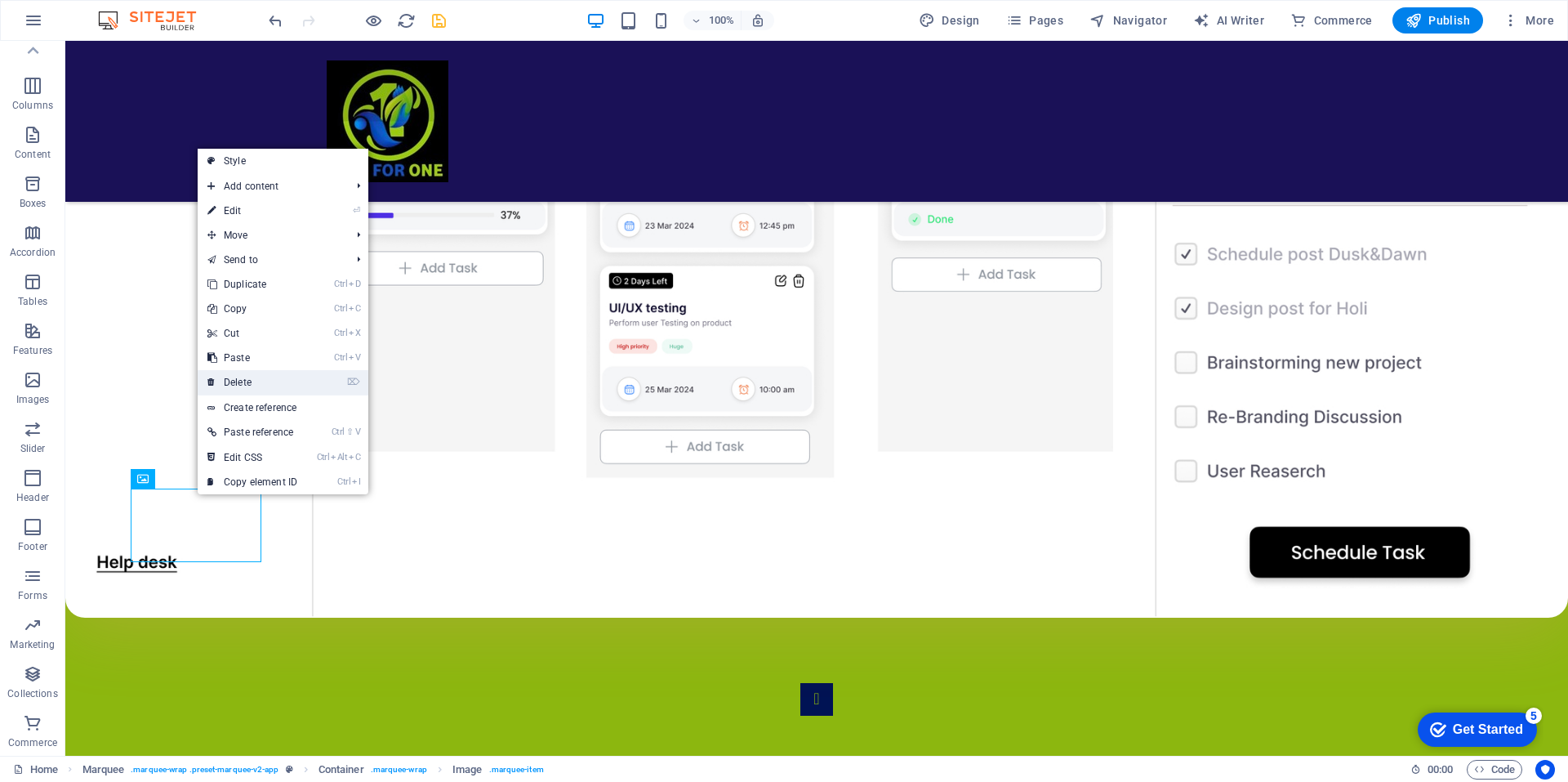
click at [236, 377] on link "⌦ Delete" at bounding box center [252, 382] width 110 height 25
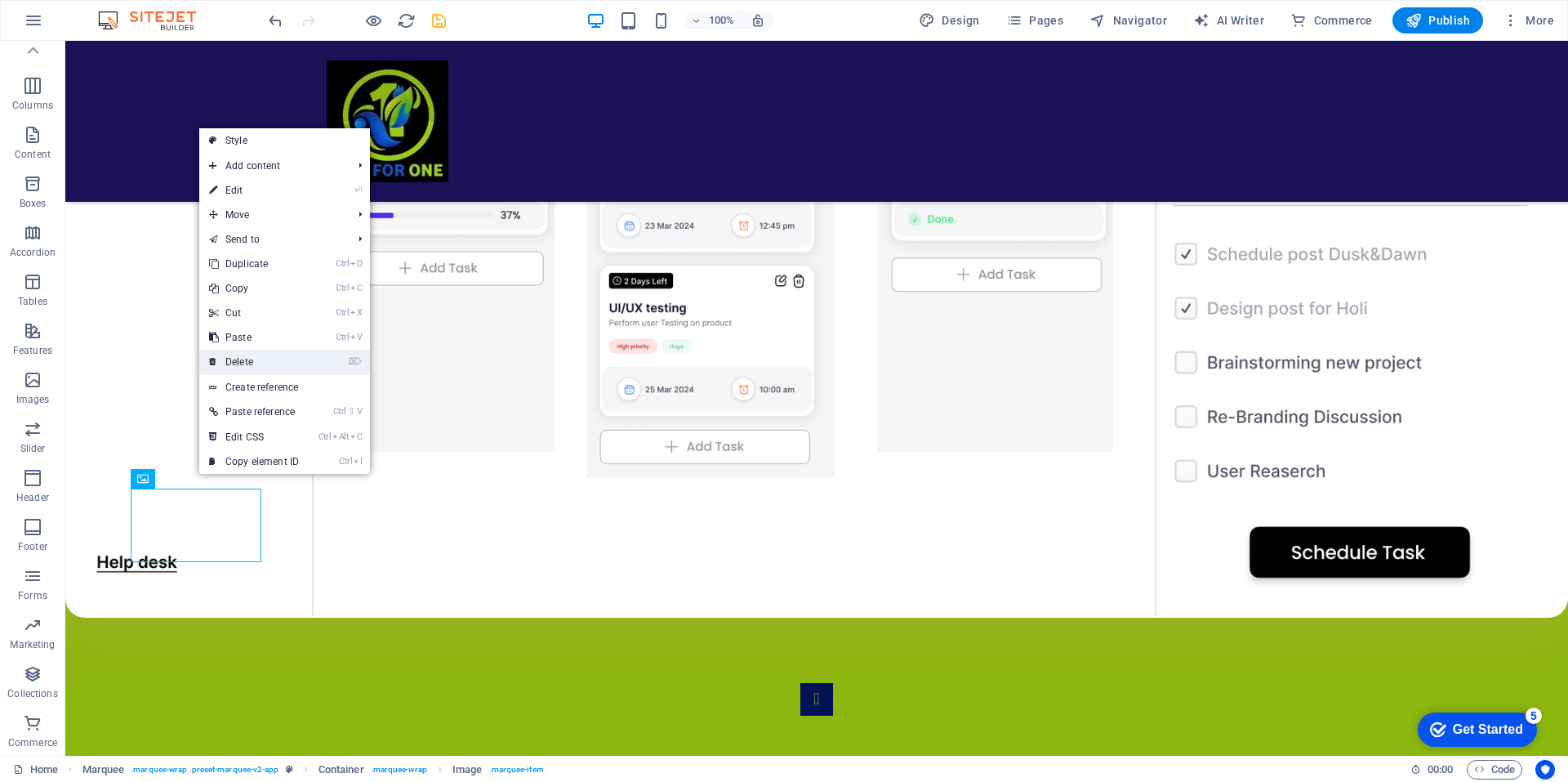
click at [236, 358] on link "⌦ Delete" at bounding box center [254, 362] width 110 height 25
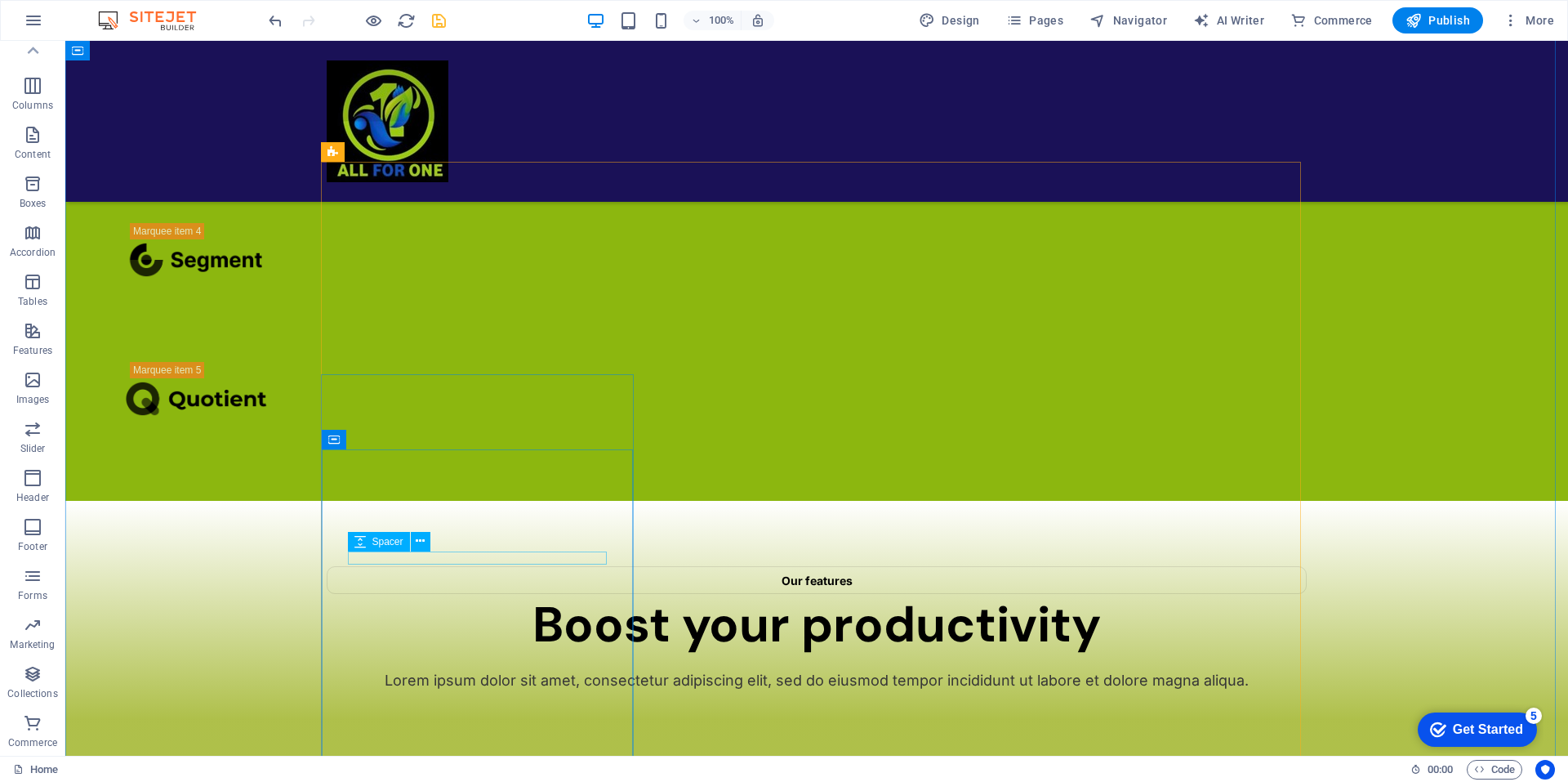
scroll to position [3030, 0]
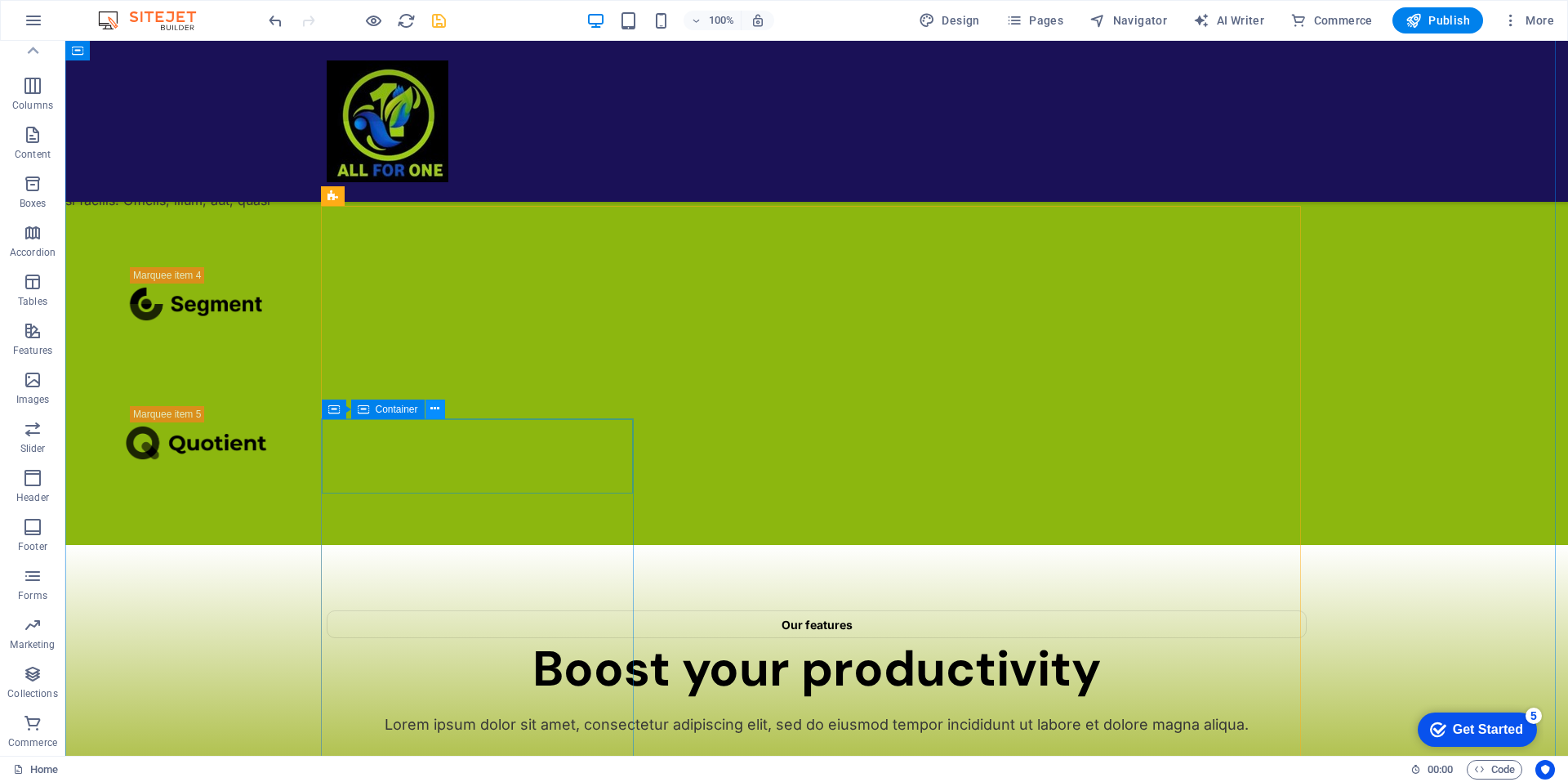
click at [436, 410] on icon at bounding box center [434, 409] width 9 height 17
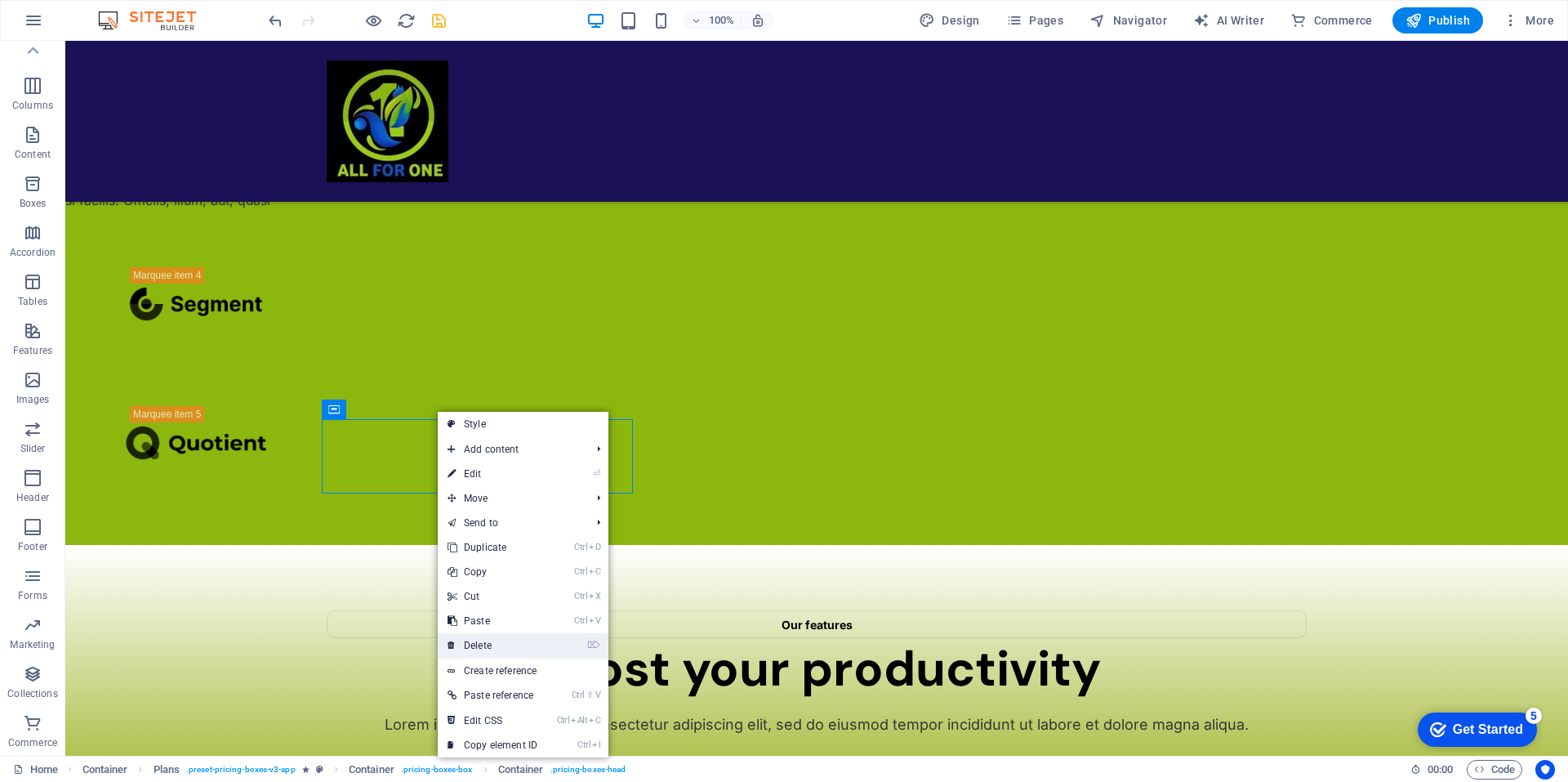
click at [475, 641] on link "⌦ Delete" at bounding box center [492, 645] width 110 height 25
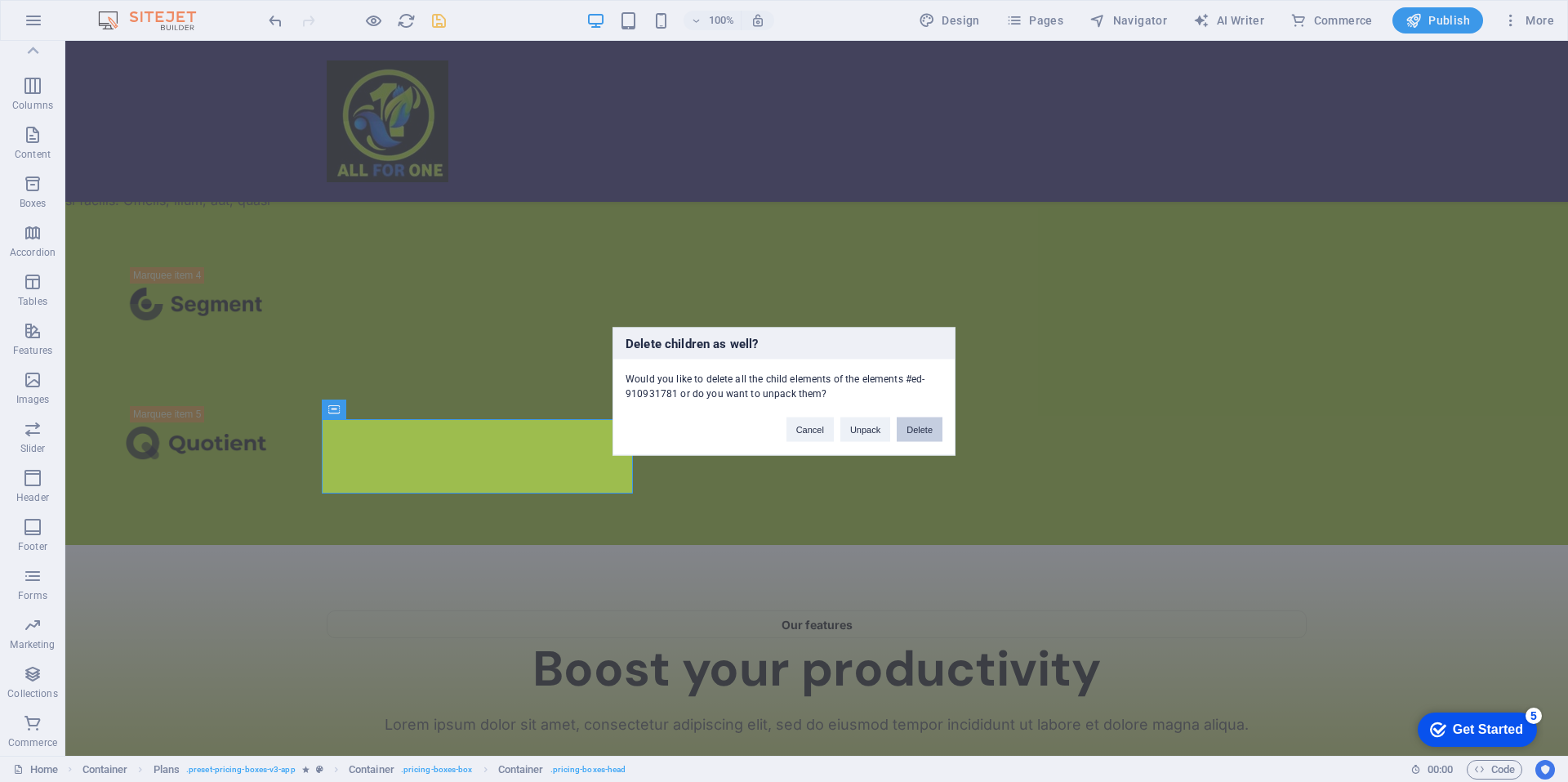
click at [915, 433] on button "Delete" at bounding box center [920, 429] width 46 height 25
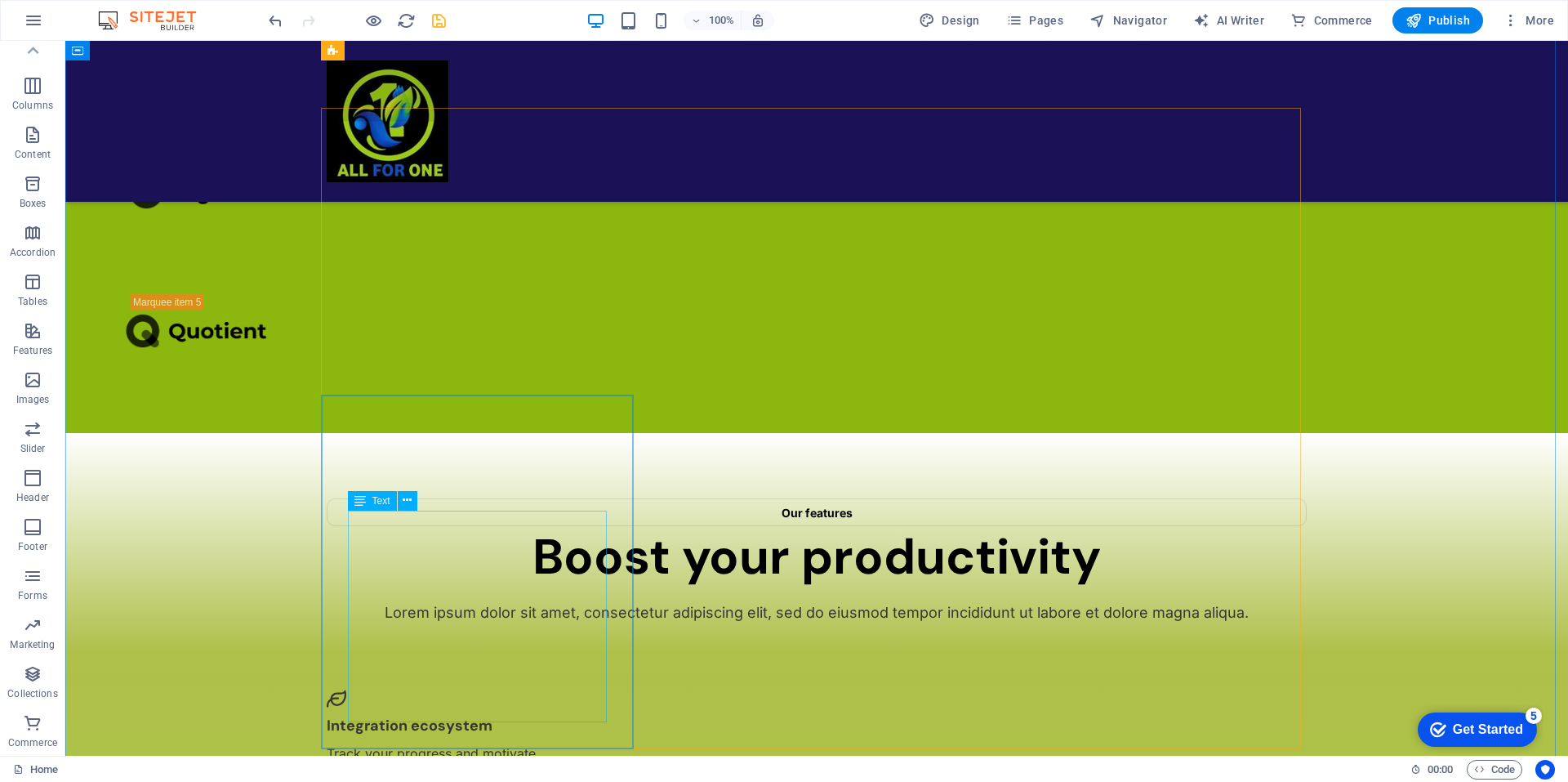
scroll to position [3126, 0]
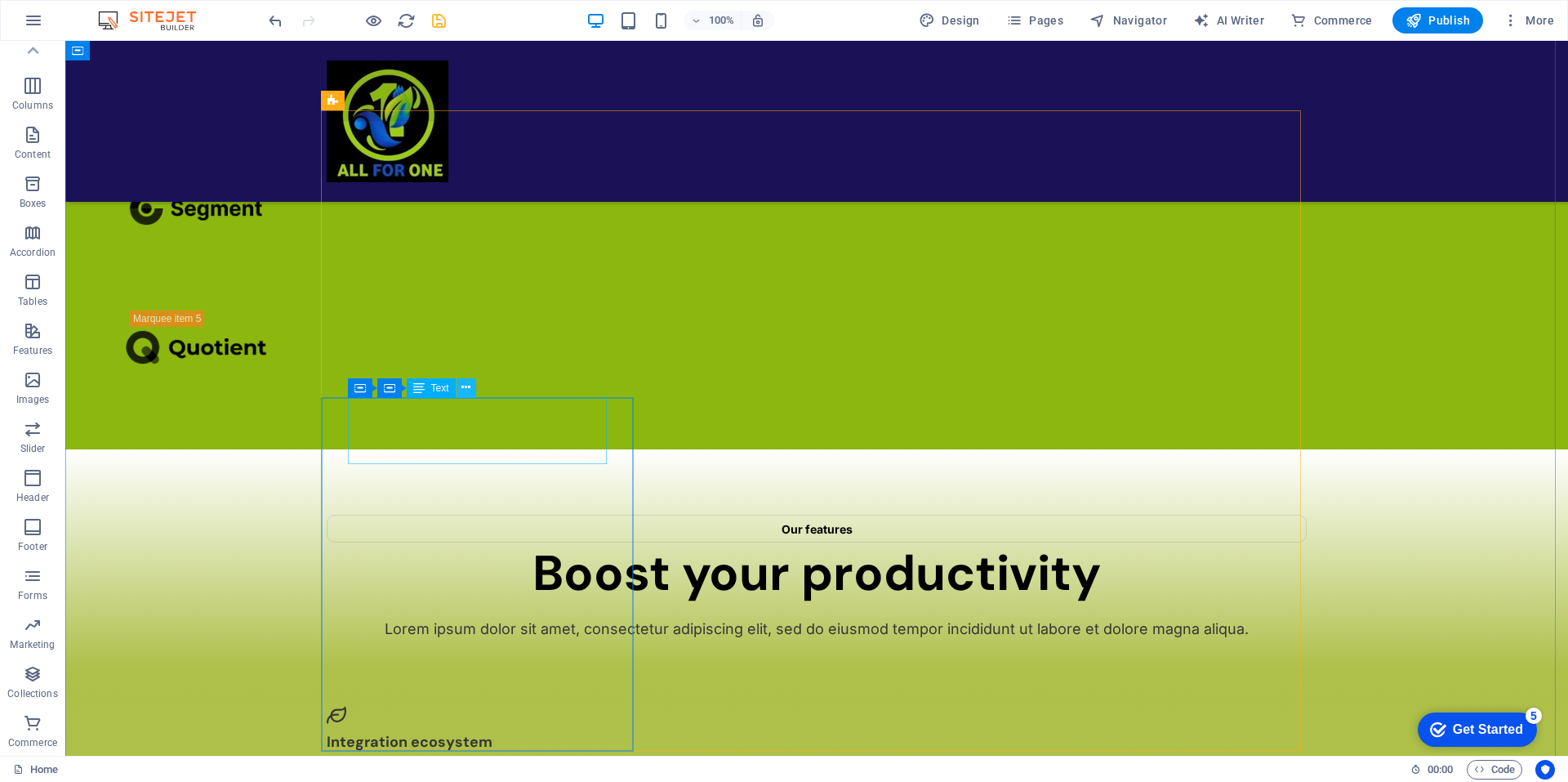
click at [466, 386] on icon at bounding box center [466, 387] width 9 height 17
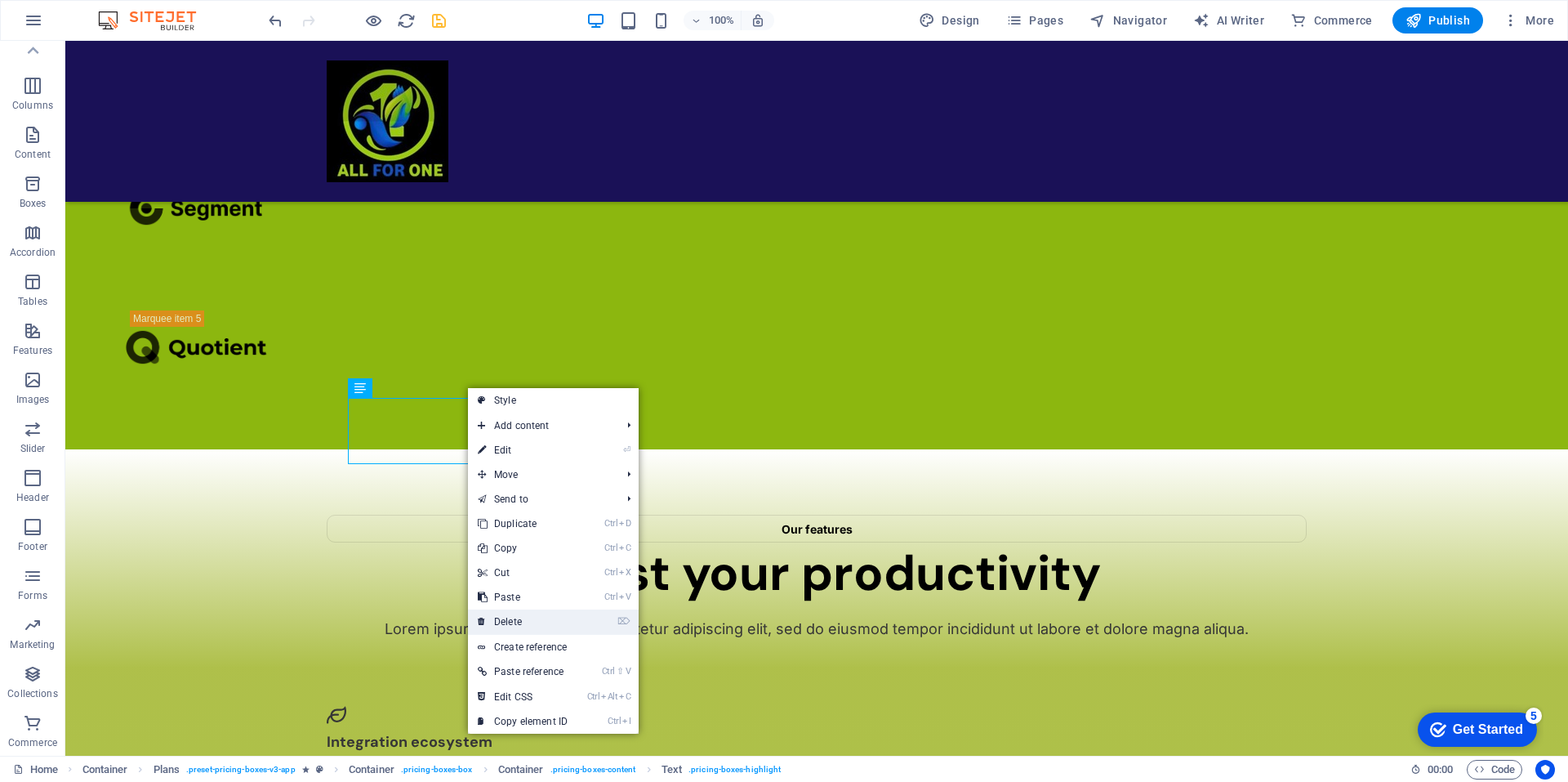
click at [508, 619] on link "⌦ Delete" at bounding box center [522, 621] width 110 height 25
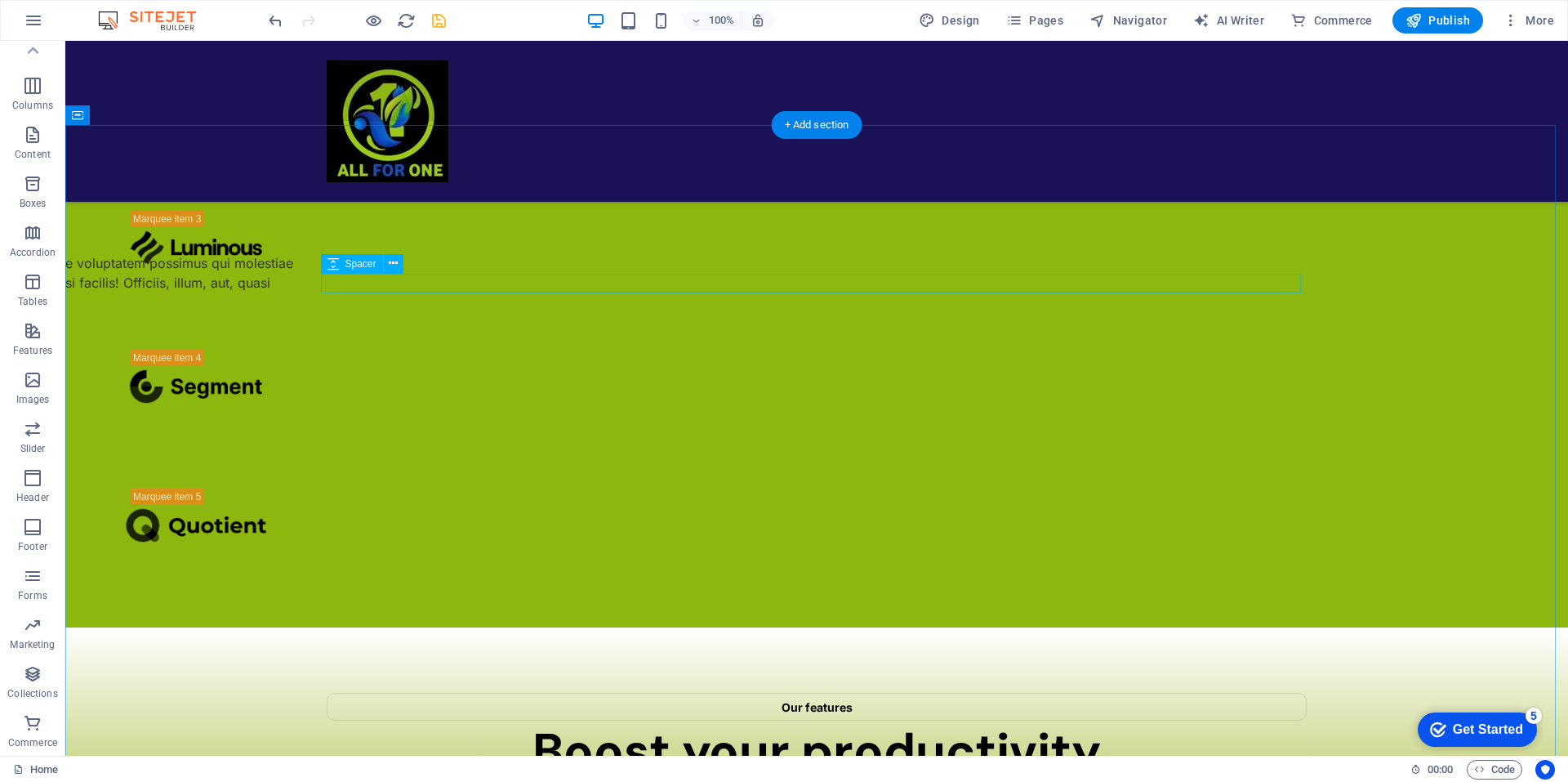
scroll to position [2783, 0]
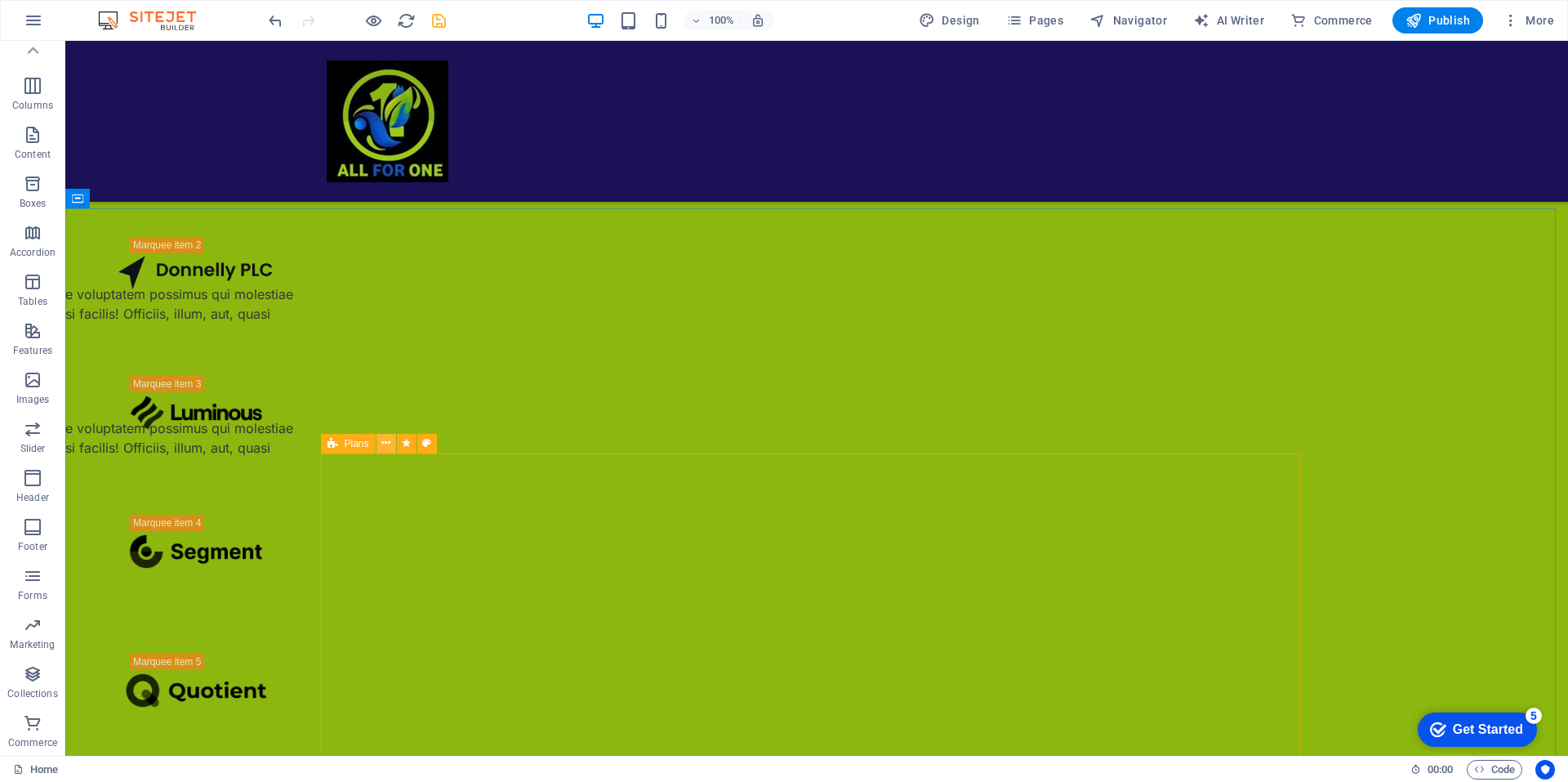
click at [386, 446] on icon at bounding box center [386, 443] width 9 height 17
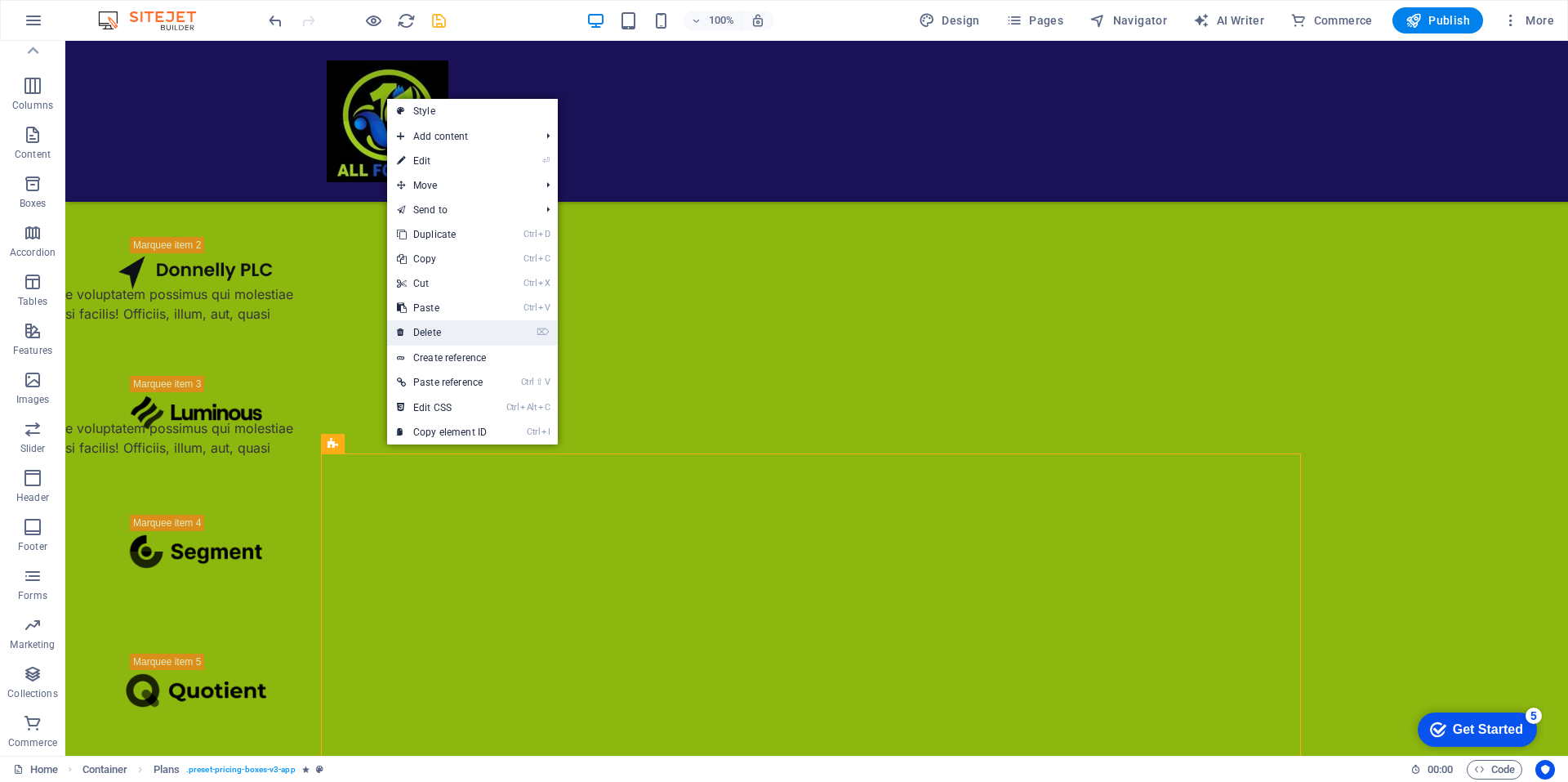
click at [438, 329] on link "⌦ Delete" at bounding box center [442, 333] width 110 height 25
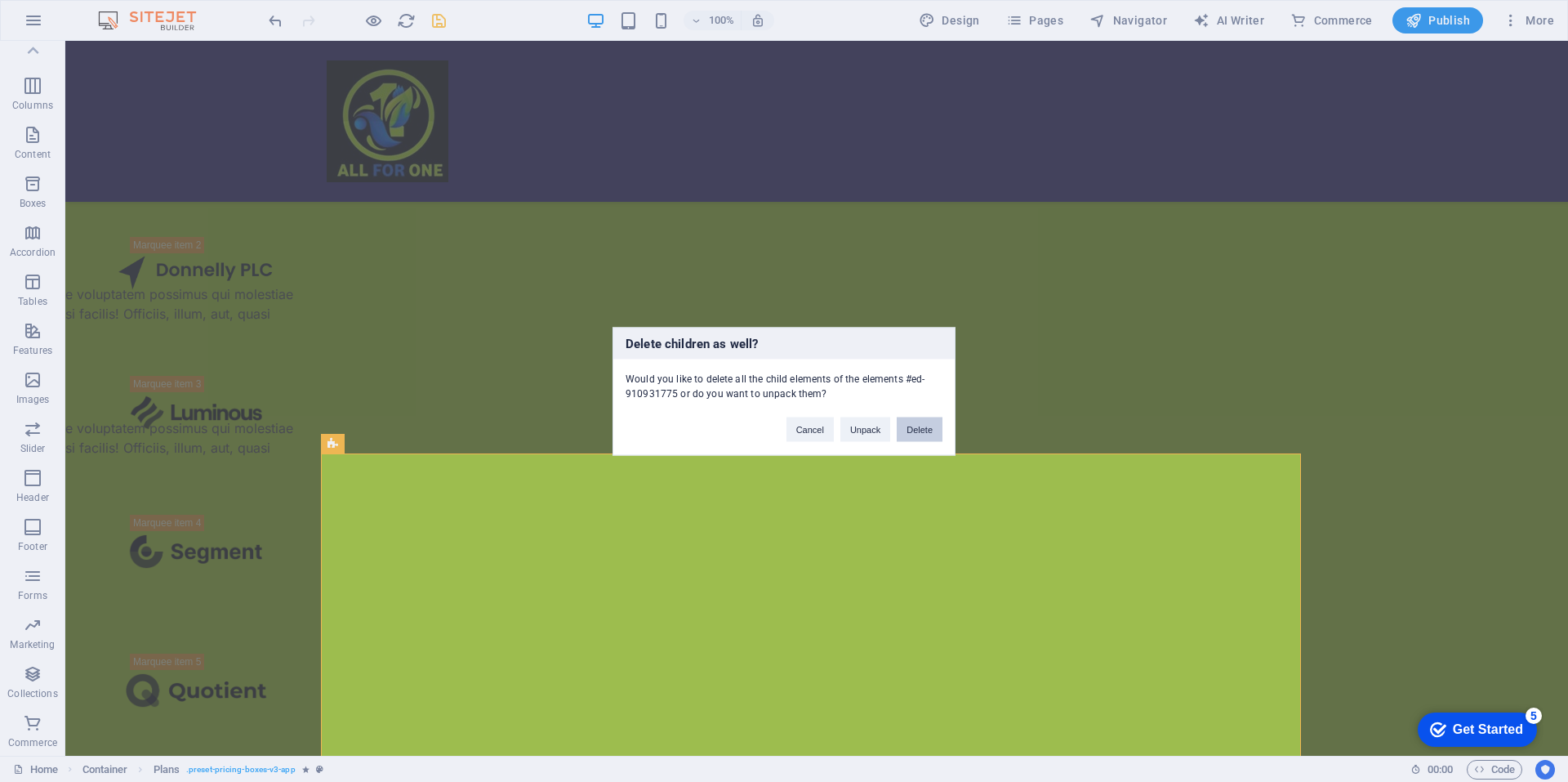
click at [920, 429] on button "Delete" at bounding box center [920, 429] width 46 height 25
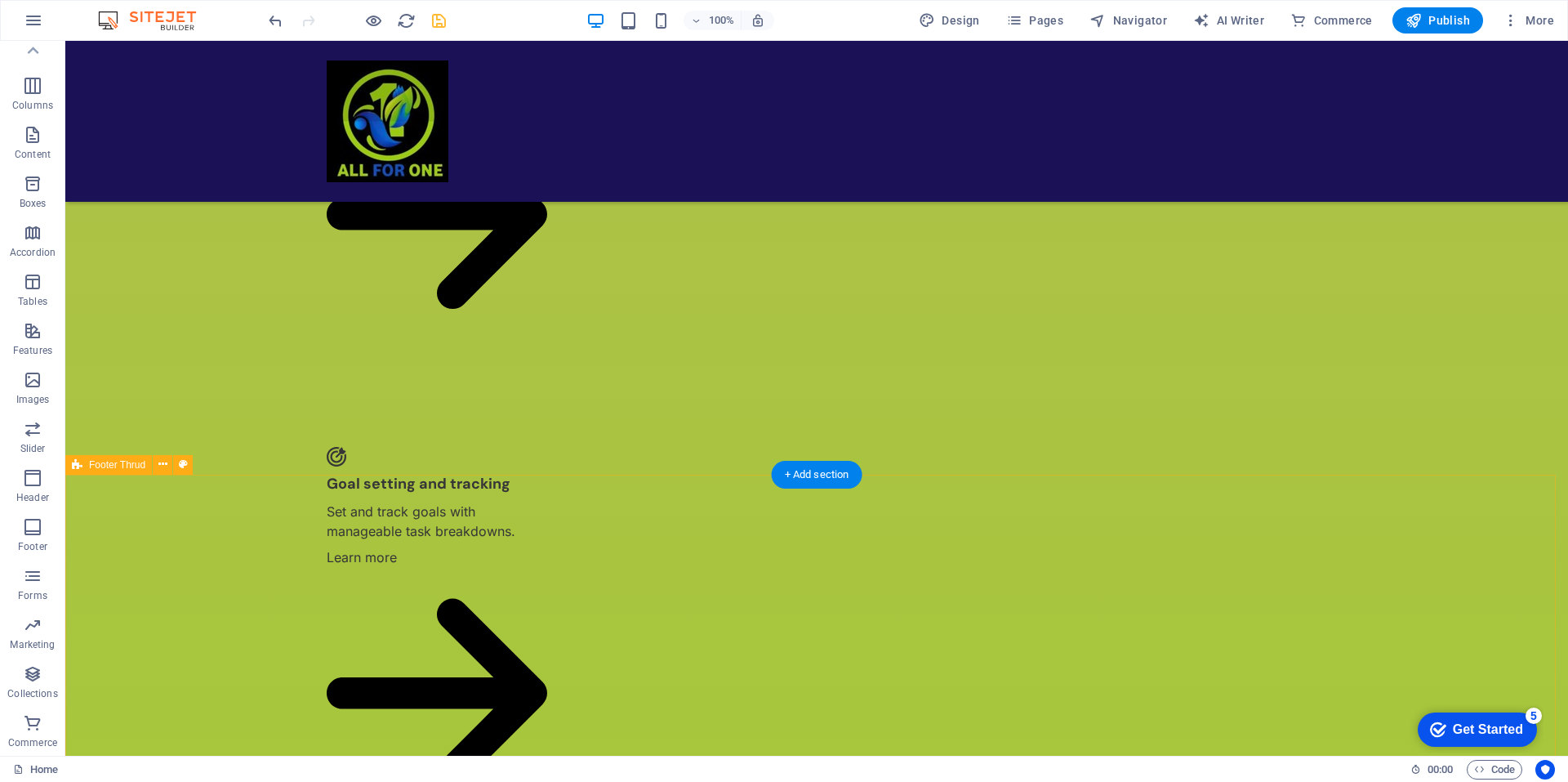
scroll to position [3906, 0]
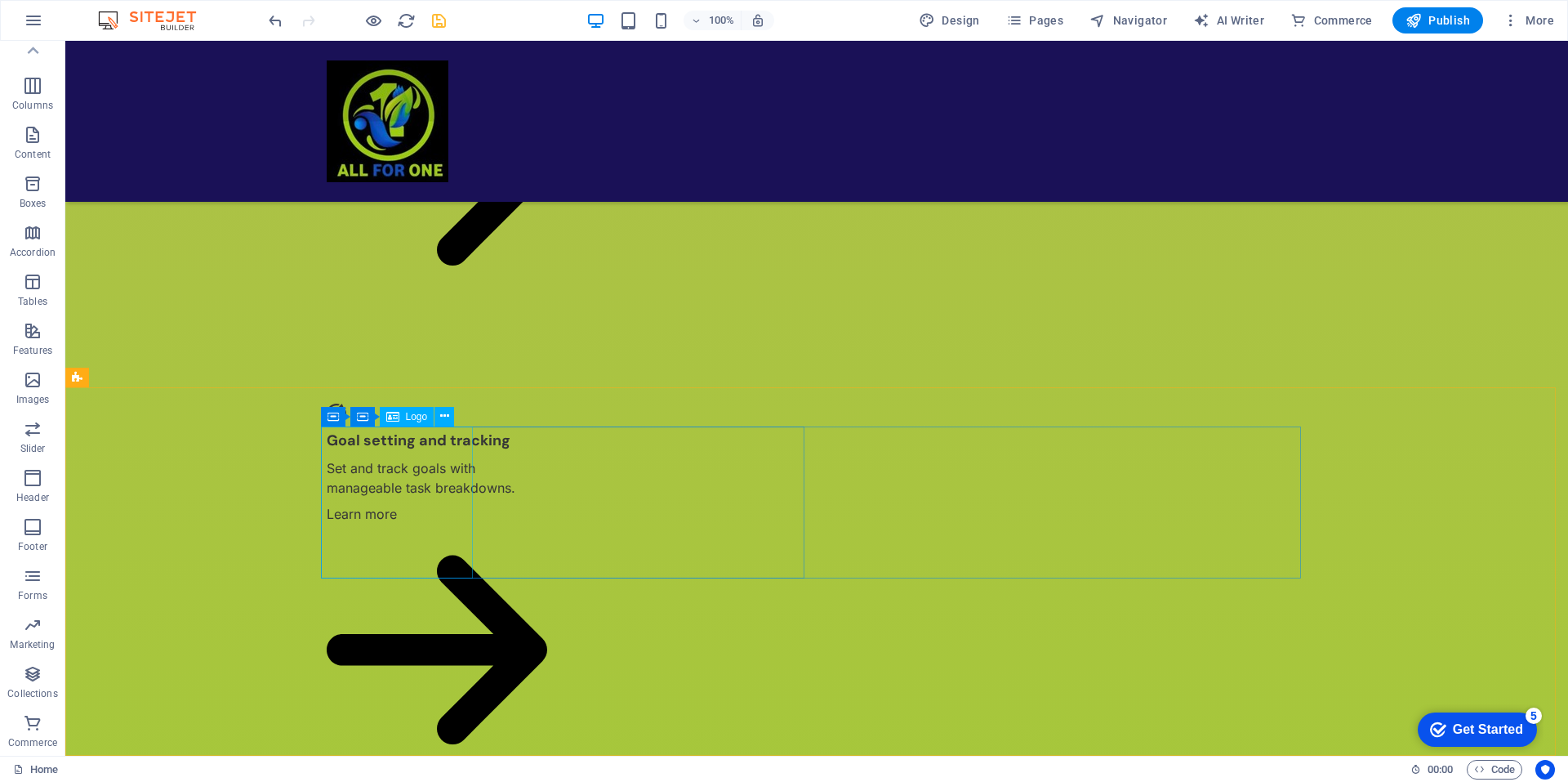
click at [418, 414] on span "Logo" at bounding box center [417, 417] width 22 height 10
click at [438, 417] on button at bounding box center [444, 417] width 20 height 20
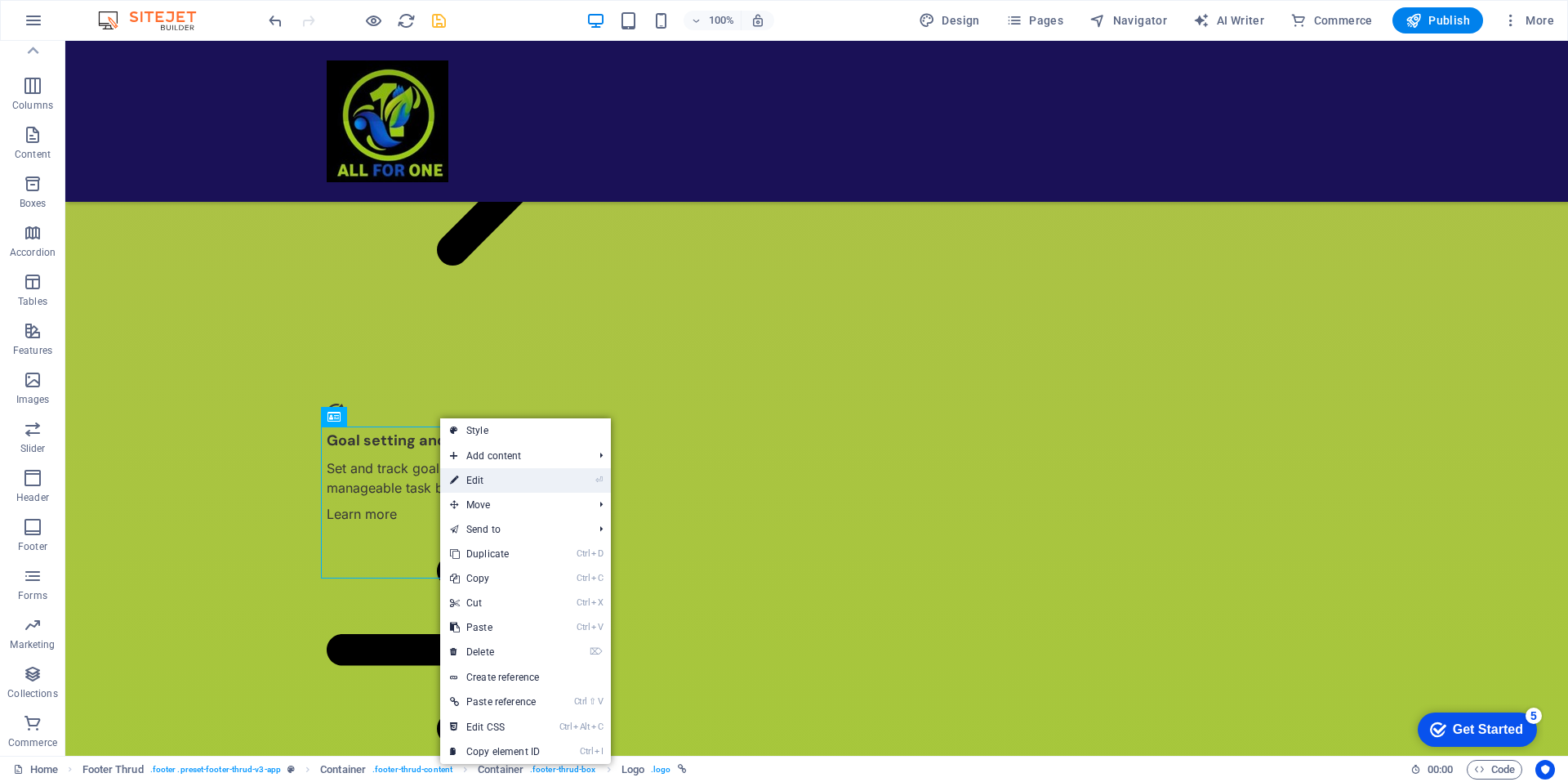
click at [483, 483] on link "⏎ Edit" at bounding box center [494, 480] width 110 height 25
select select "px"
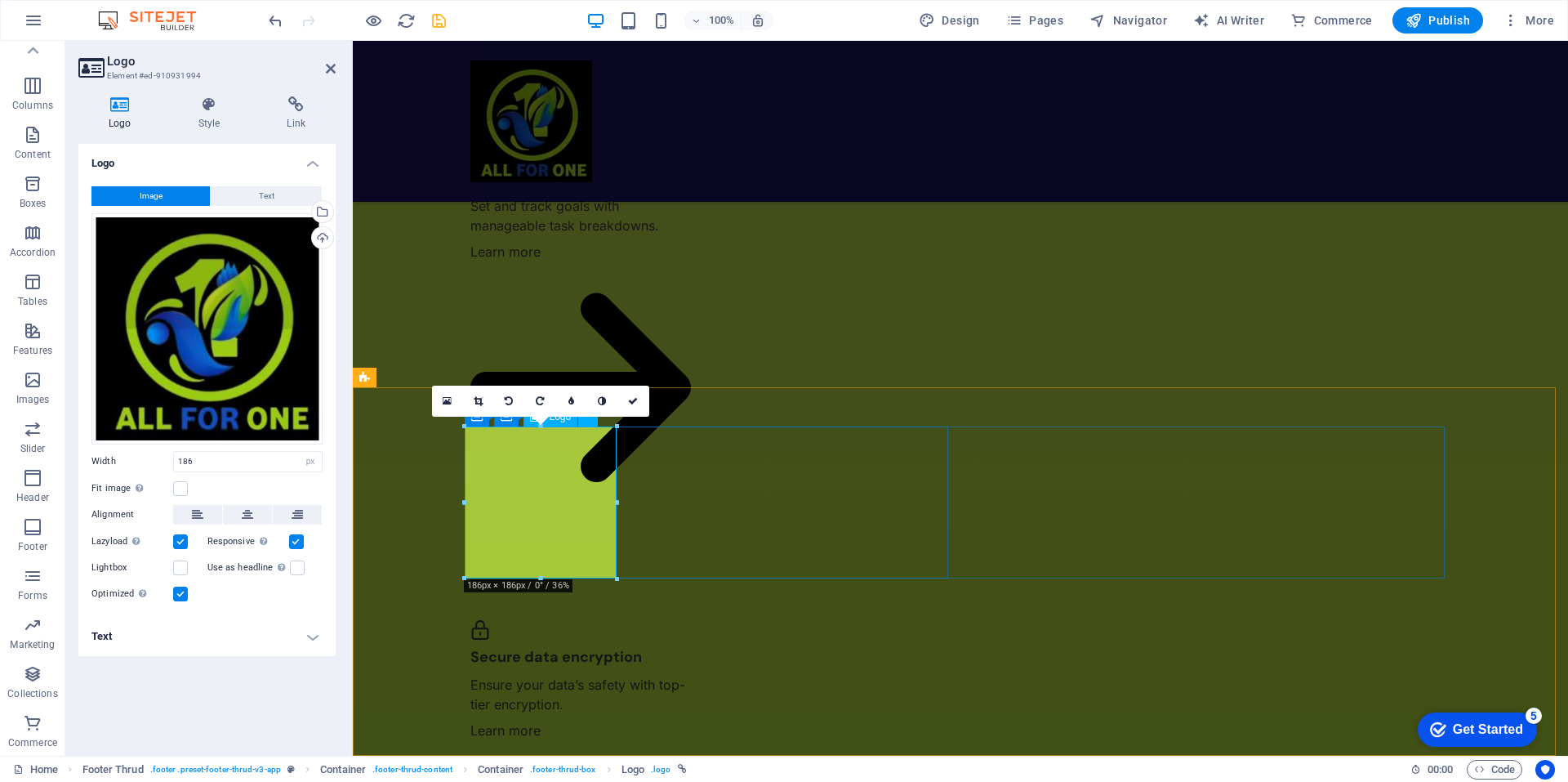
scroll to position [3848, 0]
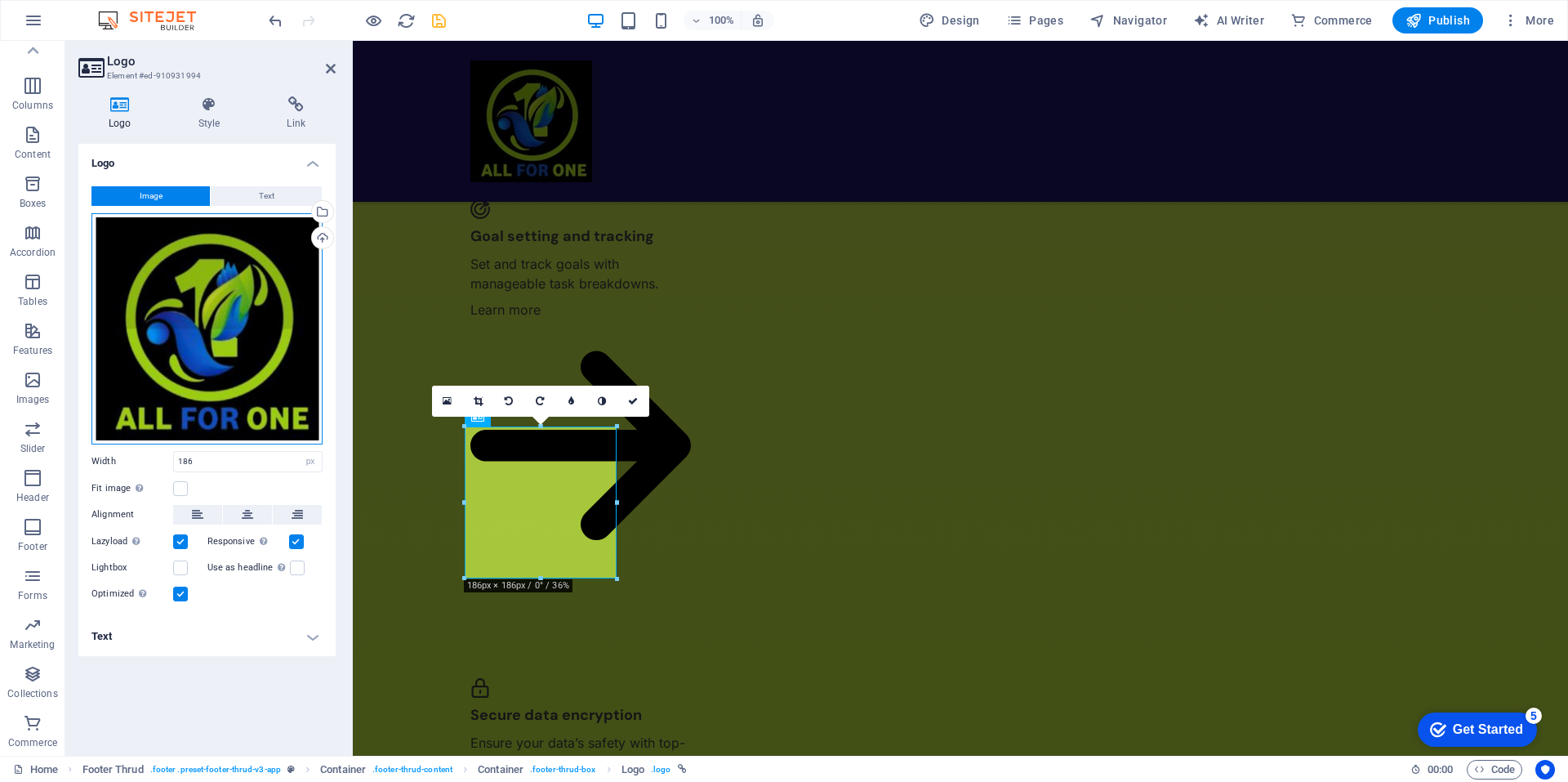
click at [248, 356] on div "Drag files here, click to choose files or select files from Files or our free s…" at bounding box center [207, 329] width 232 height 232
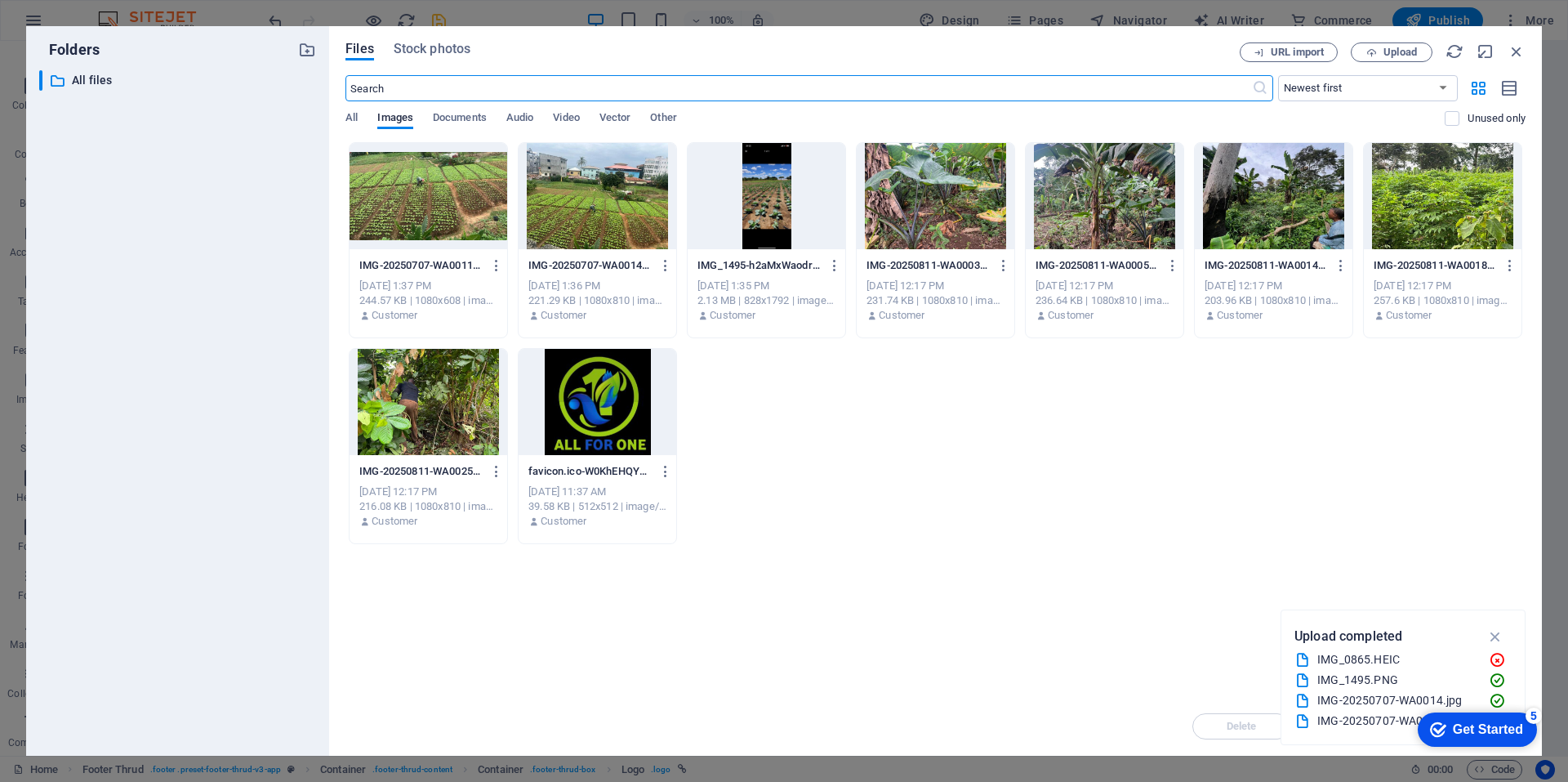
scroll to position [3681, 0]
click at [1400, 47] on span "Upload" at bounding box center [1400, 52] width 34 height 10
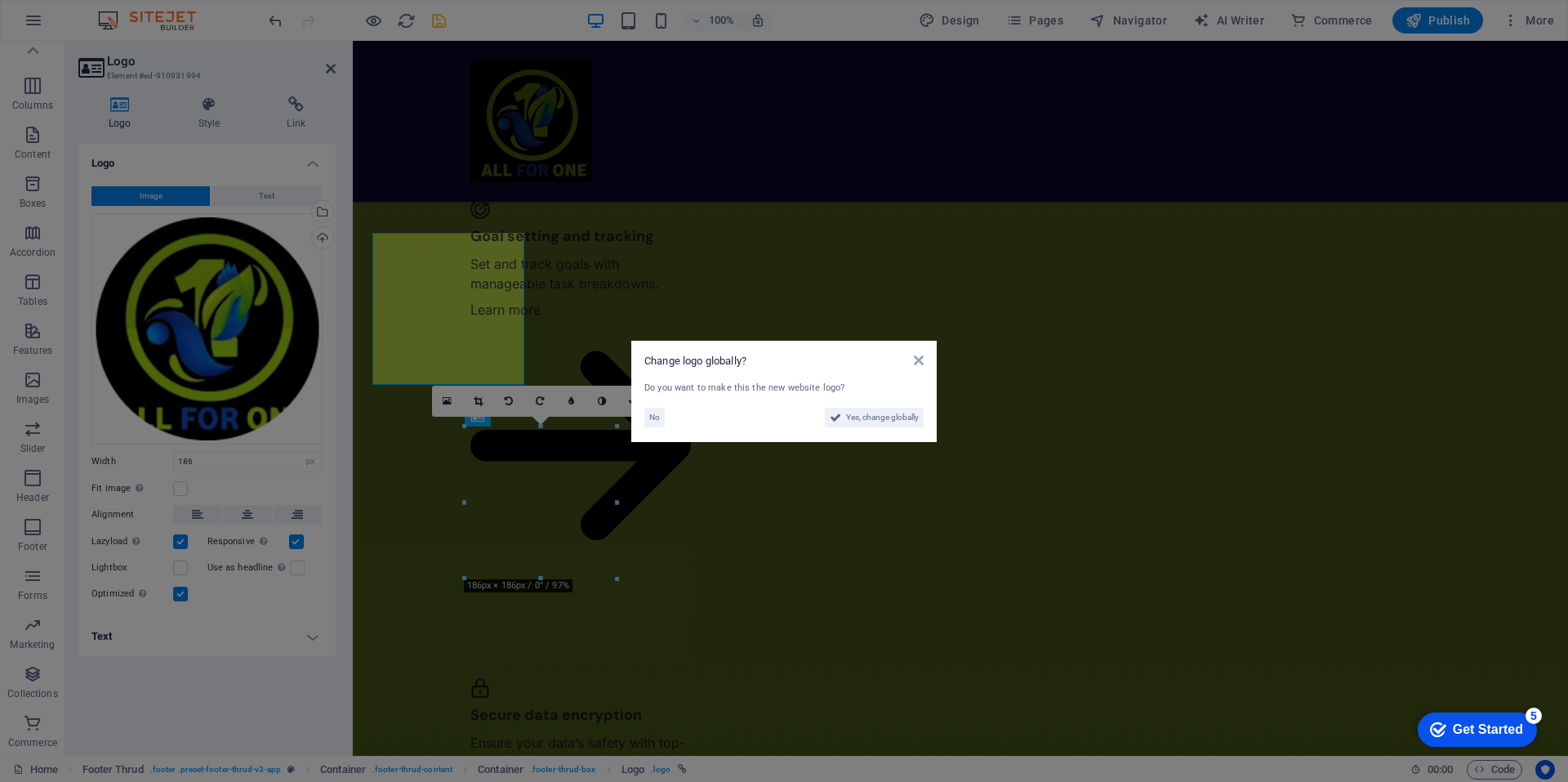
scroll to position [3848, 0]
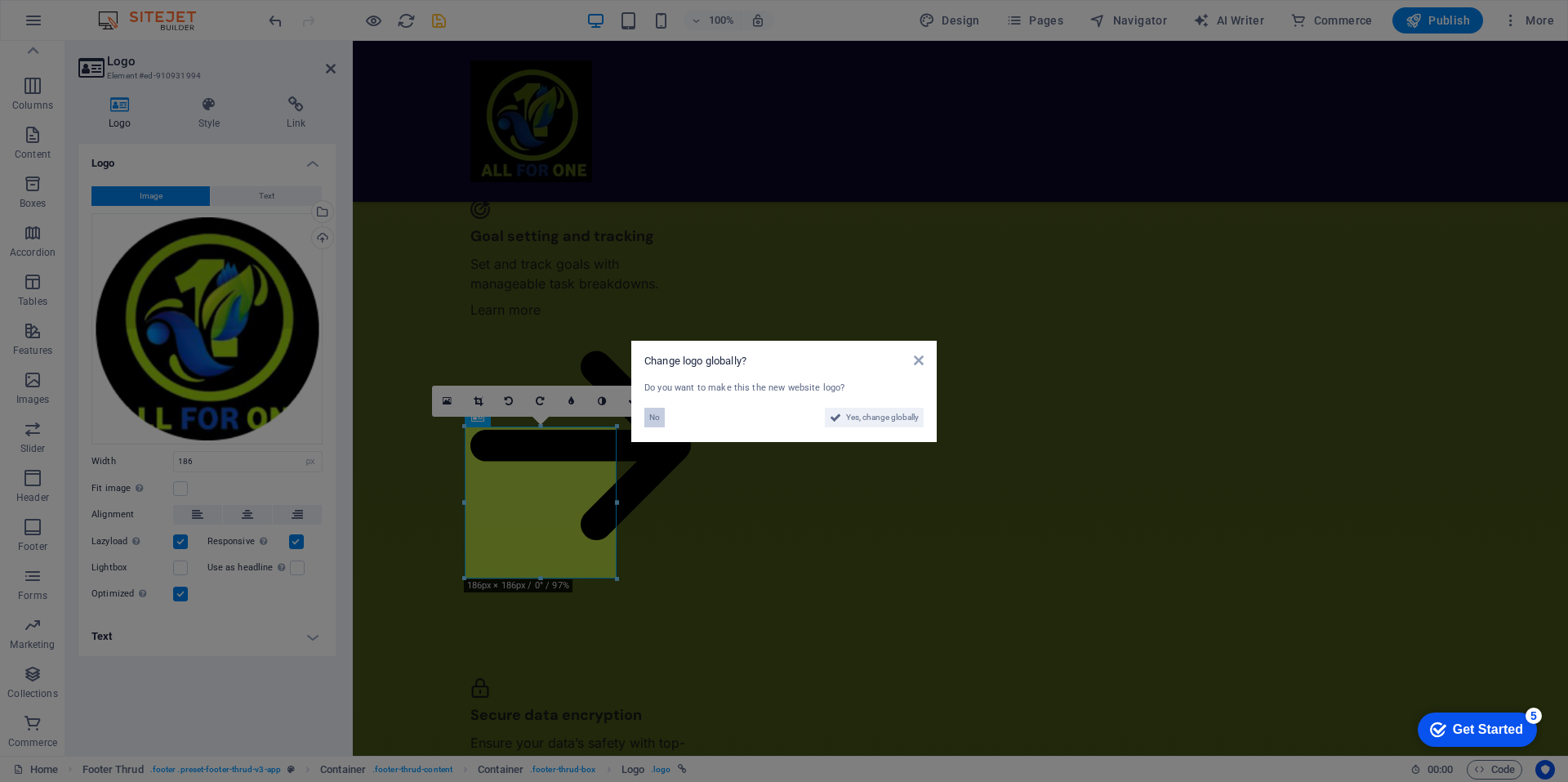
click at [657, 423] on span "No" at bounding box center [654, 418] width 11 height 20
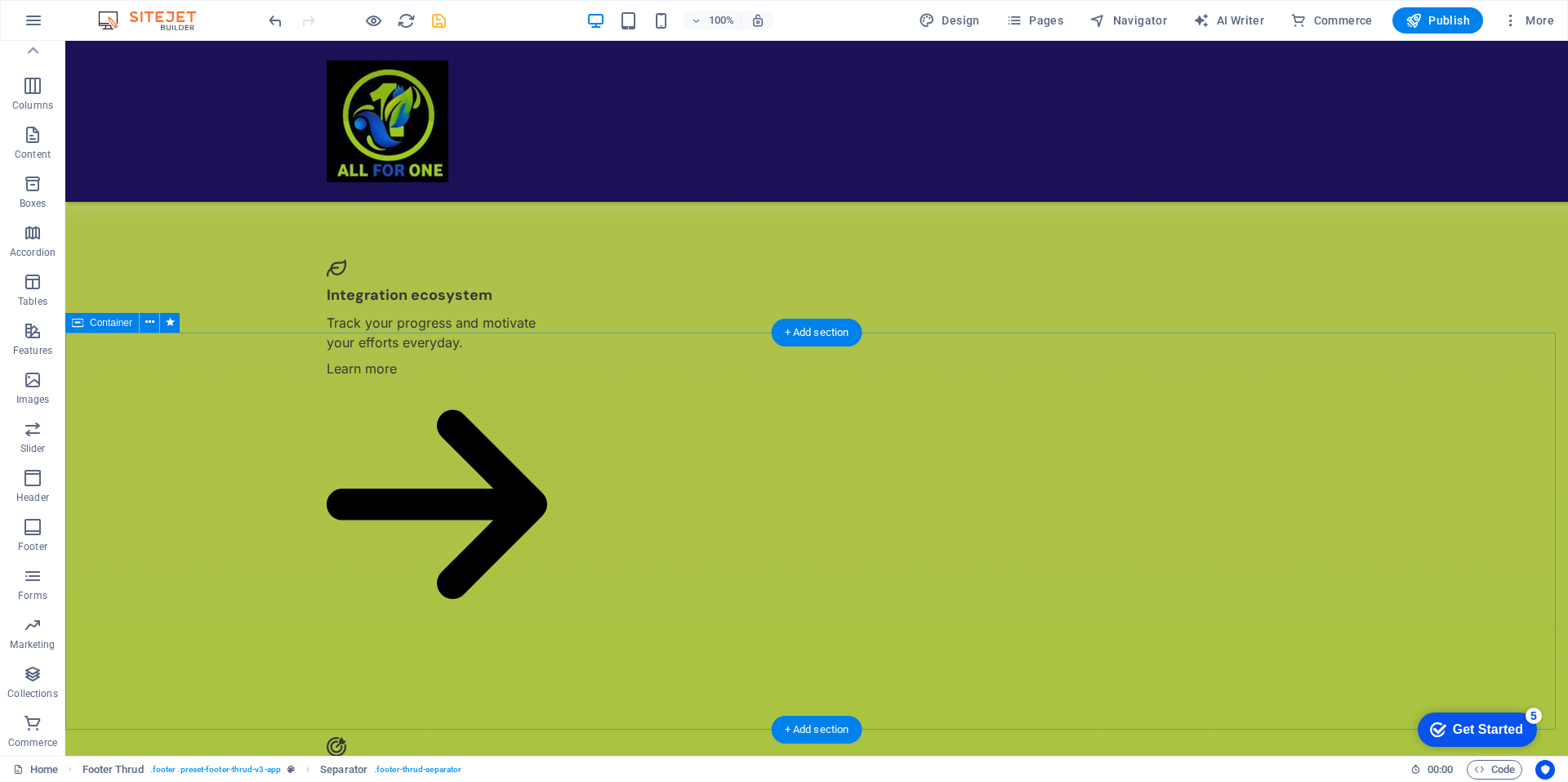
scroll to position [3563, 0]
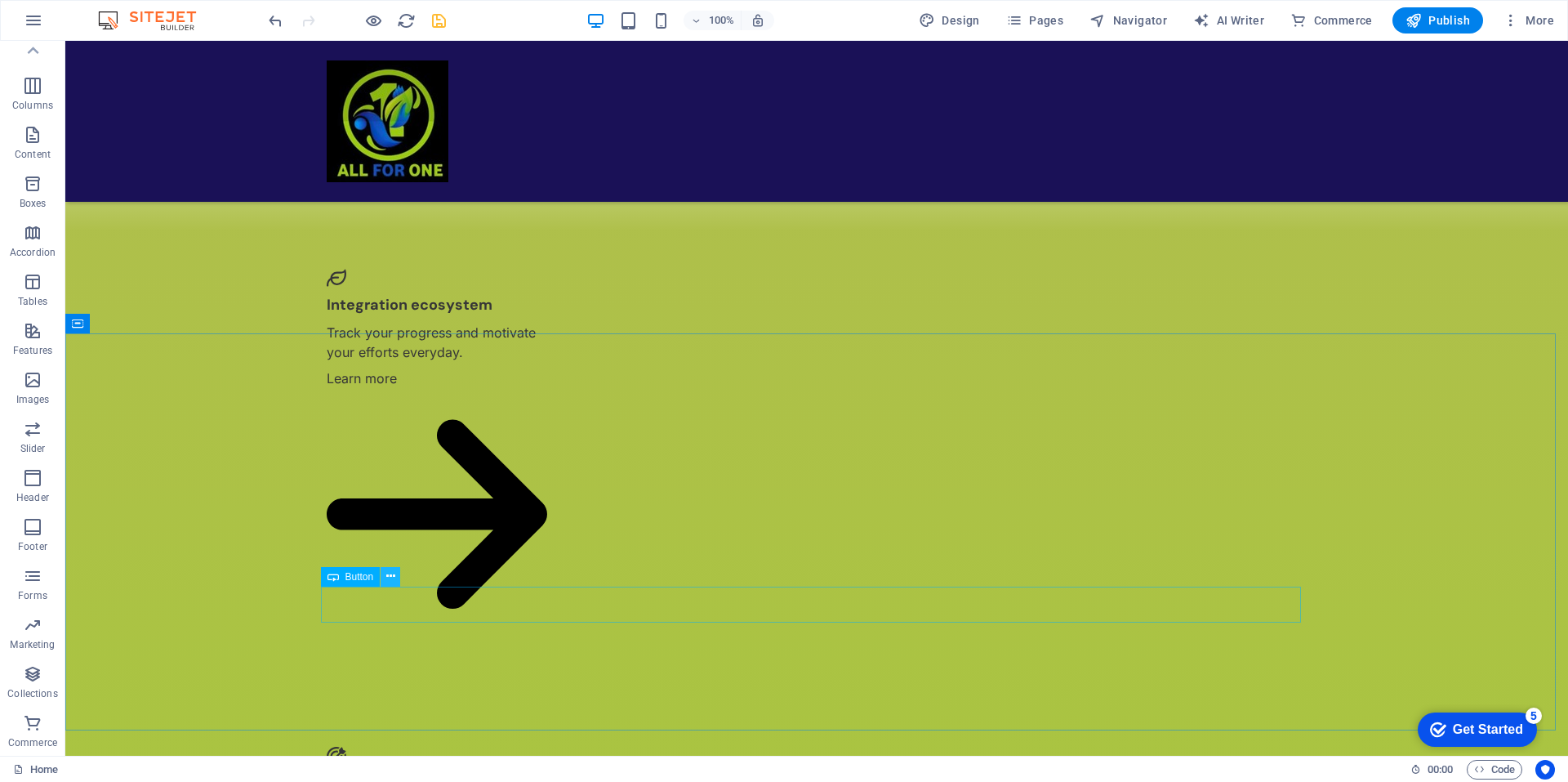
click at [389, 577] on icon at bounding box center [391, 576] width 9 height 17
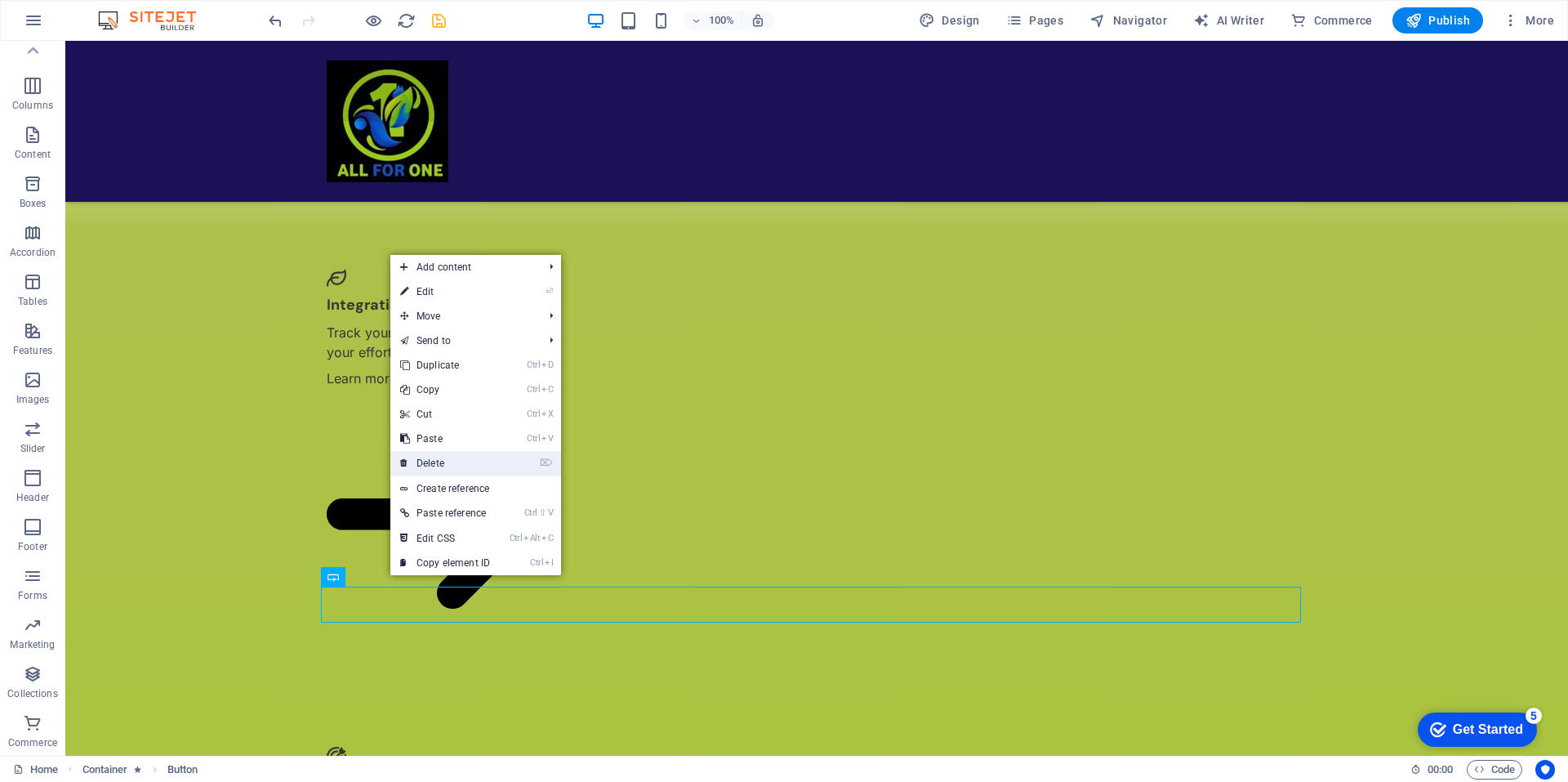
click at [433, 461] on link "⌦ Delete" at bounding box center [445, 463] width 110 height 25
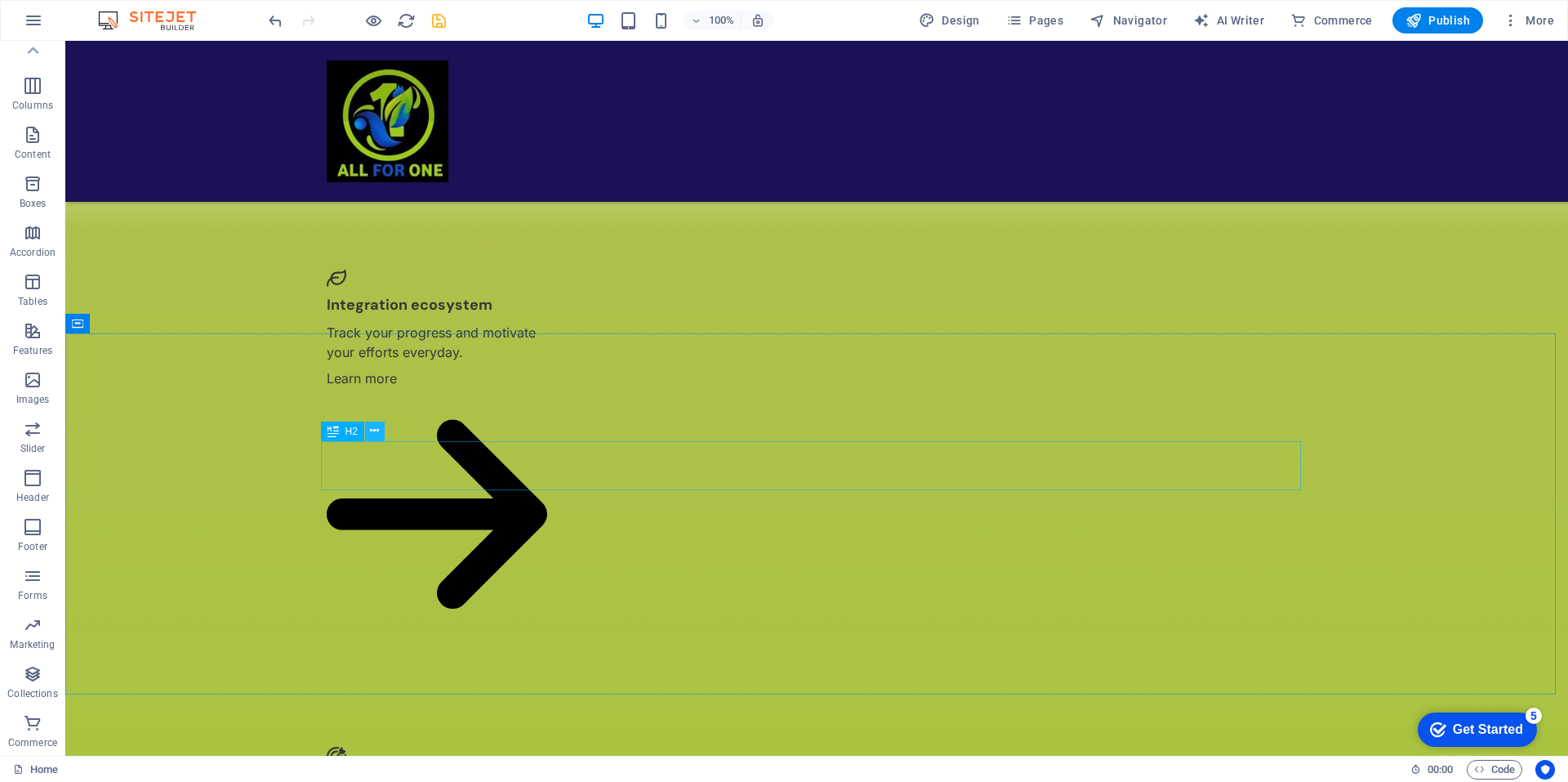
click at [372, 430] on icon at bounding box center [374, 430] width 9 height 17
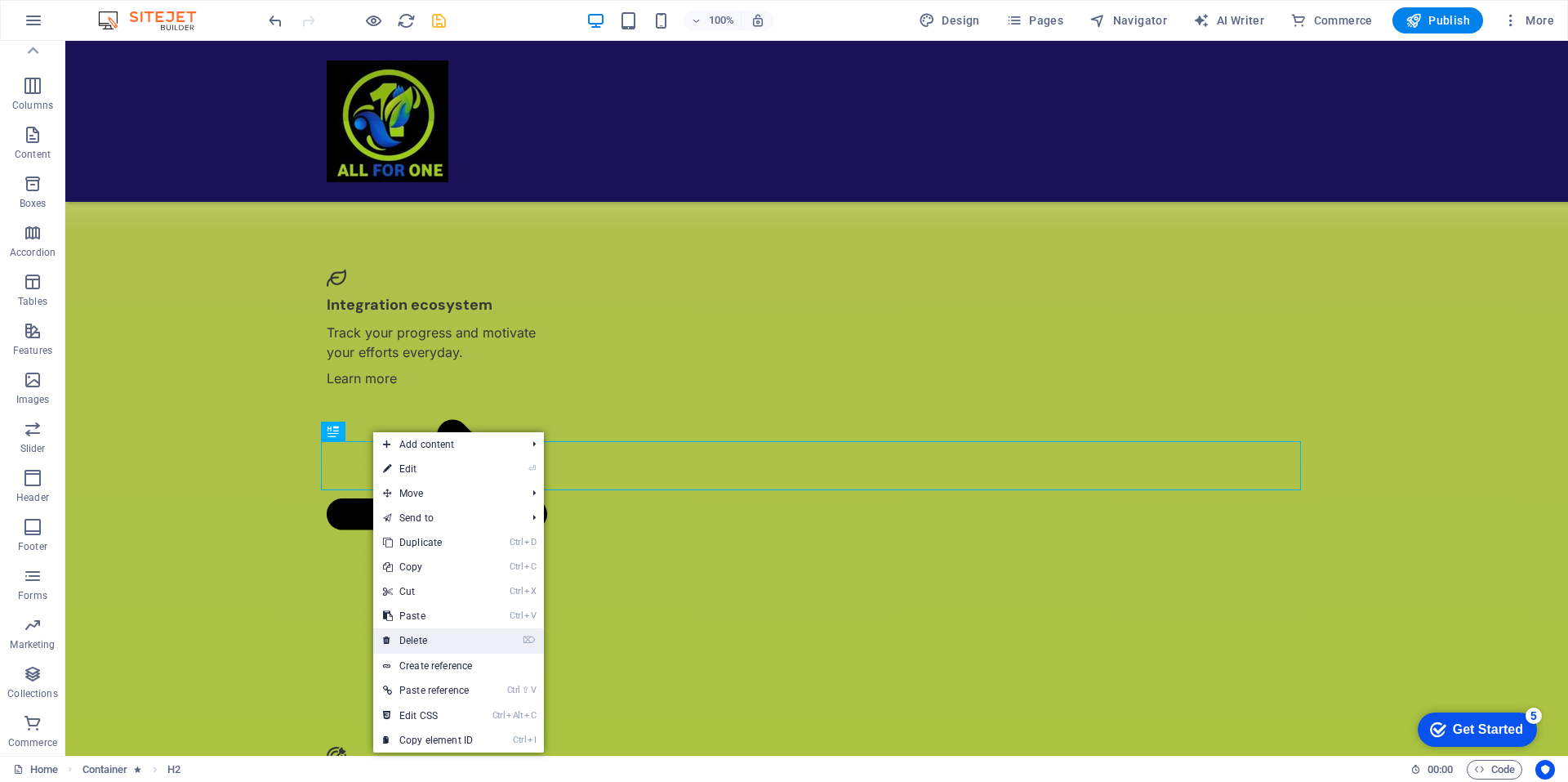
click at [409, 635] on link "⌦ Delete" at bounding box center [428, 640] width 110 height 25
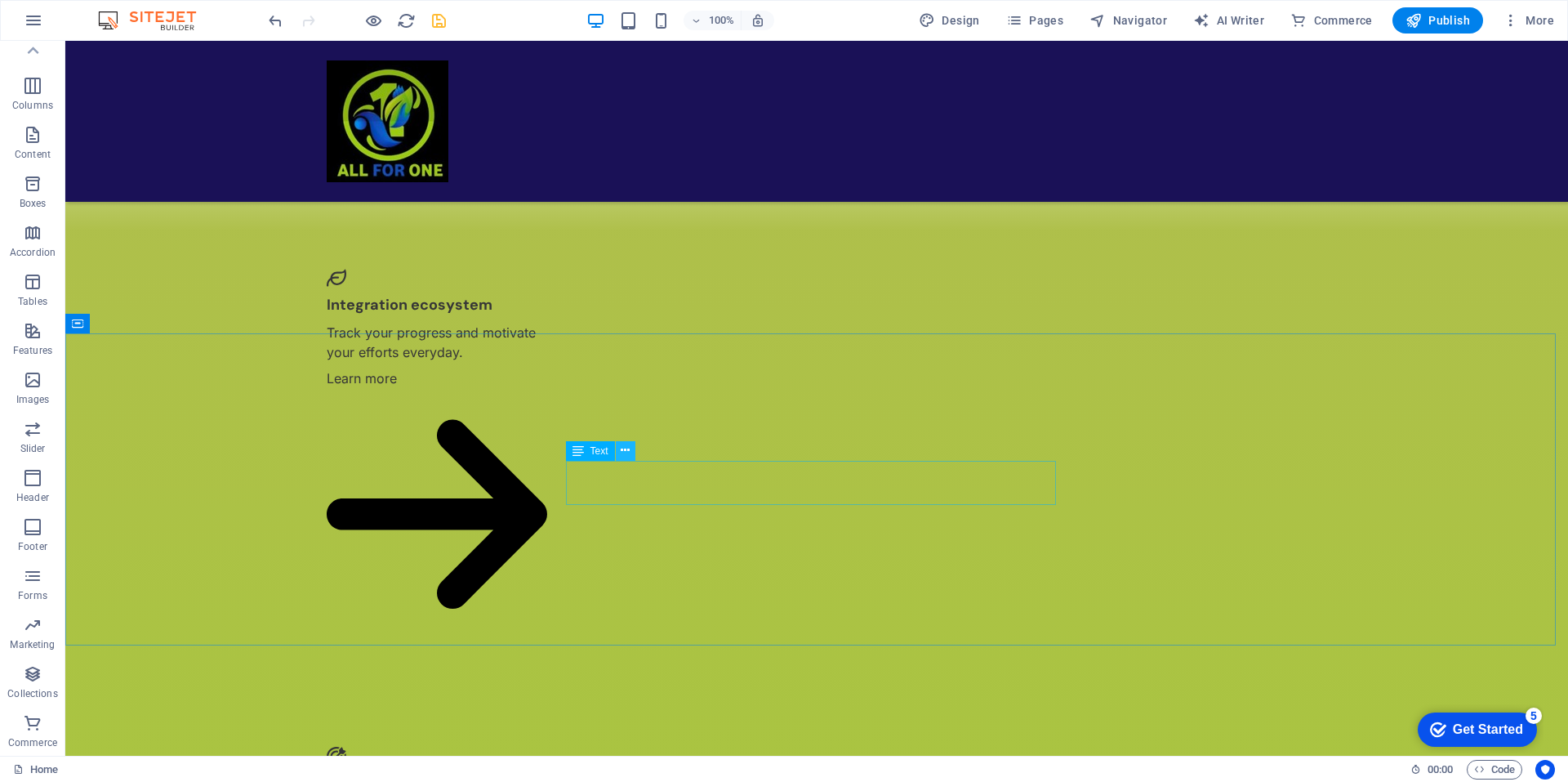
click at [625, 451] on icon at bounding box center [625, 450] width 9 height 17
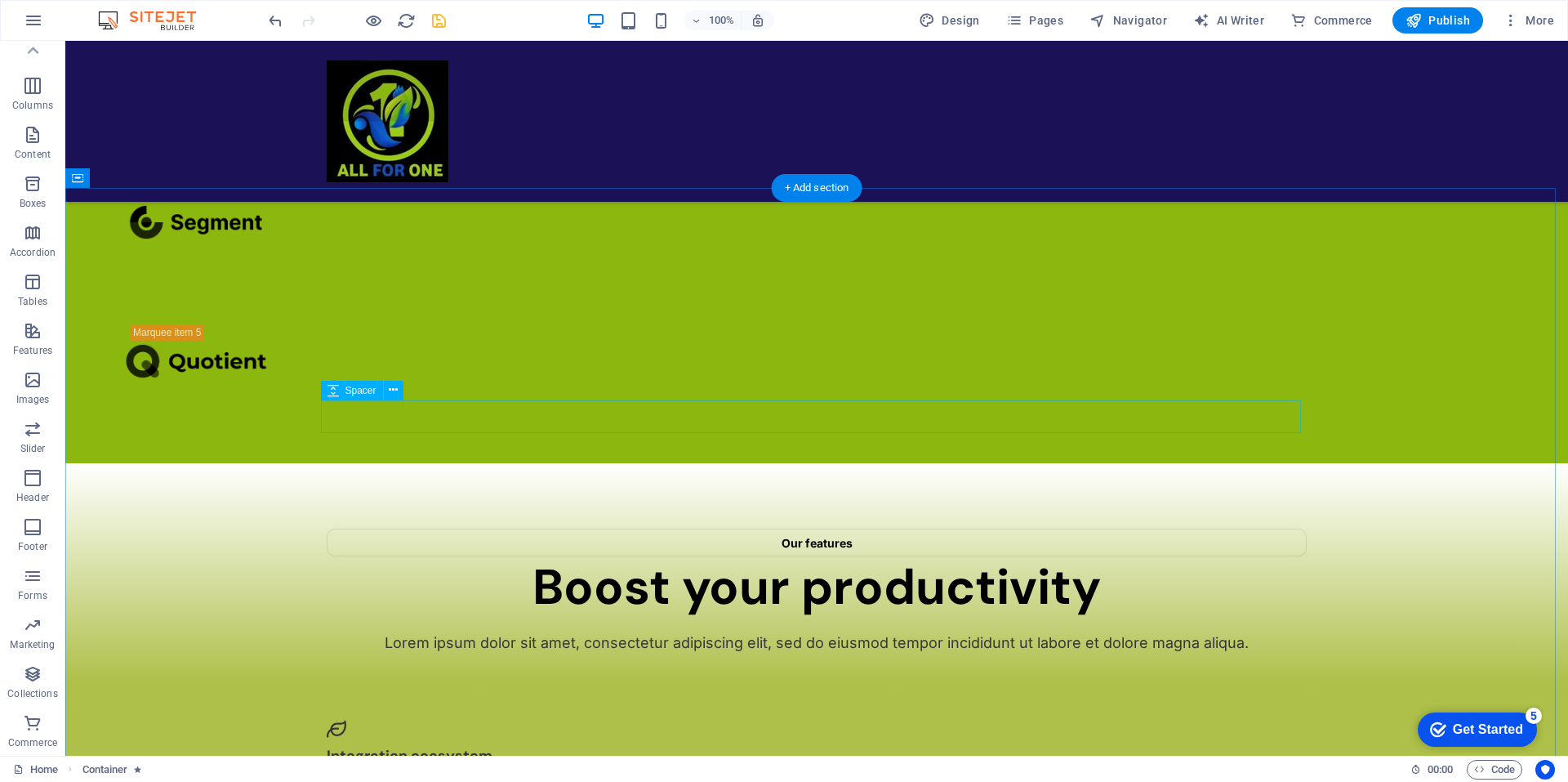
scroll to position [3106, 0]
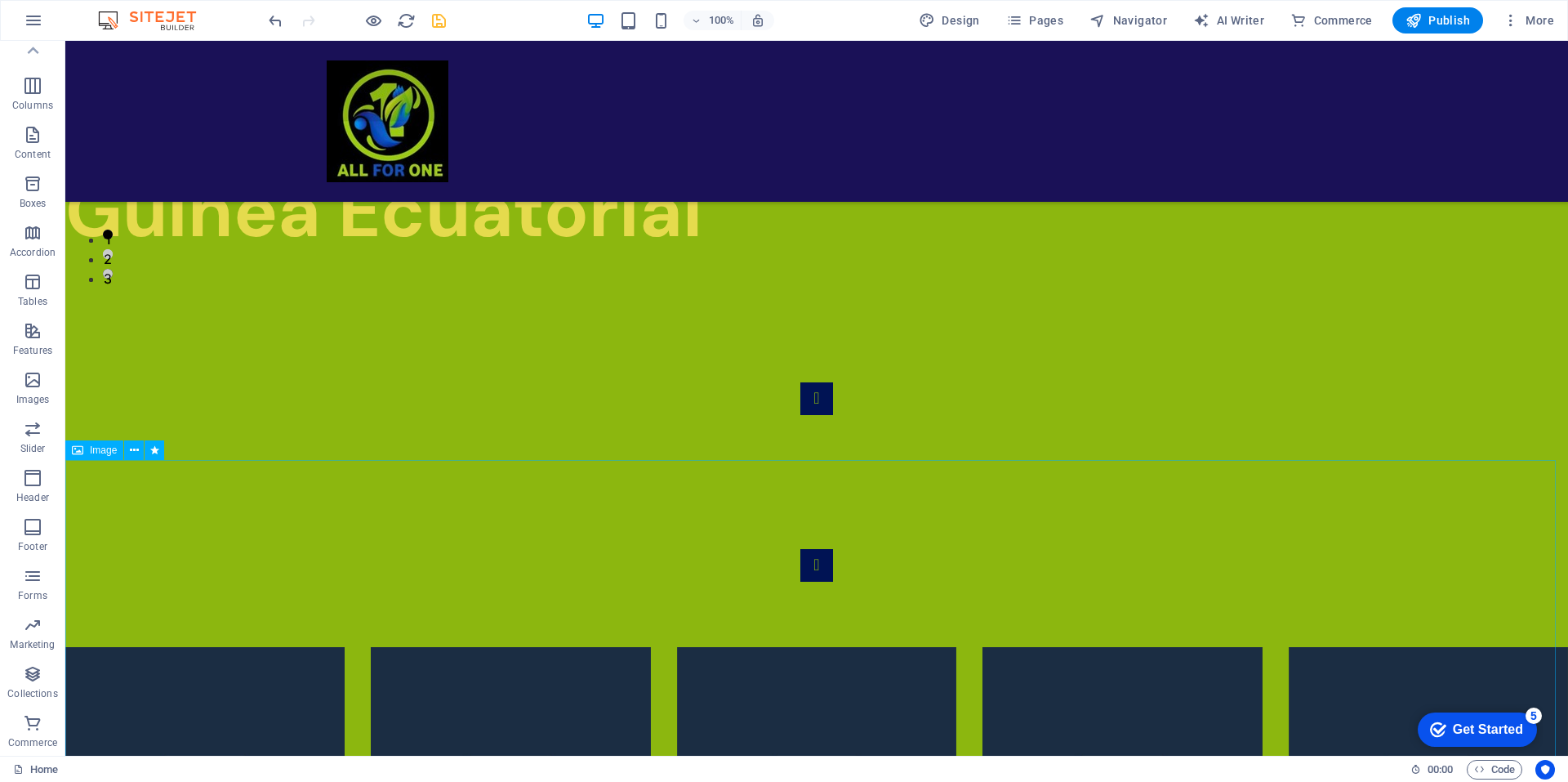
scroll to position [489, 0]
click at [1003, 110] on div at bounding box center [817, 121] width 1503 height 161
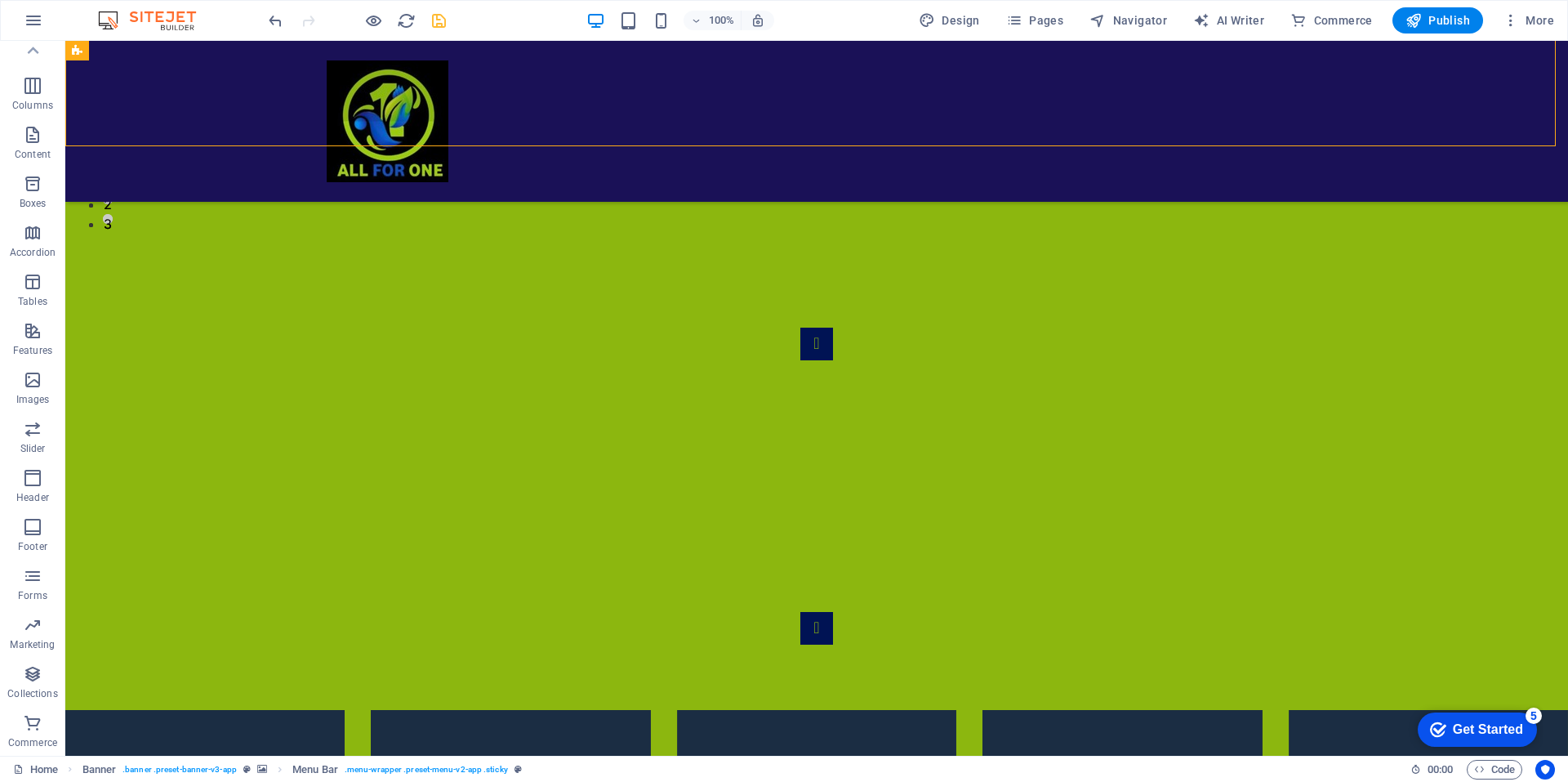
scroll to position [547, 0]
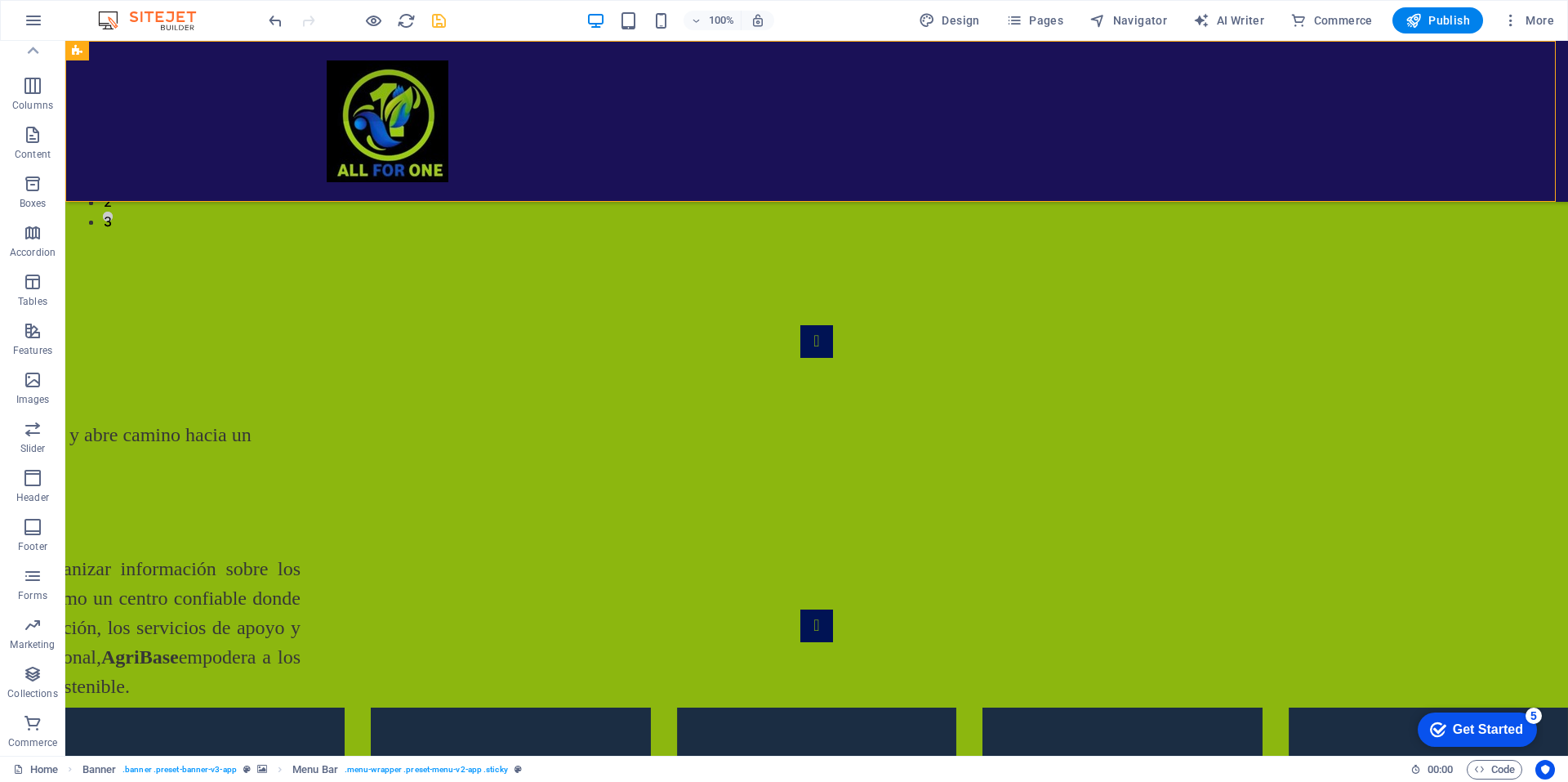
click at [1025, 105] on div at bounding box center [817, 121] width 1503 height 161
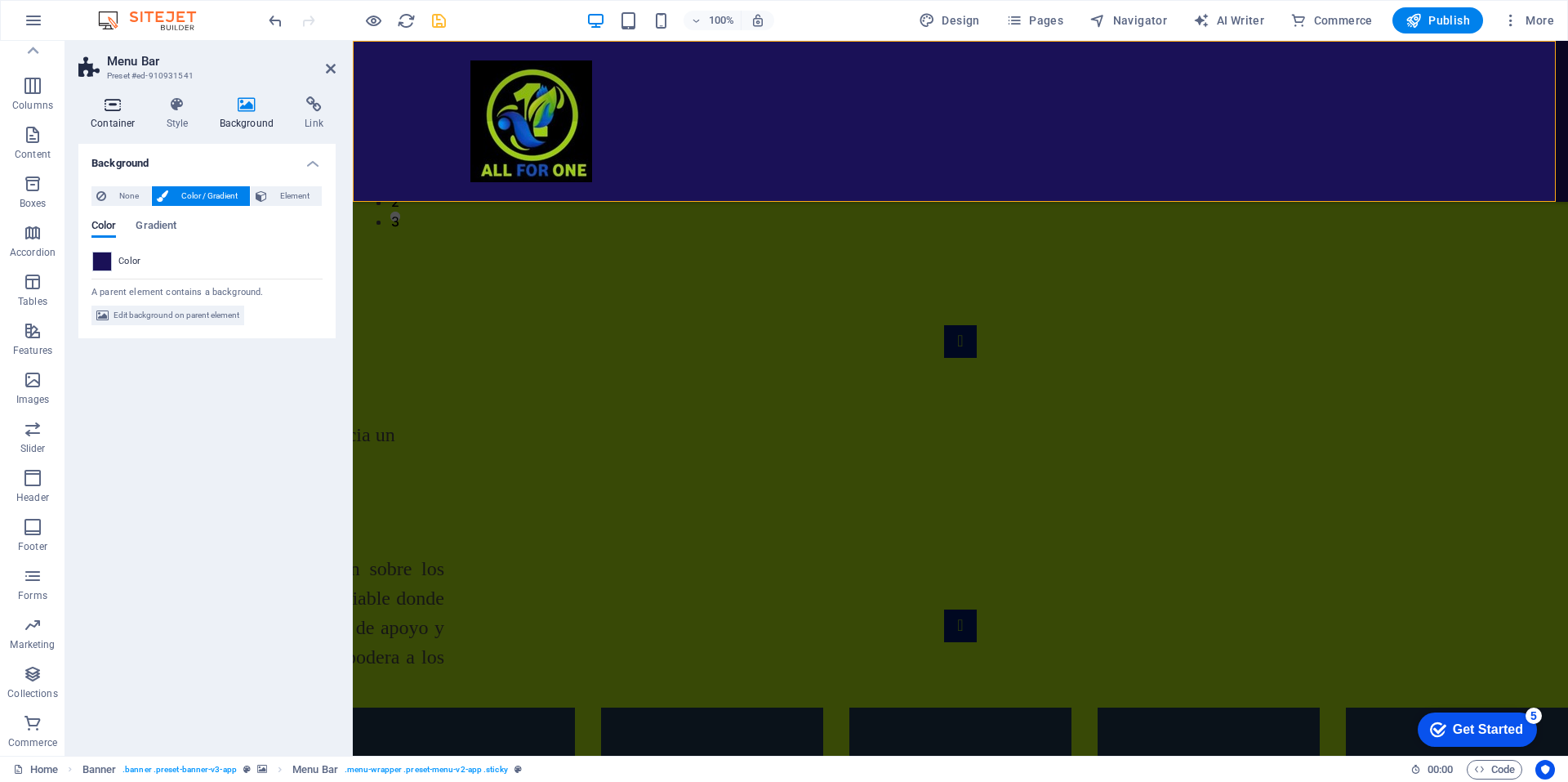
click at [115, 124] on h4 "Container" at bounding box center [116, 114] width 76 height 35
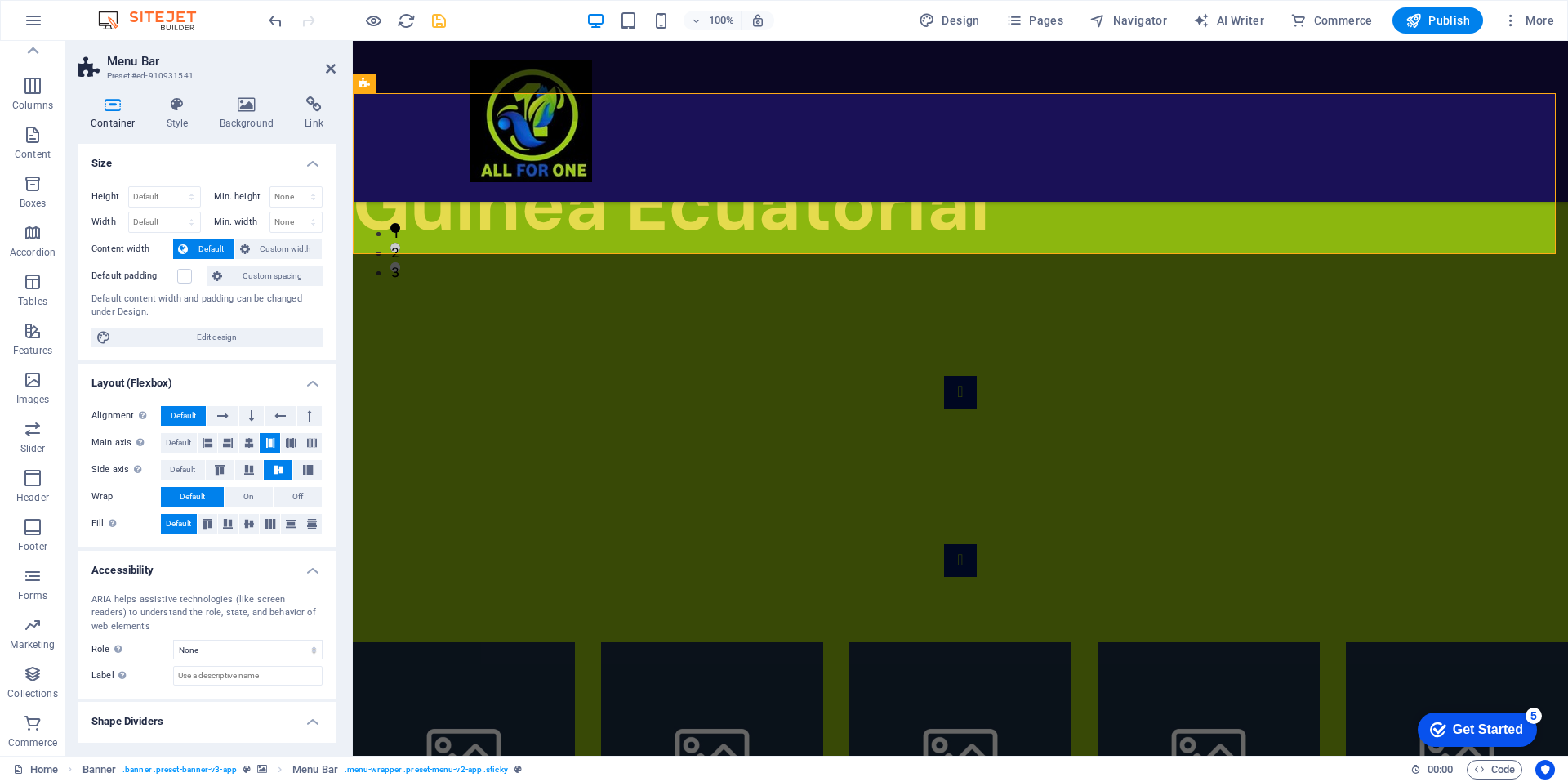
scroll to position [489, 0]
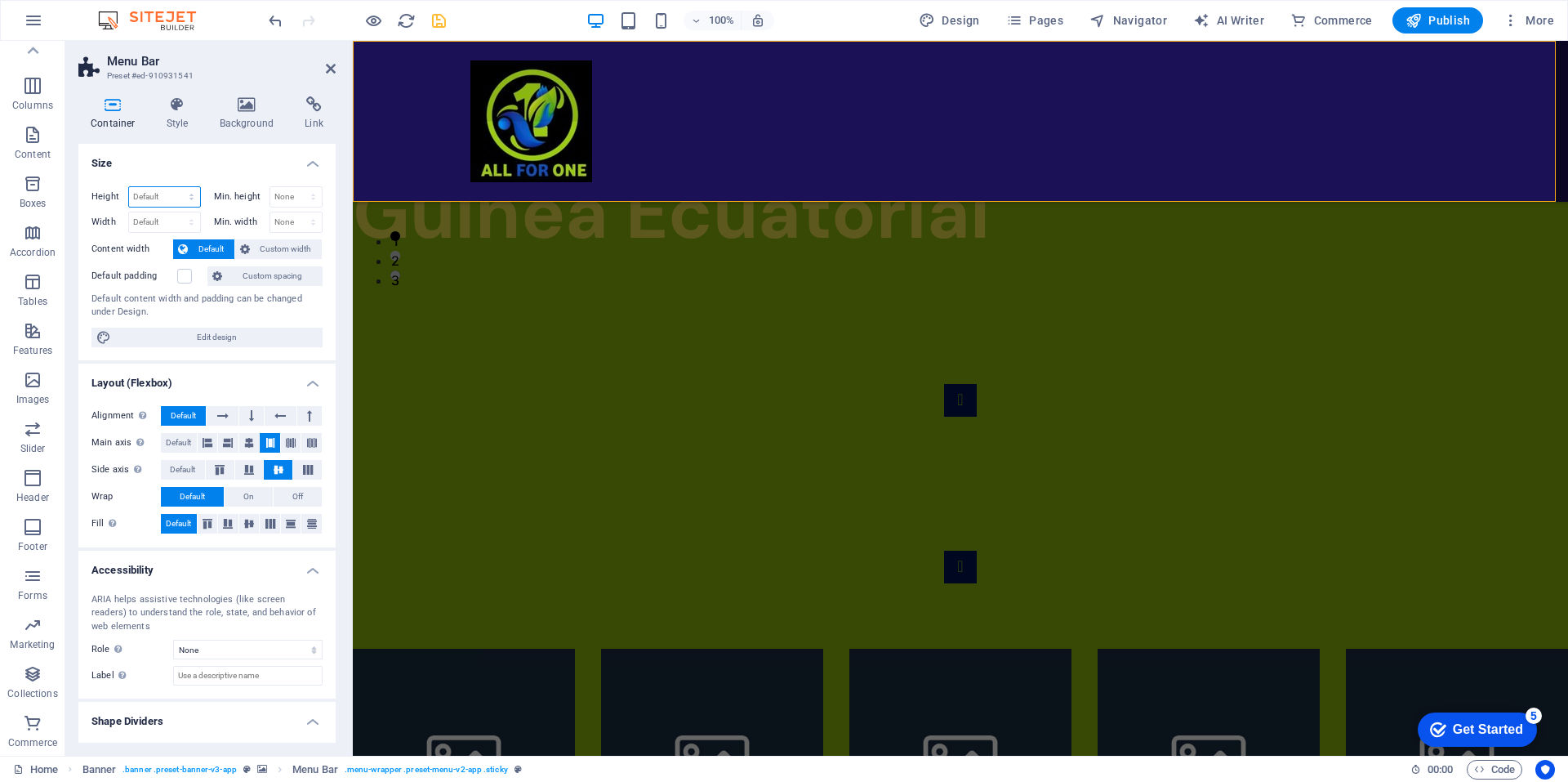
click at [190, 204] on select "Default px rem % vh vw" at bounding box center [165, 197] width 71 height 20
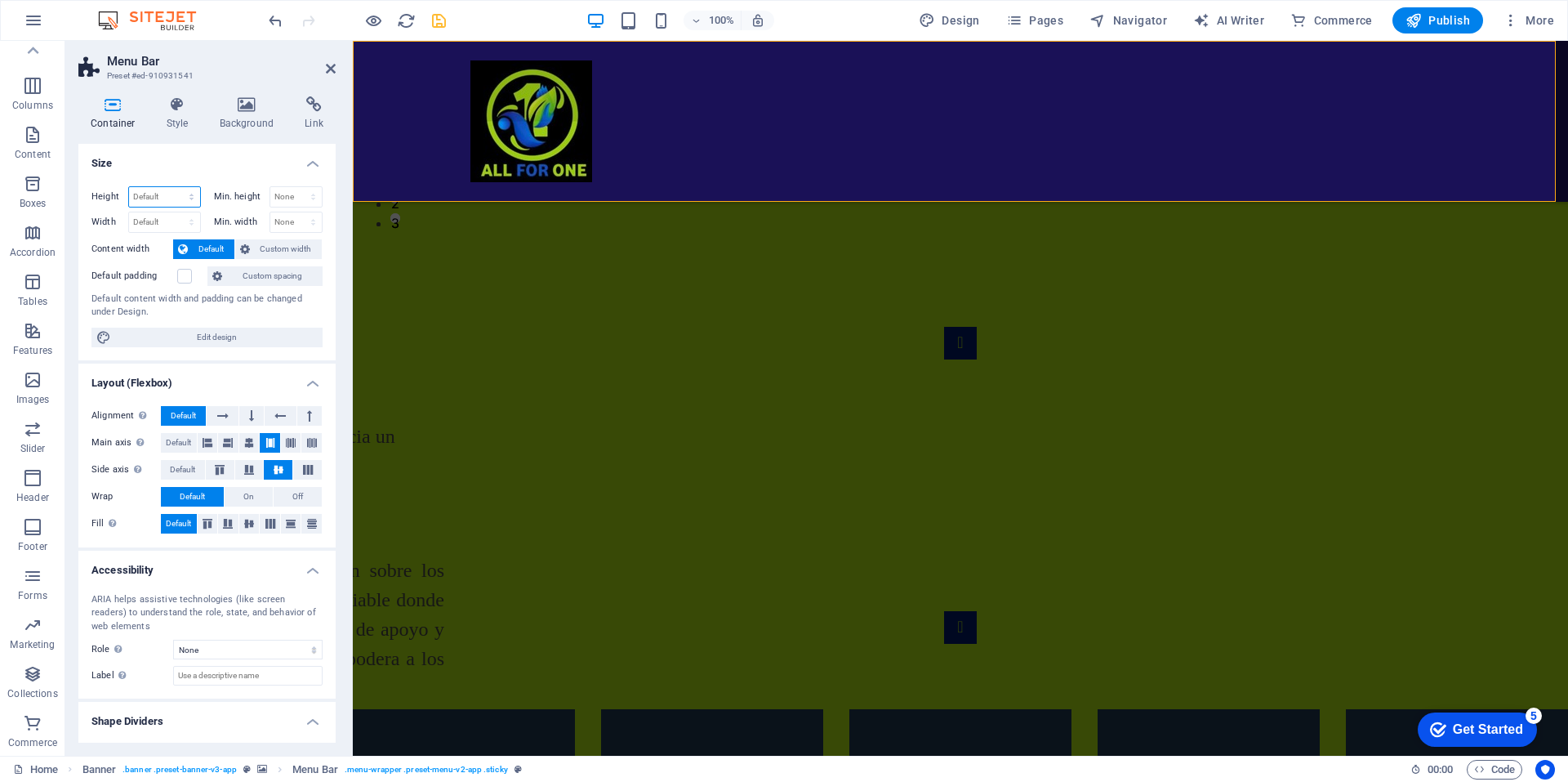
scroll to position [547, 0]
click at [212, 162] on h4 "Size" at bounding box center [207, 158] width 257 height 30
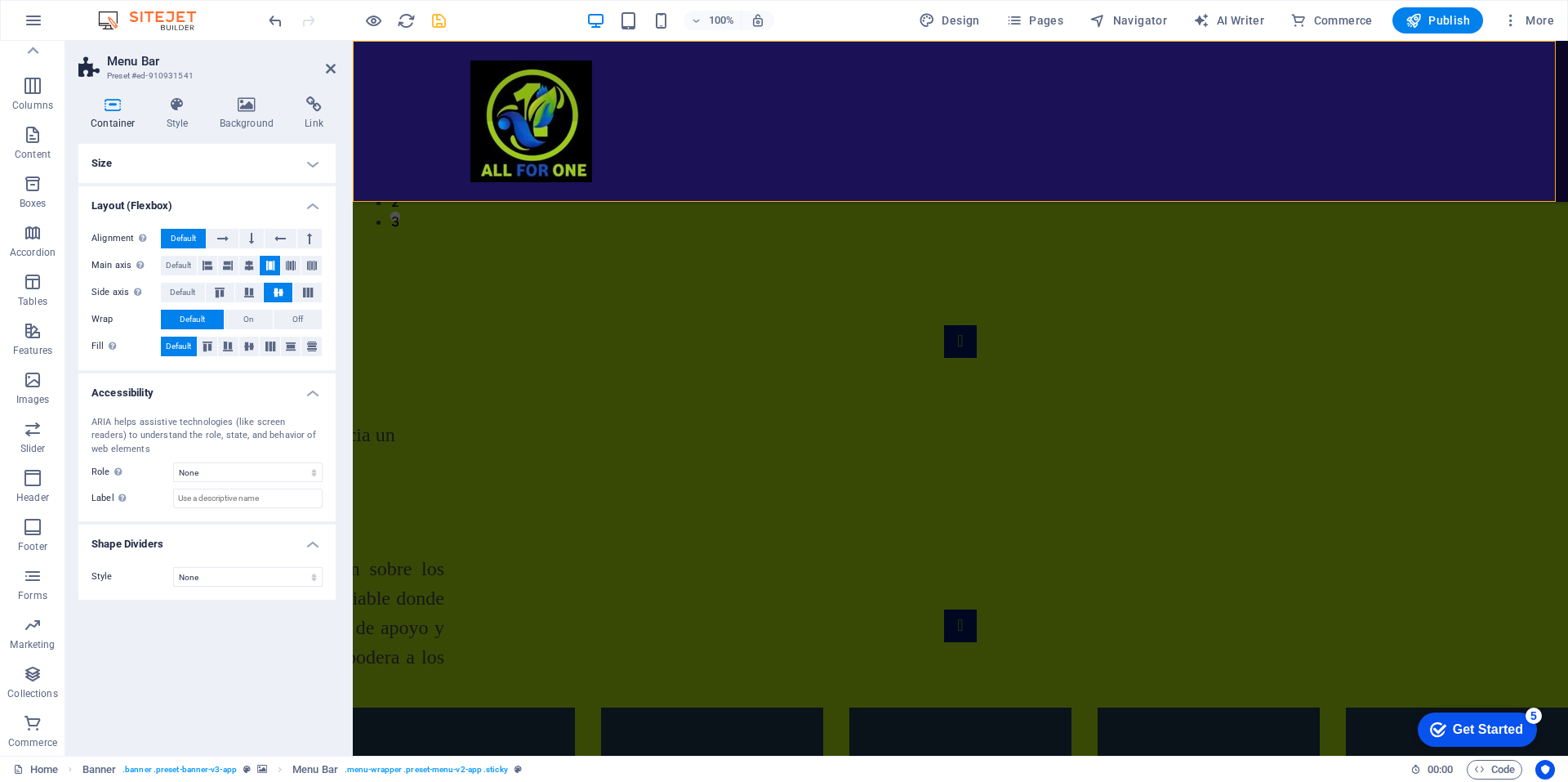
click at [264, 172] on h4 "Size" at bounding box center [207, 163] width 257 height 40
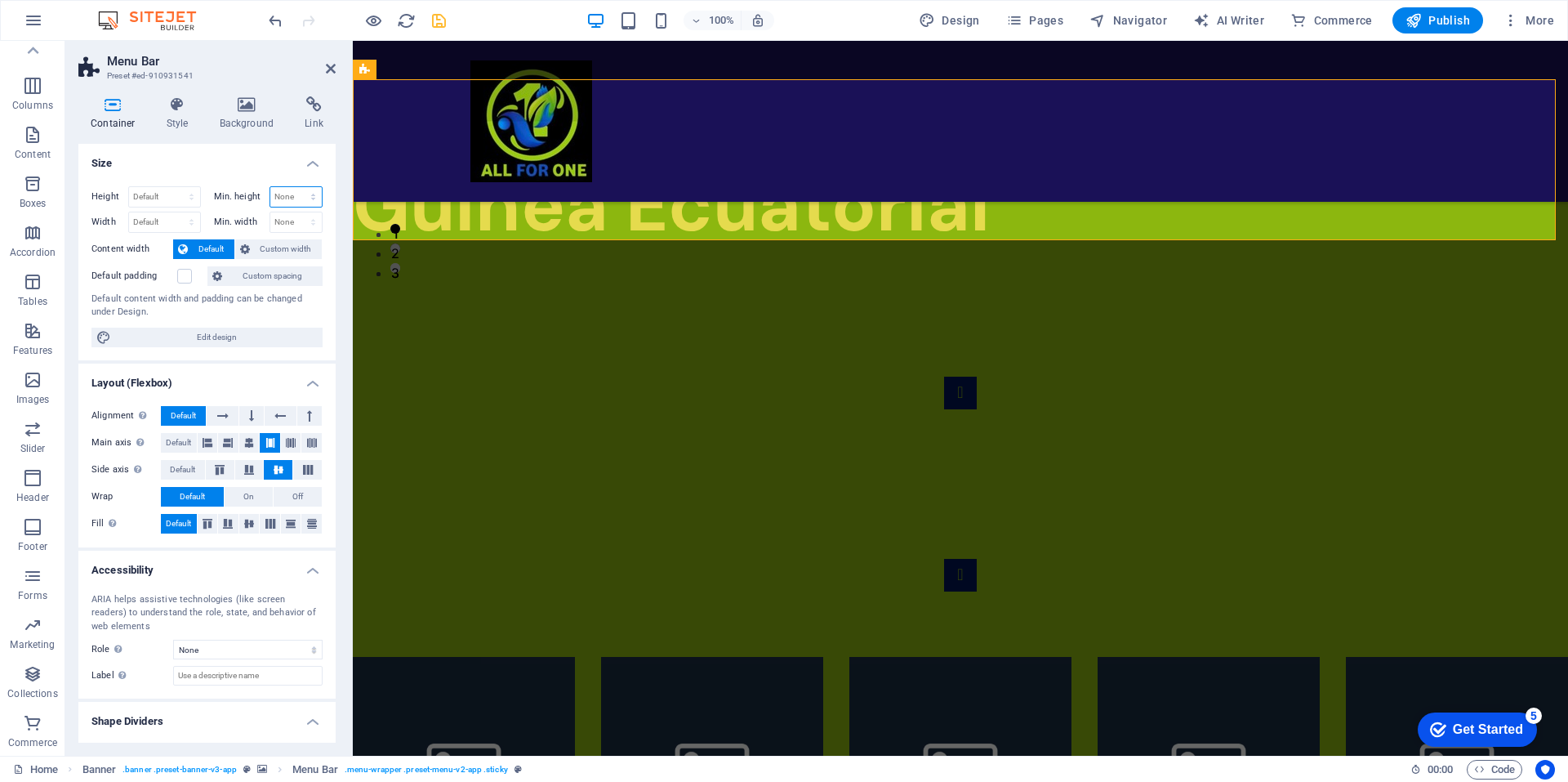
click at [298, 199] on select "None px rem % vh vw" at bounding box center [296, 197] width 52 height 20
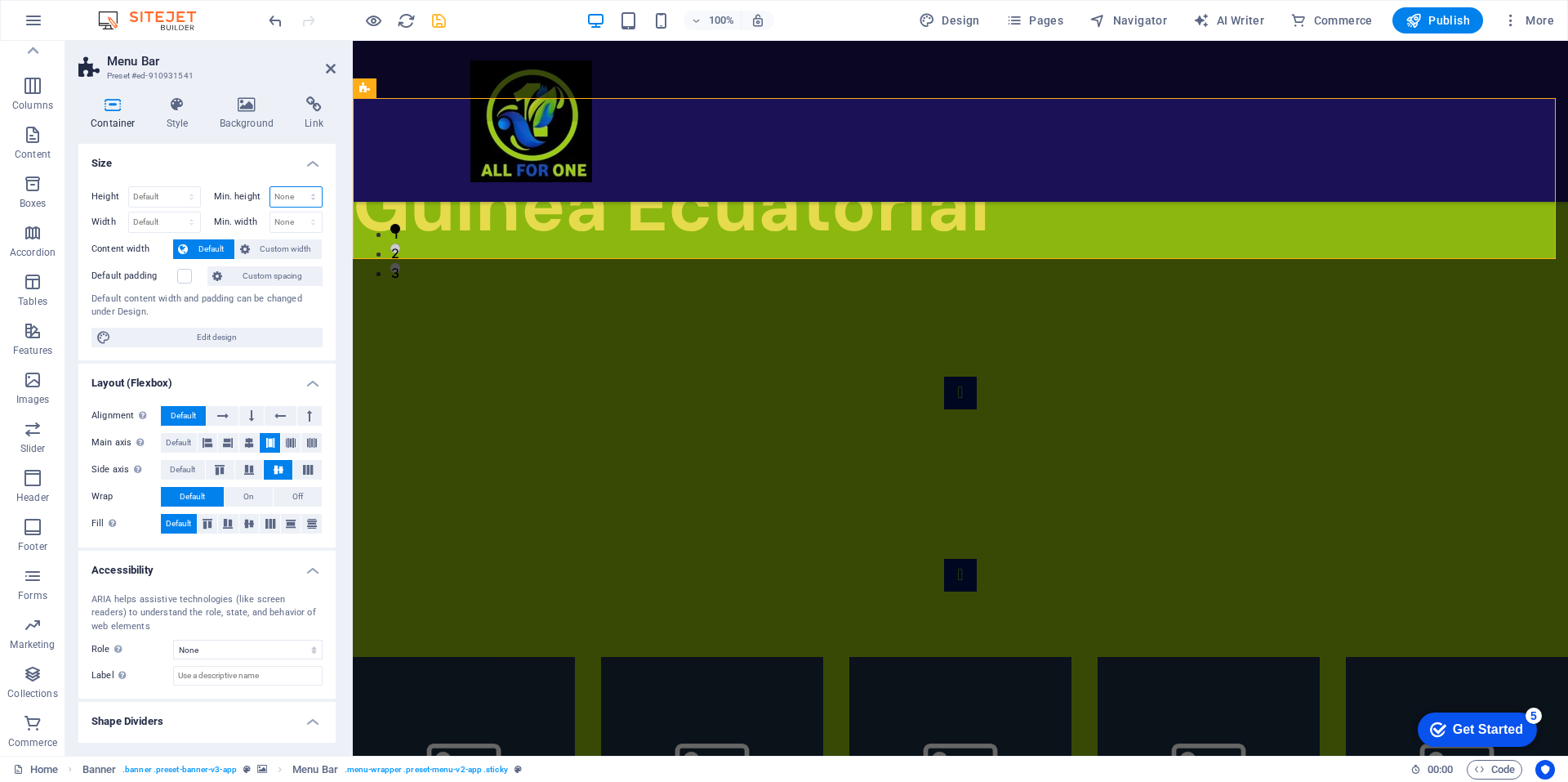
scroll to position [489, 0]
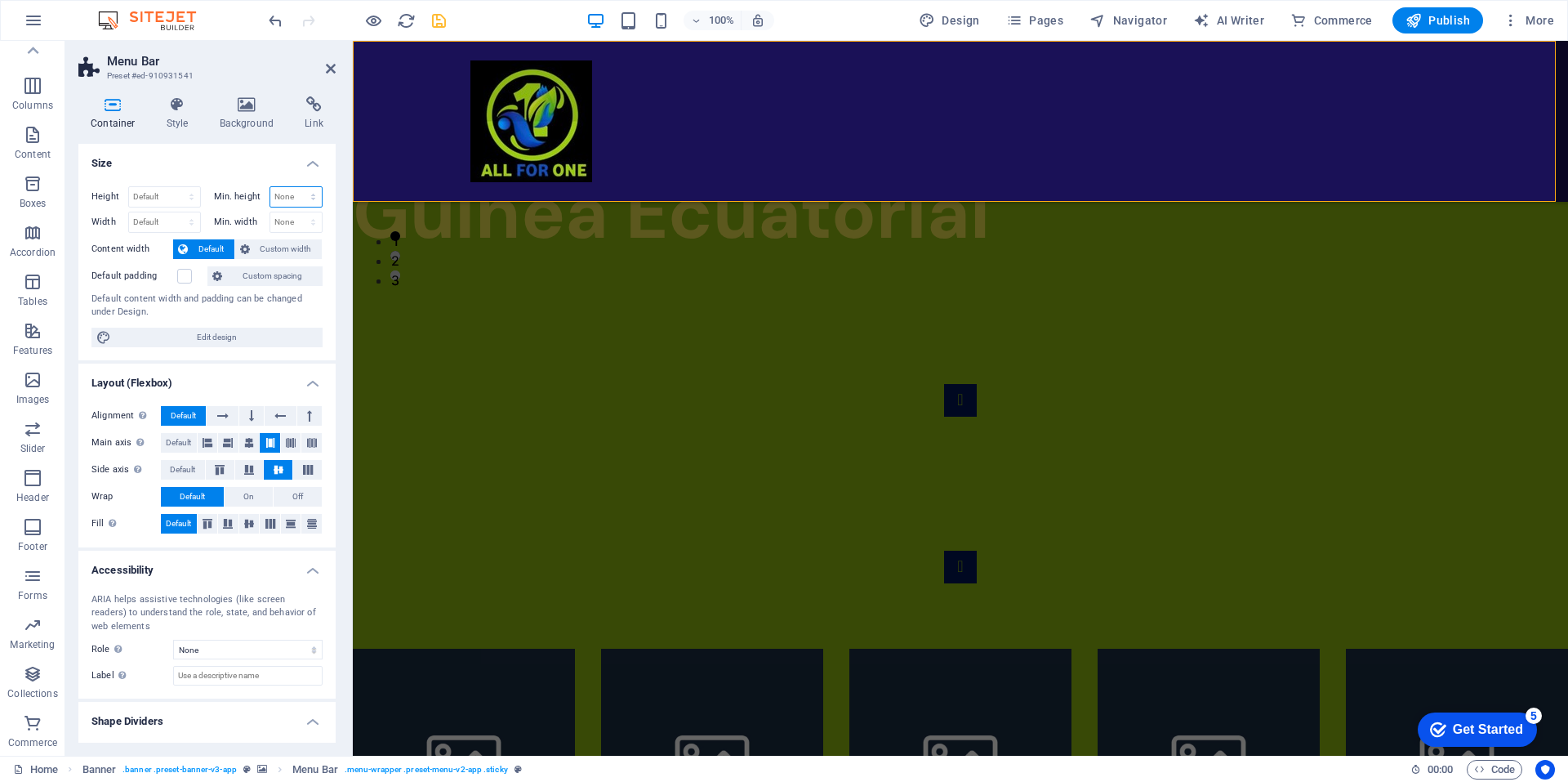
select select "px"
click at [296, 187] on select "None px rem % vh vw" at bounding box center [296, 197] width 52 height 20
type input "10"
click at [278, 143] on h4 "Size" at bounding box center [207, 158] width 257 height 30
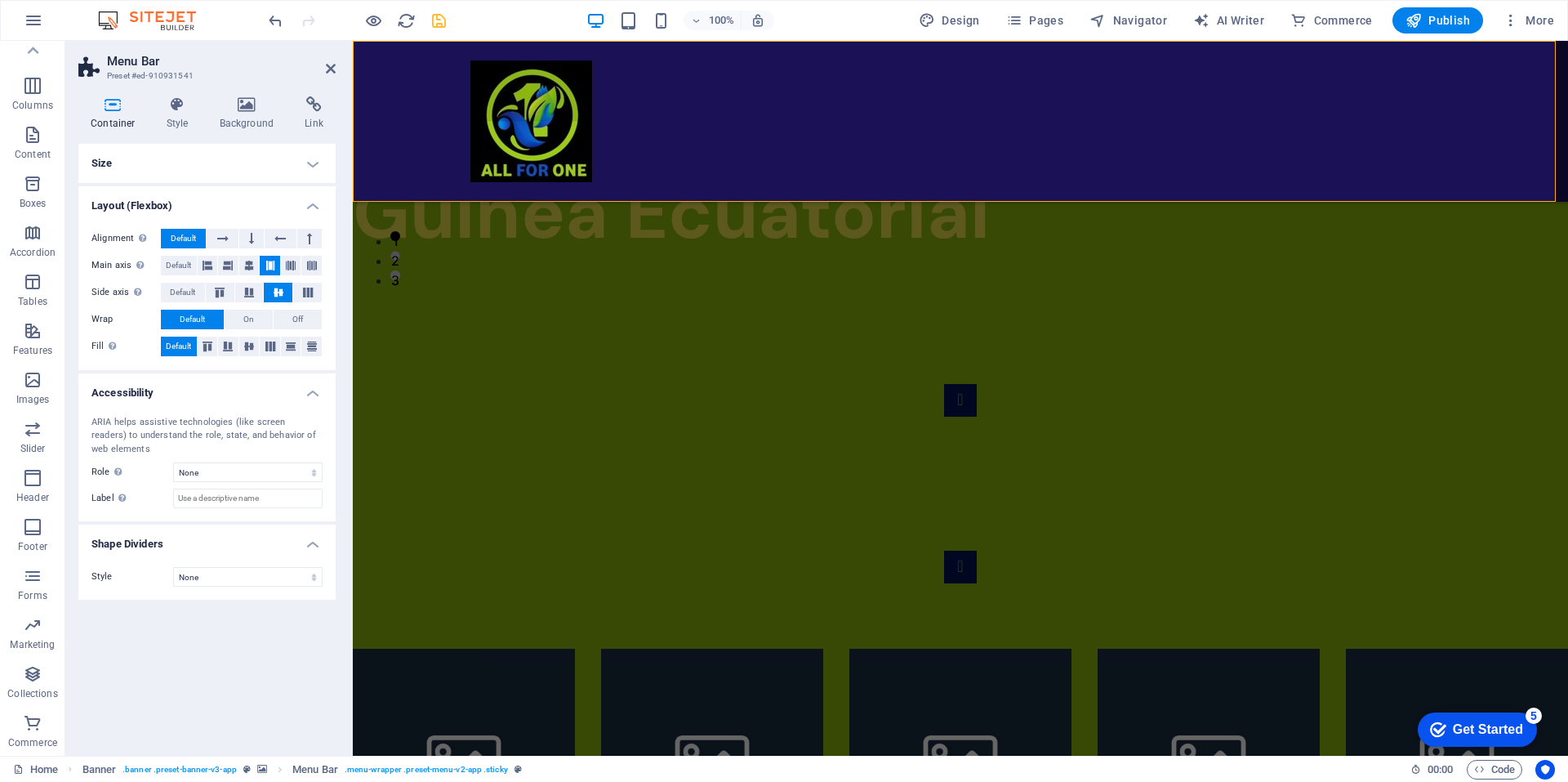
click at [291, 157] on h4 "Size" at bounding box center [207, 163] width 257 height 40
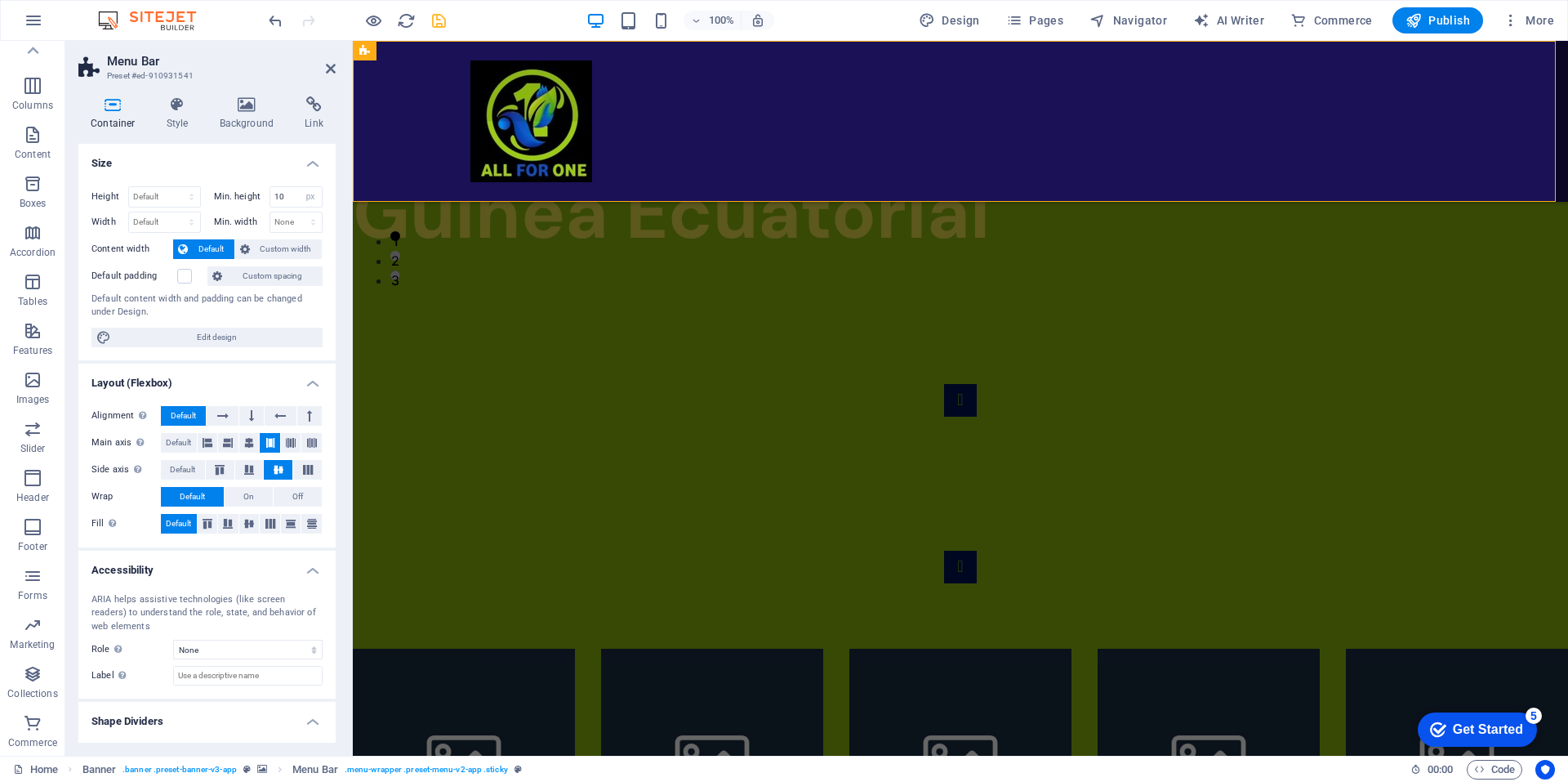
click at [718, 126] on div at bounding box center [960, 121] width 1215 height 161
click at [644, 138] on div at bounding box center [960, 121] width 1215 height 161
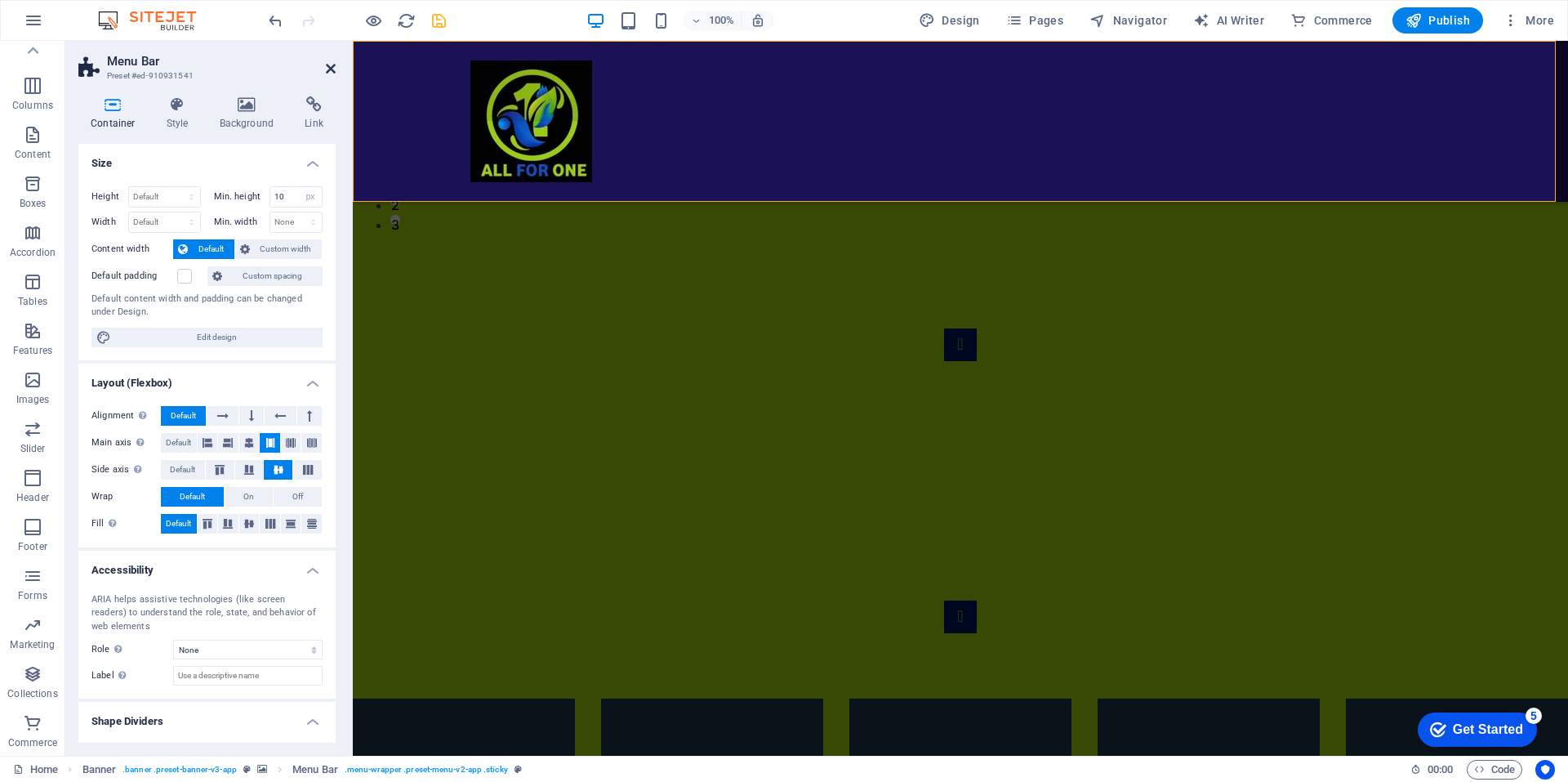
scroll to position [547, 0]
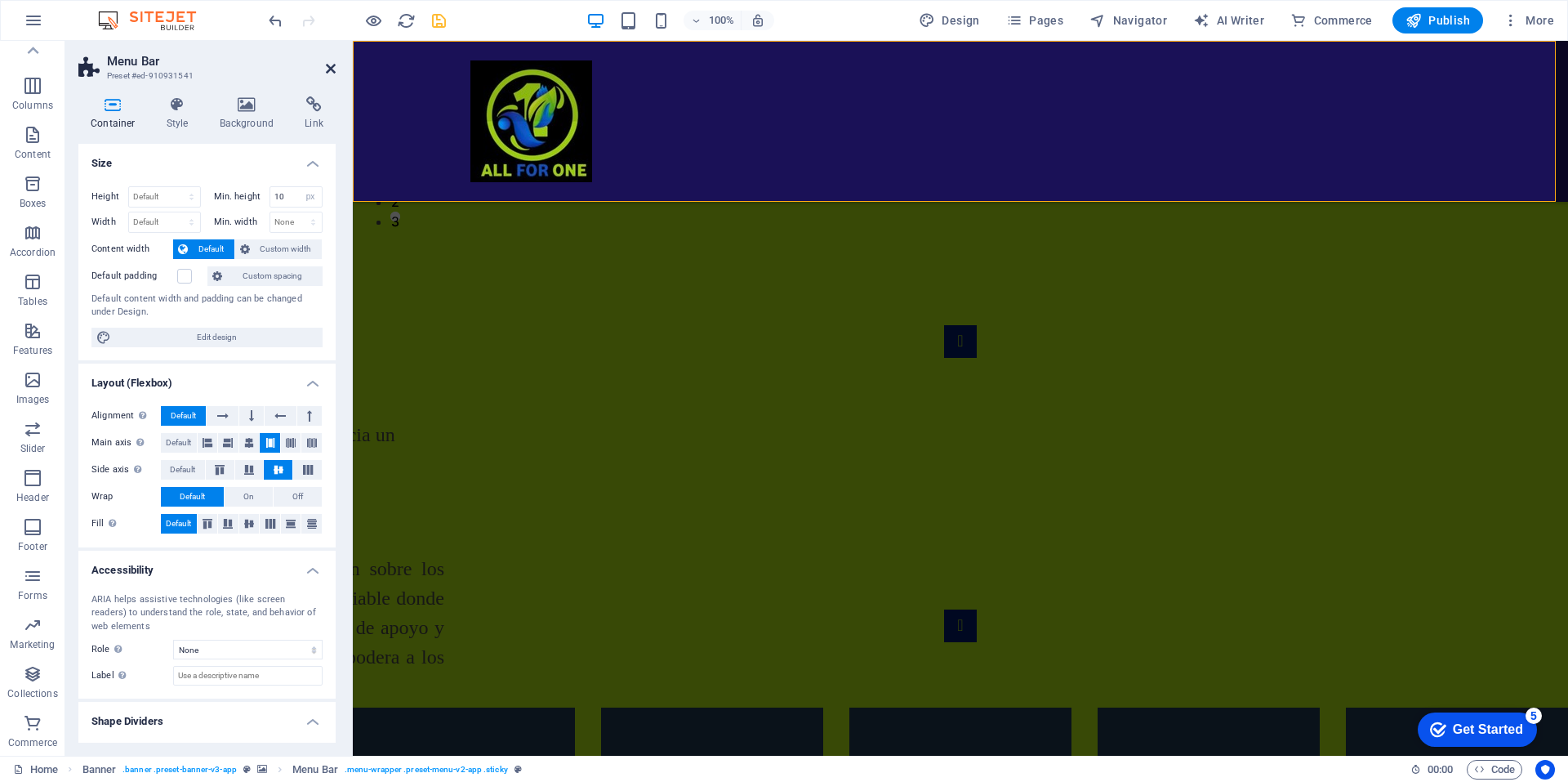
click at [330, 67] on icon at bounding box center [330, 68] width 10 height 13
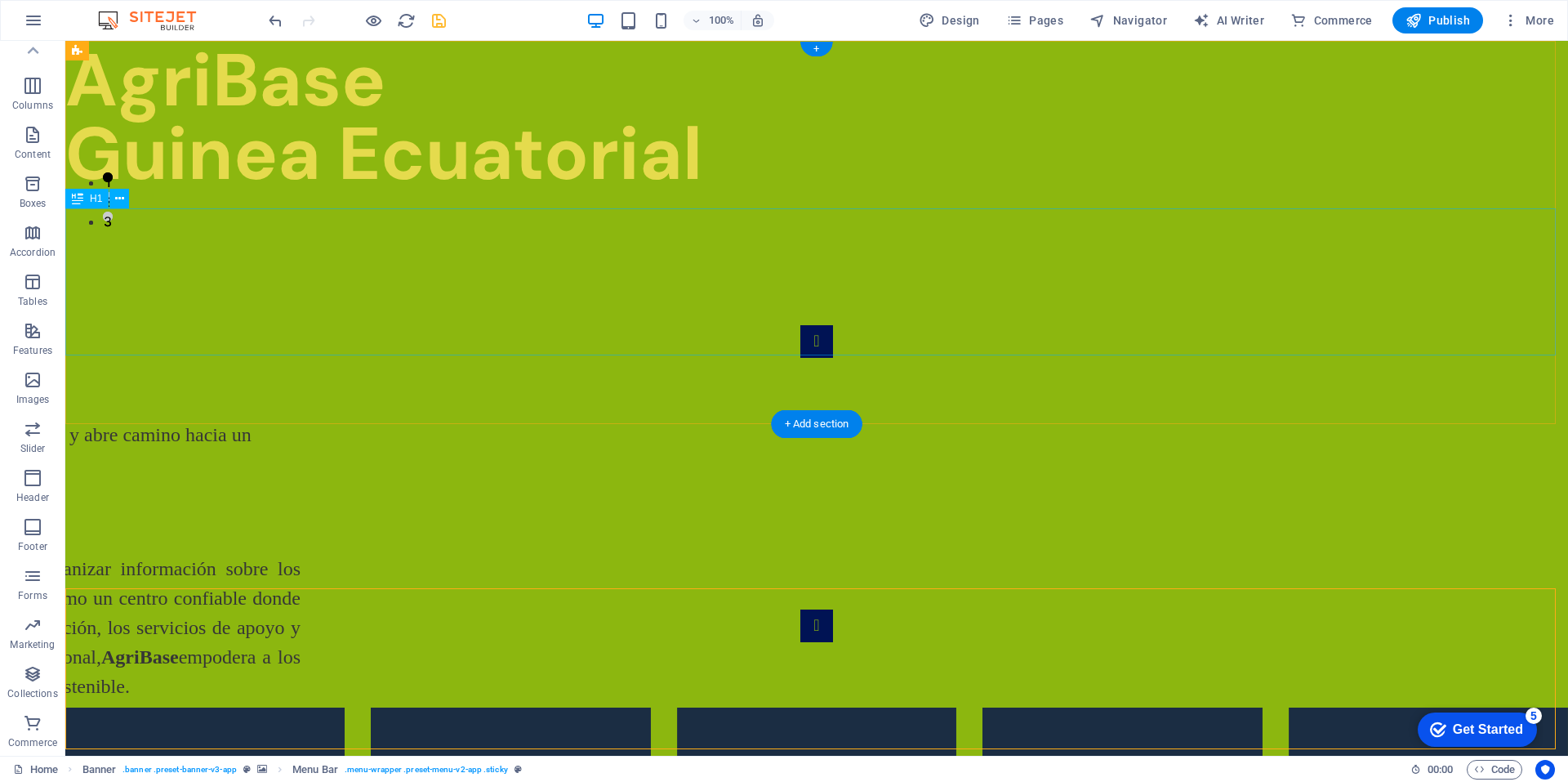
scroll to position [0, 0]
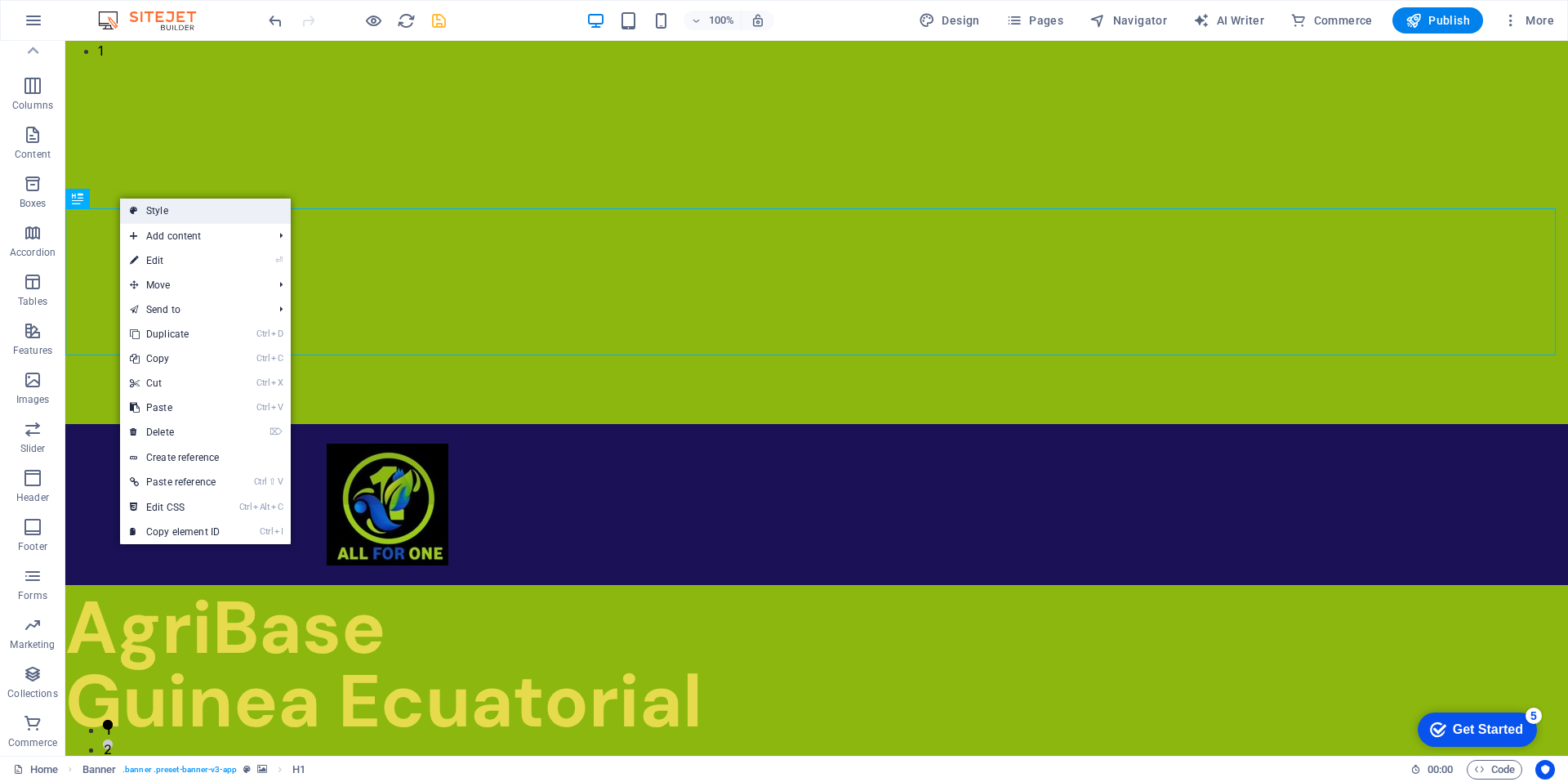
click at [154, 210] on link "Style" at bounding box center [205, 211] width 171 height 25
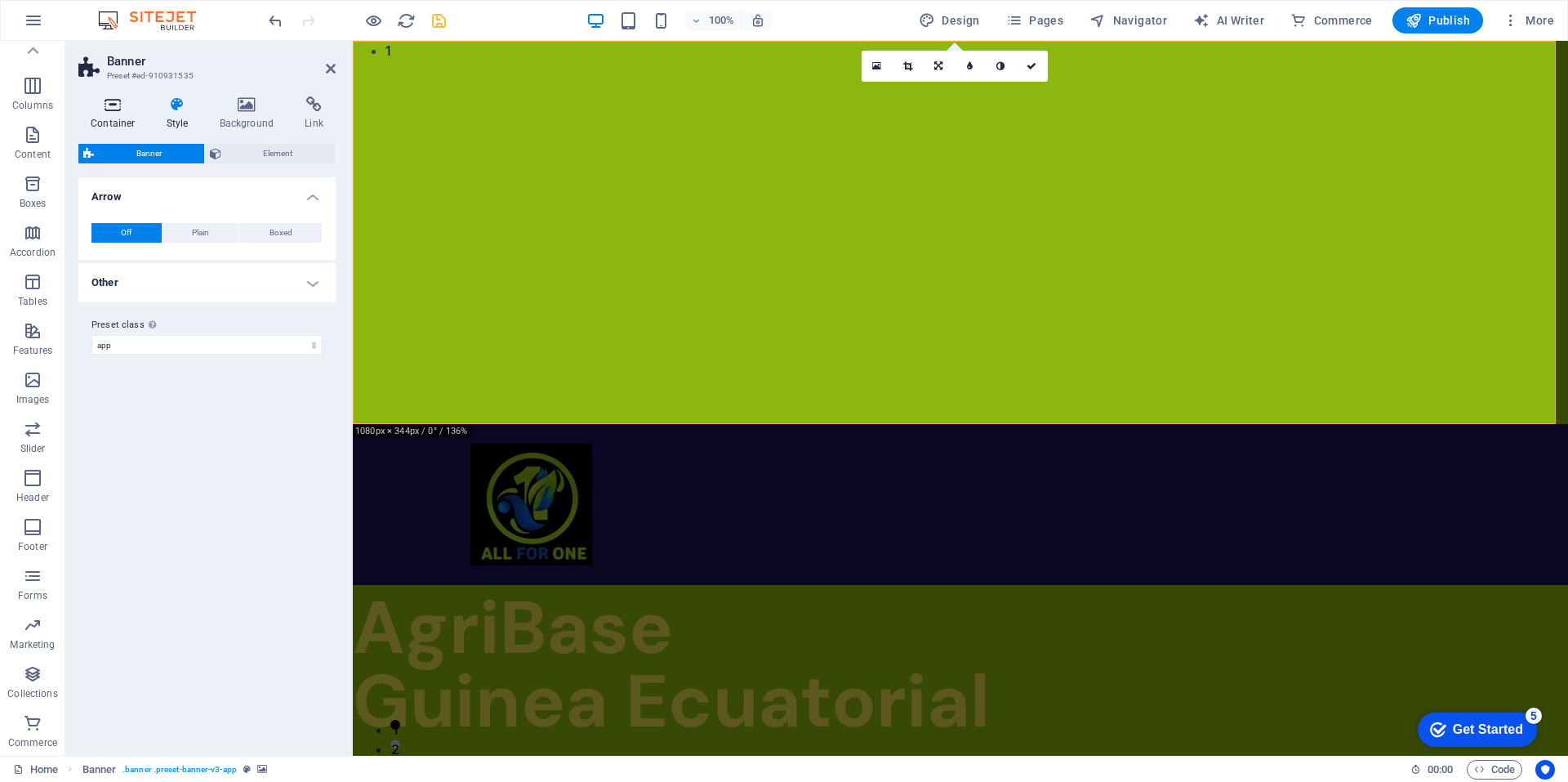
click at [120, 117] on h4 "Container" at bounding box center [116, 114] width 76 height 35
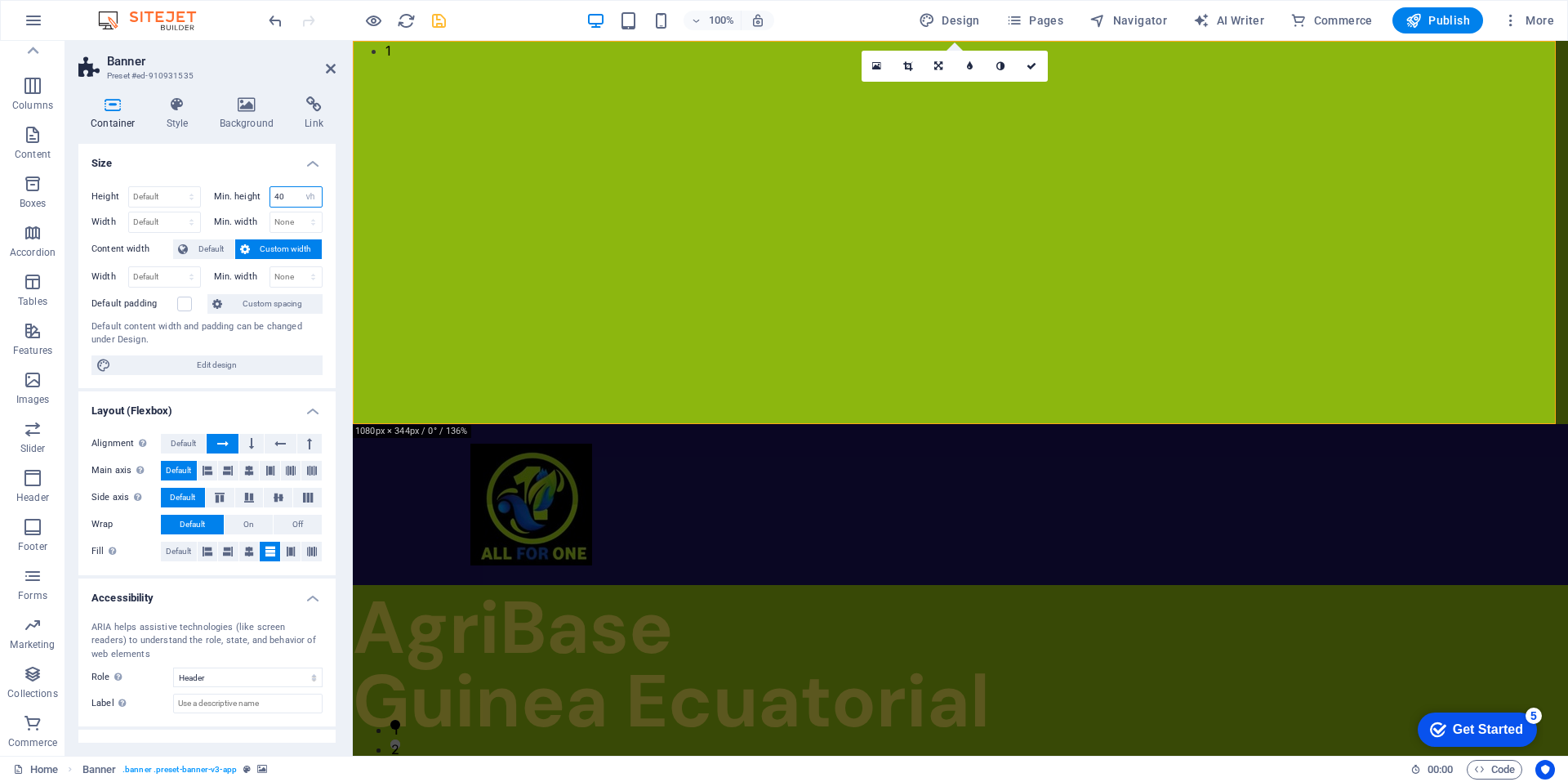
click at [283, 199] on input "40" at bounding box center [296, 197] width 52 height 20
type input "4"
click at [257, 176] on div "Height Default px rem % vh vw Min. height 50 None px rem % vh vw Width Default …" at bounding box center [207, 280] width 257 height 215
click at [283, 195] on input "50" at bounding box center [296, 197] width 52 height 20
type input "5"
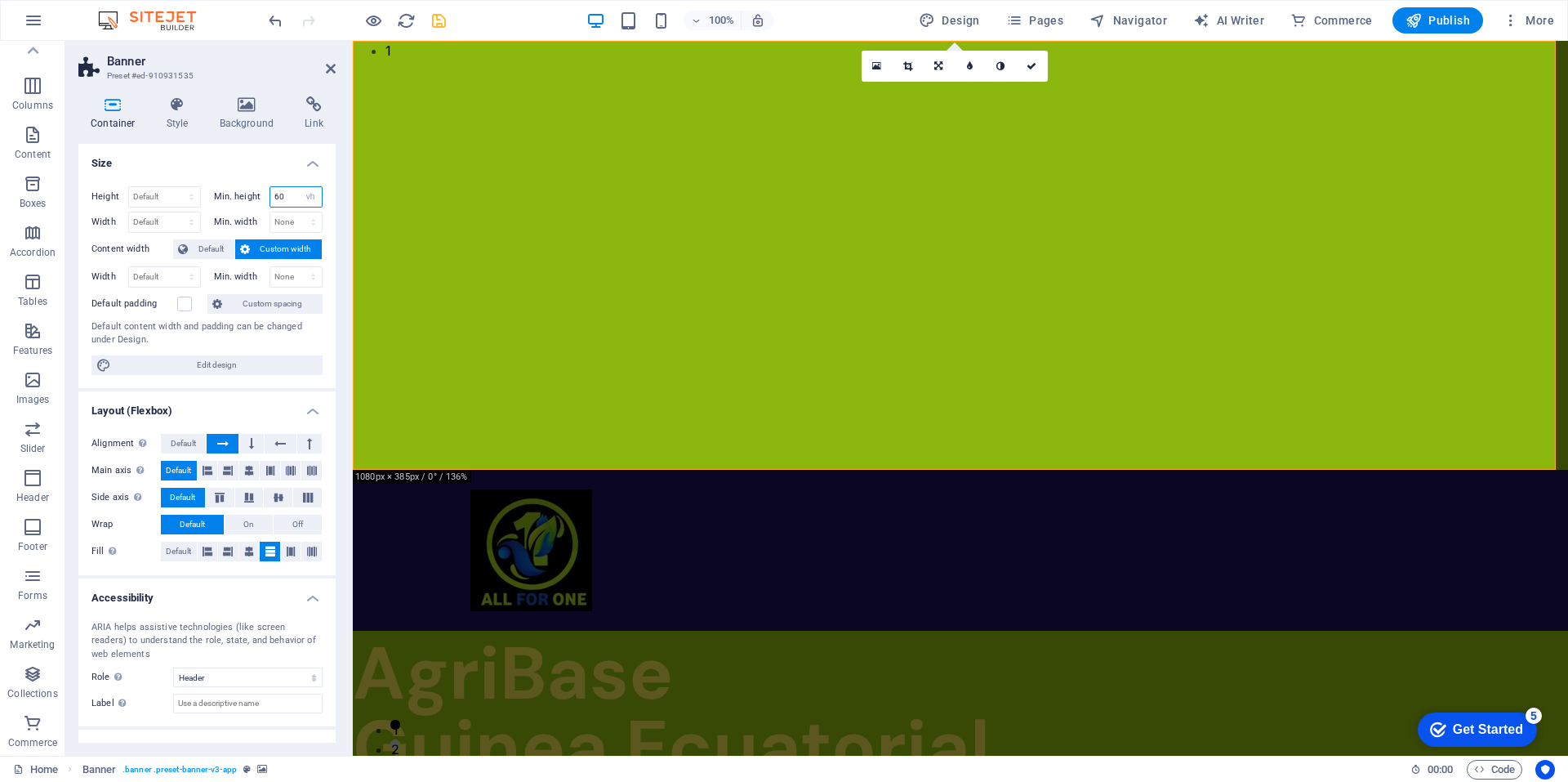
type input "60"
click at [227, 164] on h4 "Size" at bounding box center [207, 158] width 257 height 30
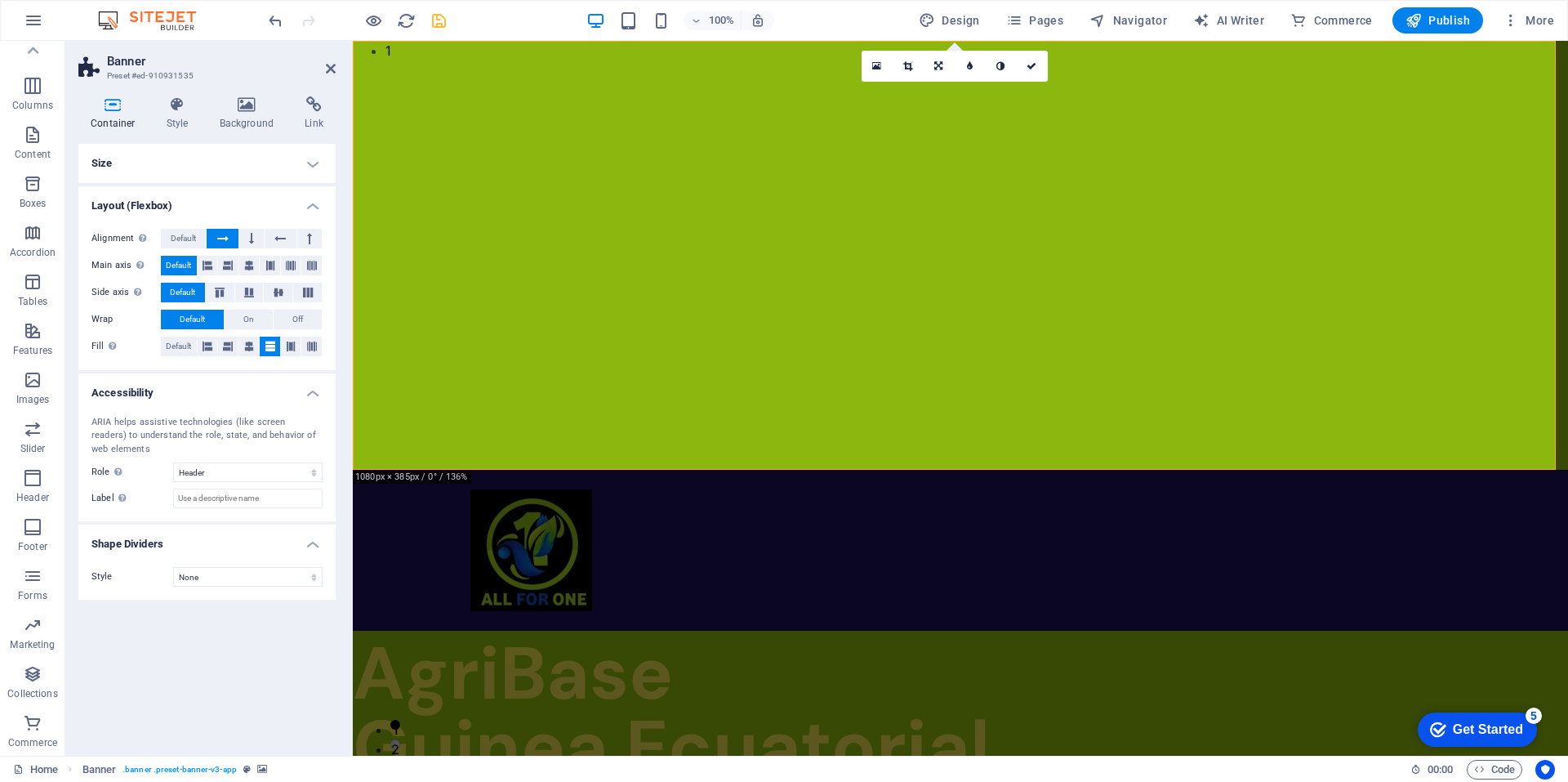
click at [251, 167] on h4 "Size" at bounding box center [207, 163] width 257 height 40
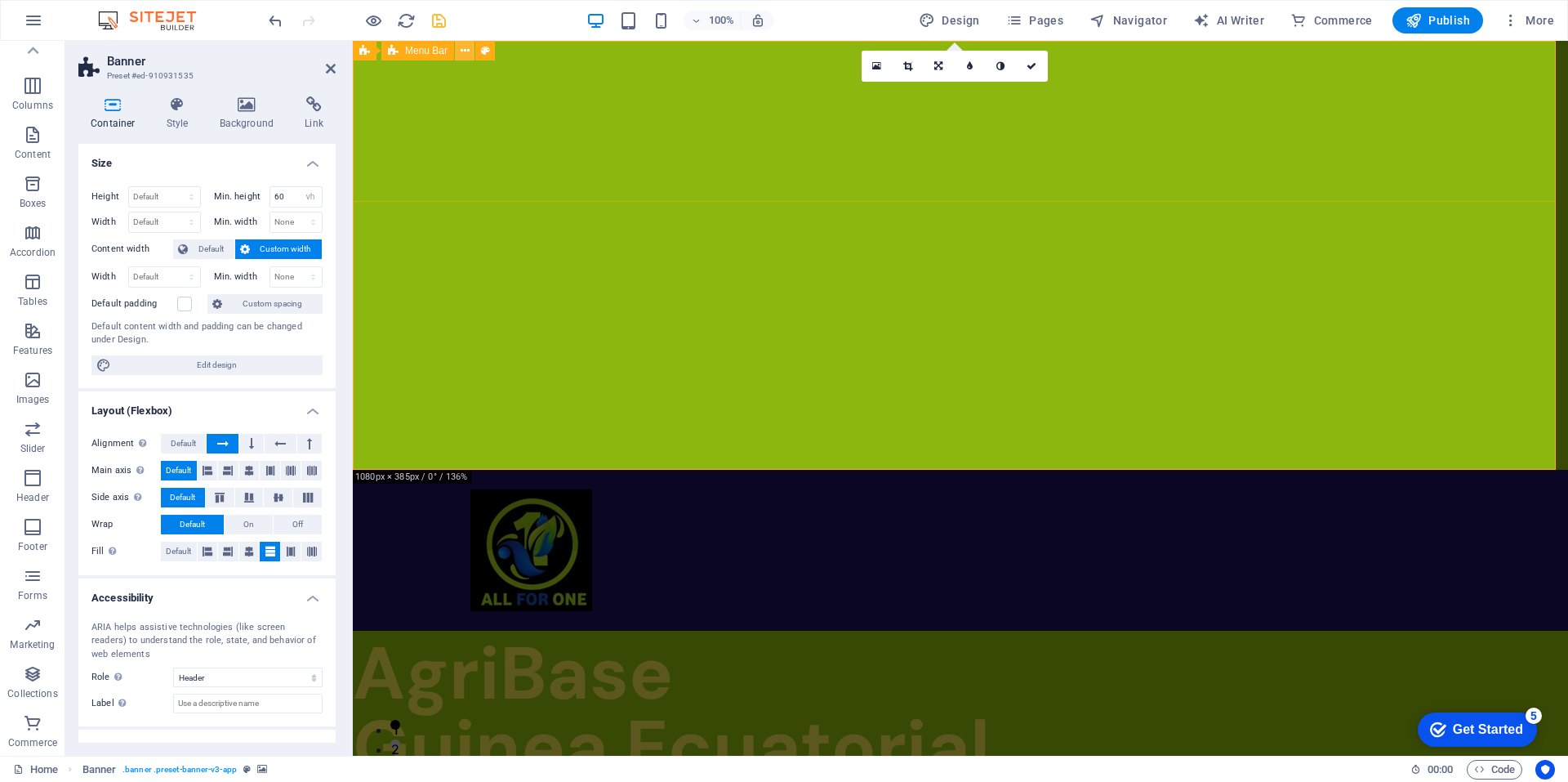
click at [463, 49] on icon at bounding box center [465, 51] width 9 height 17
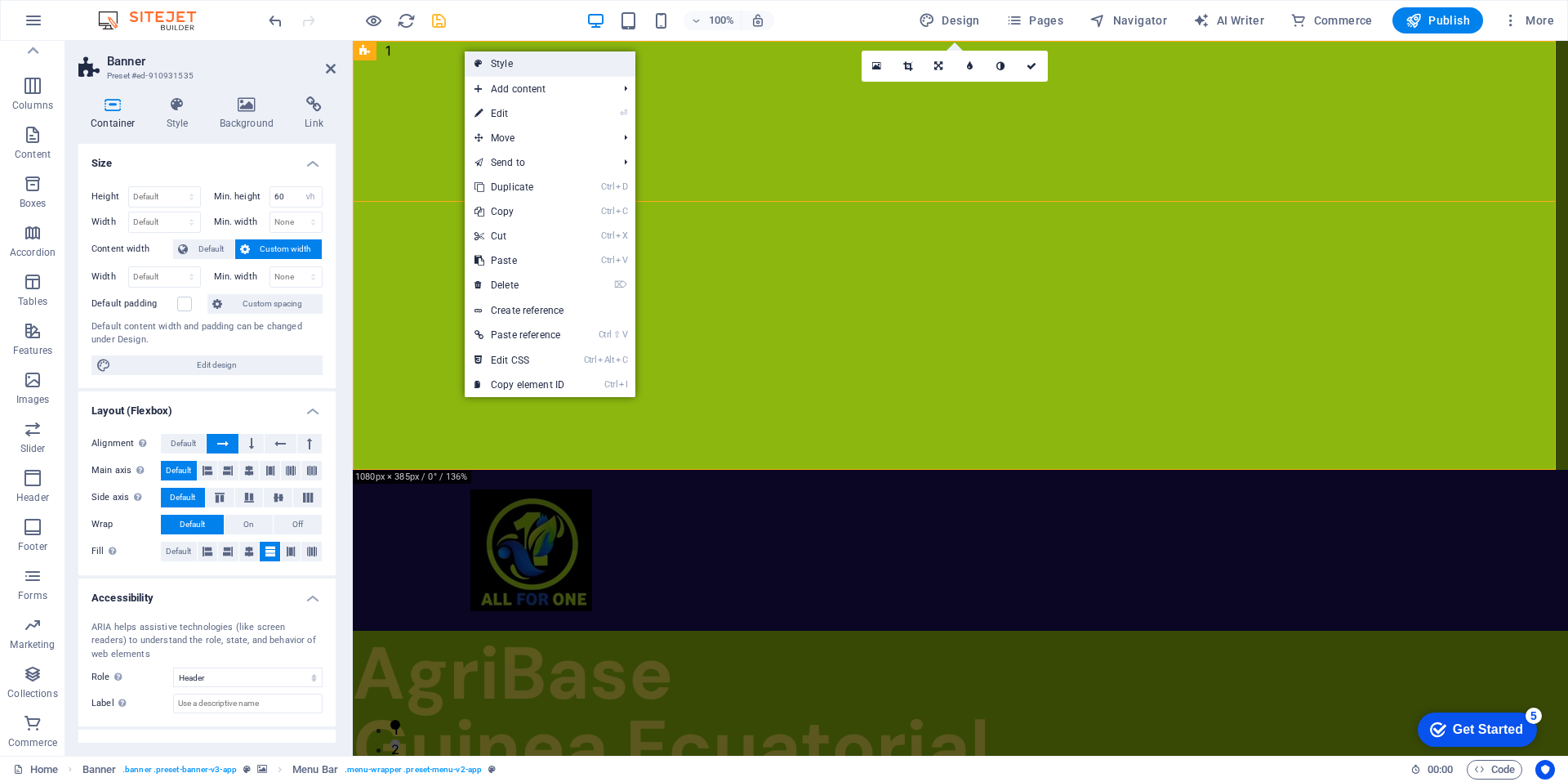
click at [493, 60] on link "Style" at bounding box center [550, 63] width 171 height 25
select select "rem"
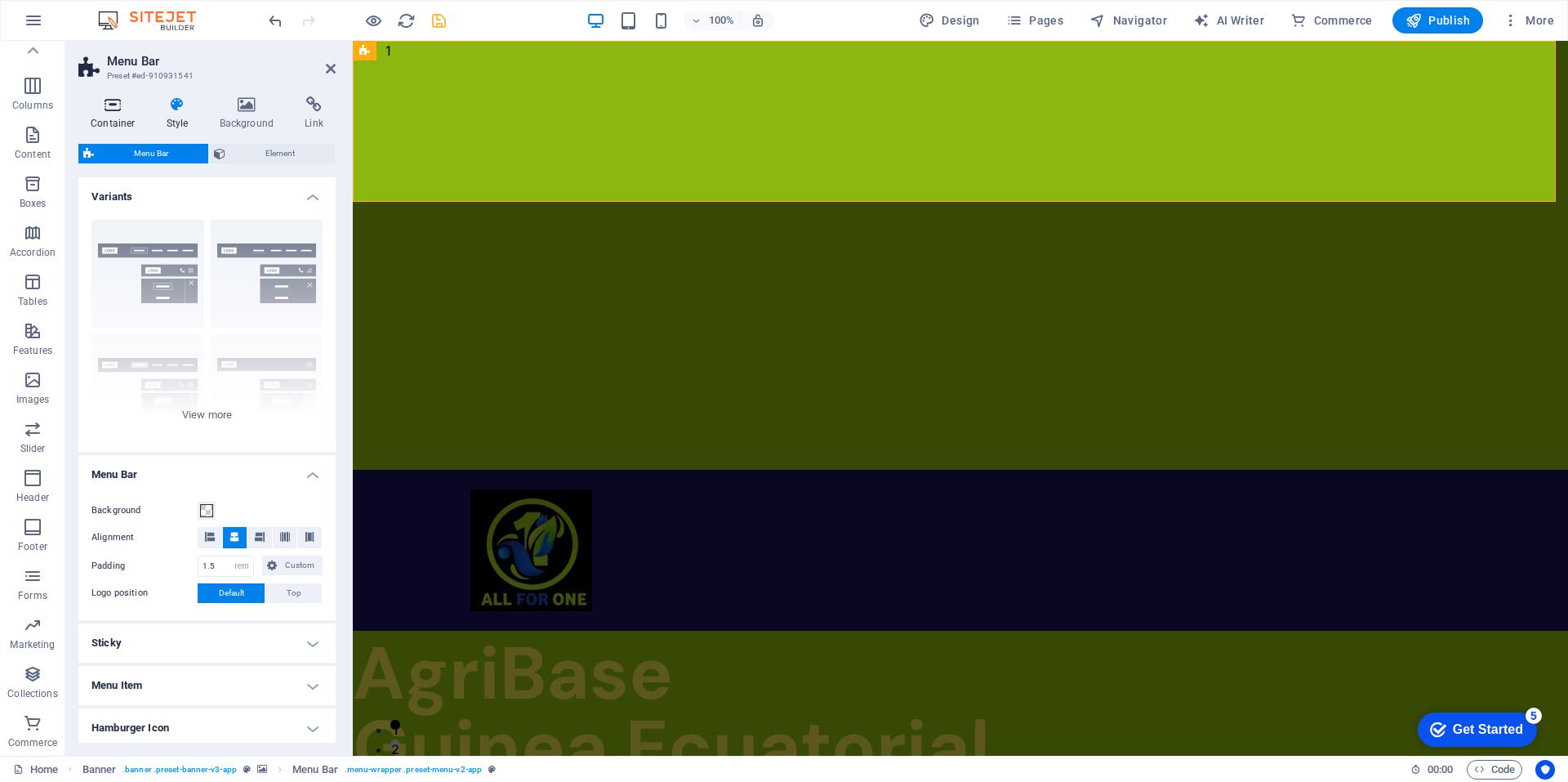
click at [111, 109] on icon at bounding box center [113, 105] width 69 height 16
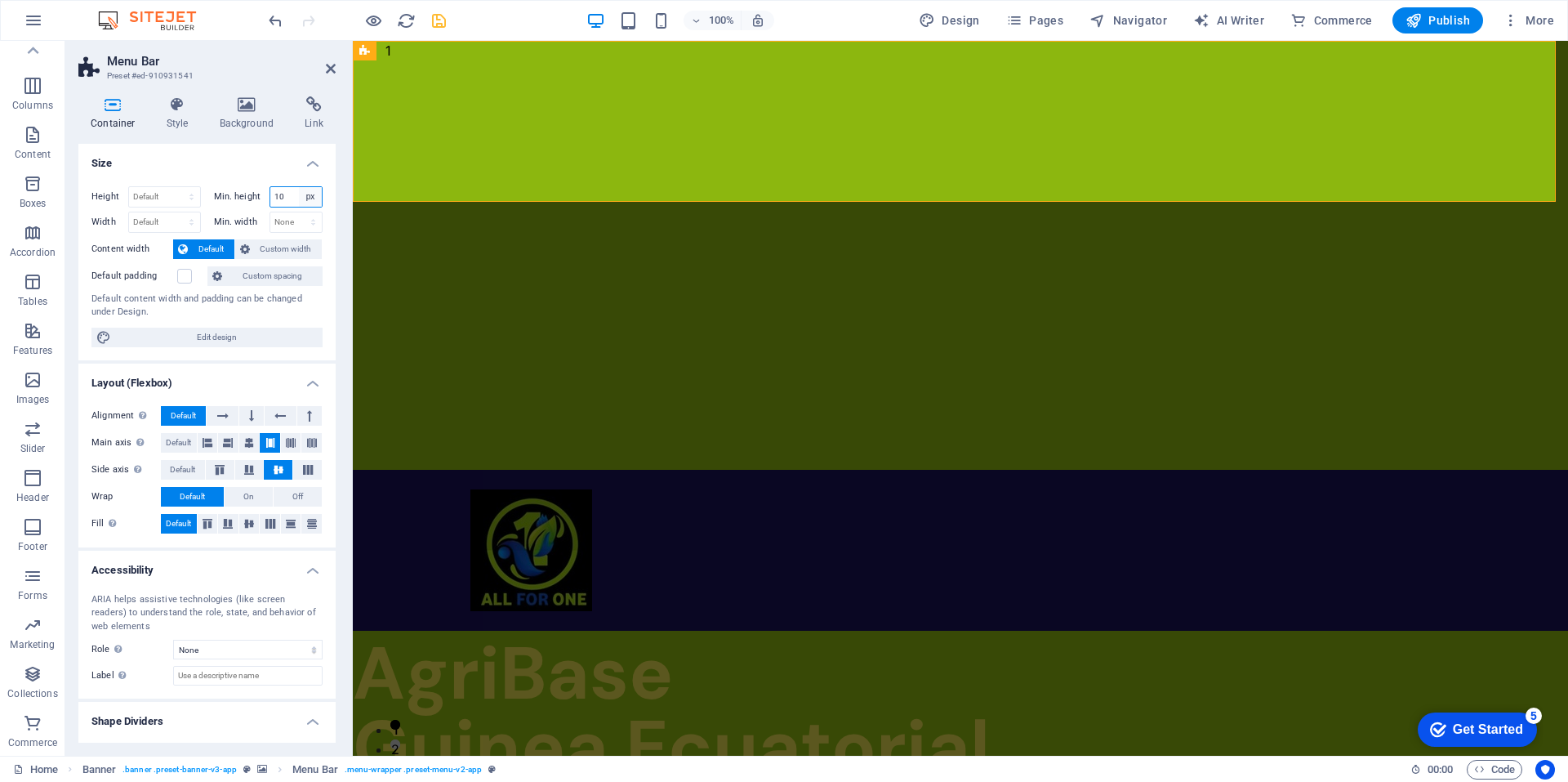
click at [304, 195] on select "None px rem % vh vw" at bounding box center [311, 197] width 23 height 20
select select "vh"
click at [299, 187] on select "None px rem % vh vw" at bounding box center [311, 197] width 23 height 20
click at [288, 196] on input "10" at bounding box center [296, 197] width 52 height 20
click at [255, 159] on h4 "Size" at bounding box center [207, 158] width 257 height 30
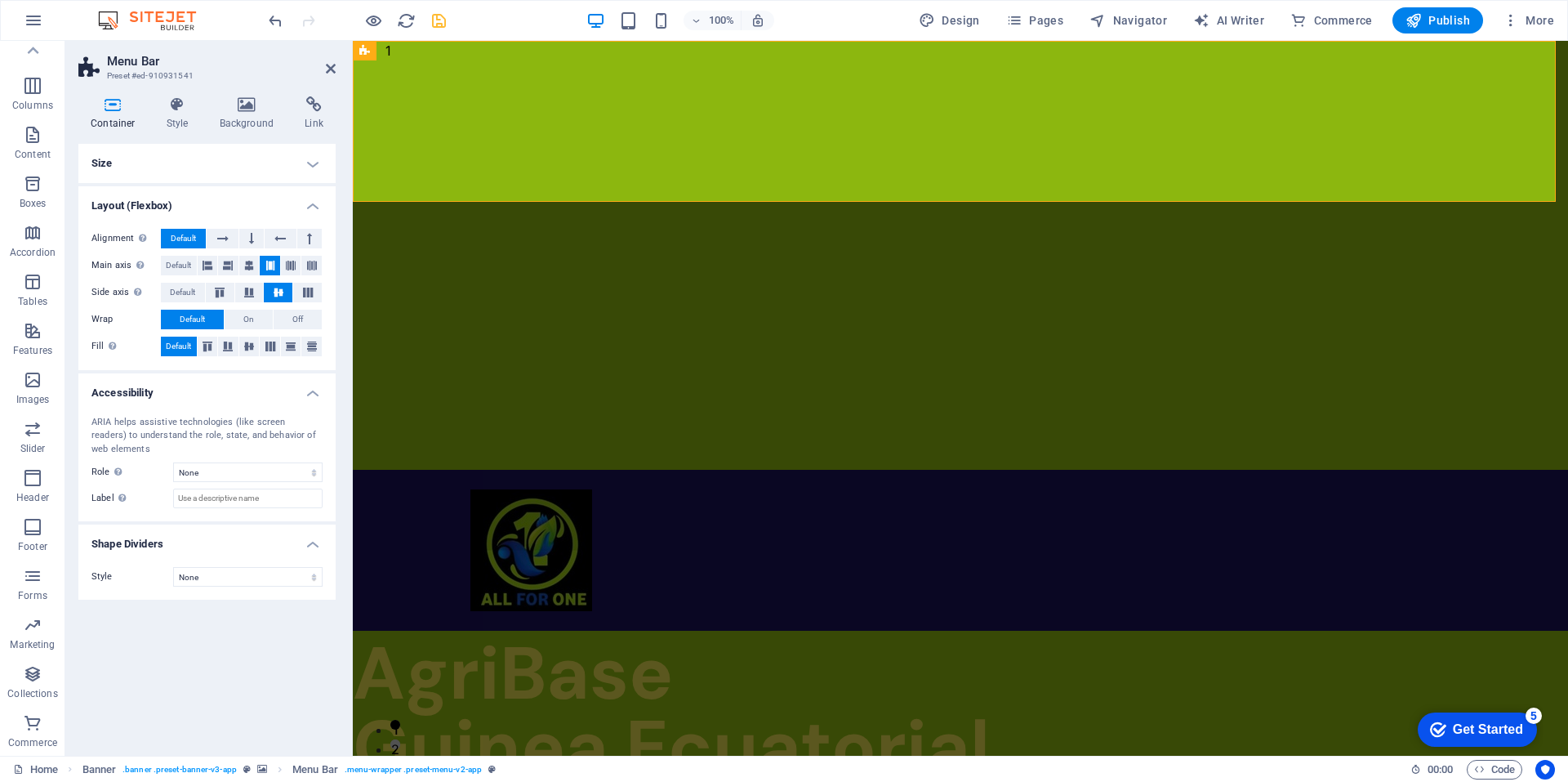
click at [302, 162] on h4 "Size" at bounding box center [207, 163] width 257 height 40
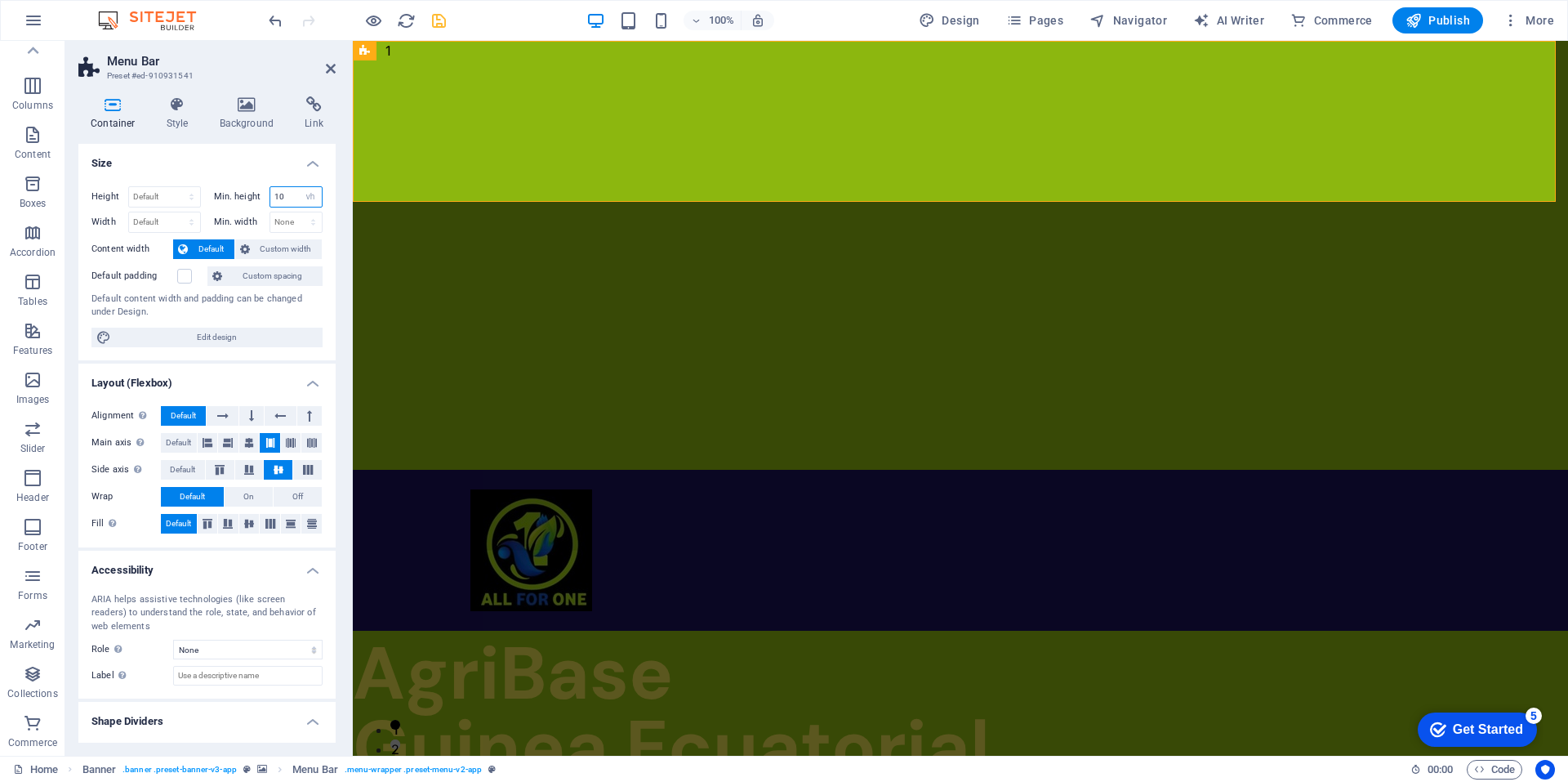
click at [284, 199] on input "10" at bounding box center [296, 197] width 52 height 20
type input "1"
type input "8"
click at [290, 69] on h3 "Preset #ed-910931541" at bounding box center [205, 76] width 196 height 15
click at [710, 470] on div at bounding box center [960, 550] width 1215 height 161
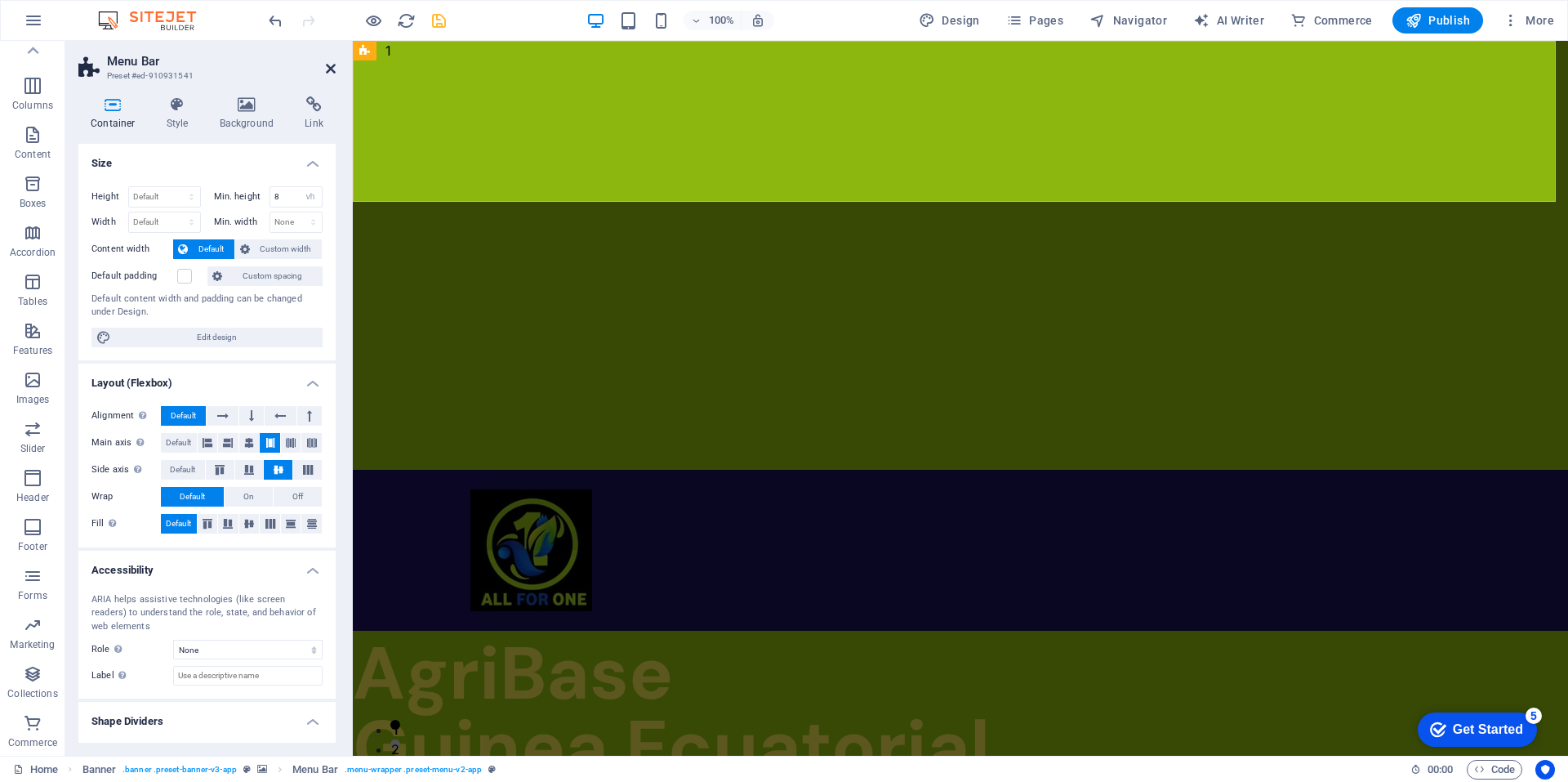
click at [329, 64] on icon at bounding box center [330, 68] width 10 height 13
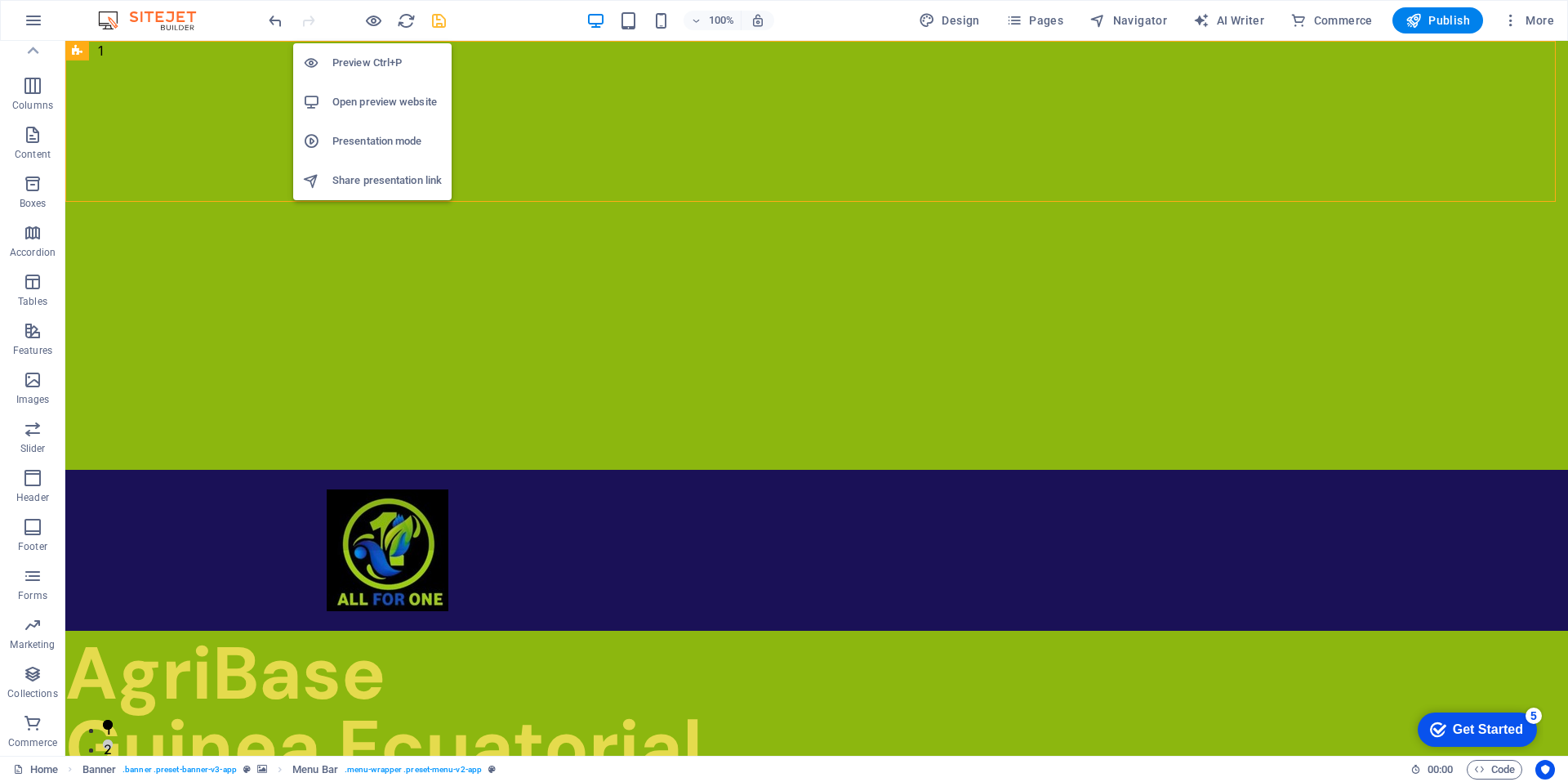
click at [373, 109] on h6 "Open preview website" at bounding box center [386, 102] width 110 height 20
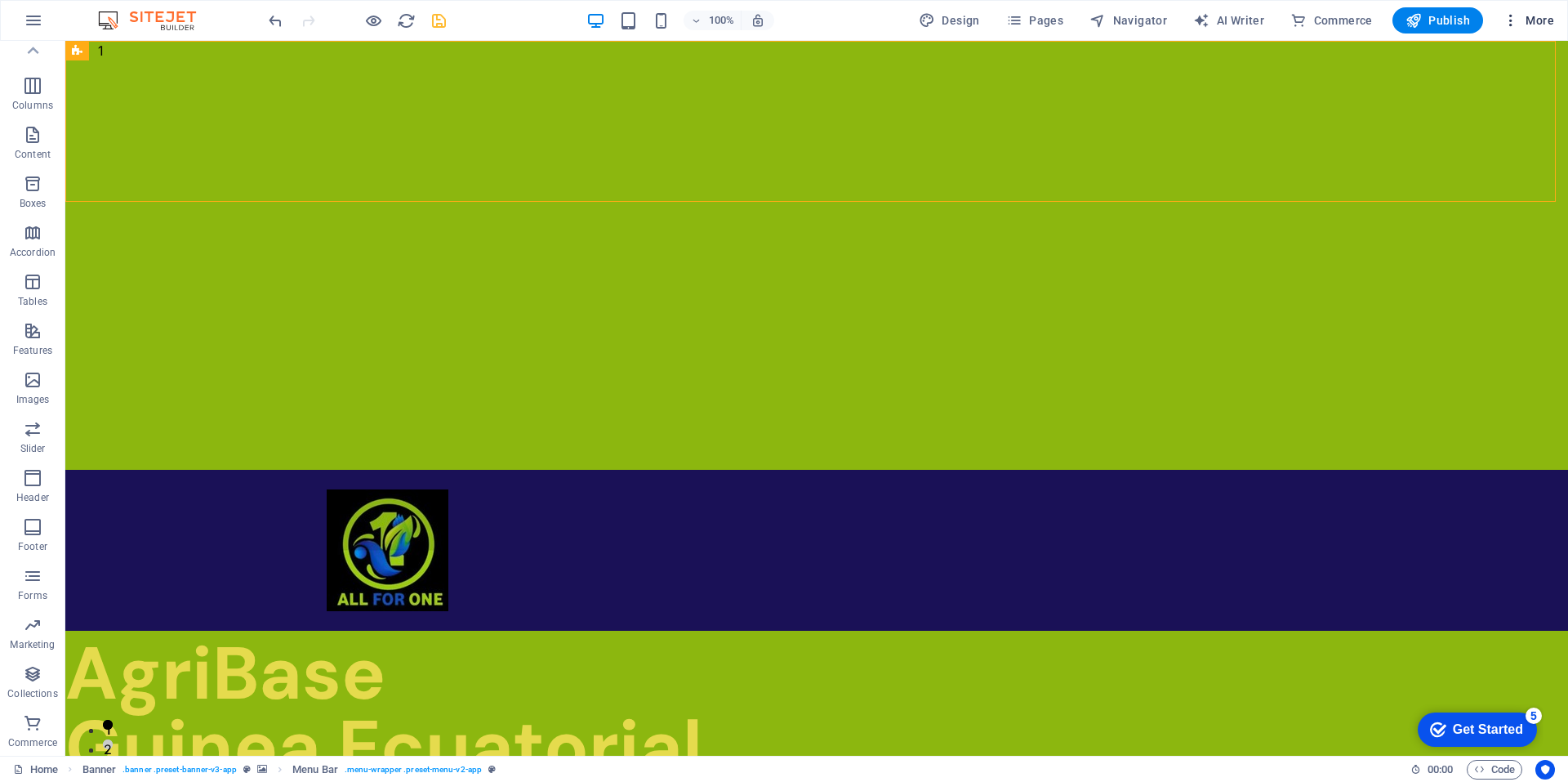
click at [1547, 21] on span "More" at bounding box center [1528, 21] width 51 height 16
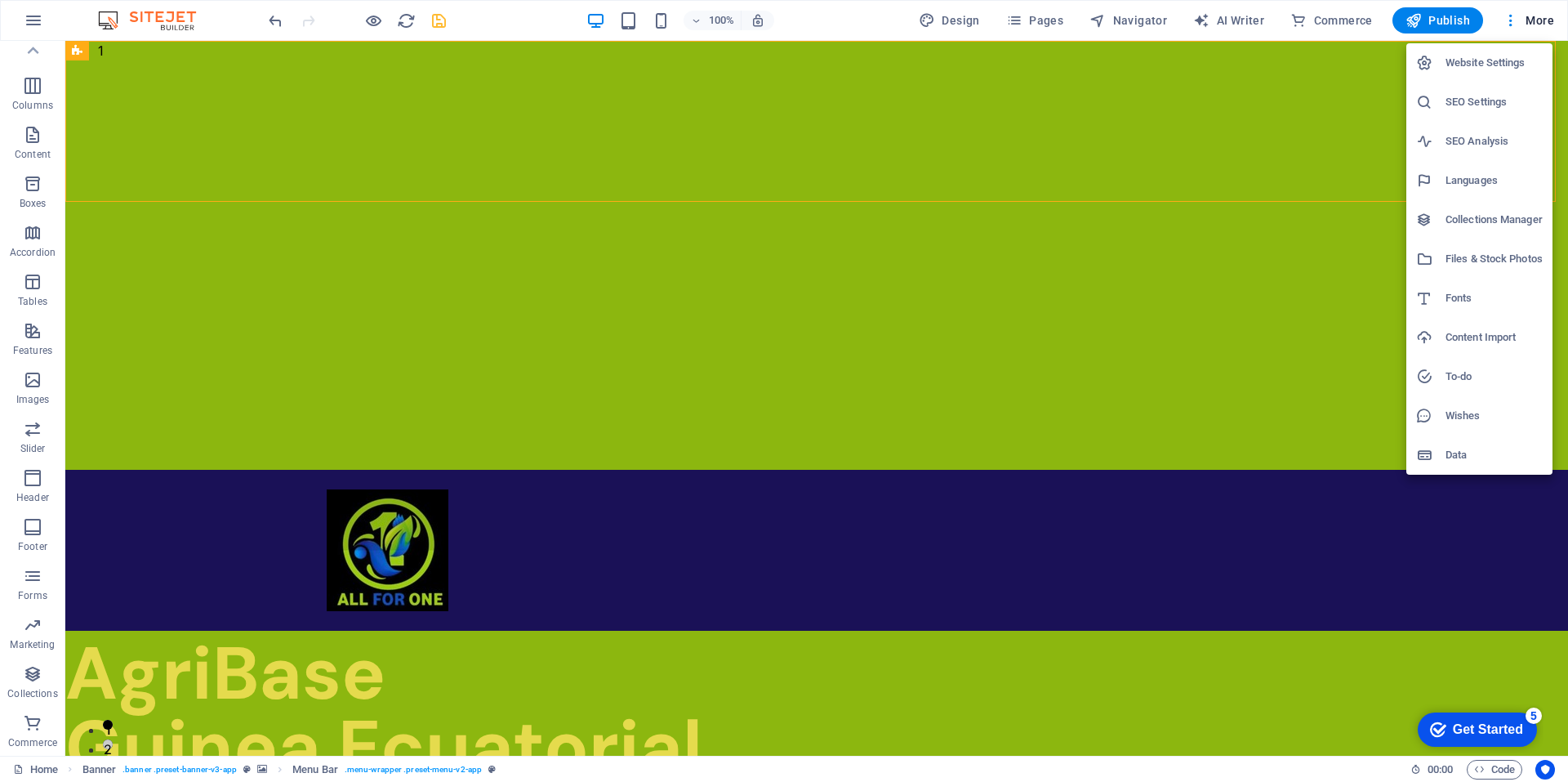
click at [1383, 90] on div at bounding box center [784, 391] width 1568 height 782
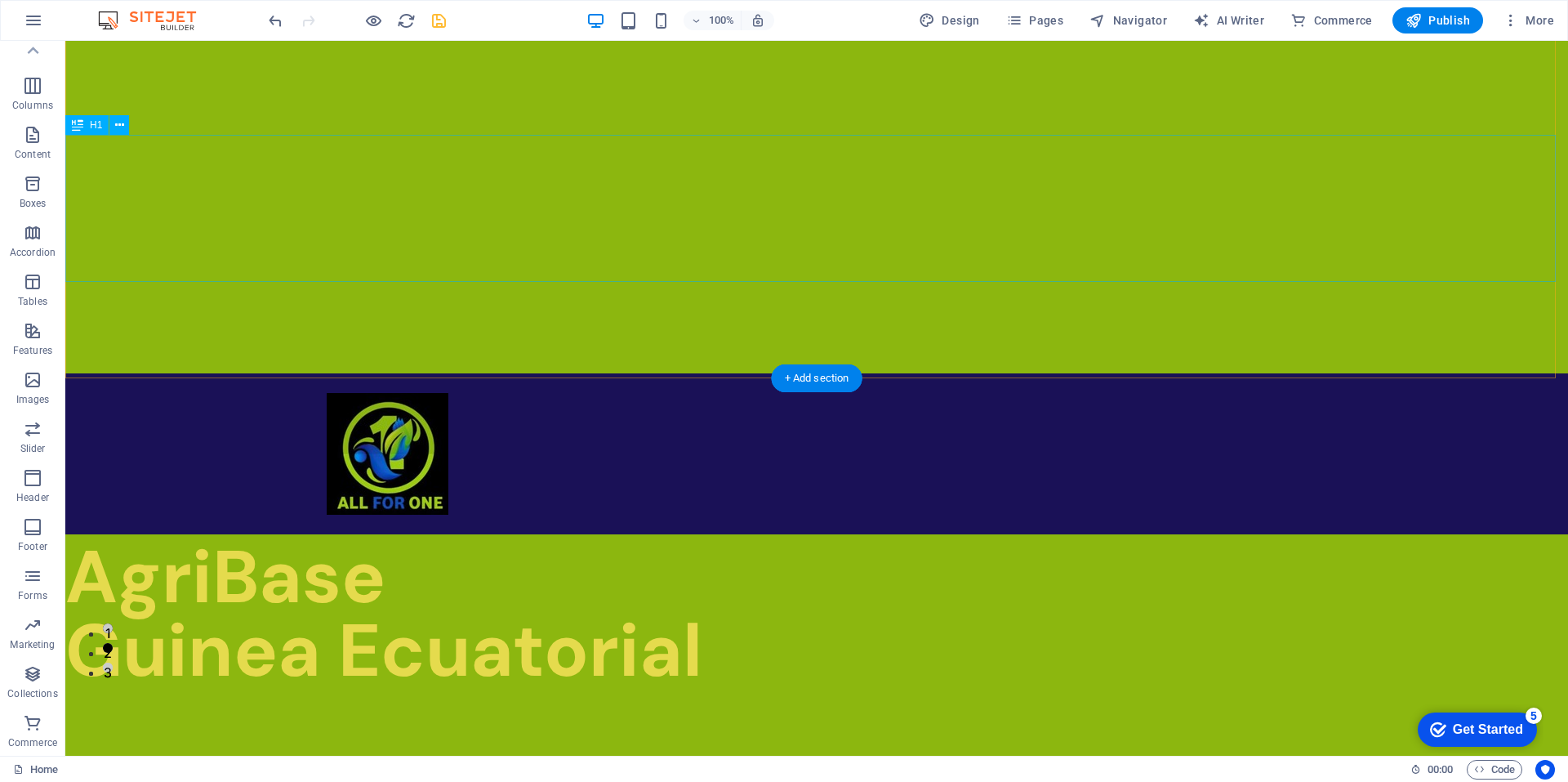
scroll to position [115, 0]
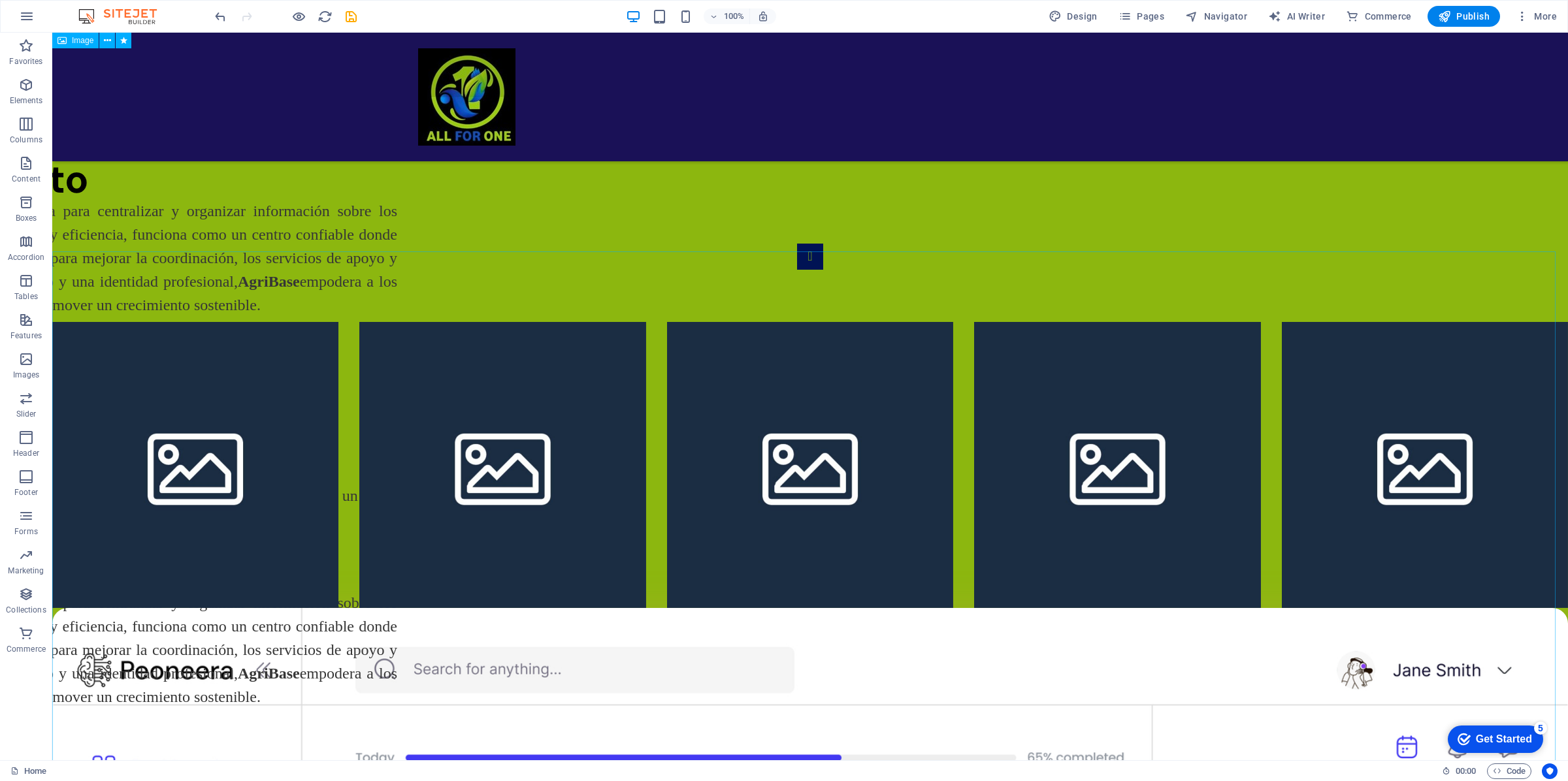
scroll to position [805, 0]
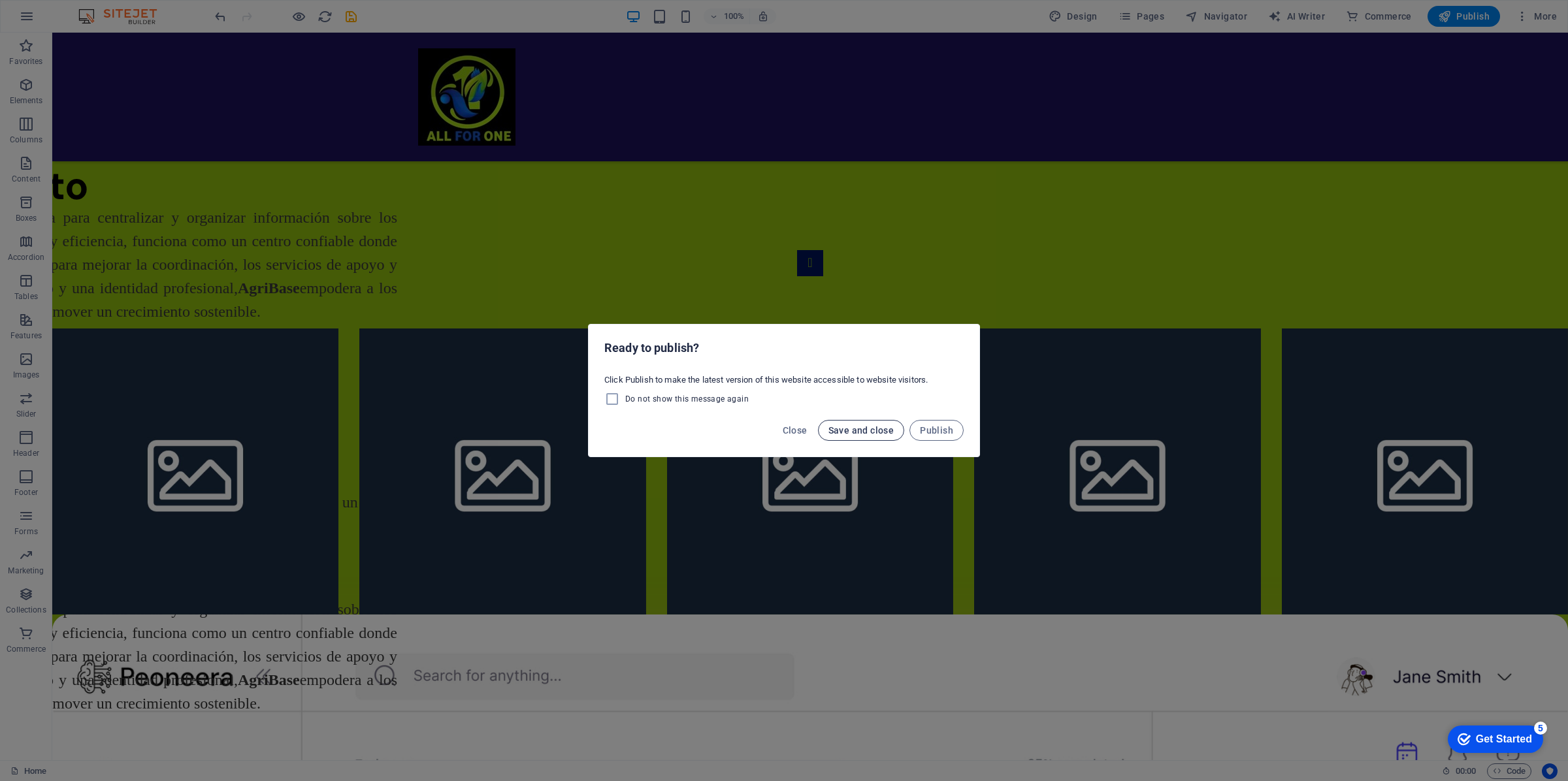
click at [869, 434] on span "Save and close" at bounding box center [861, 430] width 66 height 11
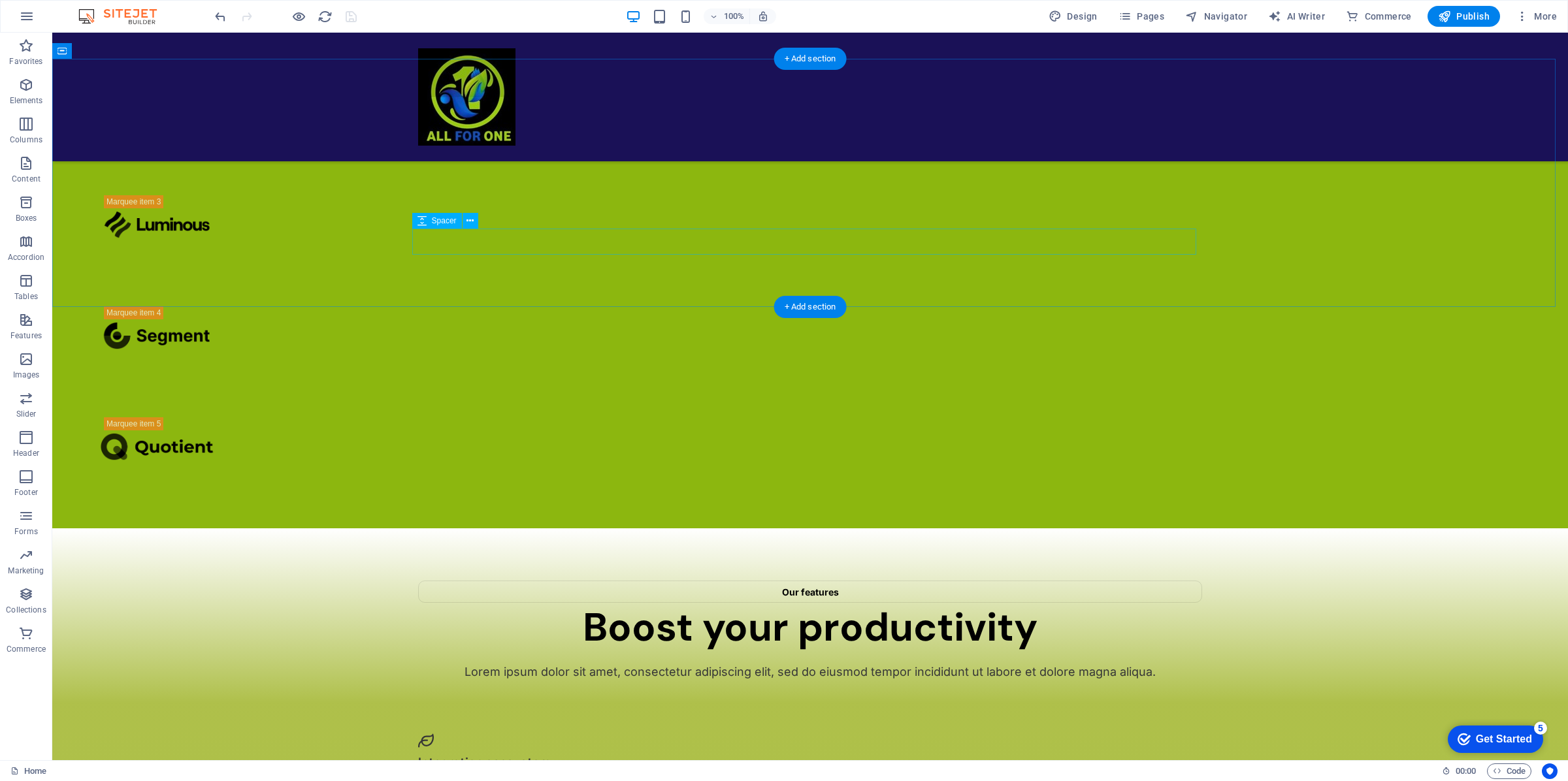
scroll to position [2878, 0]
